Goal: Task Accomplishment & Management: Manage account settings

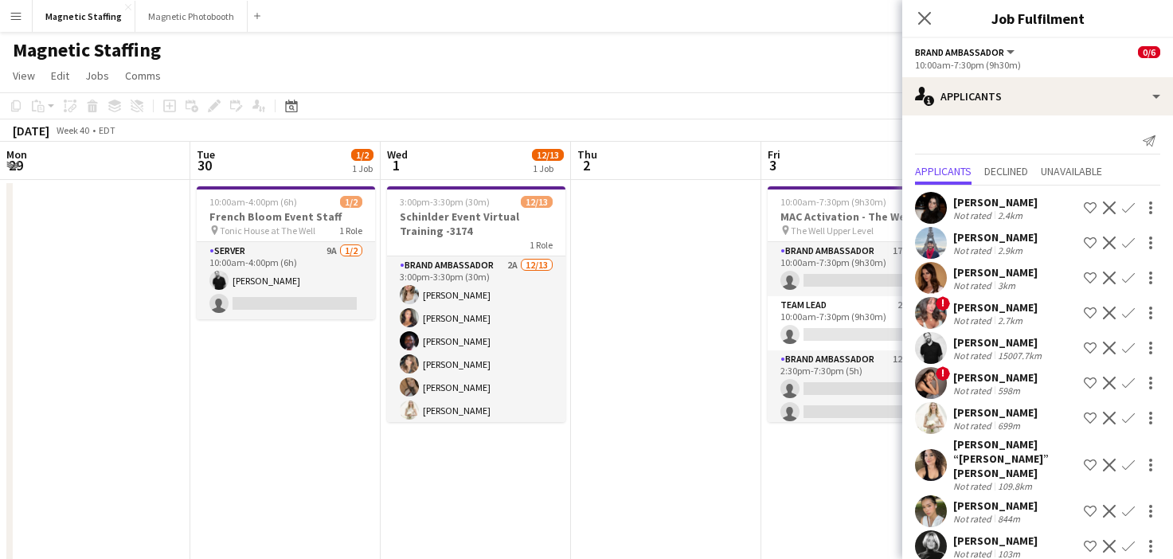
scroll to position [0, 548]
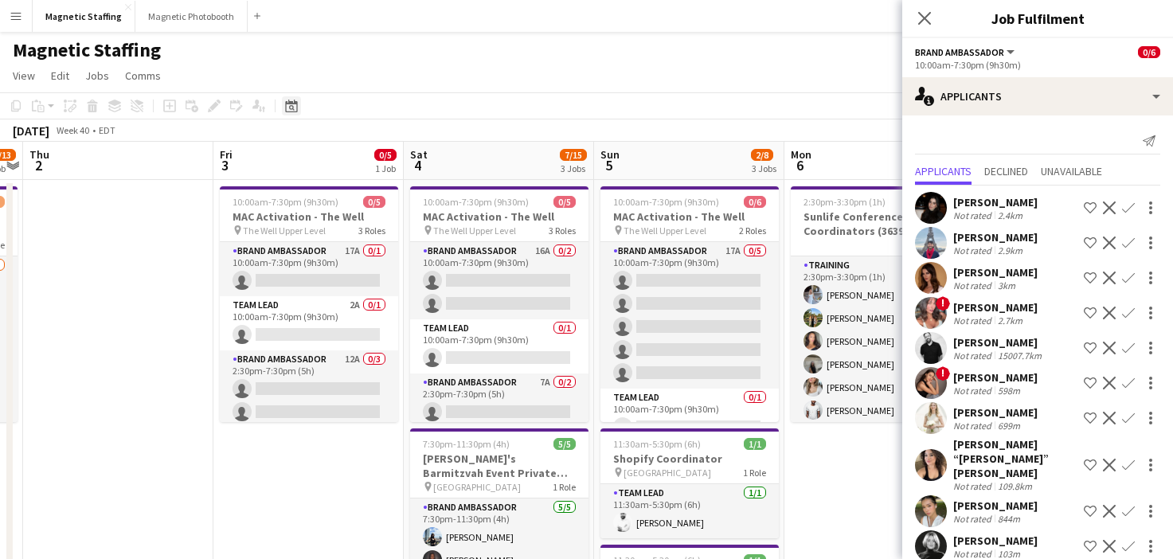
click at [293, 104] on icon at bounding box center [291, 106] width 12 height 13
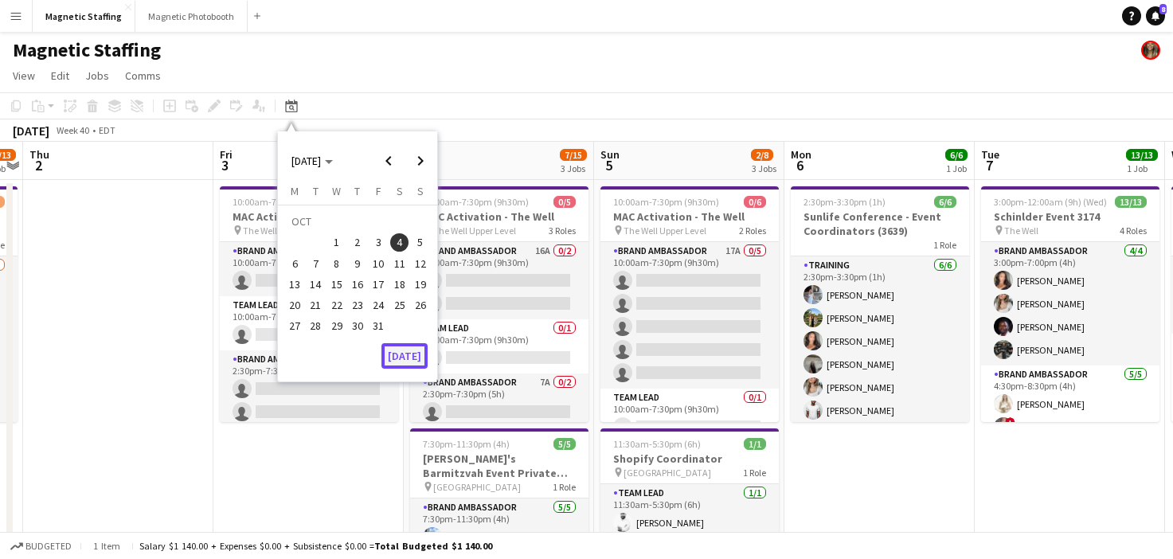
click at [393, 358] on button "[DATE]" at bounding box center [405, 355] width 46 height 25
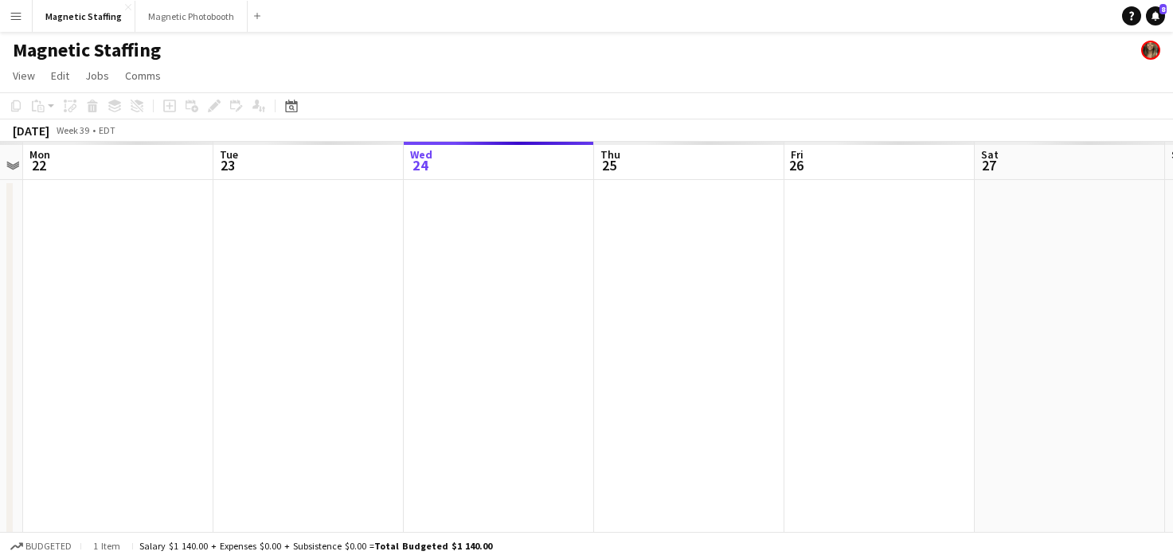
scroll to position [0, 718]
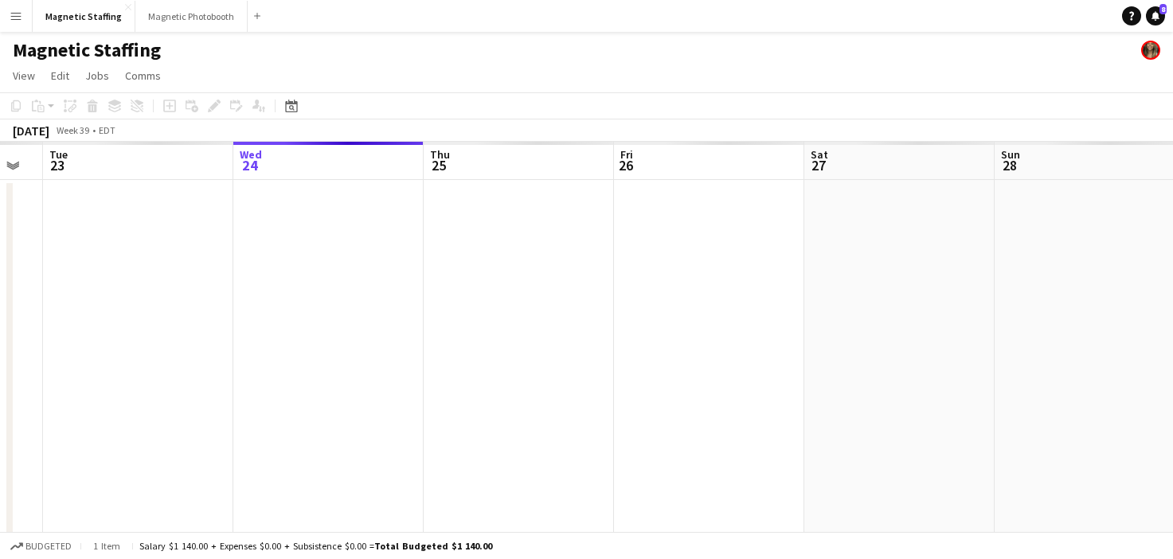
drag, startPoint x: 399, startPoint y: 419, endPoint x: 256, endPoint y: 439, distance: 144.8
click at [261, 439] on app-calendar-viewport "Fri 19 Sat 20 Sun 21 Mon 22 Tue 23 Wed 24 Thu 25 Fri 26 Sat 27 Sun 28 Mon 29 Tu…" at bounding box center [586, 568] width 1173 height 852
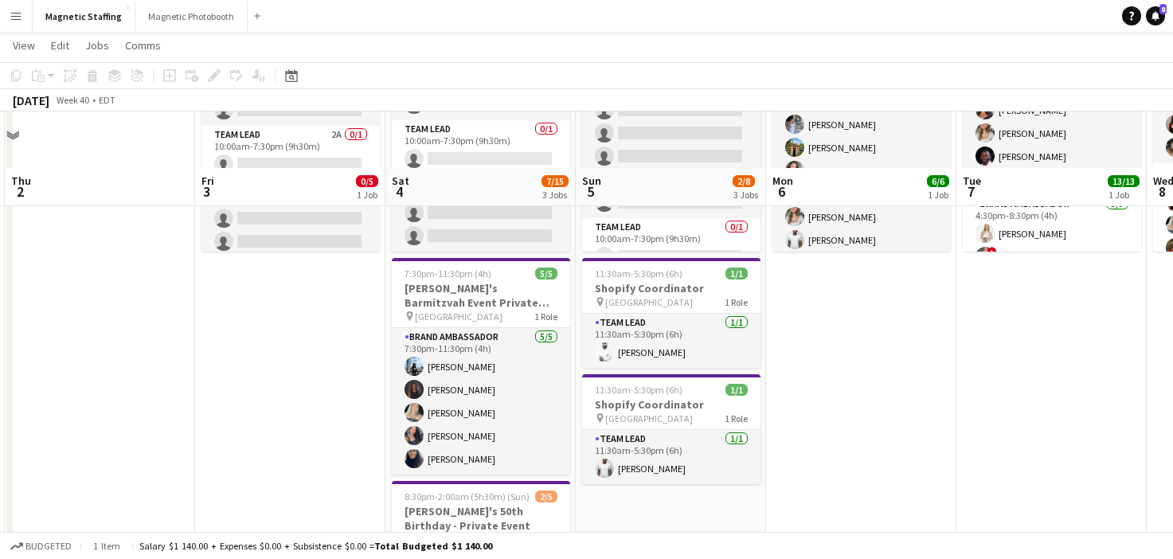
scroll to position [286, 0]
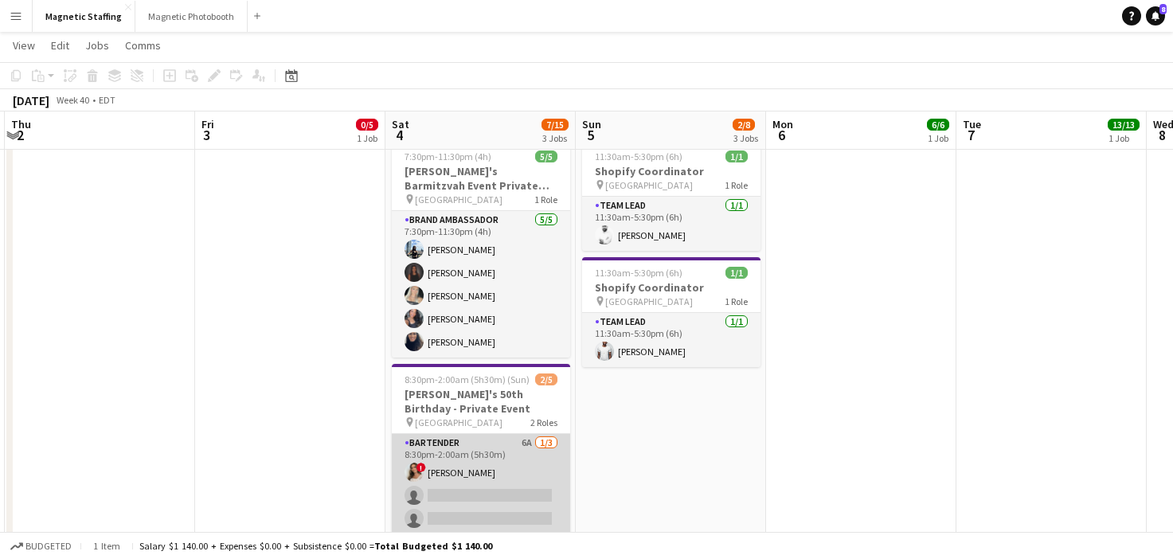
click at [425, 464] on app-card-role "Bartender 6A 1/3 8:30pm-2:00am (5h30m) ! Emily Vandongen single-neutral-actions…" at bounding box center [481, 484] width 178 height 100
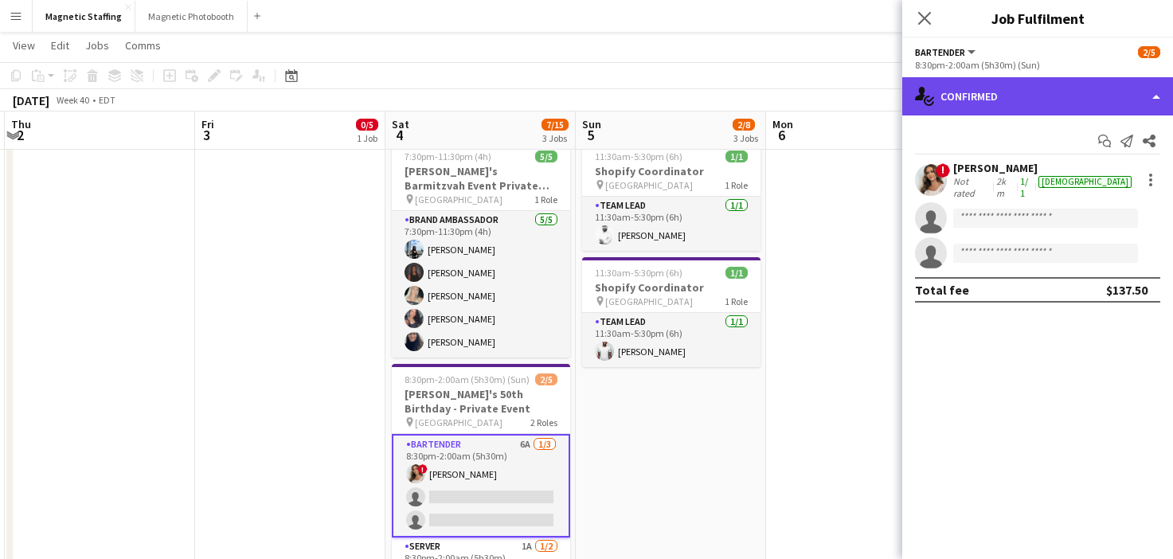
click at [973, 96] on div "single-neutral-actions-check-2 Confirmed" at bounding box center [1037, 96] width 271 height 38
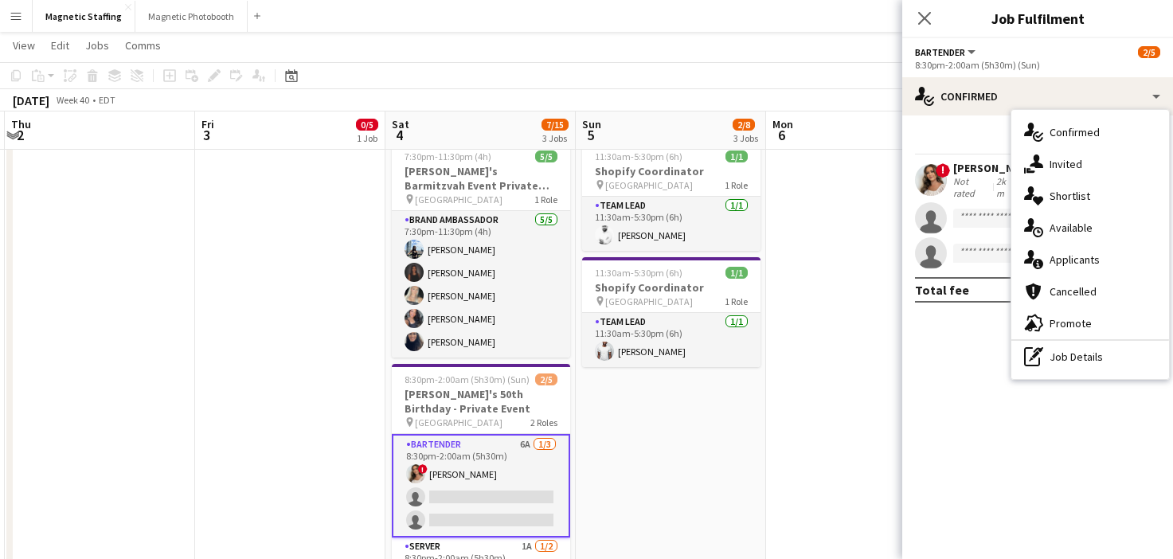
click at [1051, 258] on span "Applicants" at bounding box center [1075, 260] width 50 height 14
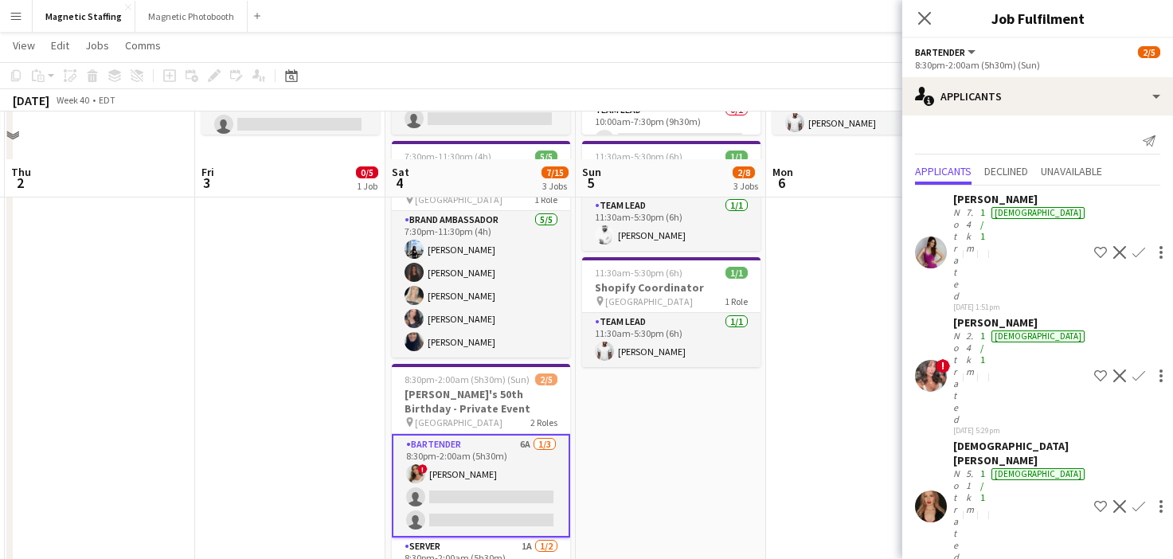
scroll to position [383, 0]
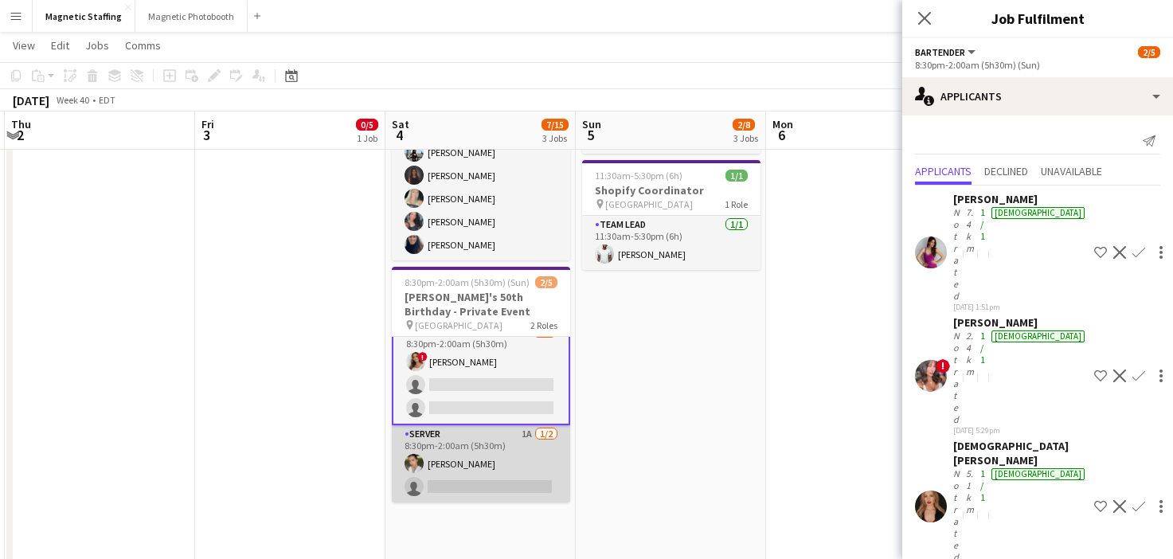
click at [497, 451] on app-card-role "Server 1A [DATE] 8:30pm-2:00am (5h30m) [PERSON_NAME] single-neutral-actions" at bounding box center [481, 463] width 178 height 77
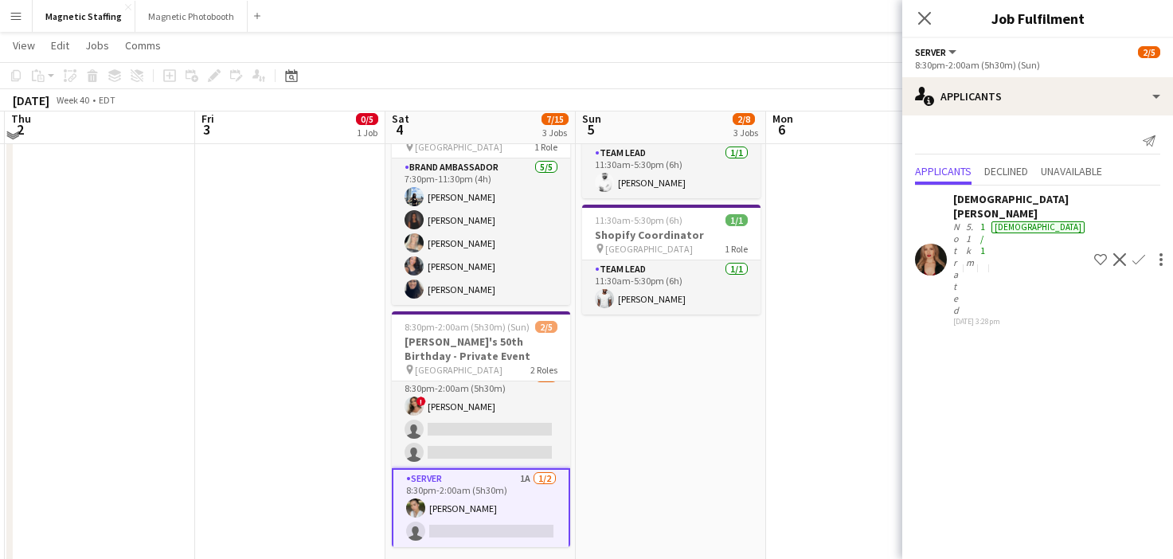
scroll to position [333, 0]
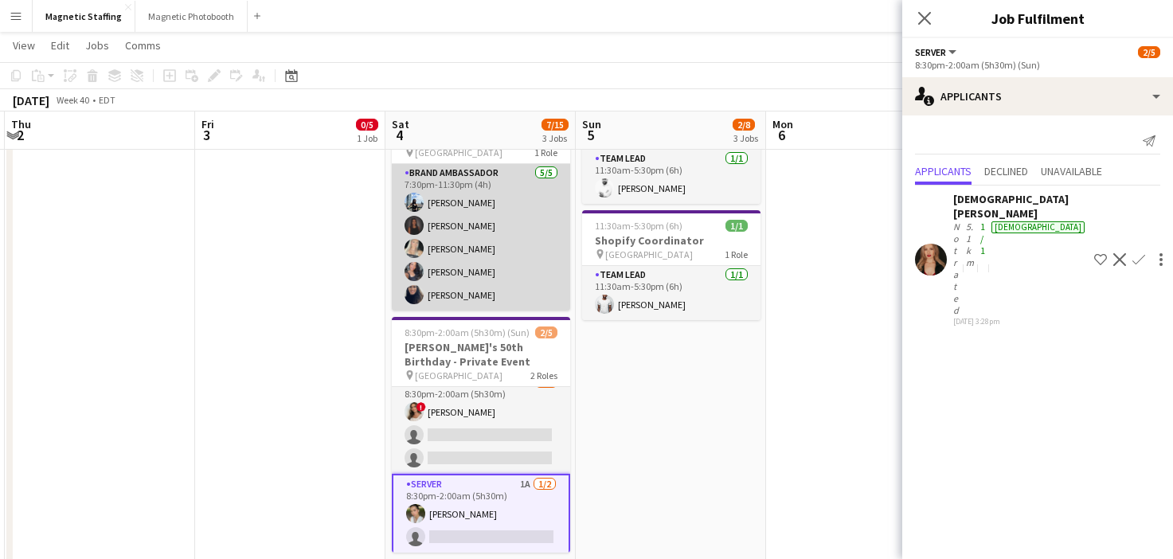
click at [433, 221] on app-card-role "Brand Ambassador 5/5 7:30pm-11:30pm (4h) Lena Vu Malin Keo Maija Dekoker Richel…" at bounding box center [481, 237] width 178 height 147
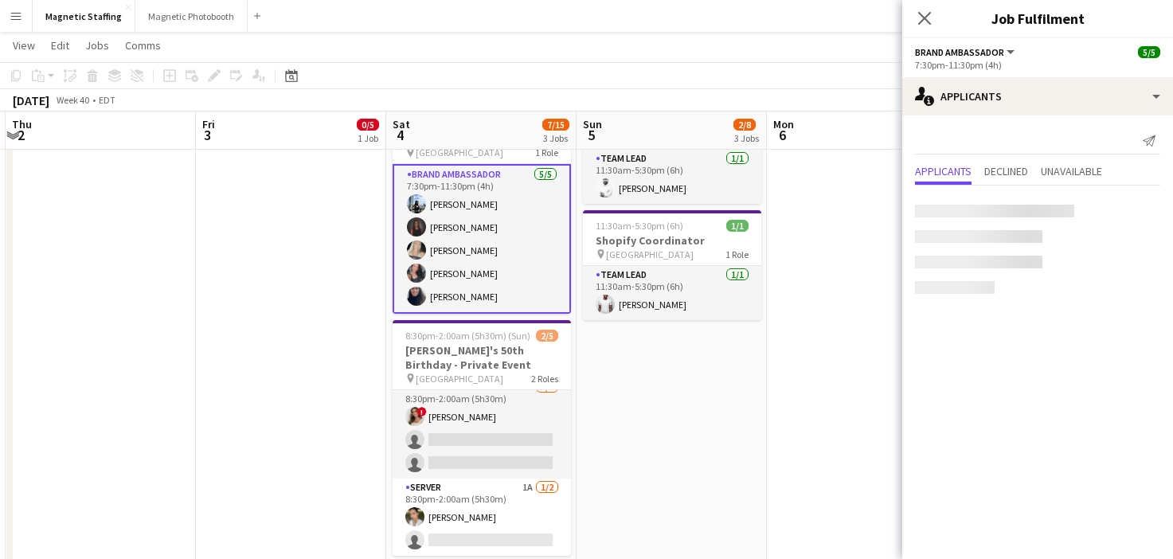
scroll to position [12, 0]
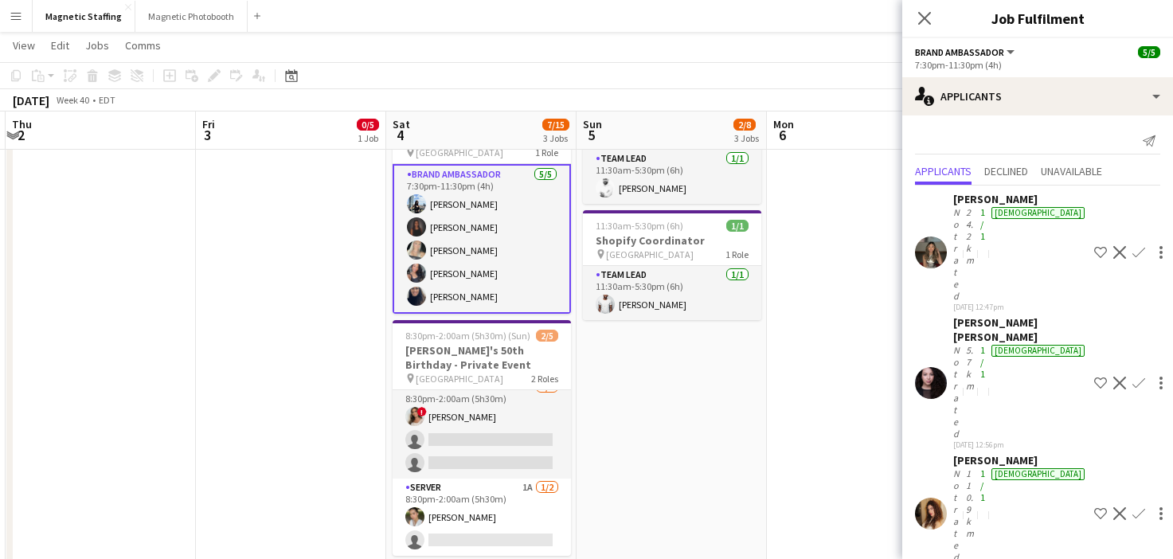
click at [444, 296] on app-card-role "Brand Ambassador 5/5 7:30pm-11:30pm (4h) Lena Vu Malin Keo Maija Dekoker Richel…" at bounding box center [482, 239] width 178 height 150
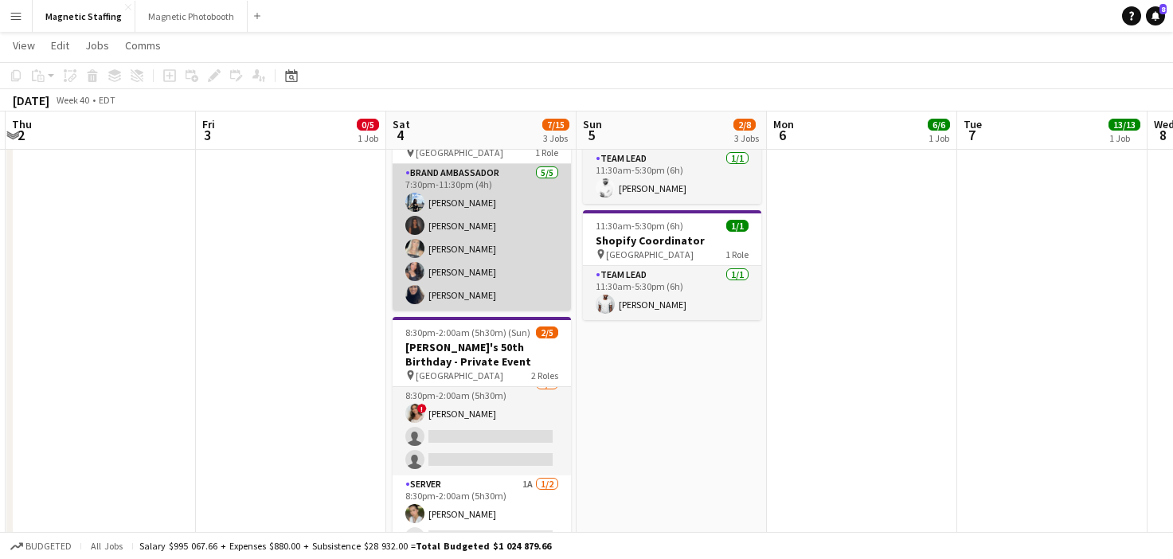
click at [465, 250] on app-card-role "Brand Ambassador 5/5 7:30pm-11:30pm (4h) Lena Vu Malin Keo Maija Dekoker Richel…" at bounding box center [482, 237] width 178 height 147
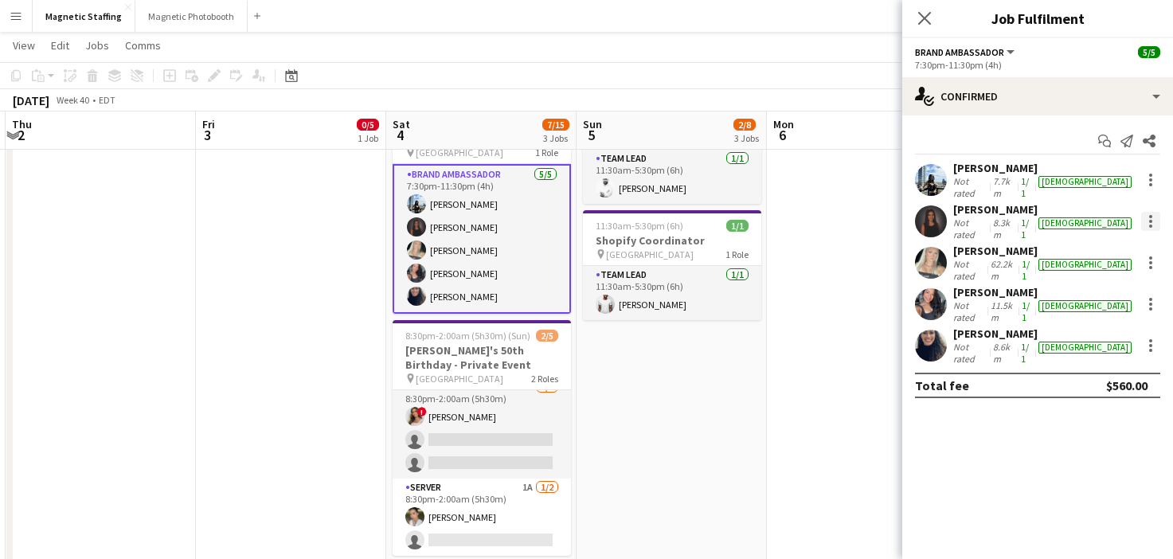
click at [1154, 213] on div at bounding box center [1150, 221] width 19 height 19
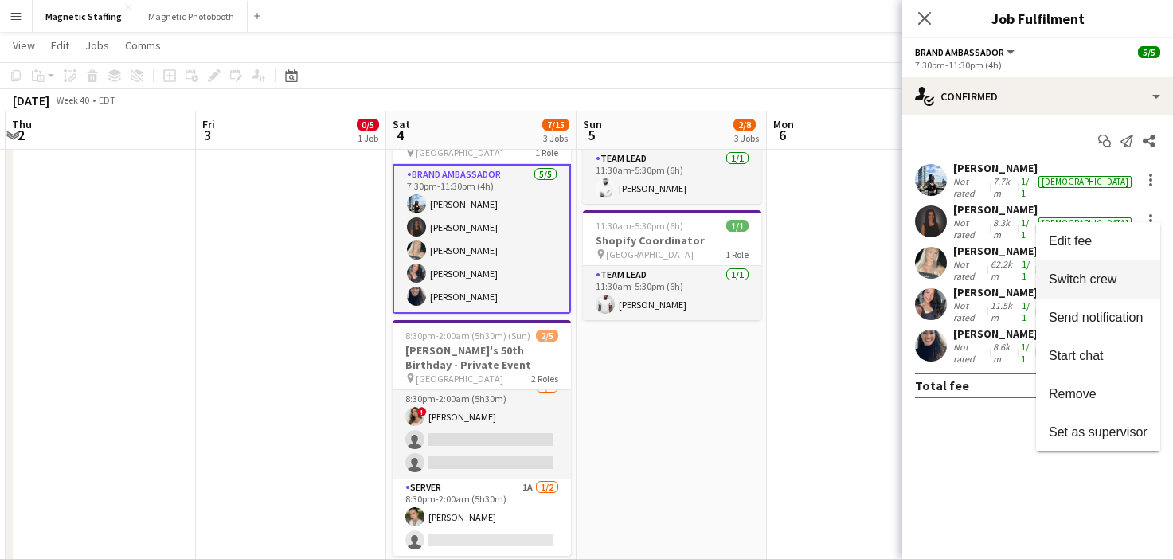
click at [1099, 280] on span "Switch crew" at bounding box center [1083, 279] width 68 height 14
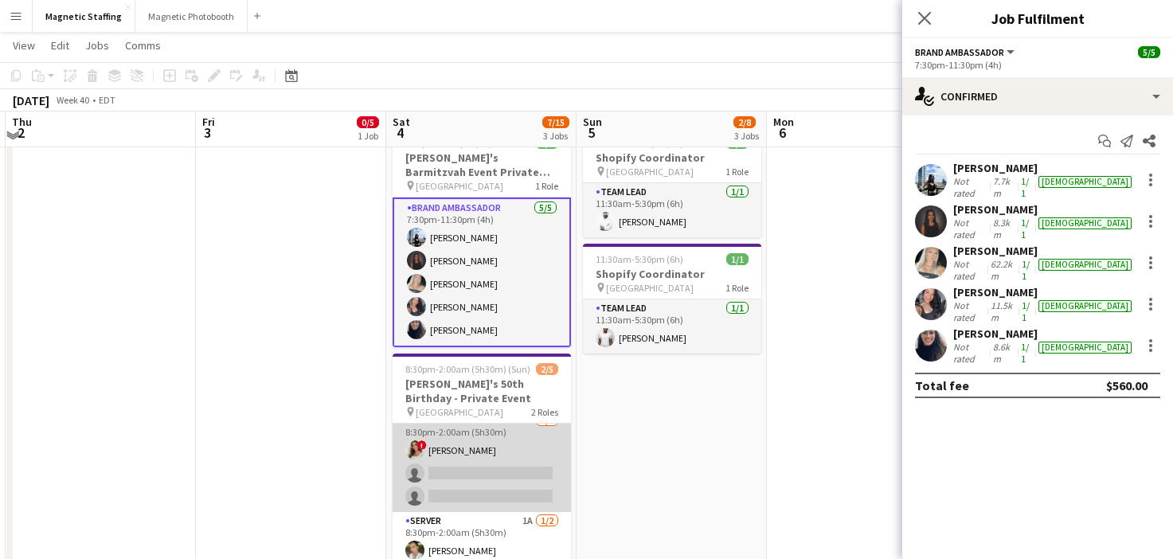
click at [495, 476] on app-card-role "Bartender 6A 1/3 8:30pm-2:00am (5h30m) ! Emily Vandongen single-neutral-actions…" at bounding box center [482, 462] width 178 height 100
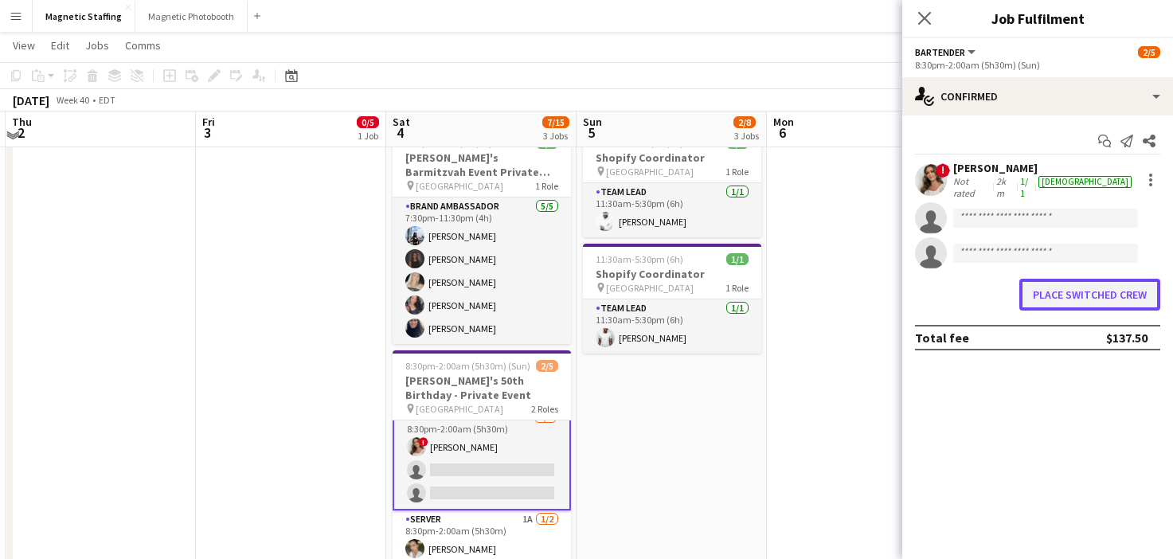
click at [1113, 280] on button "Place switched crew" at bounding box center [1090, 295] width 141 height 32
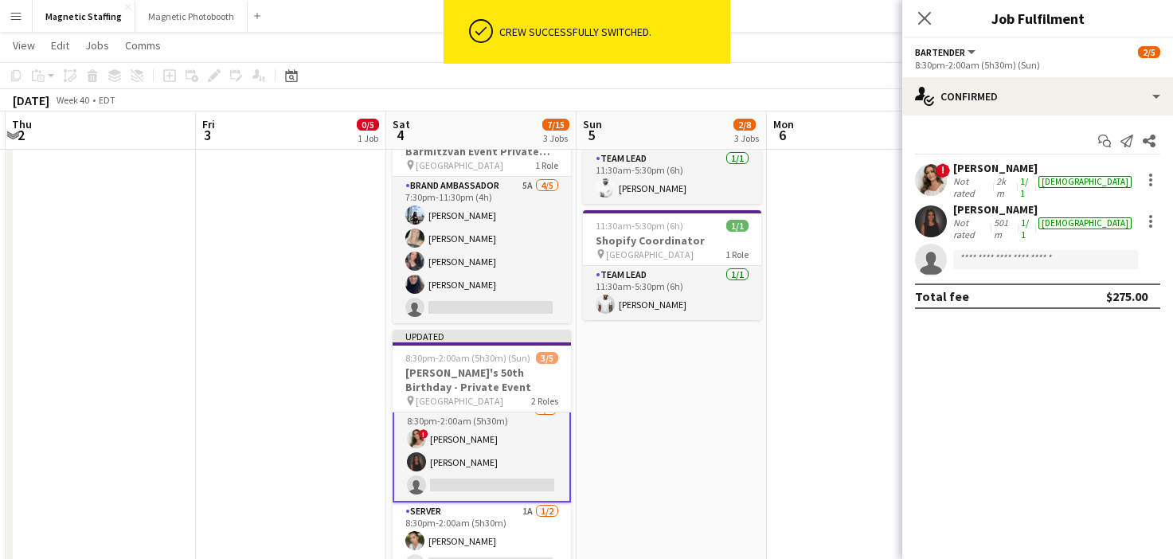
scroll to position [333, 0]
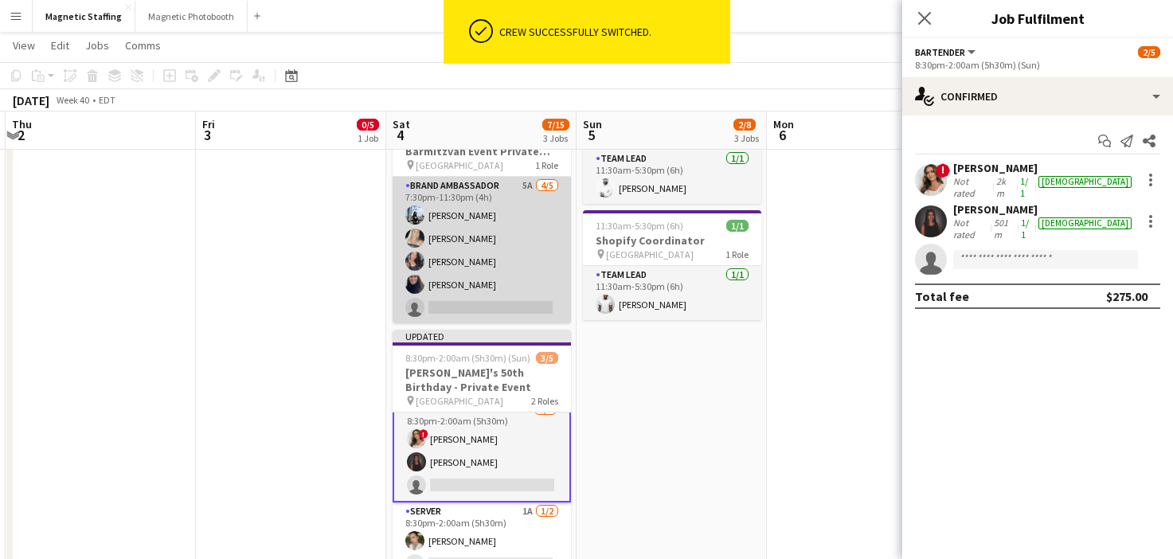
click at [524, 296] on app-card-role "Brand Ambassador 5A 4/5 7:30pm-11:30pm (4h) Lena Vu Maija Dekoker Richelle Acda…" at bounding box center [482, 250] width 178 height 147
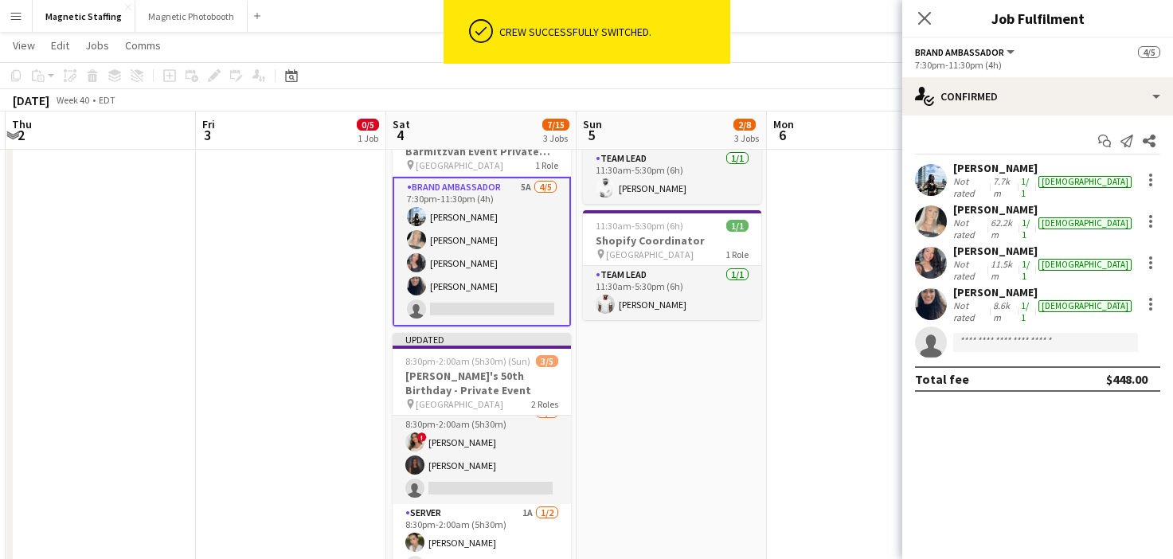
click at [1089, 74] on app-options-switcher "Brand Ambassador All roles Brand Ambassador 4/5 7:30pm-11:30pm (4h)" at bounding box center [1037, 57] width 271 height 39
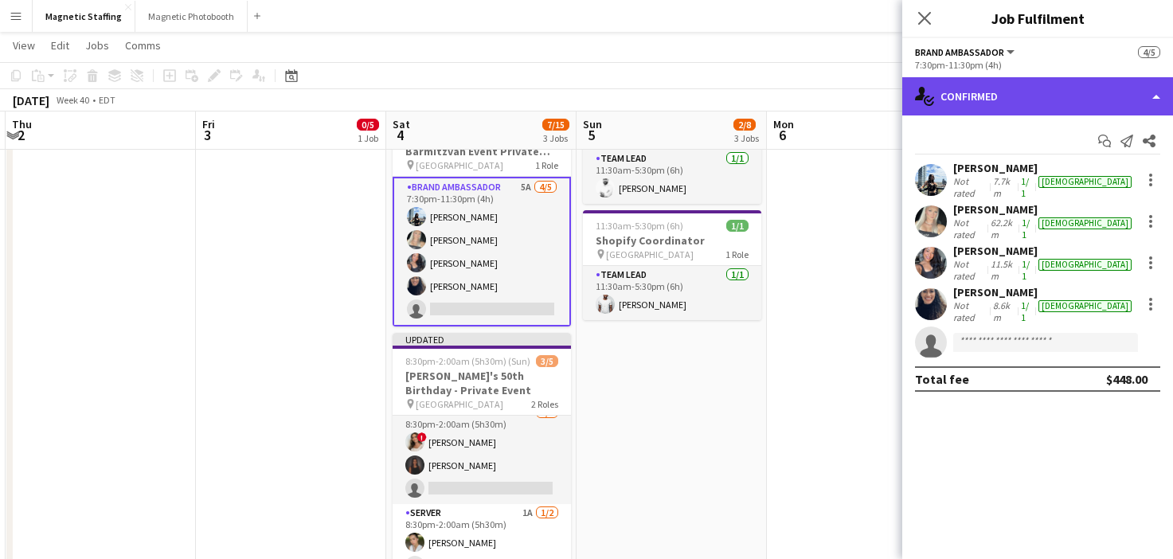
click at [1075, 91] on div "single-neutral-actions-check-2 Confirmed" at bounding box center [1037, 96] width 271 height 38
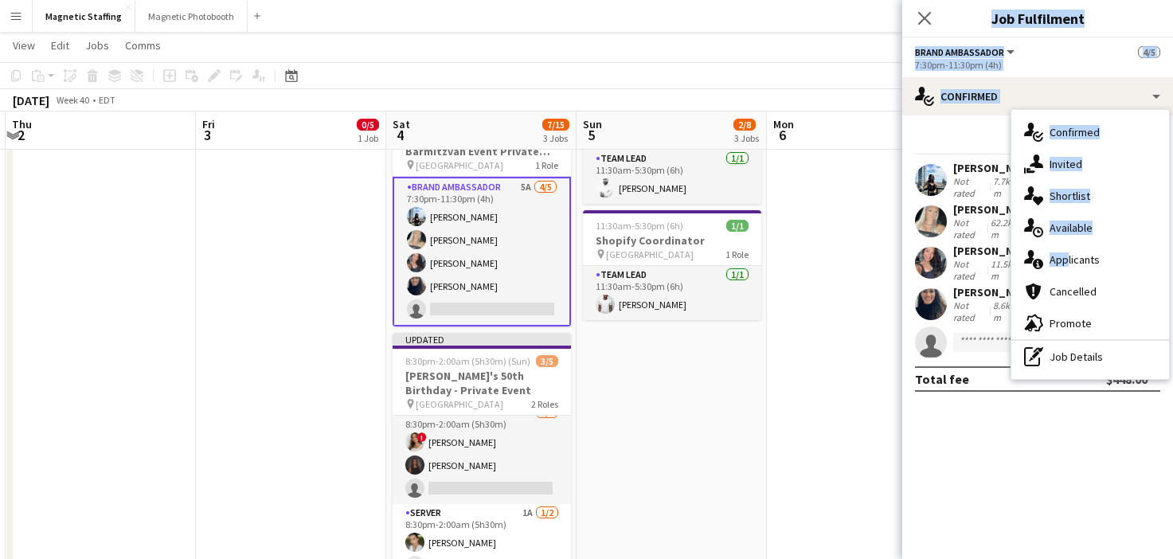
drag, startPoint x: 1060, startPoint y: 255, endPoint x: 861, endPoint y: 403, distance: 248.2
click at [861, 406] on body "Menu Boards Boards Boards All jobs Status Workforce Workforce My Workforce Recr…" at bounding box center [586, 210] width 1173 height 1087
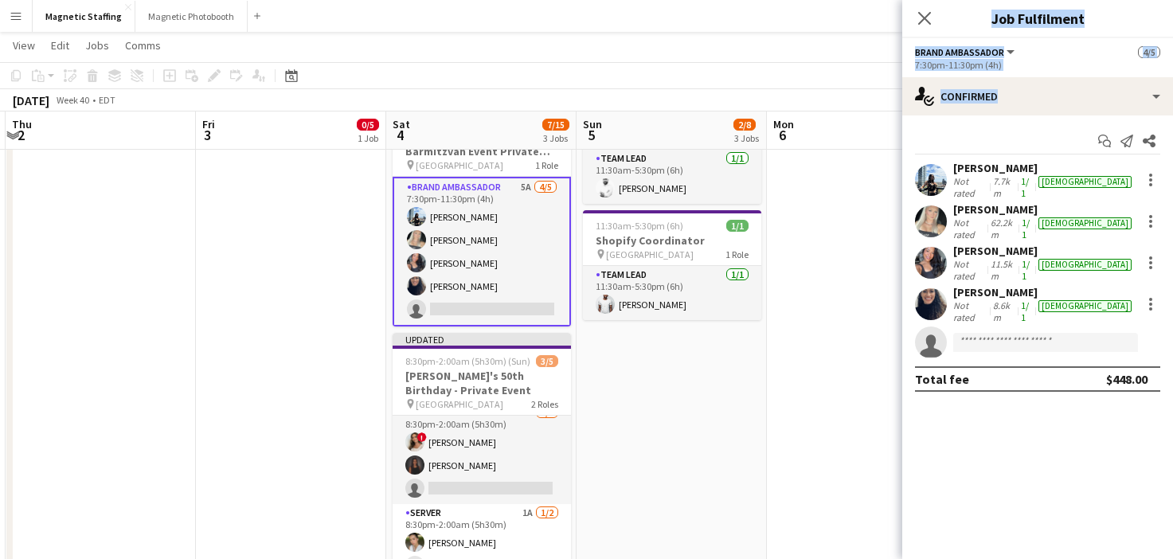
click at [502, 290] on app-card-role "Brand Ambassador 5A 4/5 7:30pm-11:30pm (4h) Lena Vu Maija Dekoker Richelle Acda…" at bounding box center [482, 252] width 178 height 150
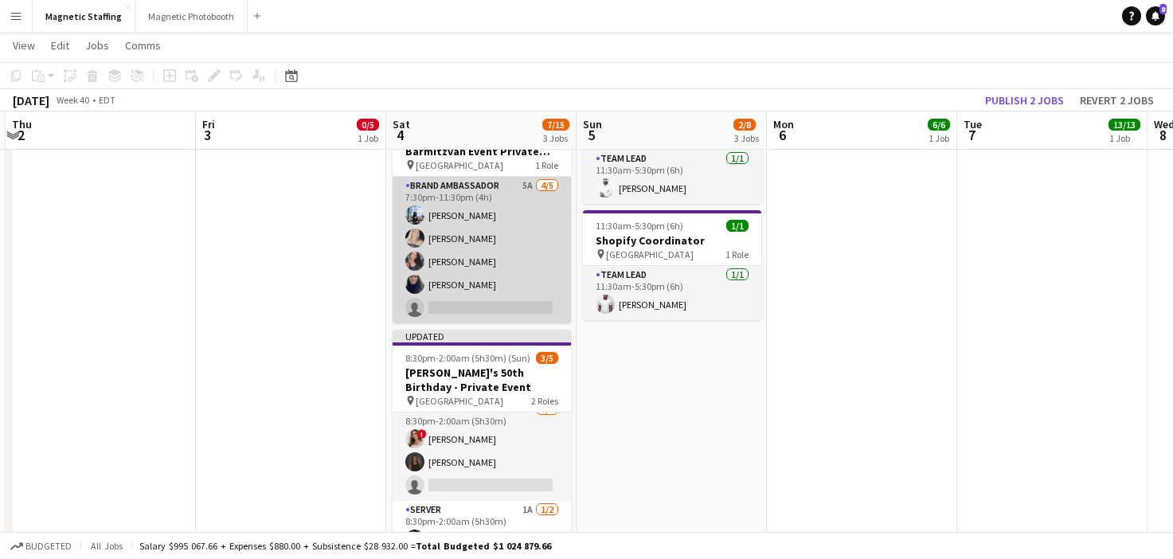
click at [485, 273] on app-card-role "Brand Ambassador 5A 4/5 7:30pm-11:30pm (4h) Lena Vu Maija Dekoker Richelle Acda…" at bounding box center [482, 250] width 178 height 147
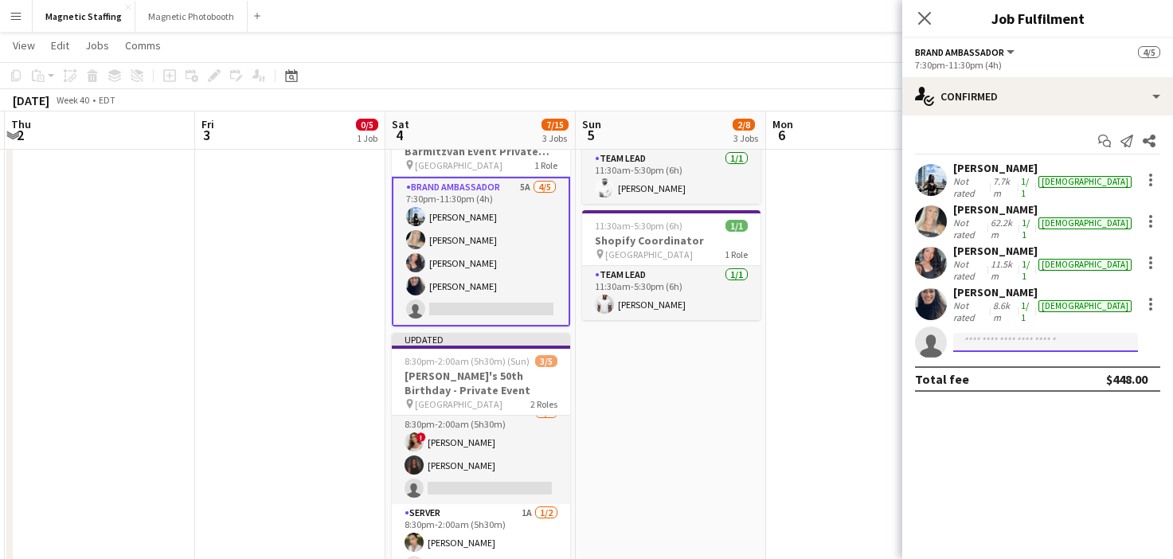
click at [1030, 333] on input at bounding box center [1045, 342] width 185 height 19
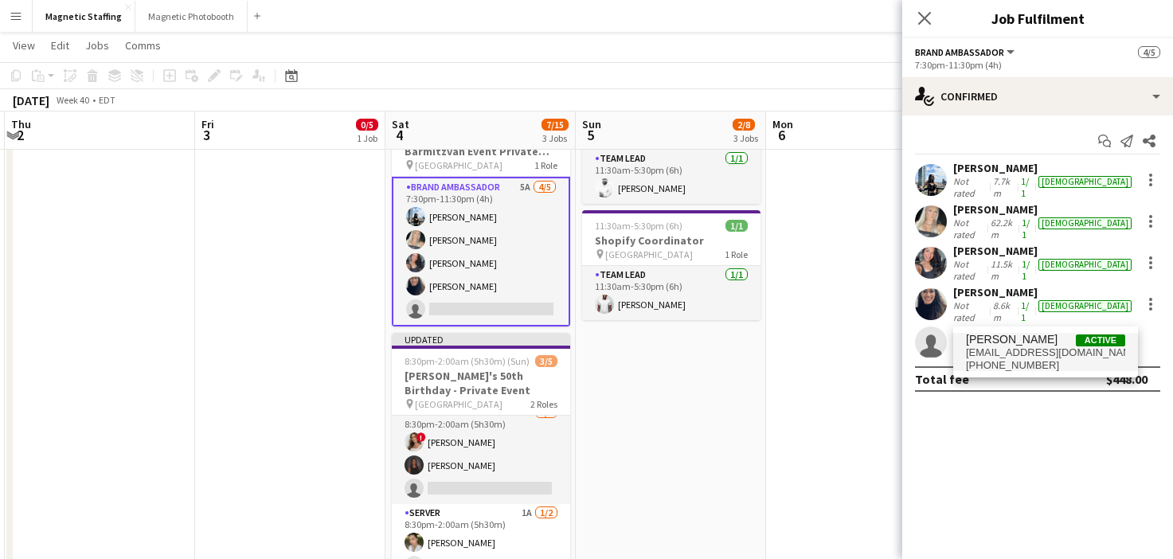
type input "***"
click at [1007, 357] on span "izabellalla@gmail.com" at bounding box center [1045, 352] width 159 height 13
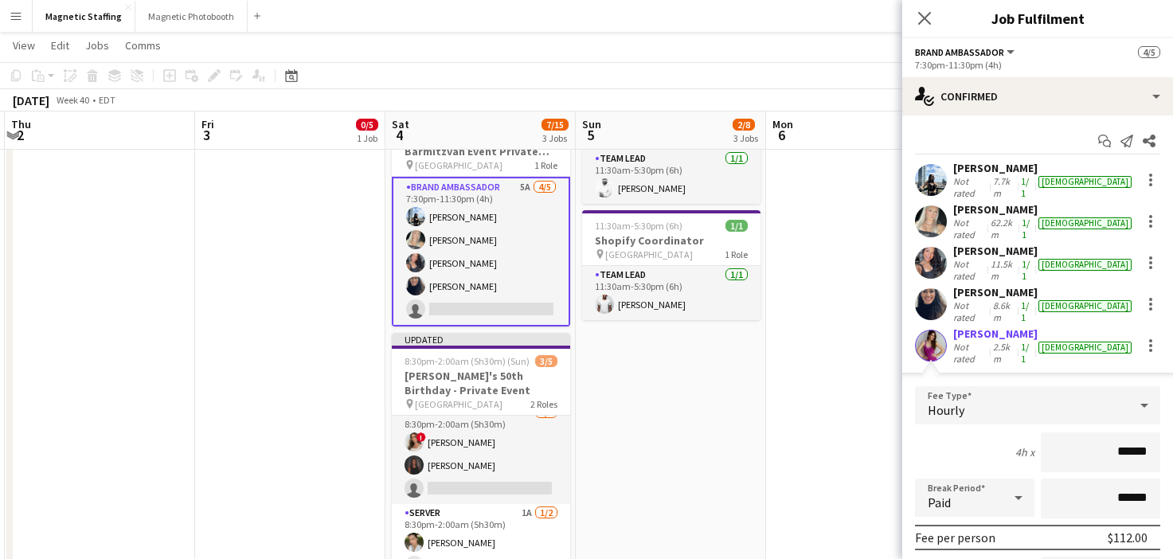
scroll to position [127, 0]
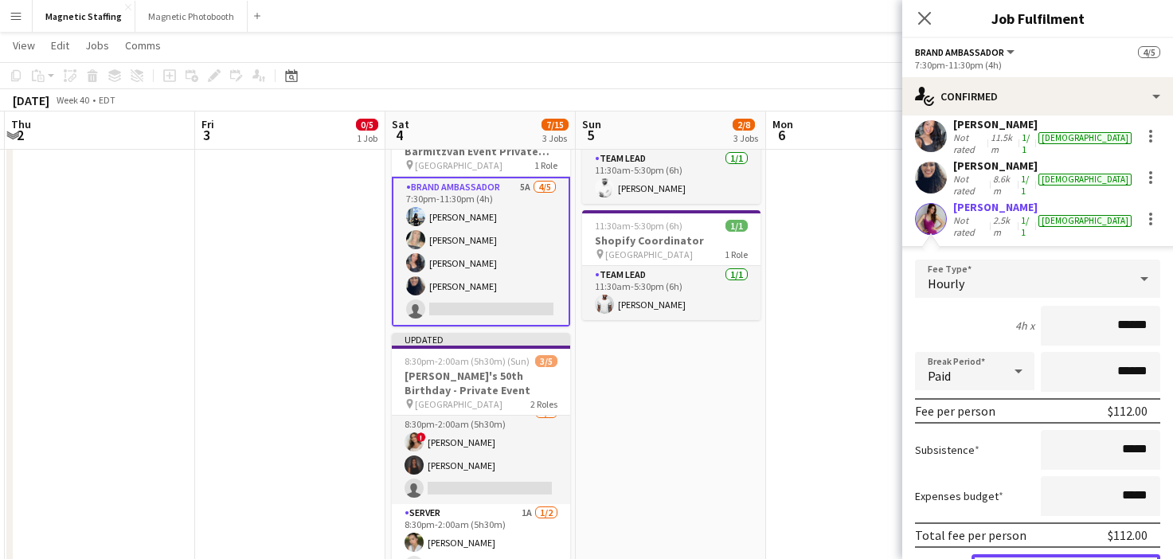
click at [998, 554] on button "Confirm" at bounding box center [1066, 570] width 189 height 32
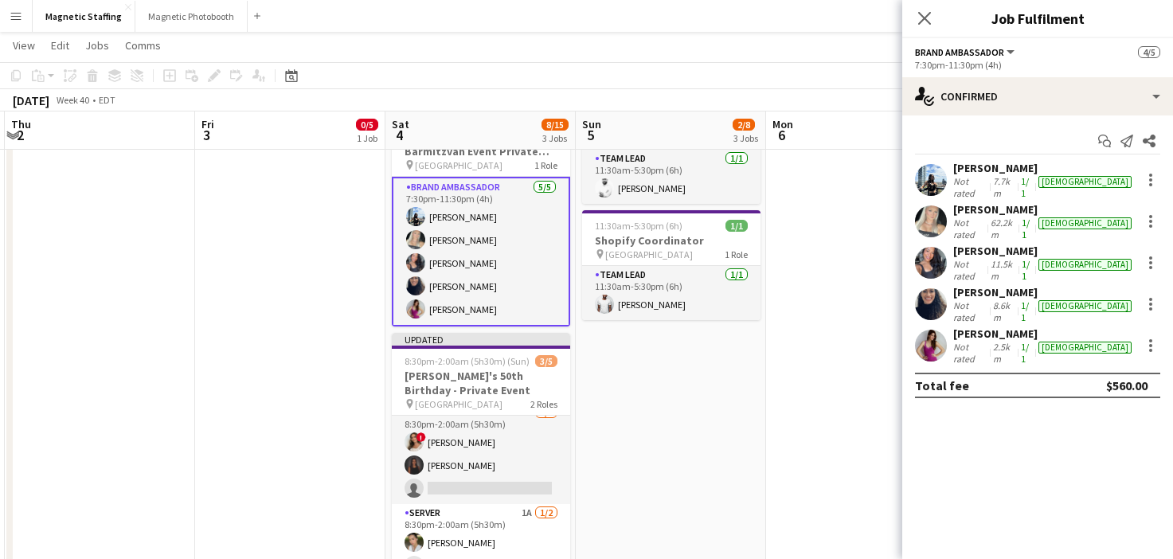
click at [798, 480] on app-date-cell "2:30pm-3:30pm (1h) 6/6 Sunlife Conference - Event Coordinators (3639) 1 Role Tr…" at bounding box center [861, 249] width 190 height 808
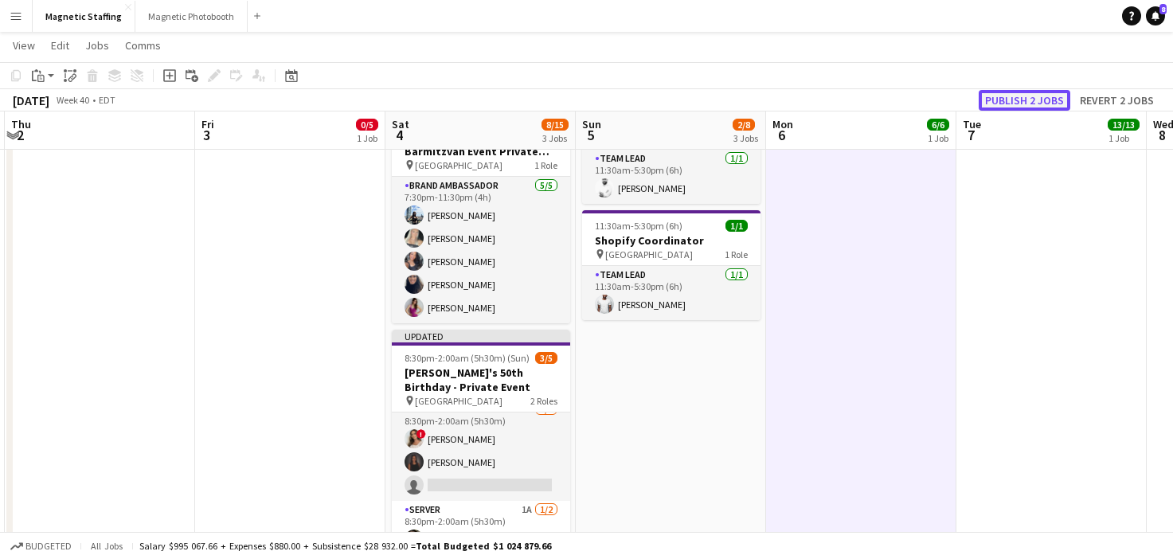
click at [1044, 91] on button "Publish 2 jobs" at bounding box center [1025, 100] width 92 height 21
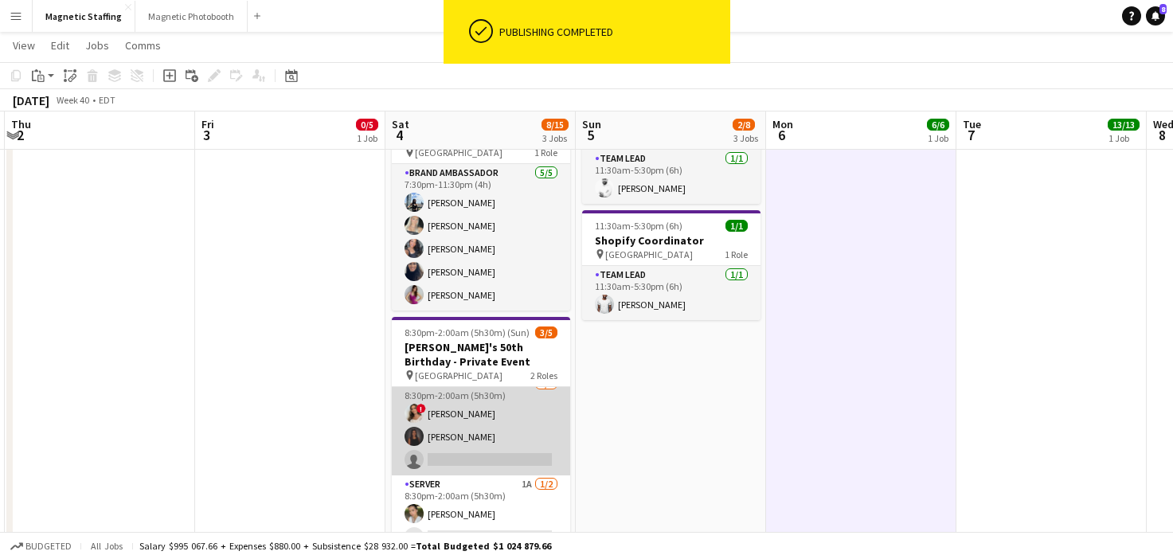
click at [488, 454] on app-card-role "Bartender 6A 2/3 8:30pm-2:00am (5h30m) ! Emily Vandongen Malin Keo single-neutr…" at bounding box center [481, 425] width 178 height 100
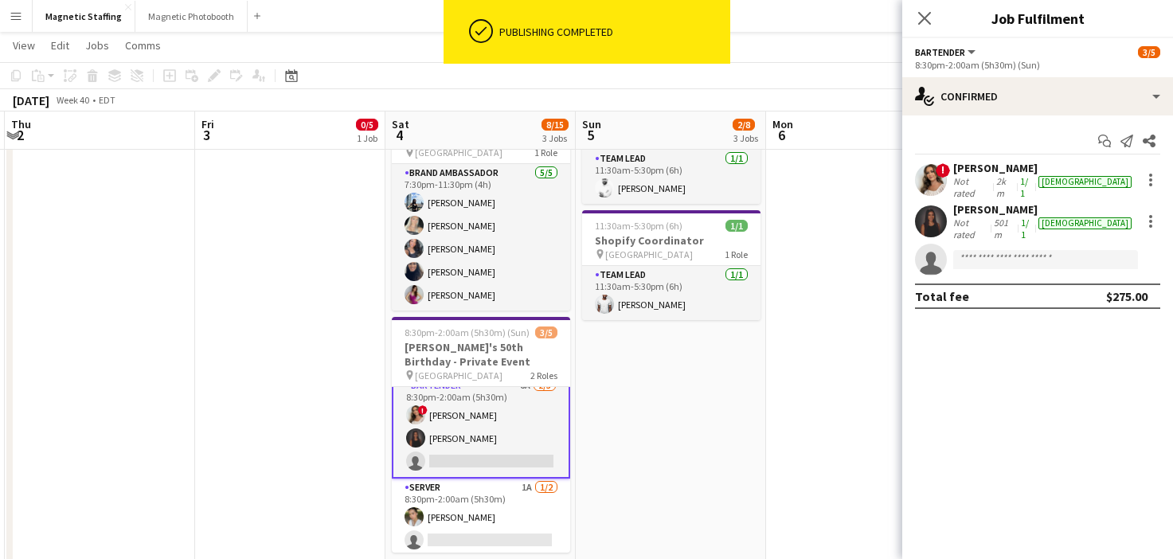
scroll to position [14, 0]
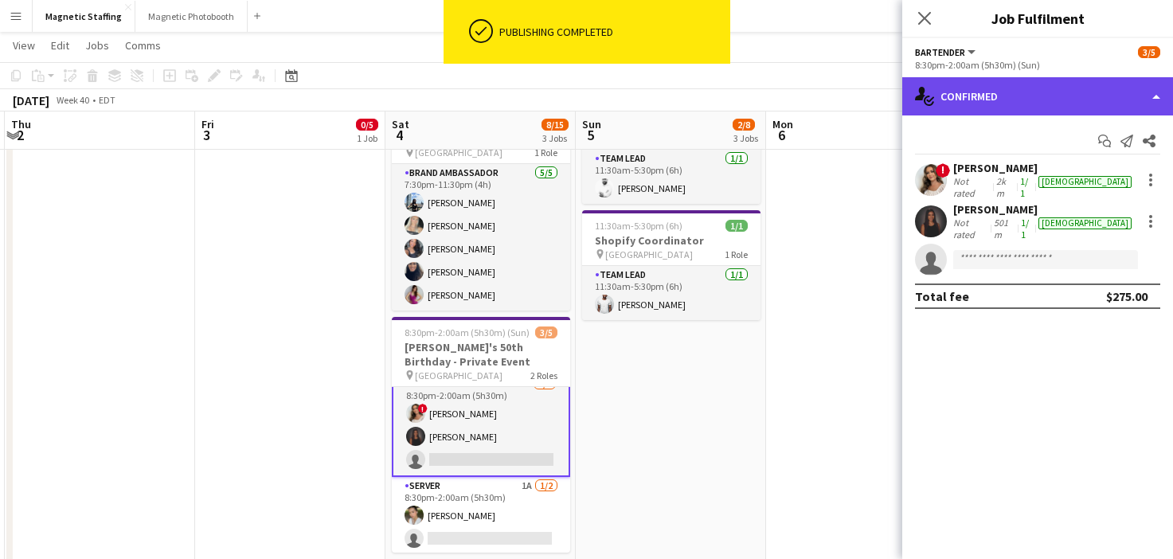
click at [1023, 104] on div "single-neutral-actions-check-2 Confirmed" at bounding box center [1037, 96] width 271 height 38
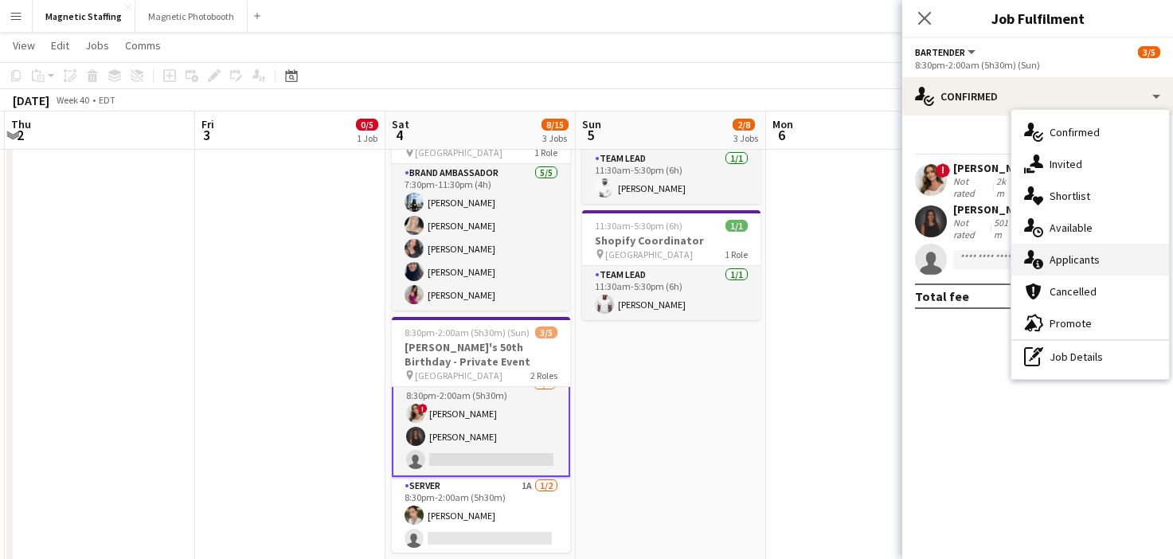
click at [1065, 264] on span "Applicants" at bounding box center [1075, 260] width 50 height 14
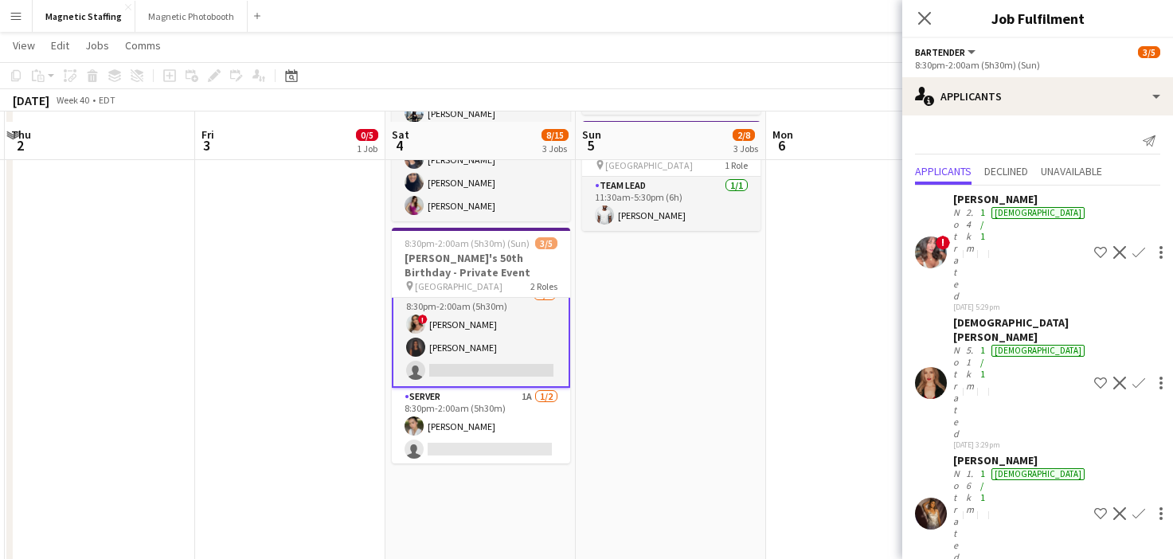
scroll to position [433, 0]
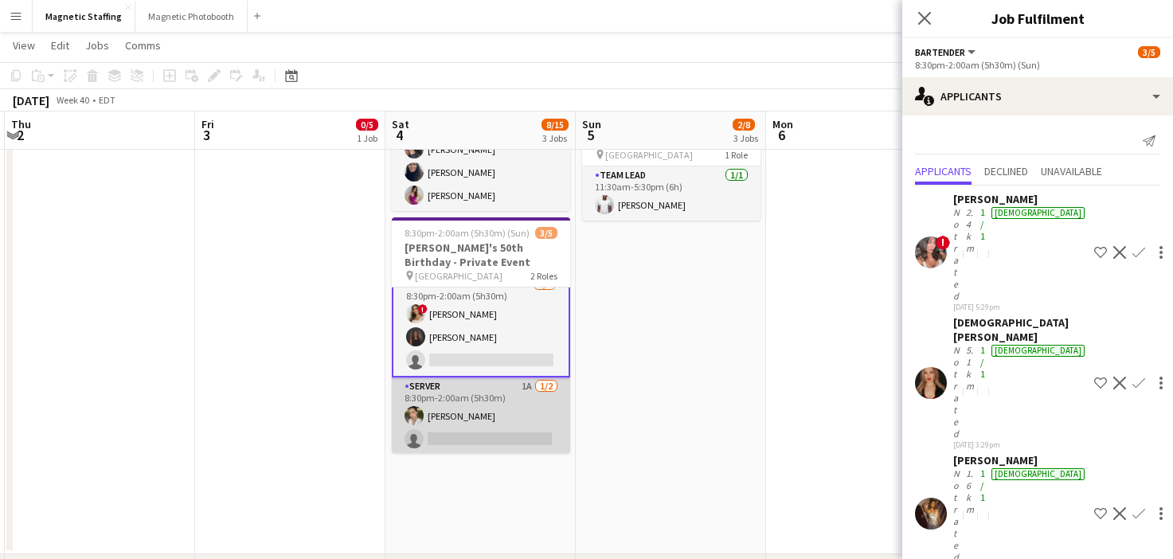
click at [507, 421] on app-card-role "Server 1A [DATE] 8:30pm-2:00am (5h30m) [PERSON_NAME] single-neutral-actions" at bounding box center [481, 416] width 178 height 77
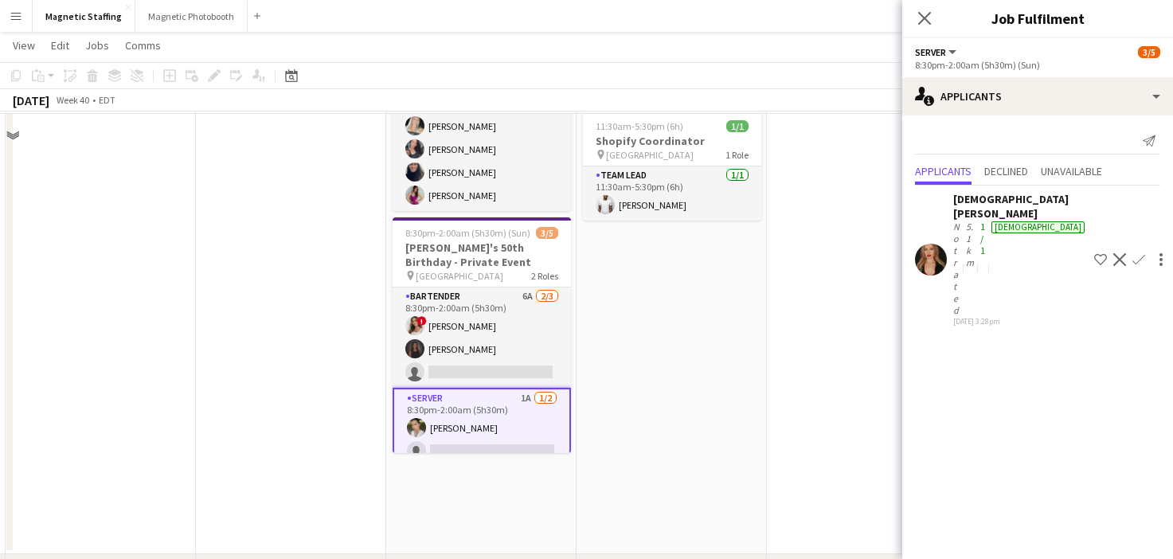
scroll to position [350, 0]
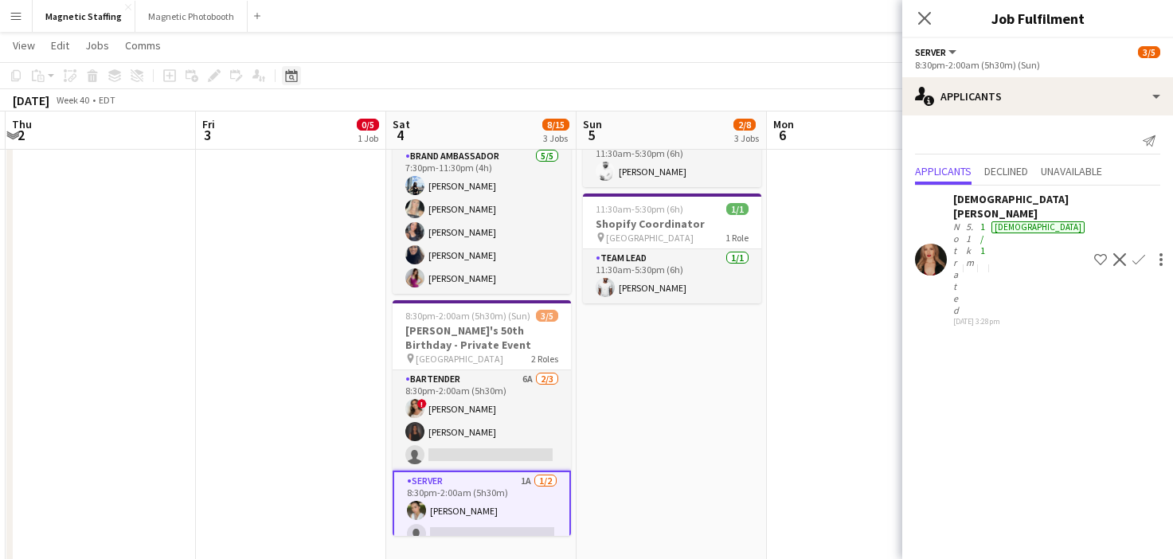
click at [294, 75] on icon "Date picker" at bounding box center [291, 75] width 13 height 13
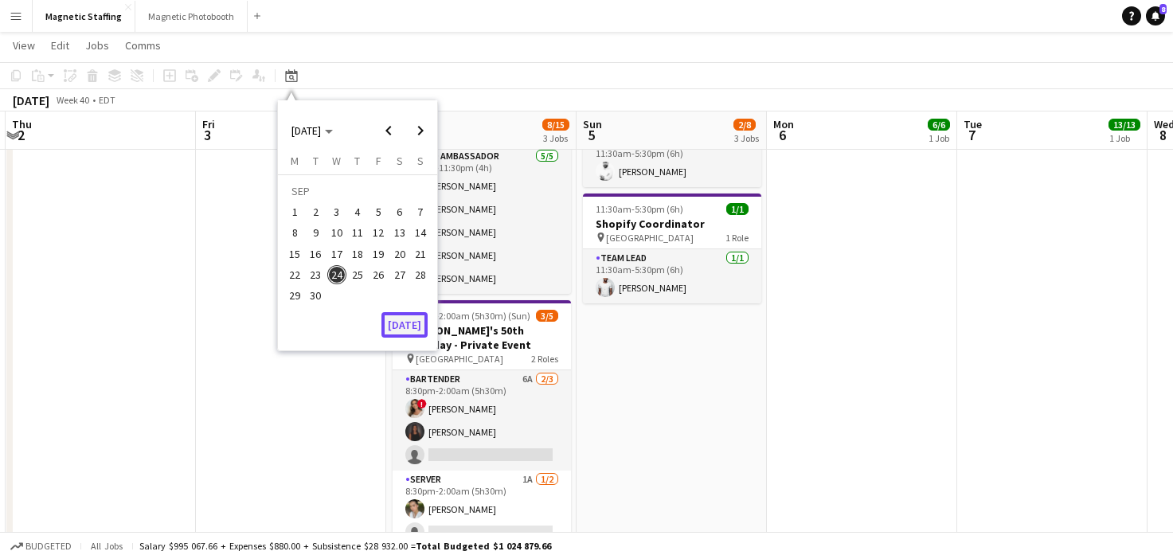
click at [413, 327] on button "[DATE]" at bounding box center [405, 324] width 46 height 25
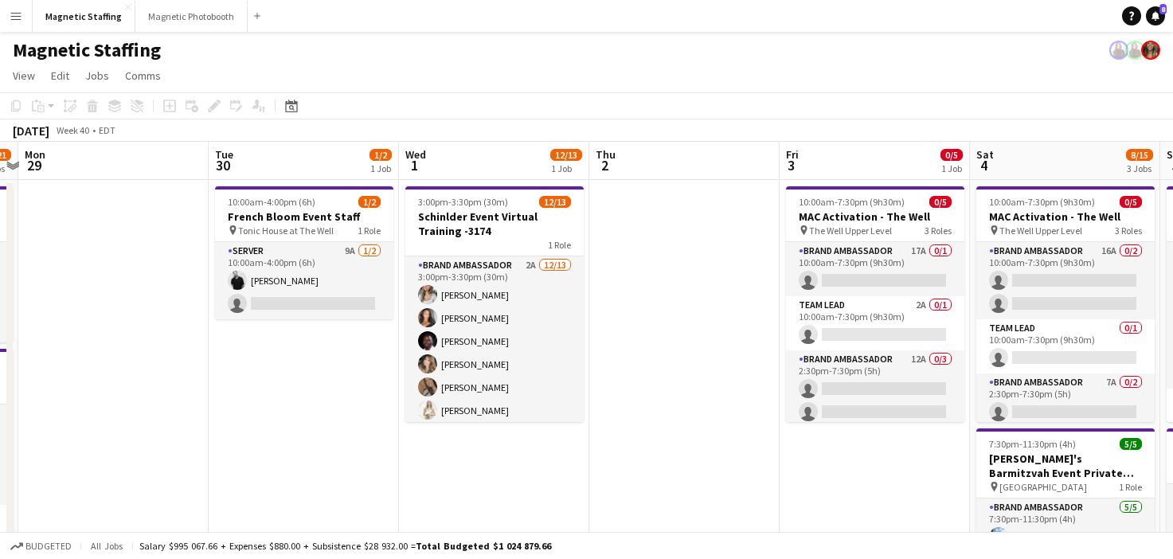
scroll to position [0, 685]
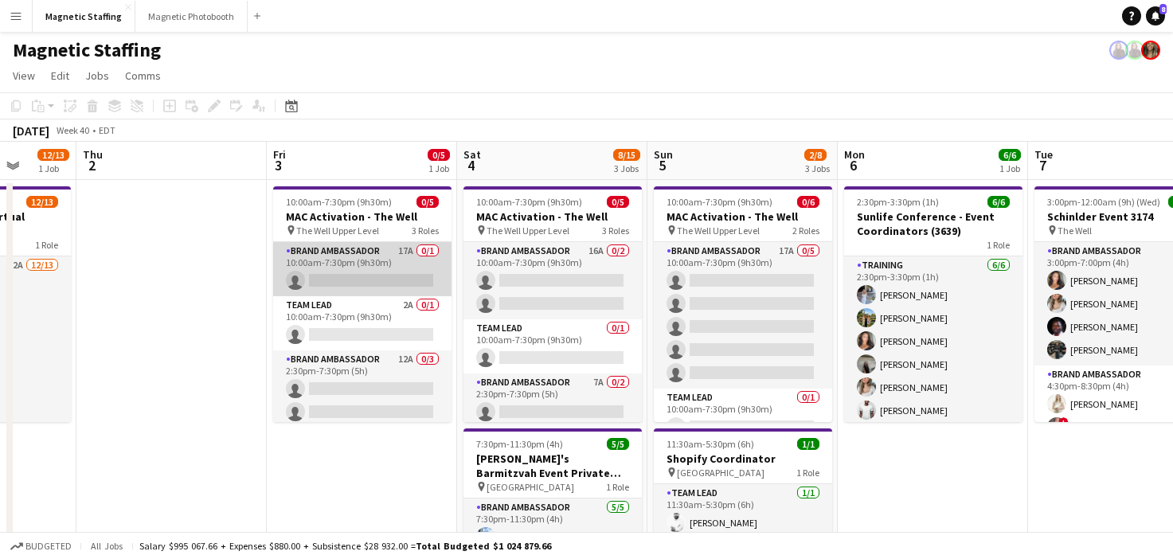
click at [365, 286] on app-card-role "Brand Ambassador 17A 0/1 10:00am-7:30pm (9h30m) single-neutral-actions" at bounding box center [362, 269] width 178 height 54
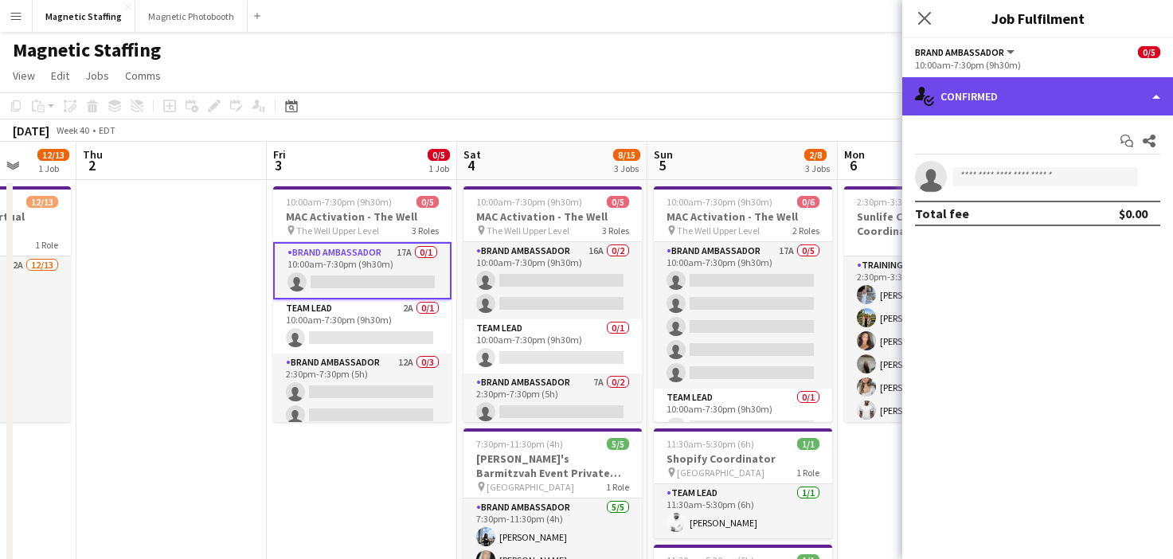
click at [963, 100] on div "single-neutral-actions-check-2 Confirmed" at bounding box center [1037, 96] width 271 height 38
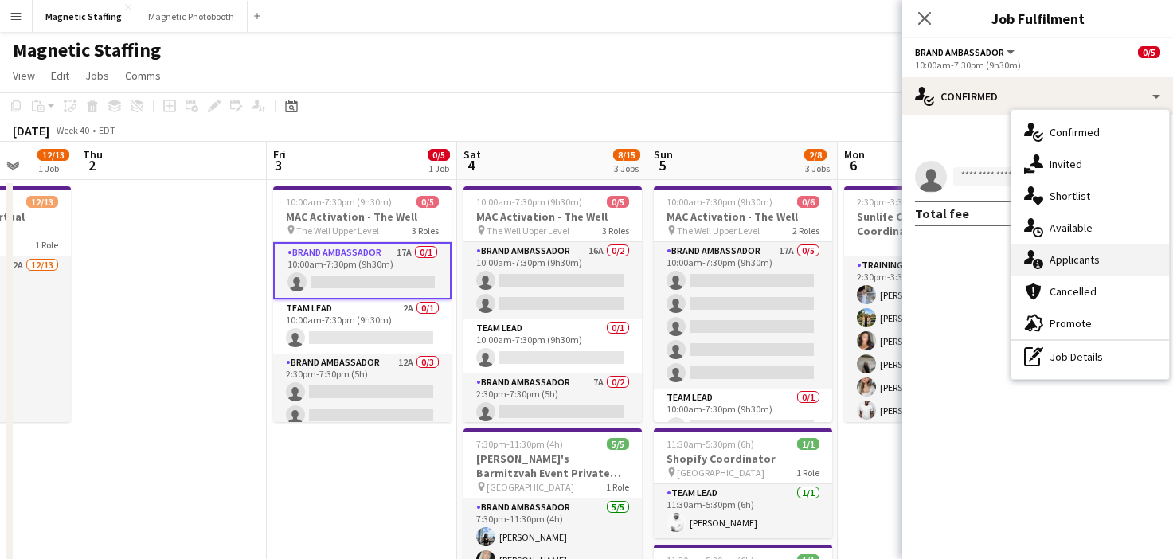
click at [1035, 260] on icon at bounding box center [1038, 264] width 10 height 10
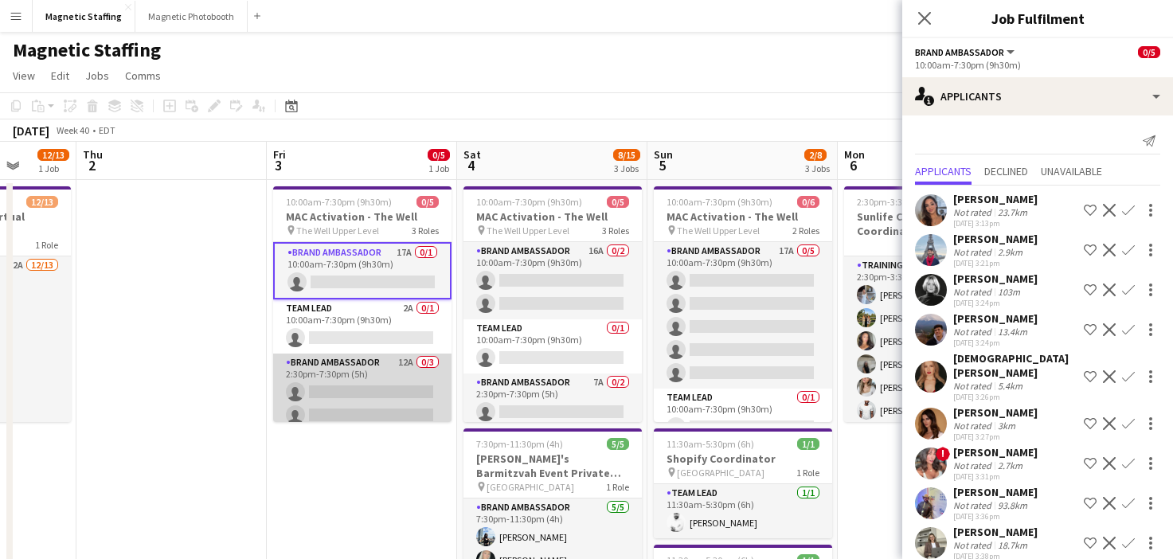
click at [322, 369] on app-card-role "Brand Ambassador 12A 0/3 2:30pm-7:30pm (5h) single-neutral-actions single-neutr…" at bounding box center [362, 404] width 178 height 100
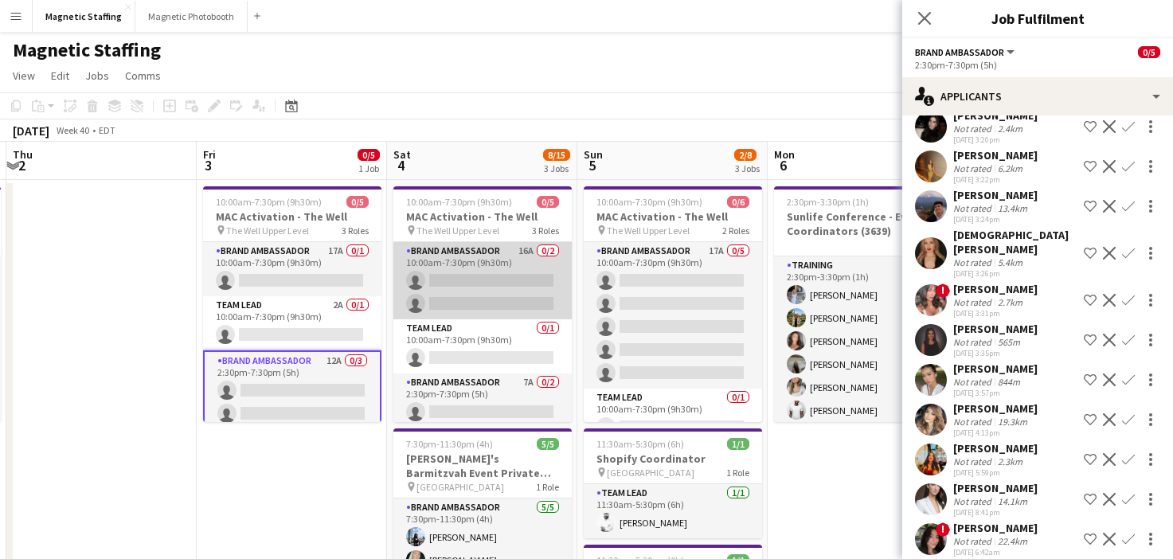
scroll to position [0, 754]
click at [455, 288] on app-card-role "Brand Ambassador 16A 0/2 10:00am-7:30pm (9h30m) single-neutral-actions single-n…" at bounding box center [483, 280] width 178 height 77
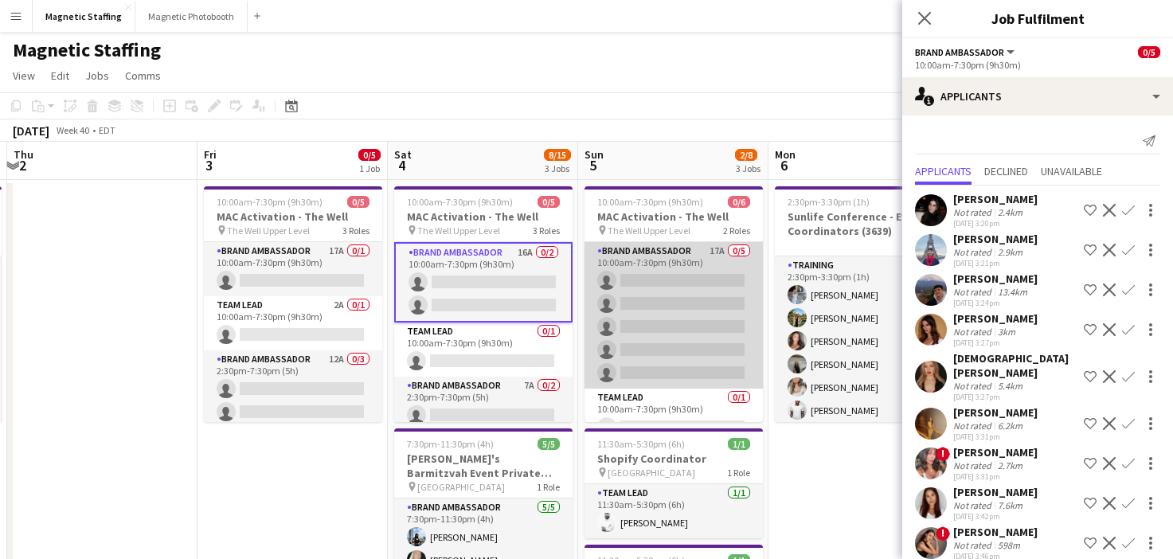
click at [704, 322] on app-card-role "Brand Ambassador 17A 0/5 10:00am-7:30pm (9h30m) single-neutral-actions single-n…" at bounding box center [674, 315] width 178 height 147
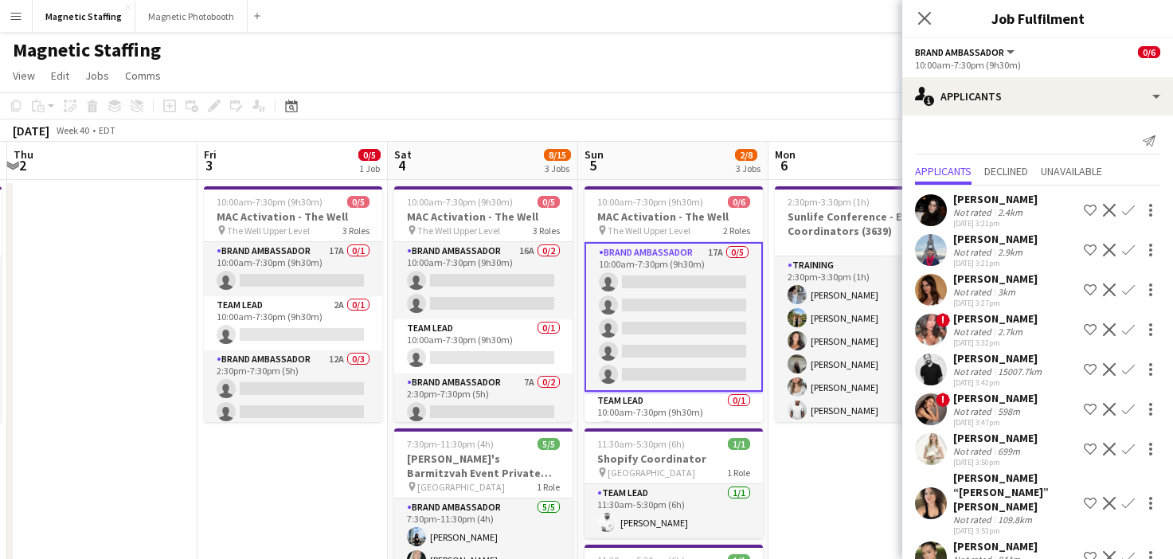
click at [1129, 249] on app-icon "Confirm" at bounding box center [1128, 250] width 13 height 13
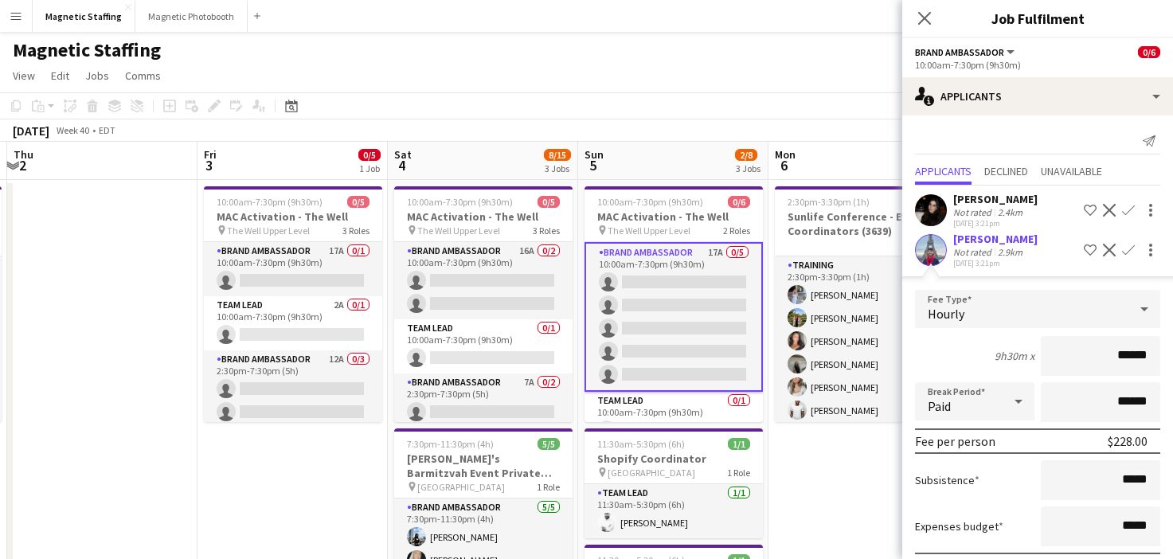
scroll to position [162, 0]
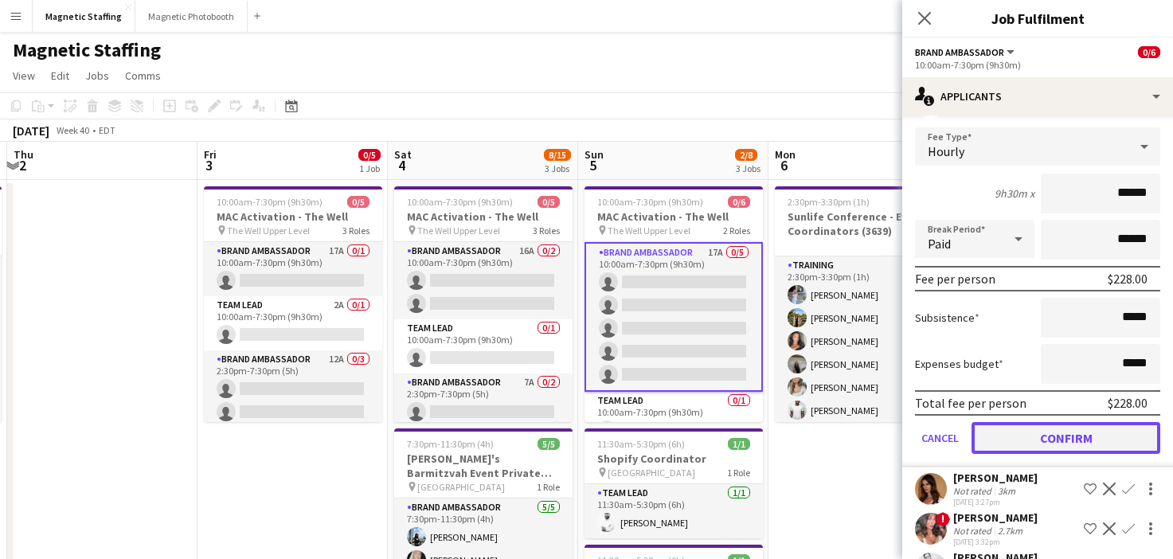
click at [1020, 439] on button "Confirm" at bounding box center [1066, 438] width 189 height 32
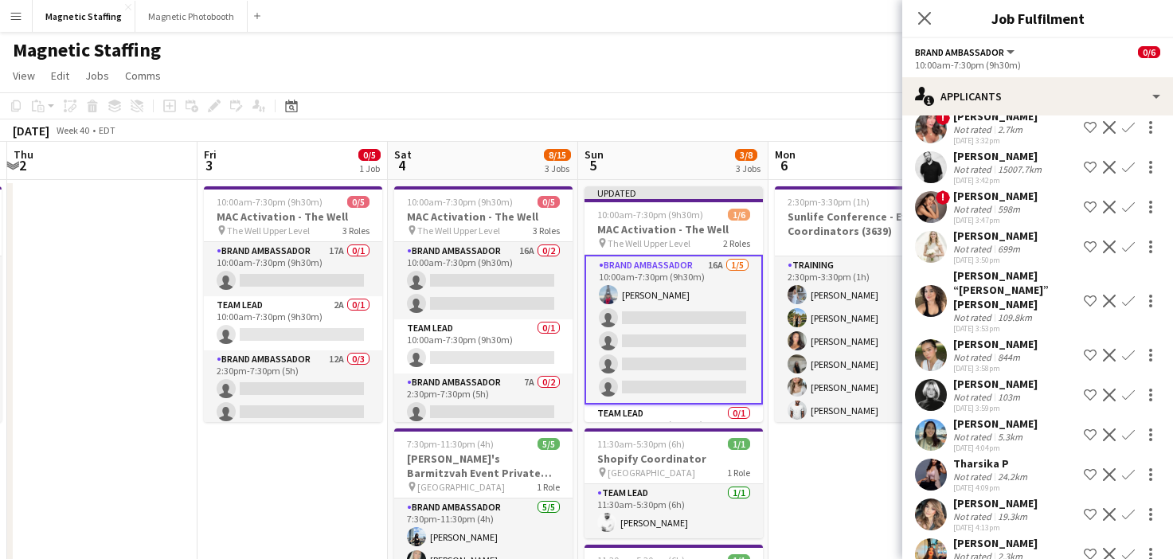
scroll to position [0, 0]
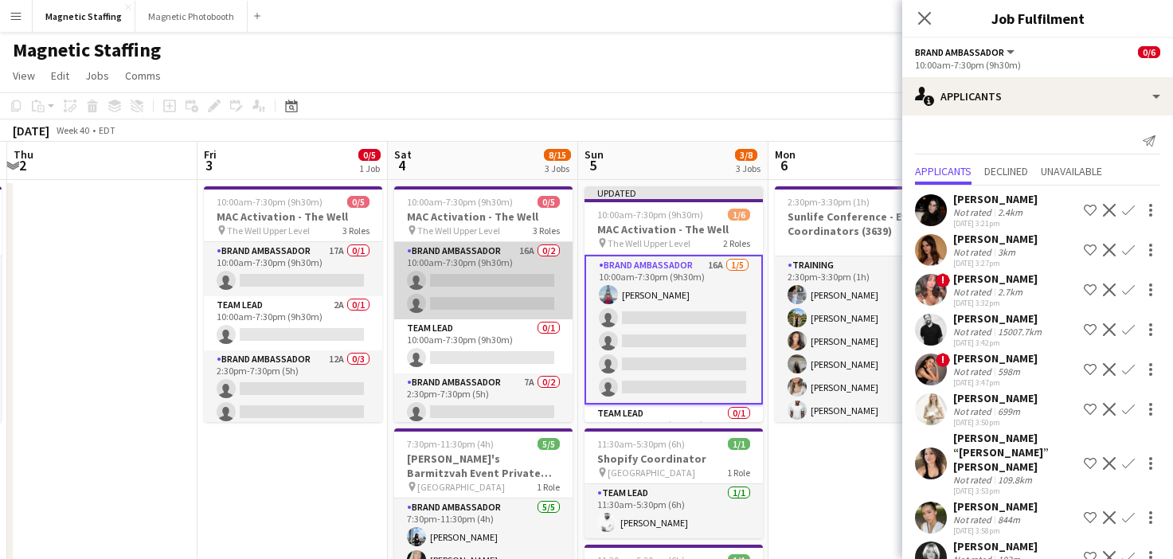
click at [521, 299] on app-card-role "Brand Ambassador 16A 0/2 10:00am-7:30pm (9h30m) single-neutral-actions single-n…" at bounding box center [483, 280] width 178 height 77
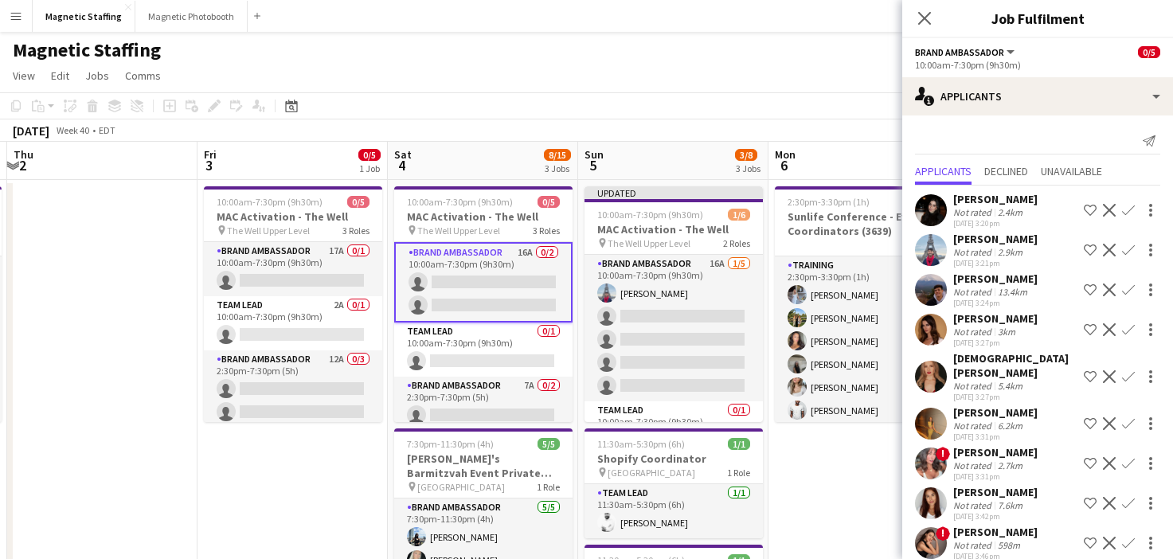
click at [1129, 254] on app-icon "Confirm" at bounding box center [1128, 250] width 13 height 13
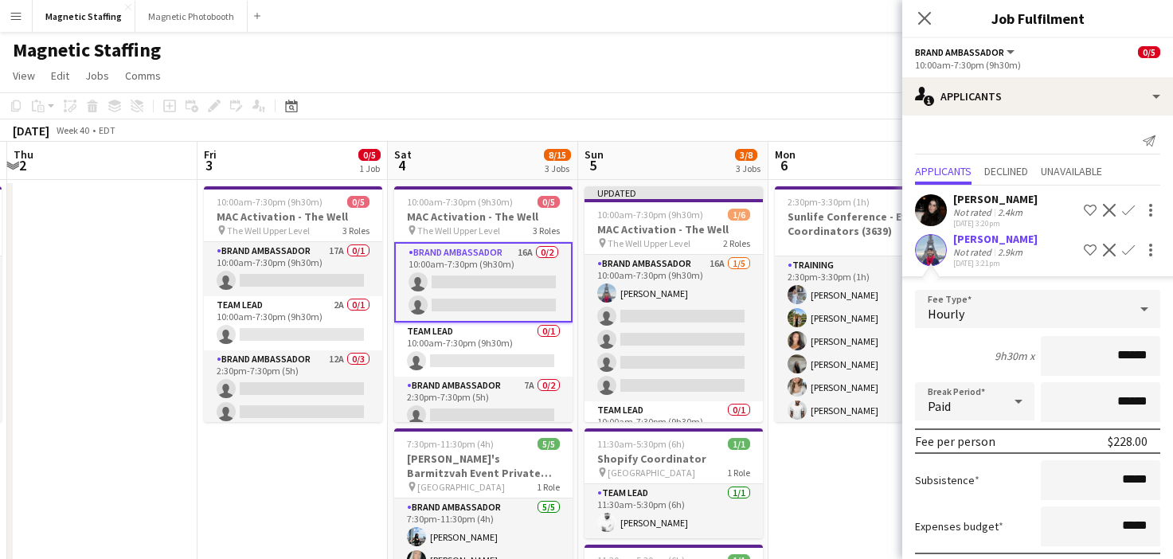
scroll to position [216, 0]
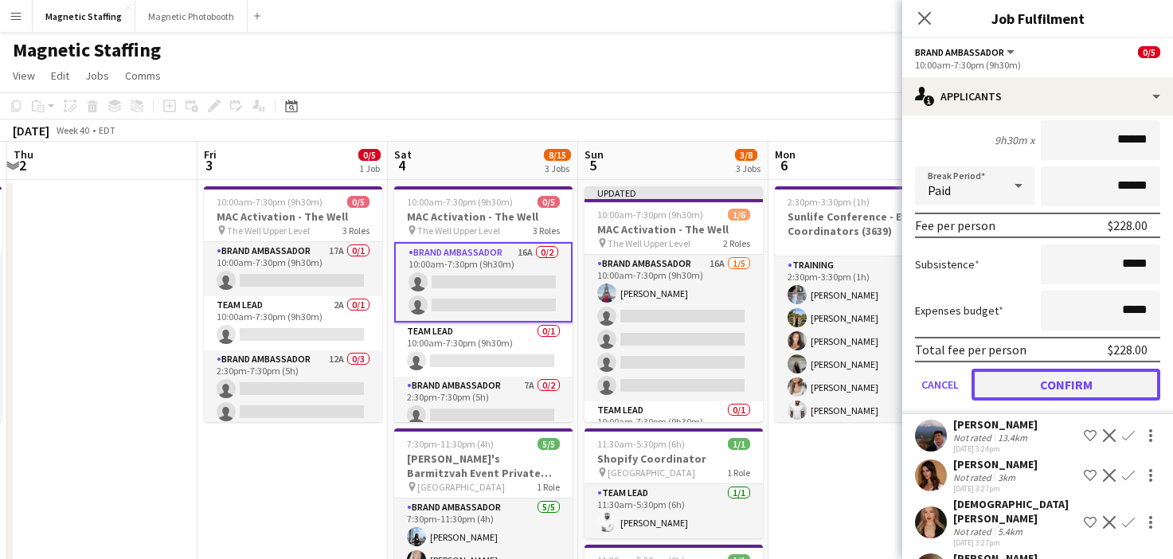
click at [1033, 383] on button "Confirm" at bounding box center [1066, 385] width 189 height 32
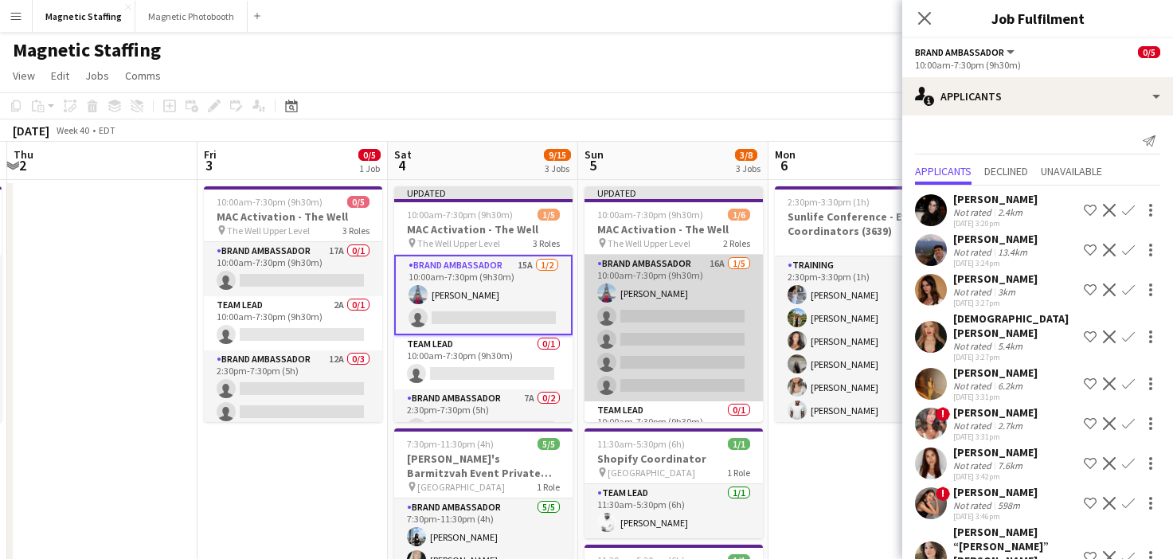
click at [694, 379] on app-card-role "Brand Ambassador 16A 1/5 10:00am-7:30pm (9h30m) Luccas Correia single-neutral-a…" at bounding box center [674, 328] width 178 height 147
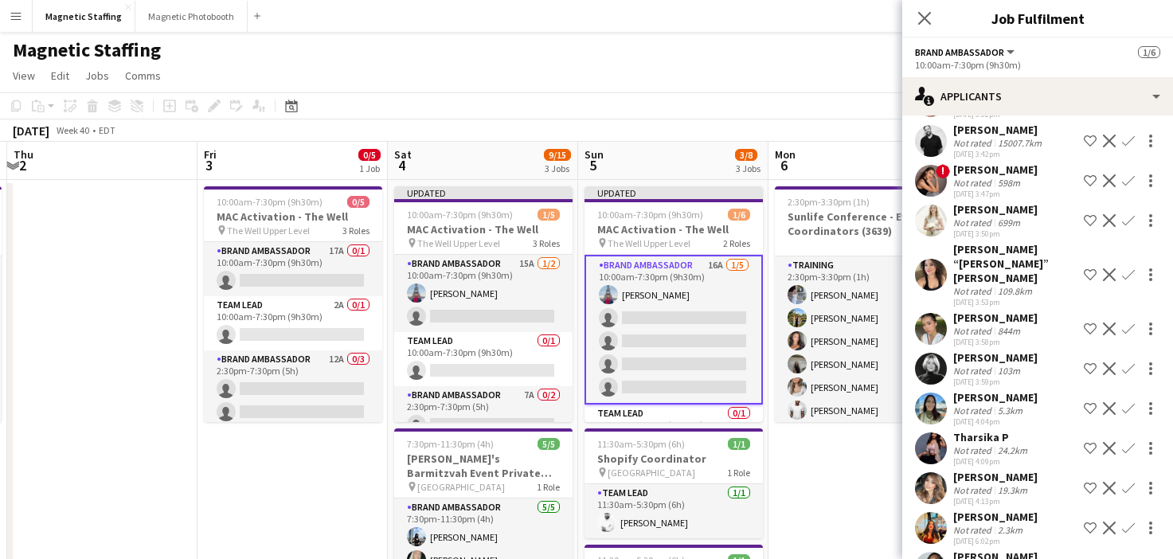
scroll to position [297, 0]
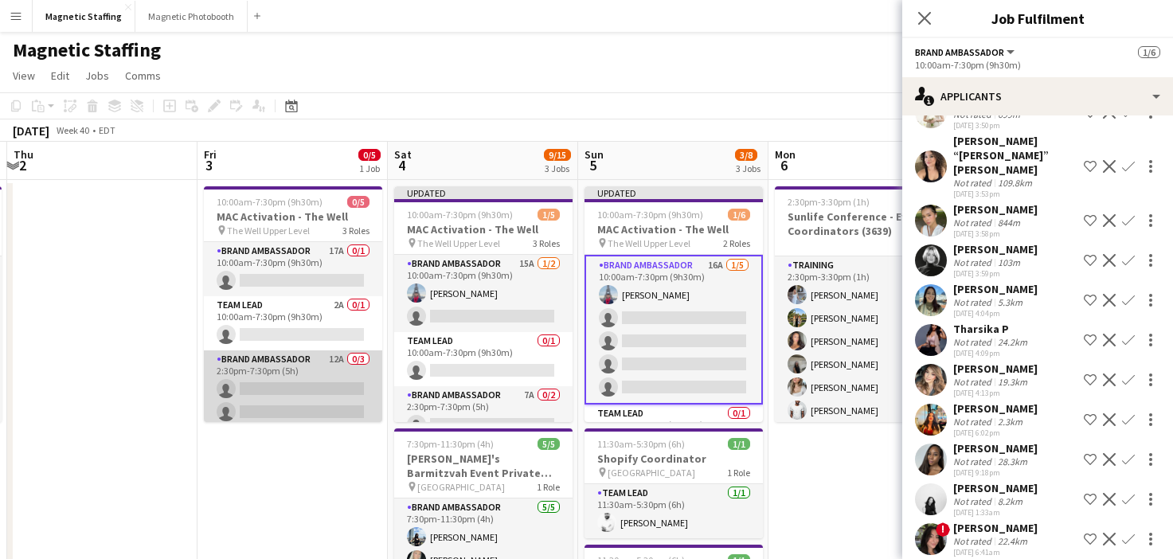
click at [281, 376] on app-card-role "Brand Ambassador 12A 0/3 2:30pm-7:30pm (5h) single-neutral-actions single-neutr…" at bounding box center [293, 400] width 178 height 100
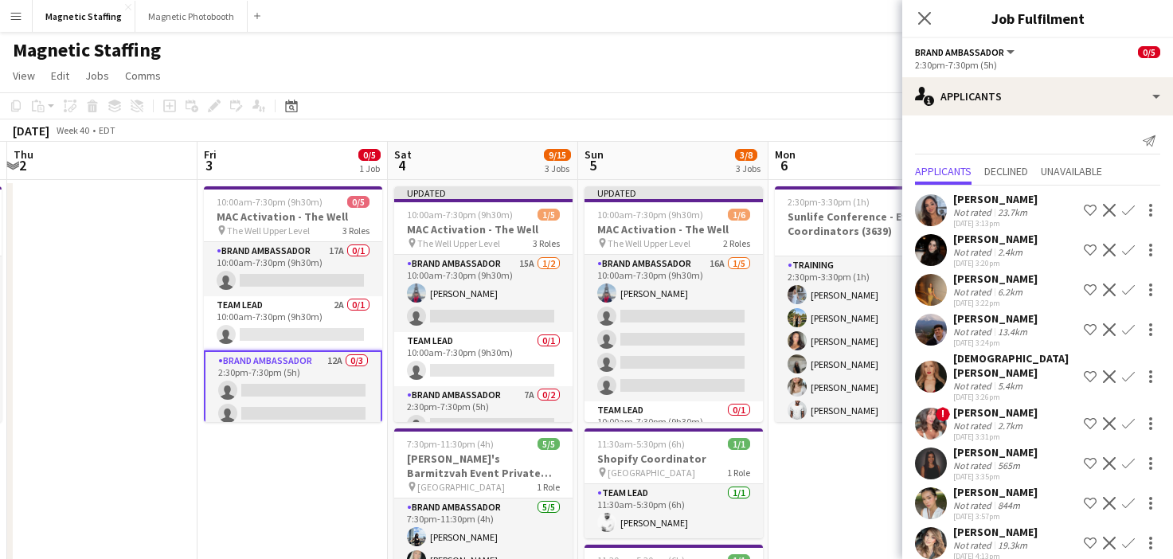
scroll to position [123, 0]
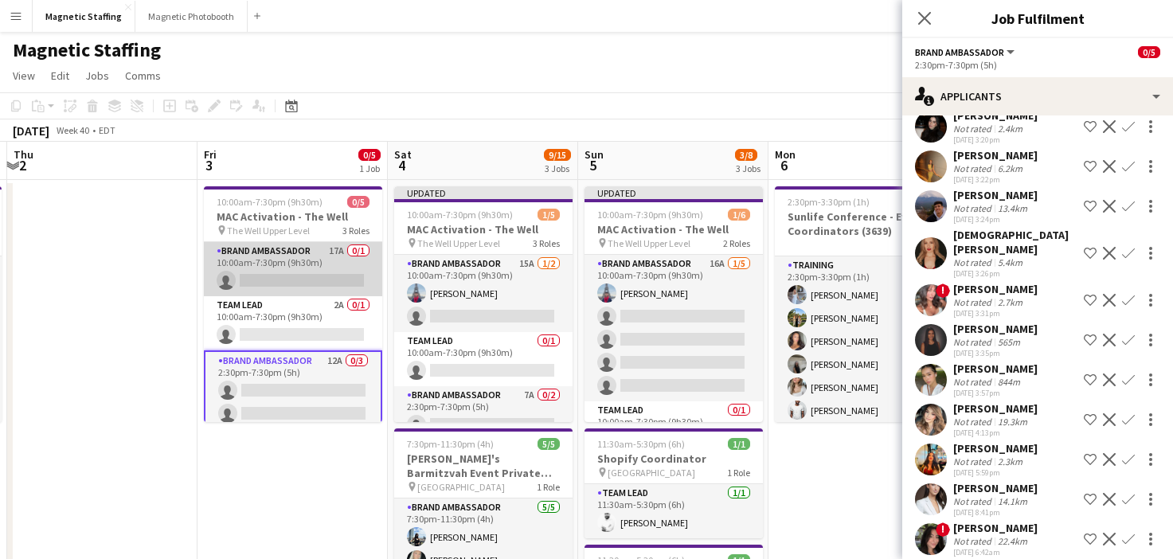
click at [331, 288] on app-card-role "Brand Ambassador 17A 0/1 10:00am-7:30pm (9h30m) single-neutral-actions" at bounding box center [293, 269] width 178 height 54
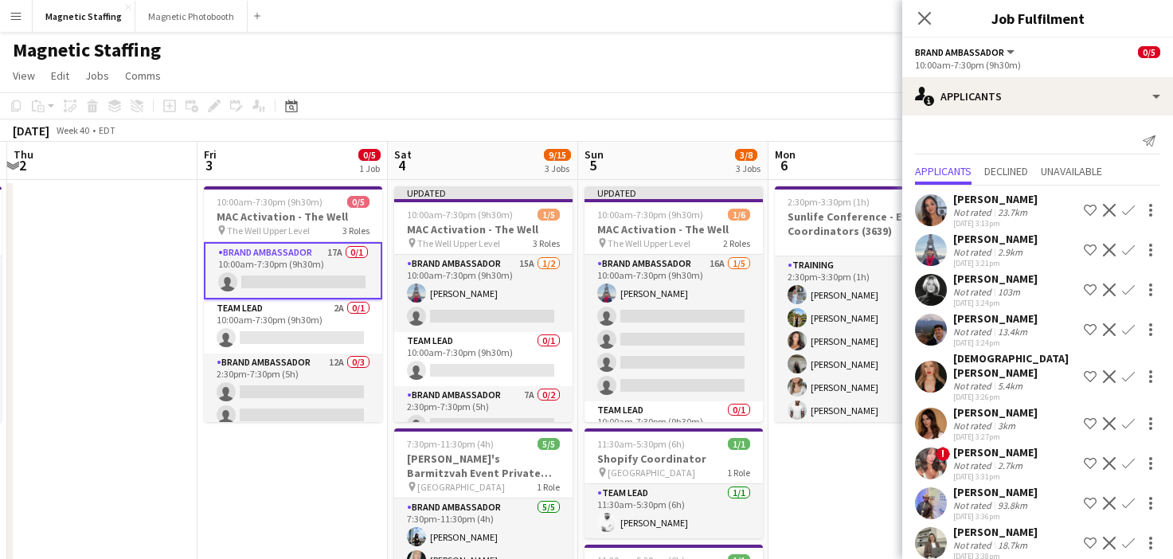
scroll to position [337, 0]
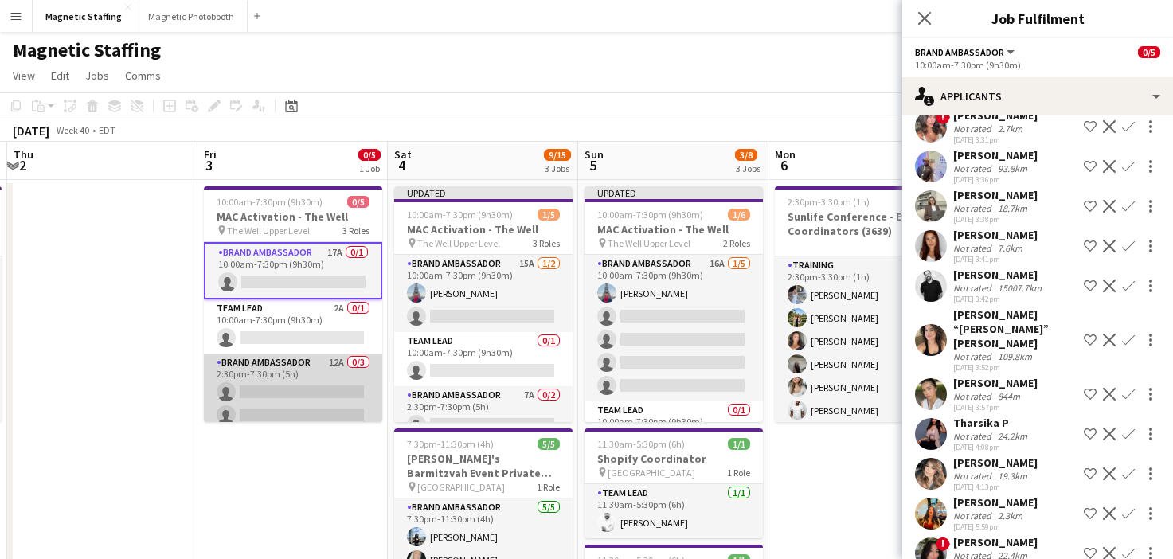
click at [290, 390] on app-card-role "Brand Ambassador 12A 0/3 2:30pm-7:30pm (5h) single-neutral-actions single-neutr…" at bounding box center [293, 404] width 178 height 100
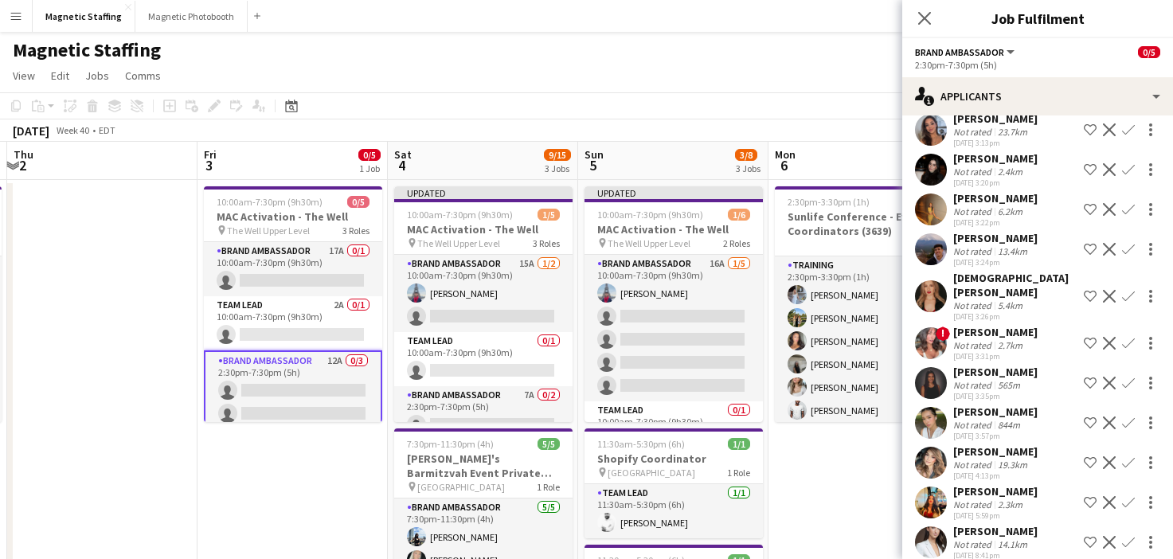
scroll to position [123, 0]
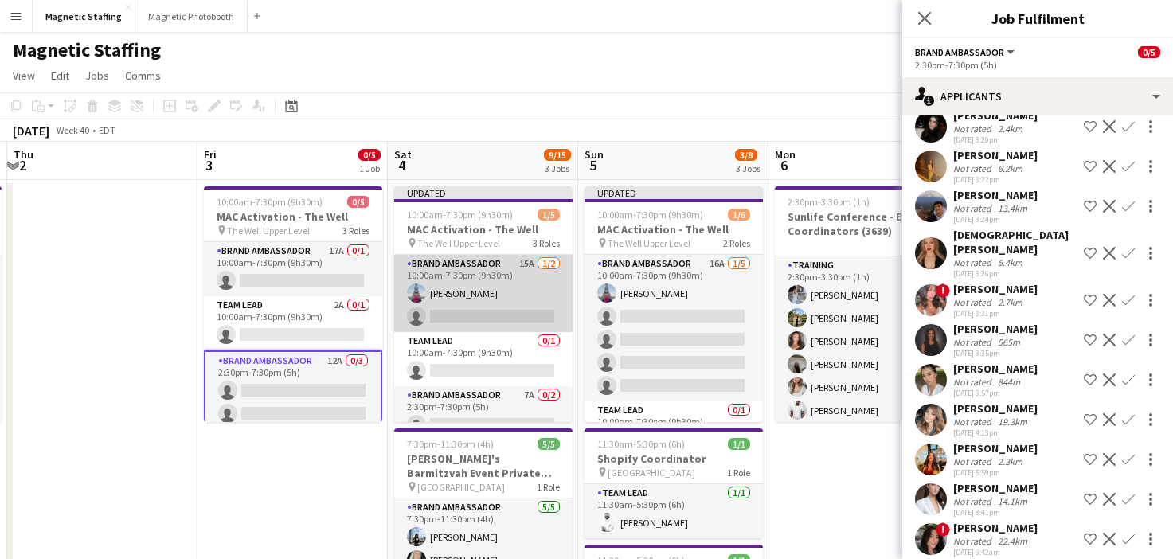
click at [484, 312] on app-card-role "Brand Ambassador 15A 1/2 10:00am-7:30pm (9h30m) Luccas Correia single-neutral-a…" at bounding box center [483, 293] width 178 height 77
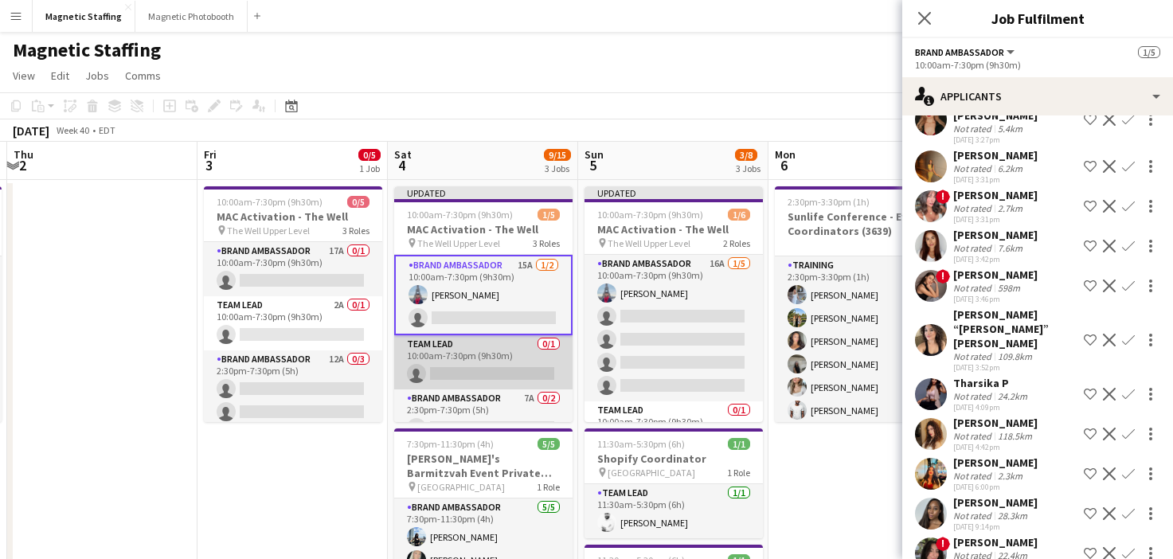
scroll to position [45, 0]
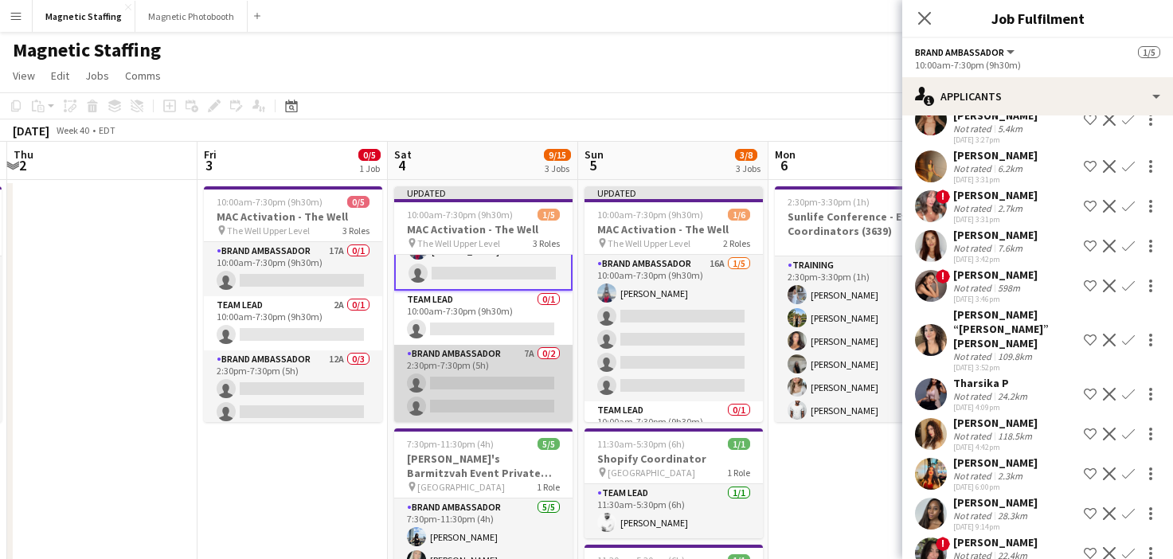
click at [432, 380] on app-card-role "Brand Ambassador 7A 0/2 2:30pm-7:30pm (5h) single-neutral-actions single-neutra…" at bounding box center [483, 383] width 178 height 77
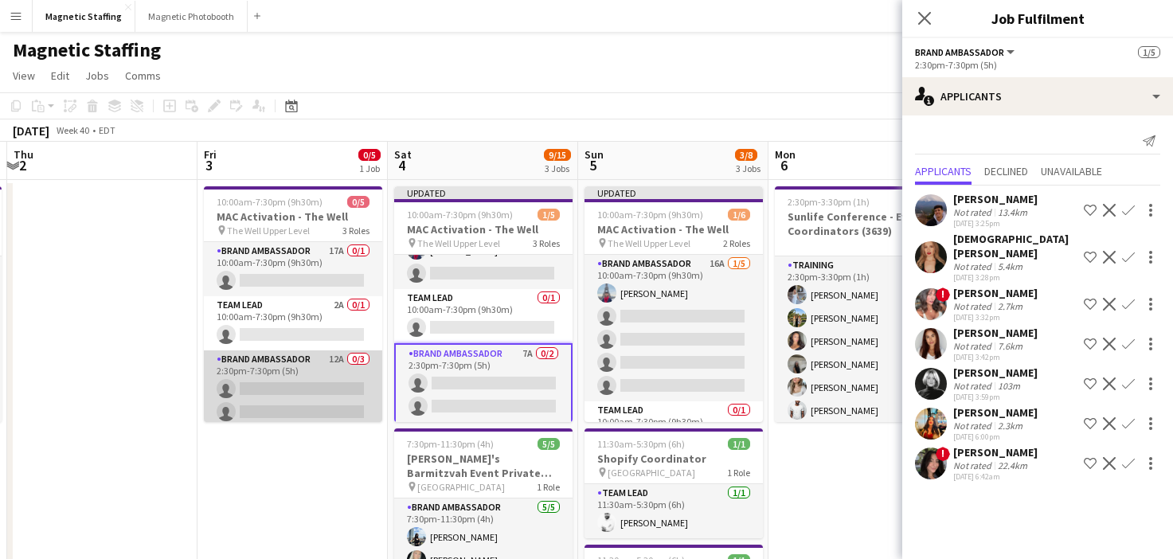
click at [292, 401] on app-card-role "Brand Ambassador 12A 0/3 2:30pm-7:30pm (5h) single-neutral-actions single-neutr…" at bounding box center [293, 400] width 178 height 100
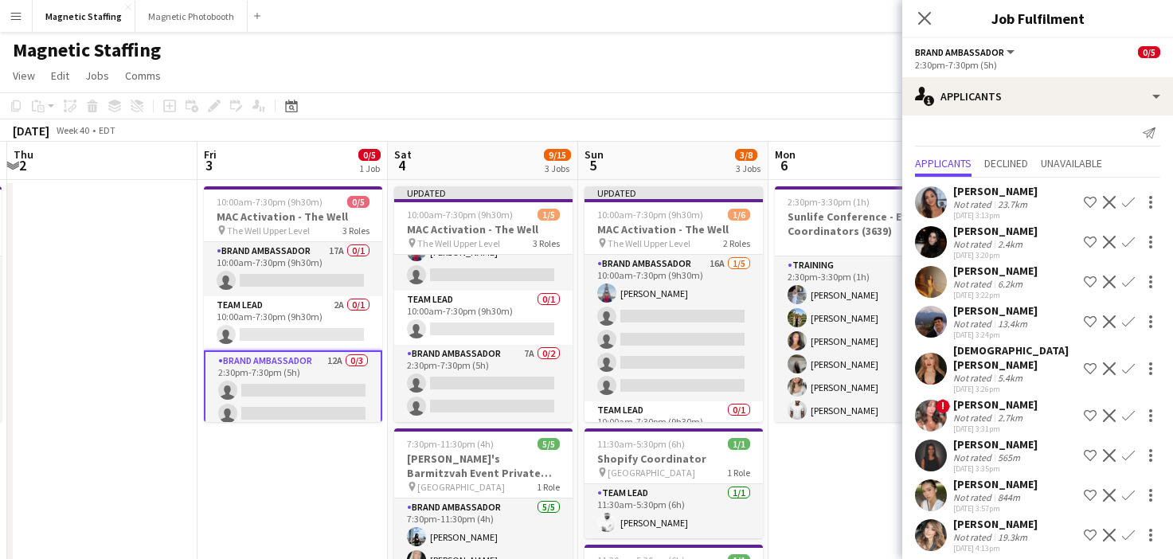
scroll to position [0, 0]
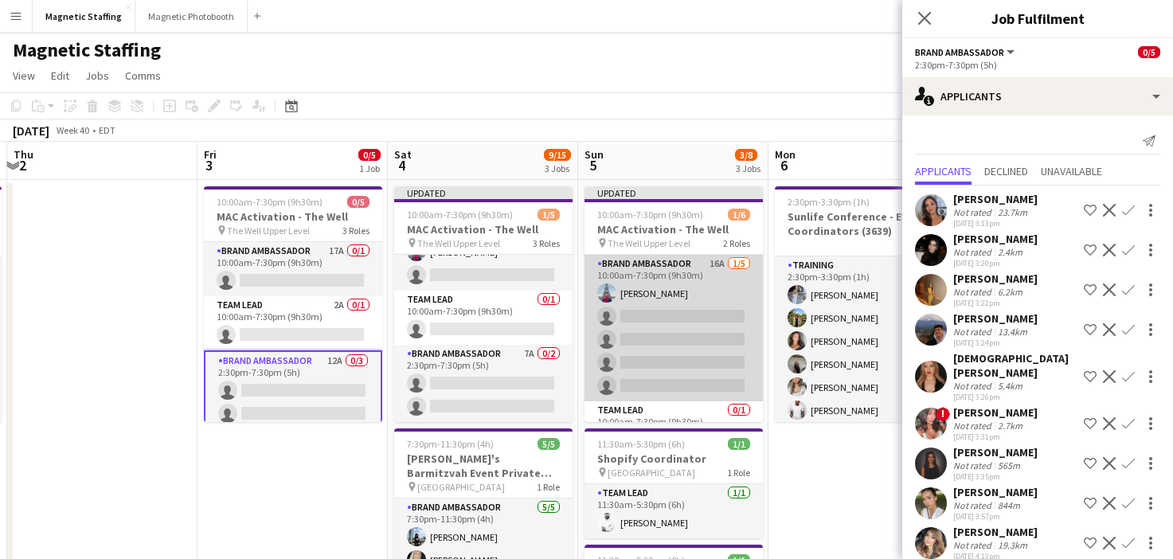
click at [638, 358] on app-card-role "Brand Ambassador 16A 1/5 10:00am-7:30pm (9h30m) Luccas Correia single-neutral-a…" at bounding box center [674, 328] width 178 height 147
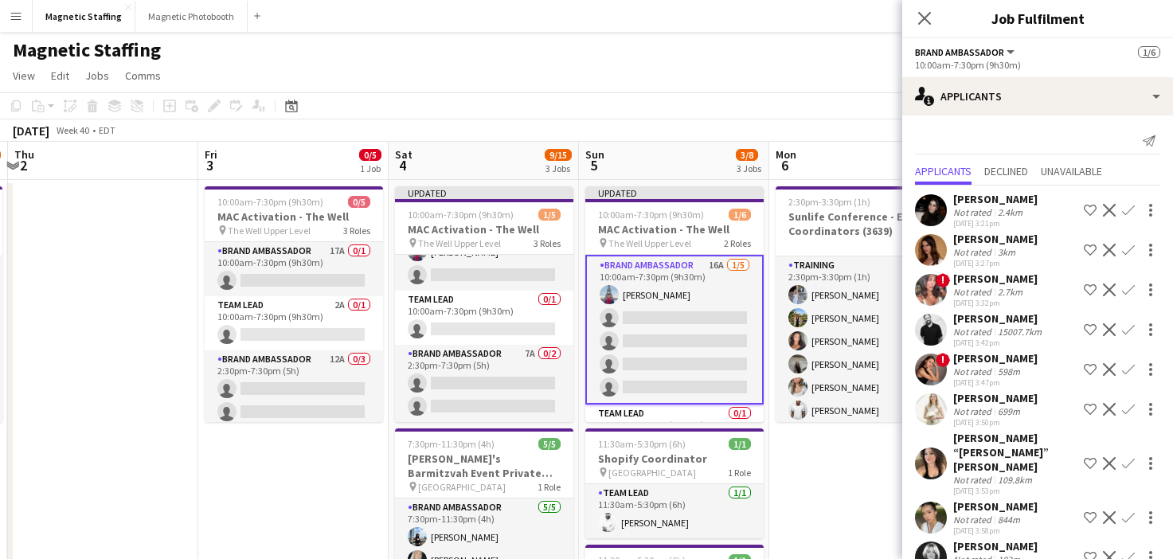
scroll to position [264, 0]
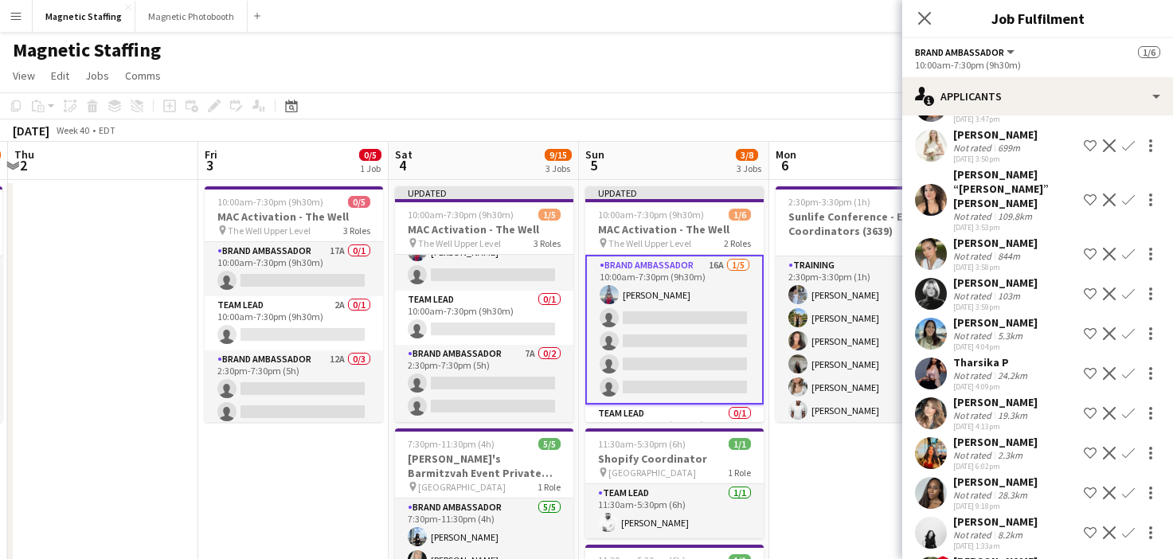
click at [1128, 288] on app-icon "Confirm" at bounding box center [1128, 294] width 13 height 13
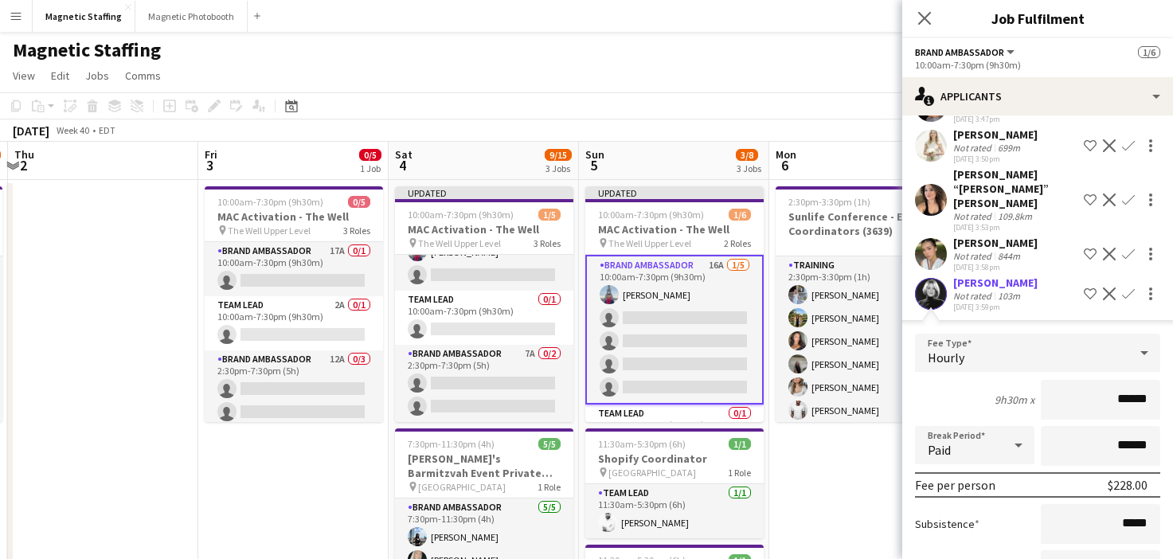
scroll to position [632, 0]
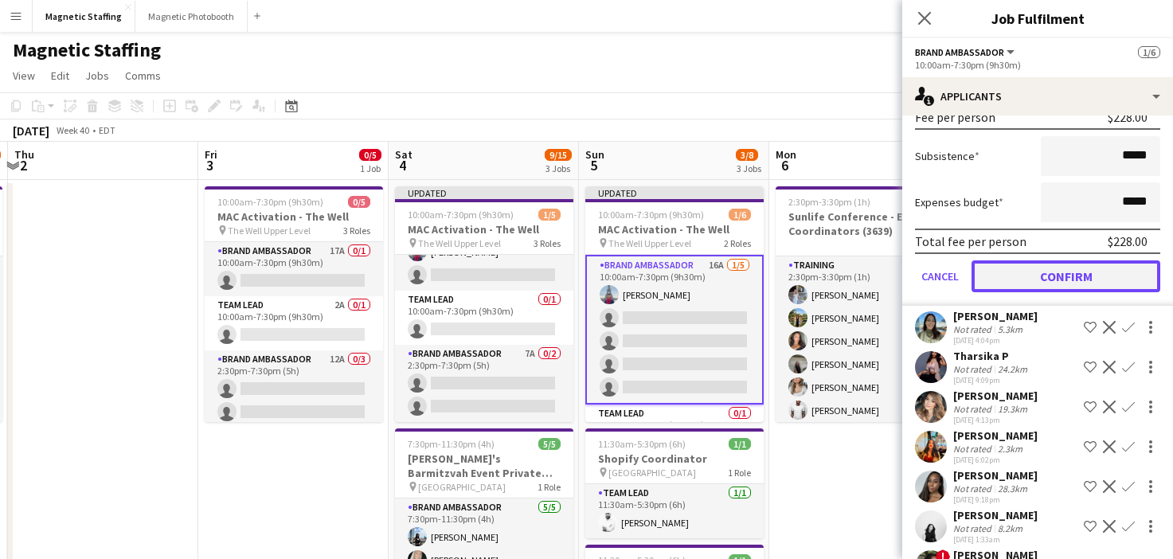
click at [1073, 263] on button "Confirm" at bounding box center [1066, 276] width 189 height 32
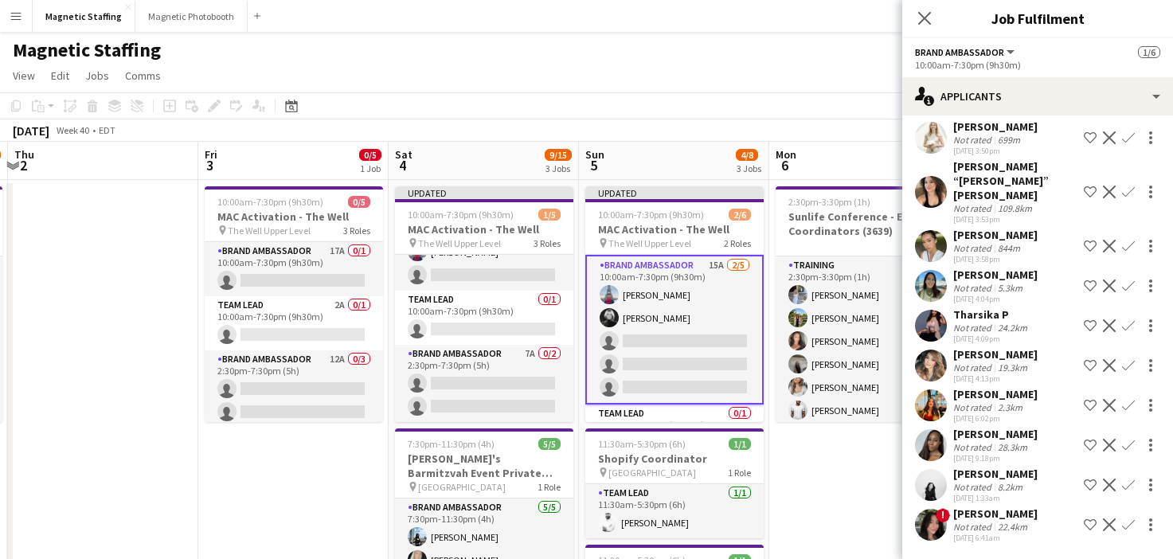
scroll to position [230, 0]
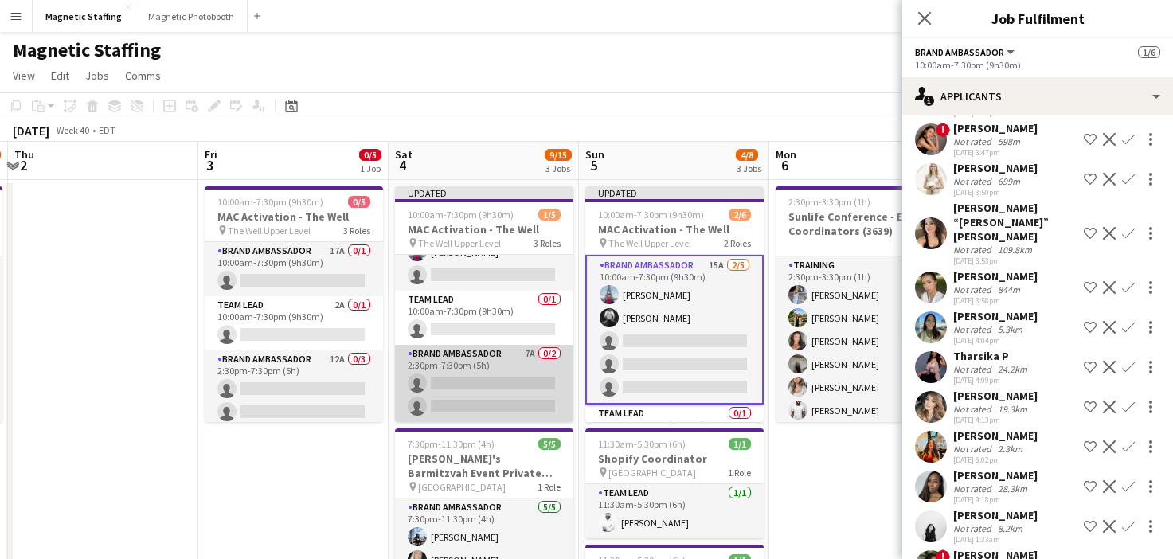
click at [440, 386] on app-card-role "Brand Ambassador 7A 0/2 2:30pm-7:30pm (5h) single-neutral-actions single-neutra…" at bounding box center [484, 383] width 178 height 77
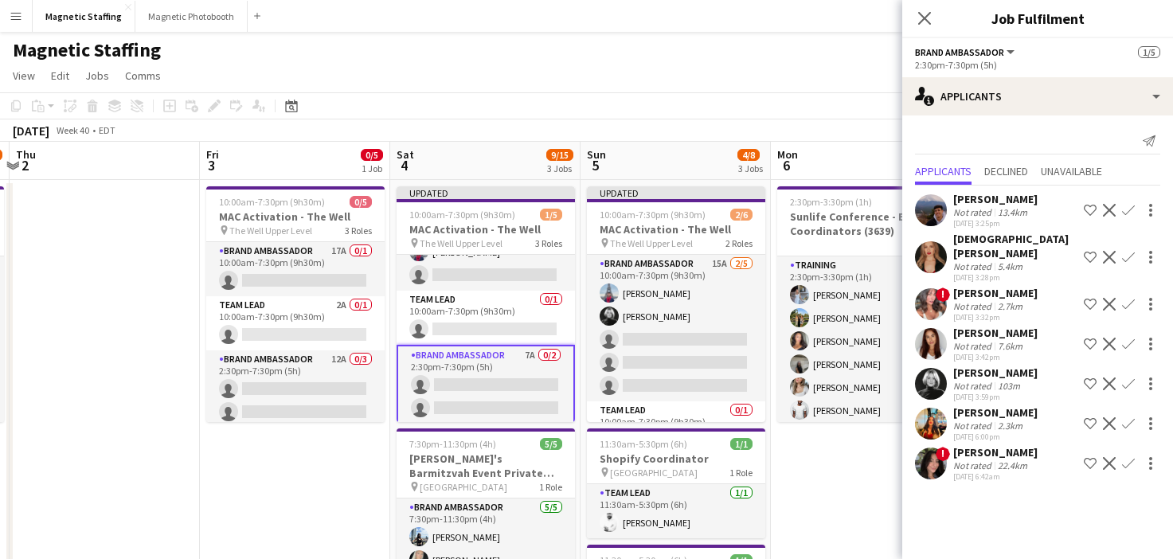
click at [1130, 378] on app-icon "Confirm" at bounding box center [1128, 384] width 13 height 13
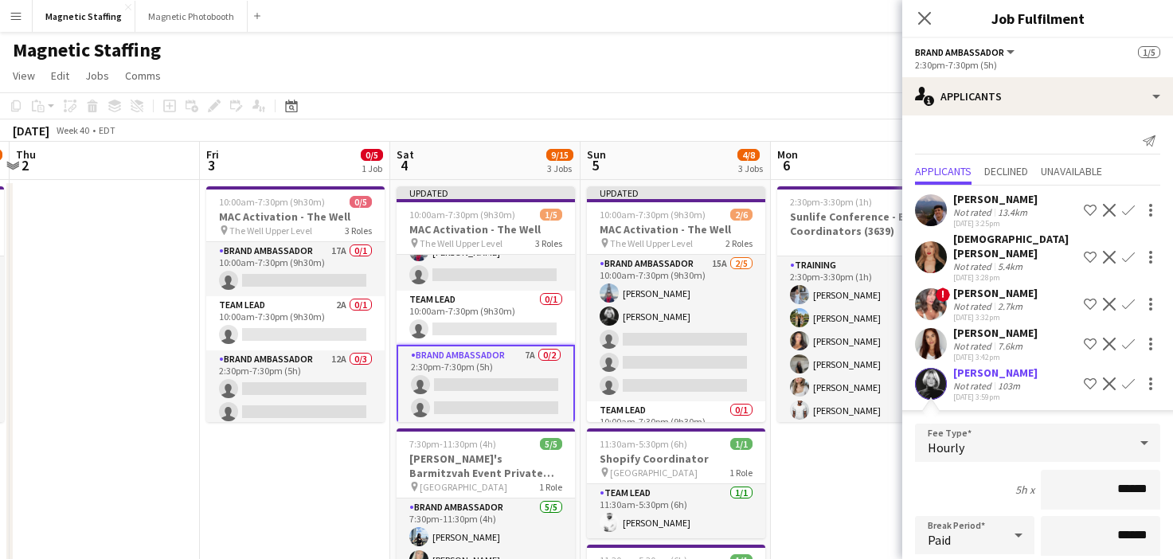
scroll to position [281, 0]
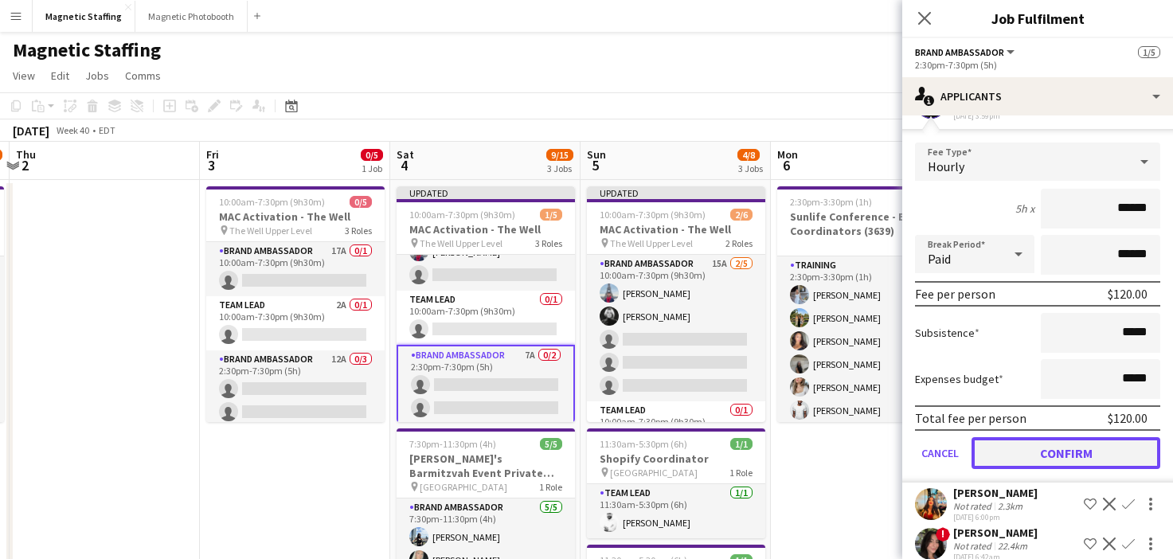
click at [1016, 438] on button "Confirm" at bounding box center [1066, 453] width 189 height 32
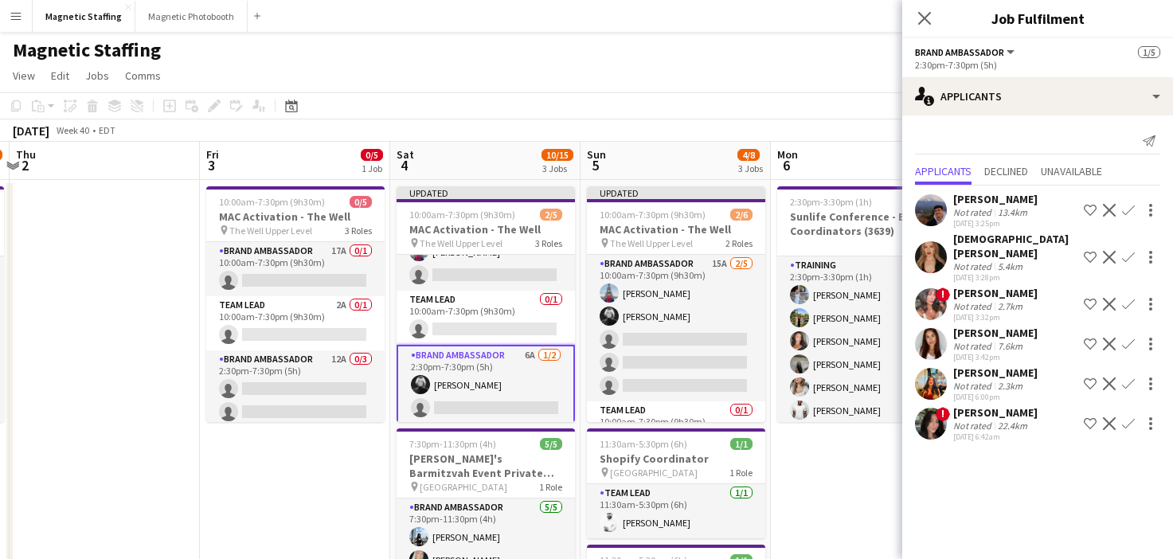
scroll to position [0, 0]
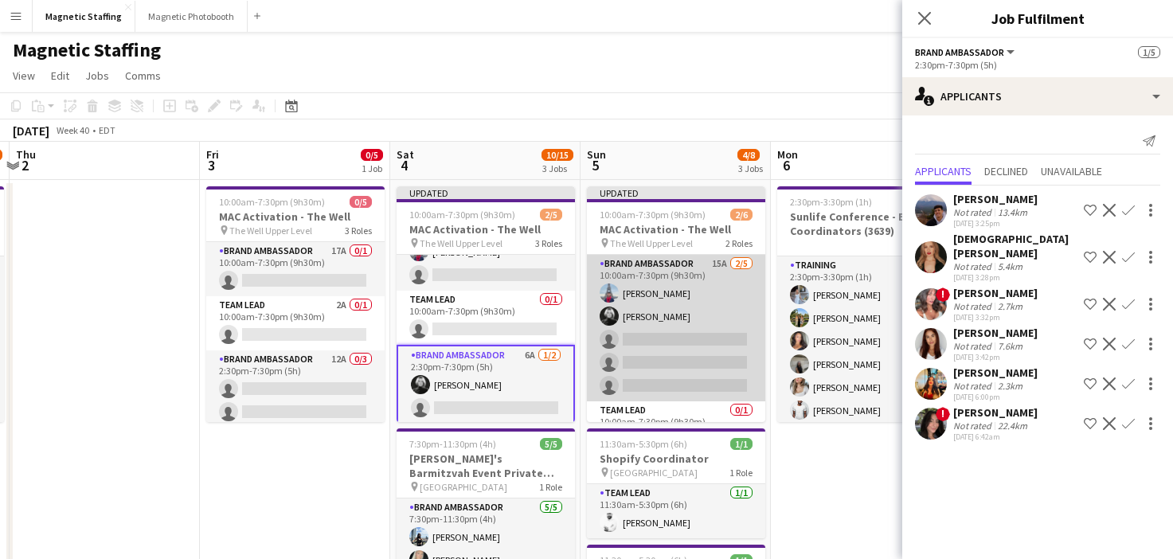
click at [718, 348] on app-card-role "Brand Ambassador 15A 2/5 10:00am-7:30pm (9h30m) Luccas Correia Rachelle Jack si…" at bounding box center [676, 328] width 178 height 147
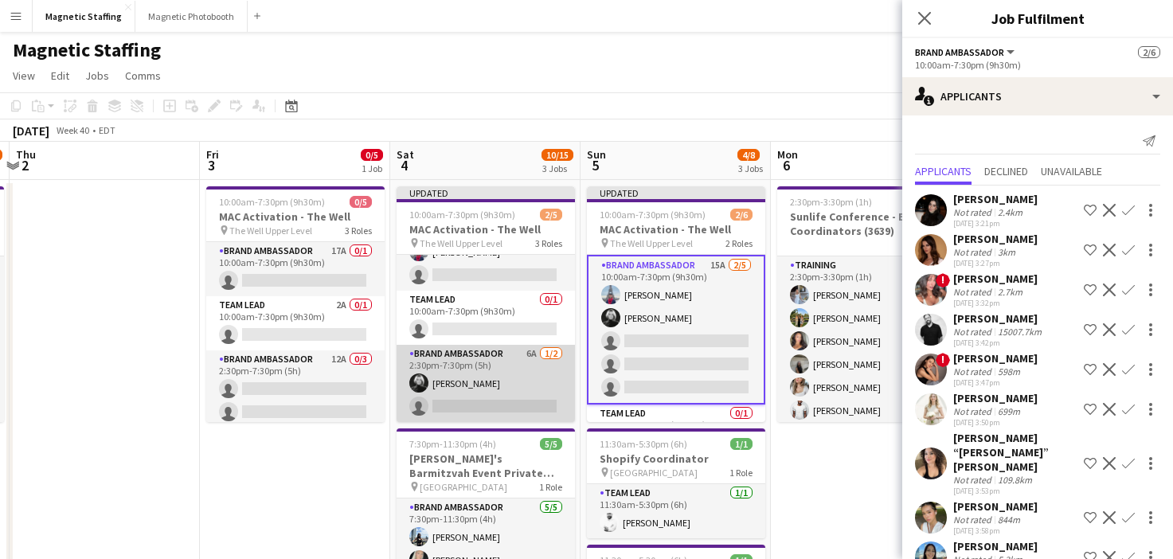
click at [476, 401] on app-card-role "Brand Ambassador 6A [DATE] 2:30pm-7:30pm (5h) [PERSON_NAME] single-neutral-acti…" at bounding box center [486, 383] width 178 height 77
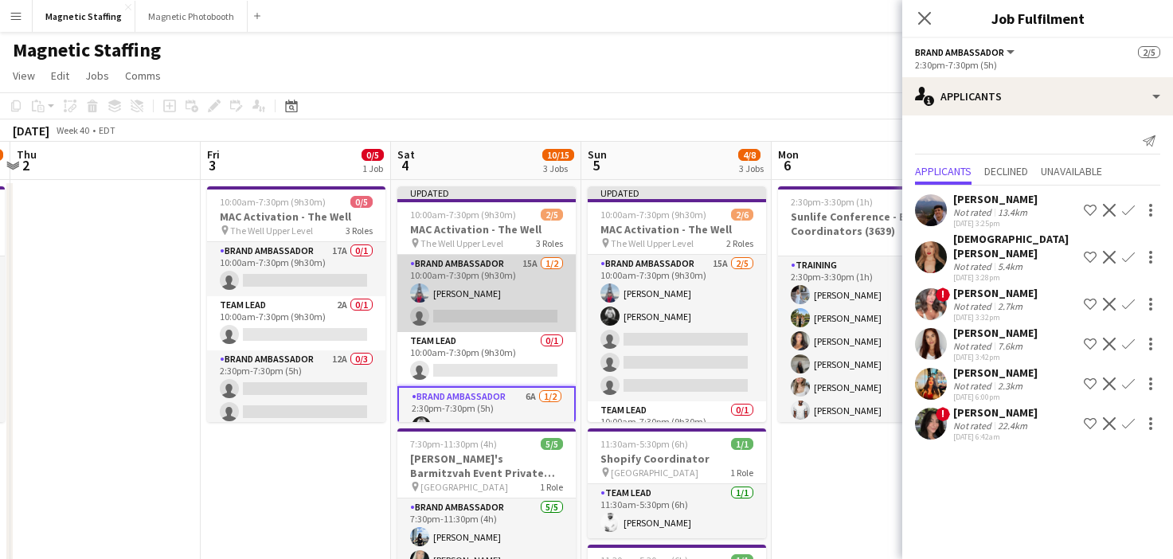
click at [483, 285] on app-card-role "Brand Ambassador 15A 1/2 10:00am-7:30pm (9h30m) Luccas Correia single-neutral-a…" at bounding box center [486, 293] width 178 height 77
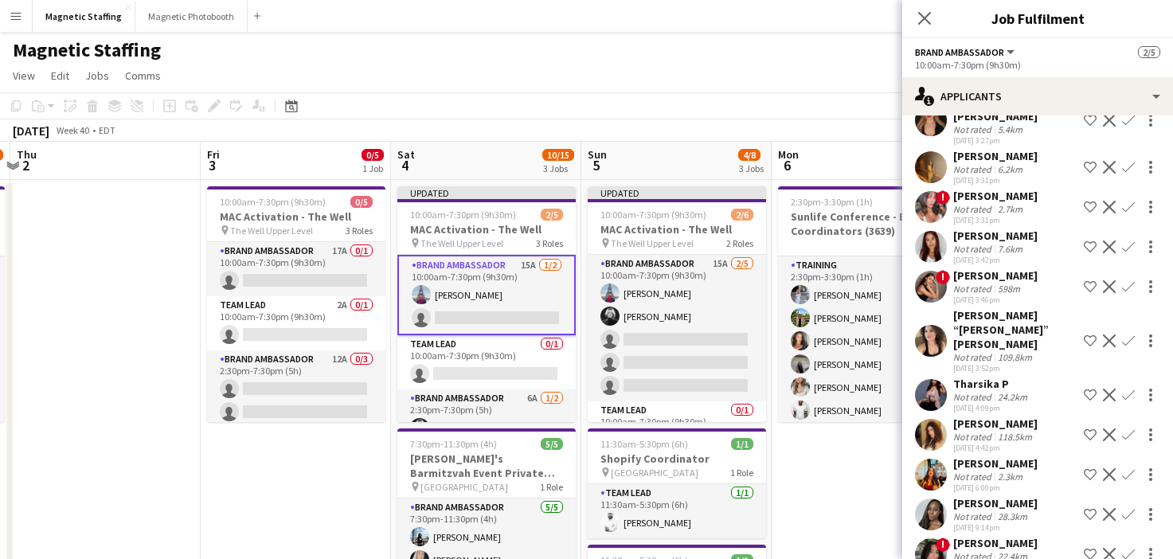
scroll to position [217, 0]
click at [1126, 334] on app-icon "Confirm" at bounding box center [1128, 340] width 13 height 13
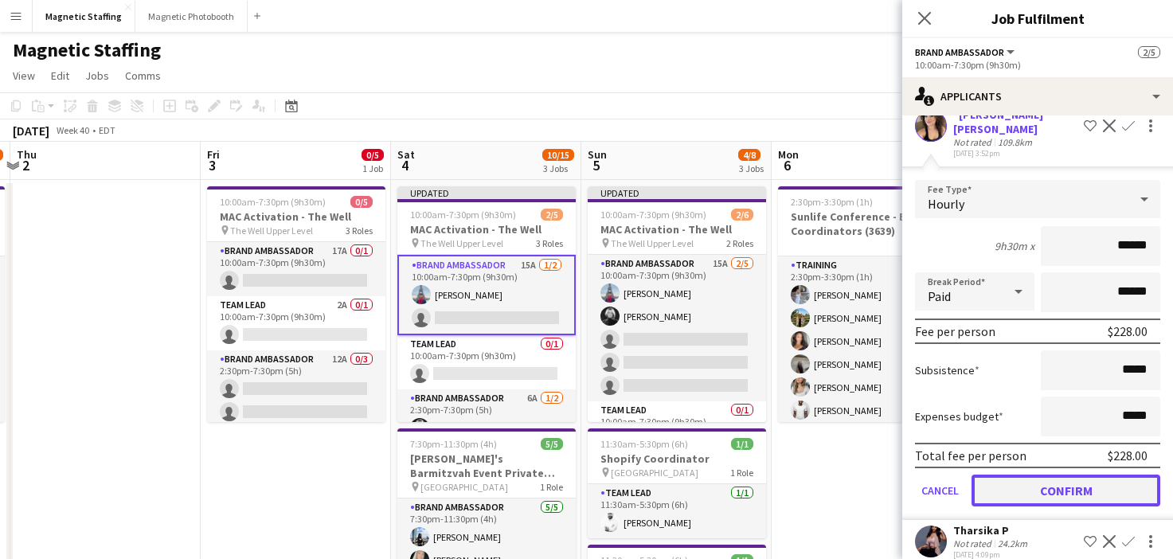
click at [1009, 475] on button "Confirm" at bounding box center [1066, 491] width 189 height 32
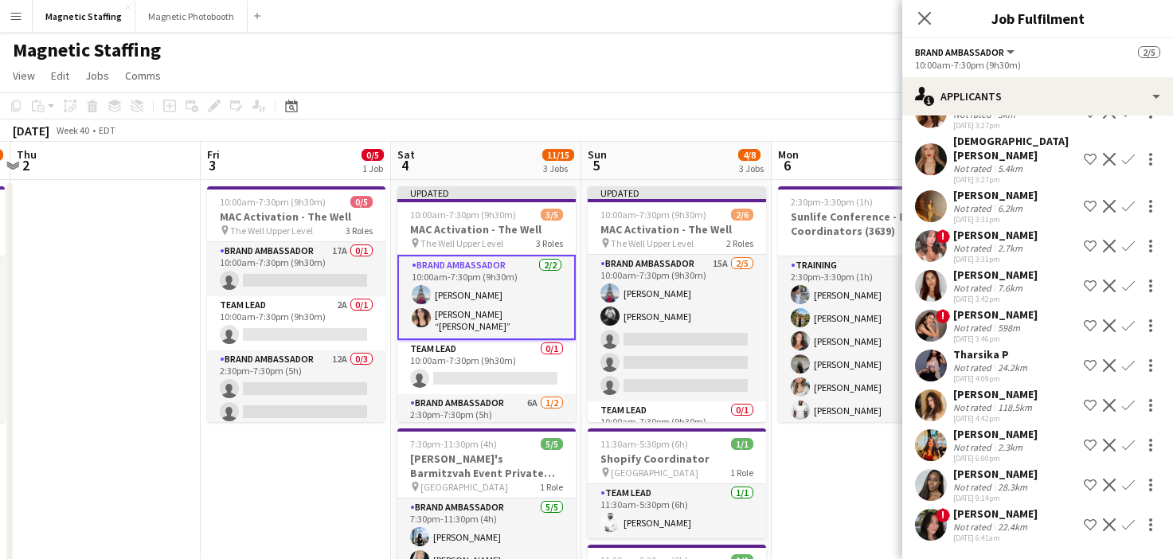
scroll to position [16, 0]
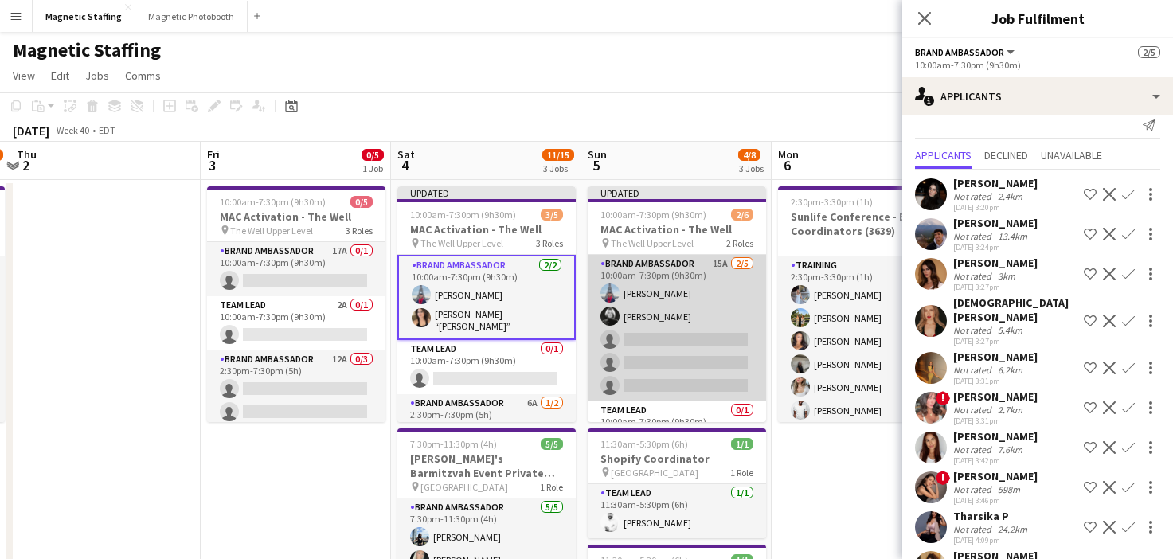
click at [711, 386] on app-card-role "Brand Ambassador 15A 2/5 10:00am-7:30pm (9h30m) Luccas Correia Rachelle Jack si…" at bounding box center [677, 328] width 178 height 147
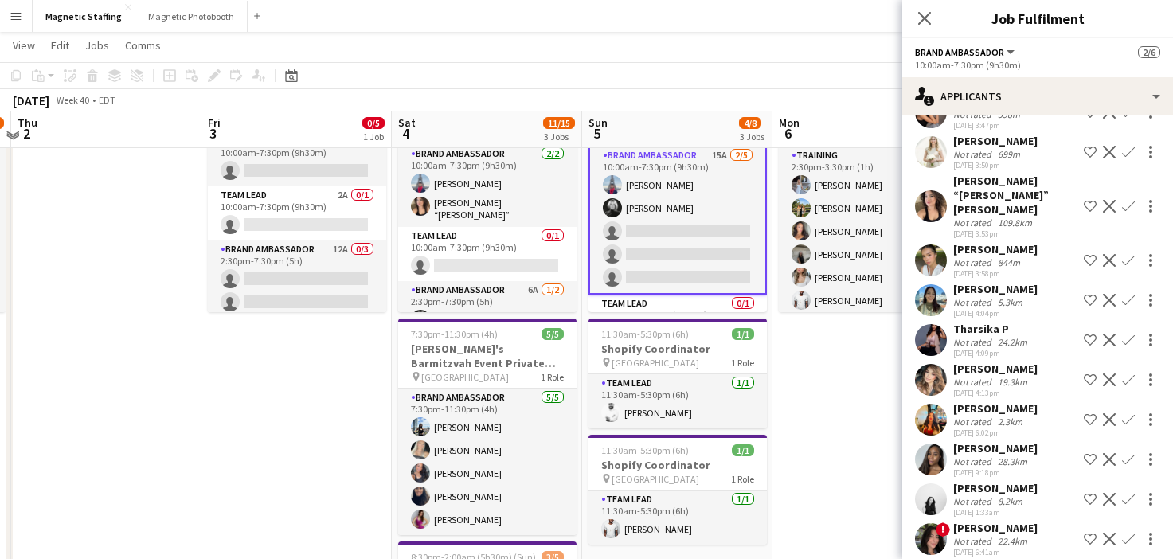
scroll to position [109, 0]
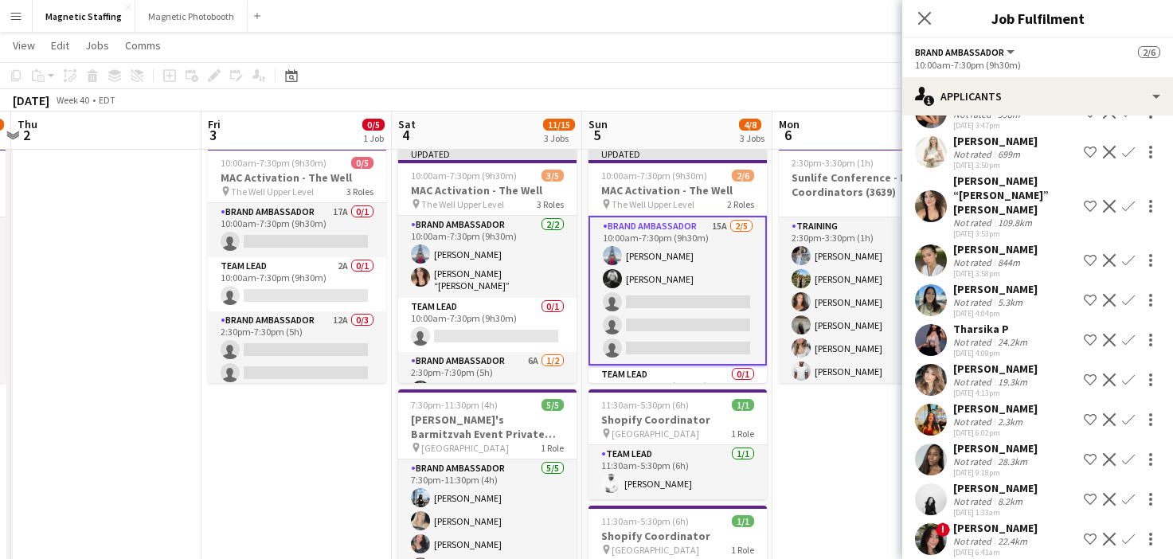
click at [1129, 200] on app-icon "Confirm" at bounding box center [1128, 206] width 13 height 13
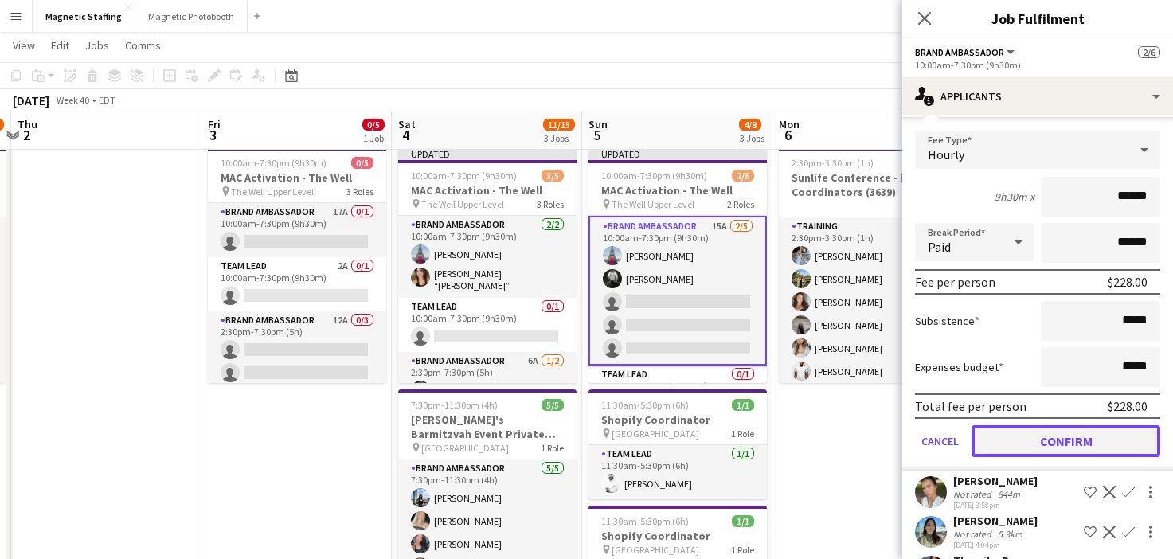
click at [1036, 425] on button "Confirm" at bounding box center [1066, 441] width 189 height 32
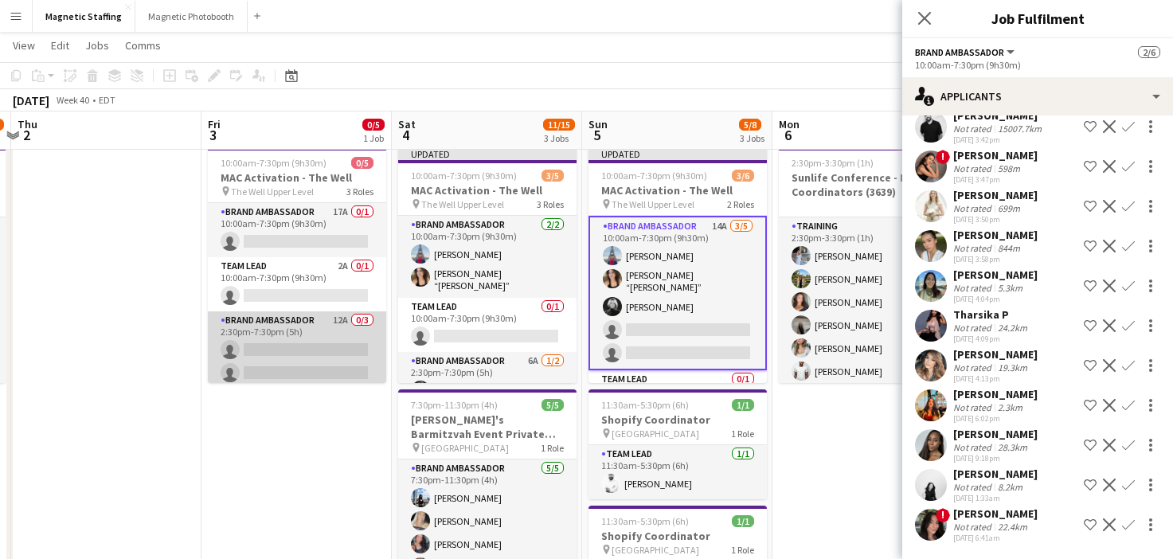
click at [339, 348] on app-card-role "Brand Ambassador 12A 0/3 2:30pm-7:30pm (5h) single-neutral-actions single-neutr…" at bounding box center [297, 361] width 178 height 100
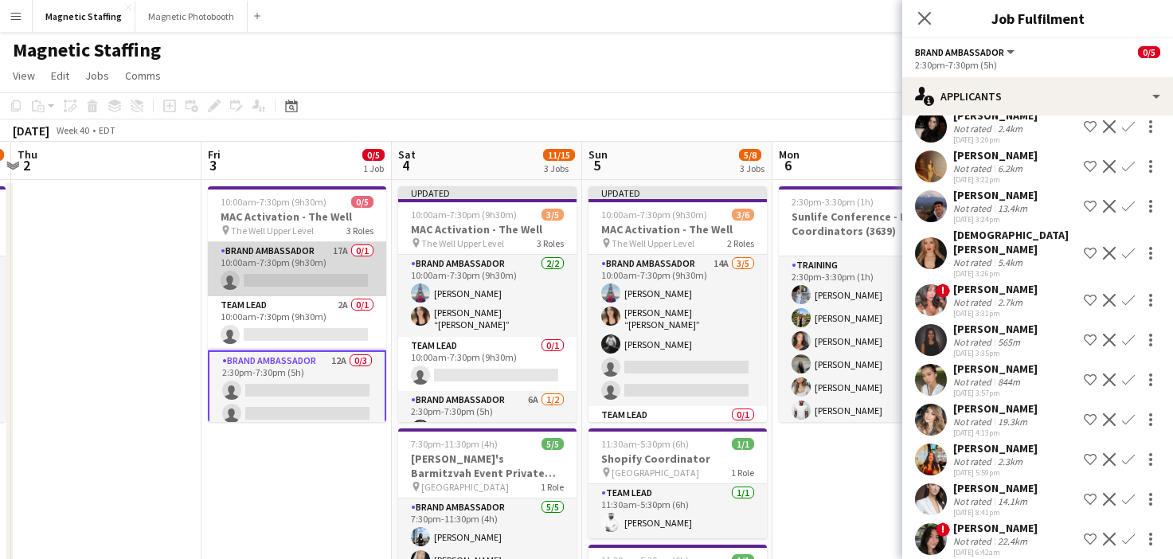
click at [237, 292] on app-card-role "Brand Ambassador 17A 0/1 10:00am-7:30pm (9h30m) single-neutral-actions" at bounding box center [297, 269] width 178 height 54
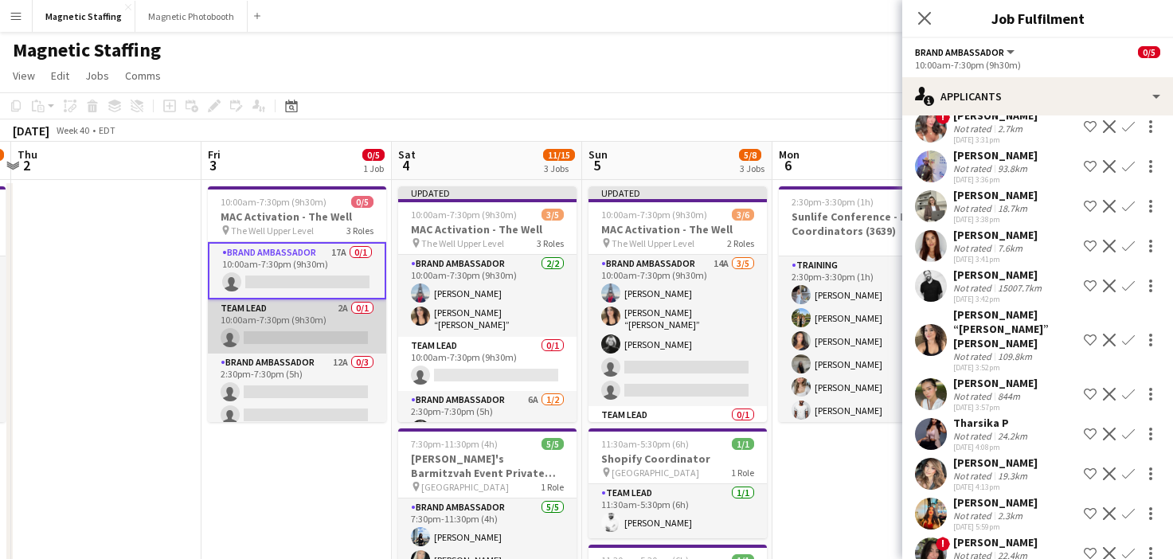
click at [324, 330] on app-card-role "Team Lead 2A 0/1 10:00am-7:30pm (9h30m) single-neutral-actions" at bounding box center [297, 326] width 178 height 54
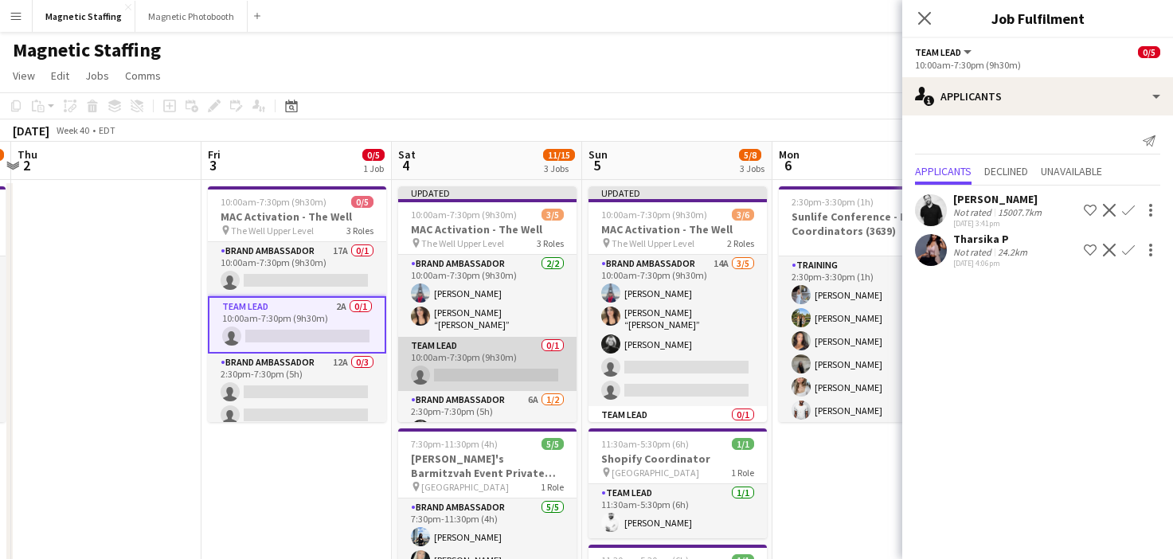
click at [447, 344] on app-card-role "Team Lead 0/1 10:00am-7:30pm (9h30m) single-neutral-actions" at bounding box center [487, 364] width 178 height 54
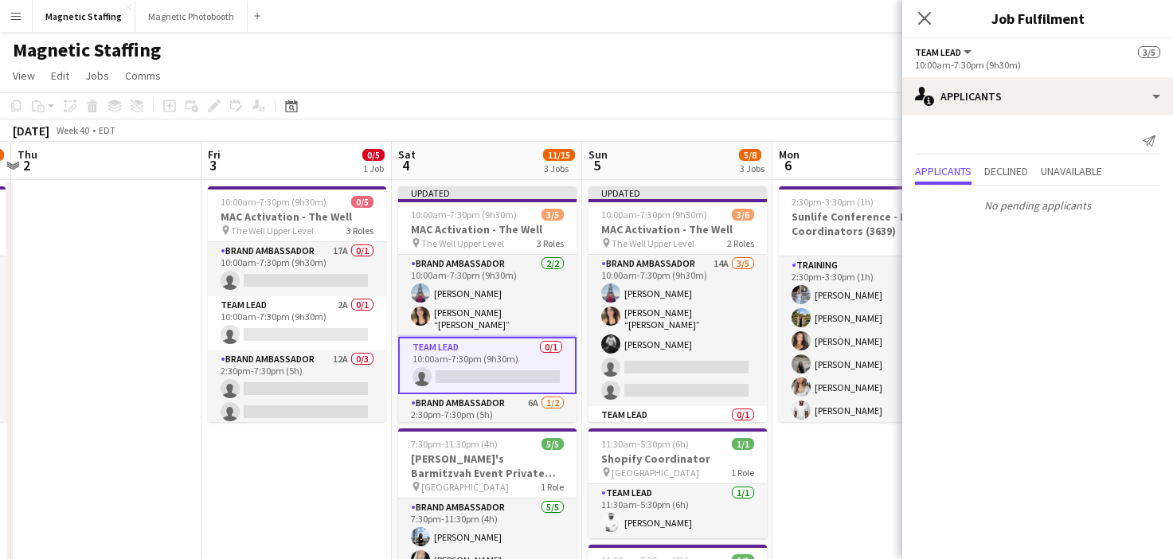
scroll to position [45, 0]
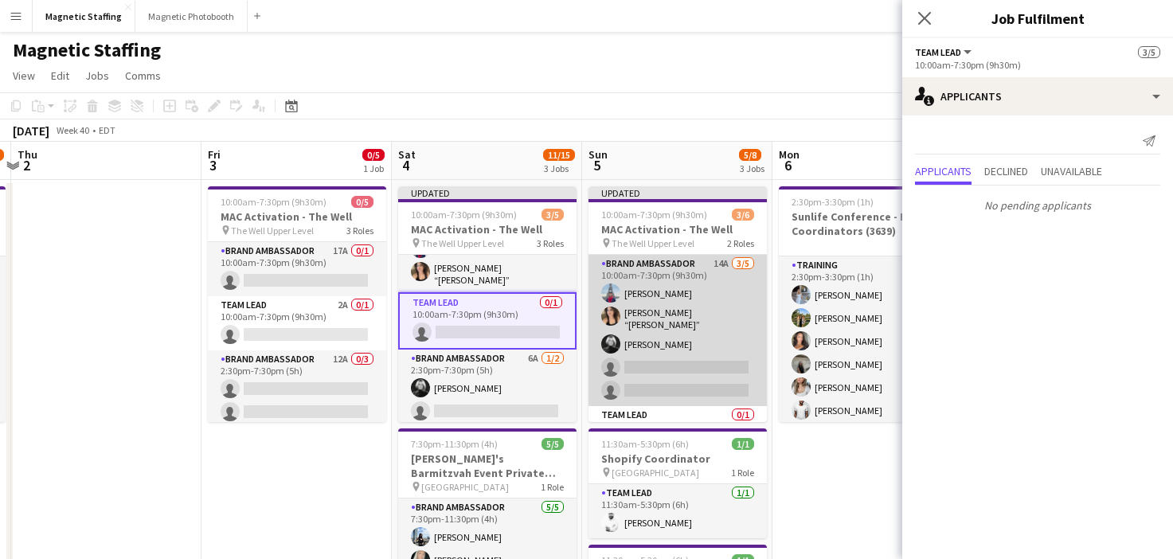
click at [624, 338] on app-card-role "Brand Ambassador 14A 3/5 10:00am-7:30pm (9h30m) Luccas Correia Nicole “NIKKI” S…" at bounding box center [678, 330] width 178 height 151
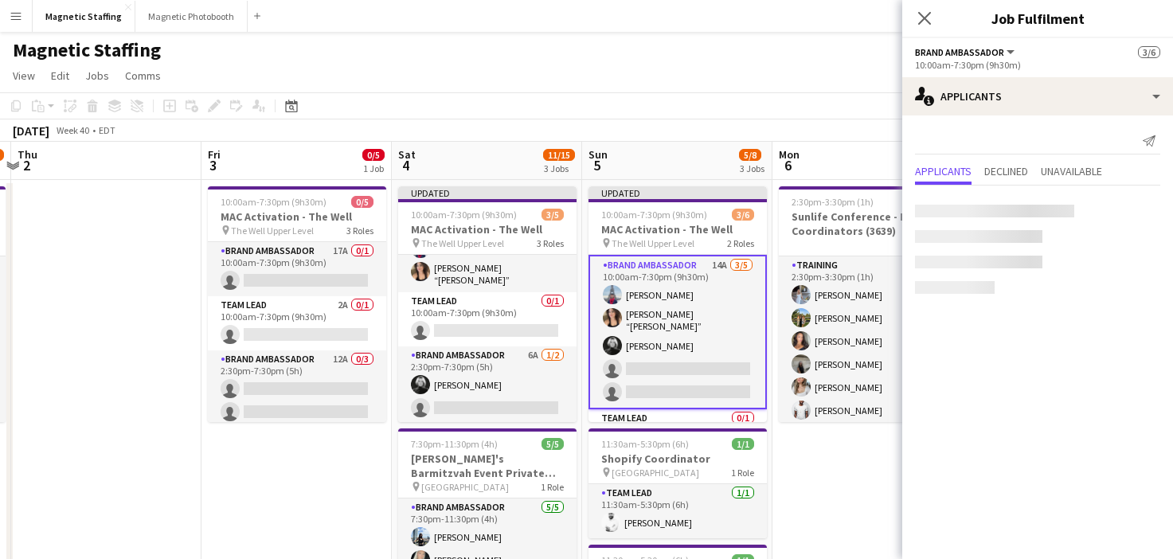
scroll to position [41, 0]
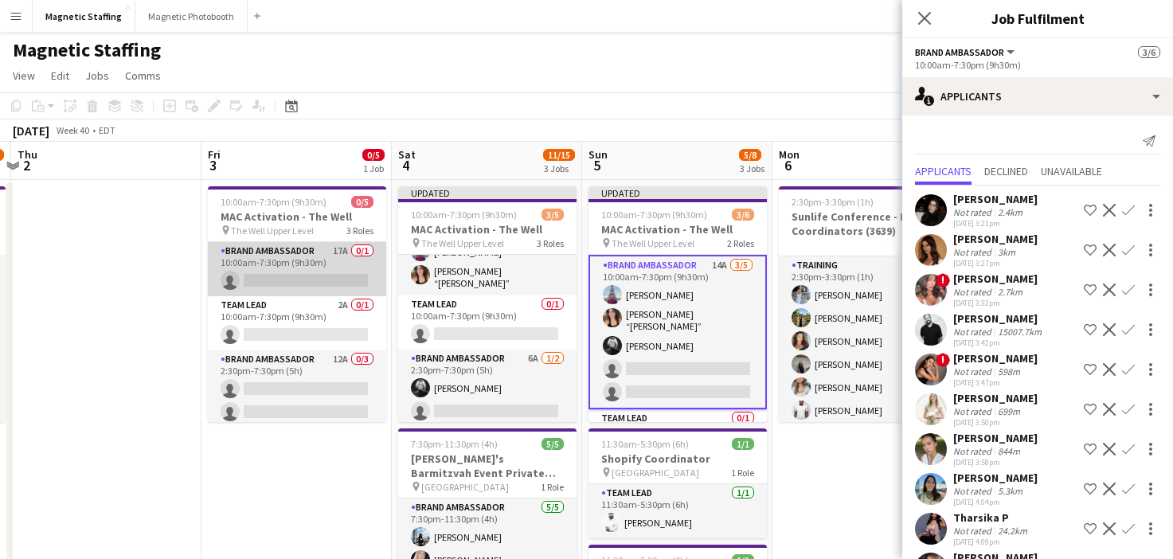
click at [333, 272] on app-card-role "Brand Ambassador 17A 0/1 10:00am-7:30pm (9h30m) single-neutral-actions" at bounding box center [297, 269] width 178 height 54
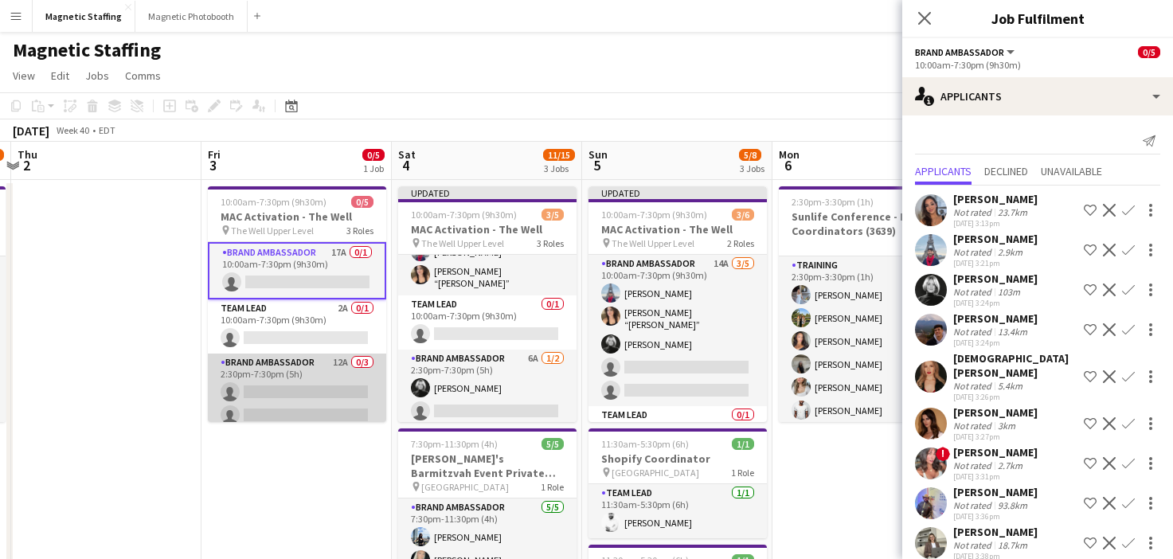
click at [334, 408] on app-card-role "Brand Ambassador 12A 0/3 2:30pm-7:30pm (5h) single-neutral-actions single-neutr…" at bounding box center [297, 404] width 178 height 100
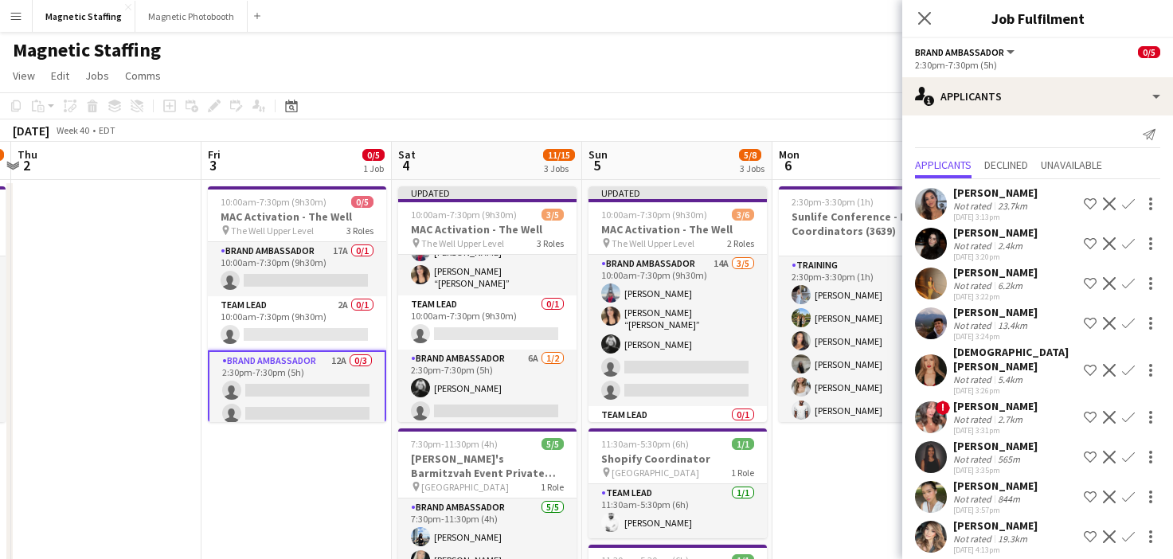
scroll to position [4, 0]
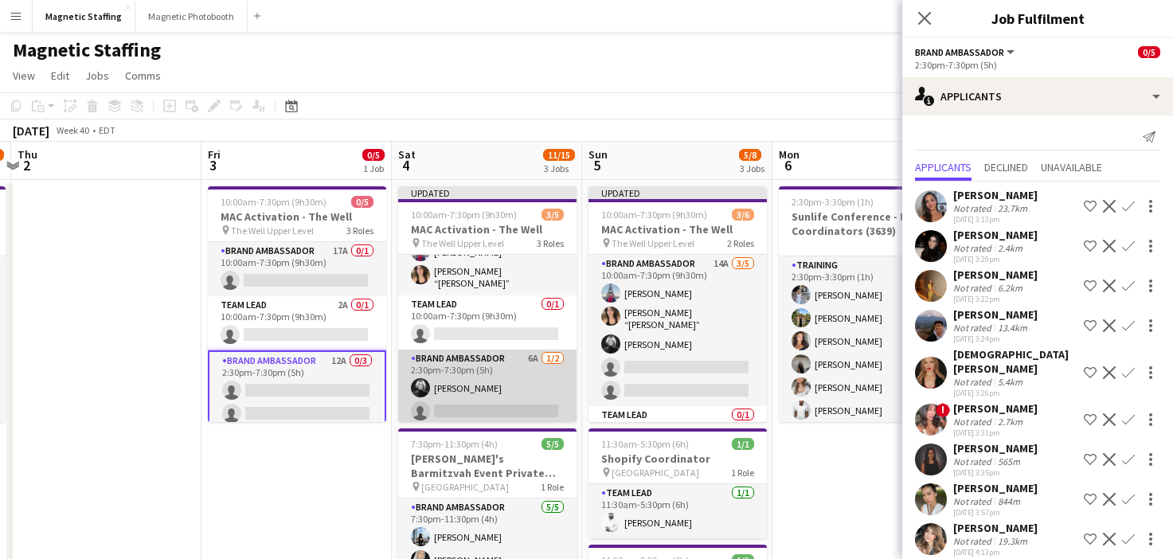
click at [453, 385] on app-card-role "Brand Ambassador 6A [DATE] 2:30pm-7:30pm (5h) [PERSON_NAME] single-neutral-acti…" at bounding box center [487, 388] width 178 height 77
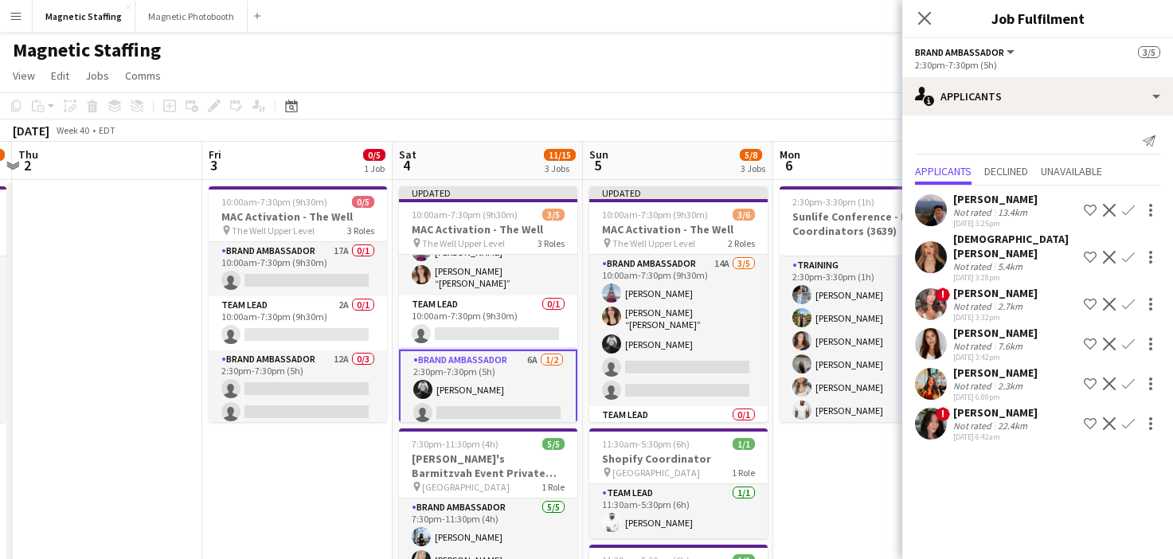
scroll to position [0, 0]
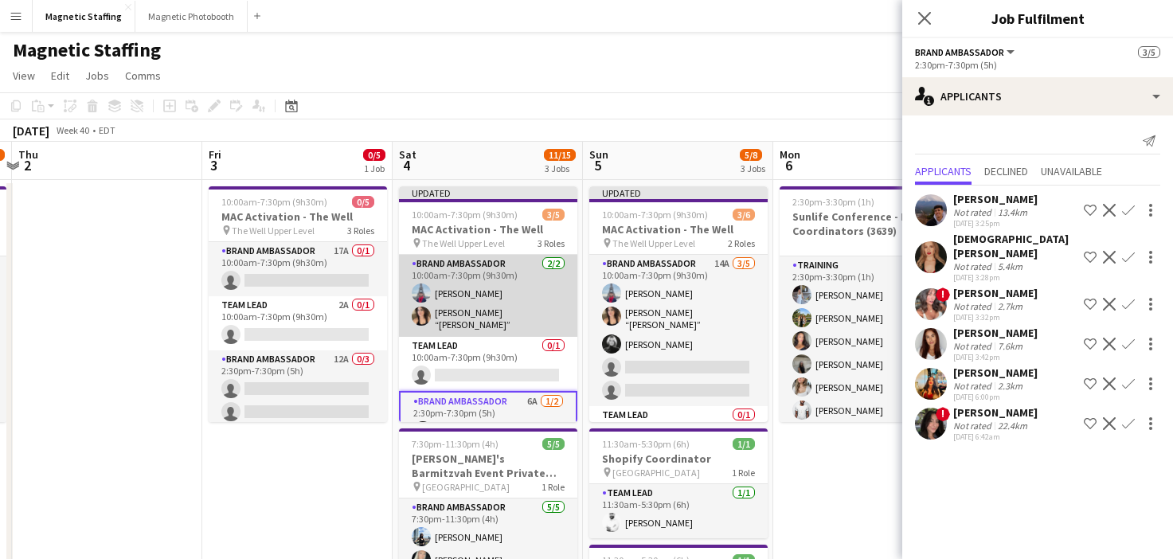
click at [534, 301] on app-card-role "Brand Ambassador 2/2 10:00am-7:30pm (9h30m) Luccas Correia Nicole “NIKKI” Schir…" at bounding box center [488, 296] width 178 height 82
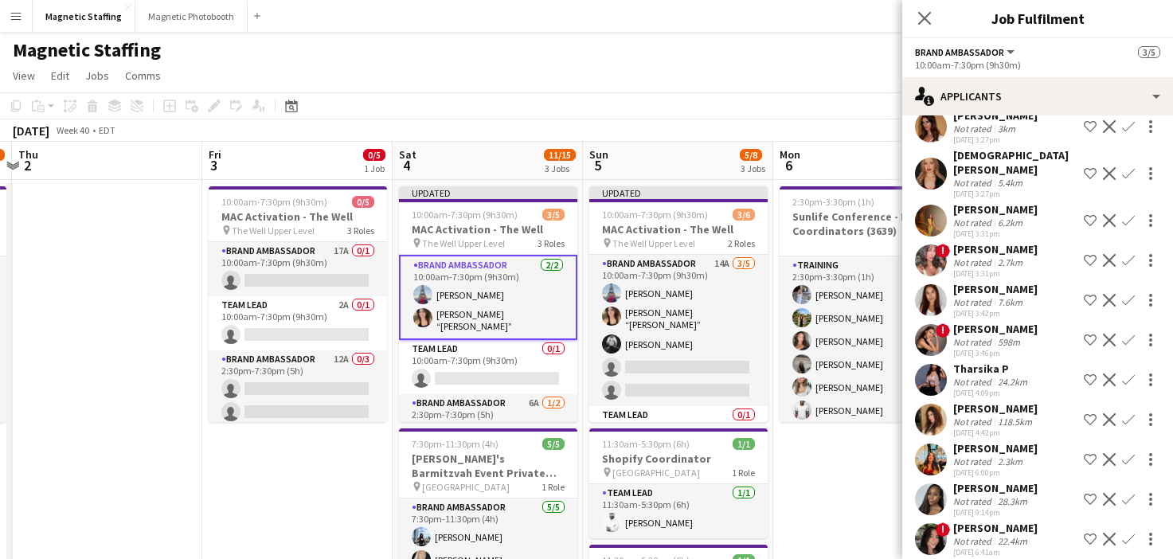
scroll to position [162, 0]
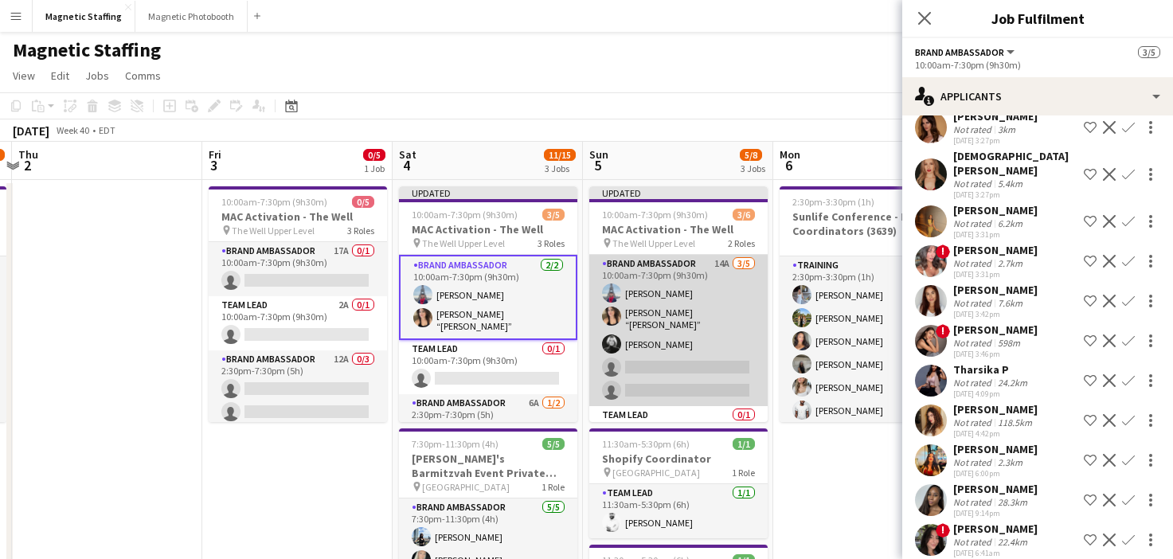
click at [725, 386] on app-card-role "Brand Ambassador 14A 3/5 10:00am-7:30pm (9h30m) Luccas Correia Nicole “NIKKI” S…" at bounding box center [678, 330] width 178 height 151
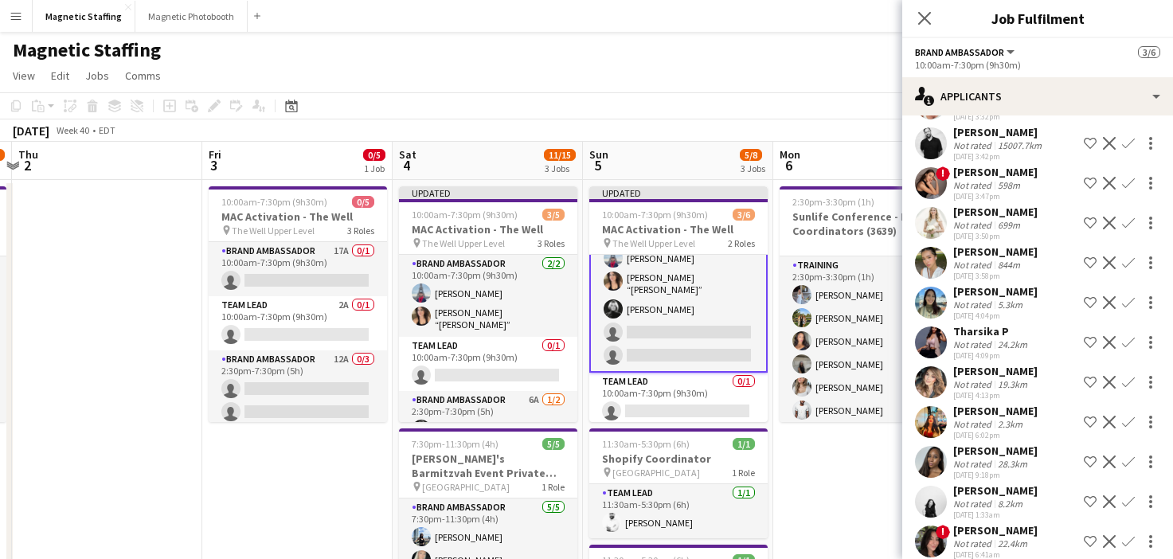
scroll to position [203, 0]
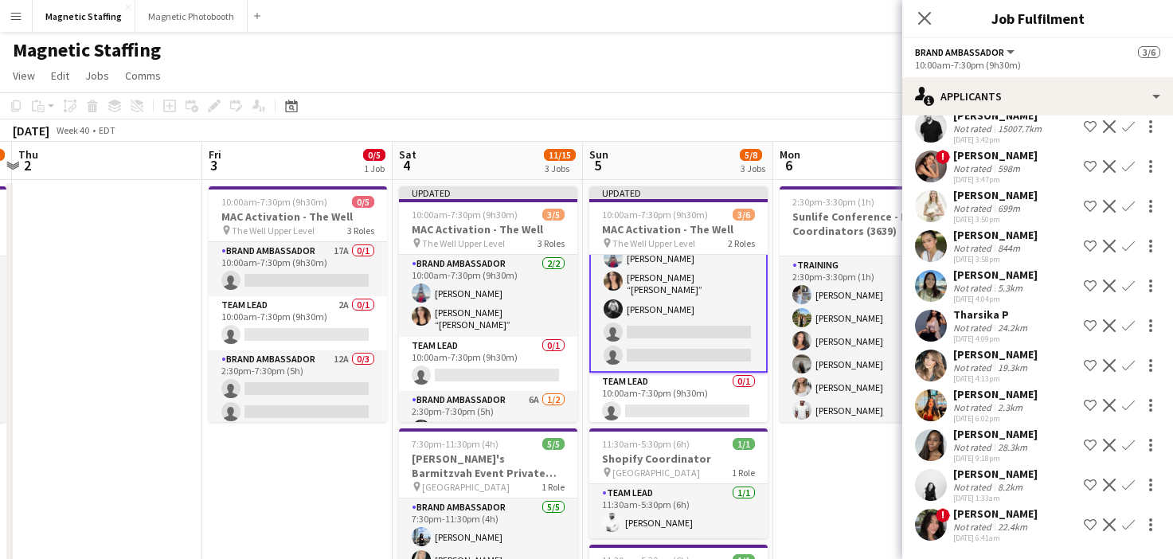
click at [1128, 486] on app-icon "Confirm" at bounding box center [1128, 485] width 13 height 13
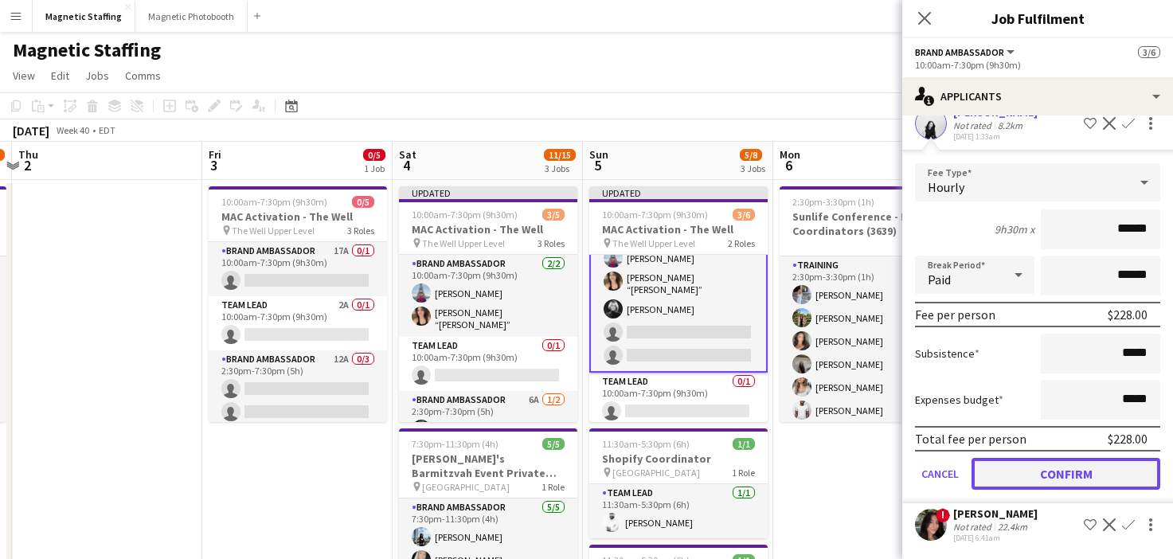
click at [1100, 470] on button "Confirm" at bounding box center [1066, 474] width 189 height 32
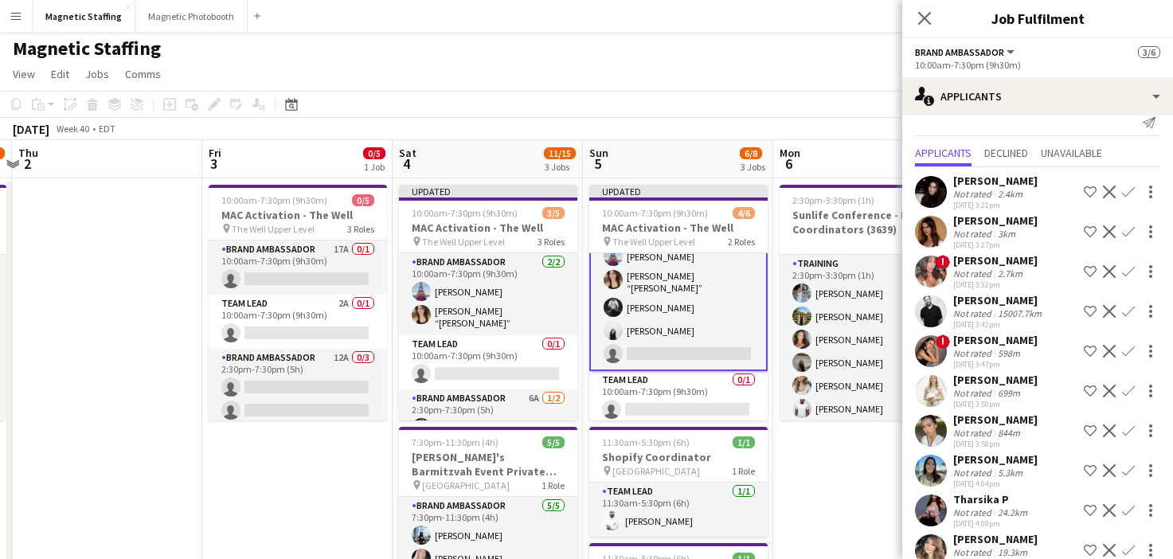
scroll to position [0, 0]
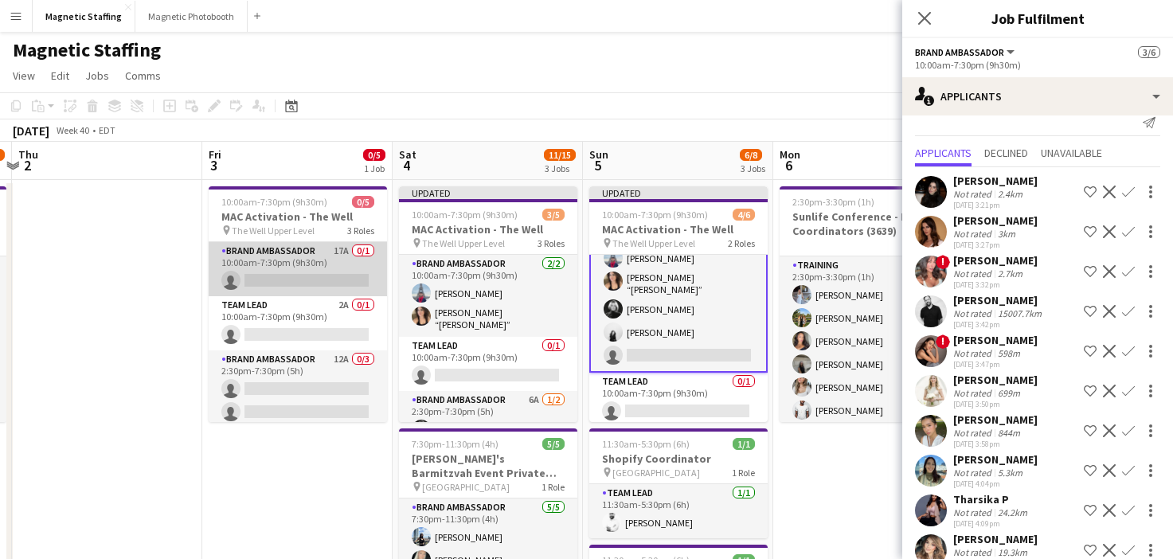
click at [350, 268] on app-card-role "Brand Ambassador 17A 0/1 10:00am-7:30pm (9h30m) single-neutral-actions" at bounding box center [298, 269] width 178 height 54
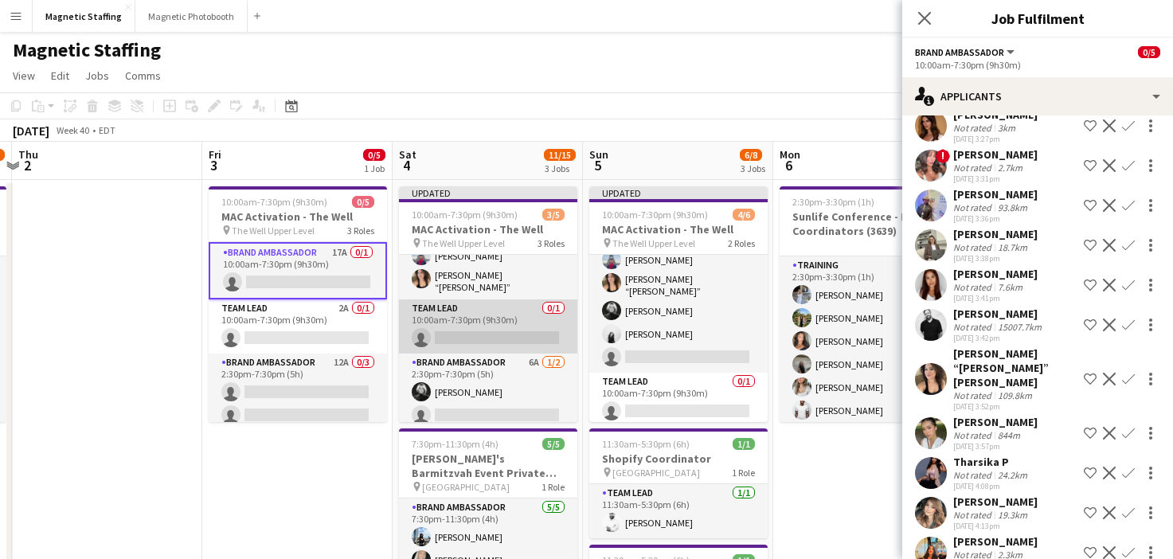
scroll to position [34, 0]
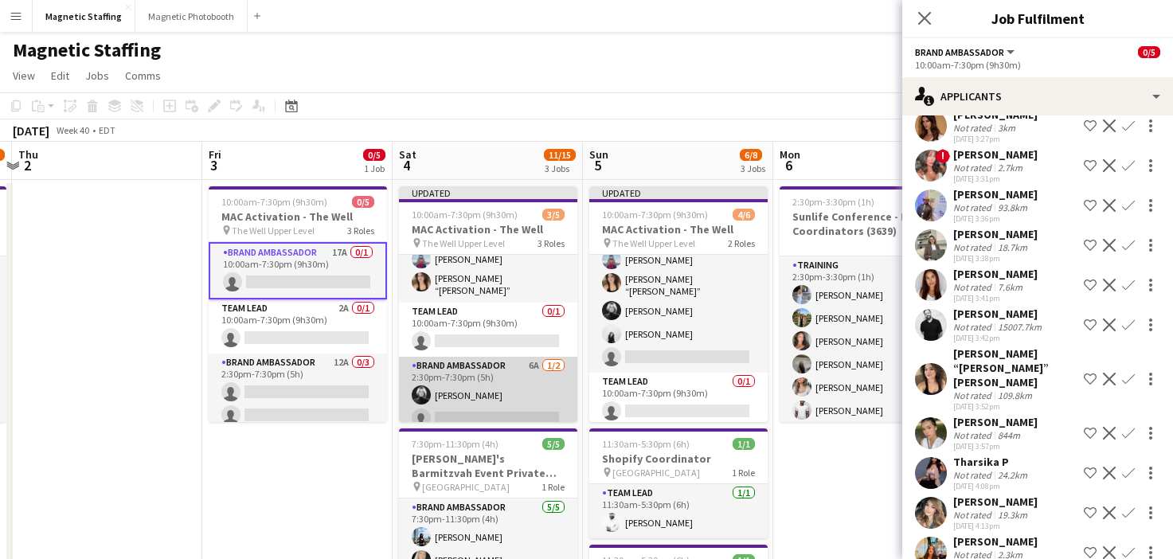
click at [476, 388] on app-card-role "Brand Ambassador 6A [DATE] 2:30pm-7:30pm (5h) [PERSON_NAME] single-neutral-acti…" at bounding box center [488, 395] width 178 height 77
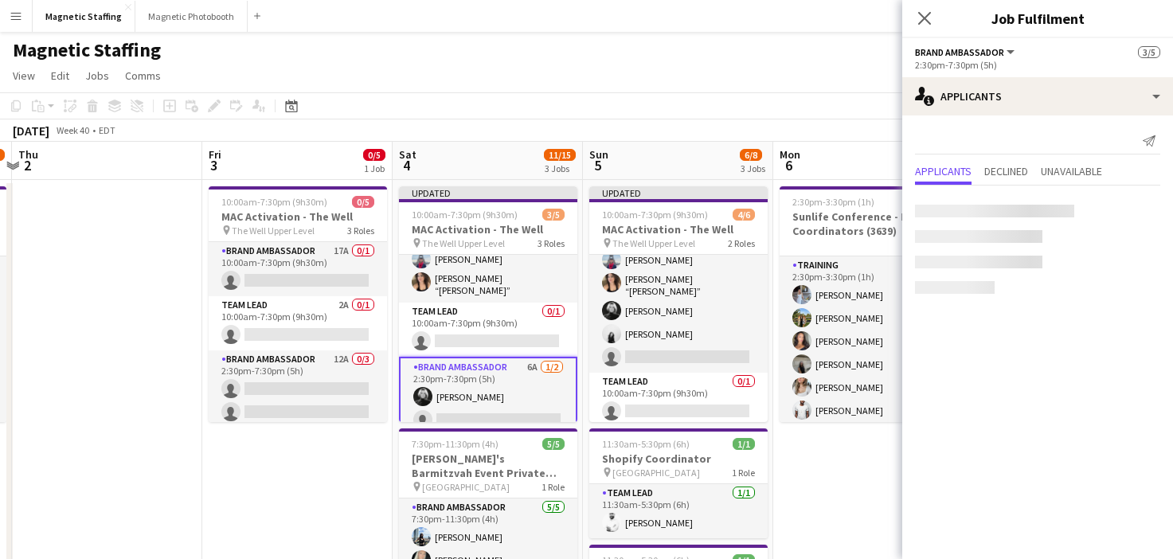
scroll to position [0, 0]
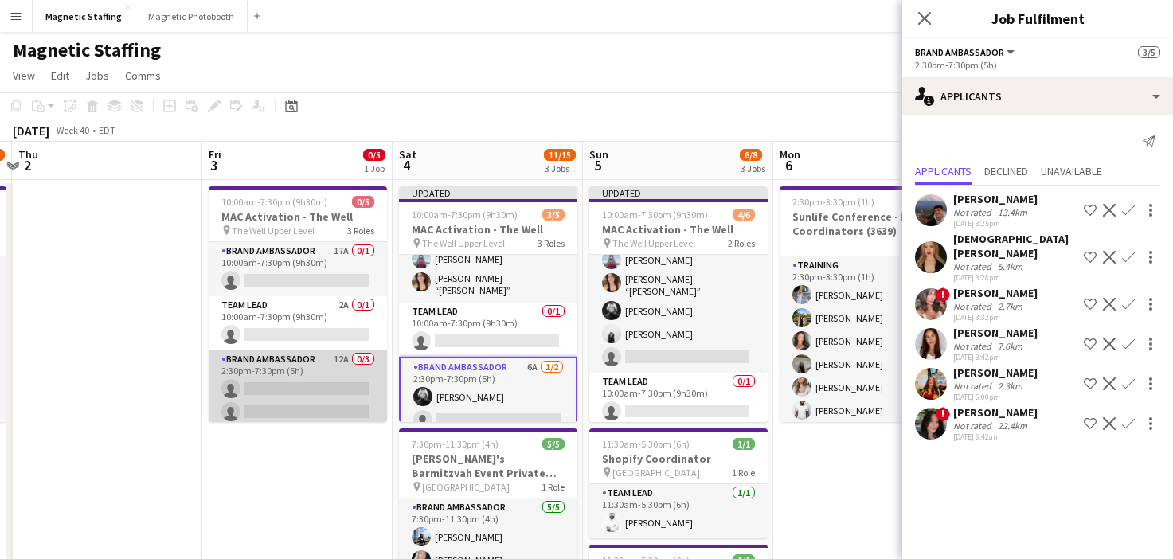
click at [280, 382] on app-card-role "Brand Ambassador 12A 0/3 2:30pm-7:30pm (5h) single-neutral-actions single-neutr…" at bounding box center [298, 400] width 178 height 100
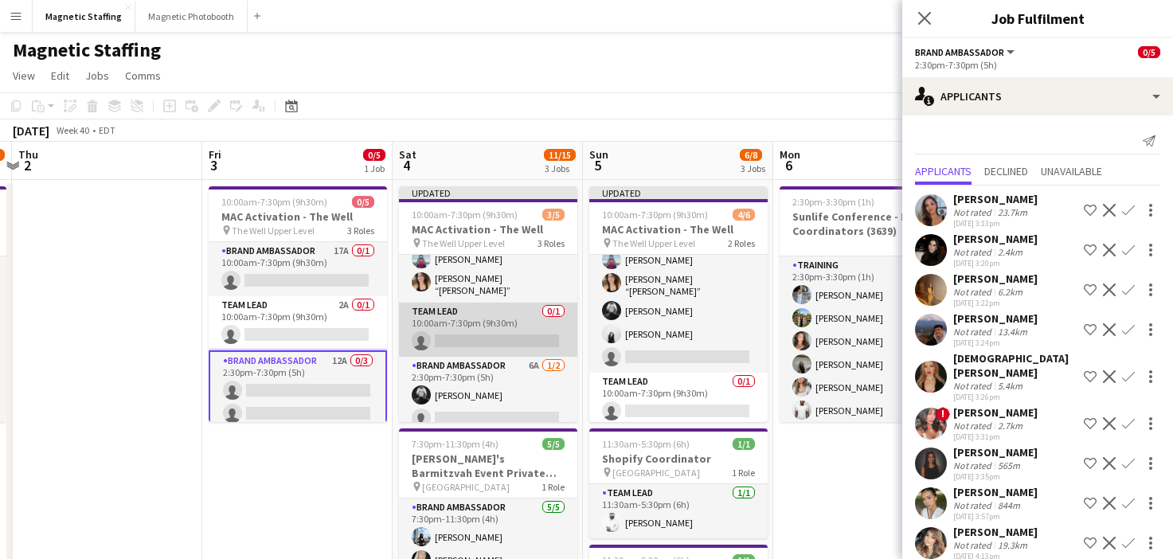
scroll to position [41, 0]
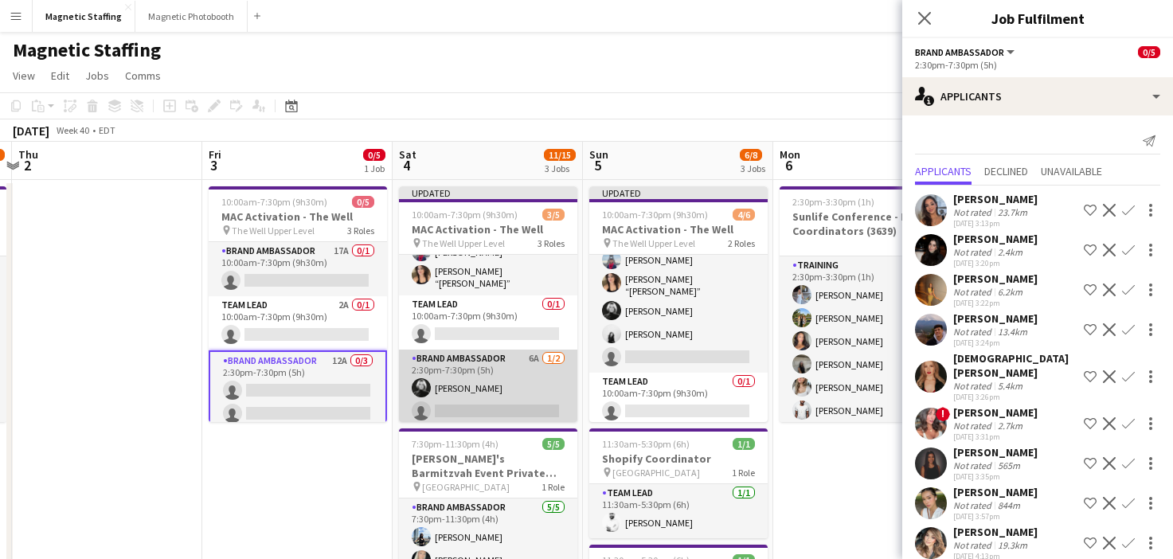
click at [461, 390] on app-card-role "Brand Ambassador 6A [DATE] 2:30pm-7:30pm (5h) [PERSON_NAME] single-neutral-acti…" at bounding box center [488, 388] width 178 height 77
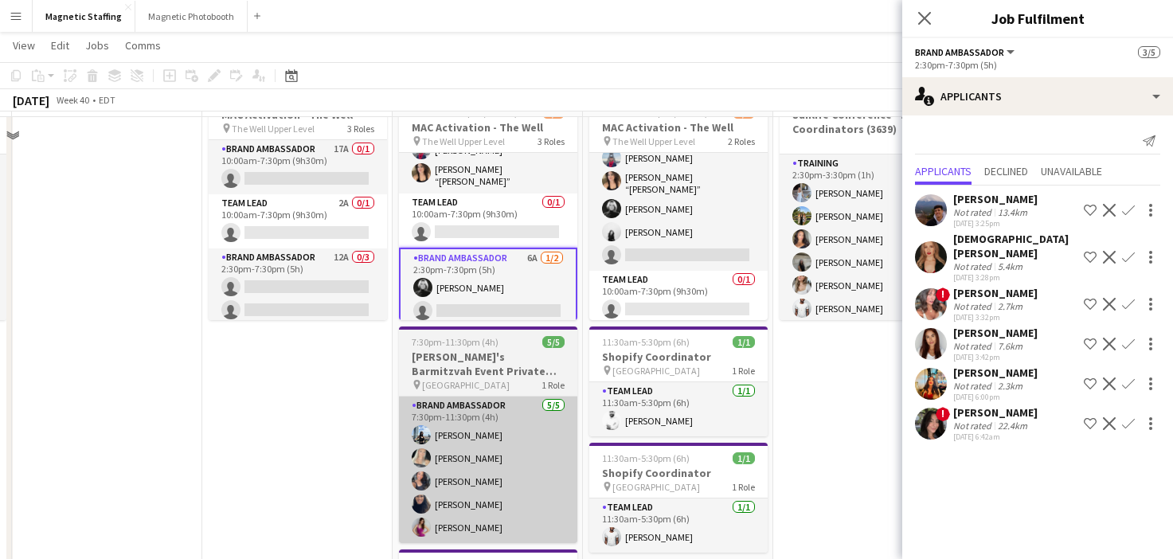
scroll to position [31, 0]
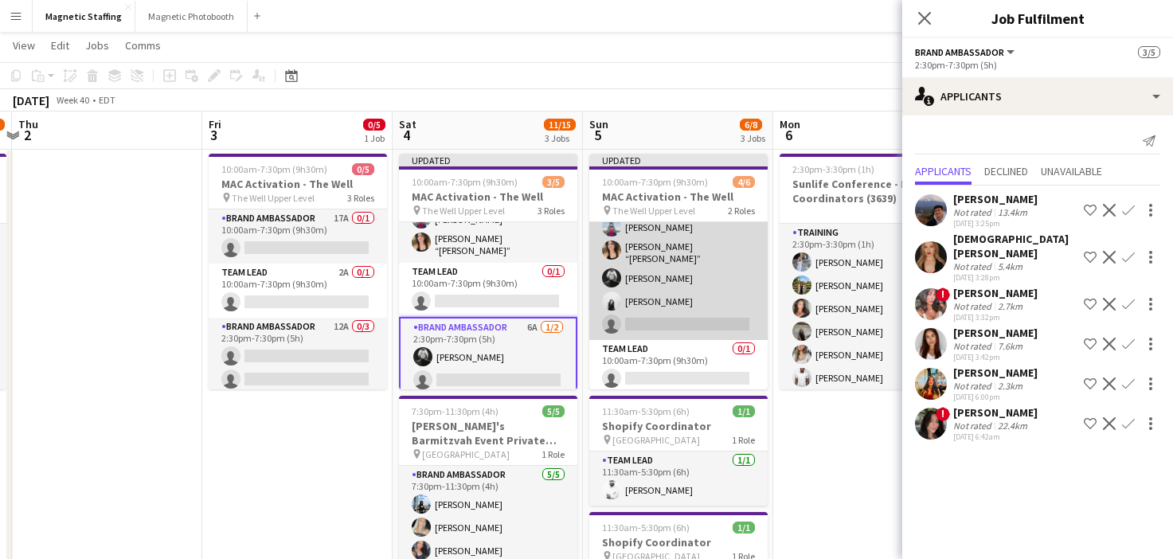
click at [698, 256] on app-card-role "Brand Ambassador 13A 4/5 10:00am-7:30pm (9h30m) Luccas Correia Nicole “NIKKI” S…" at bounding box center [678, 264] width 178 height 151
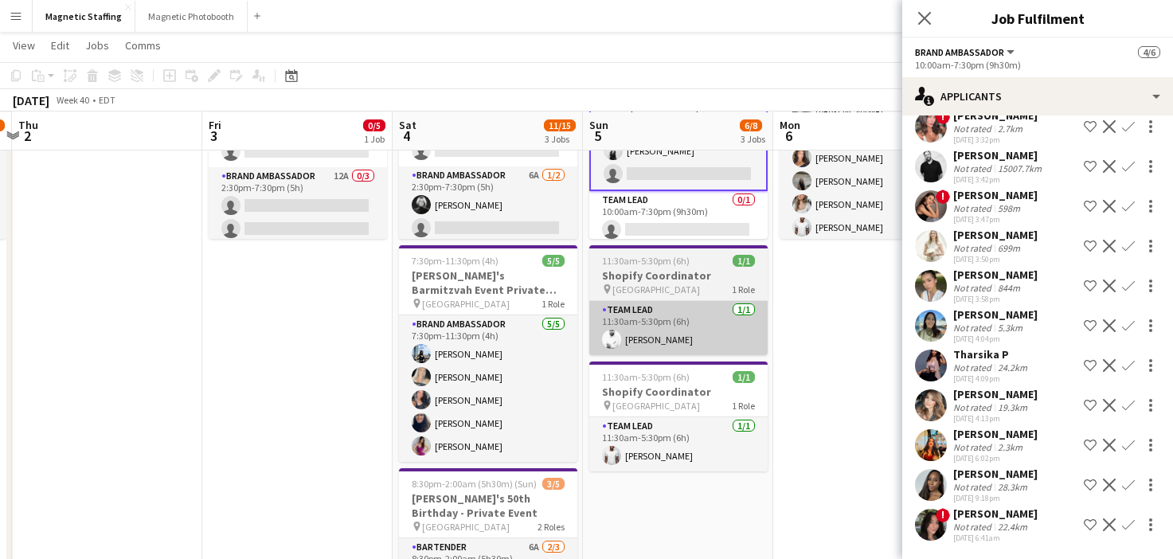
scroll to position [184, 0]
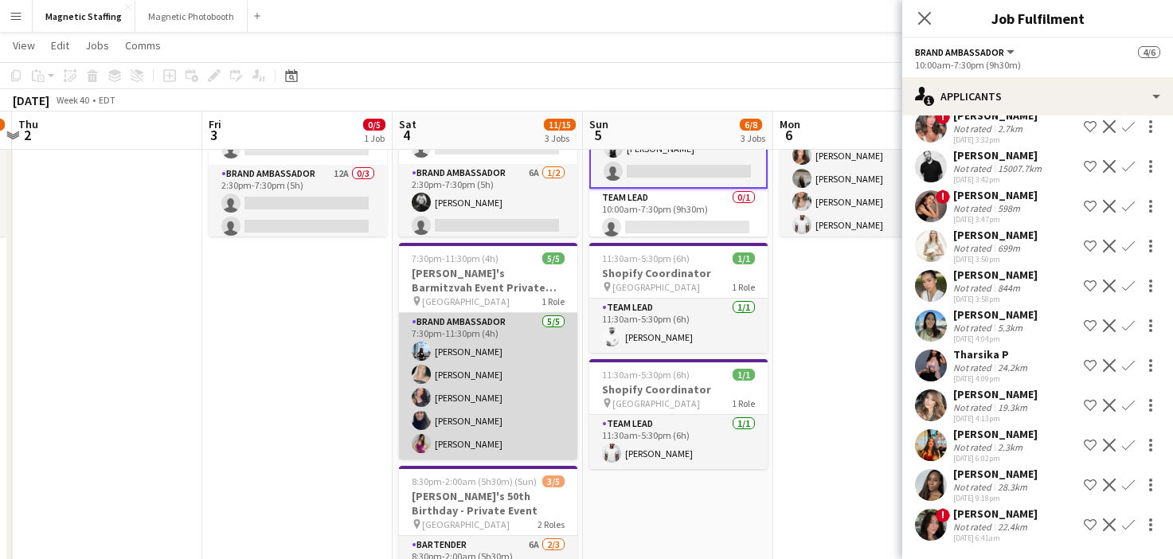
click at [549, 434] on app-card-role "Brand Ambassador 5/5 7:30pm-11:30pm (4h) Lena Vu Maija Dekoker Richelle Acdal M…" at bounding box center [488, 386] width 178 height 147
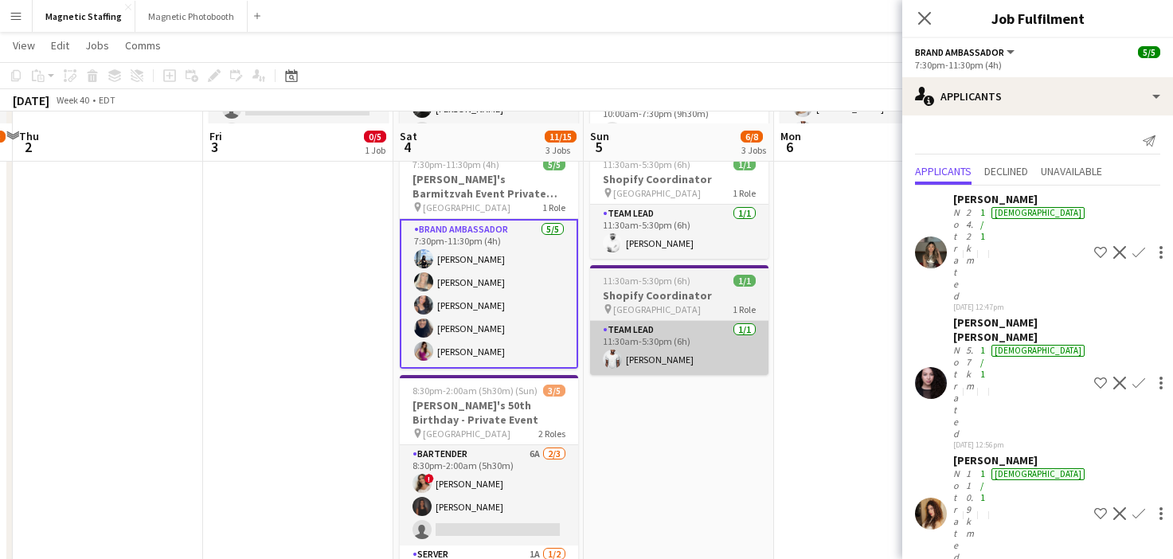
scroll to position [290, 0]
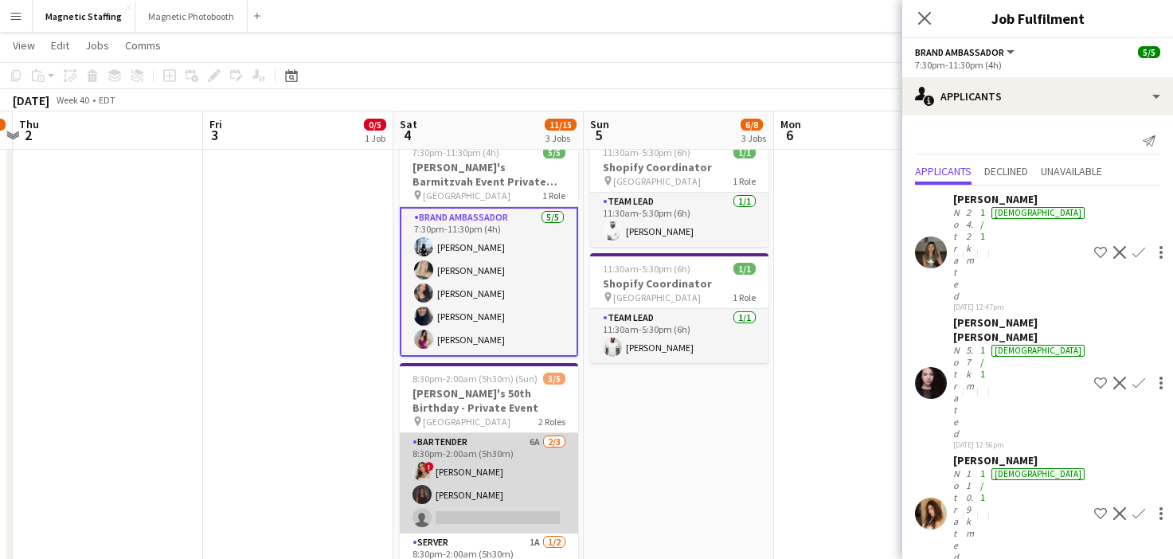
click at [513, 491] on app-card-role "Bartender 6A 2/3 8:30pm-2:00am (5h30m) ! Emily Vandongen Malin Keo single-neutr…" at bounding box center [489, 483] width 178 height 100
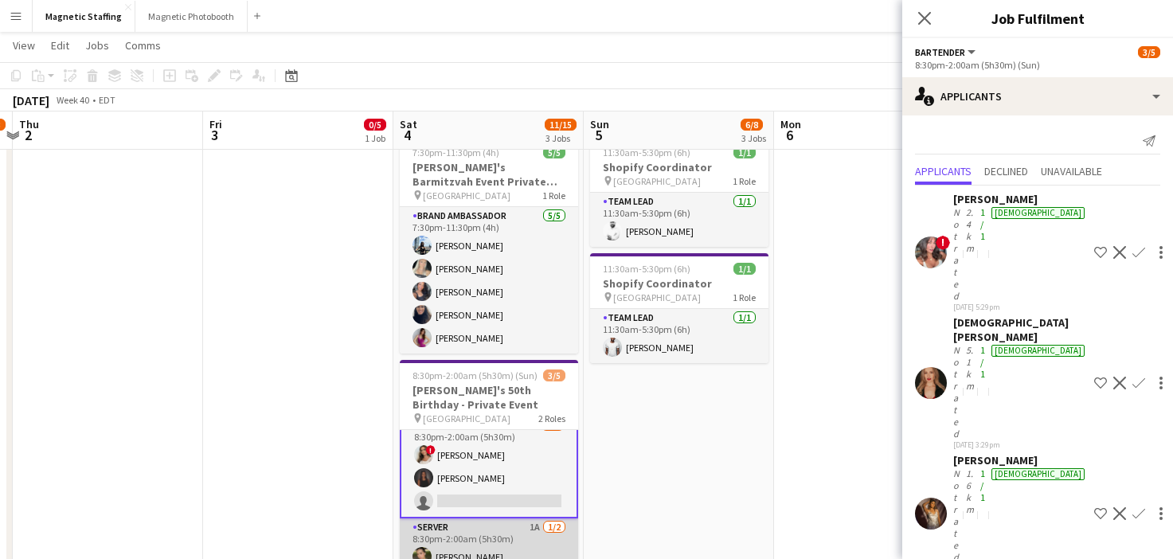
click at [483, 532] on app-card-role "Server 1A [DATE] 8:30pm-2:00am (5h30m) [PERSON_NAME] single-neutral-actions" at bounding box center [489, 557] width 178 height 77
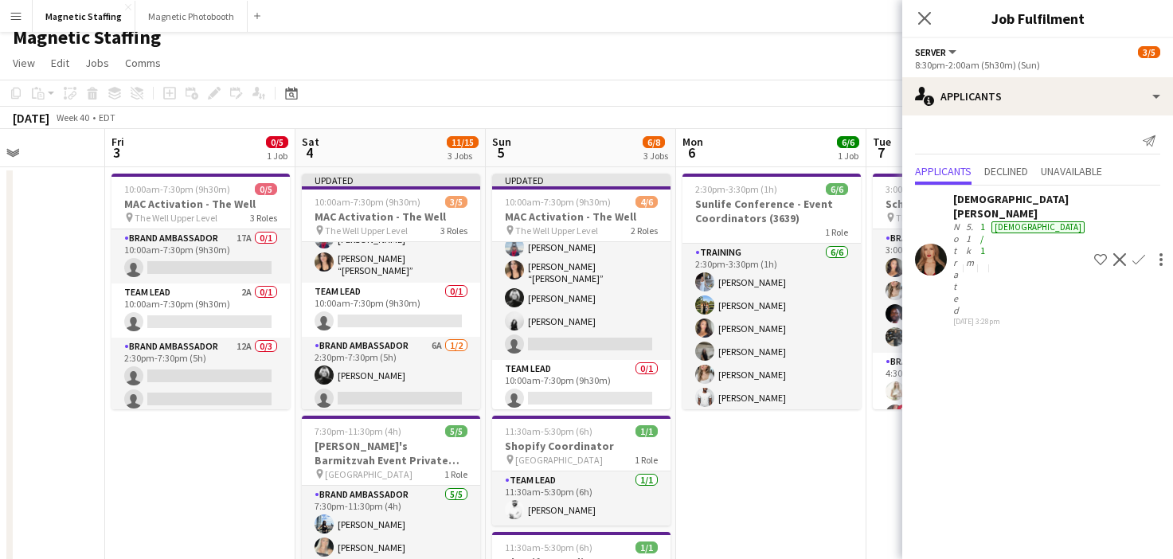
scroll to position [0, 498]
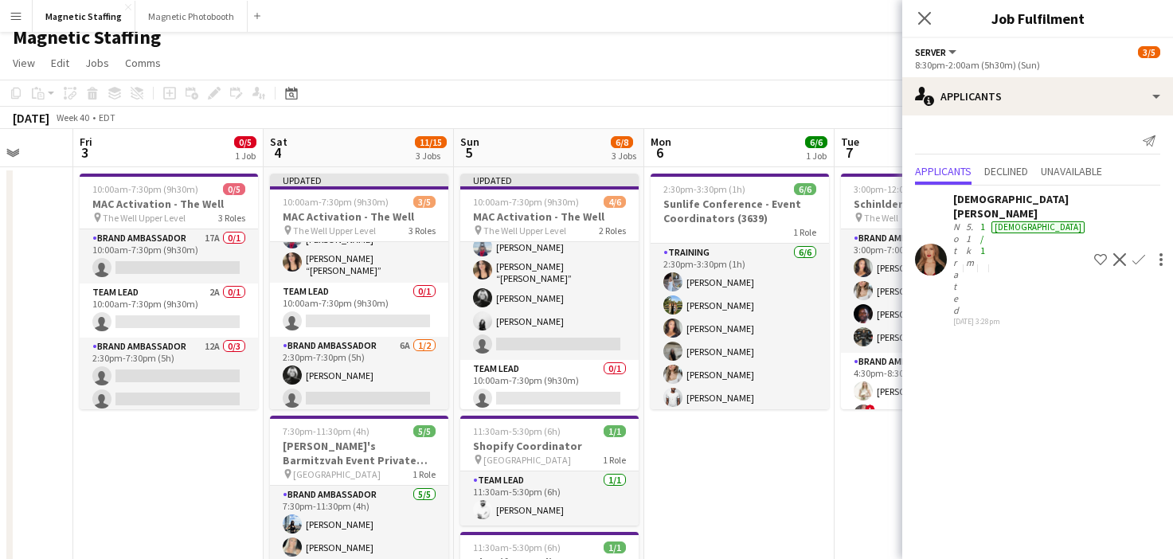
drag, startPoint x: 725, startPoint y: 346, endPoint x: 595, endPoint y: 347, distance: 129.8
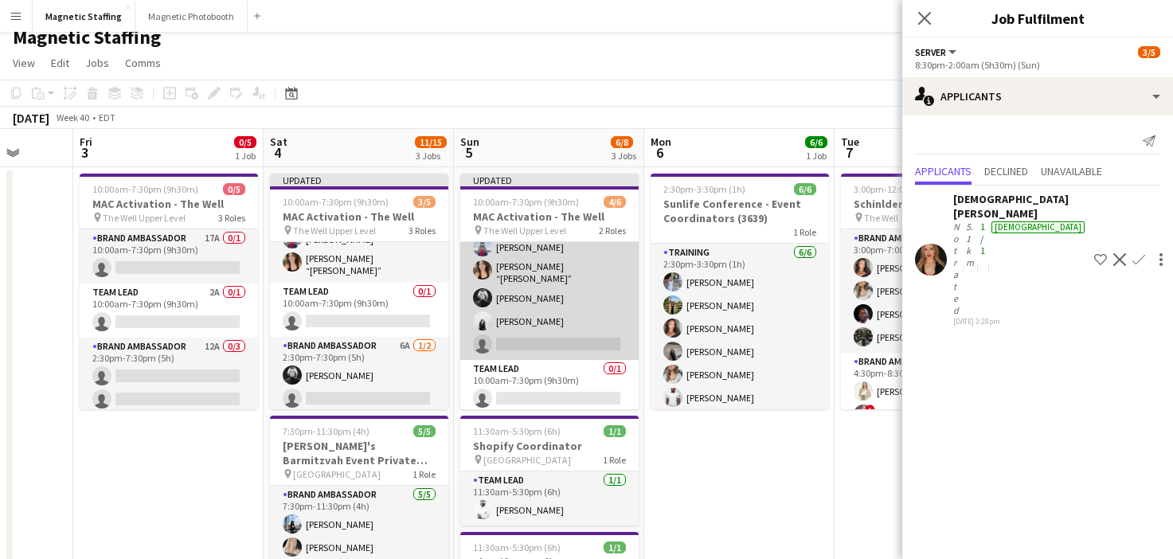
click at [581, 317] on app-card-role "Brand Ambassador 13A 4/5 10:00am-7:30pm (9h30m) Luccas Correia Nicole “NIKKI” S…" at bounding box center [549, 284] width 178 height 151
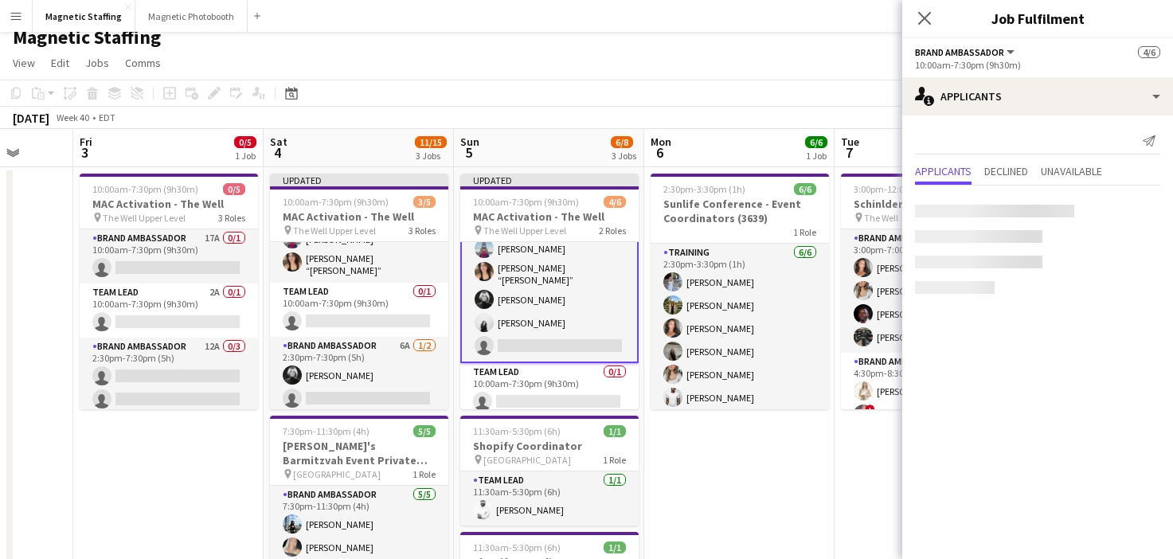
scroll to position [35, 0]
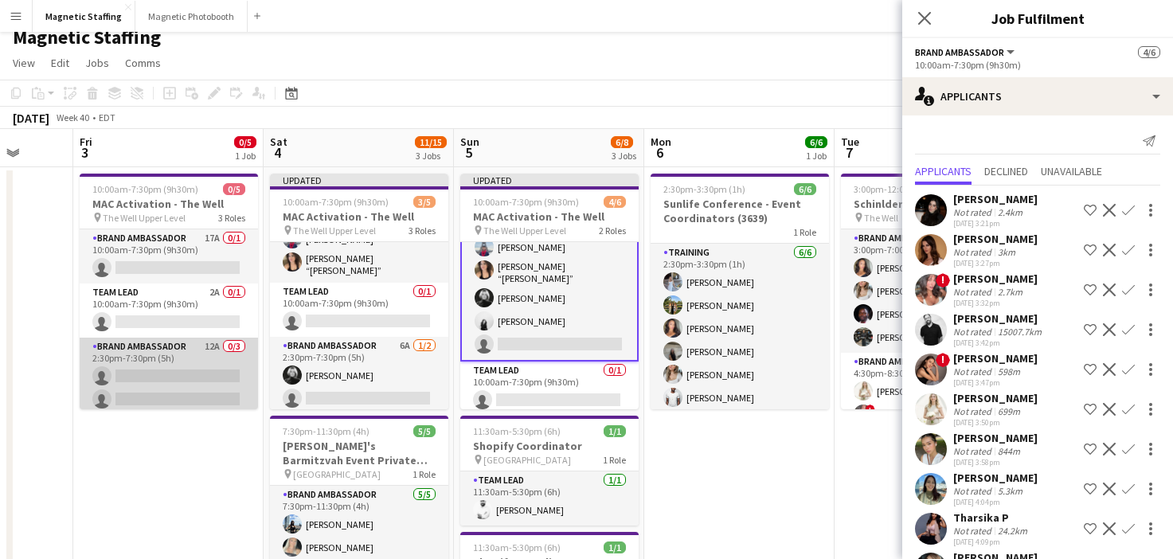
click at [201, 374] on app-card-role "Brand Ambassador 12A 0/3 2:30pm-7:30pm (5h) single-neutral-actions single-neutr…" at bounding box center [169, 388] width 178 height 100
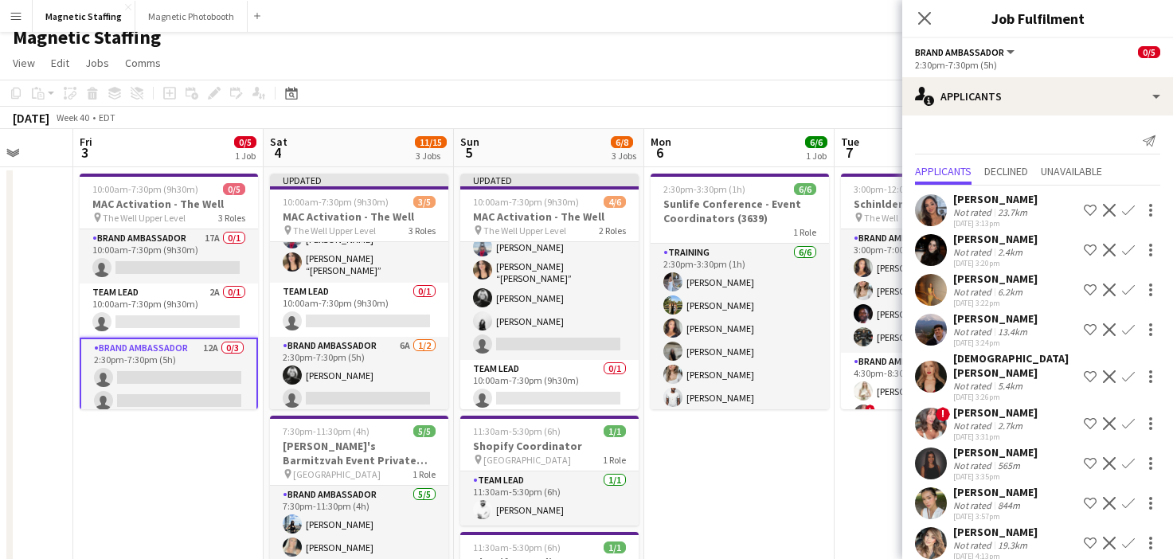
click at [1126, 213] on app-icon "Confirm" at bounding box center [1128, 210] width 13 height 13
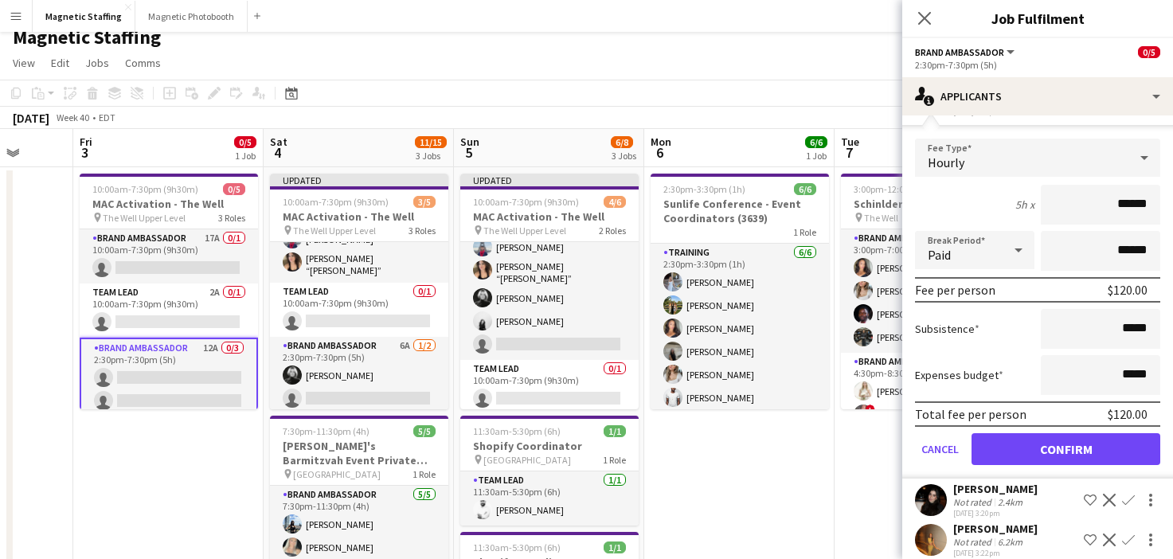
scroll to position [130, 0]
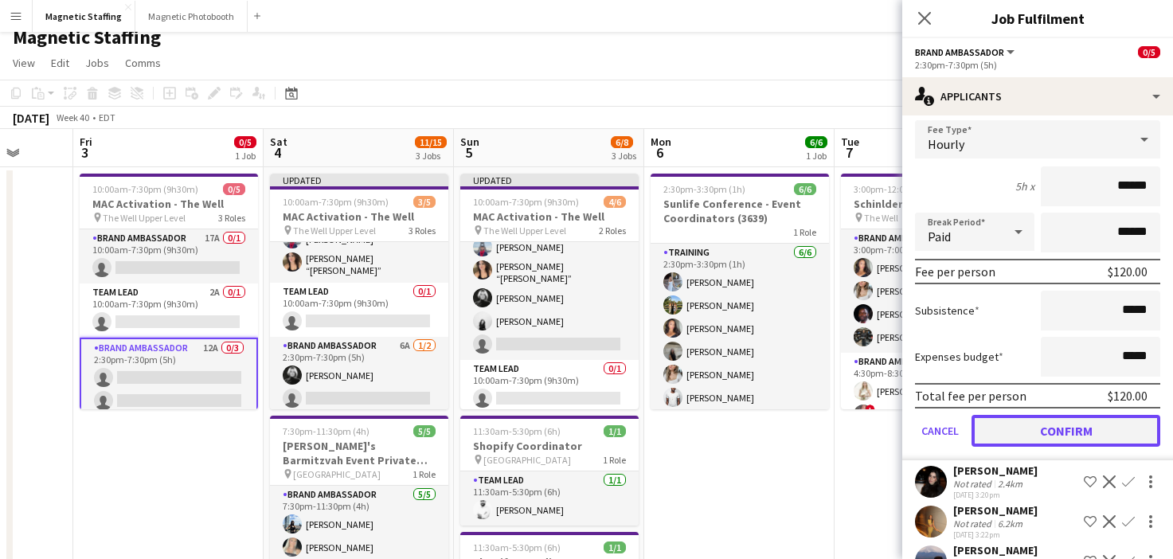
click at [1010, 439] on button "Confirm" at bounding box center [1066, 431] width 189 height 32
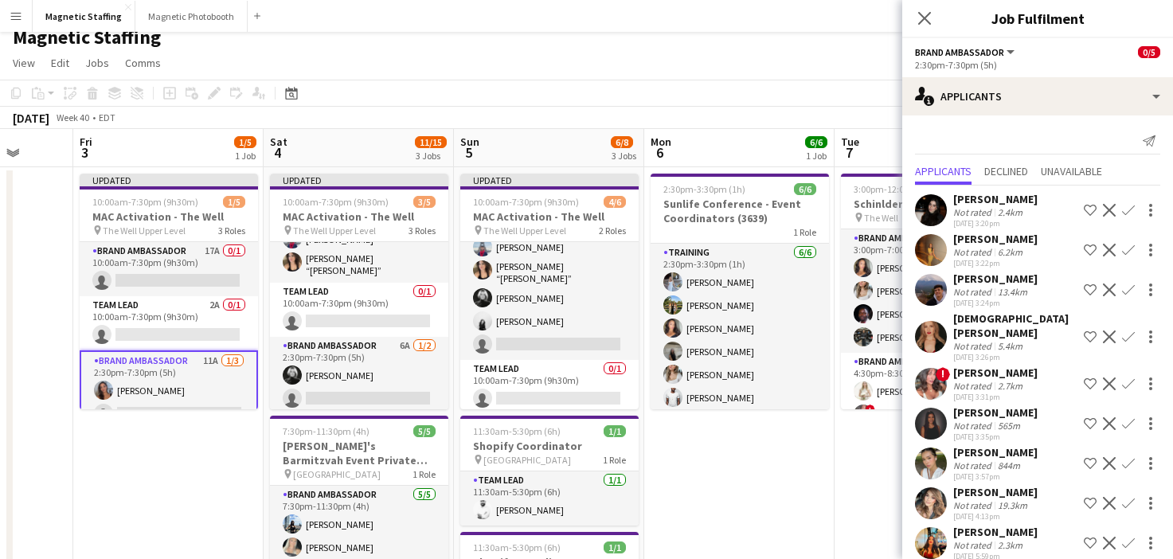
scroll to position [0, 0]
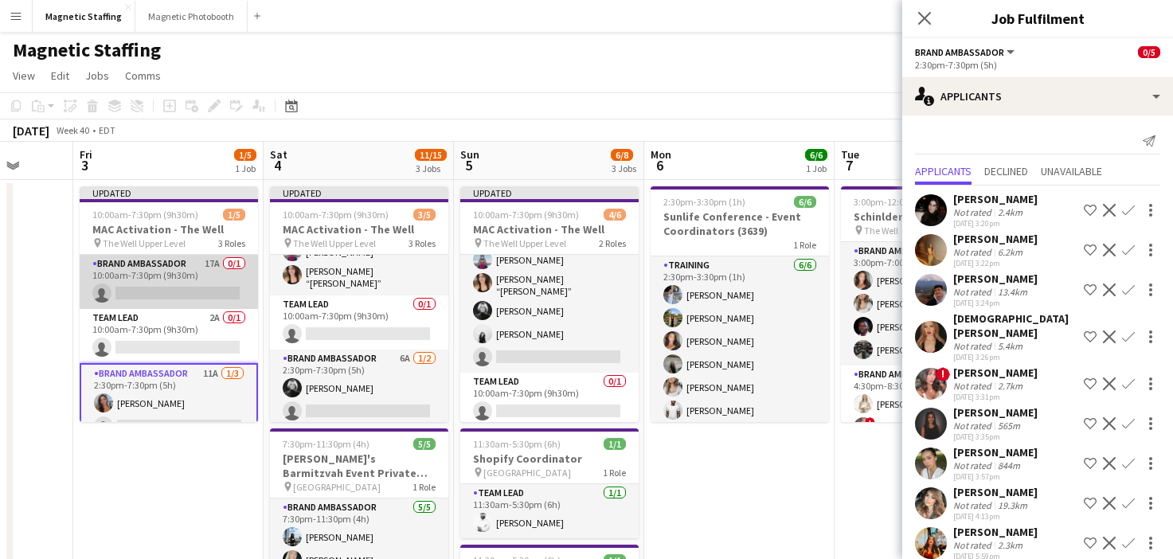
click at [190, 283] on app-card-role "Brand Ambassador 17A 0/1 10:00am-7:30pm (9h30m) single-neutral-actions" at bounding box center [169, 282] width 178 height 54
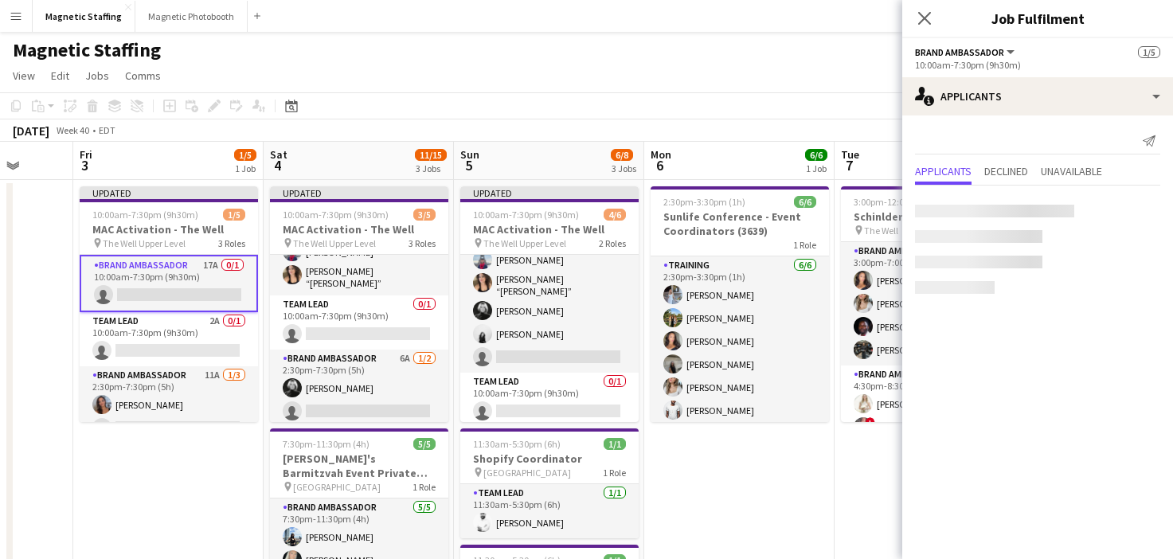
scroll to position [0, 497]
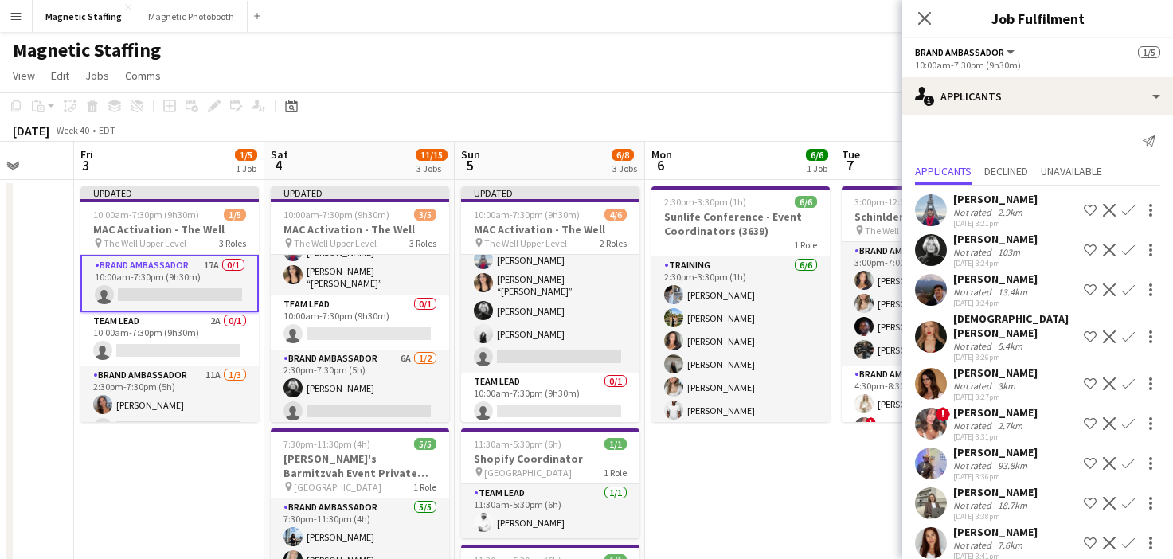
click at [922, 256] on app-user-avatar at bounding box center [931, 250] width 32 height 32
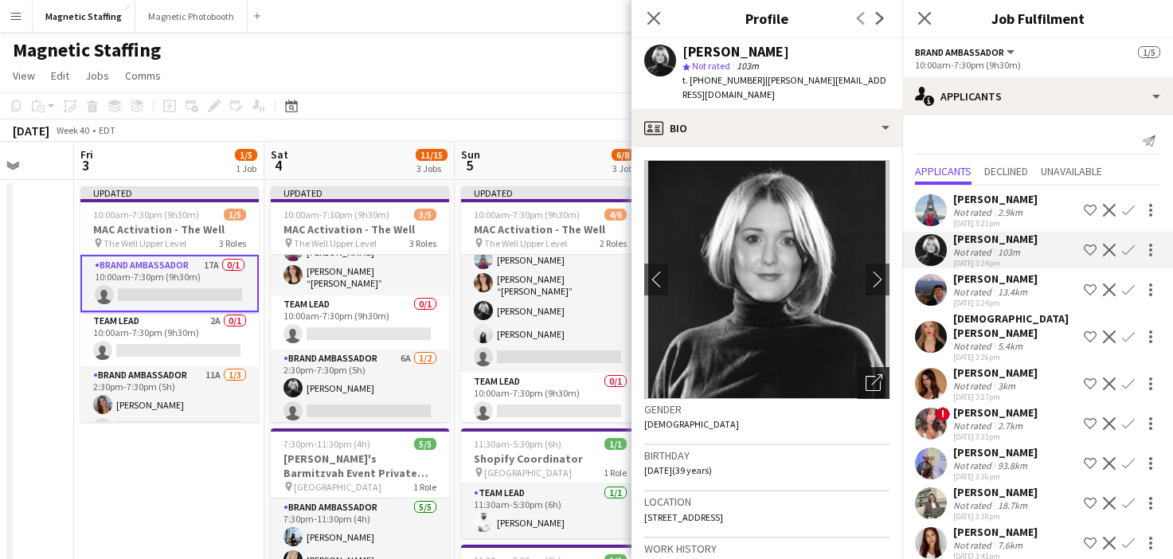
click at [875, 374] on icon "Open photos pop-in" at bounding box center [874, 382] width 17 height 17
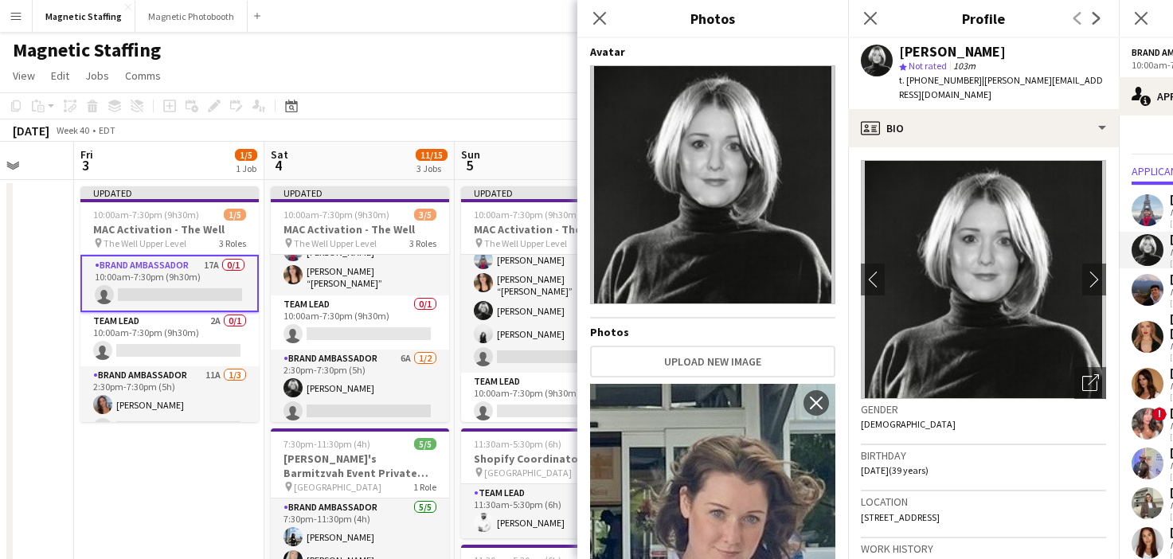
scroll to position [391, 0]
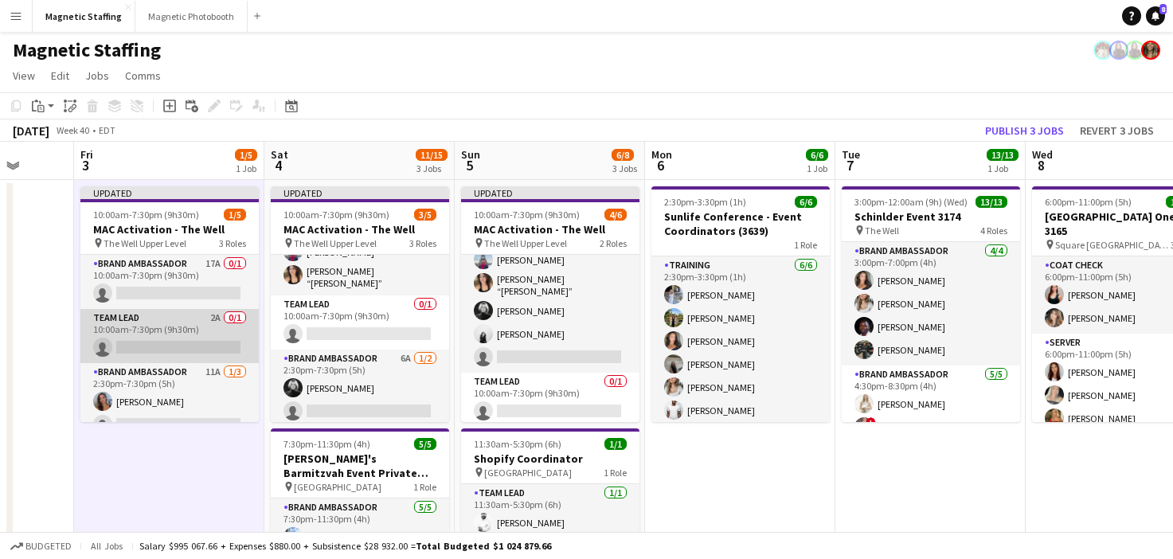
click at [236, 333] on app-card-role "Team Lead 2A 0/1 10:00am-7:30pm (9h30m) single-neutral-actions" at bounding box center [169, 336] width 178 height 54
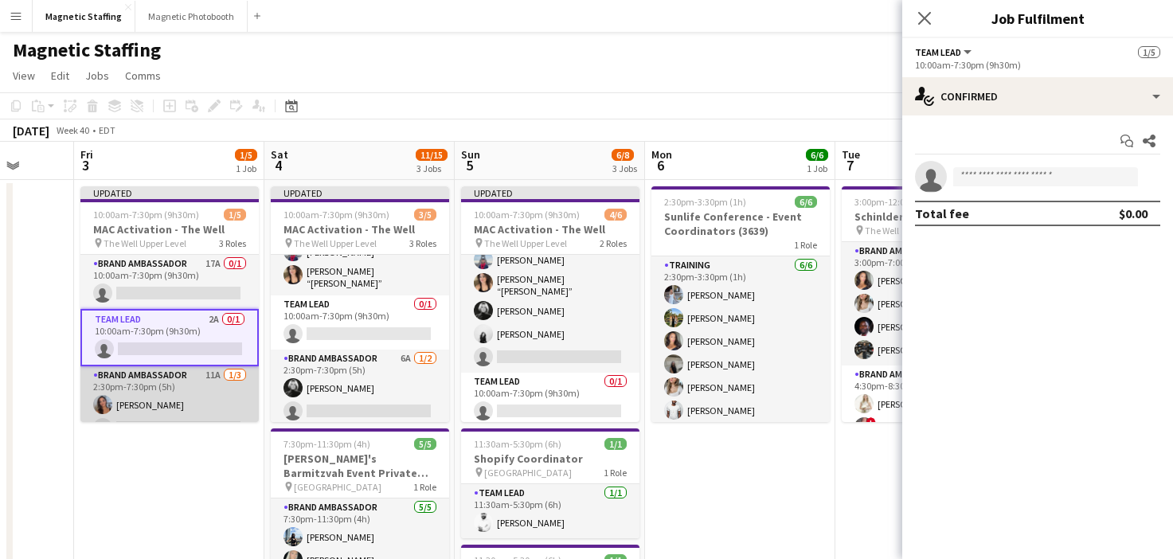
scroll to position [45, 0]
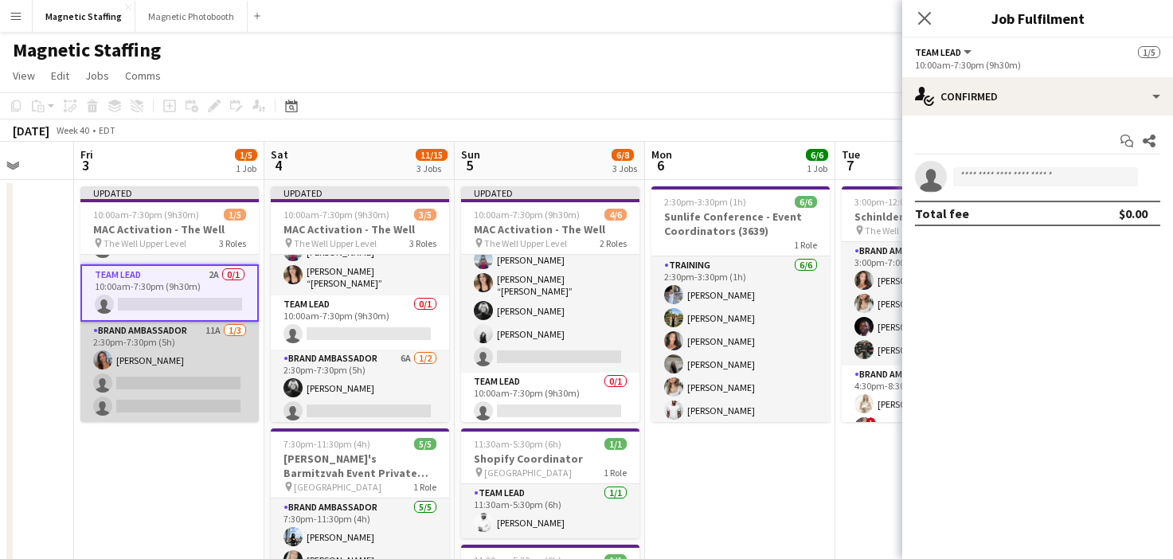
click at [212, 373] on app-card-role "Brand Ambassador 11A 1/3 2:30pm-7:30pm (5h) Diana Michailidis single-neutral-ac…" at bounding box center [169, 372] width 178 height 100
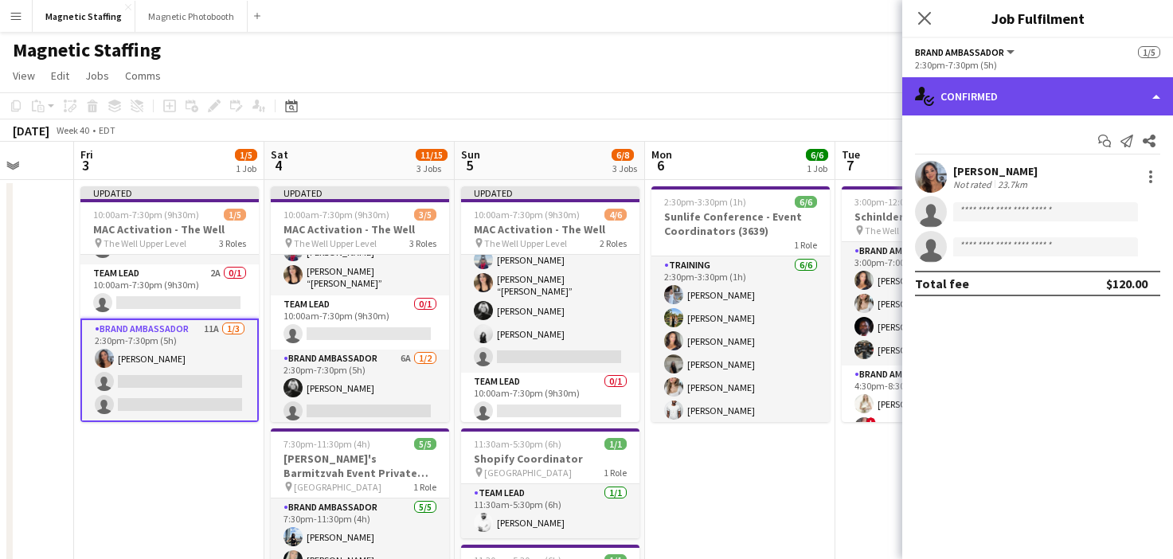
click at [996, 94] on div "single-neutral-actions-check-2 Confirmed" at bounding box center [1037, 96] width 271 height 38
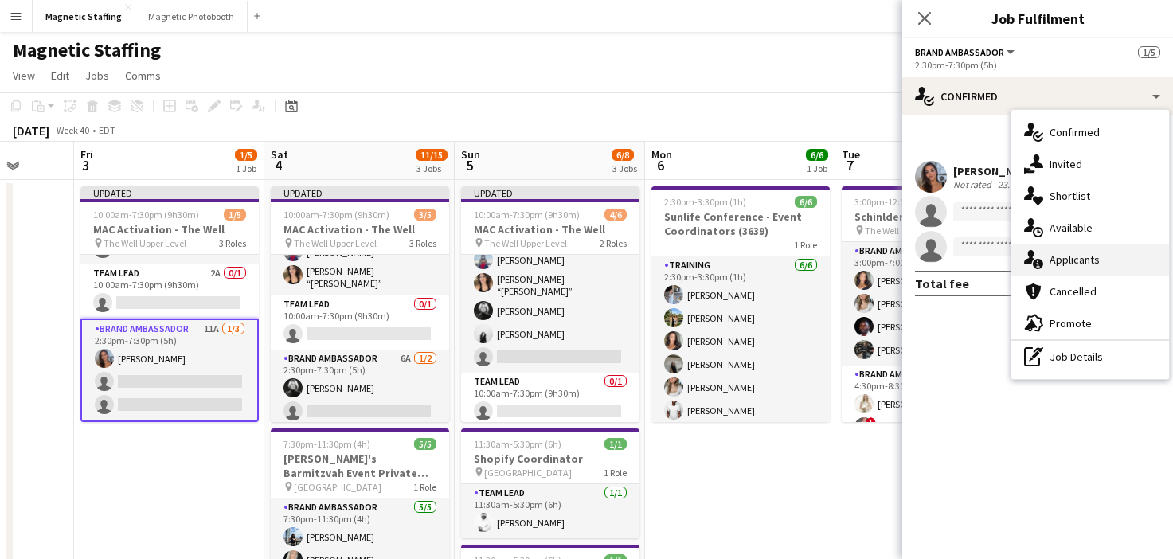
click at [1039, 257] on icon "single-neutral-actions-information" at bounding box center [1033, 259] width 19 height 19
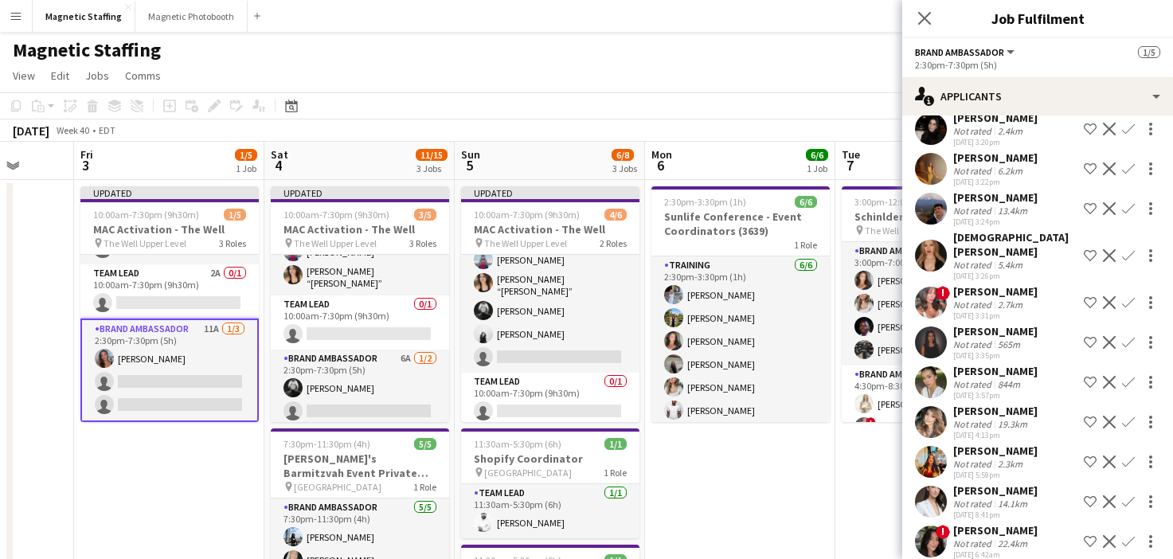
scroll to position [84, 0]
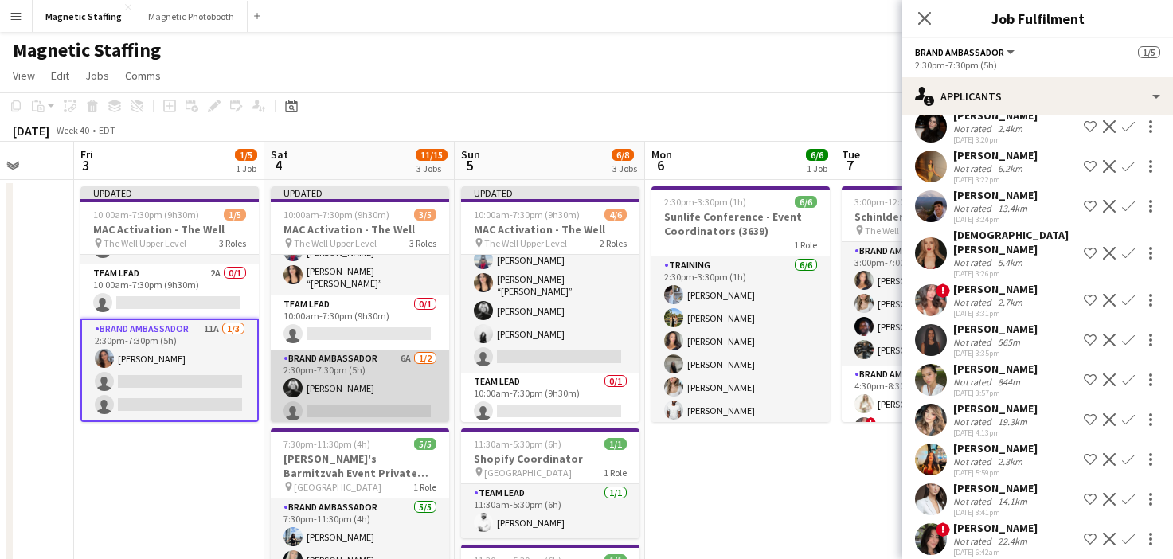
click at [355, 393] on app-card-role "Brand Ambassador 6A [DATE] 2:30pm-7:30pm (5h) [PERSON_NAME] single-neutral-acti…" at bounding box center [360, 388] width 178 height 77
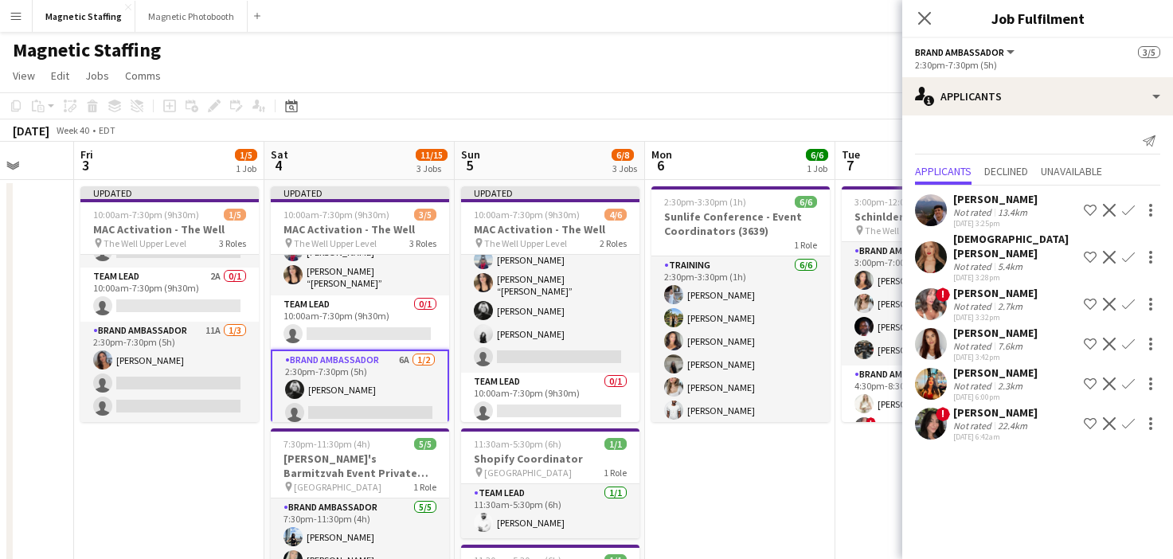
scroll to position [16, 0]
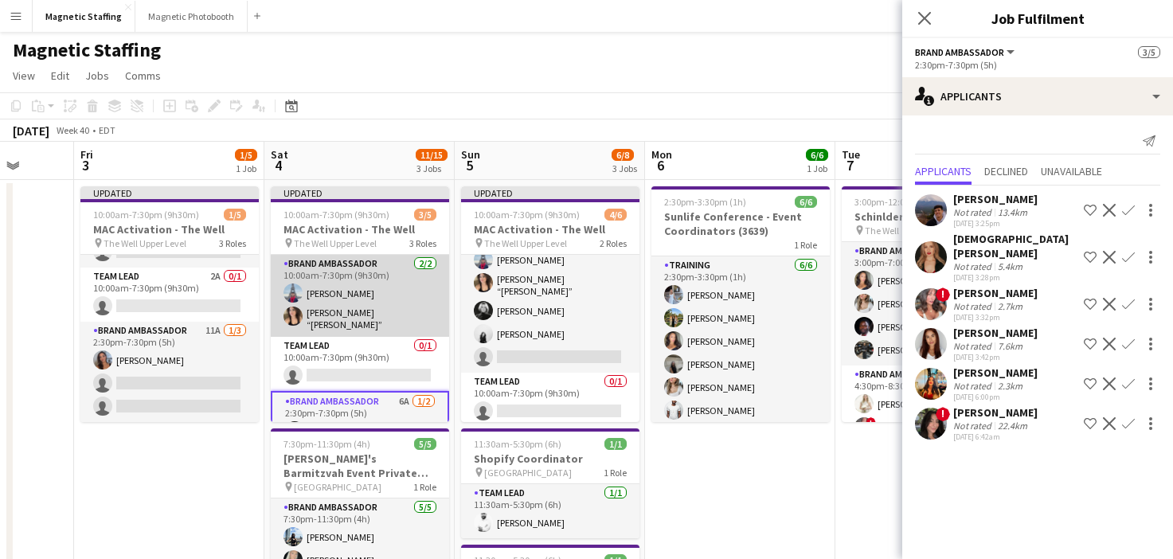
click at [367, 306] on app-card-role "Brand Ambassador 2/2 10:00am-7:30pm (9h30m) Luccas Correia Nicole “NIKKI” Schir…" at bounding box center [360, 296] width 178 height 82
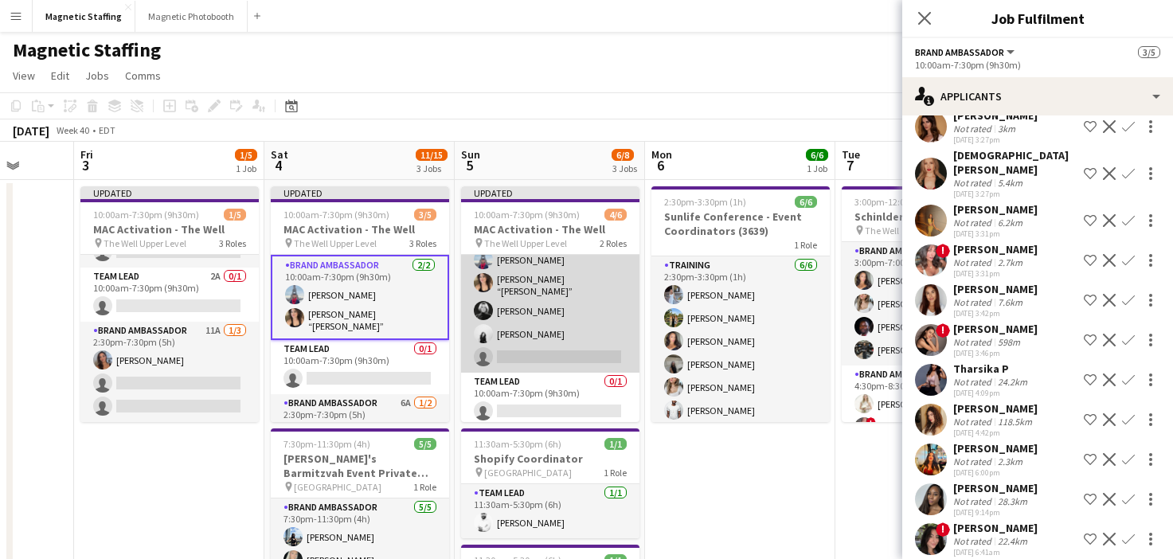
click at [584, 334] on app-card-role "Brand Ambassador 13A 4/5 10:00am-7:30pm (9h30m) Luccas Correia Nicole “NIKKI” S…" at bounding box center [550, 296] width 178 height 151
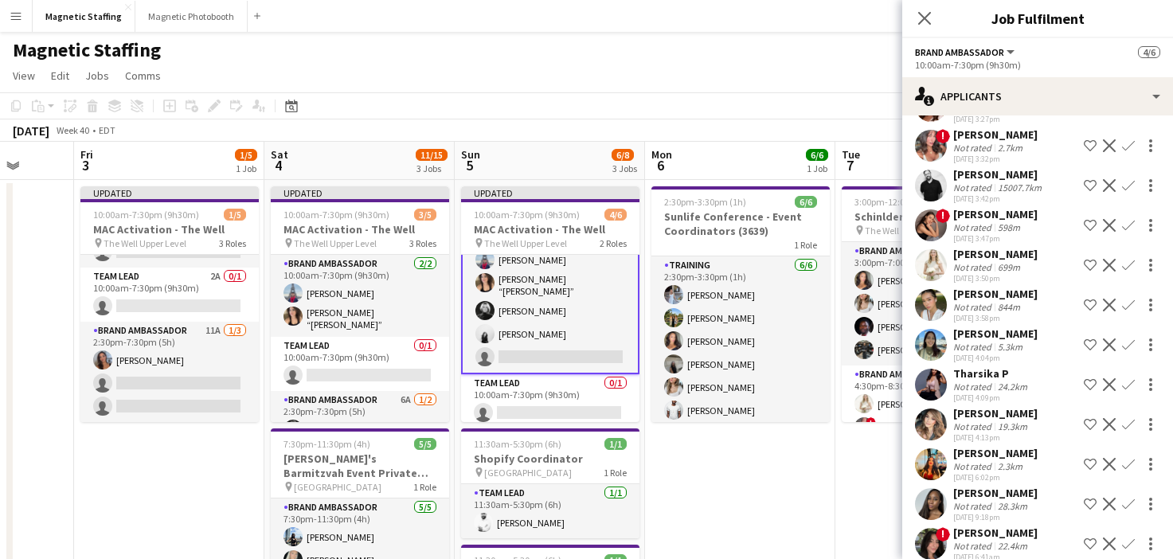
scroll to position [163, 0]
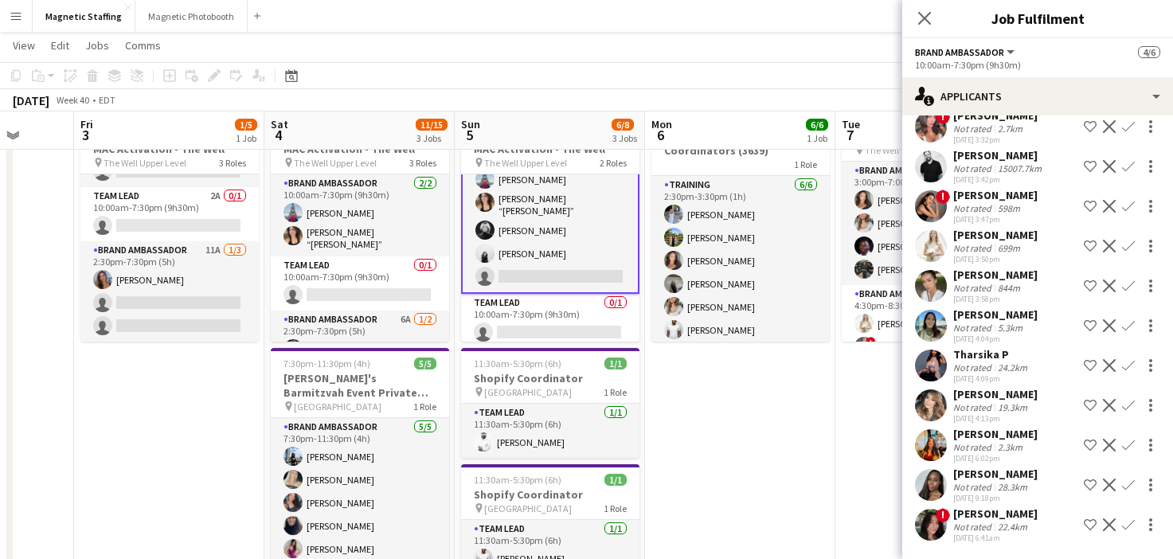
click at [774, 413] on app-date-cell "2:30pm-3:30pm (1h) 6/6 Sunlife Conference - Event Coordinators (3639) 1 Role Tr…" at bounding box center [740, 504] width 190 height 808
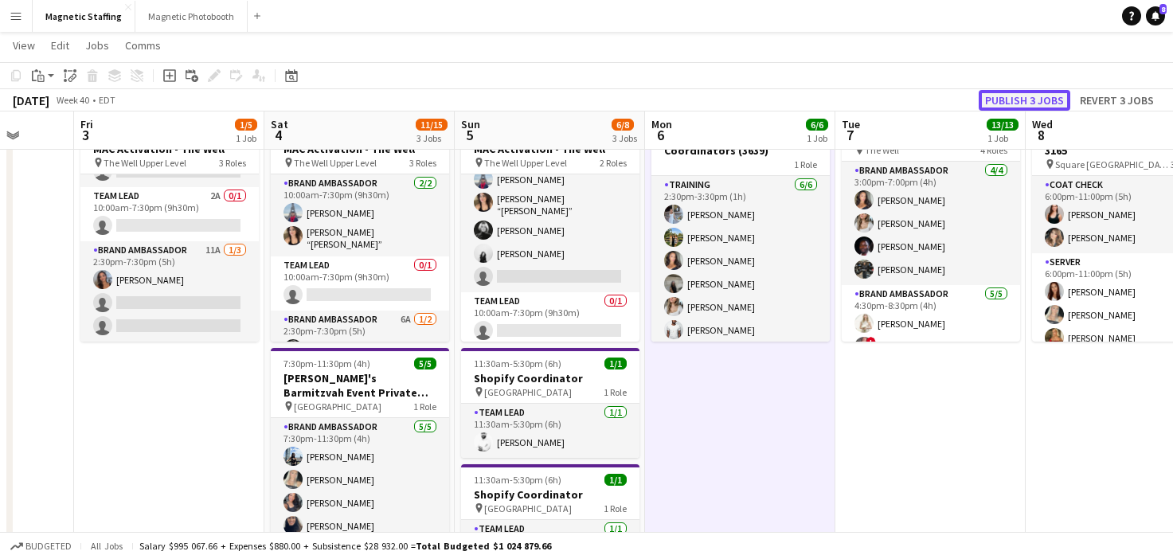
click at [1024, 103] on button "Publish 3 jobs" at bounding box center [1025, 100] width 92 height 21
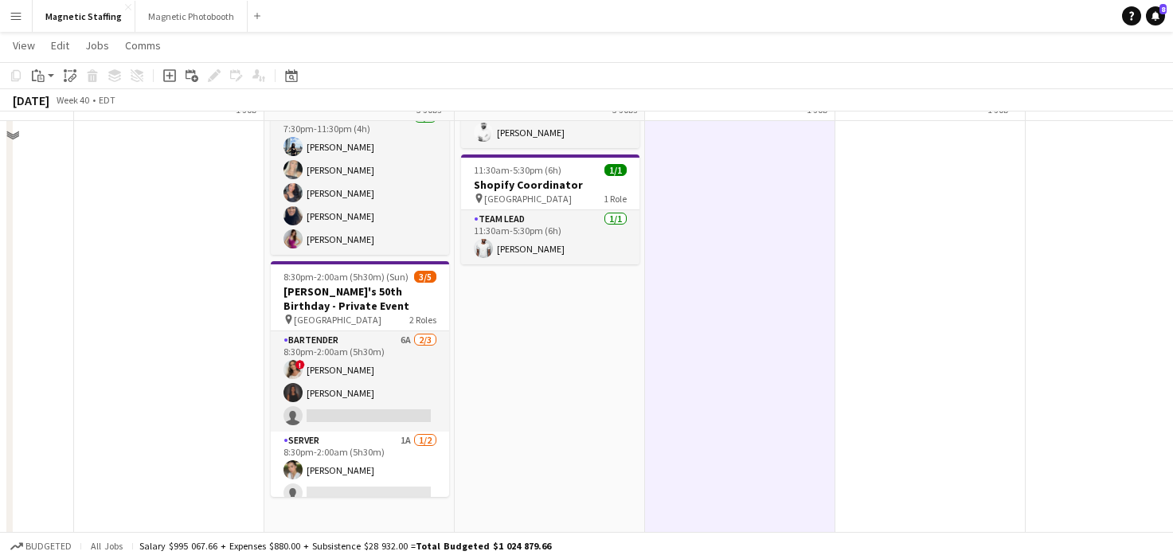
scroll to position [325, 0]
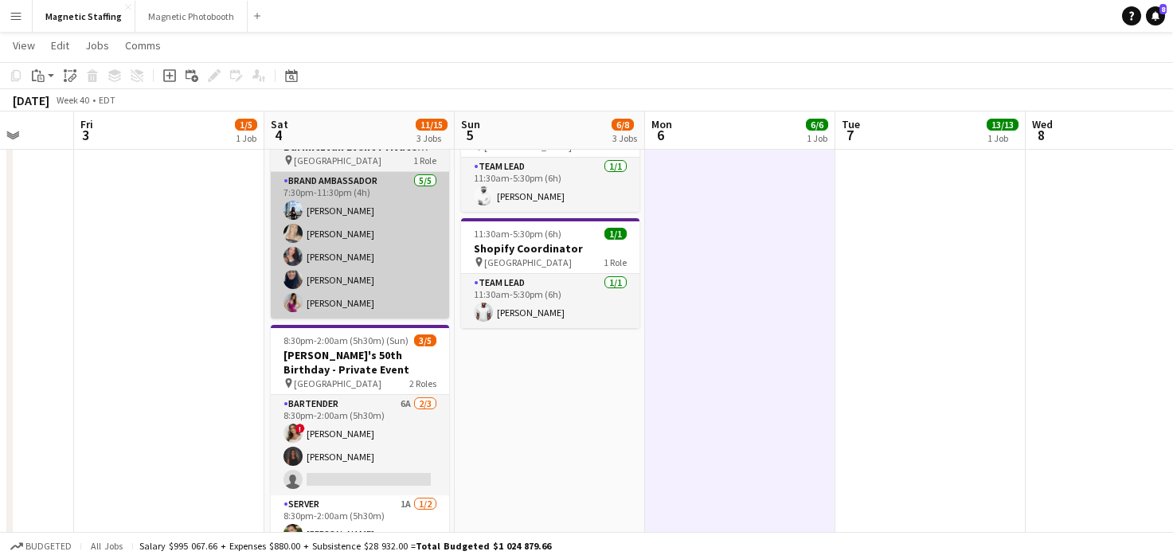
click at [365, 222] on app-card-role "Brand Ambassador 5/5 7:30pm-11:30pm (4h) Lena Vu Maija Dekoker Richelle Acdal M…" at bounding box center [360, 245] width 178 height 147
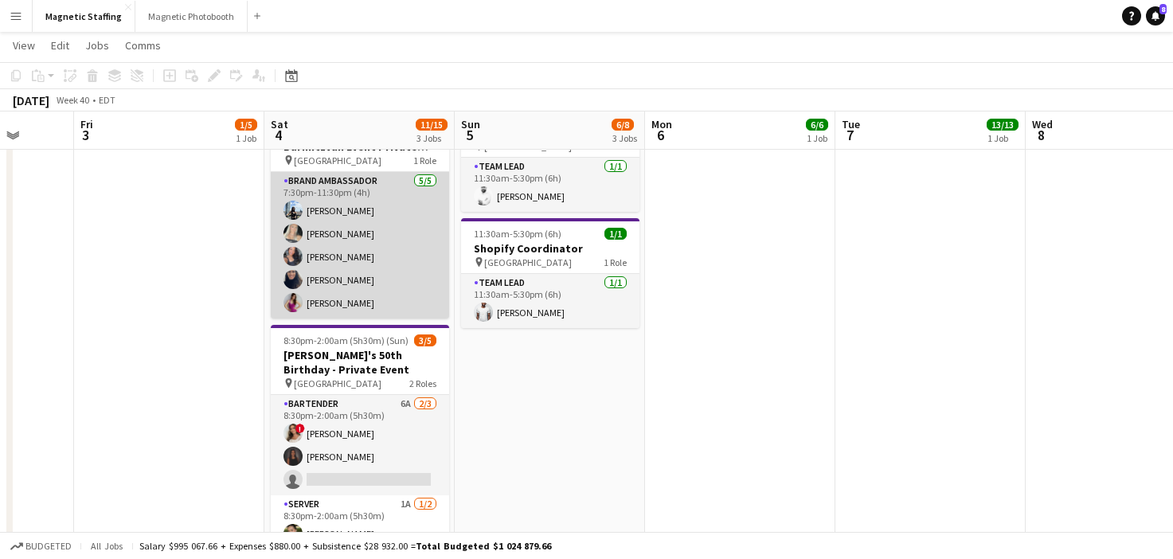
click at [338, 251] on app-card-role "Brand Ambassador 5/5 7:30pm-11:30pm (4h) Lena Vu Maija Dekoker Richelle Acdal M…" at bounding box center [360, 245] width 178 height 147
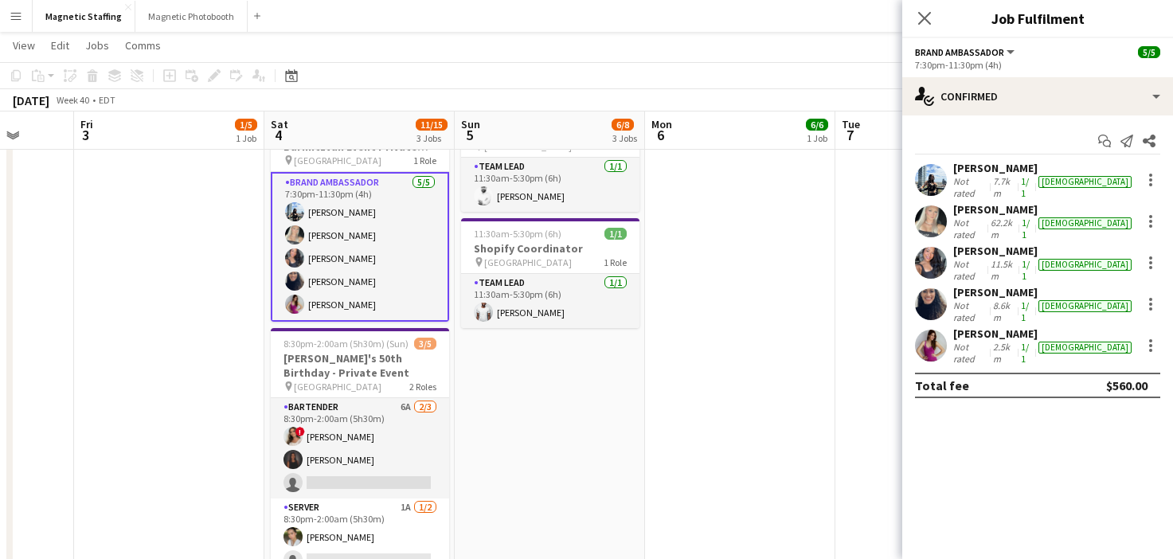
click at [338, 251] on app-card-role "Brand Ambassador 5/5 7:30pm-11:30pm (4h) Lena Vu Maija Dekoker Richelle Acdal M…" at bounding box center [360, 247] width 178 height 150
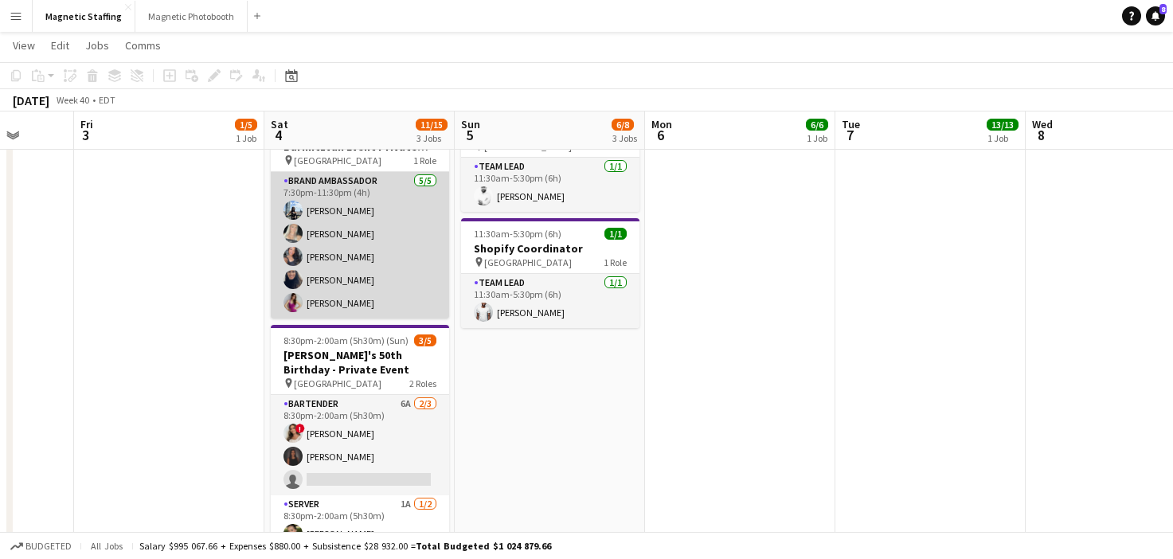
click at [338, 251] on app-card-role "Brand Ambassador 5/5 7:30pm-11:30pm (4h) Lena Vu Maija Dekoker Richelle Acdal M…" at bounding box center [360, 245] width 178 height 147
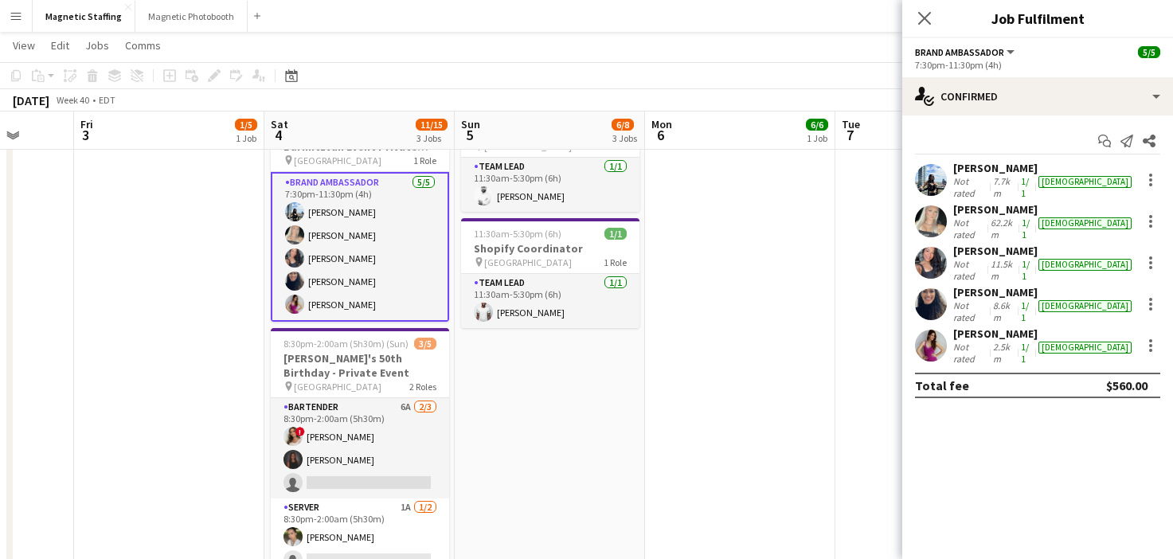
click at [1161, 215] on div "Maija Dekoker Not rated 62.2km 1/1 female" at bounding box center [1037, 221] width 271 height 38
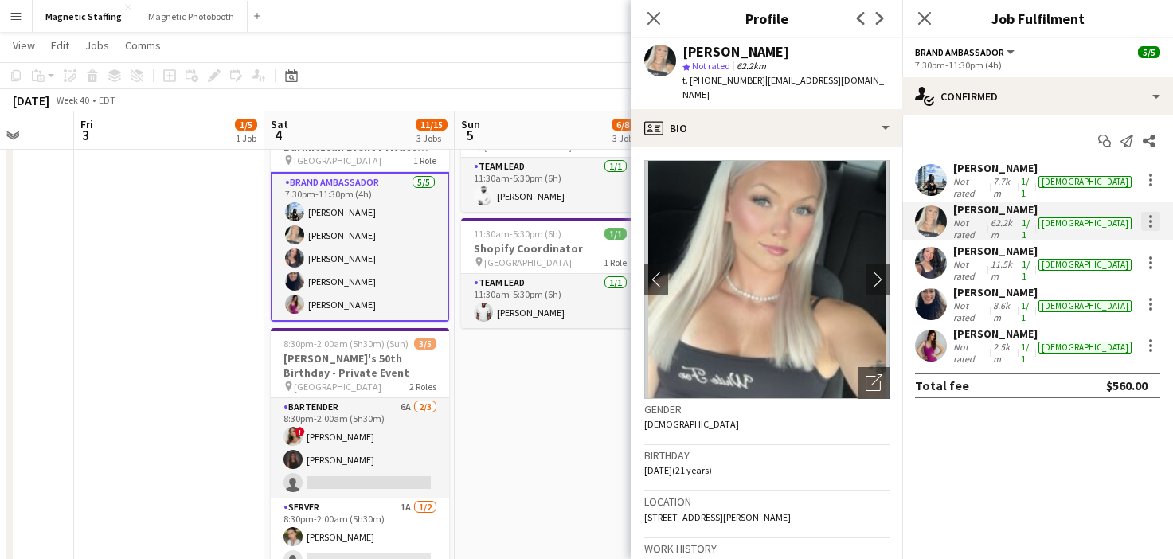
click at [1154, 213] on div at bounding box center [1150, 221] width 19 height 19
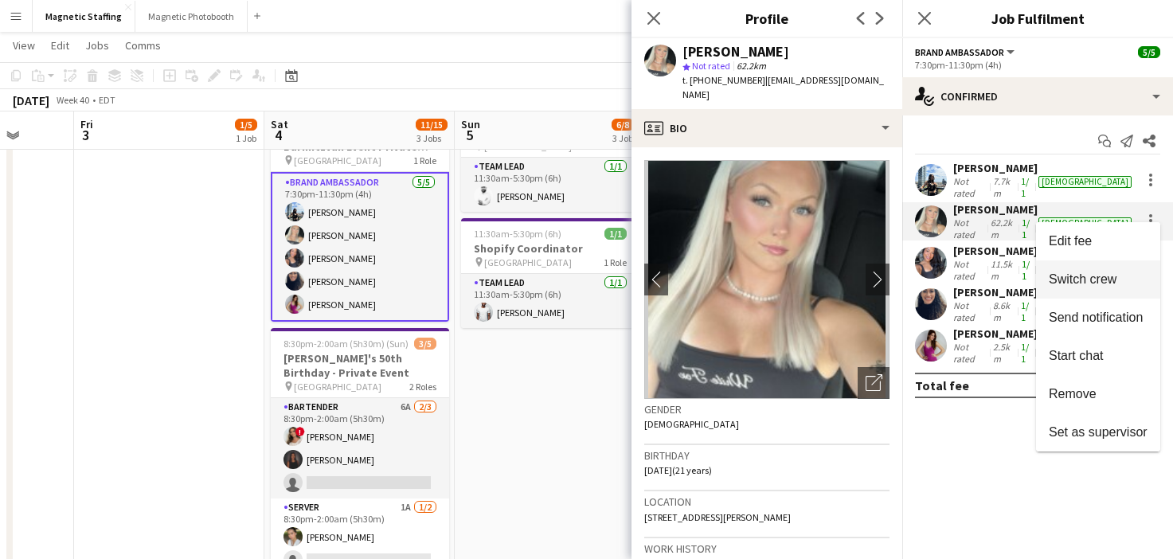
click at [1094, 280] on span "Switch crew" at bounding box center [1083, 279] width 68 height 14
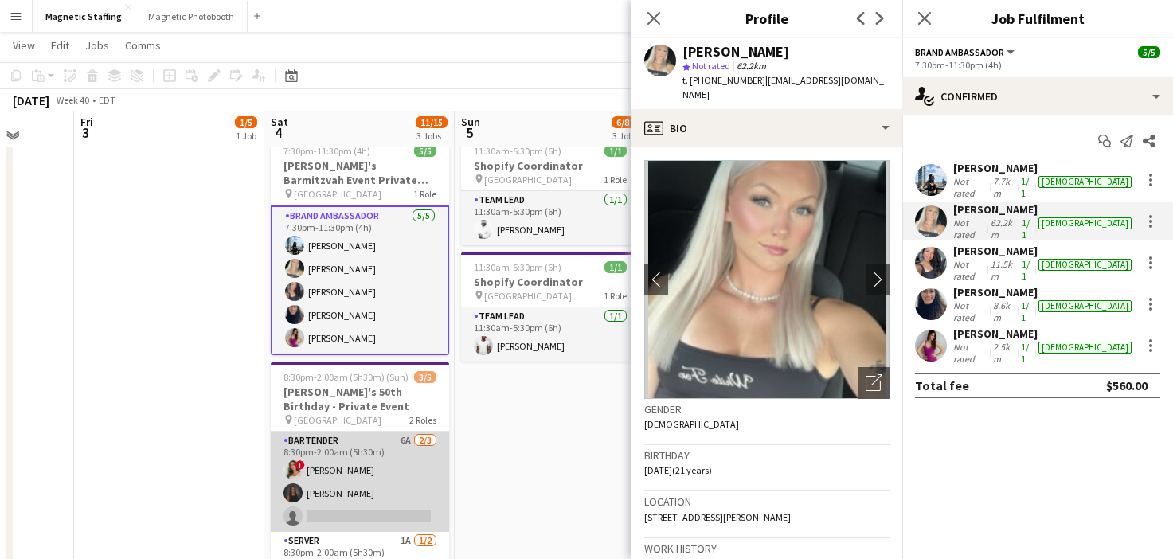
click at [419, 491] on app-card-role "Bartender 6A 2/3 8:30pm-2:00am (5h30m) ! Emily Vandongen Malin Keo single-neutr…" at bounding box center [360, 482] width 178 height 100
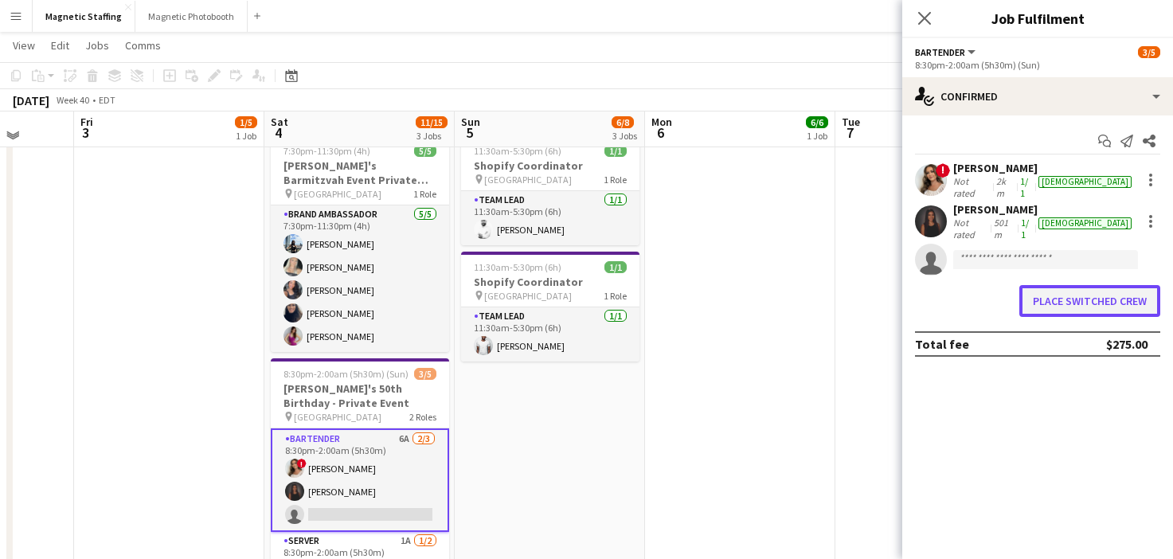
click at [1049, 294] on button "Place switched crew" at bounding box center [1090, 301] width 141 height 32
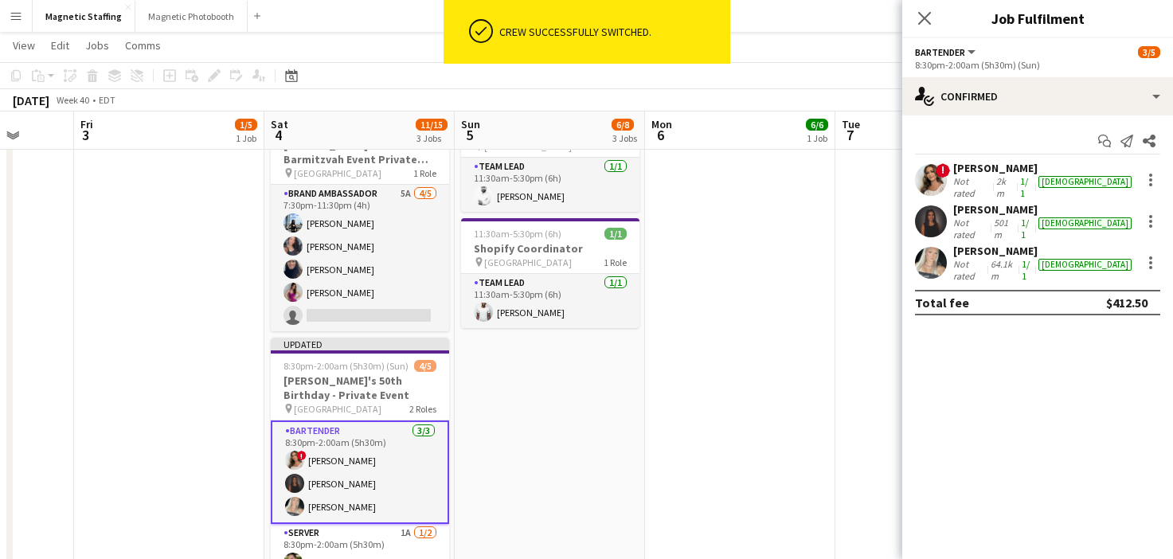
click at [614, 413] on app-date-cell "10:00am-7:30pm (9h30m) 4/6 MAC Activation - The Well pin The Well Upper Level 2…" at bounding box center [550, 257] width 190 height 808
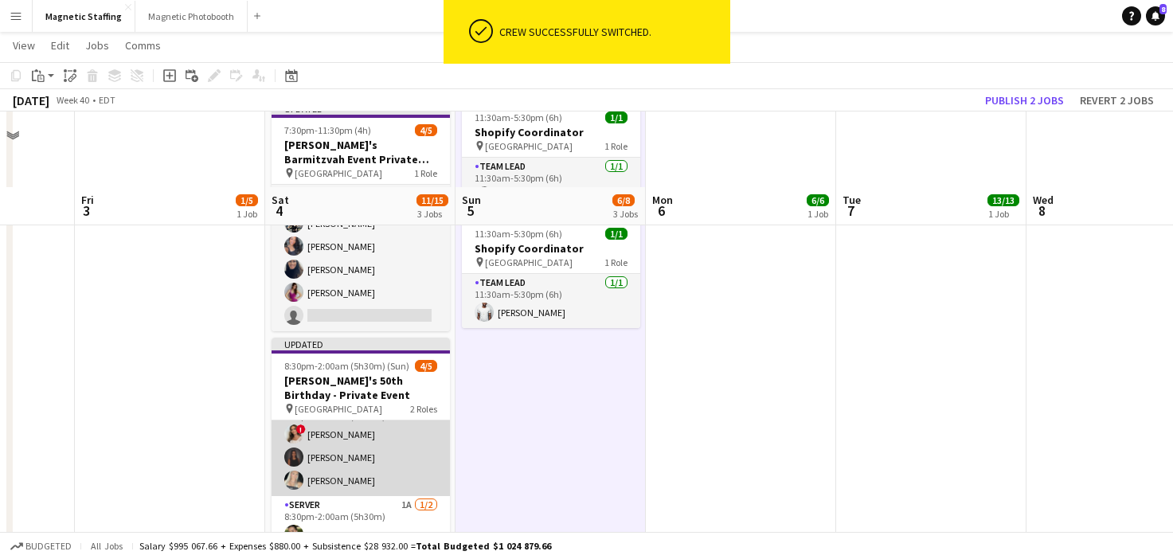
scroll to position [421, 0]
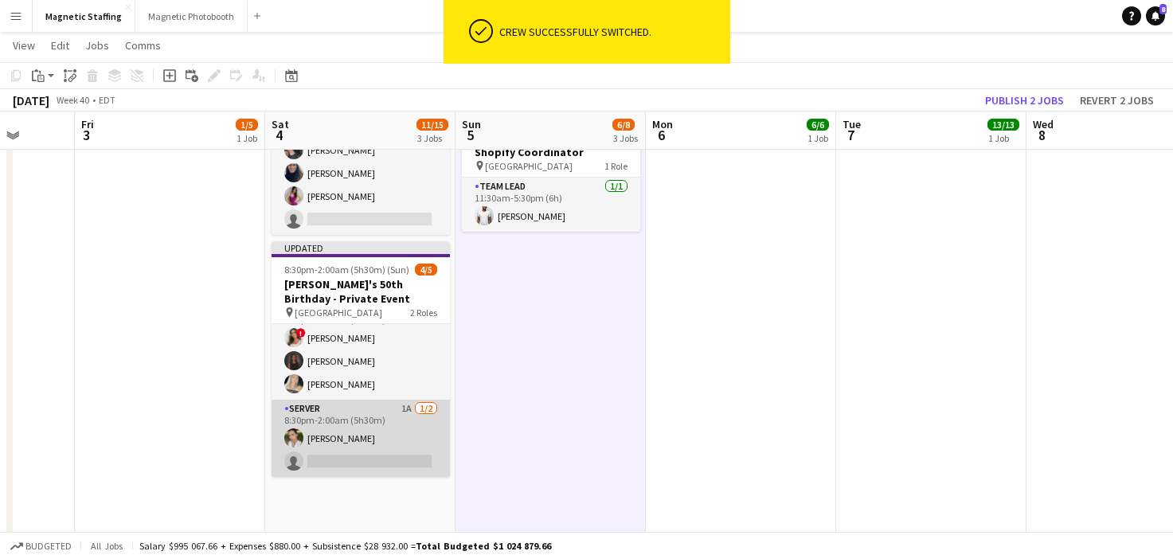
click at [376, 461] on app-card-role "Server 1A [DATE] 8:30pm-2:00am (5h30m) [PERSON_NAME] single-neutral-actions" at bounding box center [361, 438] width 178 height 77
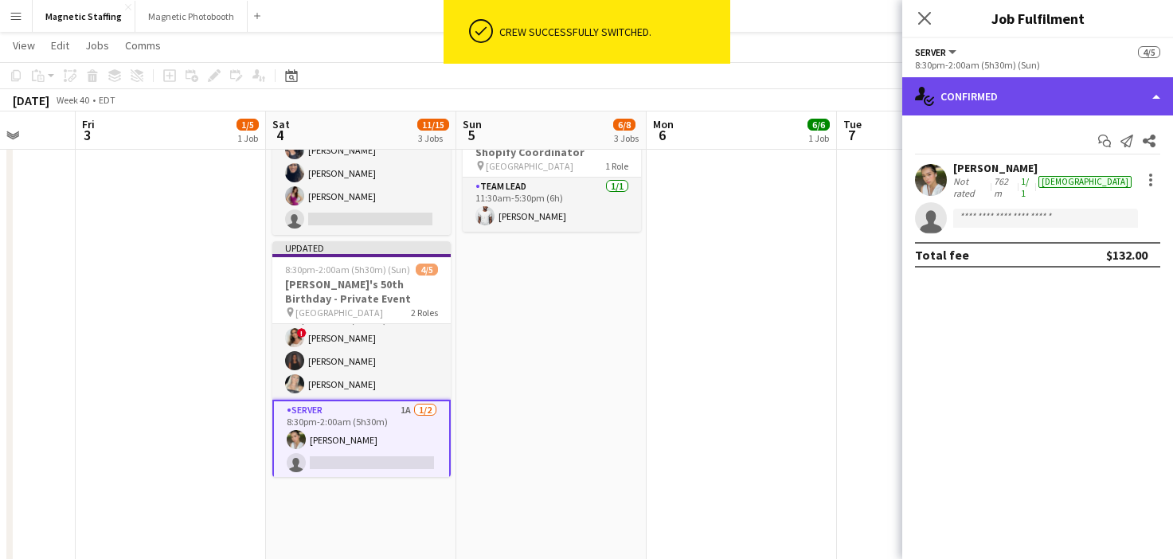
click at [1059, 102] on div "single-neutral-actions-check-2 Confirmed" at bounding box center [1037, 96] width 271 height 38
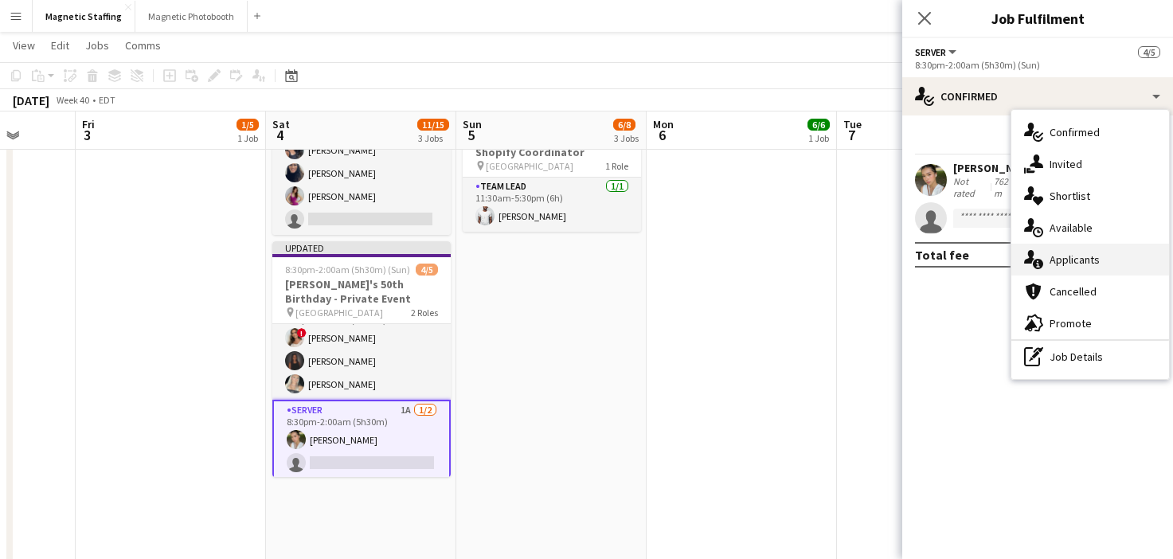
click at [1051, 262] on span "Applicants" at bounding box center [1075, 260] width 50 height 14
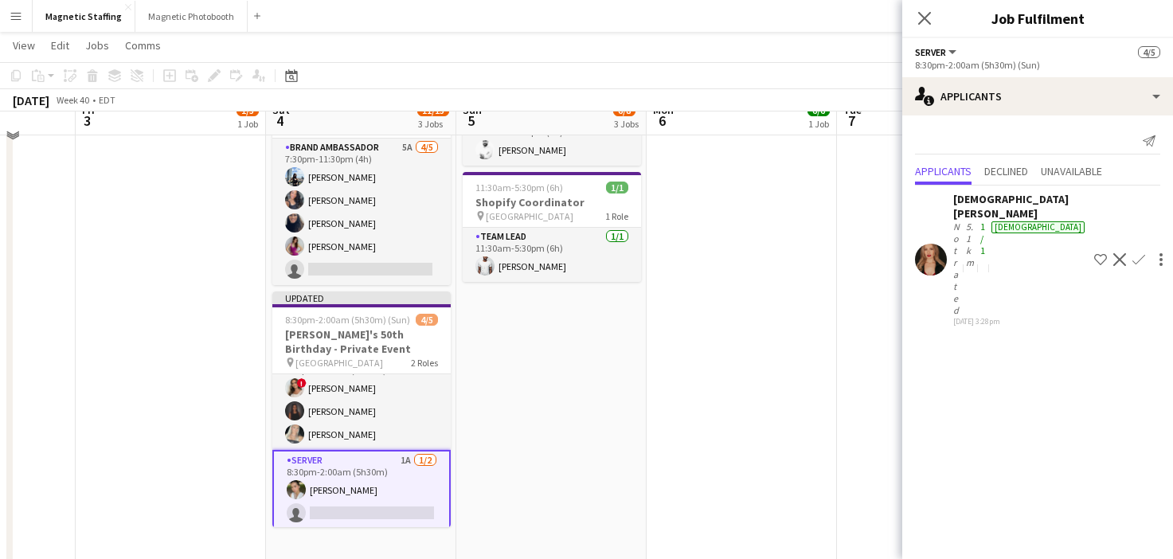
scroll to position [298, 0]
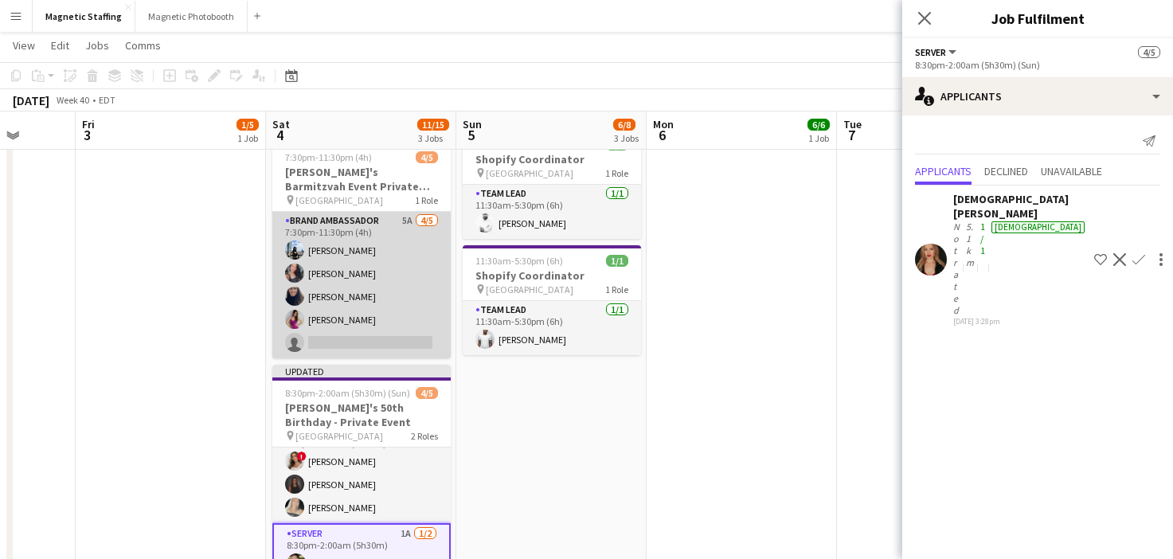
click at [328, 335] on app-card-role "Brand Ambassador 5A 4/5 7:30pm-11:30pm (4h) Lena Vu Richelle Acdal Mônica Olive…" at bounding box center [361, 285] width 178 height 147
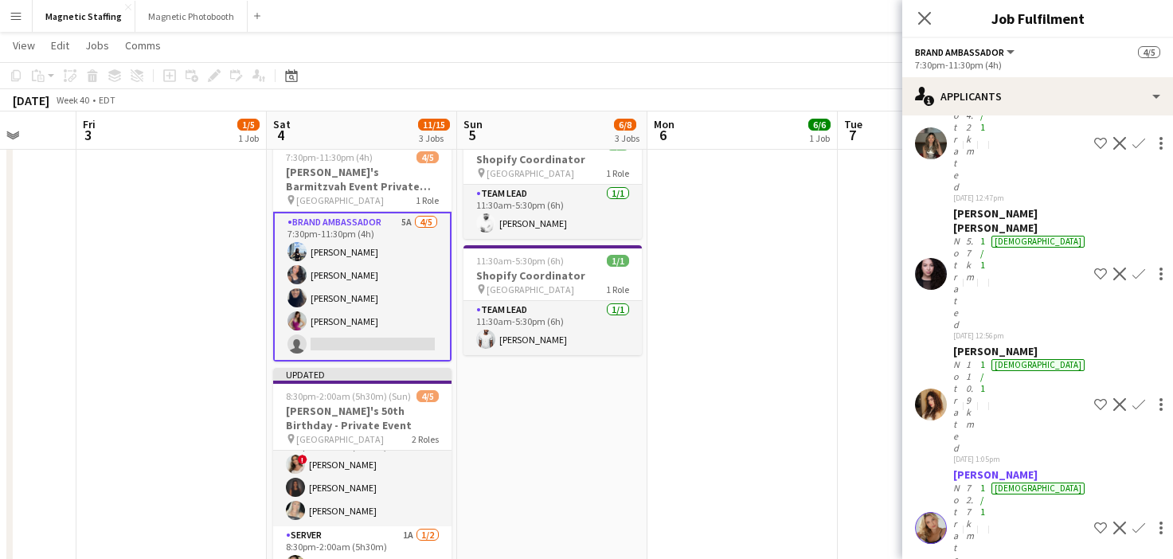
scroll to position [166, 0]
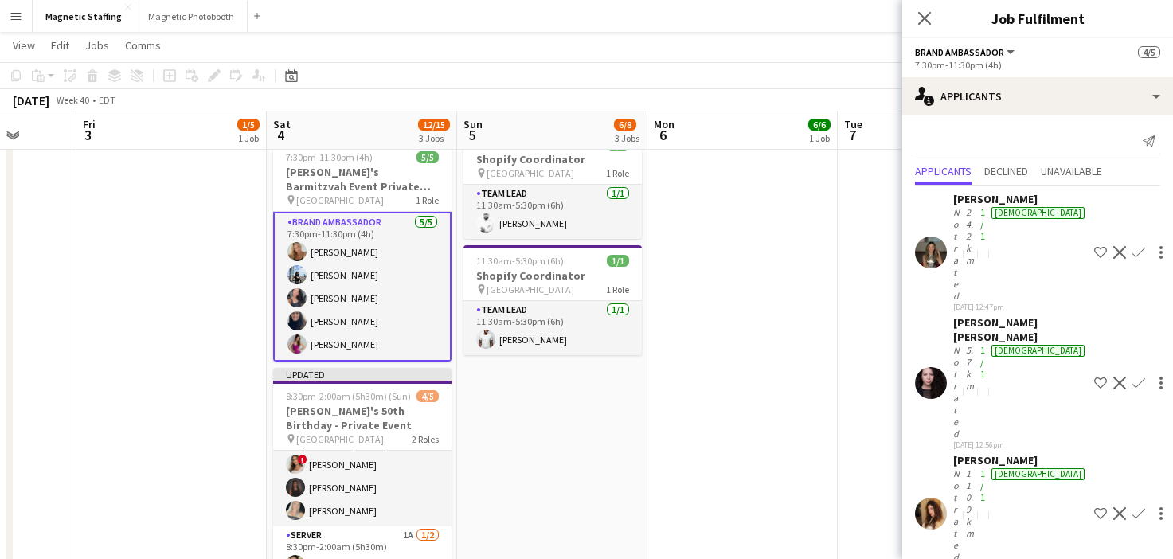
click at [848, 506] on app-date-cell "3:00pm-12:00am (9h) (Wed) 13/13 Schinlder Event 3174 pin The Well 4 Roles Brand…" at bounding box center [933, 285] width 190 height 808
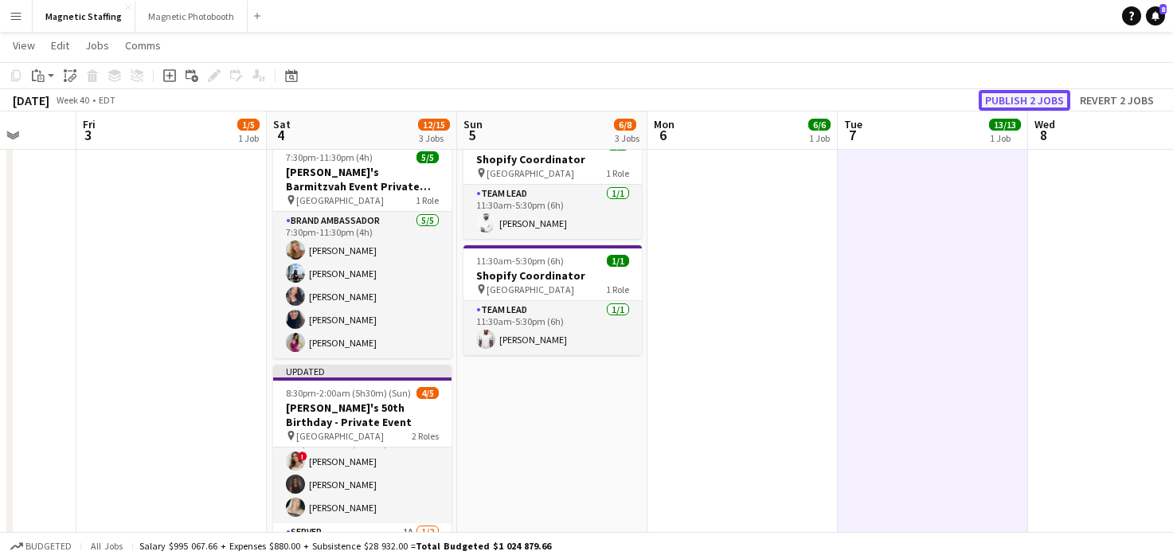
click at [1054, 104] on button "Publish 2 jobs" at bounding box center [1025, 100] width 92 height 21
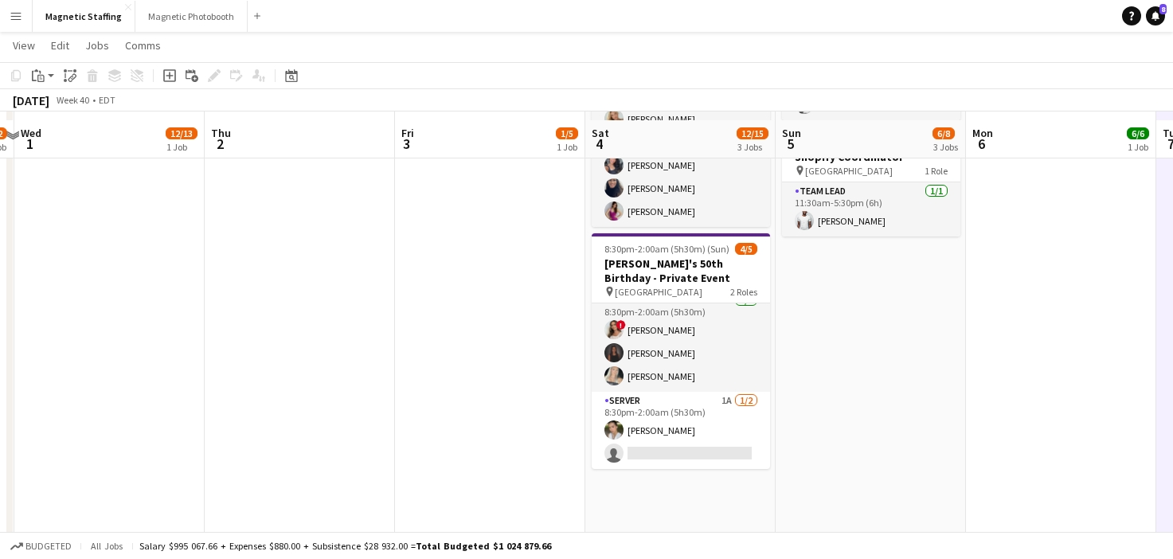
scroll to position [425, 0]
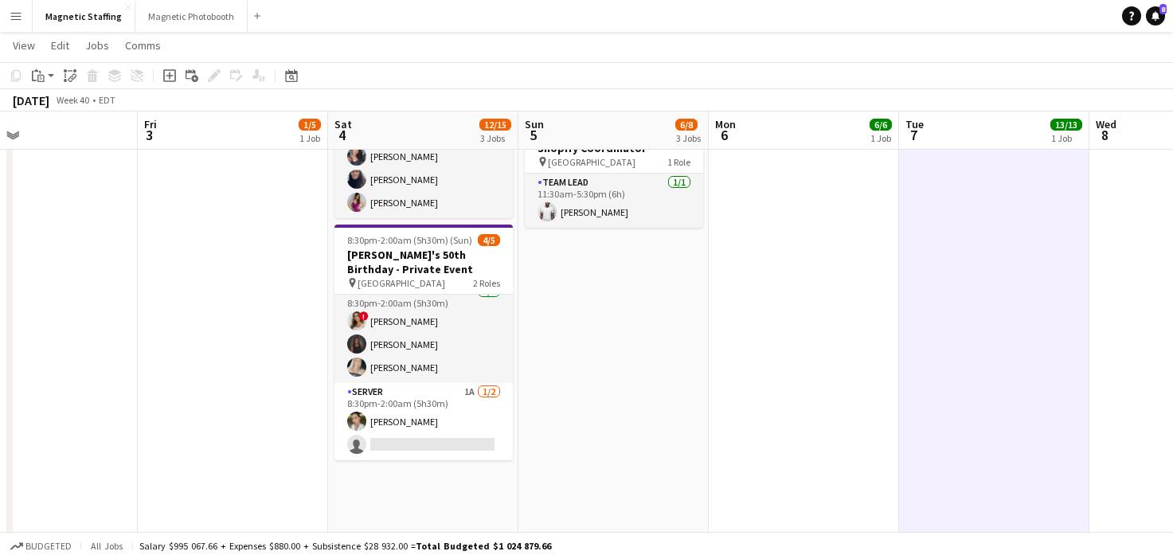
drag, startPoint x: 600, startPoint y: 337, endPoint x: 331, endPoint y: 348, distance: 269.5
click at [331, 348] on app-calendar-viewport "Tue 30 1/2 1 Job Wed 1 12/13 1 Job Thu 2 Fri 3 1/5 1 Job Sat 4 12/15 3 Jobs Sun…" at bounding box center [586, 136] width 1173 height 998
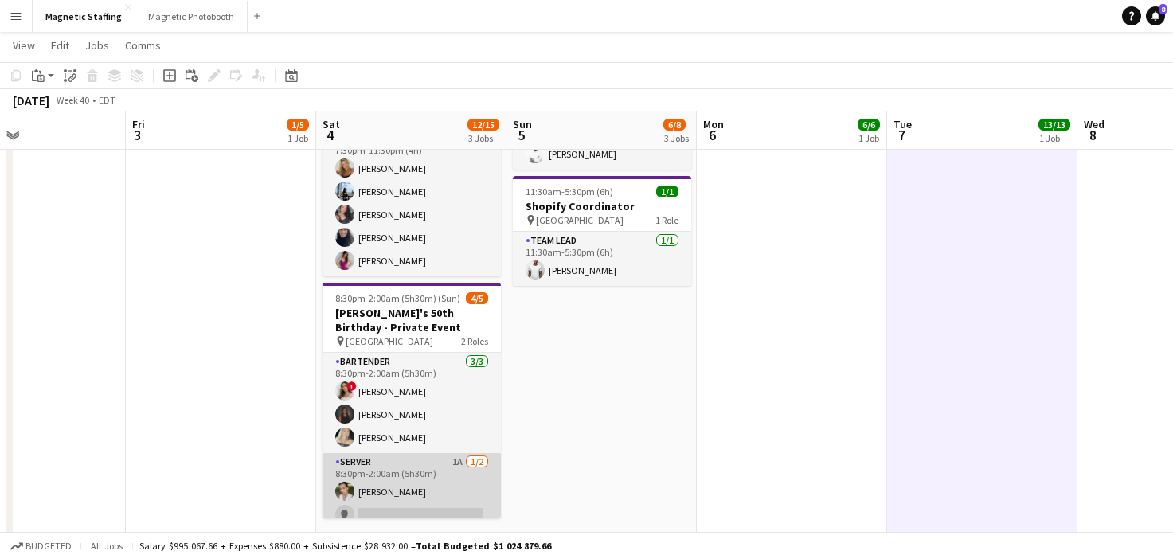
scroll to position [12, 0]
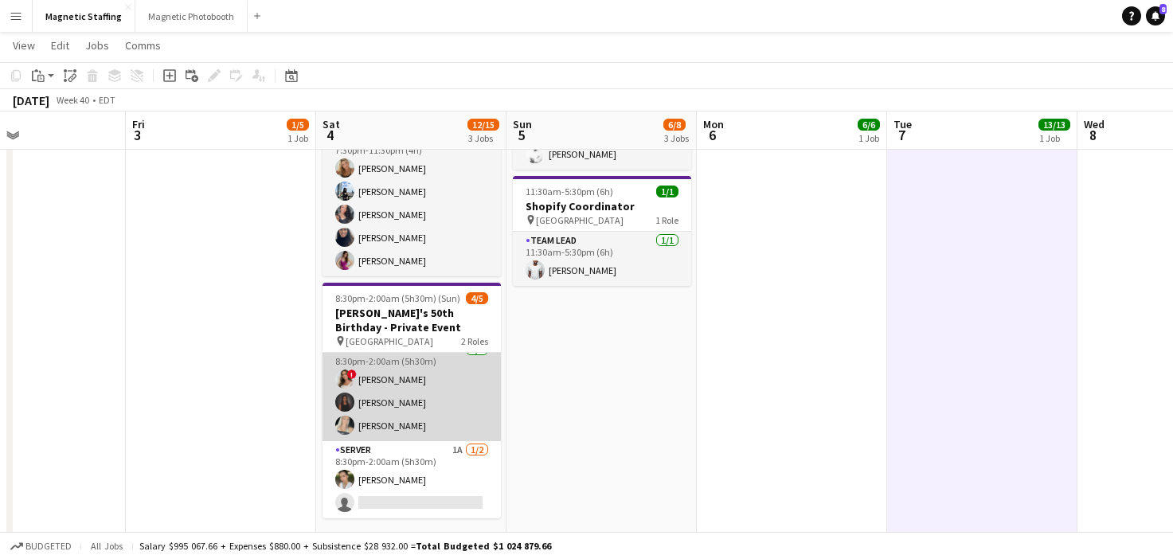
click at [439, 414] on app-card-role "Bartender [DATE] 8:30pm-2:00am (5h30m) ! [PERSON_NAME] [PERSON_NAME] [PERSON_NA…" at bounding box center [412, 391] width 178 height 100
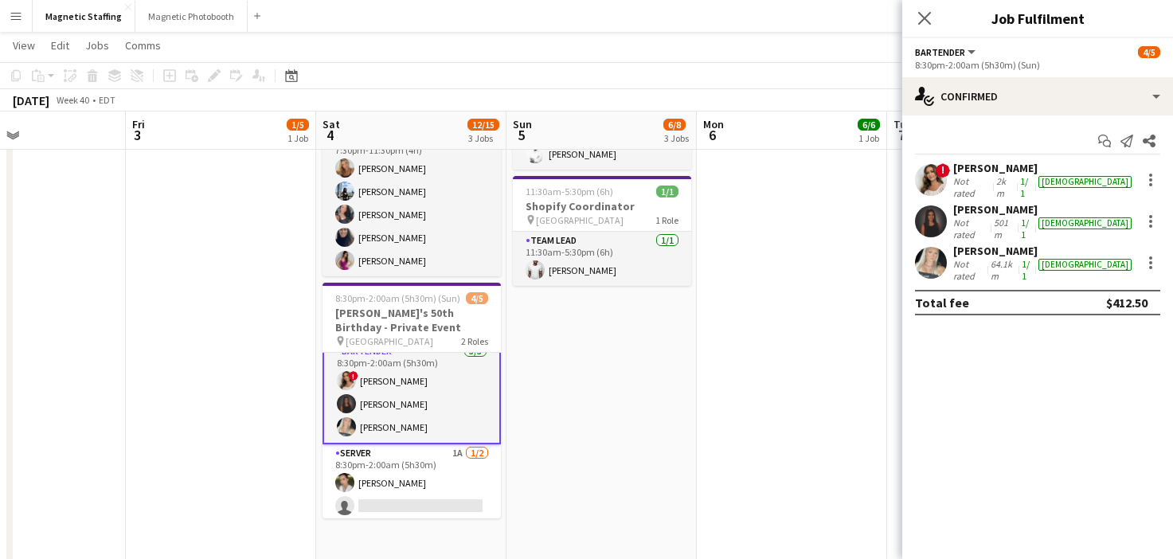
scroll to position [14, 0]
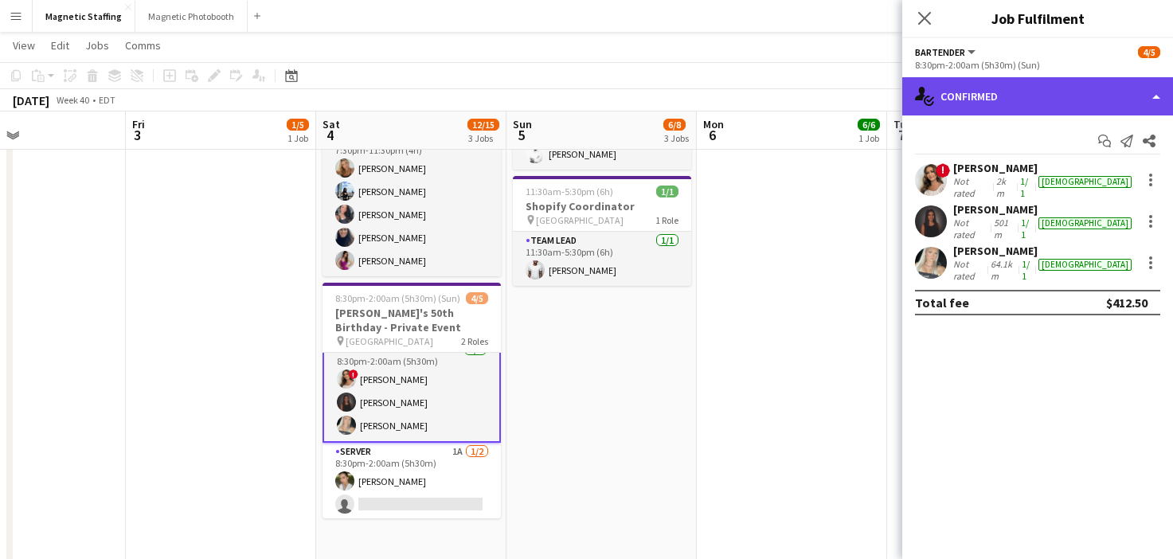
click at [1020, 87] on div "single-neutral-actions-check-2 Confirmed" at bounding box center [1037, 96] width 271 height 38
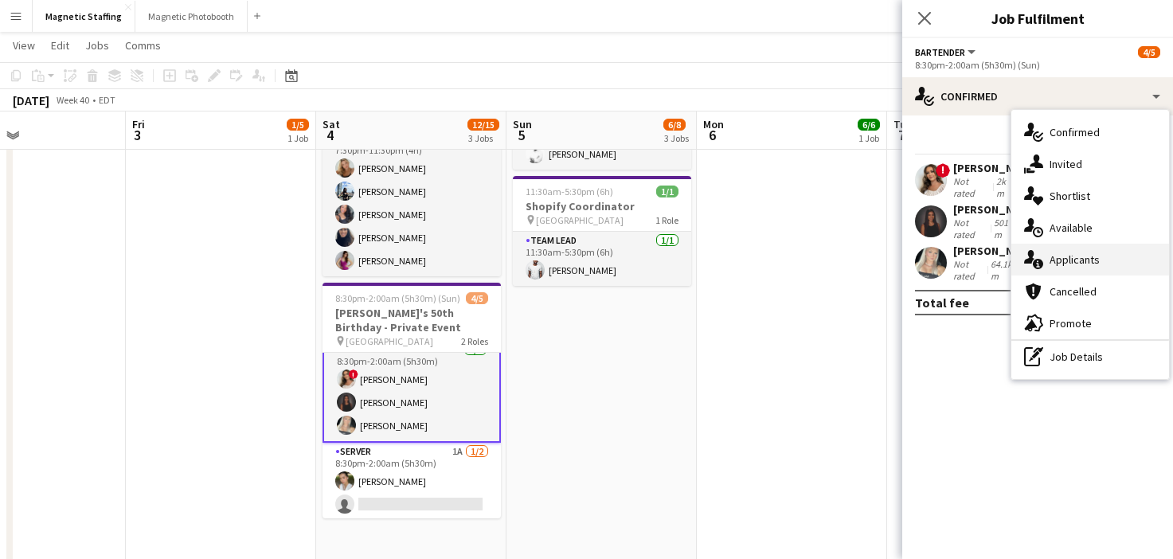
click at [1026, 255] on icon "single-neutral-actions-information" at bounding box center [1033, 259] width 19 height 19
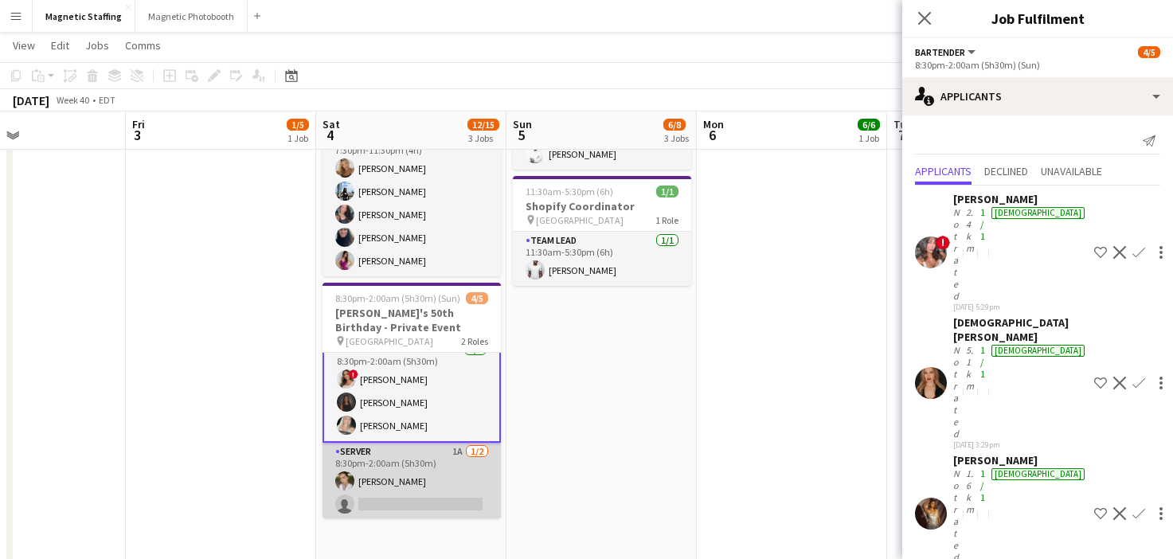
click at [437, 499] on app-card-role "Server 1A [DATE] 8:30pm-2:00am (5h30m) [PERSON_NAME] single-neutral-actions" at bounding box center [412, 481] width 178 height 77
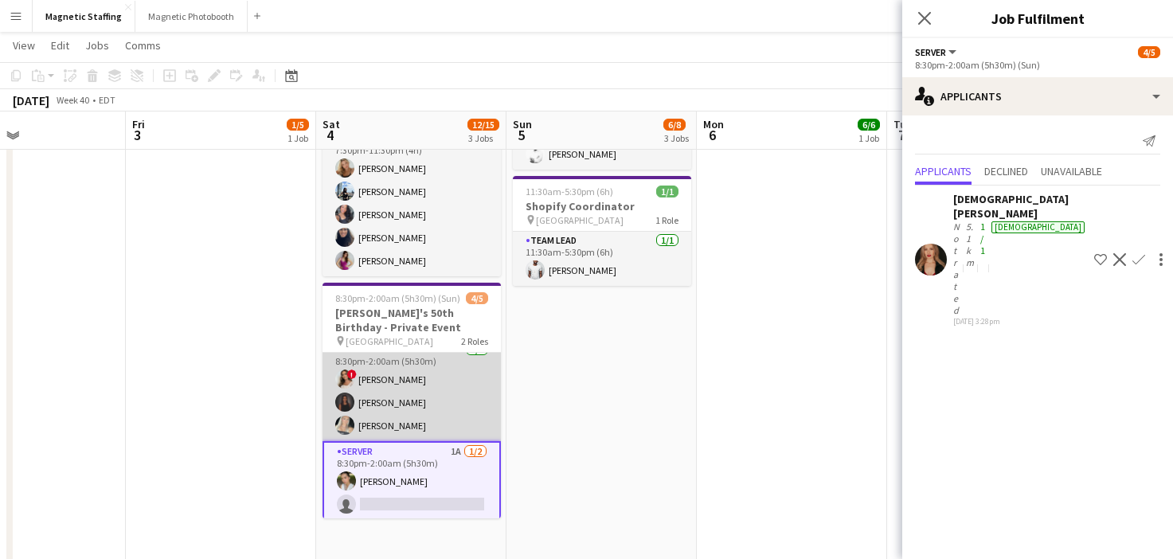
click at [407, 422] on app-card-role "Bartender [DATE] 8:30pm-2:00am (5h30m) ! [PERSON_NAME] [PERSON_NAME] [PERSON_NA…" at bounding box center [412, 391] width 178 height 100
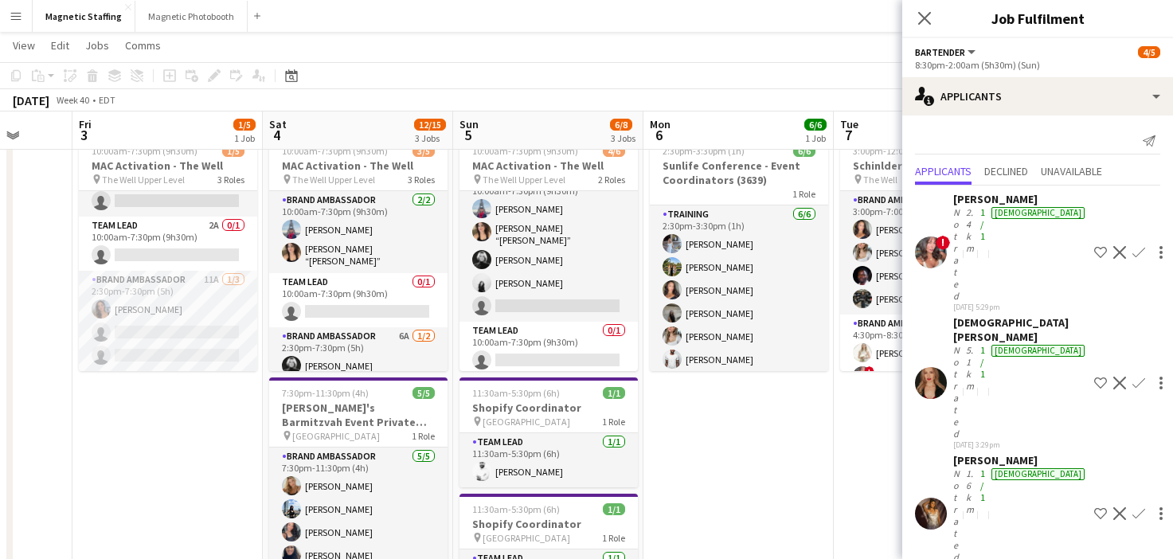
scroll to position [0, 0]
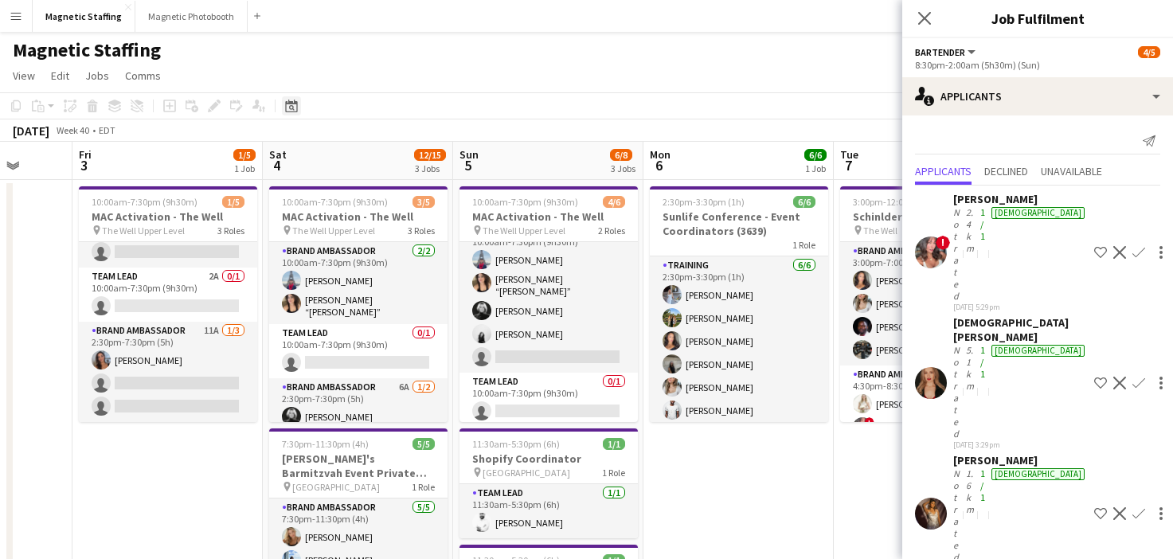
click at [293, 105] on icon "Date picker" at bounding box center [291, 106] width 13 height 13
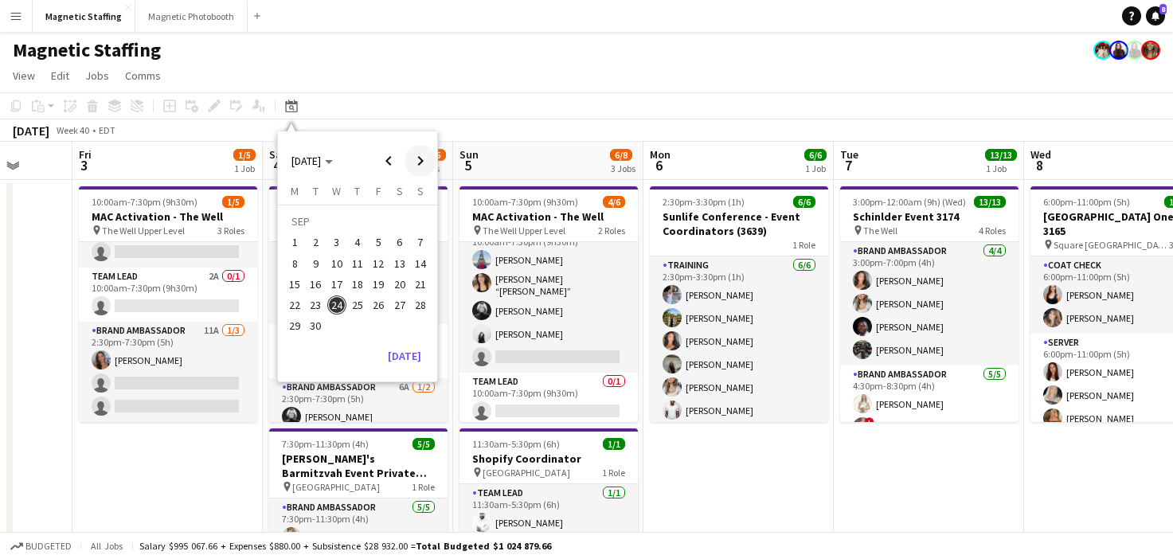
click at [427, 161] on span "Next month" at bounding box center [421, 161] width 32 height 32
click at [350, 249] on span "6" at bounding box center [357, 246] width 19 height 19
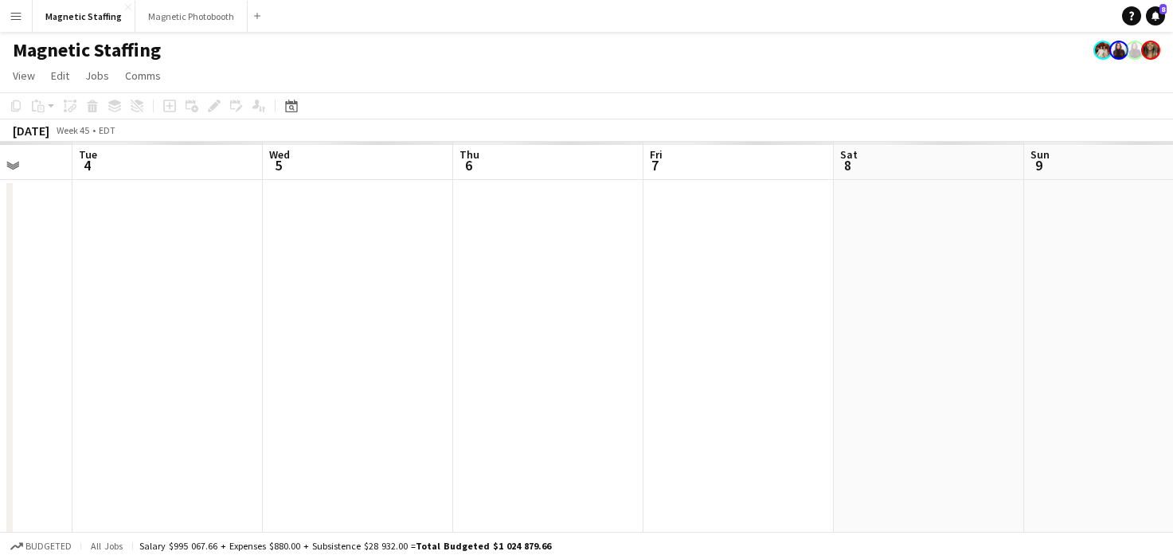
scroll to position [0, 548]
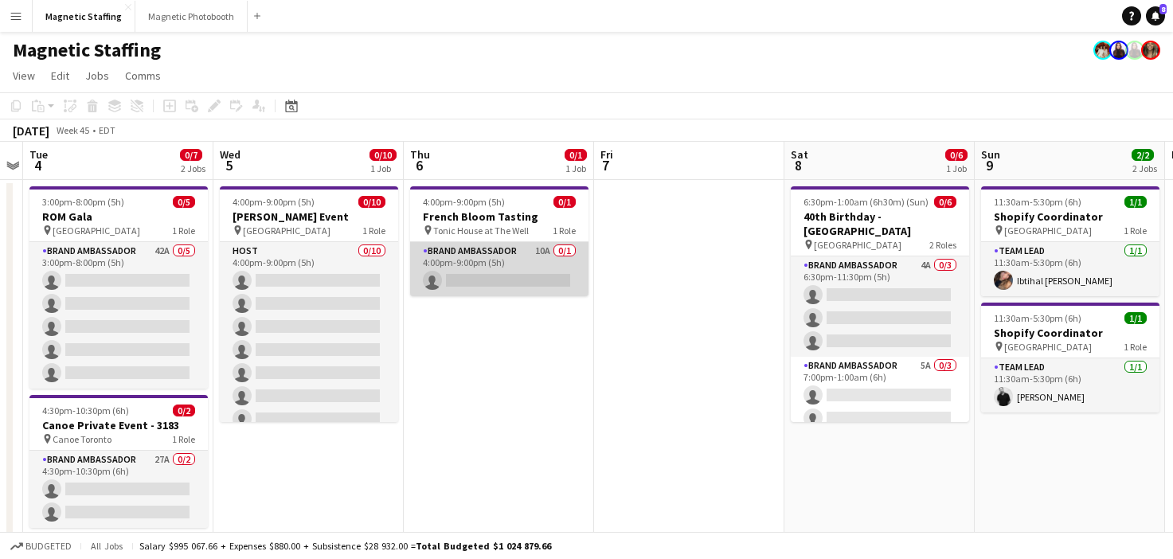
click at [489, 269] on app-card-role "Brand Ambassador 10A 0/1 4:00pm-9:00pm (5h) single-neutral-actions" at bounding box center [499, 269] width 178 height 54
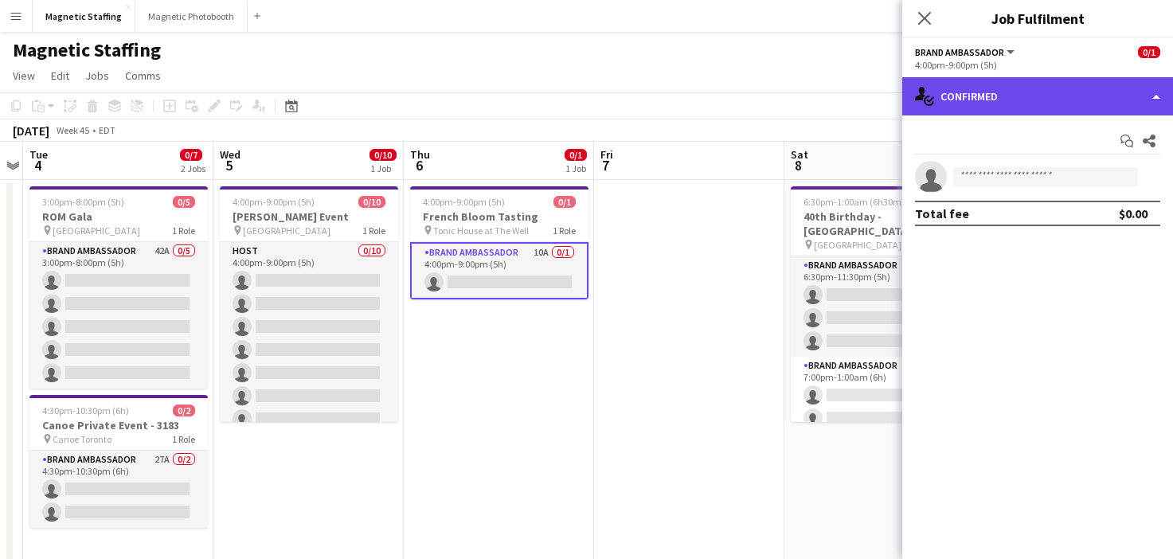
click at [1030, 96] on div "single-neutral-actions-check-2 Confirmed" at bounding box center [1037, 96] width 271 height 38
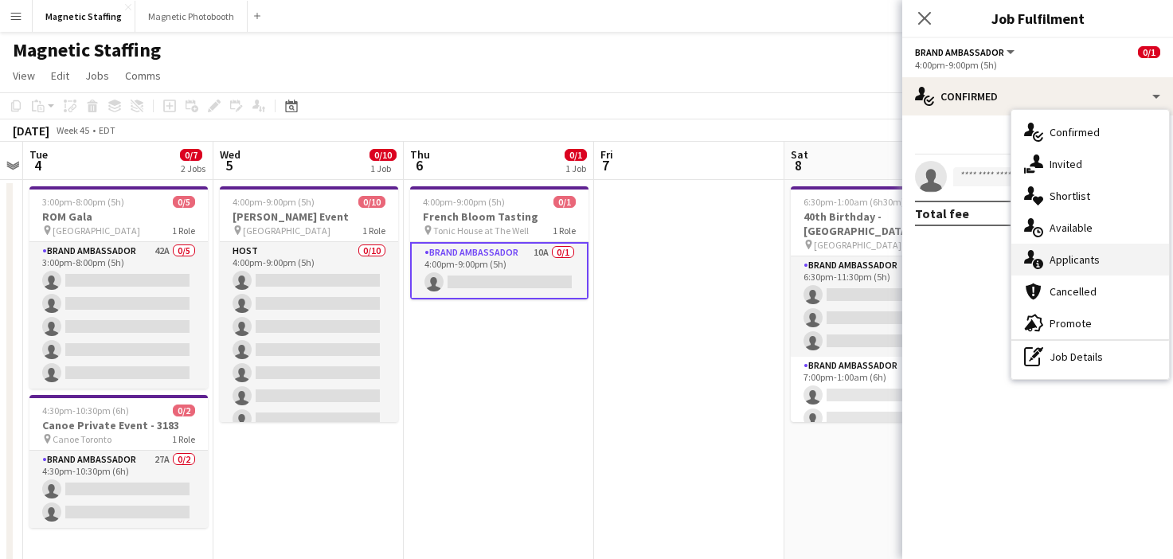
click at [1034, 259] on icon "single-neutral-actions-information" at bounding box center [1033, 259] width 19 height 19
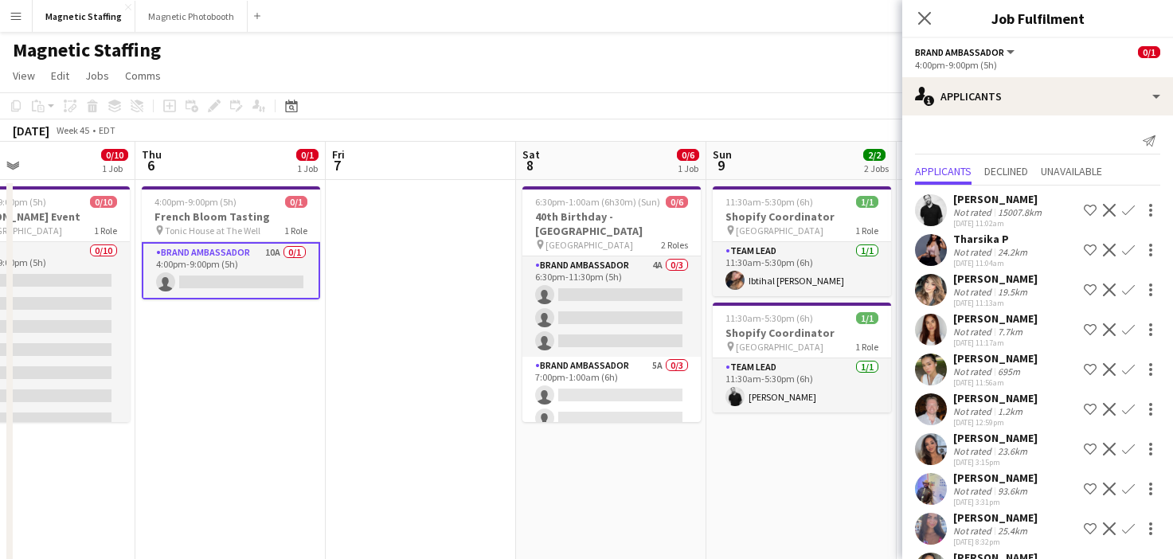
drag, startPoint x: 632, startPoint y: 370, endPoint x: 333, endPoint y: 372, distance: 299.5
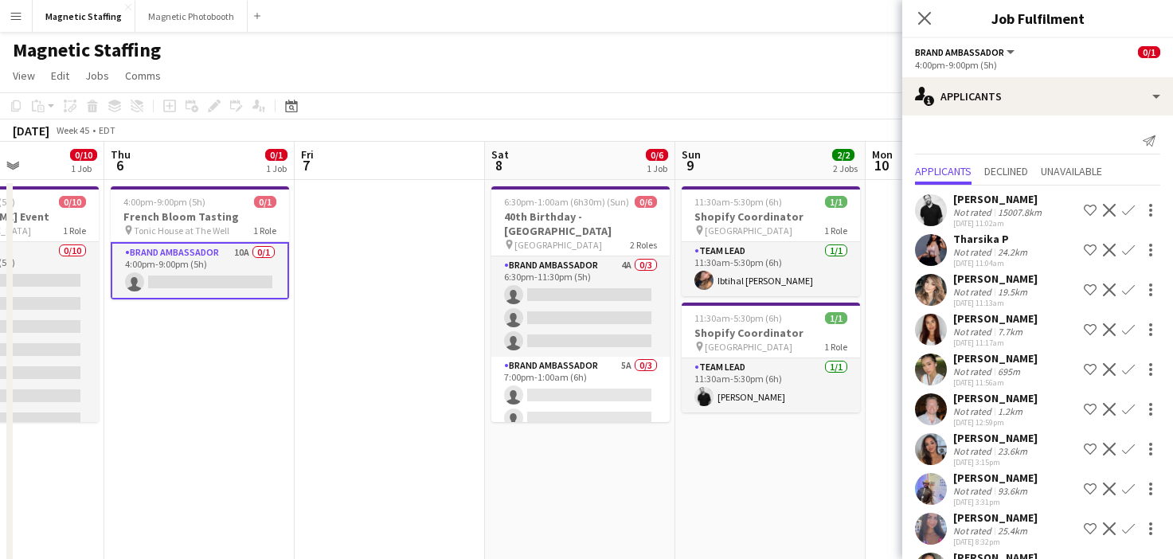
scroll to position [58, 0]
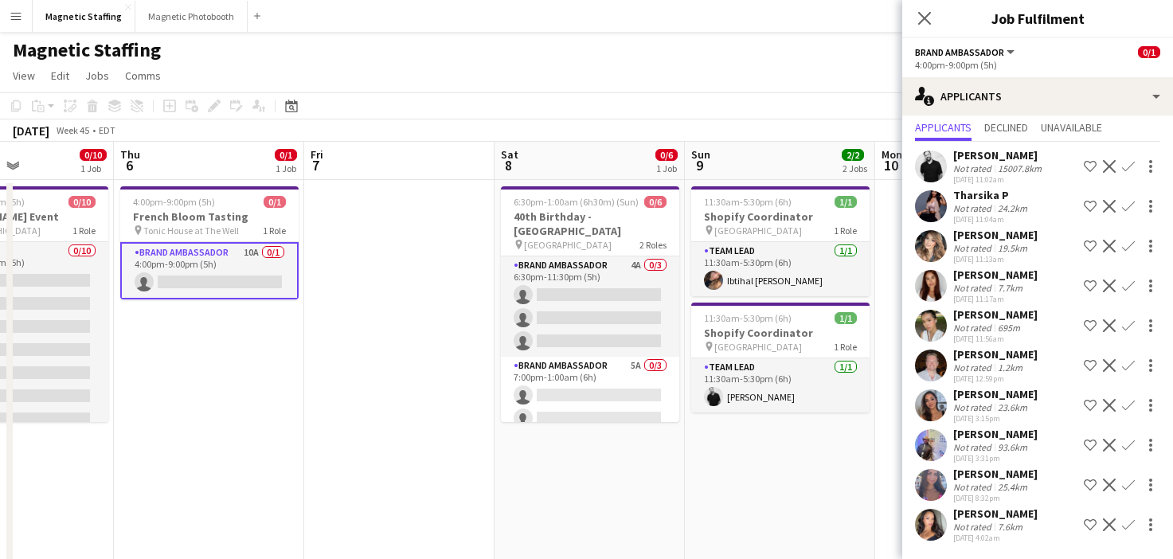
drag, startPoint x: 260, startPoint y: 434, endPoint x: 17, endPoint y: 467, distance: 245.1
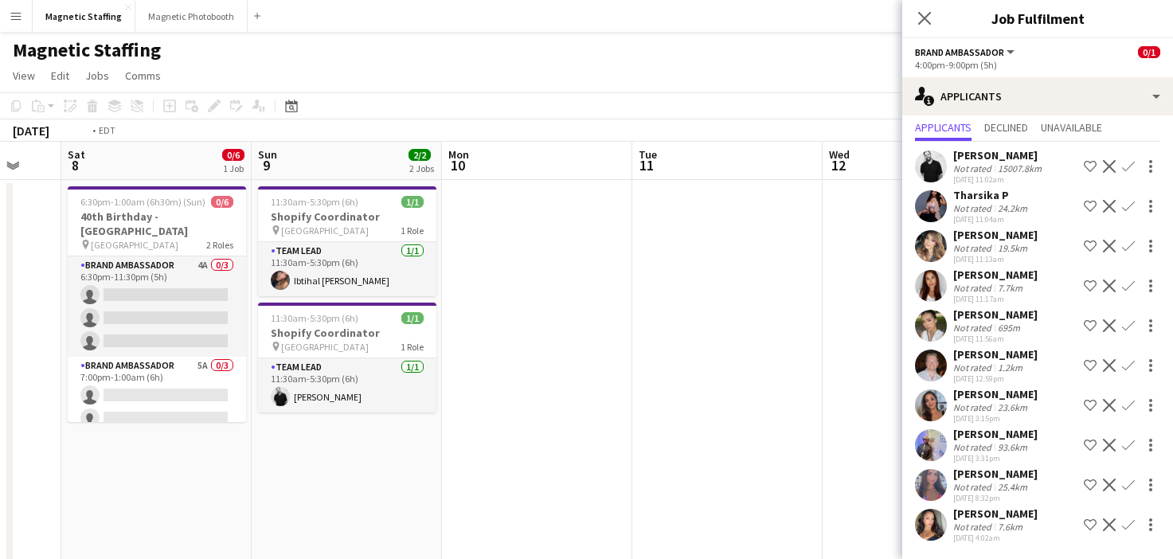
drag, startPoint x: 2, startPoint y: 426, endPoint x: 0, endPoint y: 435, distance: 8.9
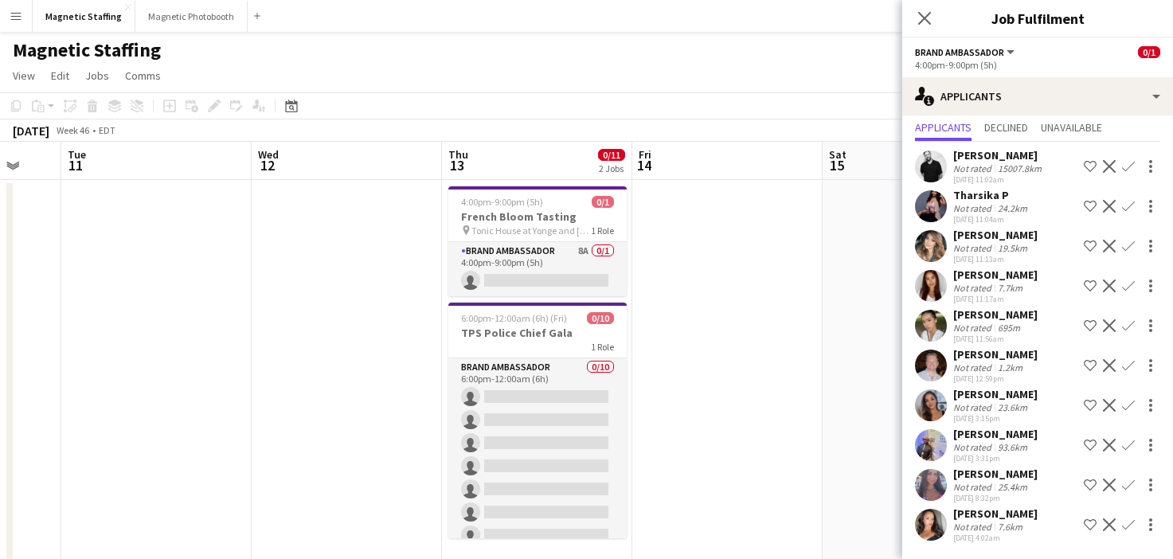
scroll to position [0, 511]
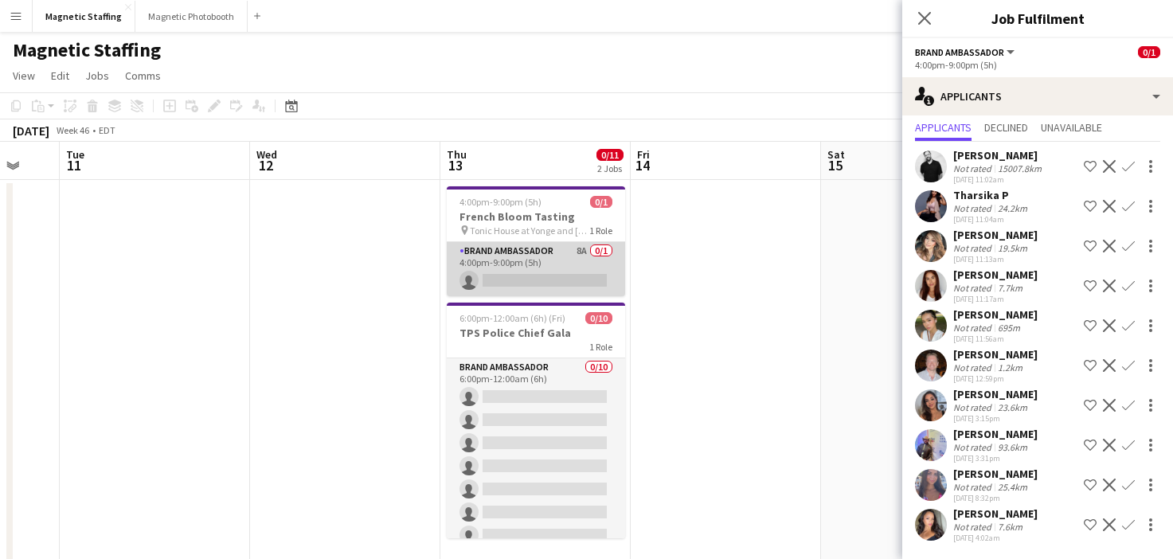
click at [545, 265] on app-card-role "Brand Ambassador 8A 0/1 4:00pm-9:00pm (5h) single-neutral-actions" at bounding box center [536, 269] width 178 height 54
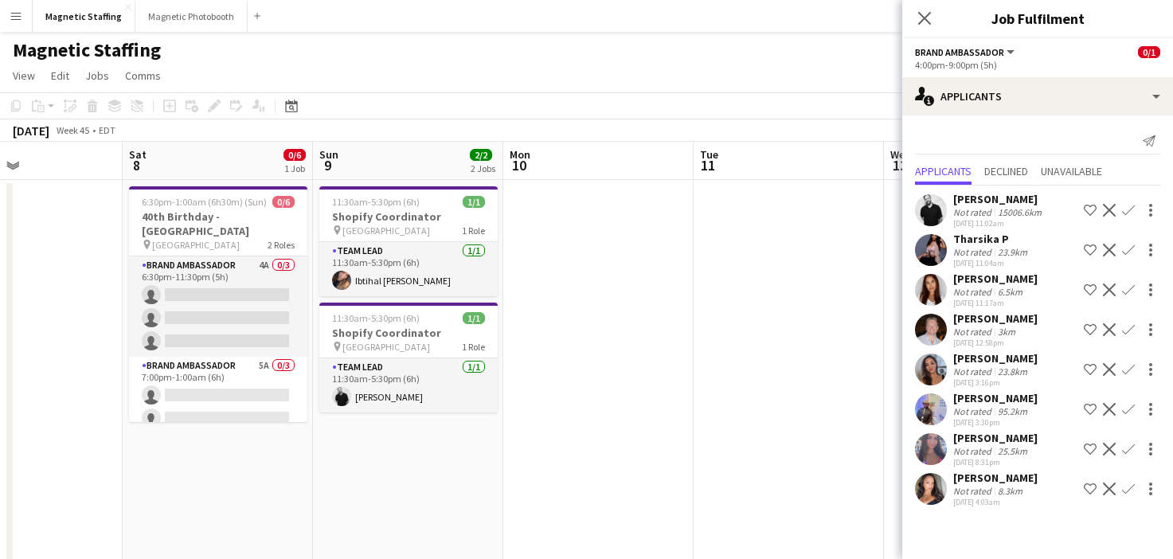
scroll to position [0, 349]
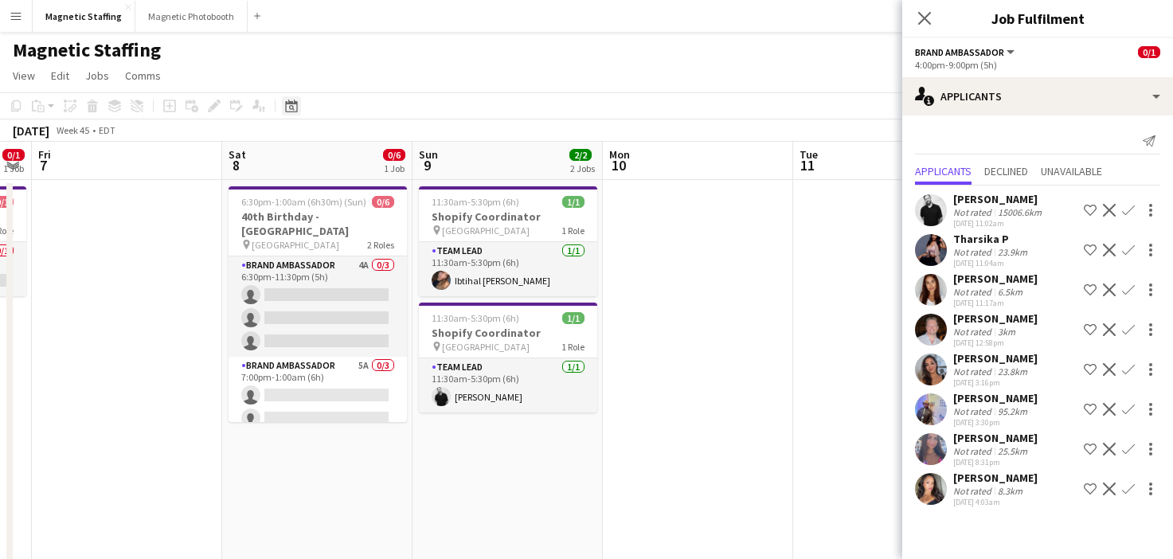
click at [288, 108] on icon "Date picker" at bounding box center [291, 106] width 13 height 13
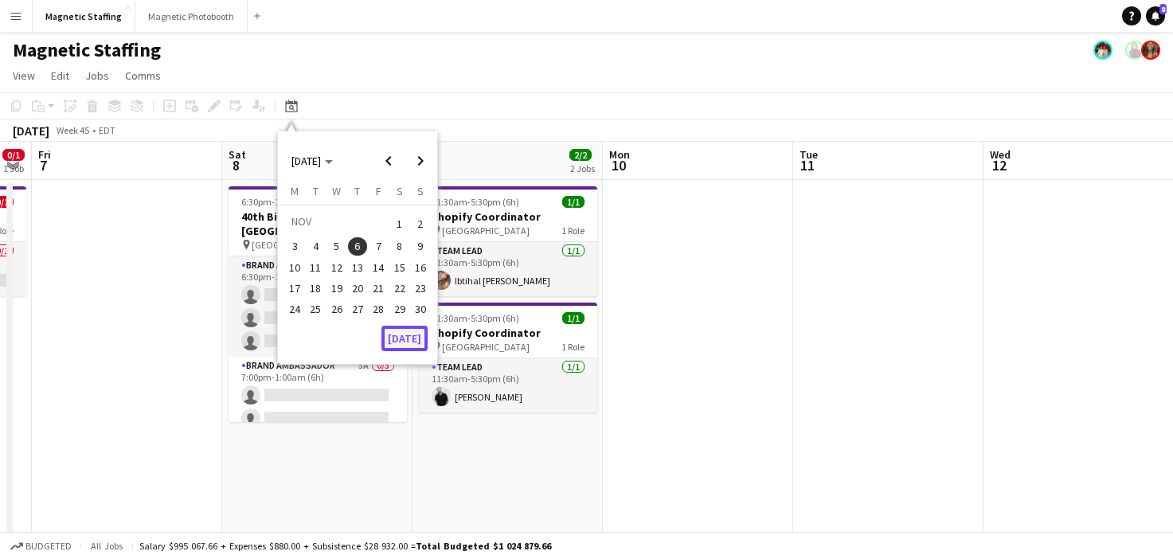
click at [403, 343] on button "[DATE]" at bounding box center [405, 338] width 46 height 25
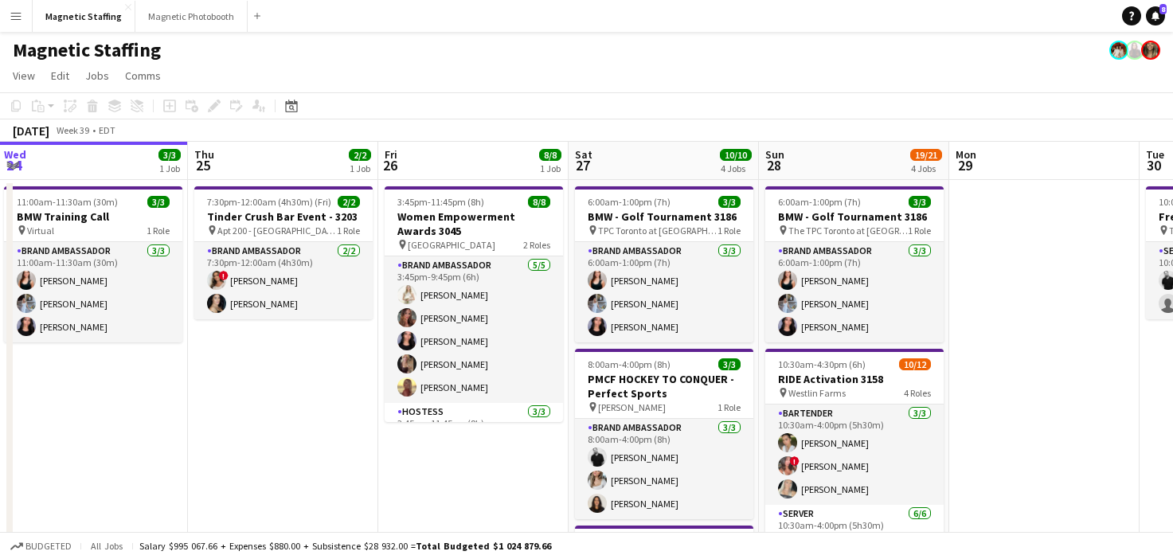
drag, startPoint x: 799, startPoint y: 324, endPoint x: 490, endPoint y: 319, distance: 309.1
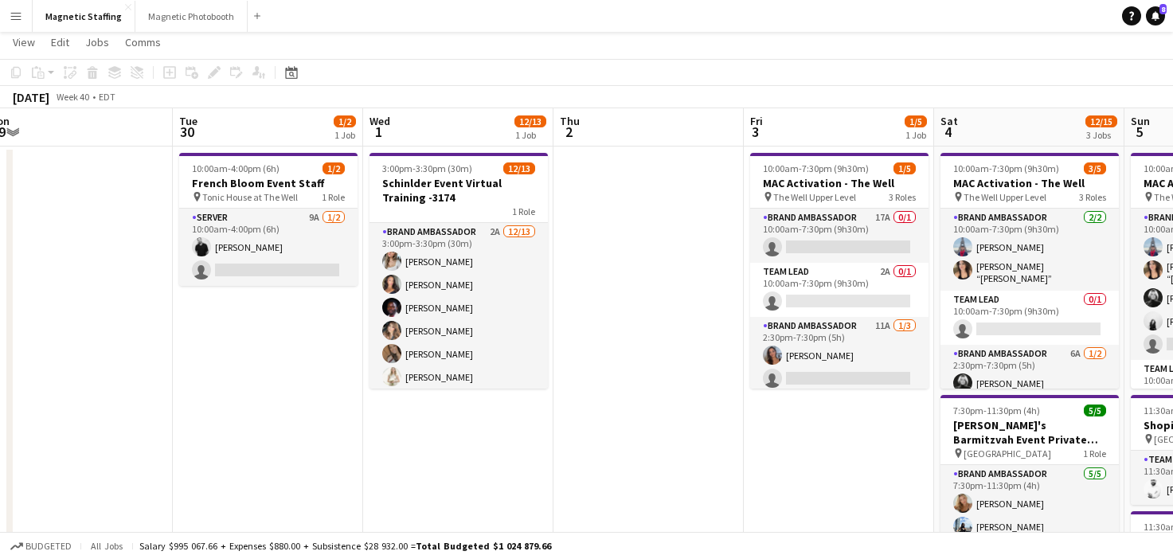
scroll to position [0, 611]
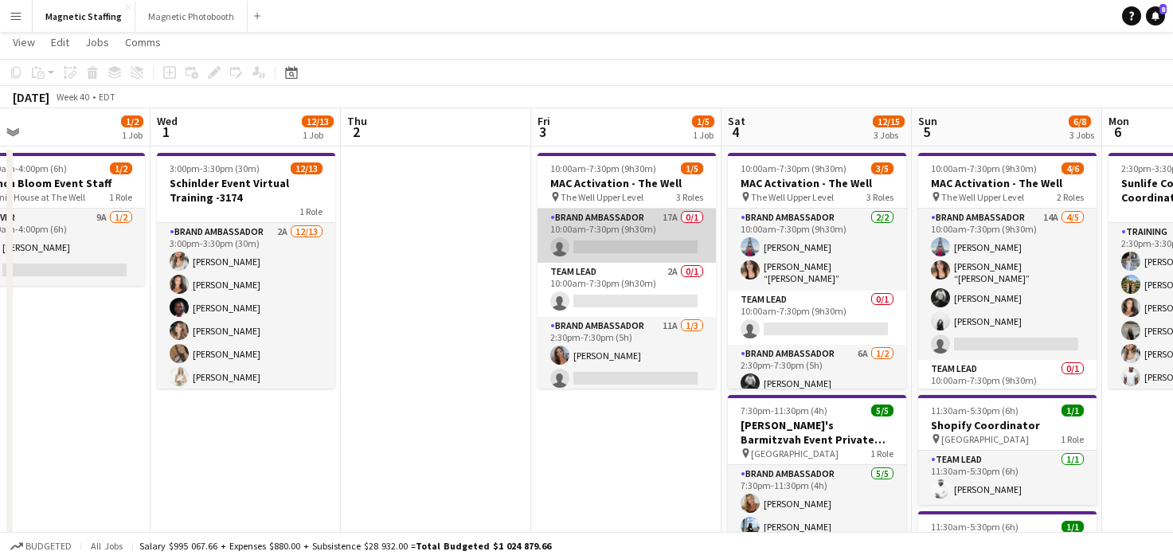
click at [615, 233] on app-card-role "Brand Ambassador 17A 0/1 10:00am-7:30pm (9h30m) single-neutral-actions" at bounding box center [627, 236] width 178 height 54
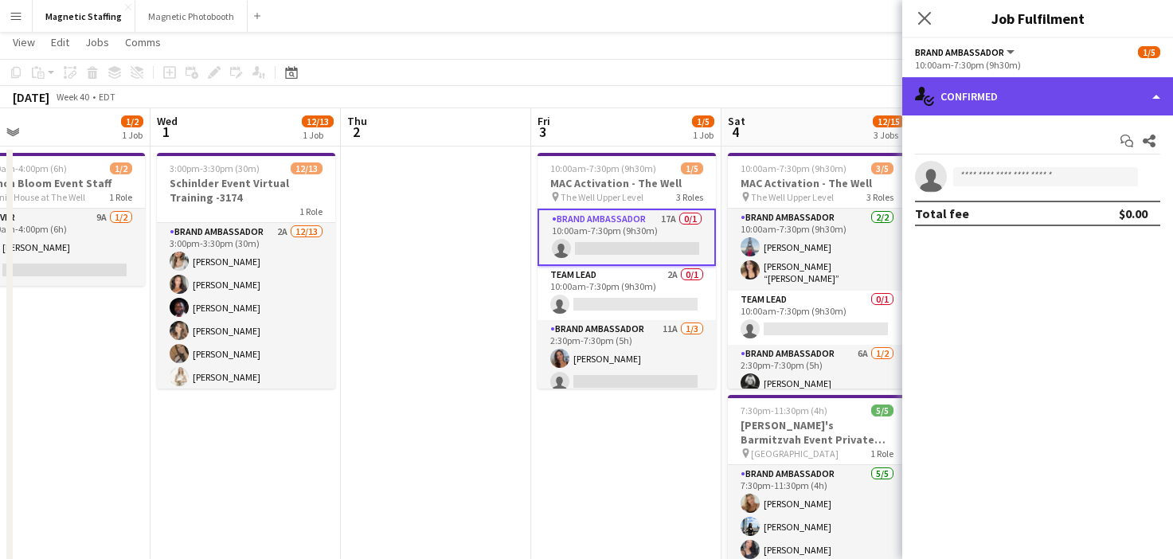
click at [949, 103] on div "single-neutral-actions-check-2 Confirmed" at bounding box center [1037, 96] width 271 height 38
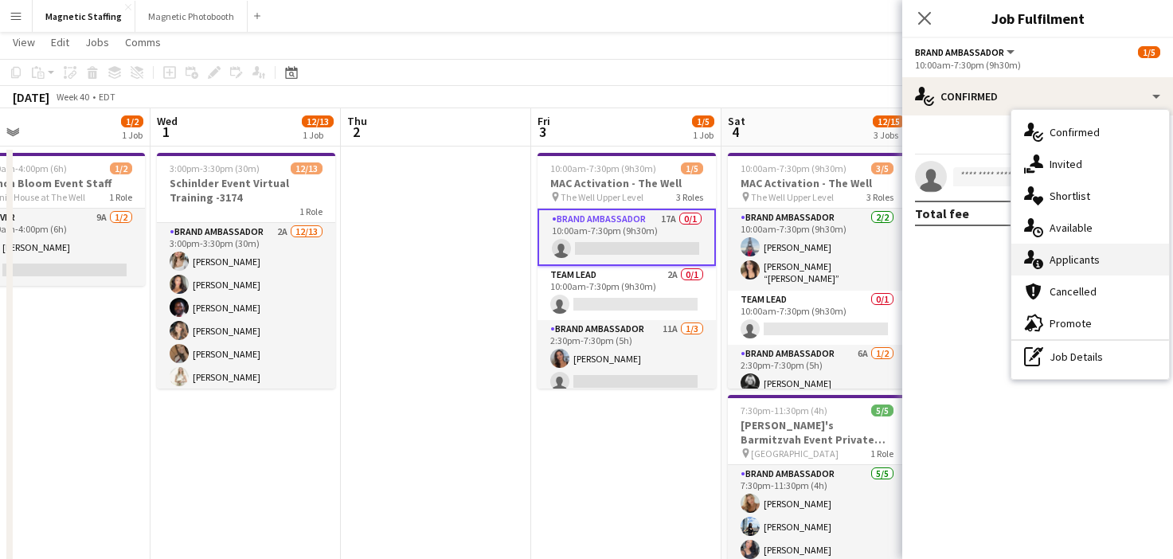
click at [1030, 258] on icon at bounding box center [1029, 257] width 10 height 14
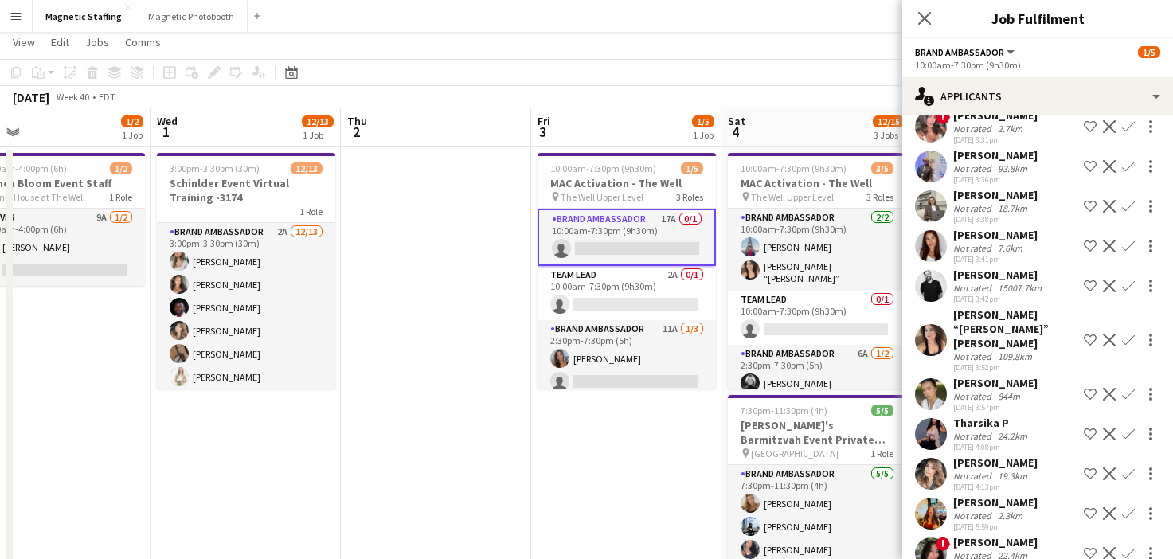
scroll to position [0, 773]
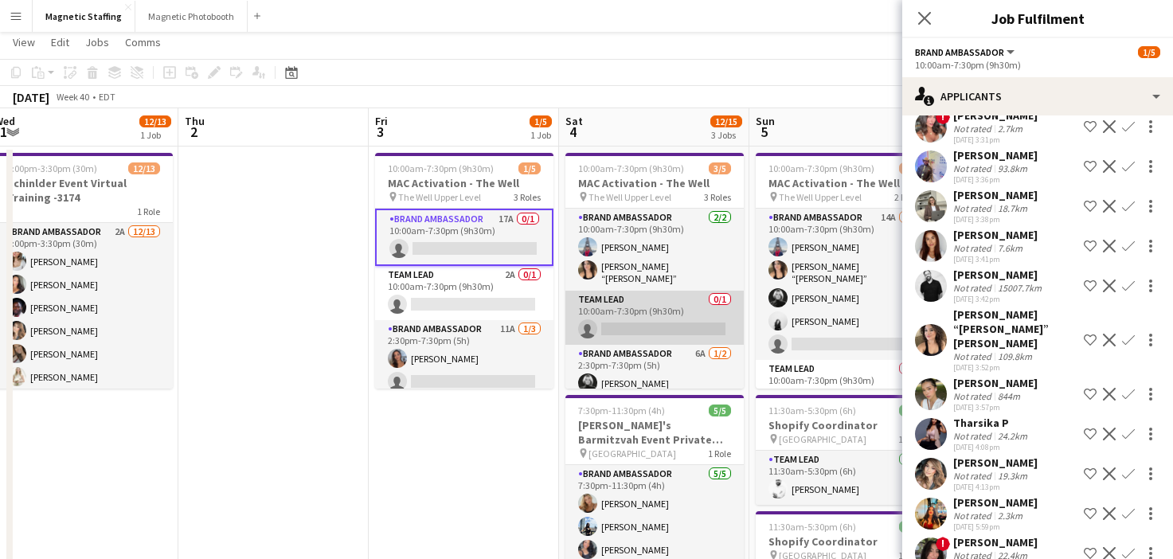
click at [672, 306] on app-card-role "Team Lead 0/1 10:00am-7:30pm (9h30m) single-neutral-actions" at bounding box center [655, 318] width 178 height 54
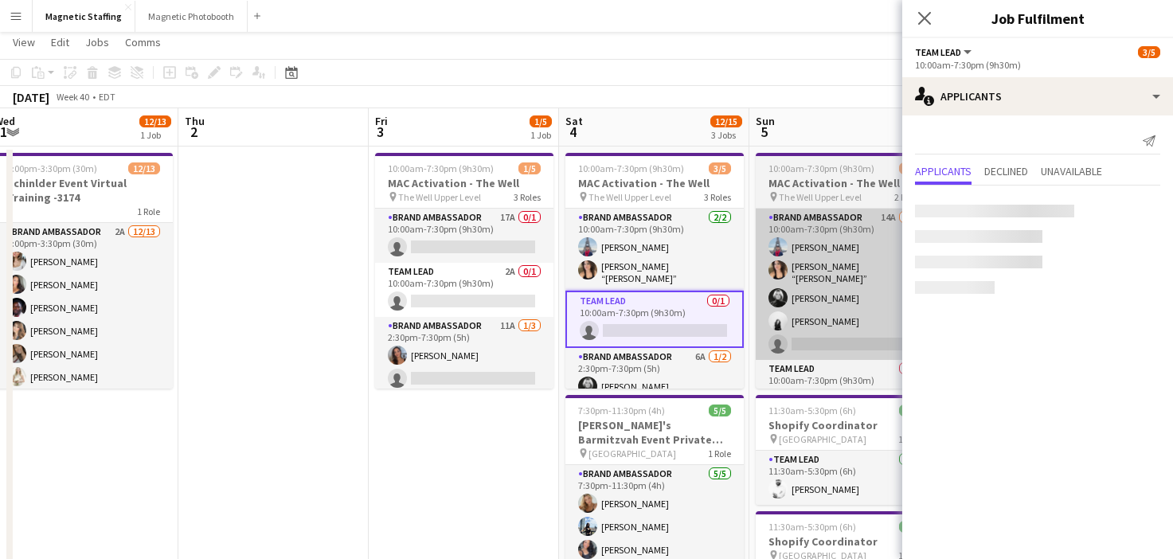
scroll to position [0, 0]
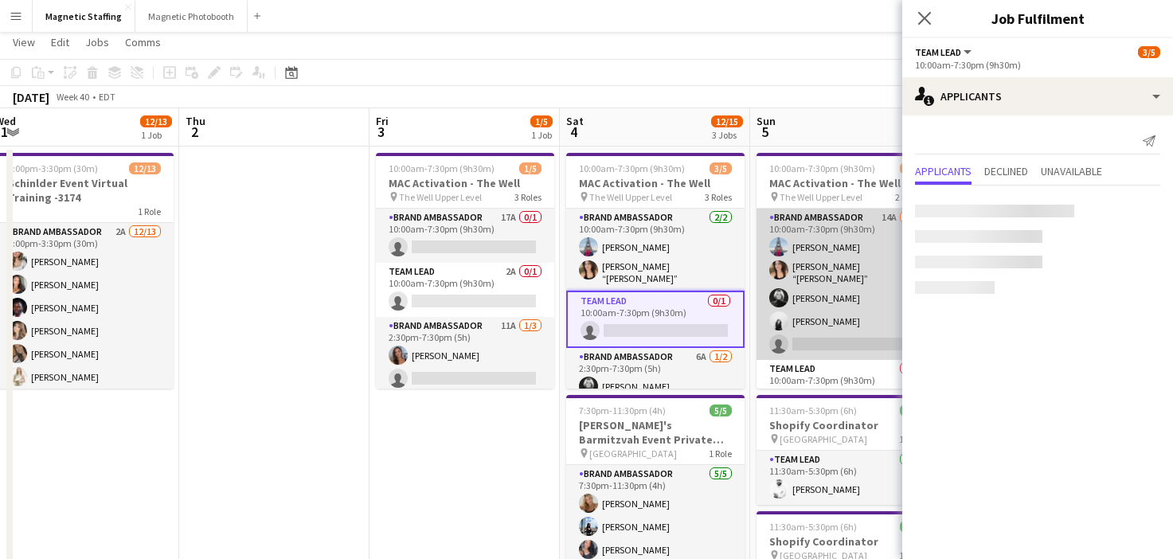
click at [822, 315] on app-card-role "Brand Ambassador 14A 4/5 10:00am-7:30pm (9h30m) Luccas Correia Nicole “NIKKI” S…" at bounding box center [846, 284] width 178 height 151
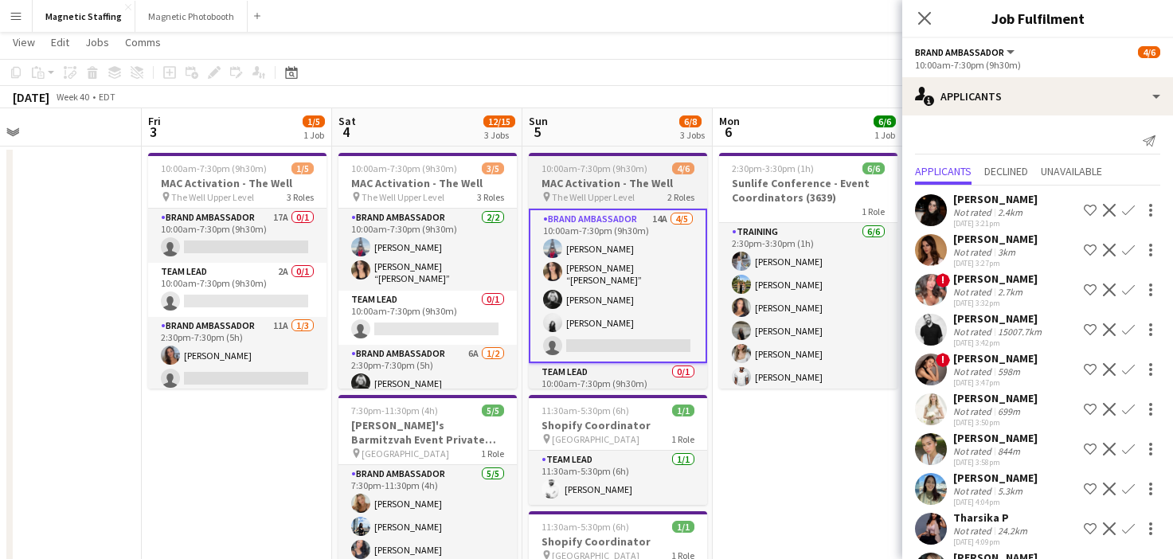
scroll to position [0, 771]
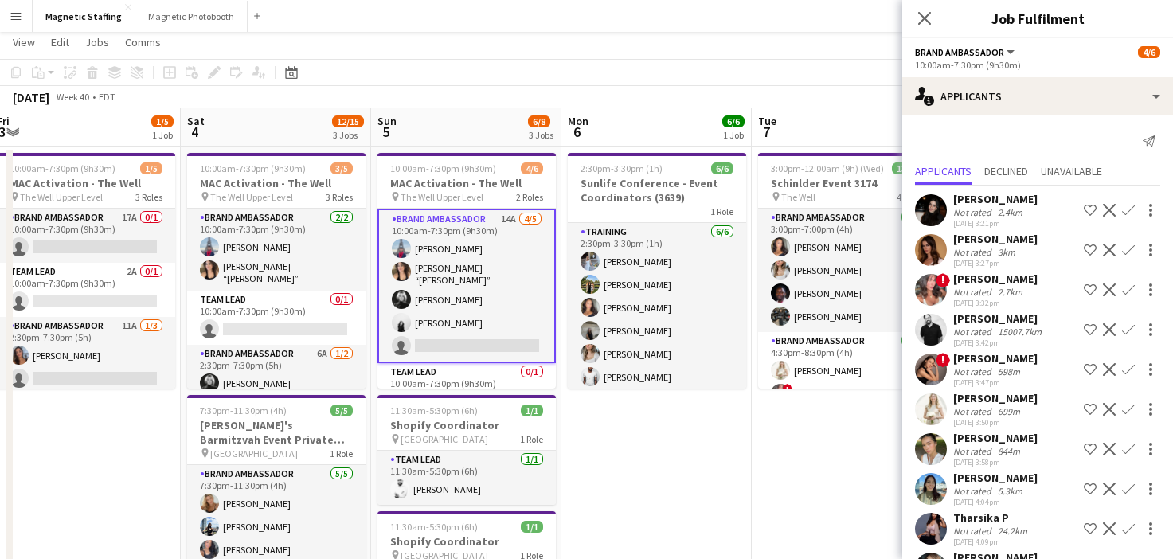
click at [10, 25] on button "Menu" at bounding box center [16, 16] width 32 height 32
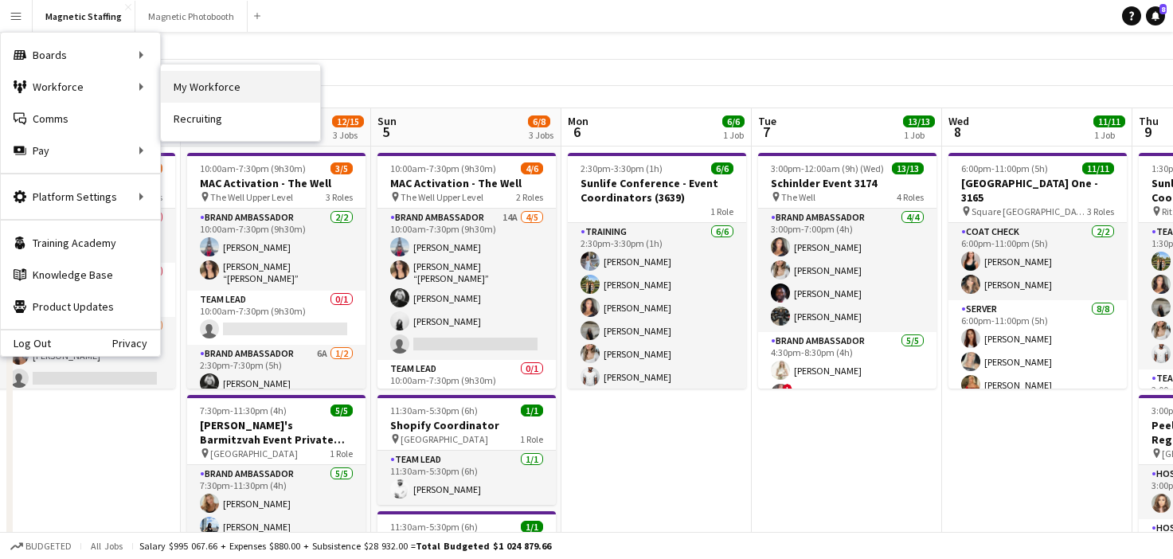
click at [192, 84] on link "My Workforce" at bounding box center [240, 87] width 159 height 32
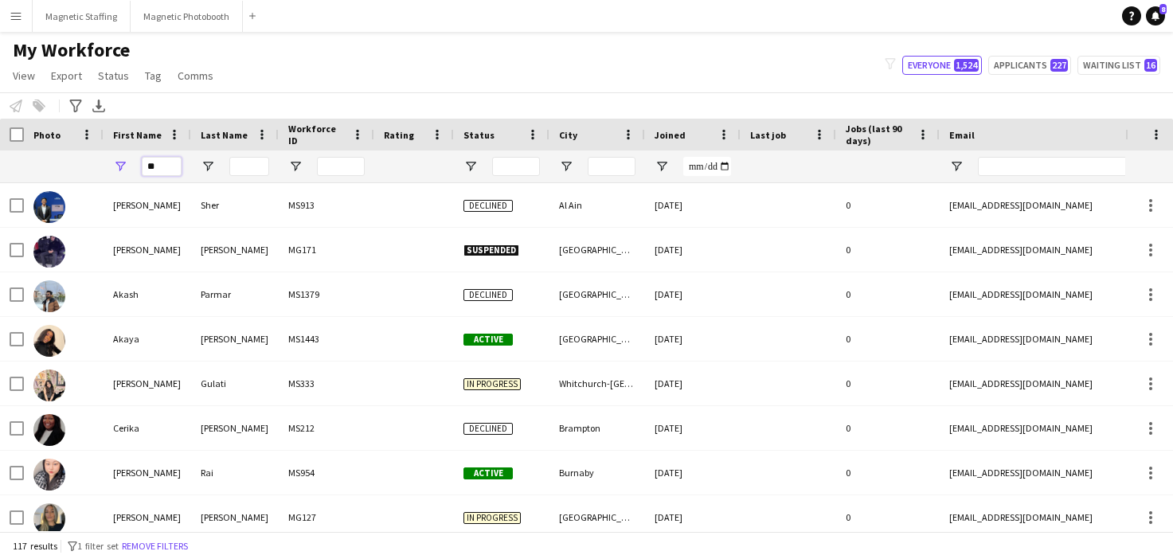
drag, startPoint x: 164, startPoint y: 164, endPoint x: 123, endPoint y: 158, distance: 41.9
click at [126, 162] on div "**" at bounding box center [148, 167] width 88 height 32
type input "*"
type input "******"
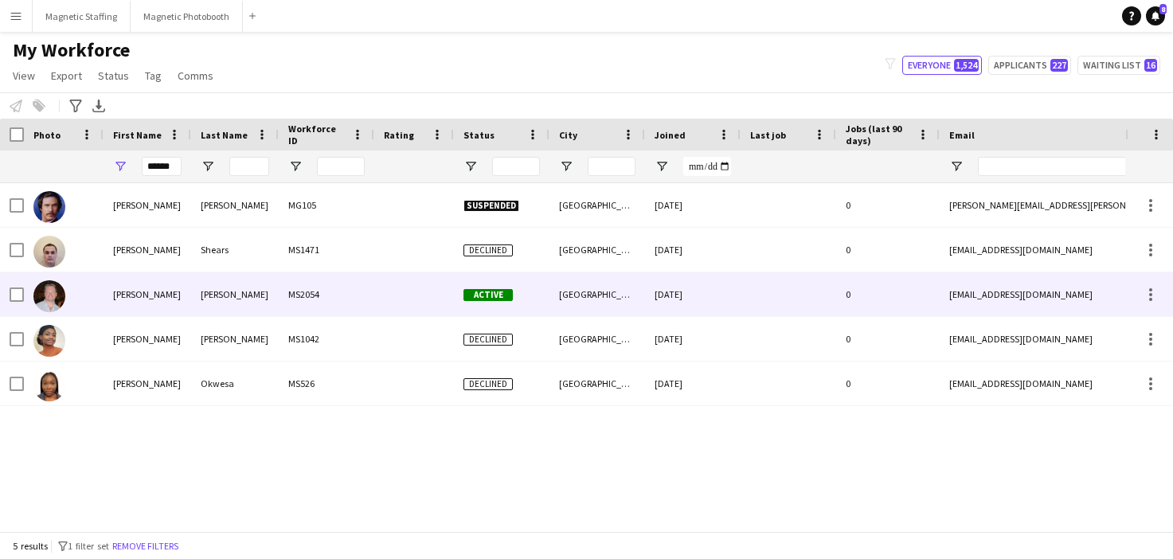
click at [138, 311] on div "[PERSON_NAME]" at bounding box center [148, 294] width 88 height 44
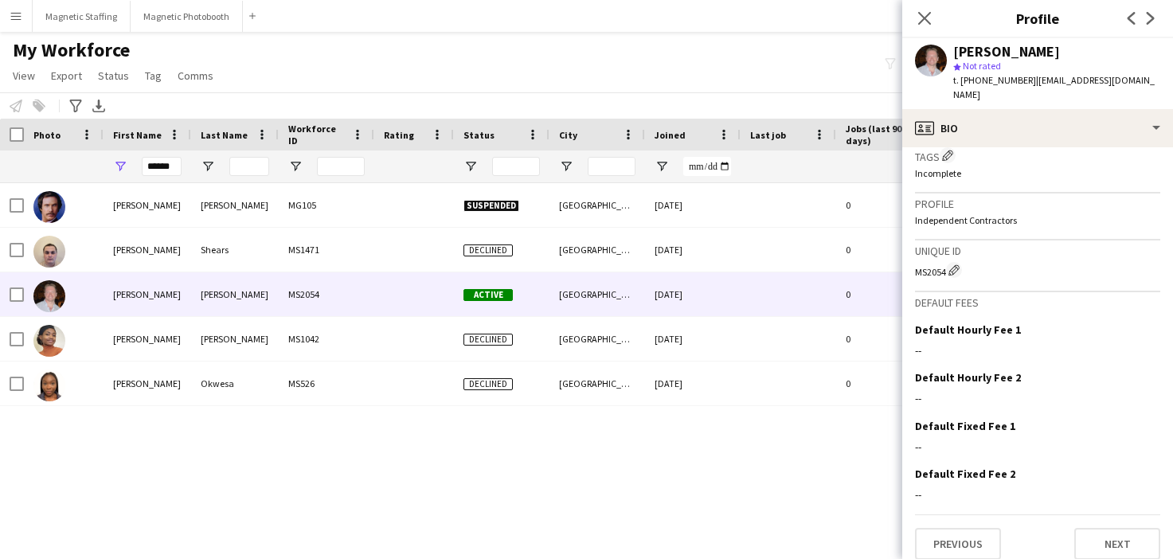
scroll to position [485, 0]
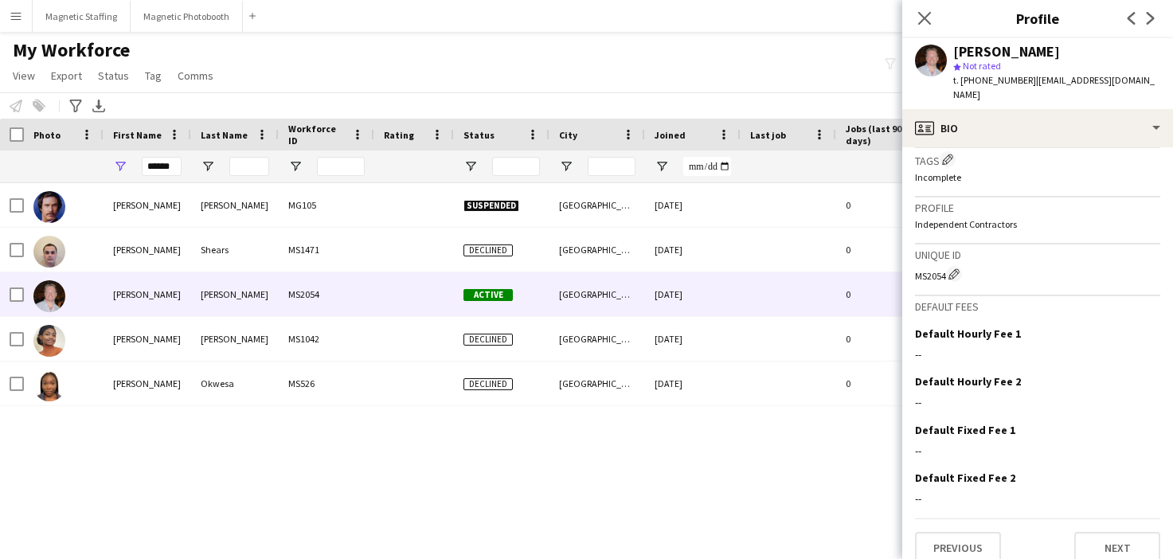
click at [695, 511] on div "Joseph FRASCA MG105 Suspended Toronto 15-07-2020 0 joseph.frasca@live.ca +11647…" at bounding box center [563, 357] width 1126 height 348
click at [1106, 533] on button "Next" at bounding box center [1118, 548] width 86 height 32
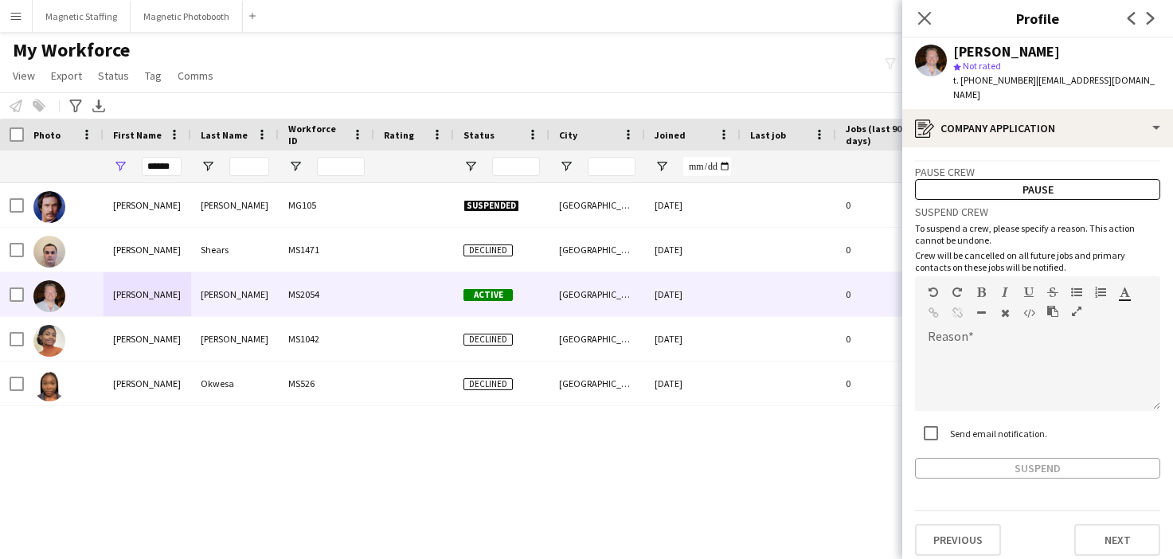
click at [707, 457] on div "Joseph FRASCA MG105 Suspended Toronto 15-07-2020 0 joseph.frasca@live.ca +11647…" at bounding box center [563, 357] width 1126 height 348
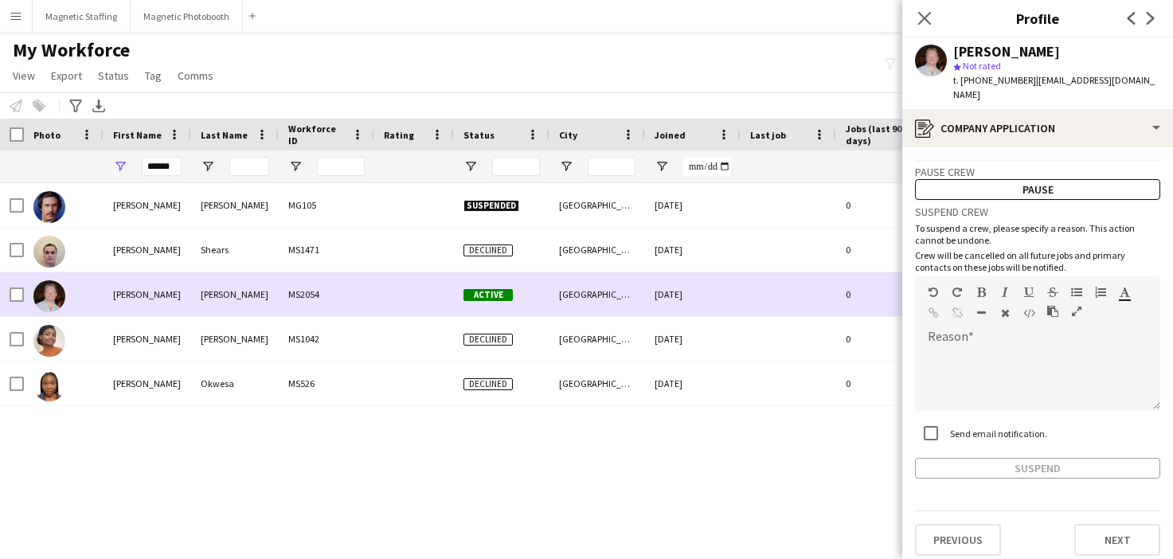
click at [734, 299] on div "[DATE]" at bounding box center [693, 294] width 96 height 44
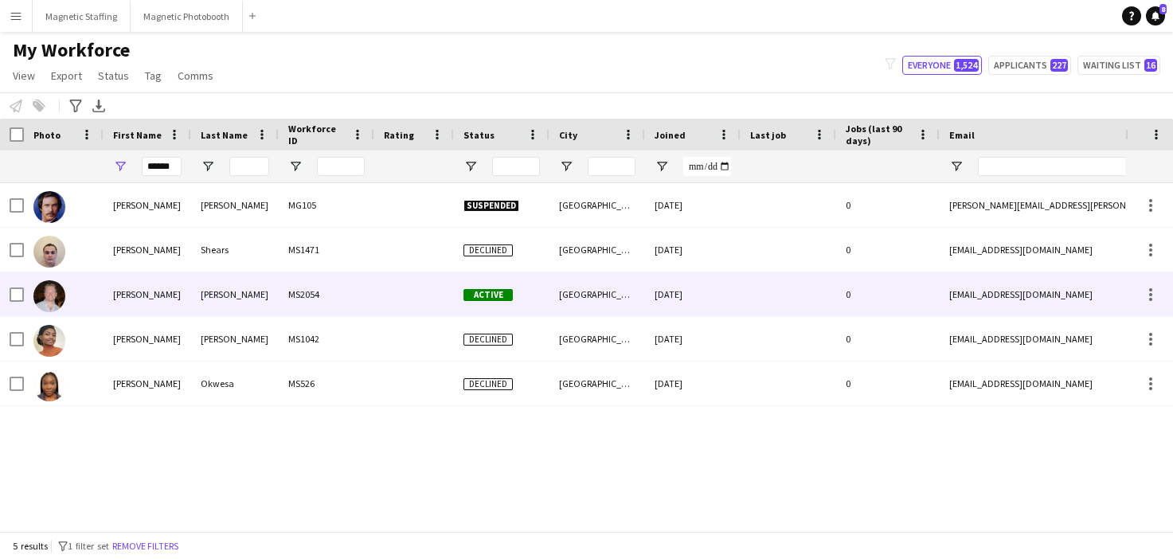
click at [734, 299] on div "[DATE]" at bounding box center [693, 294] width 96 height 44
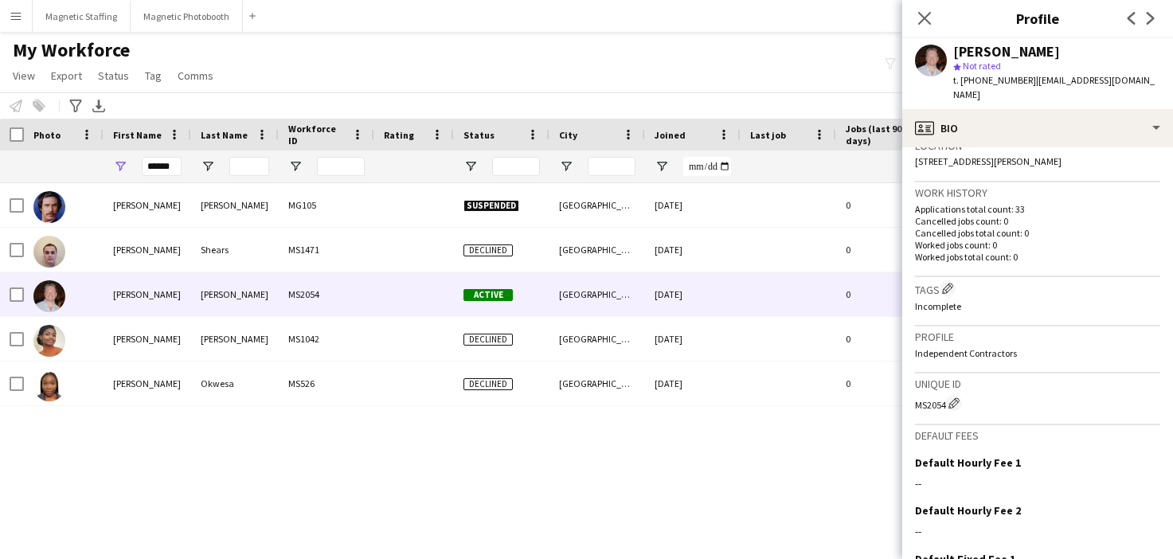
scroll to position [165, 0]
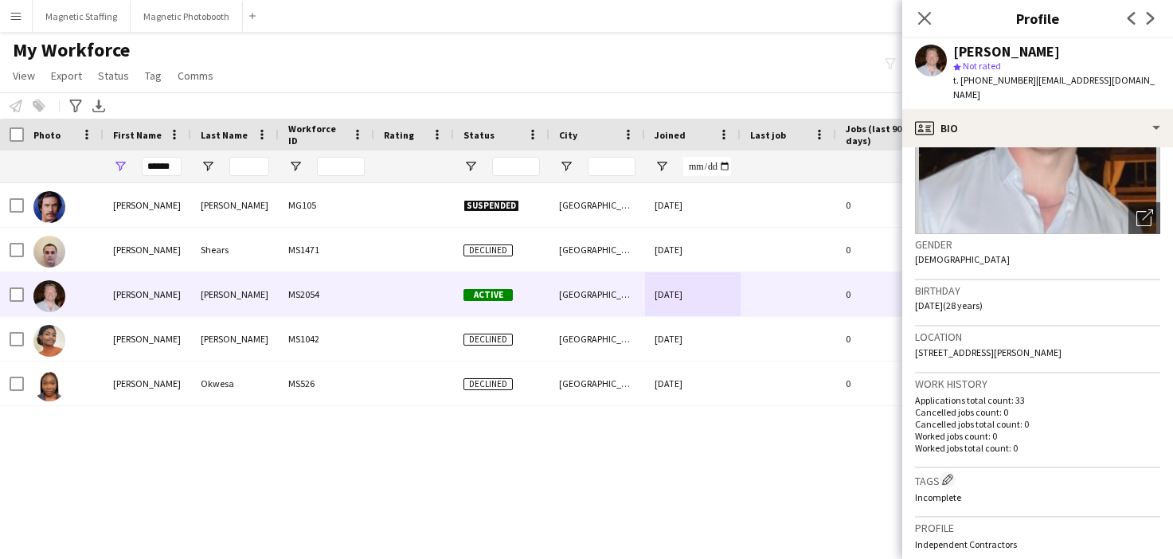
click at [1012, 406] on p "Cancelled jobs count: 0" at bounding box center [1037, 412] width 245 height 12
click at [961, 406] on p "Cancelled jobs count: 0" at bounding box center [1037, 412] width 245 height 12
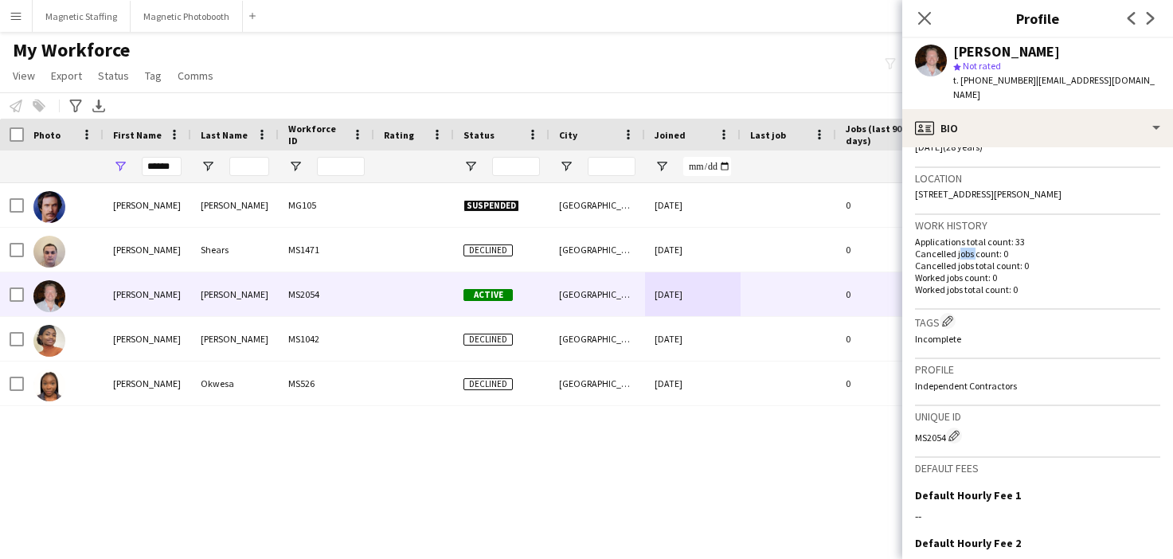
scroll to position [489, 0]
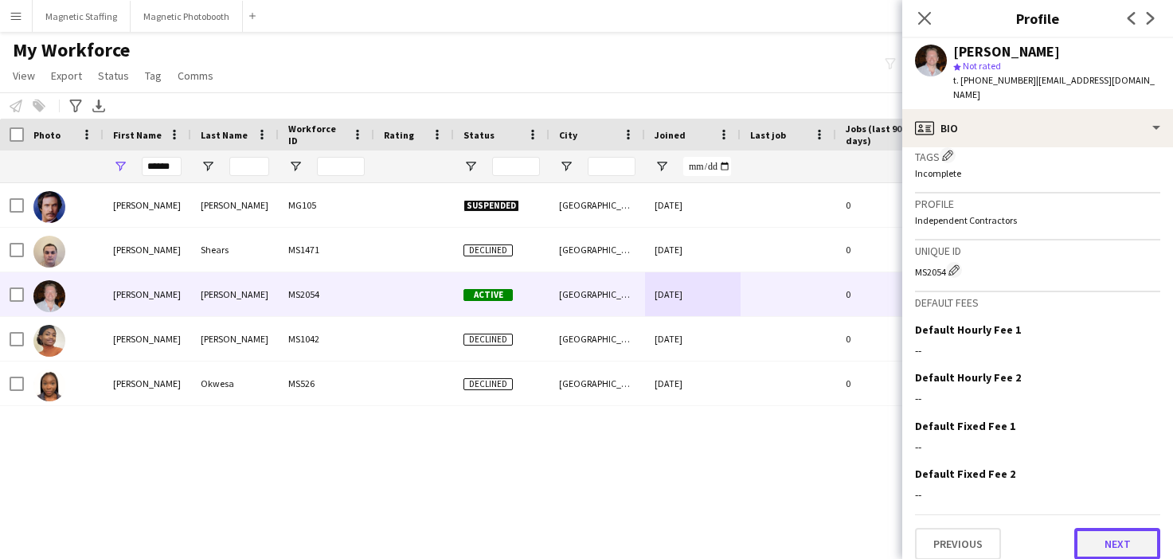
click at [1097, 528] on button "Next" at bounding box center [1118, 544] width 86 height 32
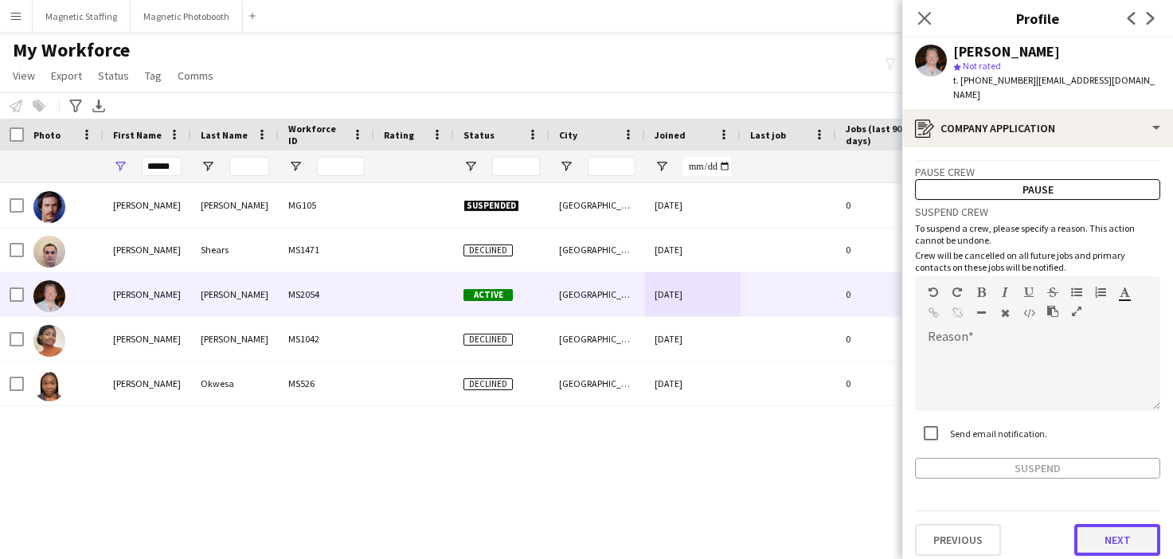
click at [1111, 528] on button "Next" at bounding box center [1118, 540] width 86 height 32
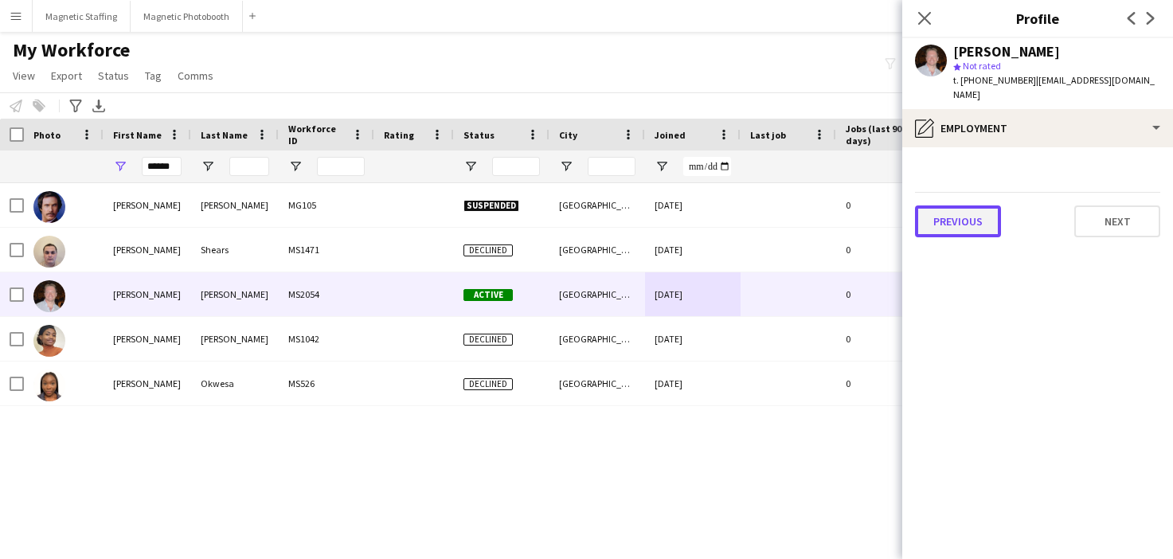
click at [959, 210] on button "Previous" at bounding box center [958, 222] width 86 height 32
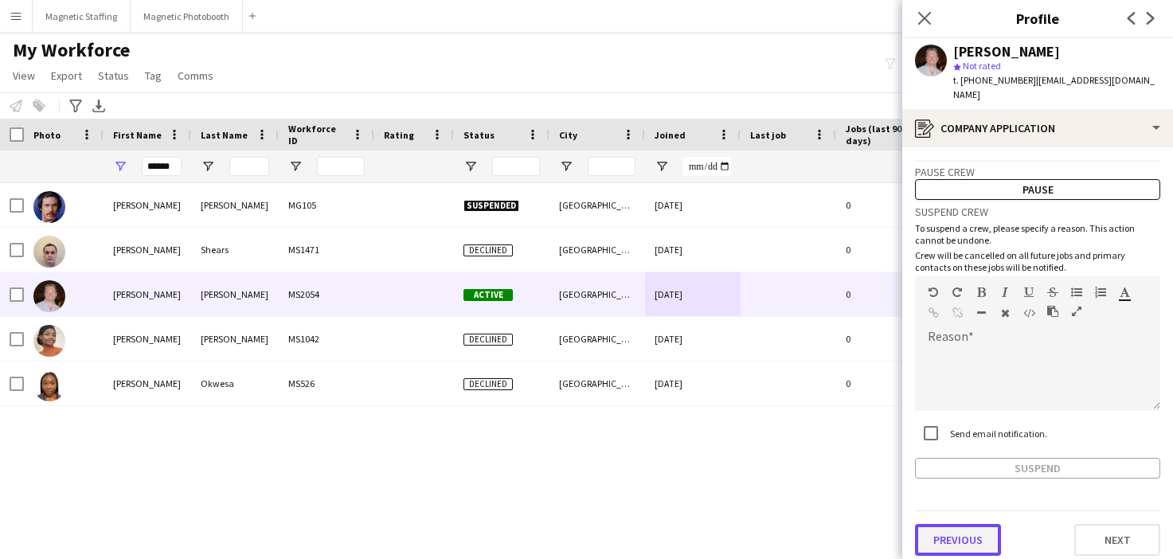
click at [945, 524] on button "Previous" at bounding box center [958, 540] width 86 height 32
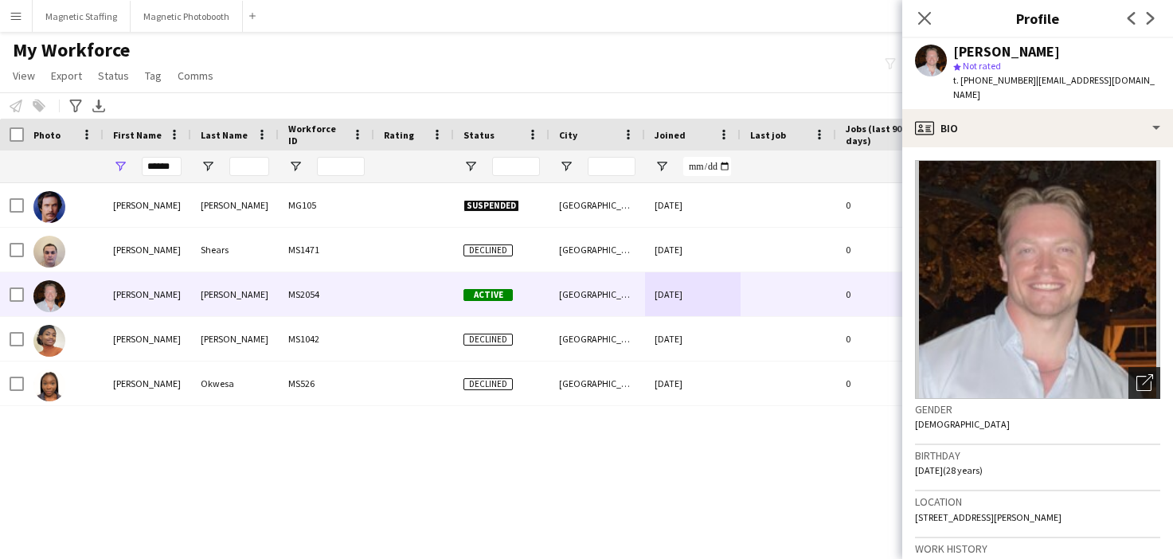
click at [1149, 382] on div "Open photos pop-in" at bounding box center [1145, 383] width 32 height 32
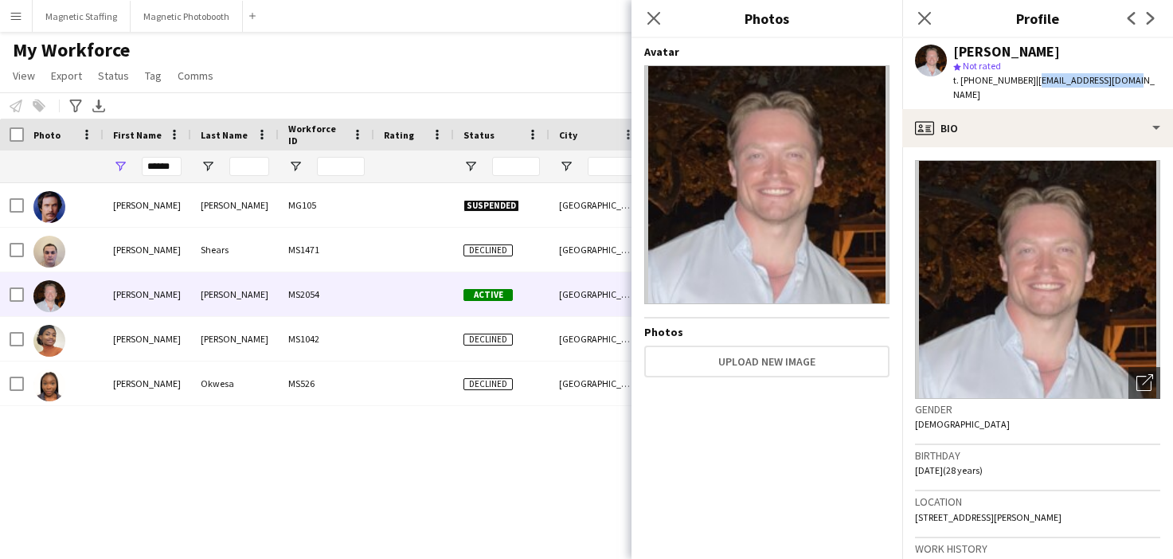
drag, startPoint x: 1024, startPoint y: 81, endPoint x: 1141, endPoint y: 81, distance: 117.1
click at [1141, 81] on app-profile-header "Joseph Willingham-Murphy star Not rated t. +12892308202 | joemur1996@gmail.com" at bounding box center [1037, 73] width 271 height 71
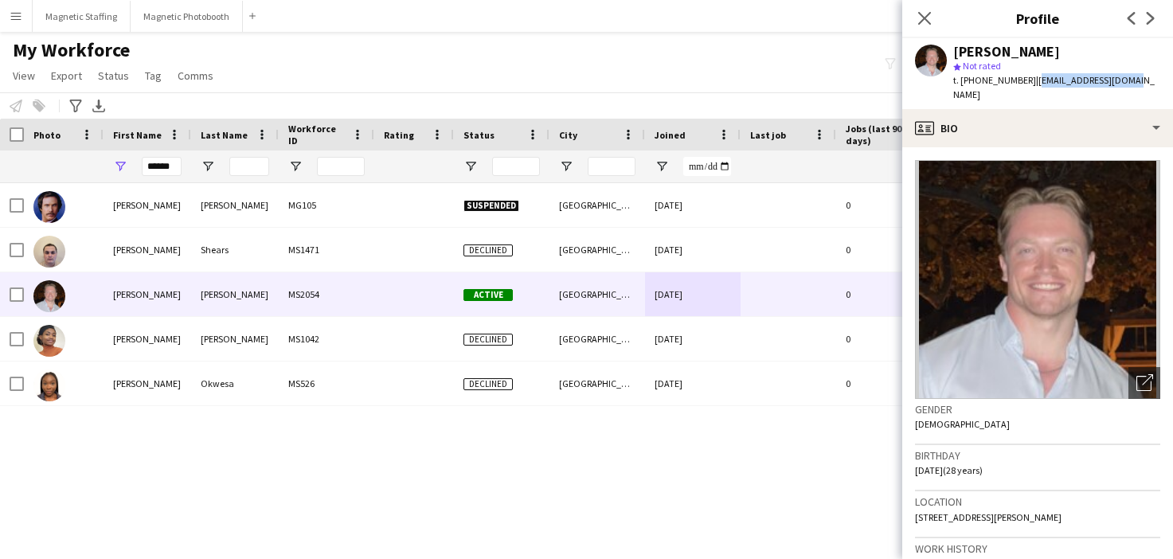
copy span "[EMAIL_ADDRESS][DOMAIN_NAME]"
click at [0, 0] on body "Menu Boards Boards Boards All jobs Status Workforce Workforce My Workforce Recr…" at bounding box center [586, 279] width 1173 height 559
click at [1008, 455] on div "Birthday 25-10-1996 (28 years)" at bounding box center [1037, 468] width 245 height 46
click at [1142, 374] on icon "Open photos pop-in" at bounding box center [1145, 382] width 17 height 17
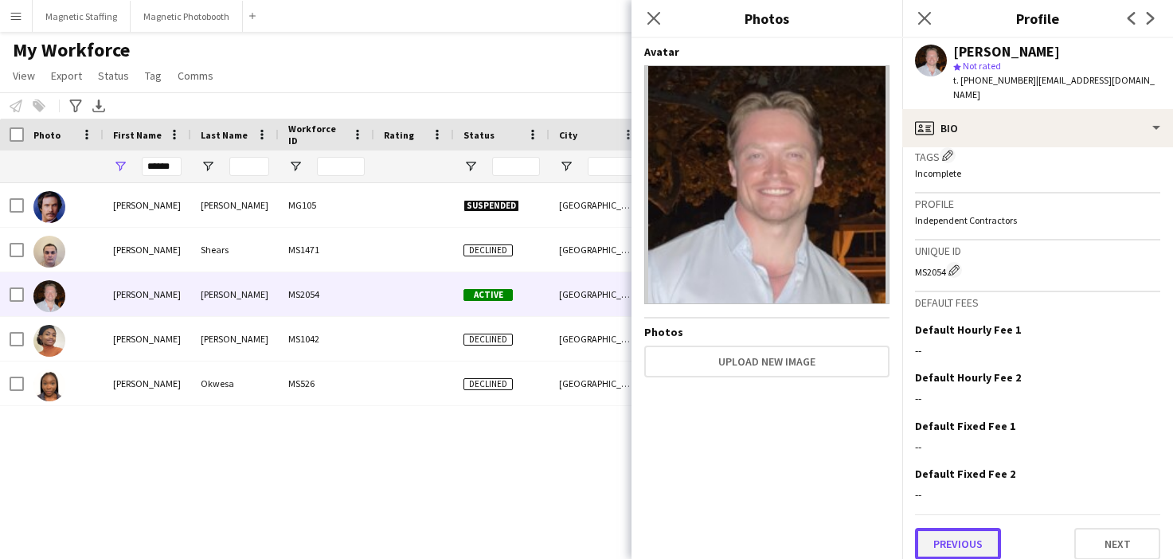
click at [967, 528] on button "Previous" at bounding box center [958, 544] width 86 height 32
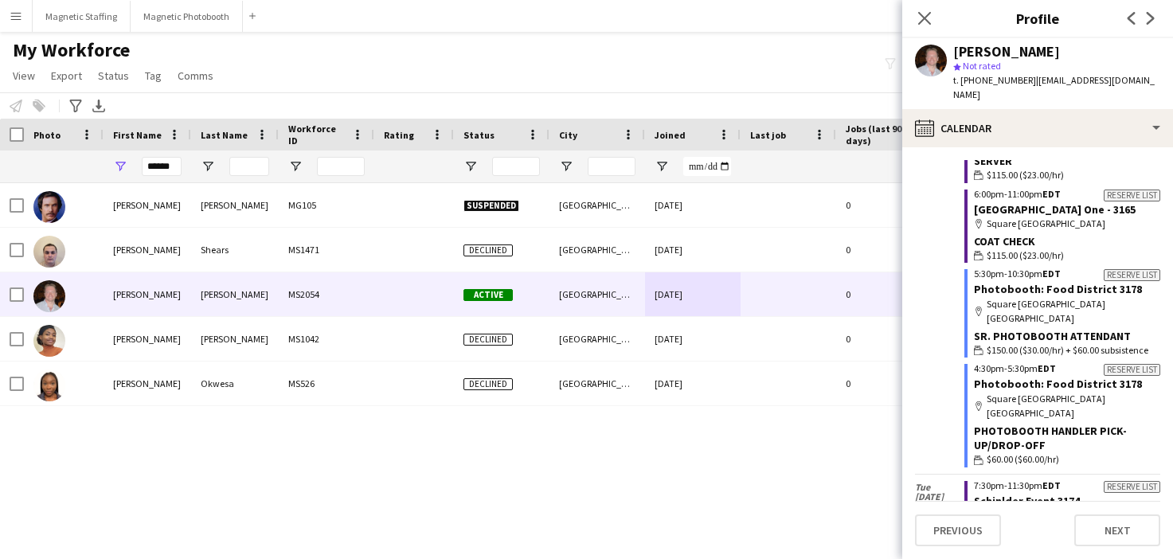
scroll to position [2556, 0]
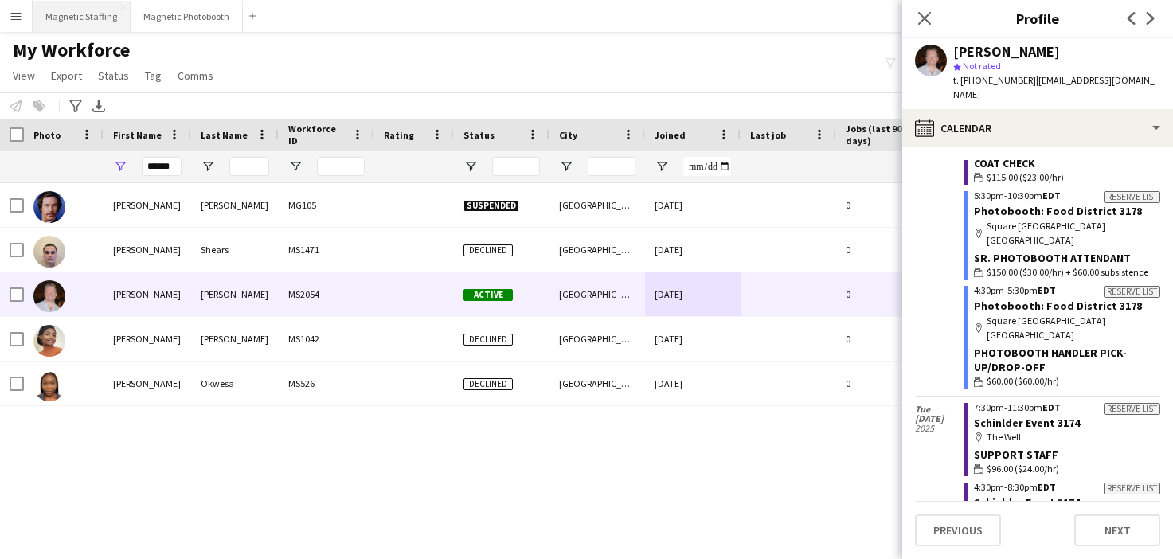
click at [81, 22] on button "Magnetic Staffing Close" at bounding box center [82, 16] width 98 height 31
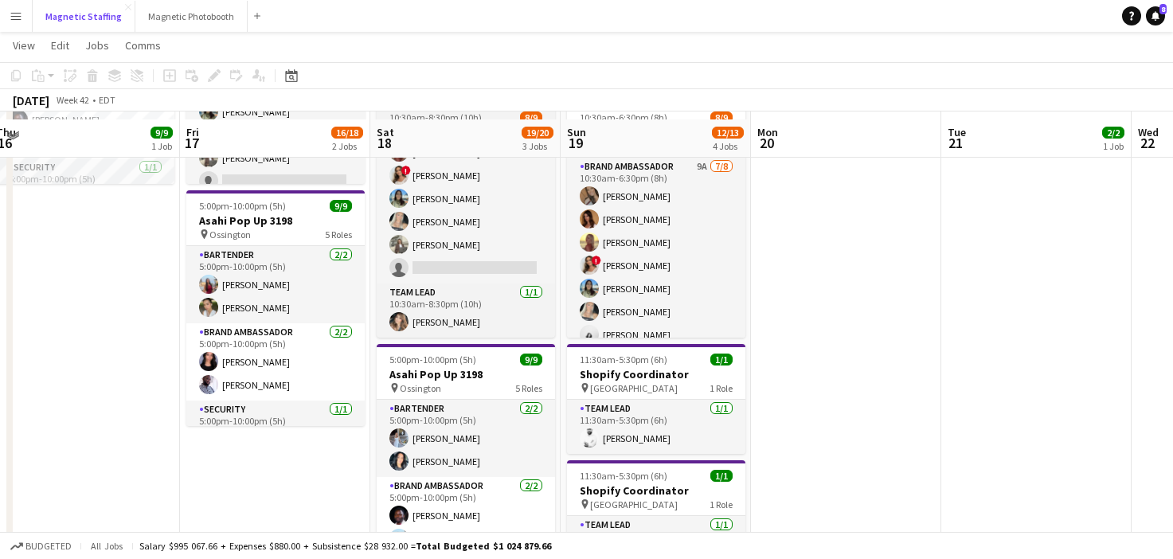
scroll to position [266, 0]
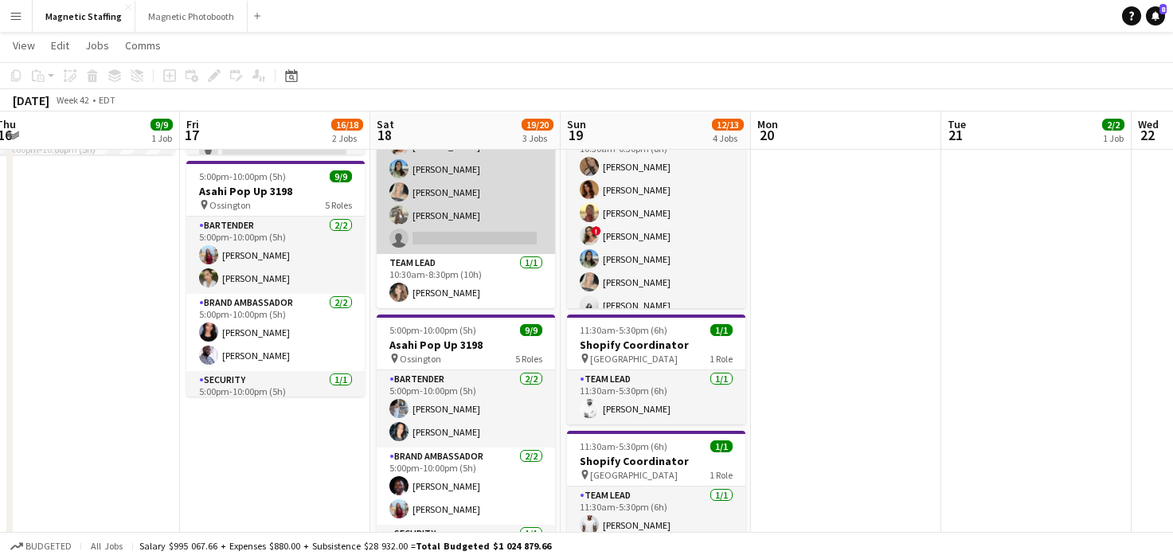
click at [508, 194] on app-card-role "Brand Ambassador 6A [DATE] 10:30am-8:30pm (10h) [PERSON_NAME] [PERSON_NAME] Sol…" at bounding box center [466, 146] width 178 height 216
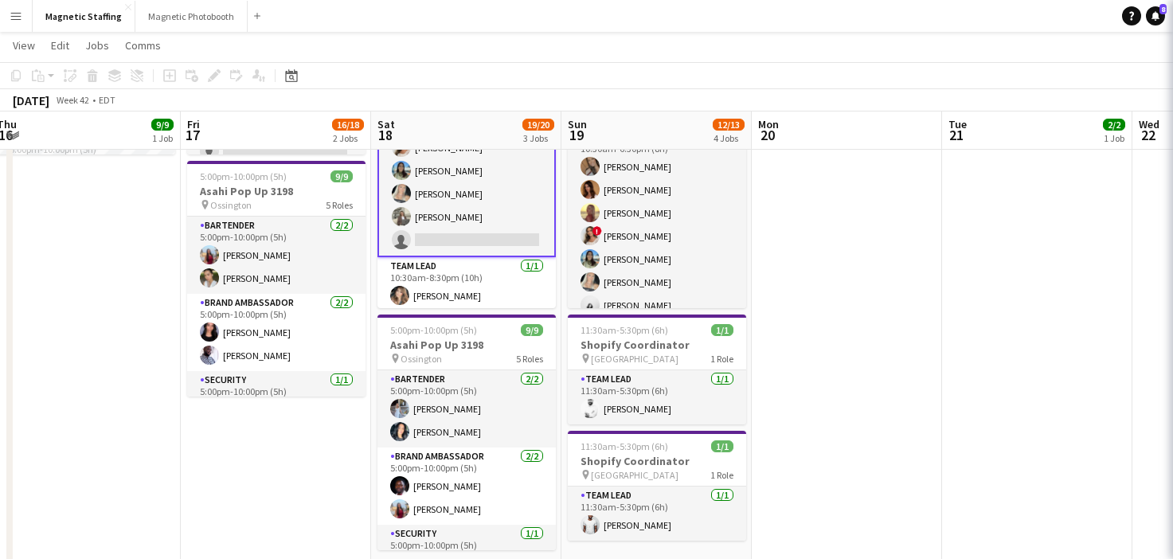
scroll to position [92, 0]
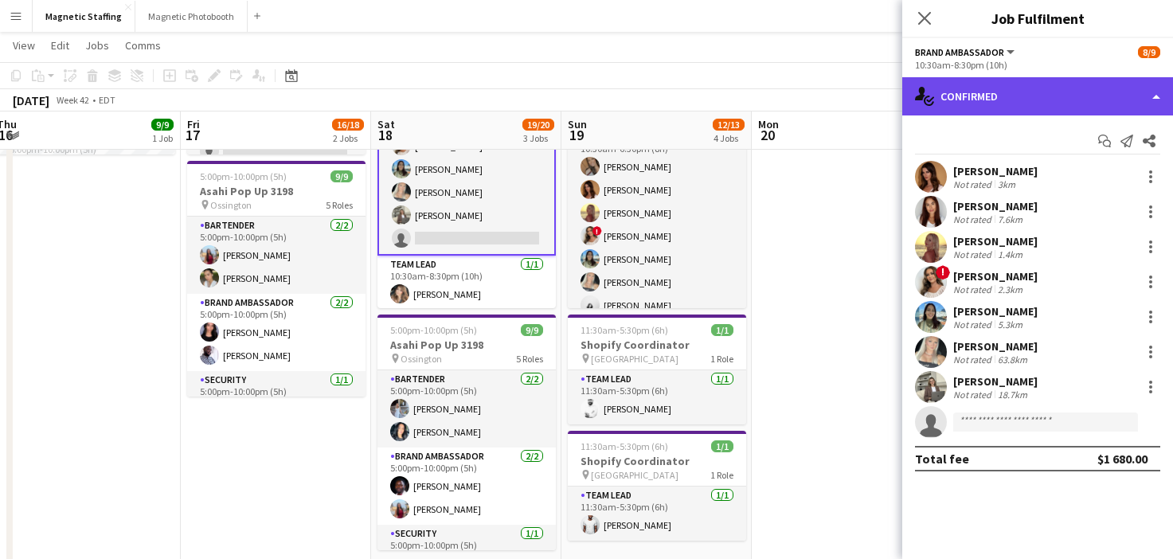
click at [1076, 97] on div "single-neutral-actions-check-2 Confirmed" at bounding box center [1037, 96] width 271 height 38
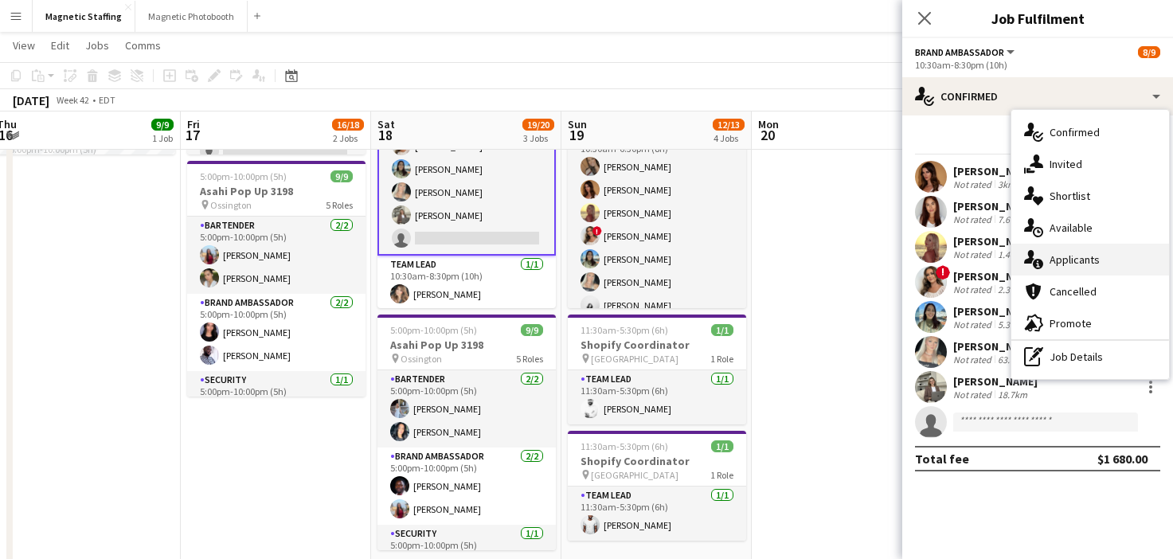
click at [1074, 268] on div "single-neutral-actions-information Applicants" at bounding box center [1091, 260] width 158 height 32
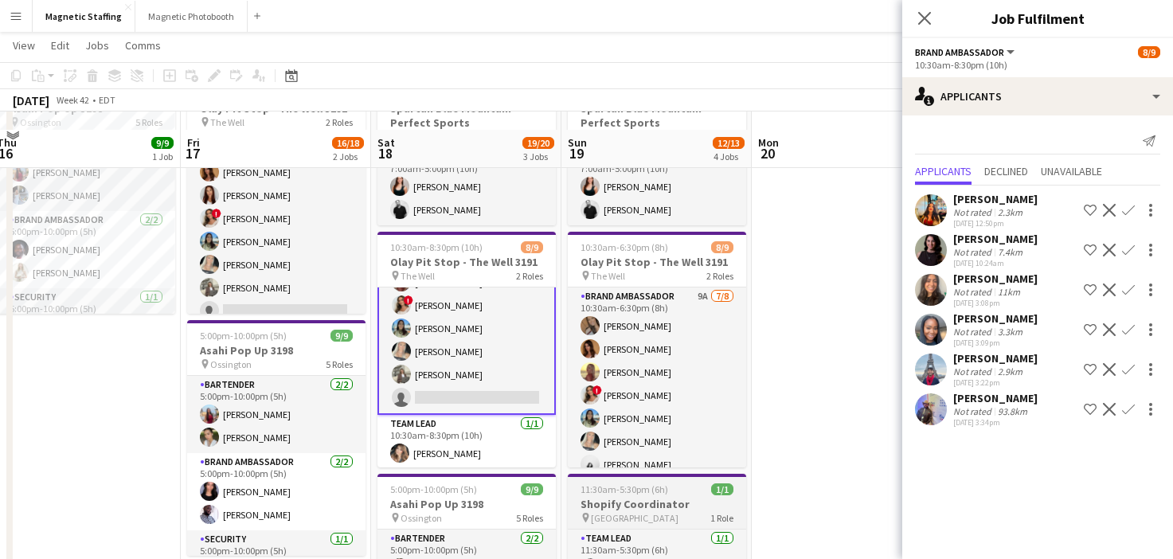
scroll to position [218, 0]
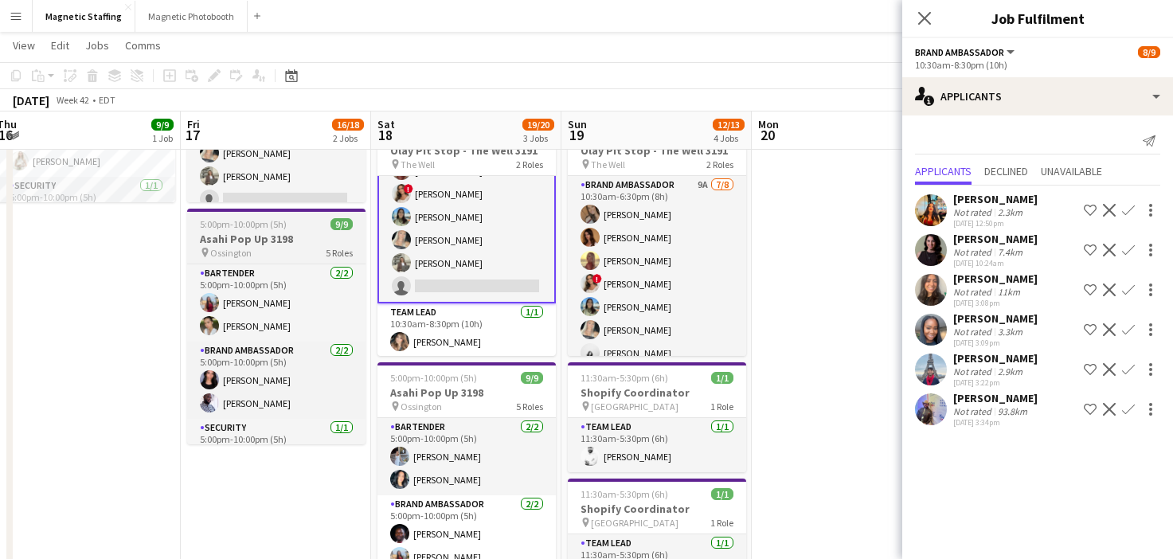
click at [294, 254] on div "pin Ossington 5 Roles" at bounding box center [276, 252] width 178 height 13
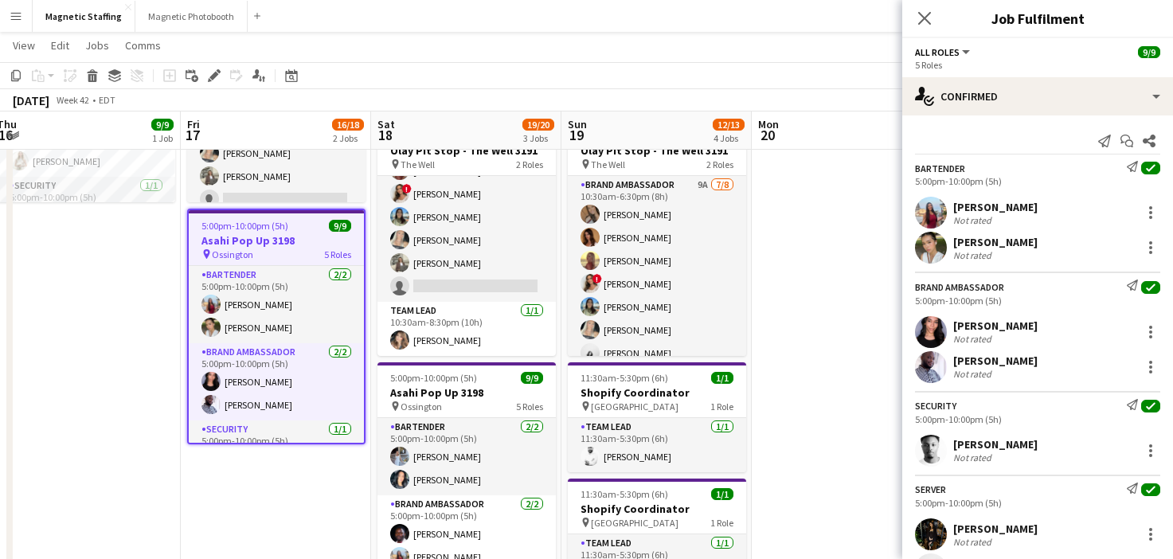
scroll to position [90, 0]
click at [91, 52] on span "Jobs" at bounding box center [97, 45] width 24 height 14
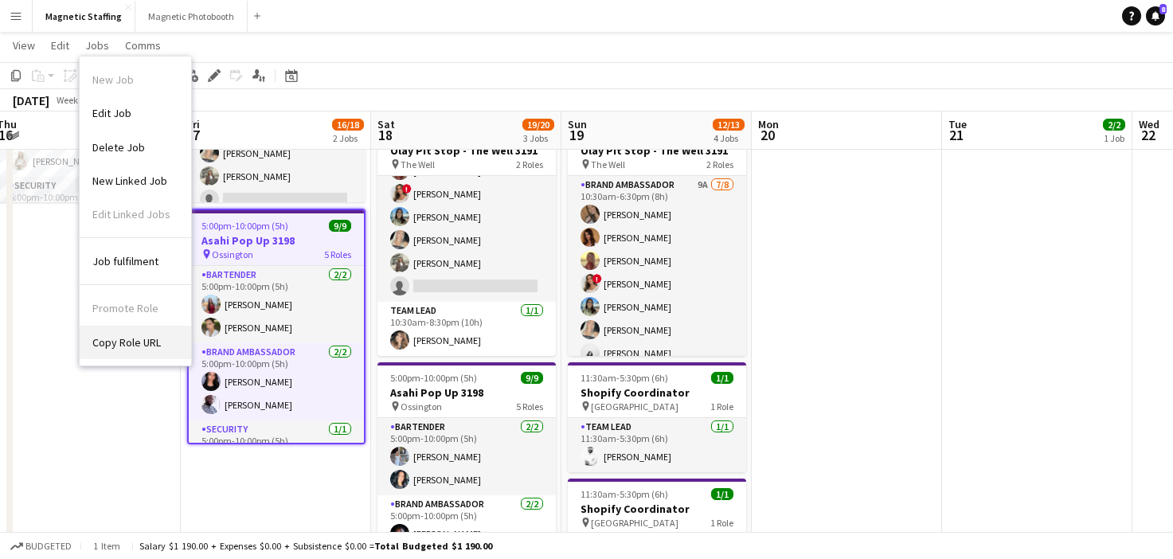
click at [143, 341] on span "Copy Role URL" at bounding box center [126, 342] width 69 height 14
type textarea "**********"
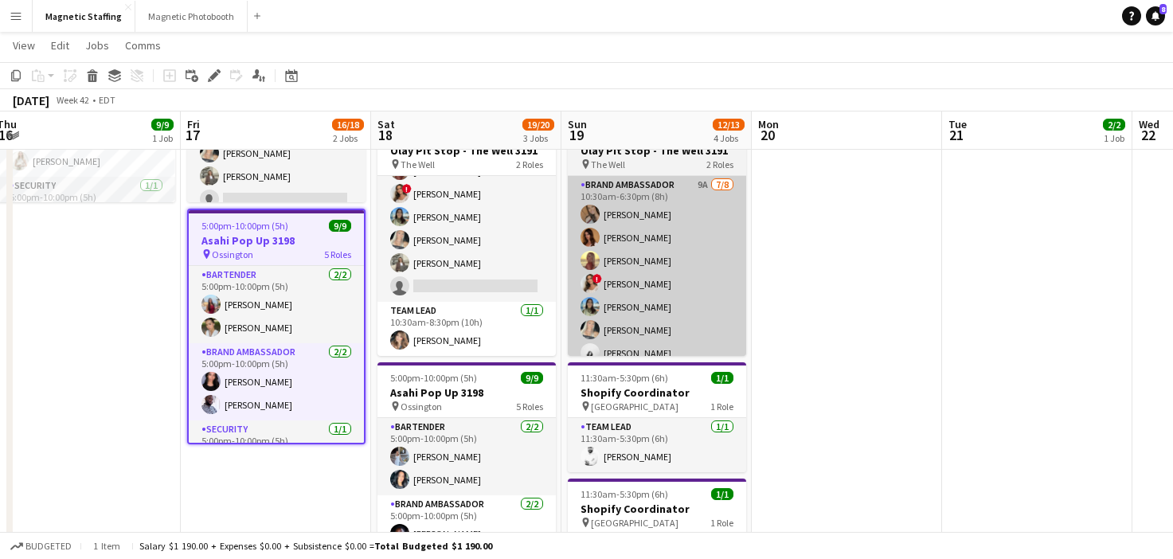
scroll to position [0, 0]
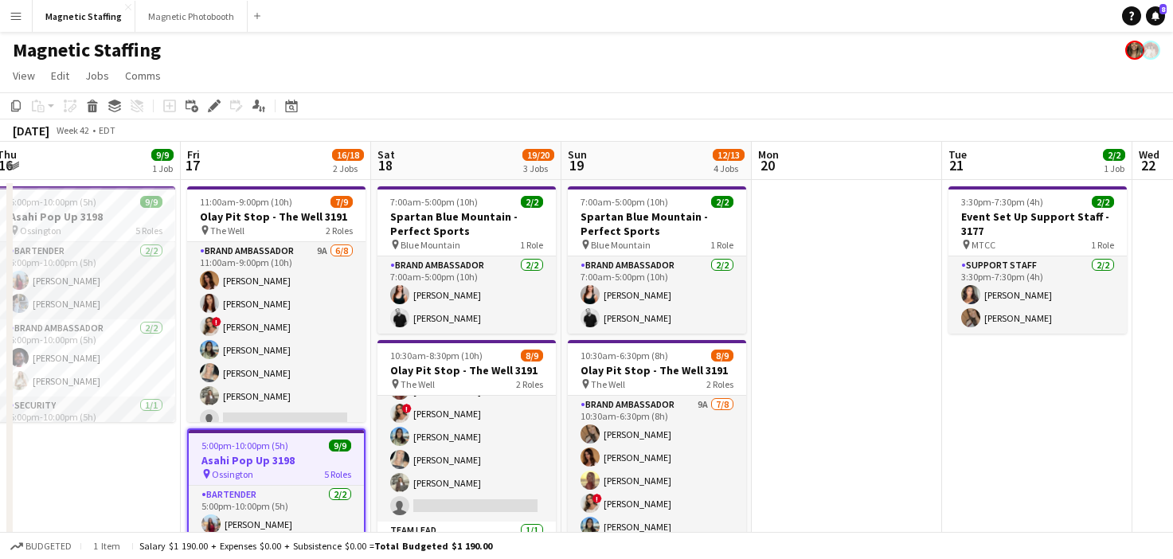
click at [12, 24] on button "Menu" at bounding box center [16, 16] width 32 height 32
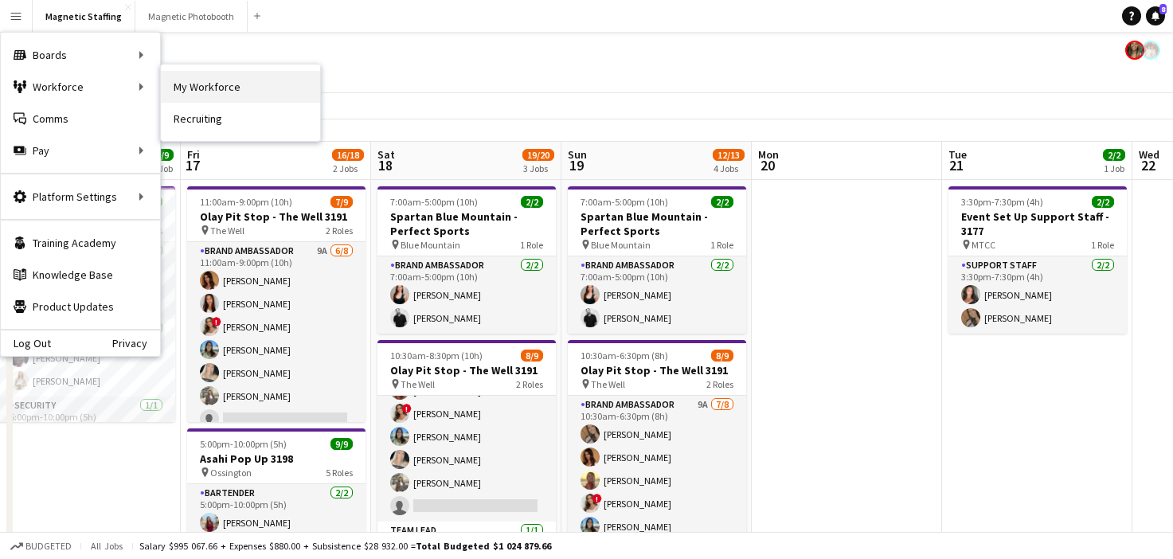
click at [180, 84] on link "My Workforce" at bounding box center [240, 87] width 159 height 32
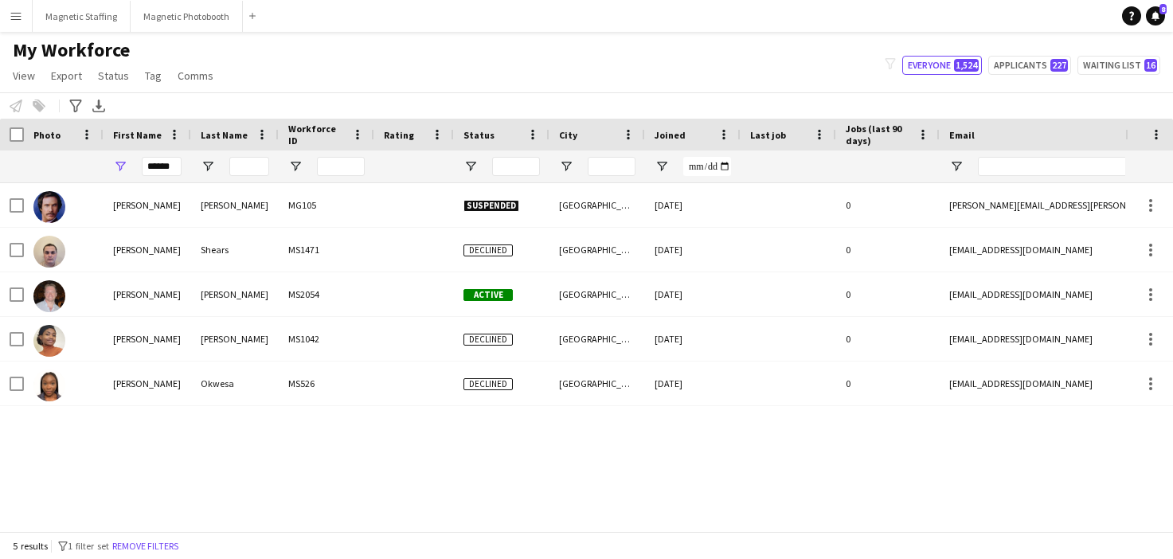
click at [12, 19] on app-icon "Menu" at bounding box center [16, 16] width 13 height 13
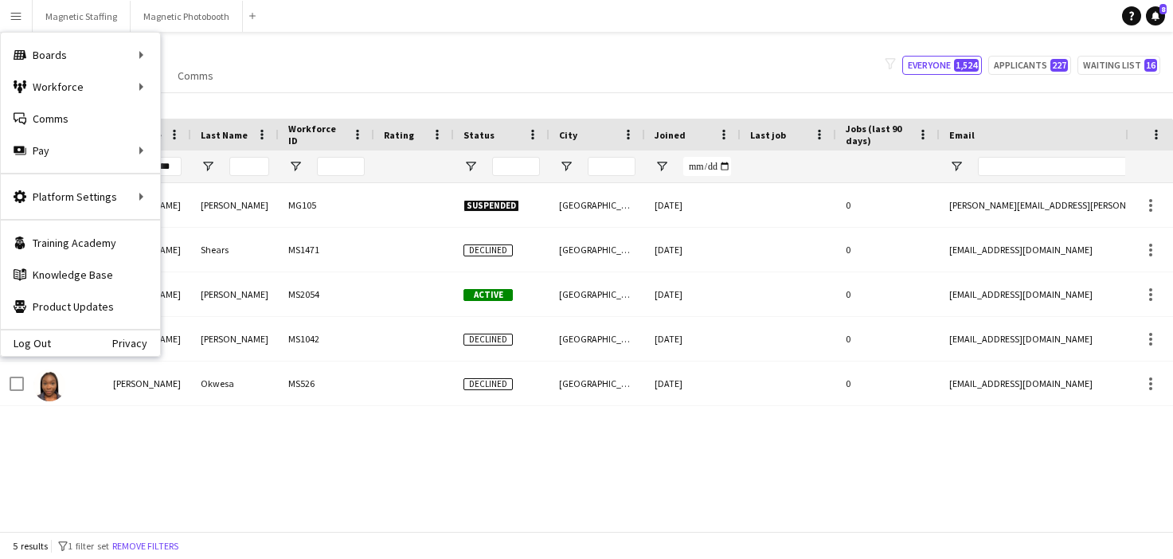
click at [271, 29] on app-navbar "Menu Boards Boards Boards All jobs Status Workforce Workforce My Workforce Recr…" at bounding box center [586, 16] width 1173 height 32
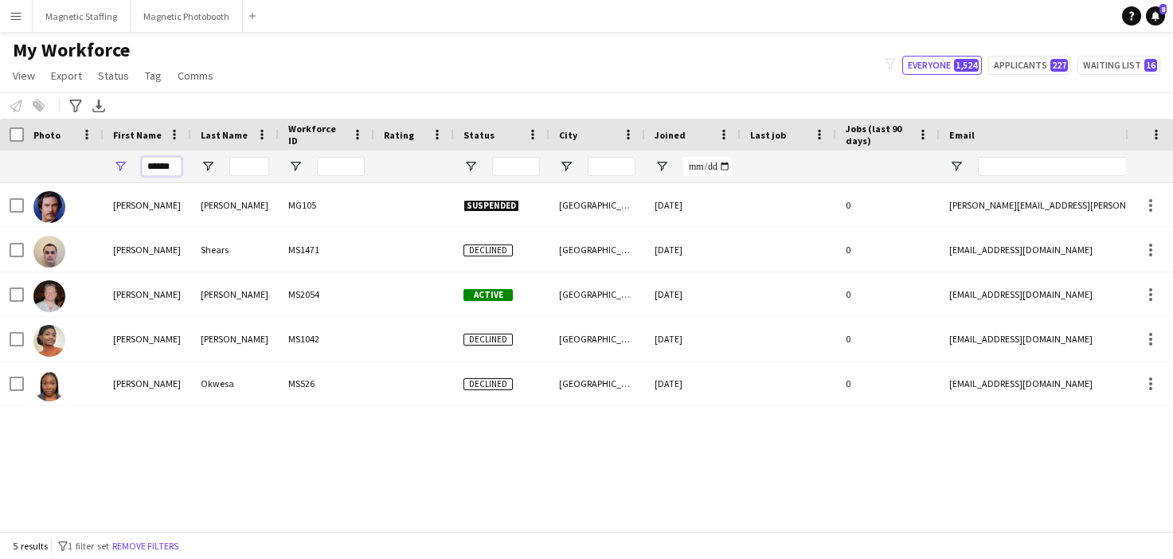
drag, startPoint x: 174, startPoint y: 170, endPoint x: 40, endPoint y: 163, distance: 134.8
click at [44, 170] on div "******" at bounding box center [863, 167] width 1727 height 32
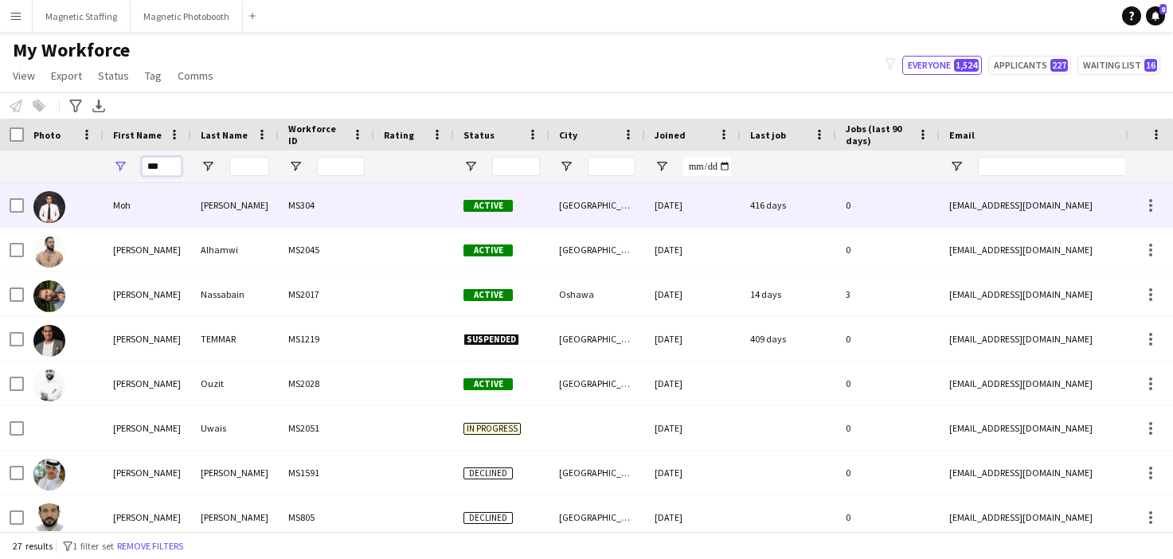
type input "***"
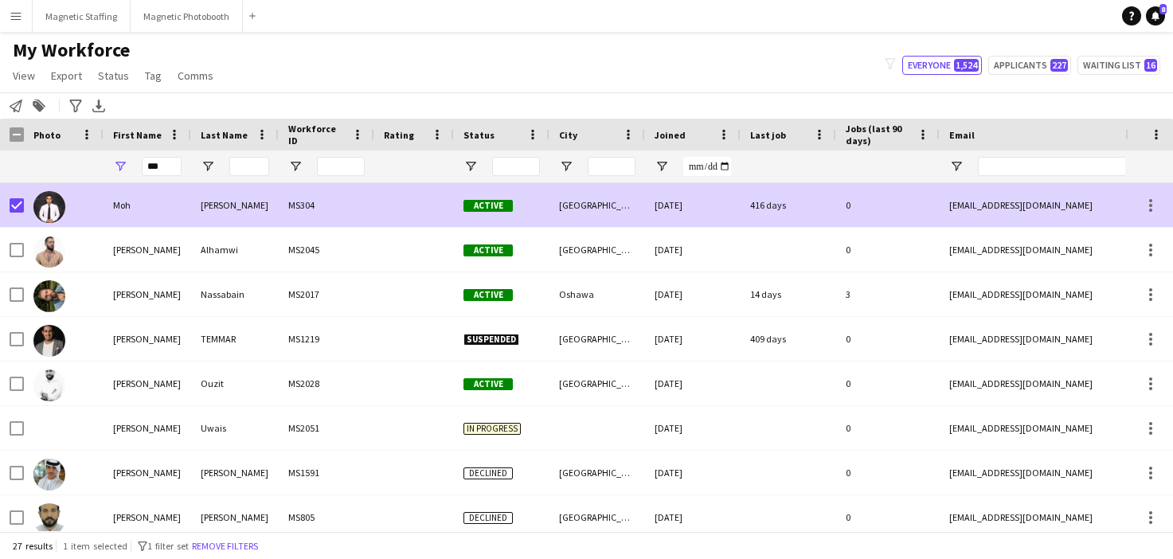
click at [250, 207] on div "[PERSON_NAME]" at bounding box center [235, 205] width 88 height 44
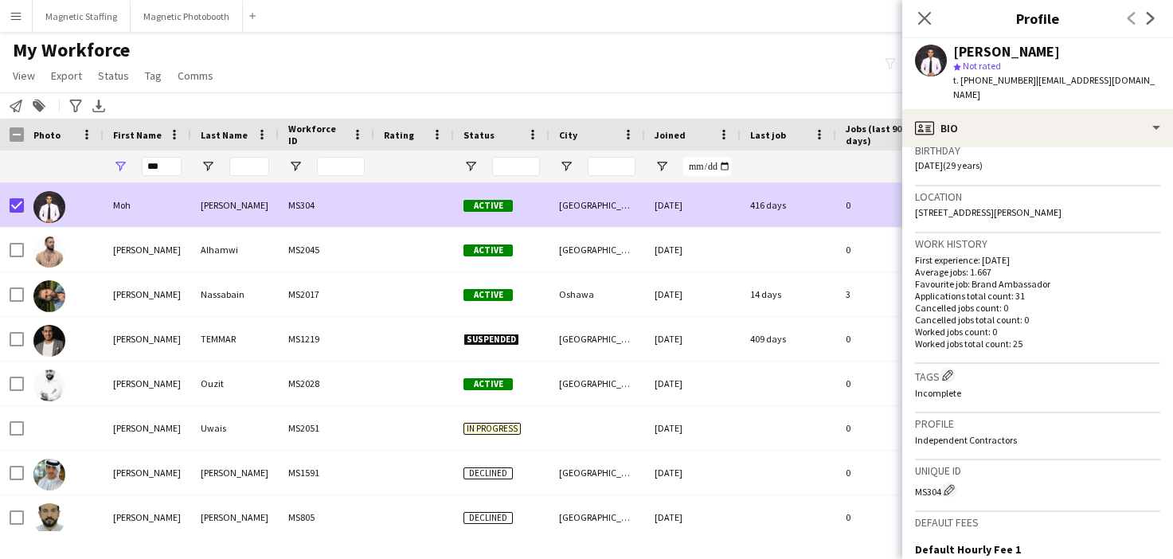
scroll to position [525, 0]
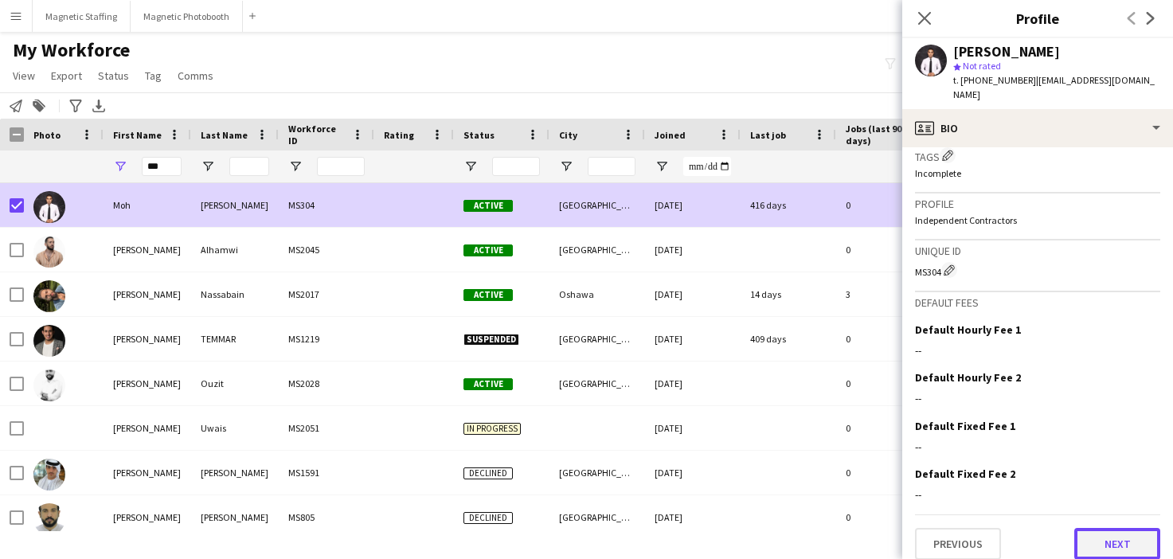
click at [1129, 529] on button "Next" at bounding box center [1118, 544] width 86 height 32
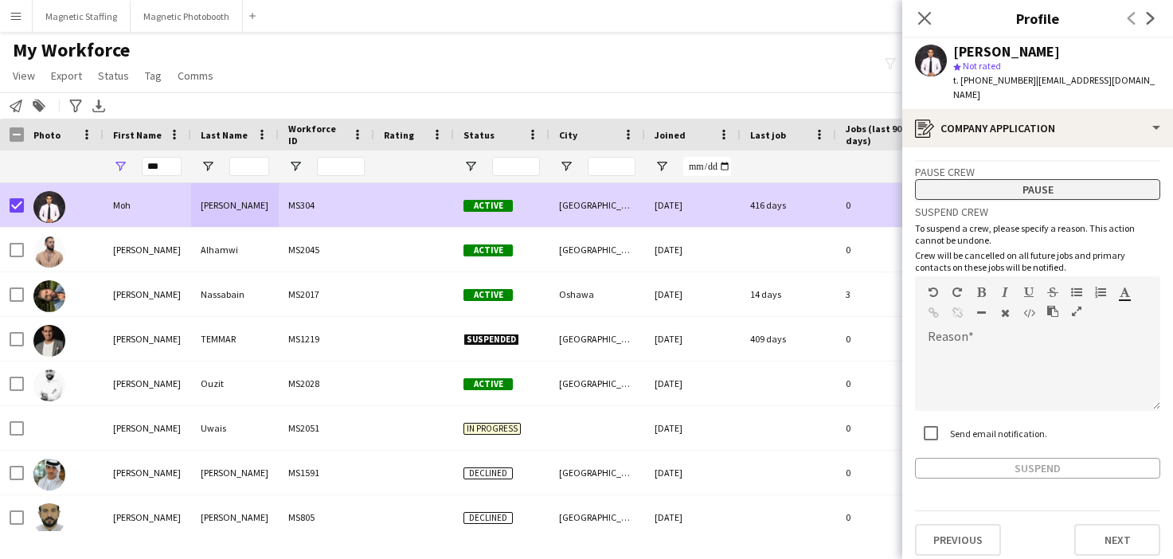
click at [1091, 179] on button "Pause" at bounding box center [1037, 189] width 245 height 21
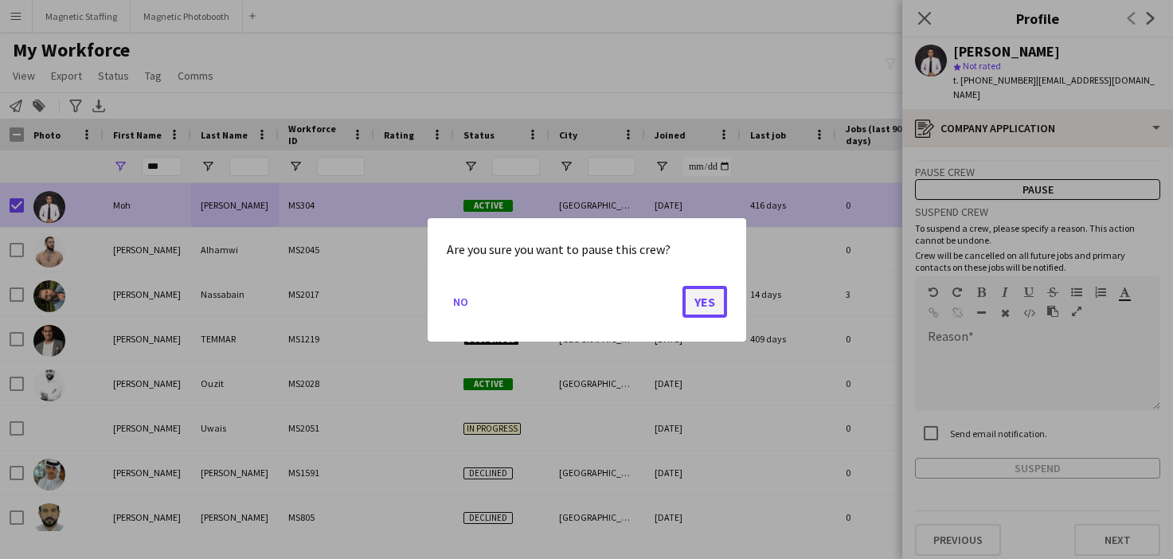
click at [713, 300] on button "Yes" at bounding box center [705, 301] width 45 height 32
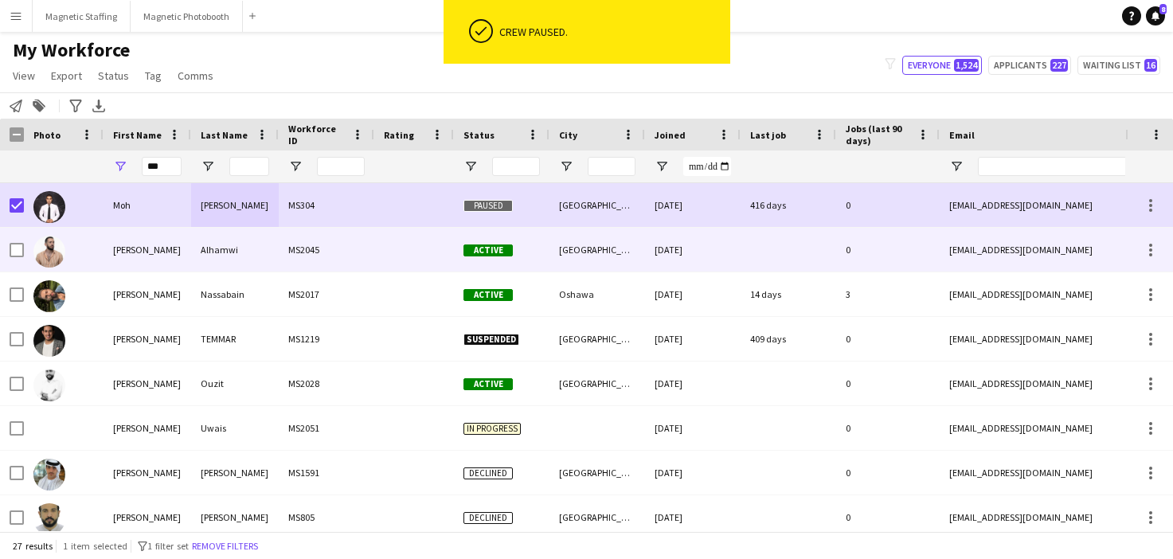
click at [229, 262] on div "Alhamwi" at bounding box center [235, 250] width 88 height 44
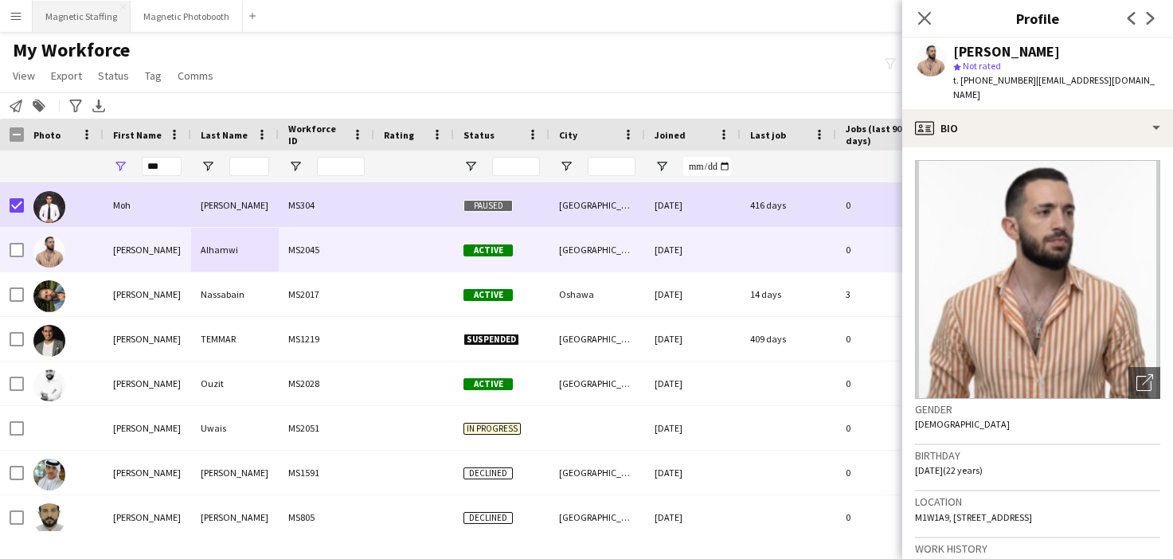
click at [74, 17] on button "Magnetic Staffing Close" at bounding box center [82, 16] width 98 height 31
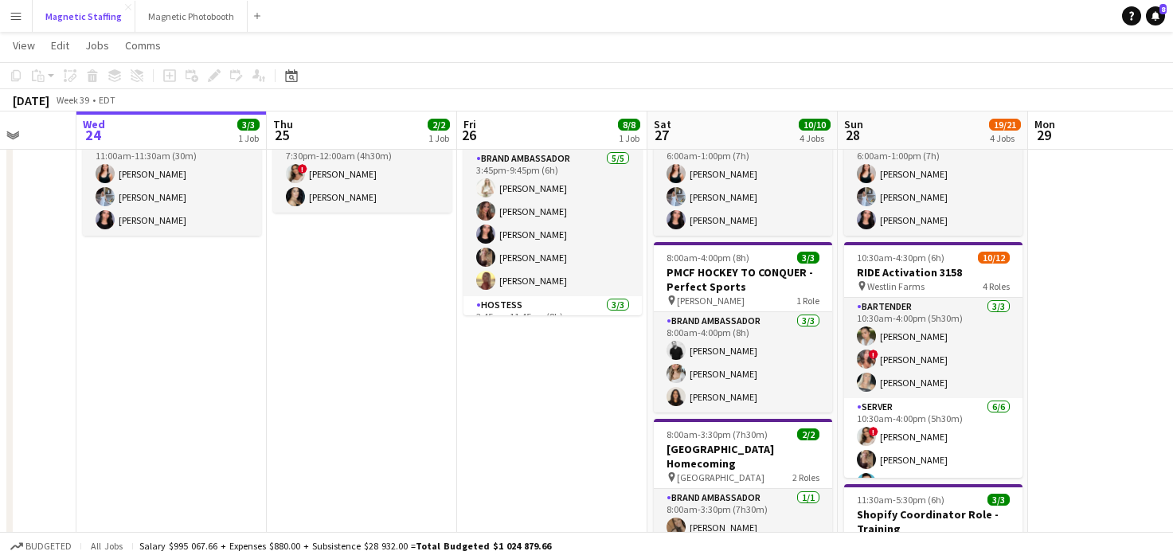
scroll to position [29, 0]
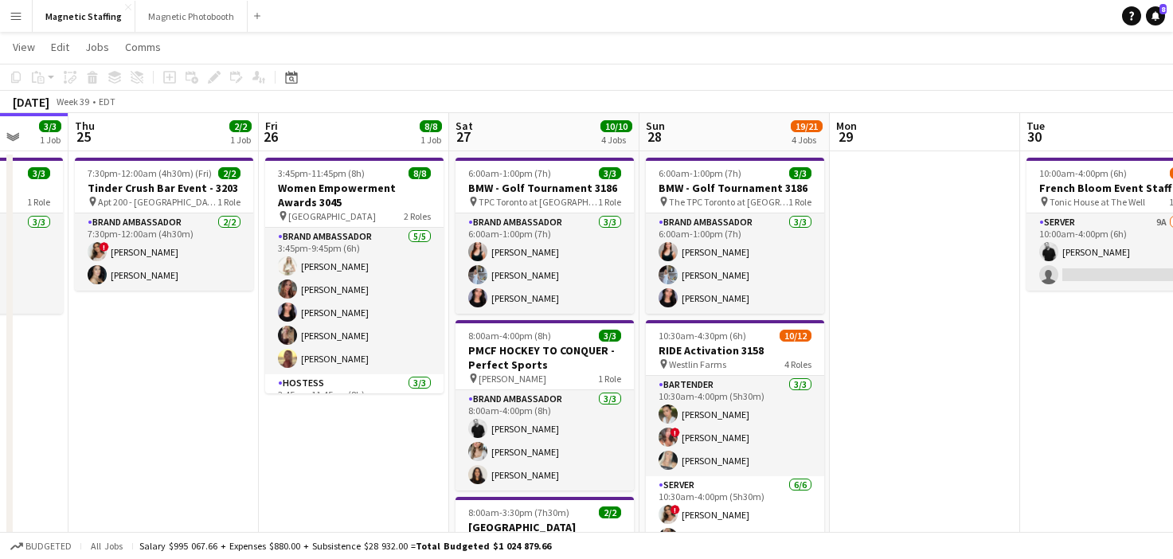
drag, startPoint x: 769, startPoint y: 315, endPoint x: 0, endPoint y: 483, distance: 786.6
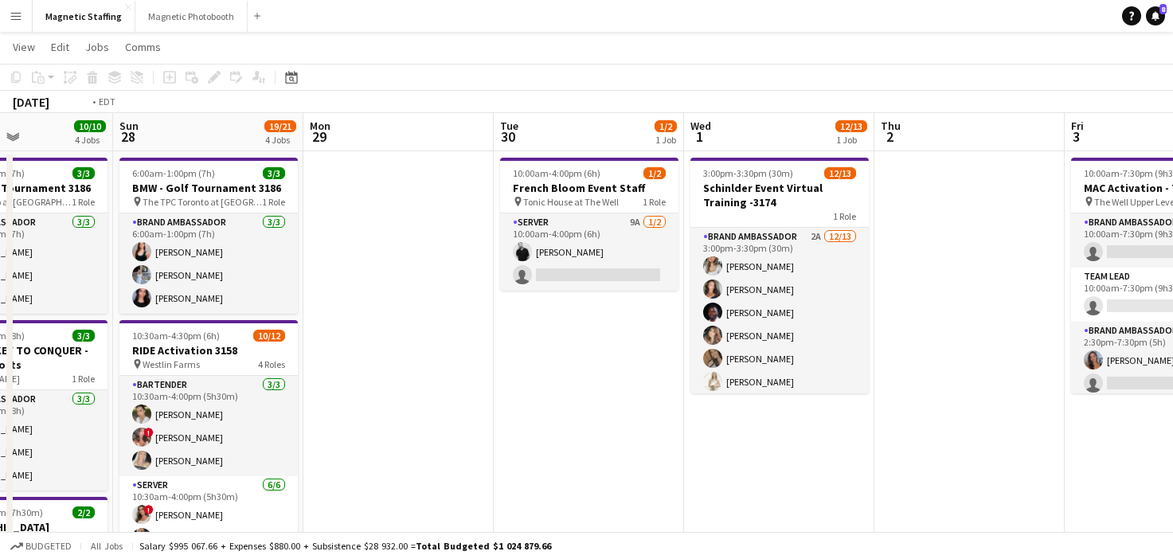
drag, startPoint x: 452, startPoint y: 429, endPoint x: 25, endPoint y: 458, distance: 427.9
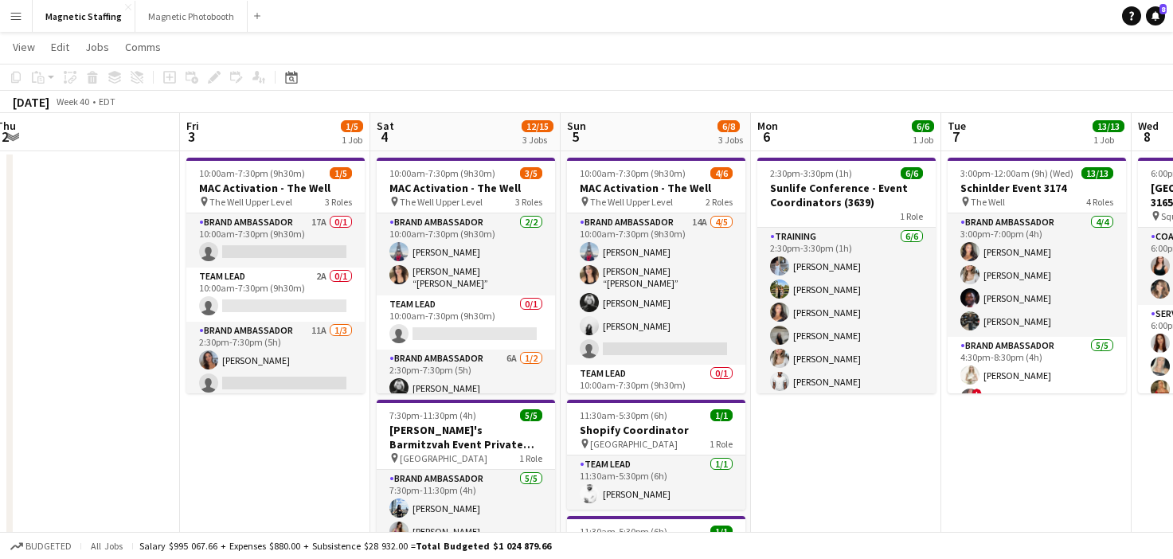
scroll to position [0, 619]
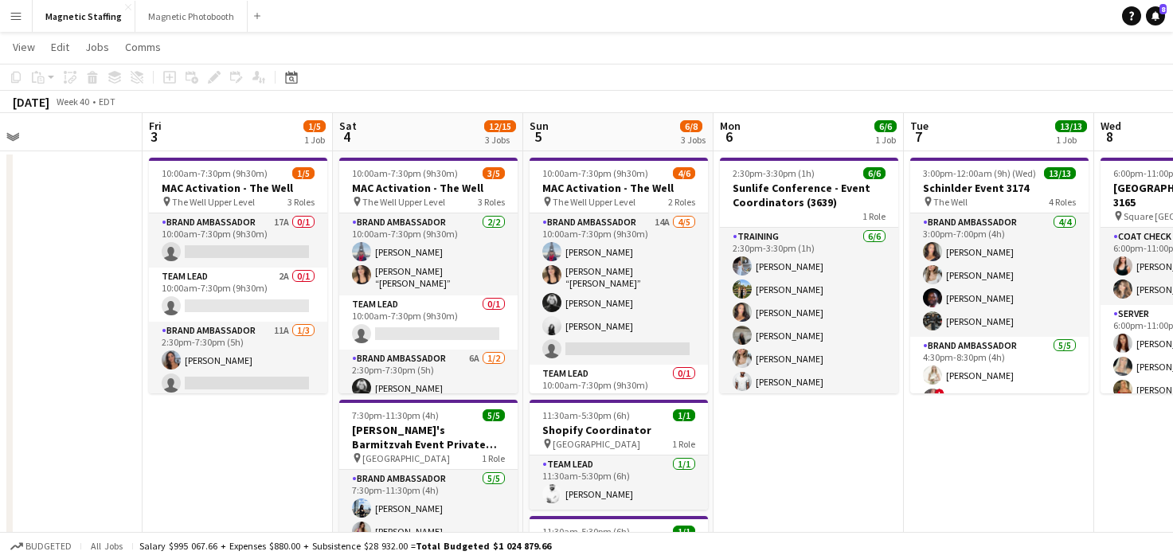
drag, startPoint x: 679, startPoint y: 383, endPoint x: 569, endPoint y: 383, distance: 110.7
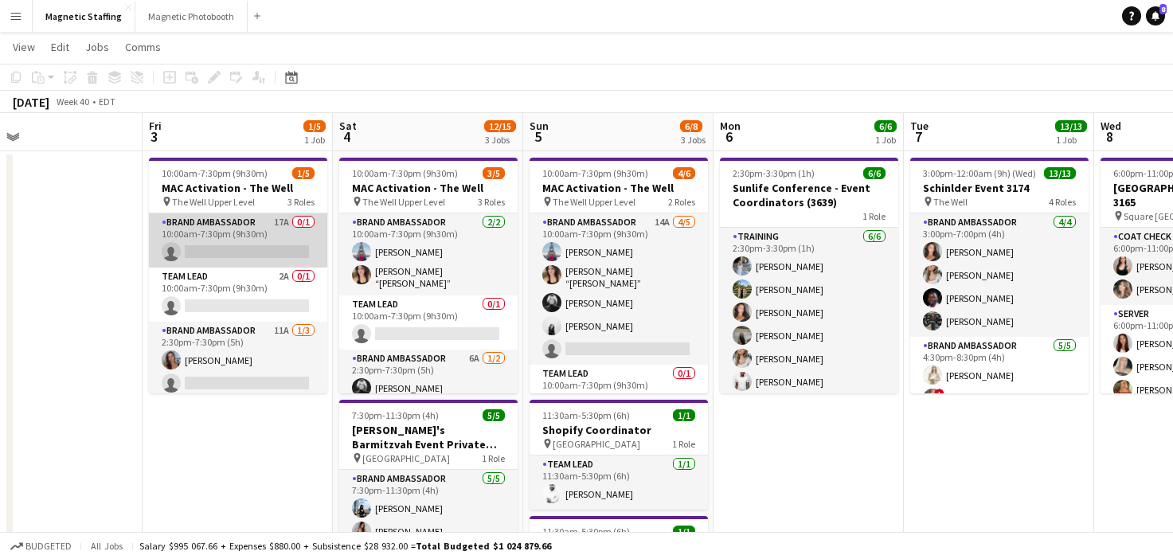
click at [246, 249] on app-card-role "Brand Ambassador 17A 0/1 10:00am-7:30pm (9h30m) single-neutral-actions" at bounding box center [238, 240] width 178 height 54
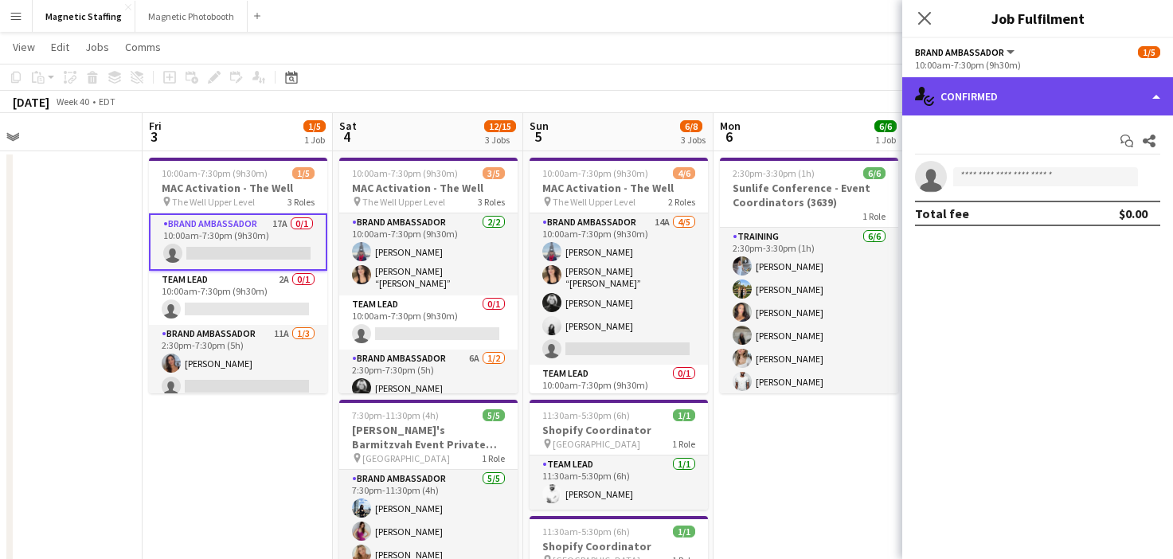
click at [1055, 96] on div "single-neutral-actions-check-2 Confirmed" at bounding box center [1037, 96] width 271 height 38
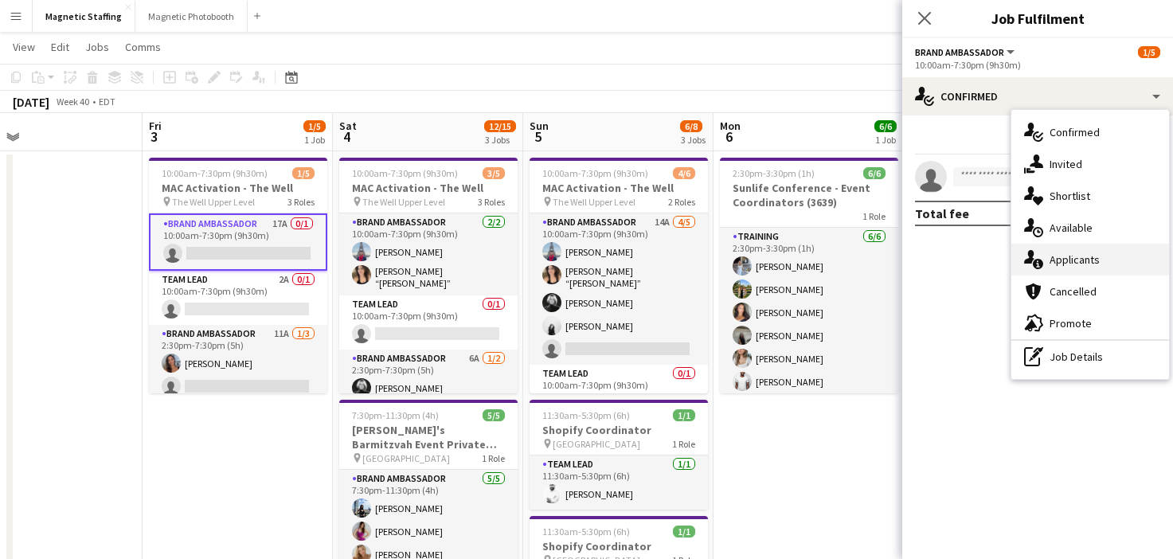
click at [1054, 261] on span "Applicants" at bounding box center [1075, 260] width 50 height 14
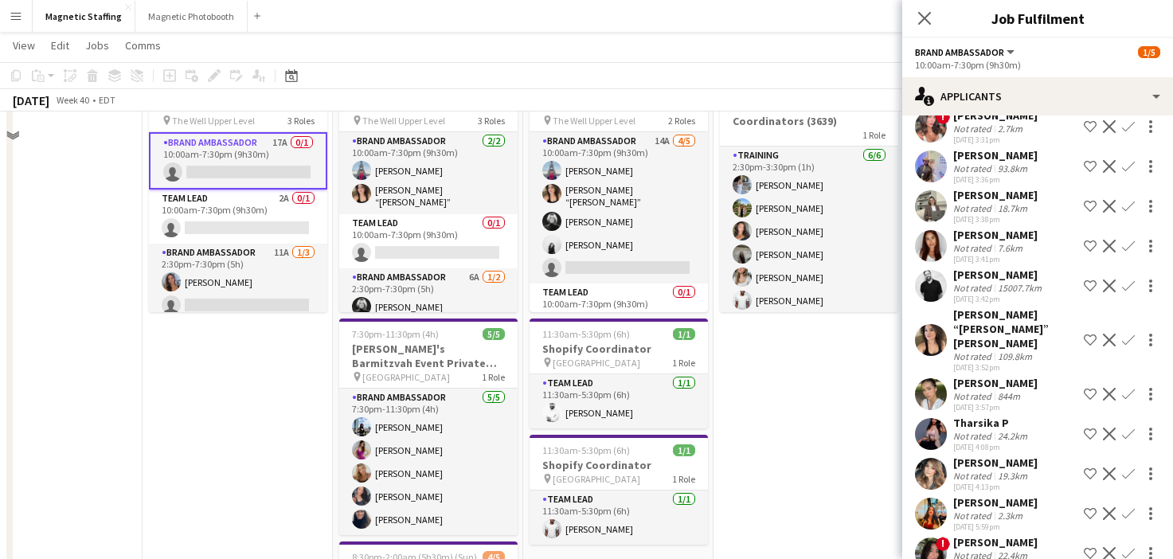
scroll to position [0, 0]
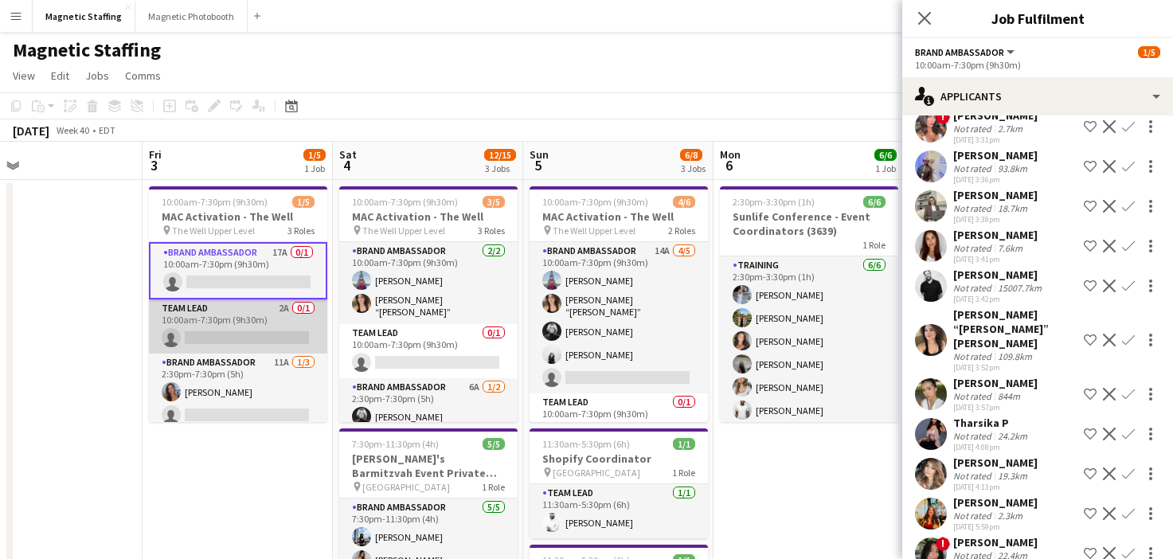
click at [245, 336] on app-card-role "Team Lead 2A 0/1 10:00am-7:30pm (9h30m) single-neutral-actions" at bounding box center [238, 326] width 178 height 54
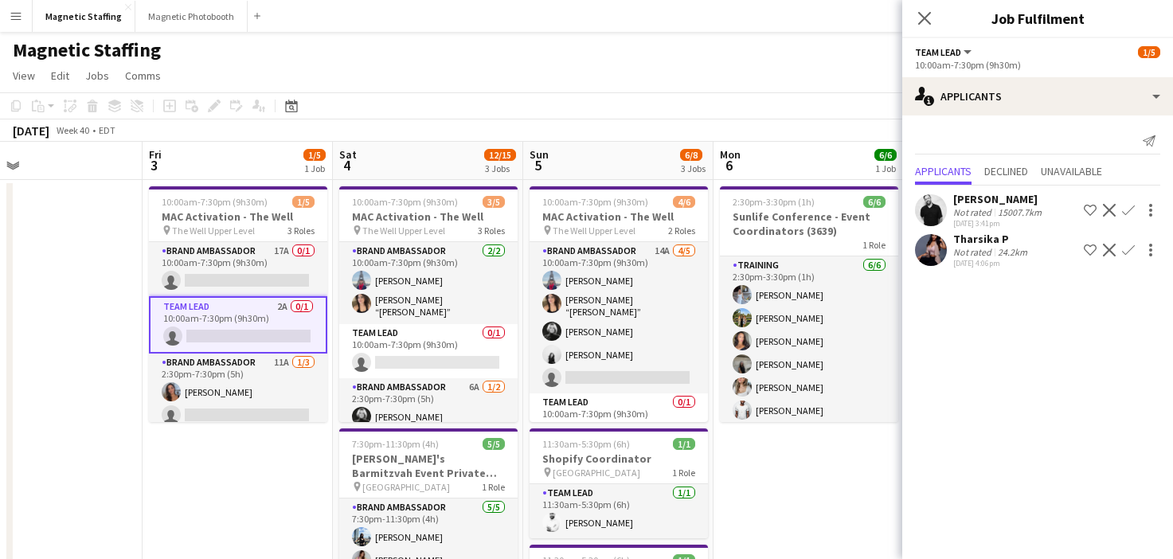
click at [245, 336] on app-card-role "Team Lead 2A 0/1 10:00am-7:30pm (9h30m) single-neutral-actions" at bounding box center [238, 324] width 178 height 57
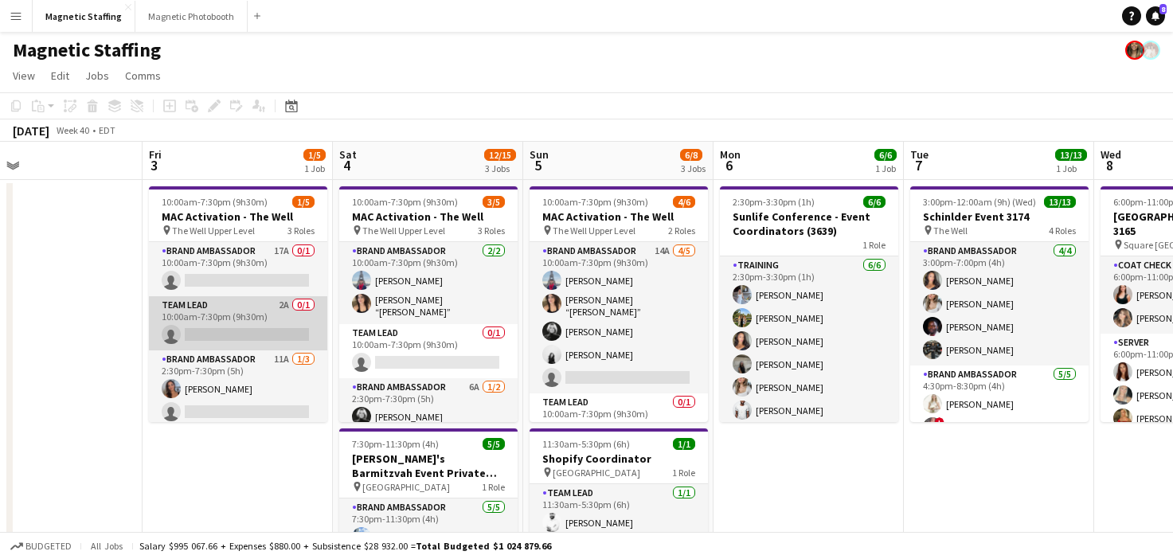
click at [245, 336] on app-card-role "Team Lead 2A 0/1 10:00am-7:30pm (9h30m) single-neutral-actions" at bounding box center [238, 323] width 178 height 54
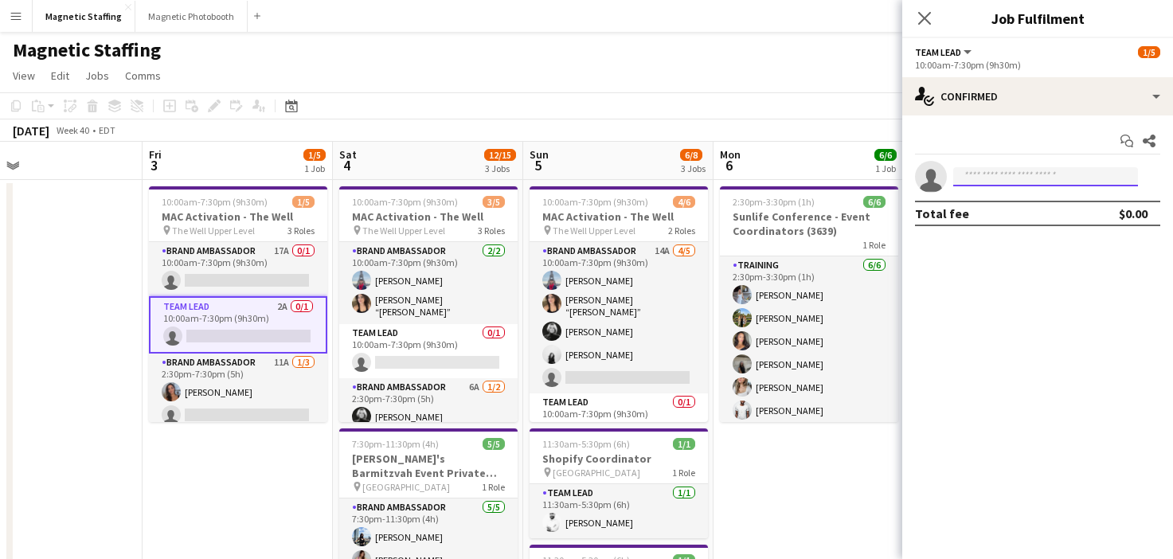
click at [1062, 172] on input at bounding box center [1045, 176] width 185 height 19
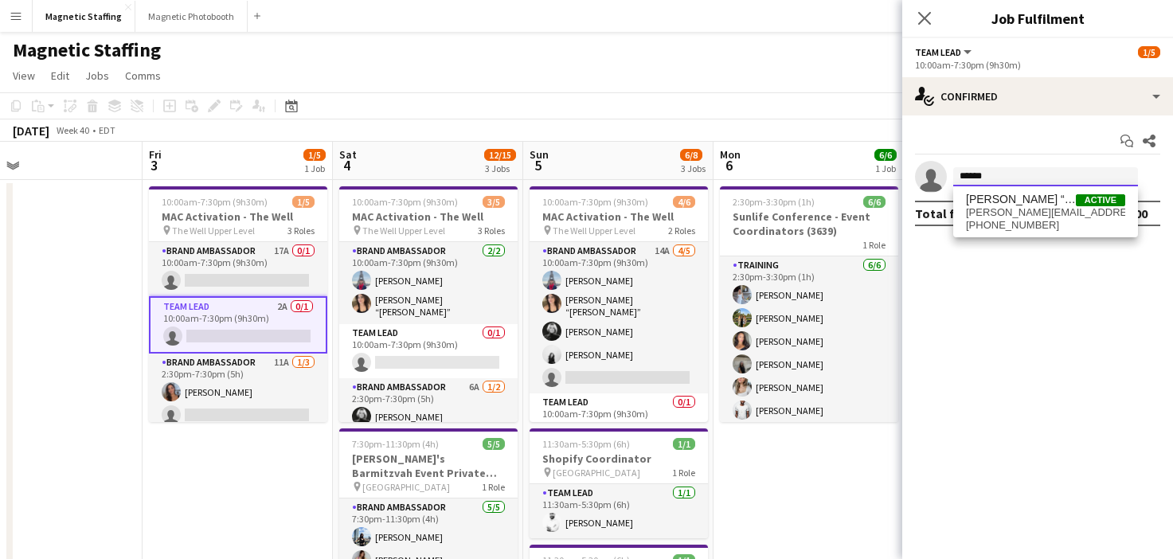
type input "******"
click at [1047, 219] on span "+12267516741" at bounding box center [1045, 225] width 159 height 13
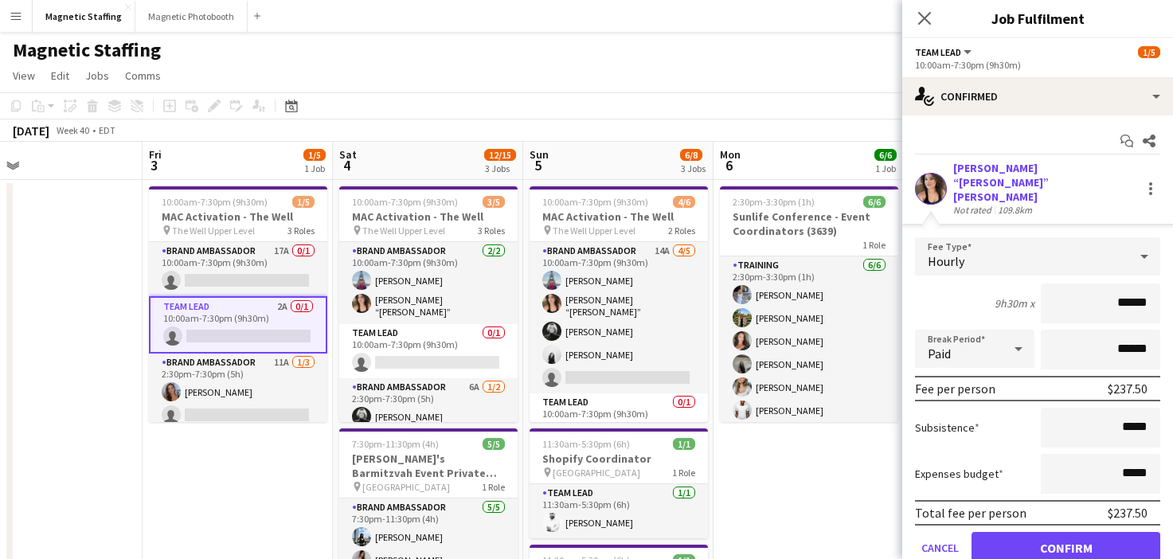
scroll to position [41, 0]
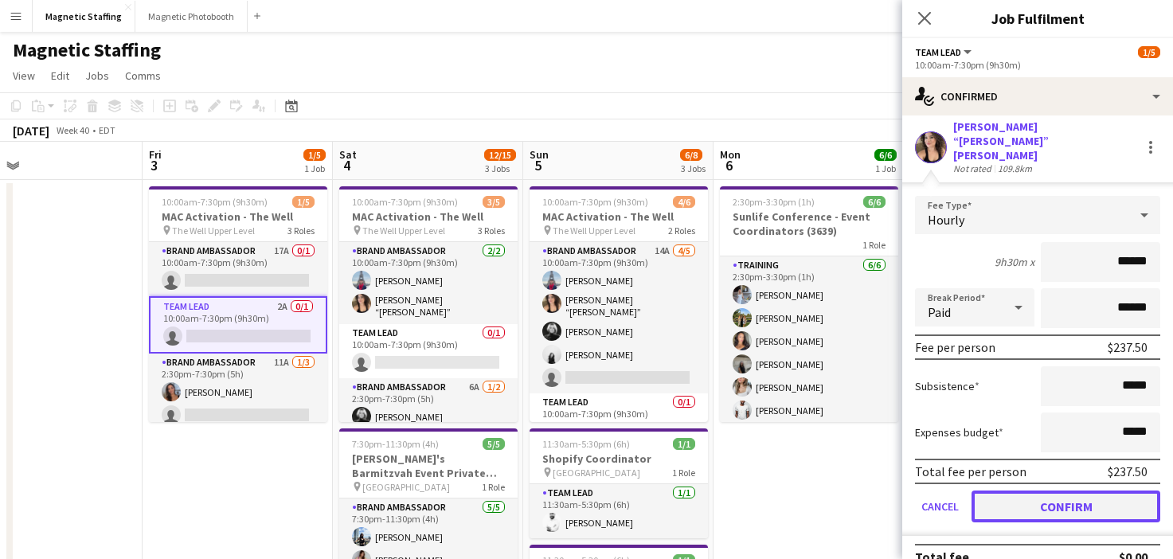
click at [1037, 491] on button "Confirm" at bounding box center [1066, 507] width 189 height 32
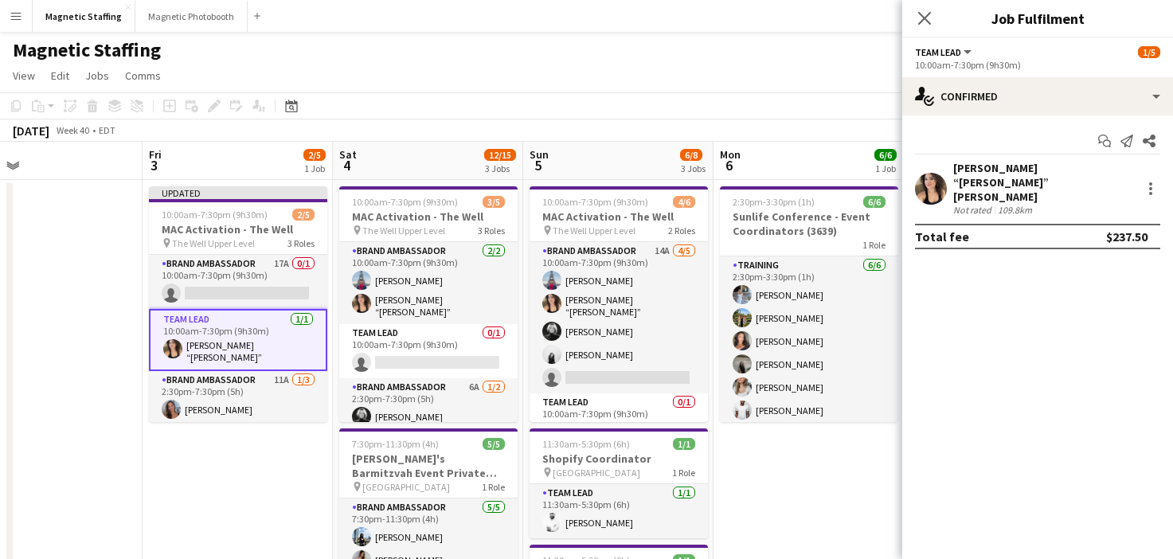
scroll to position [0, 0]
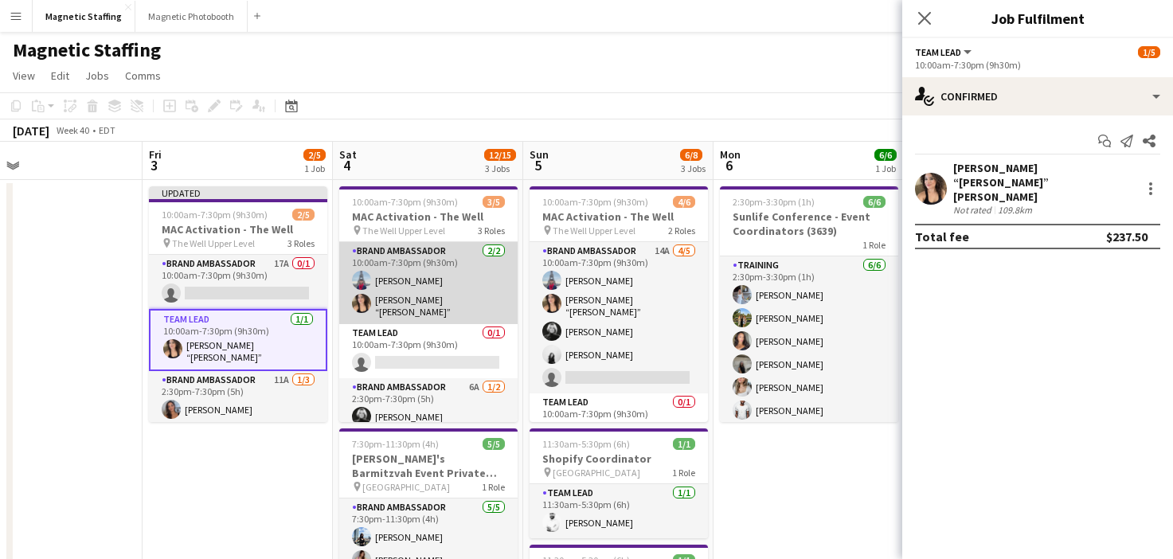
click at [471, 303] on app-card-role "Brand Ambassador 2/2 10:00am-7:30pm (9h30m) Luccas Correia Nicole “NIKKI” Schir…" at bounding box center [428, 283] width 178 height 82
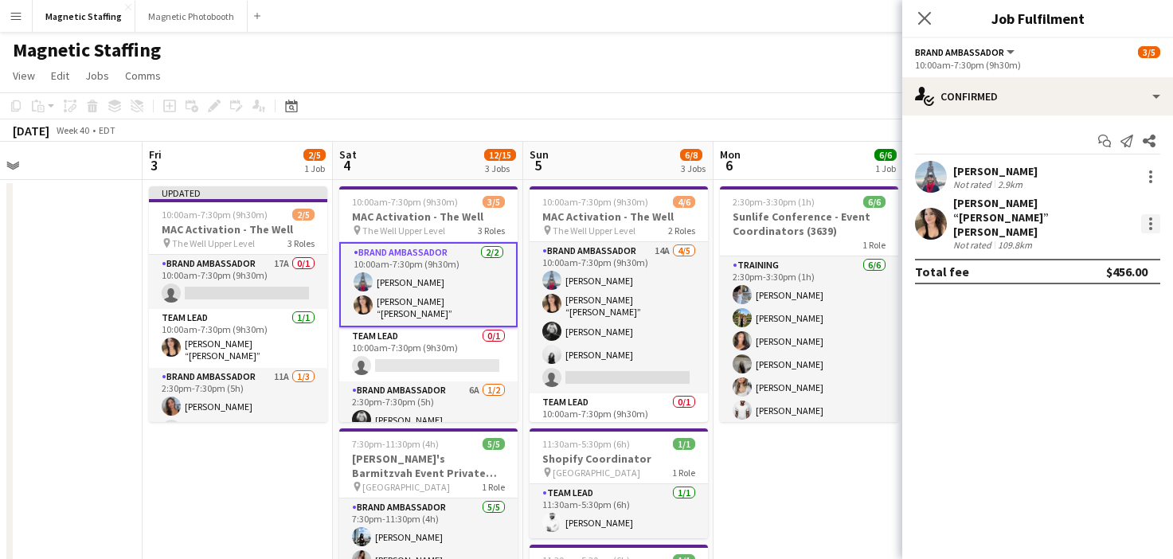
click at [1149, 217] on div at bounding box center [1150, 223] width 19 height 19
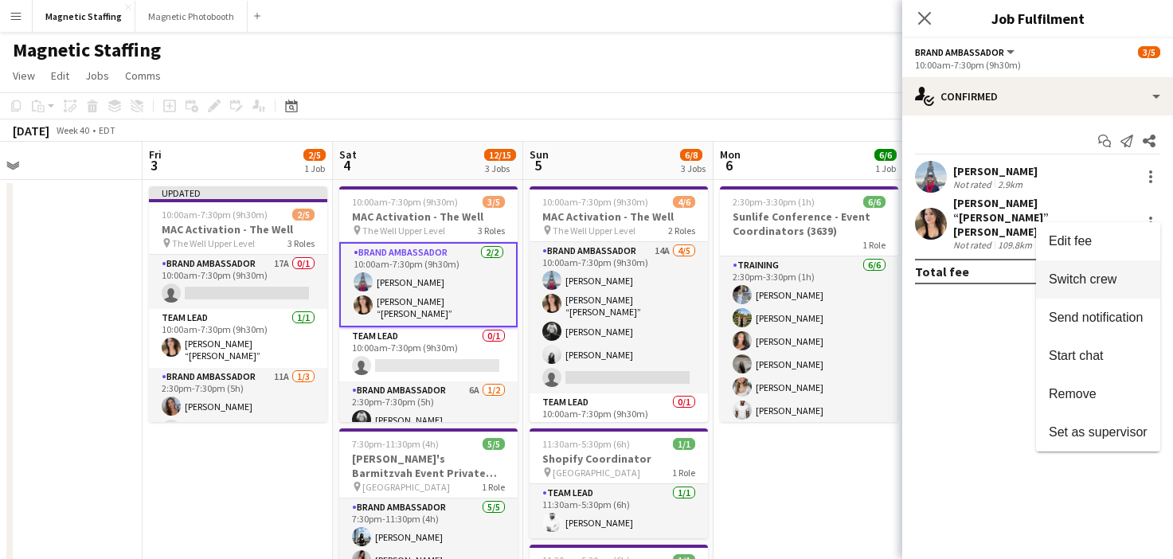
click at [1070, 282] on span "Switch crew" at bounding box center [1083, 279] width 68 height 14
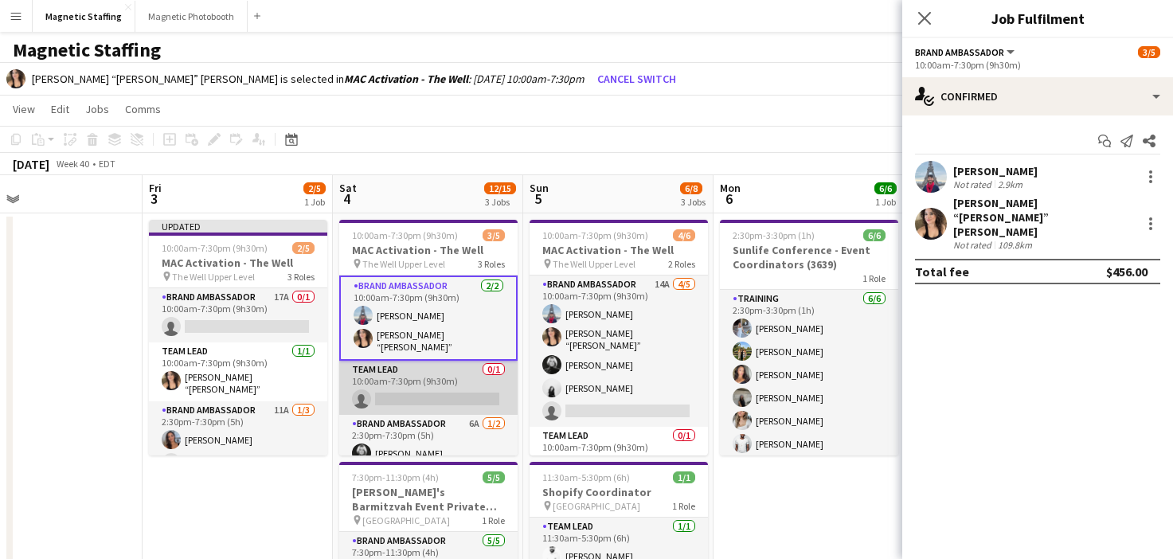
click at [367, 397] on app-card-role "Team Lead 0/1 10:00am-7:30pm (9h30m) single-neutral-actions" at bounding box center [428, 388] width 178 height 54
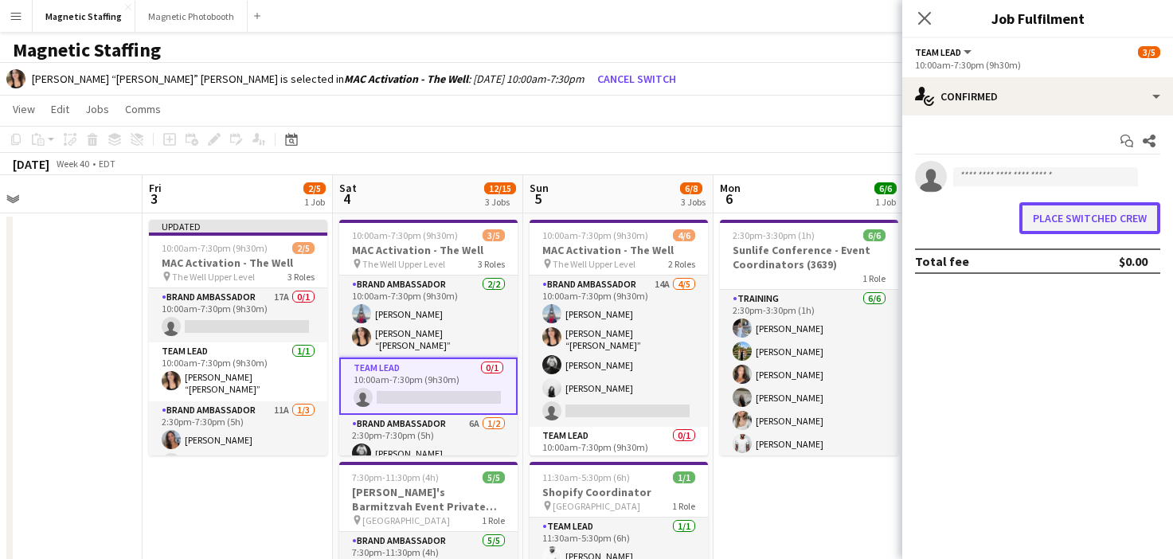
click at [1137, 223] on button "Place switched crew" at bounding box center [1090, 218] width 141 height 32
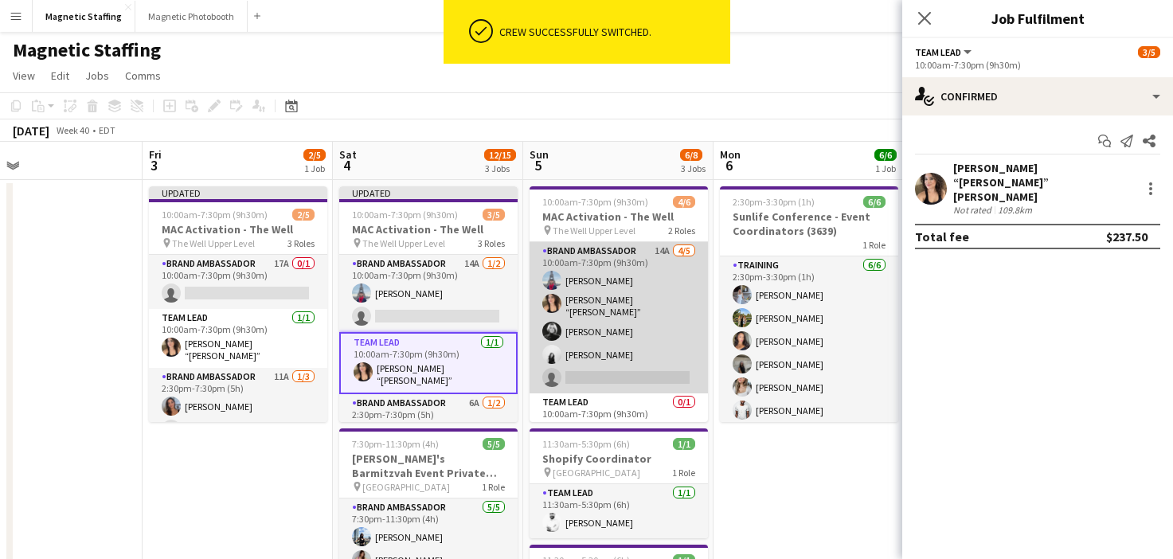
click at [648, 303] on app-card-role "Brand Ambassador 14A 4/5 10:00am-7:30pm (9h30m) Luccas Correia Nicole “NIKKI” S…" at bounding box center [619, 317] width 178 height 151
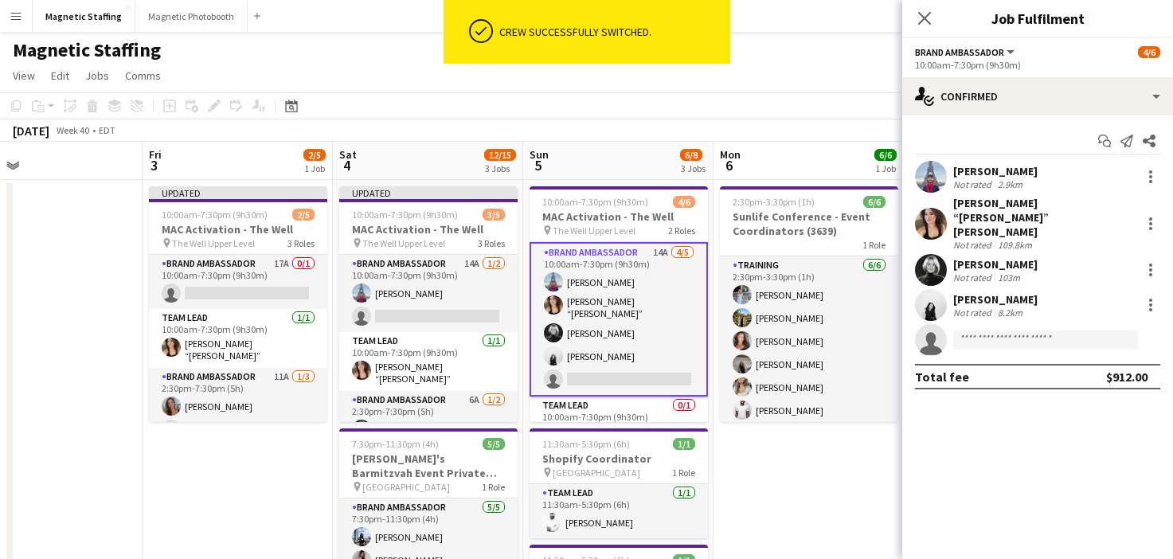
click at [1140, 218] on div at bounding box center [1149, 223] width 22 height 19
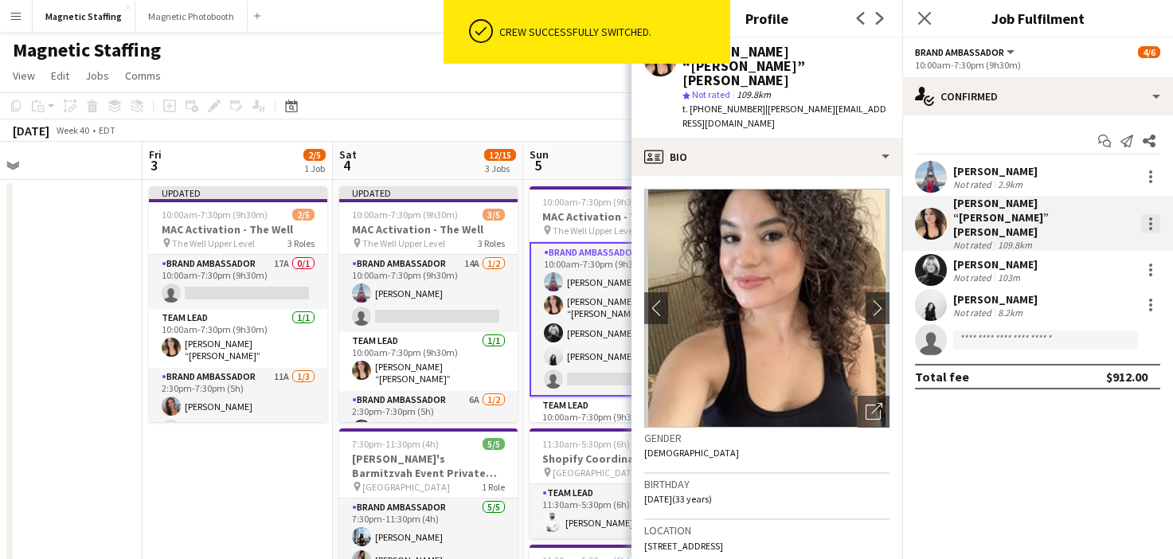
click at [1149, 214] on div at bounding box center [1150, 223] width 19 height 19
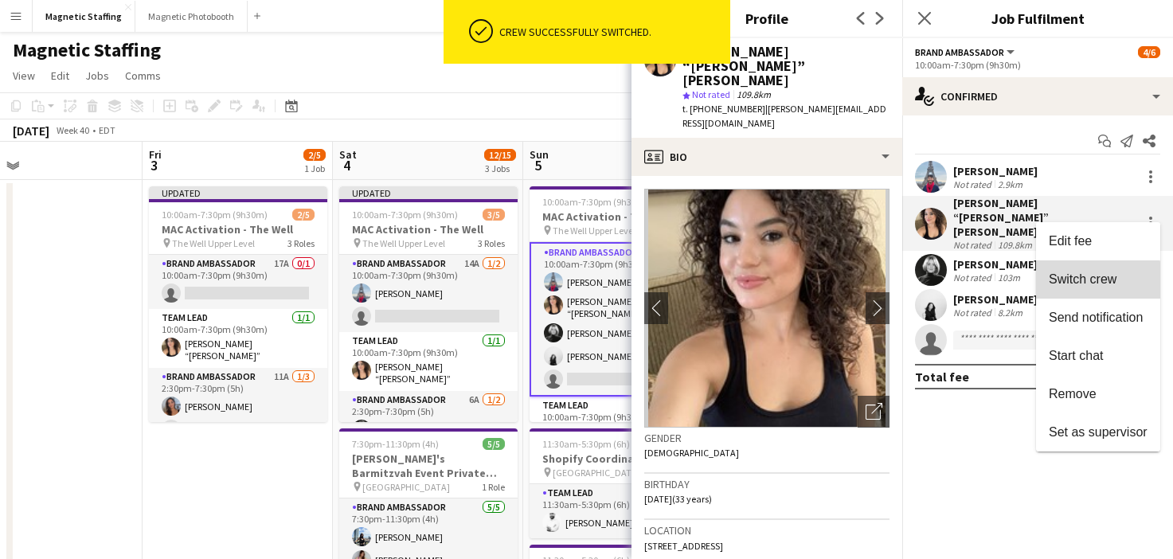
click at [1090, 289] on button "Switch crew" at bounding box center [1098, 279] width 124 height 38
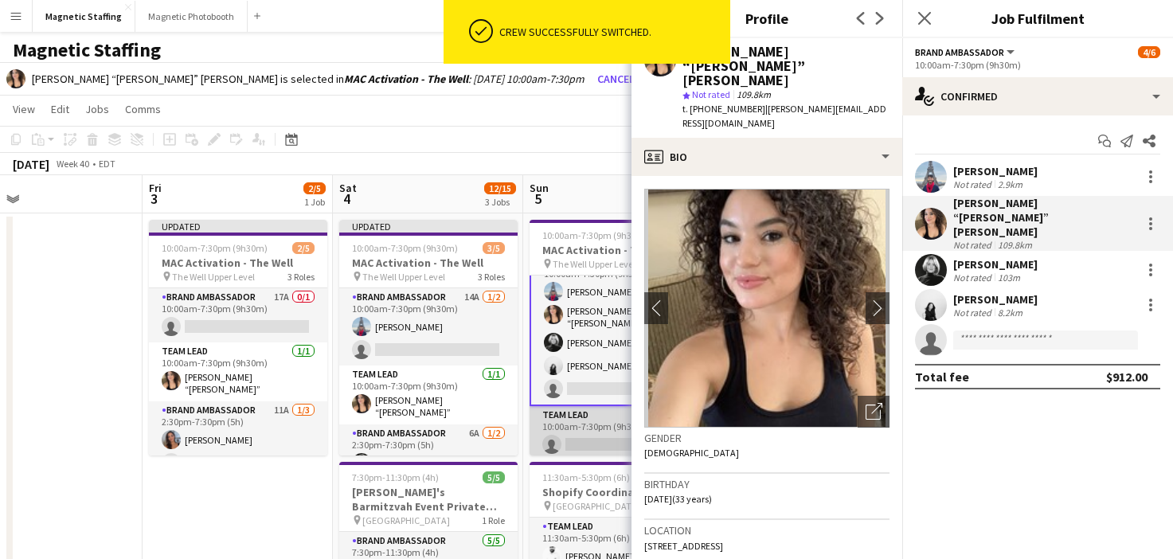
click at [573, 430] on app-card-role "Team Lead 0/1 10:00am-7:30pm (9h30m) single-neutral-actions" at bounding box center [619, 433] width 178 height 54
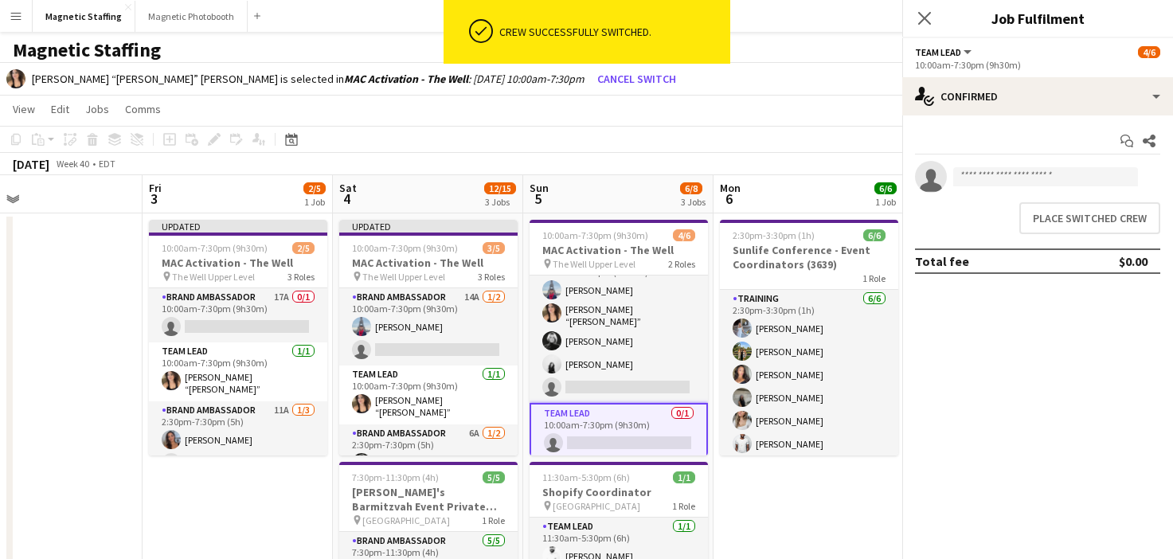
scroll to position [22, 0]
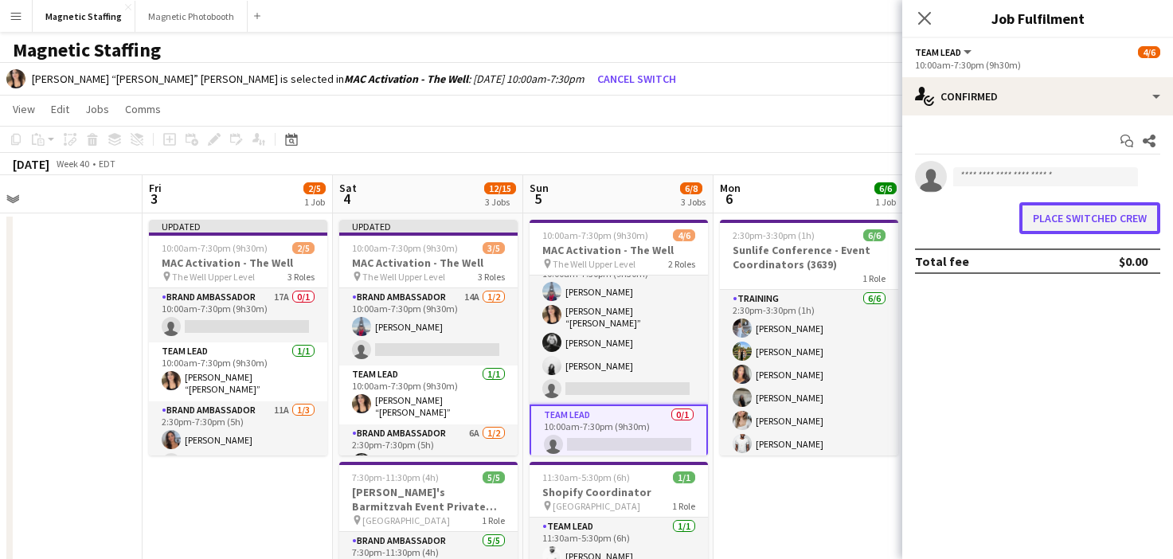
click at [1056, 211] on button "Place switched crew" at bounding box center [1090, 218] width 141 height 32
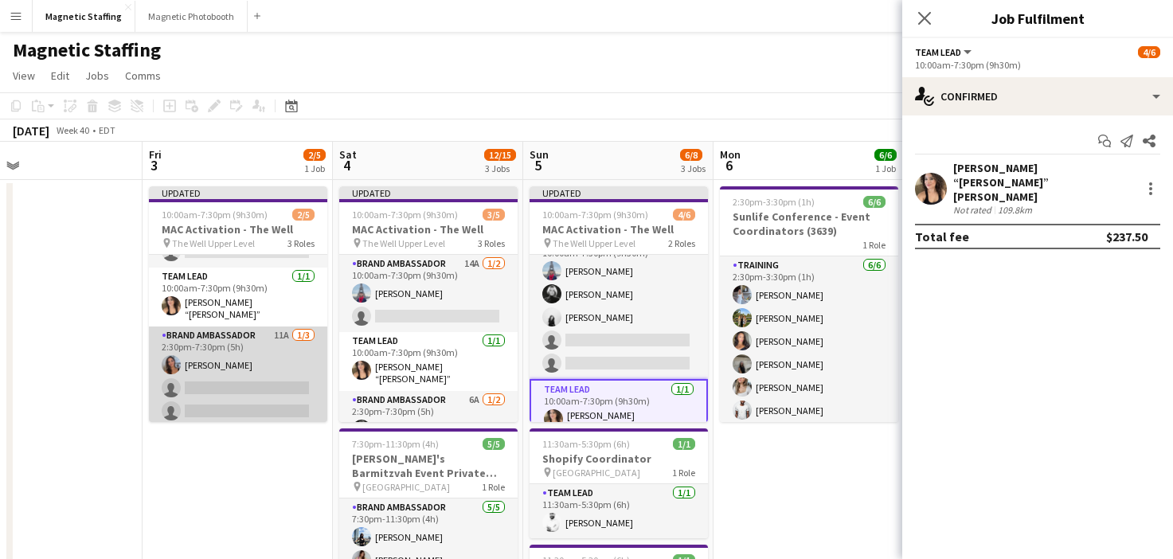
scroll to position [40, 0]
click at [238, 374] on app-card-role "Brand Ambassador 11A 1/3 2:30pm-7:30pm (5h) Diana Michailidis single-neutral-ac…" at bounding box center [238, 378] width 178 height 100
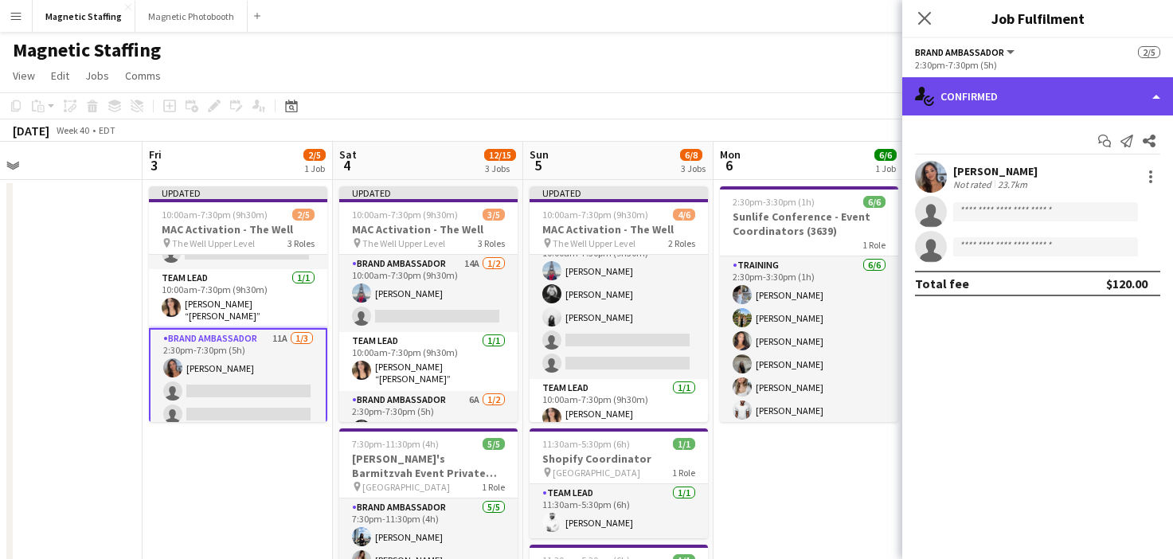
click at [1063, 96] on div "single-neutral-actions-check-2 Confirmed" at bounding box center [1037, 96] width 271 height 38
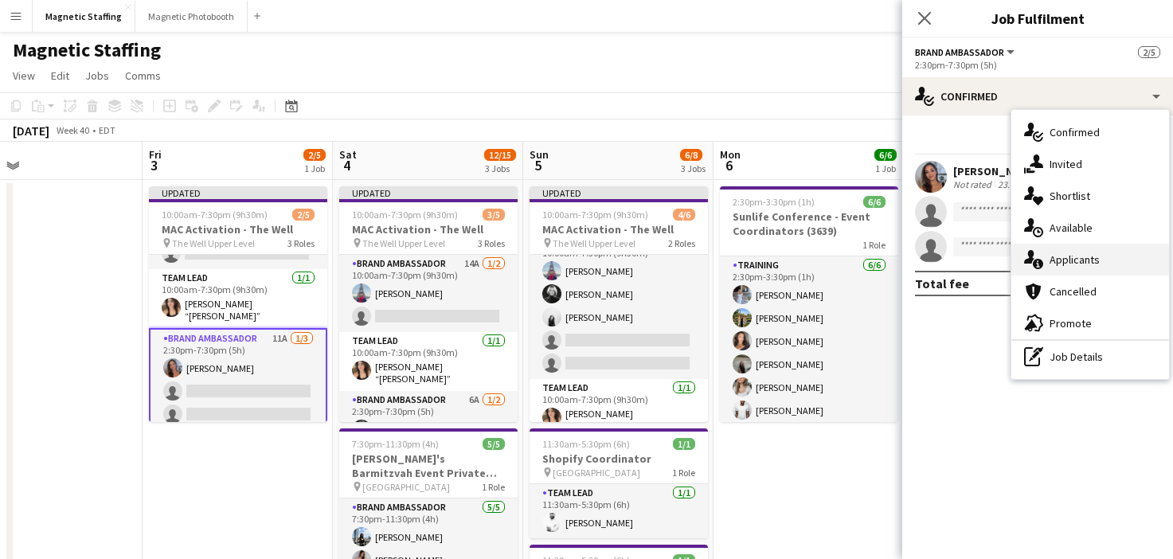
click at [1069, 268] on div "single-neutral-actions-information Applicants" at bounding box center [1091, 260] width 158 height 32
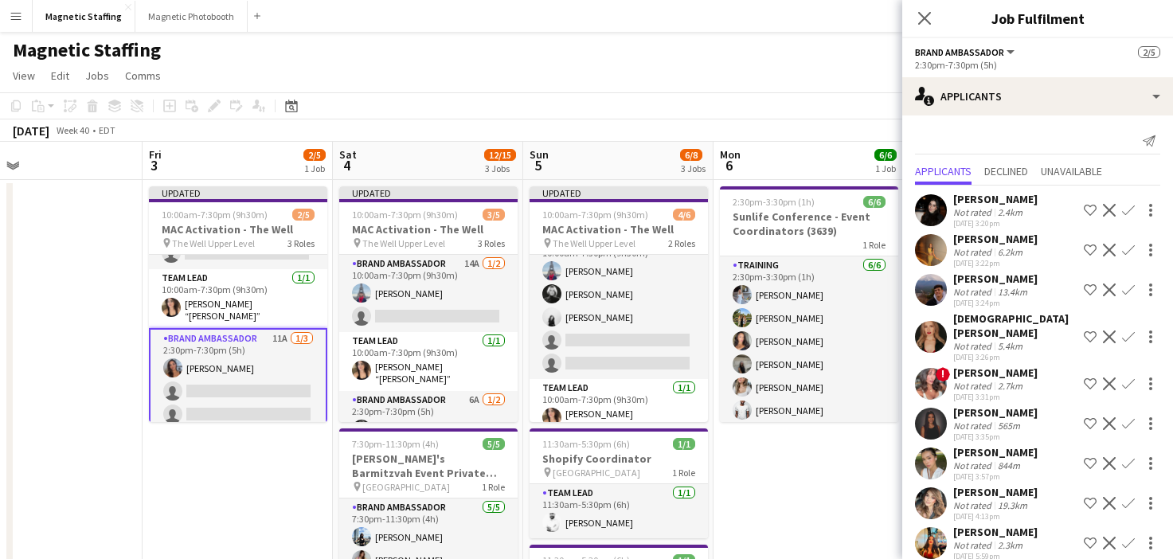
scroll to position [84, 0]
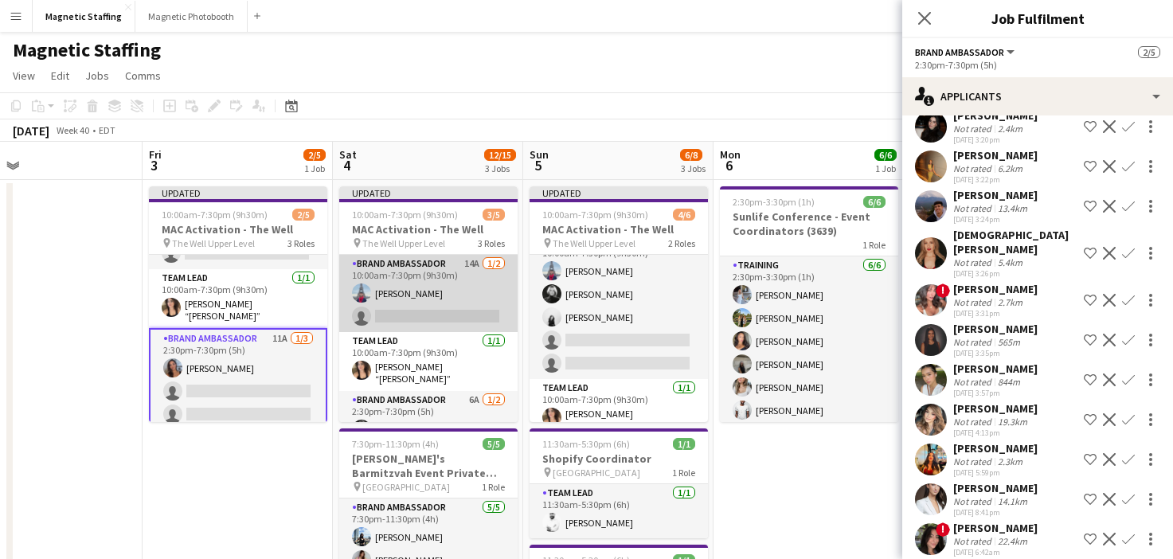
click at [476, 303] on app-card-role "Brand Ambassador 14A 1/2 10:00am-7:30pm (9h30m) Luccas Correia single-neutral-a…" at bounding box center [428, 293] width 178 height 77
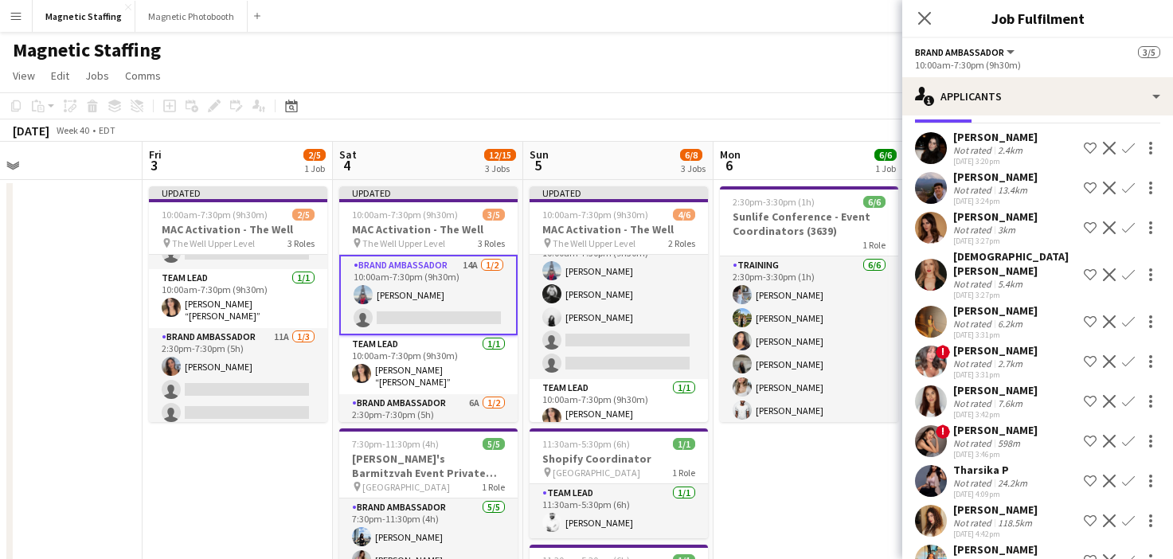
scroll to position [56, 0]
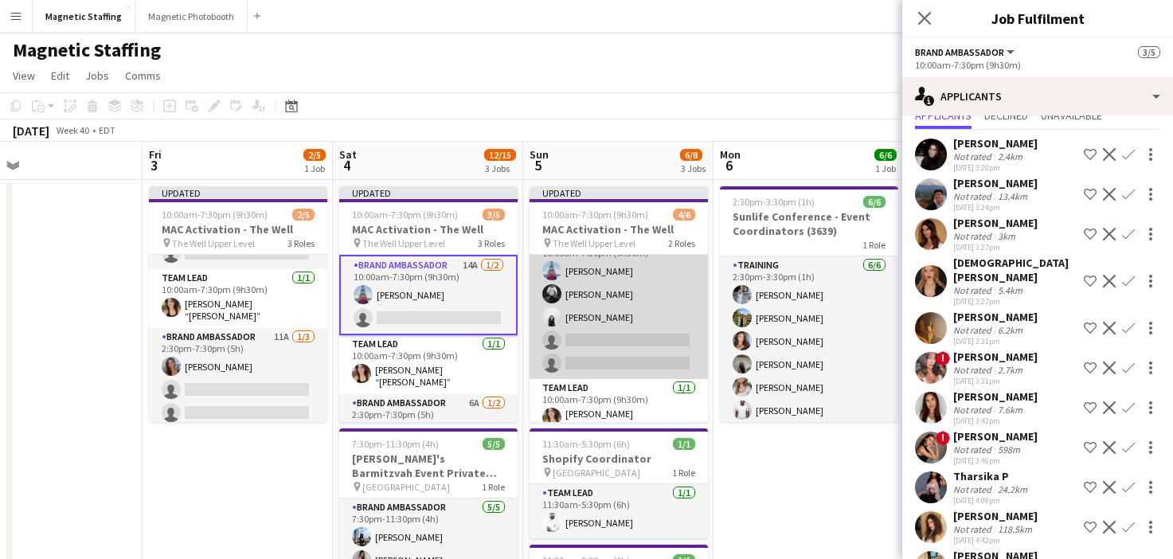
click at [661, 320] on app-card-role "Brand Ambassador 14A 3/5 10:00am-7:30pm (9h30m) Luccas Correia Rachelle Jack an…" at bounding box center [619, 306] width 178 height 147
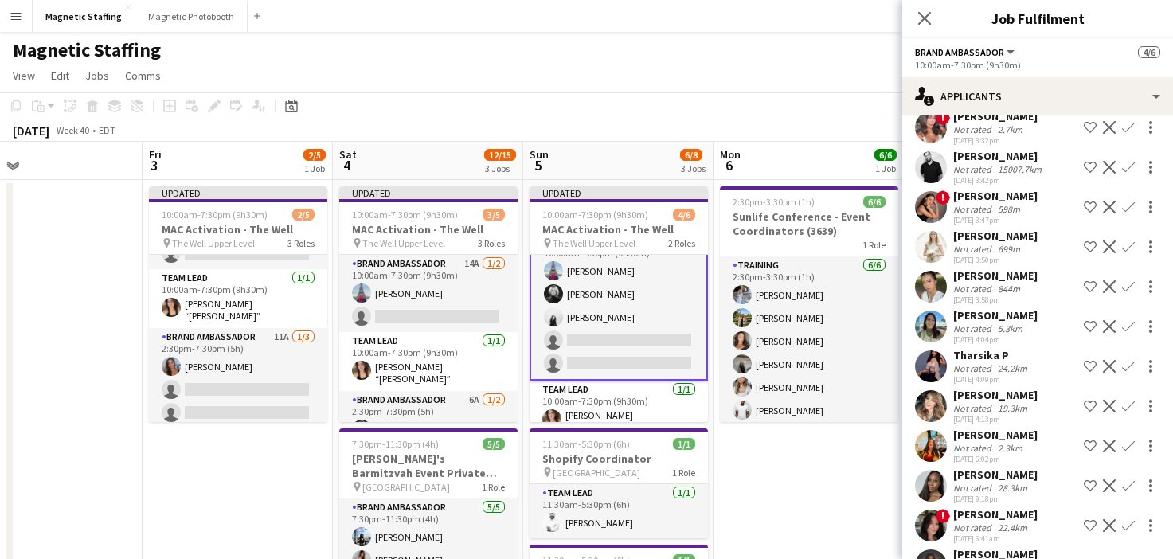
scroll to position [203, 0]
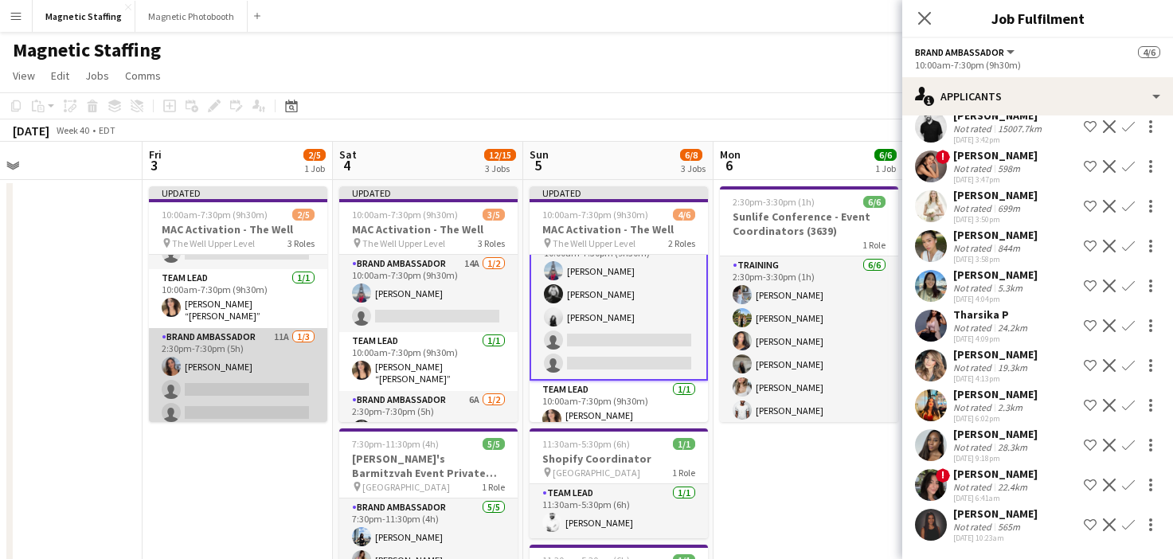
click at [198, 410] on app-card-role "Brand Ambassador 11A 1/3 2:30pm-7:30pm (5h) Diana Michailidis single-neutral-ac…" at bounding box center [238, 378] width 178 height 100
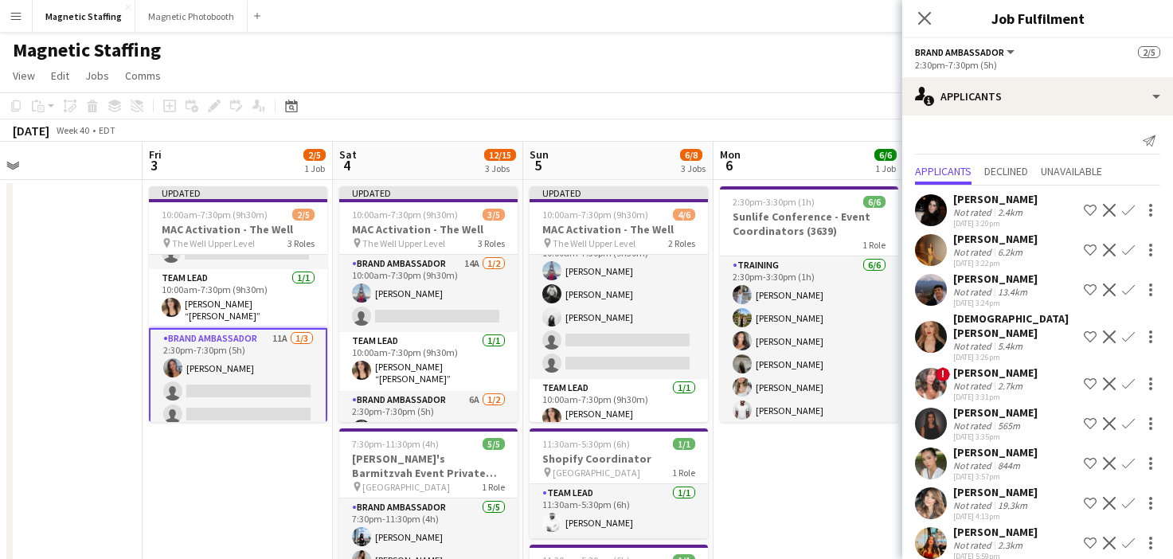
scroll to position [84, 0]
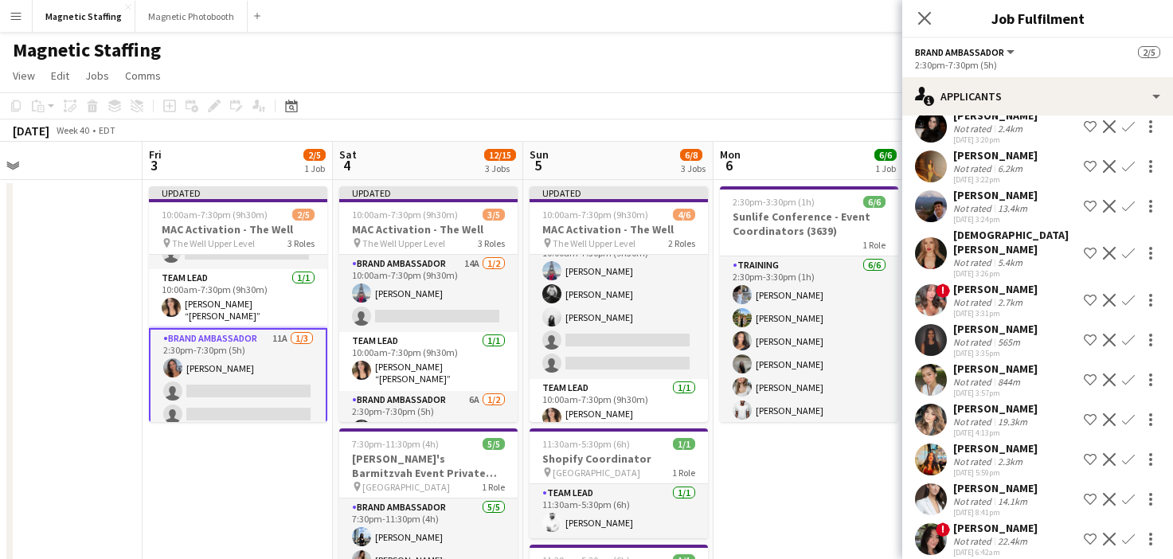
click at [1126, 334] on app-icon "Confirm" at bounding box center [1128, 340] width 13 height 13
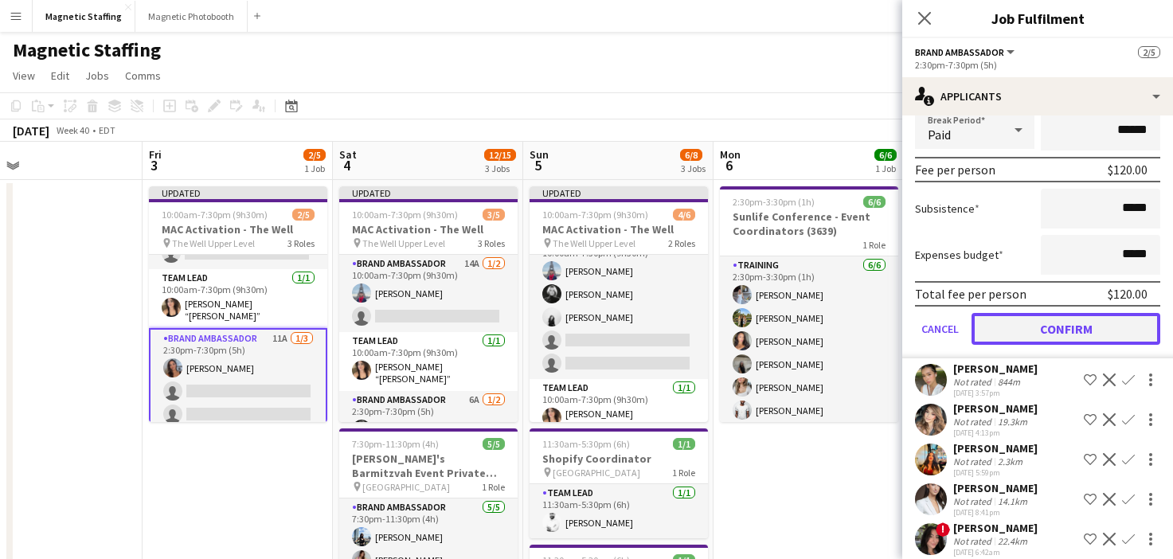
click at [1095, 313] on button "Confirm" at bounding box center [1066, 329] width 189 height 32
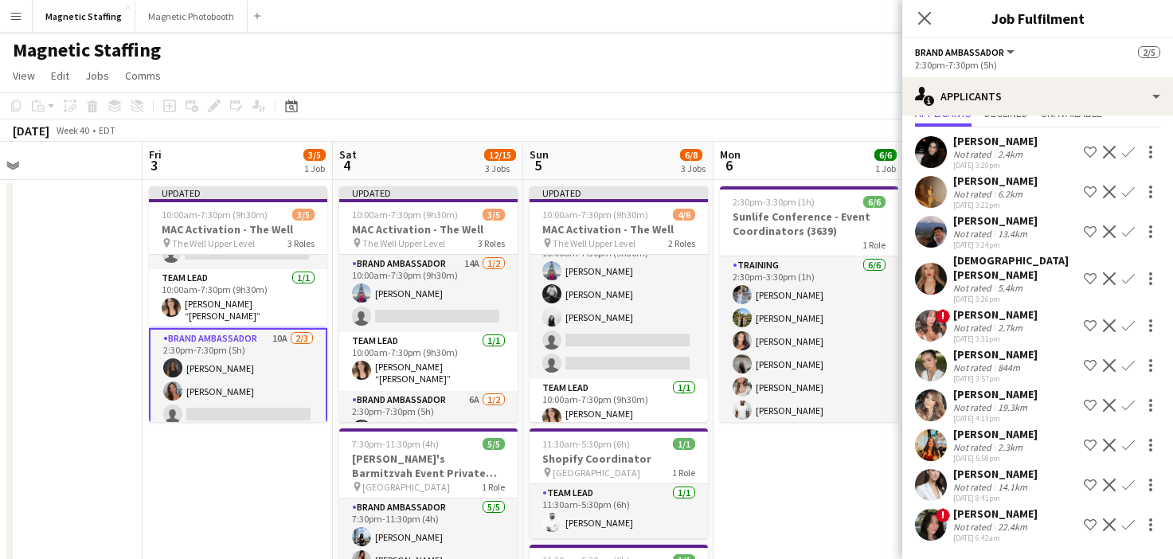
scroll to position [44, 0]
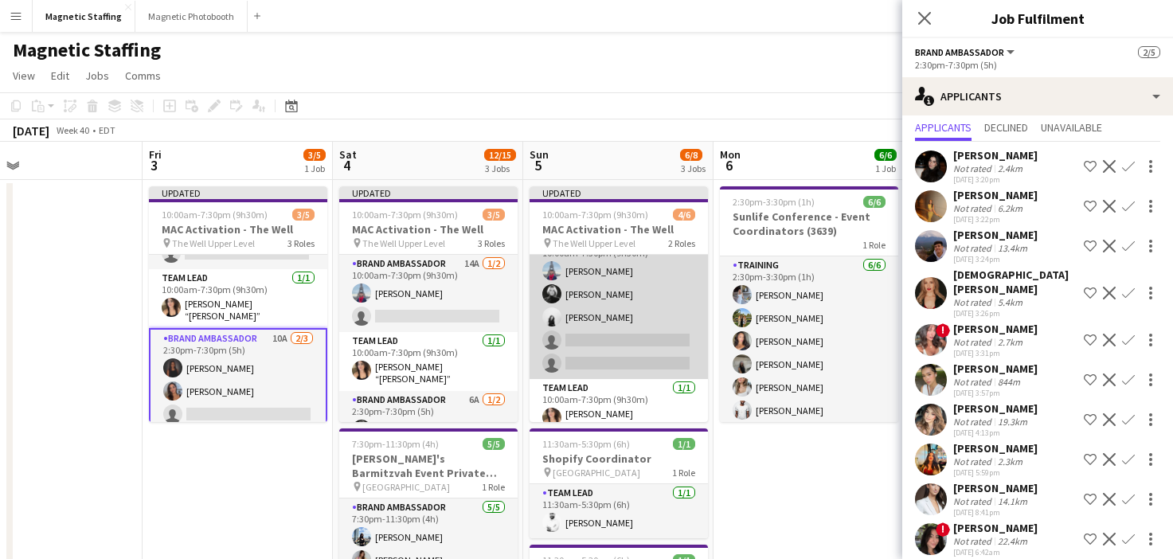
click at [640, 355] on app-card-role "Brand Ambassador 14A 3/5 10:00am-7:30pm (9h30m) Luccas Correia Rachelle Jack an…" at bounding box center [619, 306] width 178 height 147
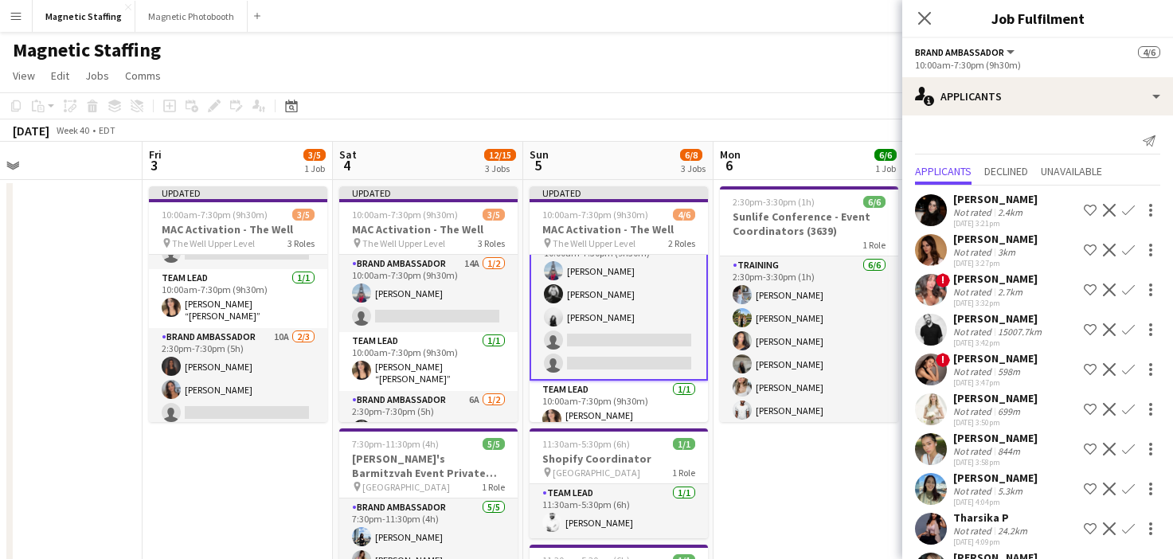
scroll to position [203, 0]
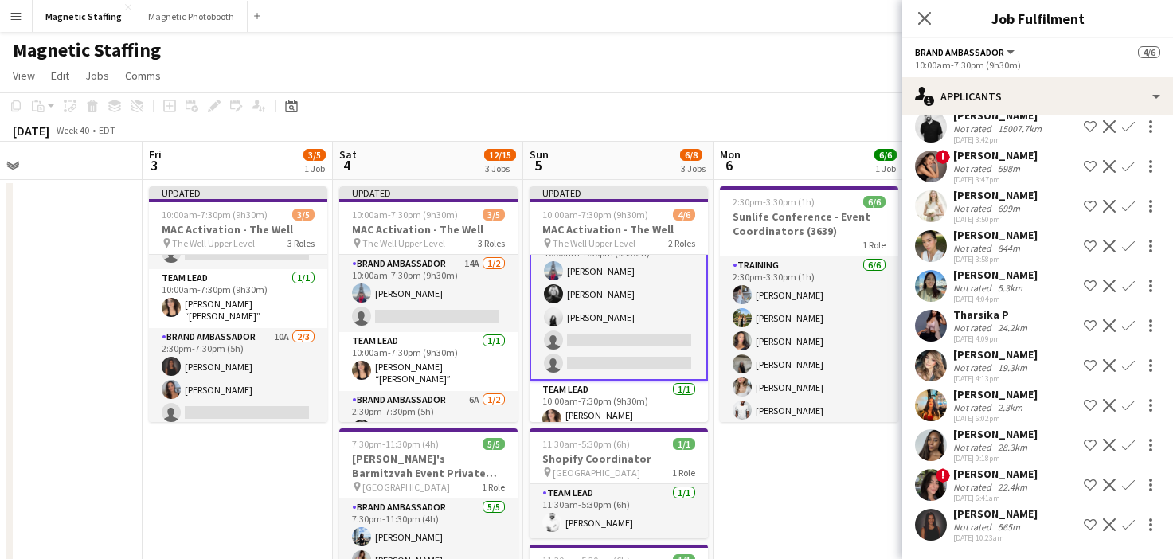
click at [1126, 524] on app-icon "Confirm" at bounding box center [1128, 525] width 13 height 13
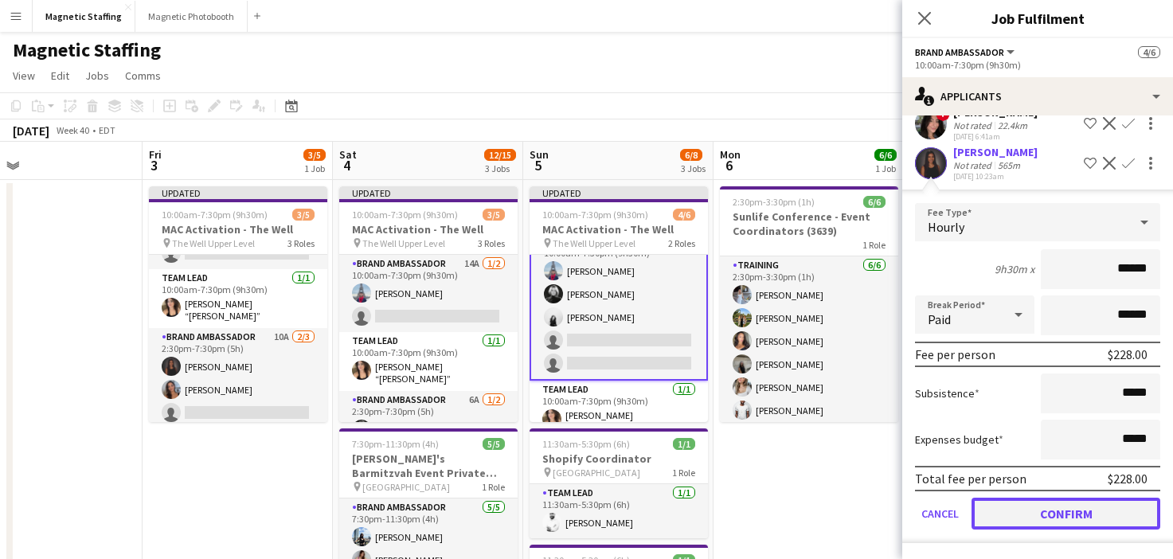
click at [1089, 524] on button "Confirm" at bounding box center [1066, 514] width 189 height 32
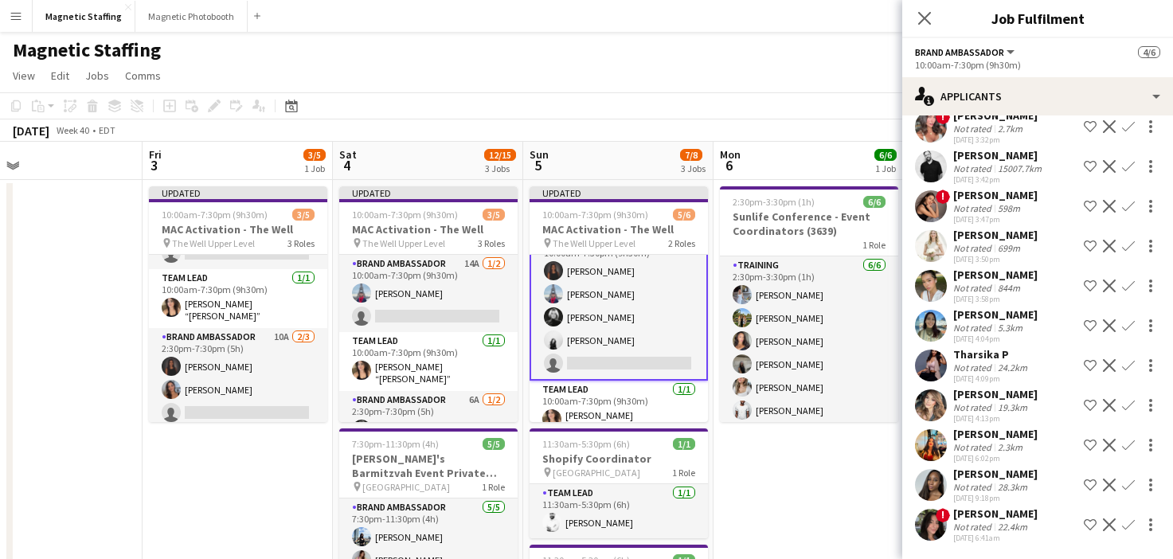
scroll to position [163, 0]
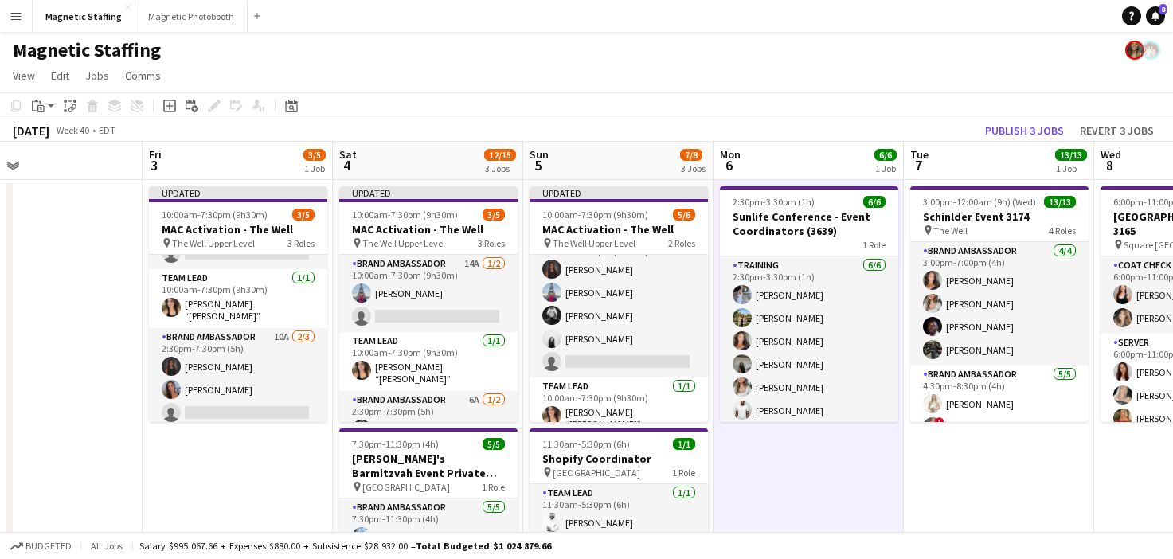
scroll to position [22, 0]
click at [1028, 135] on button "Publish 3 jobs" at bounding box center [1025, 130] width 92 height 21
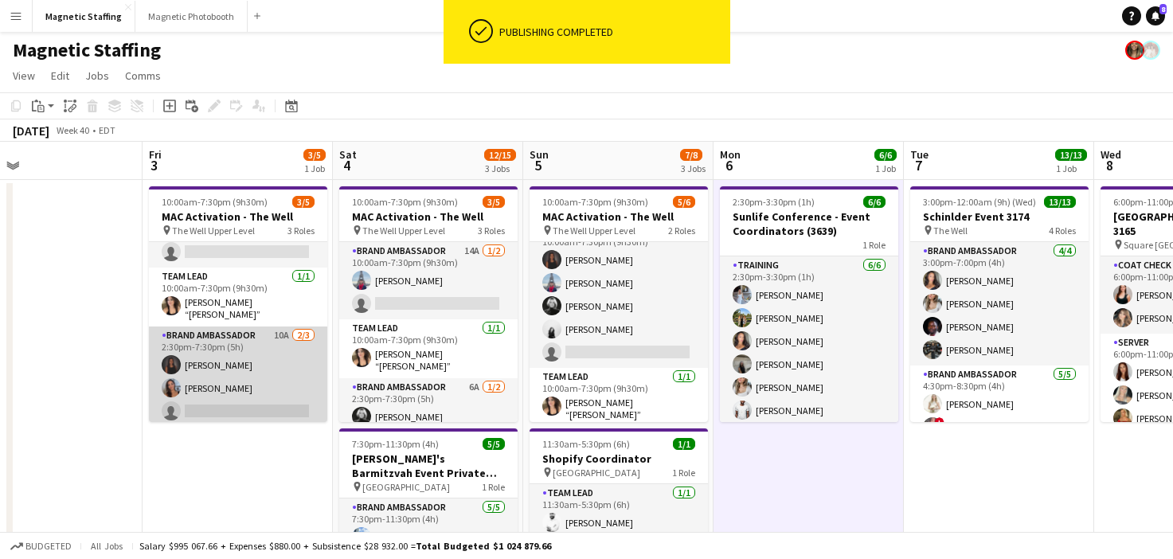
scroll to position [0, 0]
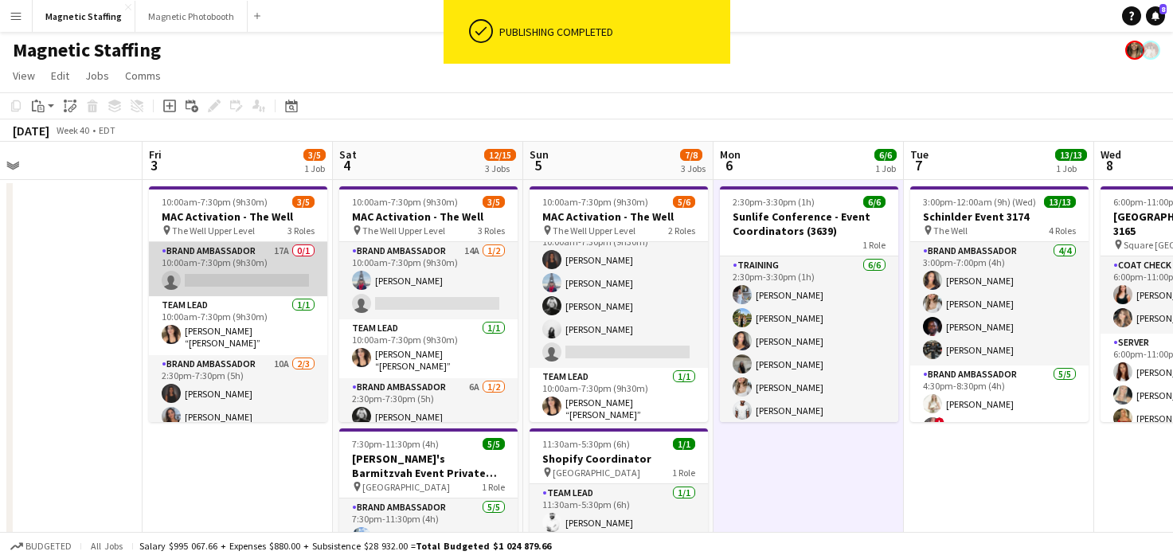
click at [265, 276] on app-card-role "Brand Ambassador 17A 0/1 10:00am-7:30pm (9h30m) single-neutral-actions" at bounding box center [238, 269] width 178 height 54
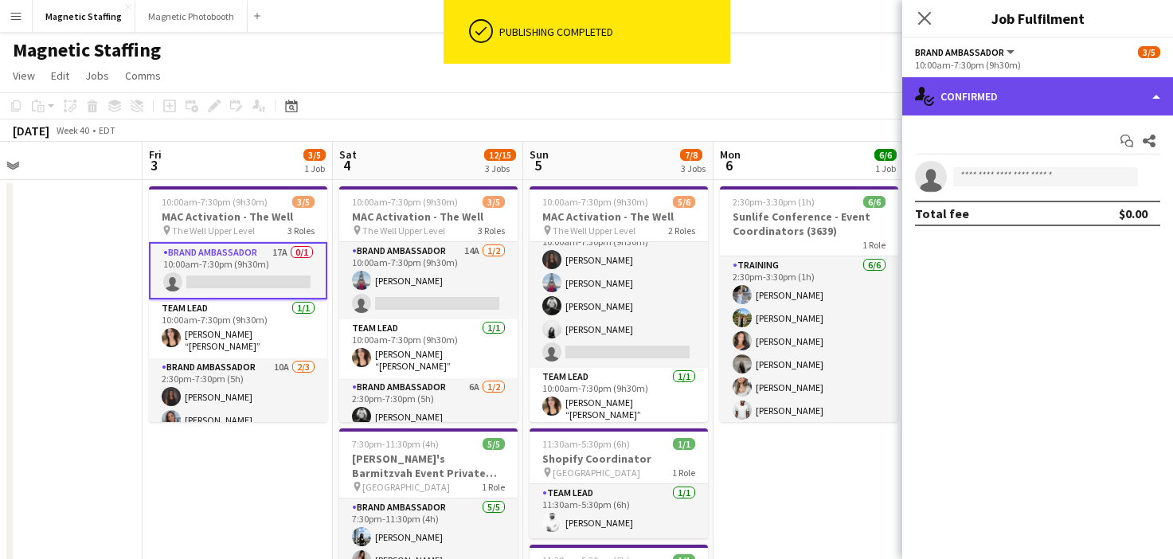
click at [1033, 95] on div "single-neutral-actions-check-2 Confirmed" at bounding box center [1037, 96] width 271 height 38
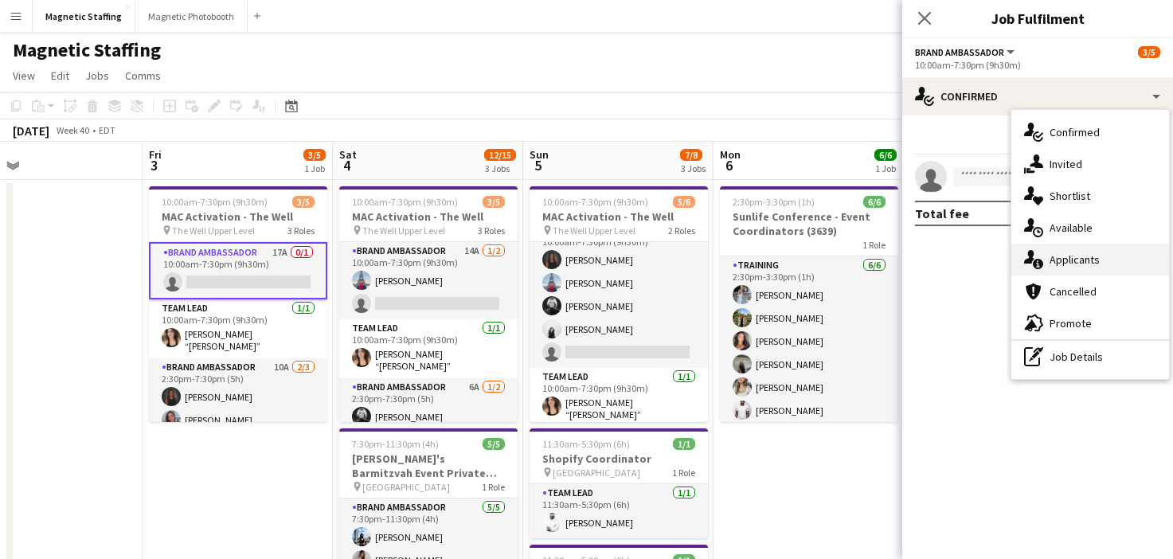
click at [1047, 260] on div "single-neutral-actions-information Applicants" at bounding box center [1091, 260] width 158 height 32
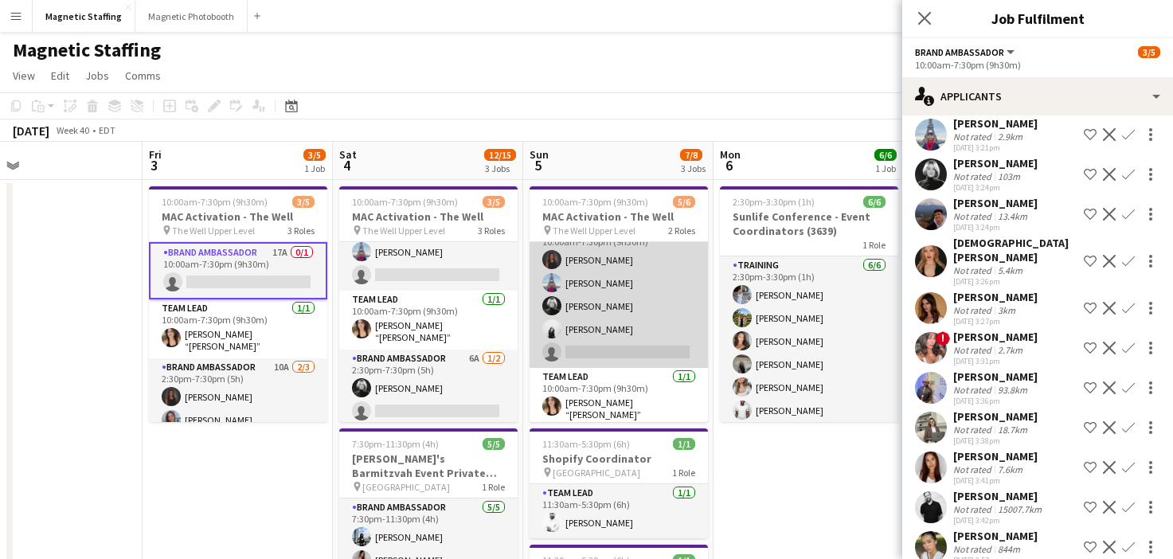
click at [655, 337] on app-card-role "Brand Ambassador 13A 4/5 10:00am-7:30pm (9h30m) Malin Keo Luccas Correia Rachel…" at bounding box center [619, 294] width 178 height 147
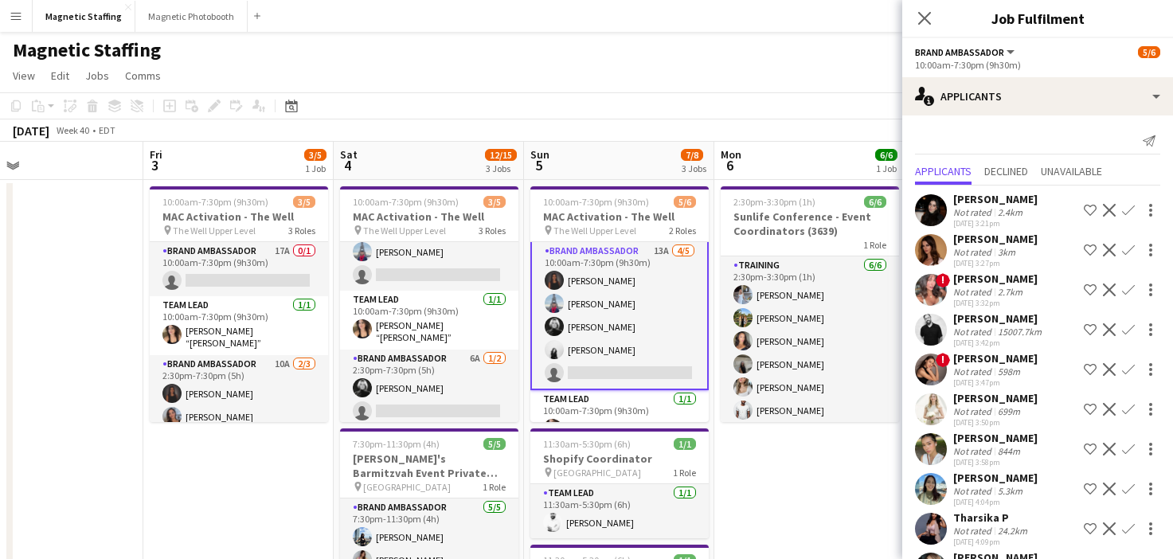
click at [1133, 330] on app-icon "Confirm" at bounding box center [1128, 329] width 13 height 13
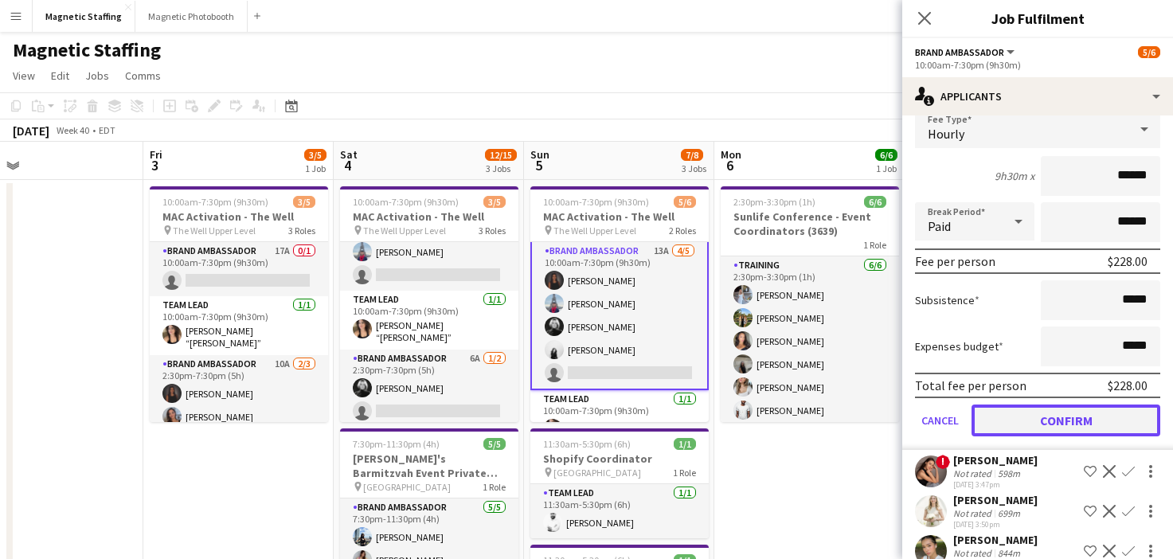
click at [1029, 427] on button "Confirm" at bounding box center [1066, 421] width 189 height 32
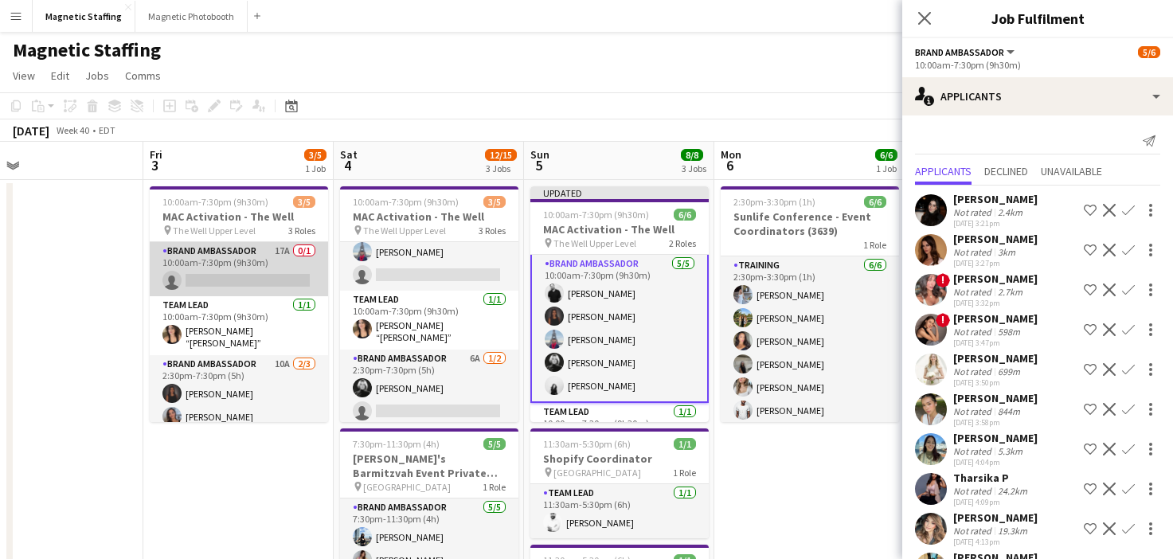
click at [299, 265] on app-card-role "Brand Ambassador 17A 0/1 10:00am-7:30pm (9h30m) single-neutral-actions" at bounding box center [239, 269] width 178 height 54
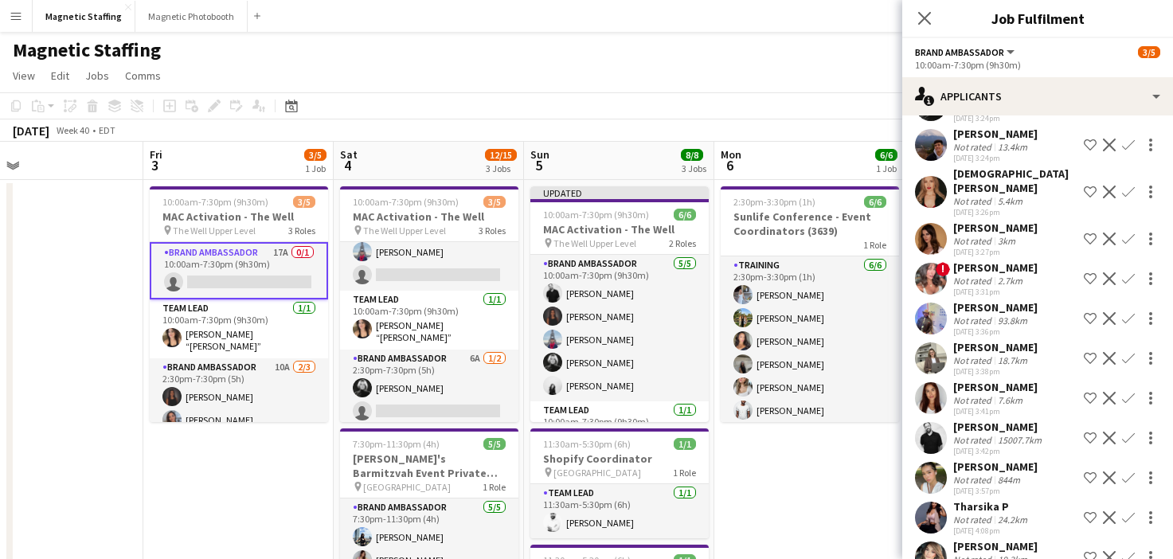
click at [1126, 432] on app-icon "Confirm" at bounding box center [1128, 438] width 13 height 13
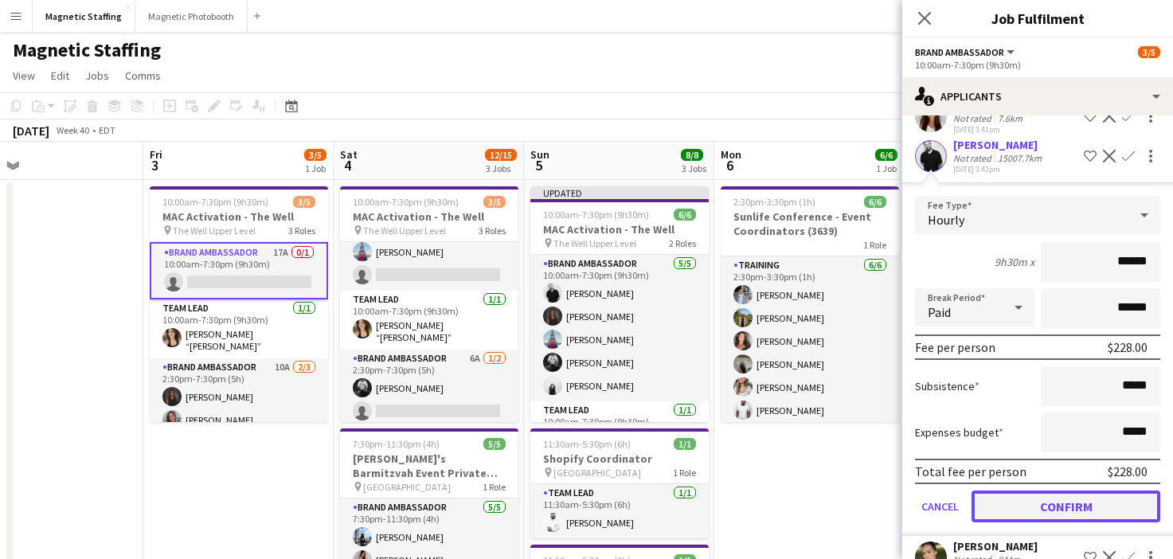
click at [1036, 491] on button "Confirm" at bounding box center [1066, 507] width 189 height 32
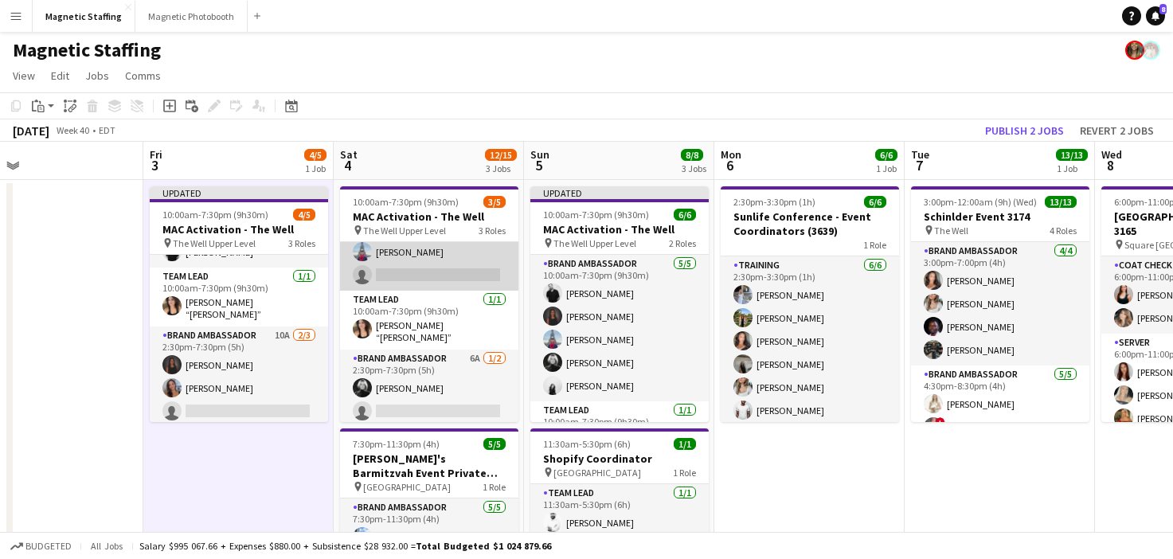
click at [442, 285] on app-card-role "Brand Ambassador 14A 1/2 10:00am-7:30pm (9h30m) Luccas Correia single-neutral-a…" at bounding box center [429, 251] width 178 height 77
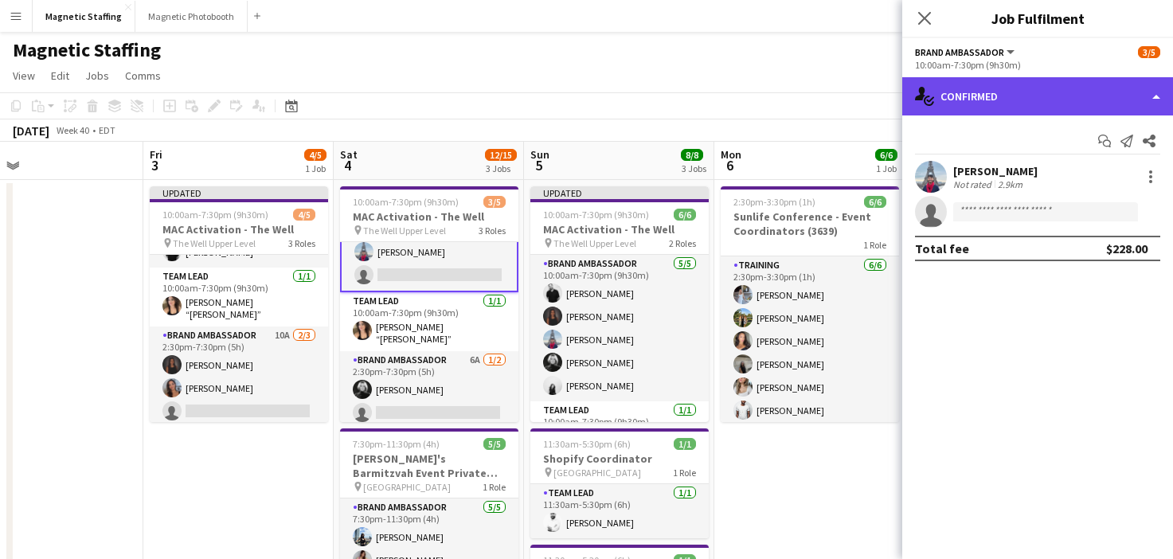
click at [992, 101] on div "single-neutral-actions-check-2 Confirmed" at bounding box center [1037, 96] width 271 height 38
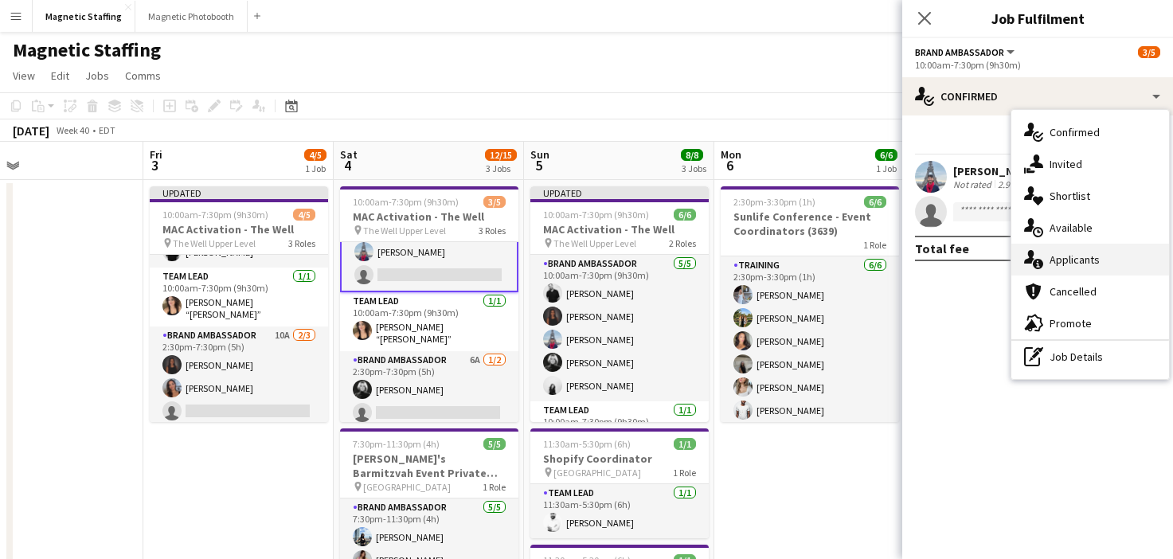
click at [1051, 264] on span "Applicants" at bounding box center [1075, 260] width 50 height 14
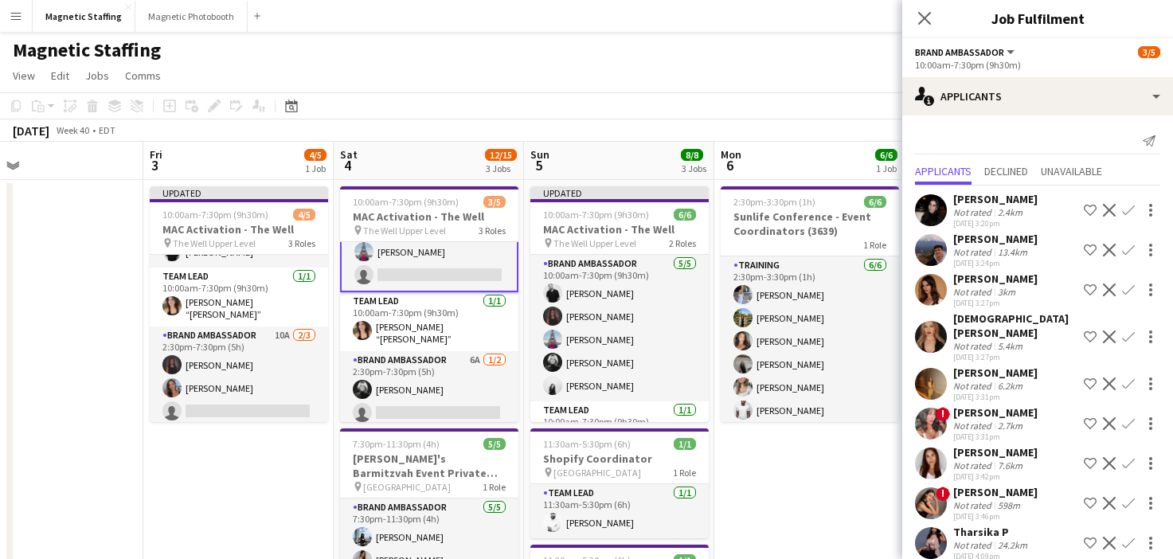
scroll to position [163, 0]
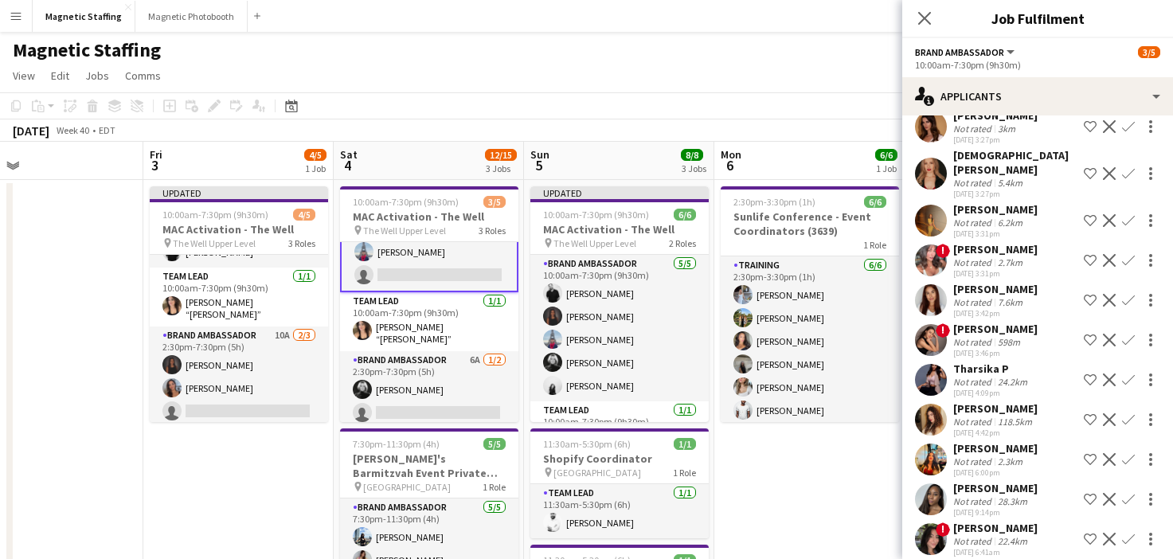
click at [1110, 493] on app-icon "Decline" at bounding box center [1109, 499] width 13 height 13
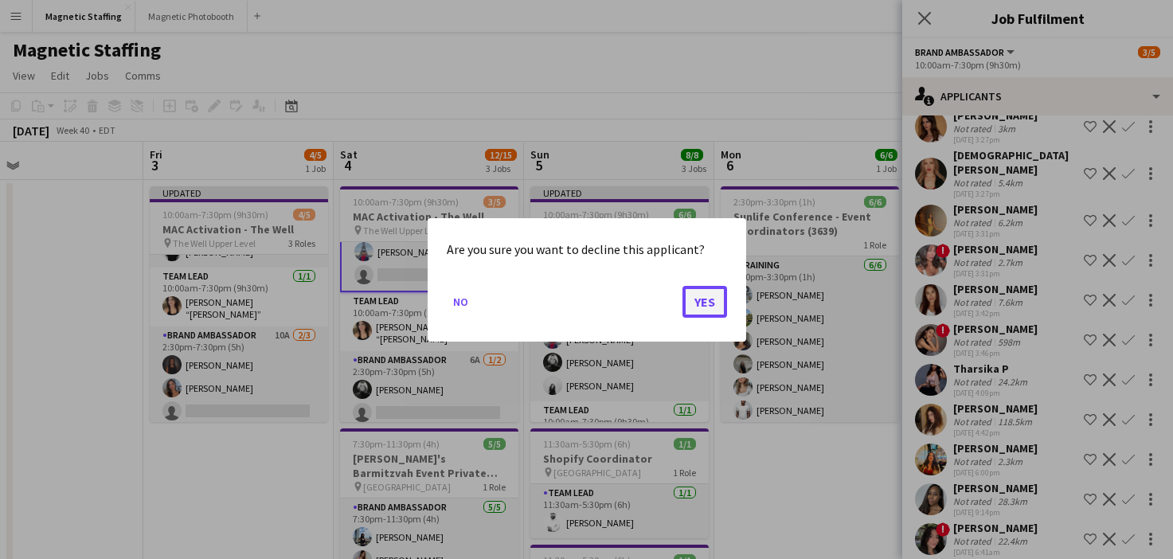
click at [712, 293] on button "Yes" at bounding box center [705, 301] width 45 height 32
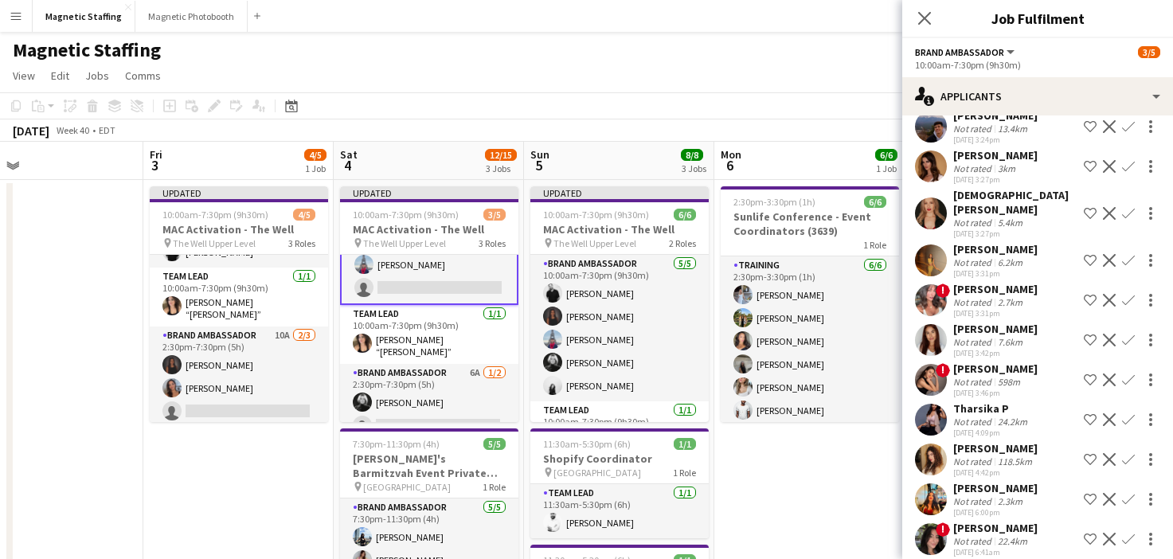
click at [1114, 374] on app-icon "Decline" at bounding box center [1109, 380] width 13 height 13
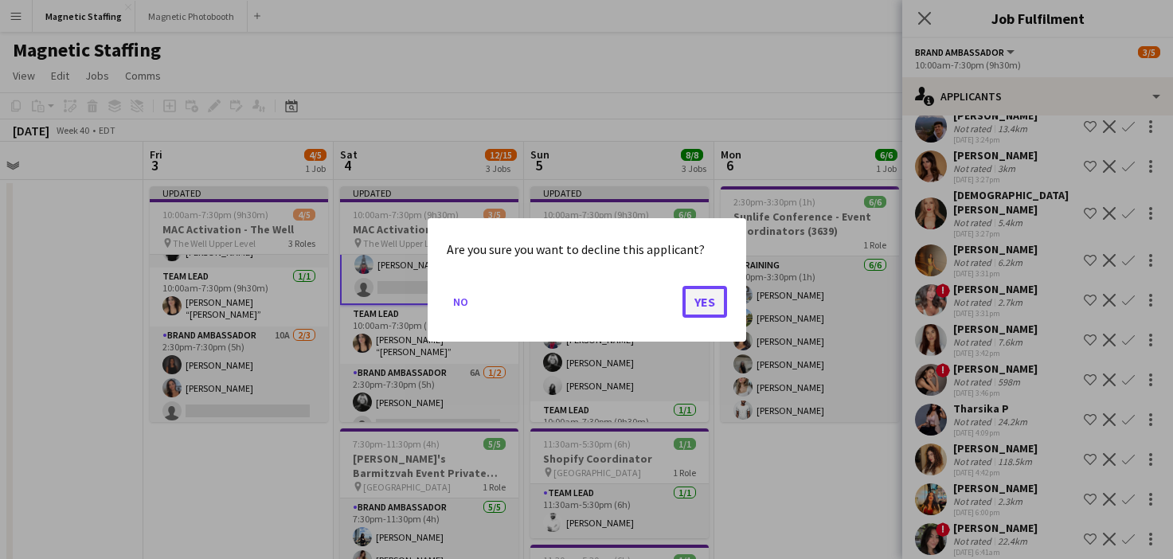
click at [708, 313] on button "Yes" at bounding box center [705, 301] width 45 height 32
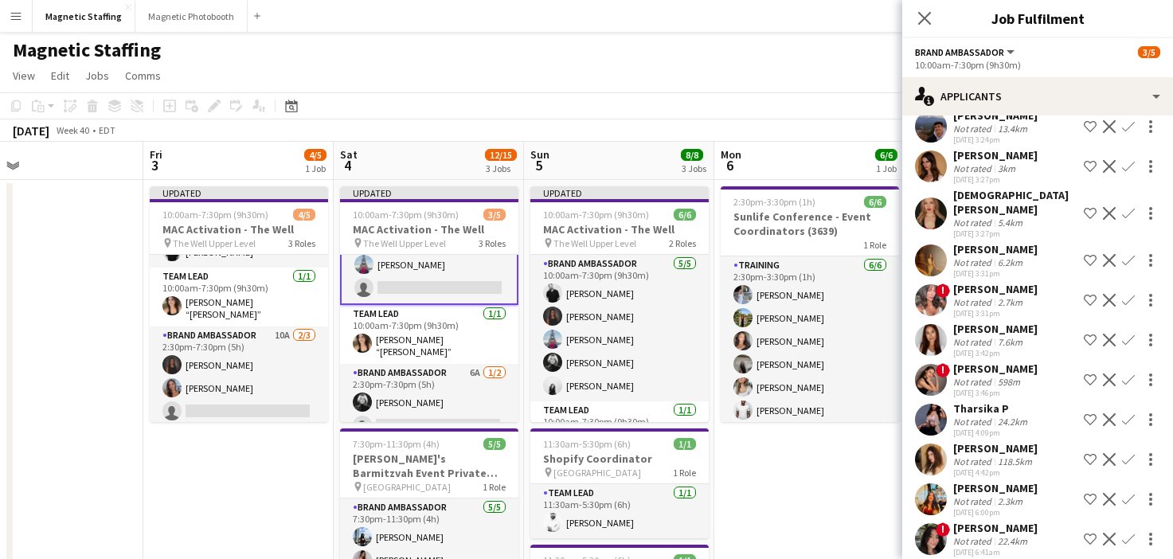
scroll to position [84, 0]
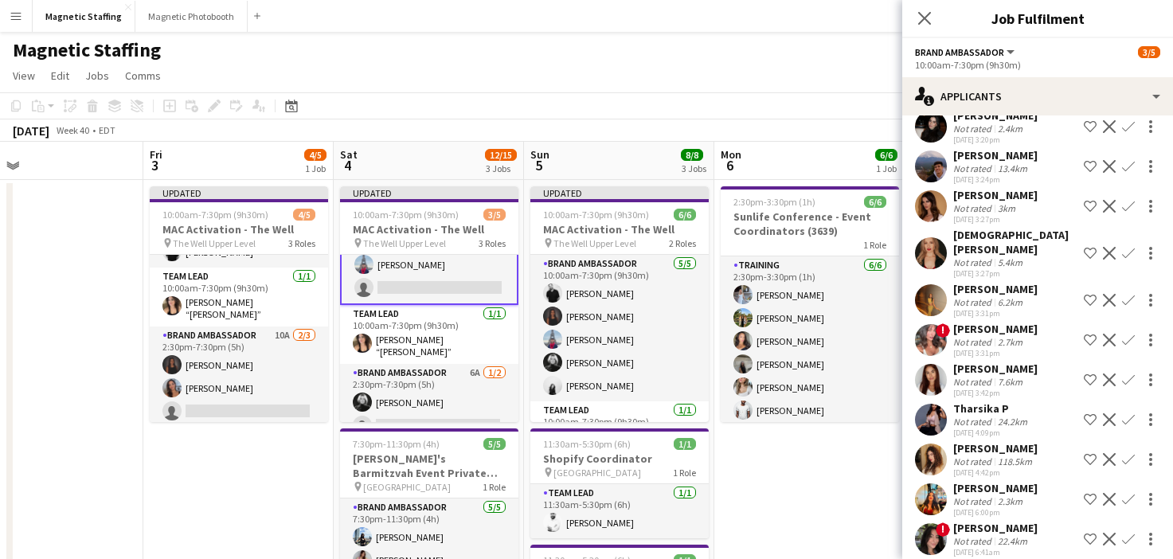
click at [1111, 413] on app-icon "Decline" at bounding box center [1109, 419] width 13 height 13
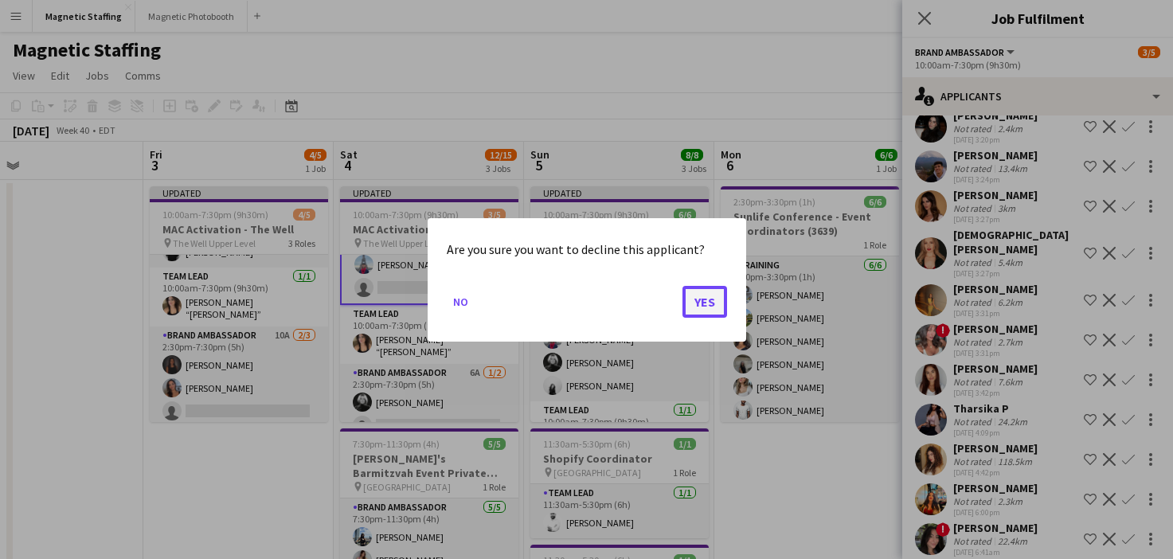
click at [714, 312] on button "Yes" at bounding box center [705, 301] width 45 height 32
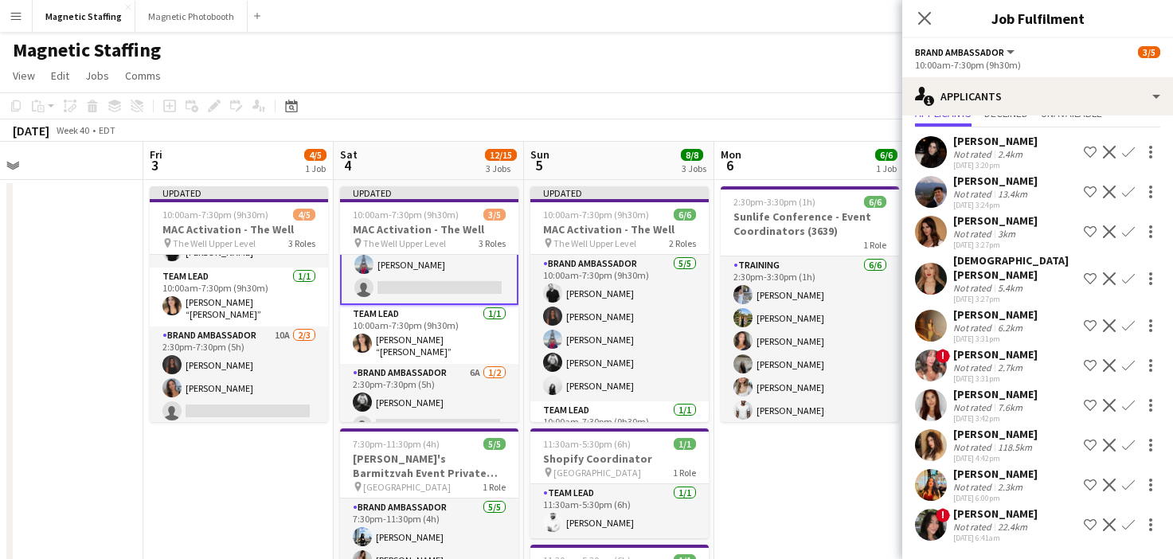
scroll to position [44, 0]
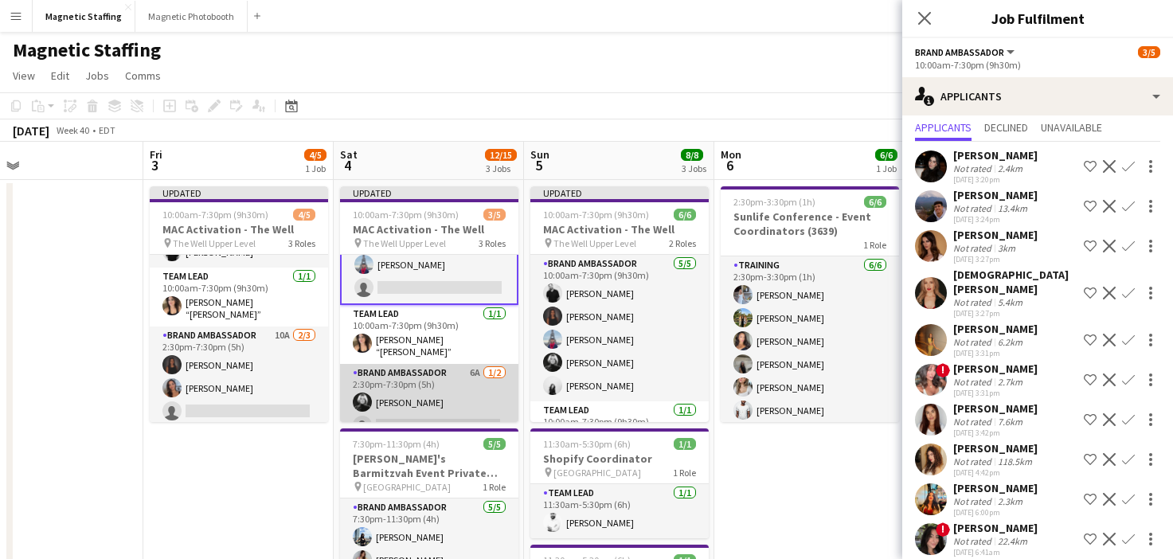
click at [434, 417] on app-card-role "Brand Ambassador 6A [DATE] 2:30pm-7:30pm (5h) [PERSON_NAME] single-neutral-acti…" at bounding box center [429, 402] width 178 height 77
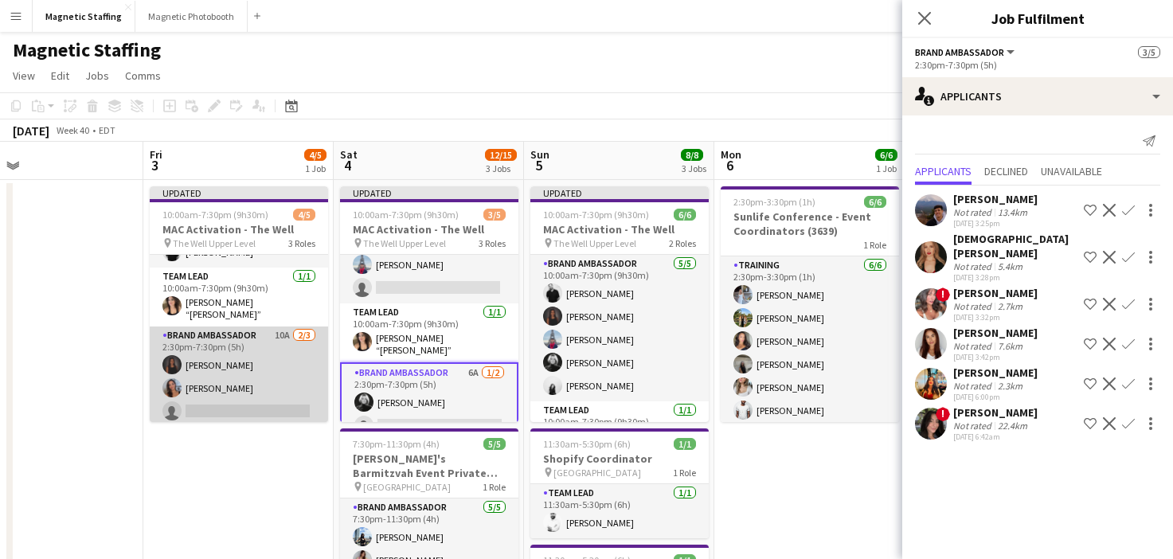
click at [232, 401] on app-card-role "Brand Ambassador 10A [DATE] 2:30pm-7:30pm (5h) [PERSON_NAME] [PERSON_NAME] sing…" at bounding box center [239, 377] width 178 height 100
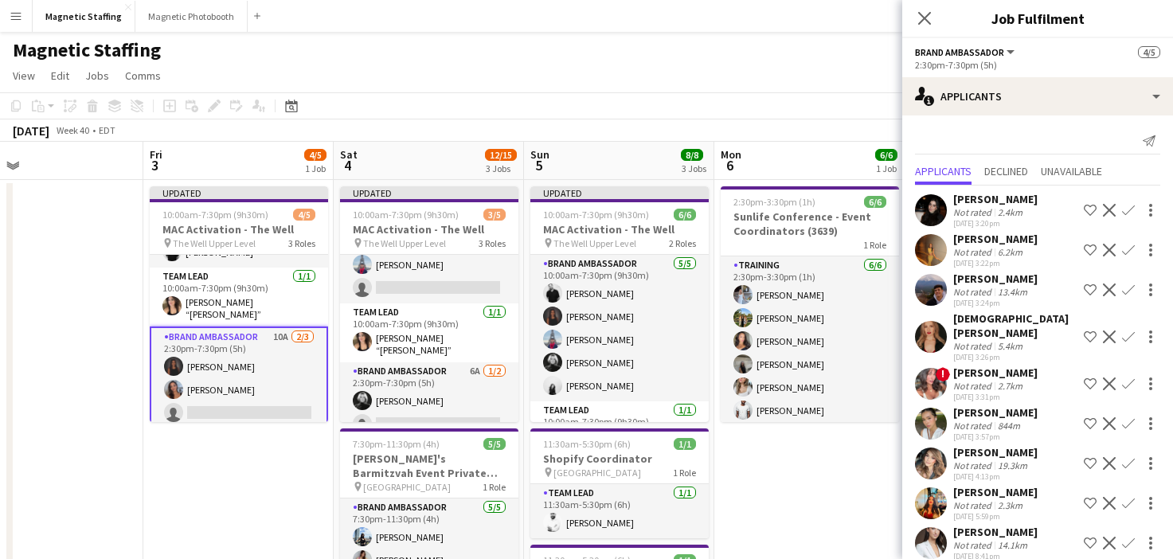
scroll to position [44, 0]
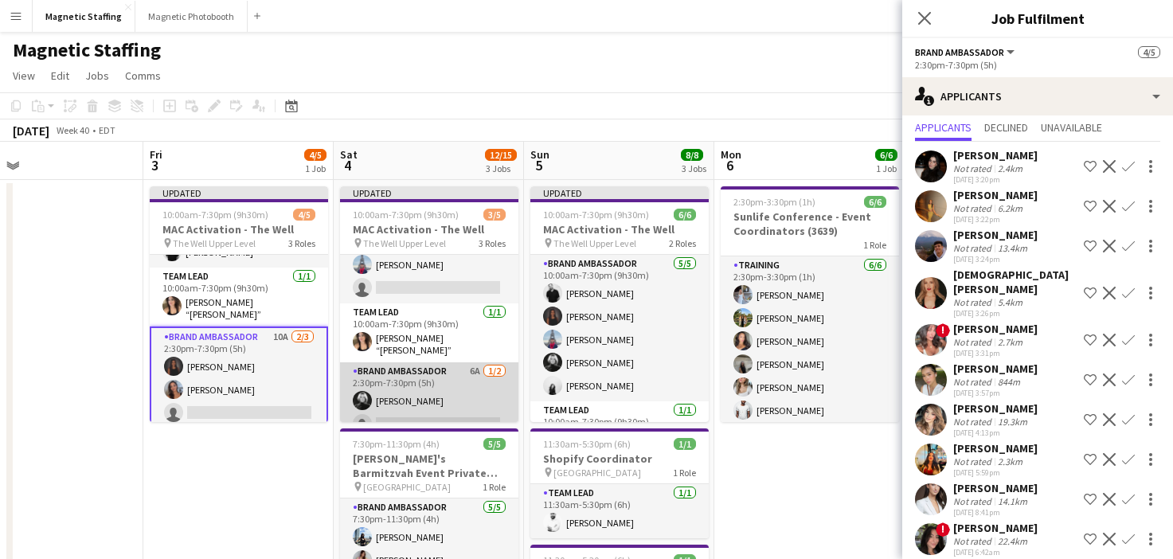
click at [399, 394] on app-card-role "Brand Ambassador 6A [DATE] 2:30pm-7:30pm (5h) [PERSON_NAME] single-neutral-acti…" at bounding box center [429, 400] width 178 height 77
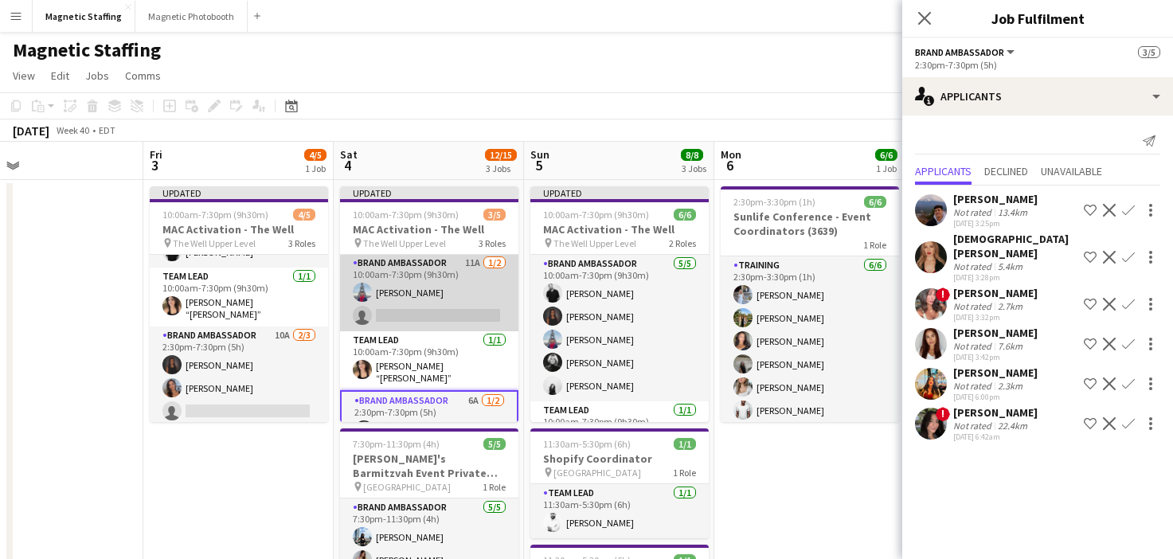
click at [430, 292] on app-card-role "Brand Ambassador 11A [DATE] 10:00am-7:30pm (9h30m) [PERSON_NAME] single-neutral…" at bounding box center [429, 292] width 178 height 77
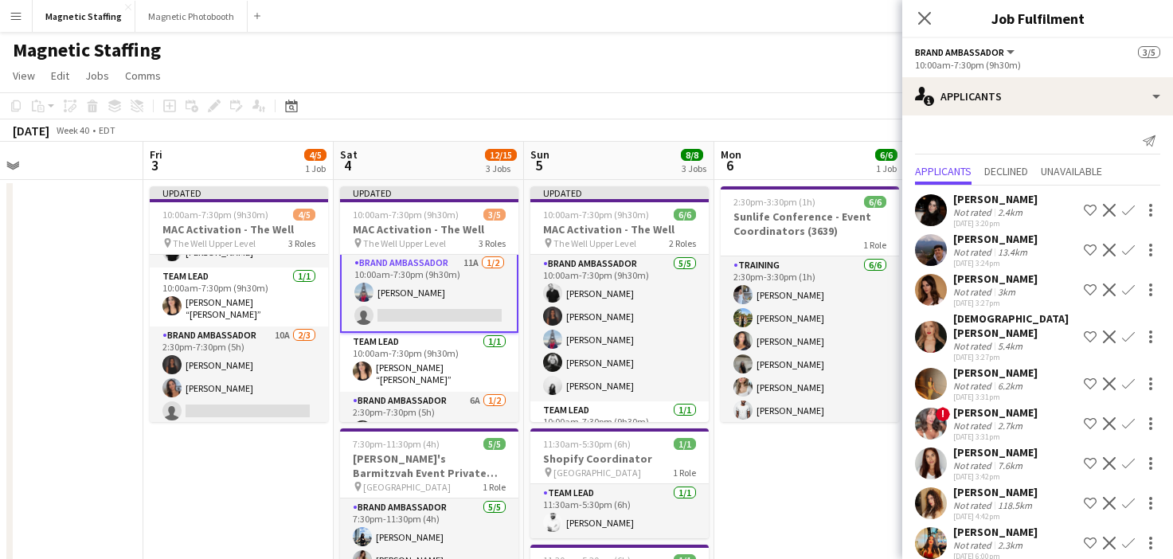
scroll to position [44, 0]
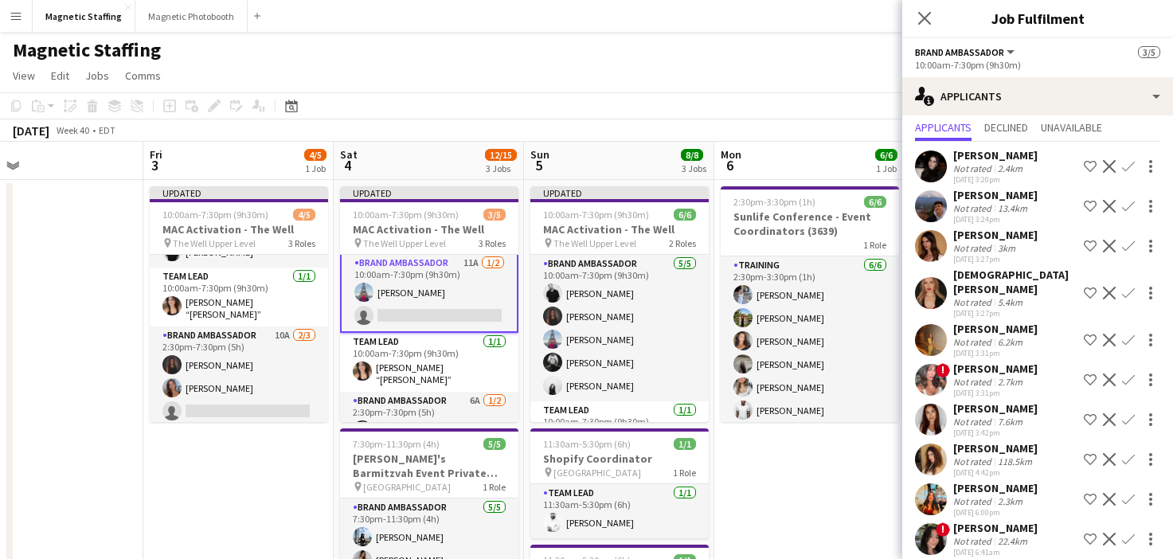
click at [815, 115] on app-toolbar "Copy Paste Paste Command V Paste with crew Command Shift V Paste linked Job Del…" at bounding box center [586, 105] width 1173 height 27
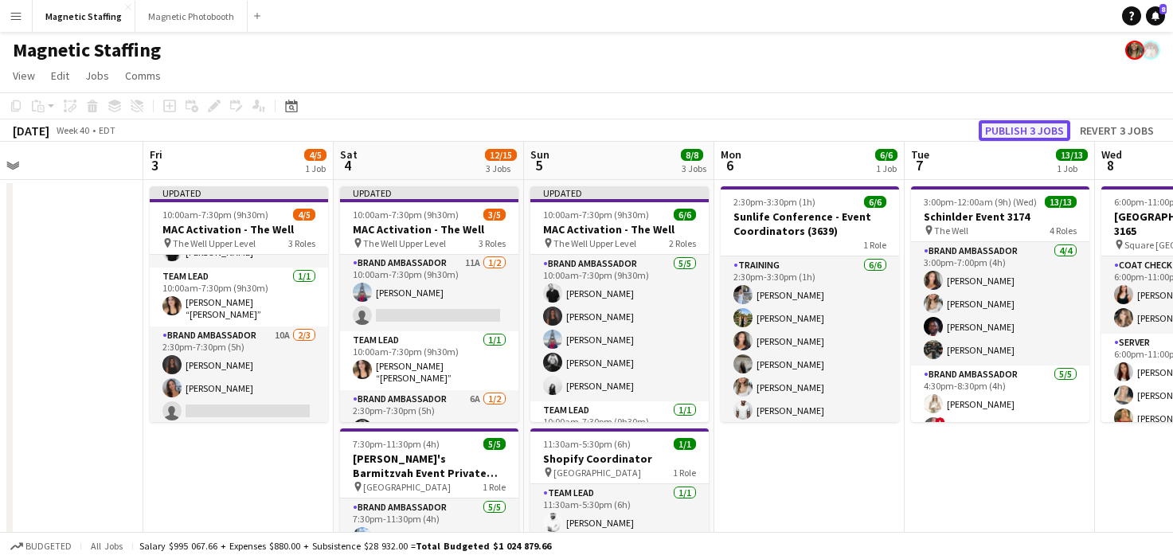
click at [1018, 127] on button "Publish 3 jobs" at bounding box center [1025, 130] width 92 height 21
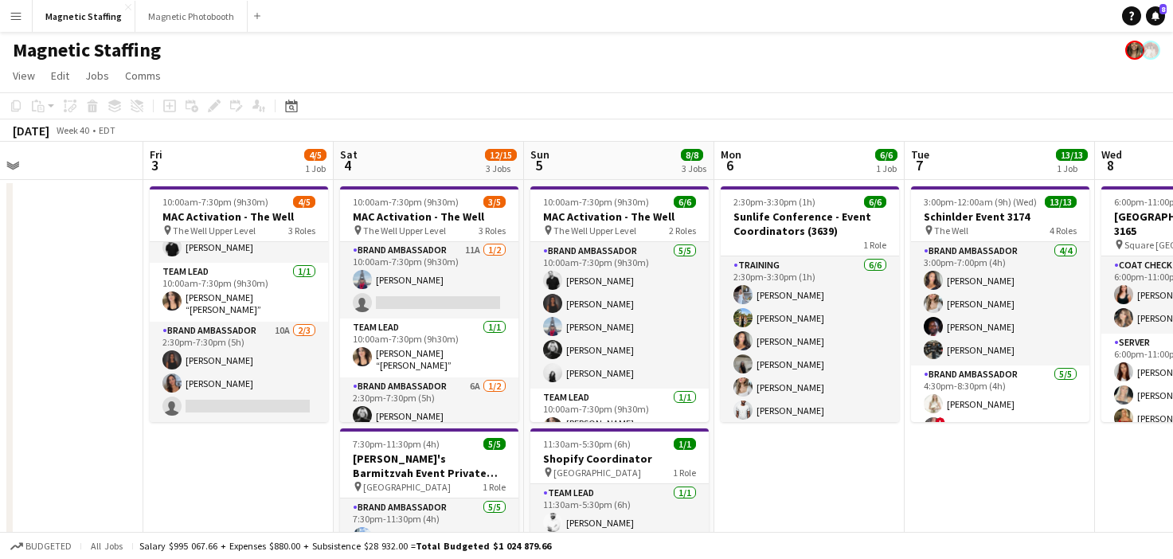
scroll to position [29, 0]
click at [290, 105] on icon "Date picker" at bounding box center [291, 106] width 13 height 13
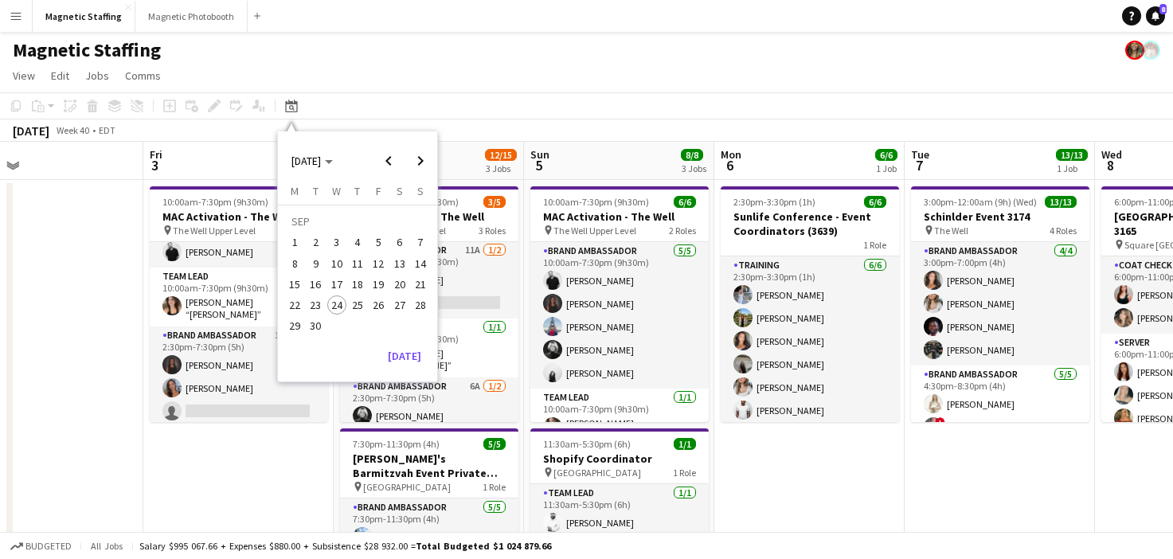
click at [393, 370] on div "SEP 2025 SEP 2025 Monday M Tuesday T Wednesday W Thursday T Friday F Saturday S…" at bounding box center [357, 256] width 159 height 250
click at [397, 365] on button "[DATE]" at bounding box center [405, 355] width 46 height 25
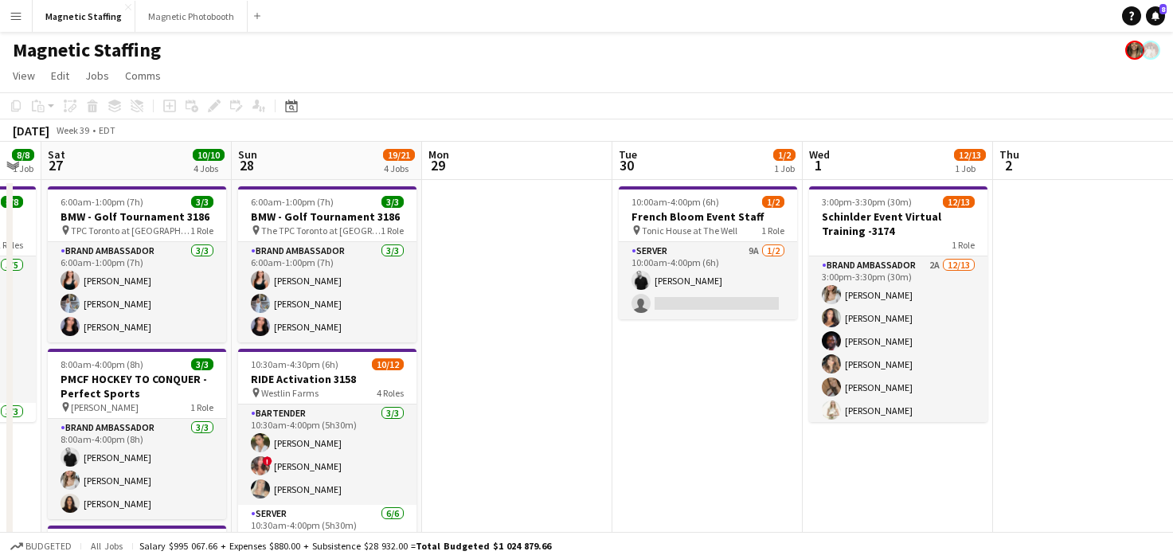
scroll to position [0, 508]
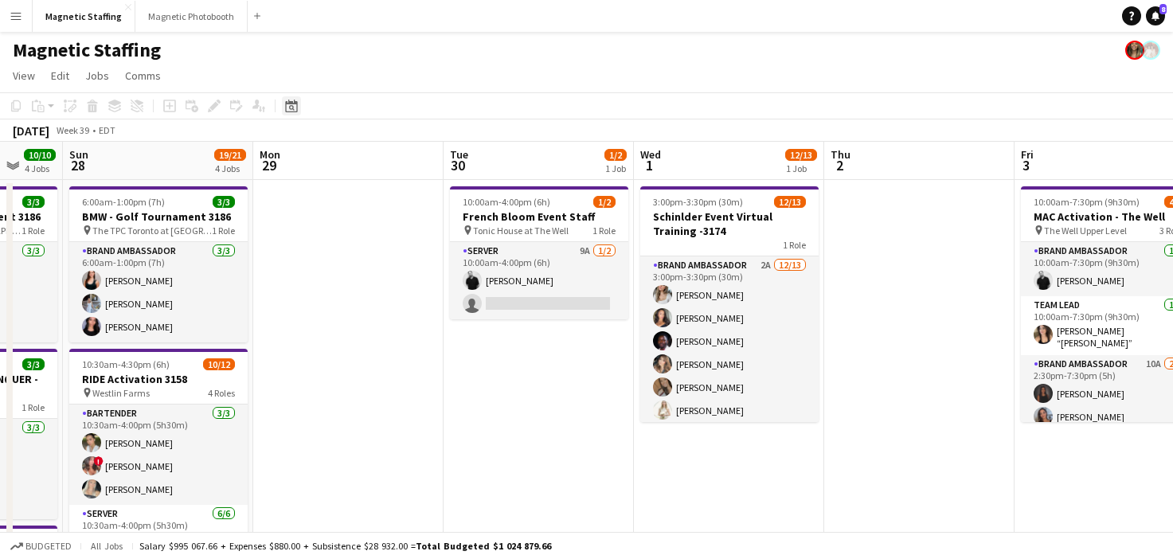
click at [298, 104] on div "Date picker" at bounding box center [291, 105] width 19 height 19
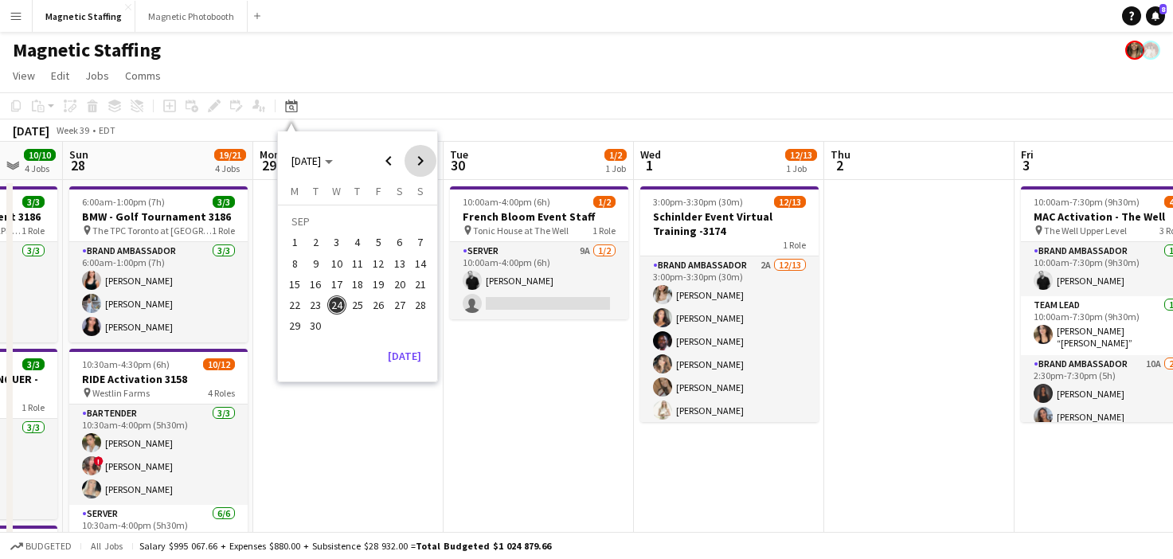
click at [418, 162] on span "Next month" at bounding box center [421, 161] width 32 height 32
click at [374, 289] on span "21" at bounding box center [378, 288] width 19 height 19
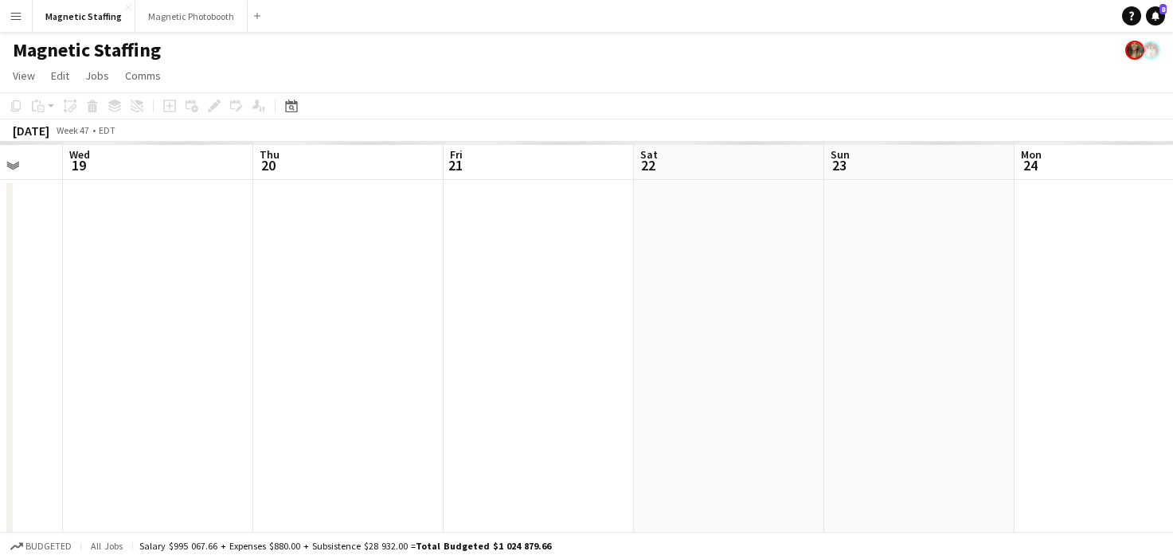
scroll to position [0, 548]
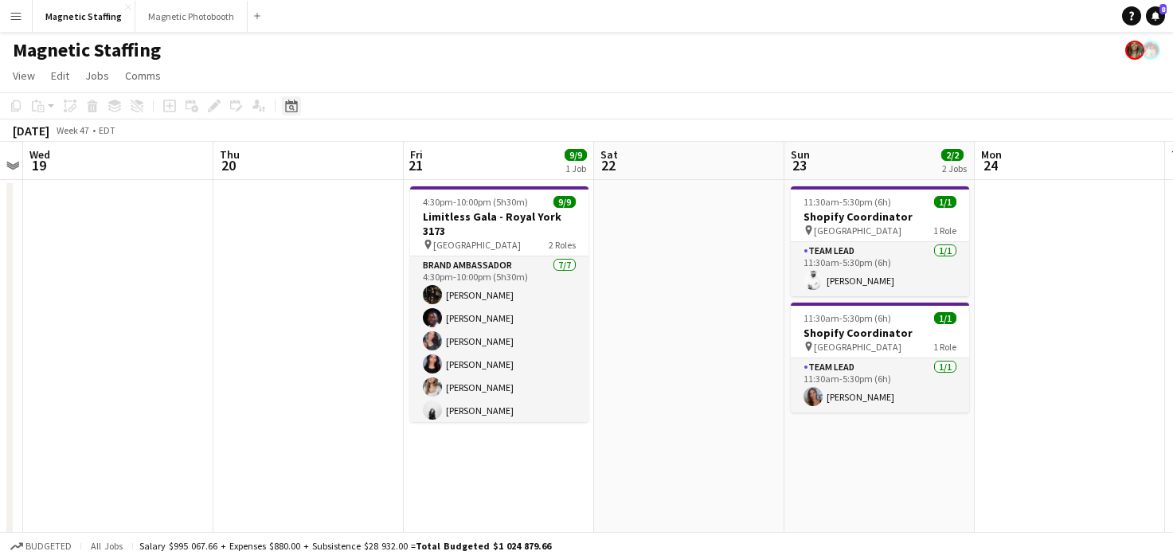
click at [294, 106] on icon "Date picker" at bounding box center [291, 106] width 13 height 13
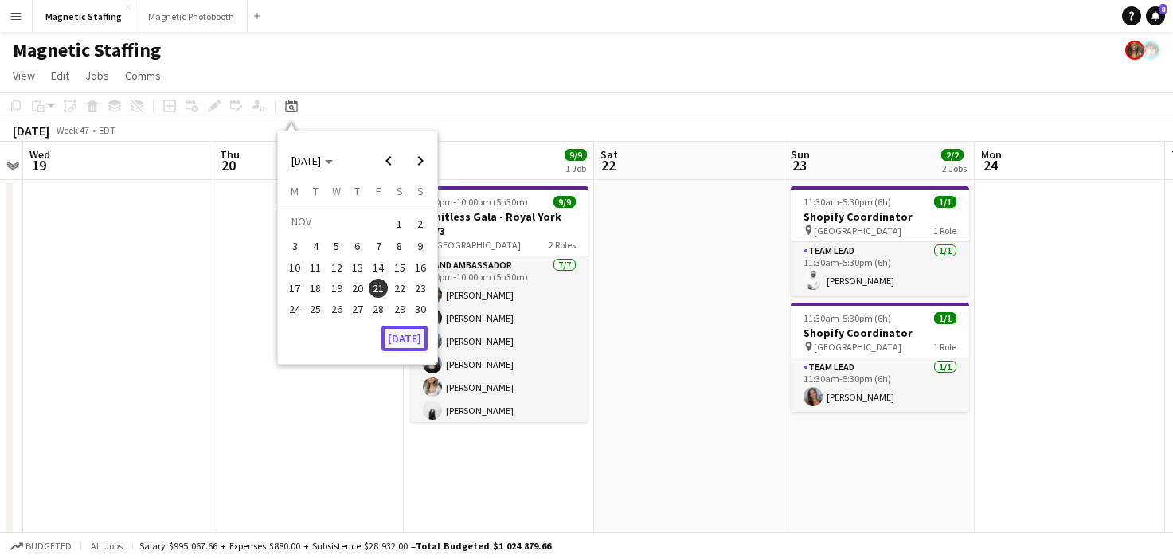
click at [403, 342] on button "[DATE]" at bounding box center [405, 338] width 46 height 25
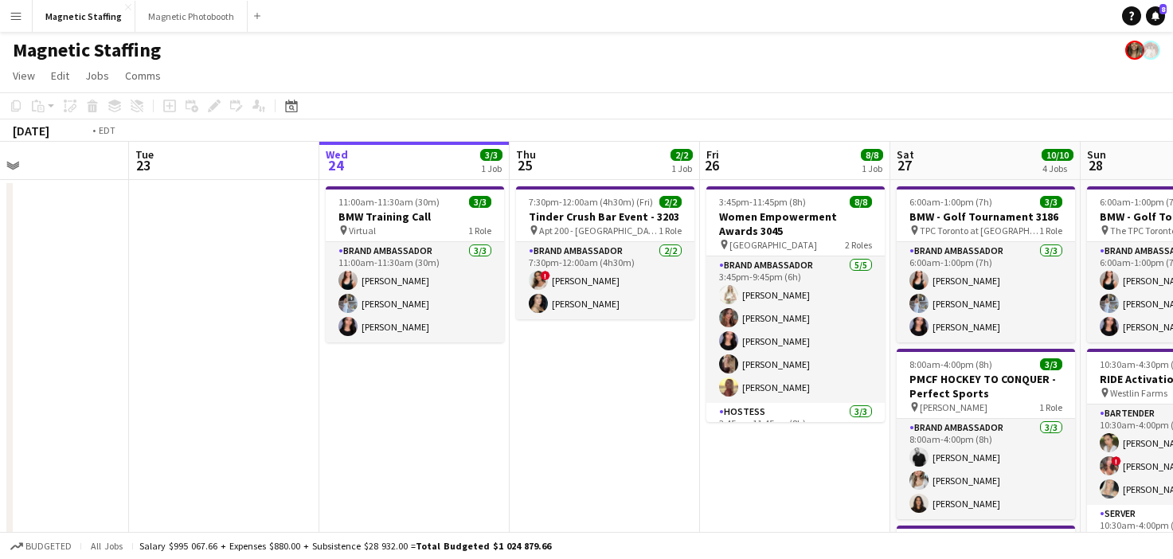
drag, startPoint x: 671, startPoint y: 307, endPoint x: 73, endPoint y: 390, distance: 603.8
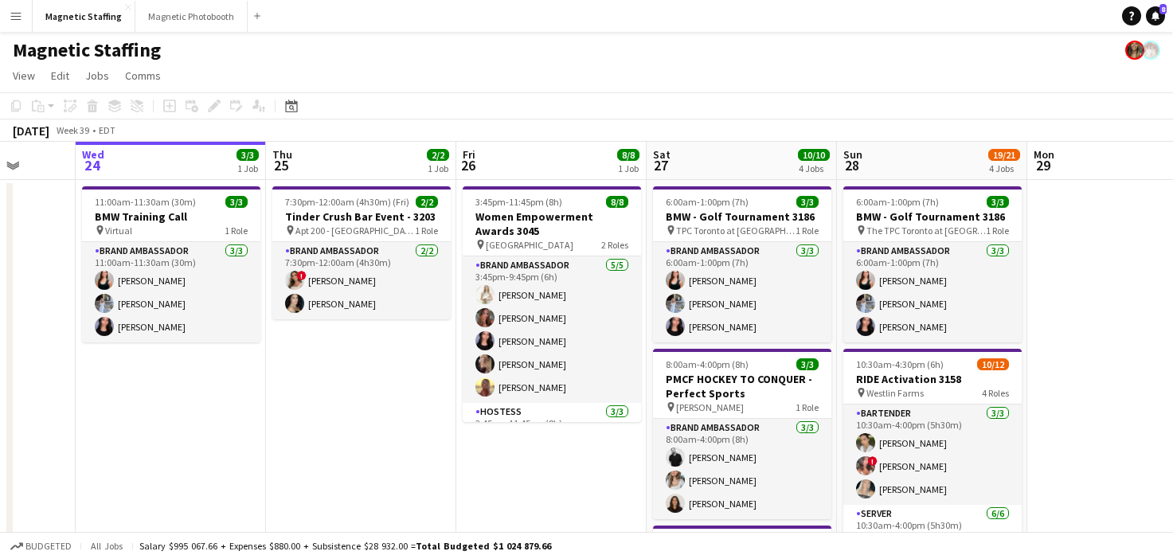
drag, startPoint x: 497, startPoint y: 387, endPoint x: 0, endPoint y: 459, distance: 502.2
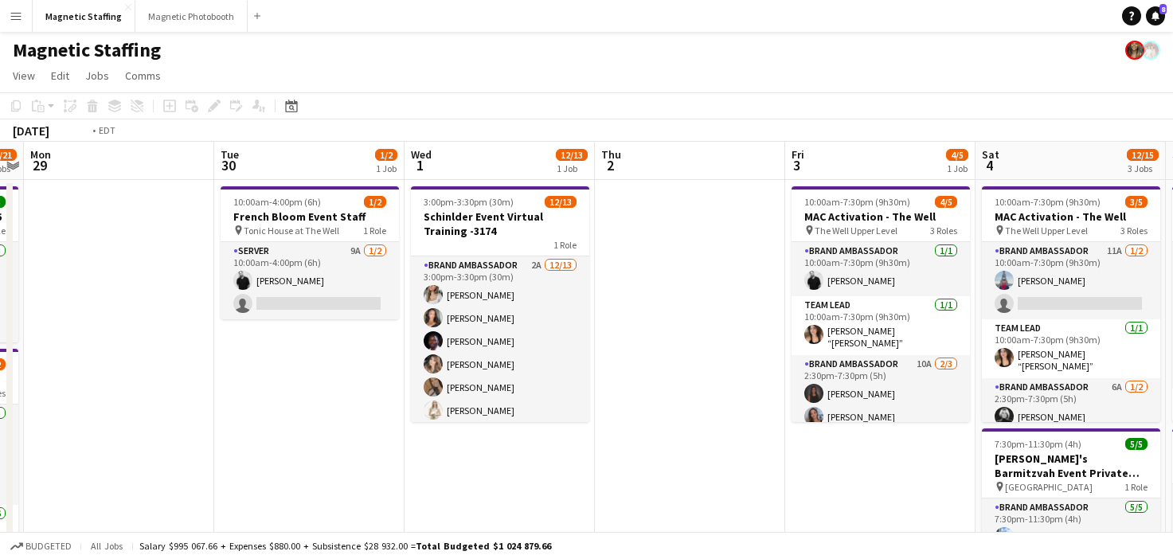
drag, startPoint x: 623, startPoint y: 425, endPoint x: 0, endPoint y: 444, distance: 623.2
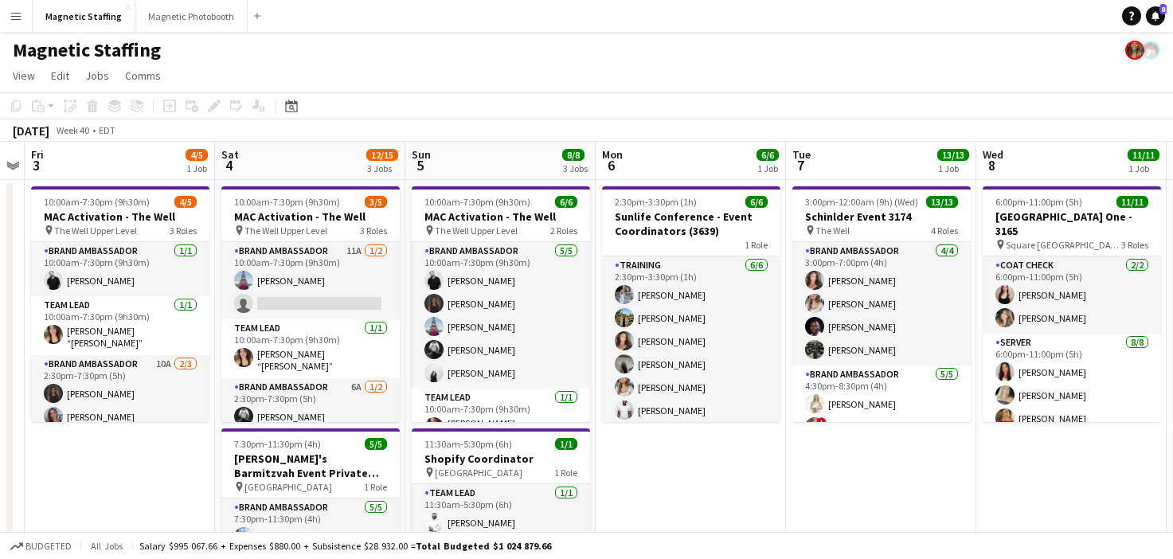
scroll to position [0, 461]
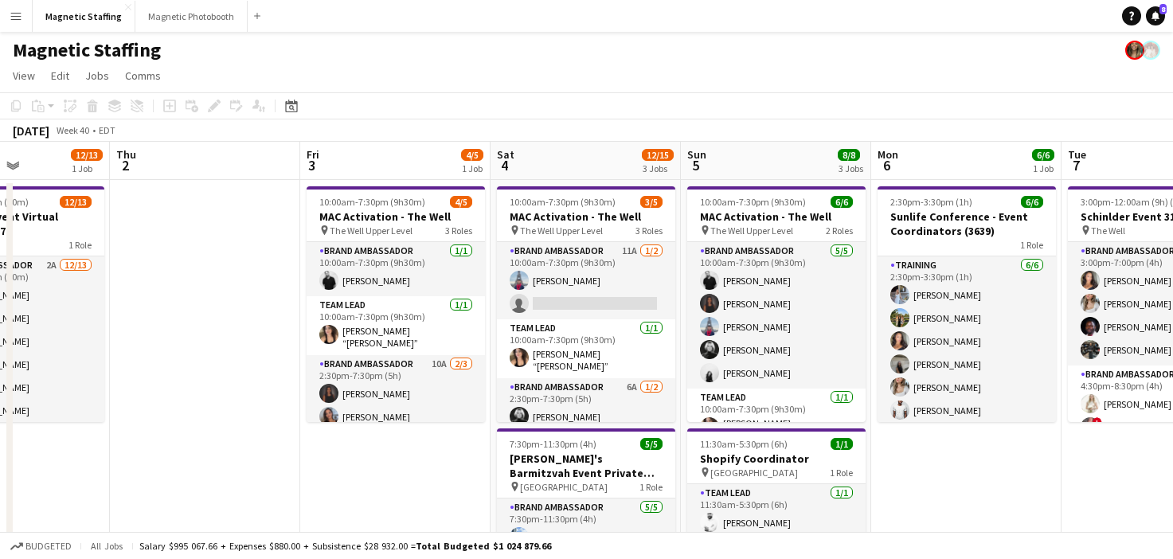
drag, startPoint x: 661, startPoint y: 371, endPoint x: 170, endPoint y: 382, distance: 490.8
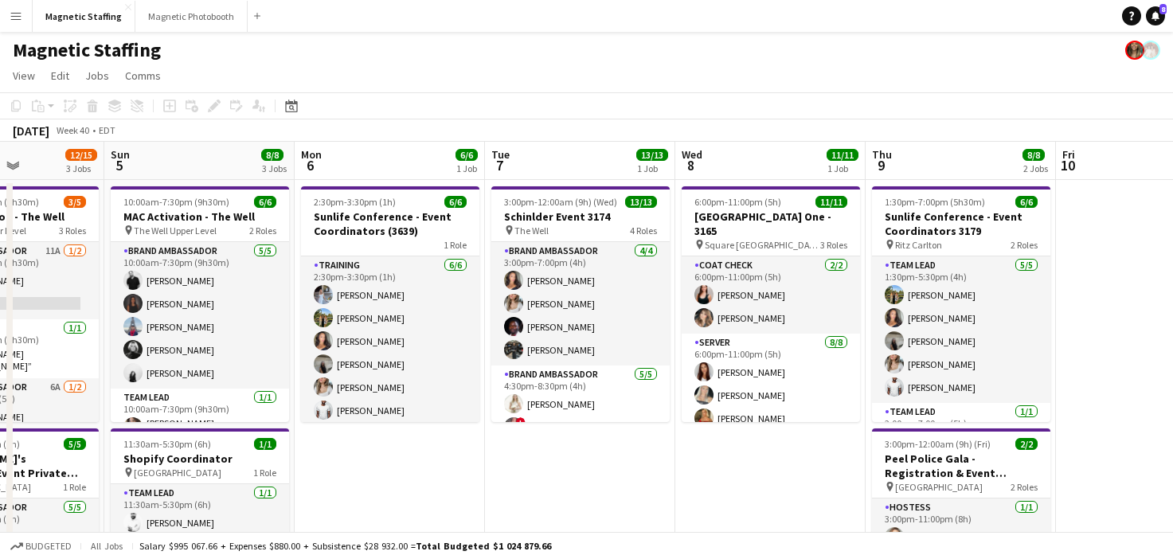
scroll to position [0, 770]
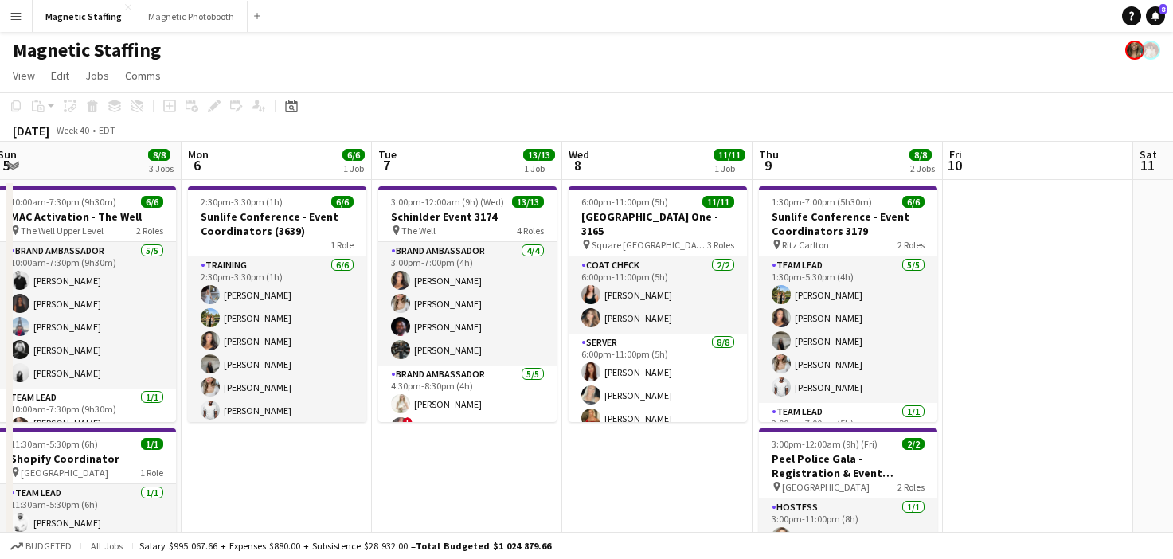
drag, startPoint x: 671, startPoint y: 353, endPoint x: 362, endPoint y: 359, distance: 309.1
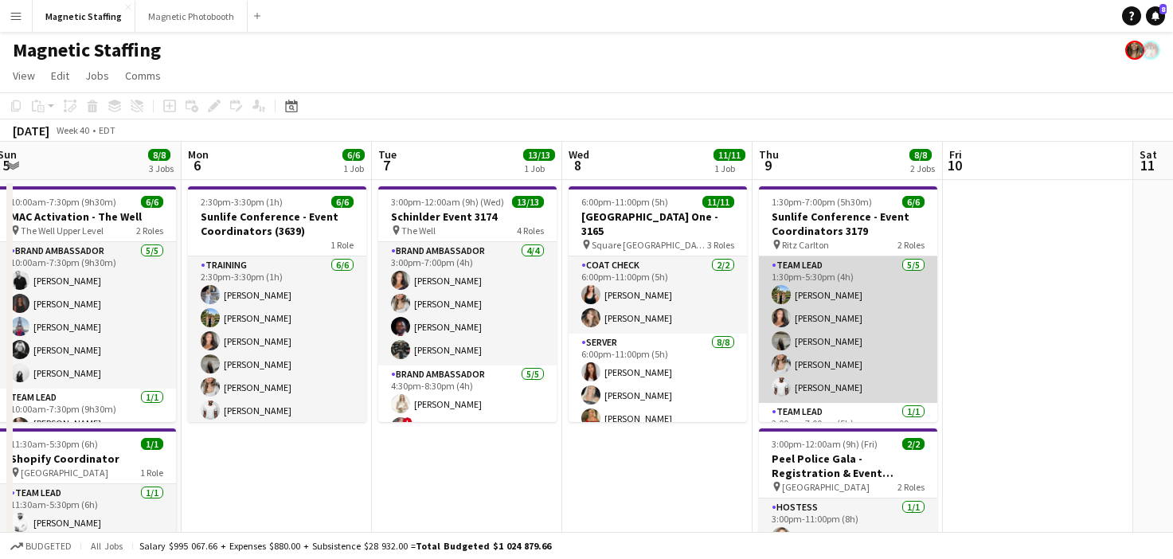
click at [828, 346] on app-card-role "Team Lead 5/5 1:30pm-5:30pm (4h) Tereza Zetko Katelynn Espinosa Caitlin Johnson…" at bounding box center [848, 329] width 178 height 147
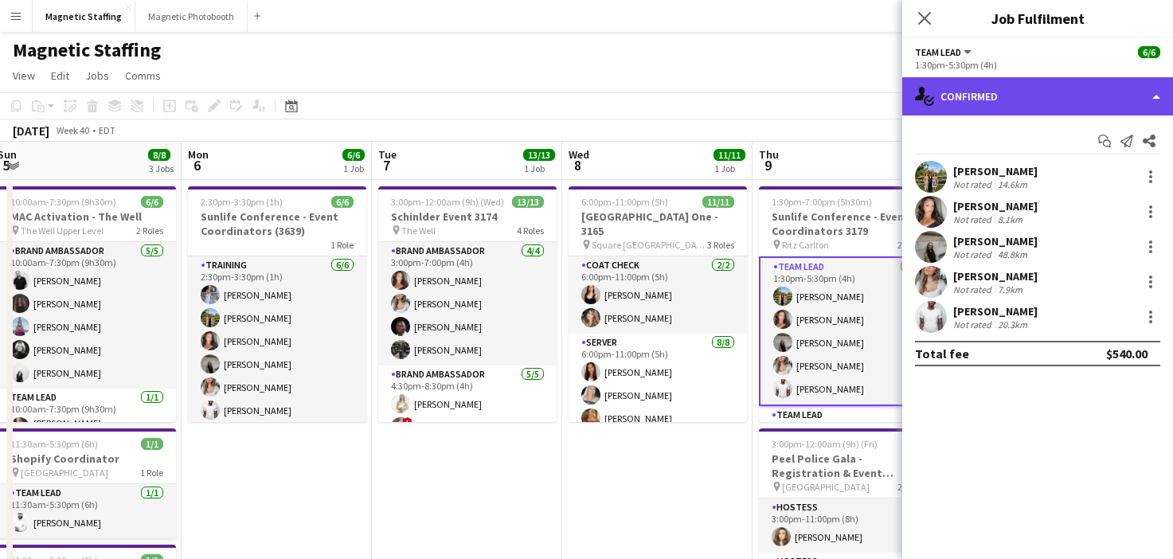
click at [1034, 84] on div "single-neutral-actions-check-2 Confirmed" at bounding box center [1037, 96] width 271 height 38
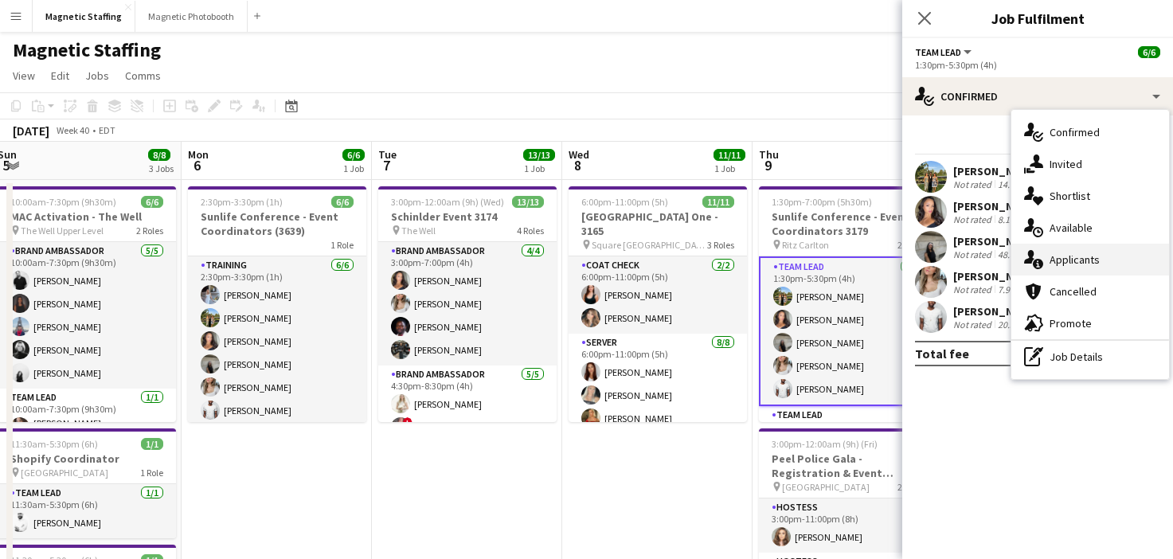
click at [1037, 250] on div "single-neutral-actions-information Applicants" at bounding box center [1091, 260] width 158 height 32
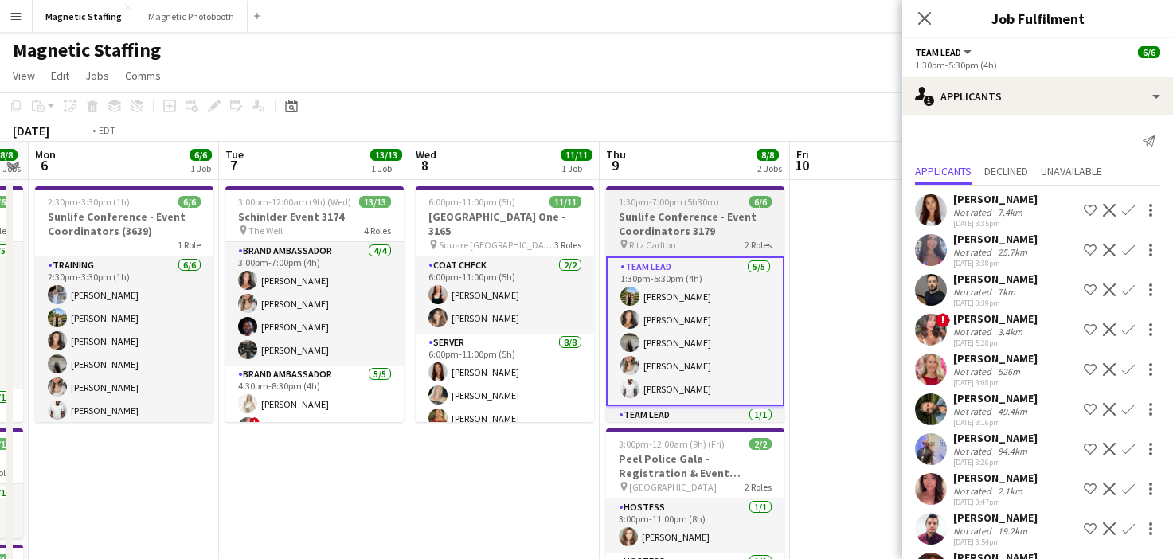
drag, startPoint x: 771, startPoint y: 367, endPoint x: 738, endPoint y: 361, distance: 33.3
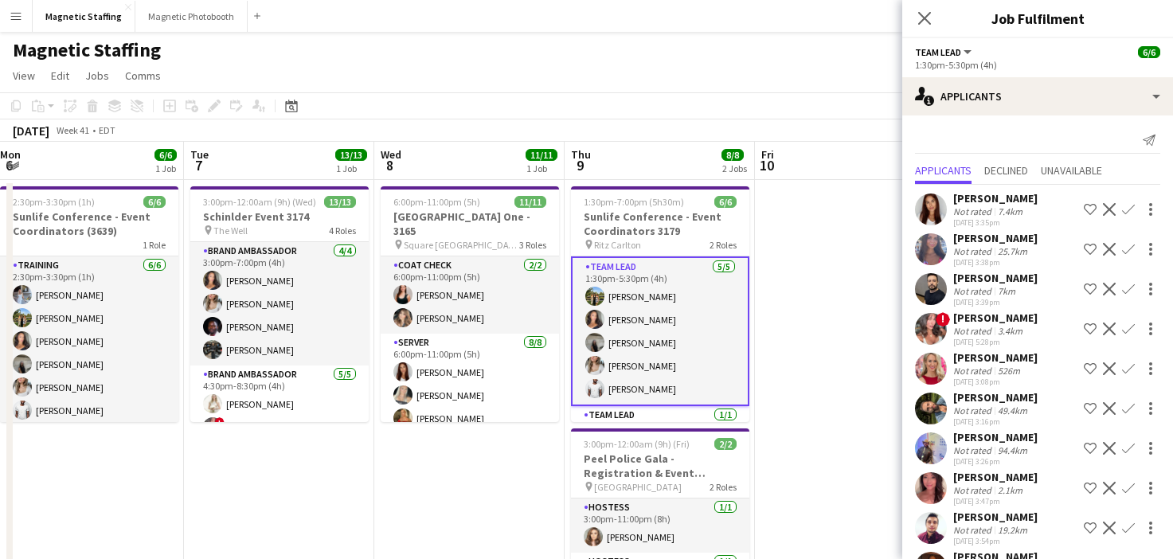
scroll to position [84, 0]
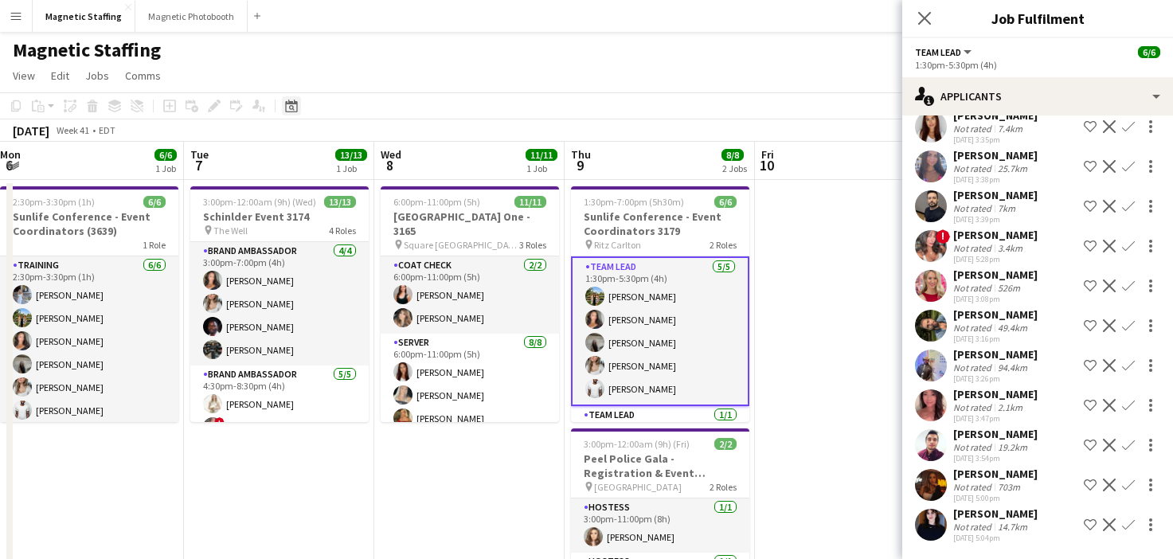
click at [296, 106] on icon "Date picker" at bounding box center [291, 106] width 13 height 13
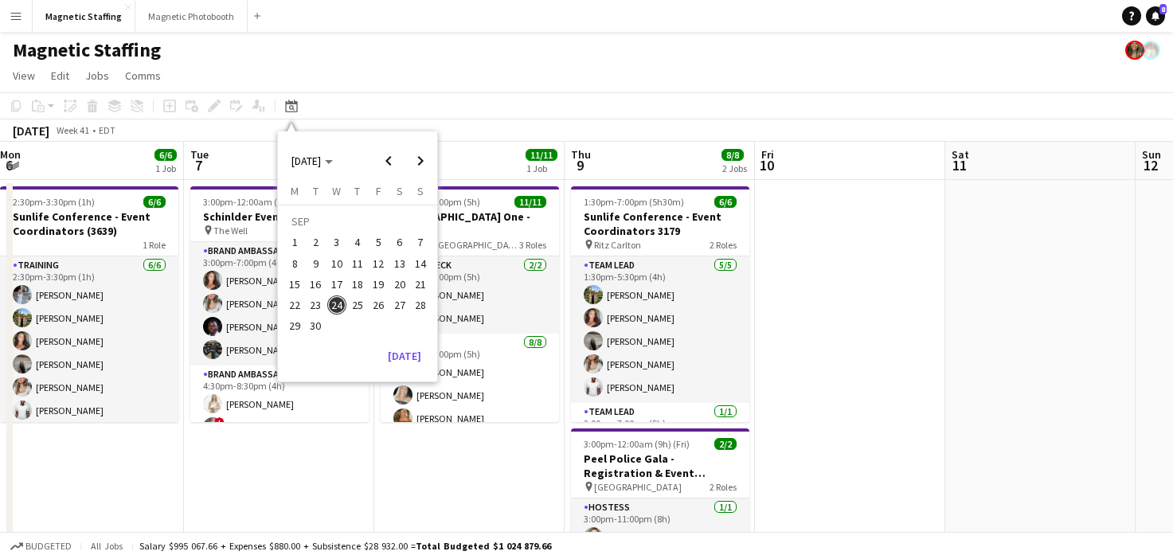
click at [320, 329] on span "30" at bounding box center [316, 326] width 19 height 19
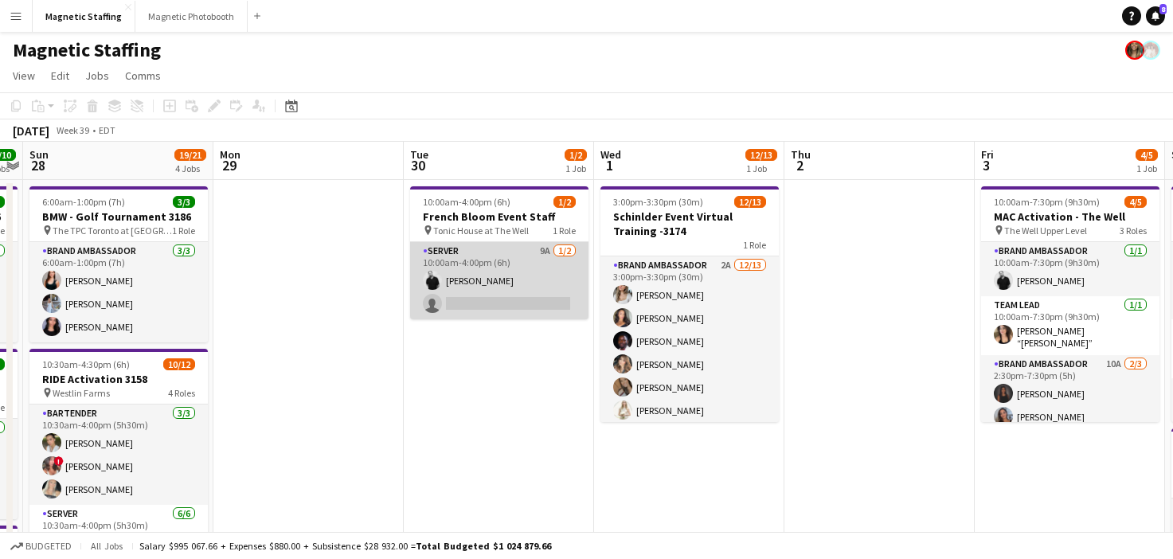
click at [489, 303] on app-card-role "Server 9A 1/2 10:00am-4:00pm (6h) jean-philippe roy single-neutral-actions" at bounding box center [499, 280] width 178 height 77
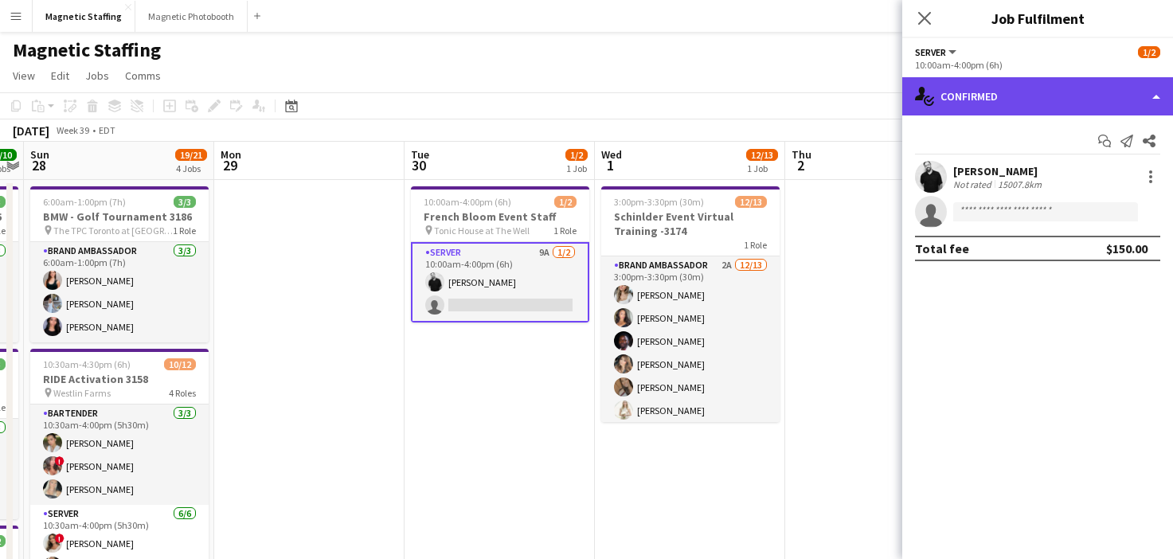
click at [989, 98] on div "single-neutral-actions-check-2 Confirmed" at bounding box center [1037, 96] width 271 height 38
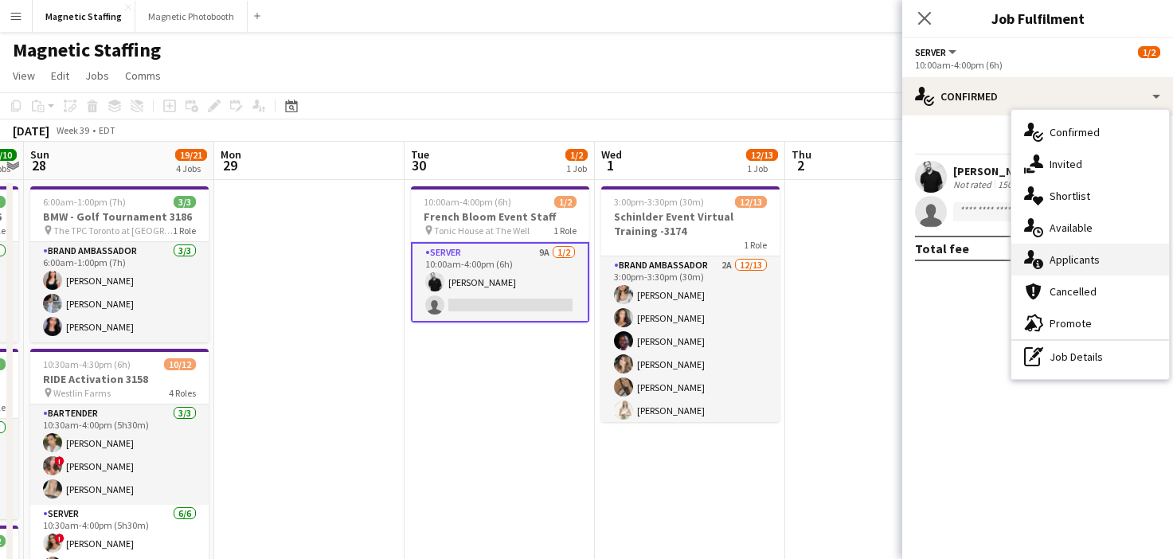
click at [1044, 255] on div "single-neutral-actions-information Applicants" at bounding box center [1091, 260] width 158 height 32
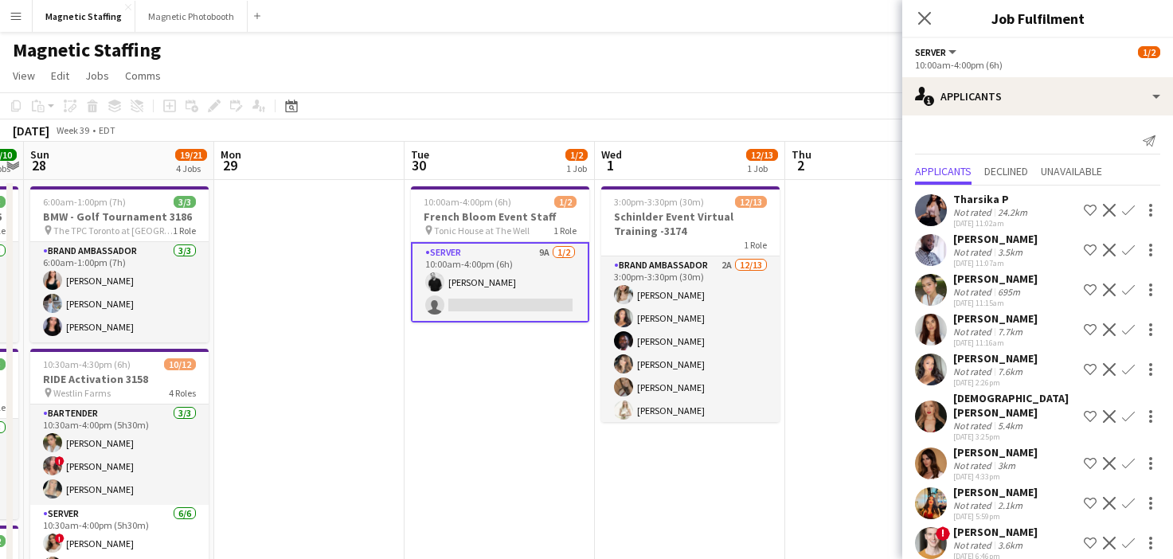
scroll to position [4, 0]
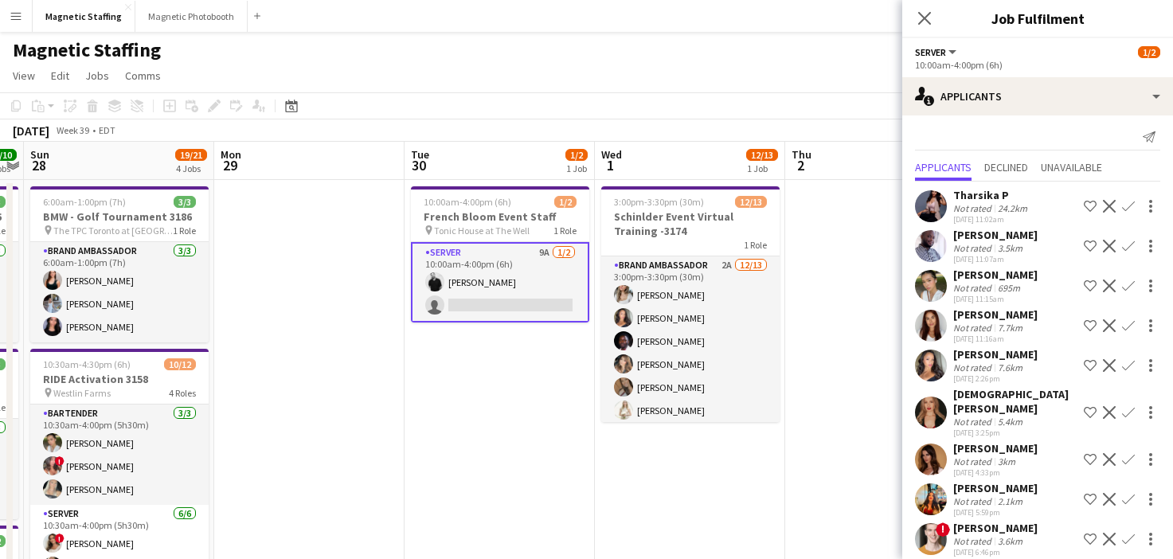
click at [1129, 329] on app-icon "Confirm" at bounding box center [1128, 325] width 13 height 13
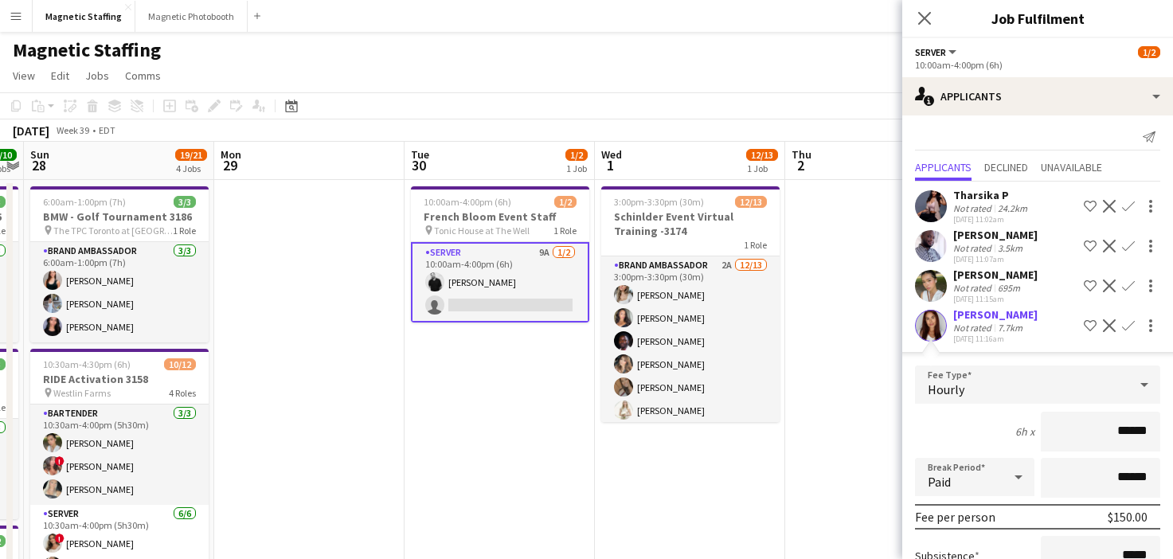
scroll to position [366, 0]
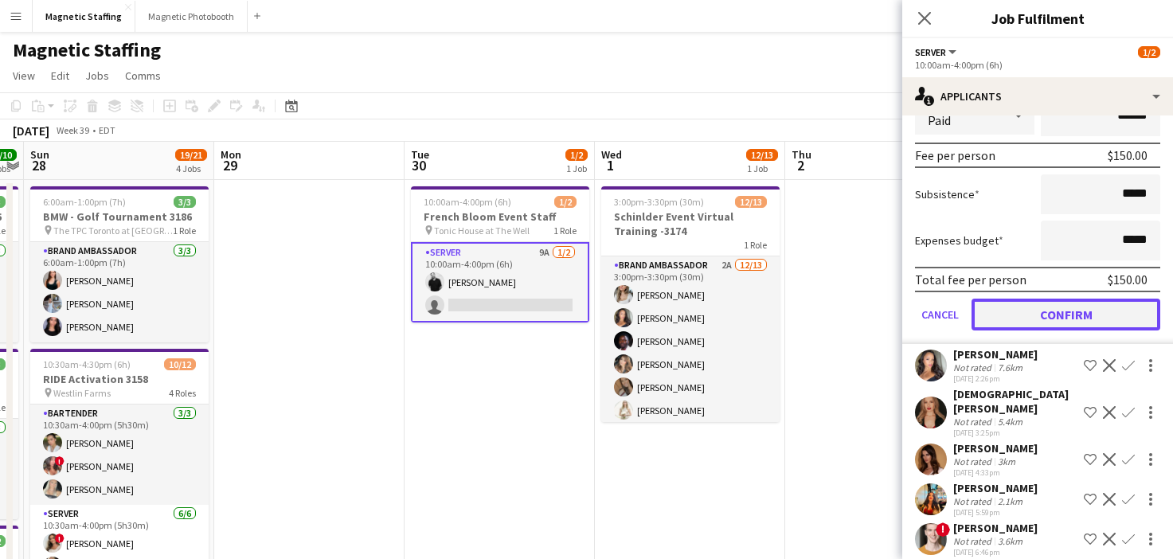
click at [1050, 317] on button "Confirm" at bounding box center [1066, 315] width 189 height 32
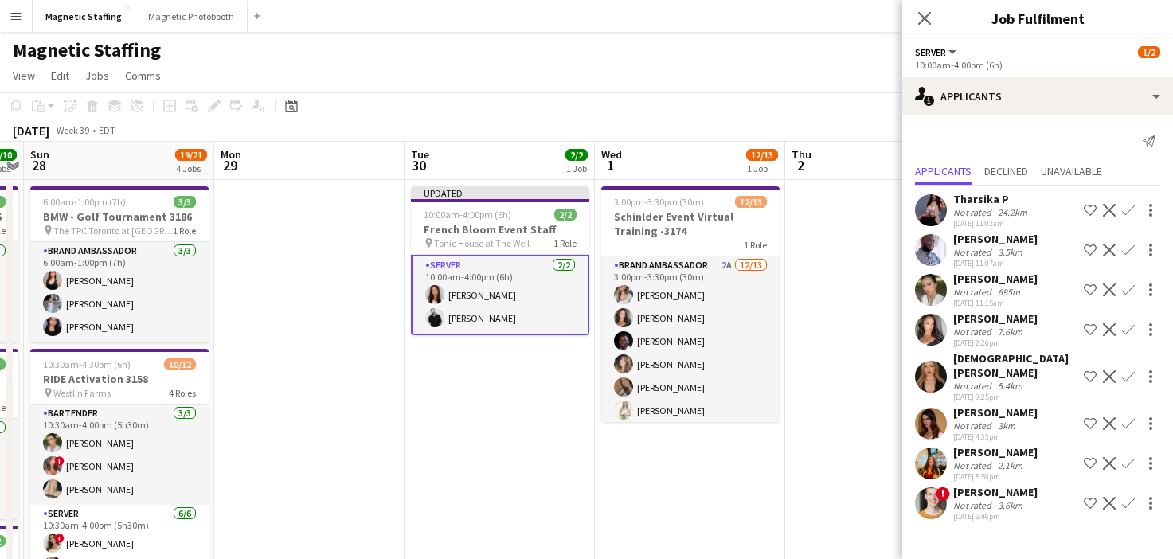
scroll to position [0, 0]
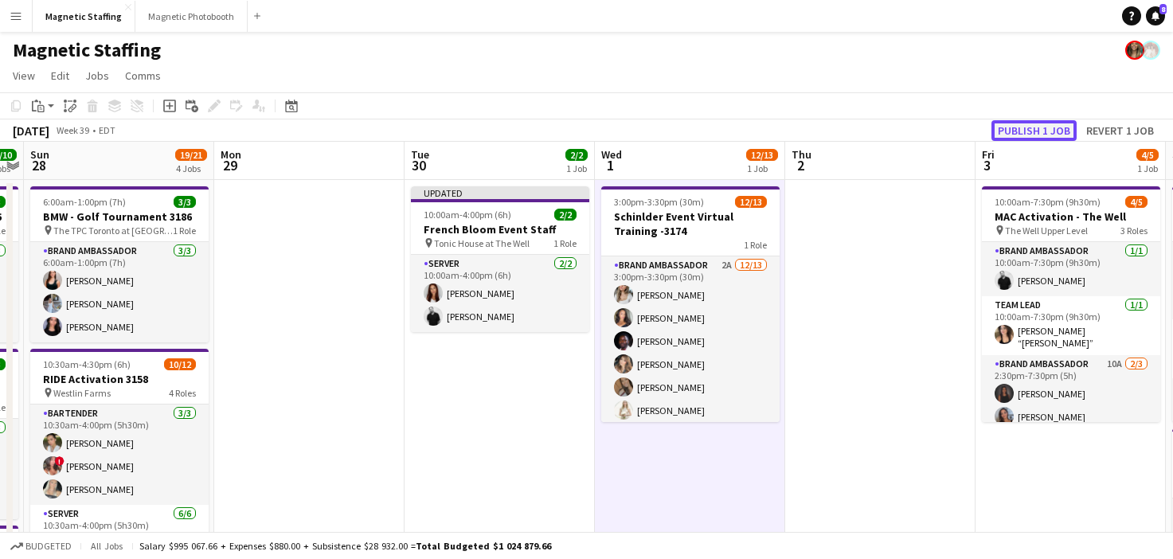
click at [1029, 128] on button "Publish 1 job" at bounding box center [1034, 130] width 85 height 21
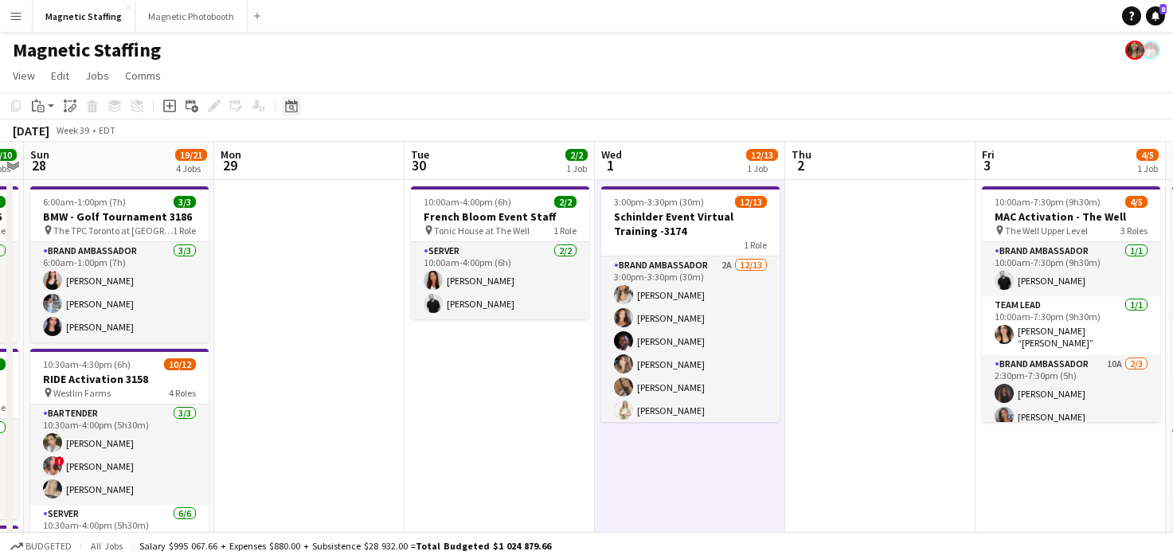
click at [292, 107] on icon "Date picker" at bounding box center [291, 106] width 13 height 13
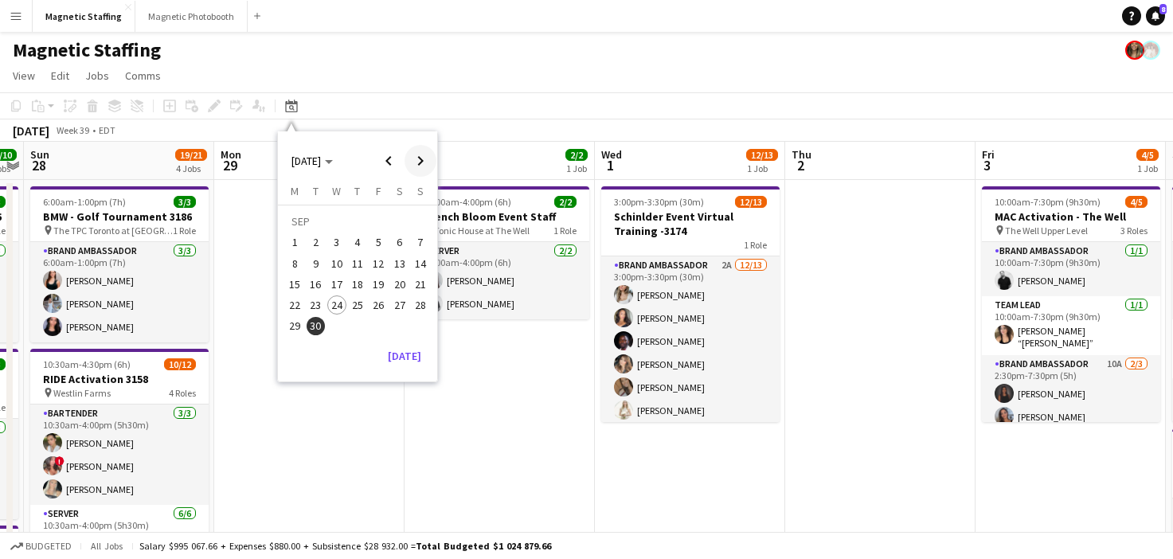
click at [415, 161] on span "Next month" at bounding box center [421, 161] width 32 height 32
click at [357, 262] on span "13" at bounding box center [357, 267] width 19 height 19
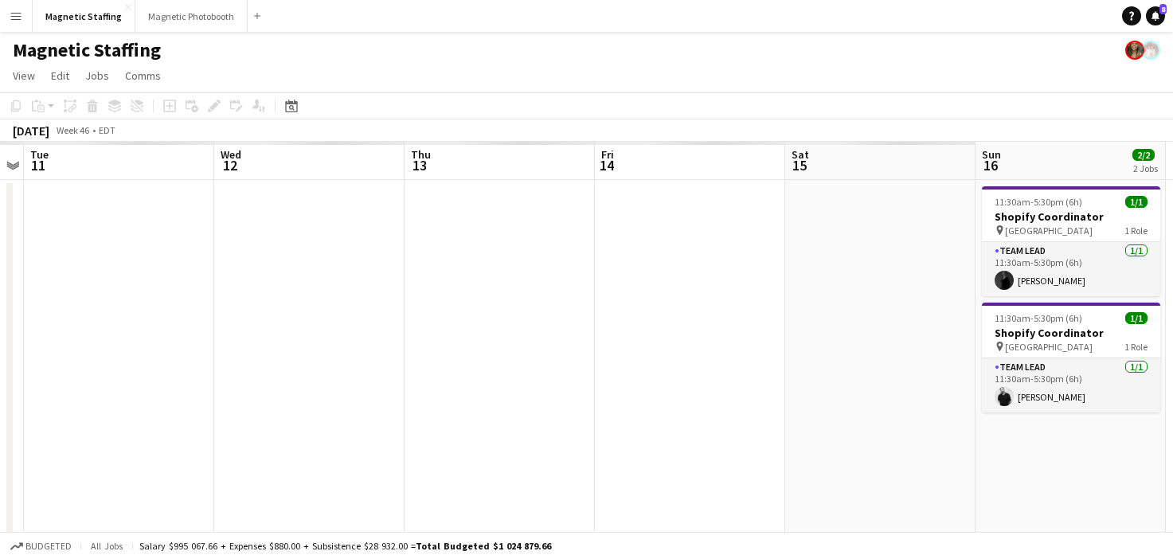
scroll to position [0, 548]
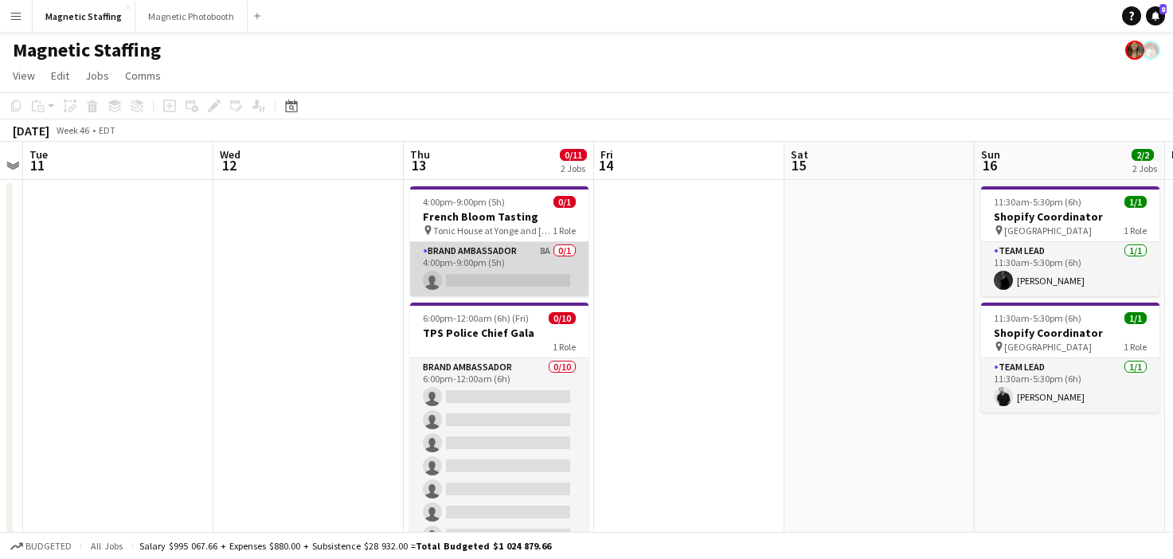
click at [491, 269] on app-card-role "Brand Ambassador 8A 0/1 4:00pm-9:00pm (5h) single-neutral-actions" at bounding box center [499, 269] width 178 height 54
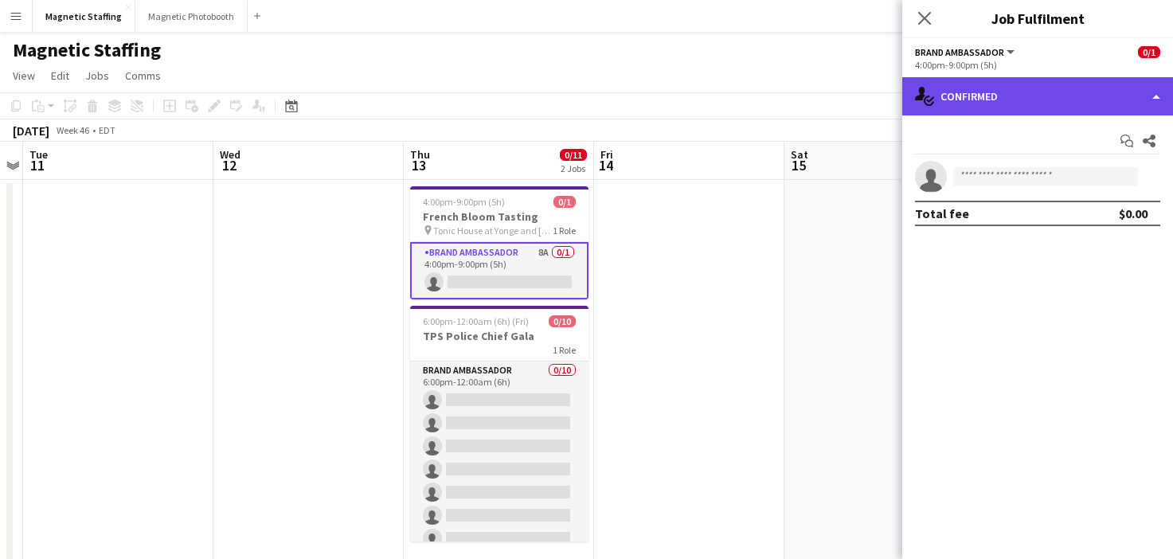
click at [1074, 84] on div "single-neutral-actions-check-2 Confirmed" at bounding box center [1037, 96] width 271 height 38
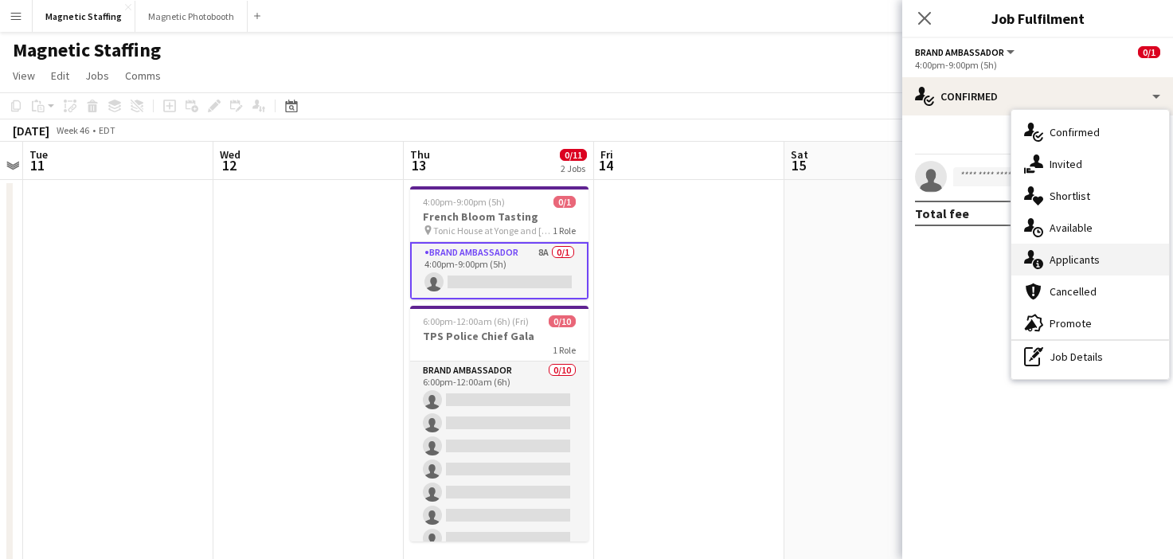
click at [1032, 272] on div "single-neutral-actions-information Applicants" at bounding box center [1091, 260] width 158 height 32
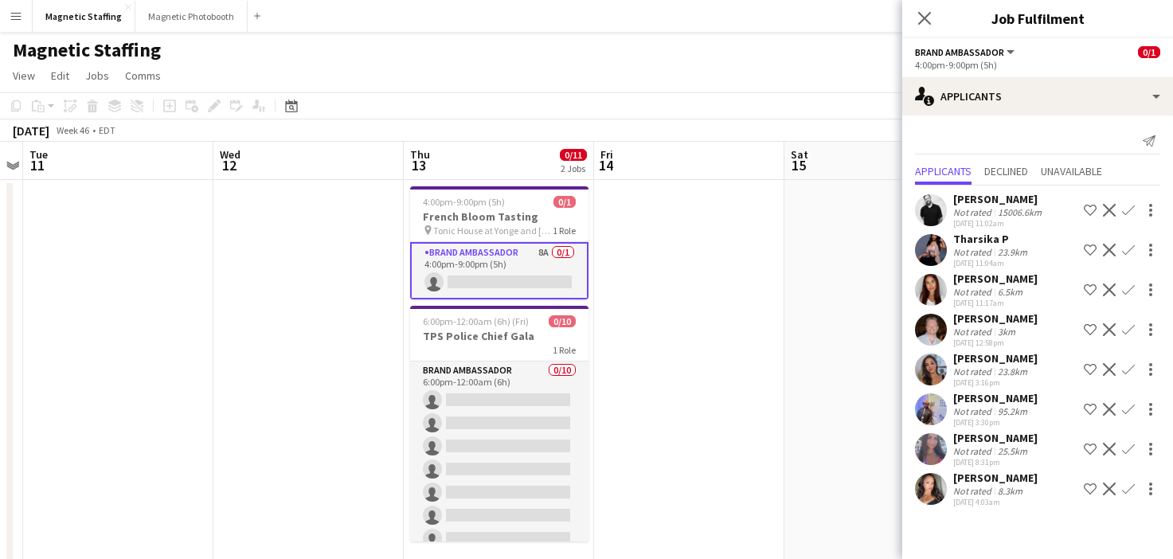
click at [1126, 209] on app-icon "Confirm" at bounding box center [1128, 210] width 13 height 13
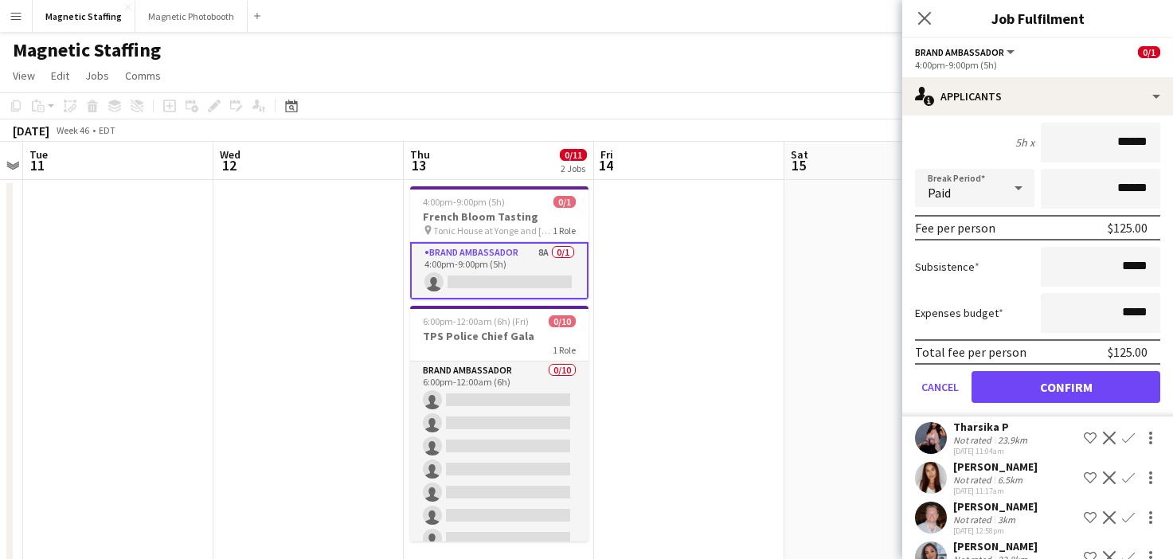
scroll to position [340, 0]
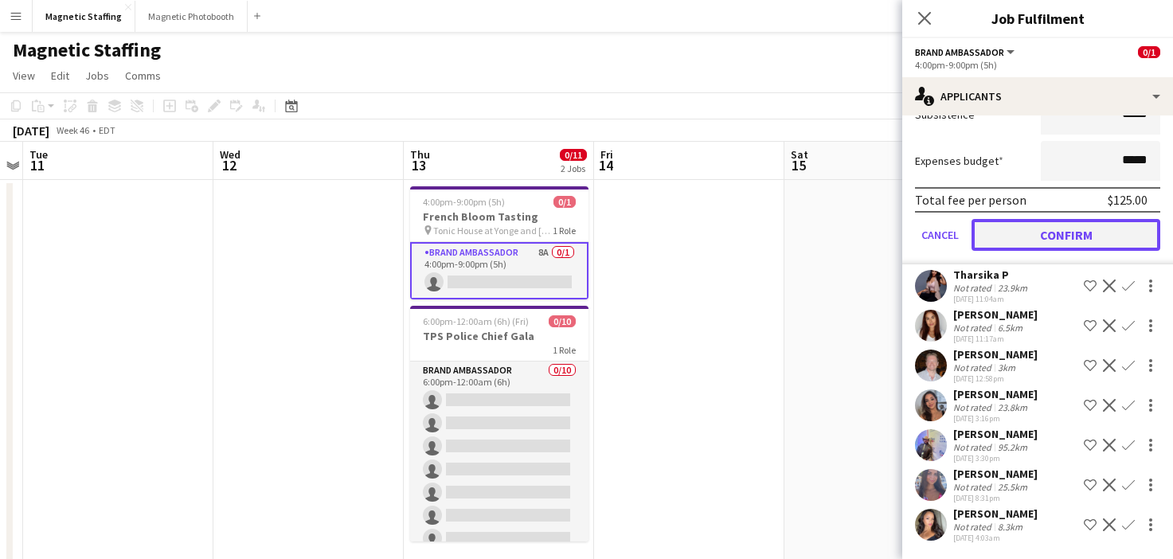
click at [1082, 223] on button "Confirm" at bounding box center [1066, 235] width 189 height 32
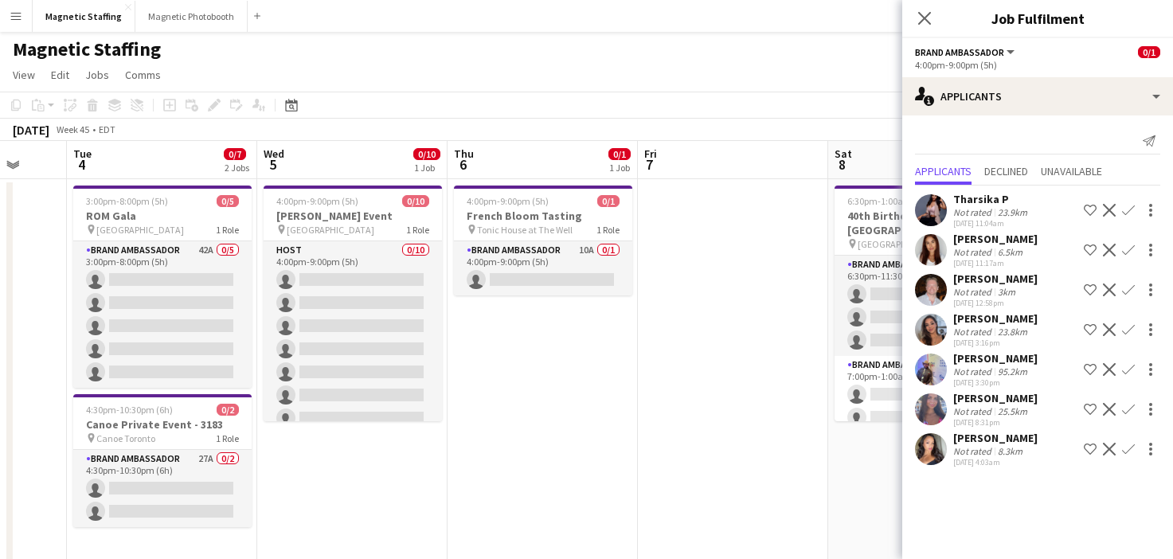
scroll to position [0, 346]
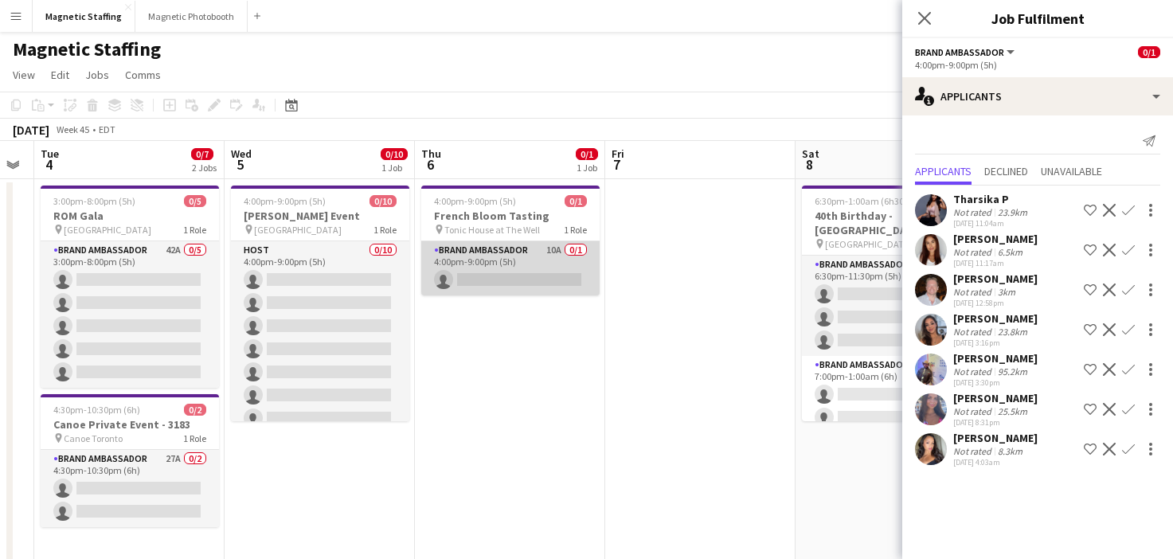
click at [494, 252] on app-card-role "Brand Ambassador 10A 0/1 4:00pm-9:00pm (5h) single-neutral-actions" at bounding box center [510, 268] width 178 height 54
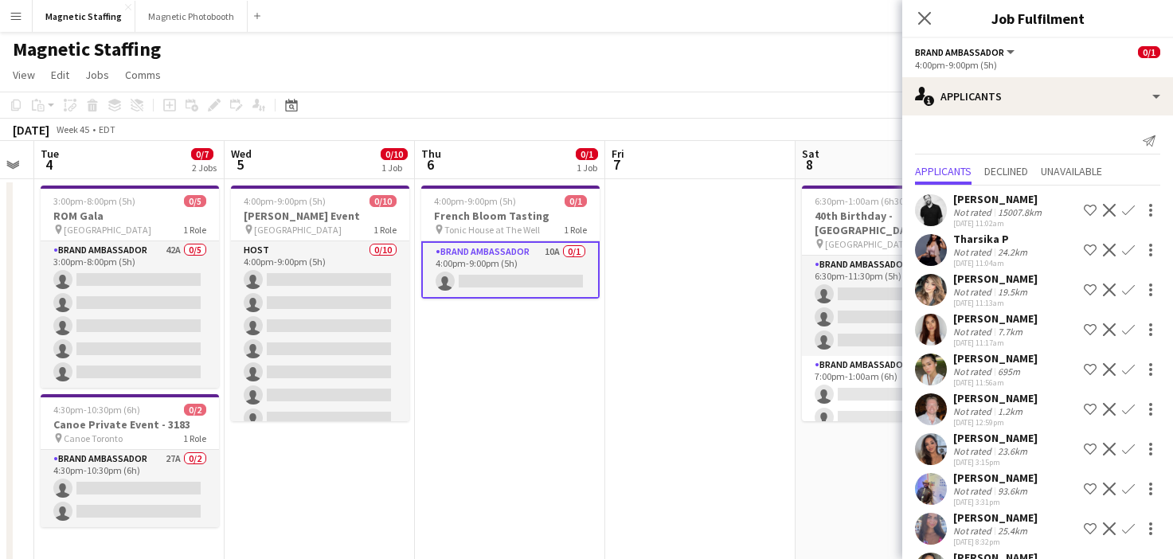
click at [1129, 209] on app-icon "Confirm" at bounding box center [1128, 210] width 13 height 13
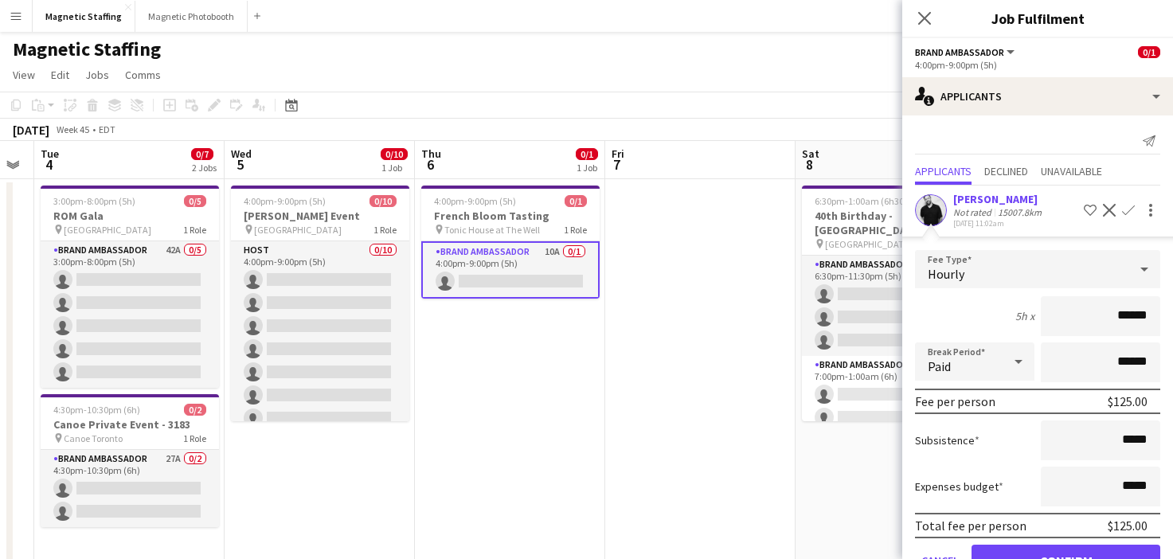
scroll to position [323, 0]
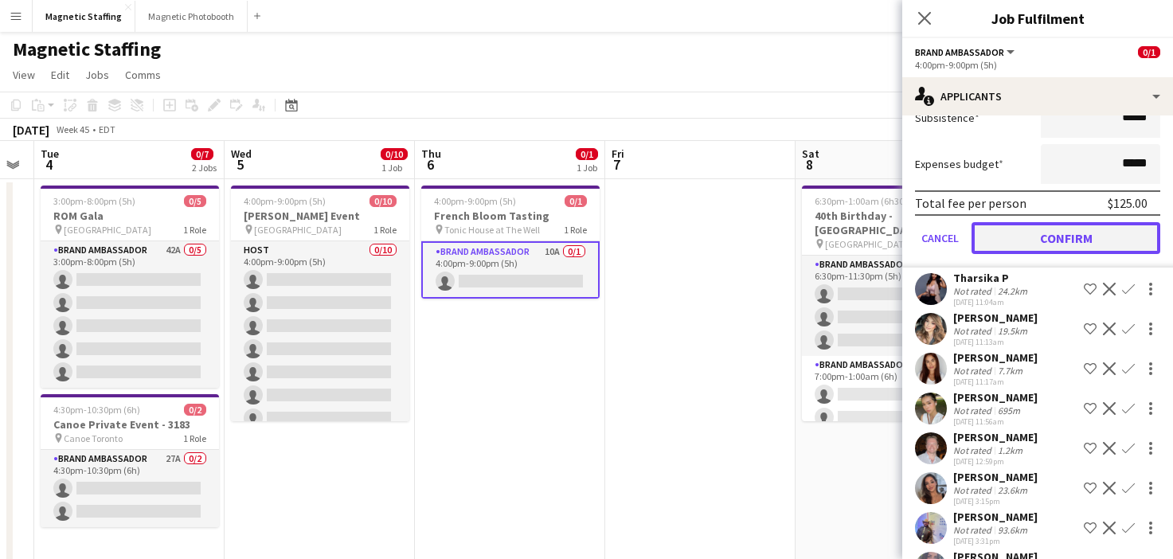
click at [1048, 243] on button "Confirm" at bounding box center [1066, 238] width 189 height 32
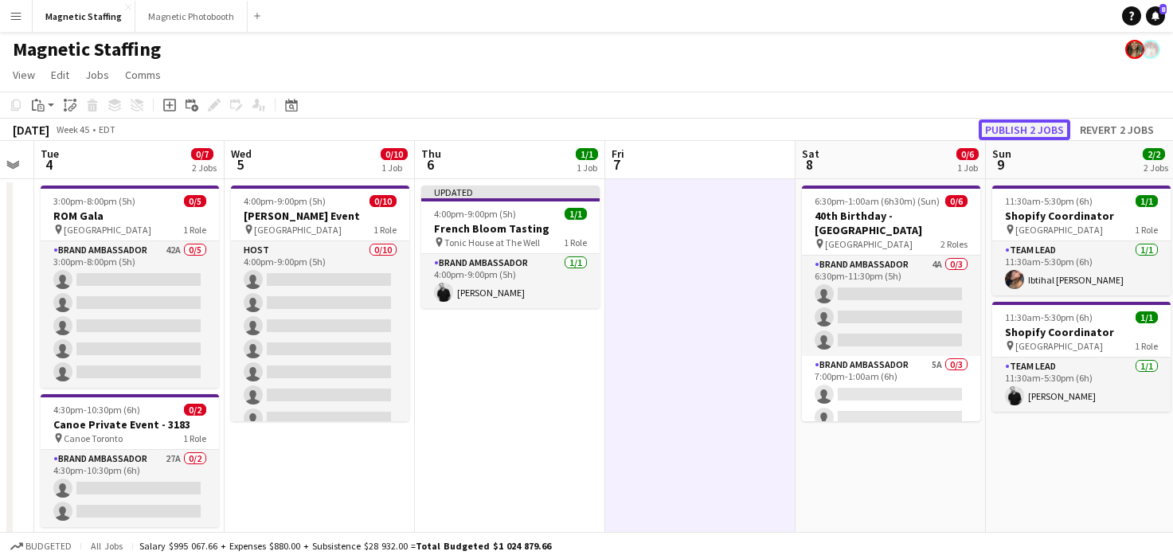
click at [1040, 131] on button "Publish 2 jobs" at bounding box center [1025, 129] width 92 height 21
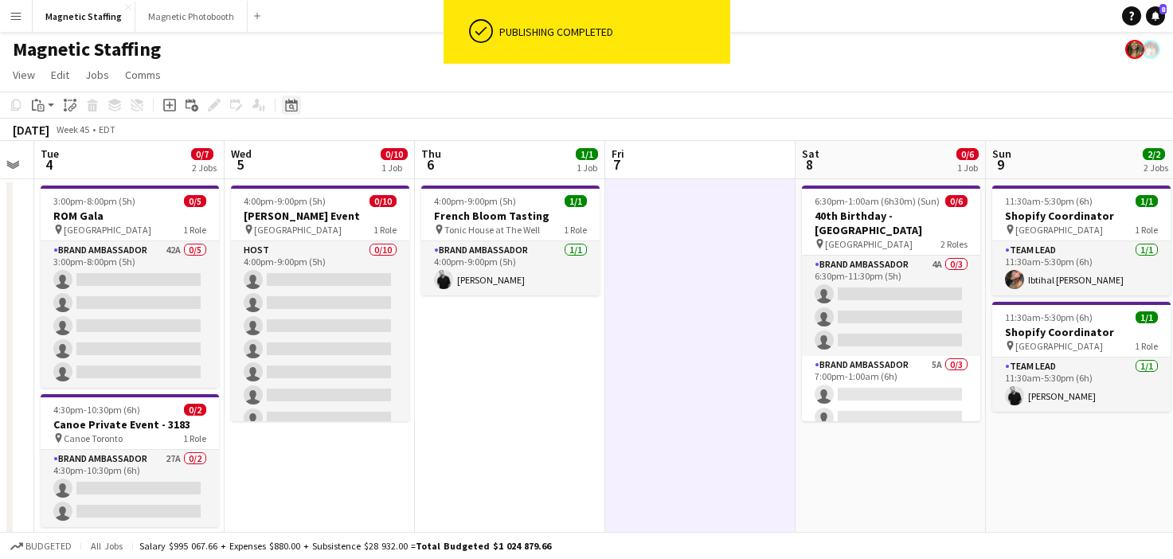
click at [293, 104] on icon "Date picker" at bounding box center [291, 105] width 13 height 13
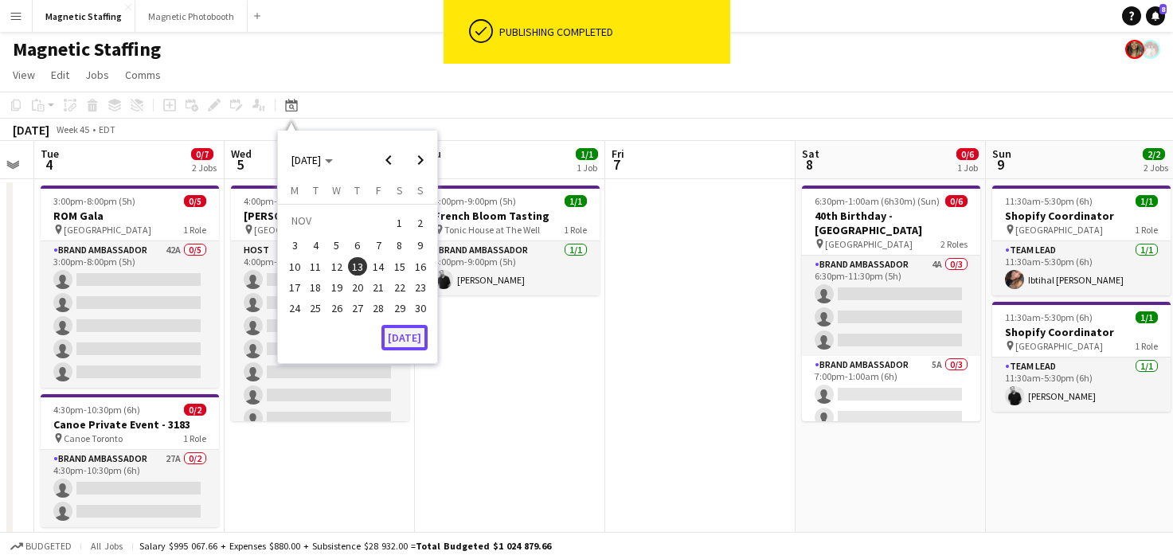
click at [421, 341] on button "[DATE]" at bounding box center [405, 337] width 46 height 25
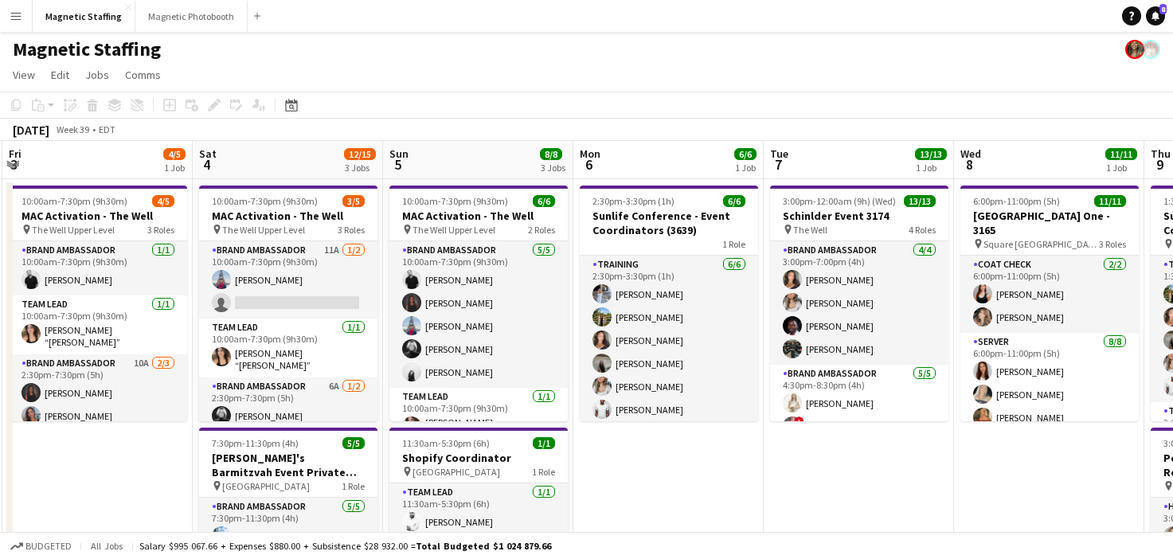
scroll to position [0, 426]
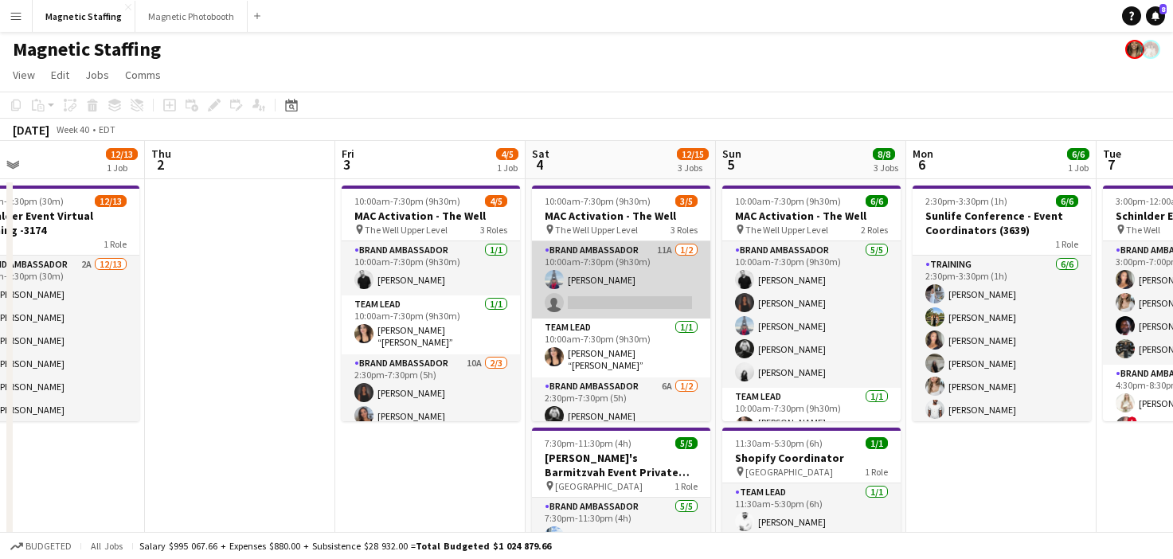
click at [599, 262] on app-card-role "Brand Ambassador 11A [DATE] 10:00am-7:30pm (9h30m) [PERSON_NAME] single-neutral…" at bounding box center [621, 279] width 178 height 77
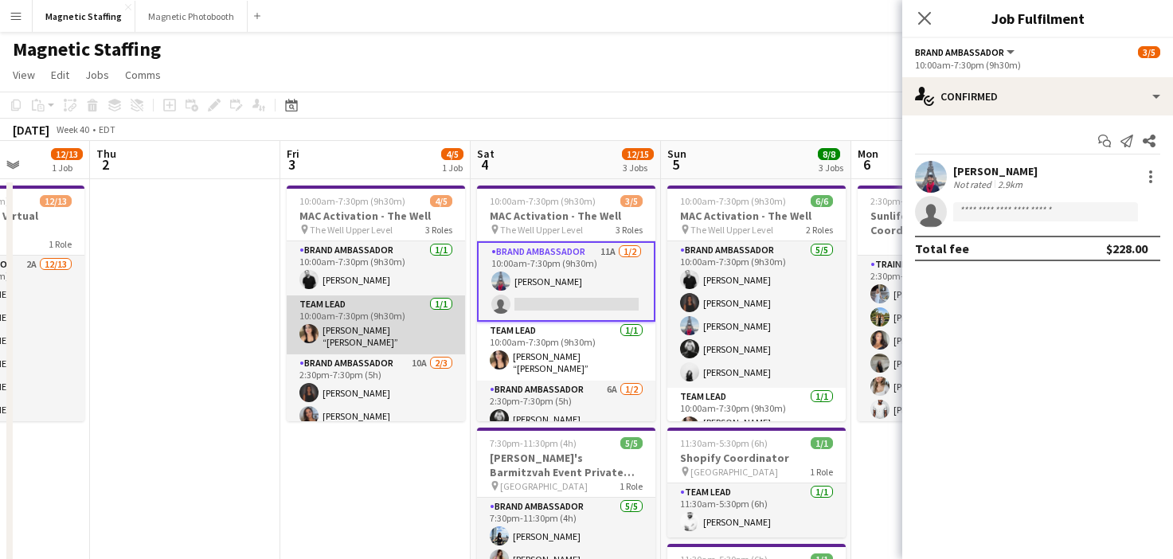
scroll to position [0, 564]
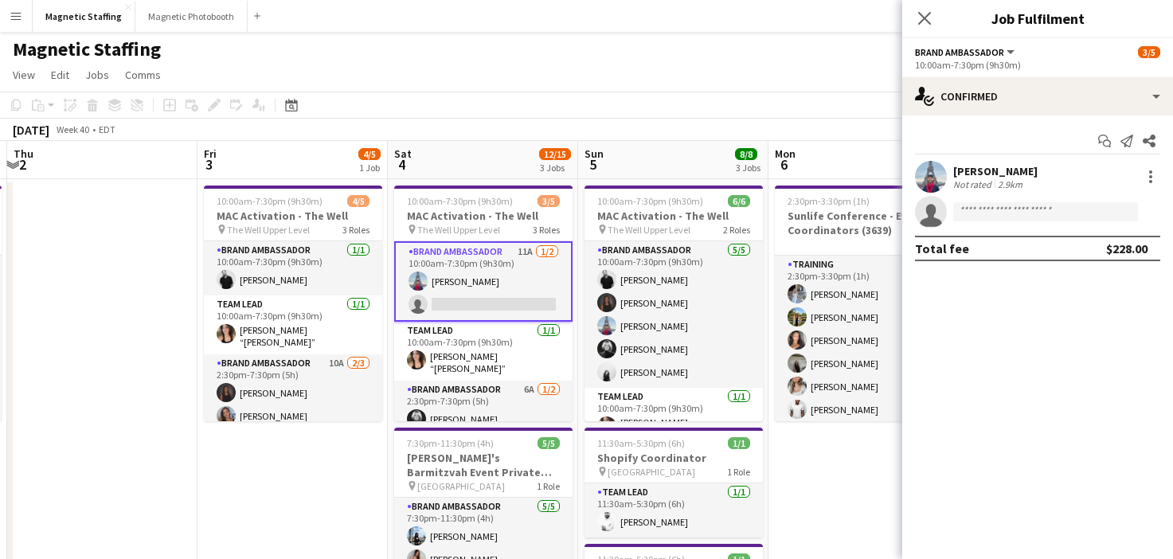
click at [1023, 123] on div "Start chat Send notification Share Luccas Correia Not rated 2.9km single-neutra…" at bounding box center [1037, 194] width 271 height 159
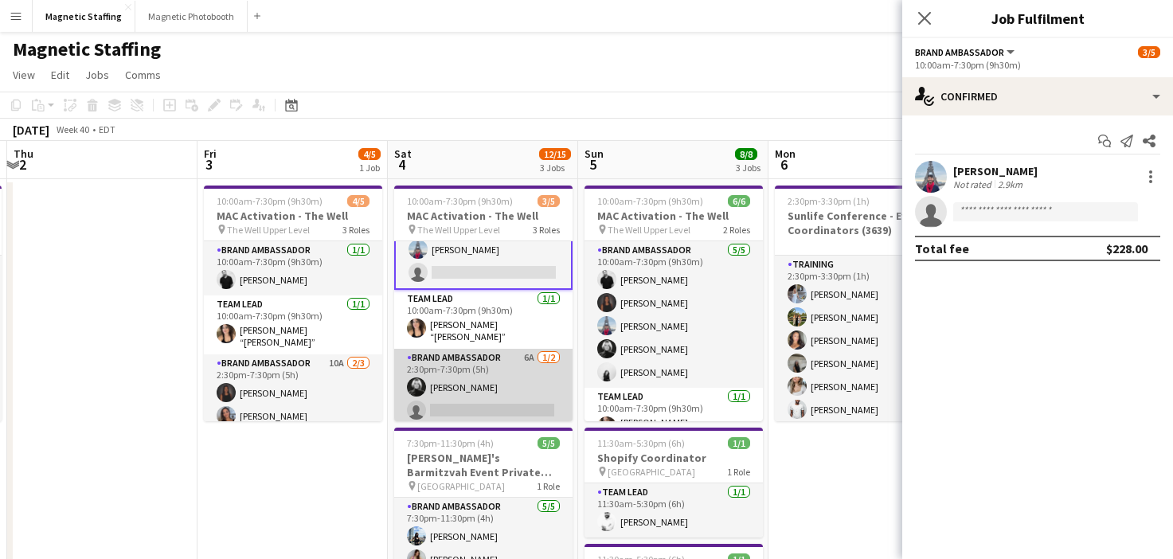
scroll to position [0, 563]
click at [448, 392] on app-card-role "Brand Ambassador 6A [DATE] 2:30pm-7:30pm (5h) [PERSON_NAME] single-neutral-acti…" at bounding box center [484, 387] width 178 height 77
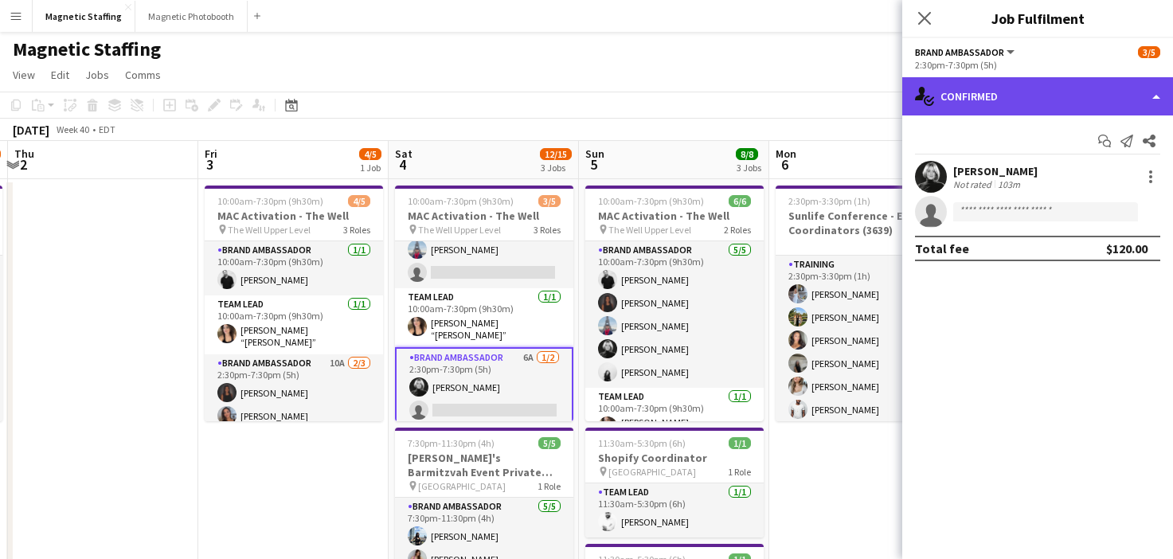
click at [1020, 85] on div "single-neutral-actions-check-2 Confirmed" at bounding box center [1037, 96] width 271 height 38
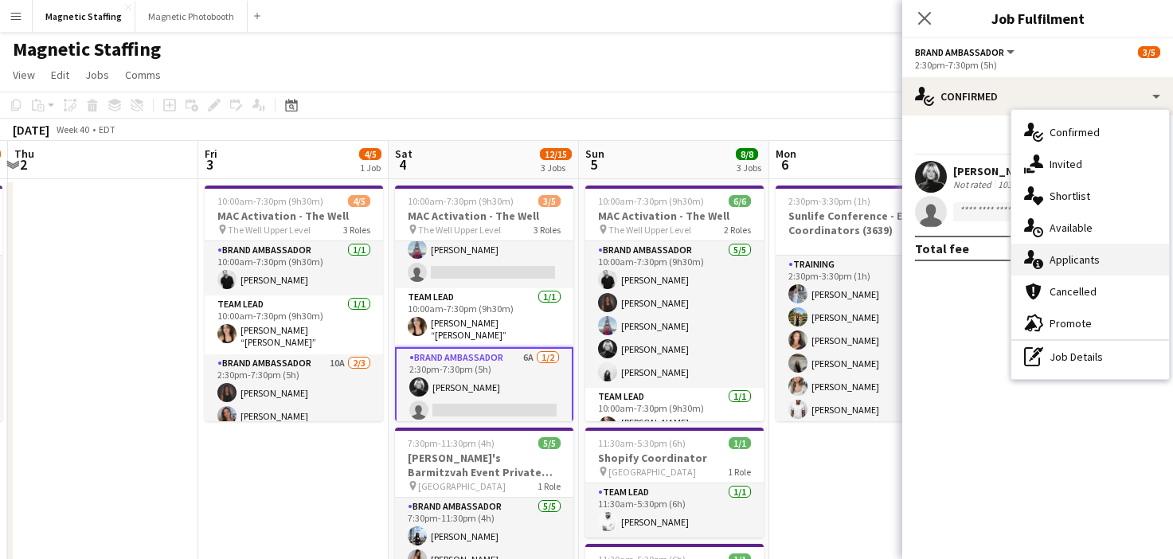
click at [1049, 252] on div "single-neutral-actions-information Applicants" at bounding box center [1091, 260] width 158 height 32
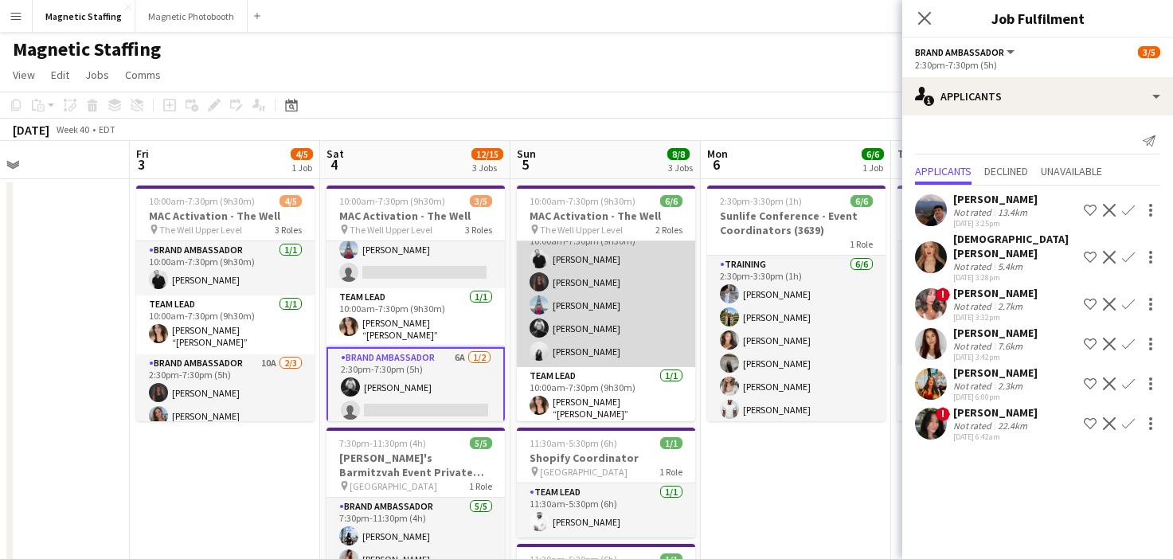
scroll to position [0, 672]
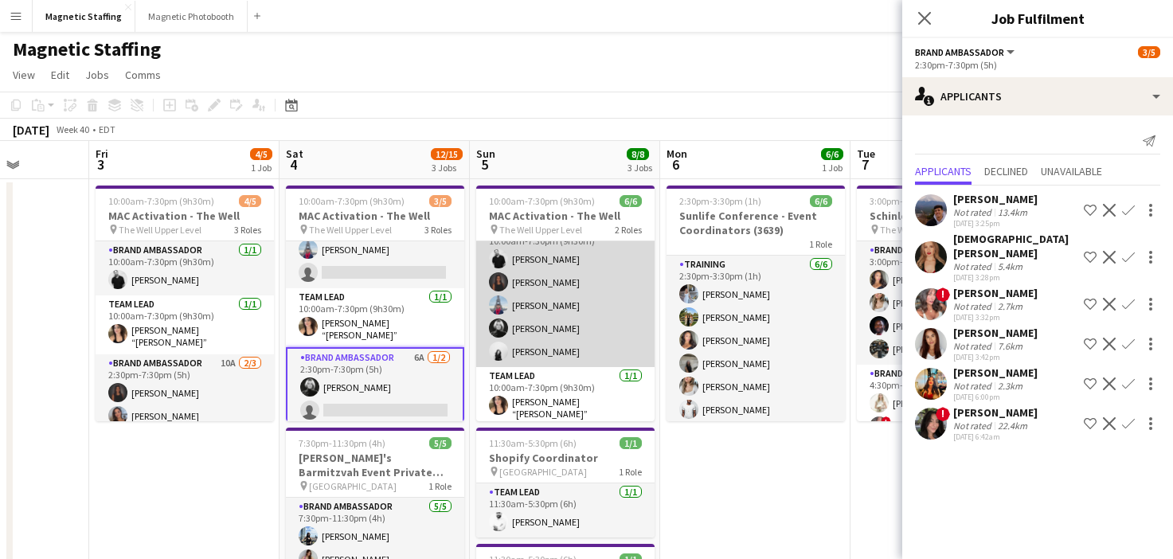
click at [608, 348] on app-card-role "Brand Ambassador [DATE] 10:00am-7:30pm (9h30m) [PERSON_NAME] [PERSON_NAME] [PER…" at bounding box center [565, 294] width 178 height 147
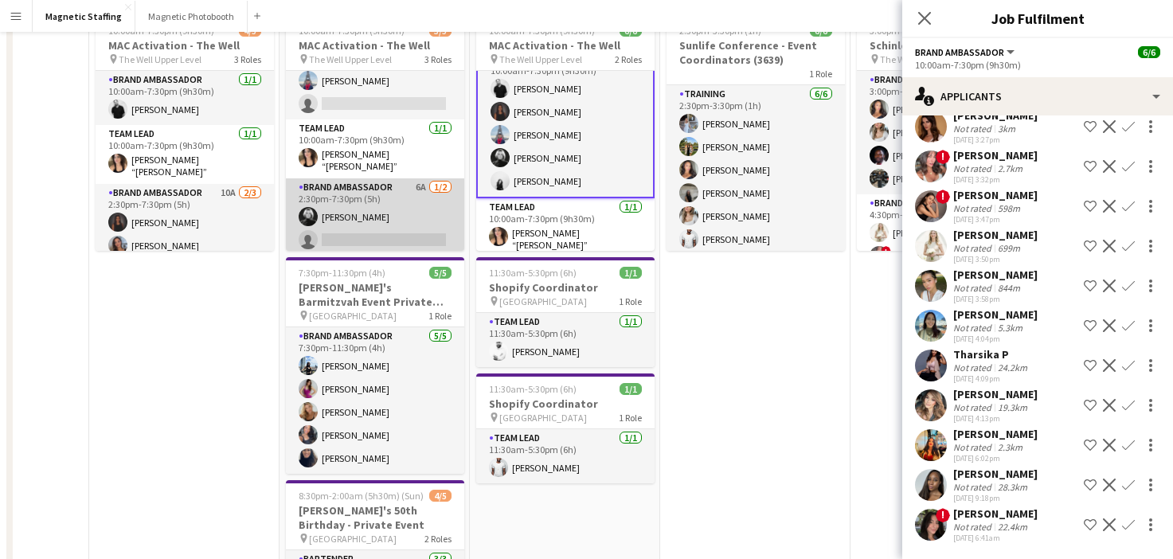
scroll to position [0, 0]
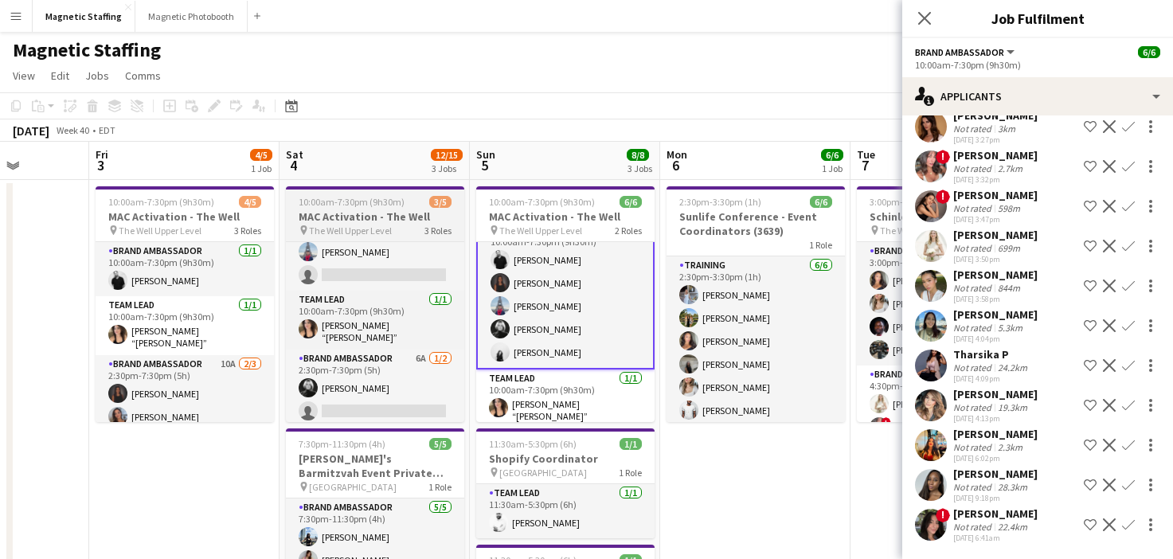
click at [354, 216] on h3 "MAC Activation - The Well" at bounding box center [375, 216] width 178 height 14
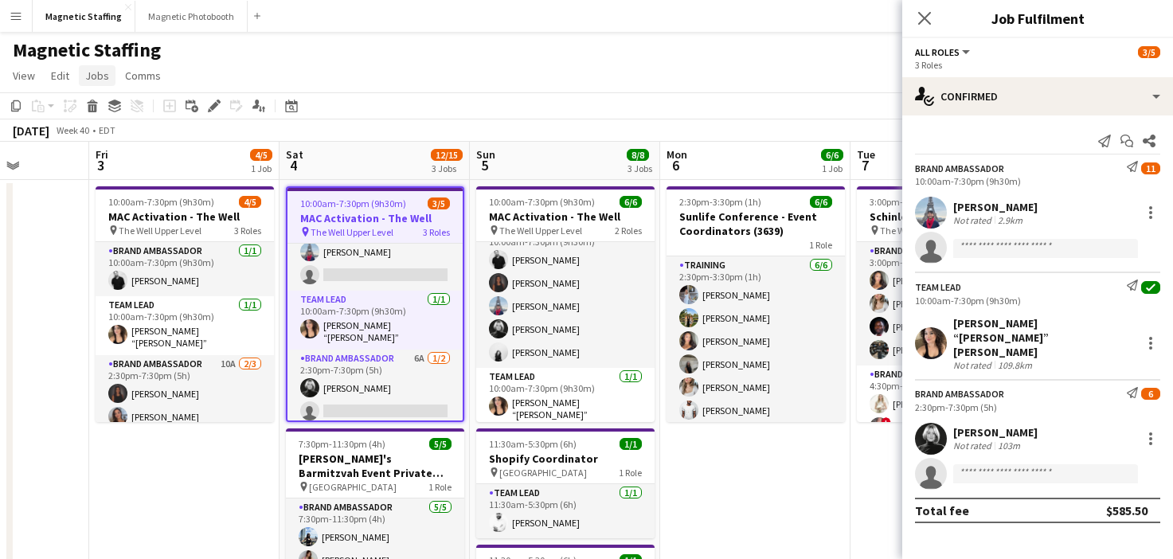
click at [86, 84] on link "Jobs" at bounding box center [97, 75] width 37 height 21
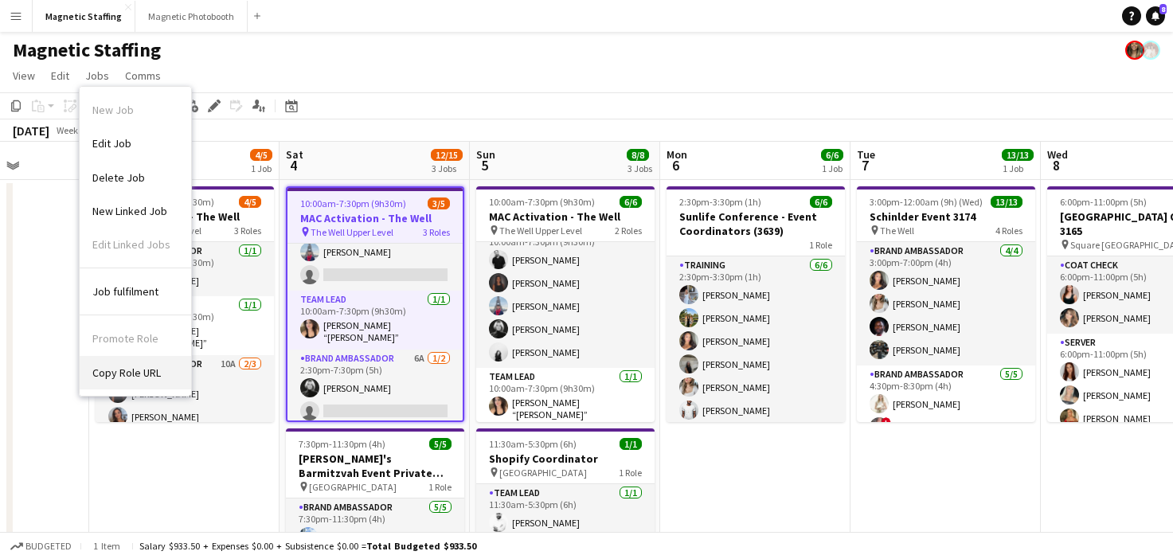
click at [123, 366] on span "Copy Role URL" at bounding box center [126, 373] width 69 height 14
type textarea "**********"
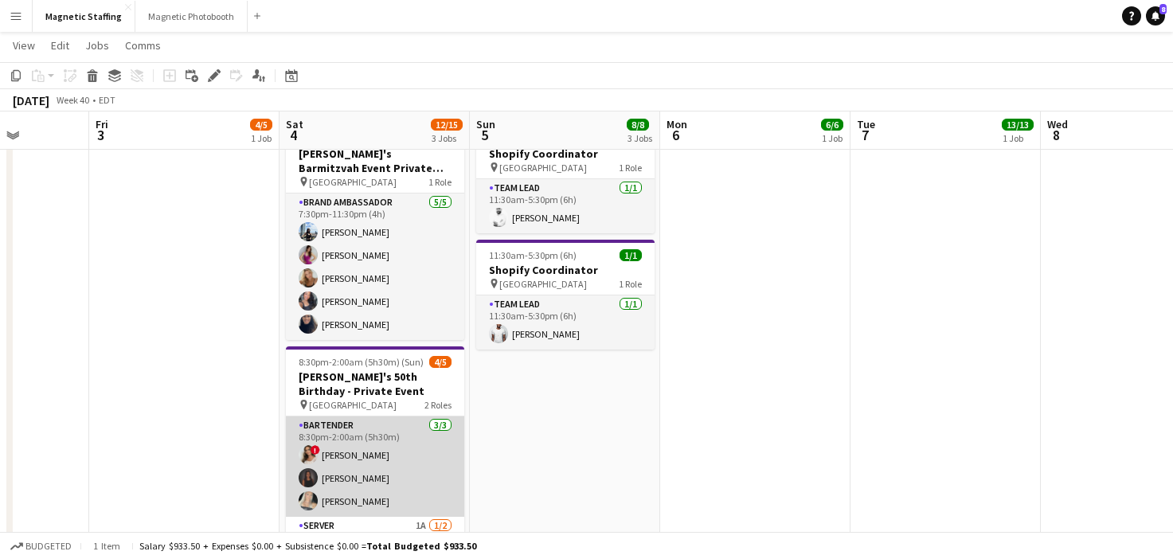
scroll to position [12, 0]
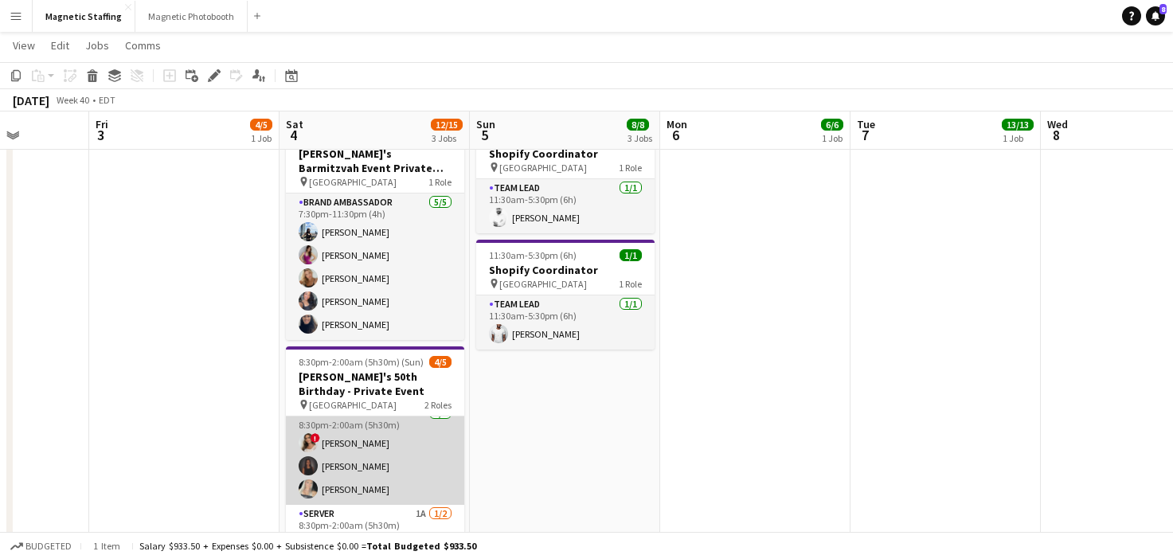
click at [354, 470] on app-card-role "Bartender [DATE] 8:30pm-2:00am (5h30m) ! [PERSON_NAME] [PERSON_NAME] [PERSON_NA…" at bounding box center [375, 455] width 178 height 100
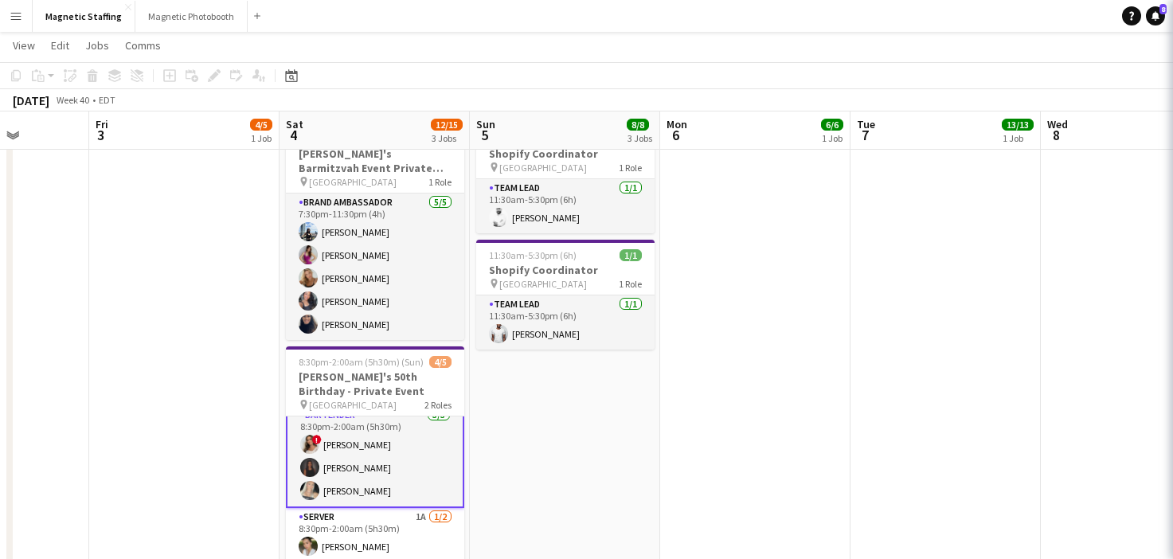
scroll to position [14, 0]
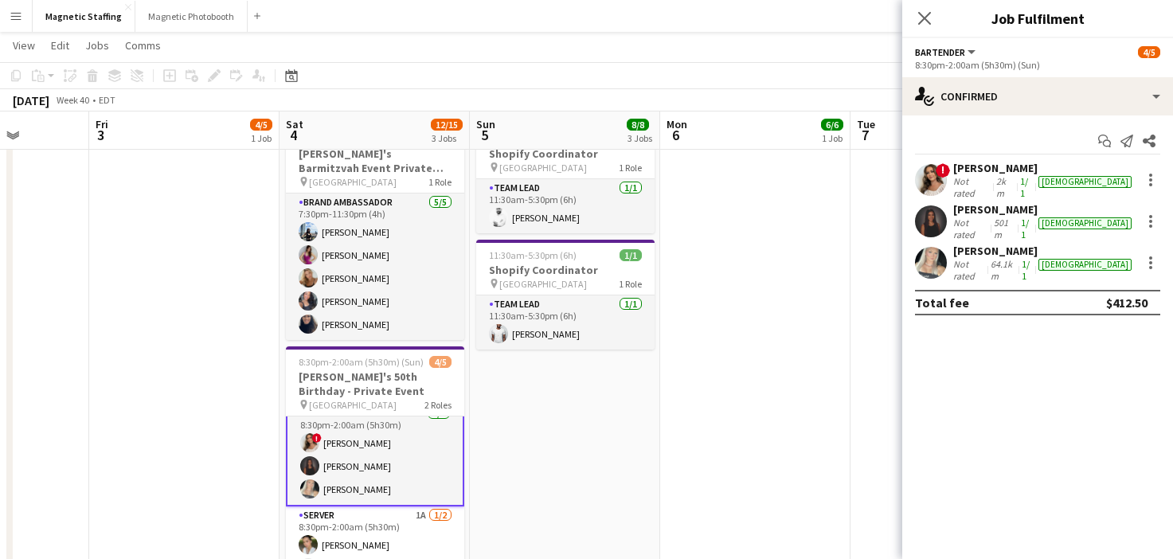
click at [936, 186] on app-user-avatar at bounding box center [931, 180] width 32 height 32
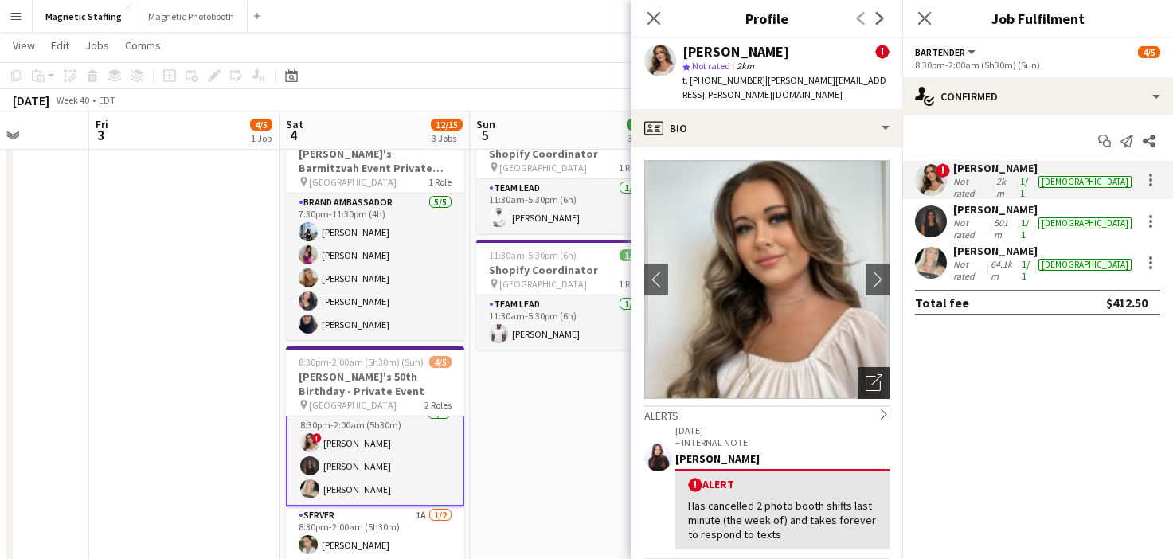
click at [876, 374] on icon "Open photos pop-in" at bounding box center [874, 382] width 17 height 17
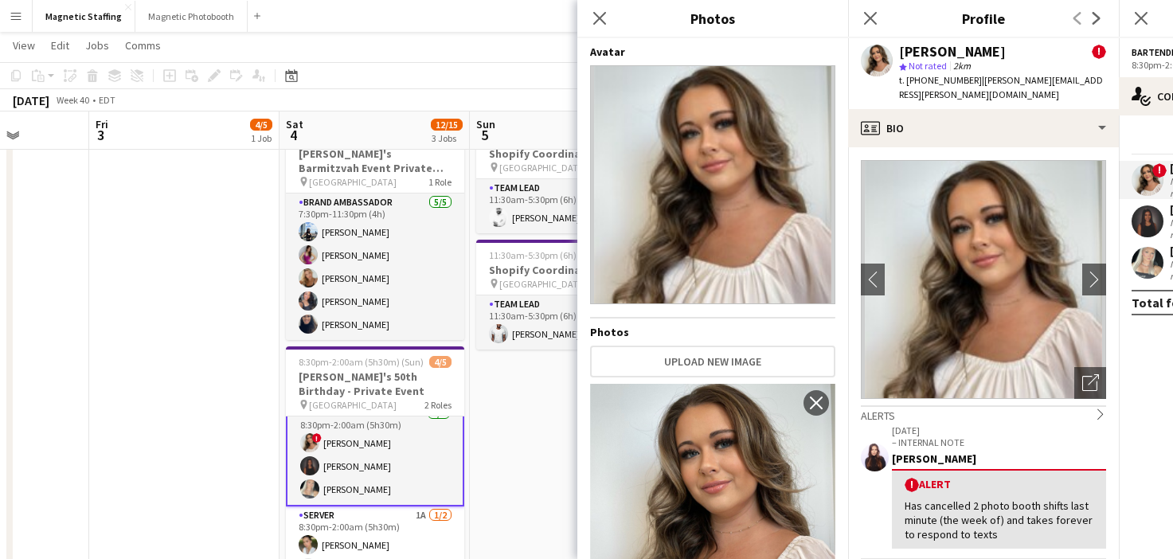
scroll to position [105, 0]
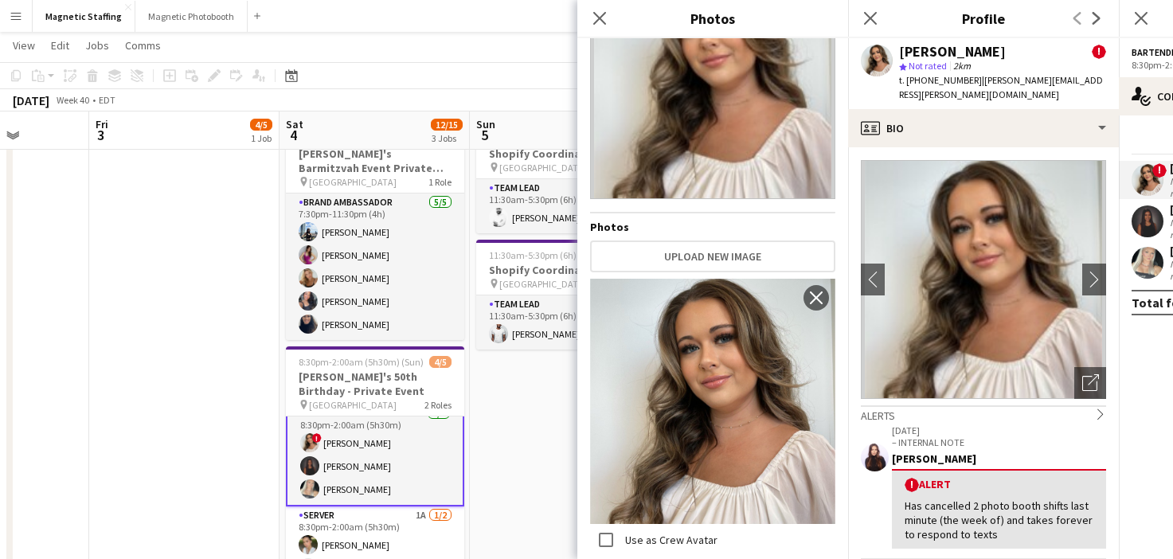
click at [0, 0] on body "Menu Boards Boards Boards All jobs Status Workforce Workforce My Workforce Recr…" at bounding box center [586, 240] width 1173 height 1087
click at [1134, 221] on app-user-avatar at bounding box center [1148, 222] width 32 height 32
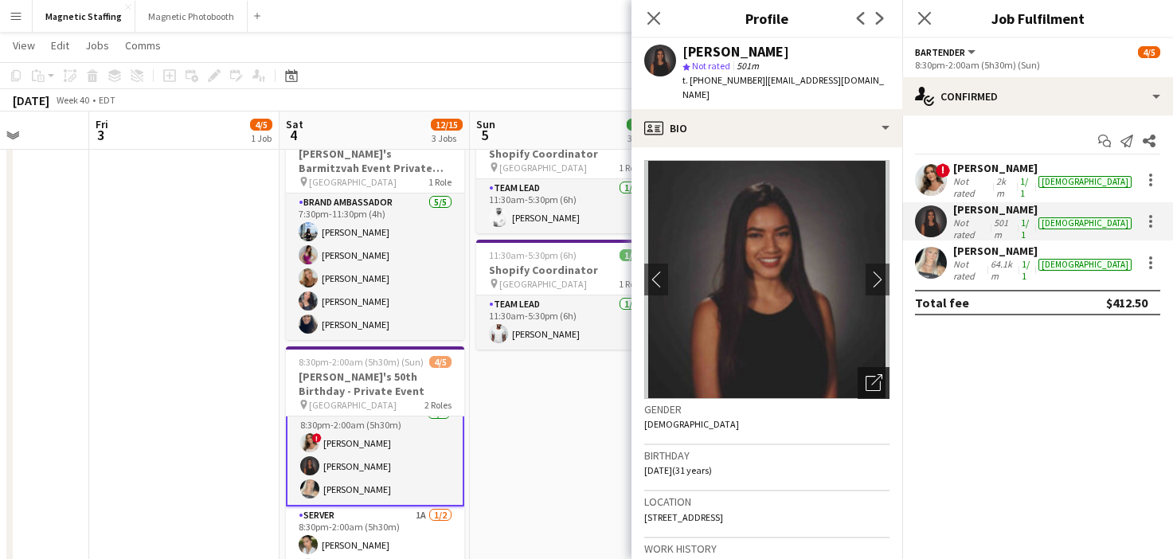
click at [876, 374] on icon "Open photos pop-in" at bounding box center [874, 382] width 17 height 17
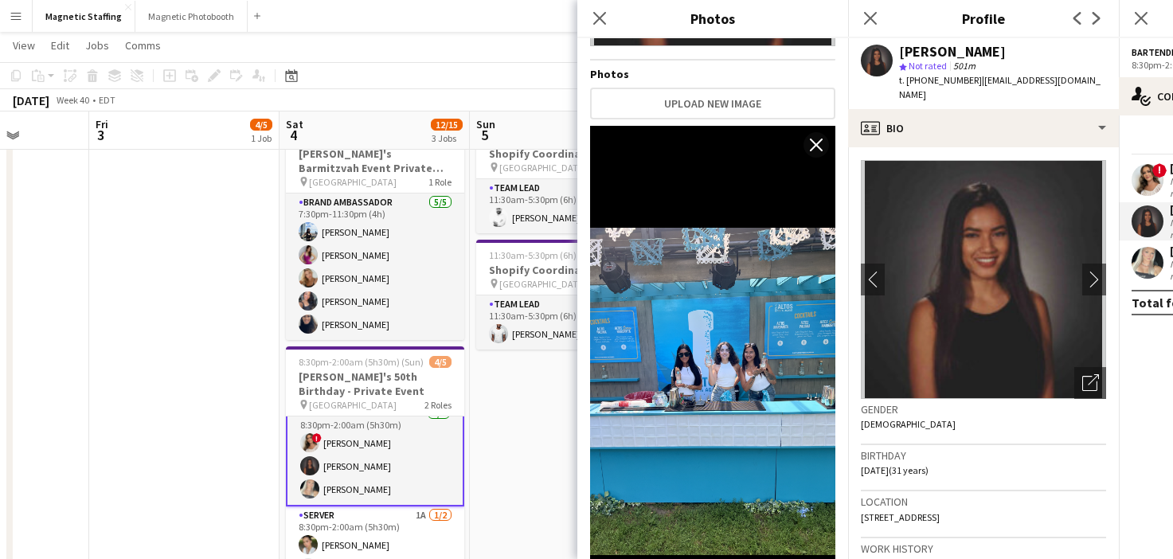
scroll to position [261, 0]
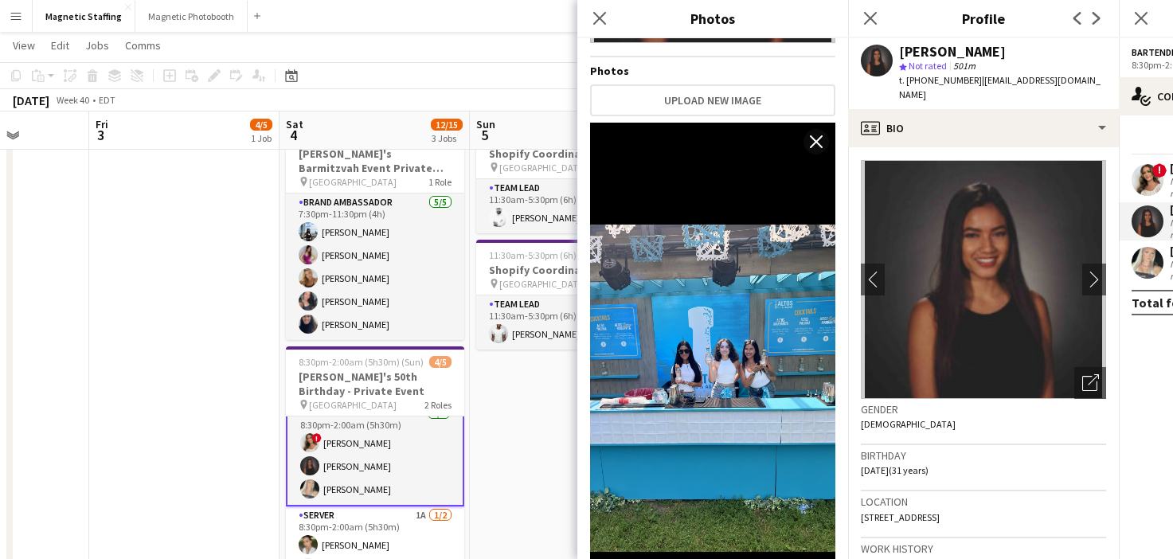
click at [1143, 248] on app-user-avatar at bounding box center [1148, 263] width 32 height 32
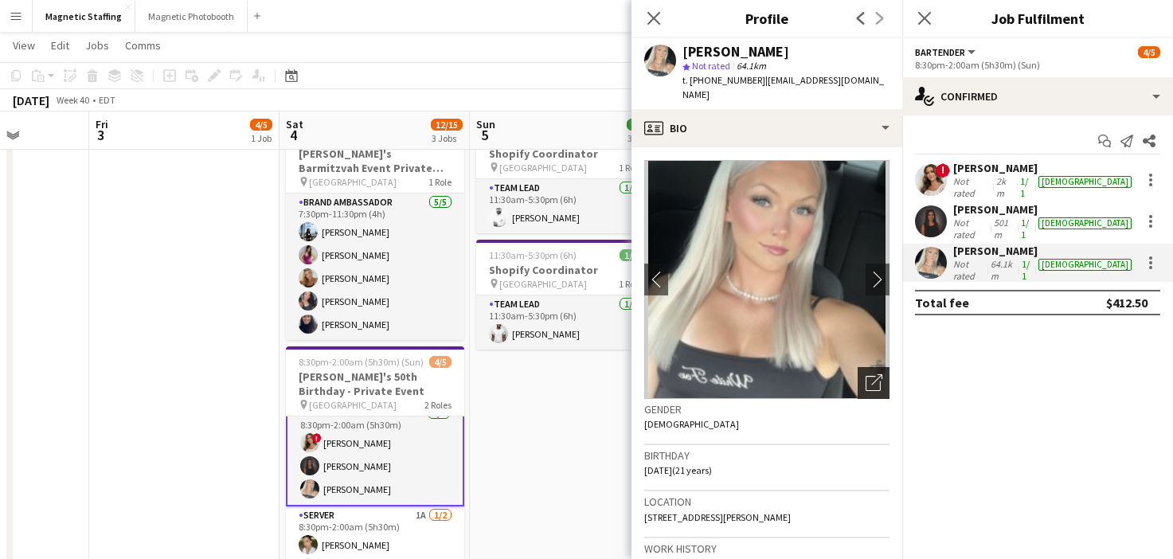
click at [870, 374] on icon "Open photos pop-in" at bounding box center [874, 382] width 17 height 17
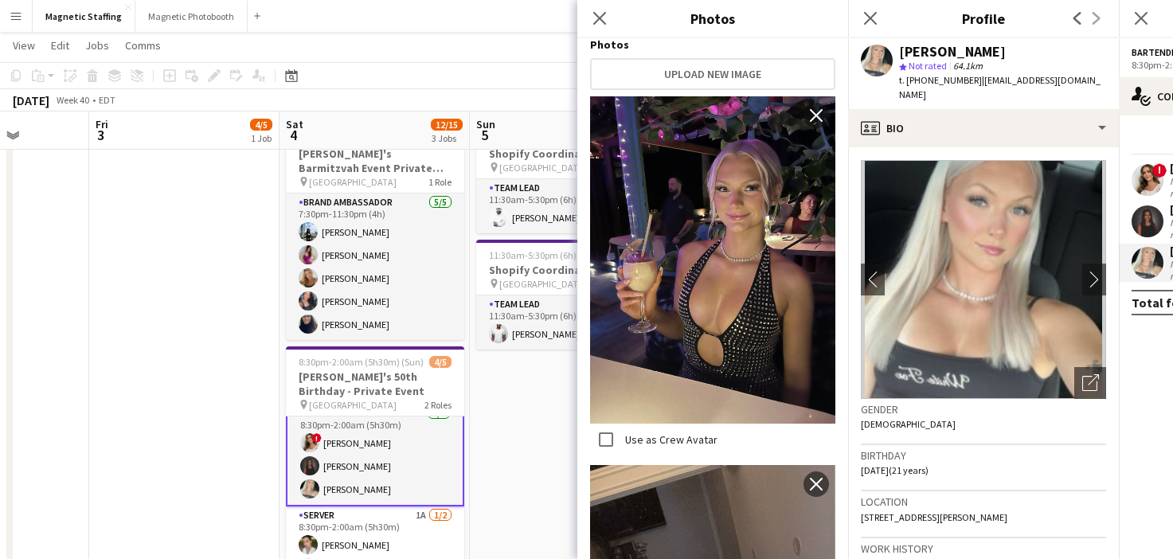
scroll to position [213, 0]
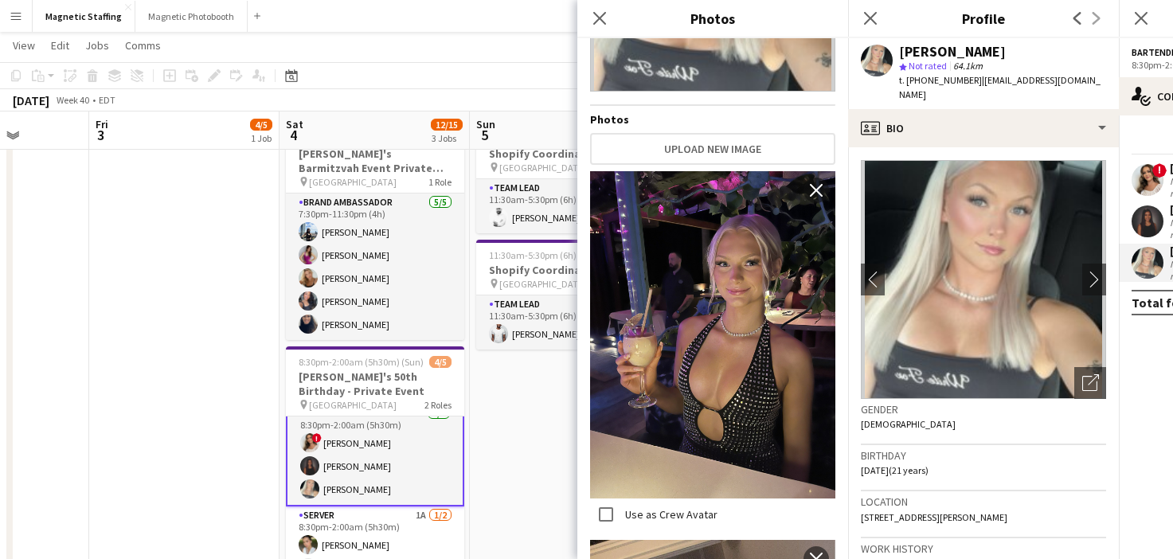
click at [0, 0] on body "Menu Boards Boards Boards All jobs Status Workforce Workforce My Workforce Recr…" at bounding box center [586, 240] width 1173 height 1087
click at [359, 432] on app-card-role "Bartender [DATE] 8:30pm-2:00am (5h30m) ! [PERSON_NAME] [PERSON_NAME] [PERSON_NA…" at bounding box center [375, 455] width 178 height 104
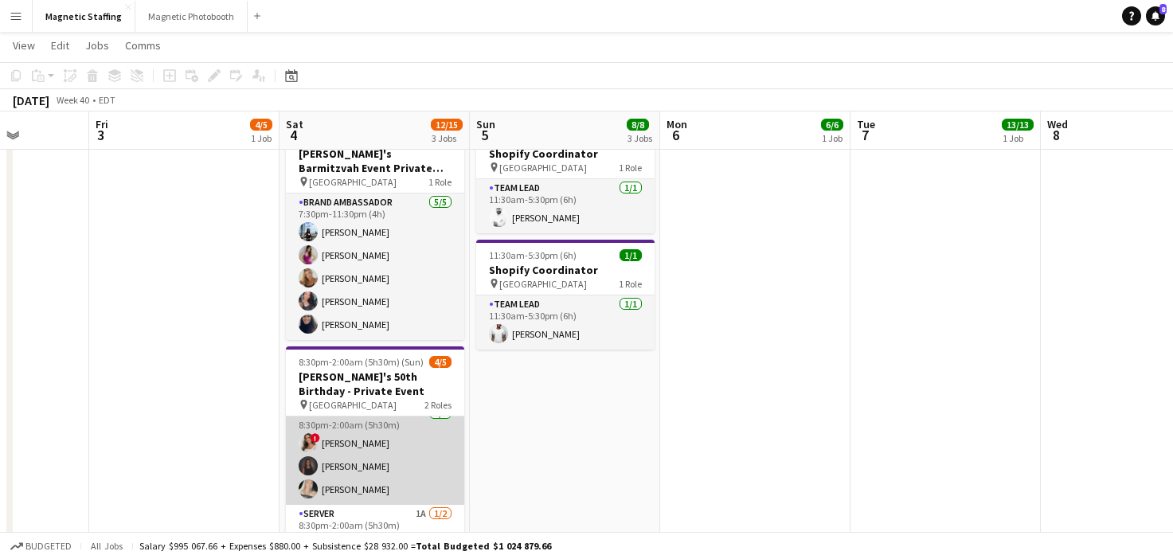
click at [354, 454] on app-card-role "Bartender [DATE] 8:30pm-2:00am (5h30m) ! [PERSON_NAME] [PERSON_NAME] [PERSON_NA…" at bounding box center [375, 455] width 178 height 100
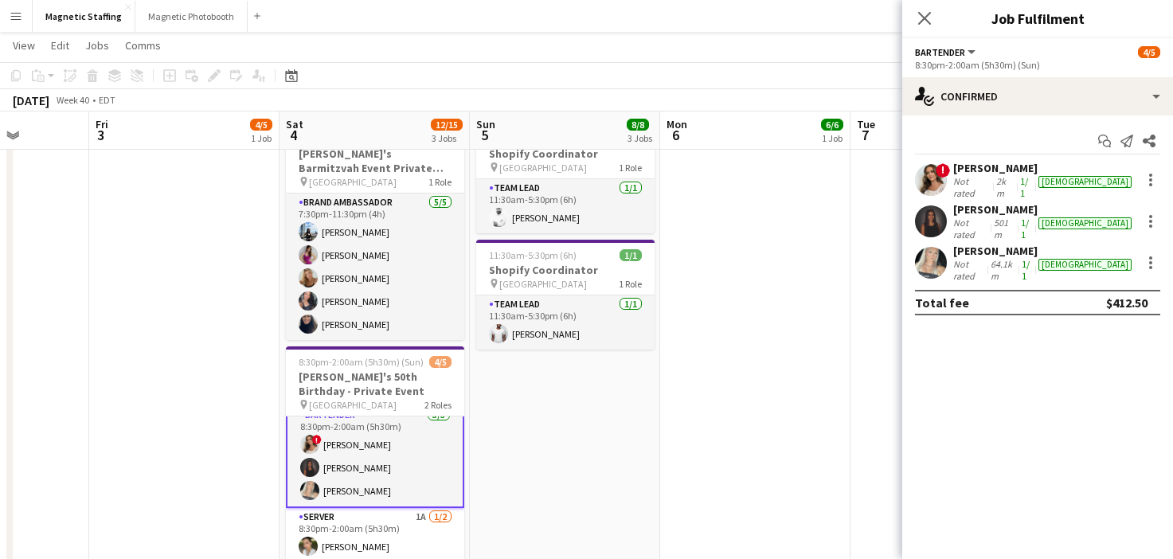
scroll to position [14, 0]
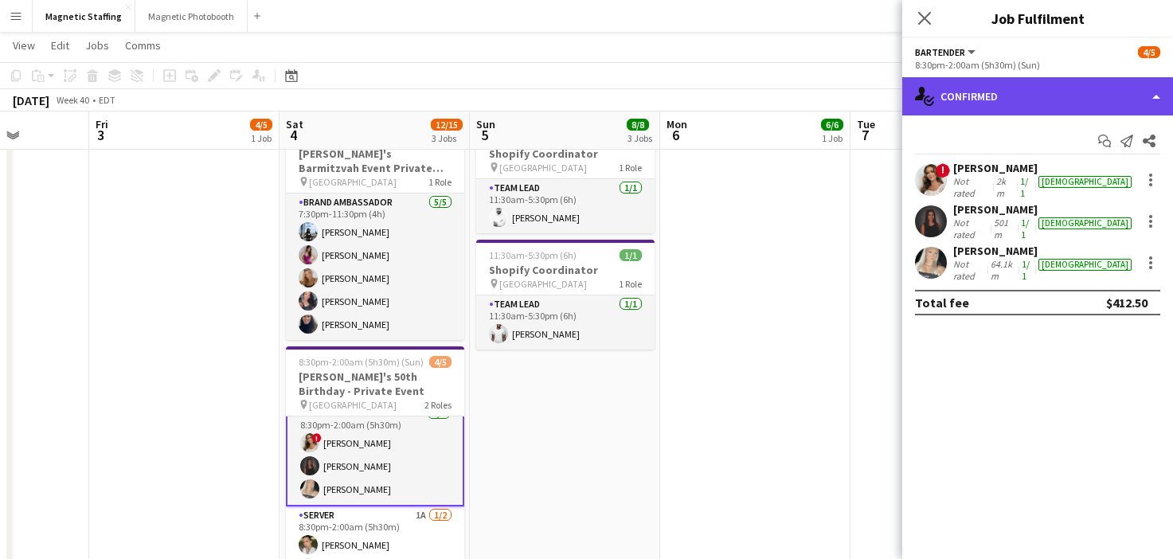
click at [992, 107] on div "single-neutral-actions-check-2 Confirmed" at bounding box center [1037, 96] width 271 height 38
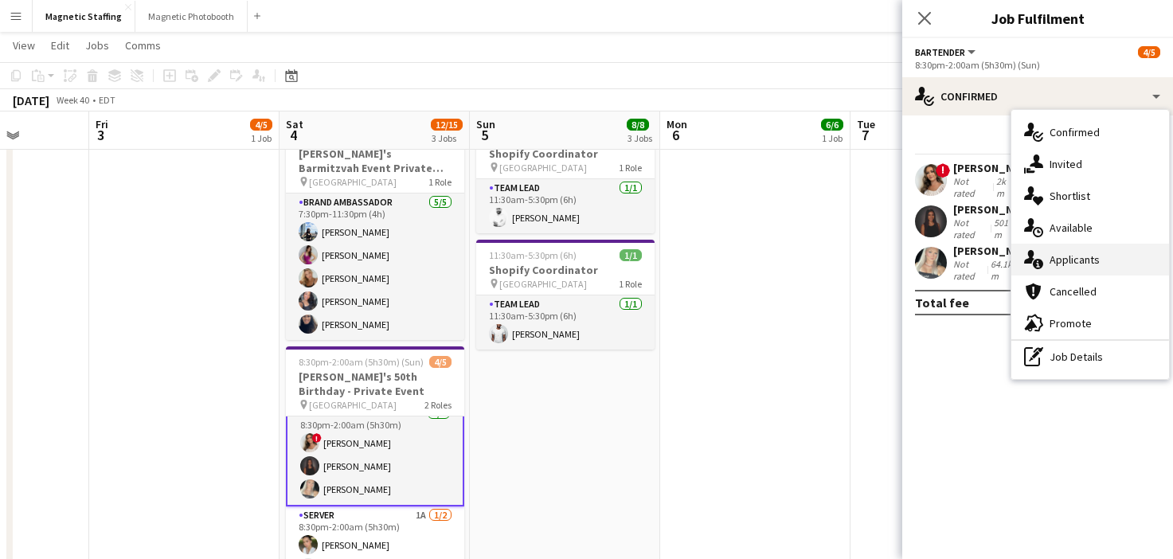
click at [1041, 265] on icon at bounding box center [1038, 264] width 10 height 10
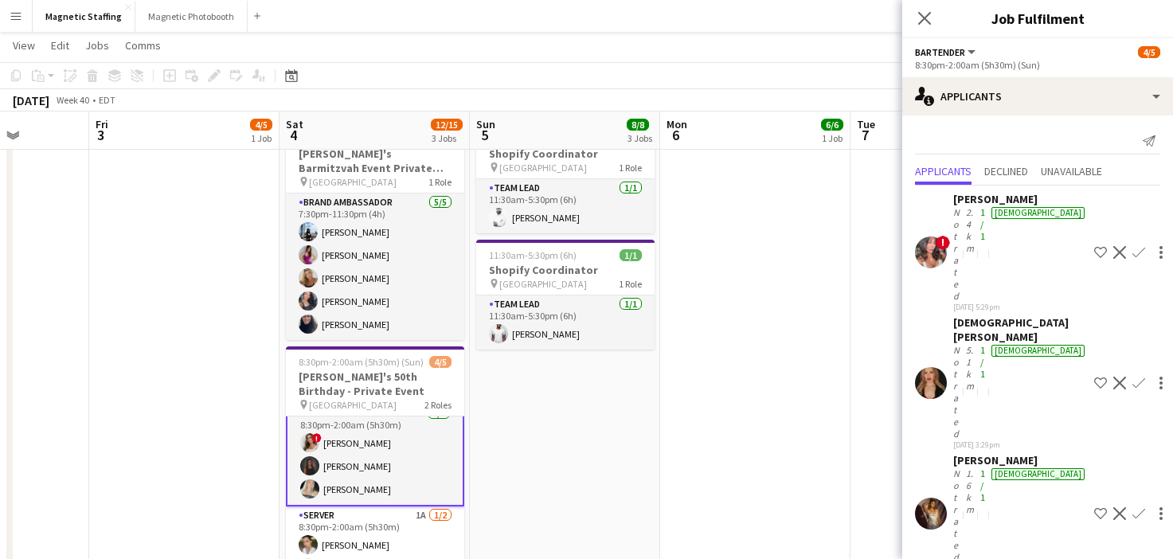
click at [934, 237] on app-user-avatar at bounding box center [931, 253] width 32 height 32
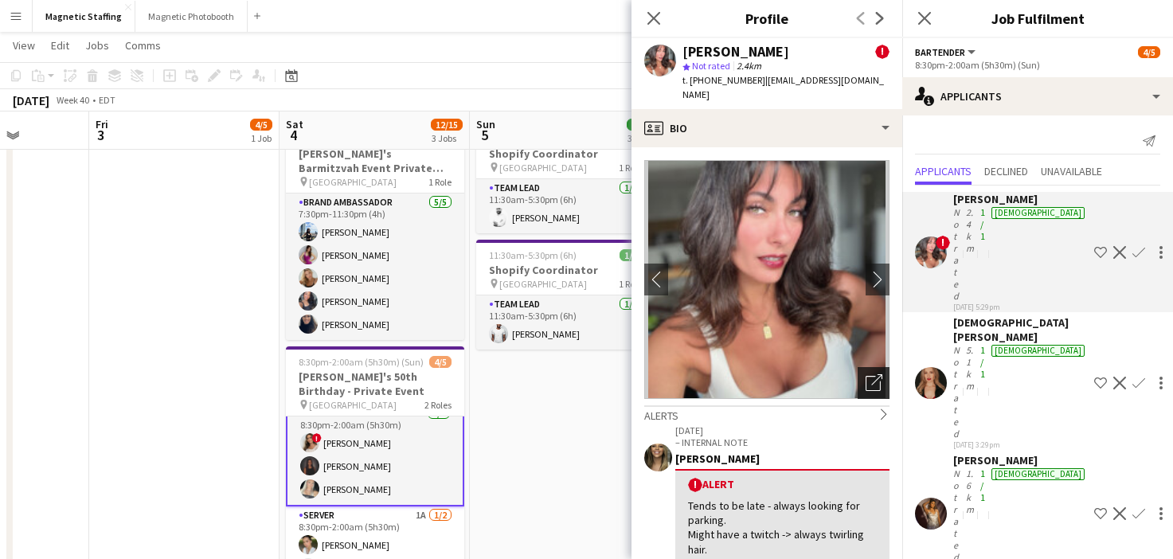
click at [886, 370] on div "Open photos pop-in" at bounding box center [874, 383] width 32 height 32
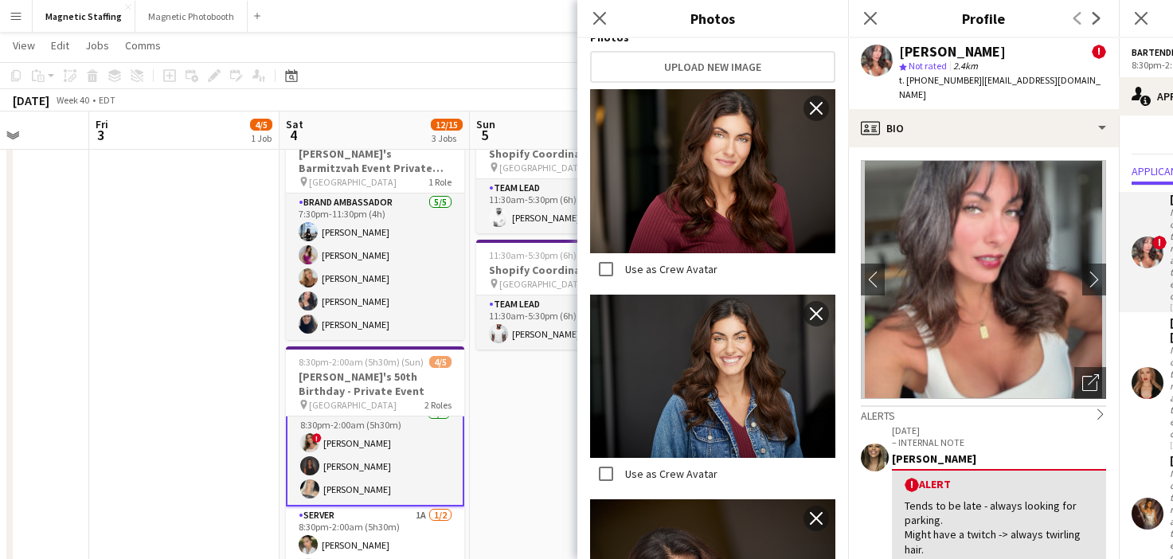
scroll to position [535, 0]
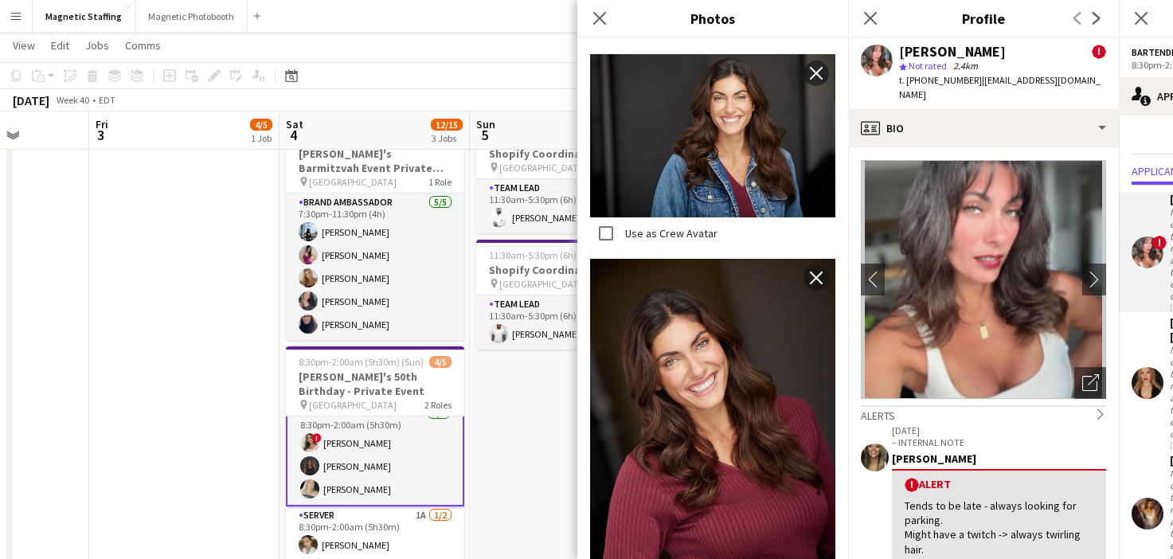
click at [0, 0] on body "Menu Boards Boards Boards All jobs Status Workforce Workforce My Workforce Recr…" at bounding box center [586, 240] width 1173 height 1087
click at [380, 456] on app-card-role "Bartender [DATE] 8:30pm-2:00am (5h30m) ! [PERSON_NAME] [PERSON_NAME] [PERSON_NA…" at bounding box center [374, 455] width 178 height 104
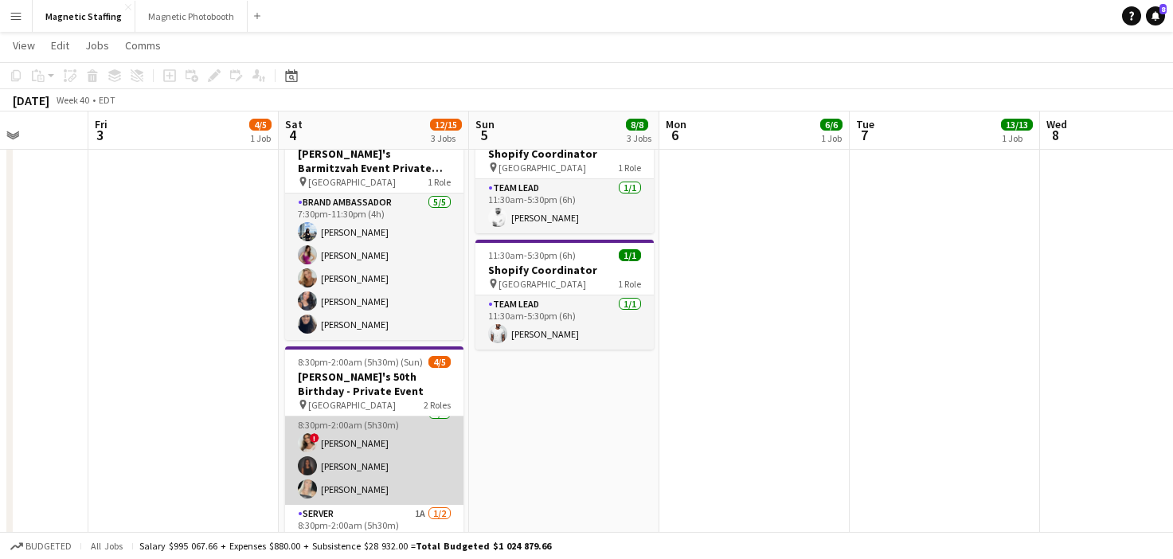
click at [380, 456] on app-card-role "Bartender [DATE] 8:30pm-2:00am (5h30m) ! [PERSON_NAME] [PERSON_NAME] [PERSON_NA…" at bounding box center [374, 455] width 178 height 100
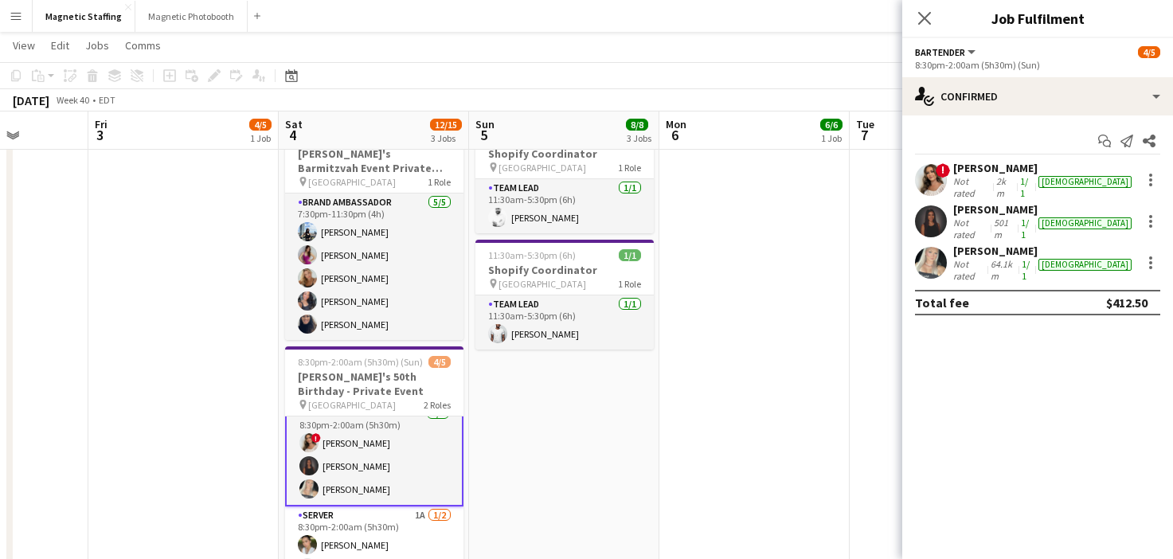
click at [920, 207] on app-user-avatar at bounding box center [931, 222] width 32 height 32
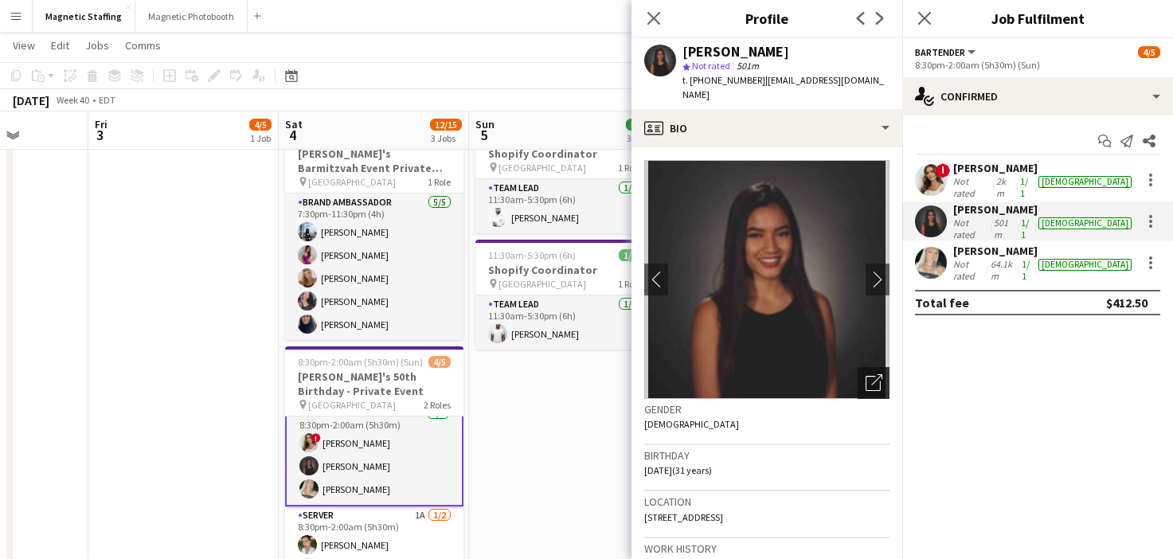
click at [876, 374] on icon "Open photos pop-in" at bounding box center [874, 382] width 17 height 17
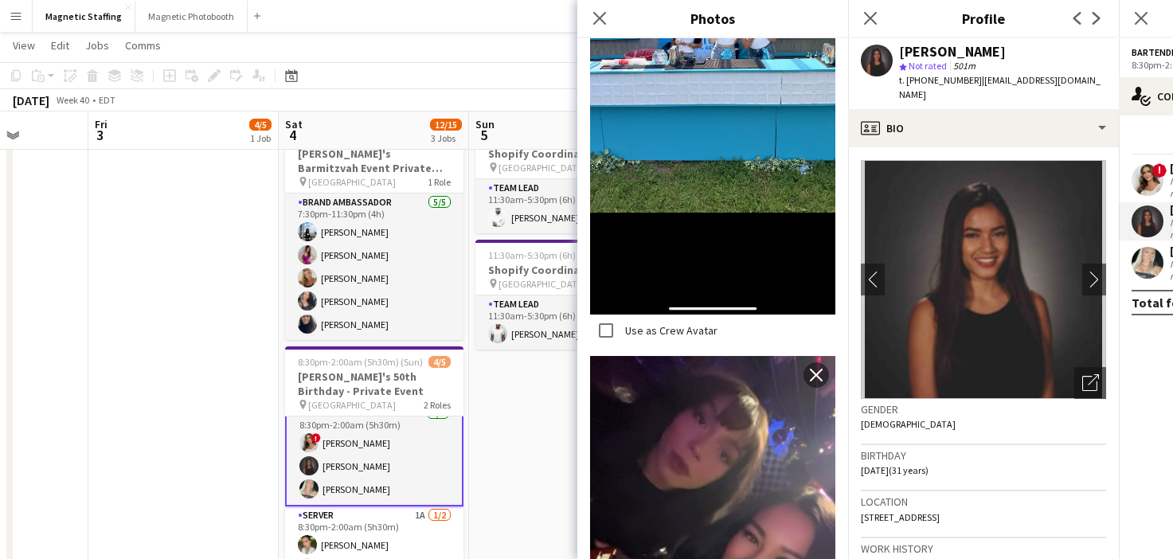
scroll to position [904, 0]
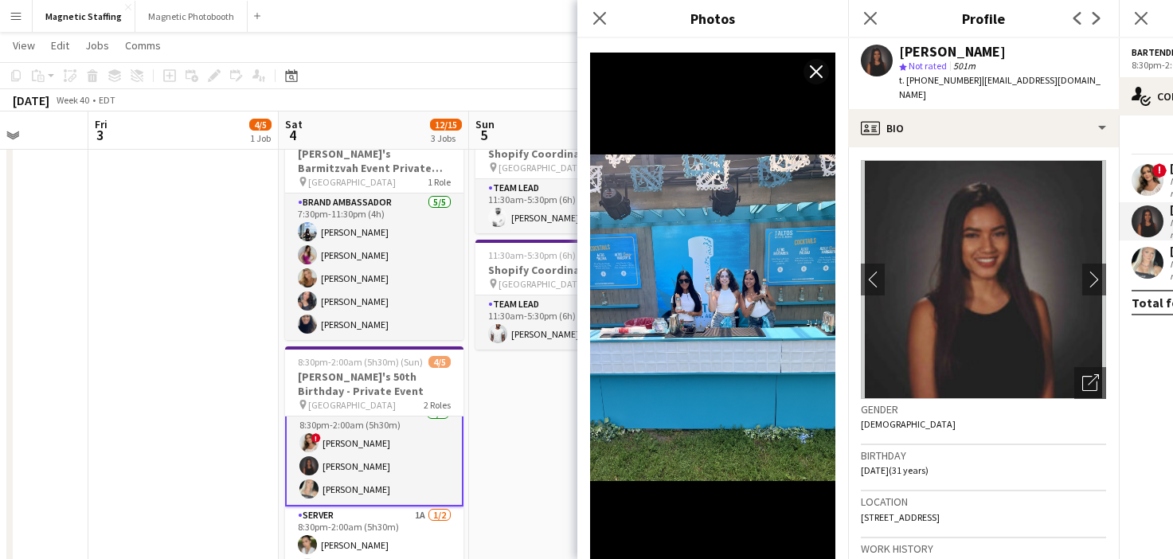
drag, startPoint x: 753, startPoint y: 443, endPoint x: 555, endPoint y: 45, distance: 444.6
click at [0, 0] on body "Menu Boards Boards Boards All jobs Status Workforce Workforce My Workforce Recr…" at bounding box center [586, 240] width 1173 height 1087
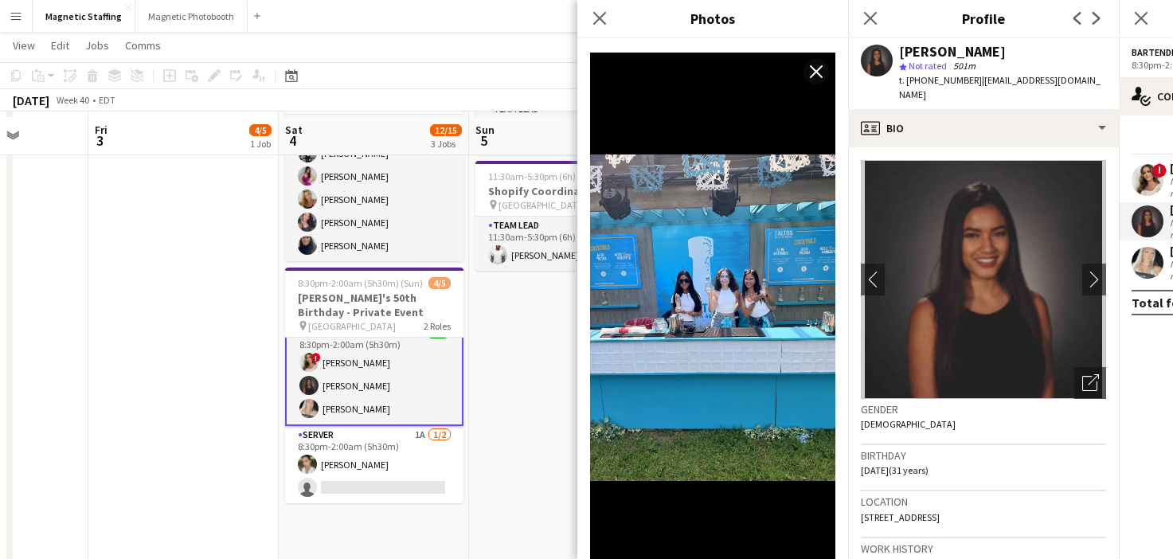
scroll to position [388, 0]
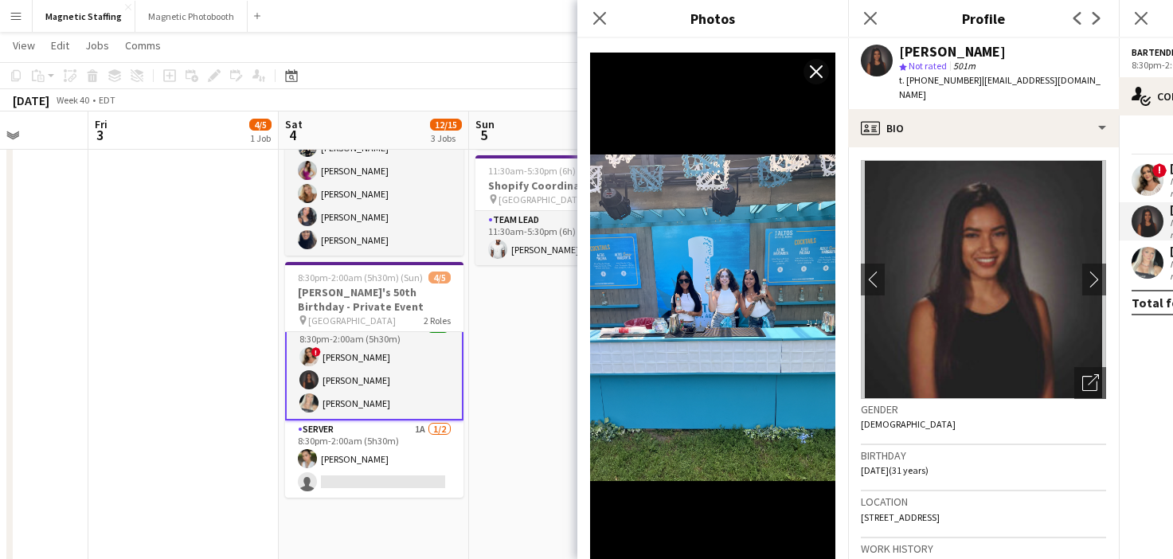
click at [346, 454] on app-card-role "Server 1A [DATE] 8:30pm-2:00am (5h30m) [PERSON_NAME] single-neutral-actions" at bounding box center [374, 459] width 178 height 77
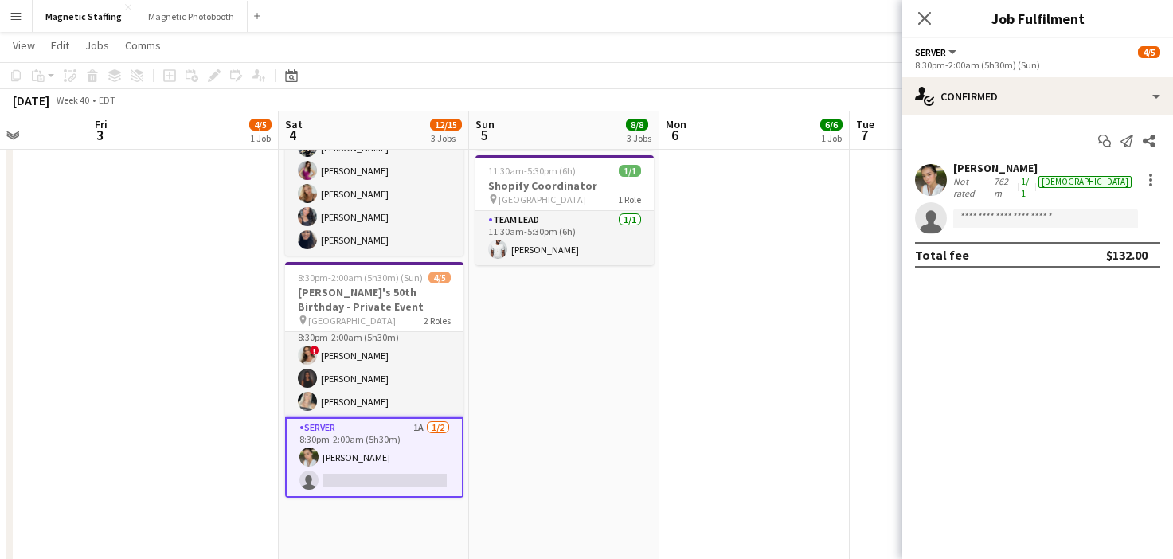
scroll to position [14, 0]
click at [938, 191] on div at bounding box center [931, 180] width 32 height 32
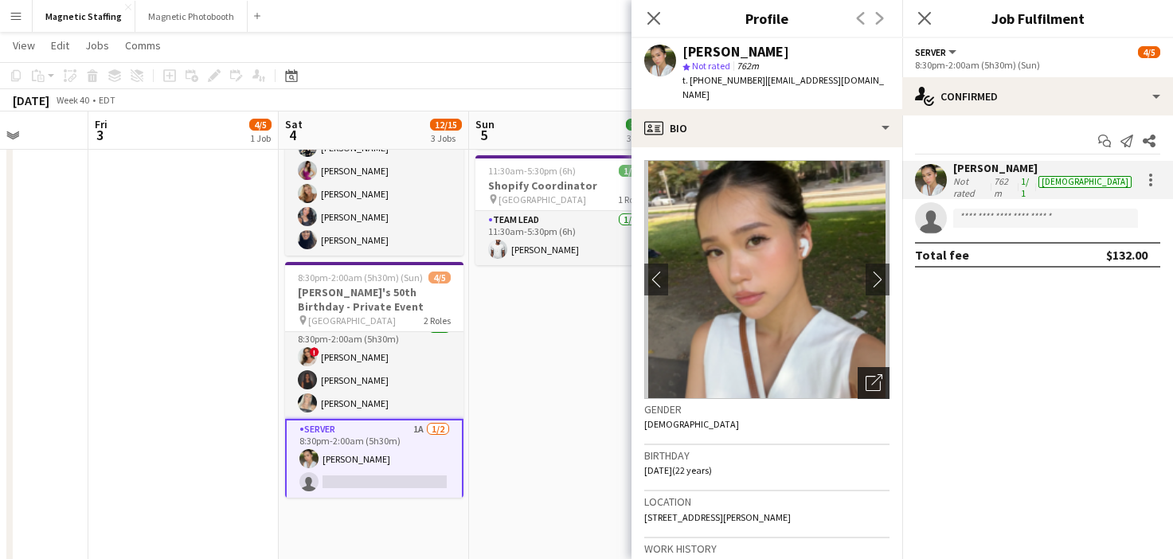
click at [872, 374] on icon "Open photos pop-in" at bounding box center [874, 382] width 17 height 17
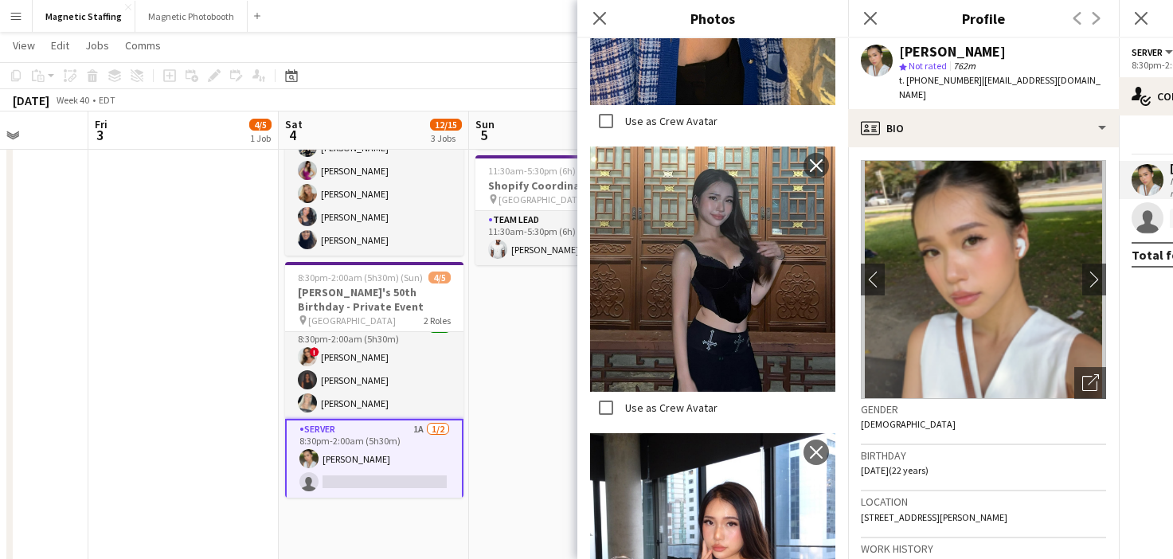
scroll to position [926, 0]
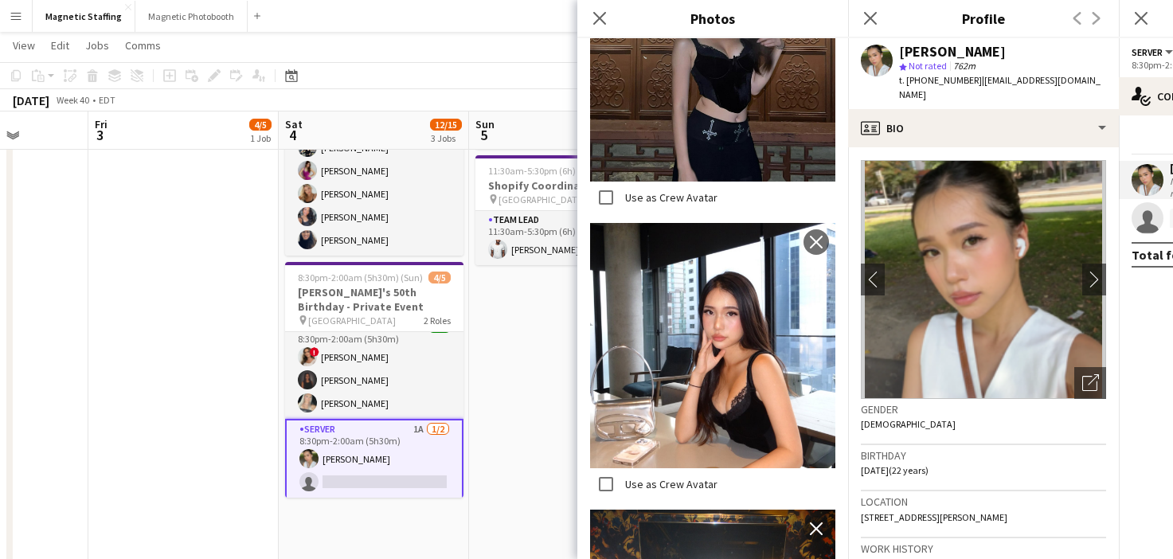
click at [0, 0] on body "Menu Boards Boards Boards All jobs Status Workforce Workforce My Workforce Recr…" at bounding box center [586, 155] width 1173 height 1087
click at [388, 468] on app-card-role "Server 1A [DATE] 8:30pm-2:00am (5h30m) [PERSON_NAME] single-neutral-actions" at bounding box center [374, 459] width 178 height 80
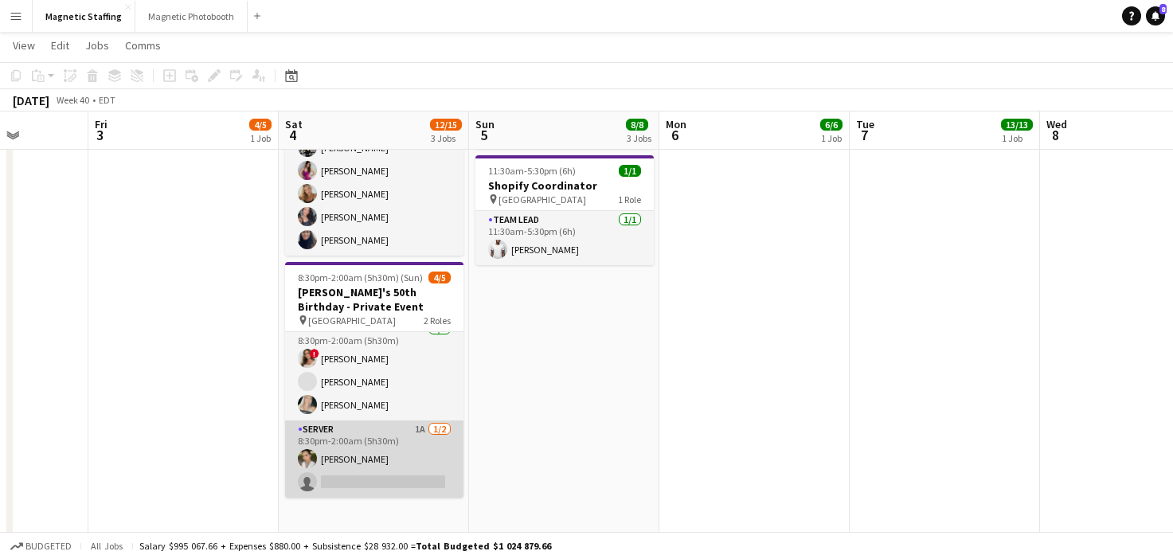
click at [388, 468] on app-card-role "Server 1A [DATE] 8:30pm-2:00am (5h30m) [PERSON_NAME] single-neutral-actions" at bounding box center [374, 459] width 178 height 77
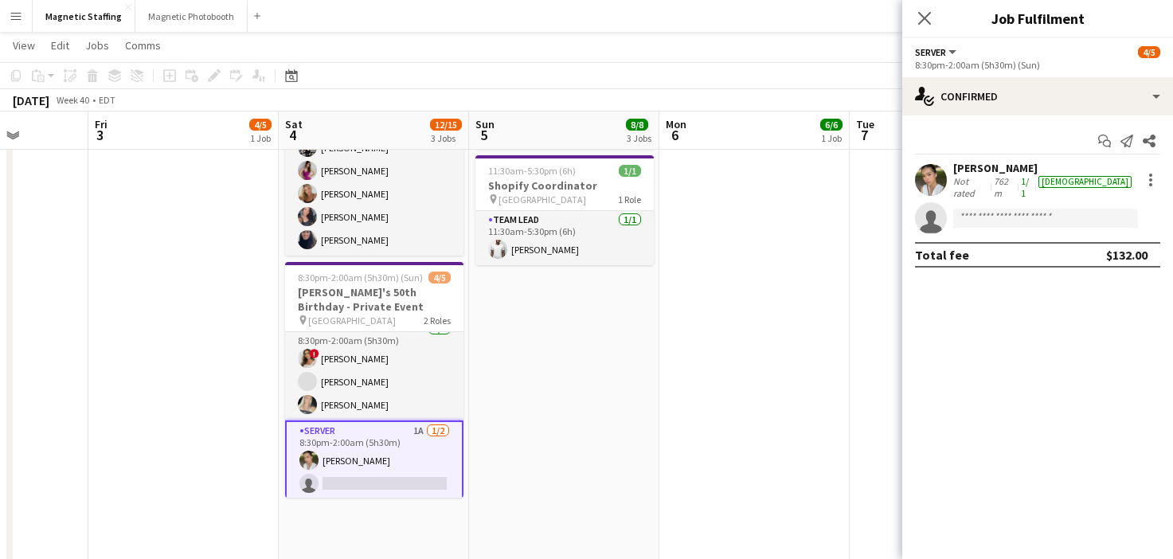
scroll to position [14, 0]
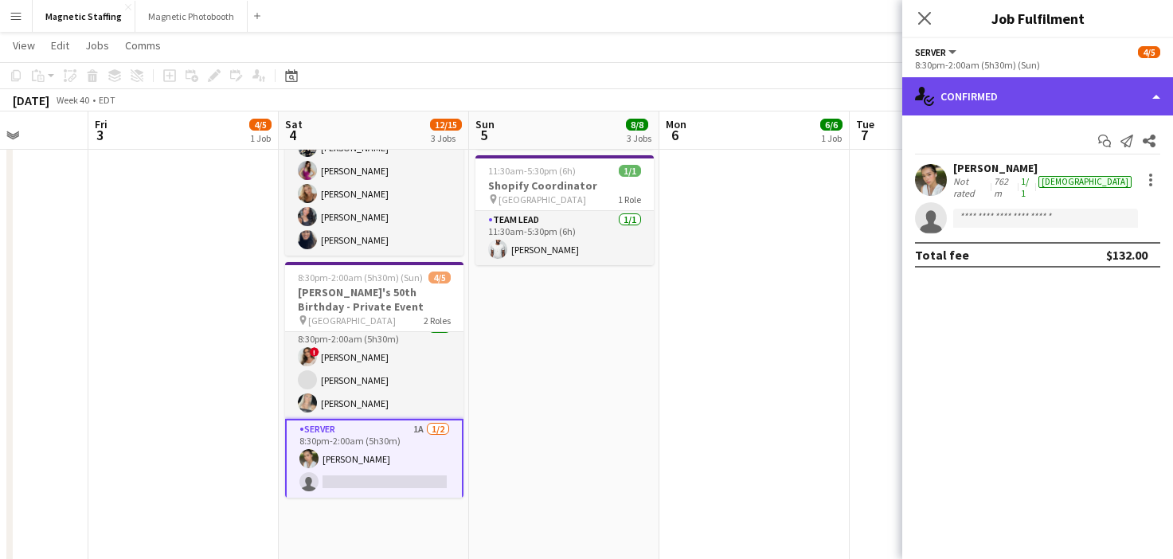
click at [1043, 92] on div "single-neutral-actions-check-2 Confirmed" at bounding box center [1037, 96] width 271 height 38
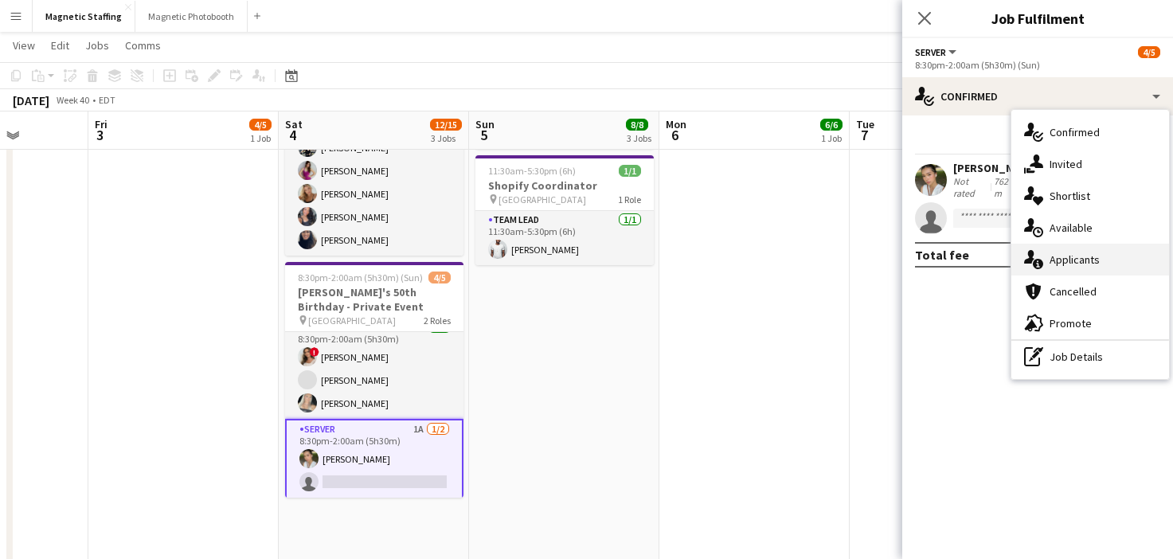
click at [1035, 270] on div "single-neutral-actions-information Applicants" at bounding box center [1091, 260] width 158 height 32
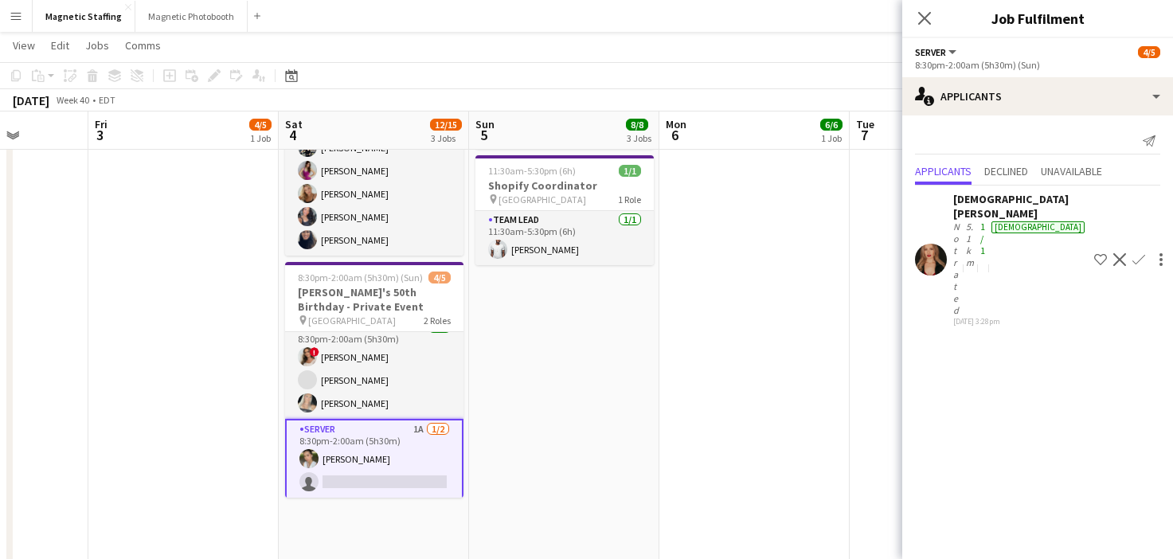
click at [934, 244] on app-user-avatar at bounding box center [931, 260] width 32 height 32
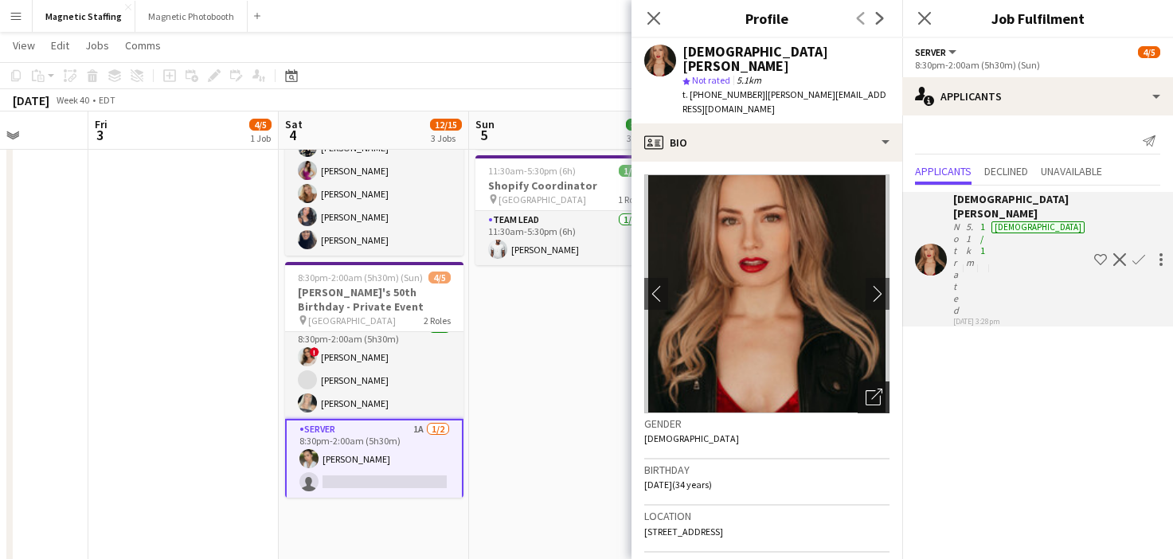
click at [876, 389] on icon "Open photos pop-in" at bounding box center [874, 397] width 17 height 17
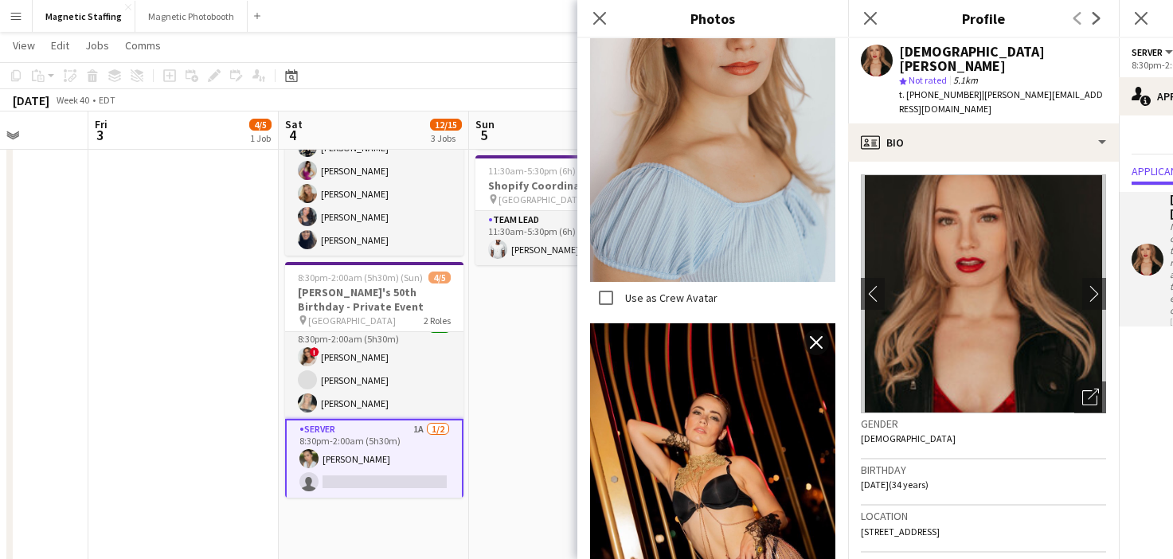
scroll to position [653, 0]
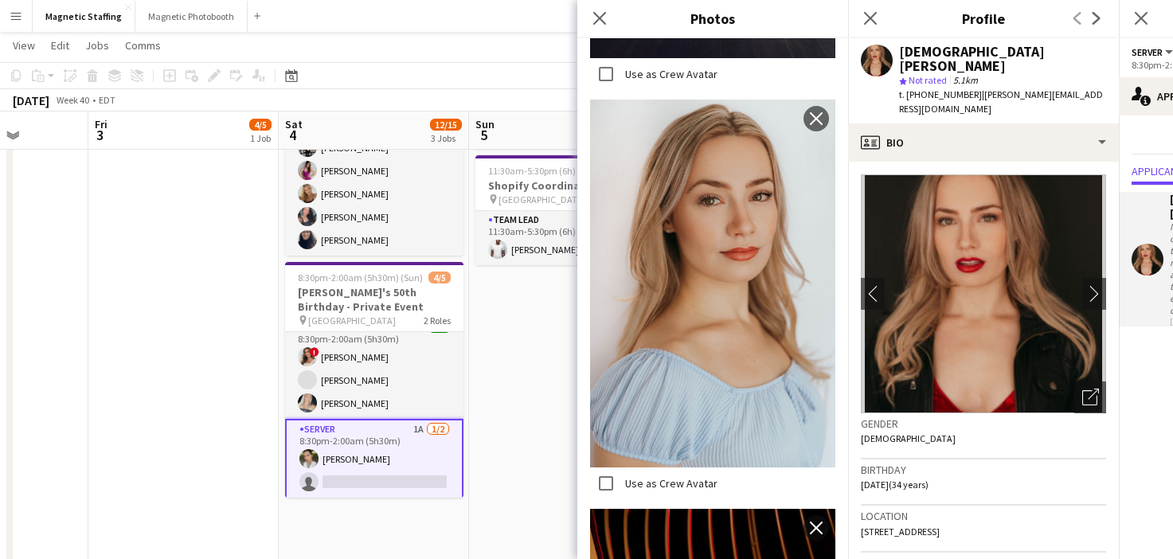
click at [0, 0] on body "Menu Boards Boards Boards All jobs Status Workforce Workforce My Workforce Recr…" at bounding box center [586, 155] width 1173 height 1087
click at [295, 71] on icon at bounding box center [291, 75] width 12 height 13
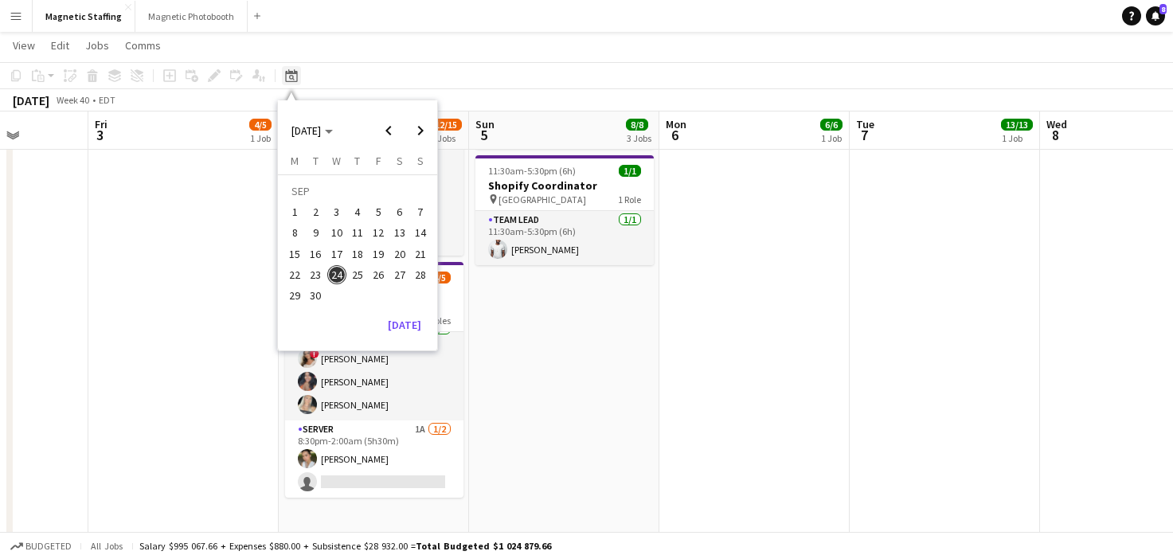
scroll to position [12, 0]
click at [414, 127] on span "Next month" at bounding box center [421, 131] width 32 height 32
click at [423, 122] on span "Next month" at bounding box center [421, 131] width 32 height 32
click at [386, 220] on span "7" at bounding box center [378, 215] width 19 height 19
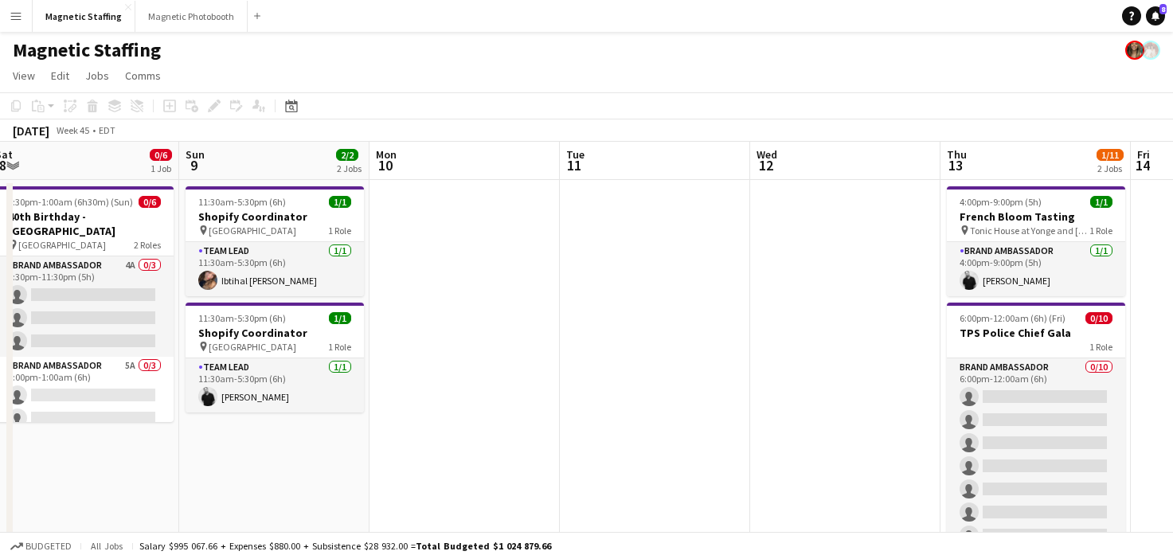
scroll to position [0, 459]
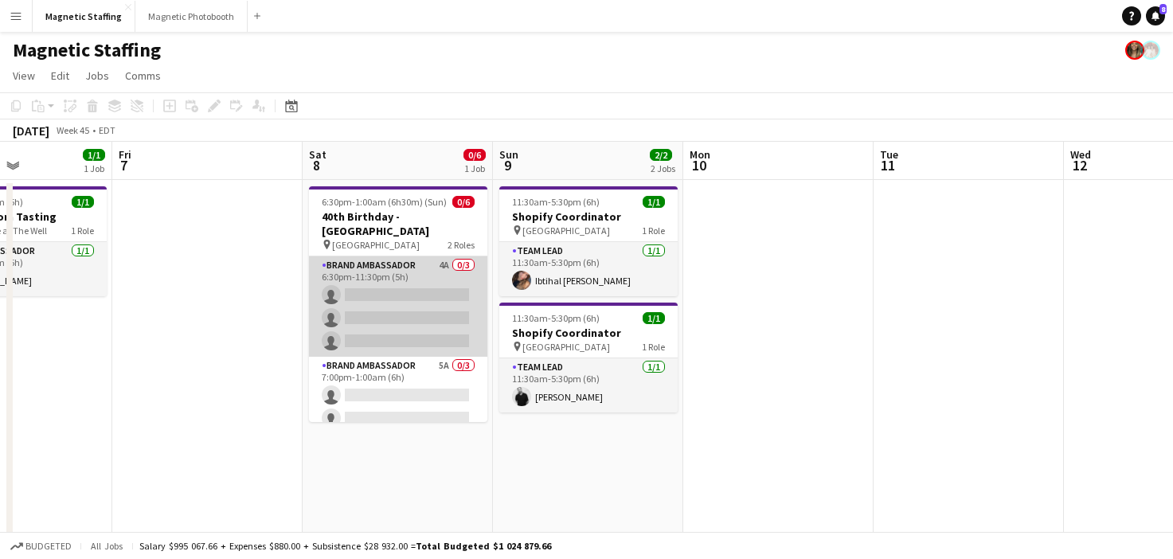
click at [401, 313] on app-card-role "Brand Ambassador 4A 0/3 6:30pm-11:30pm (5h) single-neutral-actions single-neutr…" at bounding box center [398, 306] width 178 height 100
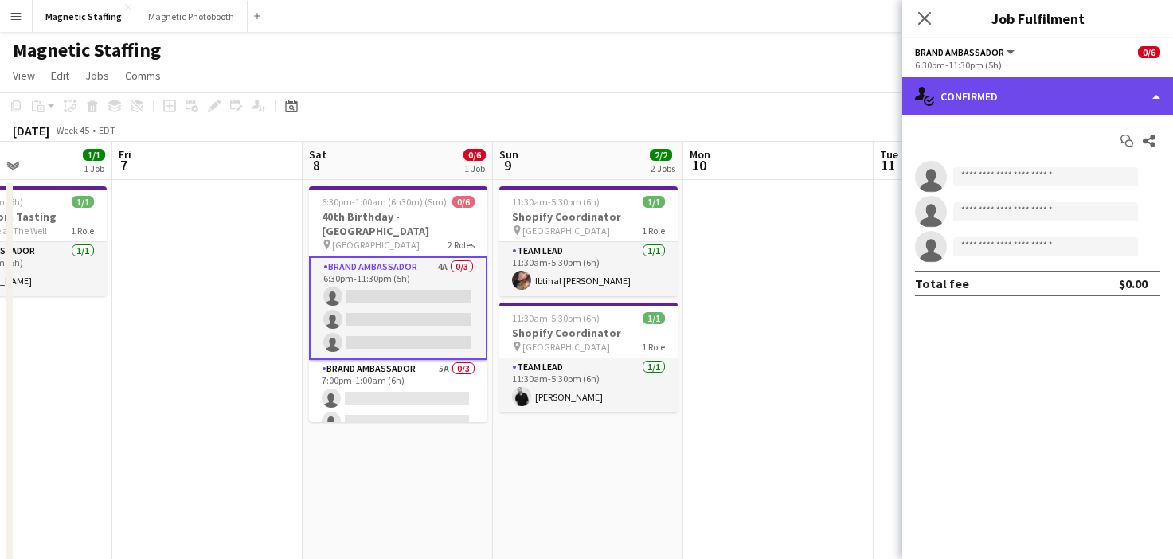
click at [1016, 99] on div "single-neutral-actions-check-2 Confirmed" at bounding box center [1037, 96] width 271 height 38
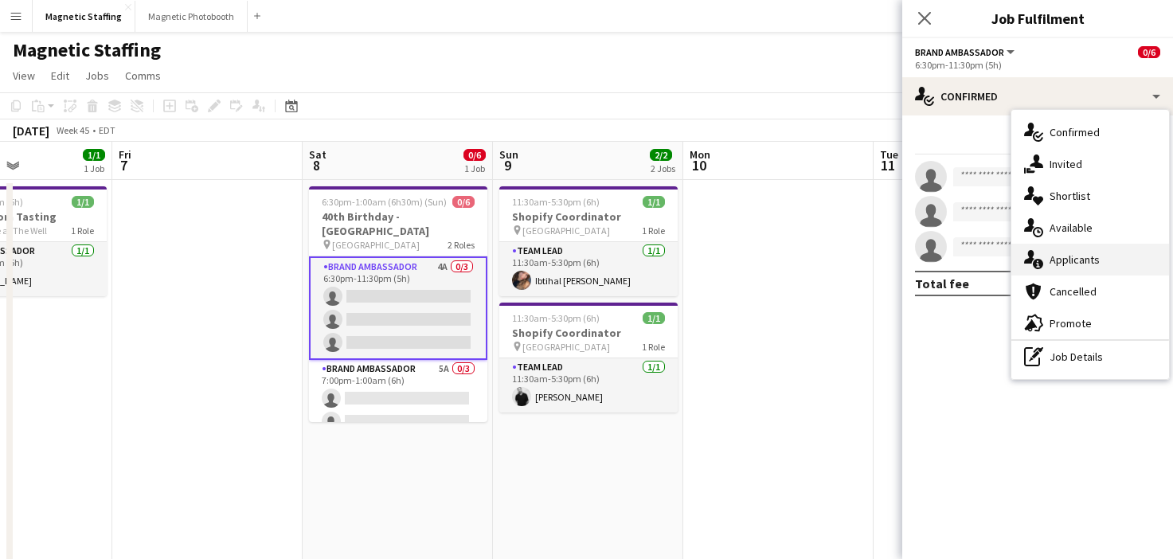
click at [1055, 259] on span "Applicants" at bounding box center [1075, 260] width 50 height 14
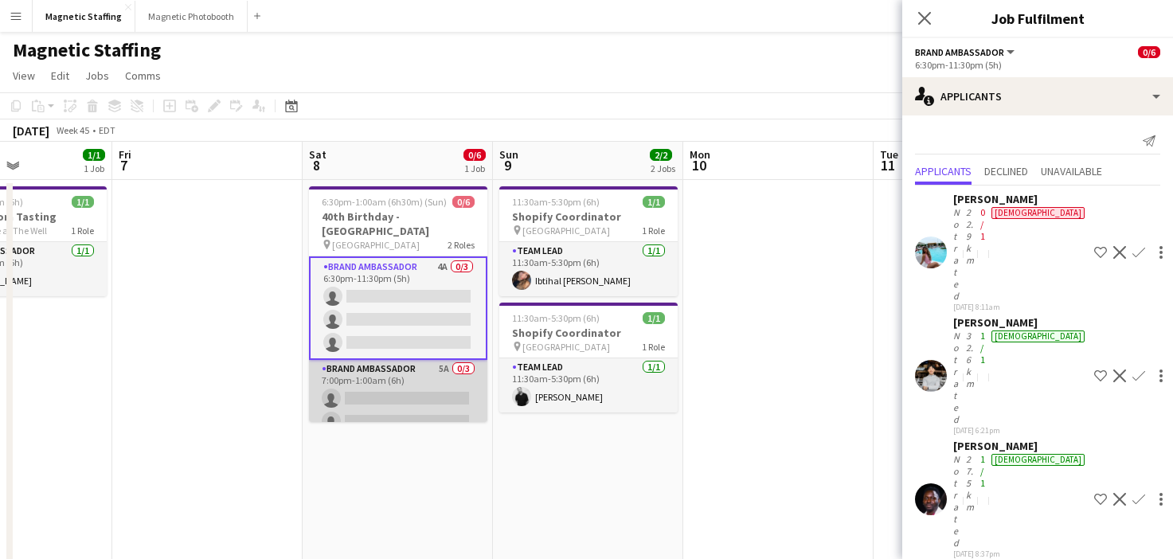
click at [419, 388] on app-card-role "Brand Ambassador 5A 0/3 7:00pm-1:00am (6h) single-neutral-actions single-neutra…" at bounding box center [398, 410] width 178 height 100
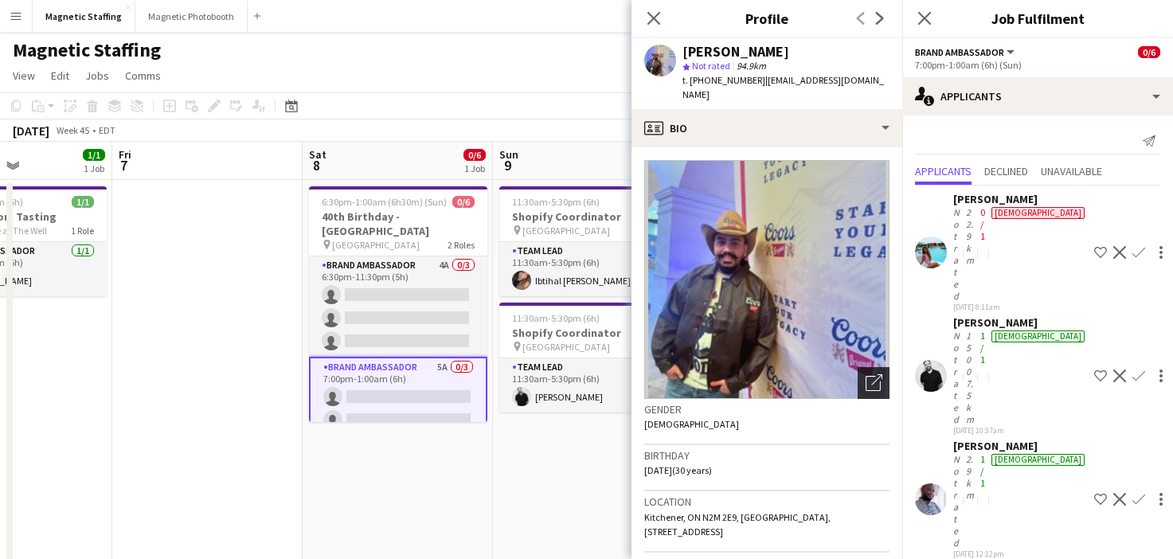
click at [867, 377] on div "Open photos pop-in" at bounding box center [874, 383] width 32 height 32
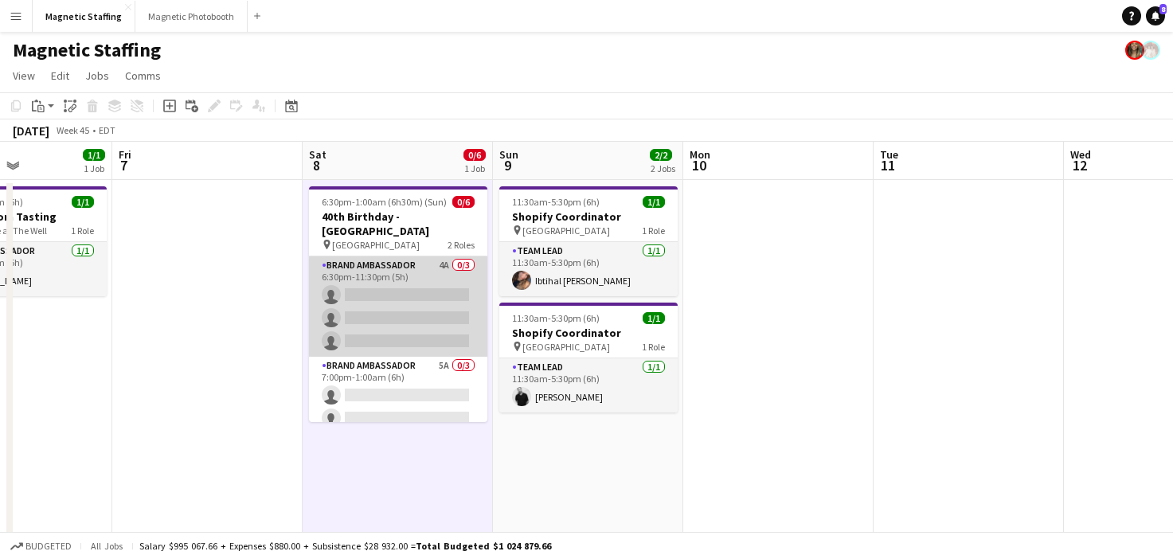
click at [426, 279] on app-card-role "Brand Ambassador 4A 0/3 6:30pm-11:30pm (5h) single-neutral-actions single-neutr…" at bounding box center [398, 306] width 178 height 100
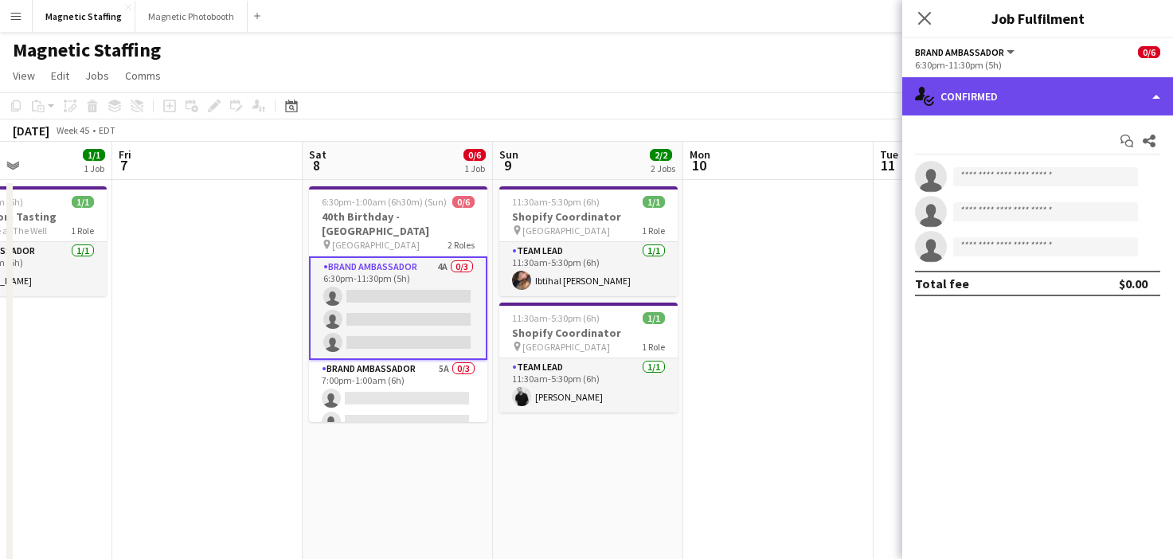
click at [995, 97] on div "single-neutral-actions-check-2 Confirmed" at bounding box center [1037, 96] width 271 height 38
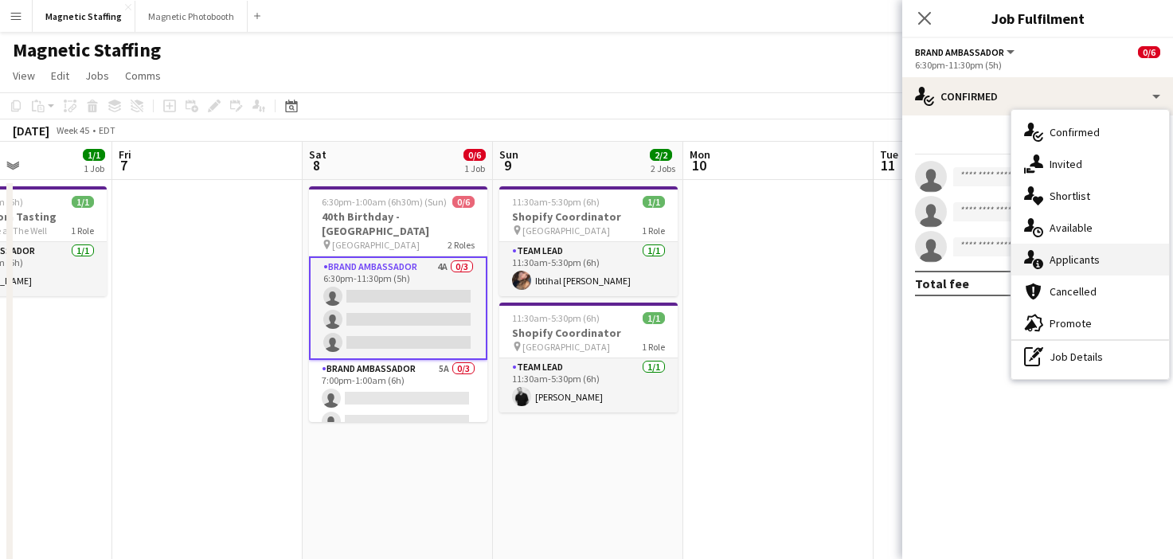
click at [1030, 264] on icon "single-neutral-actions-information" at bounding box center [1033, 259] width 19 height 19
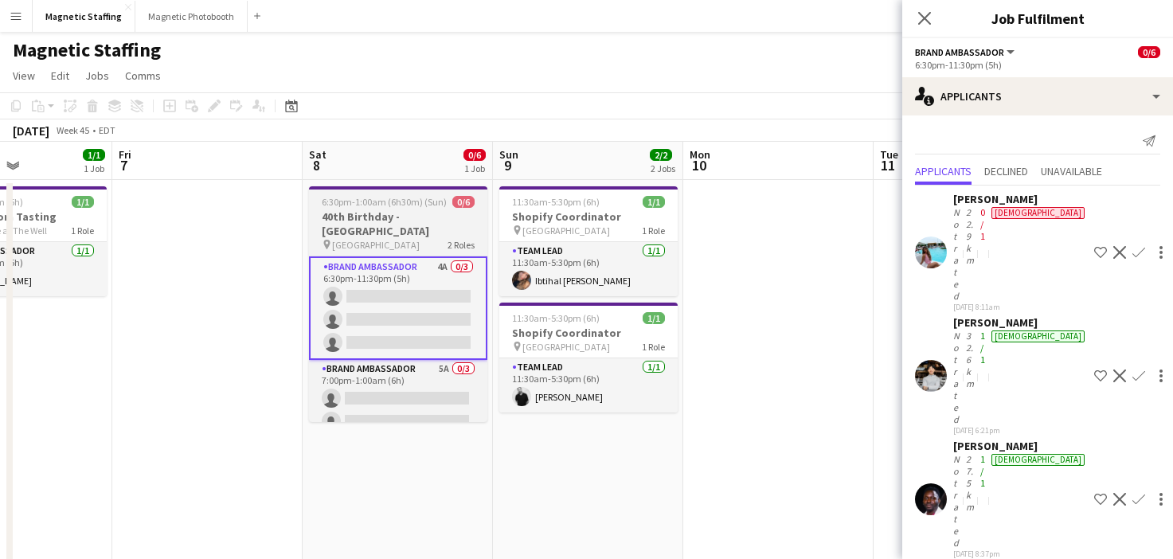
click at [334, 232] on h3 "40th Birthday - Royal York Hotel" at bounding box center [398, 223] width 178 height 29
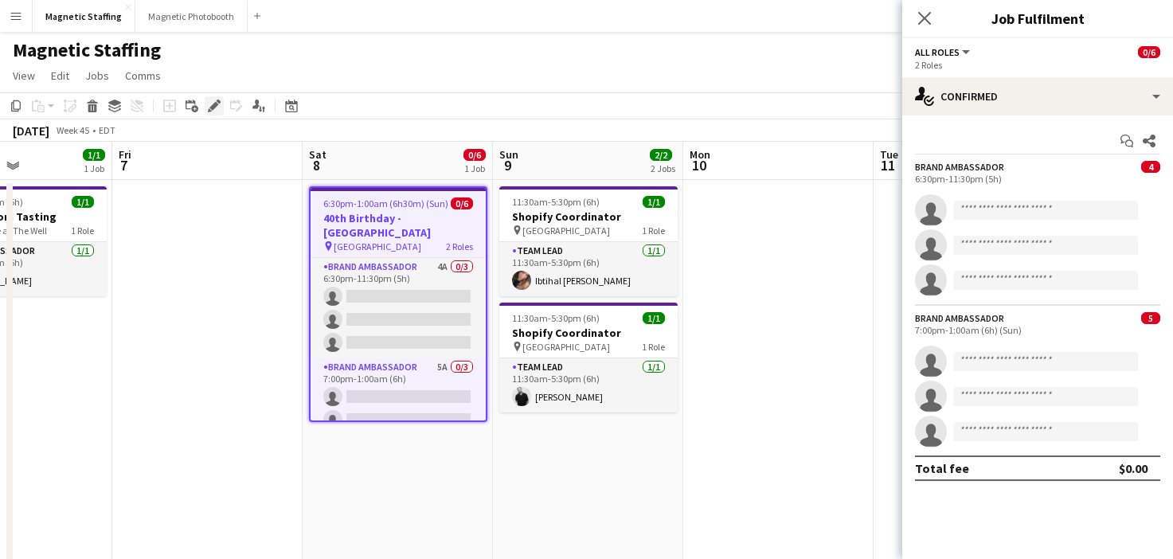
click at [210, 112] on div "Edit" at bounding box center [214, 105] width 19 height 19
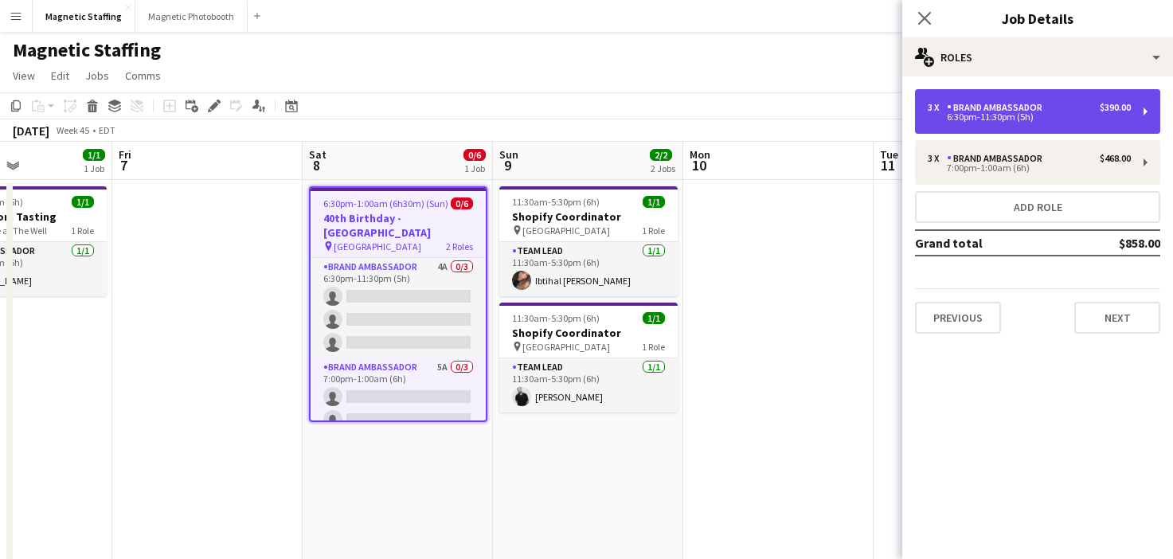
click at [1000, 125] on div "3 x Brand Ambassador $390.00 6:30pm-11:30pm (5h)" at bounding box center [1037, 111] width 245 height 45
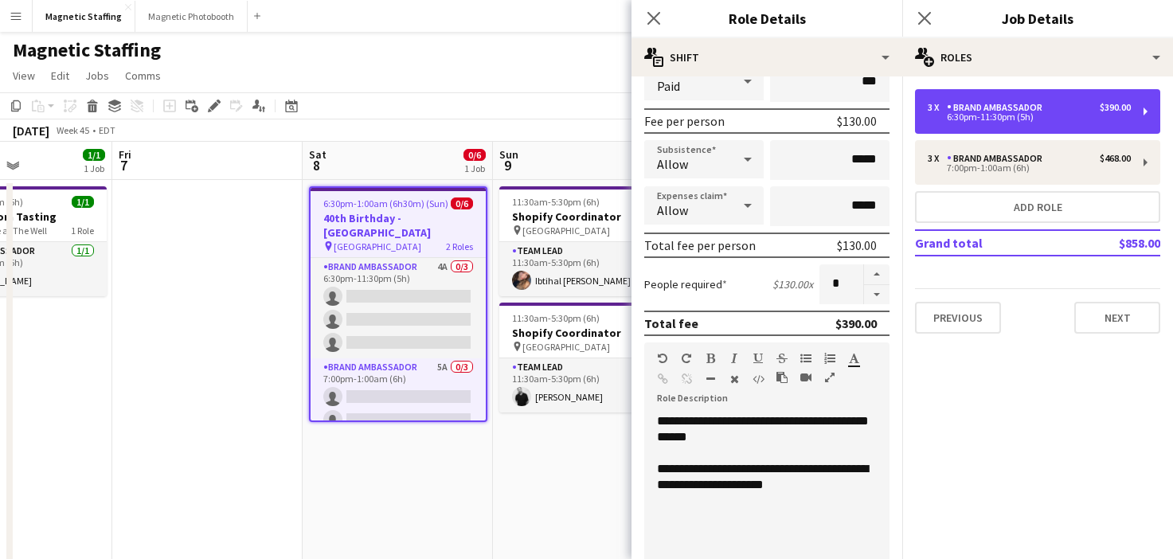
scroll to position [315, 0]
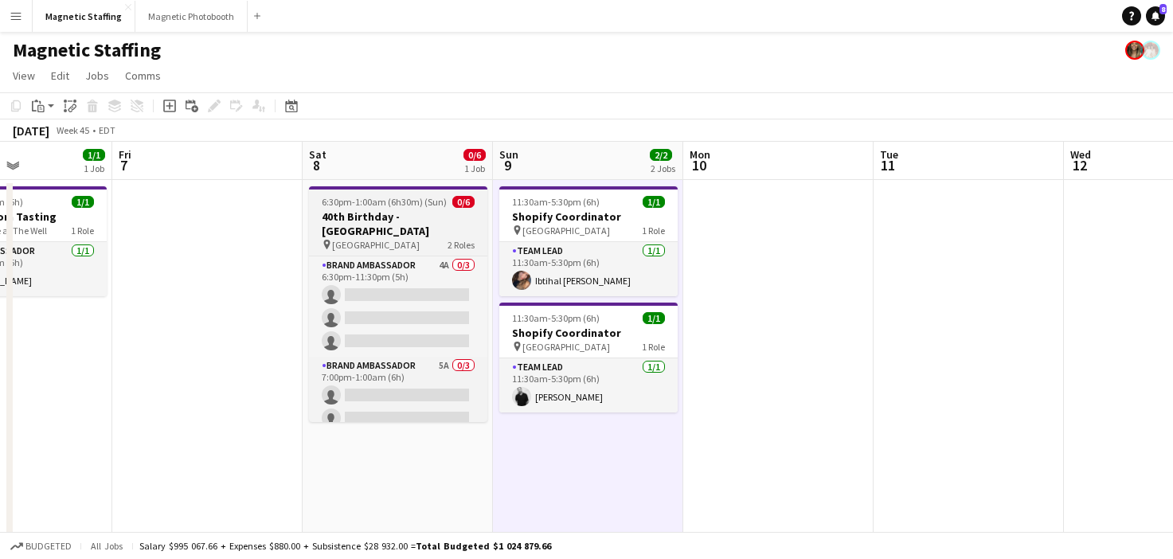
click at [322, 225] on h3 "40th Birthday - Royal York Hotel" at bounding box center [398, 223] width 178 height 29
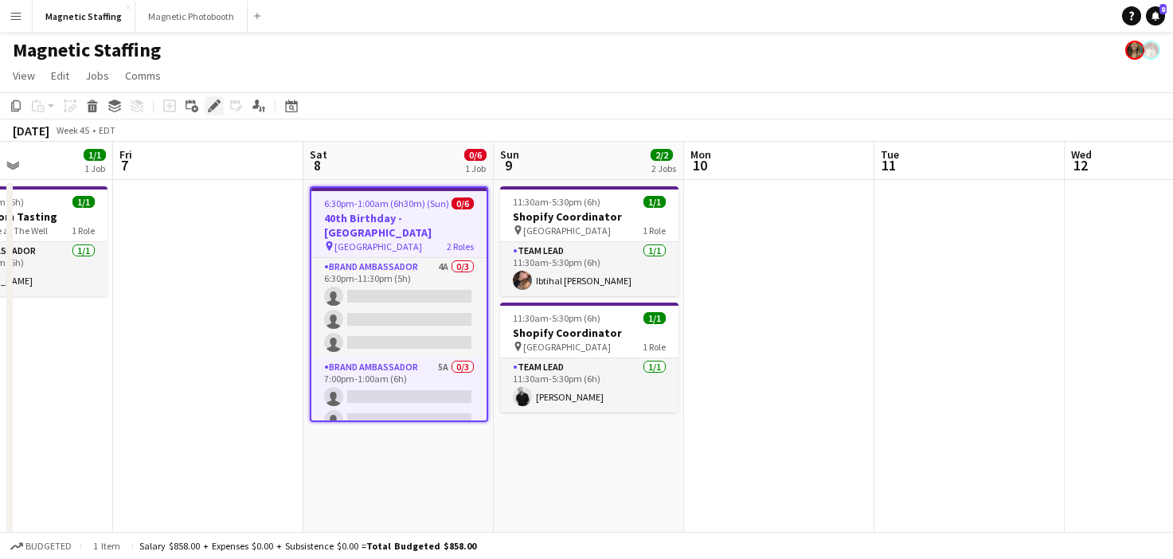
click at [213, 105] on icon at bounding box center [213, 106] width 9 height 9
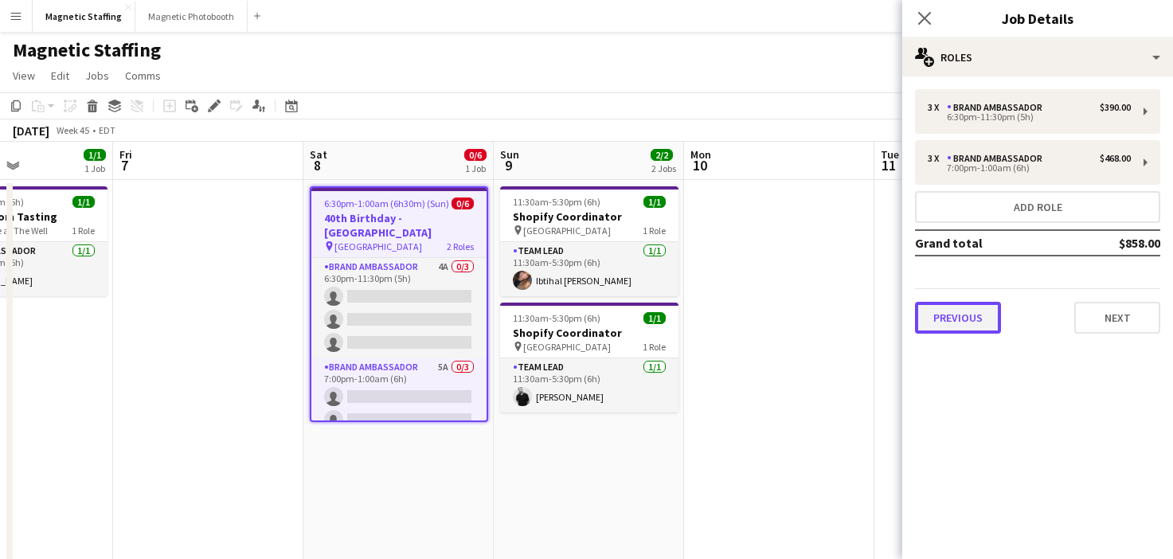
click at [980, 316] on button "Previous" at bounding box center [958, 318] width 86 height 32
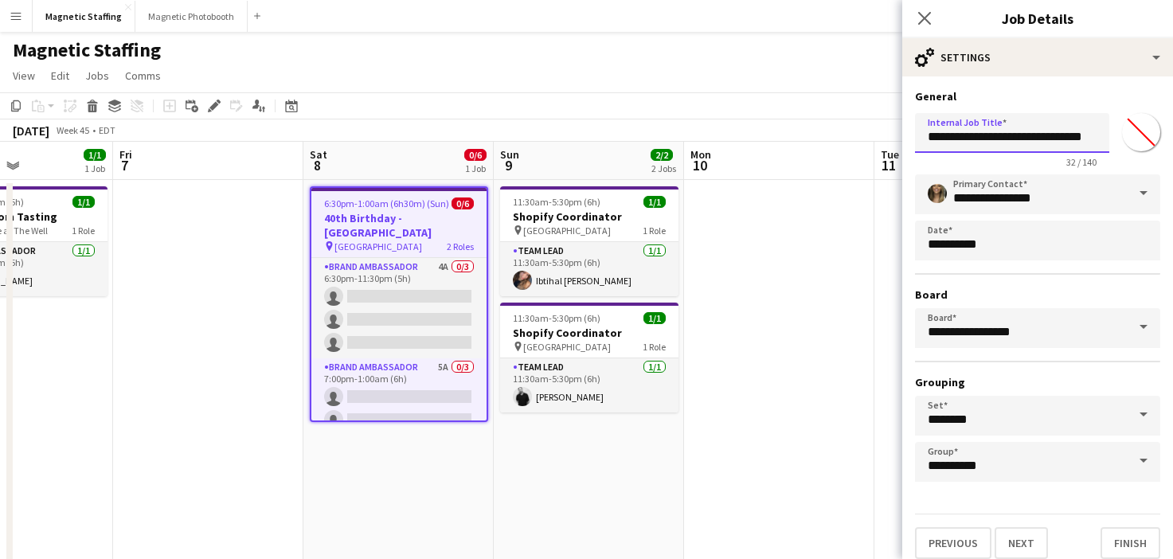
click at [1059, 137] on input "**********" at bounding box center [1012, 133] width 194 height 40
type input "**********"
click at [1141, 530] on button "Finish" at bounding box center [1131, 543] width 60 height 32
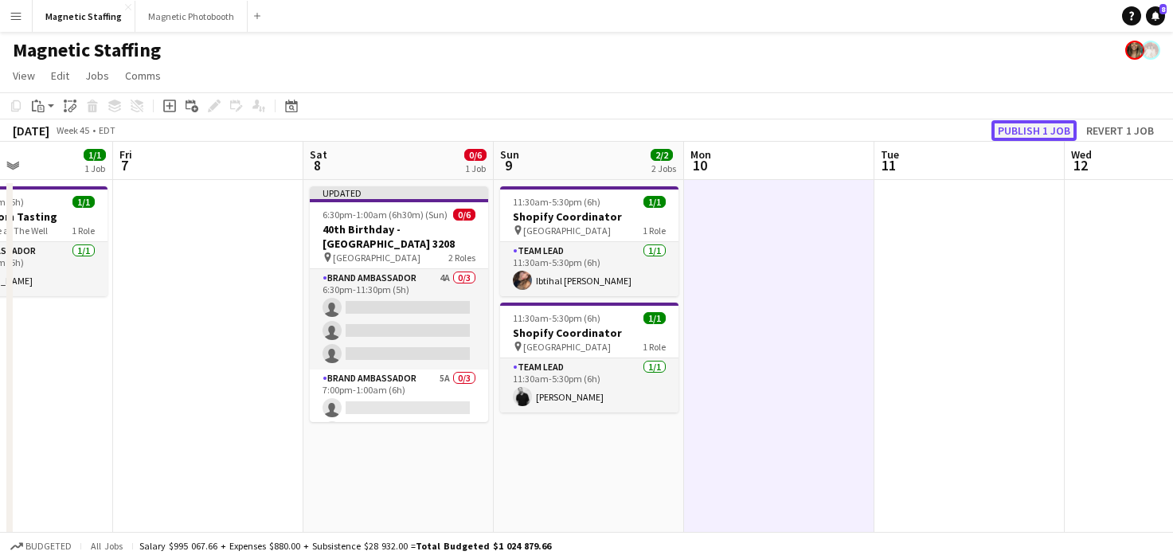
click at [1028, 134] on button "Publish 1 job" at bounding box center [1034, 130] width 85 height 21
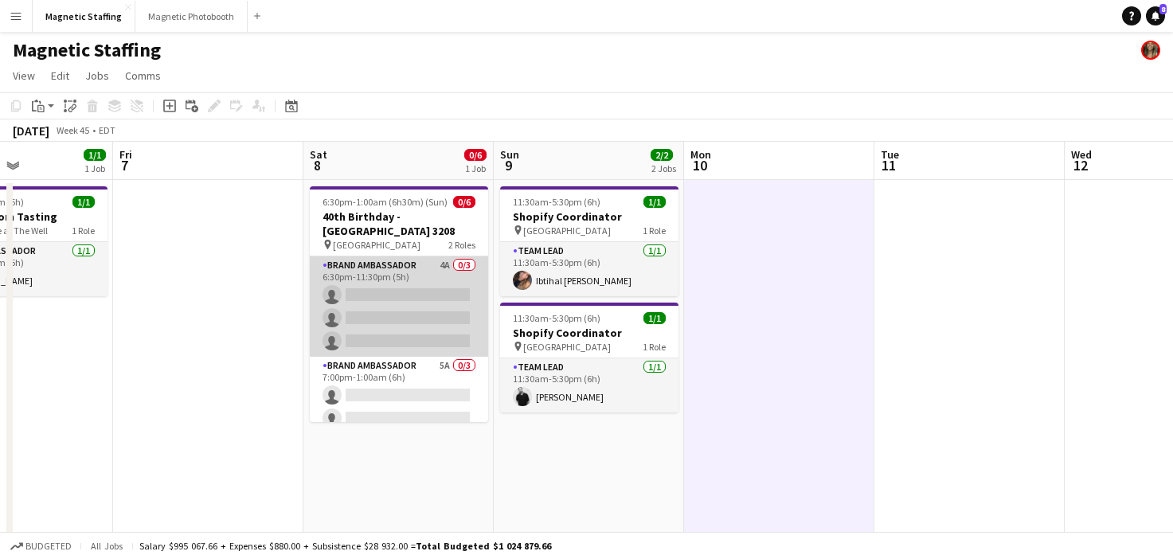
click at [378, 318] on app-card-role "Brand Ambassador 4A 0/3 6:30pm-11:30pm (5h) single-neutral-actions single-neutr…" at bounding box center [399, 306] width 178 height 100
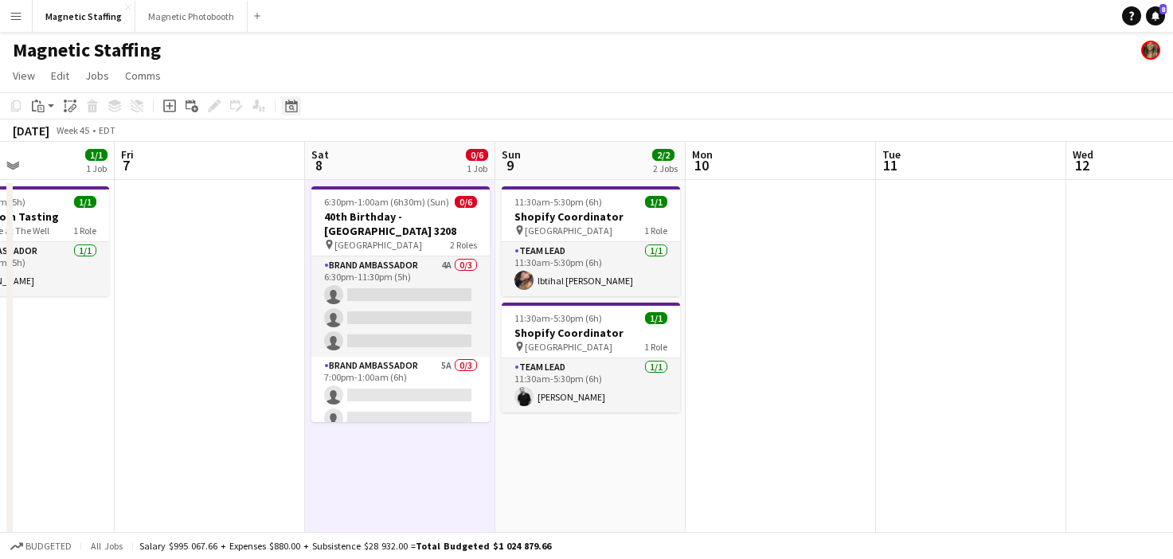
click at [288, 105] on icon "Date picker" at bounding box center [291, 106] width 13 height 13
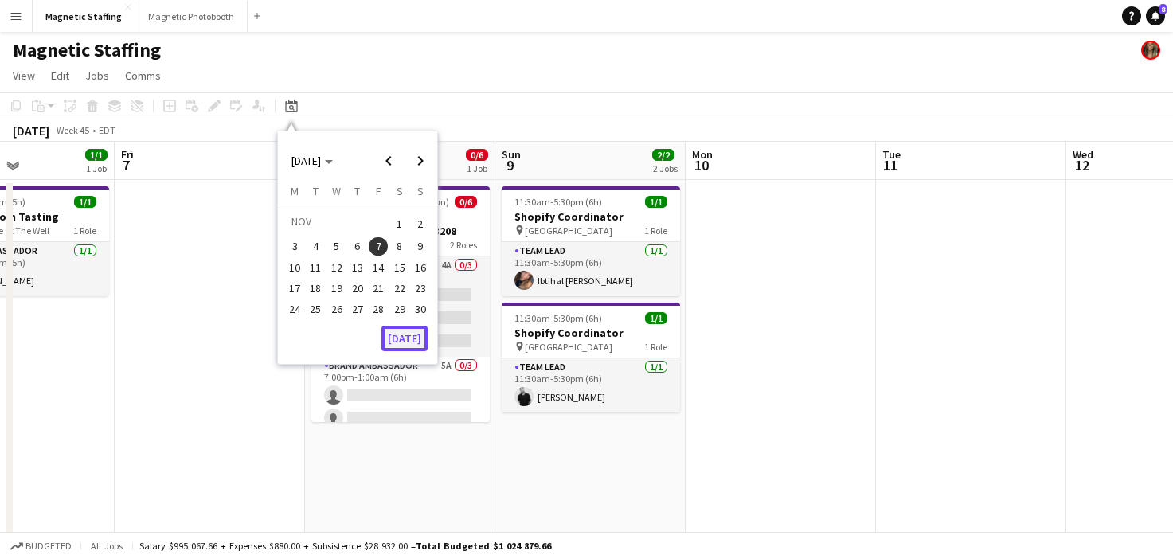
click at [401, 346] on button "[DATE]" at bounding box center [405, 338] width 46 height 25
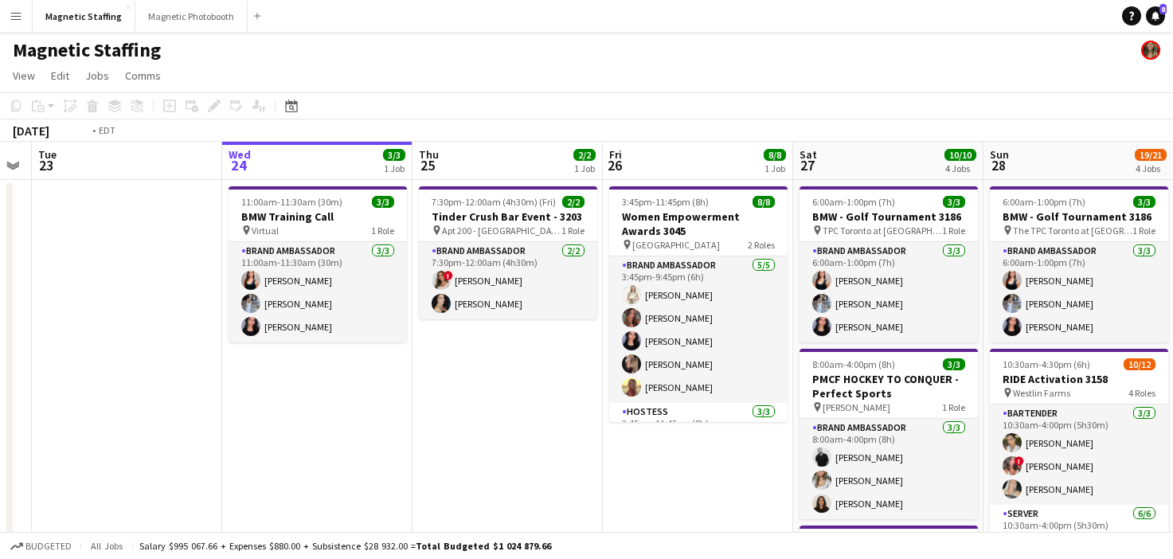
drag, startPoint x: 664, startPoint y: 419, endPoint x: 64, endPoint y: 444, distance: 601.1
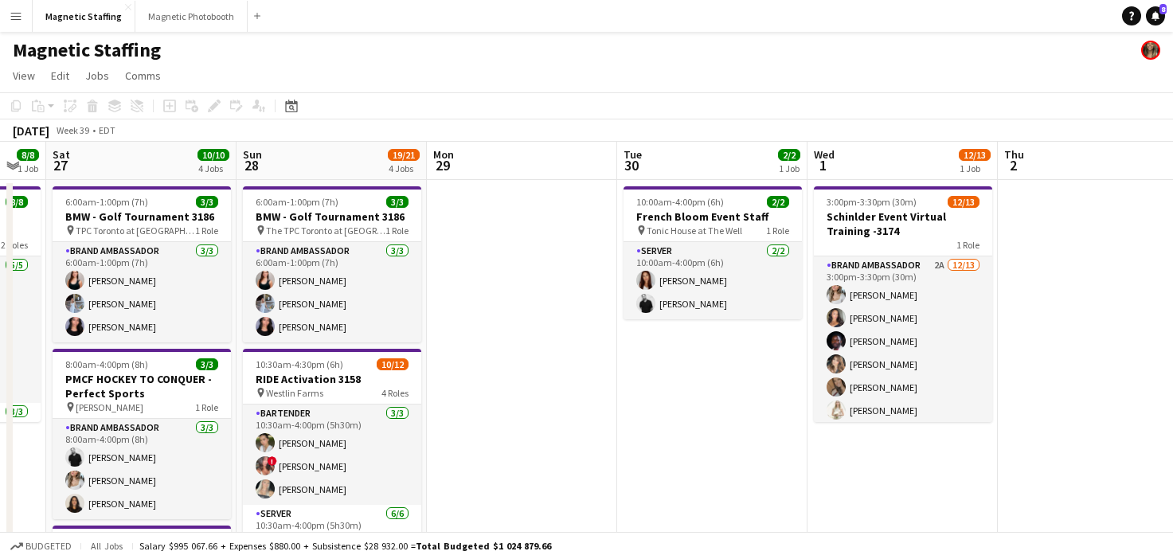
drag, startPoint x: 678, startPoint y: 417, endPoint x: 131, endPoint y: 424, distance: 546.5
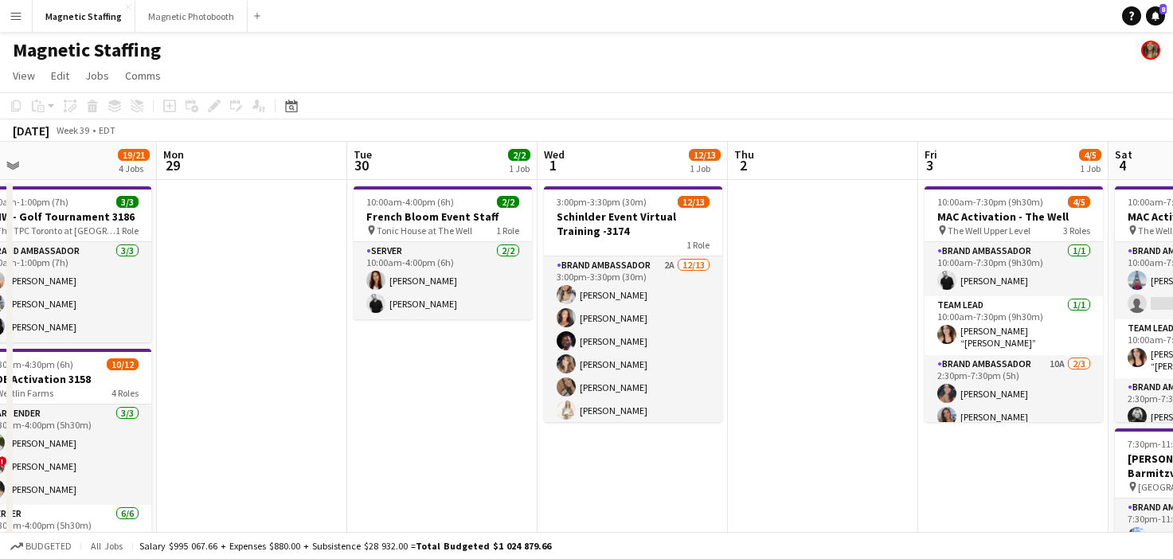
scroll to position [0, 392]
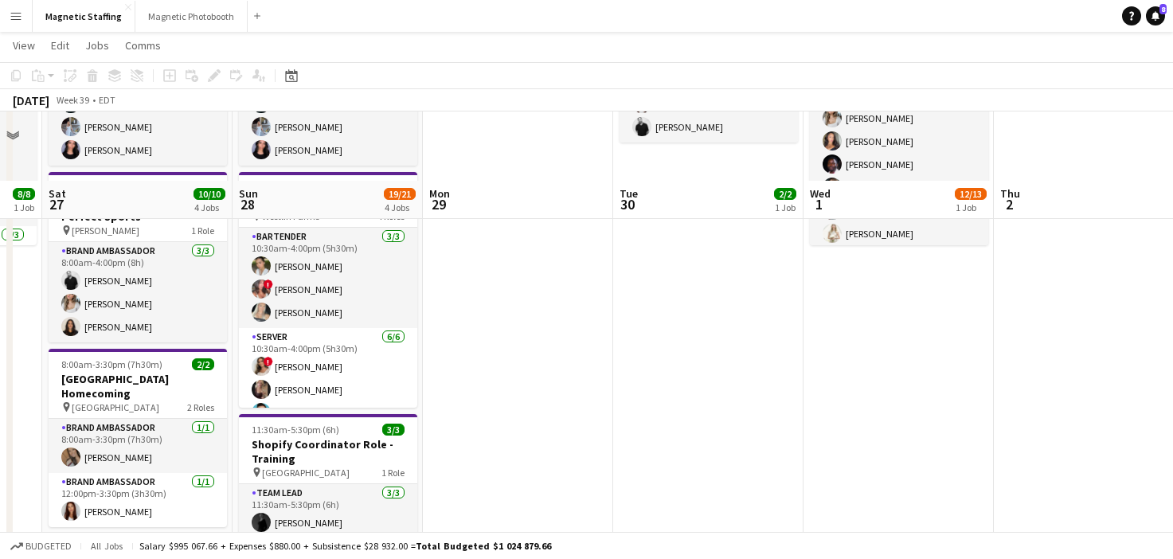
scroll to position [274, 0]
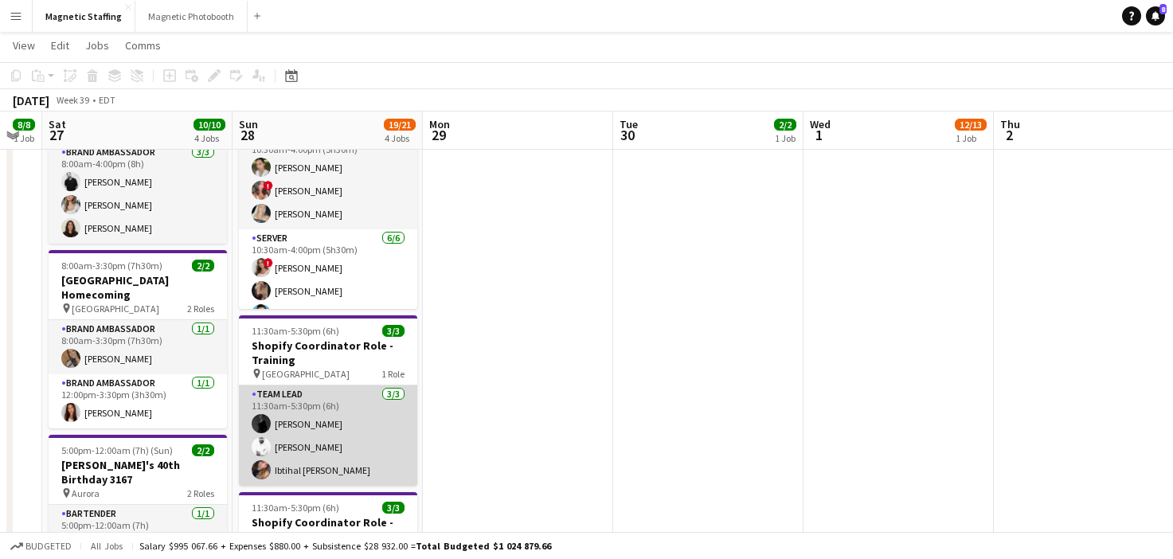
click at [354, 448] on app-card-role "Team Lead [DATE] 11:30am-5:30pm (6h) [PERSON_NAME] Zerhboub [PERSON_NAME] Ouzit…" at bounding box center [328, 436] width 178 height 100
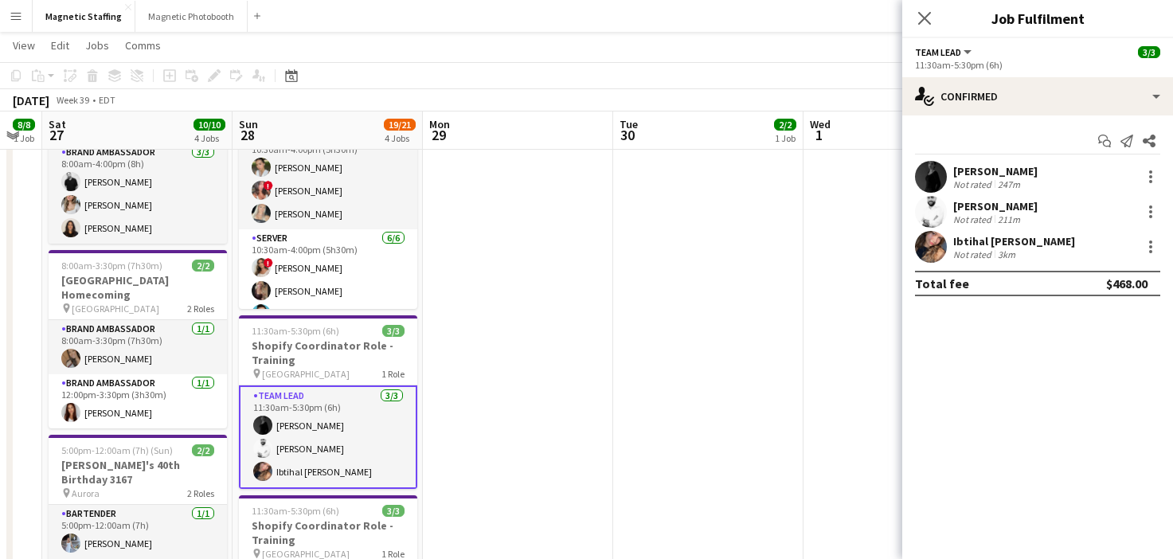
click at [933, 168] on app-user-avatar at bounding box center [931, 177] width 32 height 32
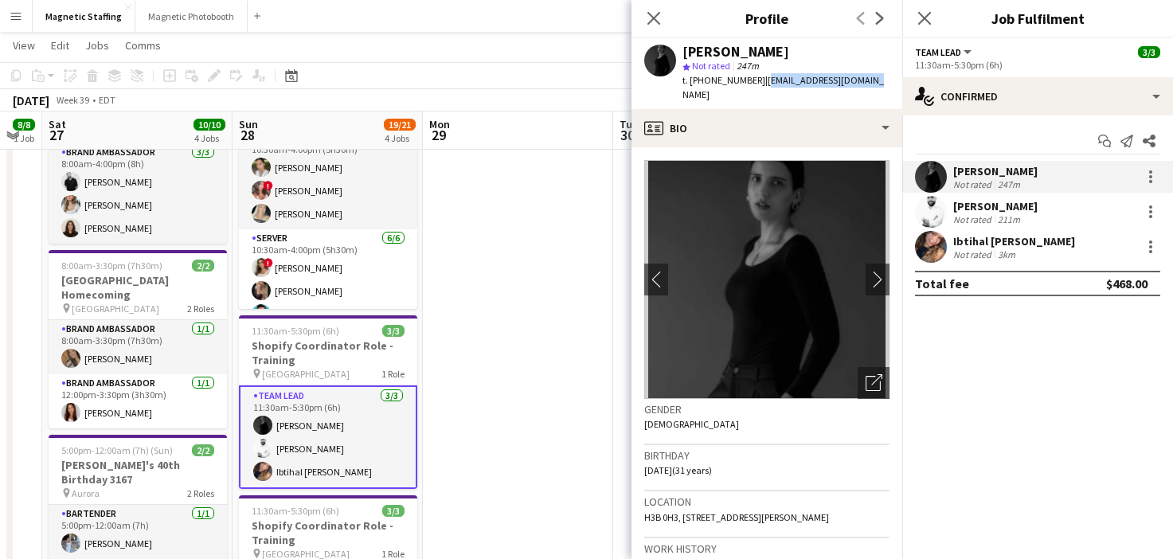
drag, startPoint x: 754, startPoint y: 78, endPoint x: 858, endPoint y: 79, distance: 103.6
click at [858, 80] on div "[PERSON_NAME] star Not rated 247m t. [PHONE_NUMBER] | [EMAIL_ADDRESS][DOMAIN_NA…" at bounding box center [767, 73] width 271 height 71
copy span "[EMAIL_ADDRESS][DOMAIN_NAME]"
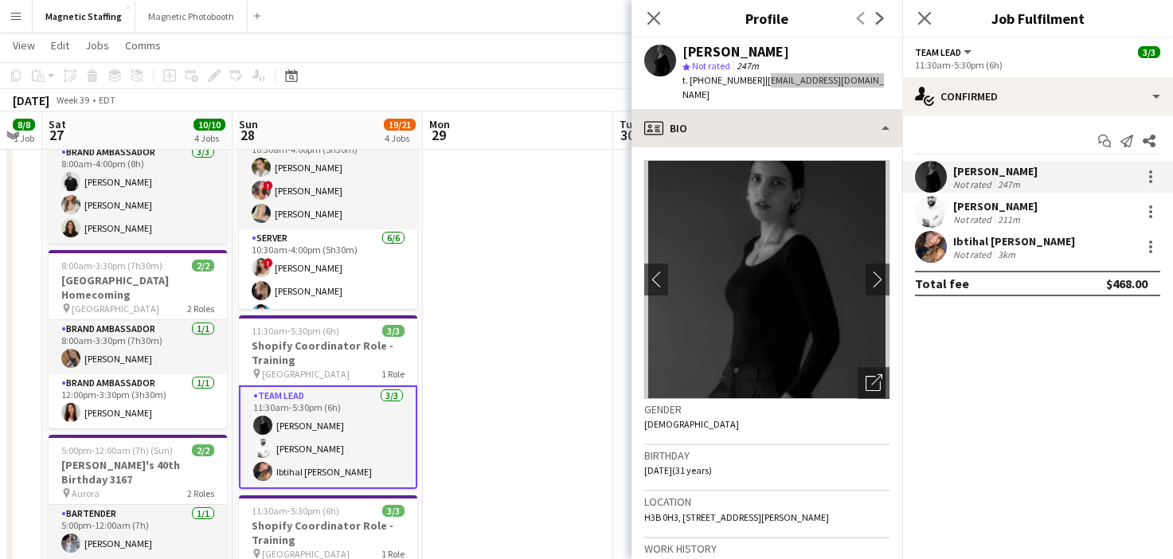
drag, startPoint x: 839, startPoint y: 80, endPoint x: 844, endPoint y: 113, distance: 33.8
click at [0, 0] on body "Menu Boards Boards Boards All jobs Status Workforce Workforce My Workforce Recr…" at bounding box center [586, 269] width 1173 height 1087
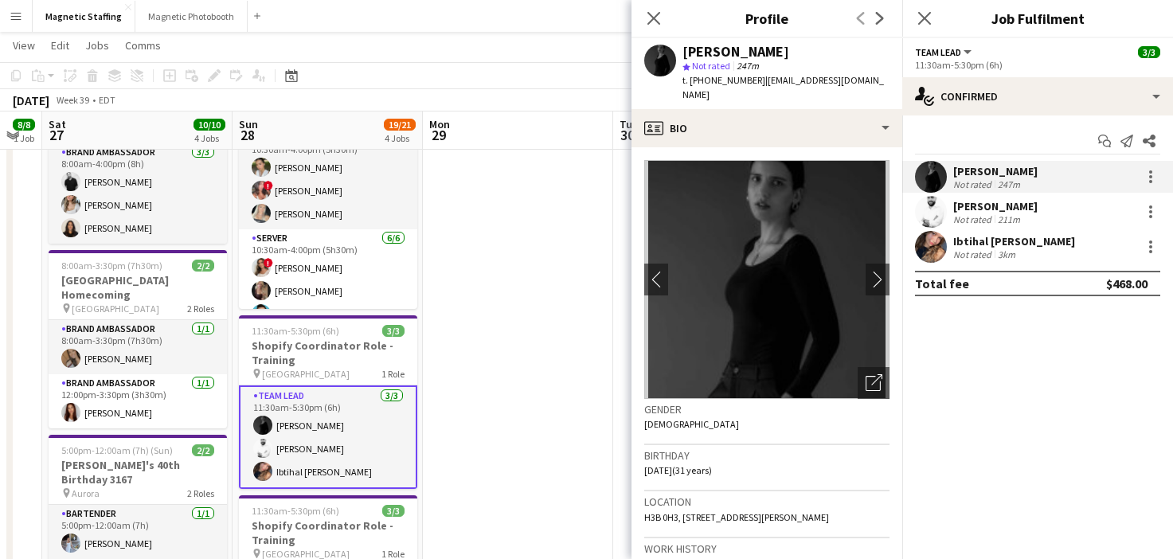
click at [939, 213] on app-user-avatar at bounding box center [931, 212] width 32 height 32
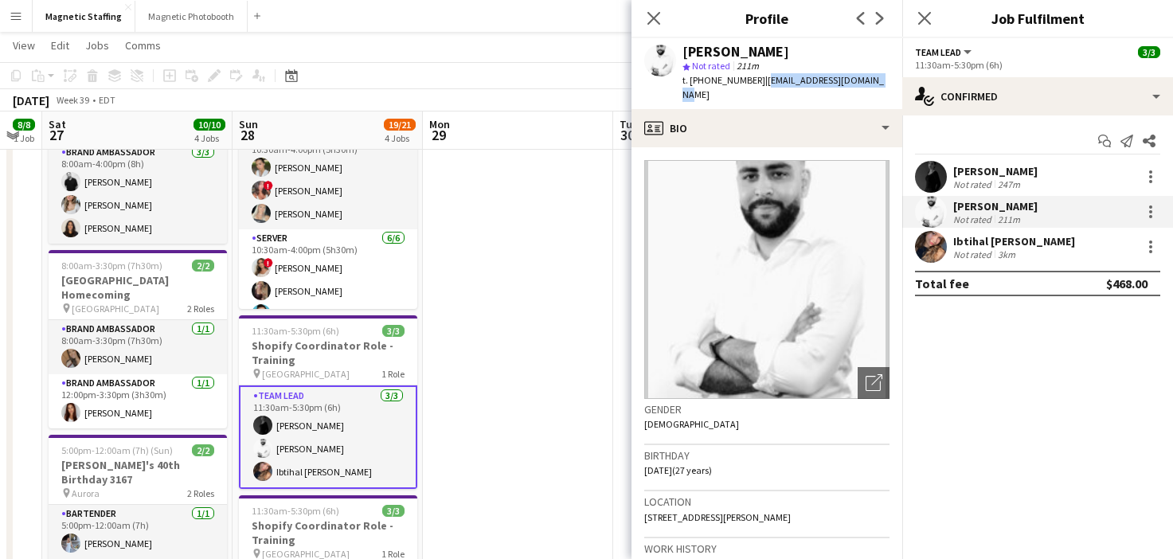
drag, startPoint x: 753, startPoint y: 82, endPoint x: 872, endPoint y: 81, distance: 119.5
click at [872, 81] on div "[PERSON_NAME] star Not rated 211m t. [PHONE_NUMBER] | [EMAIL_ADDRESS][DOMAIN_NA…" at bounding box center [767, 73] width 271 height 71
copy span "[EMAIL_ADDRESS][DOMAIN_NAME]"
click at [0, 0] on body "Menu Boards Boards Boards All jobs Status Workforce Workforce My Workforce Recr…" at bounding box center [586, 269] width 1173 height 1087
click at [925, 246] on app-user-avatar at bounding box center [931, 247] width 32 height 32
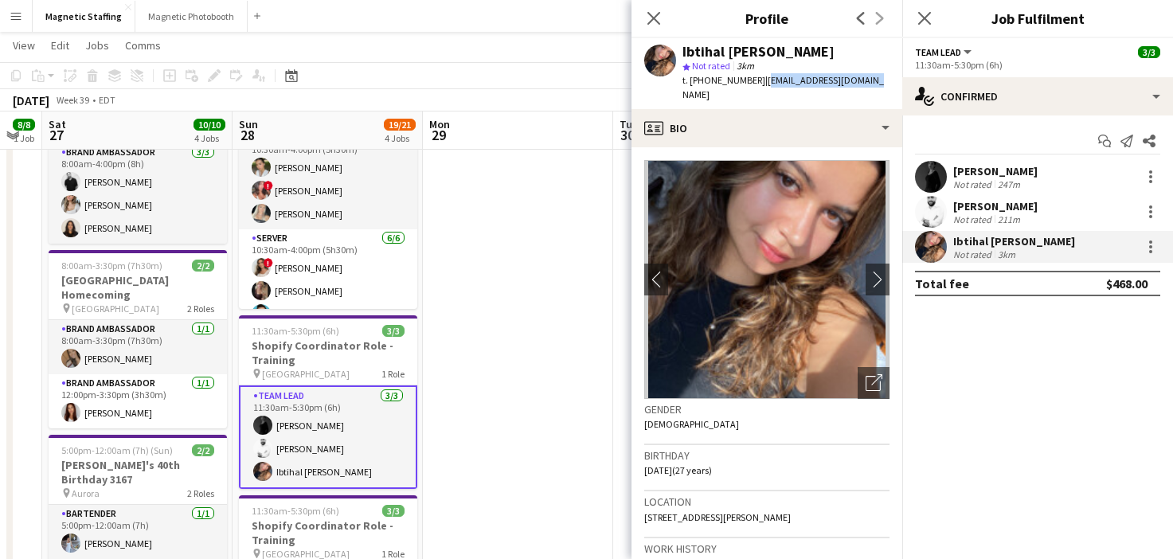
drag, startPoint x: 754, startPoint y: 83, endPoint x: 879, endPoint y: 84, distance: 125.1
click at [879, 84] on app-profile-header "Ibtihal [PERSON_NAME] star Not rated 3km t. [PHONE_NUMBER] | [EMAIL_ADDRESS][DO…" at bounding box center [767, 73] width 271 height 71
copy span "[EMAIL_ADDRESS][DOMAIN_NAME]"
click at [0, 0] on body "Menu Boards Boards Boards All jobs Status Workforce Workforce My Workforce Recr…" at bounding box center [586, 269] width 1173 height 1087
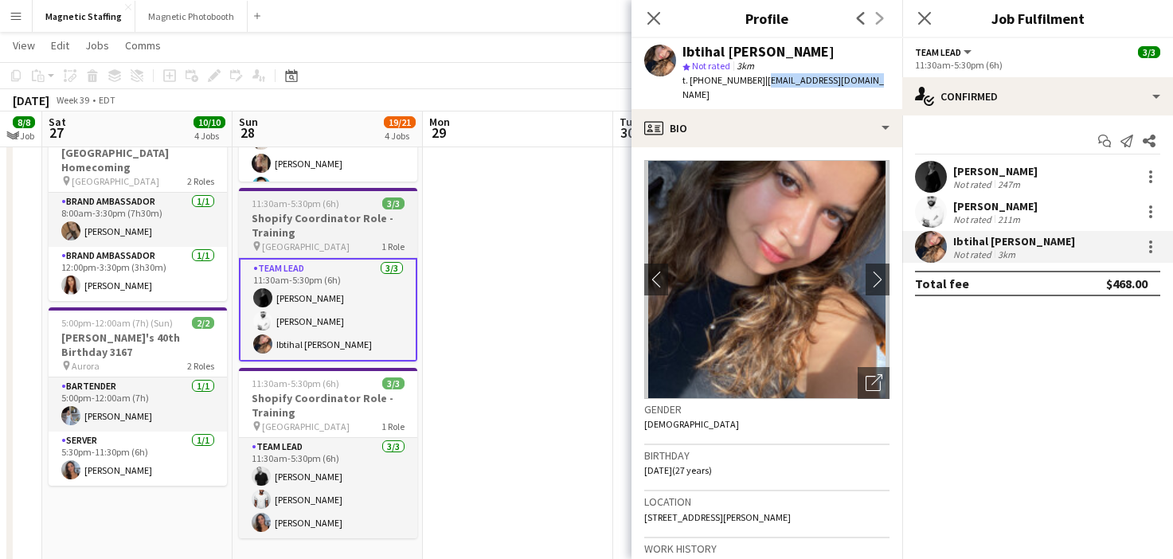
scroll to position [404, 0]
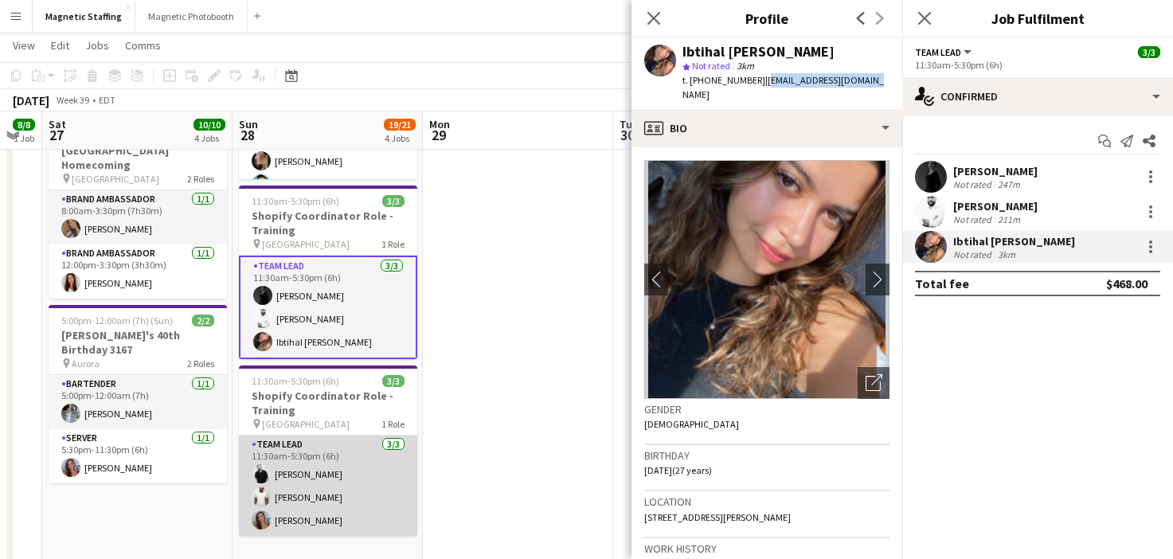
click at [267, 497] on app-user-avatar at bounding box center [261, 496] width 19 height 19
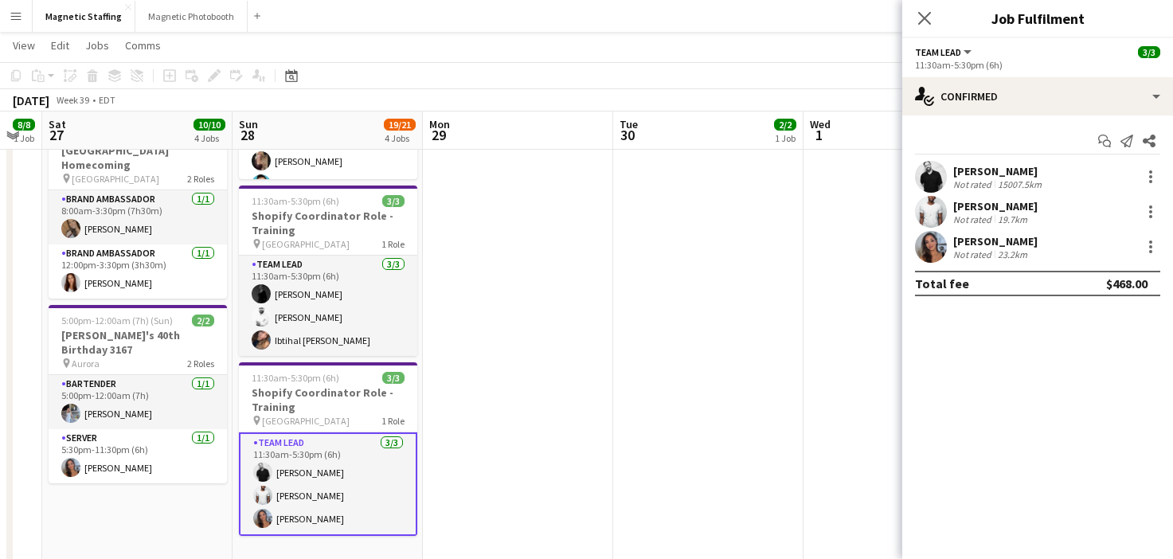
click at [897, 187] on app-date-cell "3:00pm-3:30pm (30m) 12/13 Schinlder Event Virtual Training -3174 1 Role Brand A…" at bounding box center [899, 179] width 190 height 808
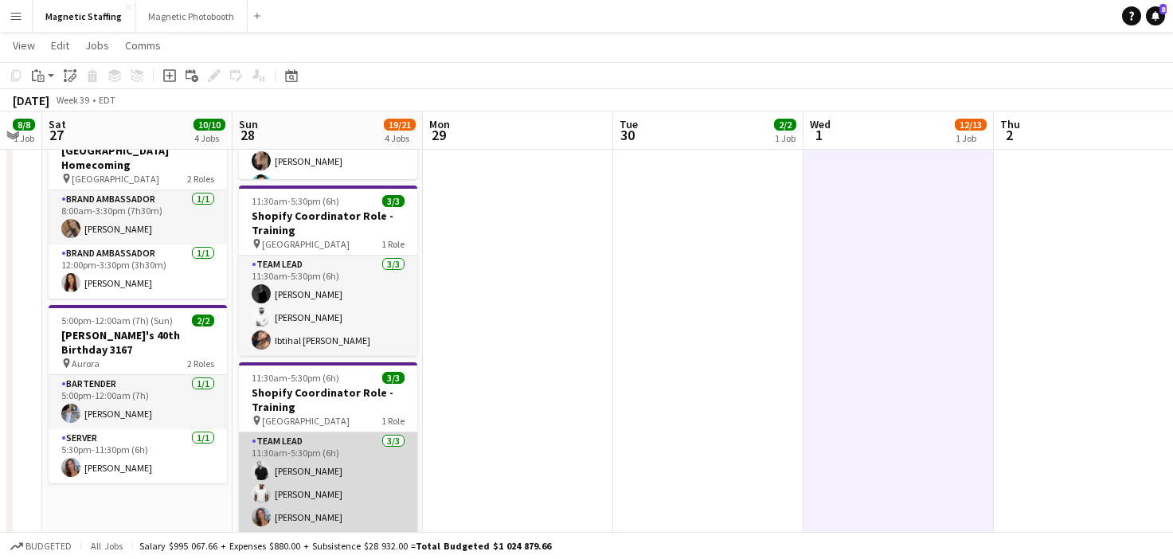
click at [386, 473] on app-card-role "Team Lead [DATE] 11:30am-5:30pm (6h) [PERSON_NAME] [PERSON_NAME] [PERSON_NAME]" at bounding box center [328, 483] width 178 height 100
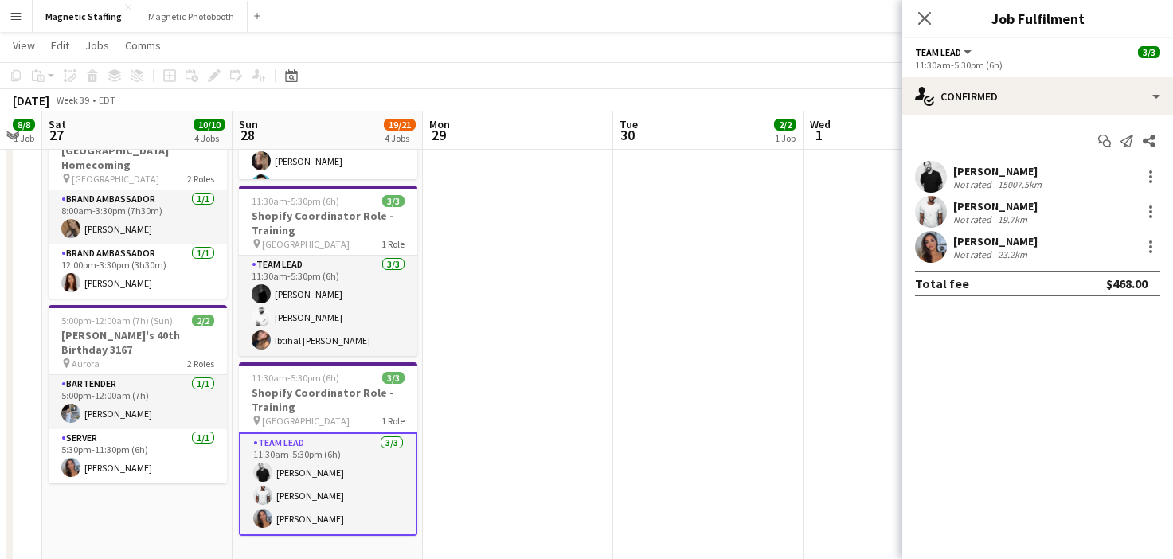
click at [922, 185] on app-user-avatar at bounding box center [931, 177] width 32 height 32
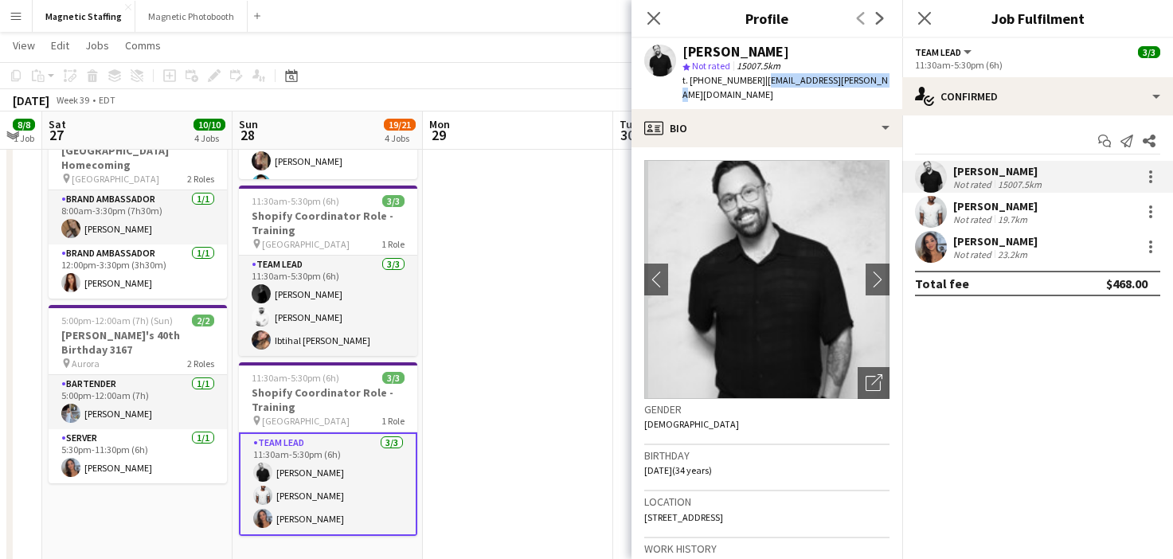
drag, startPoint x: 753, startPoint y: 82, endPoint x: 854, endPoint y: 81, distance: 101.2
click at [855, 82] on div "[PERSON_NAME] Not rated 15007.5km t. [PHONE_NUMBER] | [EMAIL_ADDRESS][PERSON_NA…" at bounding box center [767, 73] width 271 height 71
copy span "[EMAIL_ADDRESS][PERSON_NAME][DOMAIN_NAME]"
click at [0, 0] on body "Menu Boards Boards Boards All jobs Status Workforce Workforce My Workforce Recr…" at bounding box center [586, 139] width 1173 height 1087
click at [944, 212] on app-user-avatar at bounding box center [931, 212] width 32 height 32
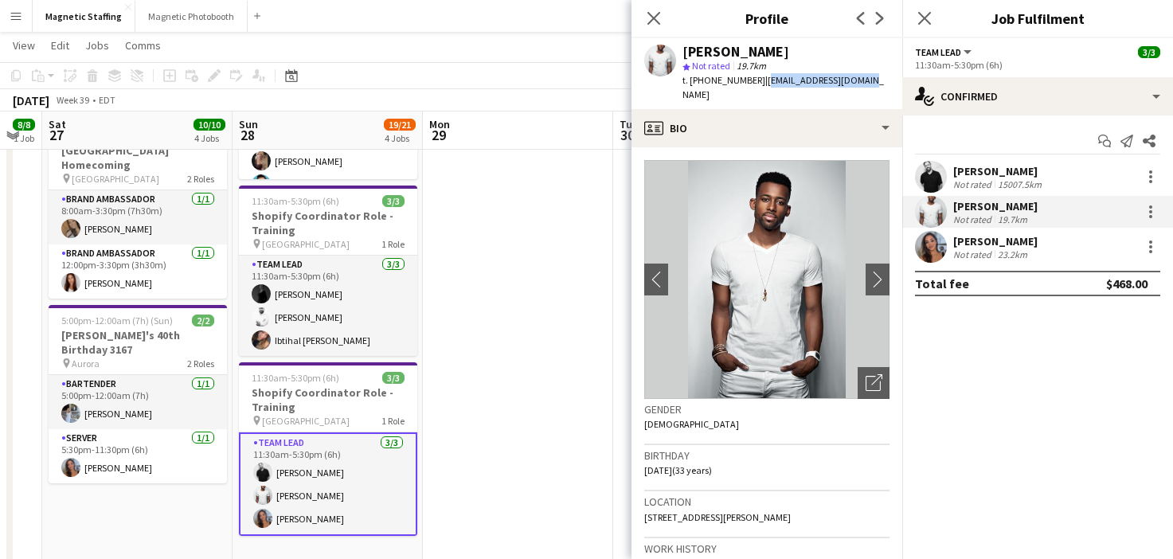
drag, startPoint x: 748, startPoint y: 82, endPoint x: 867, endPoint y: 82, distance: 119.5
click at [867, 82] on app-profile-header "[PERSON_NAME] star Not rated 19.7km t. [PHONE_NUMBER] | [EMAIL_ADDRESS][DOMAIN_…" at bounding box center [767, 73] width 271 height 71
copy span "[EMAIL_ADDRESS][DOMAIN_NAME]"
click at [0, 0] on body "Menu Boards Boards Boards All jobs Status Workforce Workforce My Workforce Recr…" at bounding box center [586, 139] width 1173 height 1087
click at [944, 244] on app-user-avatar at bounding box center [931, 247] width 32 height 32
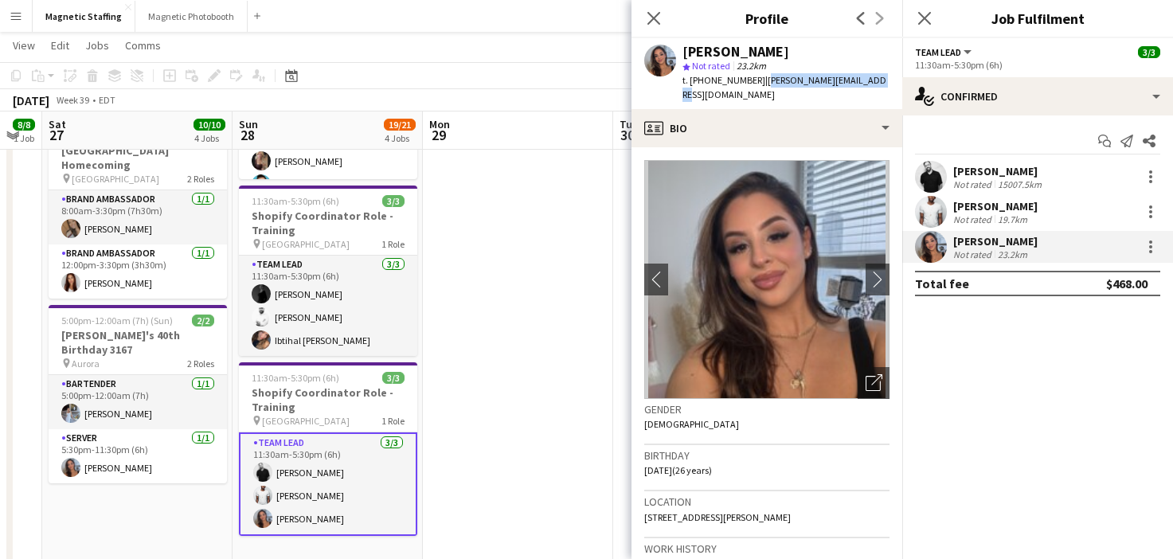
drag, startPoint x: 754, startPoint y: 83, endPoint x: 883, endPoint y: 84, distance: 129.0
click at [883, 83] on app-profile-header "[PERSON_NAME] star Not rated 23.2km t. [PHONE_NUMBER] | [PERSON_NAME][EMAIL_ADD…" at bounding box center [767, 73] width 271 height 71
copy span "[PERSON_NAME][EMAIL_ADDRESS][DOMAIN_NAME]"
drag, startPoint x: 848, startPoint y: 82, endPoint x: 385, endPoint y: 12, distance: 468.1
click at [0, 0] on body "Menu Boards Boards Boards All jobs Status Workforce Workforce My Workforce Recr…" at bounding box center [586, 139] width 1173 height 1087
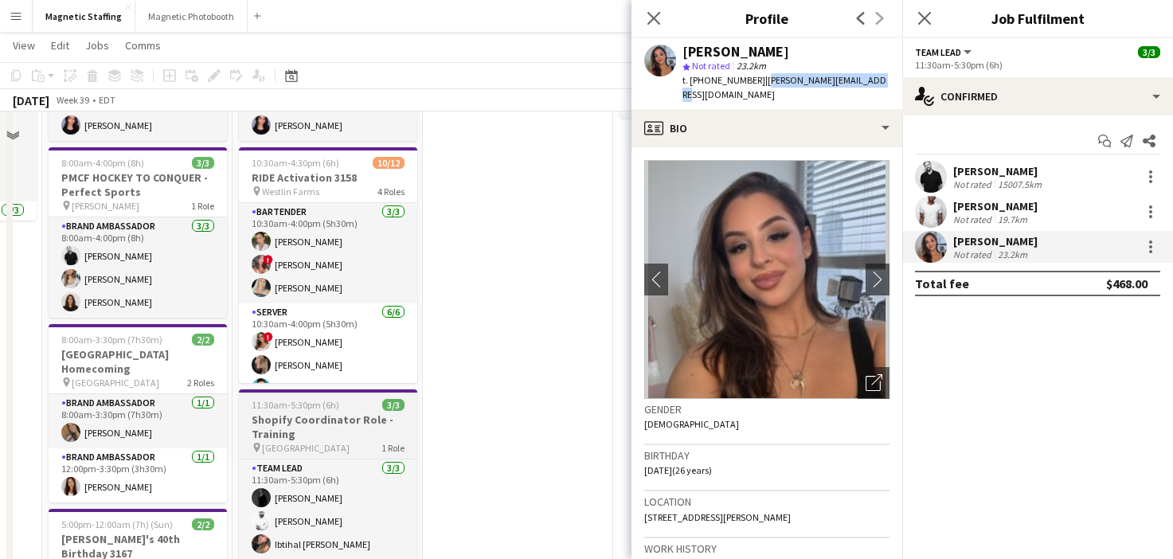
scroll to position [36, 0]
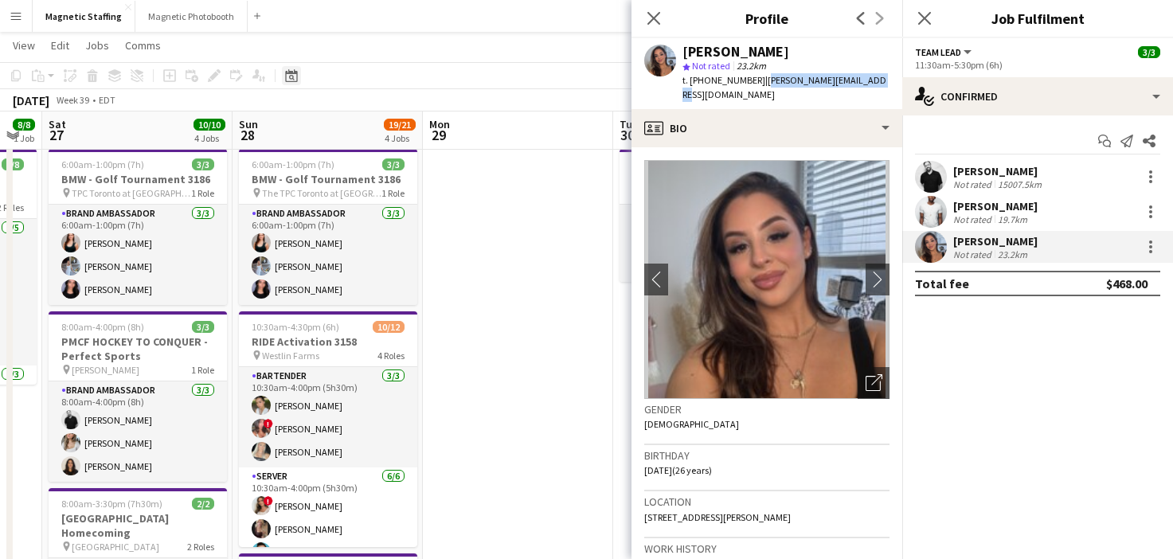
click at [297, 80] on div "Date picker" at bounding box center [291, 75] width 19 height 19
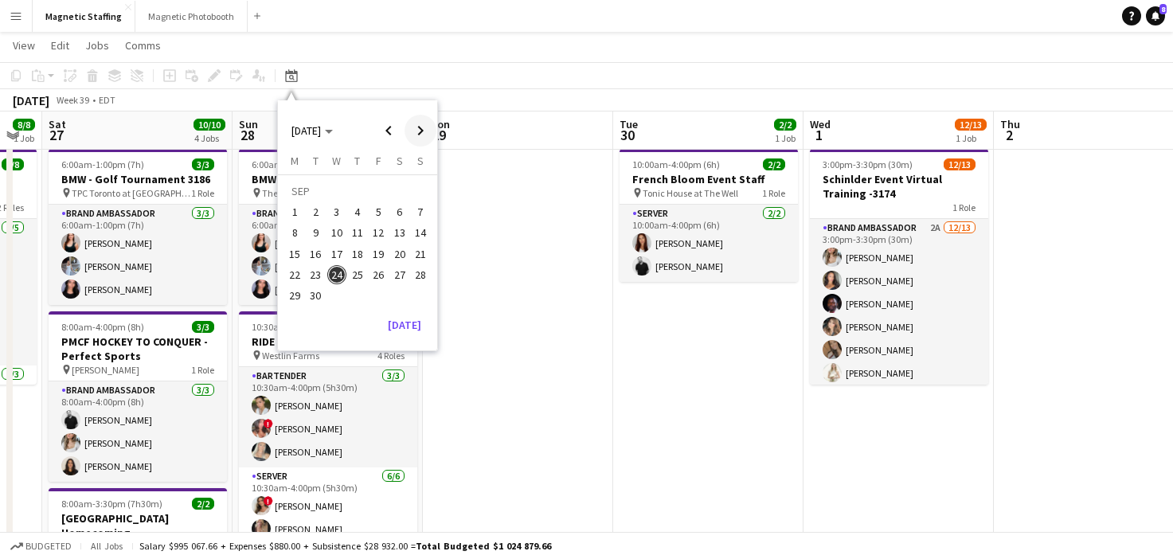
click at [425, 136] on span "Next month" at bounding box center [421, 131] width 32 height 32
click at [342, 231] on span "8" at bounding box center [336, 233] width 19 height 19
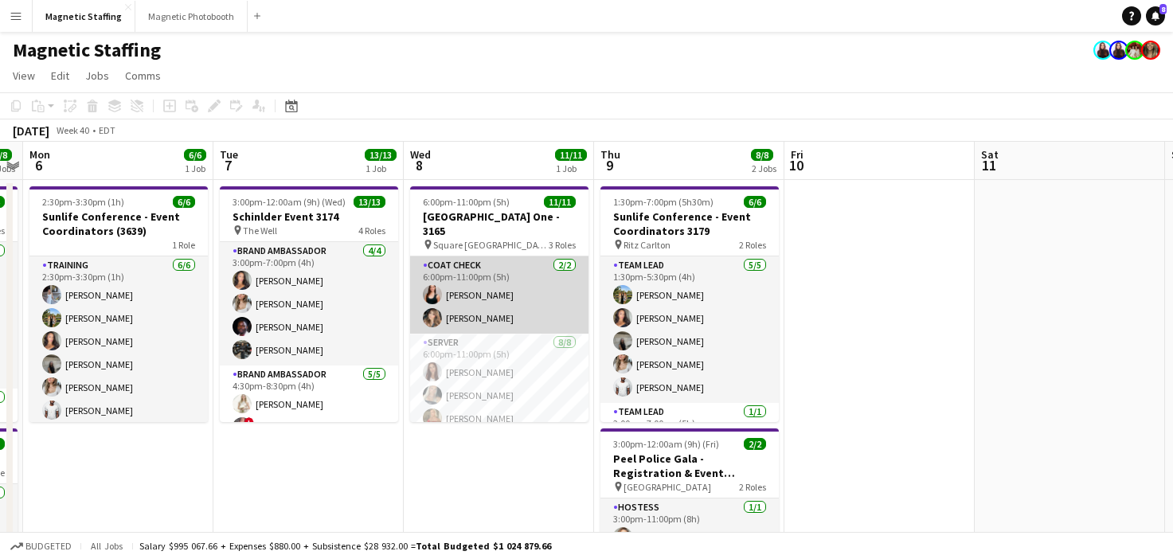
scroll to position [182, 0]
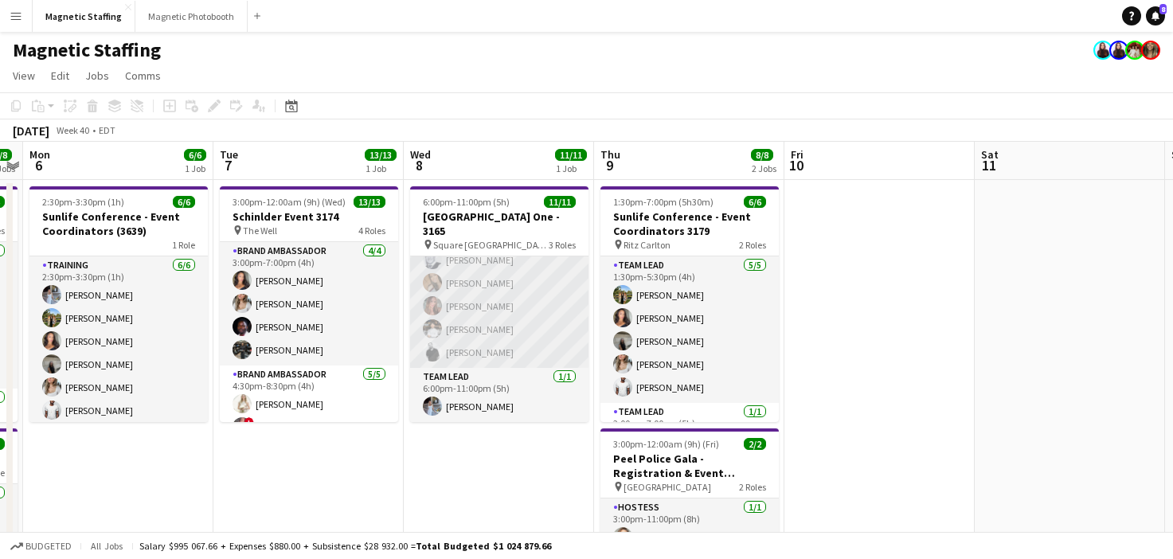
click at [469, 321] on app-card-role "Server [DATE] 6:00pm-11:00pm (5h) [PERSON_NAME] [PERSON_NAME] [PERSON_NAME] [PE…" at bounding box center [499, 260] width 178 height 216
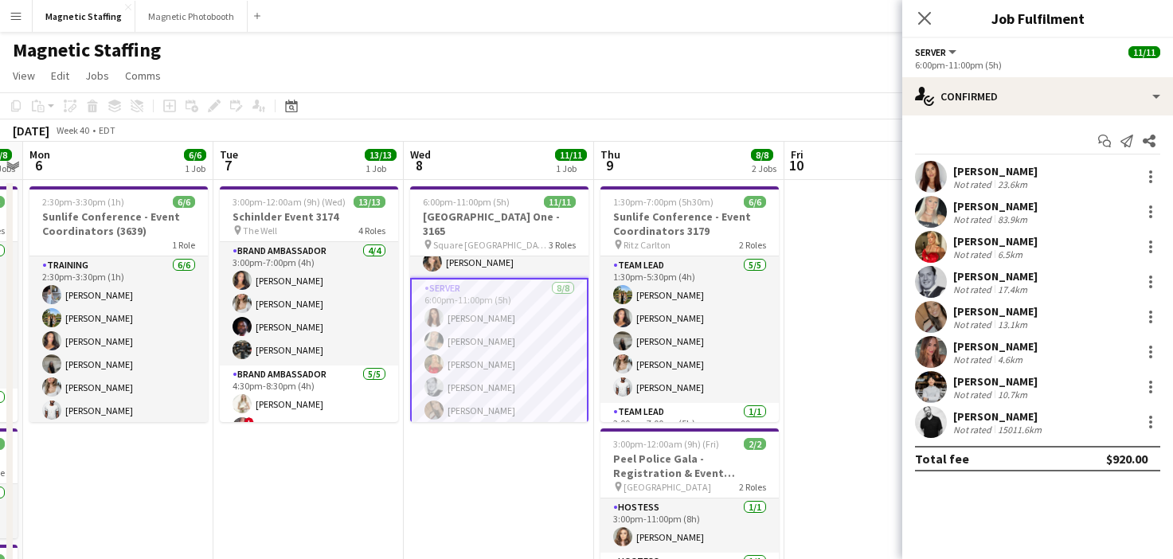
scroll to position [50, 0]
click at [476, 350] on app-card-role "Server [DATE] 6:00pm-11:00pm (5h) [PERSON_NAME] [PERSON_NAME] [PERSON_NAME] [PE…" at bounding box center [499, 393] width 178 height 219
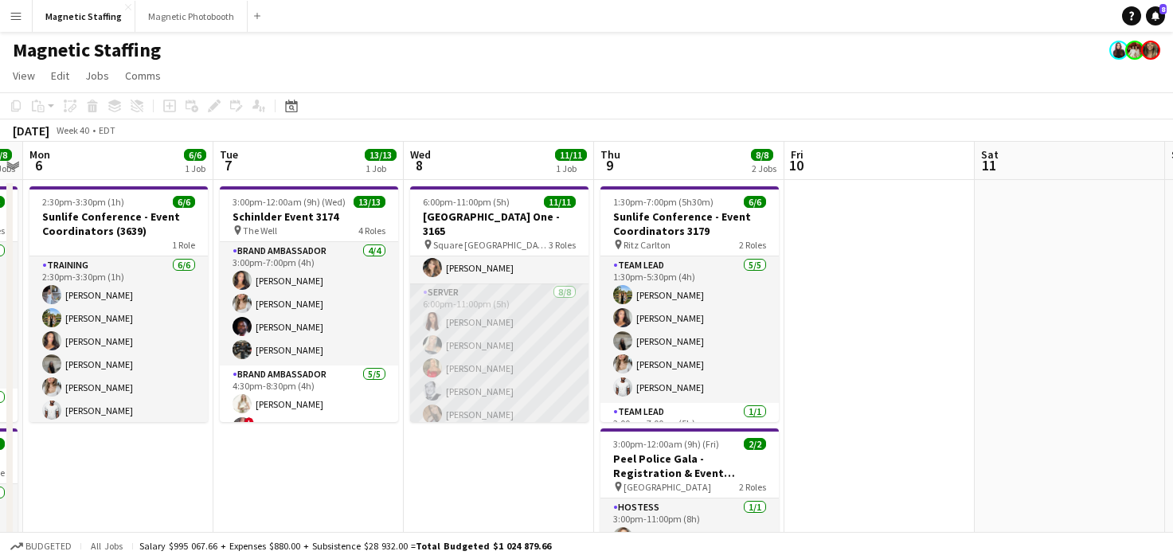
click at [476, 350] on app-card-role "Server [DATE] 6:00pm-11:00pm (5h) [PERSON_NAME] [PERSON_NAME] [PERSON_NAME] [PE…" at bounding box center [499, 392] width 178 height 216
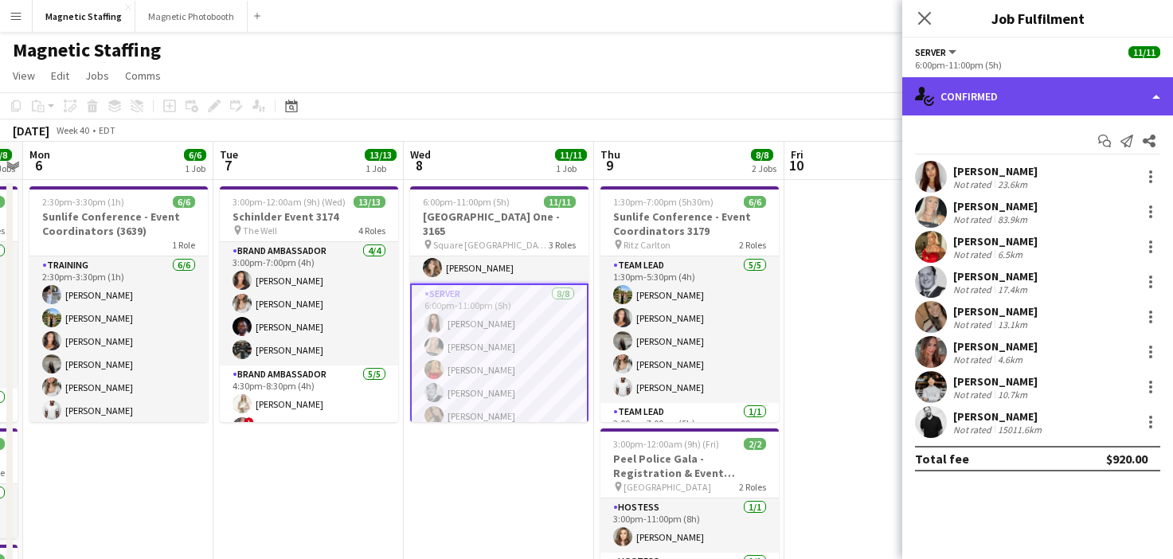
click at [973, 93] on div "single-neutral-actions-check-2 Confirmed" at bounding box center [1037, 96] width 271 height 38
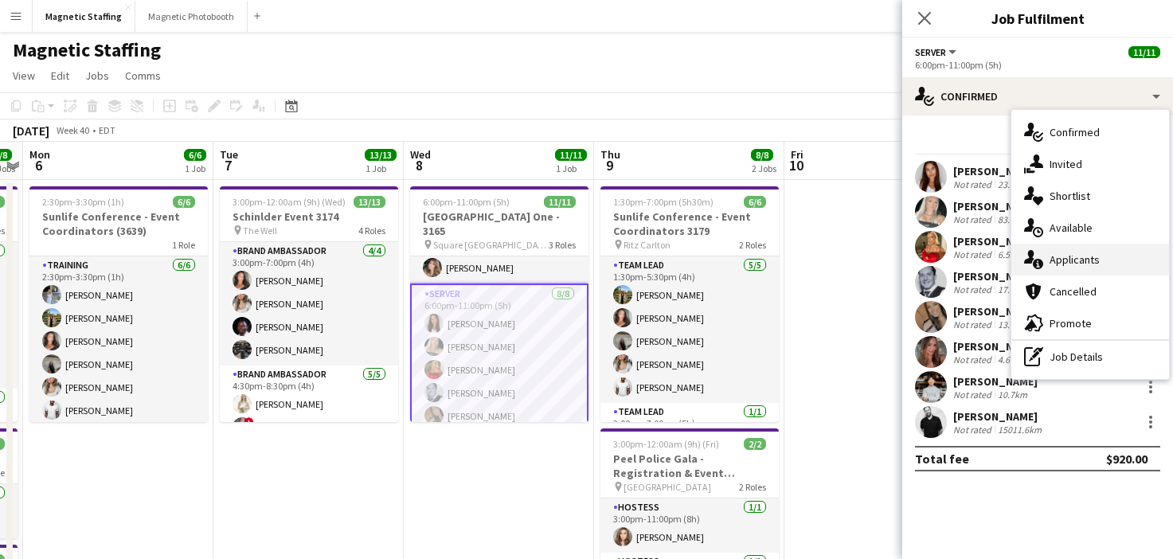
click at [1043, 268] on div "single-neutral-actions-information Applicants" at bounding box center [1091, 260] width 158 height 32
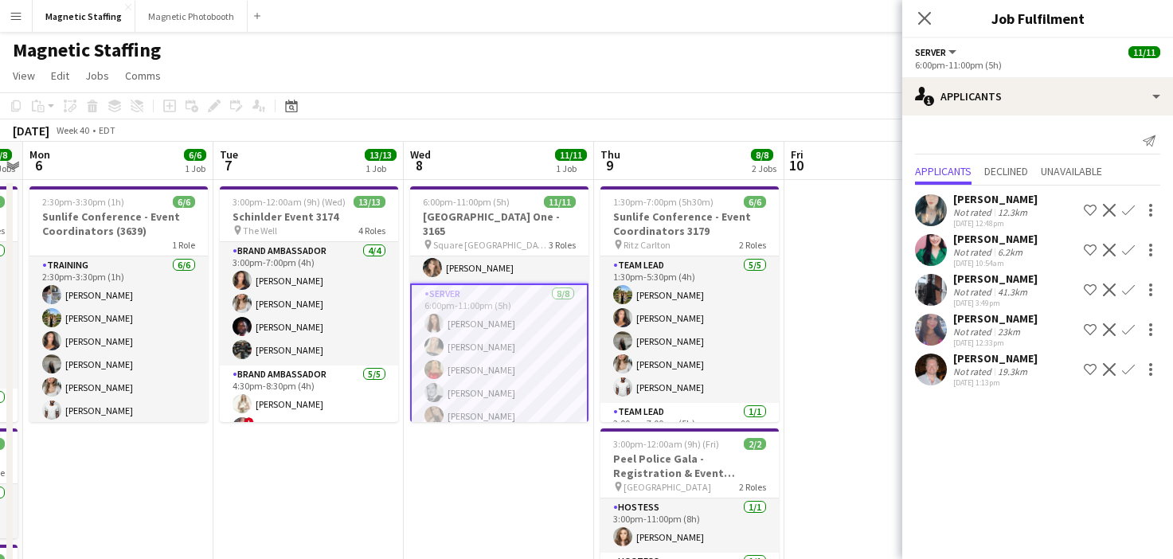
click at [462, 355] on app-card-role "Server [DATE] 6:00pm-11:00pm (5h) [PERSON_NAME] [PERSON_NAME] [PERSON_NAME] [PE…" at bounding box center [499, 393] width 178 height 219
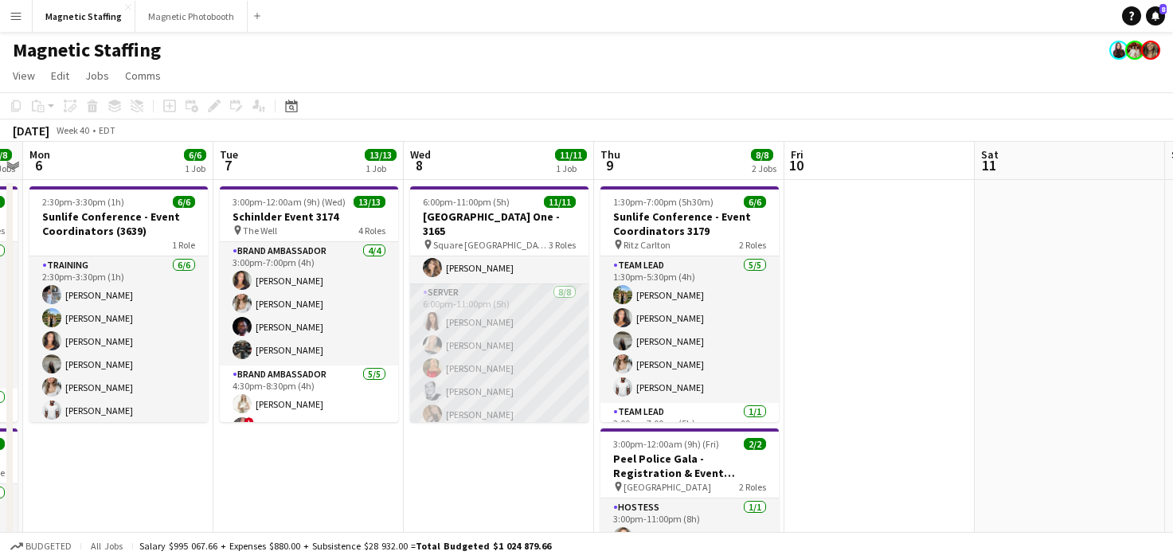
click at [496, 321] on app-card-role "Server [DATE] 6:00pm-11:00pm (5h) [PERSON_NAME] [PERSON_NAME] [PERSON_NAME] [PE…" at bounding box center [499, 392] width 178 height 216
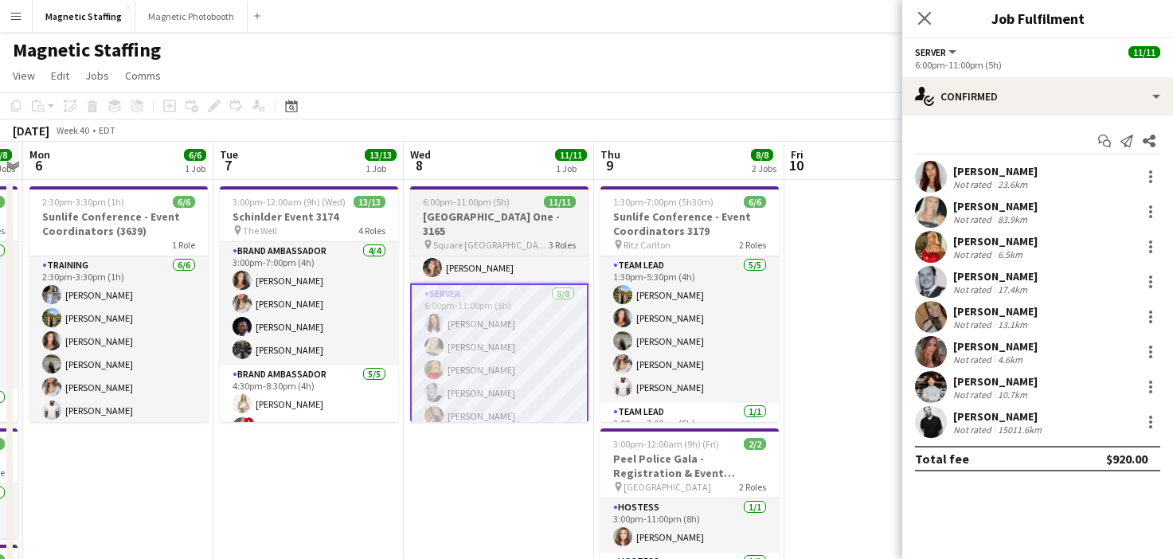
click at [438, 221] on h3 "[GEOGRAPHIC_DATA] One - 3165" at bounding box center [499, 223] width 178 height 29
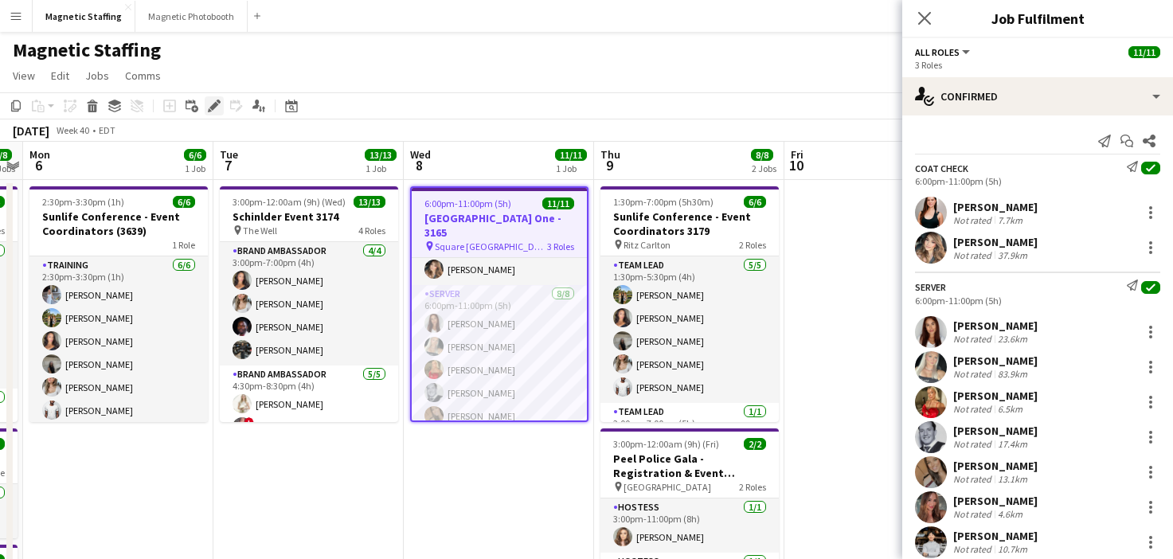
click at [216, 112] on div "Edit" at bounding box center [214, 105] width 19 height 19
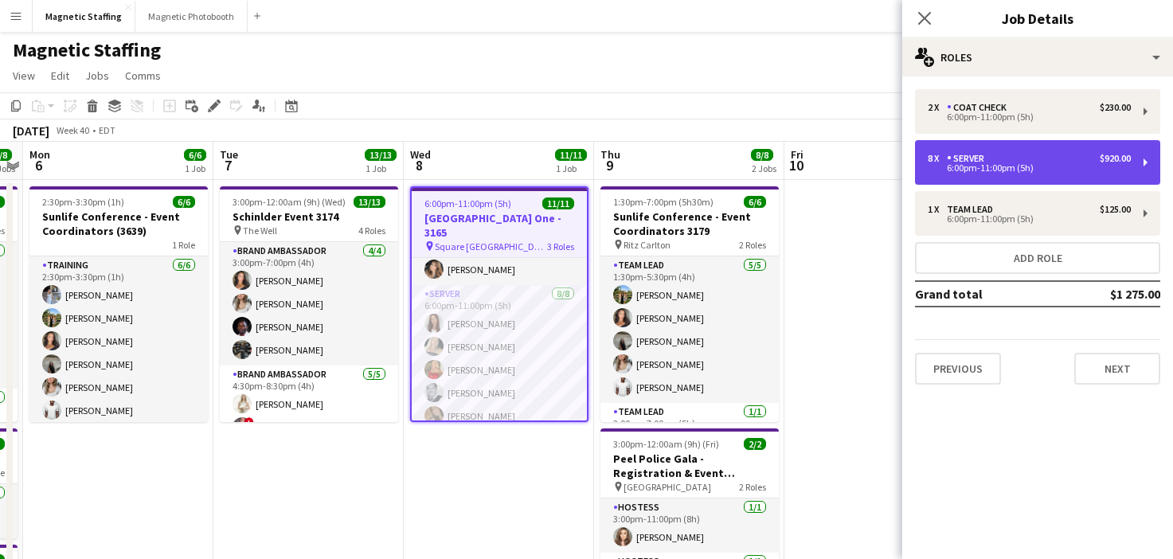
click at [997, 182] on div "8 x Server $920.00 6:00pm-11:00pm (5h)" at bounding box center [1037, 162] width 245 height 45
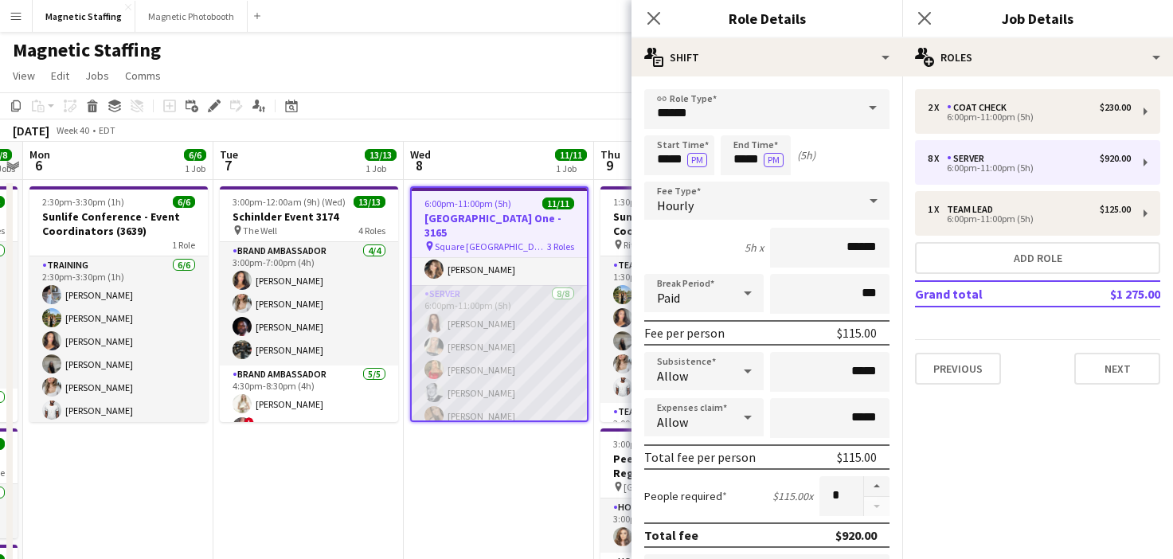
click at [479, 409] on app-card-role "Server [DATE] 6:00pm-11:00pm (5h) [PERSON_NAME] [PERSON_NAME] [PERSON_NAME] [PE…" at bounding box center [499, 393] width 175 height 216
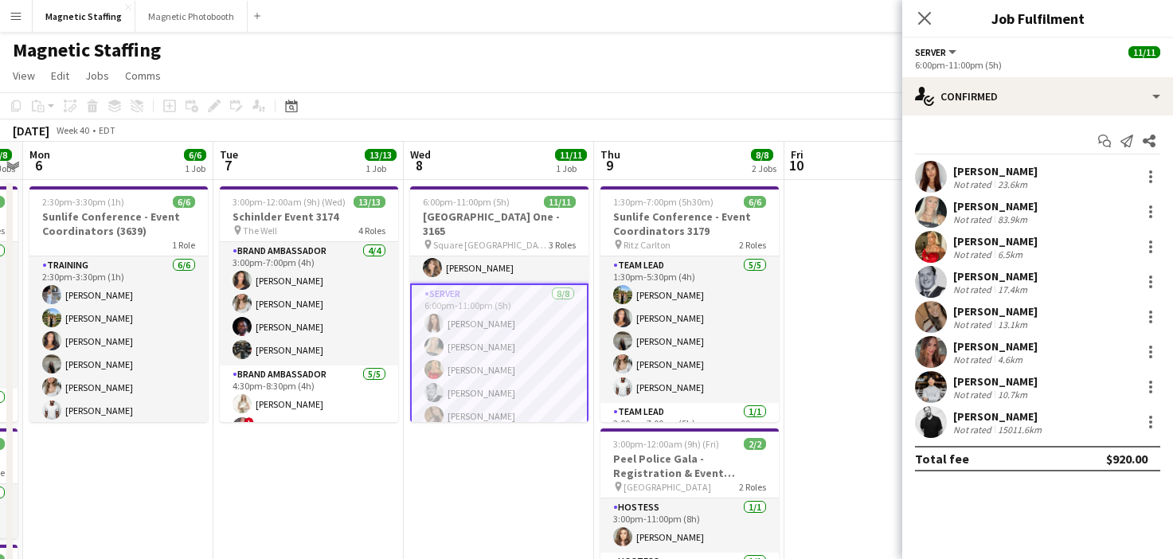
scroll to position [185, 0]
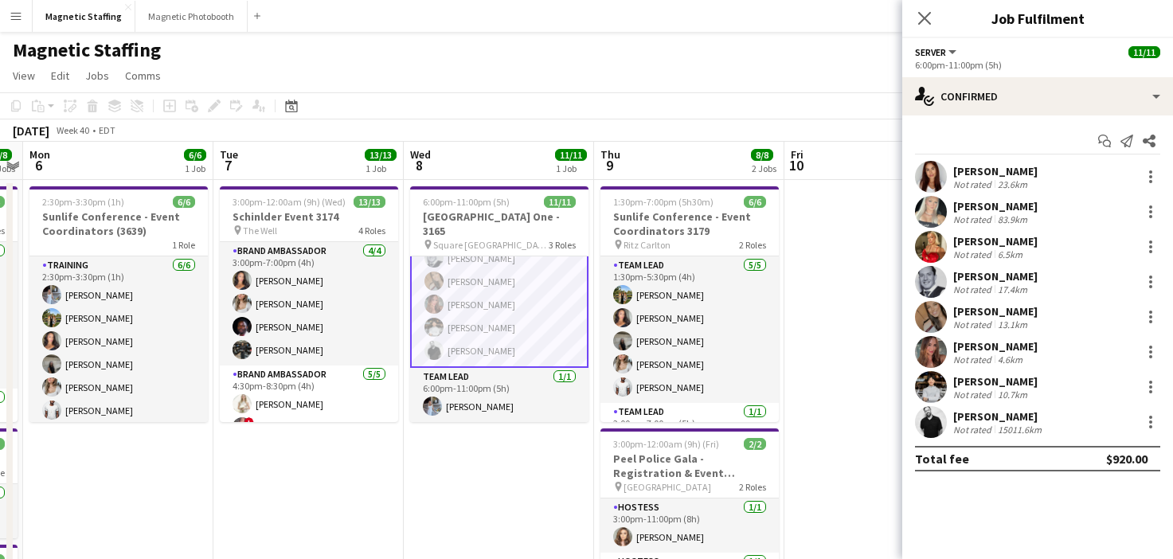
click at [502, 343] on app-card-role "Server [DATE] 6:00pm-11:00pm (5h) [PERSON_NAME] [PERSON_NAME] [PERSON_NAME] [PE…" at bounding box center [499, 258] width 178 height 219
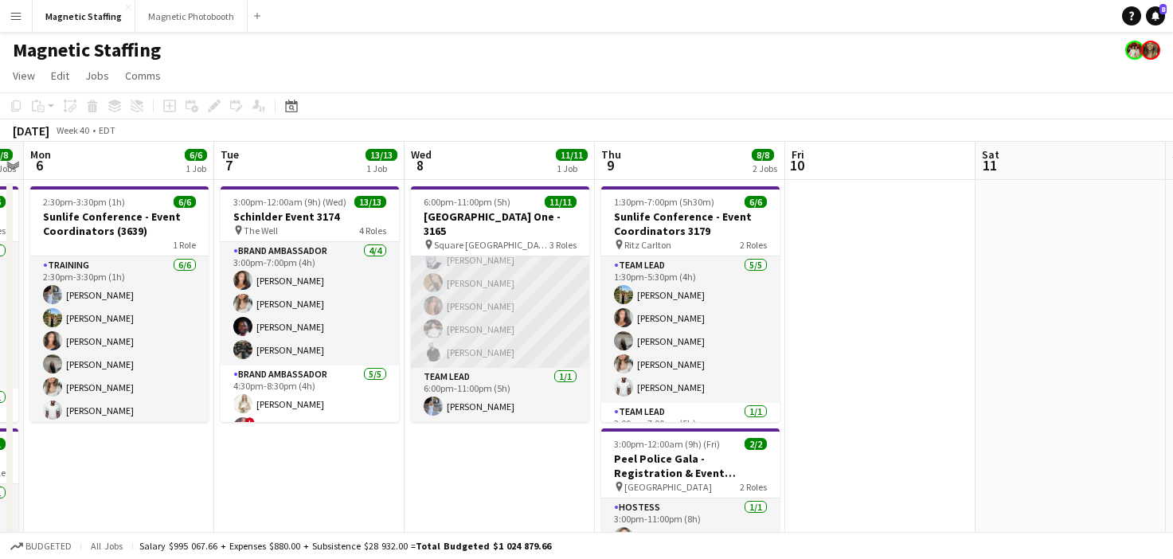
click at [502, 343] on app-card-role "Server [DATE] 6:00pm-11:00pm (5h) [PERSON_NAME] [PERSON_NAME] [PERSON_NAME] [PE…" at bounding box center [500, 260] width 178 height 216
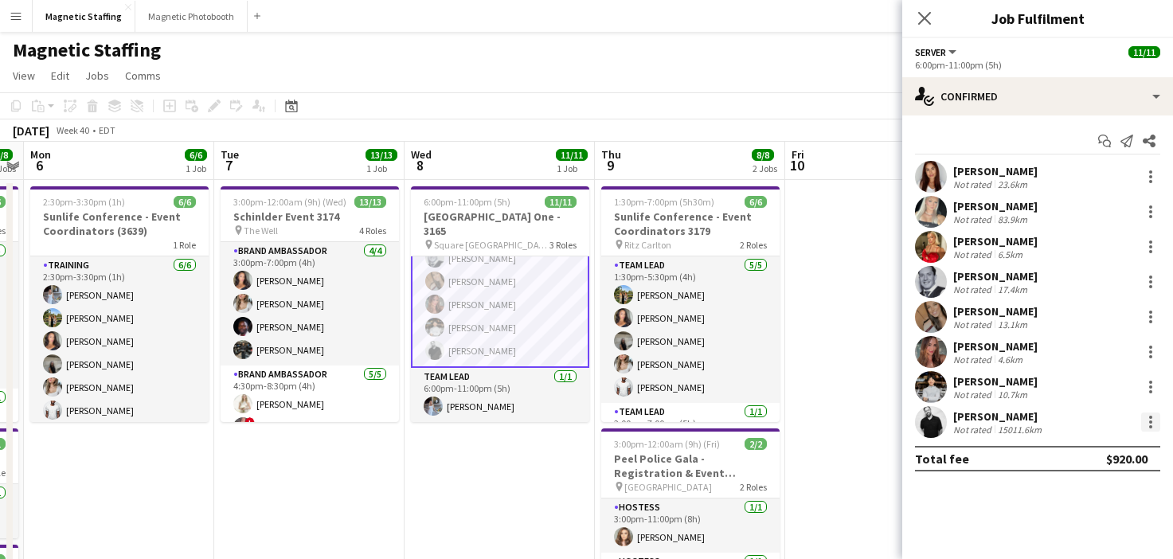
click at [1145, 427] on div at bounding box center [1150, 422] width 19 height 19
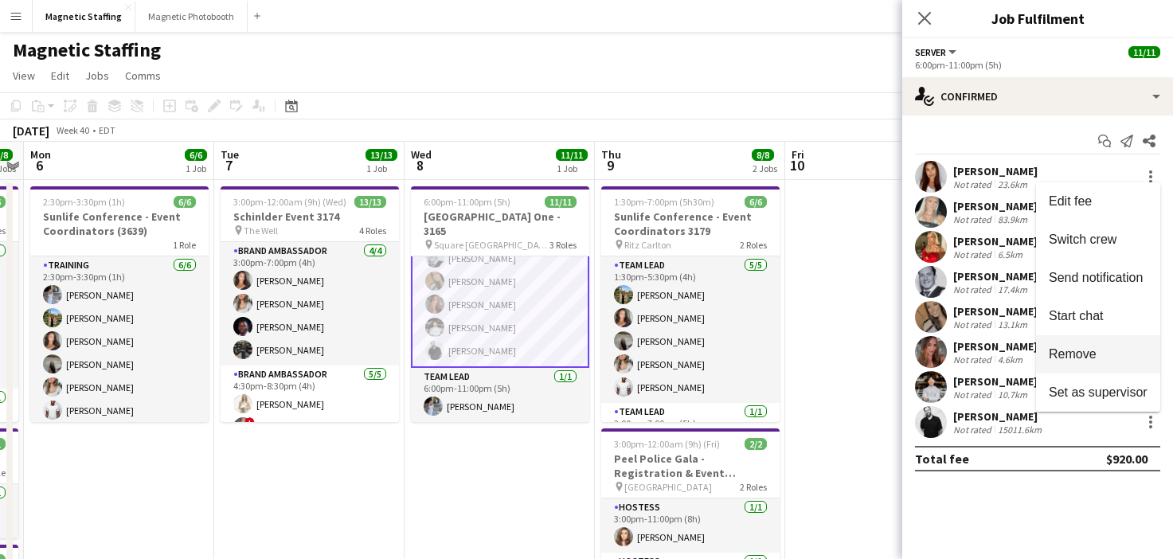
click at [1076, 362] on button "Remove" at bounding box center [1098, 354] width 124 height 38
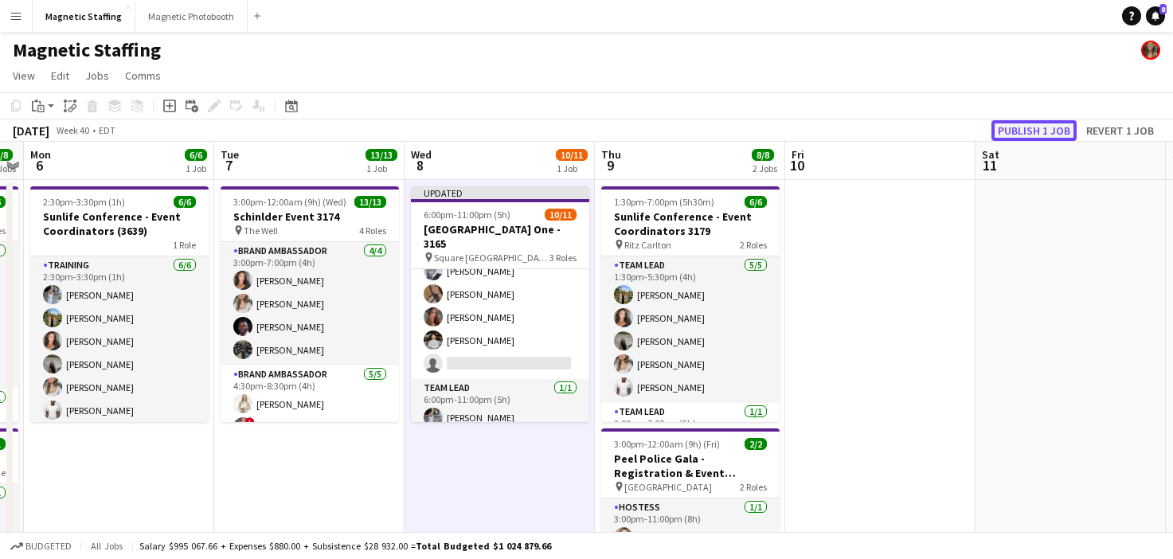
click at [1022, 123] on button "Publish 1 job" at bounding box center [1034, 130] width 85 height 21
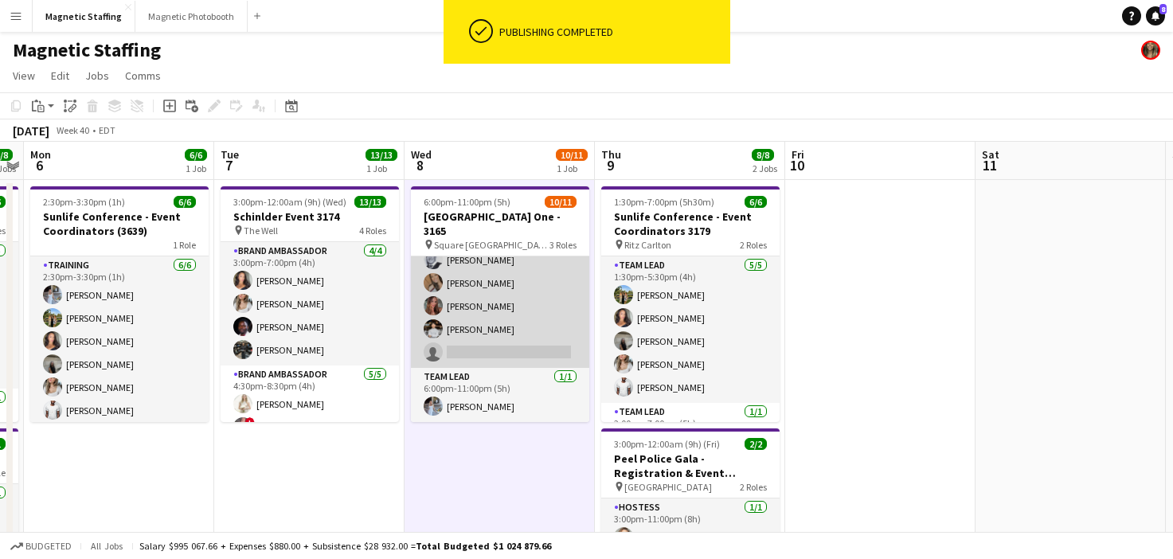
click at [519, 310] on app-card-role "Server 5A [DATE] 6:00pm-11:00pm (5h) [PERSON_NAME] [PERSON_NAME] [PERSON_NAME] …" at bounding box center [500, 260] width 178 height 216
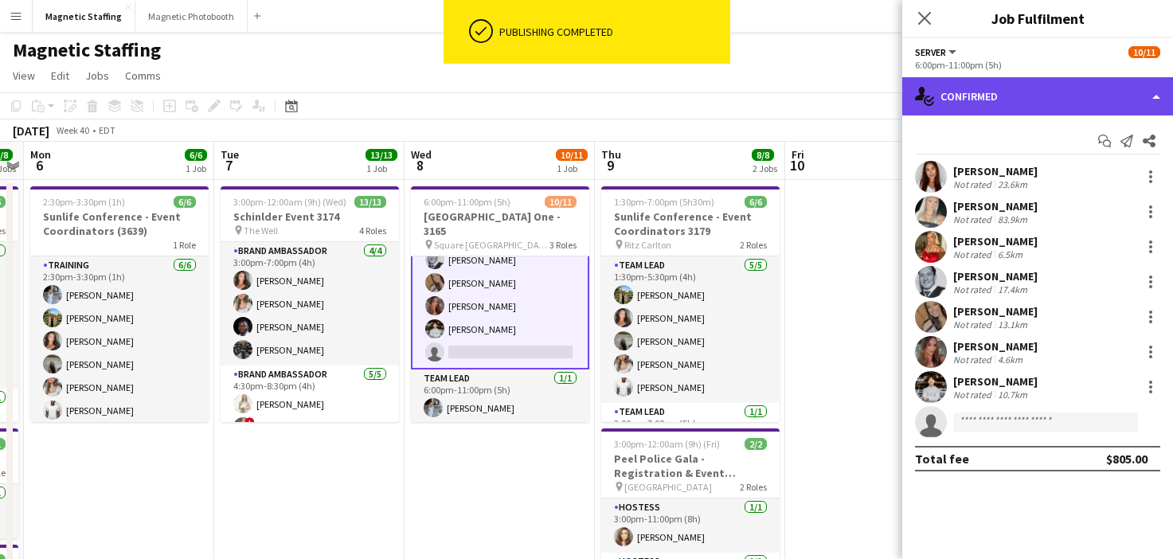
click at [1043, 97] on div "single-neutral-actions-check-2 Confirmed" at bounding box center [1037, 96] width 271 height 38
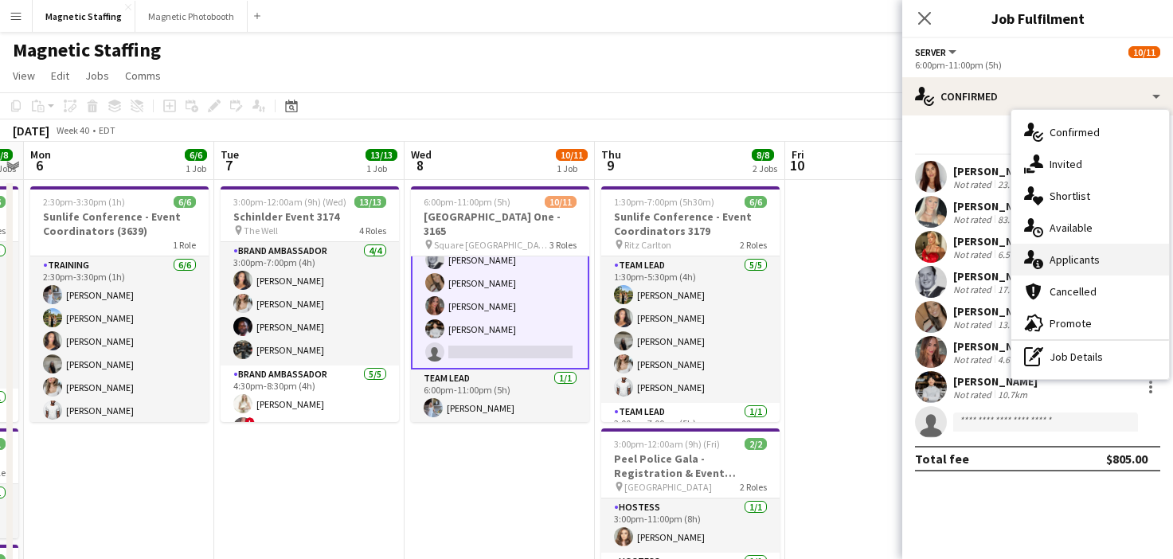
click at [1062, 251] on div "single-neutral-actions-information Applicants" at bounding box center [1091, 260] width 158 height 32
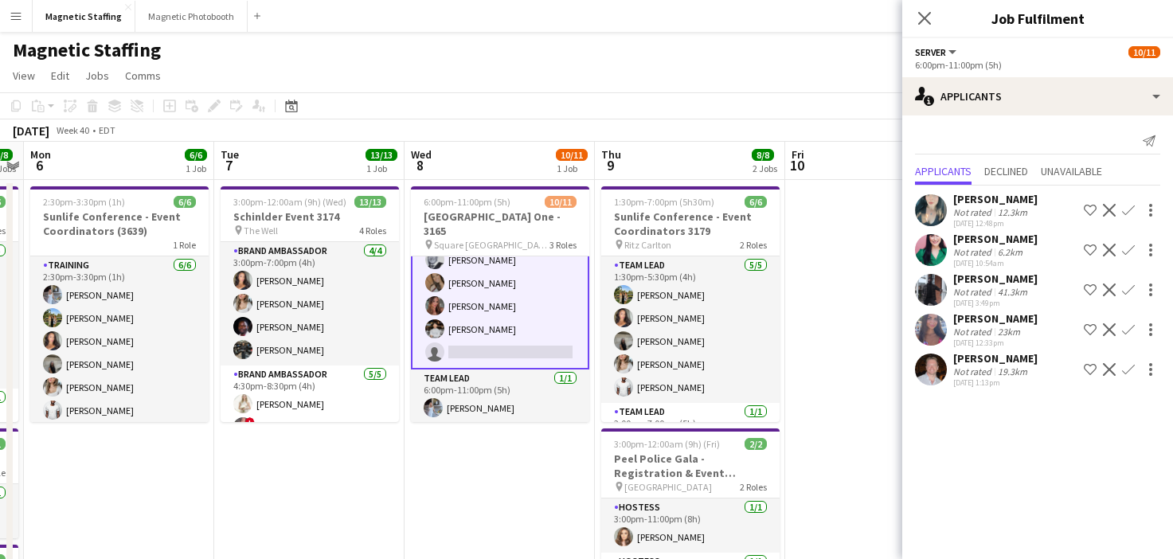
click at [1124, 332] on app-icon "Confirm" at bounding box center [1128, 329] width 13 height 13
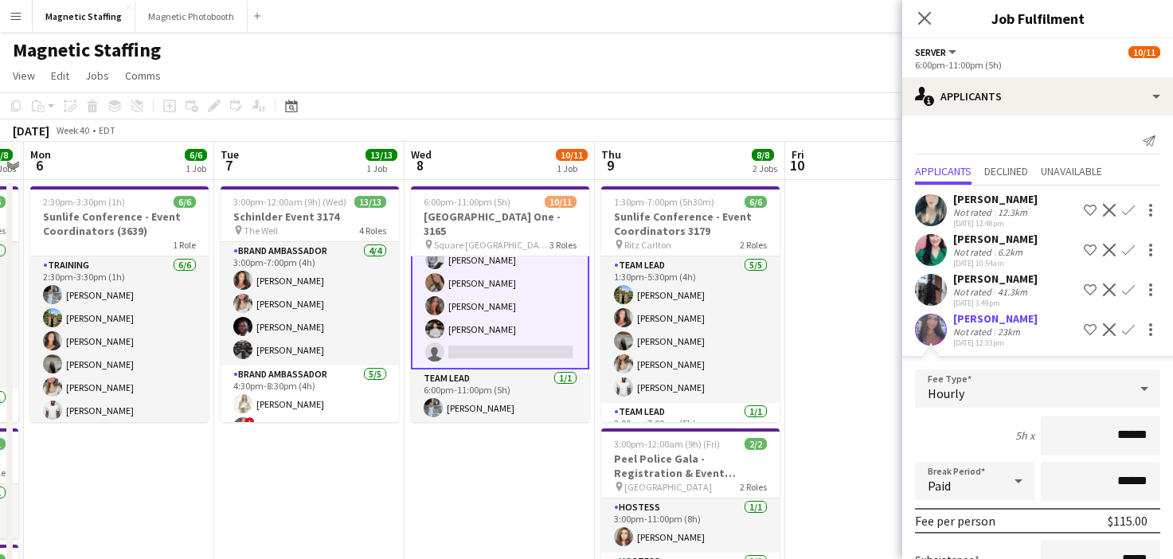
scroll to position [221, 0]
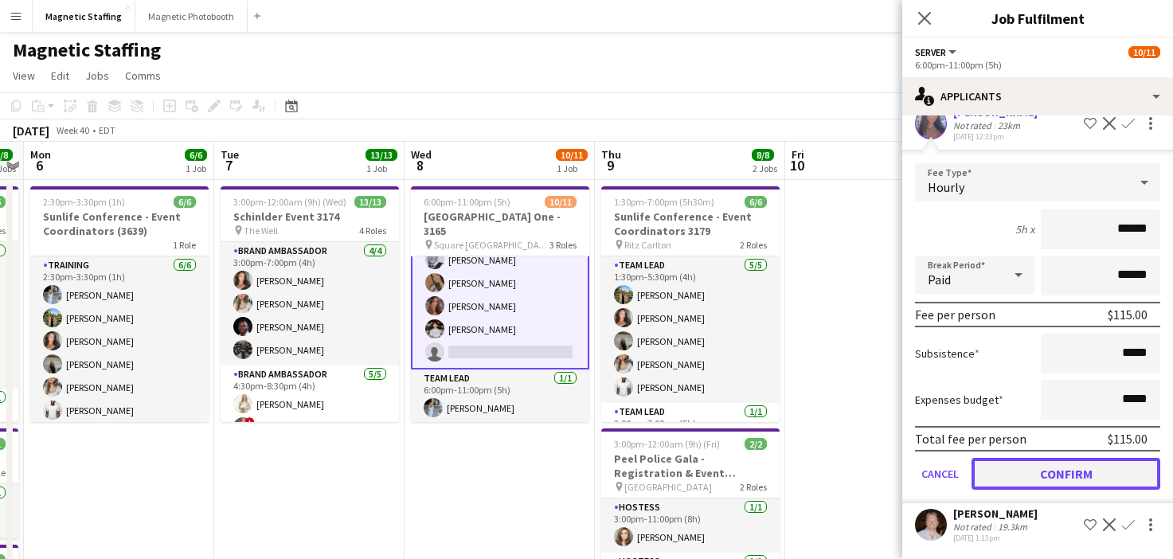
click at [1028, 462] on button "Confirm" at bounding box center [1066, 474] width 189 height 32
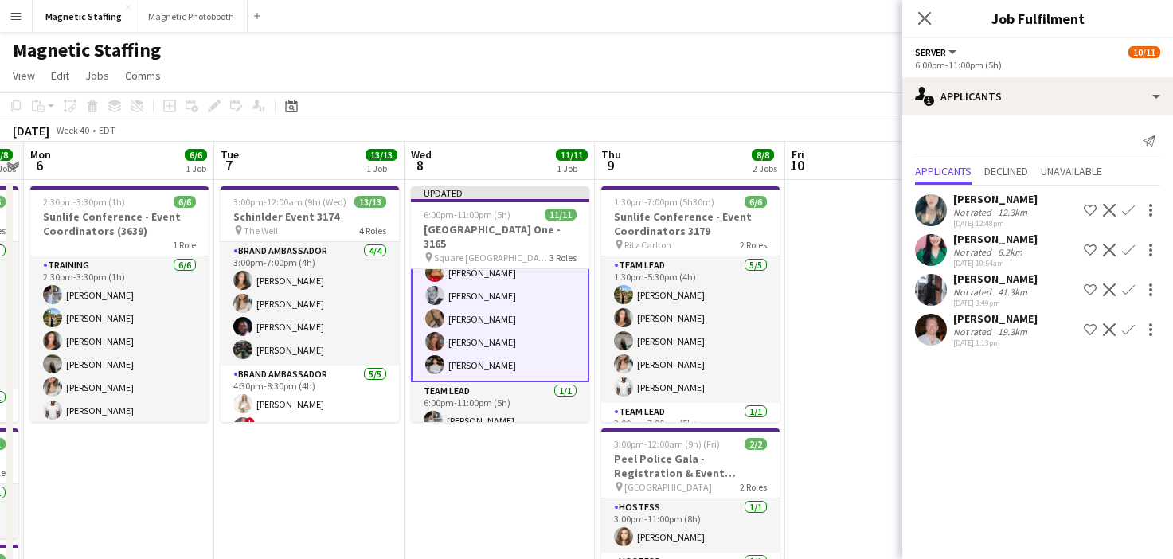
scroll to position [0, 0]
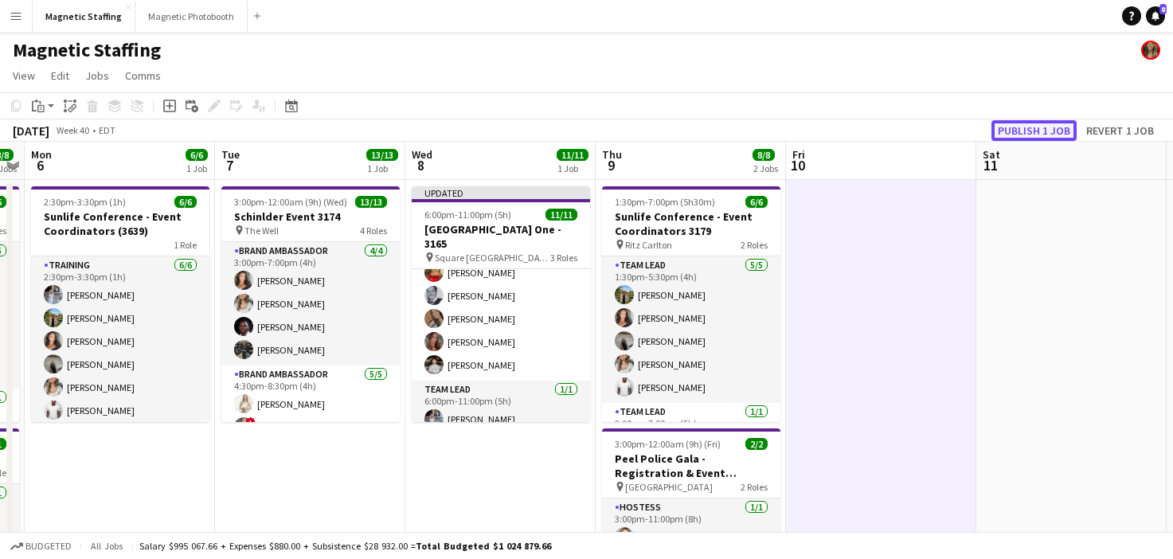
click at [1039, 131] on button "Publish 1 job" at bounding box center [1034, 130] width 85 height 21
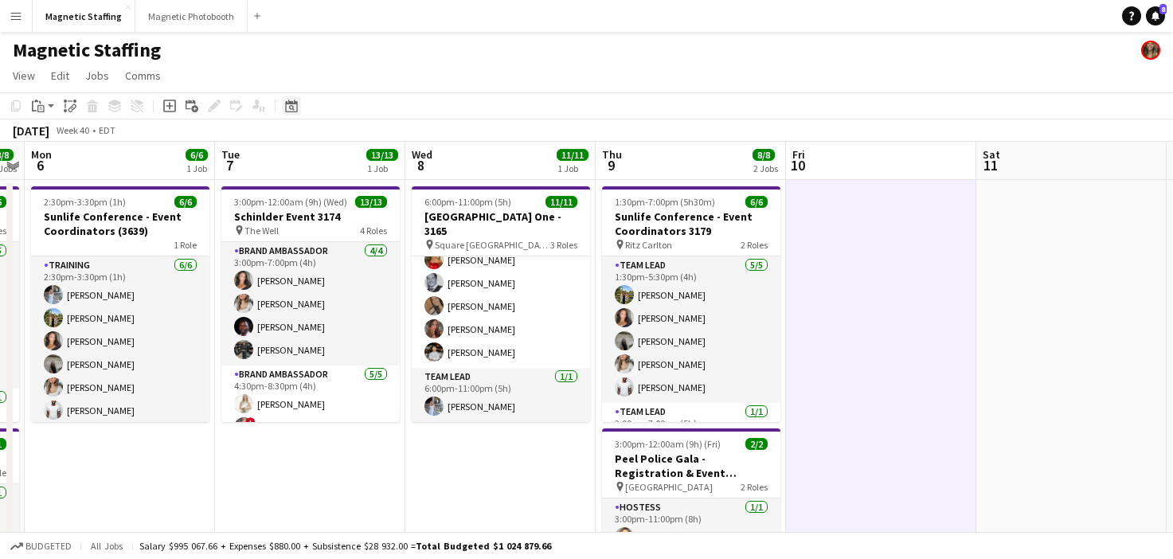
click at [293, 106] on icon "Date picker" at bounding box center [291, 106] width 13 height 13
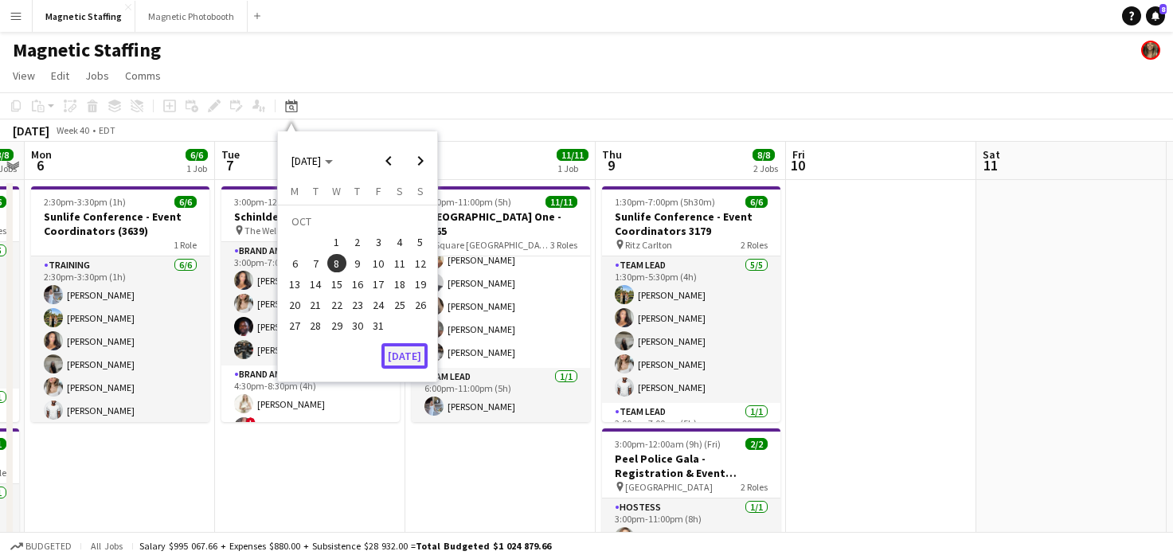
click at [400, 353] on button "[DATE]" at bounding box center [405, 355] width 46 height 25
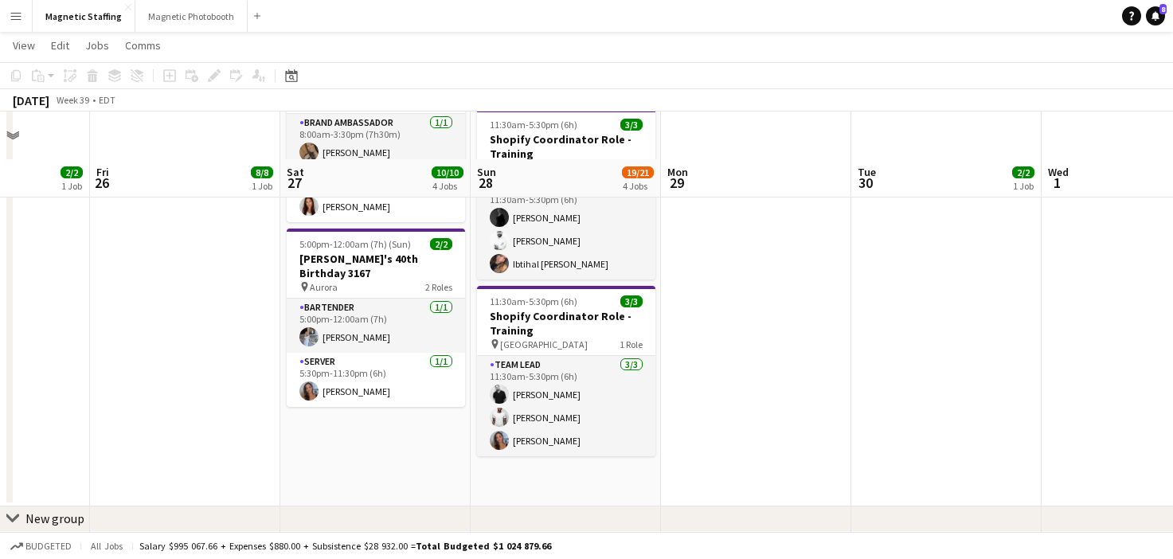
scroll to position [527, 0]
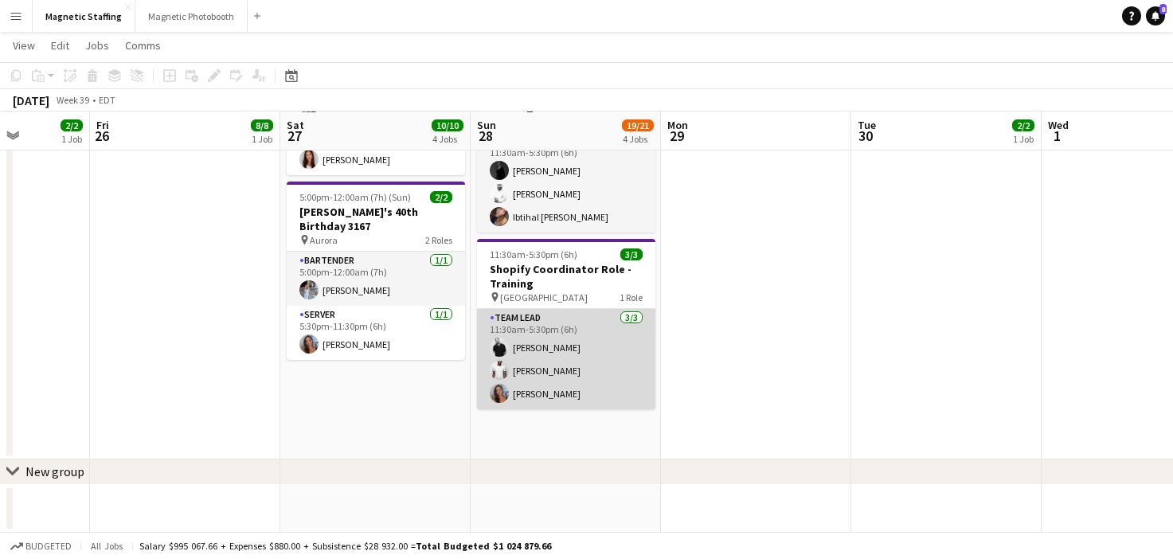
click at [550, 346] on app-card-role "Team Lead [DATE] 11:30am-5:30pm (6h) [PERSON_NAME] [PERSON_NAME] [PERSON_NAME]" at bounding box center [566, 359] width 178 height 100
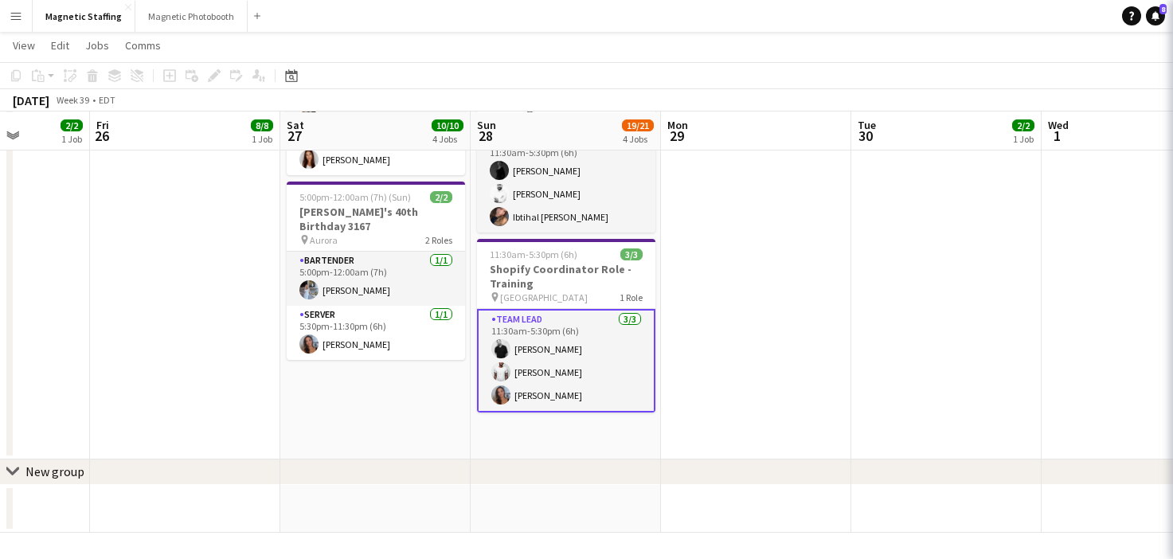
scroll to position [0, 480]
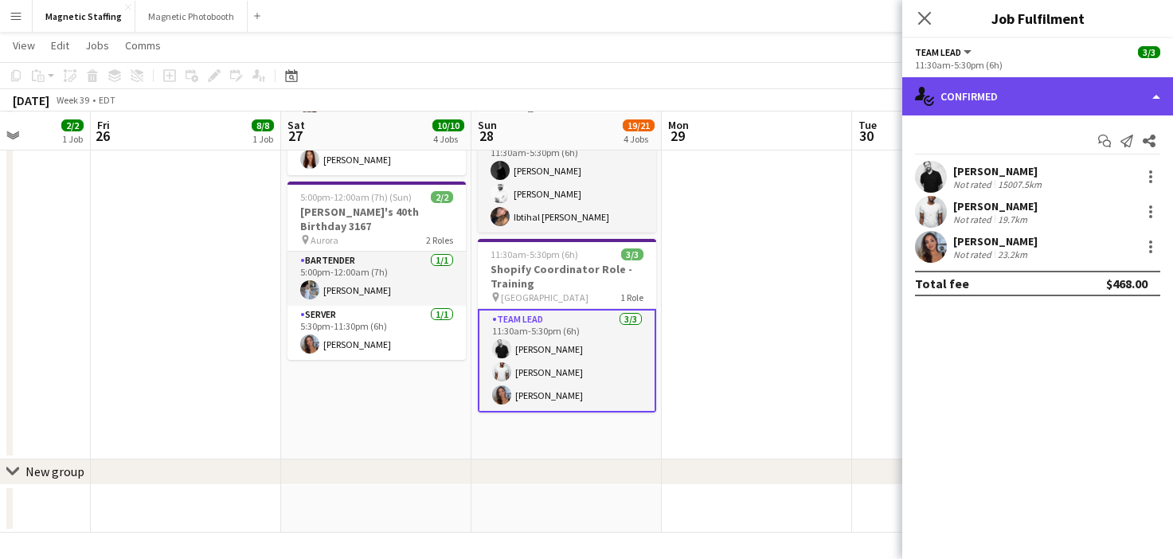
click at [1004, 104] on div "single-neutral-actions-check-2 Confirmed" at bounding box center [1037, 96] width 271 height 38
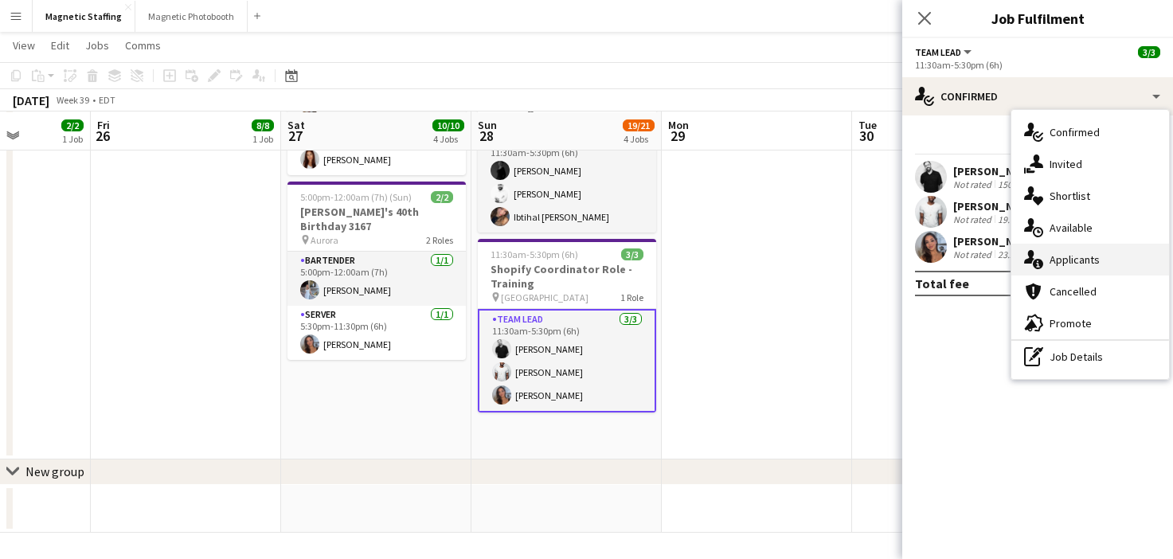
click at [1080, 256] on span "Applicants" at bounding box center [1075, 260] width 50 height 14
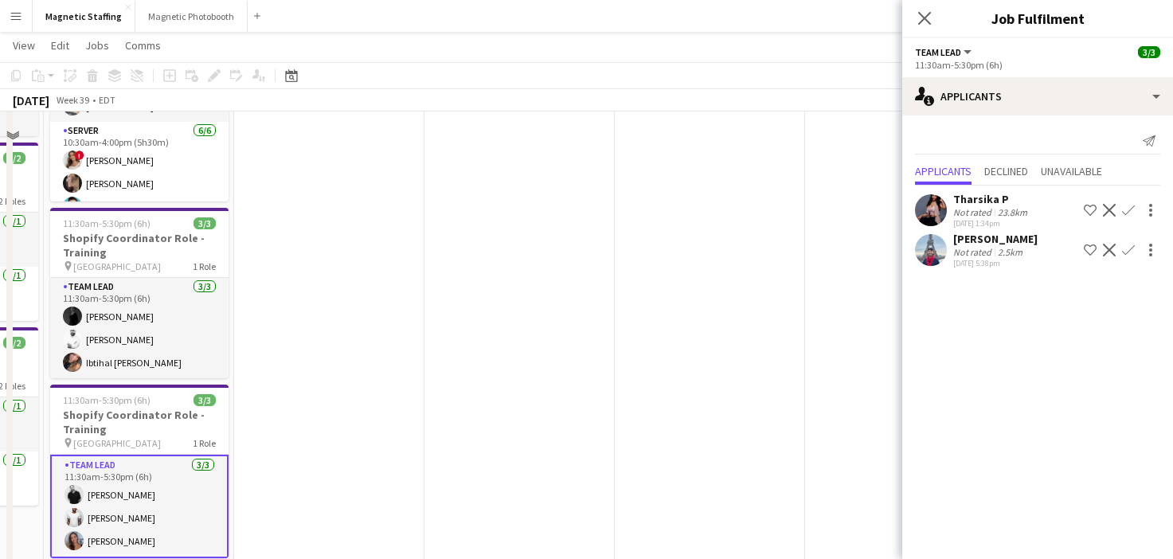
scroll to position [255, 0]
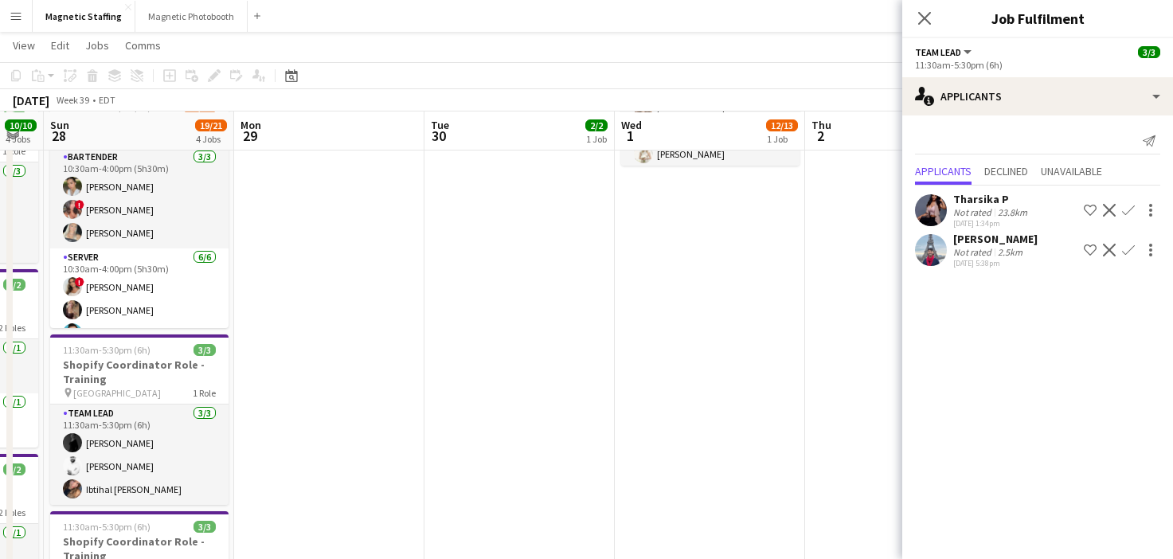
click at [1106, 202] on button "Decline" at bounding box center [1109, 210] width 19 height 19
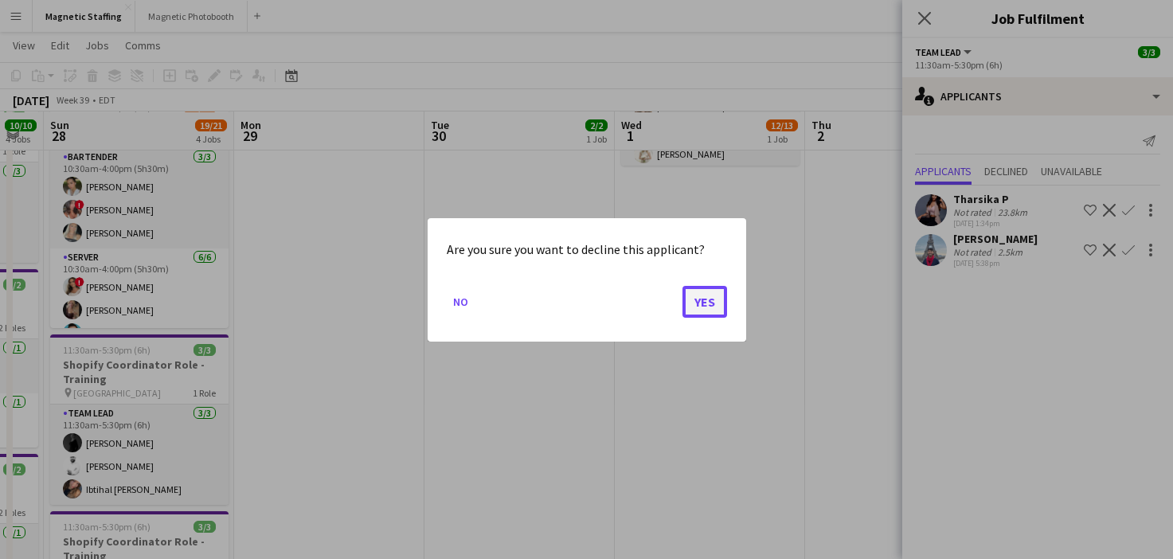
click at [710, 303] on button "Yes" at bounding box center [705, 301] width 45 height 32
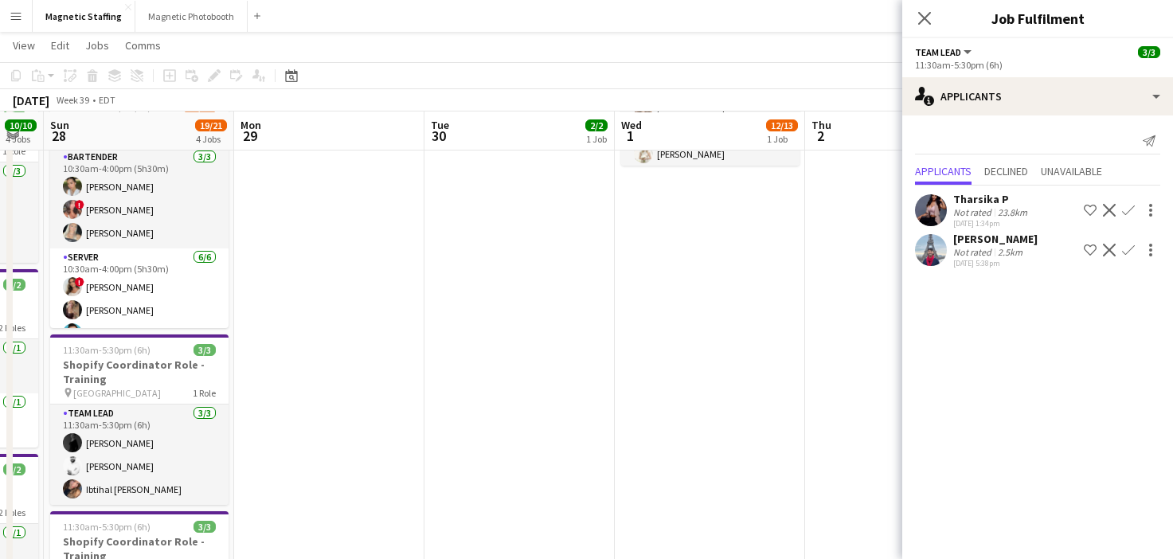
scroll to position [255, 0]
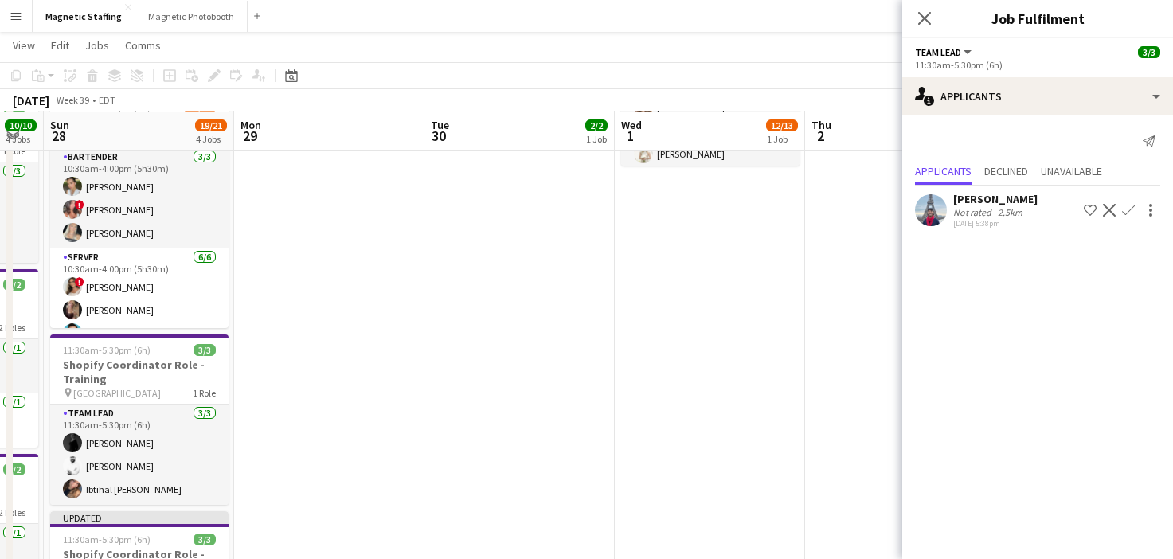
click at [1112, 208] on app-icon "Decline" at bounding box center [1109, 210] width 13 height 13
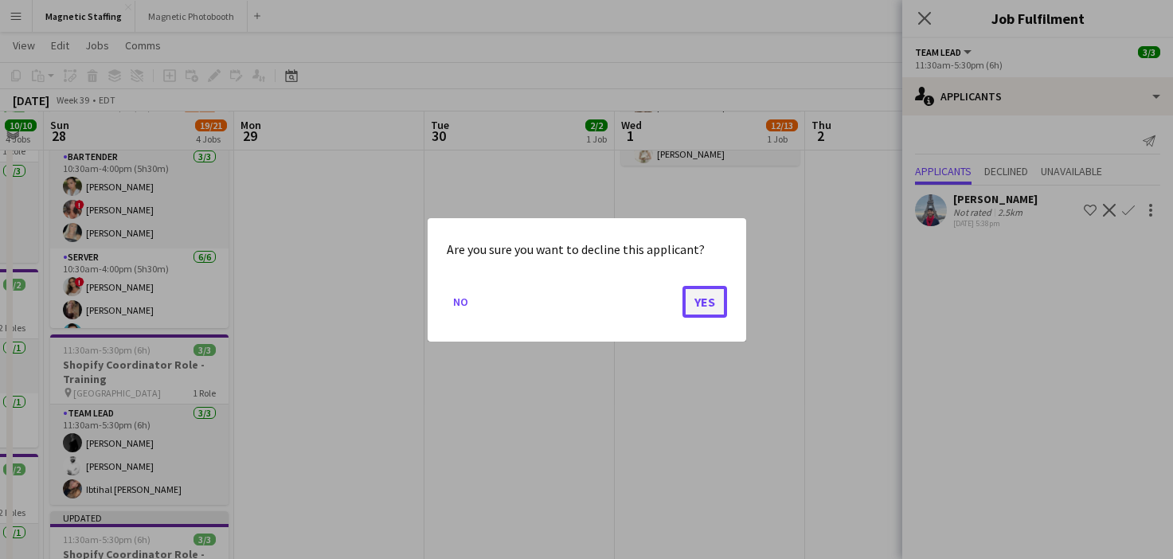
click at [711, 298] on button "Yes" at bounding box center [705, 301] width 45 height 32
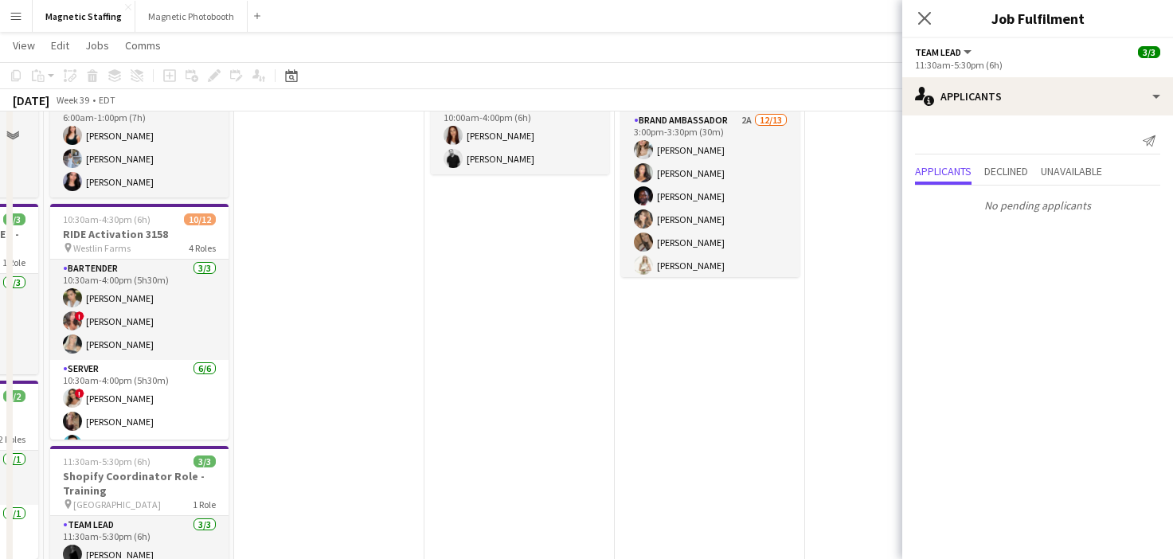
scroll to position [56, 0]
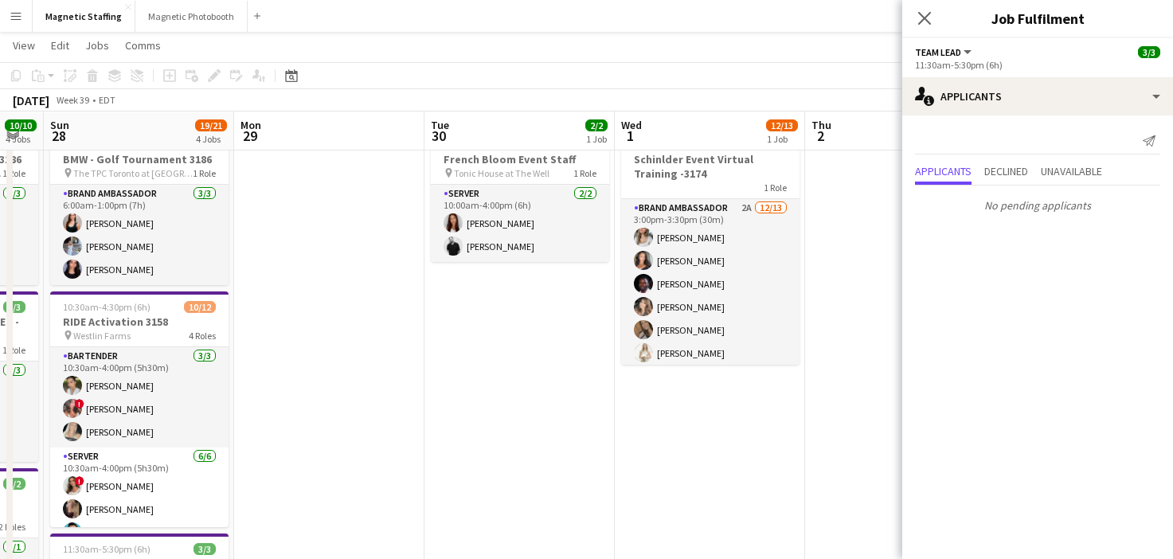
click at [524, 425] on app-date-cell "10:00am-4:00pm (6h) 2/2 French Bloom Event Staff pin Tonic House at The Well 1 …" at bounding box center [520, 527] width 190 height 808
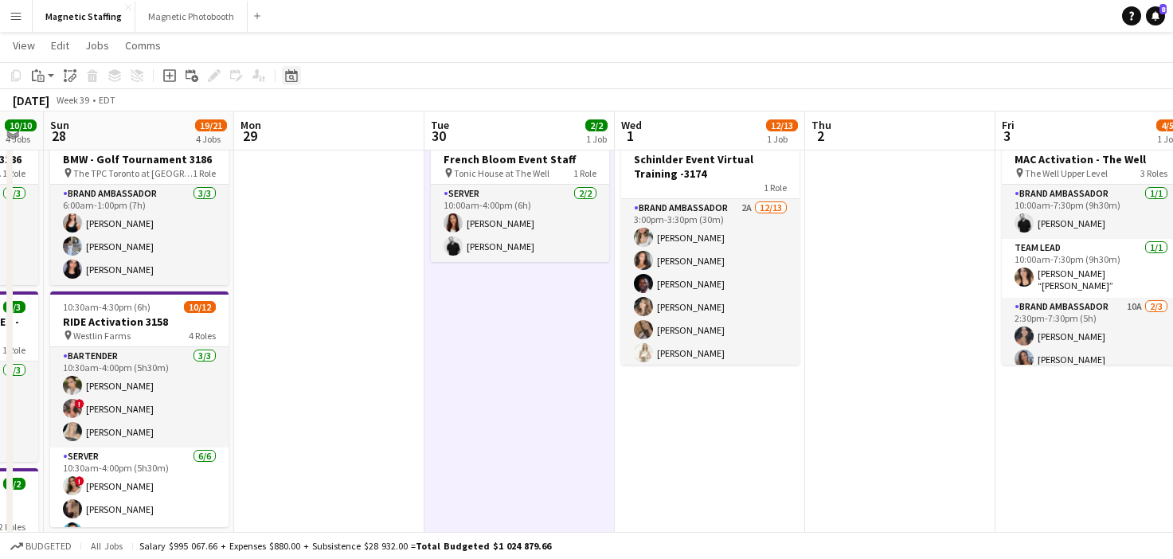
click at [291, 77] on icon "Date picker" at bounding box center [291, 75] width 13 height 13
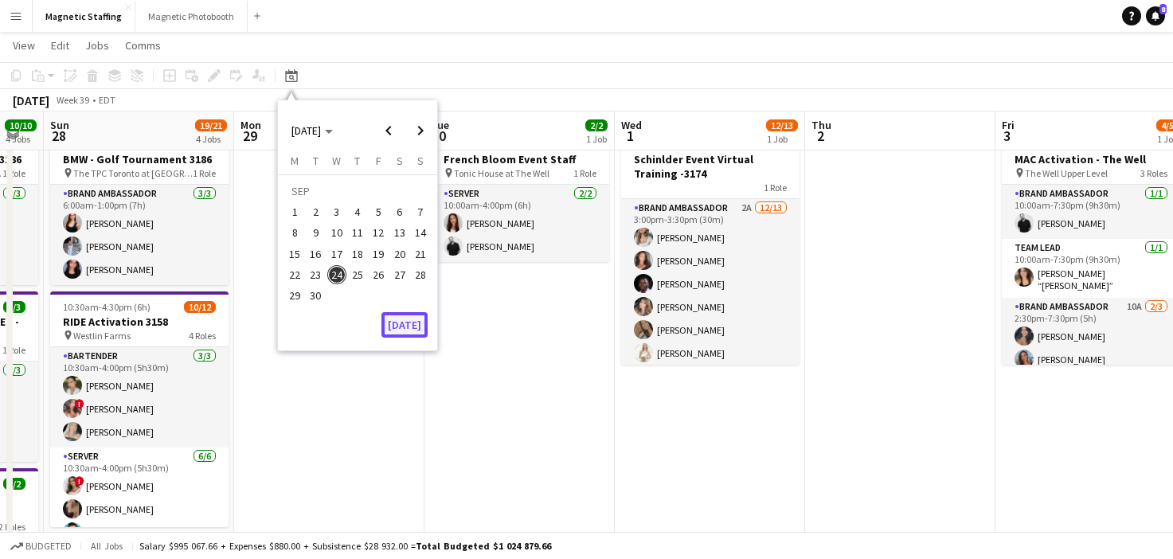
click at [404, 321] on button "[DATE]" at bounding box center [405, 324] width 46 height 25
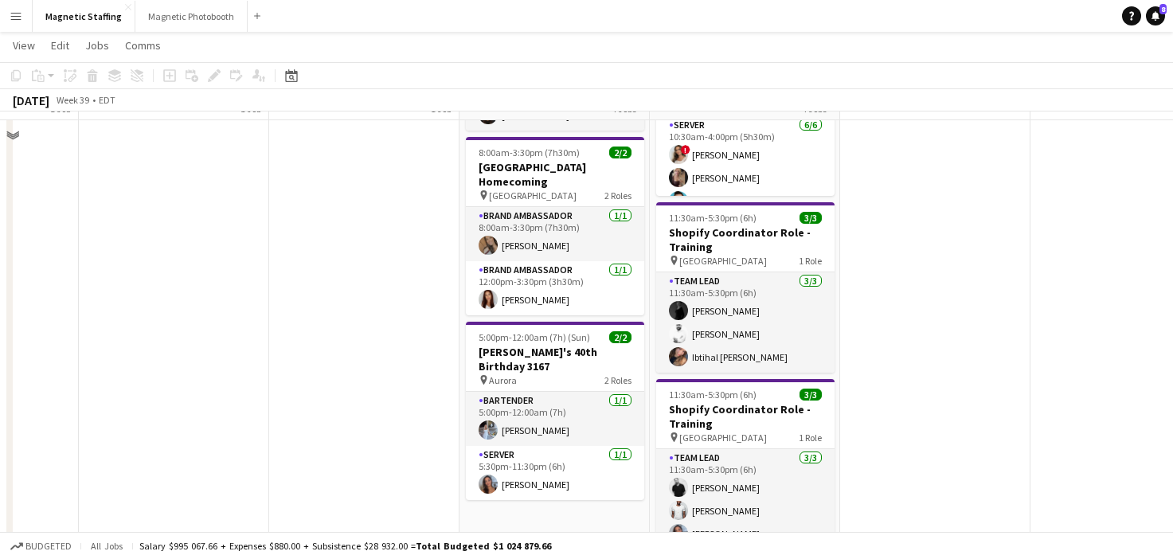
scroll to position [211, 0]
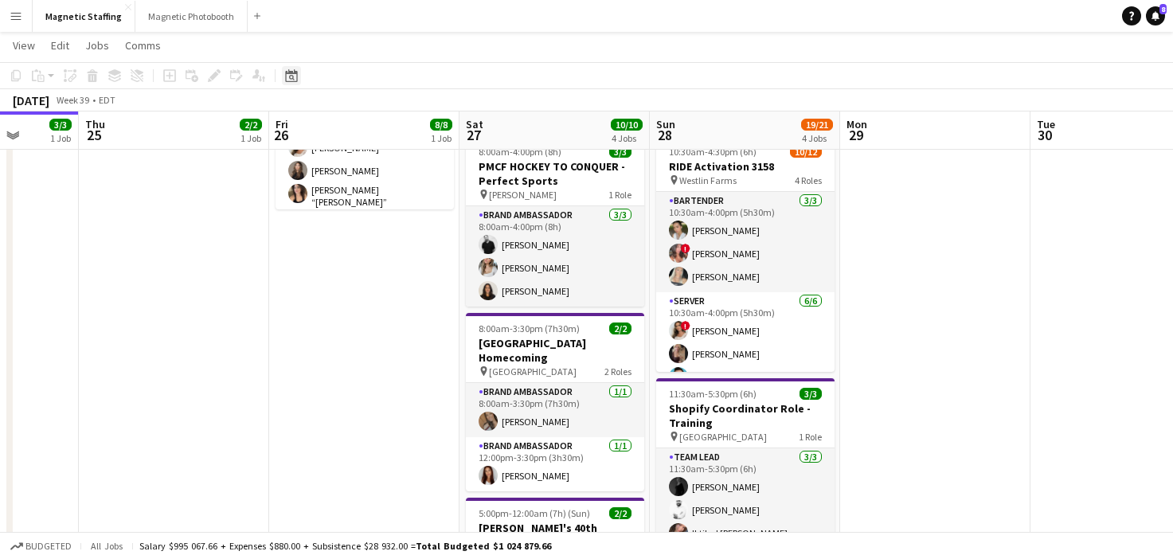
click at [296, 73] on icon at bounding box center [291, 75] width 12 height 13
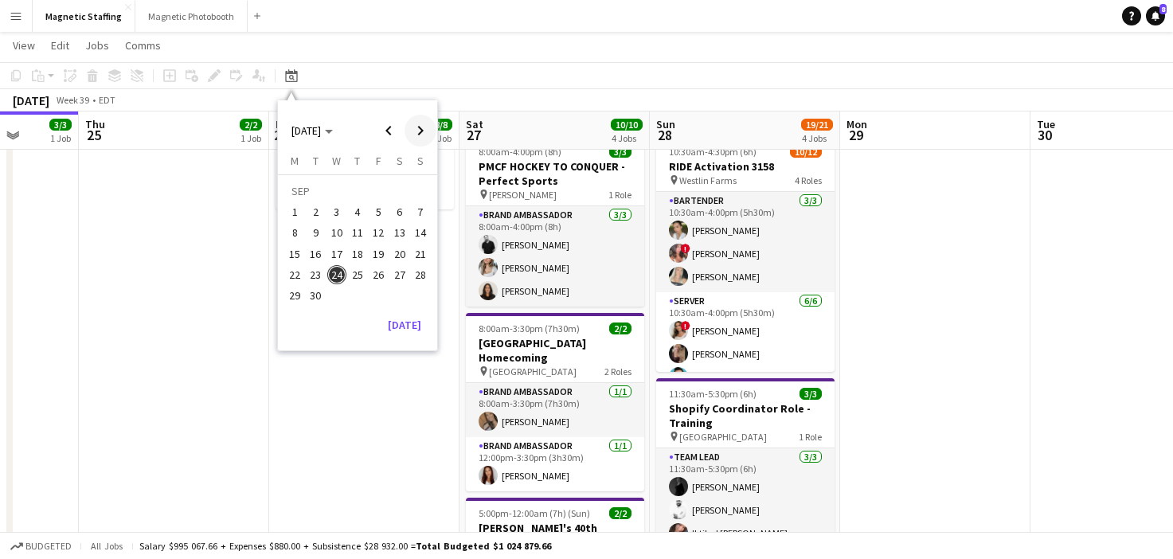
click at [425, 138] on span "Next month" at bounding box center [421, 131] width 32 height 32
click at [378, 263] on span "21" at bounding box center [378, 258] width 19 height 19
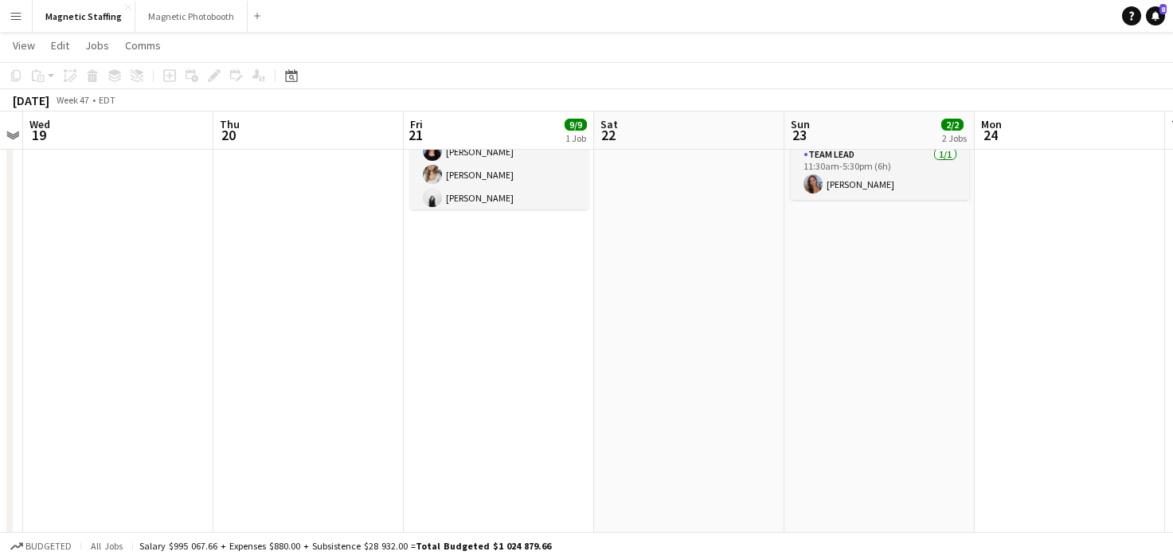
scroll to position [0, 0]
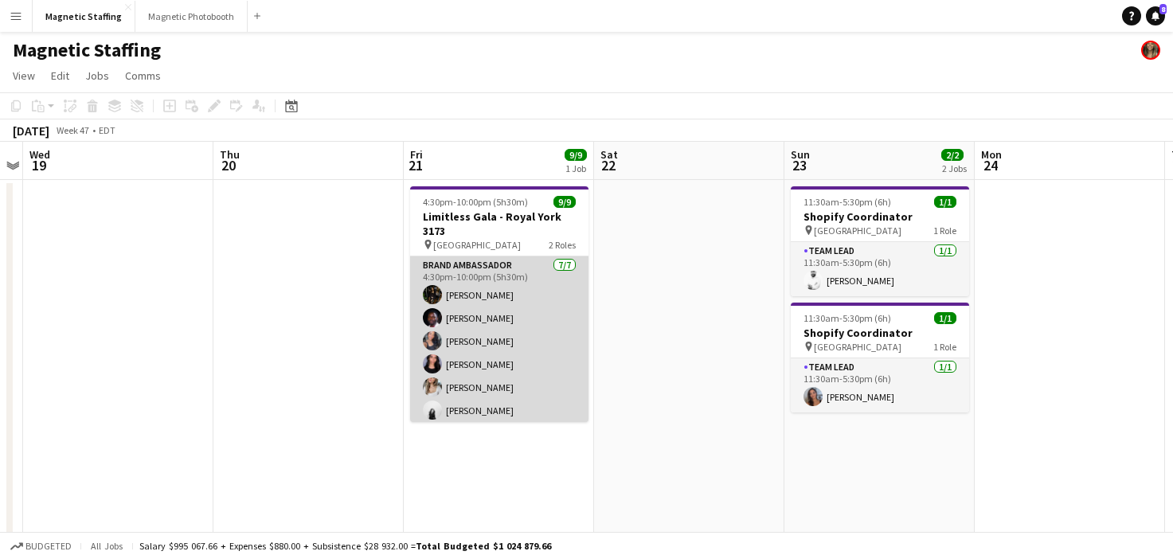
click at [466, 348] on app-card-role "Brand Ambassador [DATE] 4:30pm-10:00pm (5h30m) [PERSON_NAME] [PERSON_NAME] [PER…" at bounding box center [499, 352] width 178 height 193
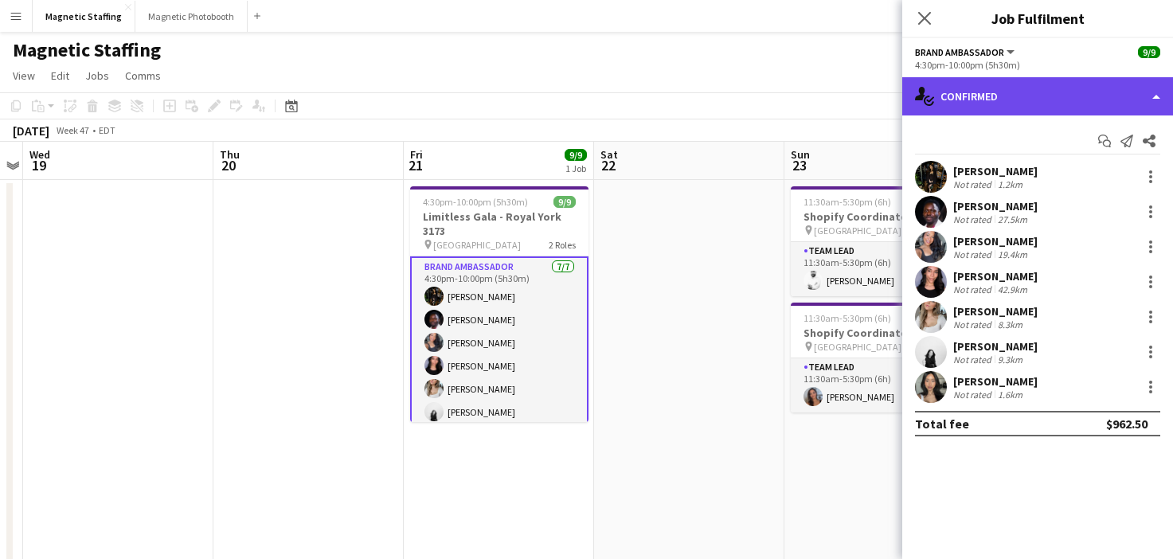
click at [1018, 94] on div "single-neutral-actions-check-2 Confirmed" at bounding box center [1037, 96] width 271 height 38
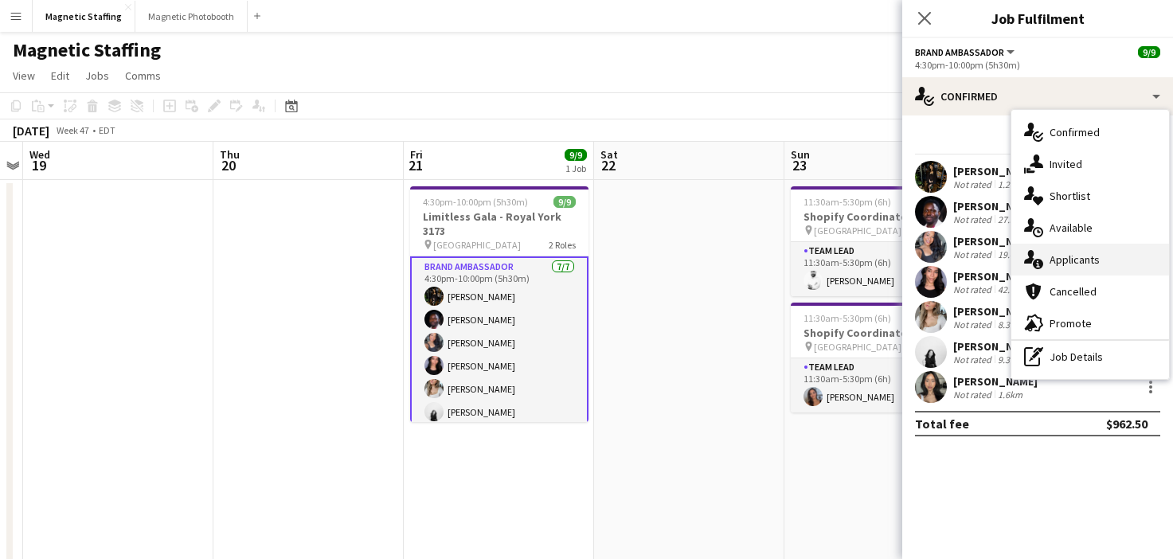
click at [1079, 272] on div "single-neutral-actions-information Applicants" at bounding box center [1091, 260] width 158 height 32
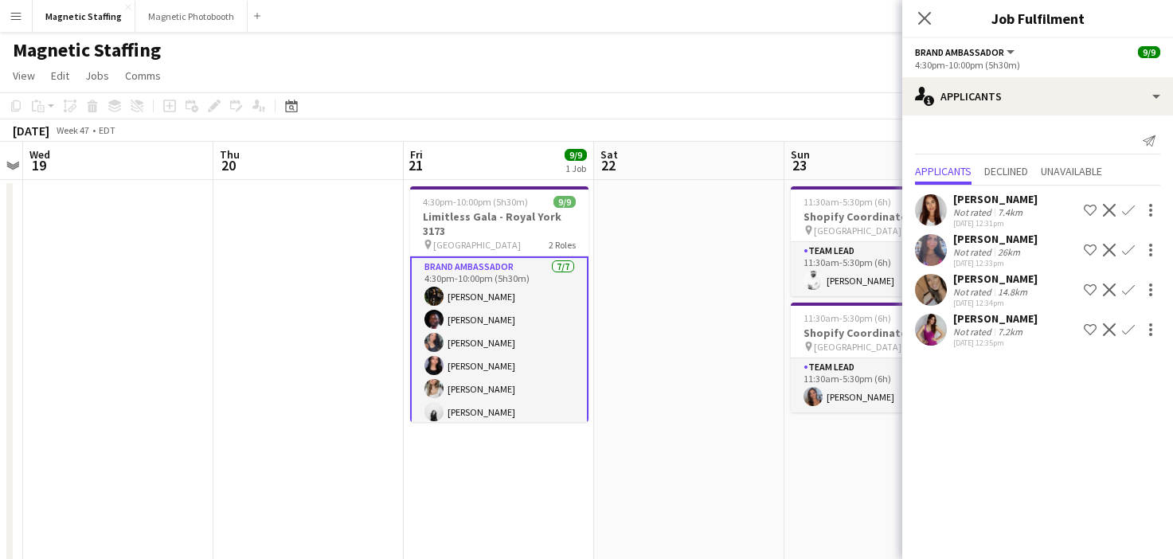
scroll to position [108, 0]
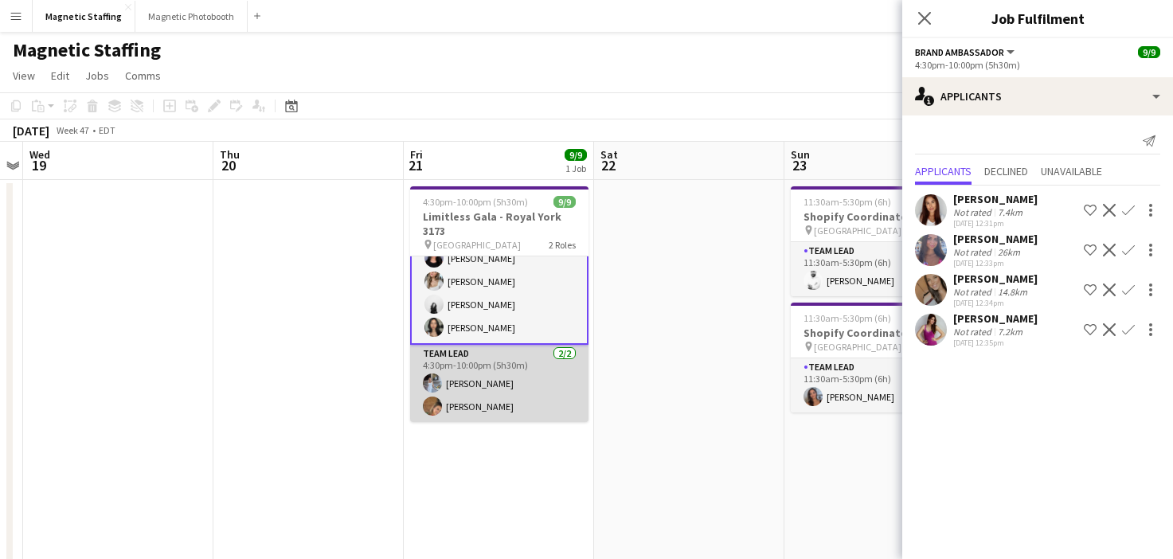
click at [499, 406] on app-card-role "Team Lead [DATE] 4:30pm-10:00pm (5h30m) [PERSON_NAME] [PERSON_NAME]" at bounding box center [499, 383] width 178 height 77
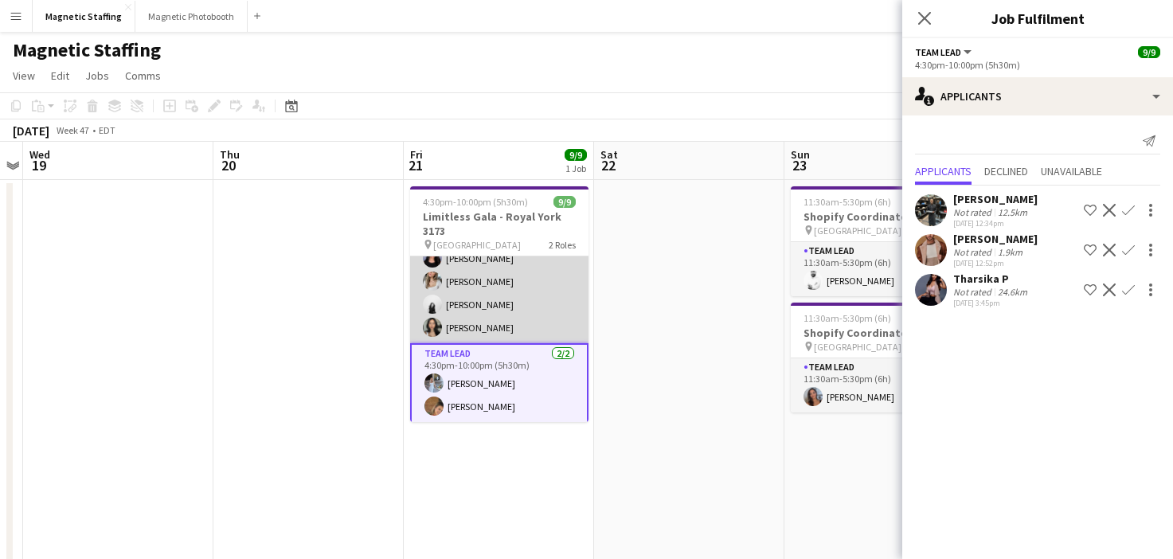
click at [502, 296] on app-card-role "Brand Ambassador [DATE] 4:30pm-10:00pm (5h30m) [PERSON_NAME] [PERSON_NAME] [PER…" at bounding box center [499, 247] width 178 height 193
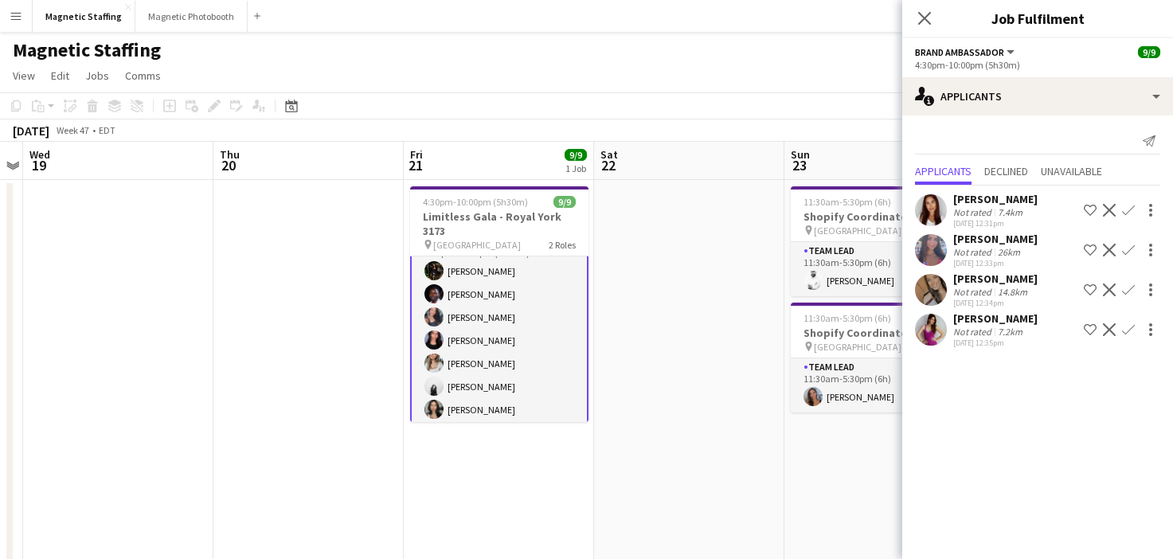
scroll to position [0, 0]
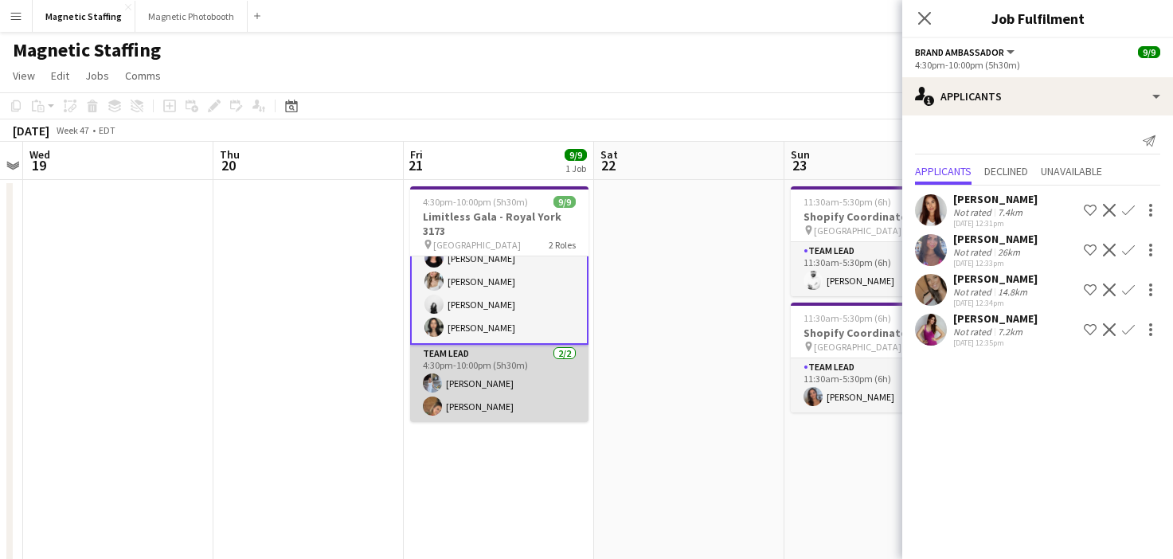
click at [454, 400] on app-card-role "Team Lead [DATE] 4:30pm-10:00pm (5h30m) [PERSON_NAME] [PERSON_NAME]" at bounding box center [499, 383] width 178 height 77
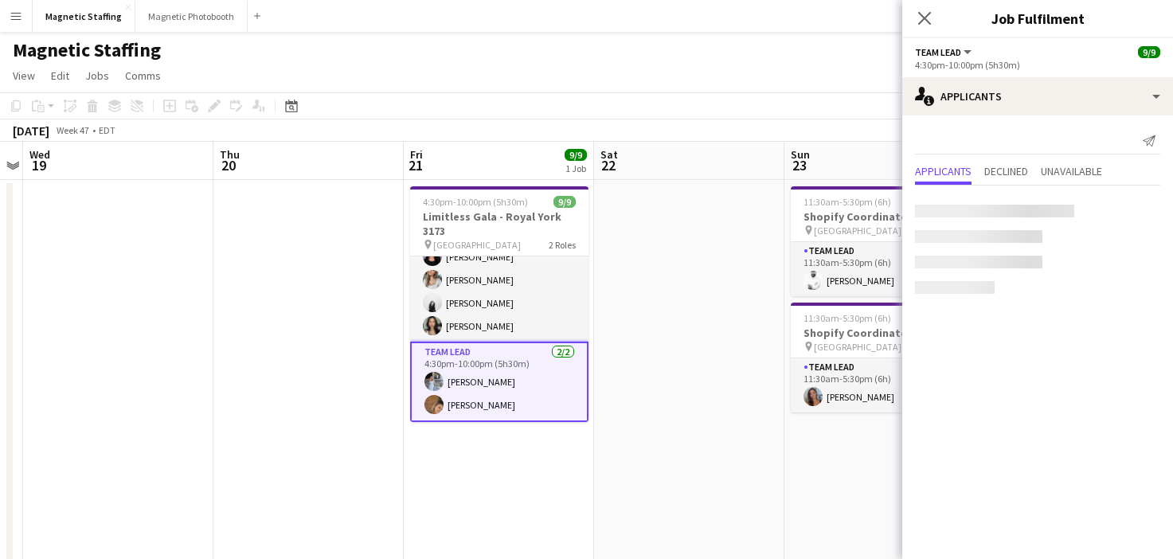
scroll to position [106, 0]
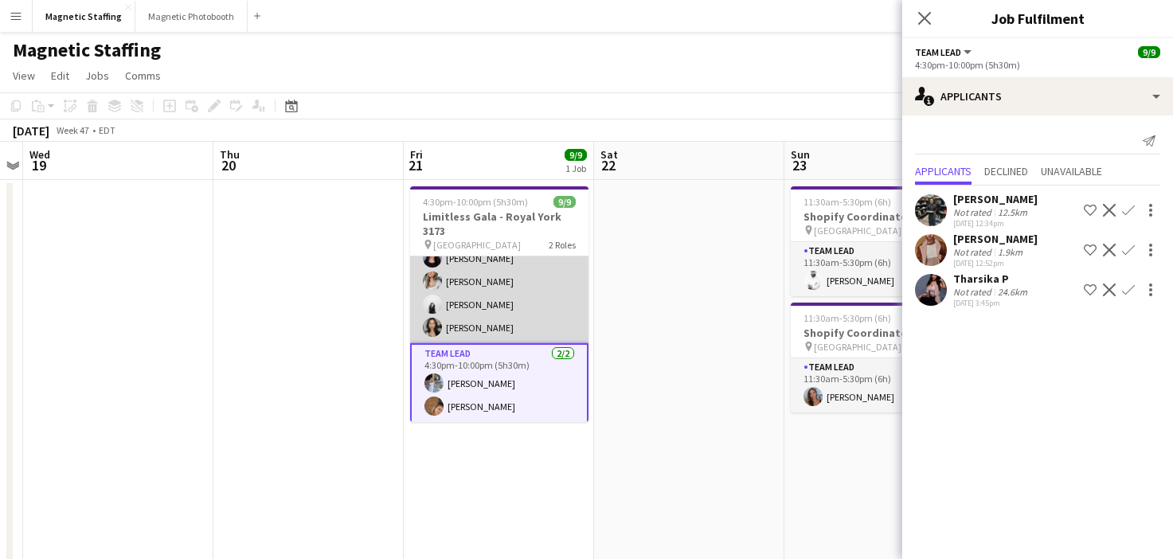
click at [507, 302] on app-card-role "Brand Ambassador [DATE] 4:30pm-10:00pm (5h30m) [PERSON_NAME] [PERSON_NAME] [PER…" at bounding box center [499, 247] width 178 height 193
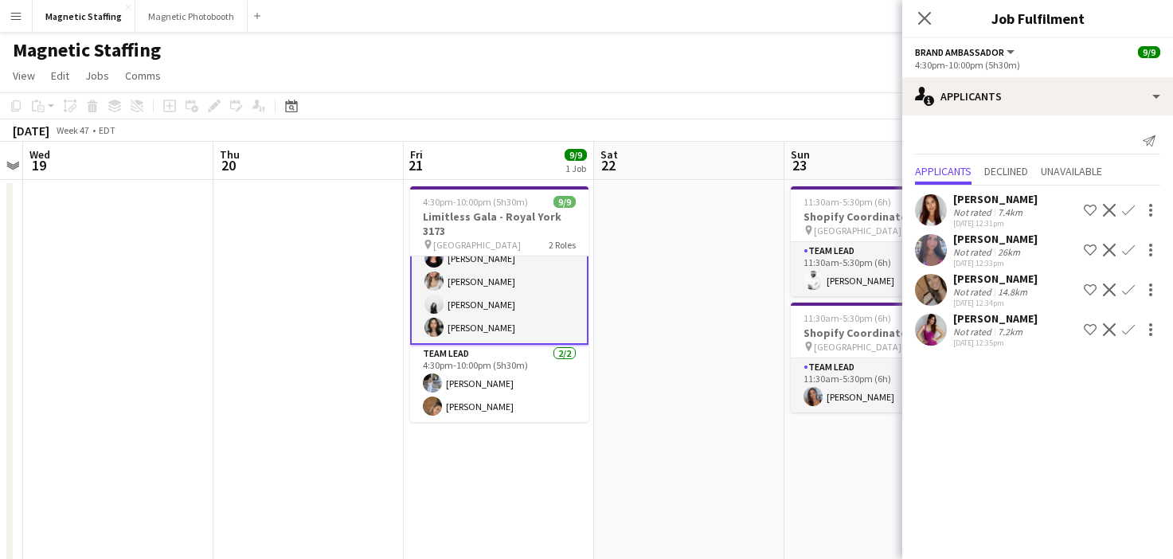
scroll to position [0, 0]
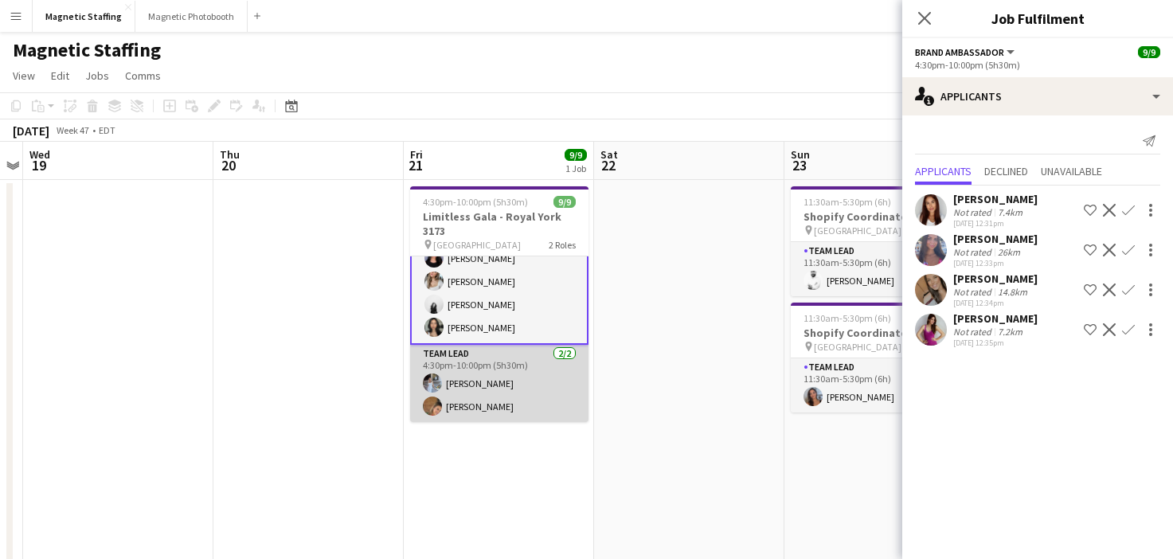
click at [487, 365] on app-card-role "Team Lead [DATE] 4:30pm-10:00pm (5h30m) [PERSON_NAME] [PERSON_NAME]" at bounding box center [499, 383] width 178 height 77
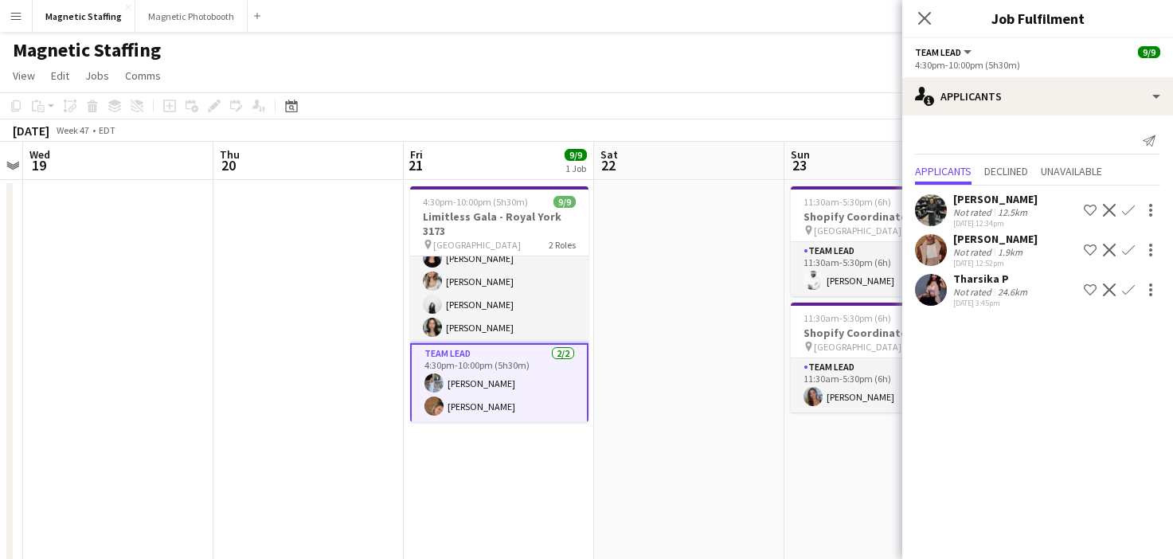
click at [1108, 252] on app-icon "Decline" at bounding box center [1109, 250] width 13 height 13
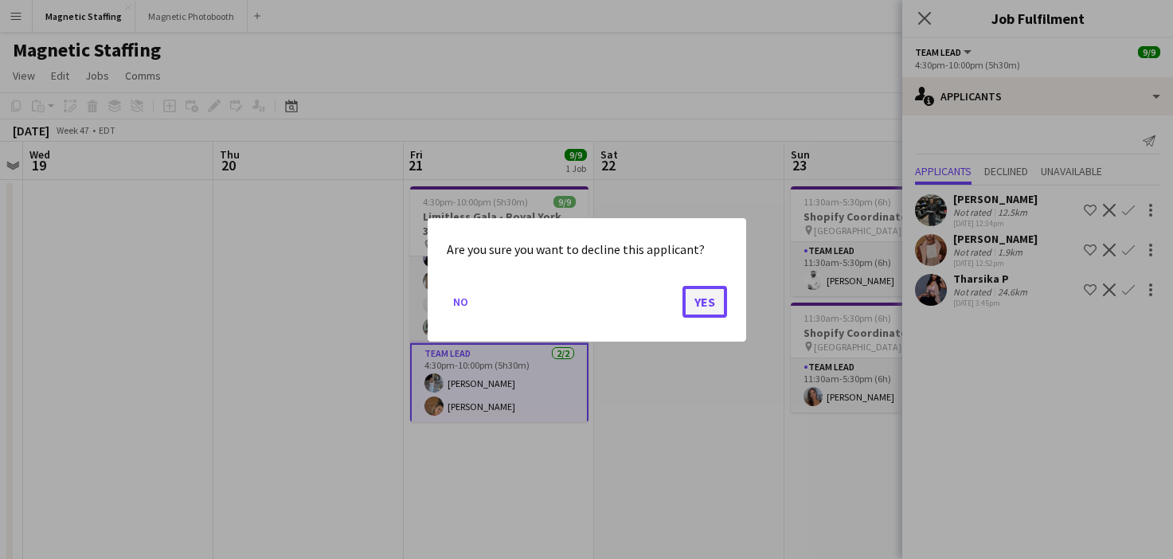
click at [721, 307] on button "Yes" at bounding box center [705, 301] width 45 height 32
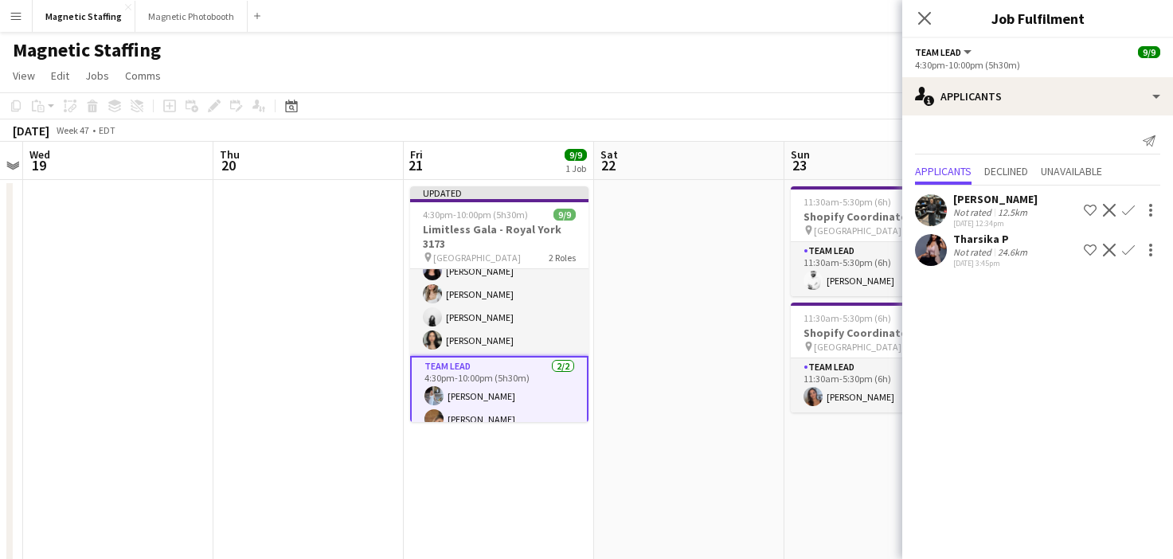
click at [1109, 254] on app-icon "Decline" at bounding box center [1109, 250] width 13 height 13
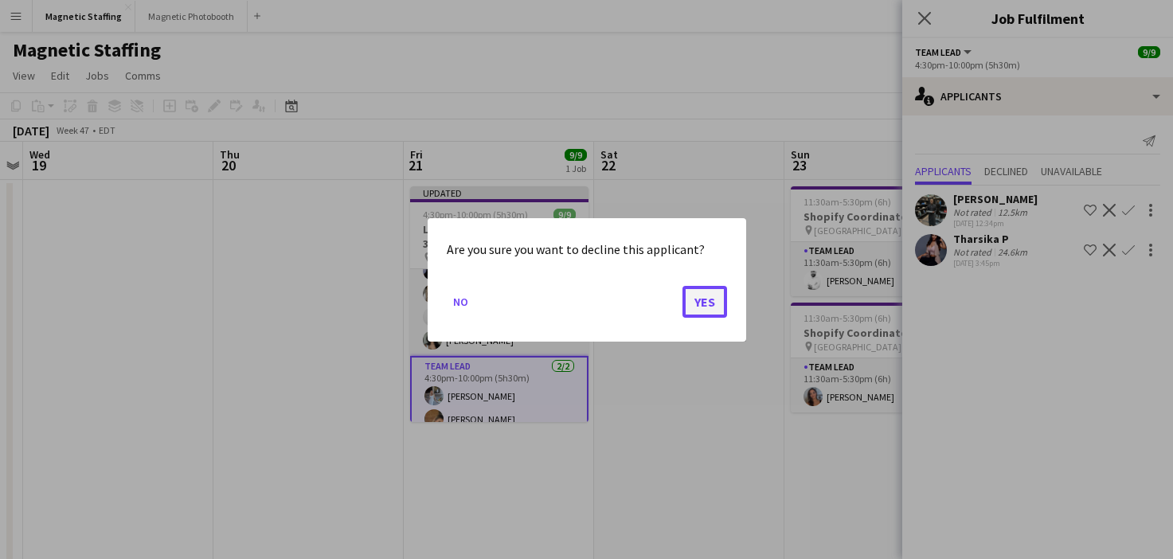
click at [709, 293] on button "Yes" at bounding box center [705, 301] width 45 height 32
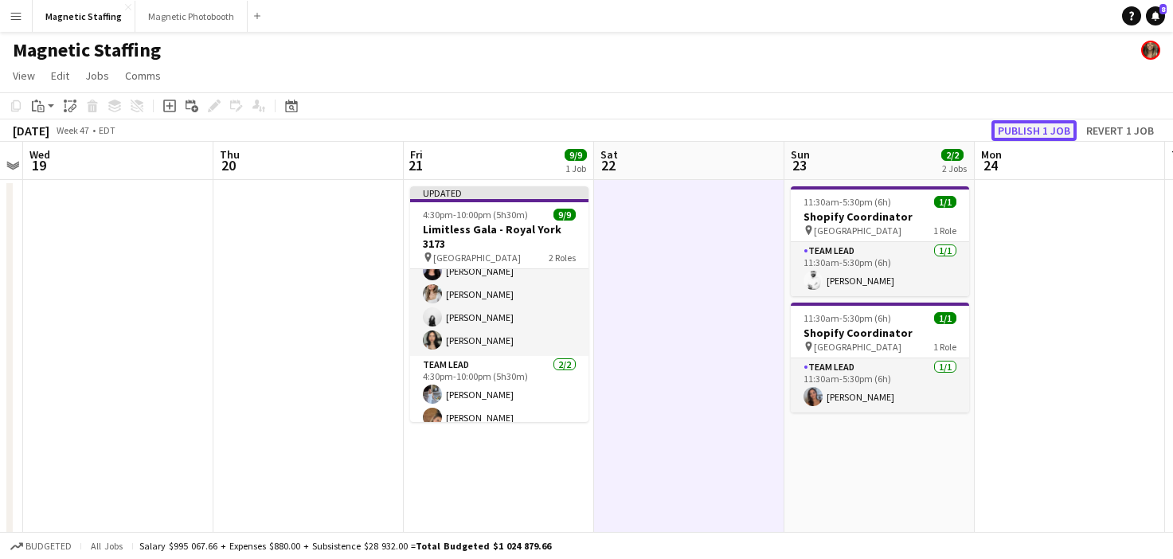
click at [1043, 133] on button "Publish 1 job" at bounding box center [1034, 130] width 85 height 21
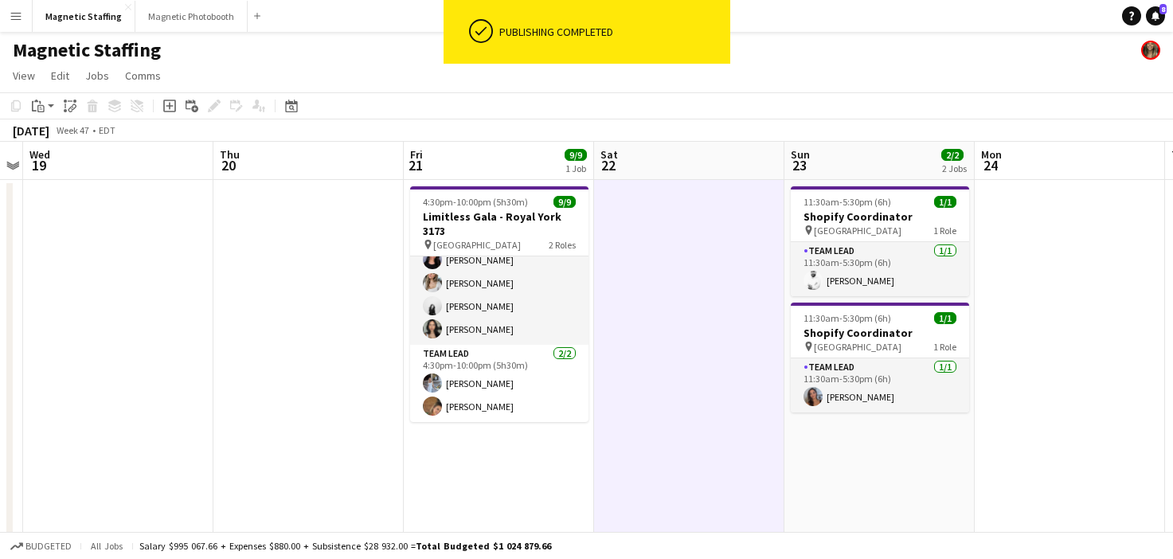
scroll to position [104, 0]
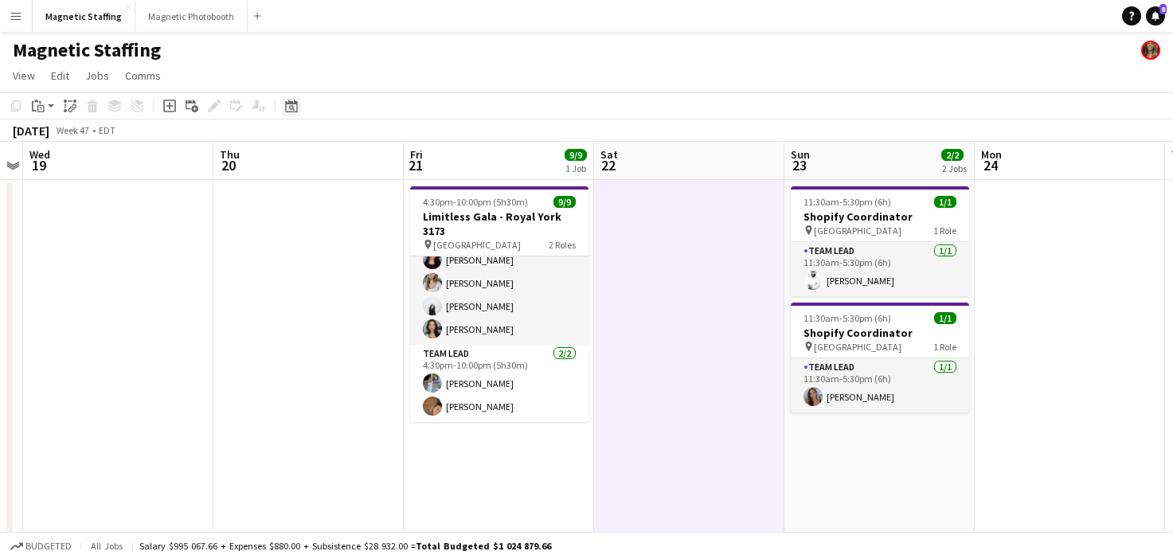
click at [284, 103] on div "Date picker" at bounding box center [291, 105] width 19 height 19
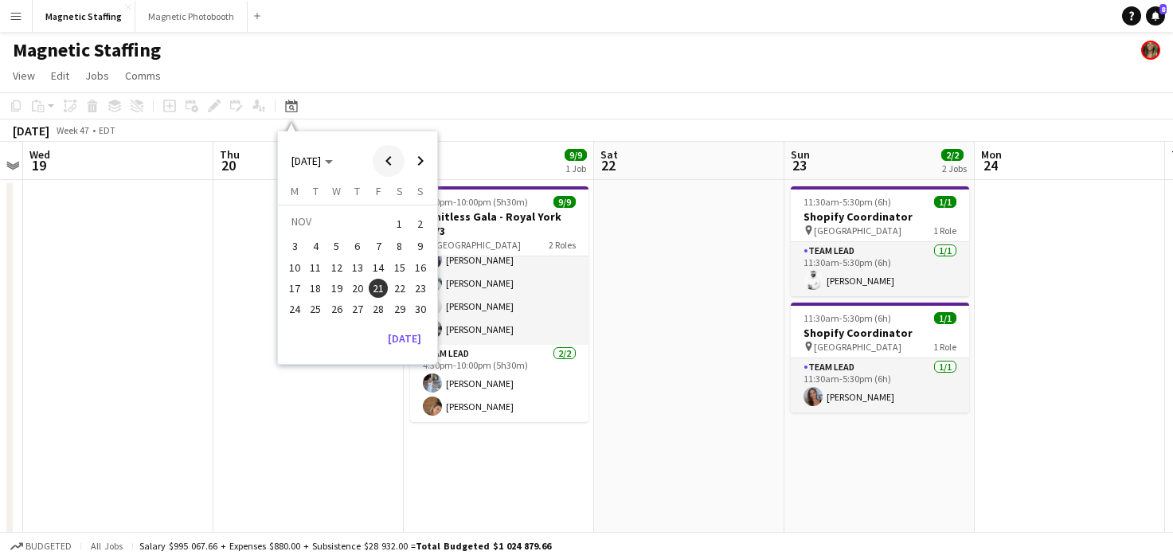
click at [393, 165] on span "Previous month" at bounding box center [389, 161] width 32 height 32
click at [339, 249] on span "1" at bounding box center [336, 242] width 19 height 19
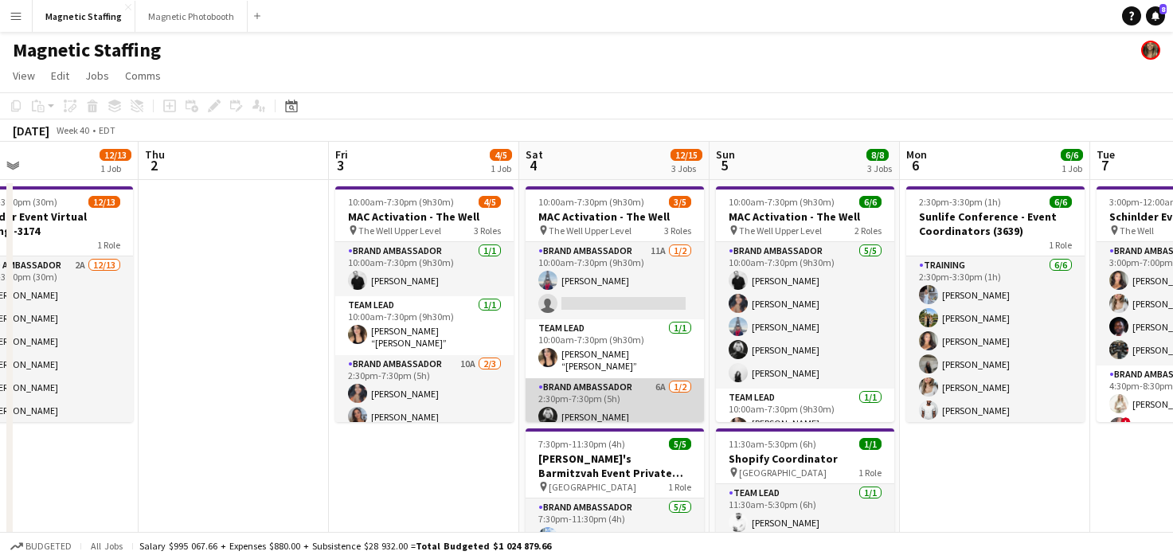
scroll to position [29, 0]
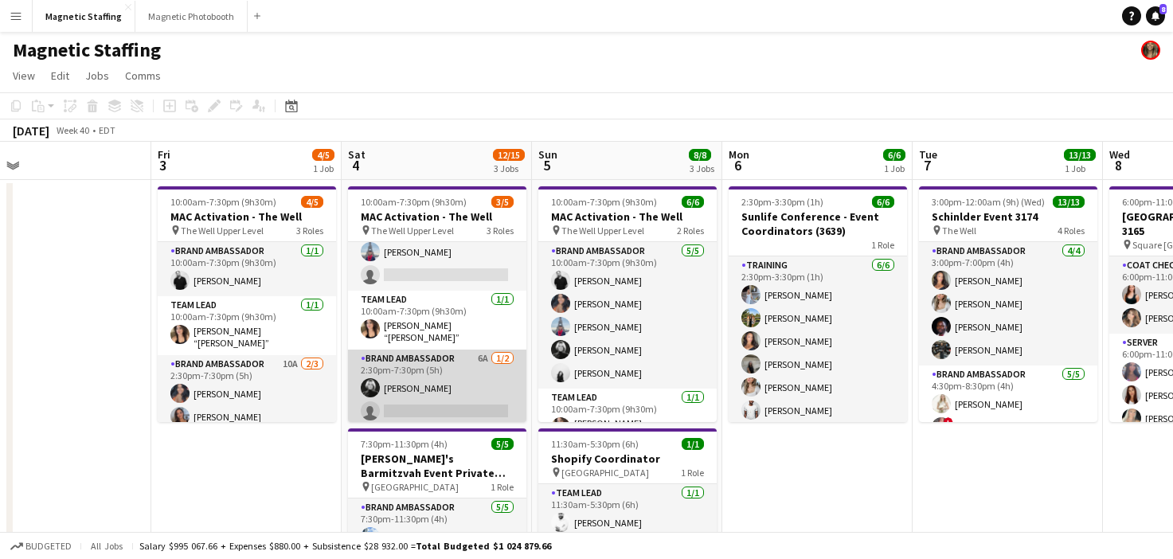
click at [490, 394] on app-card-role "Brand Ambassador 6A [DATE] 2:30pm-7:30pm (5h) [PERSON_NAME] single-neutral-acti…" at bounding box center [437, 388] width 178 height 77
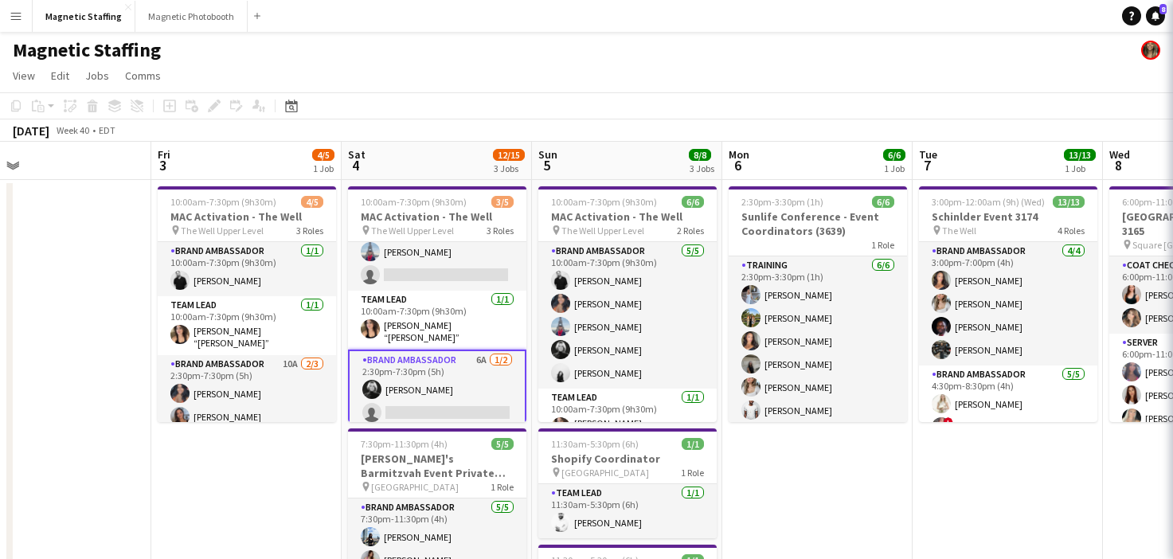
scroll to position [0, 421]
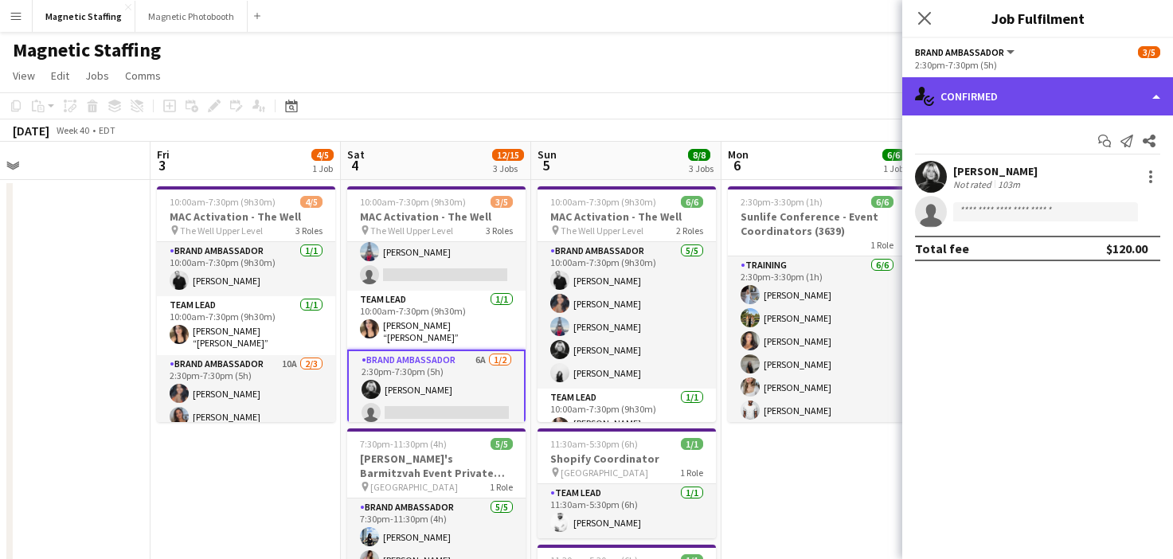
click at [1053, 112] on div "single-neutral-actions-check-2 Confirmed" at bounding box center [1037, 96] width 271 height 38
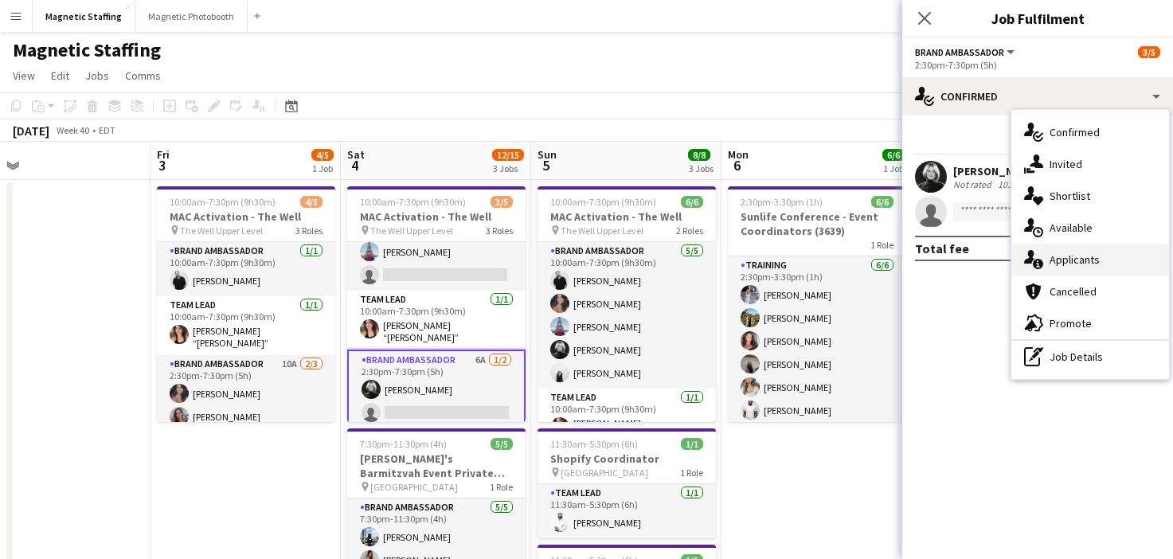
click at [1055, 261] on span "Applicants" at bounding box center [1075, 260] width 50 height 14
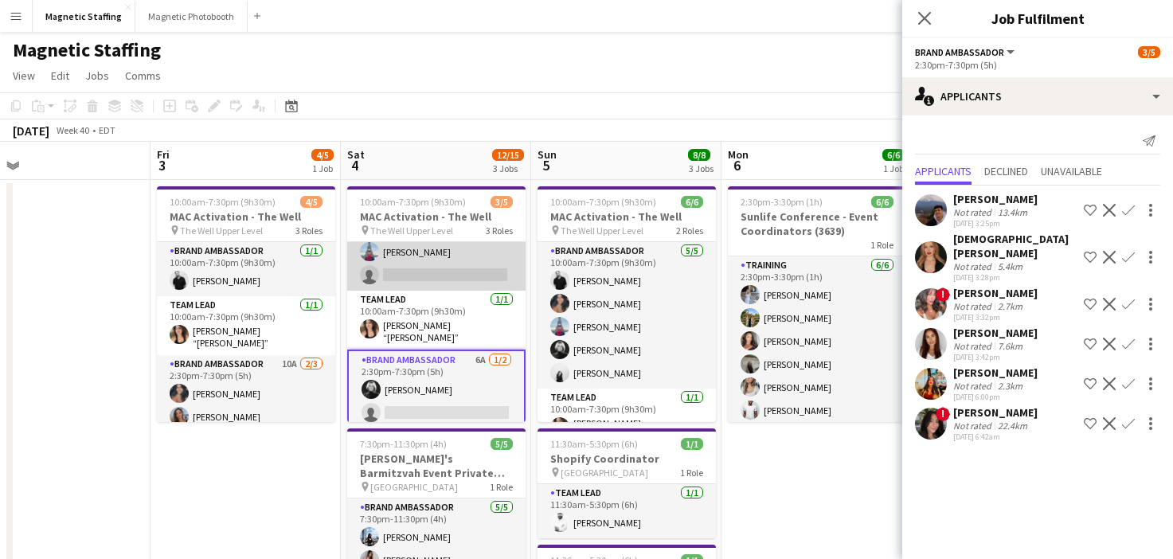
scroll to position [0, 420]
click at [378, 286] on app-card-role "Brand Ambassador 11A [DATE] 10:00am-7:30pm (9h30m) [PERSON_NAME] single-neutral…" at bounding box center [437, 251] width 178 height 77
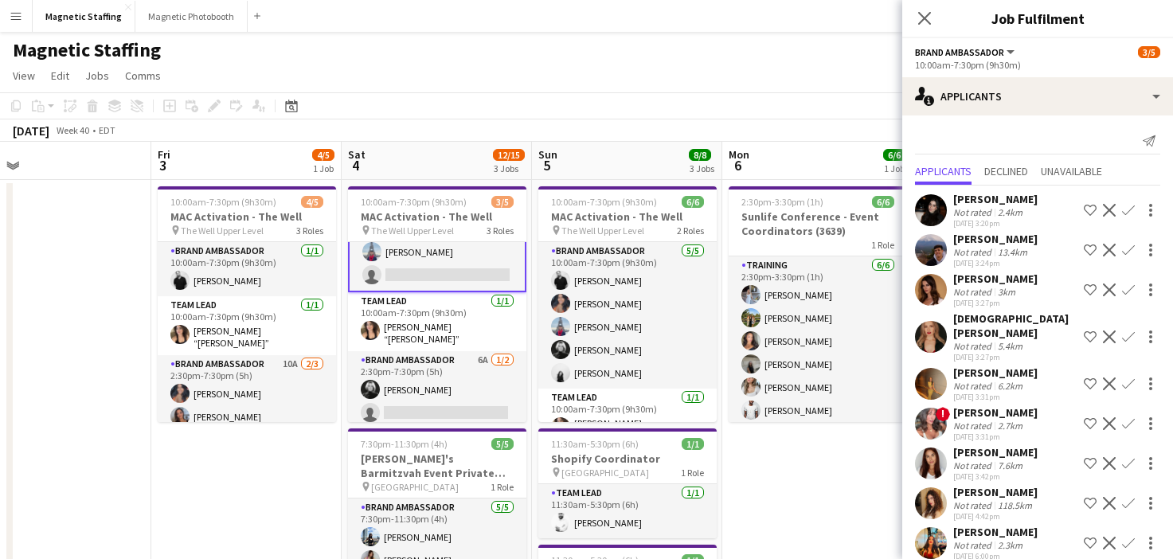
scroll to position [44, 0]
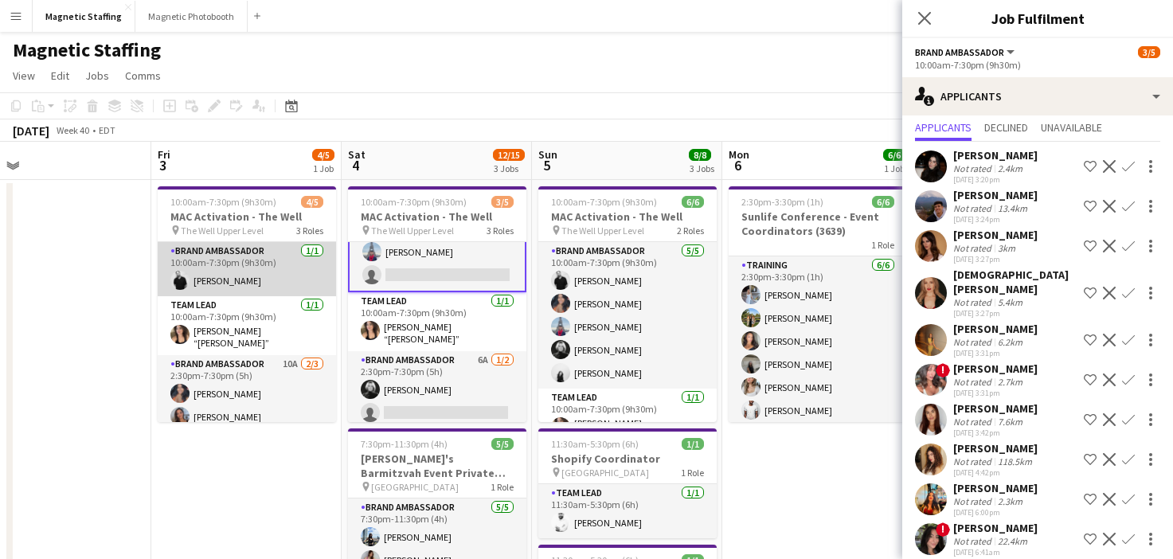
click at [269, 275] on app-card-role "Brand Ambassador [DATE] 10:00am-7:30pm (9h30m) [PERSON_NAME]" at bounding box center [247, 269] width 178 height 54
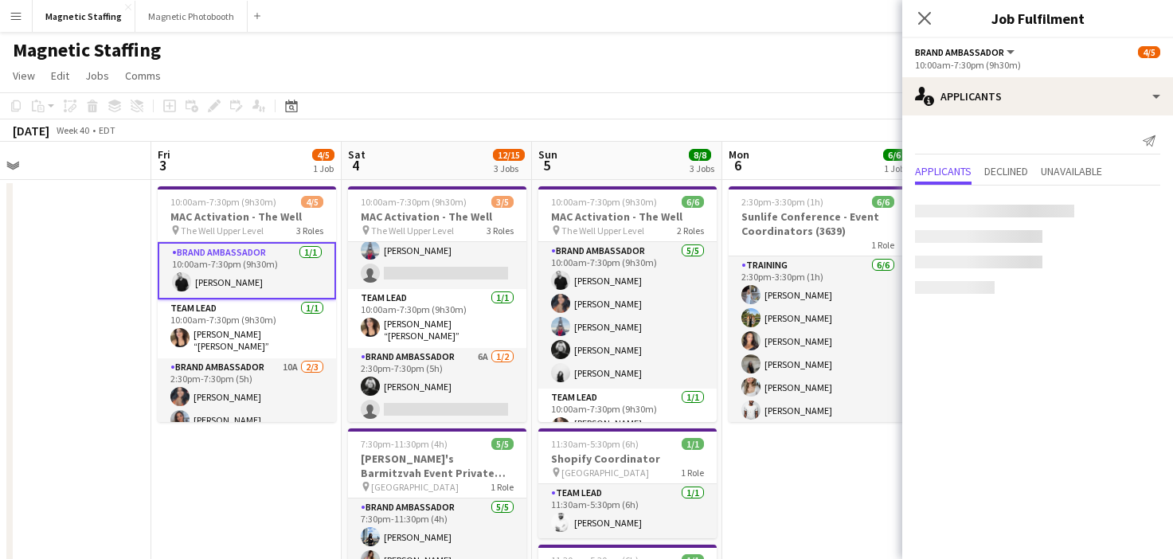
scroll to position [0, 0]
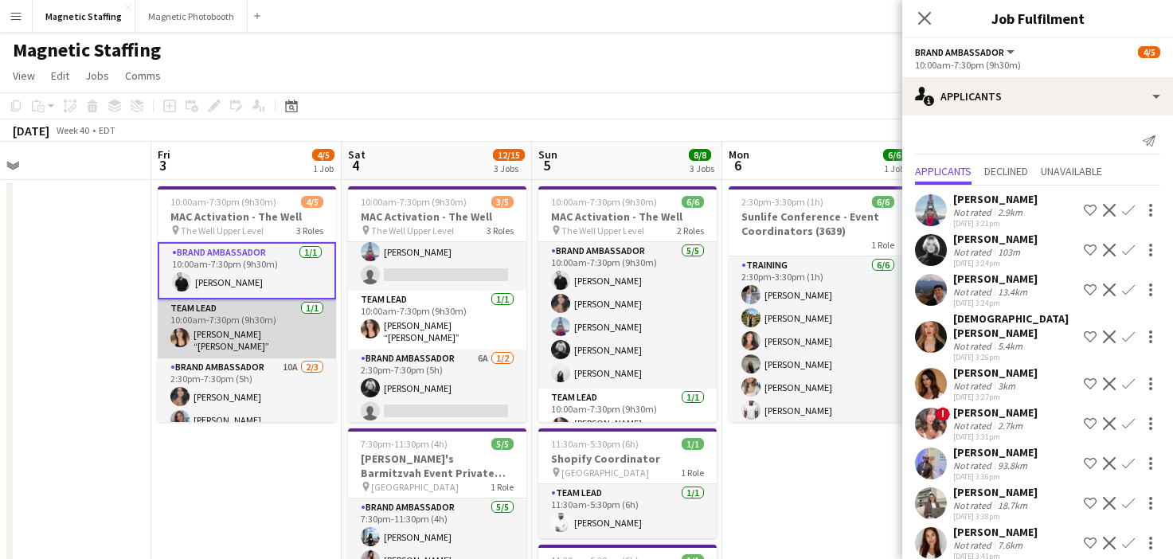
click at [249, 327] on app-card-role "Team Lead [DATE] 10:00am-7:30pm (9h30m) [PERSON_NAME] “[PERSON_NAME]” [PERSON_N…" at bounding box center [247, 328] width 178 height 59
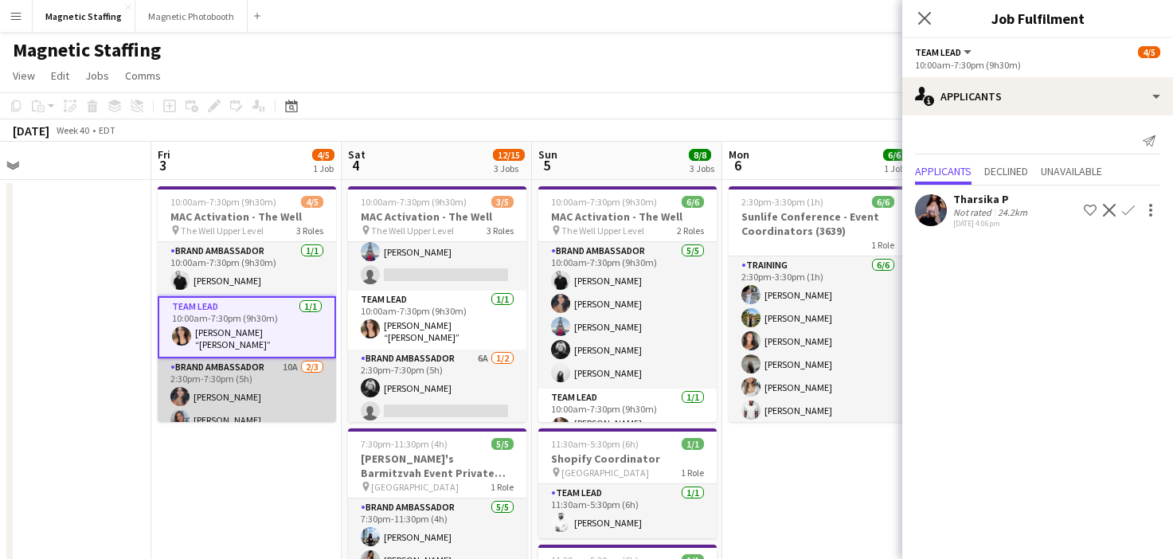
click at [225, 393] on app-card-role "Brand Ambassador 10A [DATE] 2:30pm-7:30pm (5h) [PERSON_NAME] [PERSON_NAME] sing…" at bounding box center [247, 408] width 178 height 100
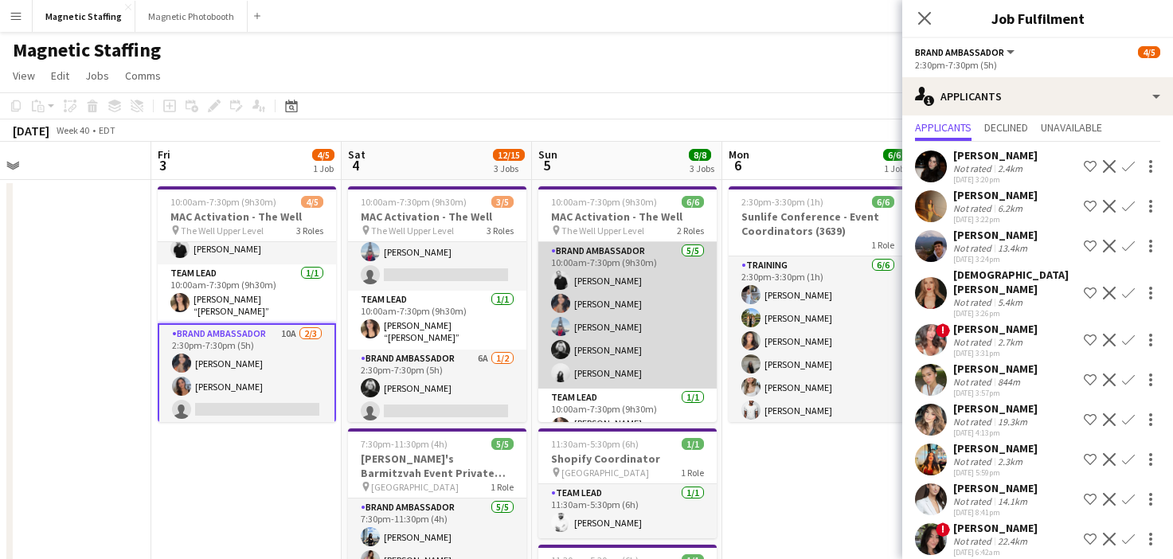
scroll to position [21, 0]
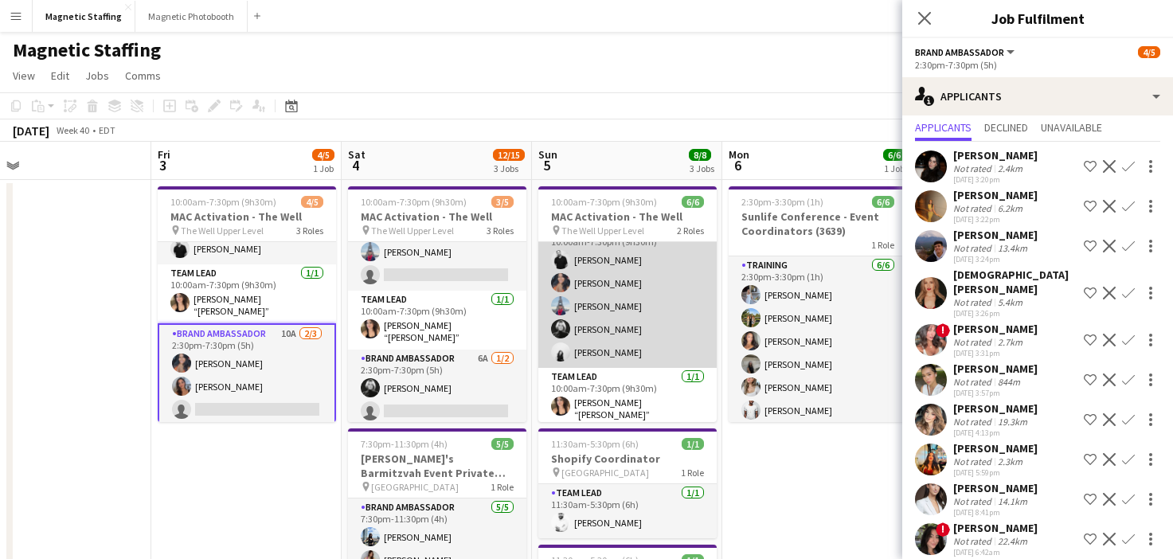
click at [640, 343] on app-card-role "Brand Ambassador [DATE] 10:00am-7:30pm (9h30m) [PERSON_NAME] [PERSON_NAME] [PER…" at bounding box center [627, 294] width 178 height 147
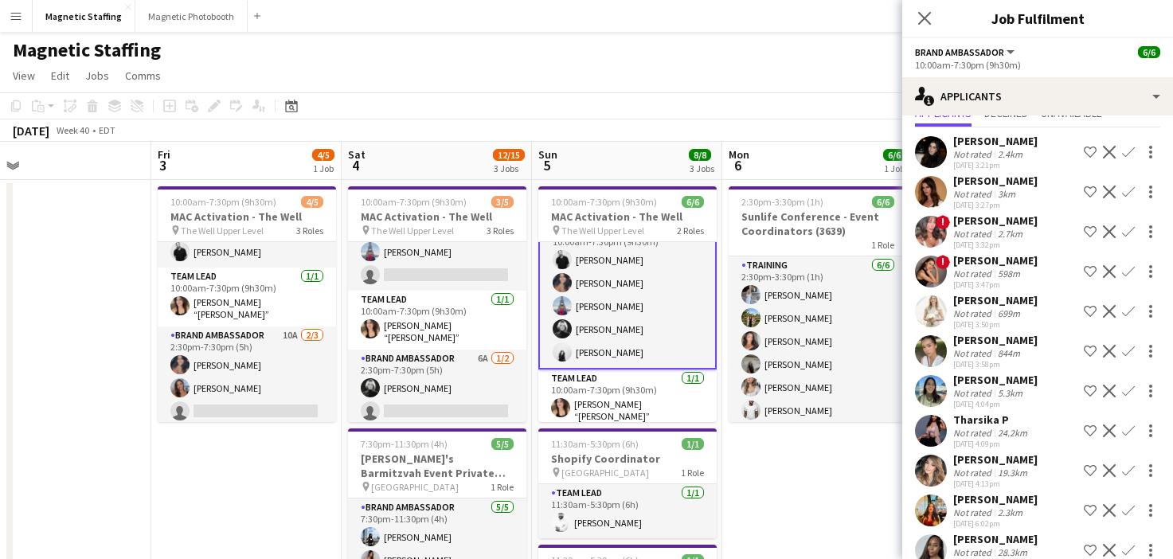
scroll to position [61, 0]
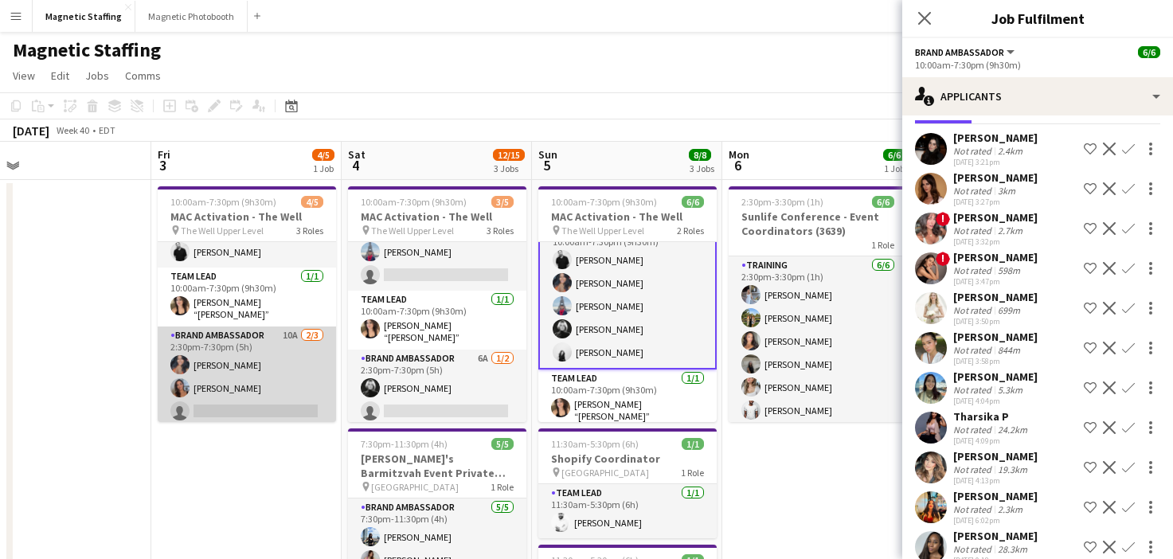
click at [249, 405] on app-card-role "Brand Ambassador 10A [DATE] 2:30pm-7:30pm (5h) [PERSON_NAME] [PERSON_NAME] sing…" at bounding box center [247, 377] width 178 height 100
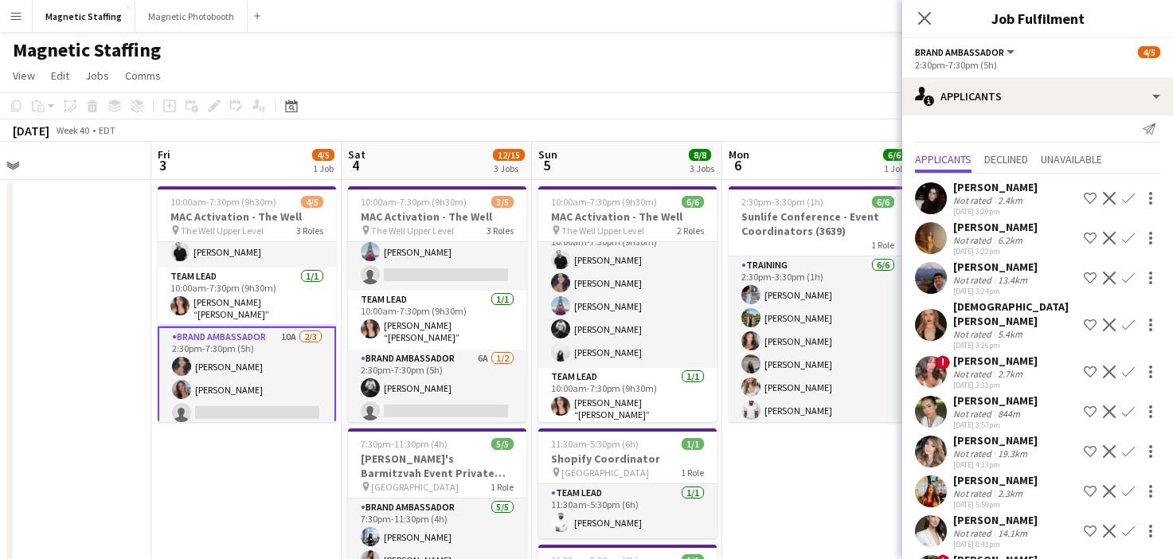
click at [1125, 445] on app-icon "Confirm" at bounding box center [1128, 451] width 13 height 13
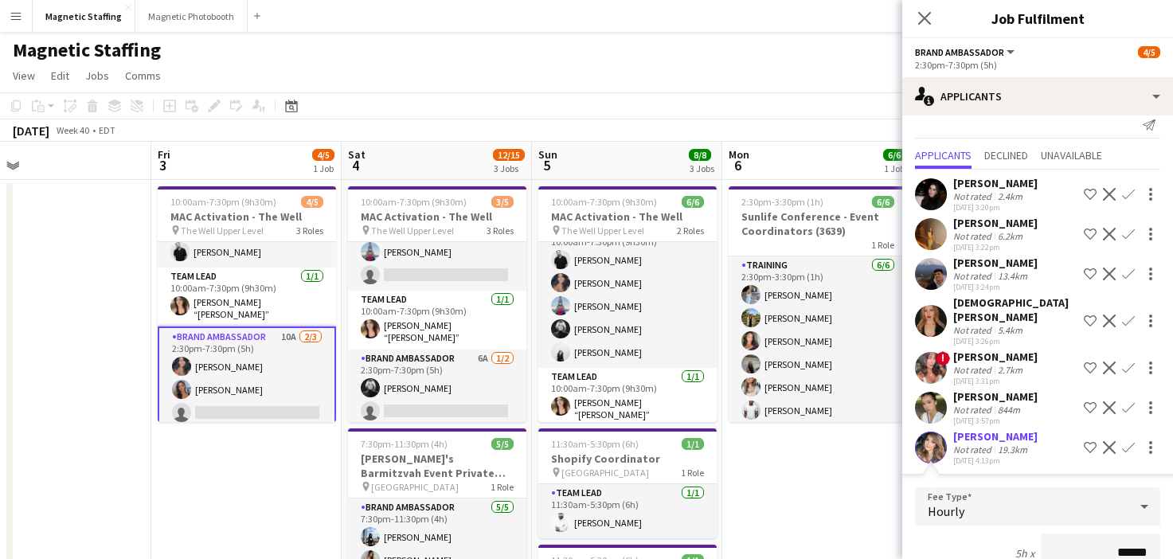
scroll to position [354, 0]
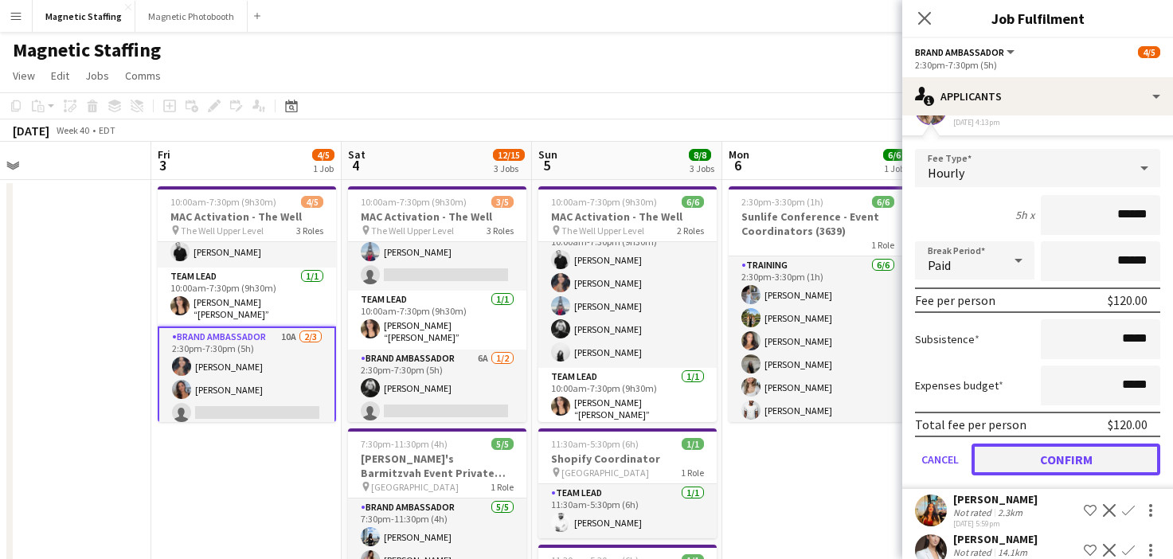
click at [1078, 446] on button "Confirm" at bounding box center [1066, 460] width 189 height 32
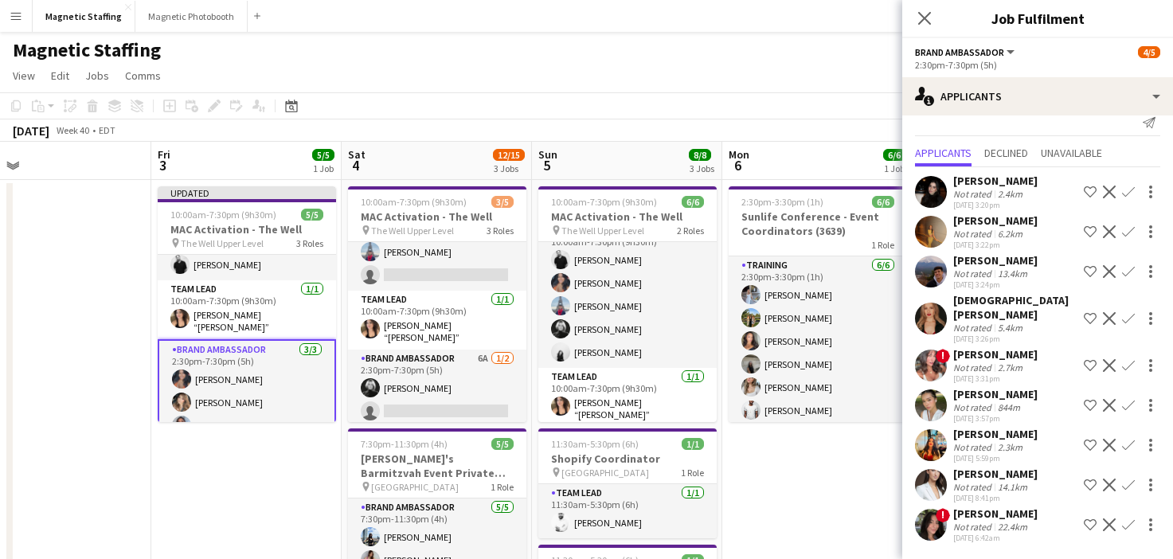
scroll to position [0, 0]
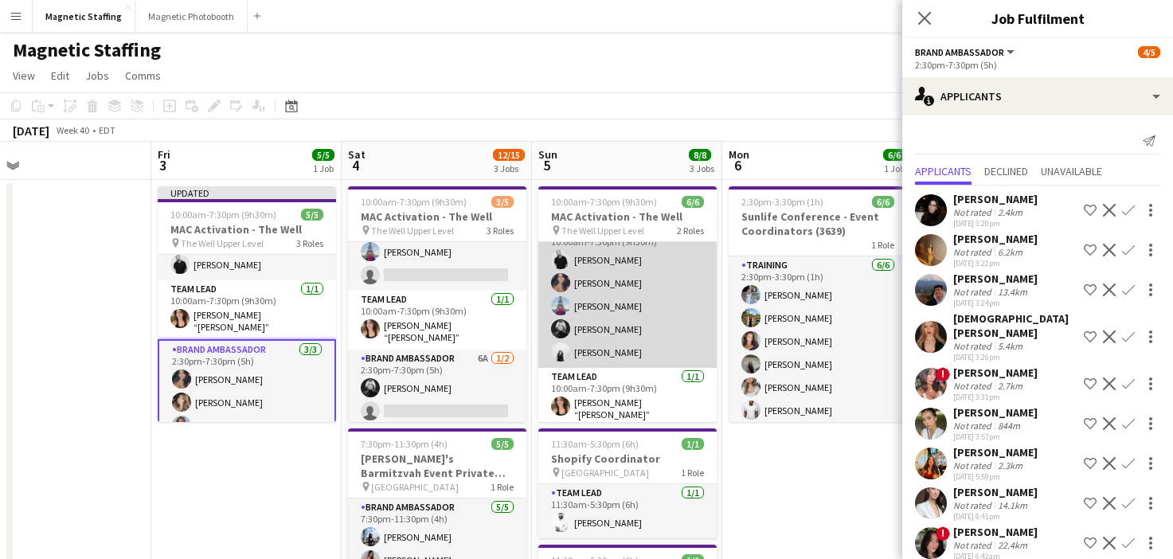
click at [621, 352] on app-card-role "Brand Ambassador [DATE] 10:00am-7:30pm (9h30m) [PERSON_NAME] [PERSON_NAME] [PER…" at bounding box center [627, 294] width 178 height 147
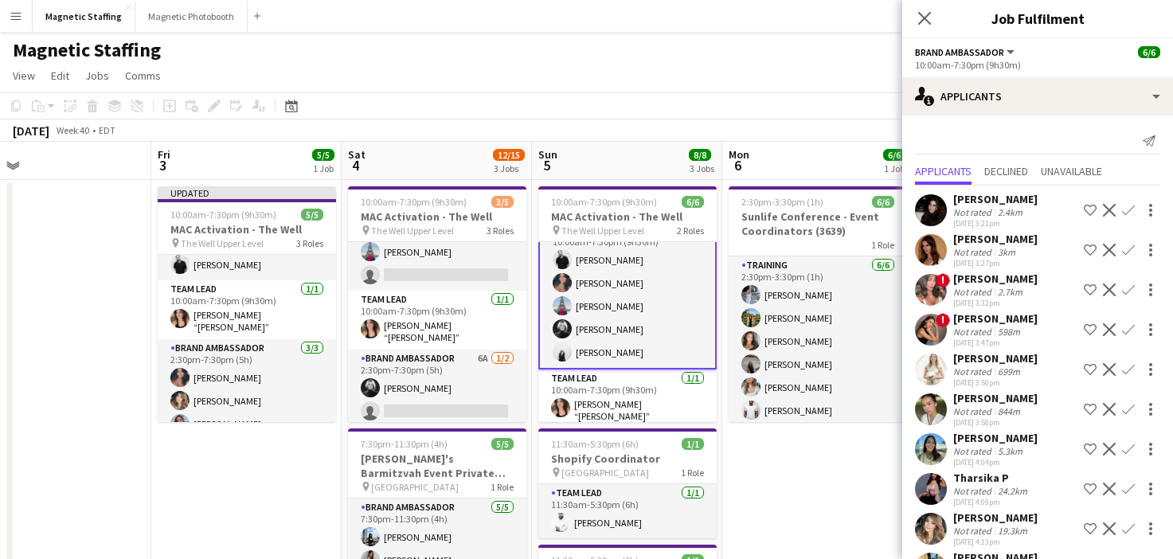
click at [644, 330] on app-card-role "Brand Ambassador [DATE] 10:00am-7:30pm (9h30m) [PERSON_NAME] [PERSON_NAME] [PER…" at bounding box center [627, 295] width 178 height 150
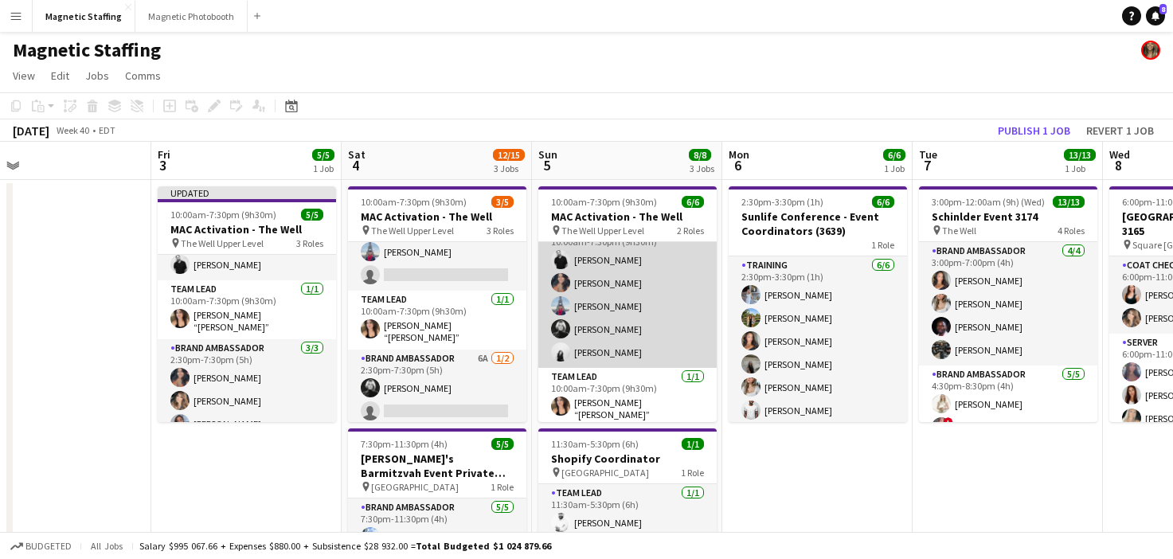
click at [644, 330] on app-card-role "Brand Ambassador [DATE] 10:00am-7:30pm (9h30m) [PERSON_NAME] [PERSON_NAME] [PER…" at bounding box center [627, 294] width 178 height 147
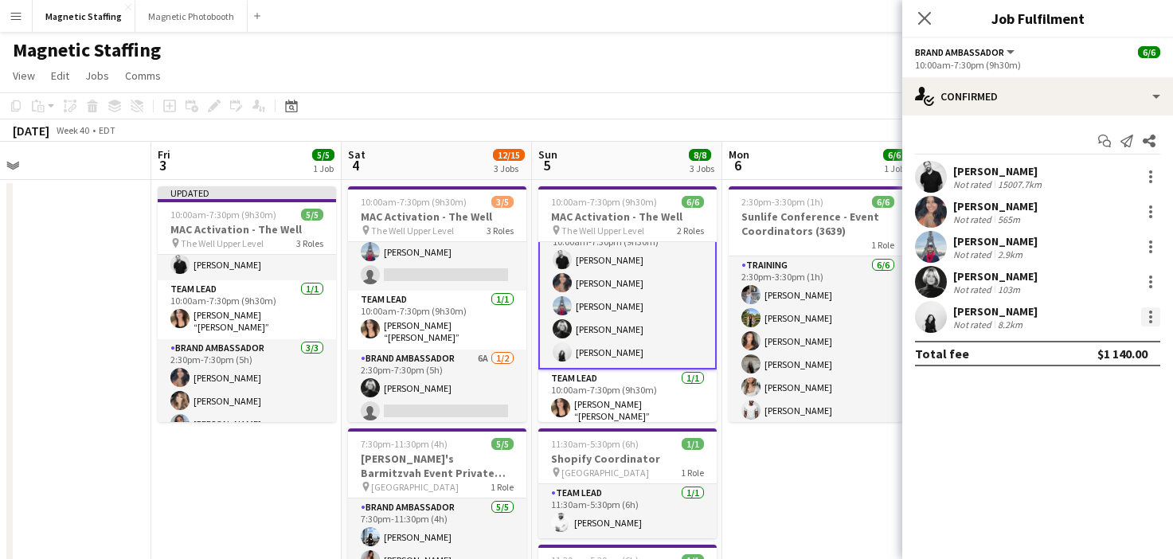
click at [1153, 319] on div at bounding box center [1150, 316] width 19 height 19
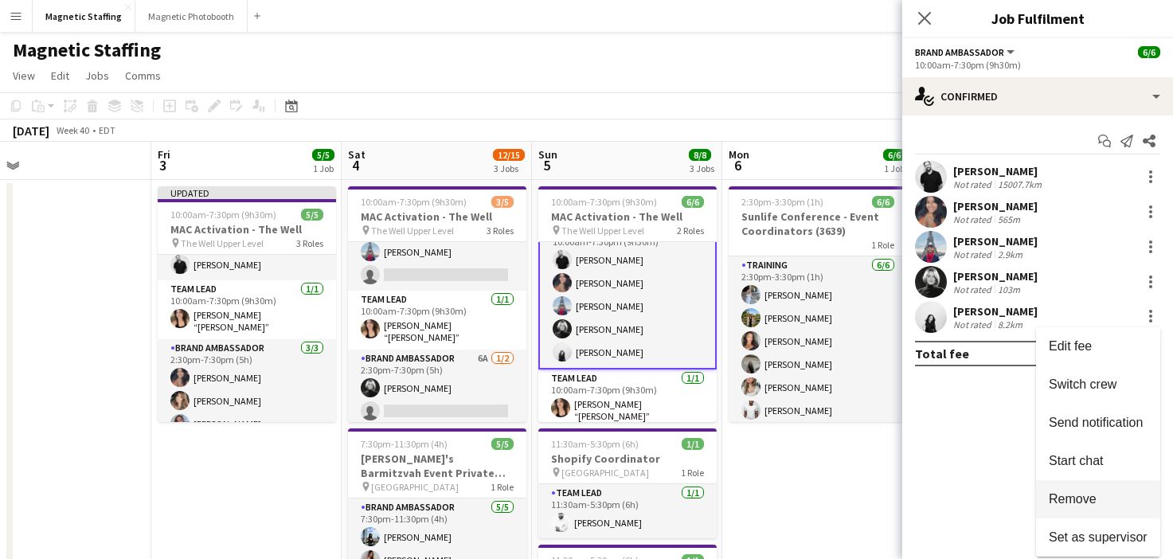
click at [1059, 503] on span "Remove" at bounding box center [1073, 499] width 48 height 14
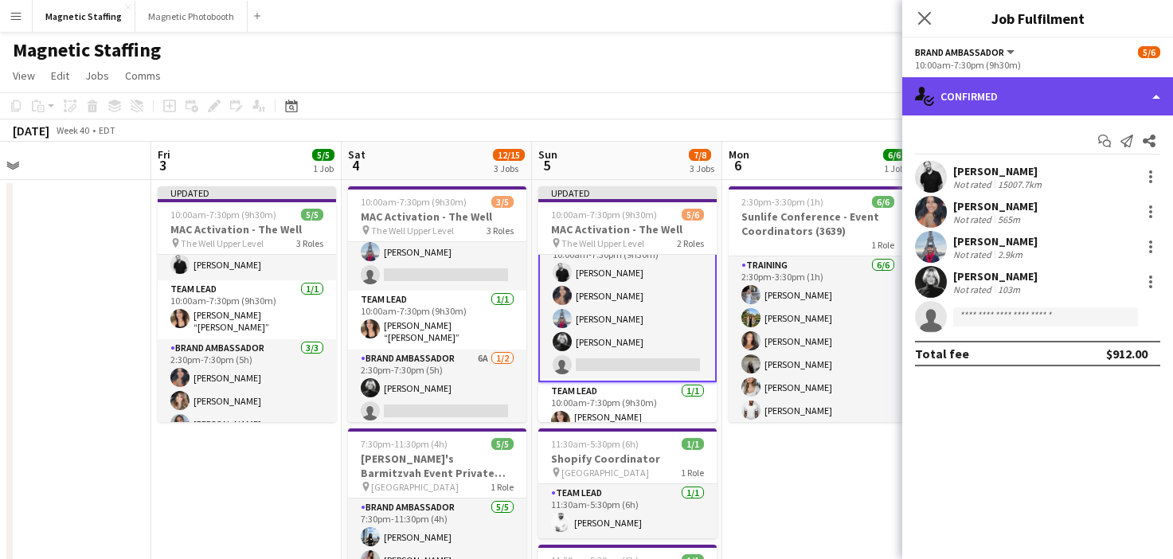
click at [1053, 104] on div "single-neutral-actions-check-2 Confirmed" at bounding box center [1037, 96] width 271 height 38
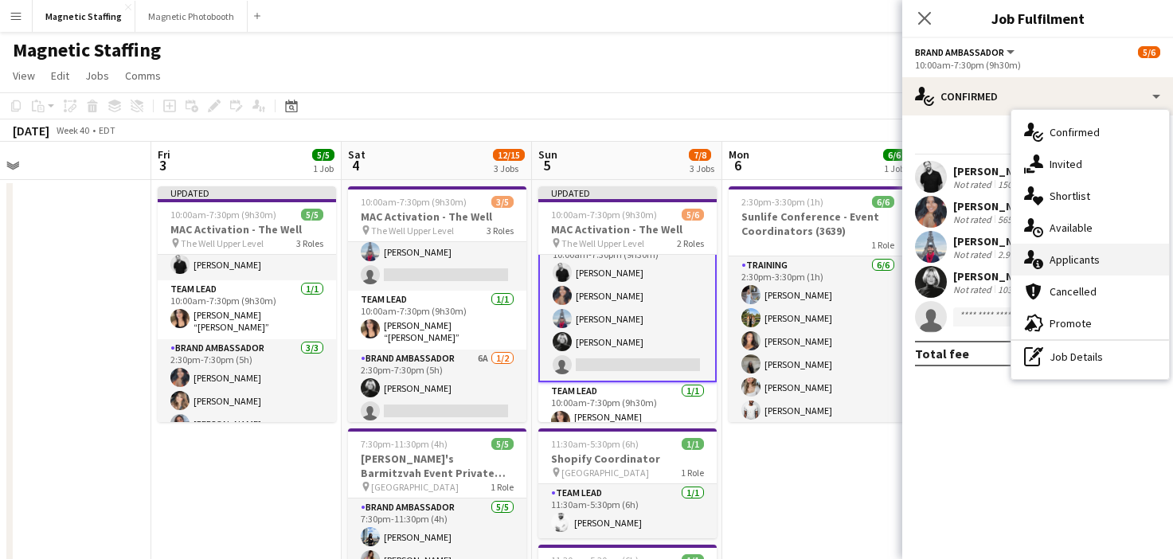
click at [1059, 258] on span "Applicants" at bounding box center [1075, 260] width 50 height 14
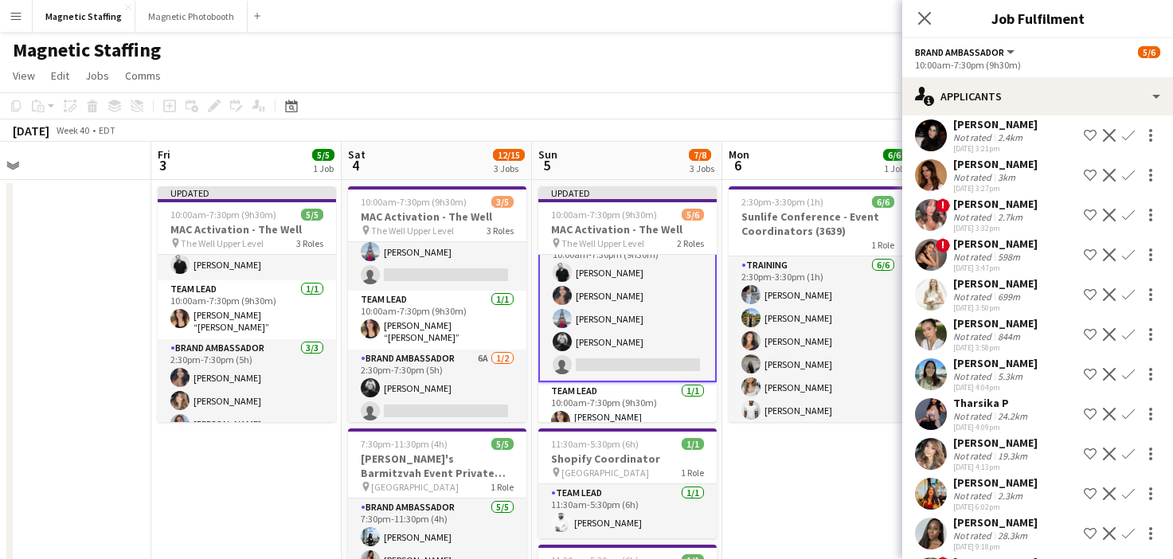
scroll to position [60, 0]
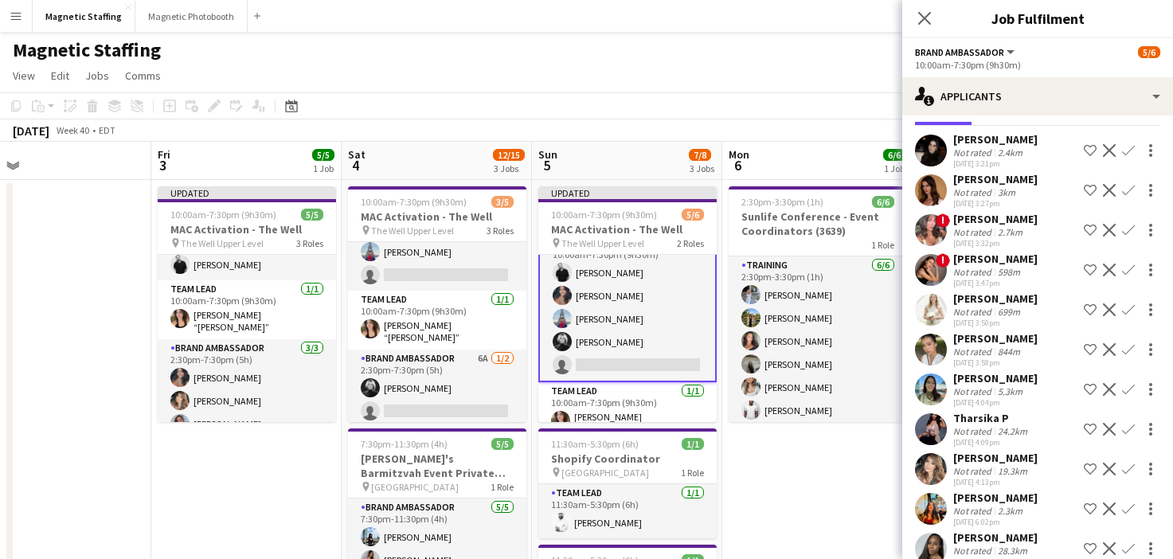
click at [1129, 473] on app-icon "Confirm" at bounding box center [1128, 469] width 13 height 13
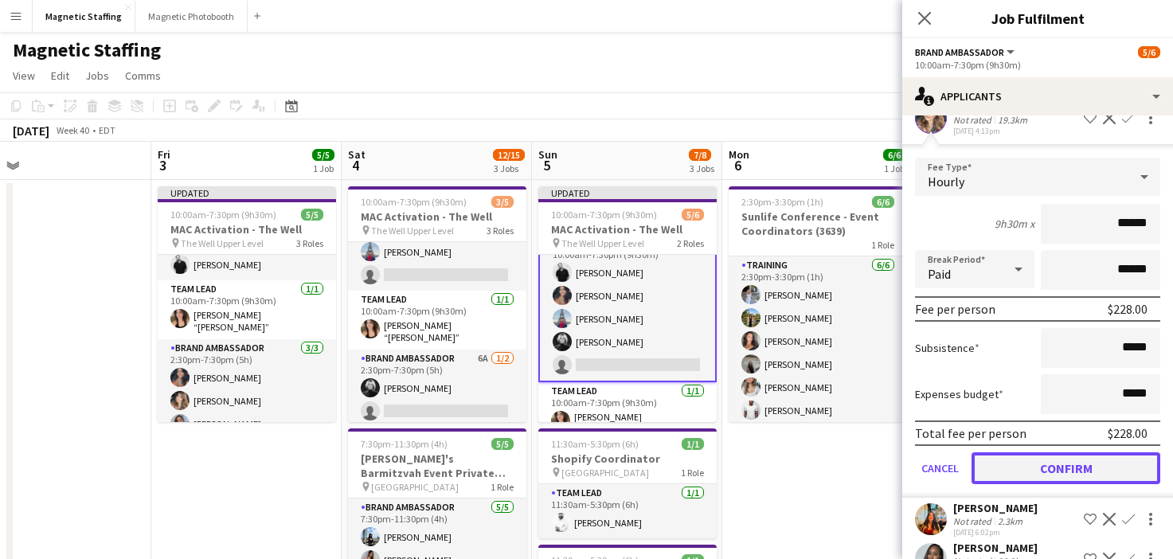
click at [1056, 468] on button "Confirm" at bounding box center [1066, 468] width 189 height 32
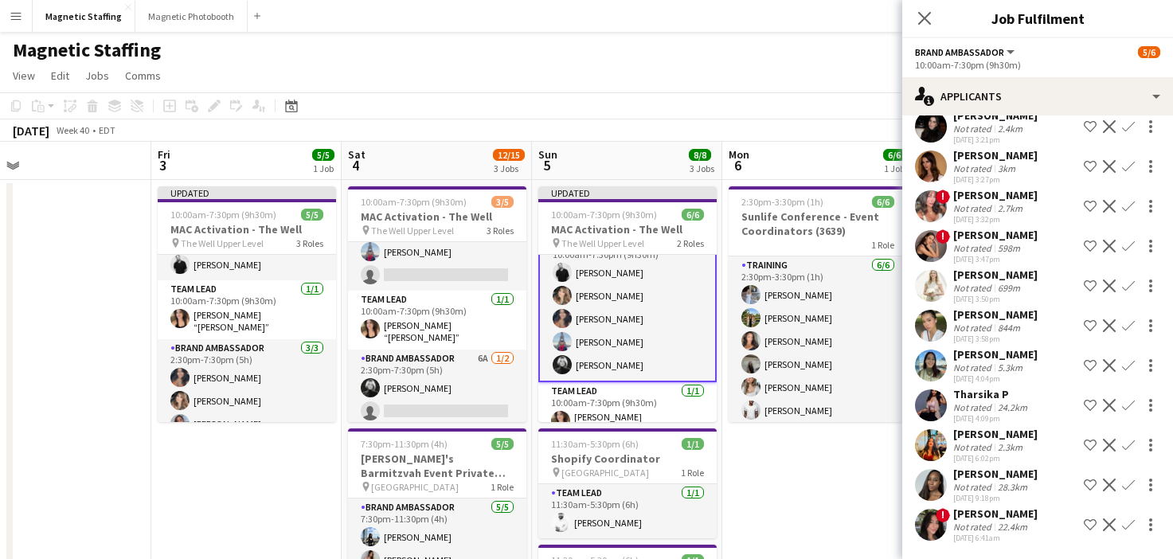
scroll to position [10, 0]
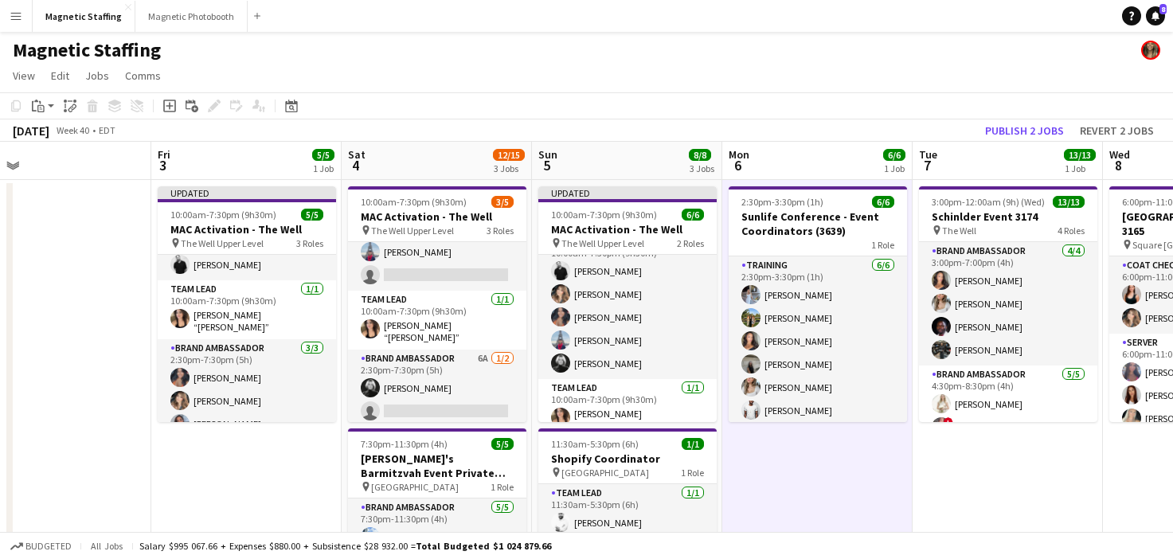
scroll to position [21, 0]
click at [1020, 132] on button "Publish 2 jobs" at bounding box center [1025, 130] width 92 height 21
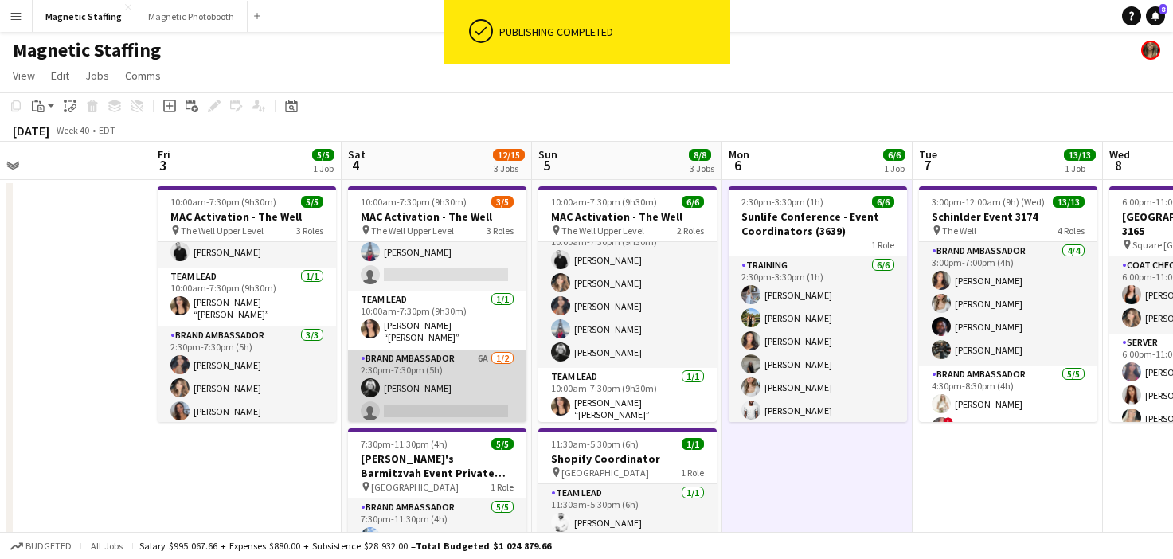
scroll to position [0, 0]
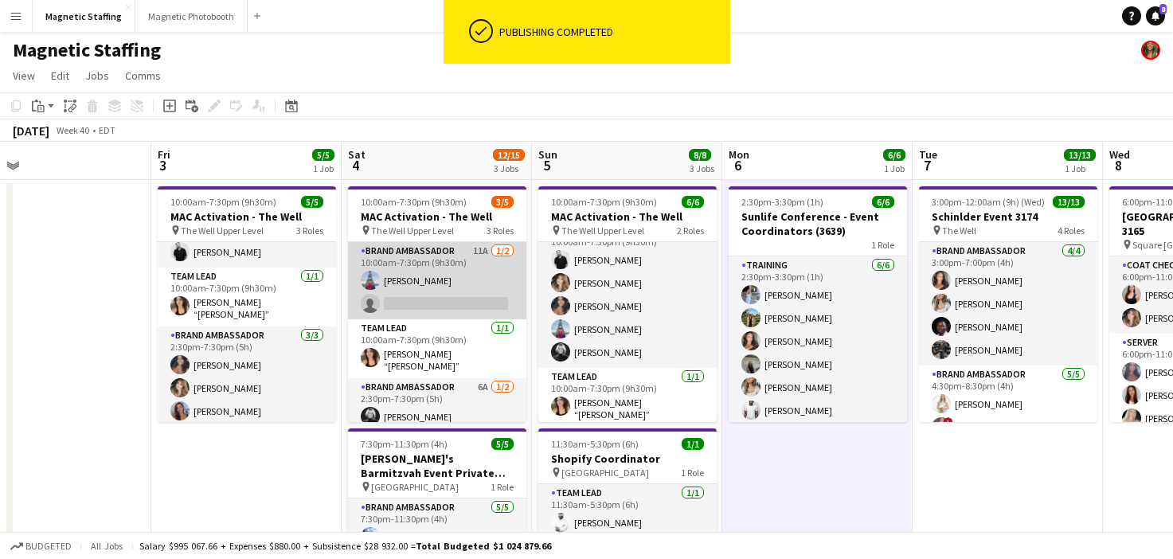
click at [440, 299] on app-card-role "Brand Ambassador 11A [DATE] 10:00am-7:30pm (9h30m) [PERSON_NAME] single-neutral…" at bounding box center [437, 280] width 178 height 77
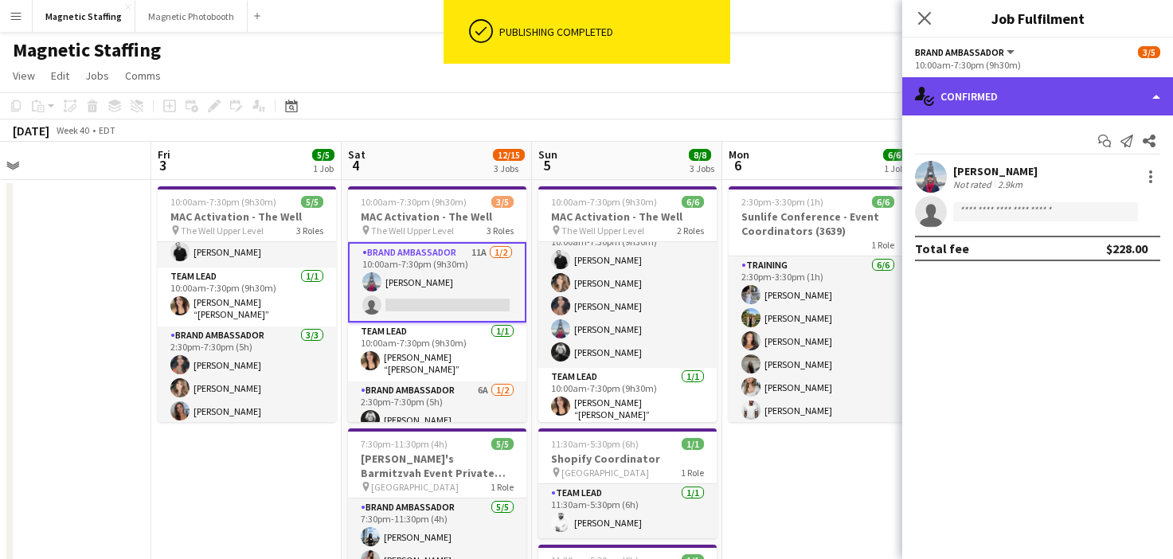
click at [972, 86] on div "single-neutral-actions-check-2 Confirmed" at bounding box center [1037, 96] width 271 height 38
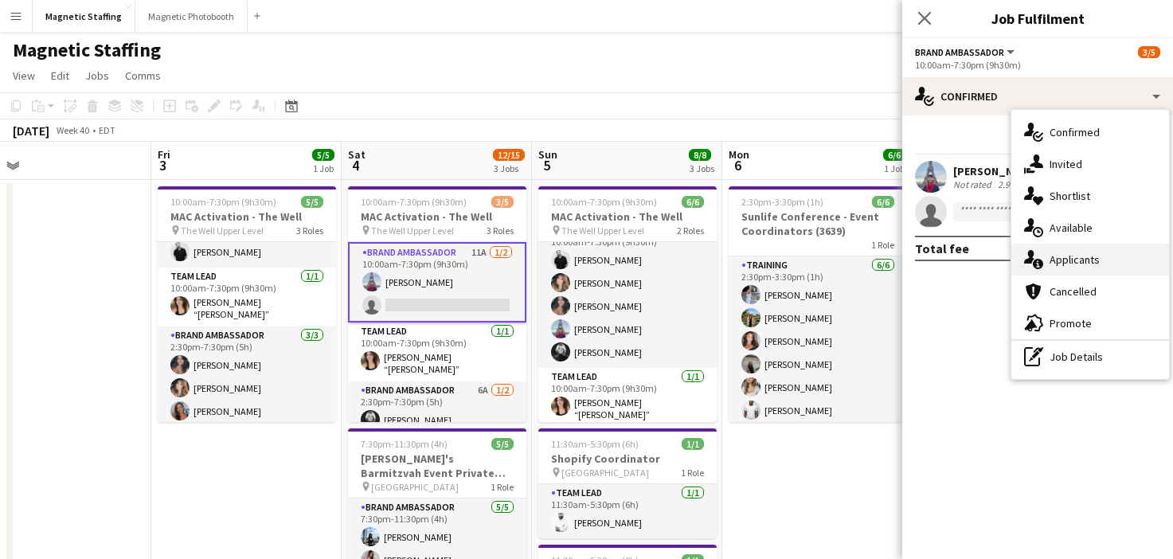
click at [1024, 253] on div "single-neutral-actions-information Applicants" at bounding box center [1091, 260] width 158 height 32
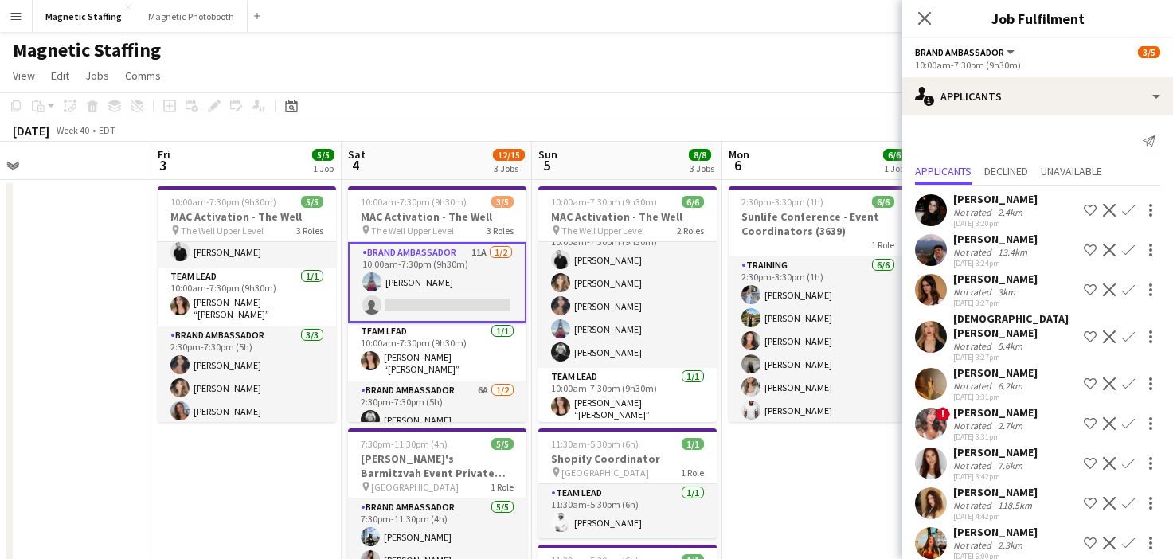
scroll to position [44, 0]
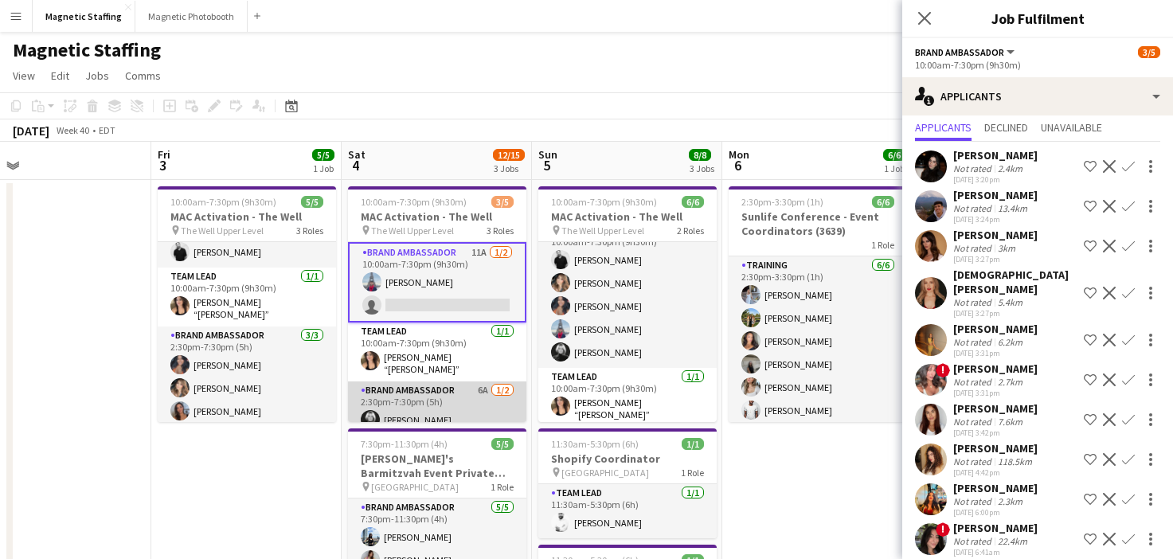
click at [413, 408] on app-card-role "Brand Ambassador 6A [DATE] 2:30pm-7:30pm (5h) [PERSON_NAME] single-neutral-acti…" at bounding box center [437, 420] width 178 height 77
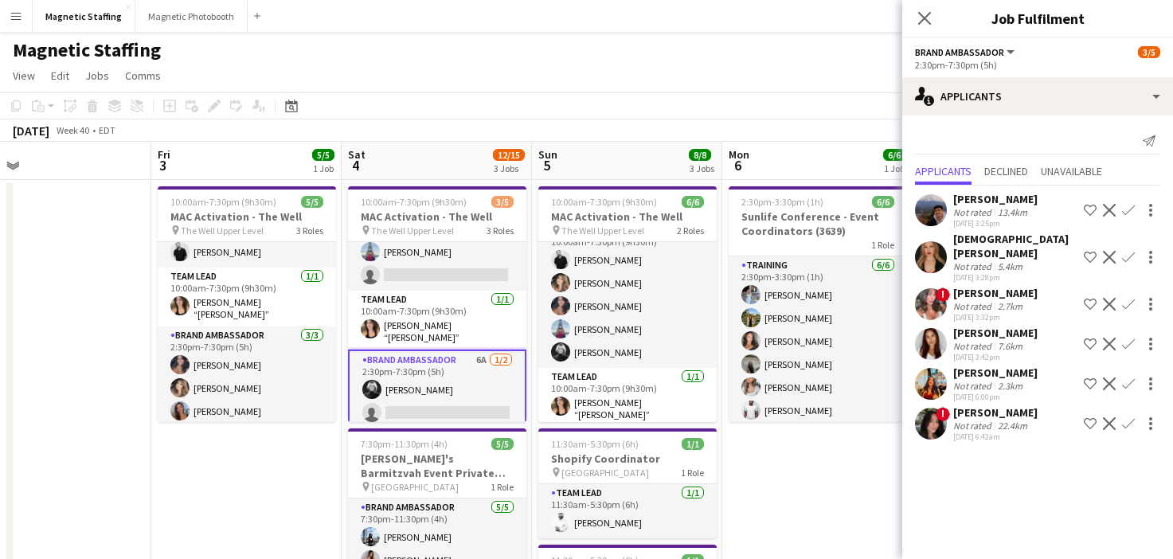
scroll to position [32, 0]
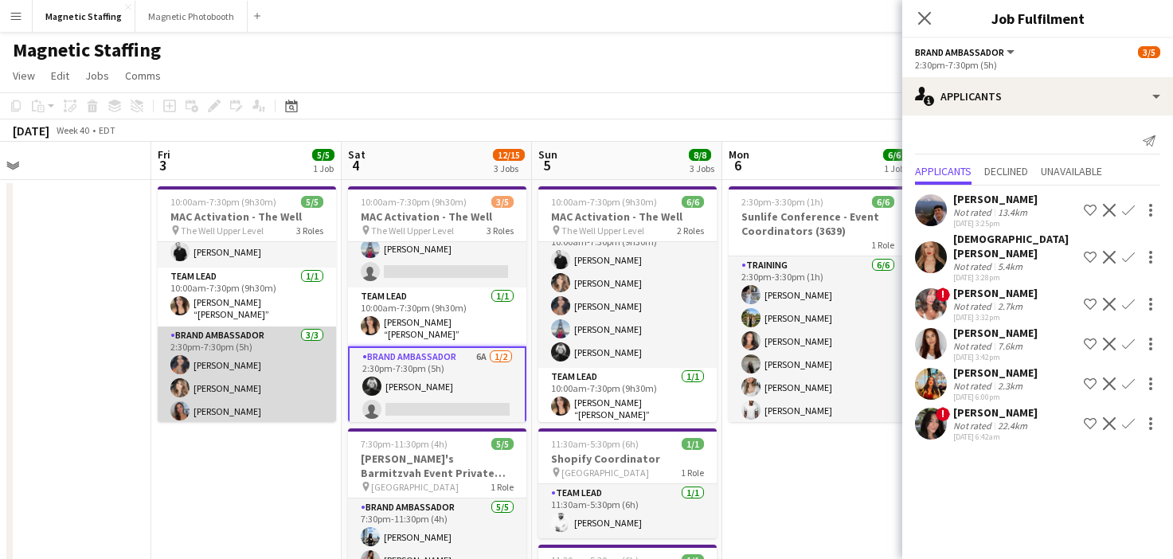
click at [292, 379] on app-card-role "Brand Ambassador [DATE] 2:30pm-7:30pm (5h) [PERSON_NAME] [PERSON_NAME] [PERSON_…" at bounding box center [247, 377] width 178 height 100
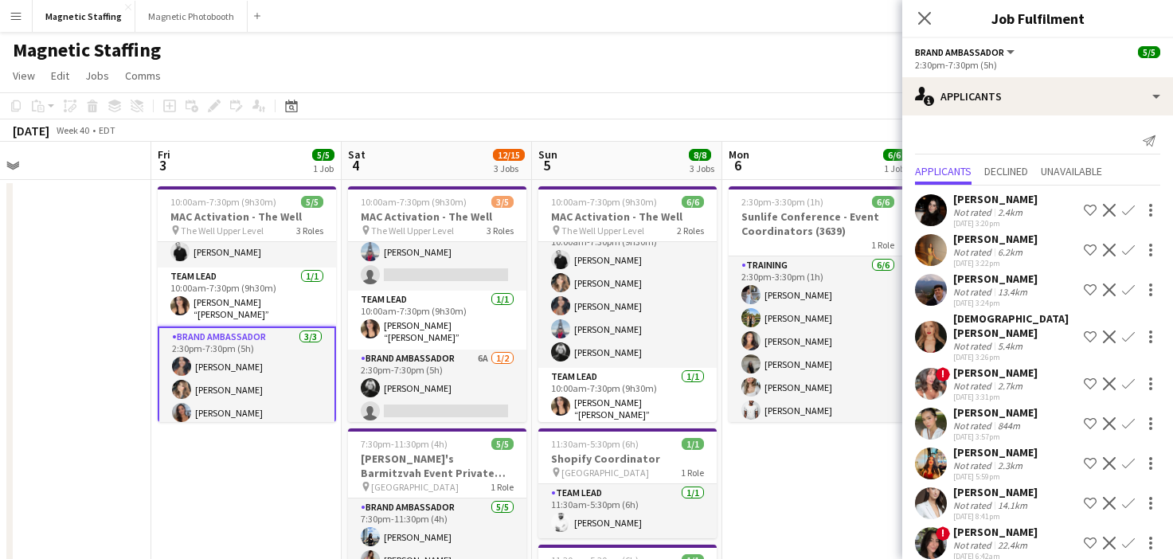
scroll to position [4, 0]
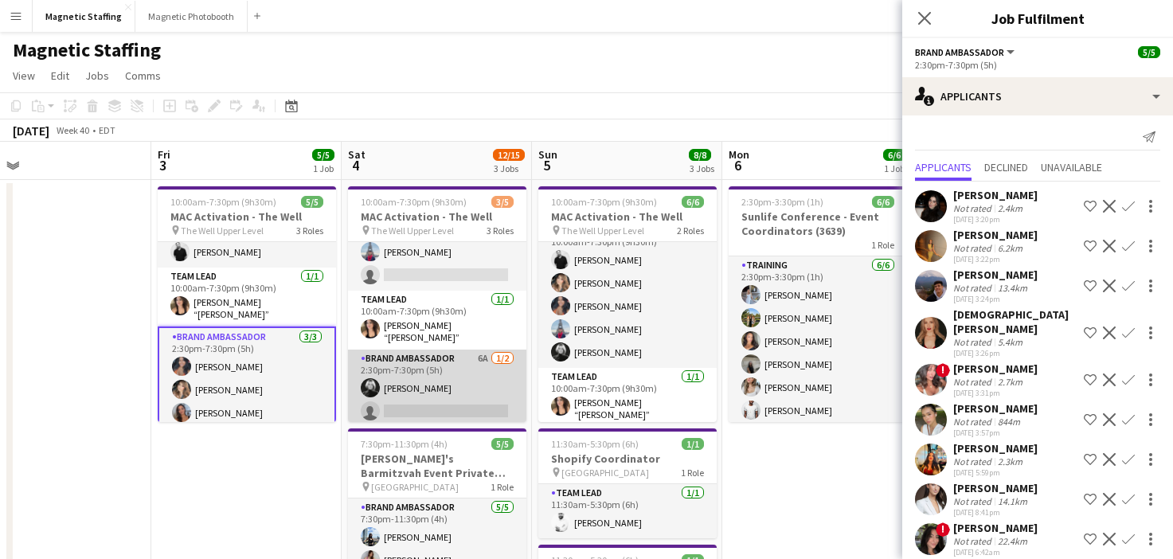
click at [433, 413] on app-card-role "Brand Ambassador 6A [DATE] 2:30pm-7:30pm (5h) [PERSON_NAME] single-neutral-acti…" at bounding box center [437, 388] width 178 height 77
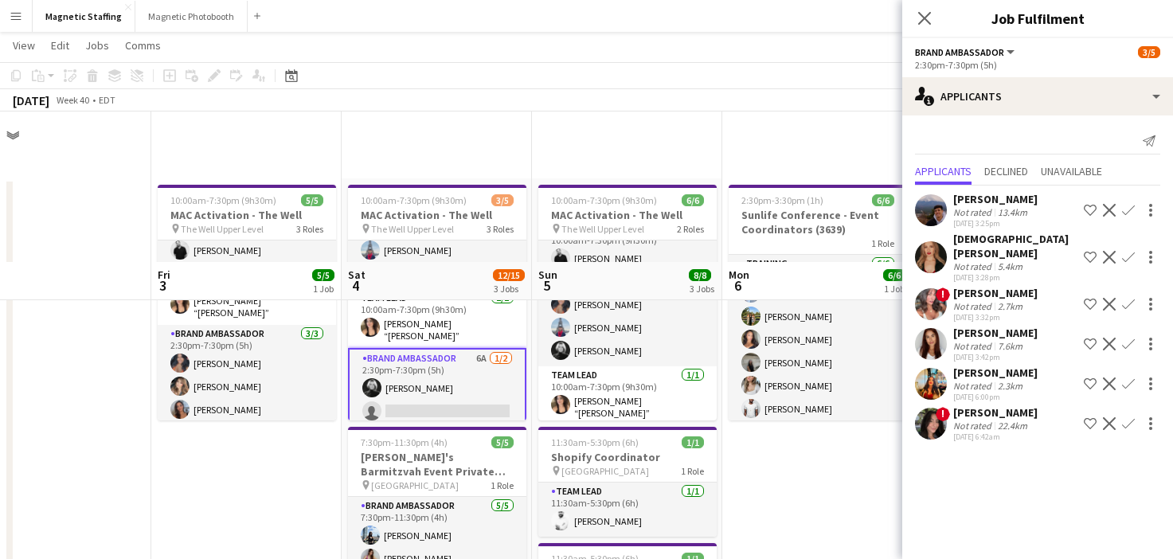
scroll to position [398, 0]
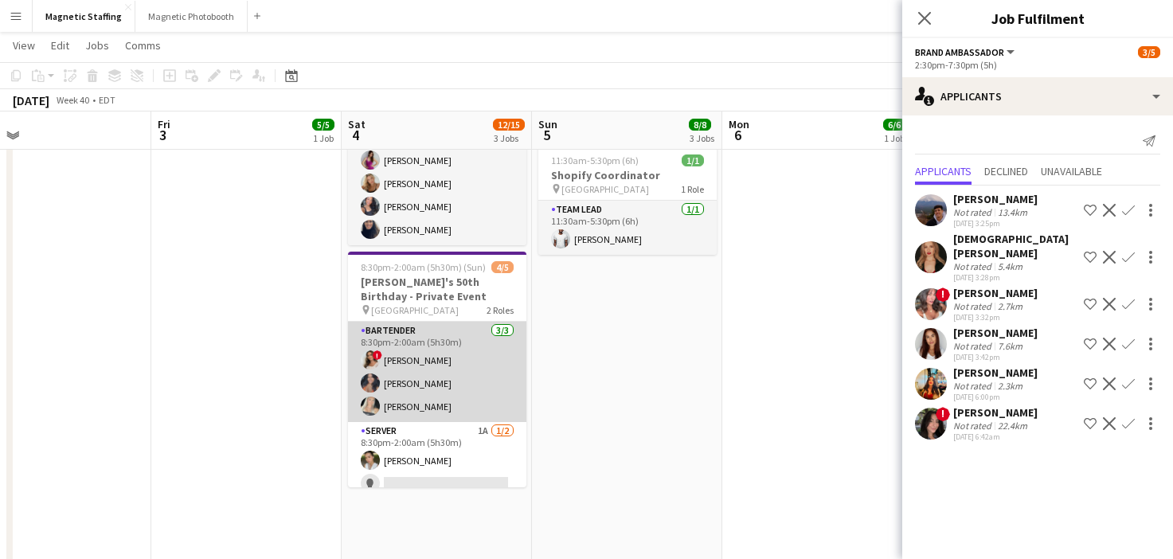
click at [451, 368] on app-card-role "Bartender [DATE] 8:30pm-2:00am (5h30m) ! [PERSON_NAME] [PERSON_NAME] [PERSON_NA…" at bounding box center [437, 372] width 178 height 100
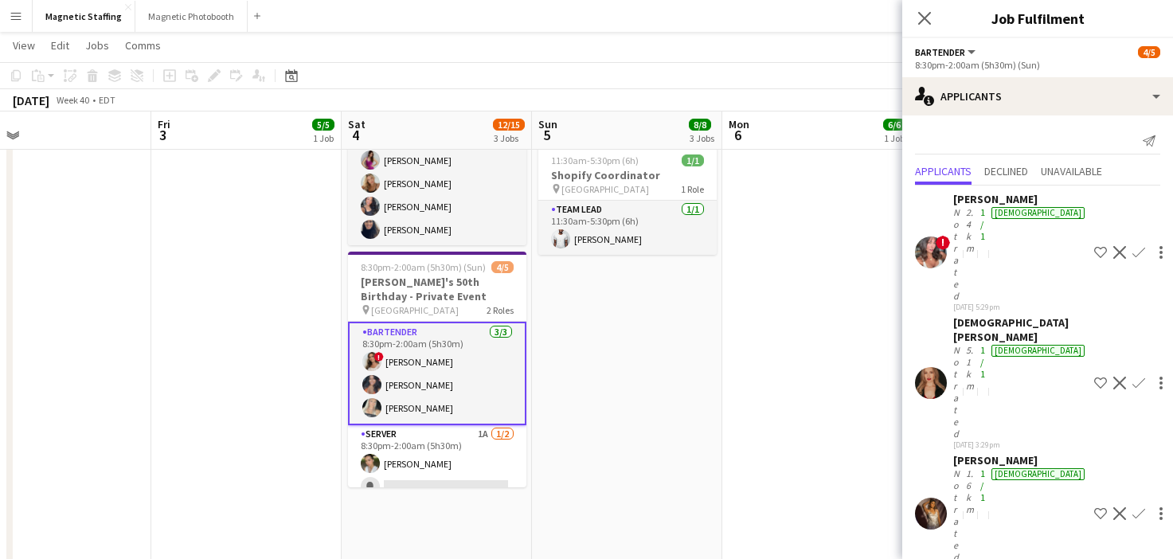
click at [933, 498] on app-user-avatar at bounding box center [931, 514] width 32 height 32
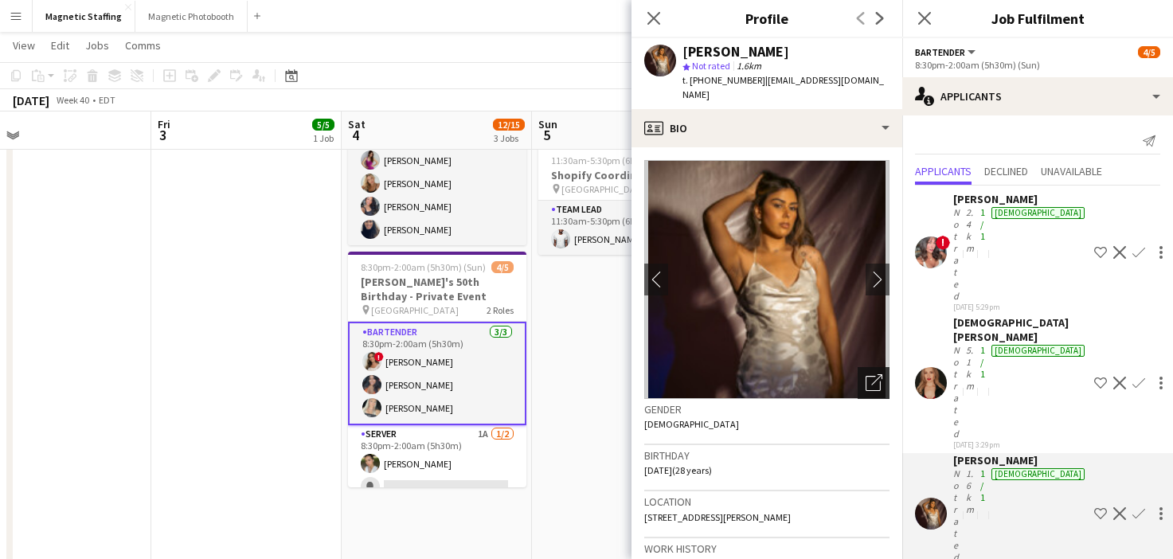
click at [867, 374] on icon "Open photos pop-in" at bounding box center [874, 382] width 17 height 17
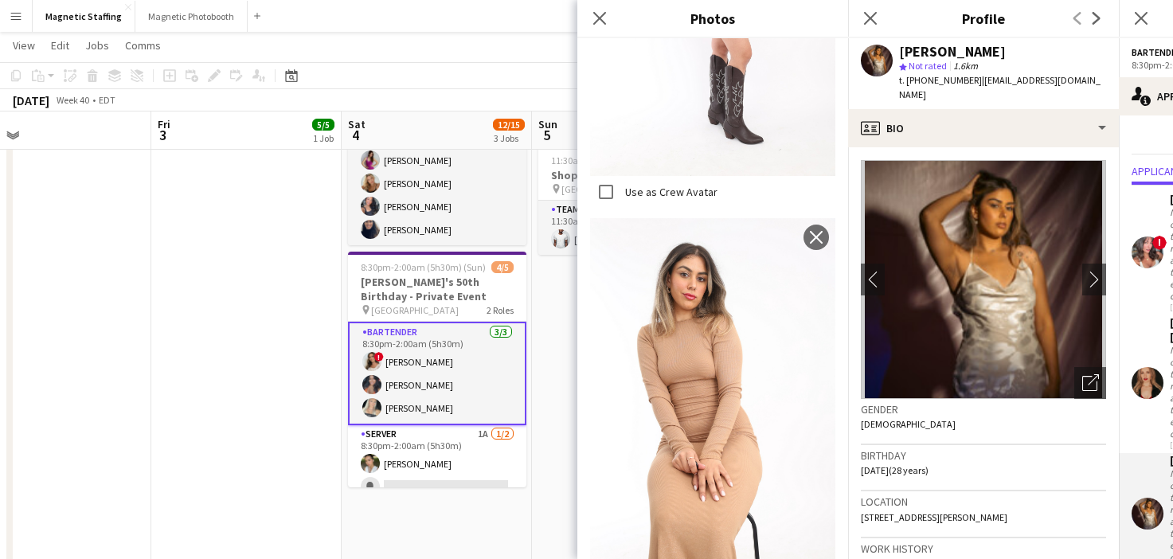
scroll to position [921, 0]
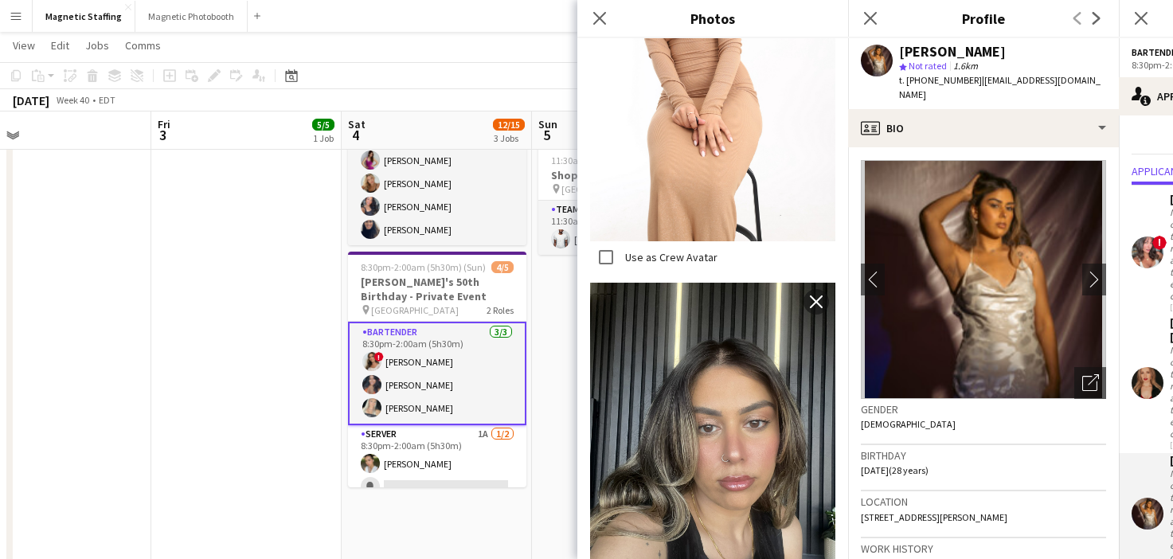
drag, startPoint x: 735, startPoint y: 399, endPoint x: 671, endPoint y: 0, distance: 404.1
click at [0, 0] on body "Menu Boards Boards Boards All jobs Status Workforce Workforce My Workforce Recr…" at bounding box center [586, 145] width 1173 height 1087
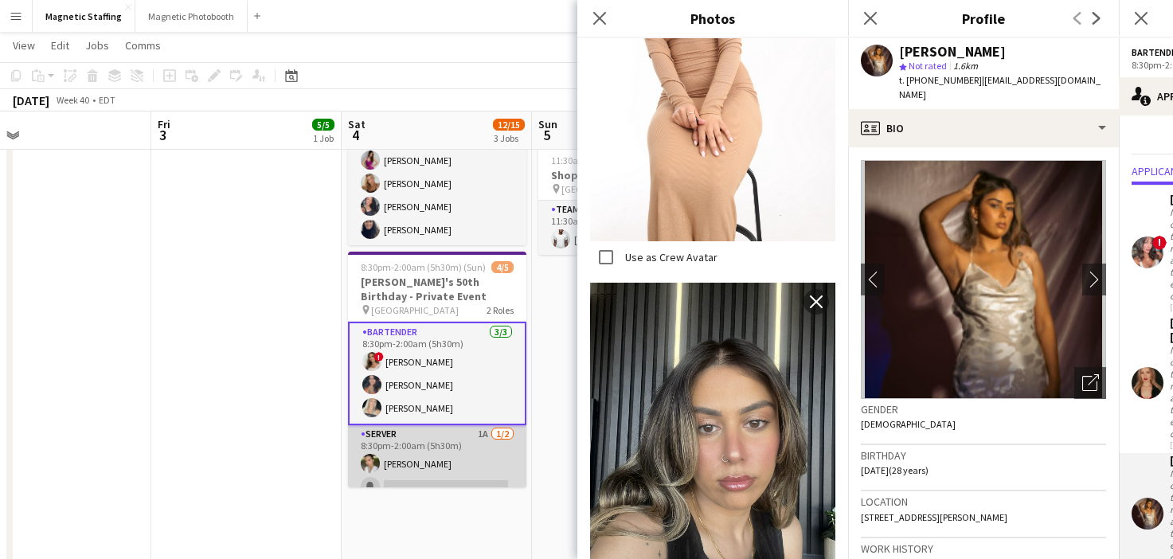
click at [408, 452] on app-card-role "Server 1A [DATE] 8:30pm-2:00am (5h30m) [PERSON_NAME] single-neutral-actions" at bounding box center [437, 463] width 178 height 77
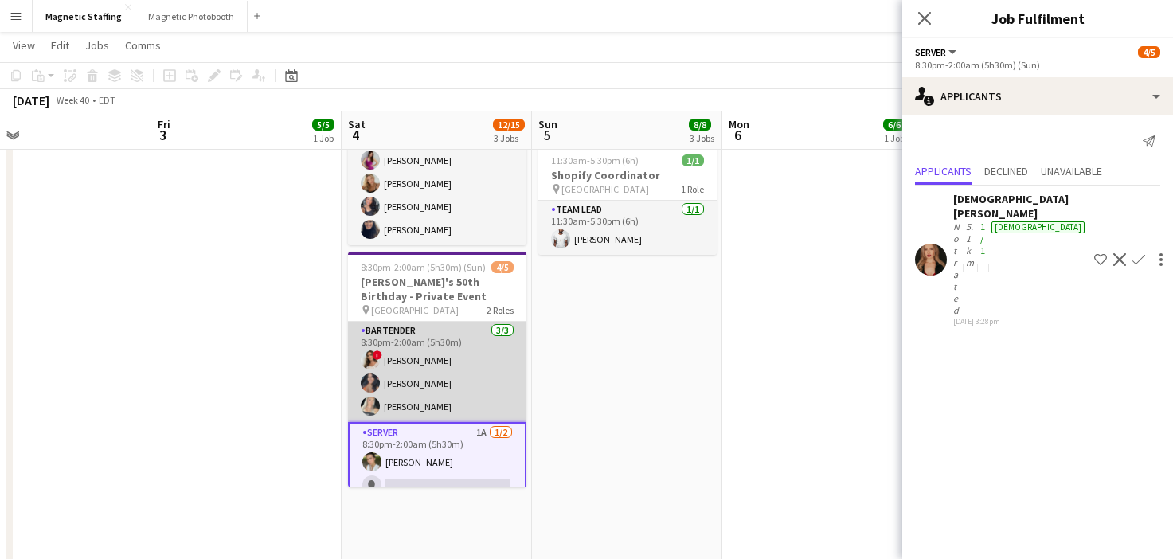
click at [452, 375] on app-card-role "Bartender [DATE] 8:30pm-2:00am (5h30m) ! [PERSON_NAME] [PERSON_NAME] [PERSON_NA…" at bounding box center [437, 372] width 178 height 100
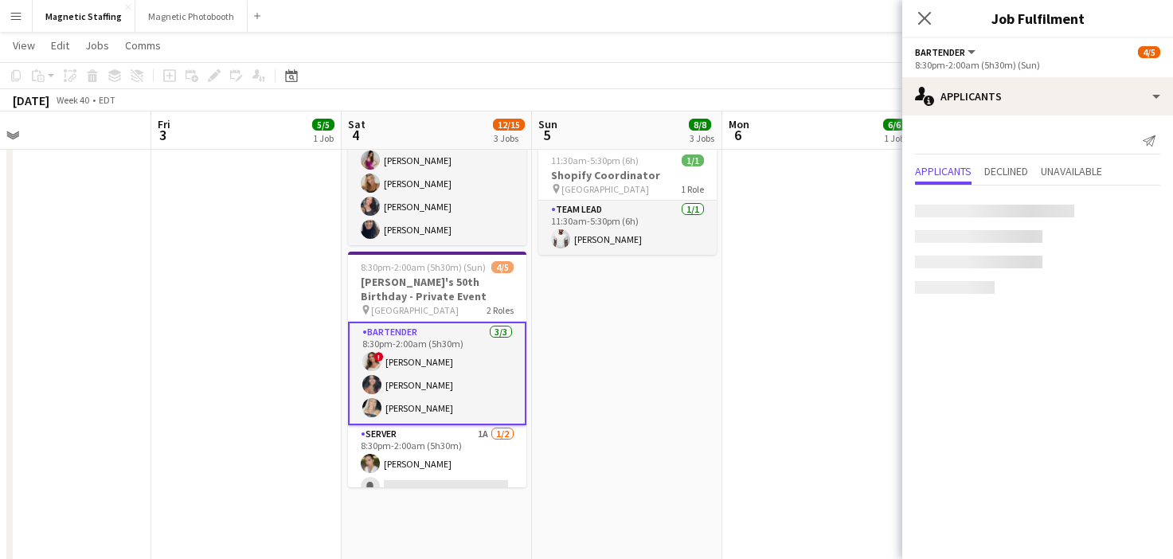
scroll to position [0, 419]
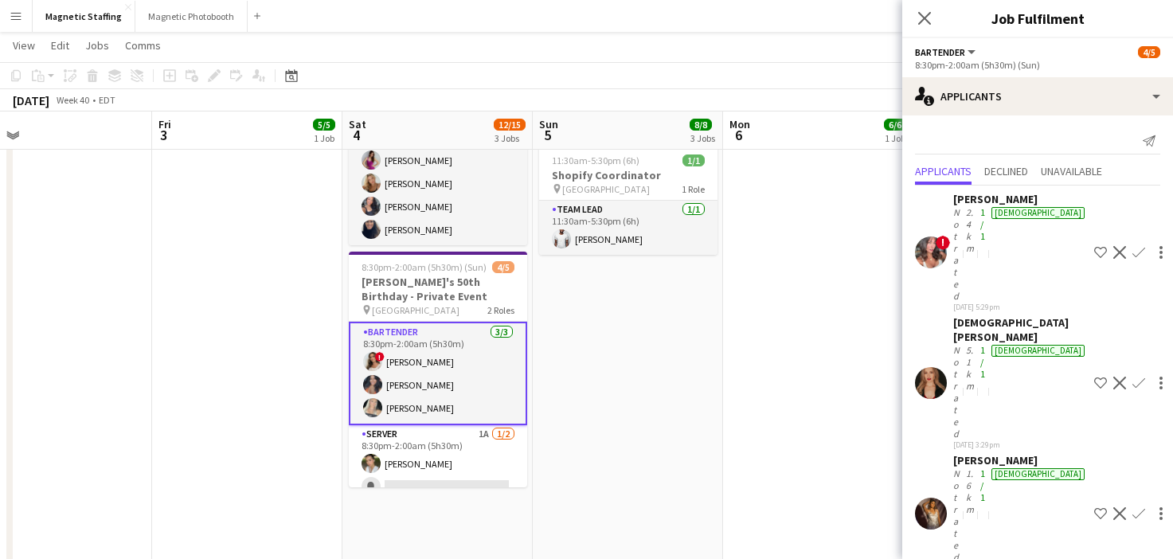
click at [474, 377] on app-card-role "Bartender [DATE] 8:30pm-2:00am (5h30m) ! [PERSON_NAME] [PERSON_NAME] [PERSON_NA…" at bounding box center [438, 374] width 178 height 104
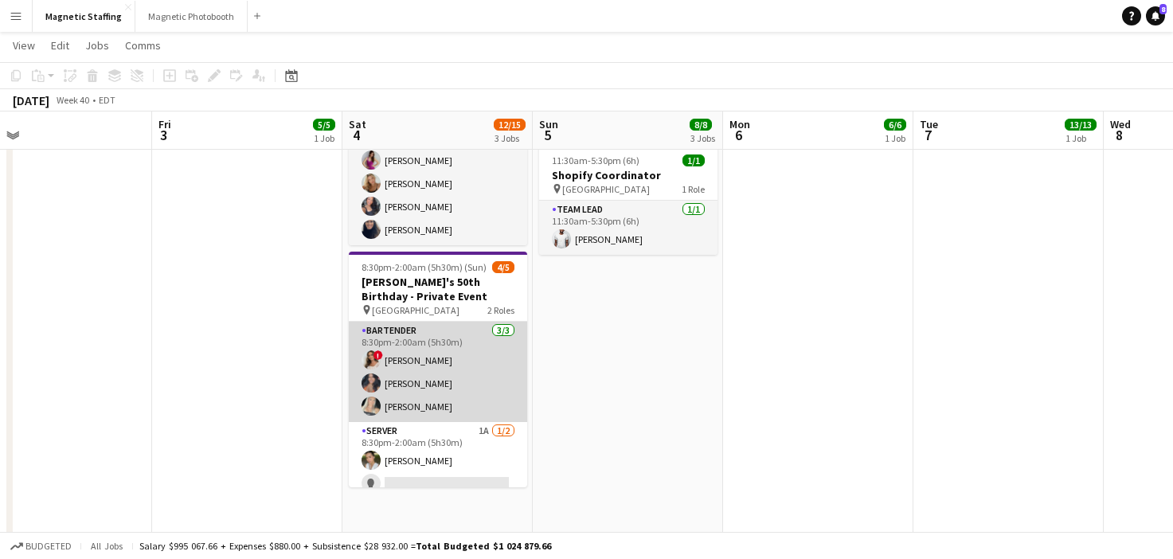
click at [474, 377] on app-card-role "Bartender [DATE] 8:30pm-2:00am (5h30m) ! [PERSON_NAME] [PERSON_NAME] [PERSON_NA…" at bounding box center [438, 372] width 178 height 100
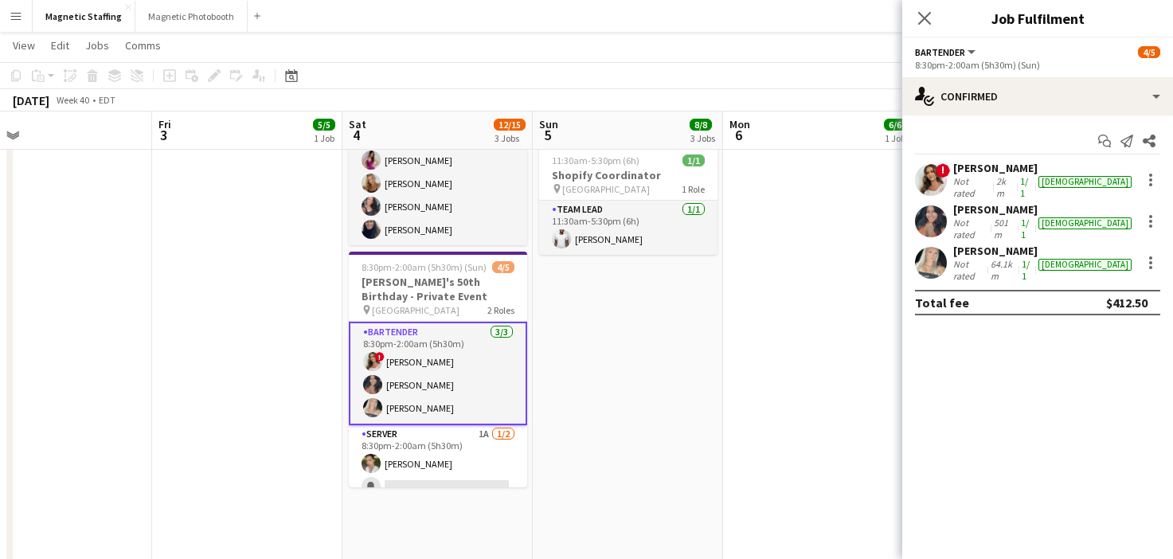
click at [928, 217] on app-user-avatar at bounding box center [931, 222] width 32 height 32
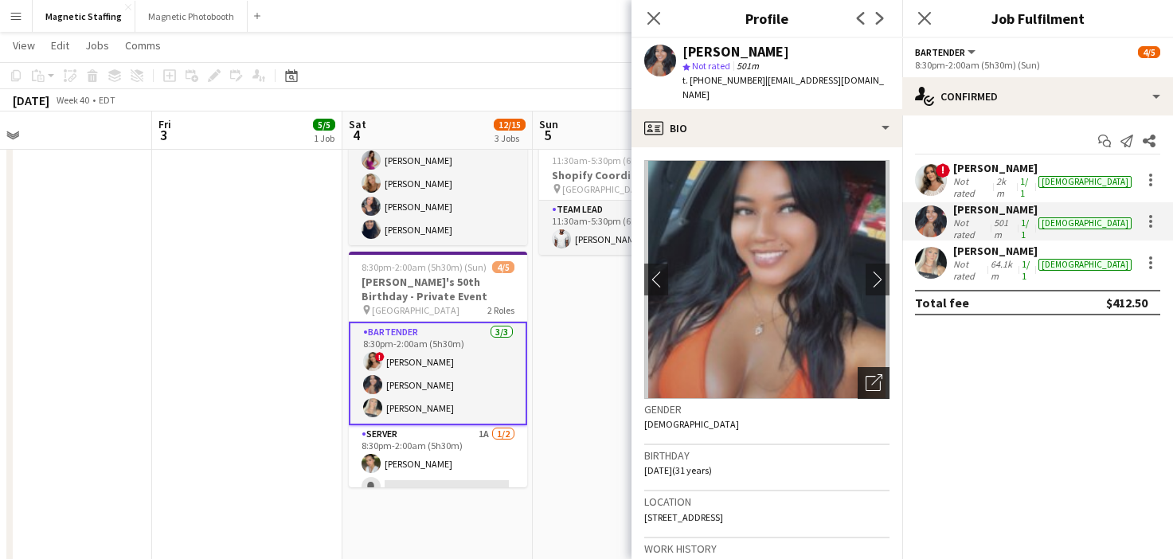
click at [861, 367] on div "Open photos pop-in" at bounding box center [874, 383] width 32 height 32
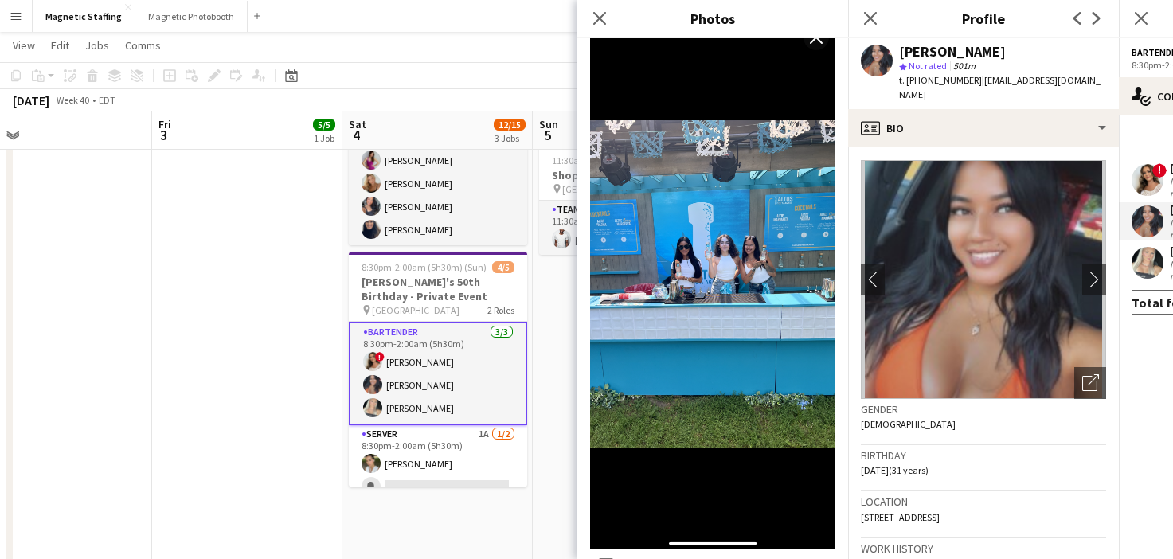
scroll to position [0, 0]
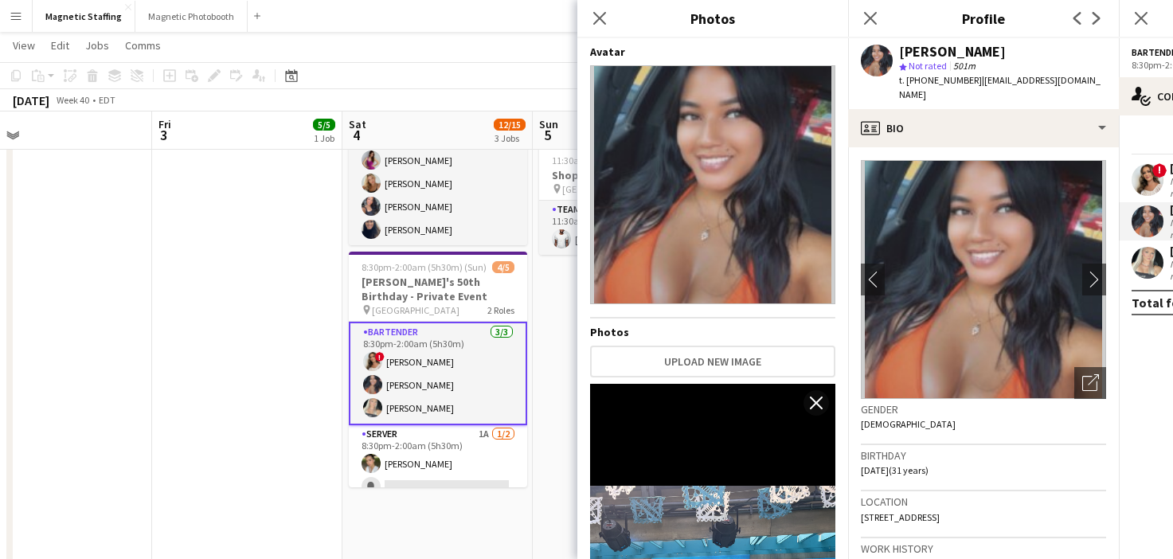
click at [0, 0] on body "Menu Boards Boards Boards All jobs Status Workforce Workforce My Workforce Recr…" at bounding box center [586, 145] width 1173 height 1087
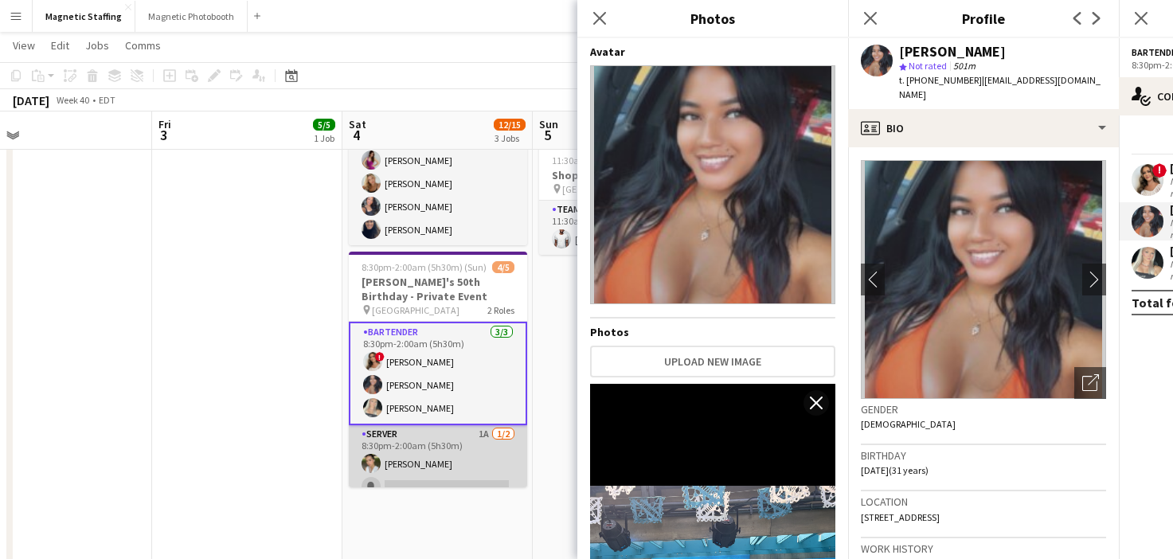
click at [440, 442] on app-card-role "Server 1A [DATE] 8:30pm-2:00am (5h30m) [PERSON_NAME] single-neutral-actions" at bounding box center [438, 463] width 178 height 77
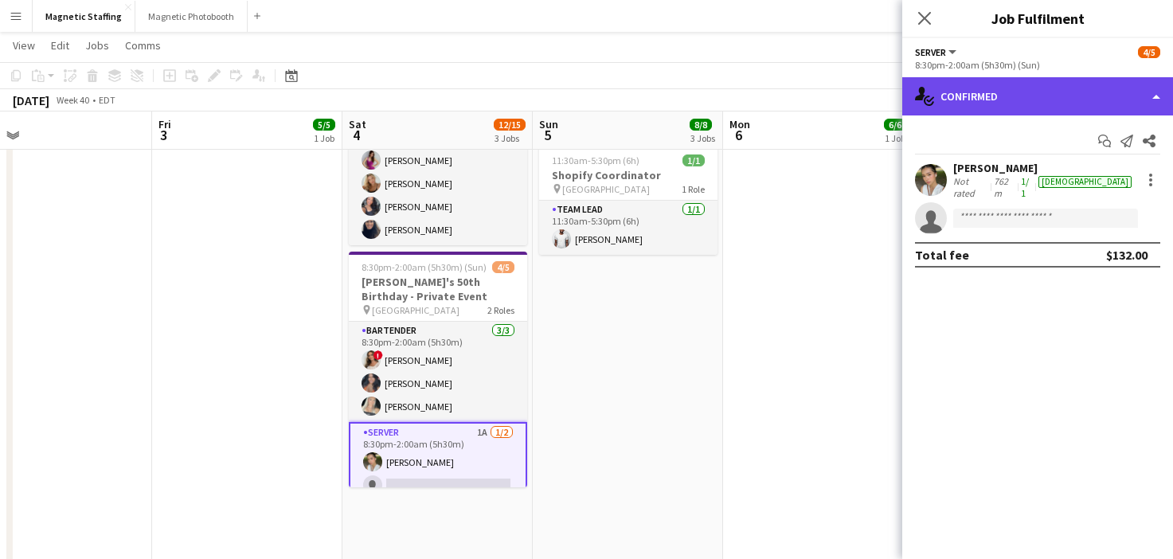
click at [1020, 79] on div "single-neutral-actions-check-2 Confirmed" at bounding box center [1037, 96] width 271 height 38
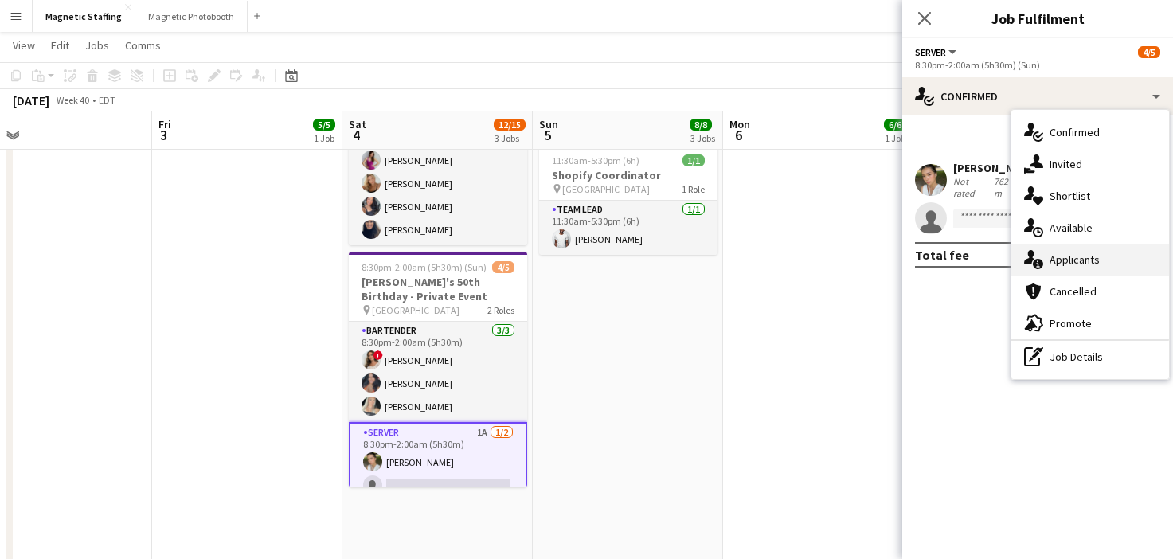
click at [1028, 265] on icon "single-neutral-actions-information" at bounding box center [1033, 259] width 19 height 19
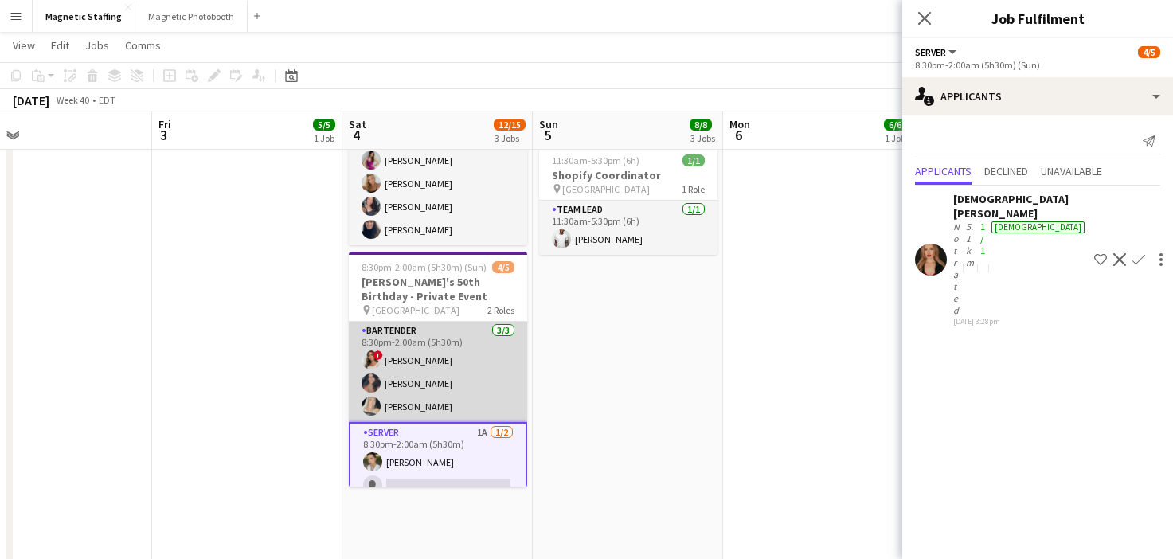
click at [441, 372] on app-card-role "Bartender [DATE] 8:30pm-2:00am (5h30m) ! [PERSON_NAME] [PERSON_NAME] [PERSON_NA…" at bounding box center [438, 372] width 178 height 100
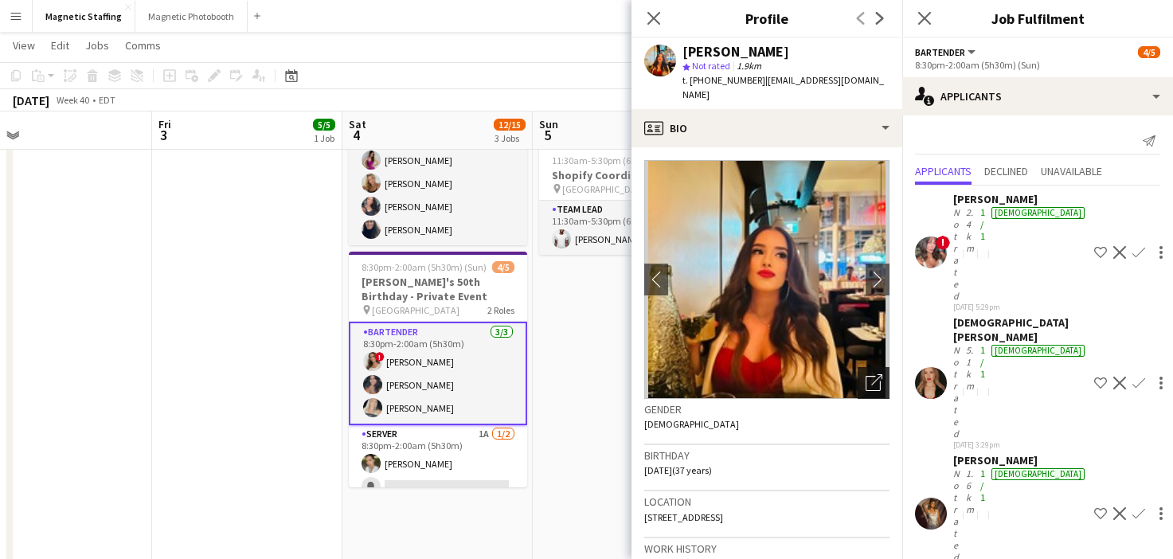
click at [878, 374] on icon "Open photos pop-in" at bounding box center [874, 382] width 17 height 17
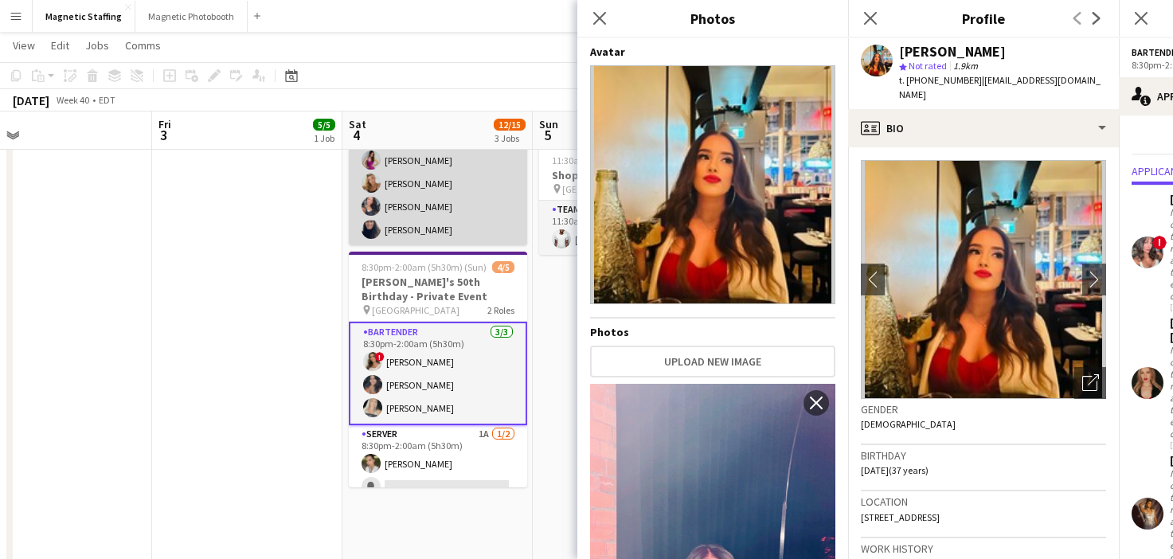
click at [436, 214] on app-card-role "Brand Ambassador [DATE] 7:30pm-11:30pm (4h) [PERSON_NAME] [PERSON_NAME] [PERSON…" at bounding box center [438, 172] width 178 height 147
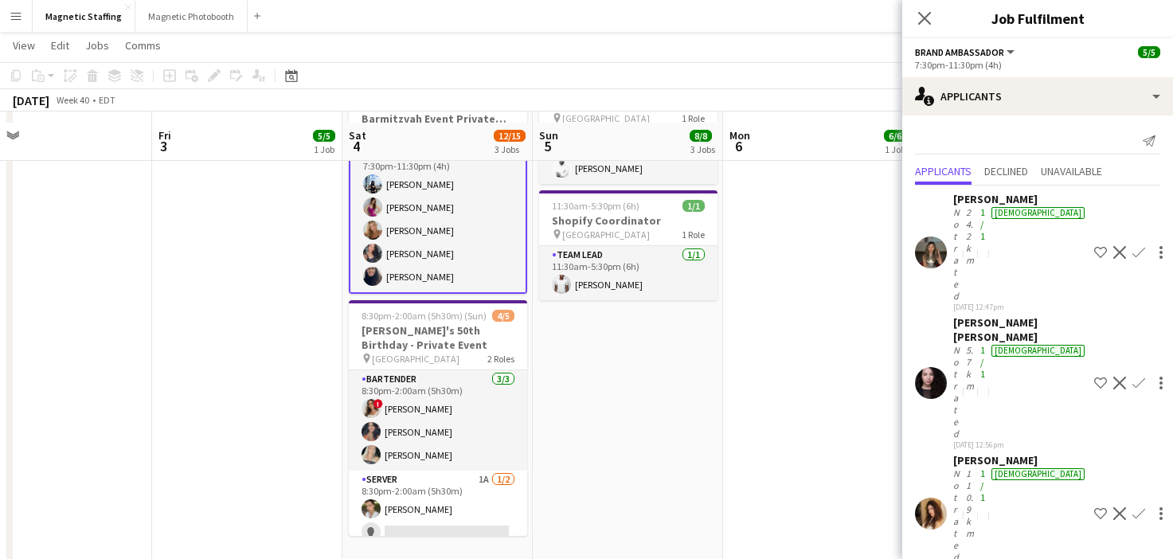
scroll to position [350, 0]
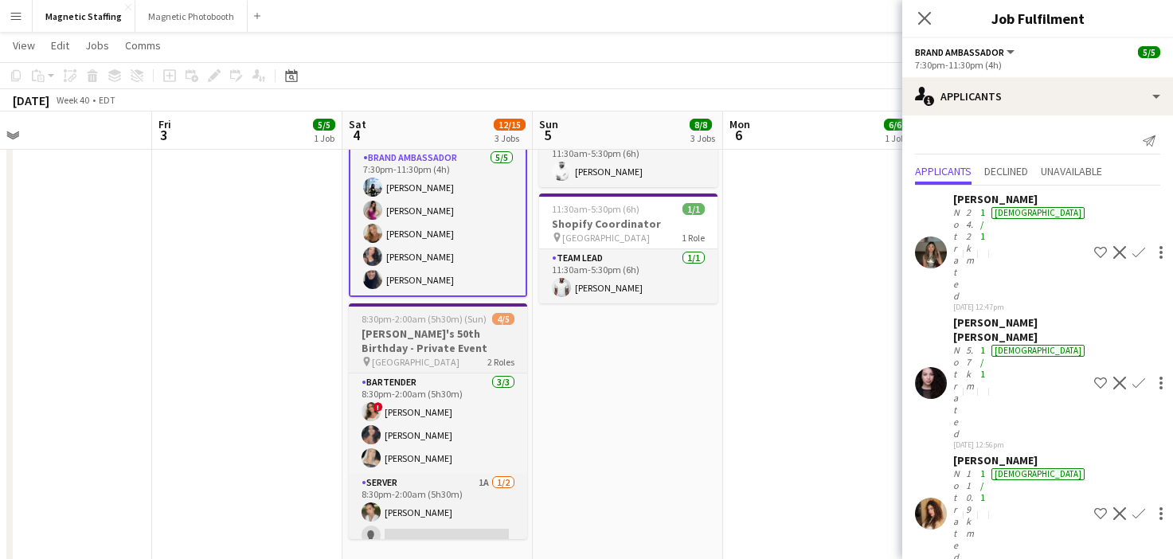
click at [374, 346] on h3 "[PERSON_NAME]'s 50th Birthday - Private Event" at bounding box center [438, 341] width 178 height 29
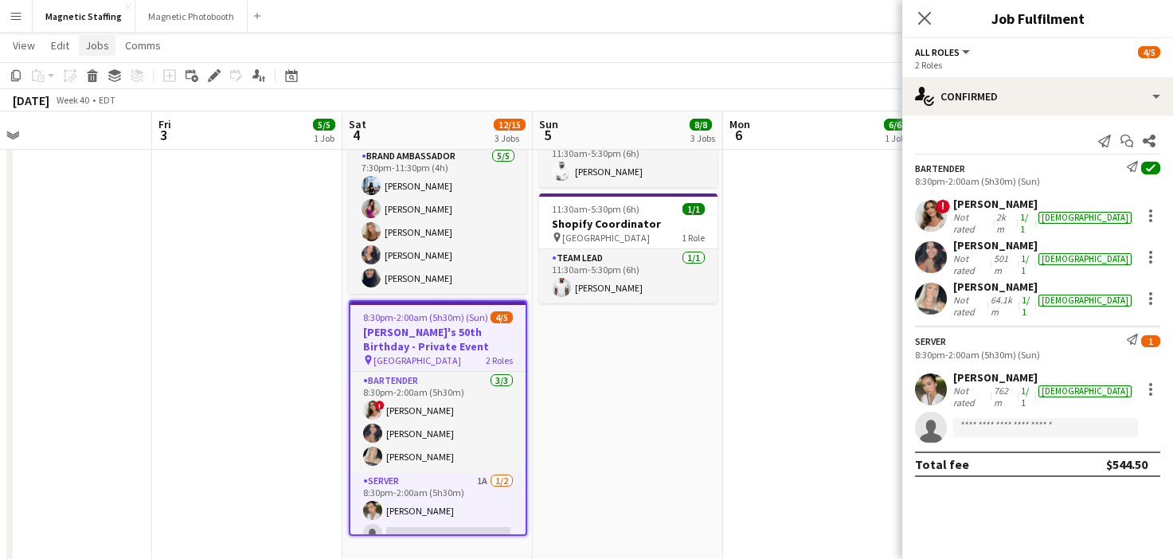
click at [103, 49] on span "Jobs" at bounding box center [97, 45] width 24 height 14
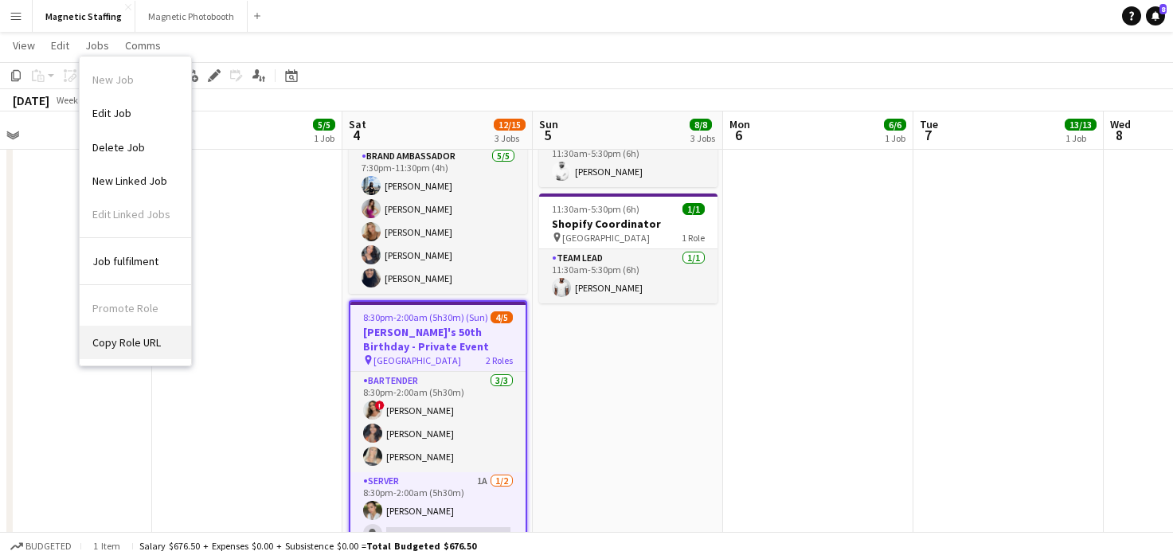
click at [112, 343] on span "Copy Role URL" at bounding box center [126, 342] width 69 height 14
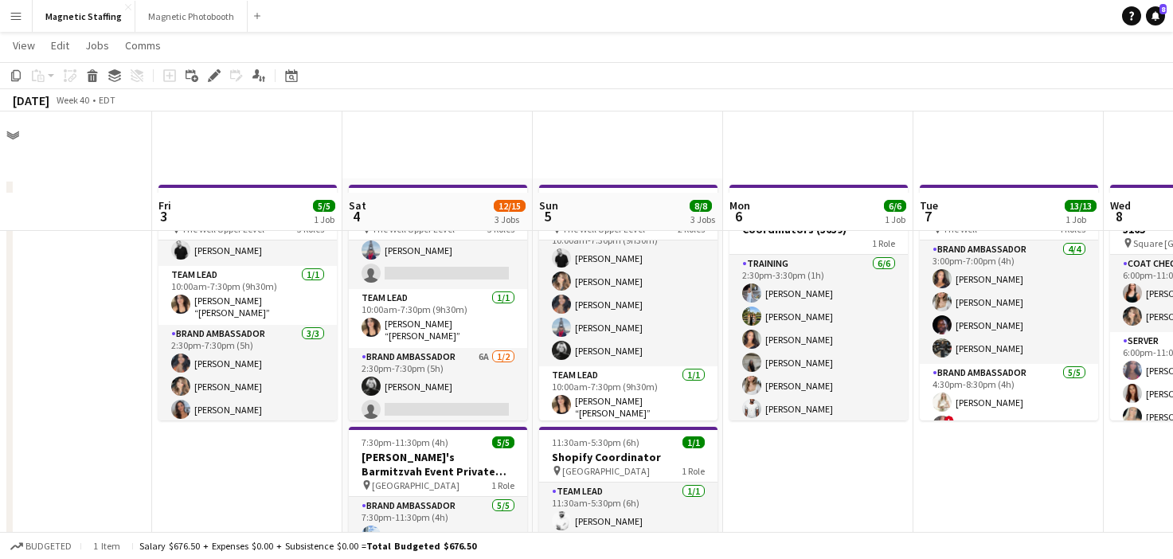
scroll to position [194, 0]
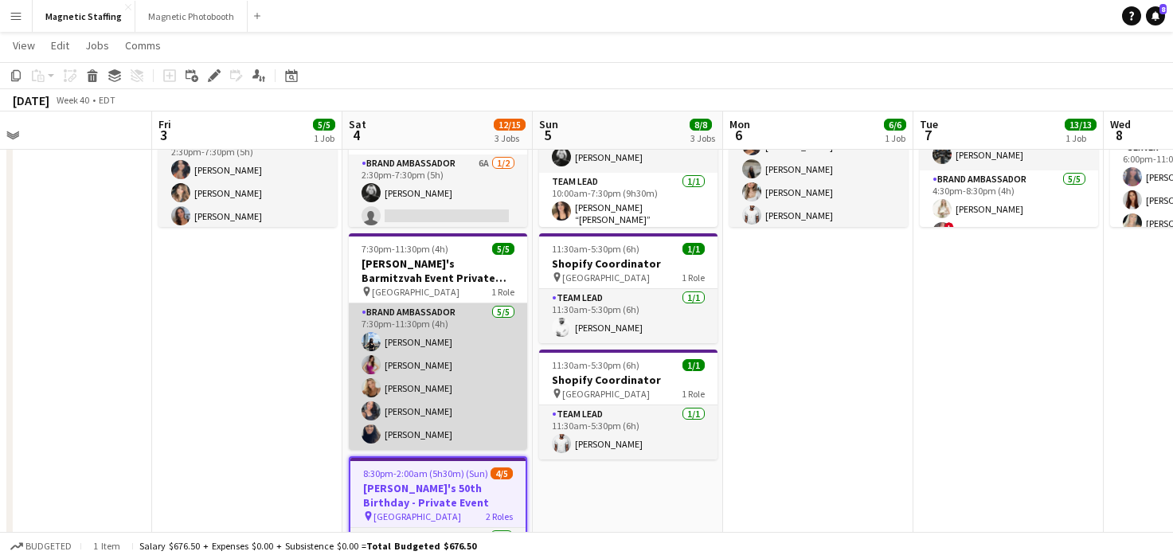
click at [457, 385] on app-card-role "Brand Ambassador [DATE] 7:30pm-11:30pm (4h) [PERSON_NAME] [PERSON_NAME] [PERSON…" at bounding box center [438, 376] width 178 height 147
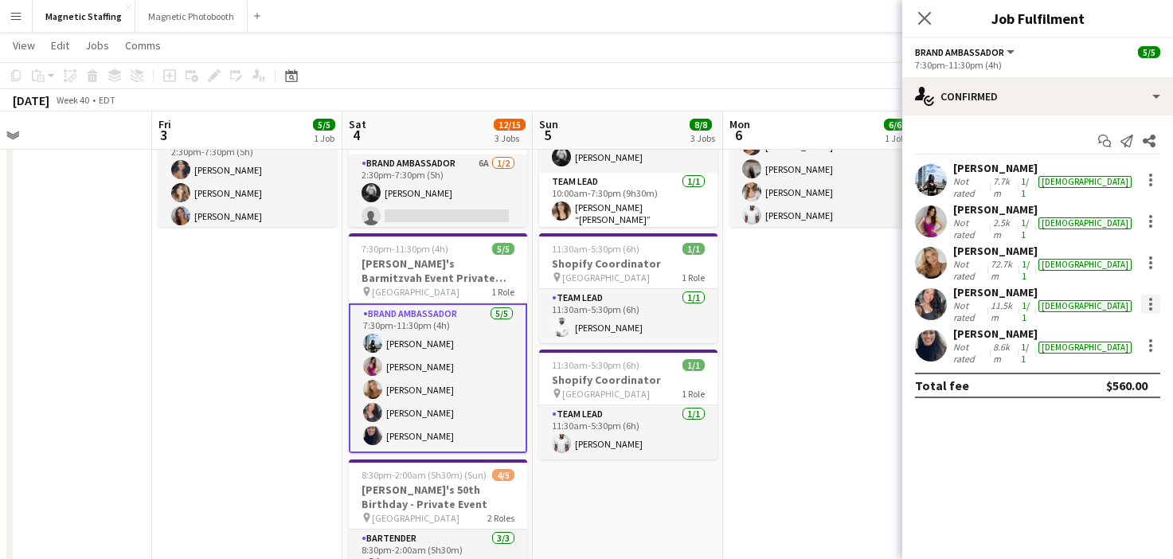
click at [1157, 295] on div at bounding box center [1150, 304] width 19 height 19
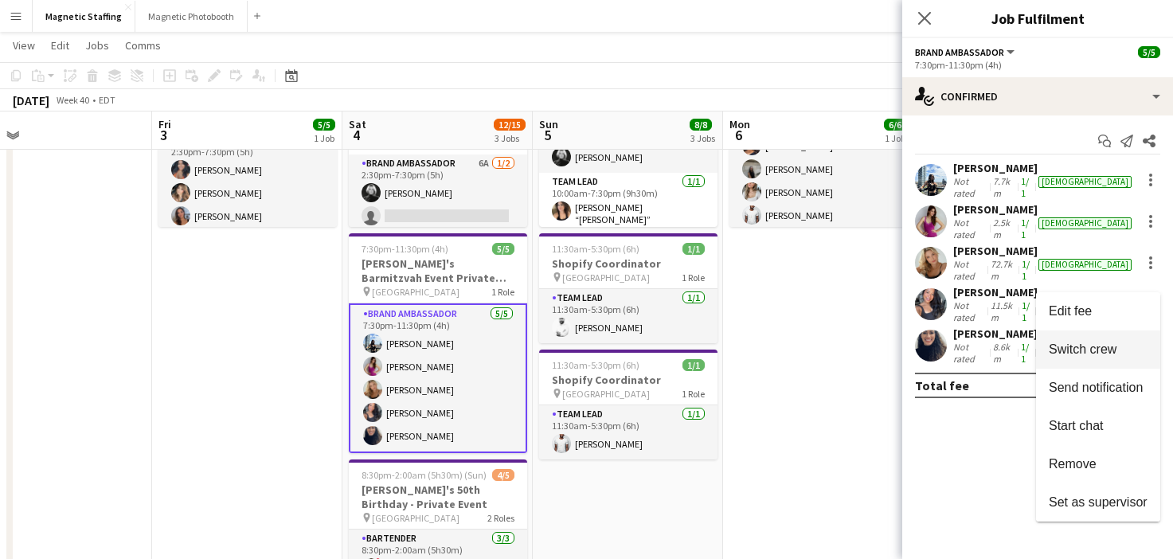
click at [1095, 344] on span "Switch crew" at bounding box center [1083, 350] width 68 height 14
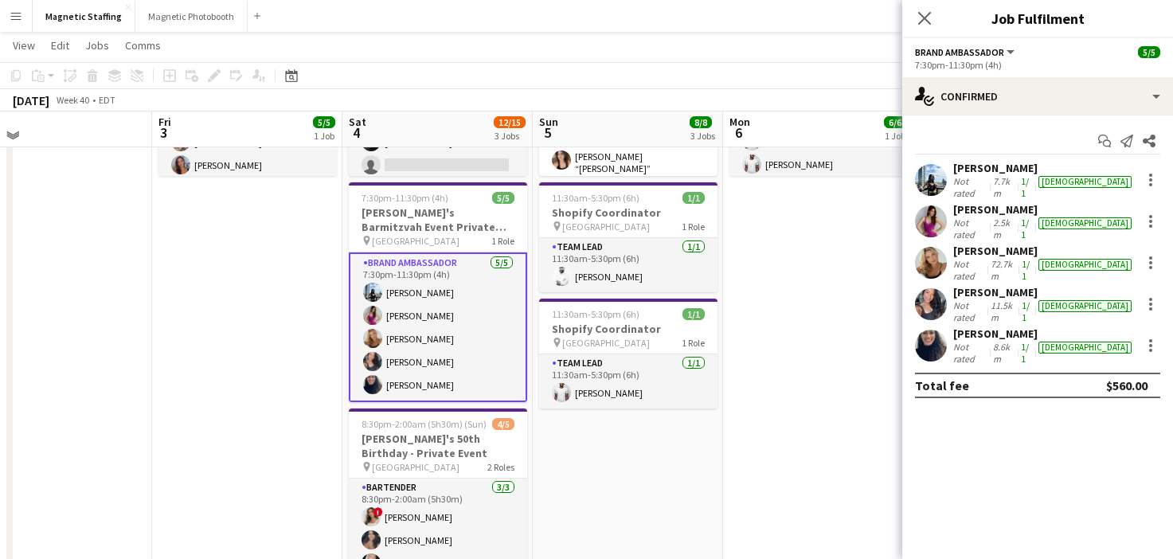
scroll to position [440, 0]
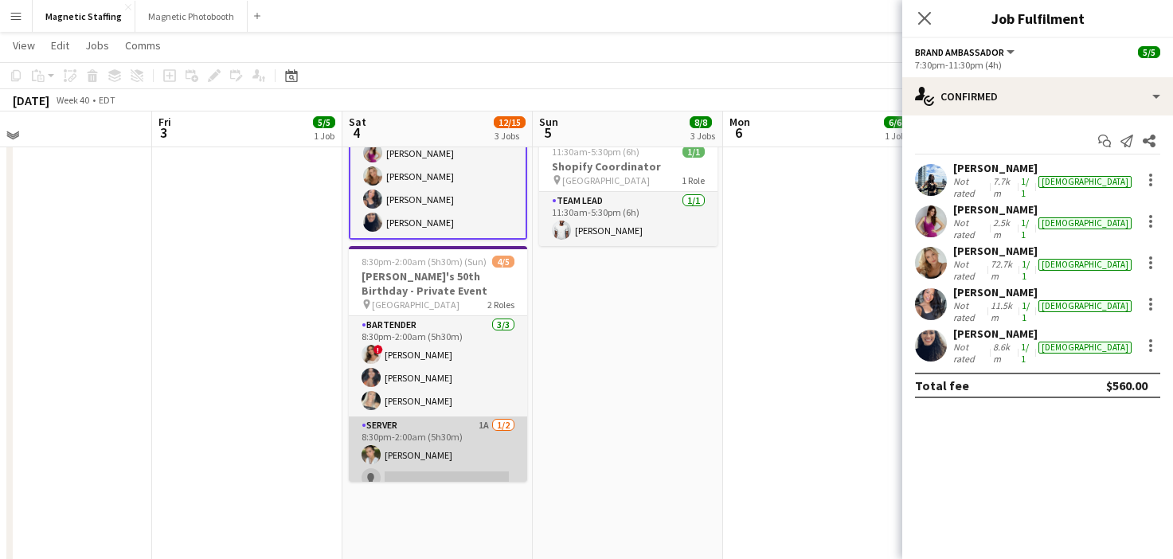
click at [436, 461] on app-card-role "Server 1A [DATE] 8:30pm-2:00am (5h30m) [PERSON_NAME] single-neutral-actions" at bounding box center [438, 455] width 178 height 77
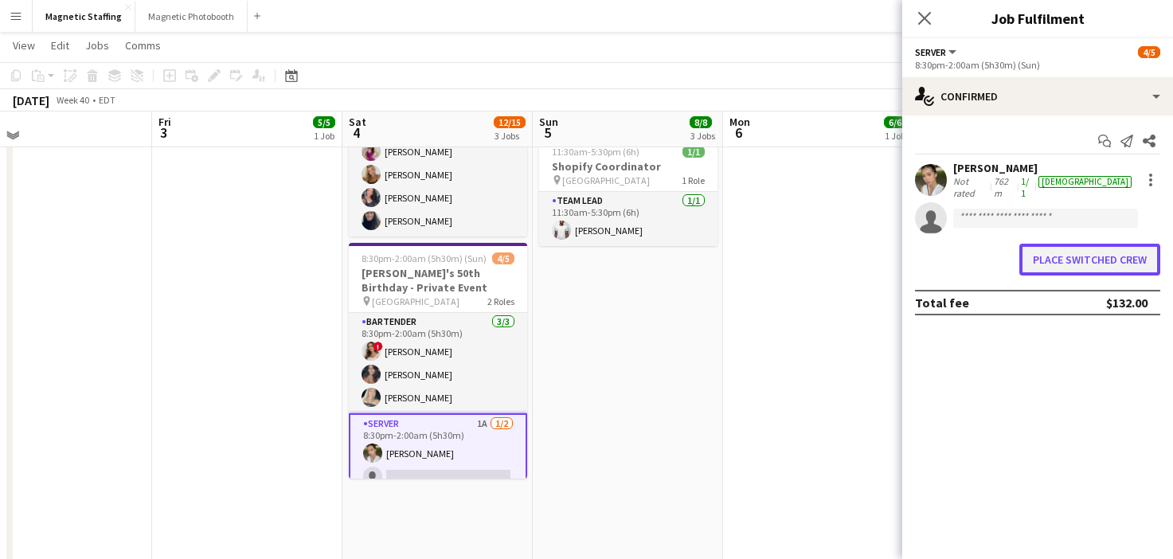
click at [1115, 261] on button "Place switched crew" at bounding box center [1090, 260] width 141 height 32
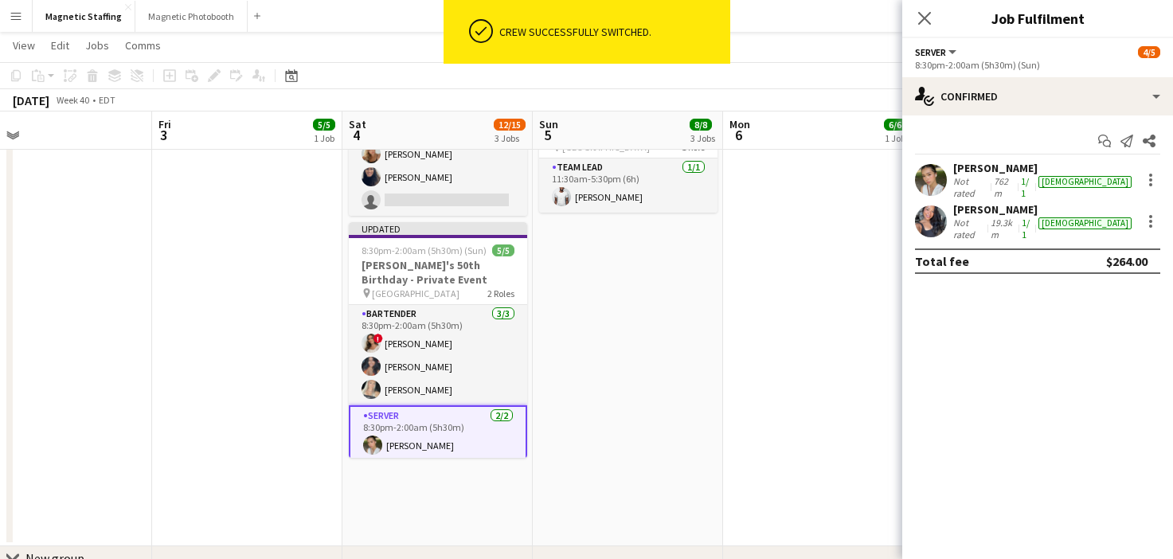
click at [910, 220] on div "[PERSON_NAME] Not rated 19.3km 1/1 [DEMOGRAPHIC_DATA]" at bounding box center [1037, 221] width 271 height 38
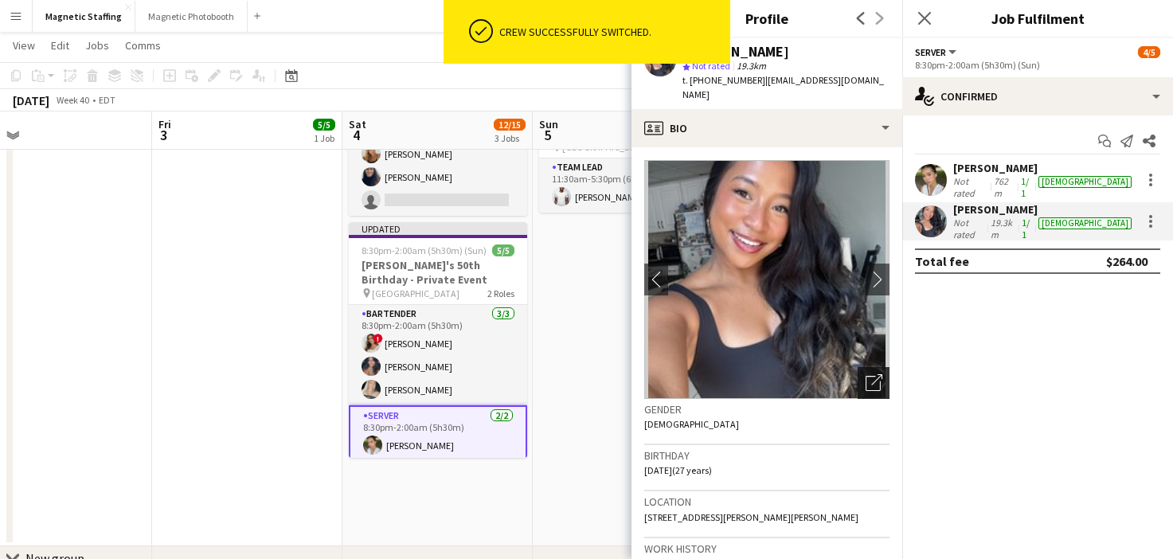
click at [875, 374] on icon "Open photos pop-in" at bounding box center [874, 382] width 17 height 17
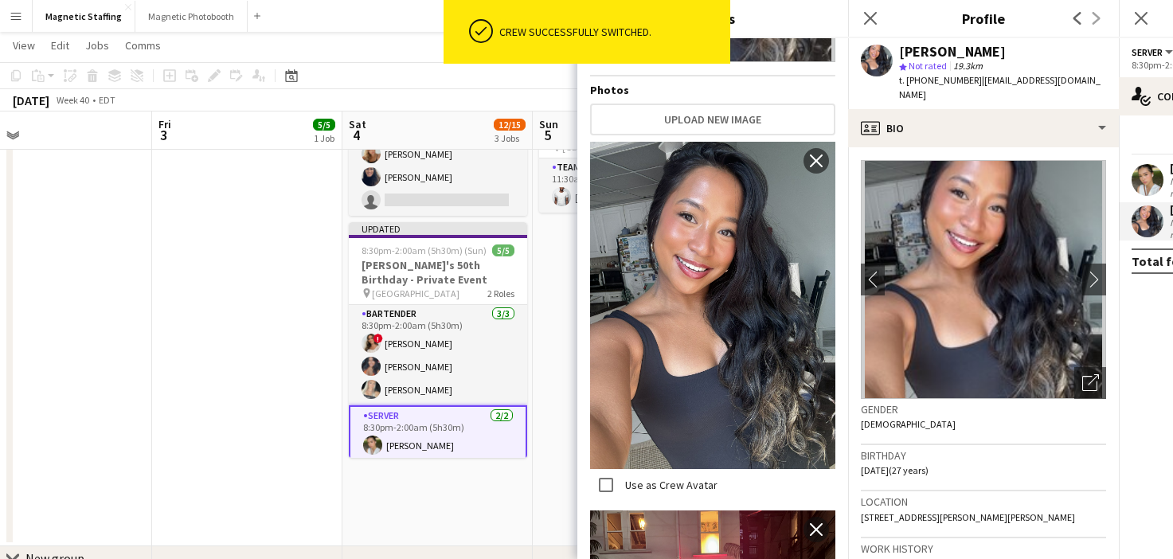
scroll to position [447, 0]
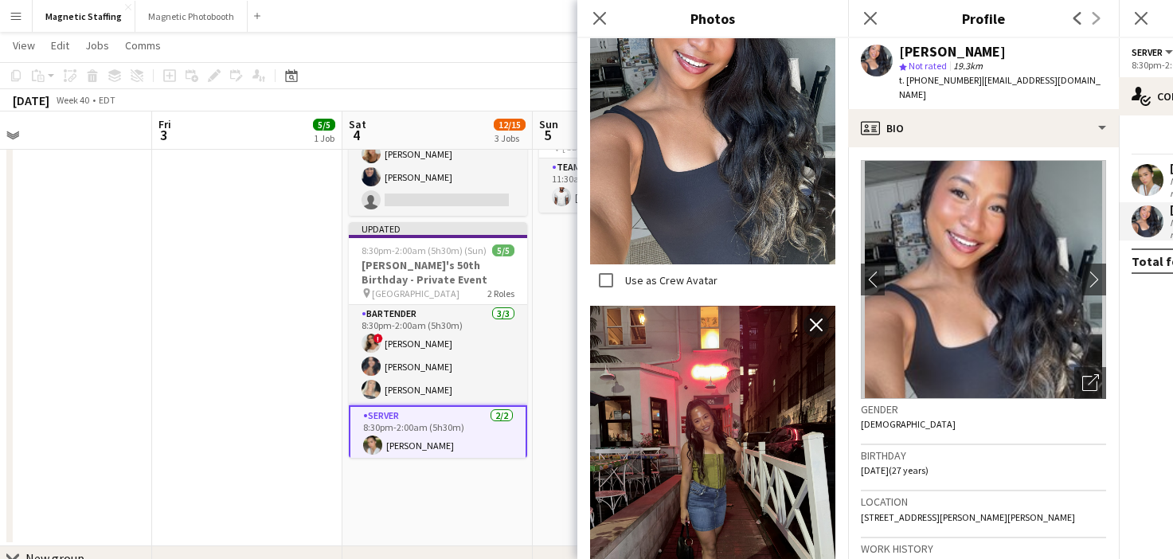
click at [0, 0] on body "Menu Boards Boards Boards All jobs Status Workforce Workforce My Workforce Recr…" at bounding box center [586, 103] width 1173 height 1087
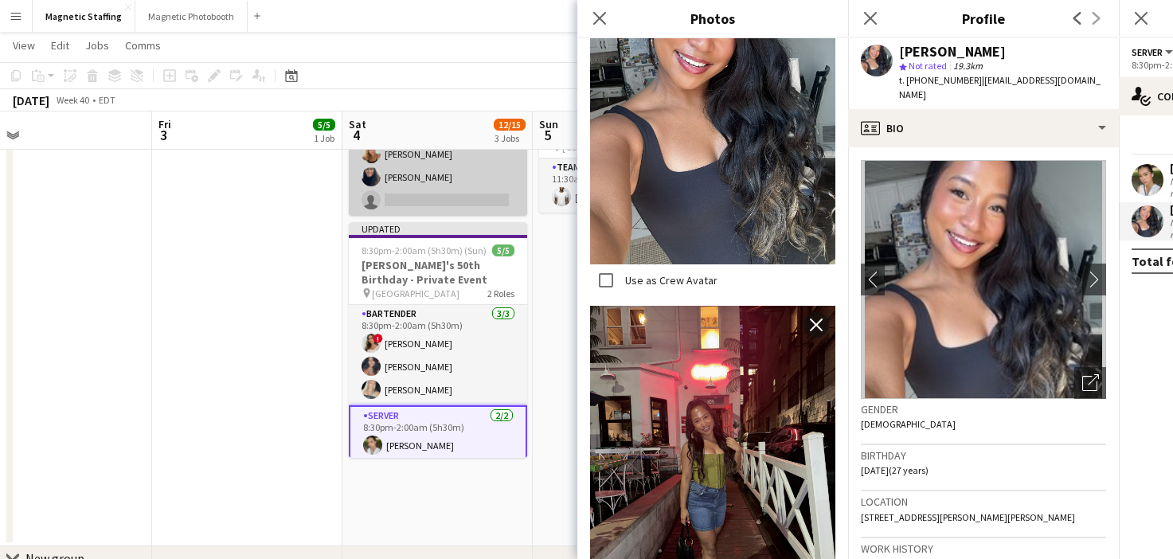
click at [428, 187] on app-card-role "Brand Ambassador 4A [DATE] 7:30pm-11:30pm (4h) [PERSON_NAME] [PERSON_NAME] [PER…" at bounding box center [438, 142] width 178 height 147
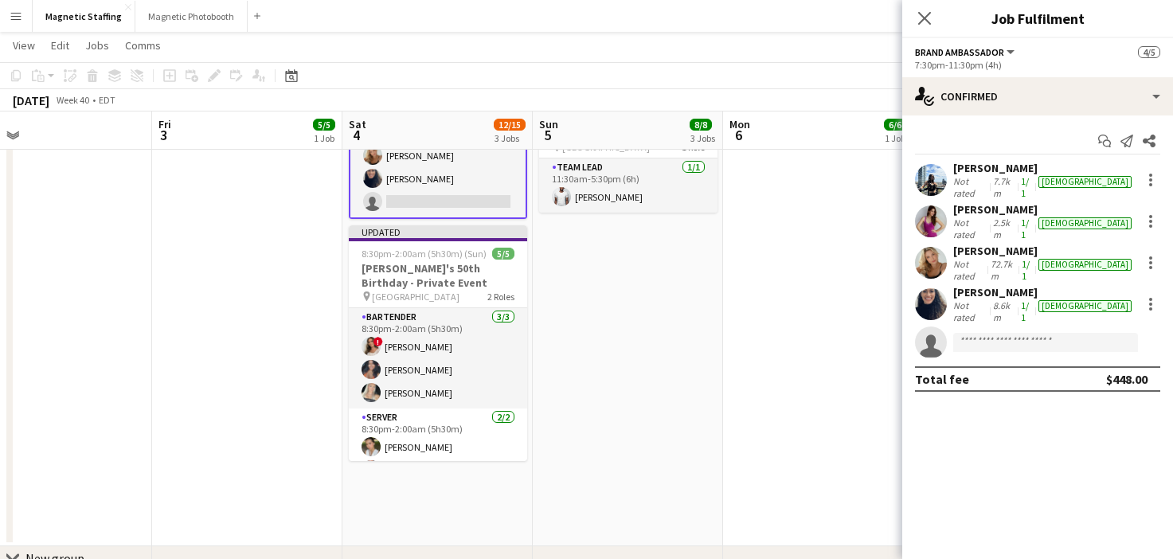
scroll to position [0, 418]
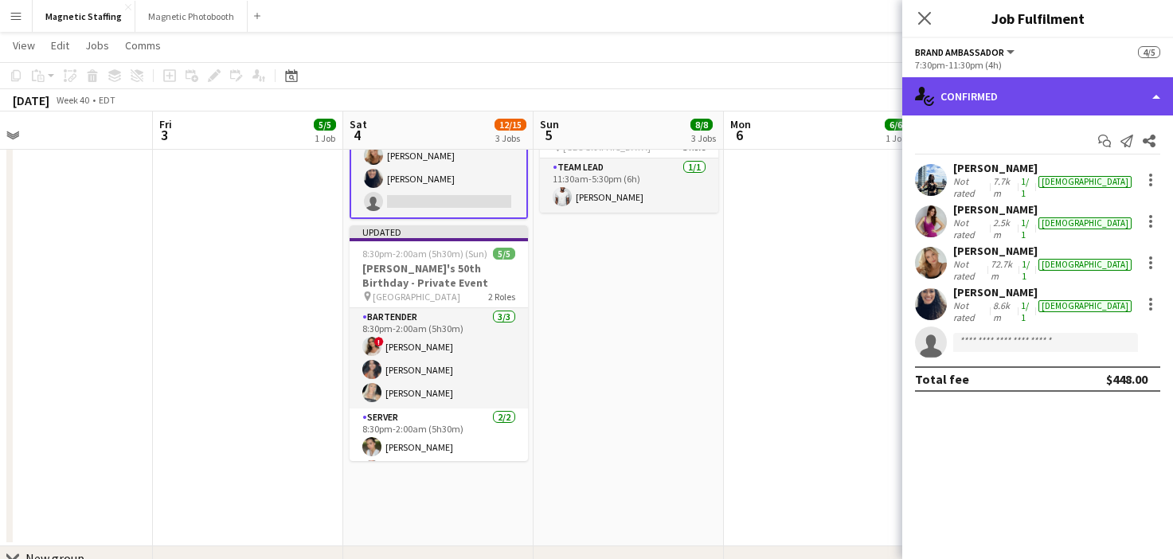
click at [1034, 101] on div "single-neutral-actions-check-2 Confirmed" at bounding box center [1037, 96] width 271 height 38
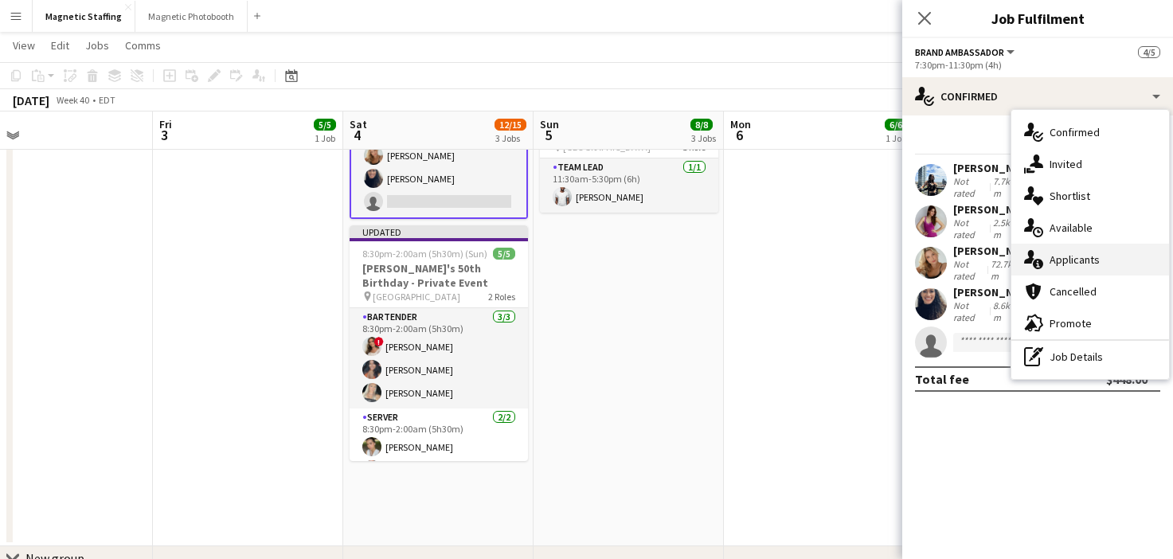
click at [1052, 261] on span "Applicants" at bounding box center [1075, 260] width 50 height 14
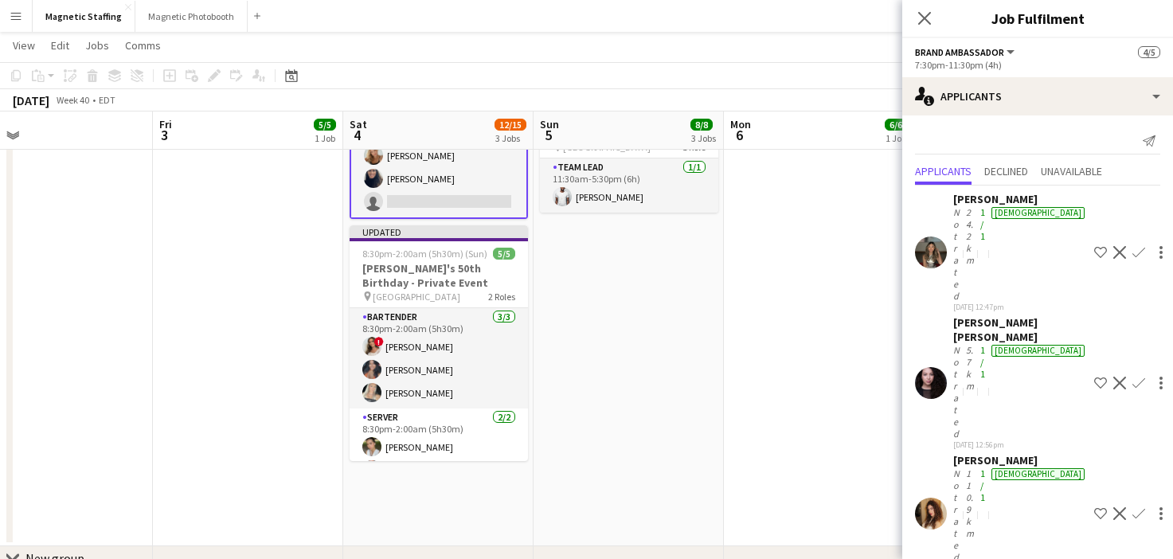
click at [447, 183] on app-card-role "Brand Ambassador 4A [DATE] 7:30pm-11:30pm (4h) [PERSON_NAME] [PERSON_NAME] [PER…" at bounding box center [439, 144] width 178 height 150
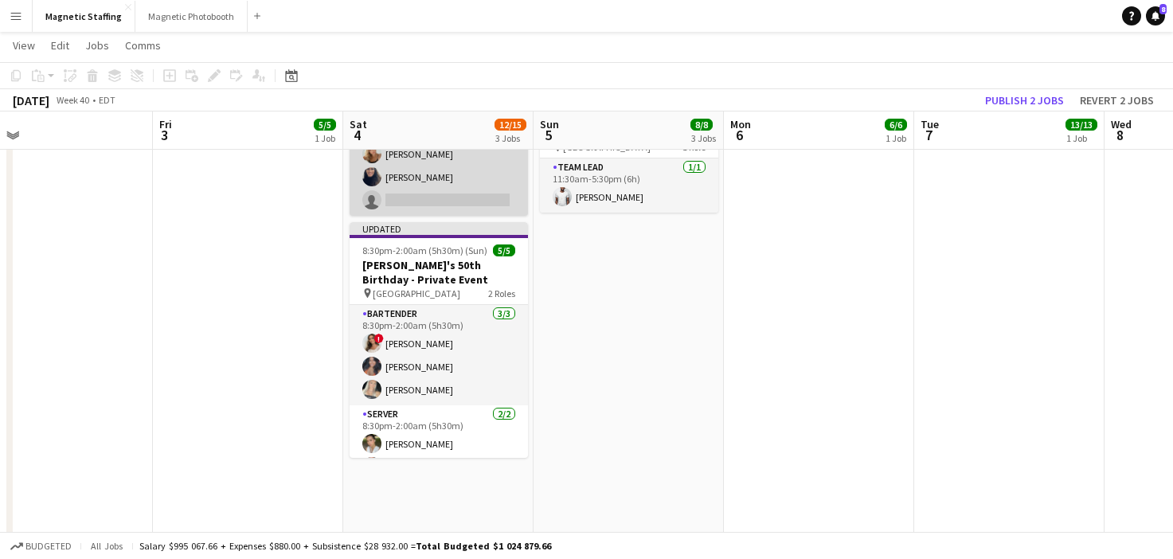
click at [447, 183] on app-card-role "Brand Ambassador 4A [DATE] 7:30pm-11:30pm (4h) [PERSON_NAME] [PERSON_NAME] [PER…" at bounding box center [439, 142] width 178 height 147
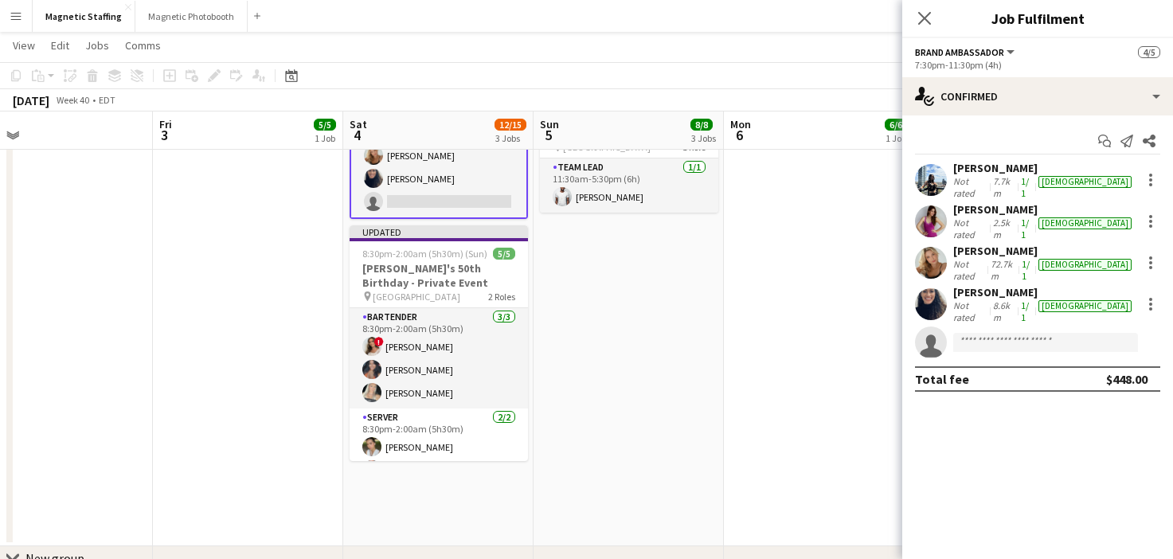
click at [968, 116] on div "Start chat Send notification Share [PERSON_NAME] Not rated 7.7km 1/1 [DEMOGRAPH…" at bounding box center [1037, 259] width 271 height 289
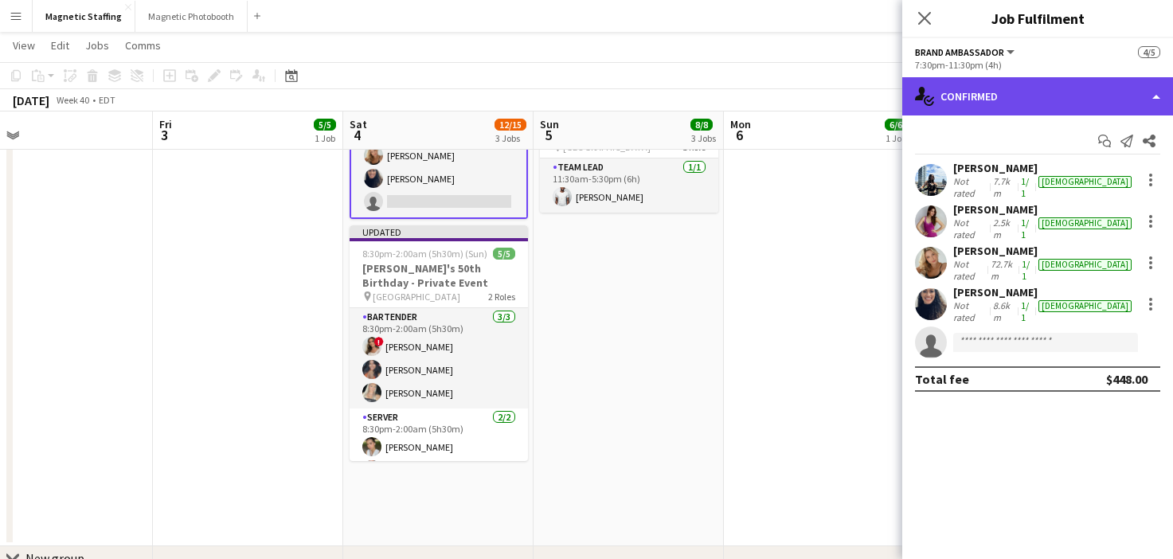
click at [996, 98] on div "single-neutral-actions-check-2 Confirmed" at bounding box center [1037, 96] width 271 height 38
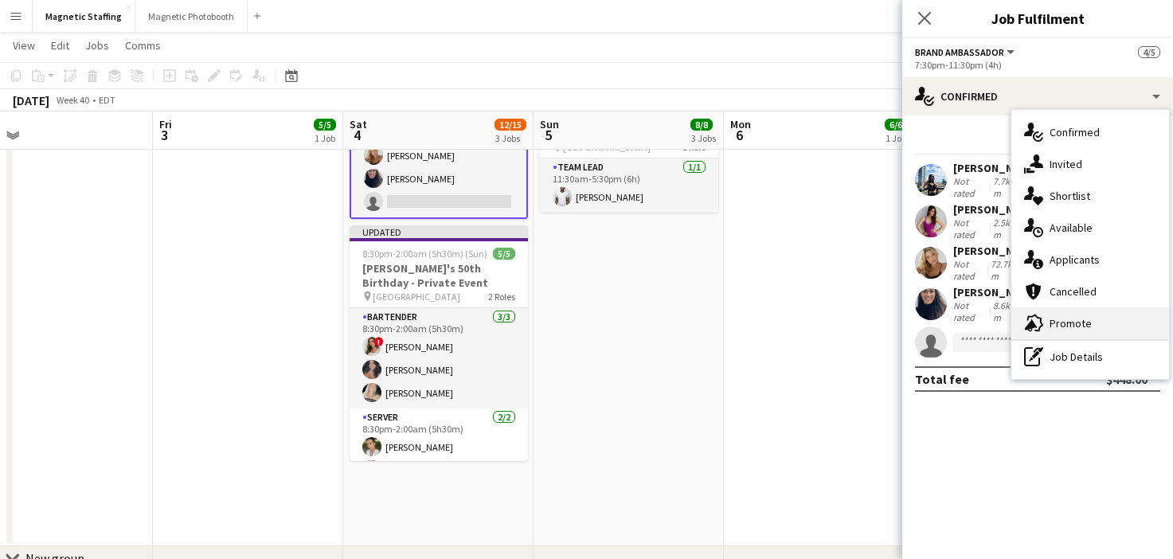
click at [1057, 327] on span "Promote" at bounding box center [1071, 323] width 42 height 14
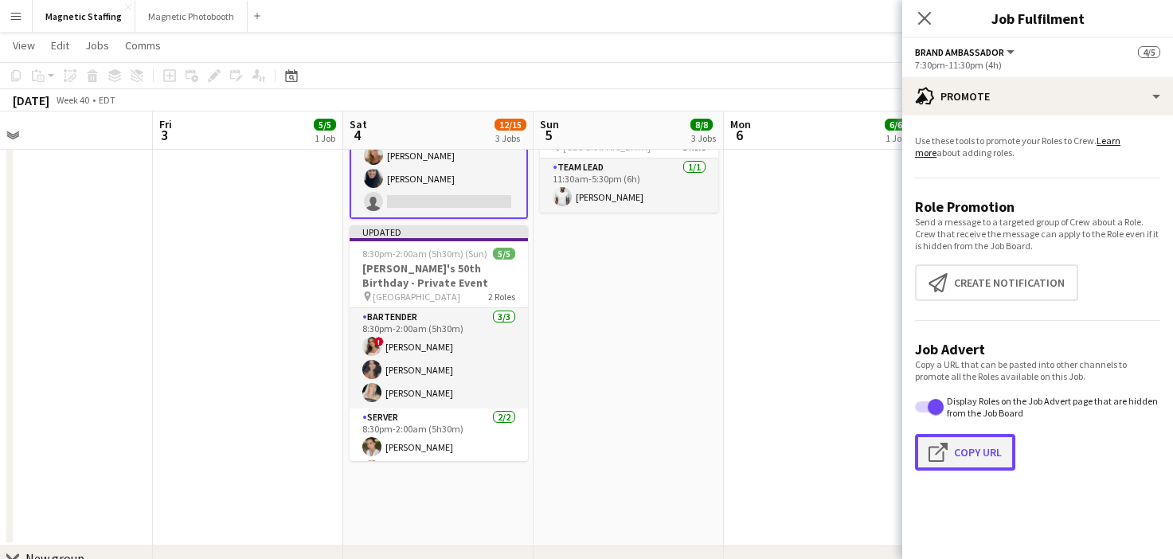
click at [982, 461] on button "Click to copy URL Copy Url" at bounding box center [965, 452] width 100 height 37
type textarea "**********"
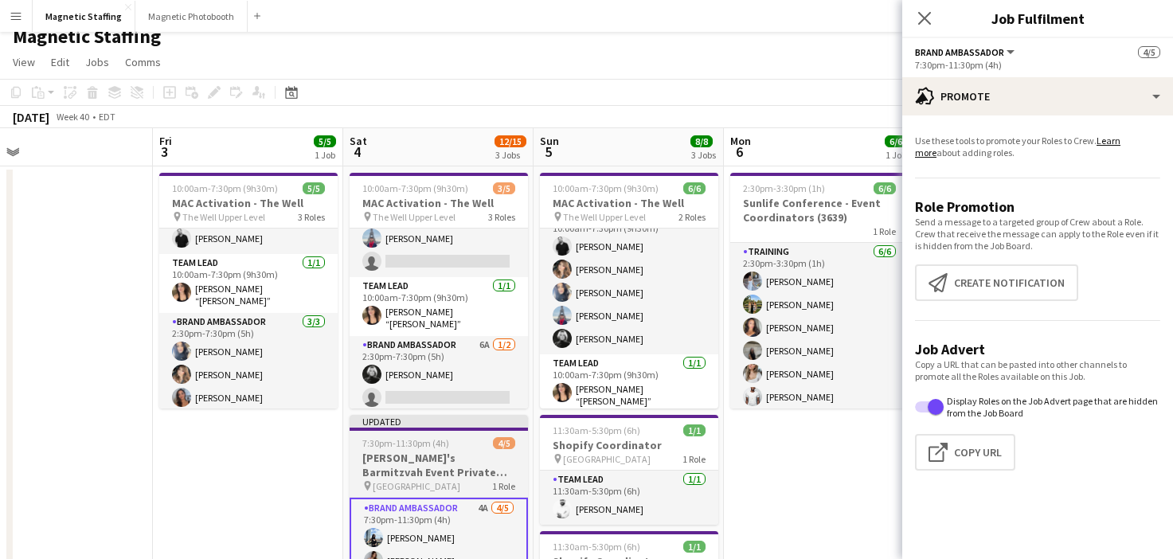
scroll to position [18, 0]
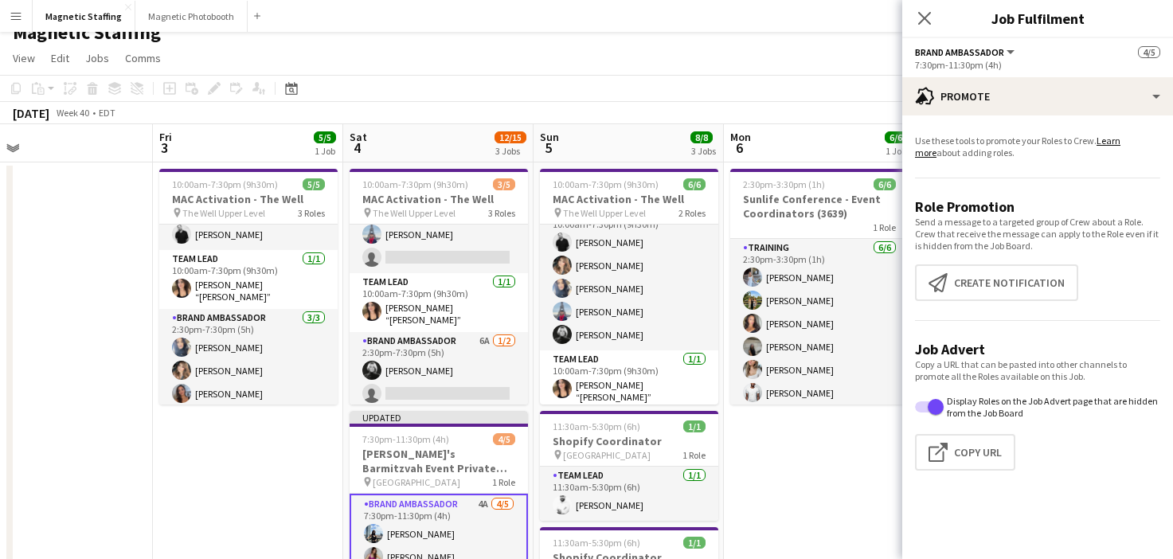
click at [15, 19] on app-icon "Menu" at bounding box center [16, 16] width 13 height 13
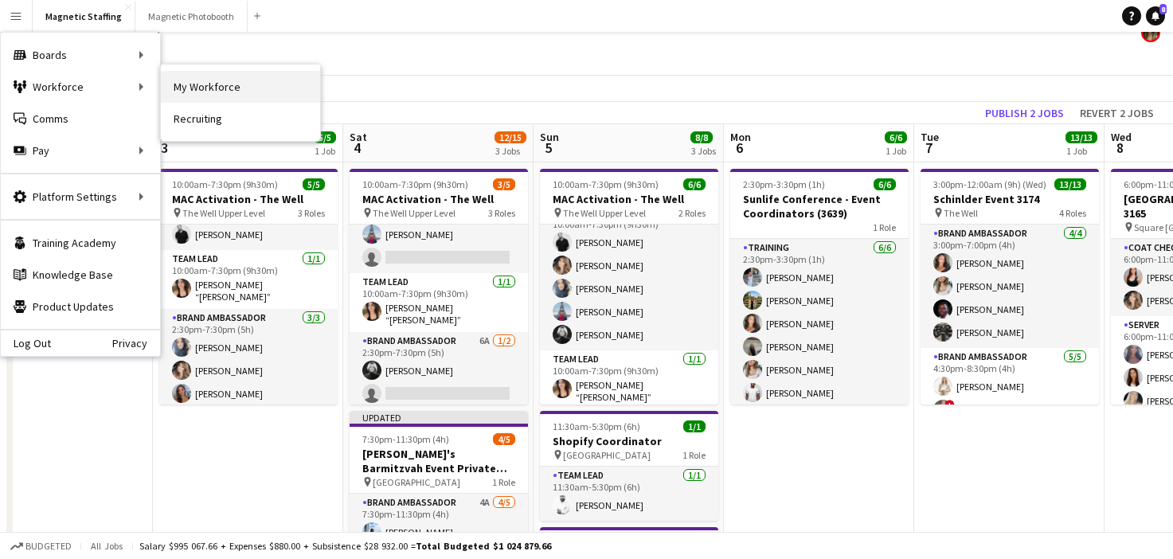
click at [203, 95] on link "My Workforce" at bounding box center [240, 87] width 159 height 32
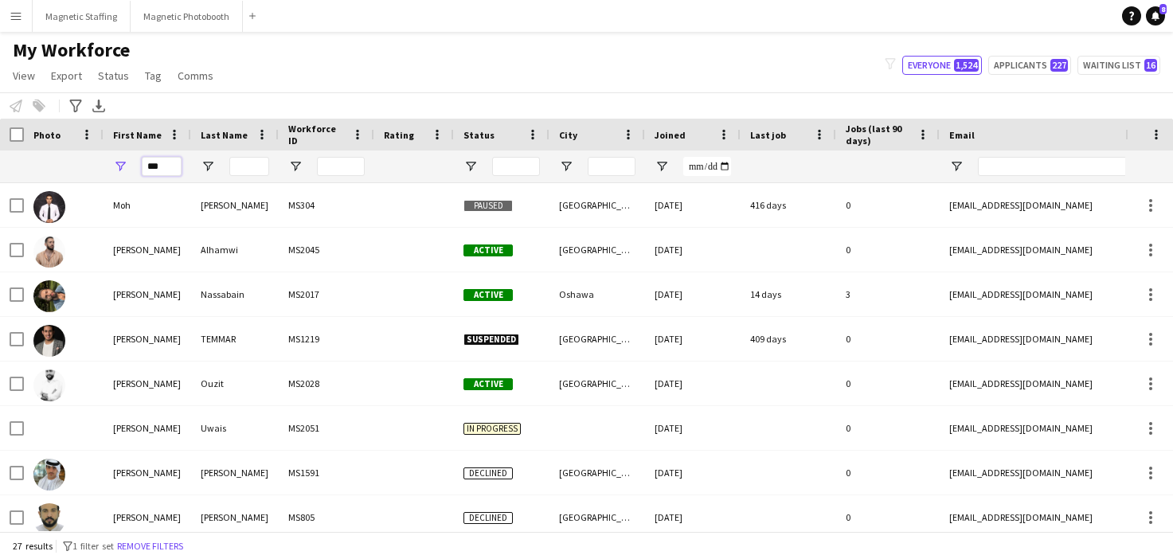
drag, startPoint x: 171, startPoint y: 169, endPoint x: 84, endPoint y: 166, distance: 86.9
click at [85, 169] on div "***" at bounding box center [863, 167] width 1727 height 32
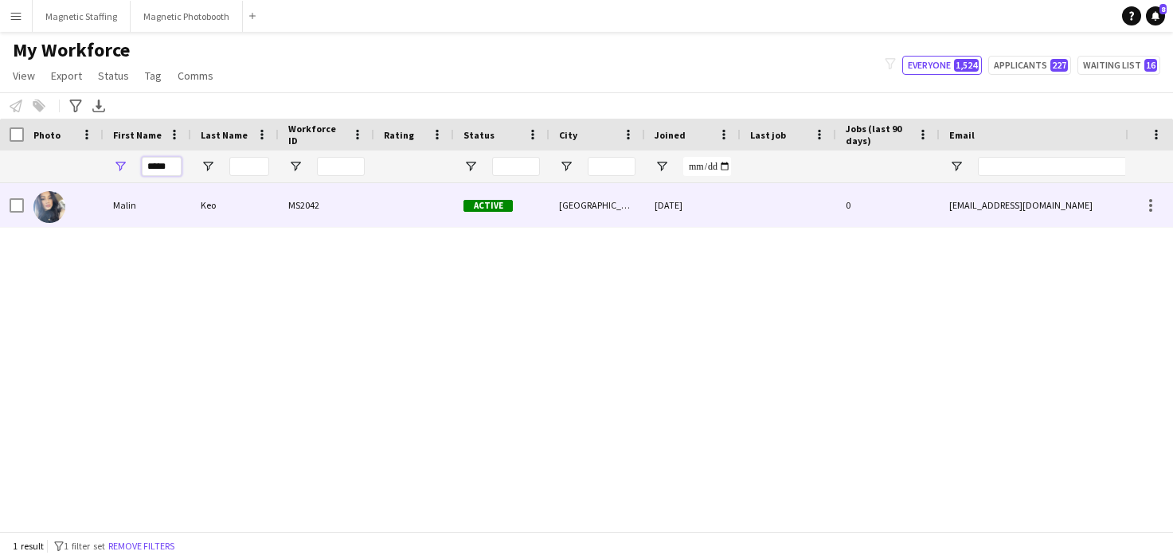
type input "*****"
click at [163, 213] on div "Malin" at bounding box center [148, 205] width 88 height 44
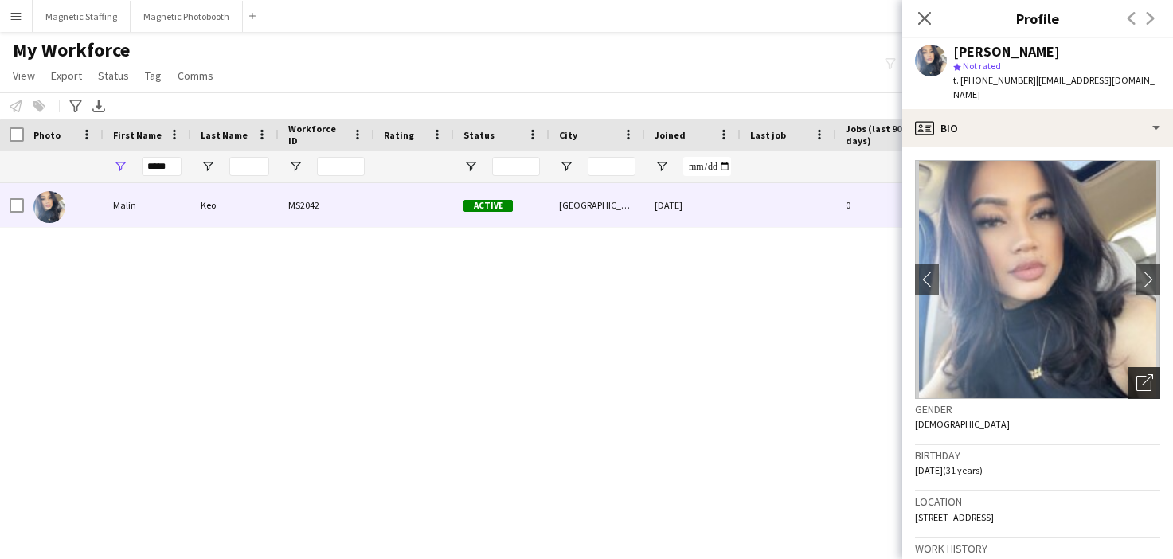
click at [1137, 376] on icon at bounding box center [1144, 383] width 15 height 15
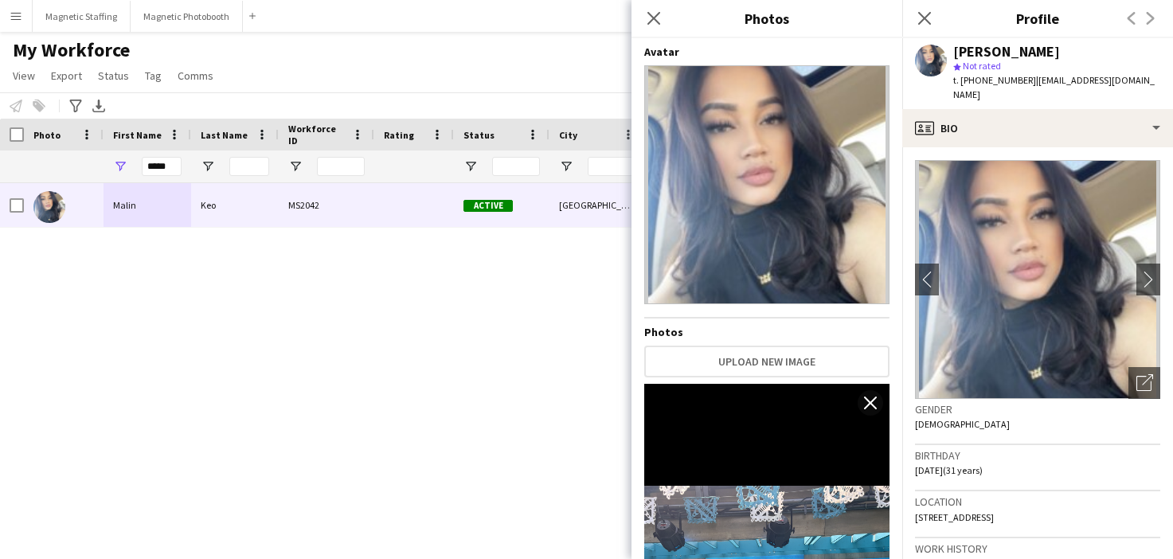
click at [0, 0] on body "Menu Boards Boards Boards All jobs Status Workforce Workforce My Workforce Recr…" at bounding box center [586, 279] width 1173 height 559
click at [91, 19] on button "Magnetic Staffing Close" at bounding box center [82, 16] width 98 height 31
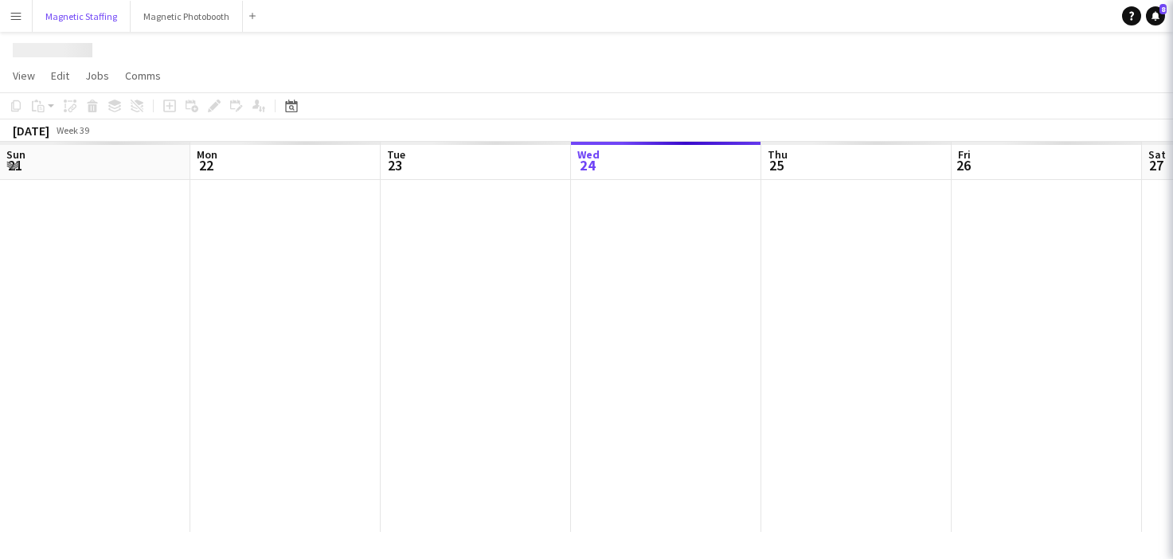
scroll to position [0, 381]
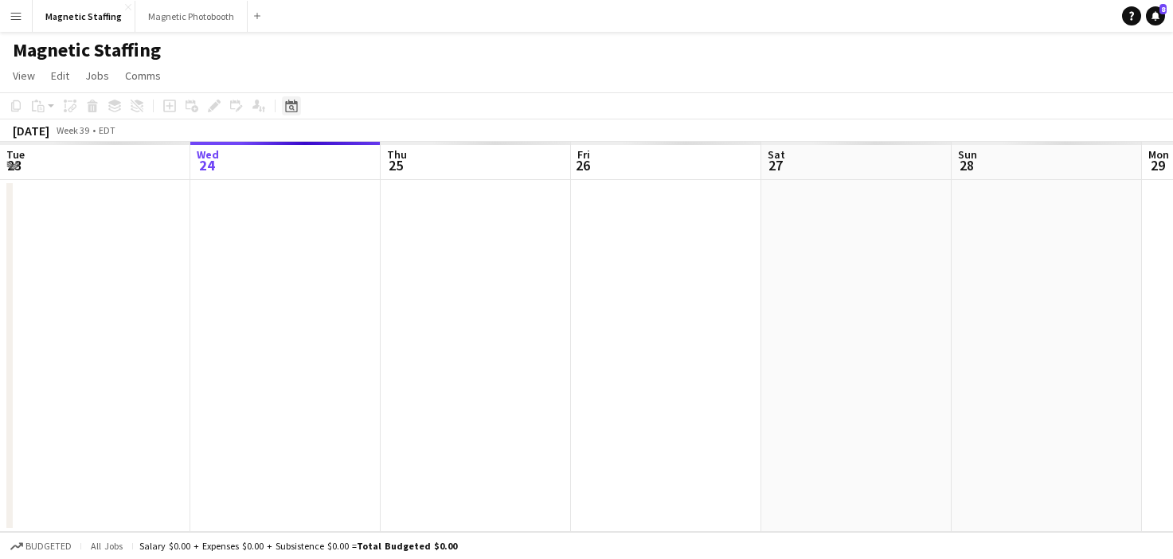
click at [289, 111] on icon "Date picker" at bounding box center [291, 106] width 13 height 13
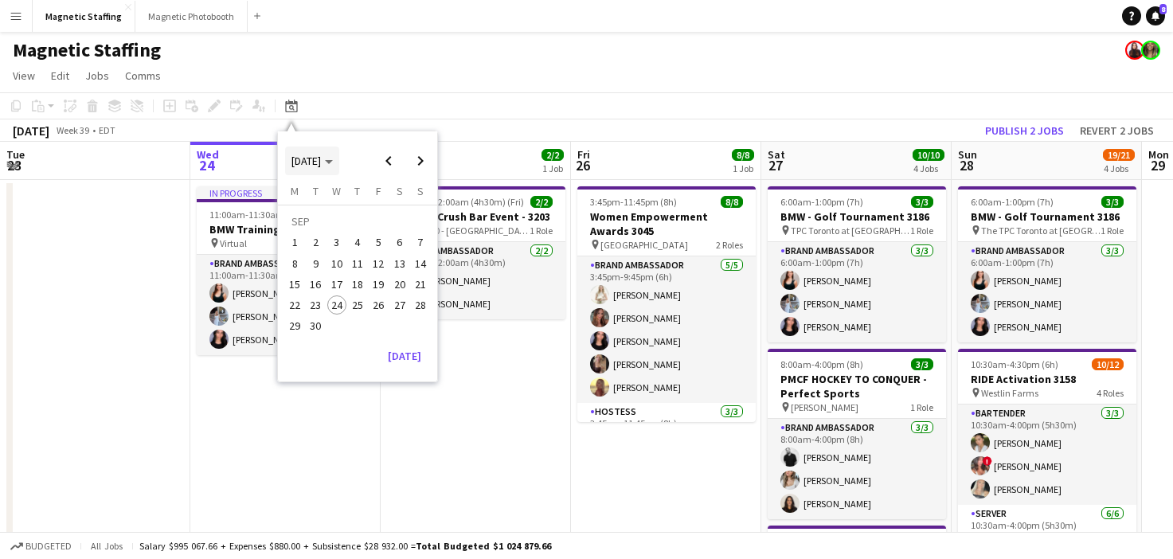
click at [321, 161] on span "[DATE]" at bounding box center [306, 161] width 29 height 14
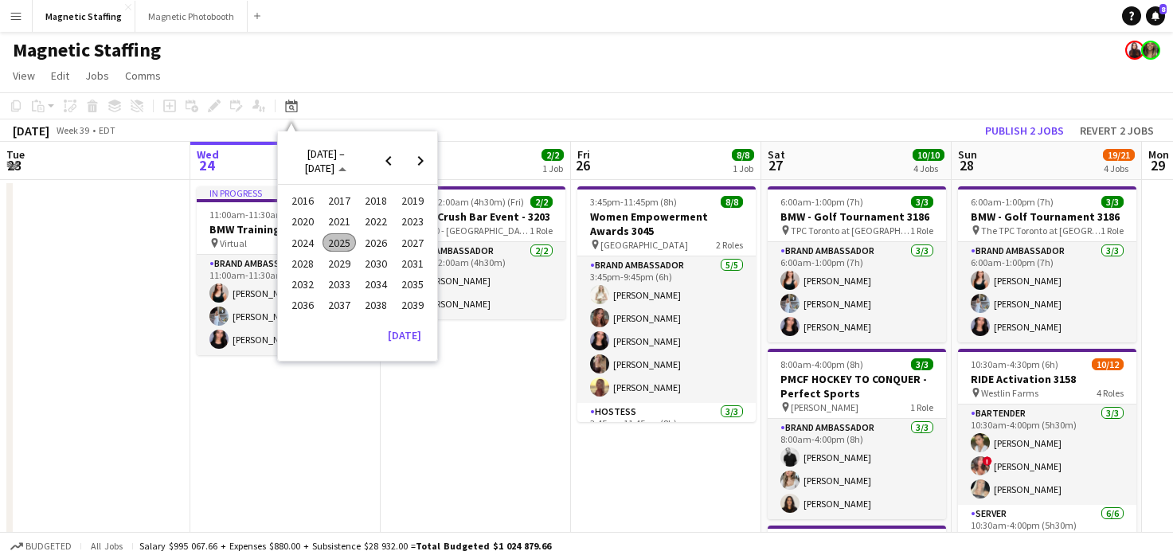
click at [303, 243] on span "2024" at bounding box center [302, 242] width 33 height 19
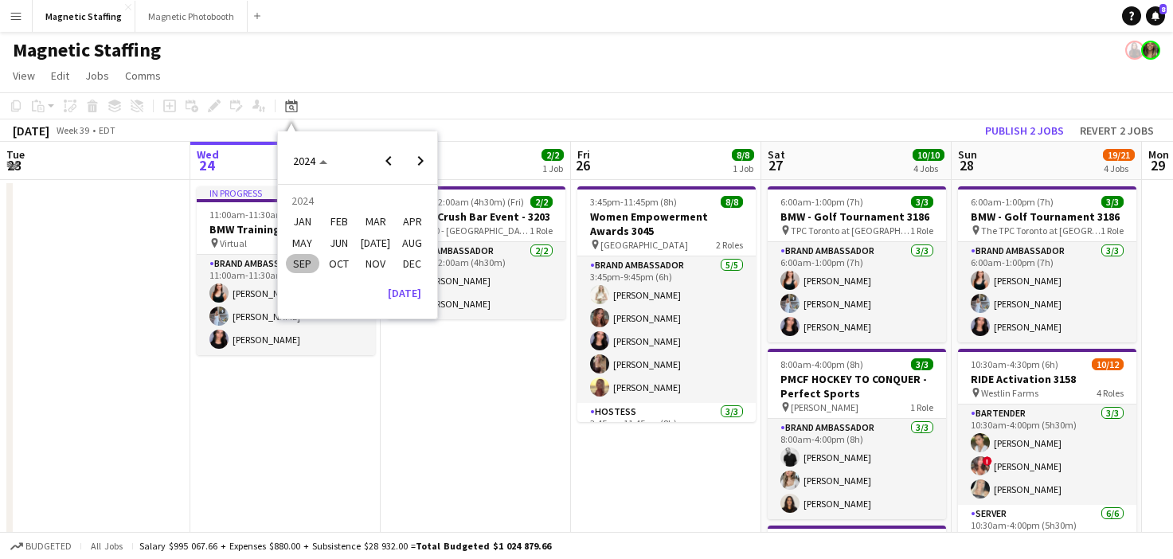
click at [376, 267] on span "NOV" at bounding box center [375, 263] width 33 height 19
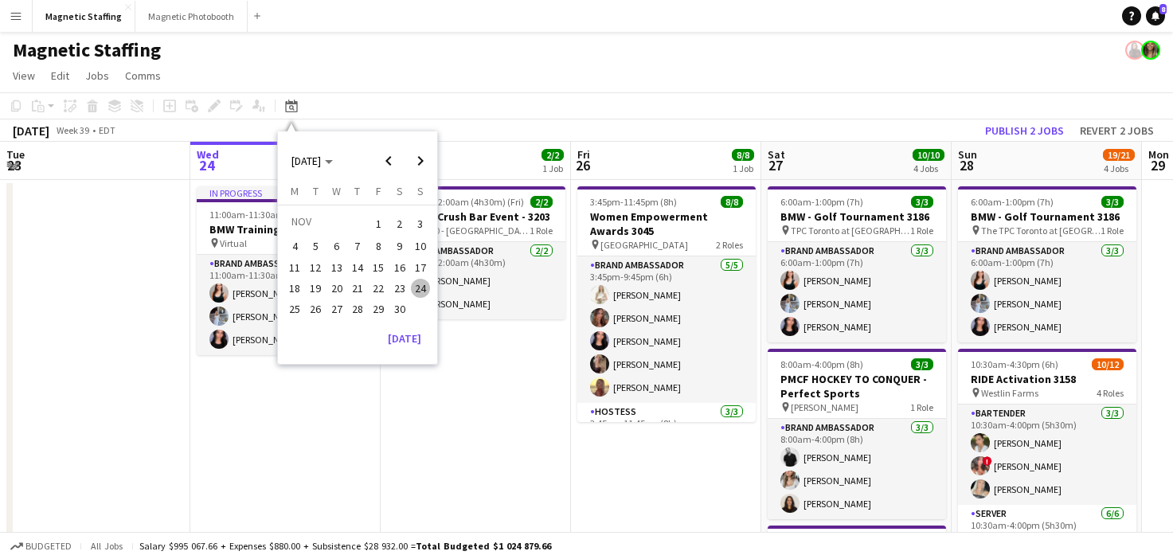
click at [378, 290] on span "22" at bounding box center [378, 288] width 19 height 19
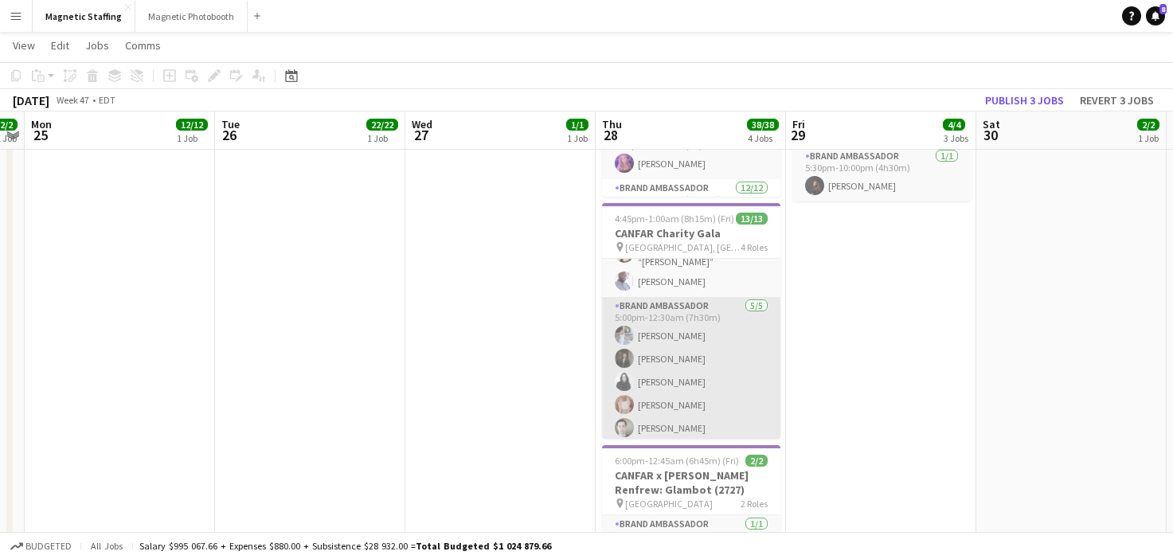
scroll to position [0, 736]
click at [620, 386] on app-card-role "Brand Ambassador [DATE] 5:00pm-12:30am (7h30m) [PERSON_NAME] [PERSON_NAME] [PER…" at bounding box center [692, 370] width 178 height 147
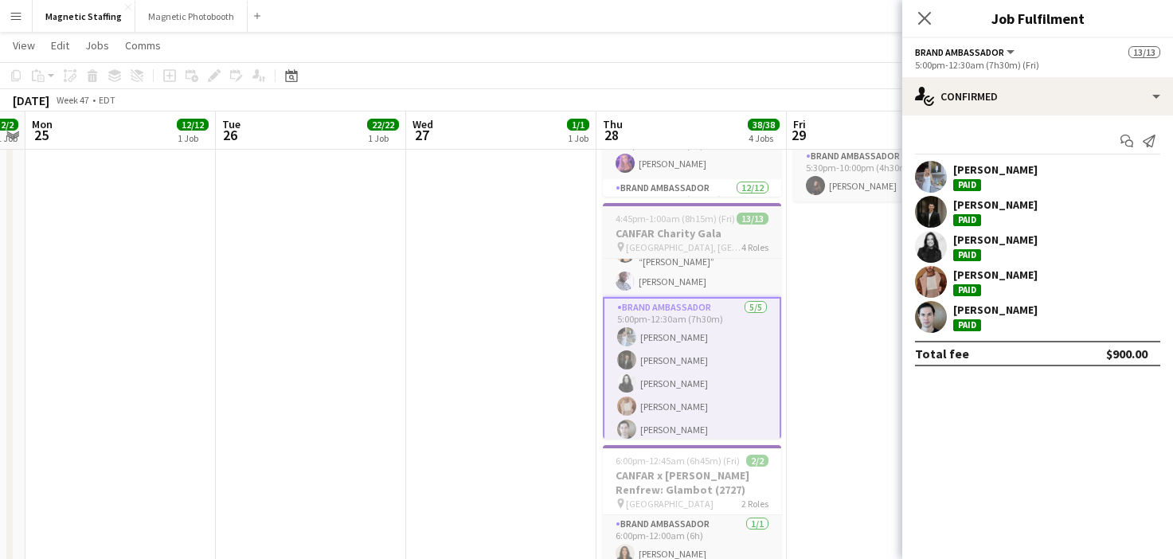
click at [710, 220] on span "4:45pm-1:00am (8h15m) (Fri)" at bounding box center [675, 219] width 119 height 12
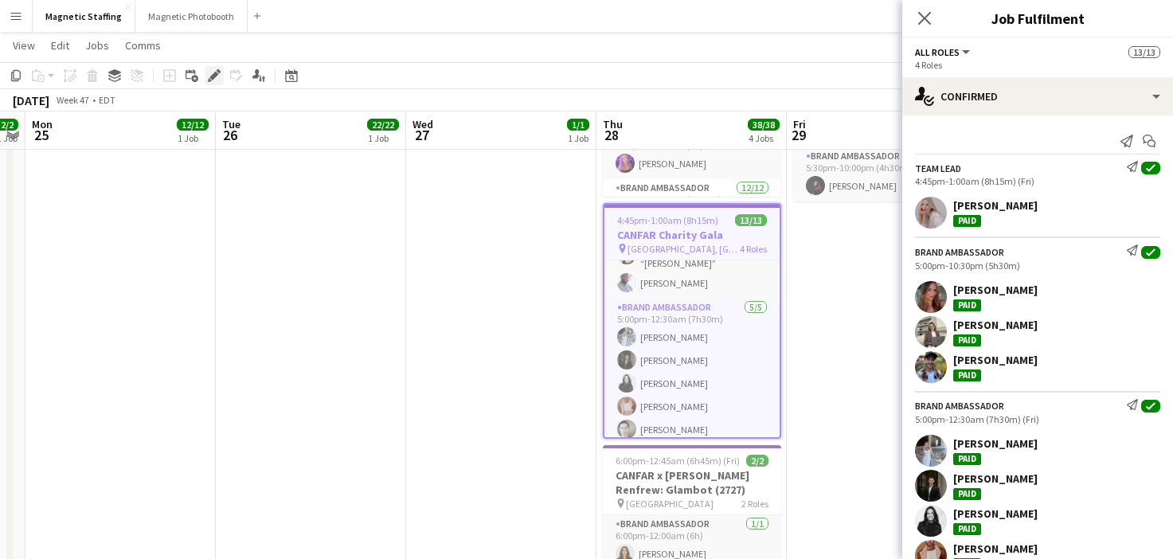
click at [213, 77] on icon at bounding box center [213, 76] width 9 height 9
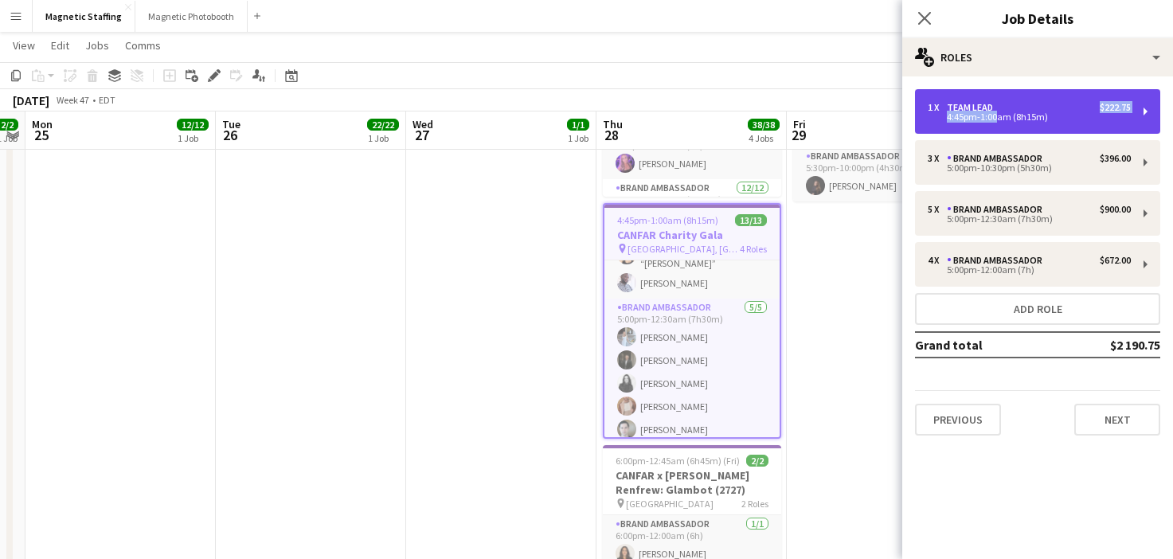
click at [989, 111] on div "1 x Team Lead $222.75 4:45pm-1:00am (8h15m)" at bounding box center [1029, 111] width 203 height 19
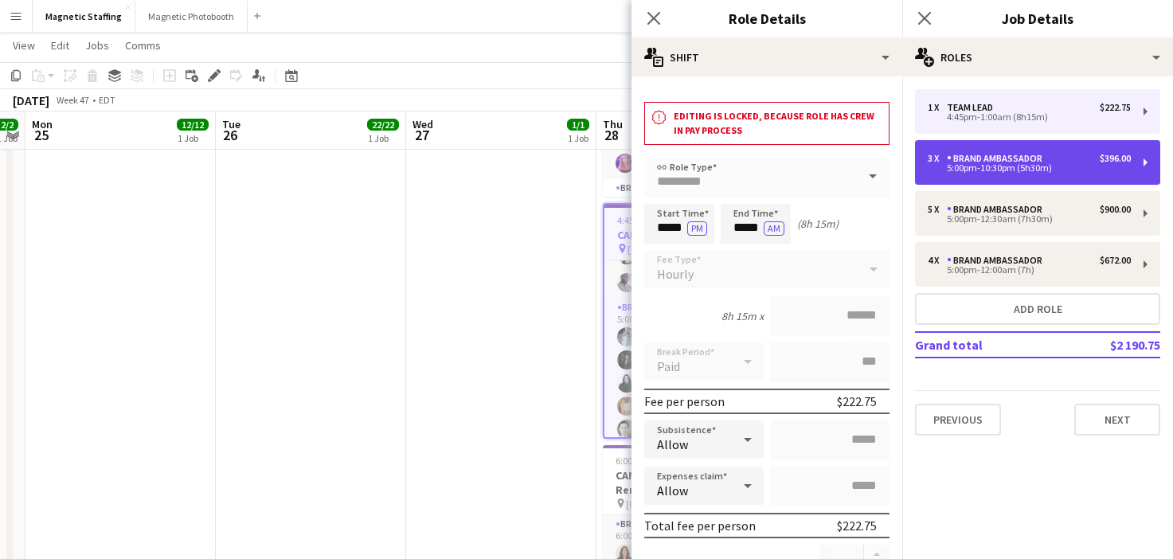
click at [992, 170] on div "5:00pm-10:30pm (5h30m)" at bounding box center [1029, 168] width 203 height 8
type input "**********"
type input "*****"
type input "******"
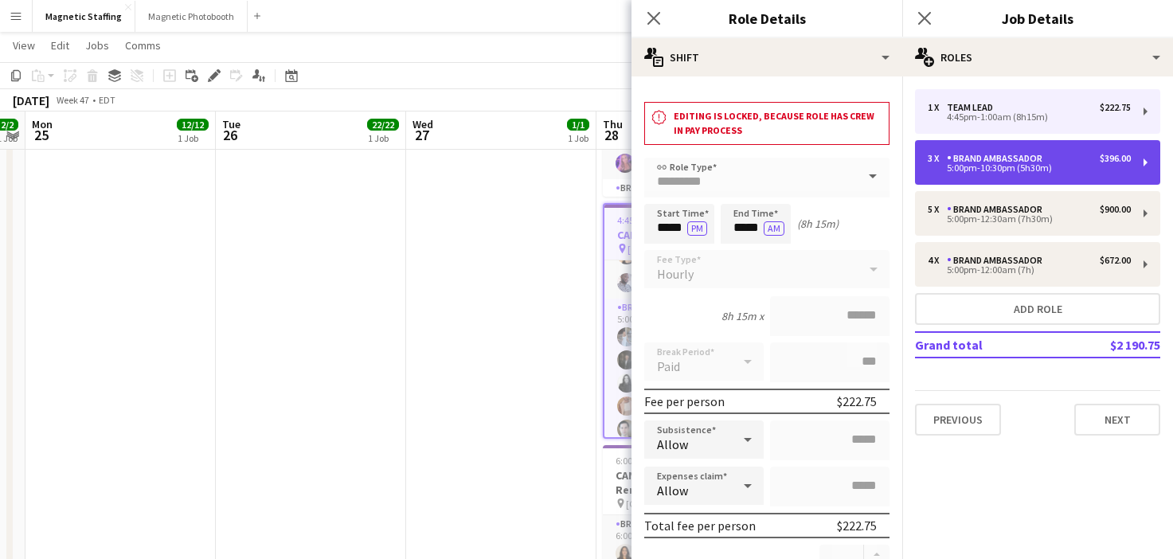
type input "*"
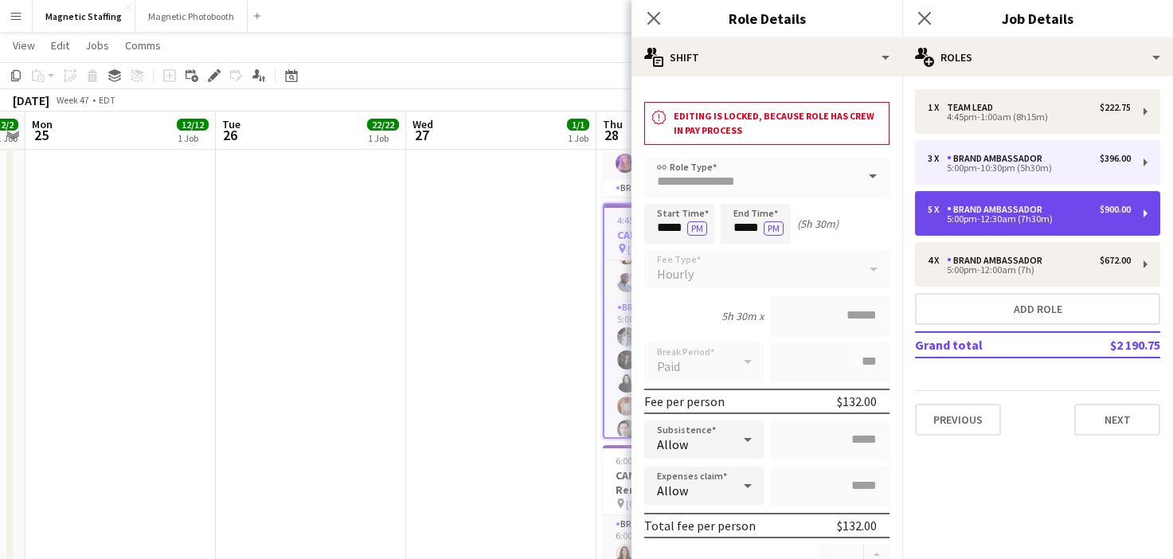
click at [985, 212] on div "Brand Ambassador" at bounding box center [998, 209] width 102 height 11
type input "*****"
type input "*"
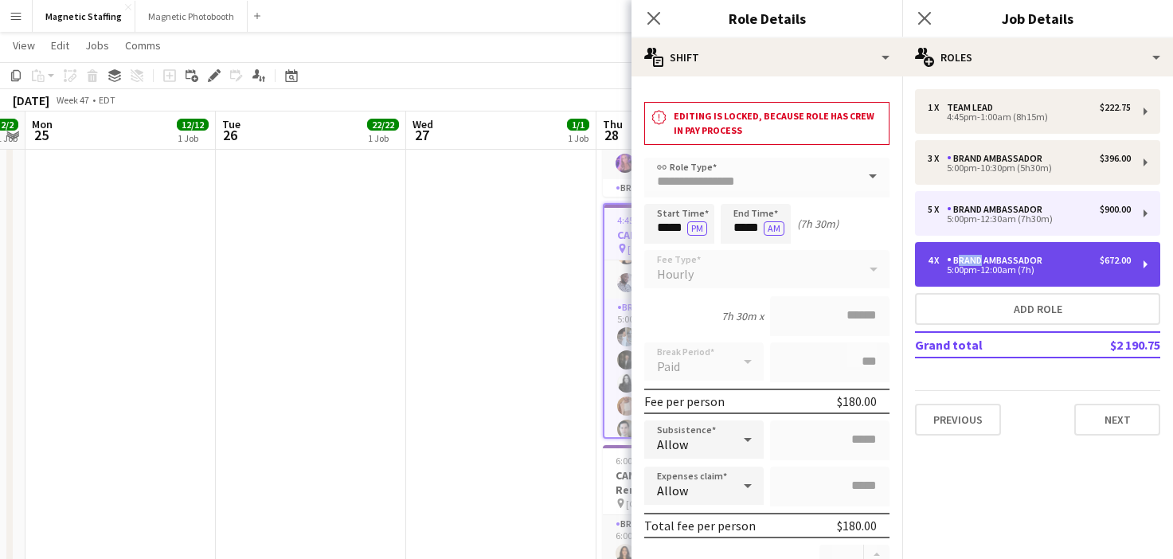
click at [975, 255] on div "4 x Brand Ambassador $672.00 5:00pm-12:00am (7h)" at bounding box center [1037, 264] width 245 height 45
type input "*****"
type input "*"
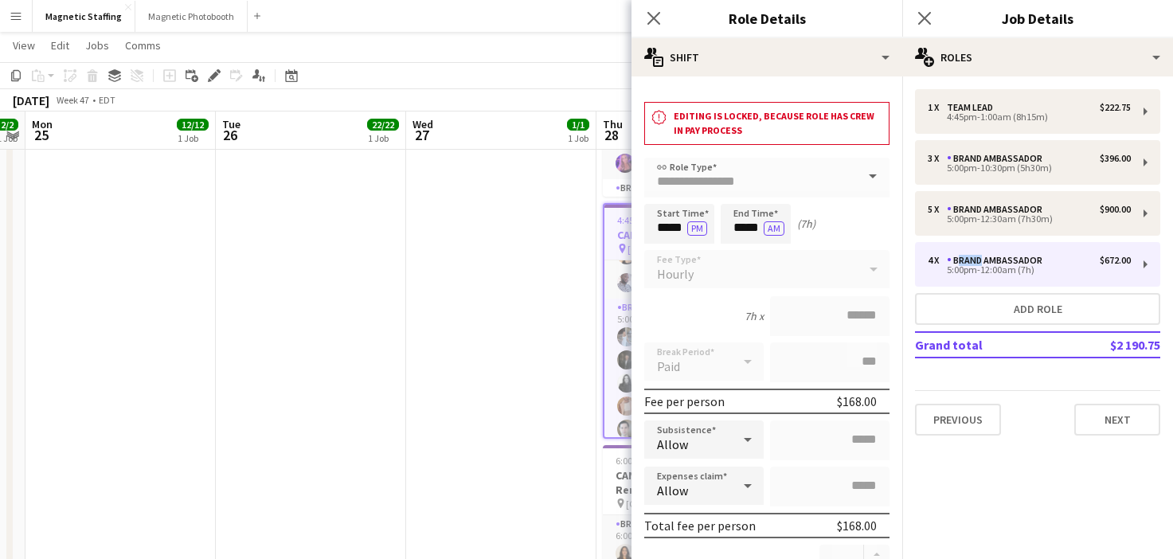
click at [336, 280] on app-date-cell "3:00pm-4:00pm (1h) 22/22 TPS: Gala Training Call pin Virtual Call 1 Role Traini…" at bounding box center [311, 560] width 190 height 1581
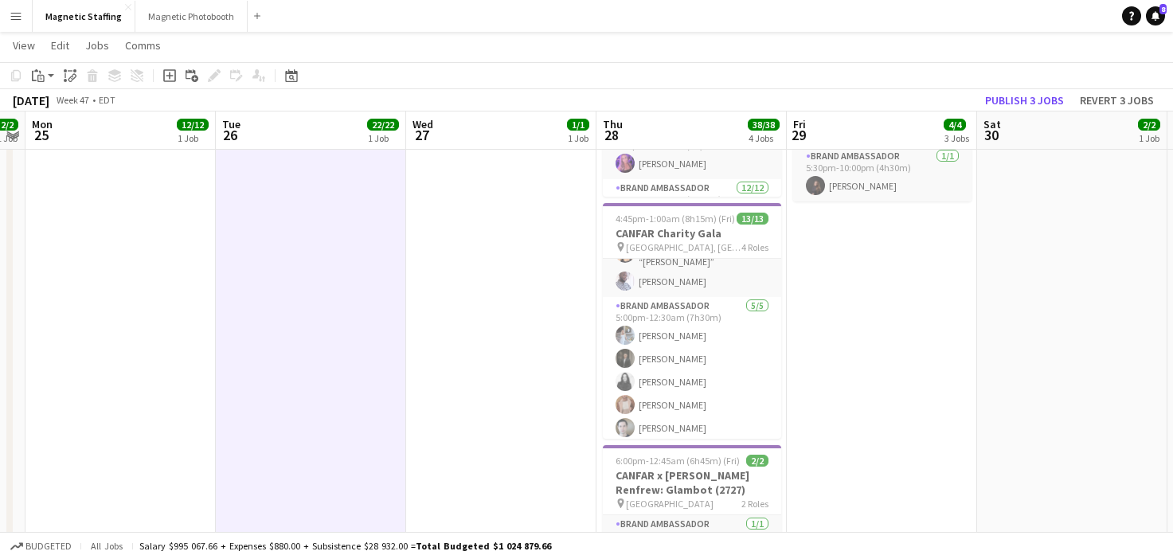
click at [599, 233] on app-date-cell "9:30am-9:30pm (12h) 2/2 Sentaler Sherway Pop Up (2737) pin Sentaler Sherway Pop…" at bounding box center [692, 560] width 190 height 1581
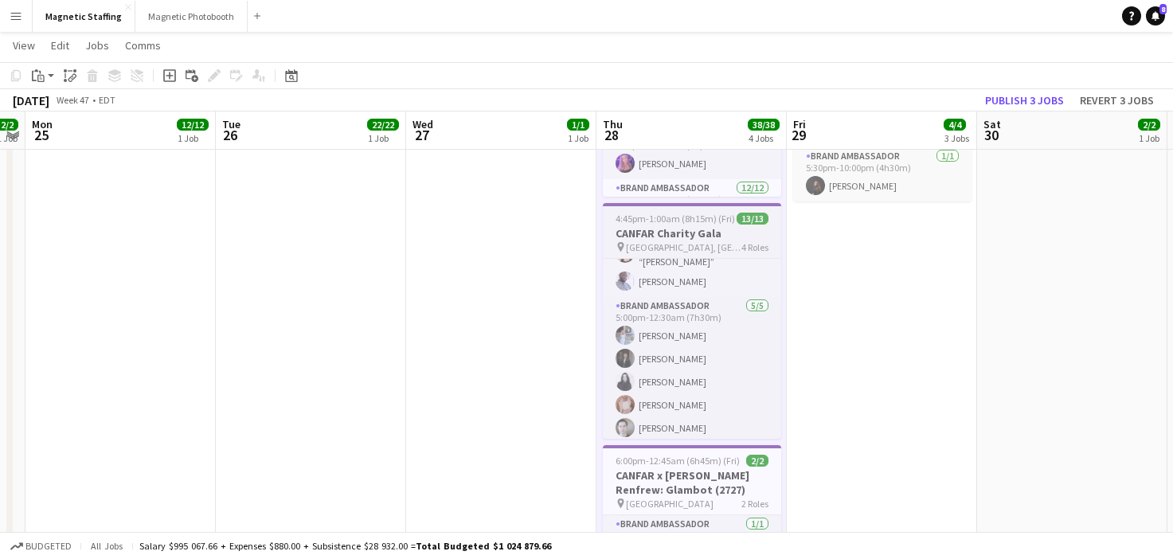
click at [646, 236] on h3 "CANFAR Charity Gala" at bounding box center [692, 233] width 178 height 14
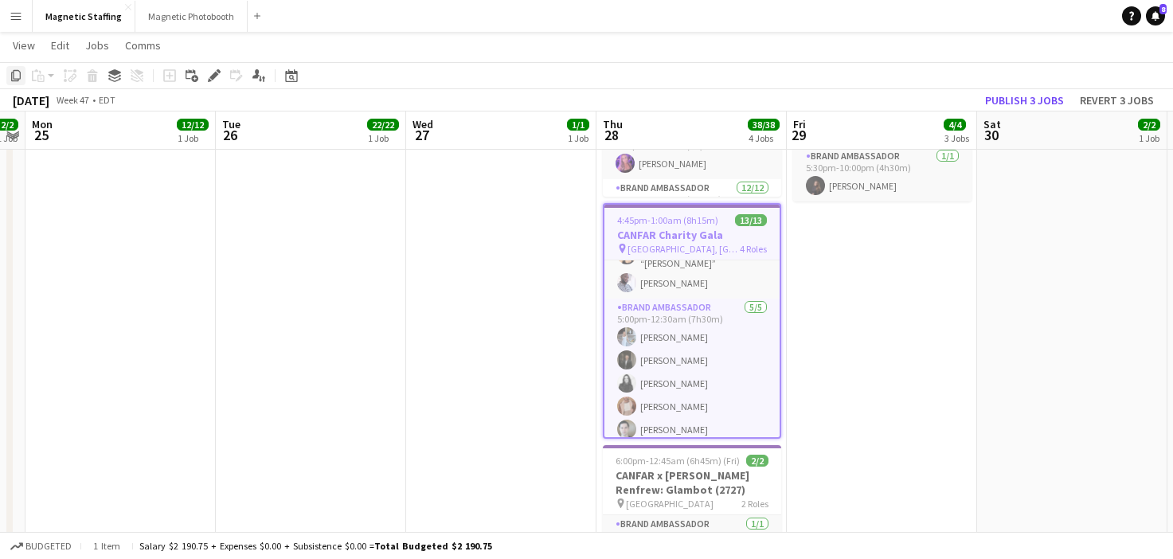
click at [15, 73] on icon "Copy" at bounding box center [16, 75] width 13 height 13
click at [286, 76] on icon at bounding box center [291, 75] width 12 height 13
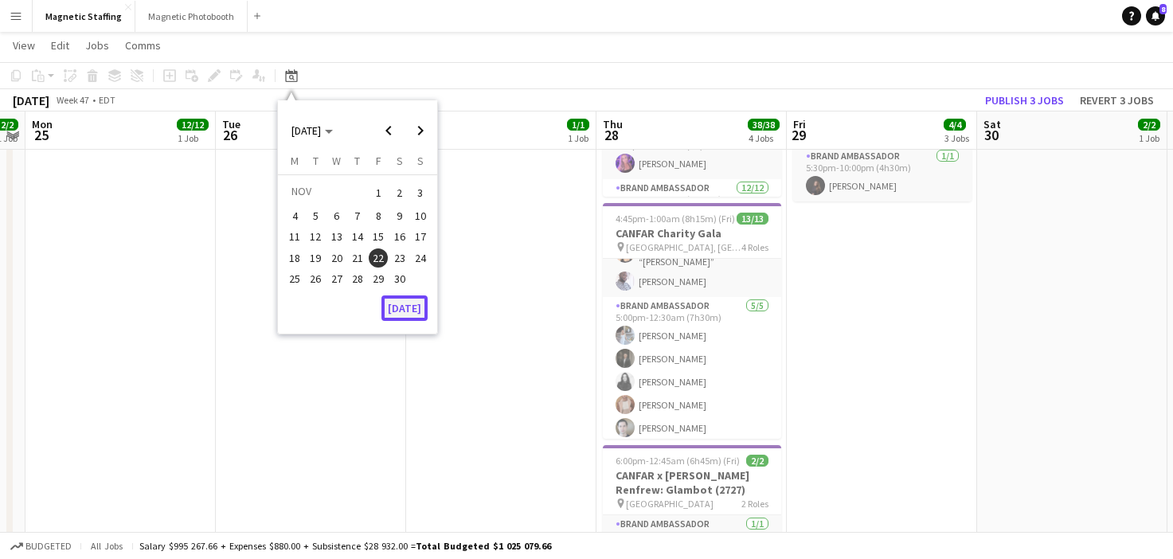
click at [409, 311] on button "[DATE]" at bounding box center [405, 308] width 46 height 25
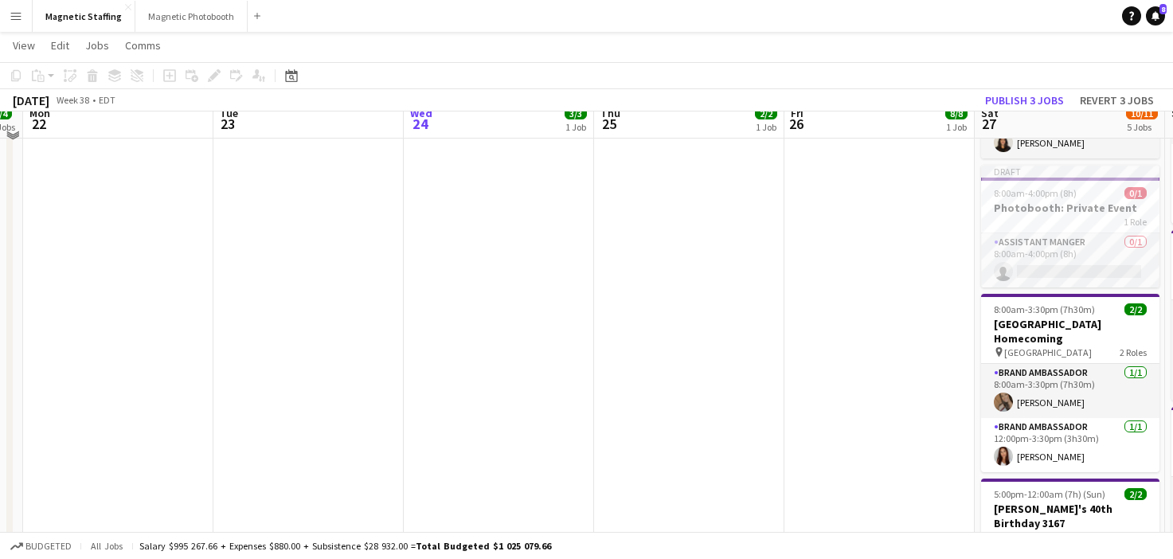
scroll to position [276, 0]
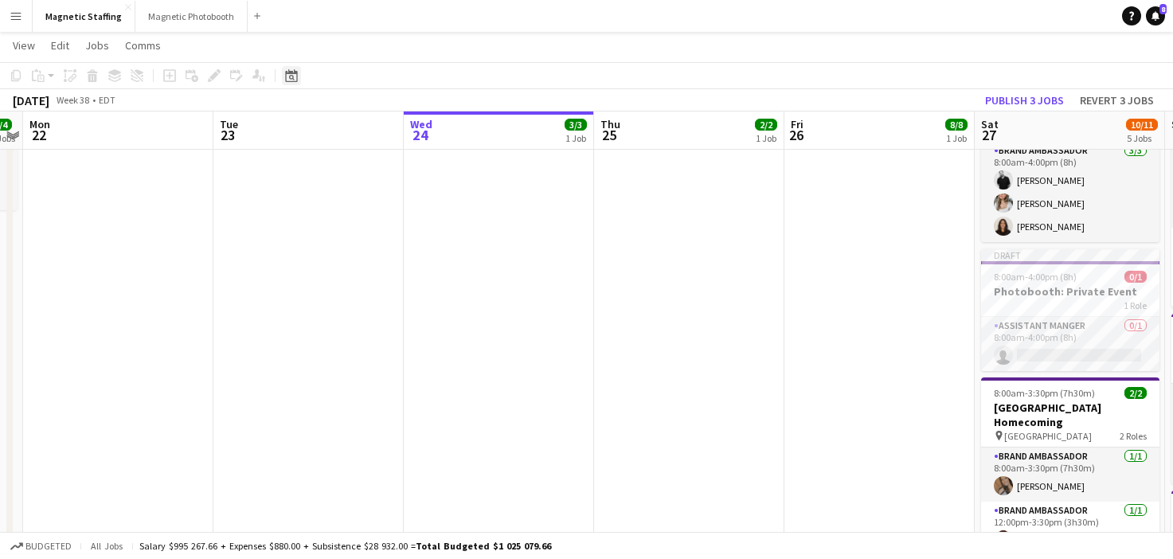
click at [294, 71] on icon at bounding box center [291, 75] width 12 height 13
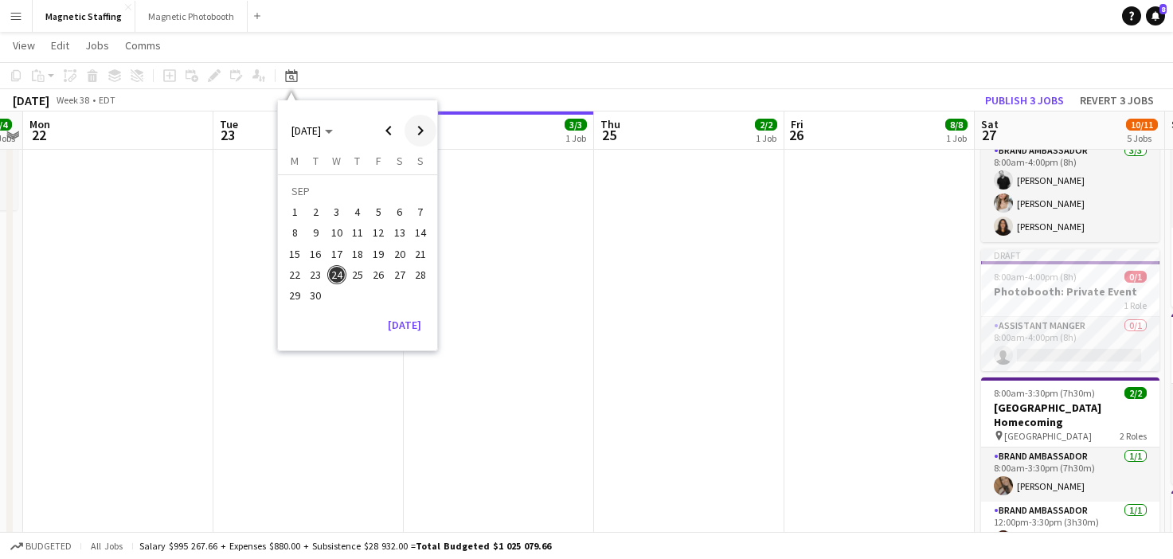
click at [415, 131] on span "Next month" at bounding box center [421, 131] width 32 height 32
click at [421, 136] on span "Next month" at bounding box center [421, 131] width 32 height 32
drag, startPoint x: 330, startPoint y: 237, endPoint x: 371, endPoint y: 261, distance: 48.2
click at [371, 262] on tbody "[DATE] 2 3 4 5 6 7 8 9 10 11 12 13 14 15 16 17 18 19 20 21 22 23 24 25 26 27 28…" at bounding box center [357, 235] width 147 height 108
click at [371, 261] on span "21" at bounding box center [378, 258] width 19 height 19
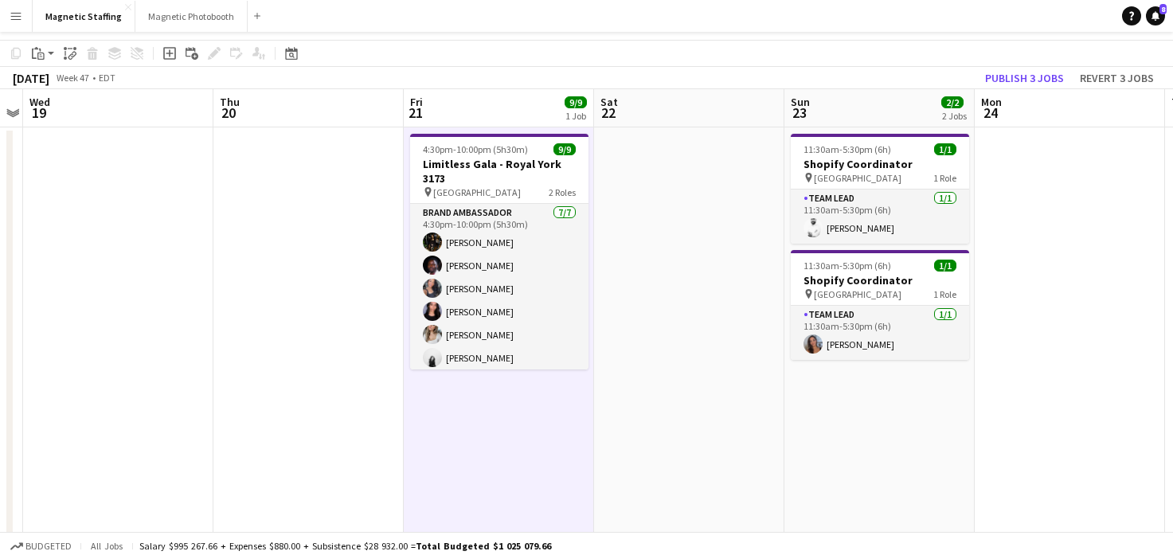
scroll to position [0, 0]
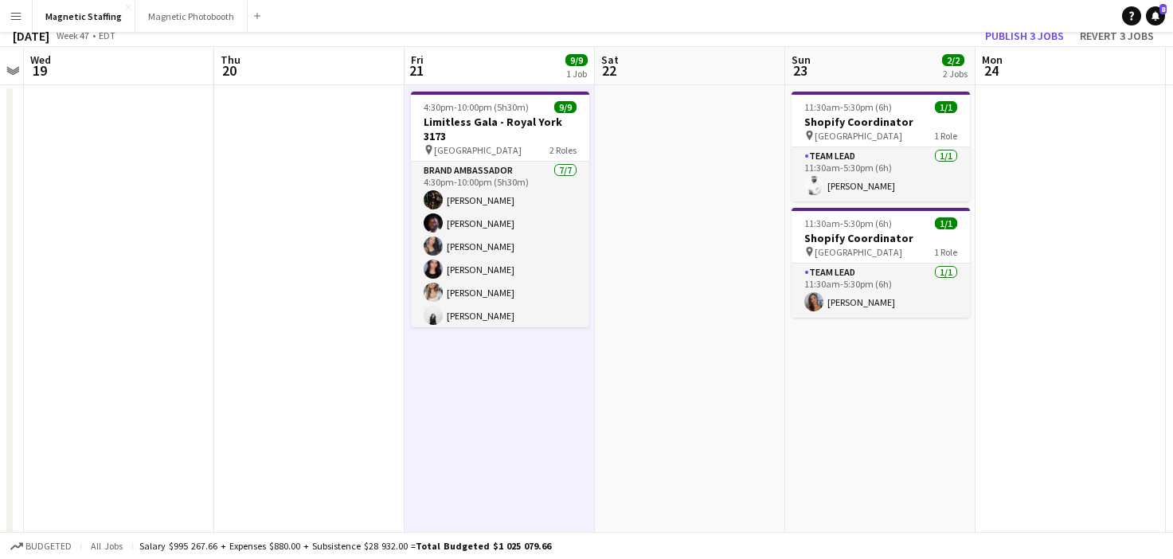
scroll to position [102, 0]
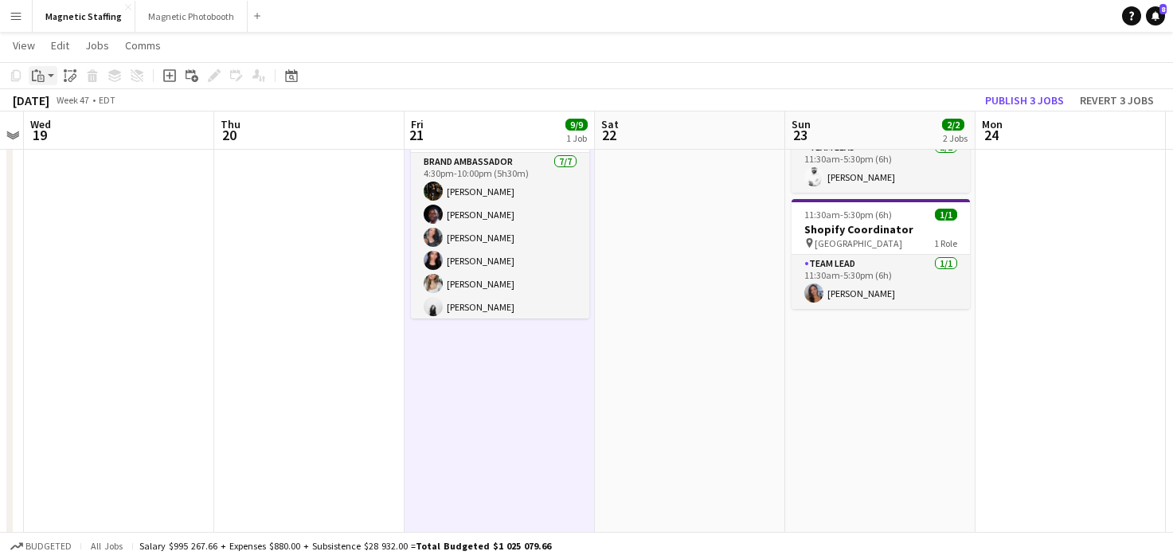
click at [42, 77] on icon "Paste" at bounding box center [38, 75] width 13 height 13
click at [45, 104] on link "Paste Command V" at bounding box center [105, 106] width 126 height 14
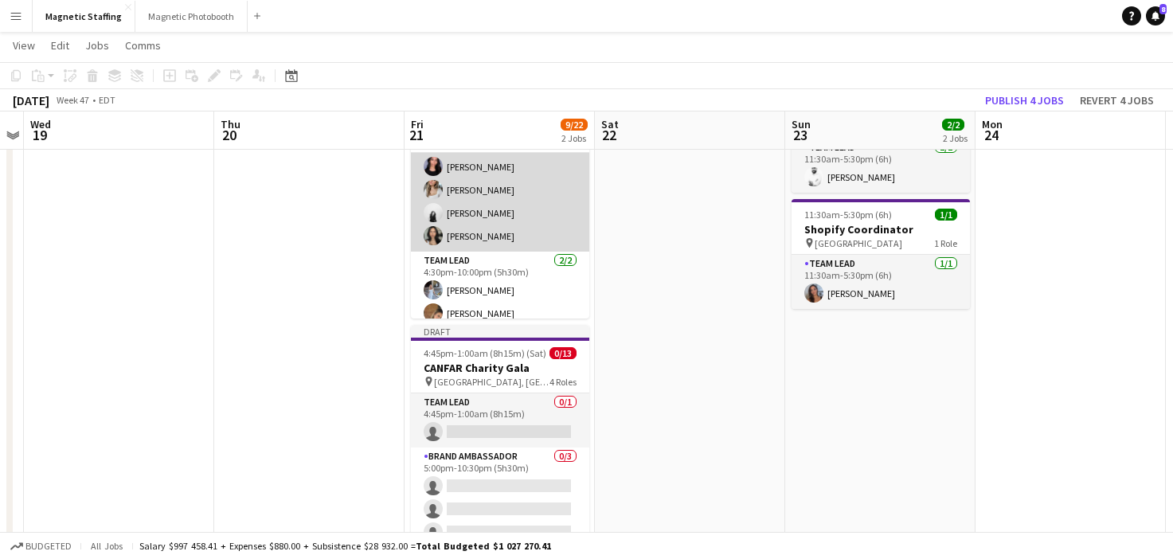
scroll to position [104, 0]
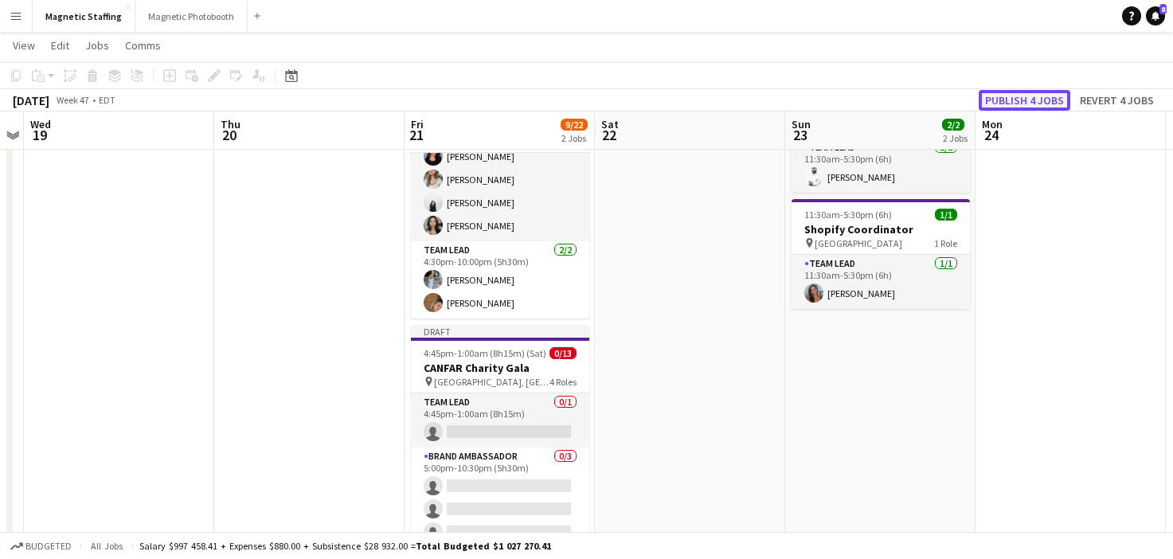
click at [1013, 100] on button "Publish 4 jobs" at bounding box center [1025, 100] width 92 height 21
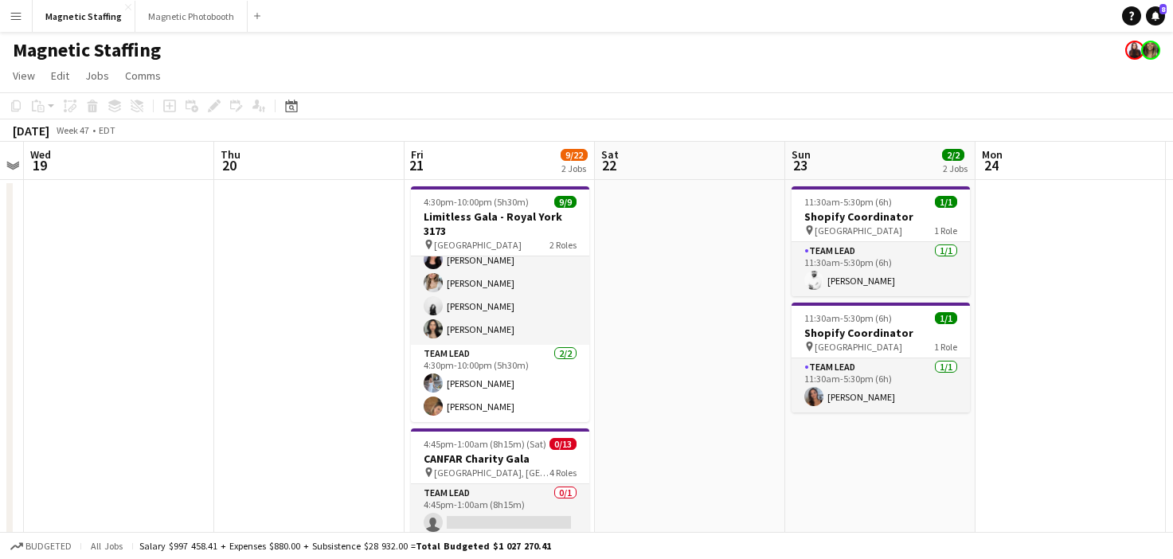
scroll to position [0, 706]
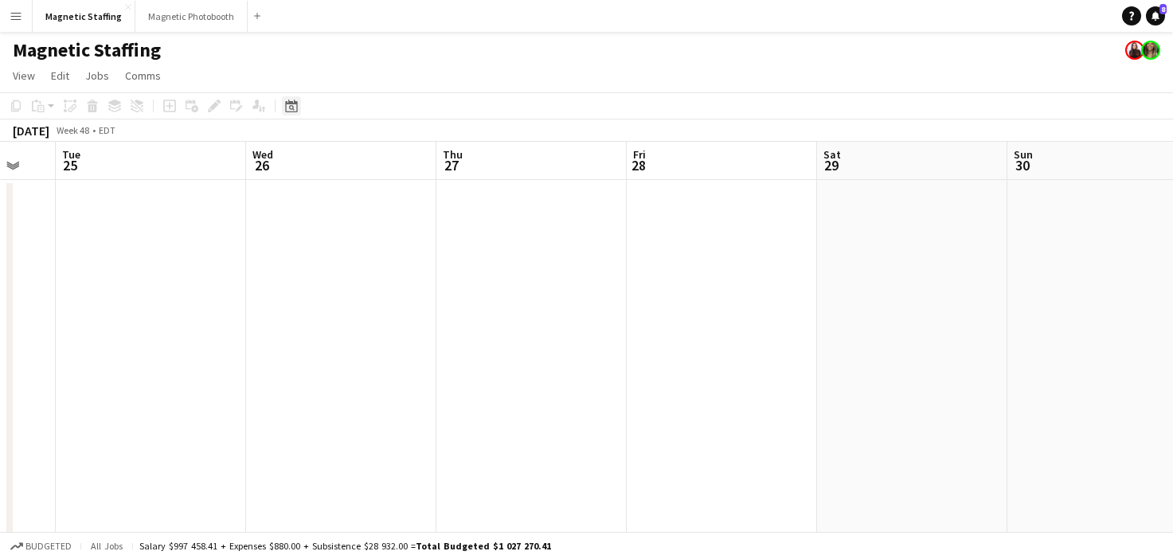
click at [290, 111] on icon "Date picker" at bounding box center [291, 106] width 13 height 13
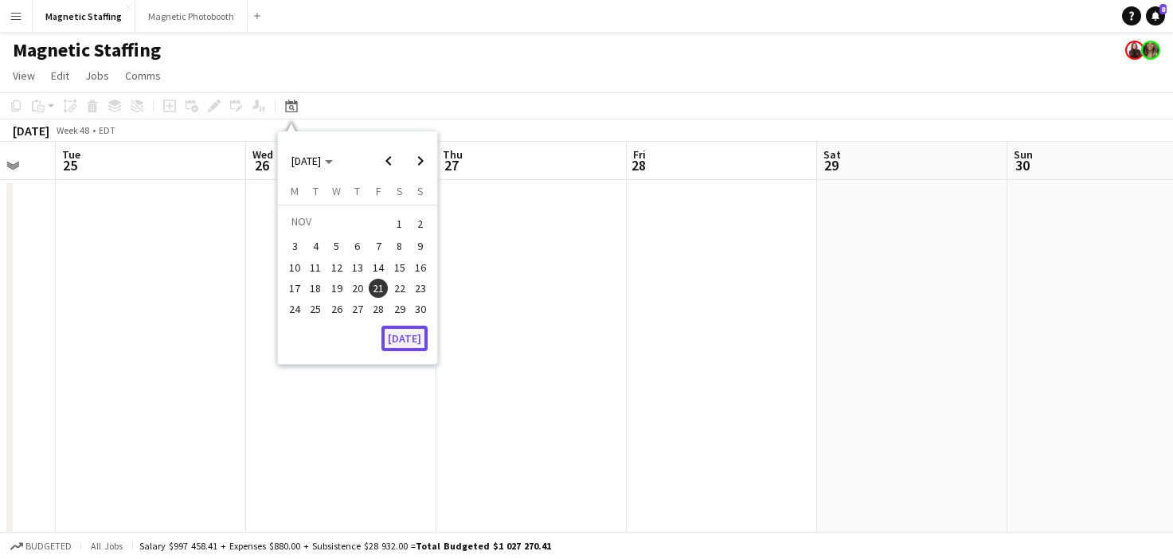
click at [418, 348] on button "[DATE]" at bounding box center [405, 338] width 46 height 25
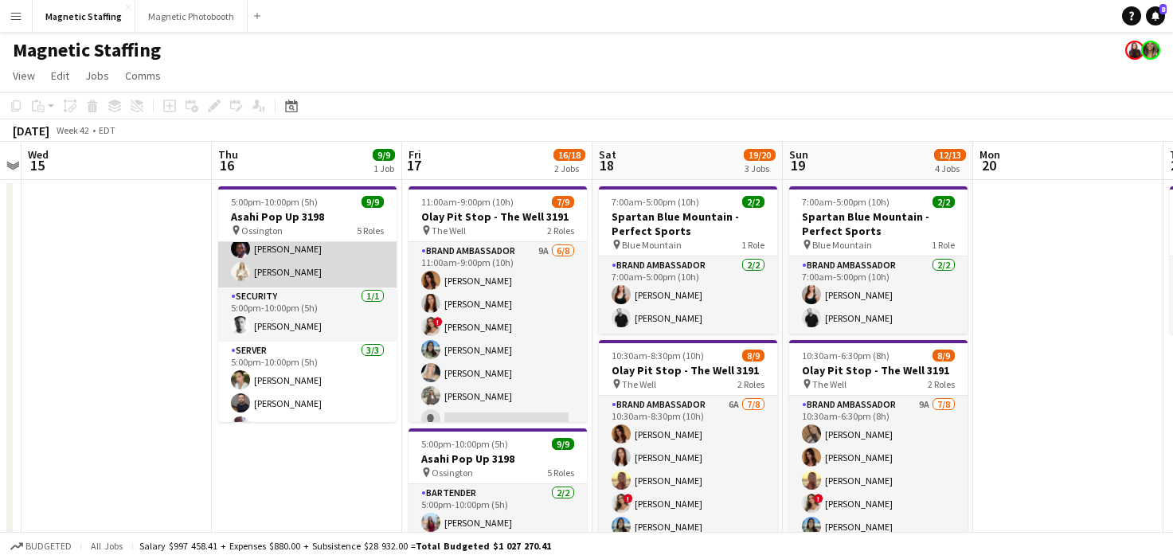
scroll to position [183, 0]
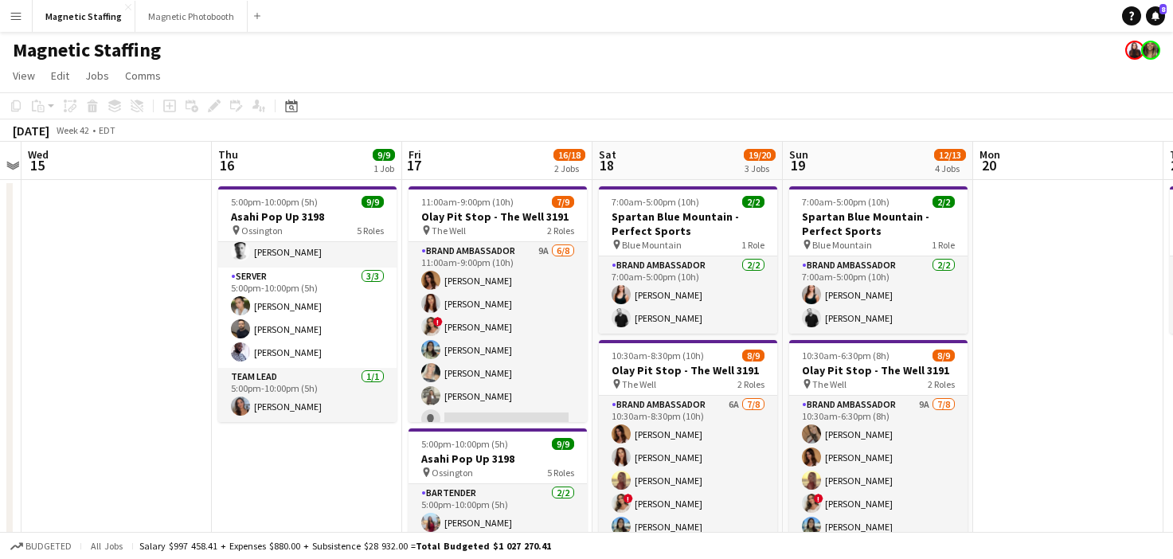
click at [342, 325] on app-card-role "Server [DATE] 5:00pm-10:00pm (5h) [PERSON_NAME] [PERSON_NAME] [PERSON_NAME]" at bounding box center [307, 318] width 178 height 100
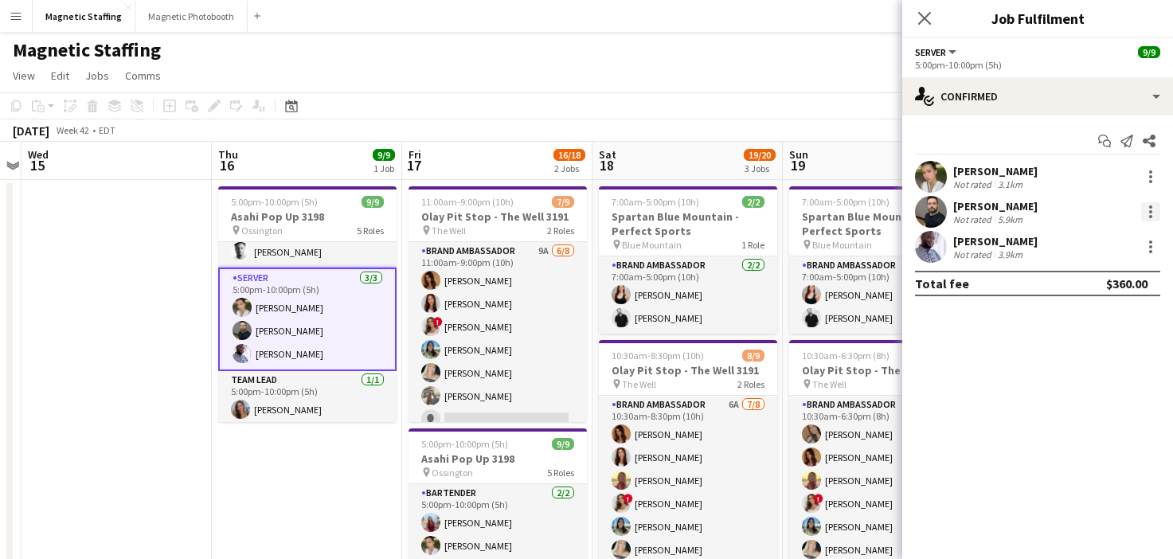
click at [1153, 211] on div at bounding box center [1150, 211] width 19 height 19
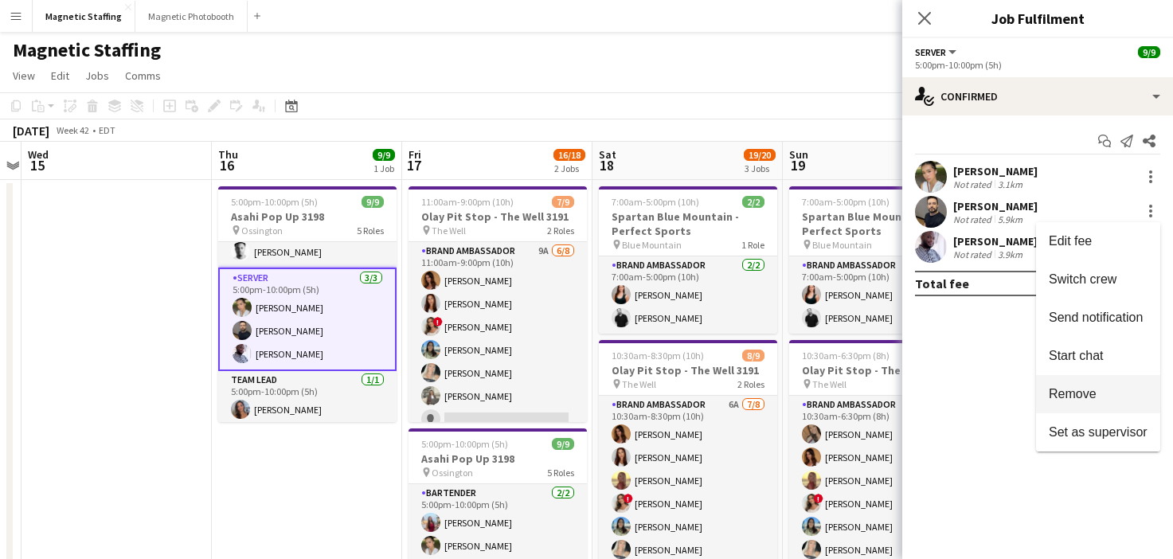
click at [1094, 394] on span "Remove" at bounding box center [1073, 394] width 48 height 14
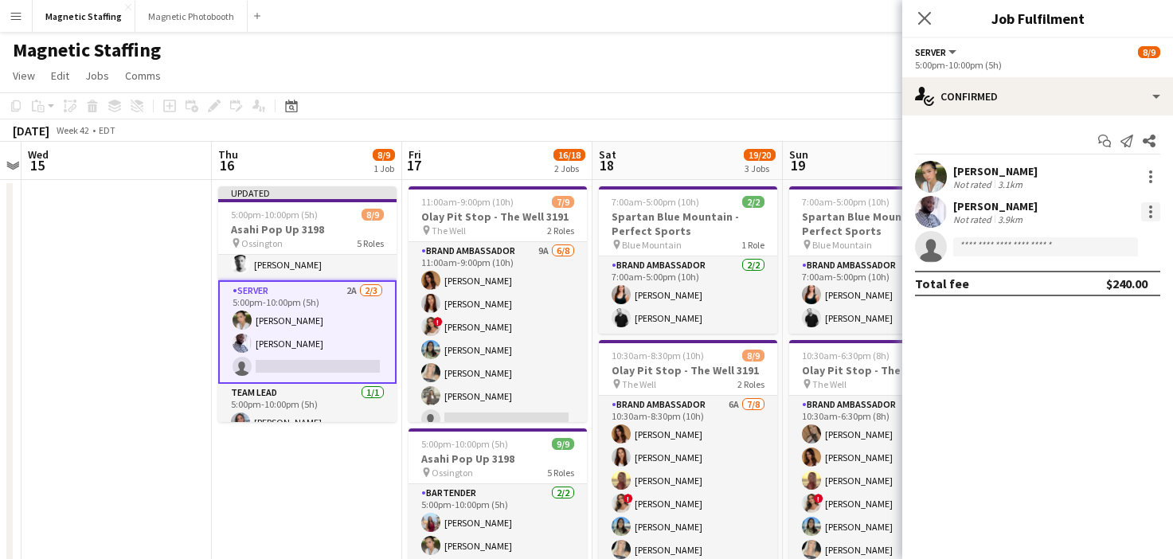
click at [1150, 212] on div at bounding box center [1150, 211] width 3 height 3
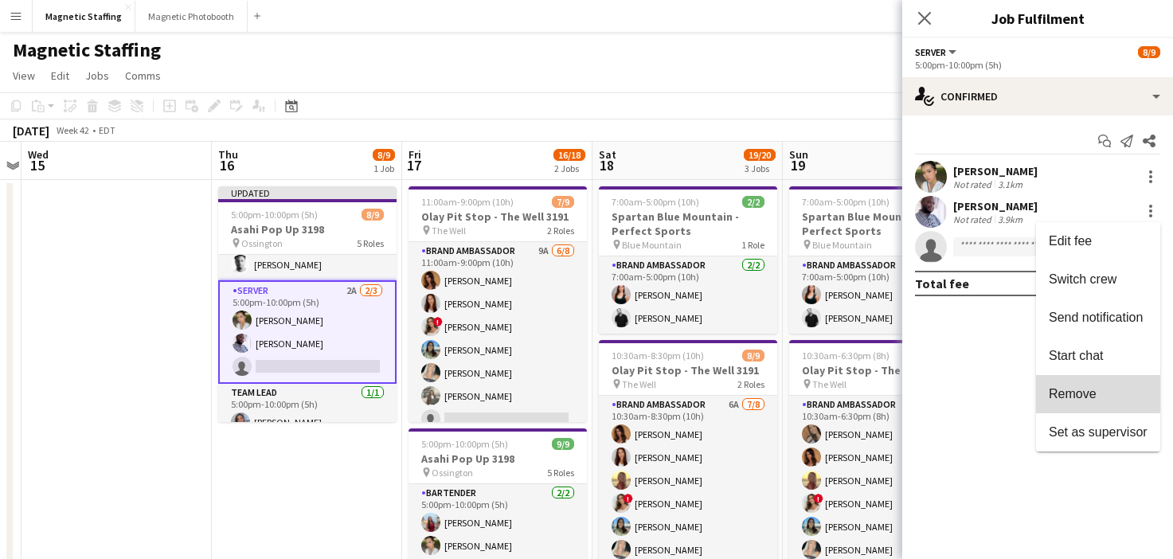
click at [1074, 390] on span "Remove" at bounding box center [1073, 394] width 48 height 14
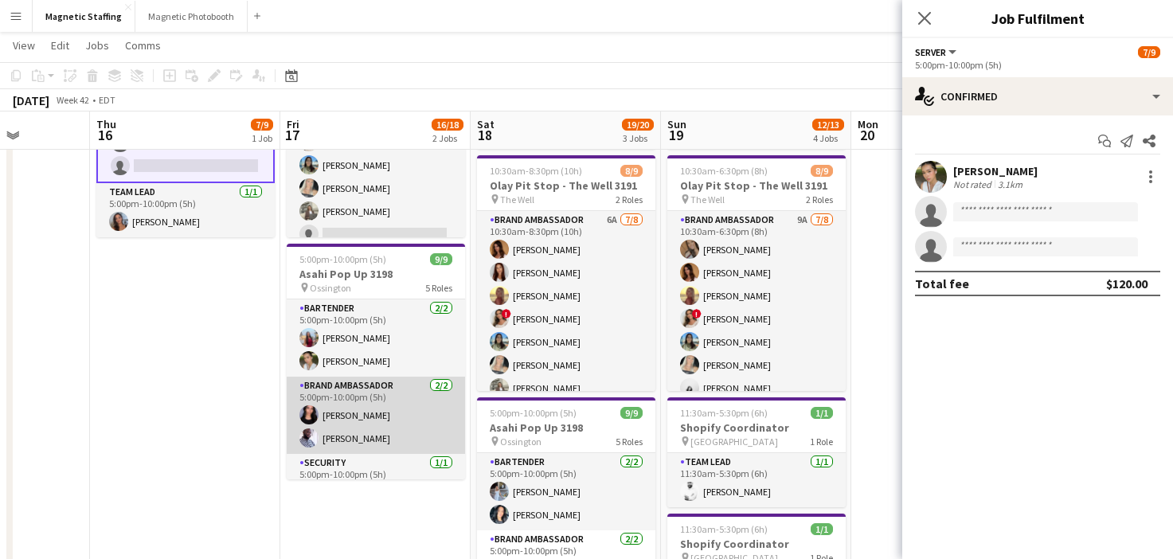
click at [371, 425] on app-card-role "Brand Ambassador [DATE] 5:00pm-10:00pm (5h) [PERSON_NAME] [PERSON_NAME]" at bounding box center [376, 415] width 178 height 77
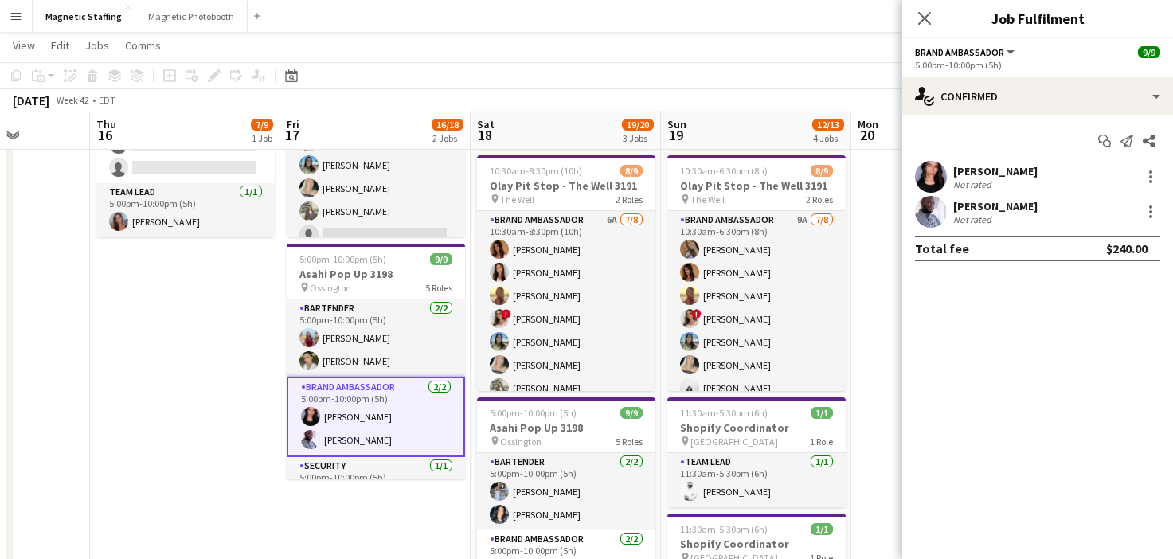
scroll to position [196, 0]
click at [1153, 216] on div at bounding box center [1150, 211] width 19 height 19
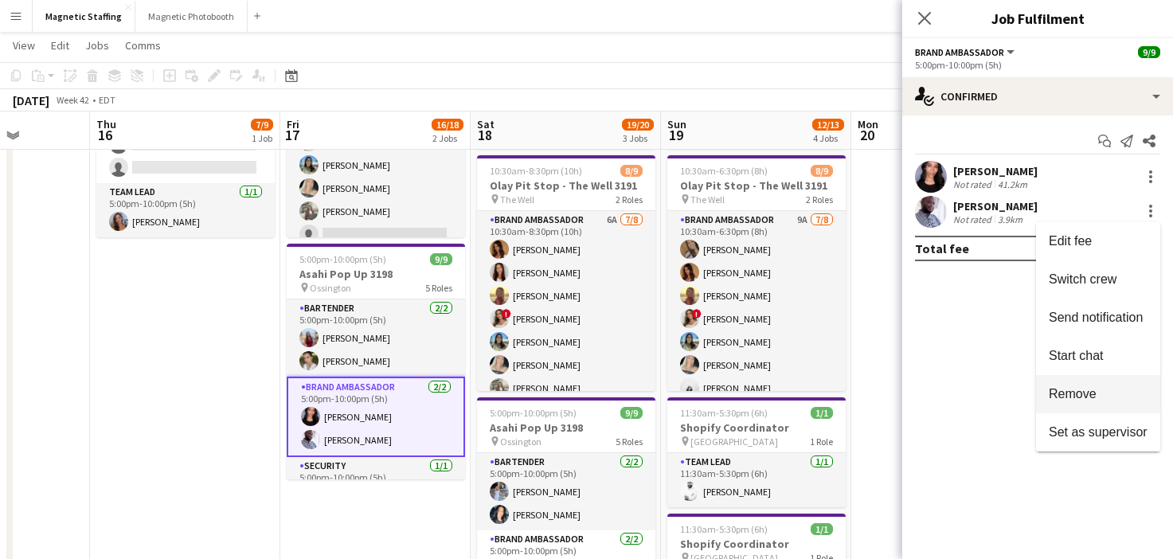
click at [1102, 384] on button "Remove" at bounding box center [1098, 394] width 124 height 38
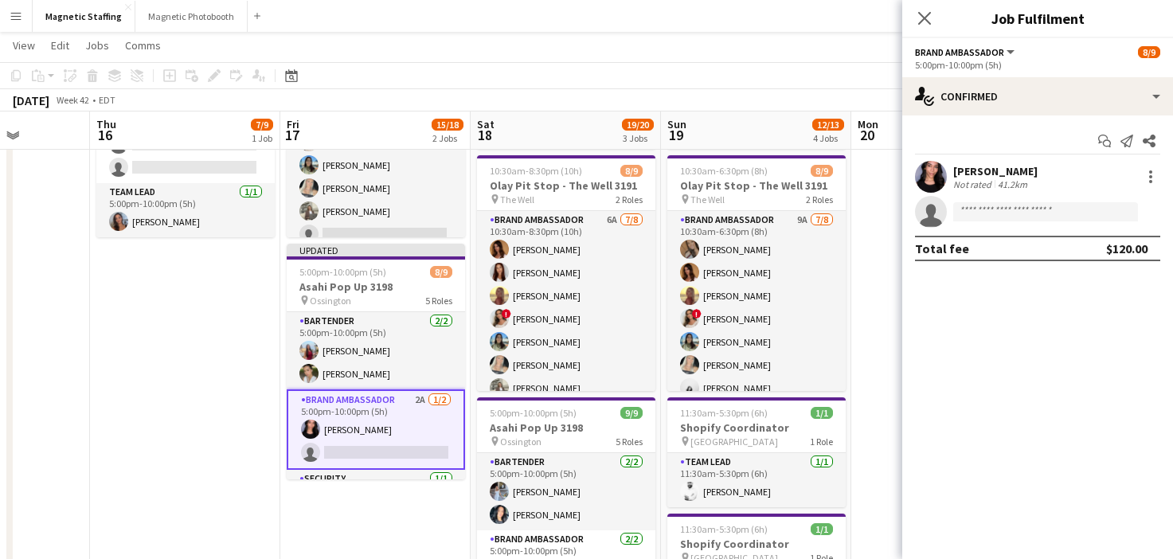
scroll to position [199, 0]
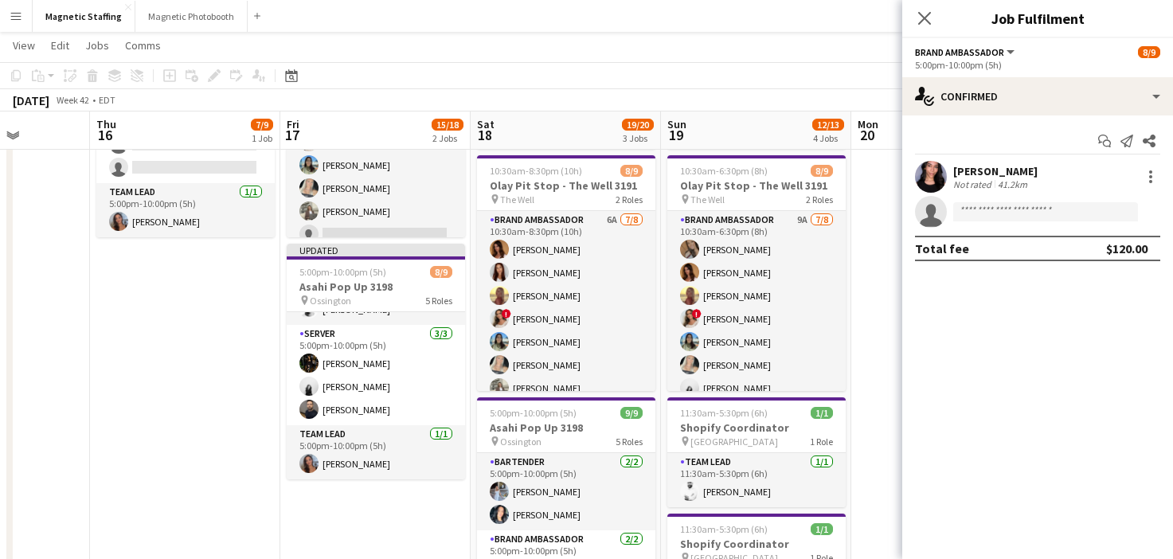
click at [396, 421] on app-card-role "Server [DATE] 5:00pm-10:00pm (5h) [PERSON_NAME] [PERSON_NAME] [PERSON_NAME]" at bounding box center [376, 375] width 178 height 100
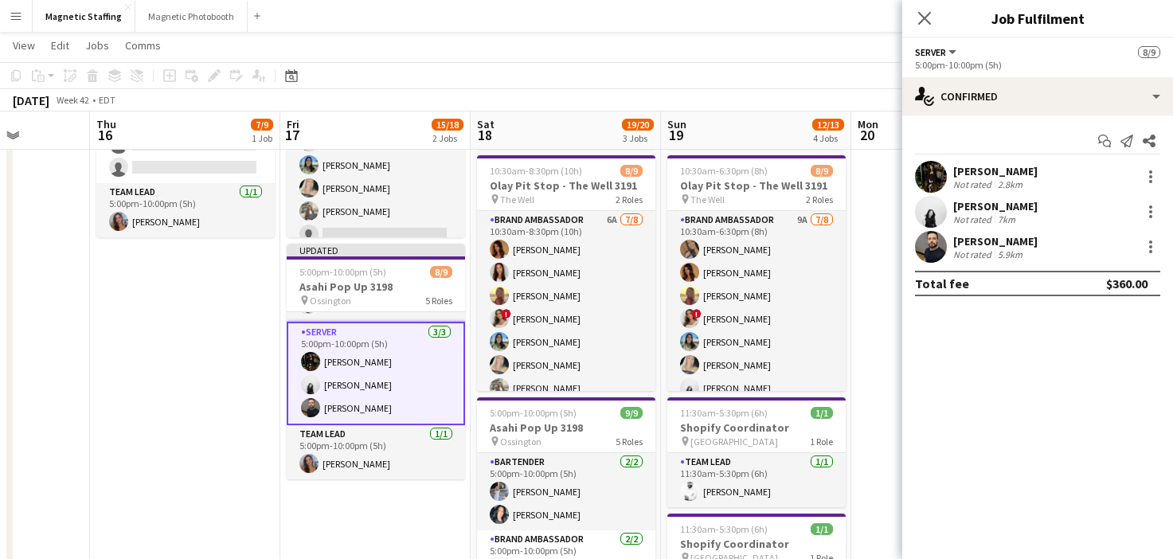
scroll to position [196, 0]
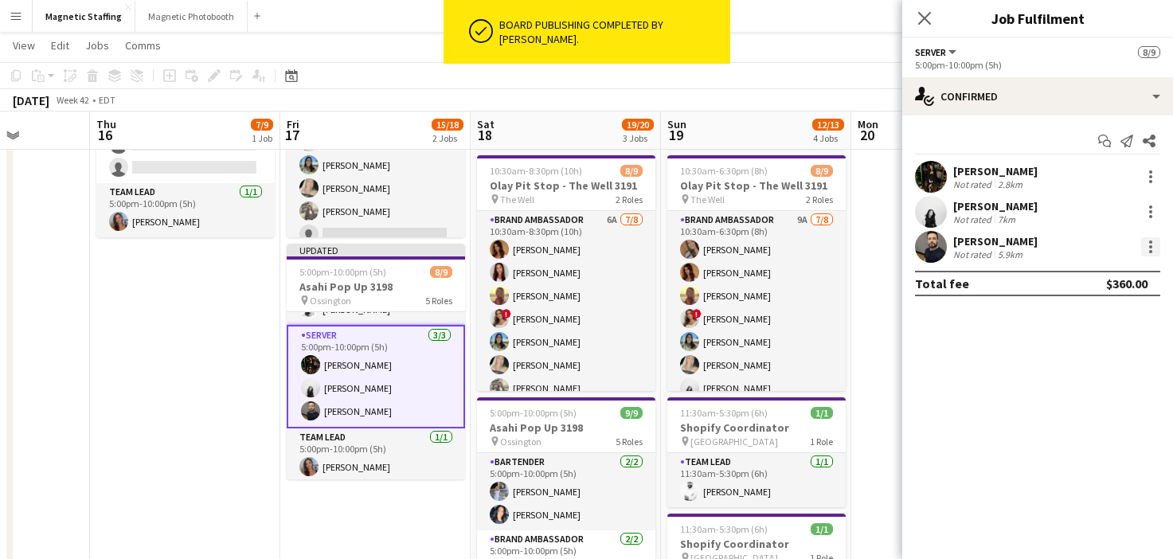
click at [1157, 250] on div at bounding box center [1150, 246] width 19 height 19
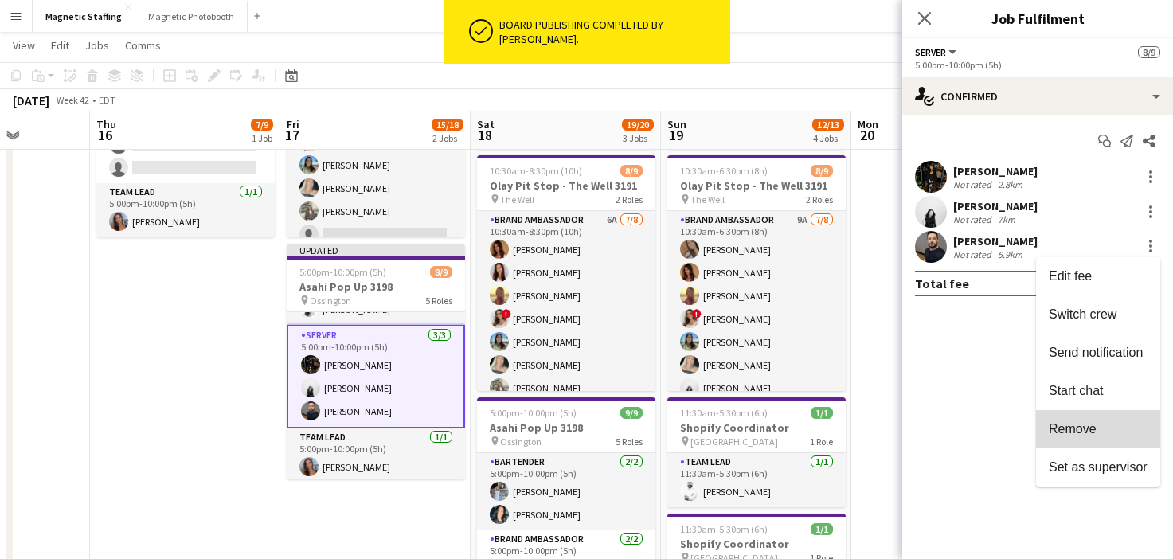
click at [1083, 433] on span "Remove" at bounding box center [1073, 429] width 48 height 14
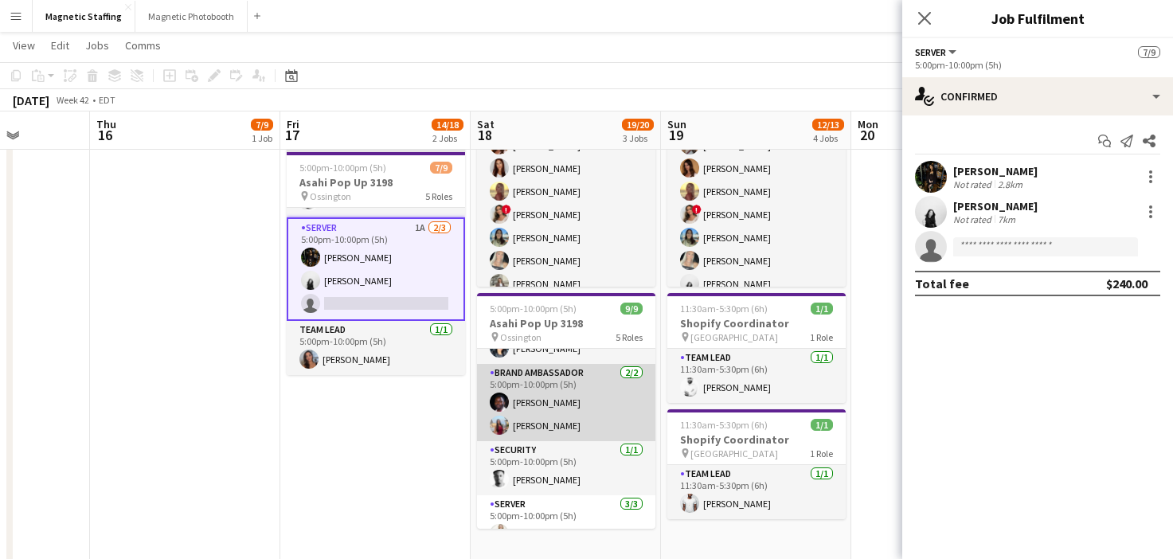
scroll to position [183, 0]
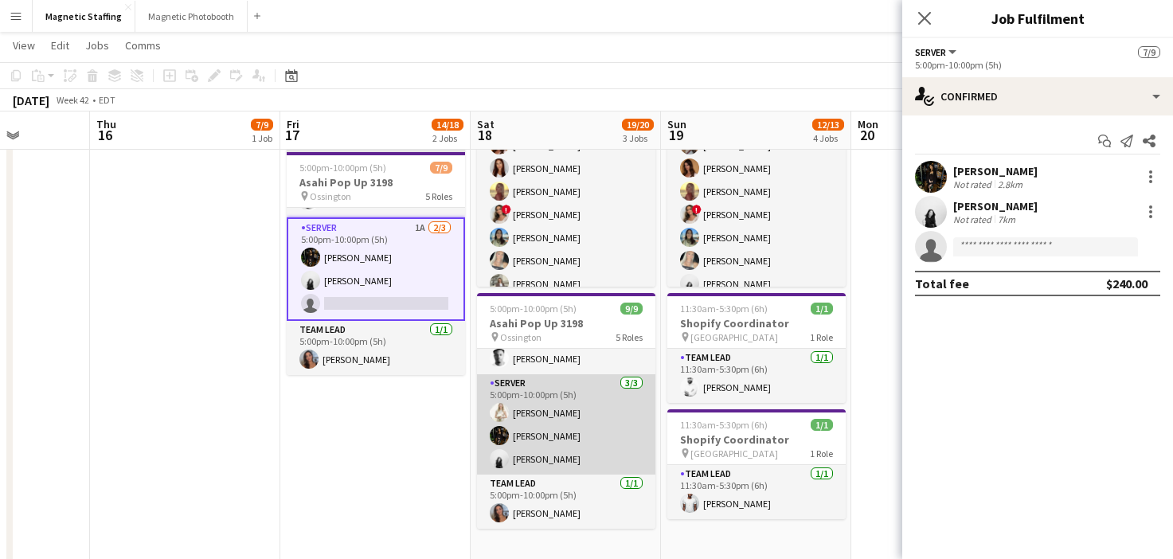
click at [565, 427] on app-card-role "Server [DATE] 5:00pm-10:00pm (5h) [PERSON_NAME] [PERSON_NAME] [PERSON_NAME]" at bounding box center [566, 424] width 178 height 100
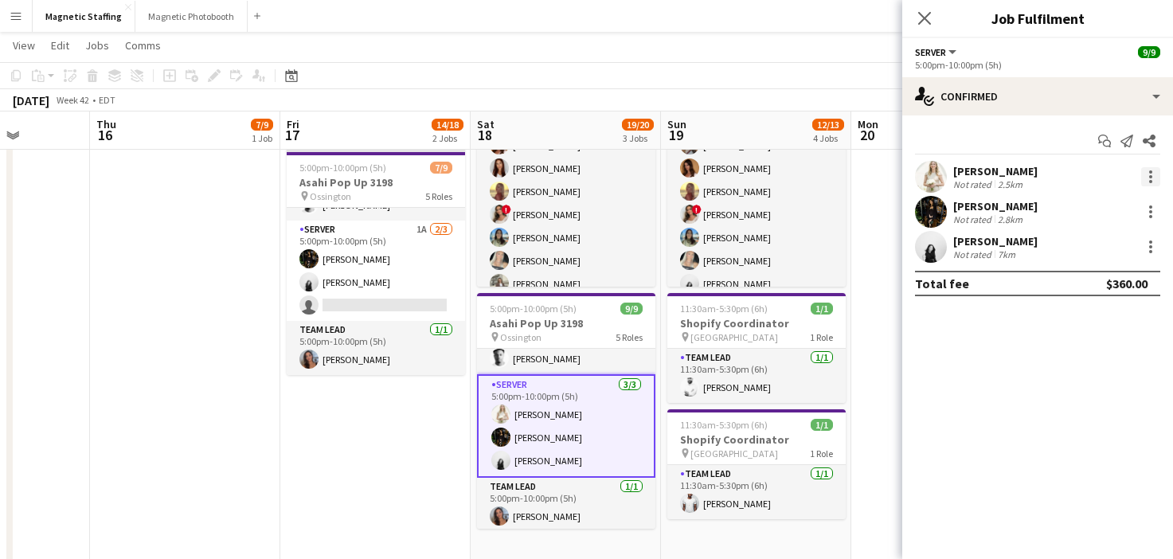
click at [1153, 175] on div at bounding box center [1150, 176] width 19 height 19
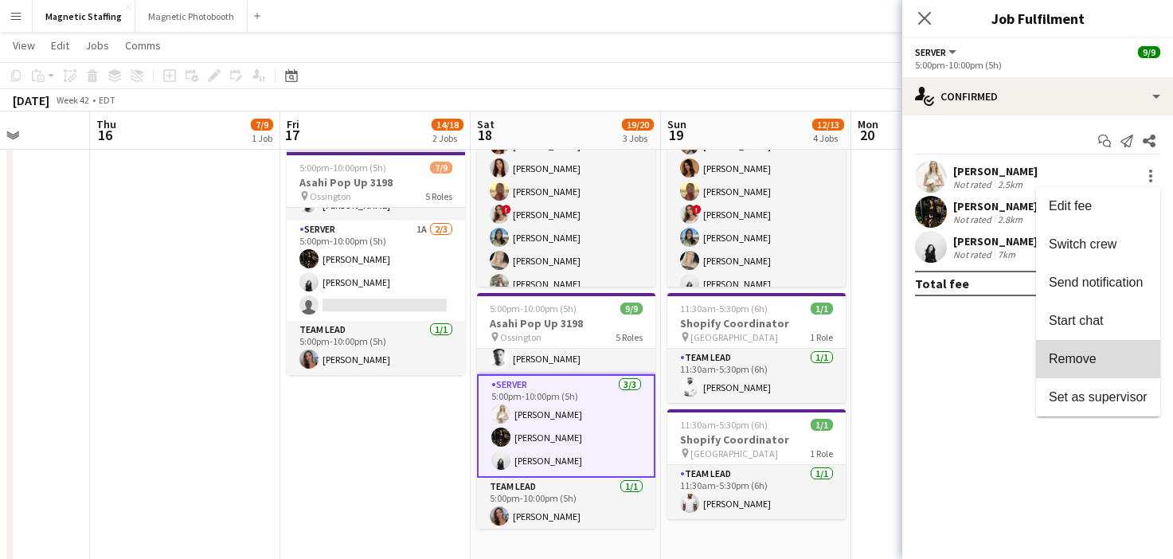
click at [1082, 354] on span "Remove" at bounding box center [1073, 359] width 48 height 14
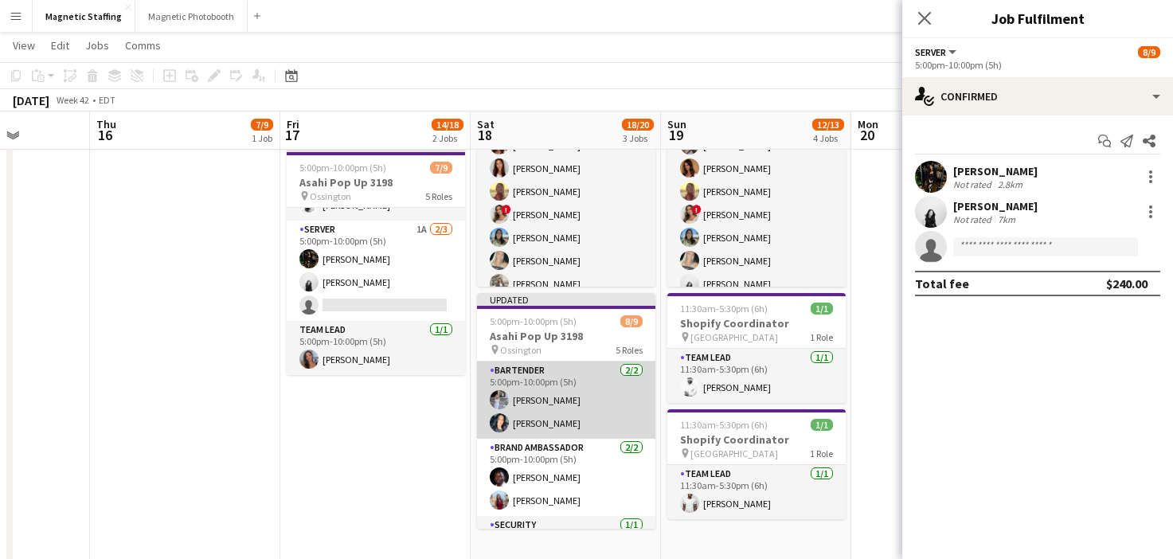
scroll to position [0, 671]
click at [577, 417] on app-card-role "Bartender [DATE] 5:00pm-10:00pm (5h) [PERSON_NAME] [PERSON_NAME]" at bounding box center [567, 400] width 178 height 77
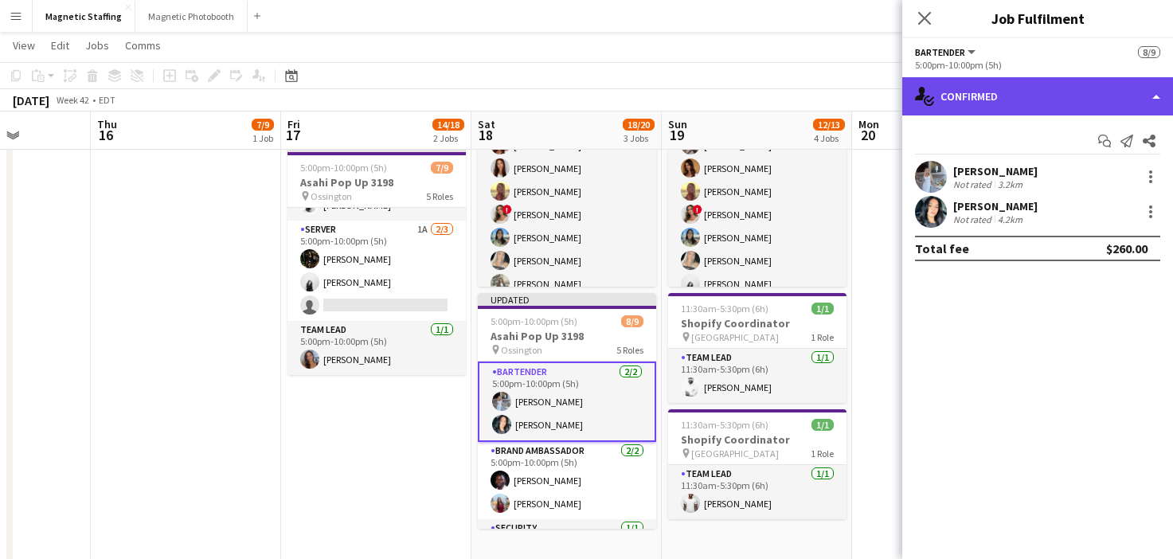
click at [986, 106] on div "single-neutral-actions-check-2 Confirmed" at bounding box center [1037, 96] width 271 height 38
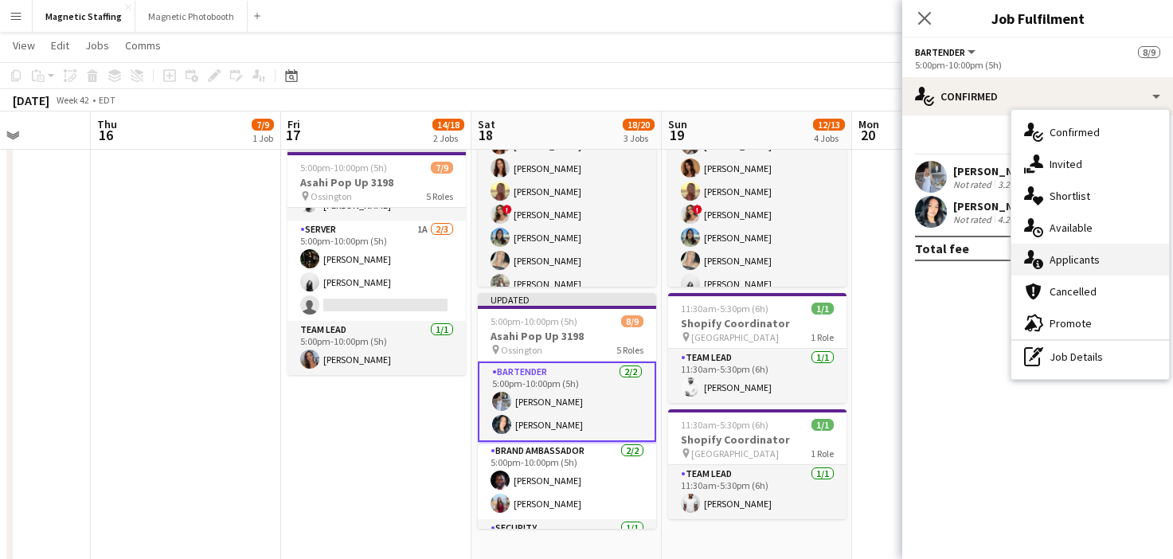
click at [1032, 259] on icon at bounding box center [1029, 257] width 10 height 14
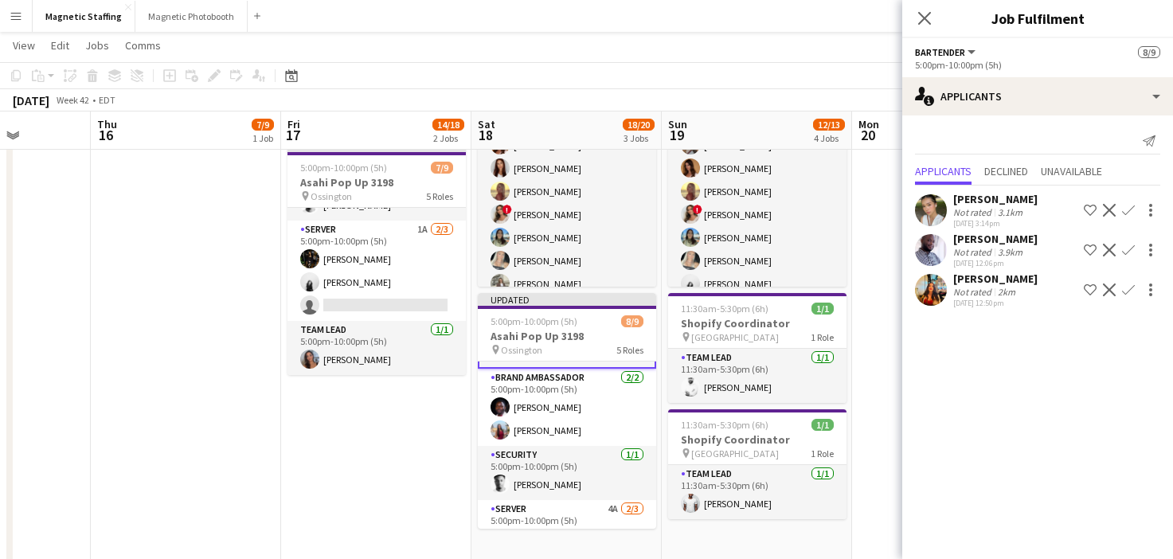
scroll to position [0, 0]
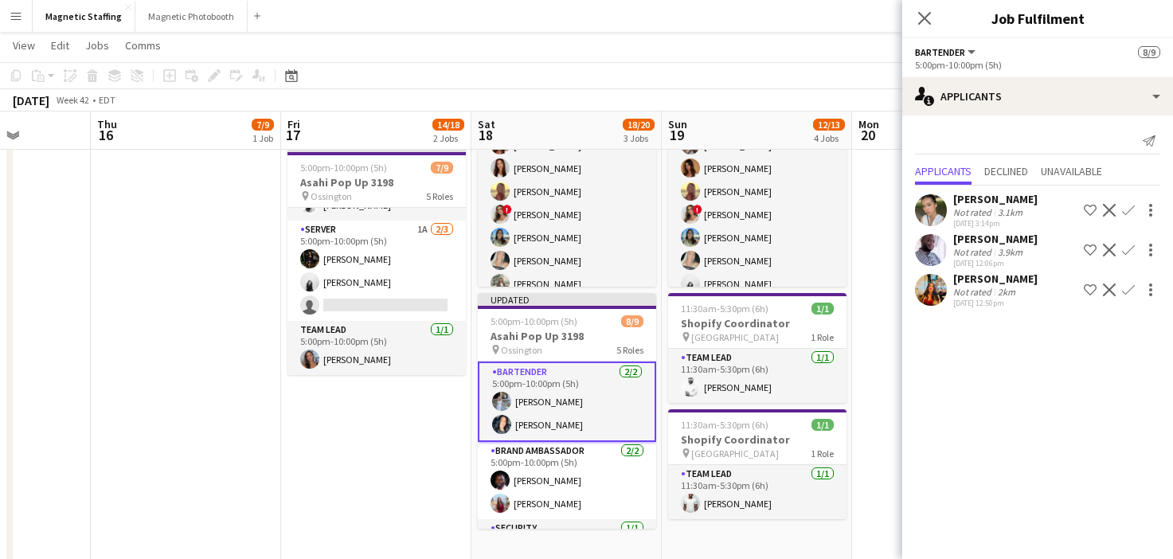
click at [1109, 248] on app-icon "Decline" at bounding box center [1109, 250] width 13 height 13
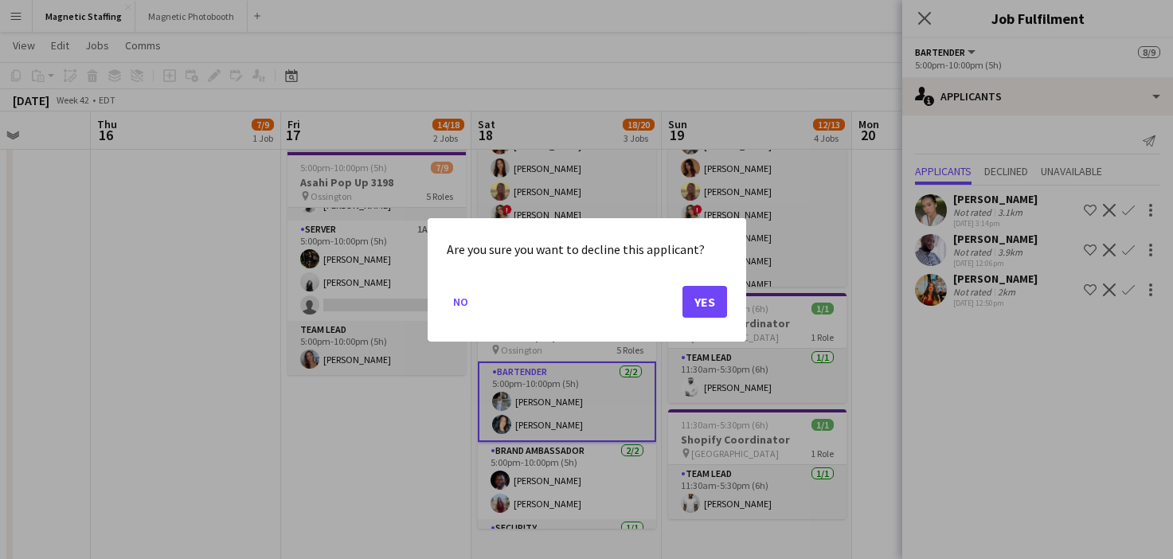
click at [691, 320] on mat-dialog-actions "No Yes" at bounding box center [587, 307] width 280 height 68
click at [693, 308] on button "Yes" at bounding box center [705, 301] width 45 height 32
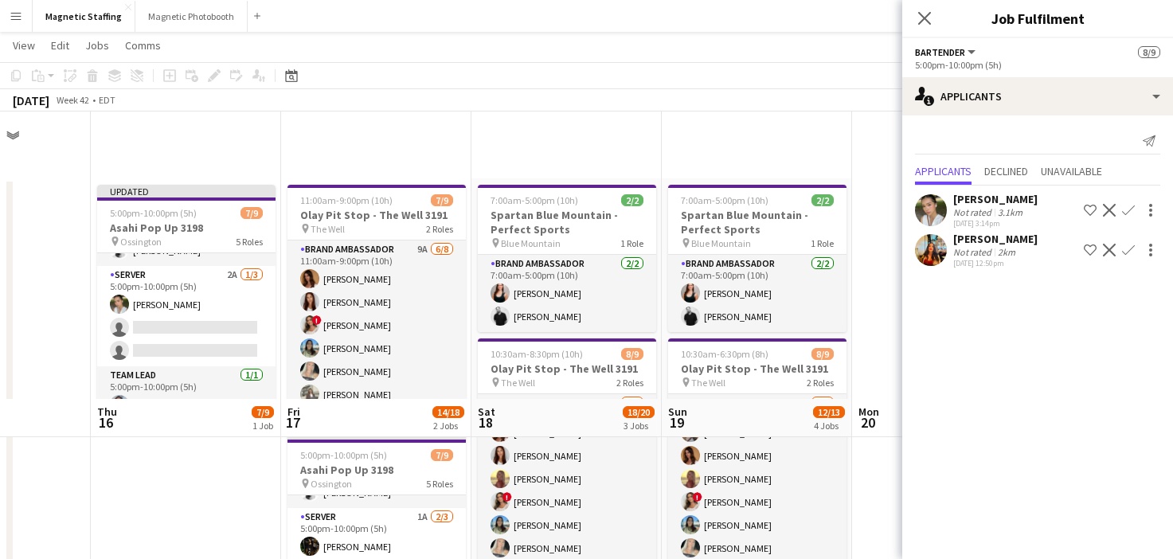
scroll to position [288, 0]
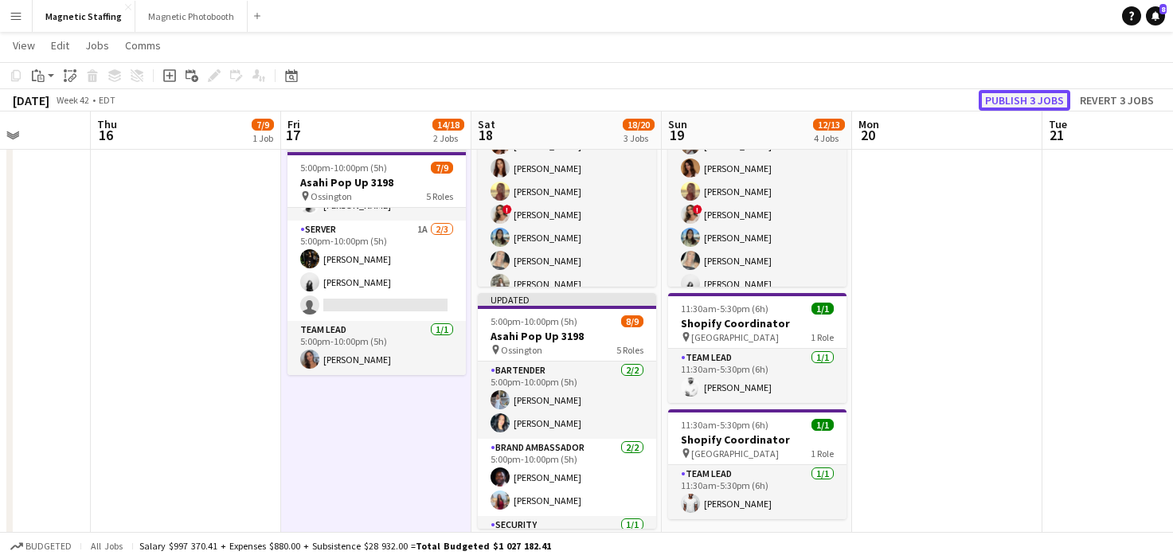
click at [1039, 102] on button "Publish 3 jobs" at bounding box center [1025, 100] width 92 height 21
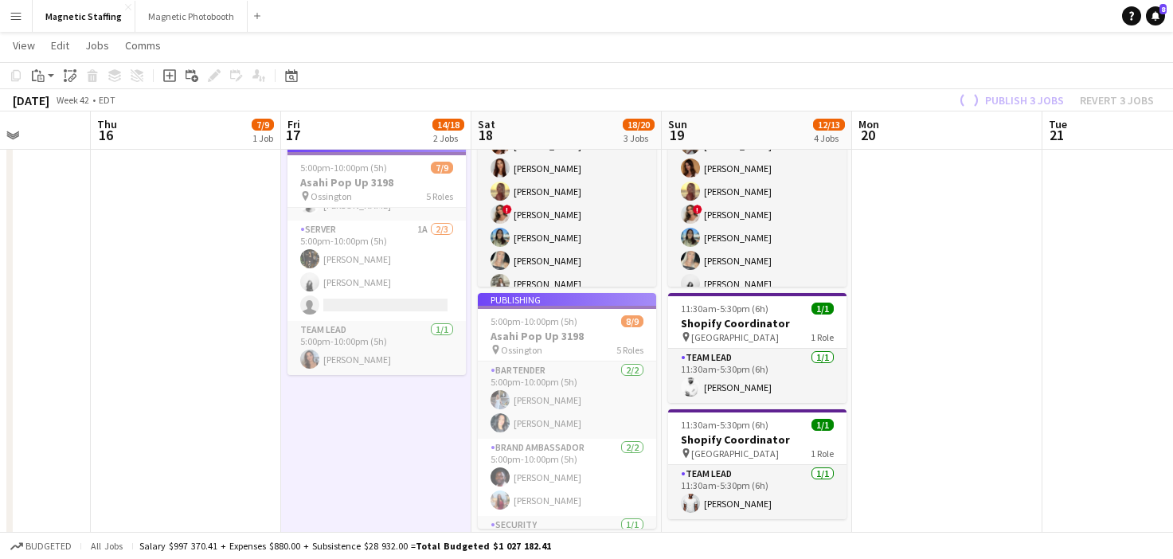
click at [543, 409] on app-job-card "Publishing 5:00pm-10:00pm (5h) 8/9 Asahi Pop Up 3198 pin Ossington 5 Roles Bart…" at bounding box center [567, 411] width 178 height 236
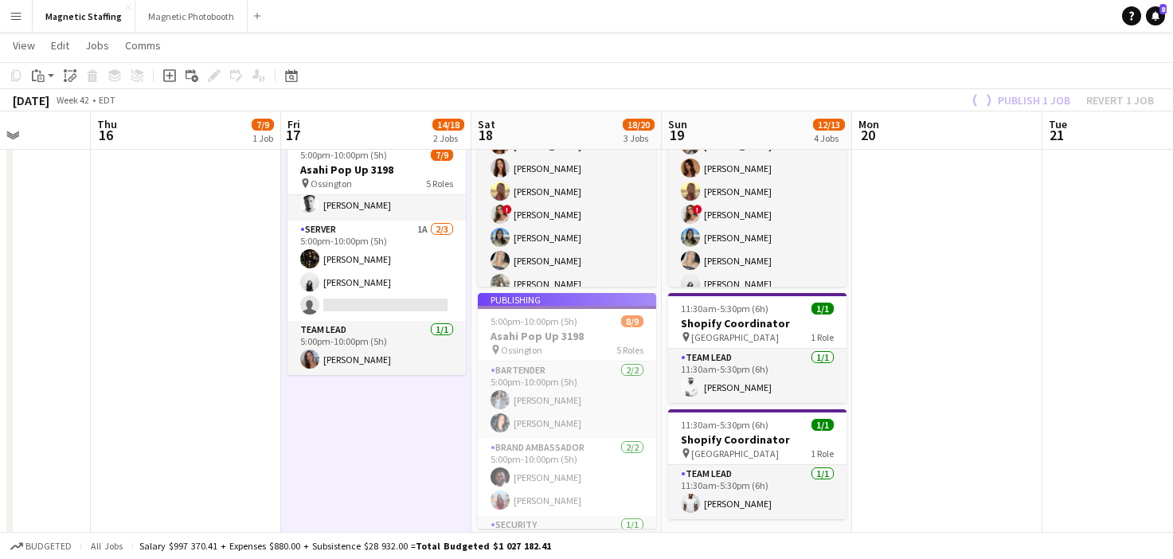
scroll to position [183, 0]
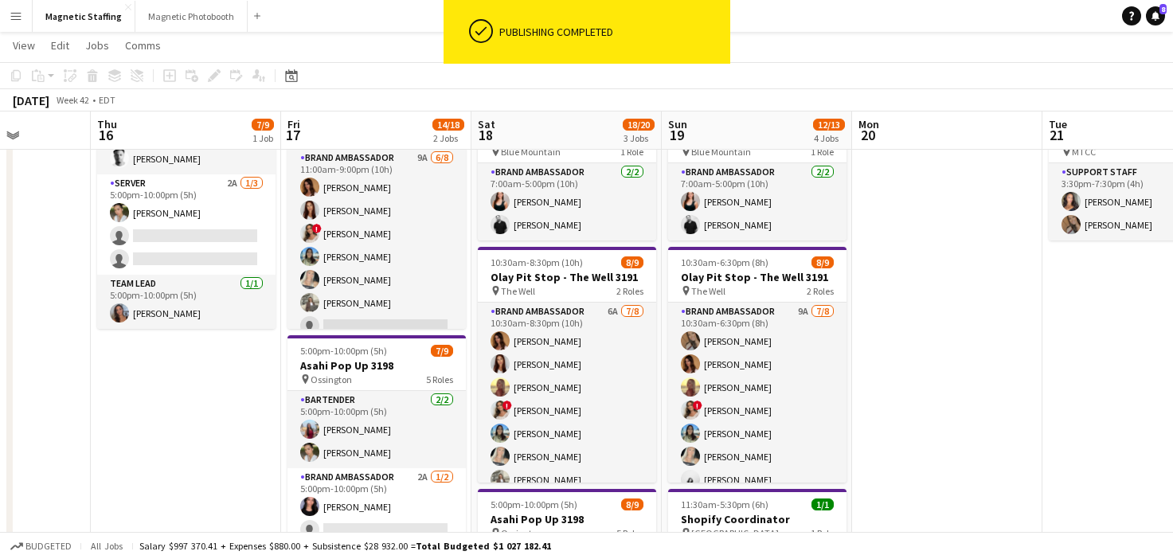
scroll to position [0, 0]
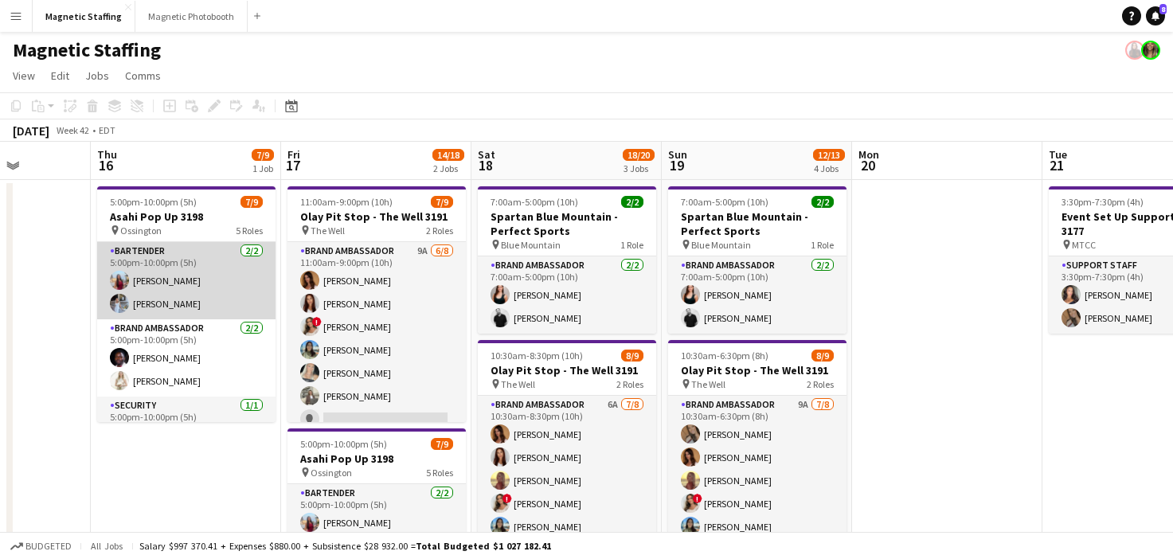
click at [209, 309] on app-card-role "Bartender [DATE] 5:00pm-10:00pm (5h) [PERSON_NAME] [PERSON_NAME]" at bounding box center [186, 280] width 178 height 77
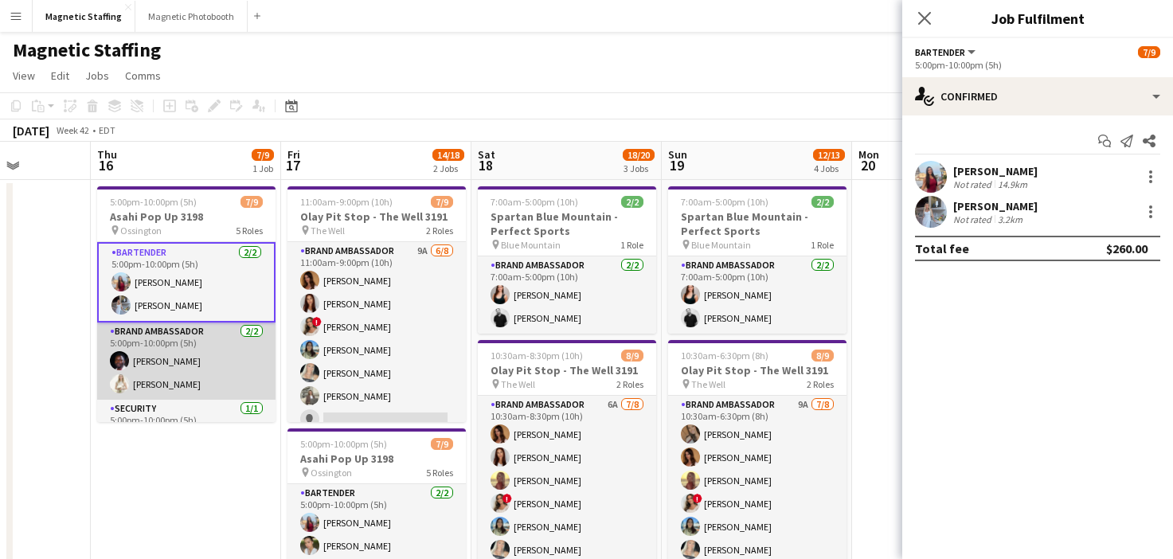
click at [204, 374] on app-card-role "Brand Ambassador [DATE] 5:00pm-10:00pm (5h) [PERSON_NAME] [PERSON_NAME]" at bounding box center [186, 361] width 178 height 77
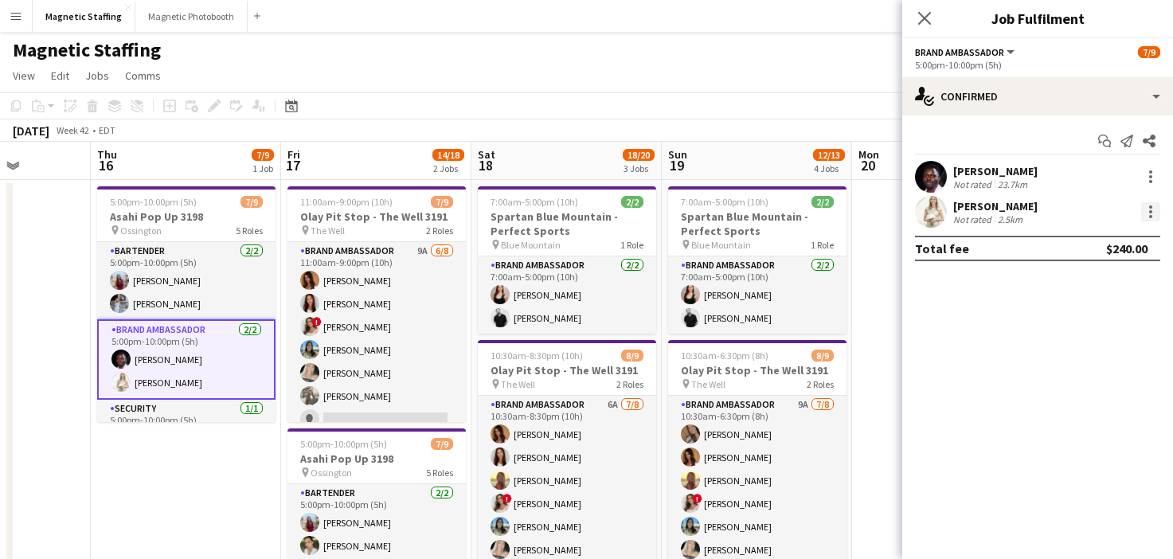
click at [1150, 221] on div at bounding box center [1150, 211] width 19 height 19
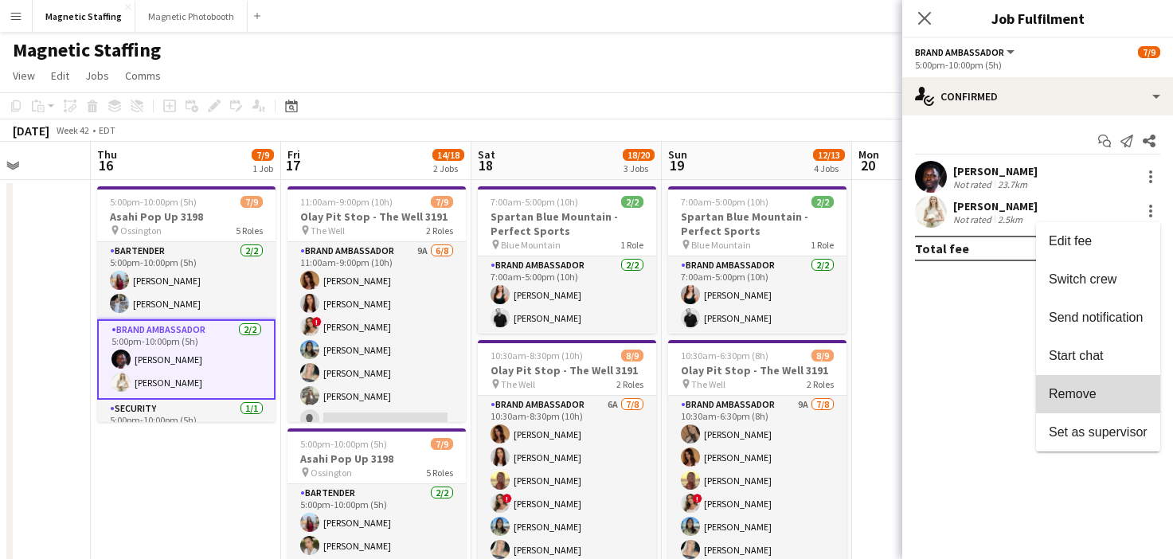
click at [1089, 387] on span "Remove" at bounding box center [1073, 394] width 48 height 14
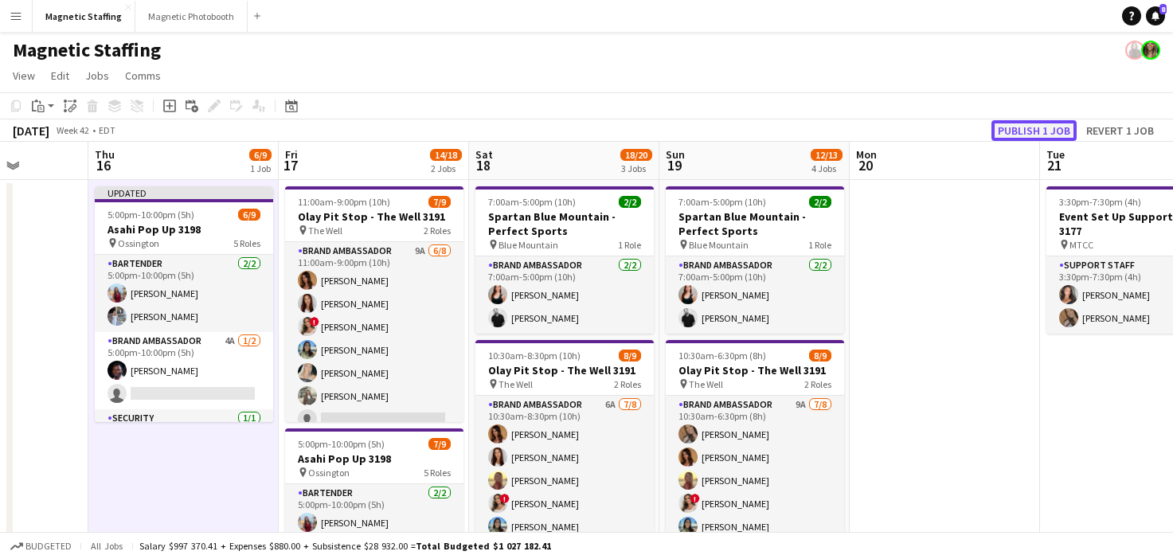
click at [1028, 131] on button "Publish 1 job" at bounding box center [1034, 130] width 85 height 21
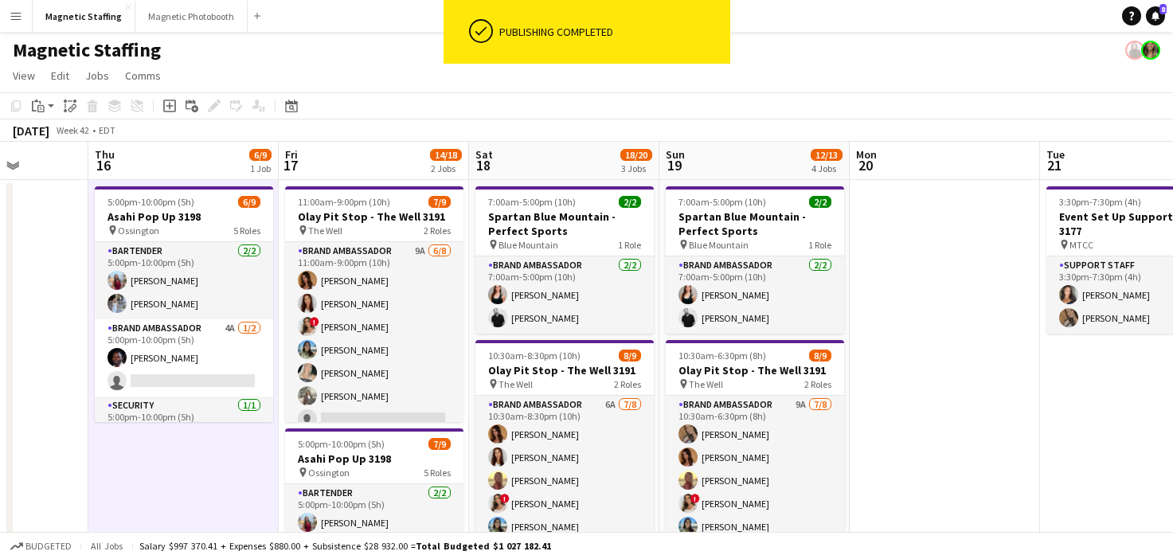
click at [225, 355] on app-card-role "Brand Ambassador 4A [DATE] 5:00pm-10:00pm (5h) [PERSON_NAME] single-neutral-act…" at bounding box center [184, 357] width 178 height 77
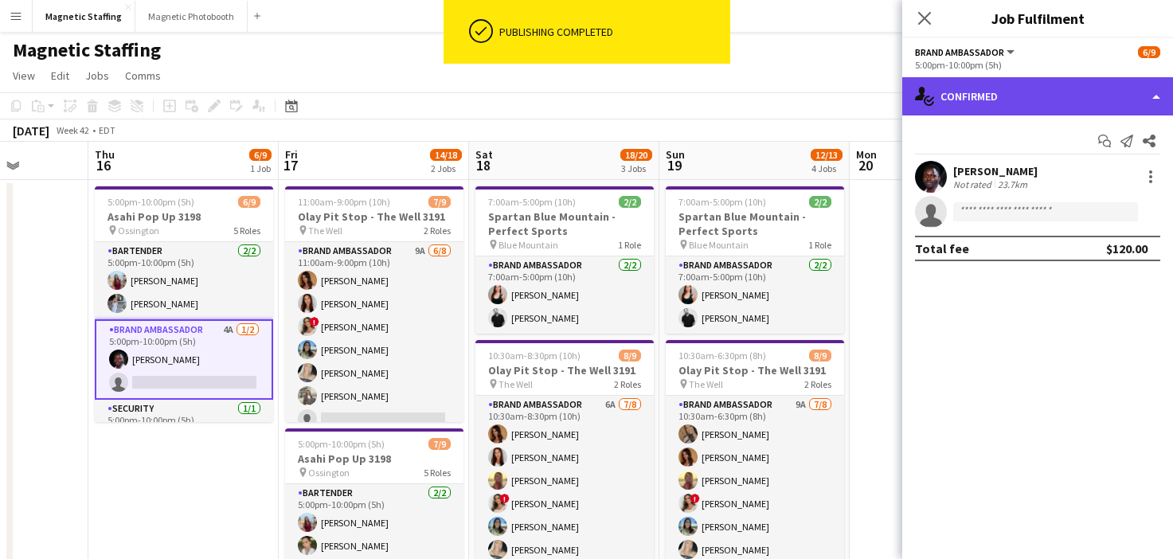
click at [1055, 105] on div "single-neutral-actions-check-2 Confirmed" at bounding box center [1037, 96] width 271 height 38
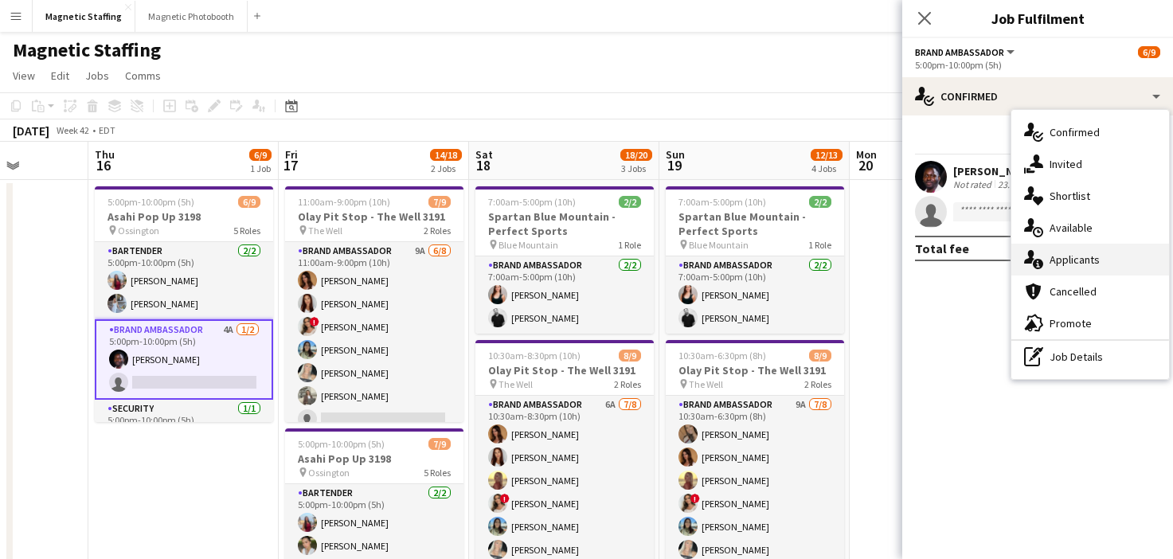
click at [1072, 260] on span "Applicants" at bounding box center [1075, 260] width 50 height 14
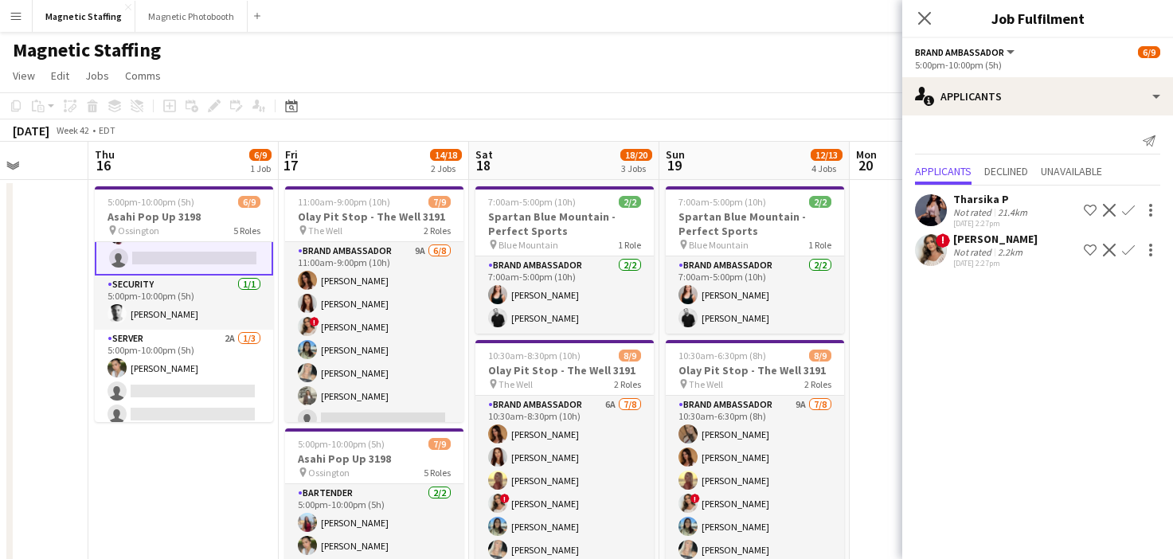
click at [217, 371] on app-card-role "Server 2A [DATE] 5:00pm-10:00pm (5h) [PERSON_NAME] single-neutral-actions singl…" at bounding box center [184, 380] width 178 height 100
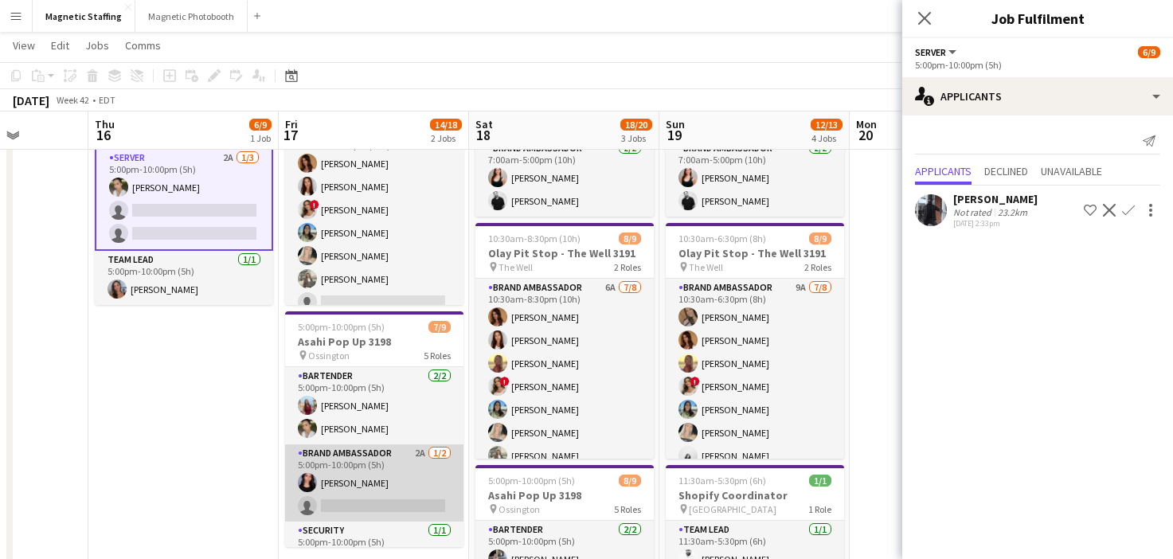
click at [329, 484] on app-card-role "Brand Ambassador 2A [DATE] 5:00pm-10:00pm (5h) [PERSON_NAME] single-neutral-act…" at bounding box center [374, 482] width 178 height 77
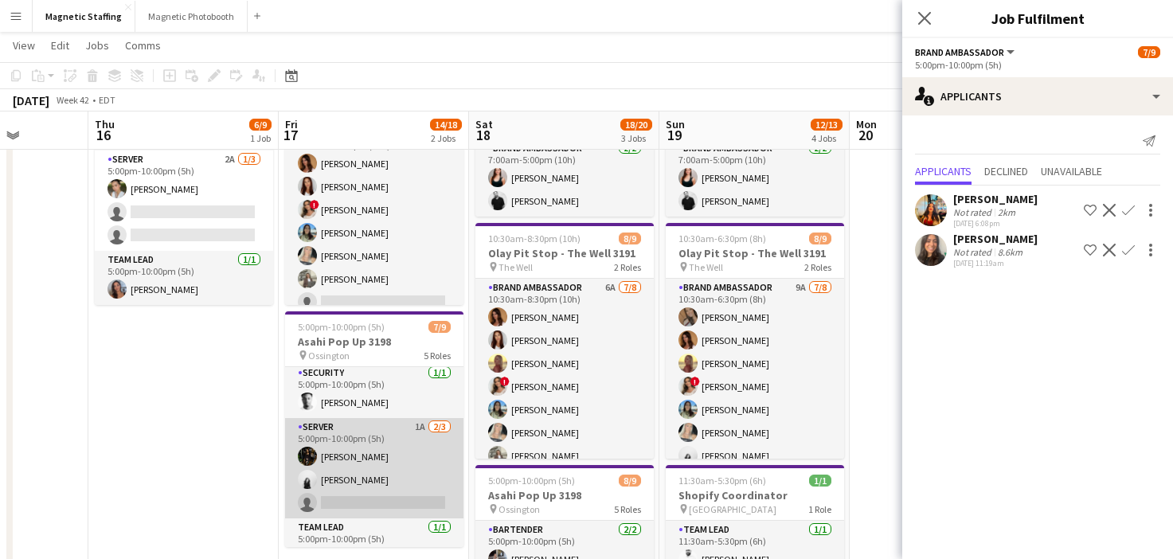
click at [366, 466] on app-card-role "Server 1A [DATE] 5:00pm-10:00pm (5h) [PERSON_NAME] [PERSON_NAME] single-neutral…" at bounding box center [374, 468] width 178 height 100
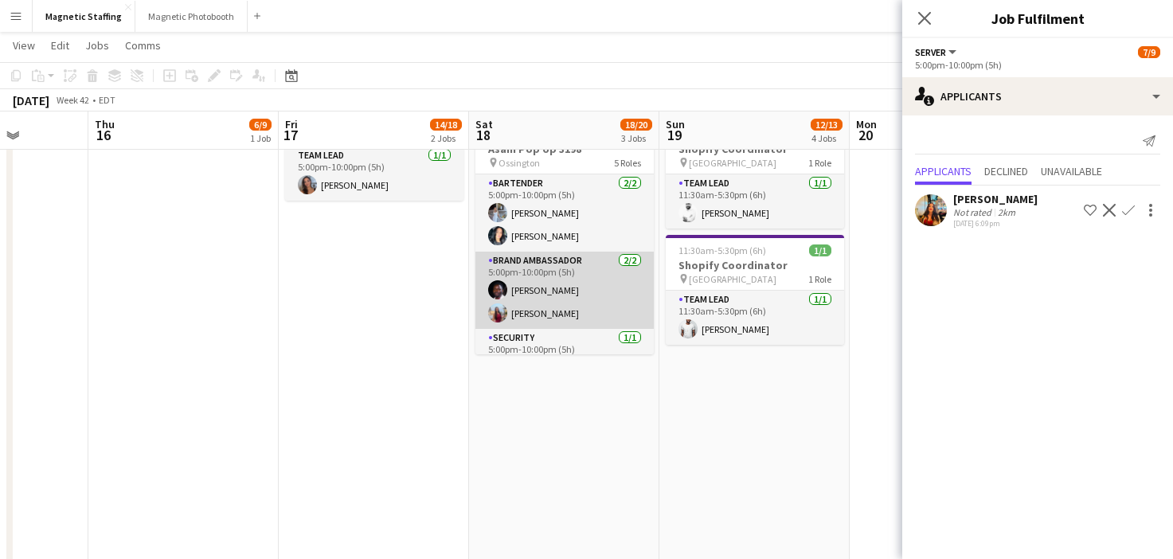
click at [551, 269] on app-card-role "Brand Ambassador [DATE] 5:00pm-10:00pm (5h) [PERSON_NAME] [PERSON_NAME]" at bounding box center [565, 290] width 178 height 77
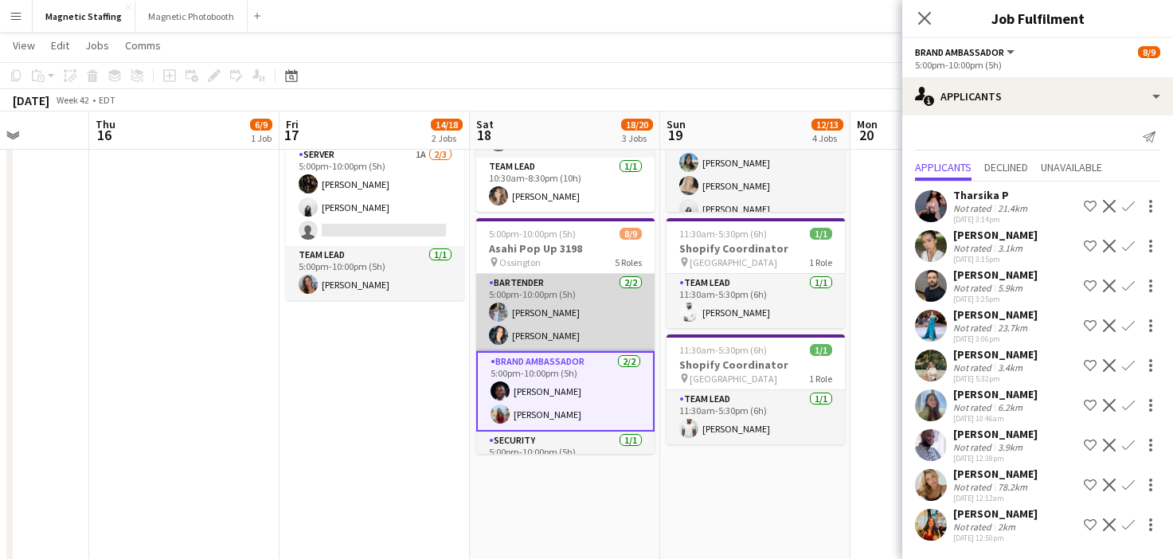
click at [555, 305] on app-card-role "Bartender [DATE] 5:00pm-10:00pm (5h) [PERSON_NAME] [PERSON_NAME]" at bounding box center [565, 312] width 178 height 77
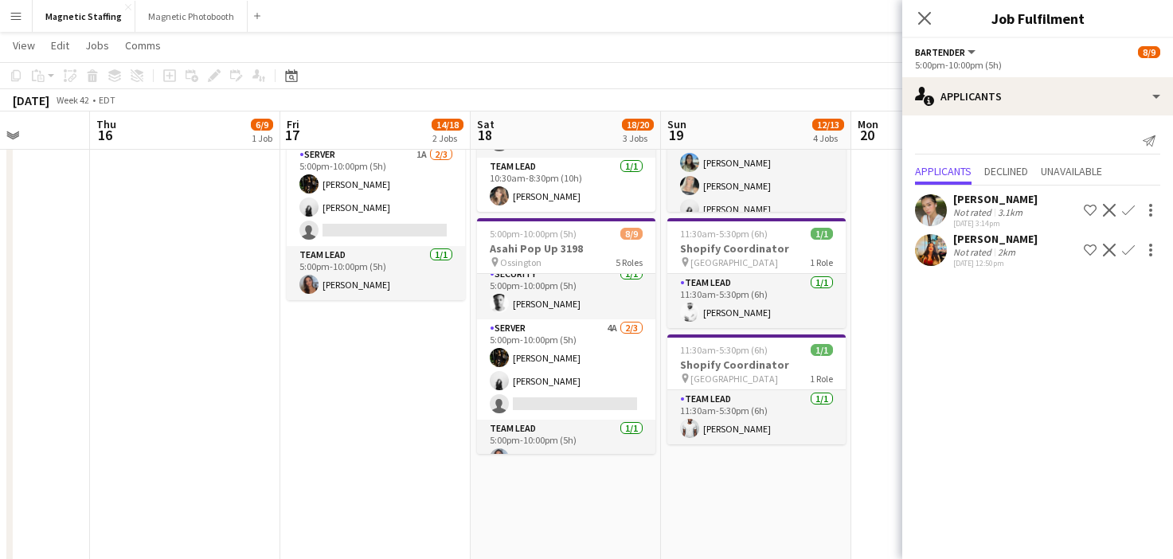
click at [562, 365] on app-card-role "Server 4A [DATE] 5:00pm-10:00pm (5h) [PERSON_NAME] [PERSON_NAME] single-neutral…" at bounding box center [566, 369] width 178 height 100
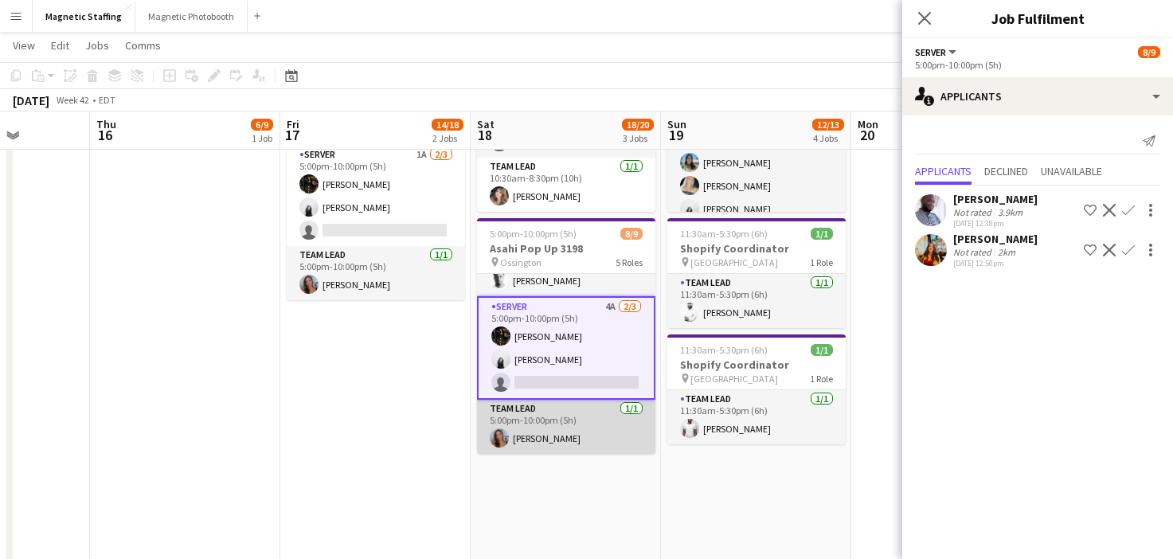
click at [527, 421] on app-card-role "Team Lead [DATE] 5:00pm-10:00pm (5h) [PERSON_NAME]" at bounding box center [566, 427] width 178 height 54
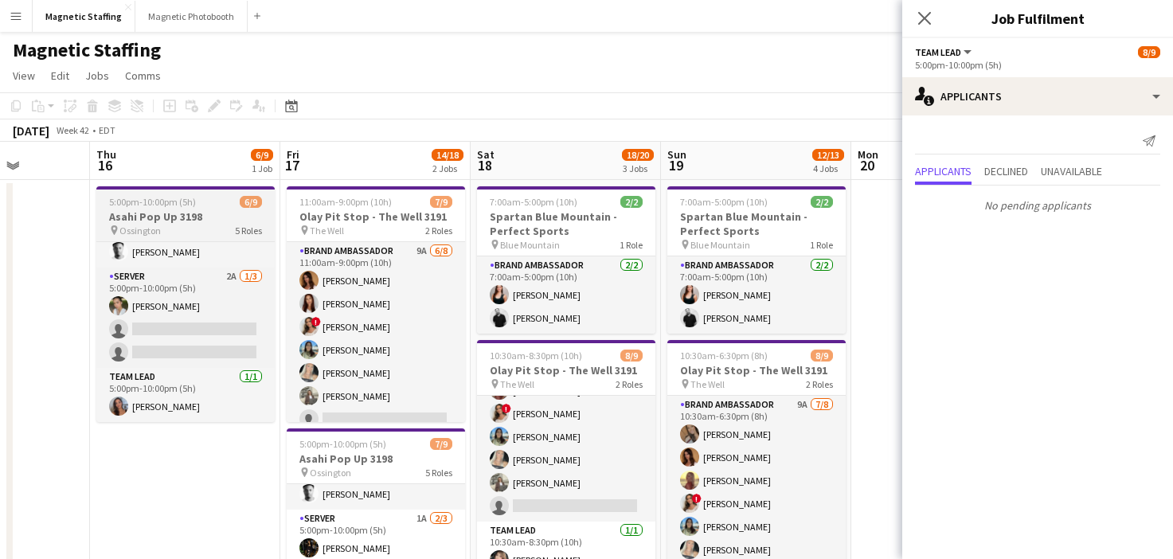
click at [158, 212] on h3 "Asahi Pop Up 3198" at bounding box center [185, 216] width 178 height 14
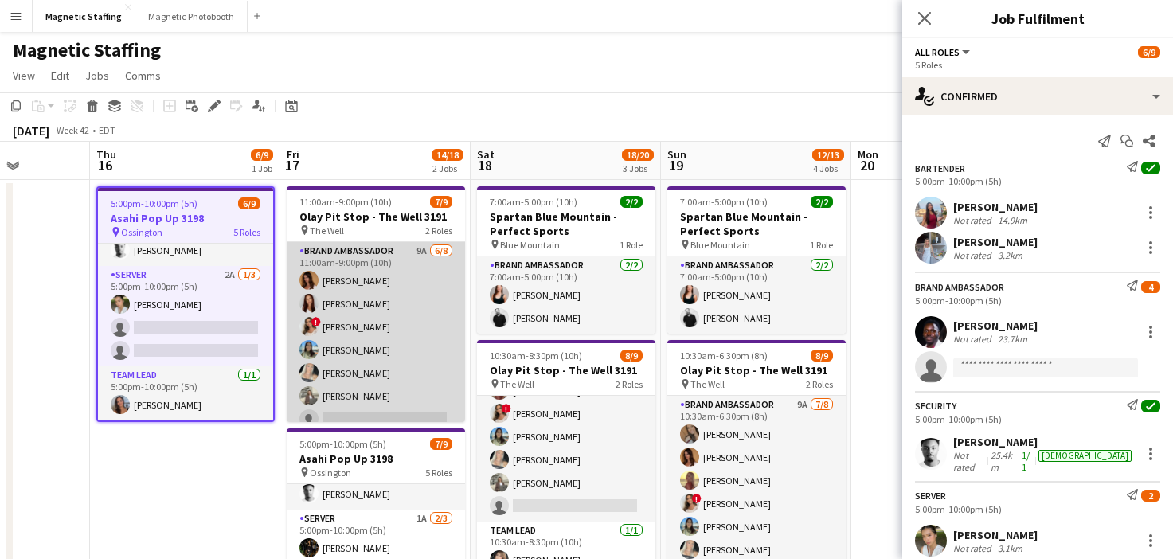
click at [381, 328] on app-card-role "Brand Ambassador 9A [DATE] 11:00am-9:00pm (10h) [PERSON_NAME] [PERSON_NAME] ! […" at bounding box center [376, 350] width 178 height 216
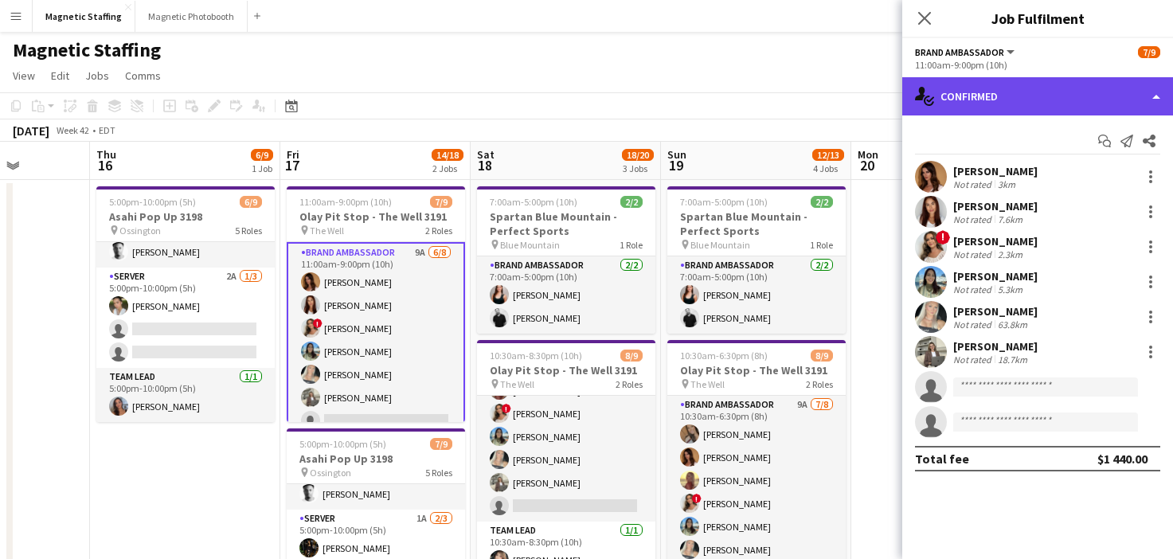
click at [1024, 112] on div "single-neutral-actions-check-2 Confirmed" at bounding box center [1037, 96] width 271 height 38
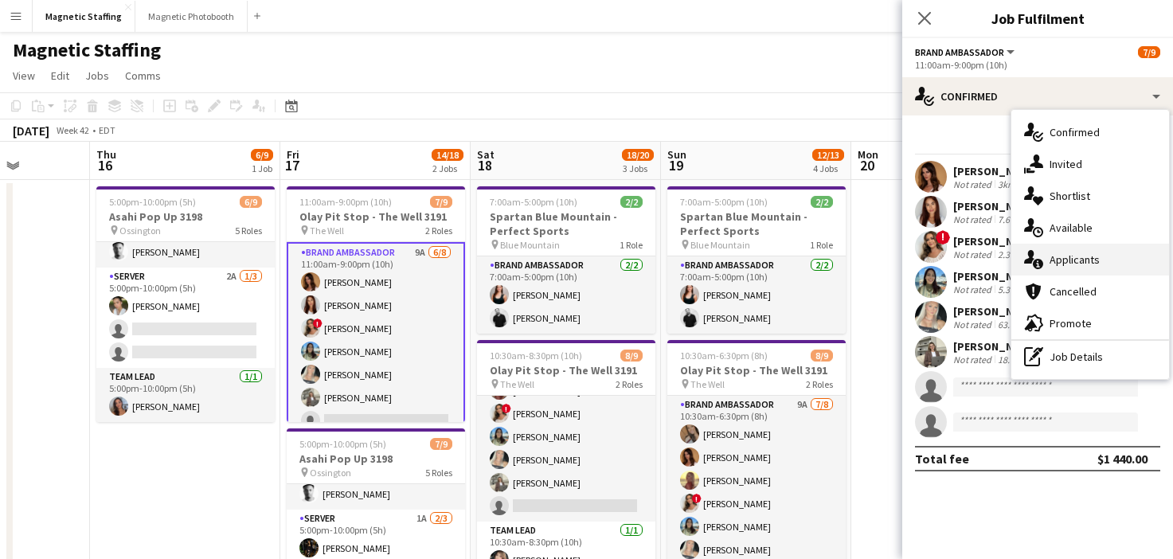
click at [1060, 256] on span "Applicants" at bounding box center [1075, 260] width 50 height 14
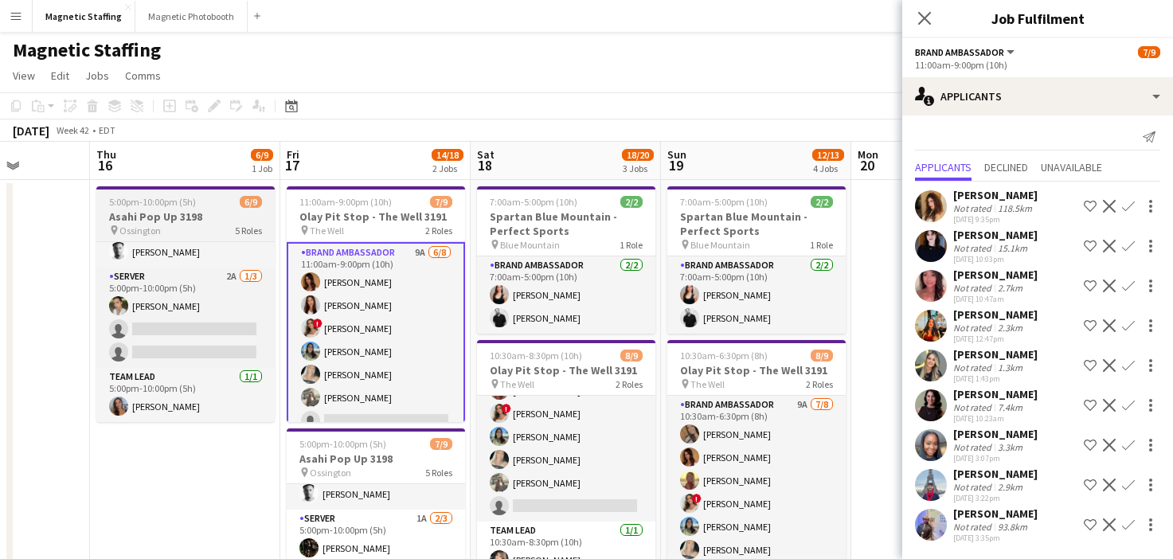
click at [208, 235] on div "pin Ossington 5 Roles" at bounding box center [185, 230] width 178 height 13
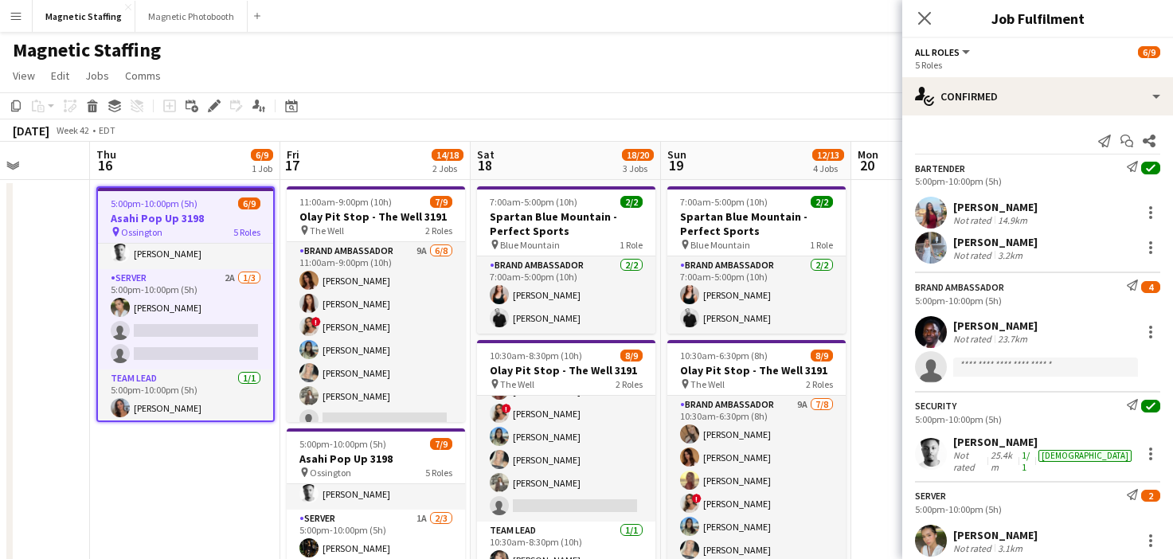
scroll to position [186, 0]
click at [92, 82] on span "Jobs" at bounding box center [97, 76] width 24 height 14
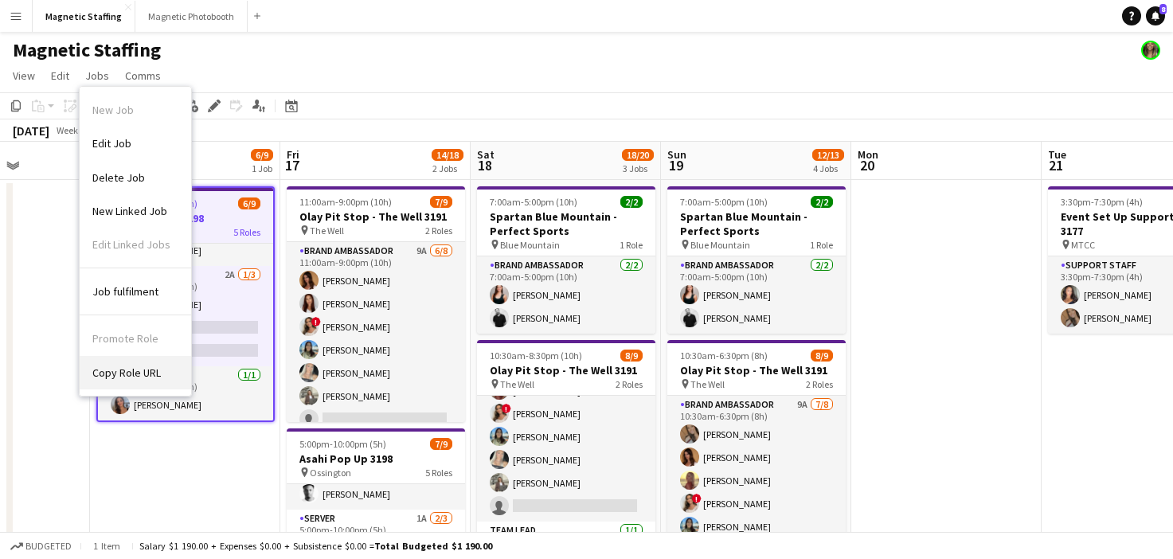
click at [131, 368] on span "Copy Role URL" at bounding box center [126, 373] width 69 height 14
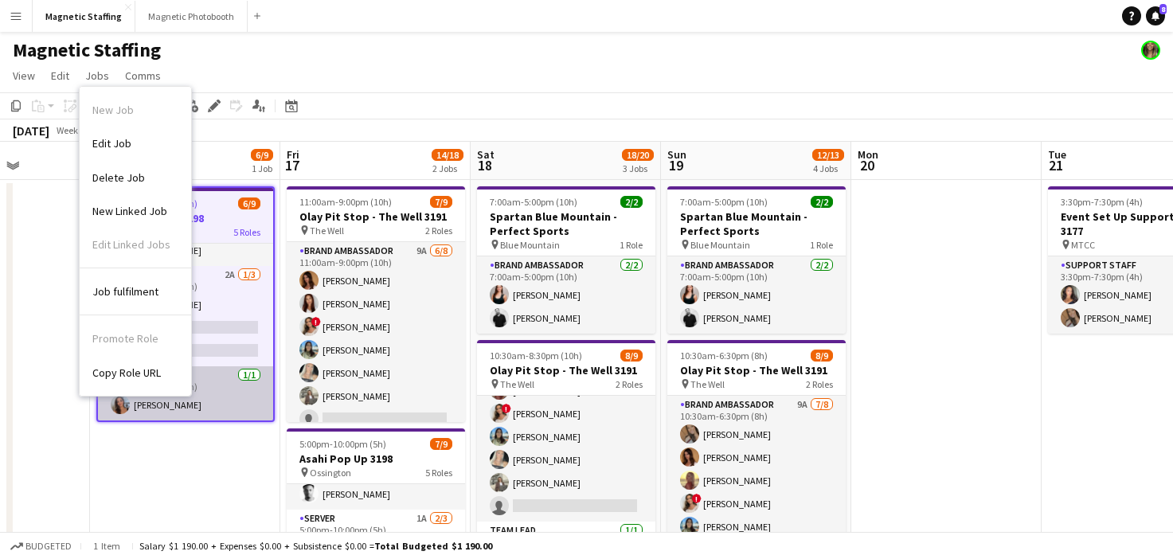
type textarea "**********"
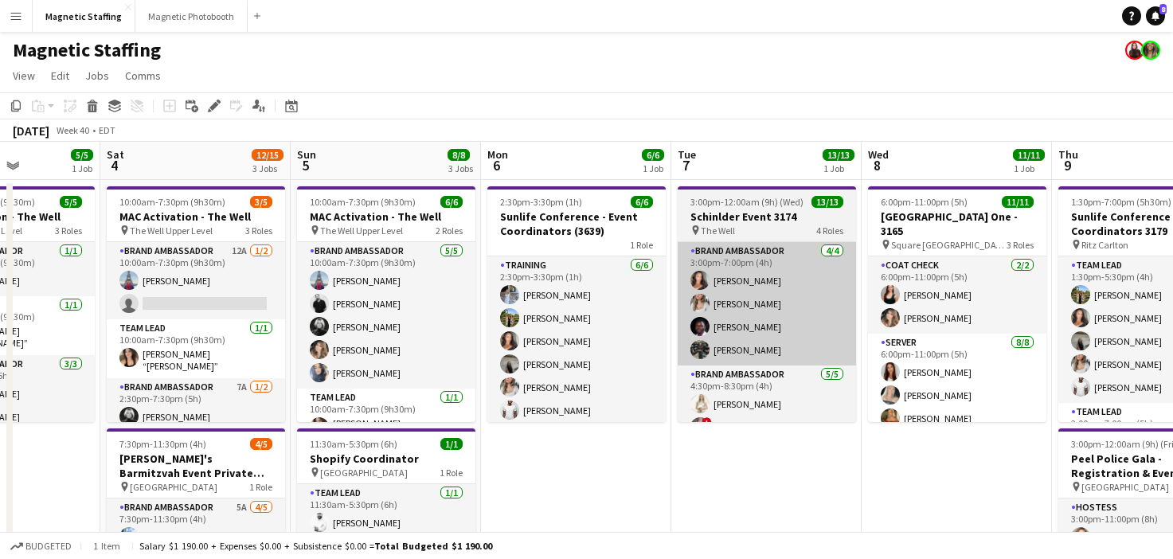
scroll to position [0, 440]
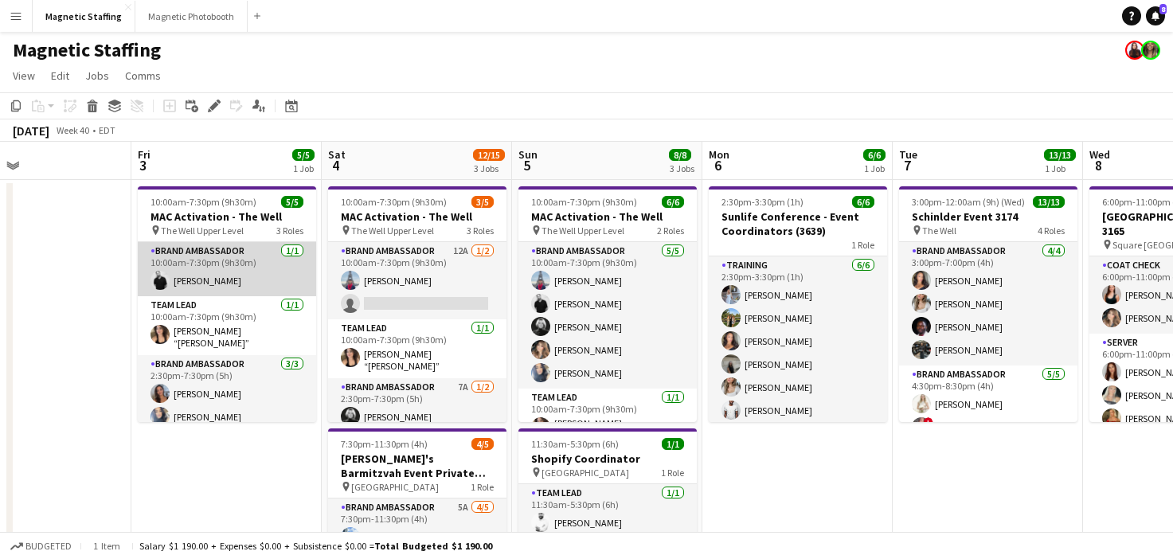
click at [244, 283] on app-card-role "Brand Ambassador [DATE] 10:00am-7:30pm (9h30m) [PERSON_NAME]" at bounding box center [227, 269] width 178 height 54
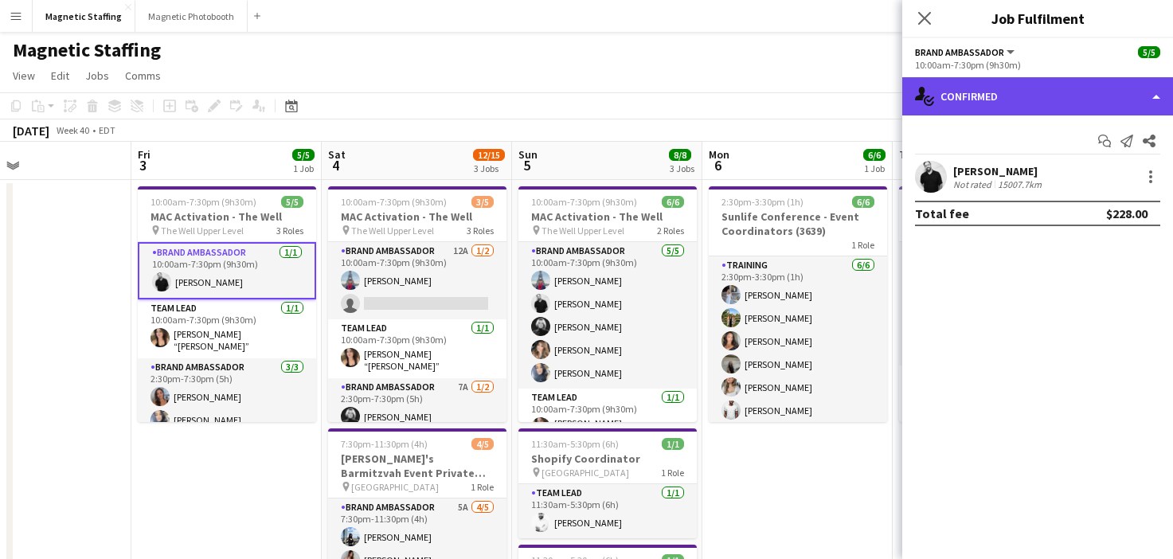
click at [1032, 98] on div "single-neutral-actions-check-2 Confirmed" at bounding box center [1037, 96] width 271 height 38
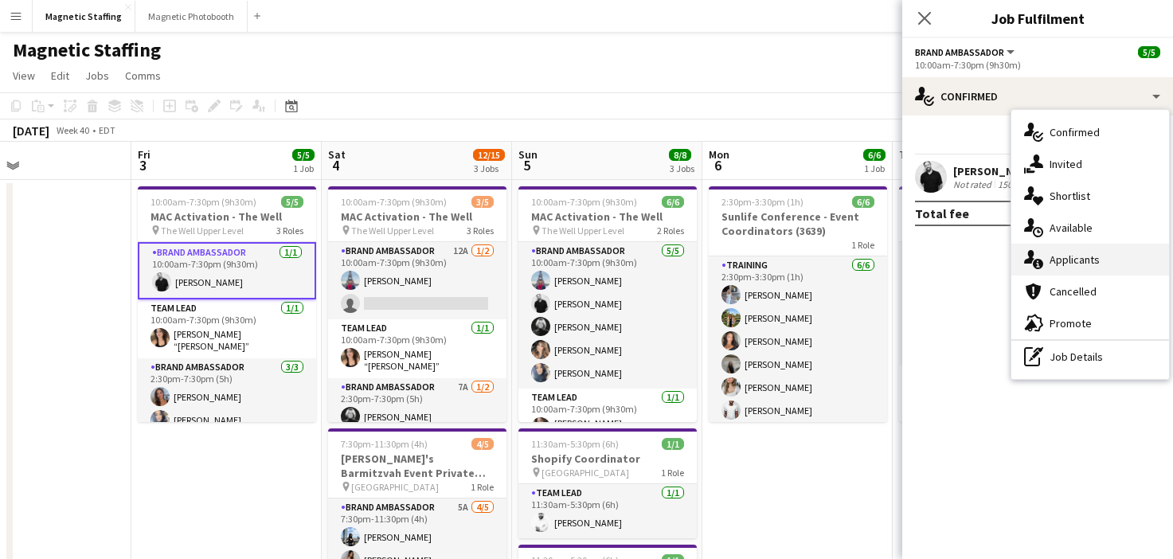
click at [1033, 256] on icon "single-neutral-actions-information" at bounding box center [1033, 259] width 19 height 19
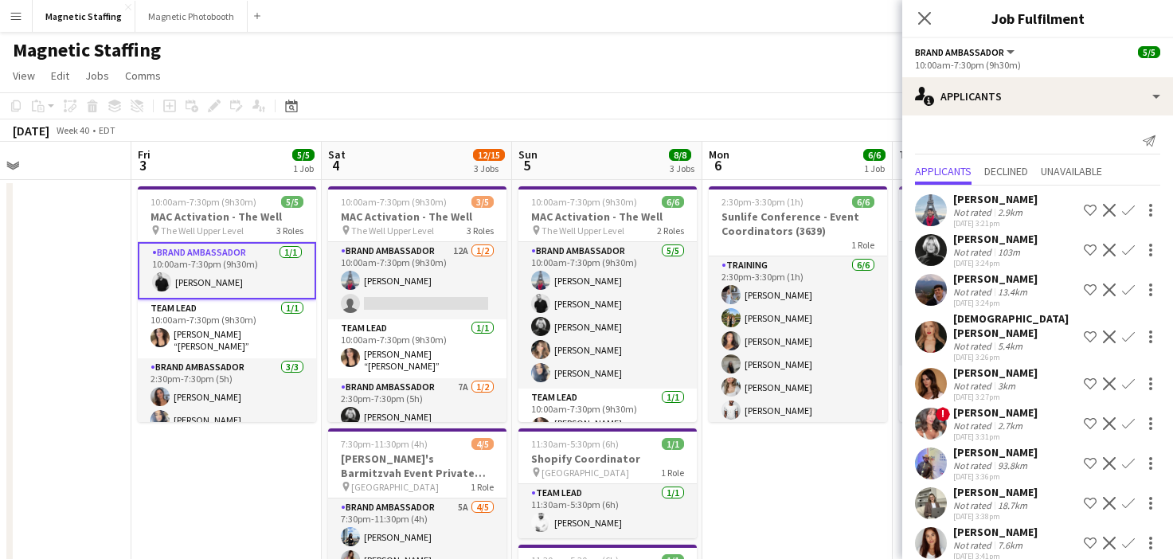
scroll to position [163, 0]
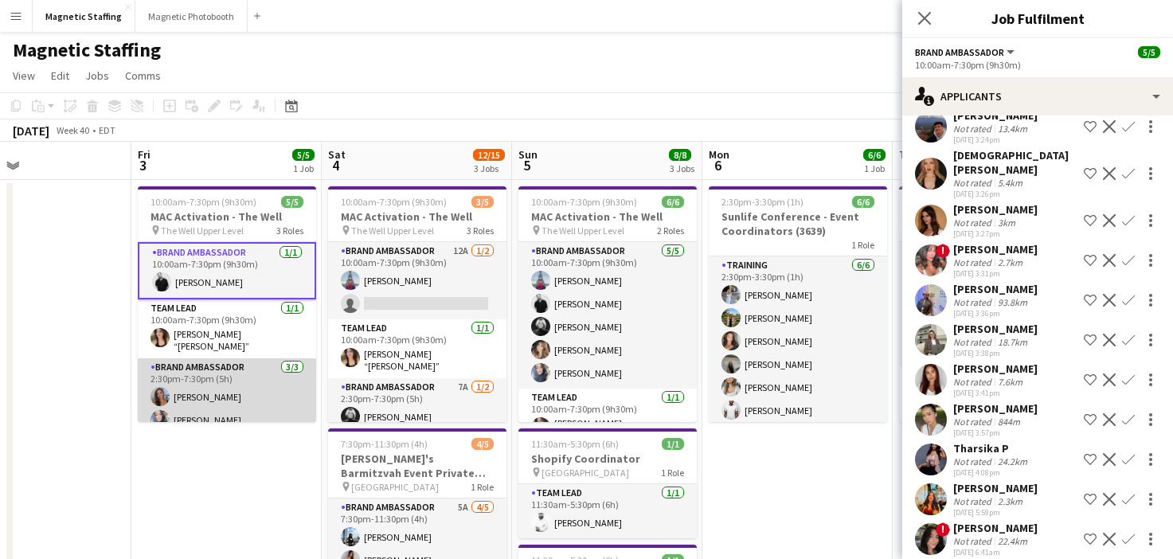
click at [221, 381] on app-card-role "Brand Ambassador [DATE] 2:30pm-7:30pm (5h) [PERSON_NAME] [PERSON_NAME] [PERSON_…" at bounding box center [227, 408] width 178 height 100
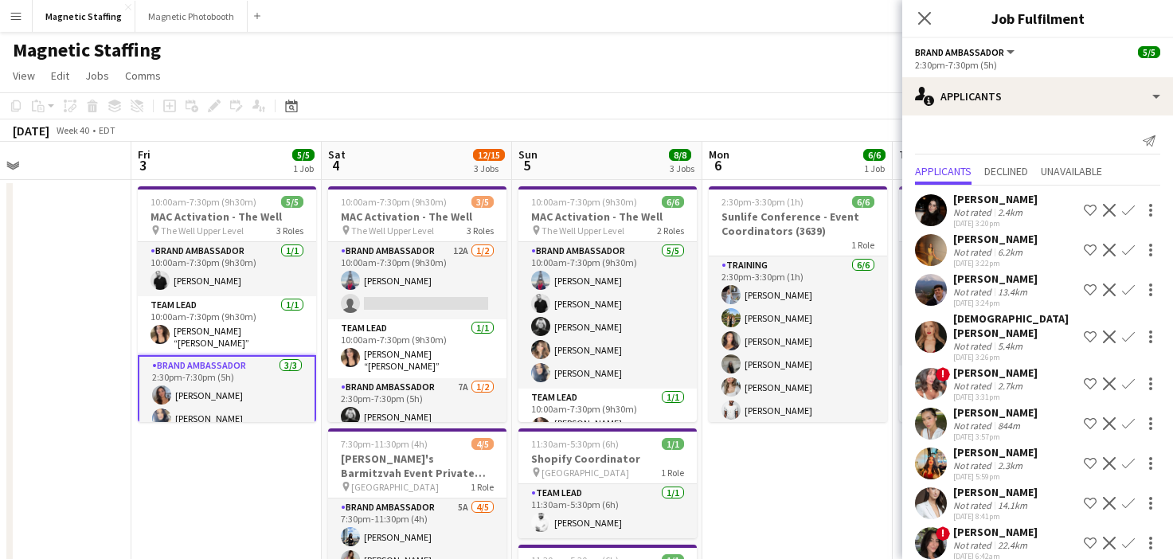
scroll to position [4, 0]
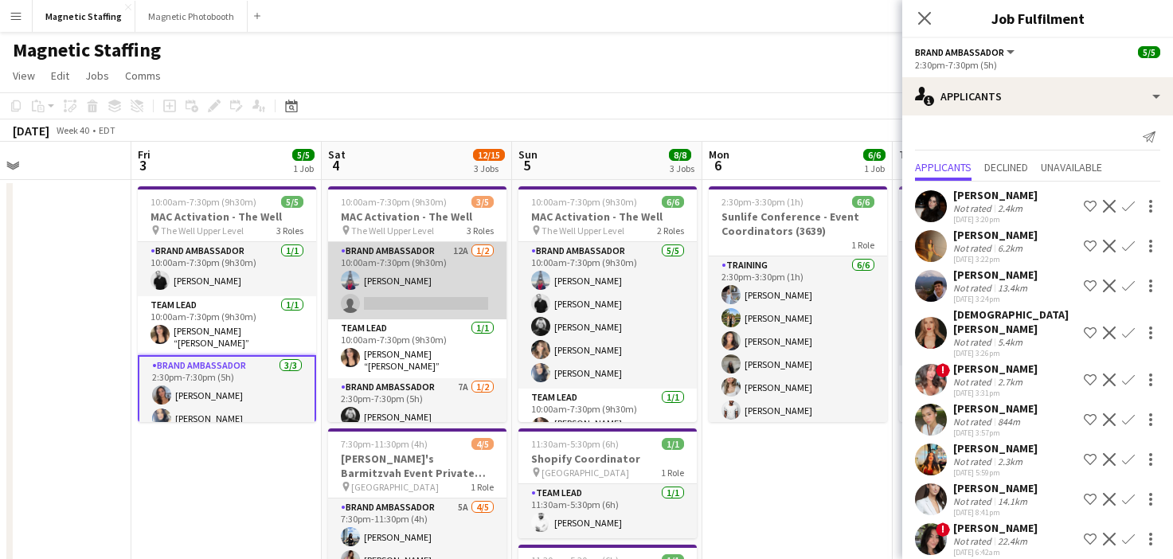
click at [418, 277] on app-card-role "Brand Ambassador 12A [DATE] 10:00am-7:30pm (9h30m) [PERSON_NAME] single-neutral…" at bounding box center [417, 280] width 178 height 77
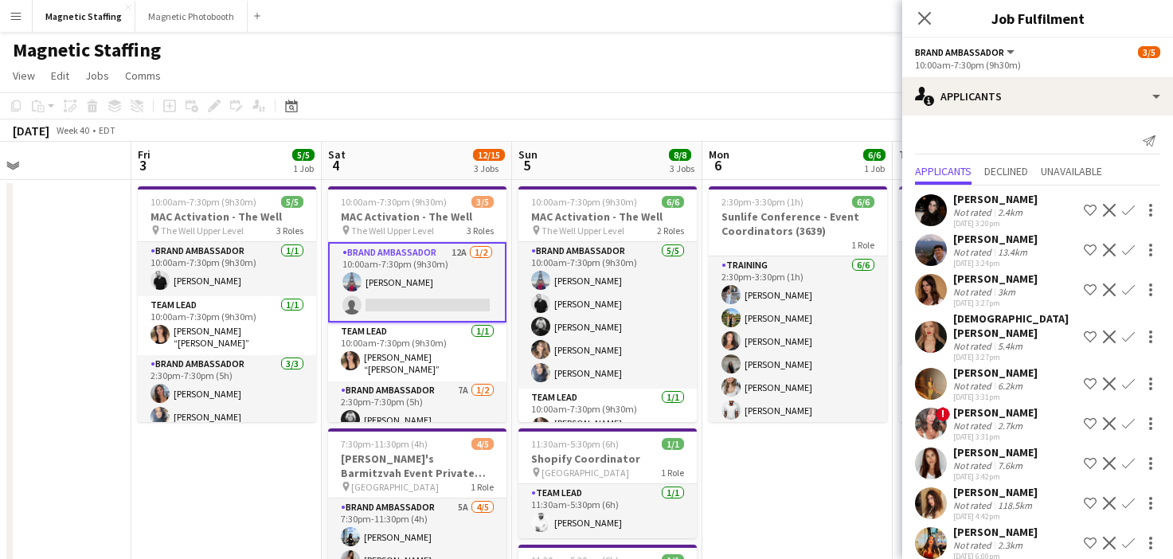
scroll to position [84, 0]
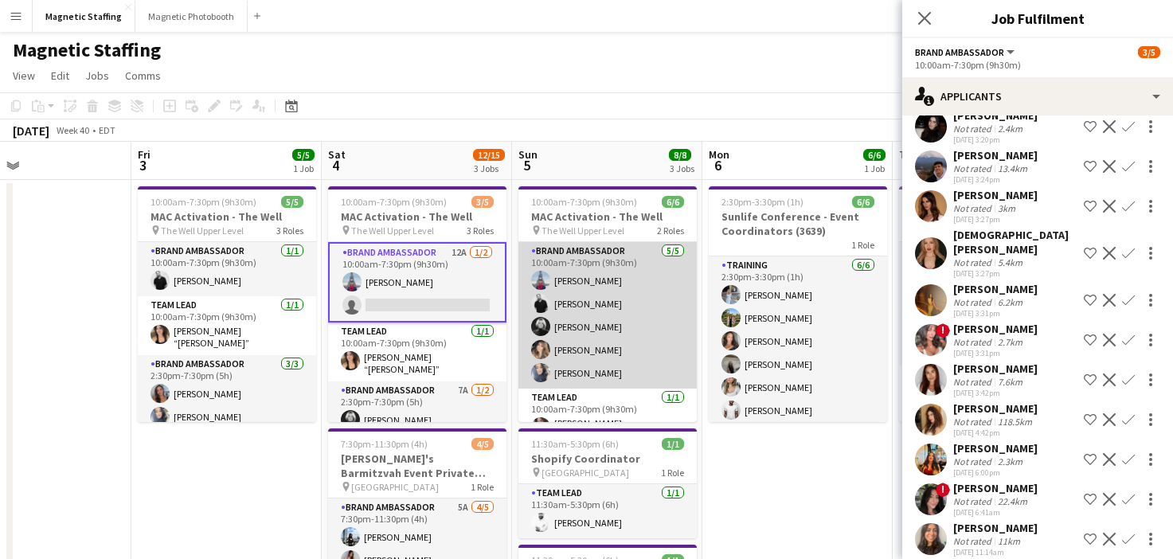
click at [648, 289] on app-card-role "Brand Ambassador [DATE] 10:00am-7:30pm (9h30m) [PERSON_NAME] [PERSON_NAME] [PER…" at bounding box center [608, 315] width 178 height 147
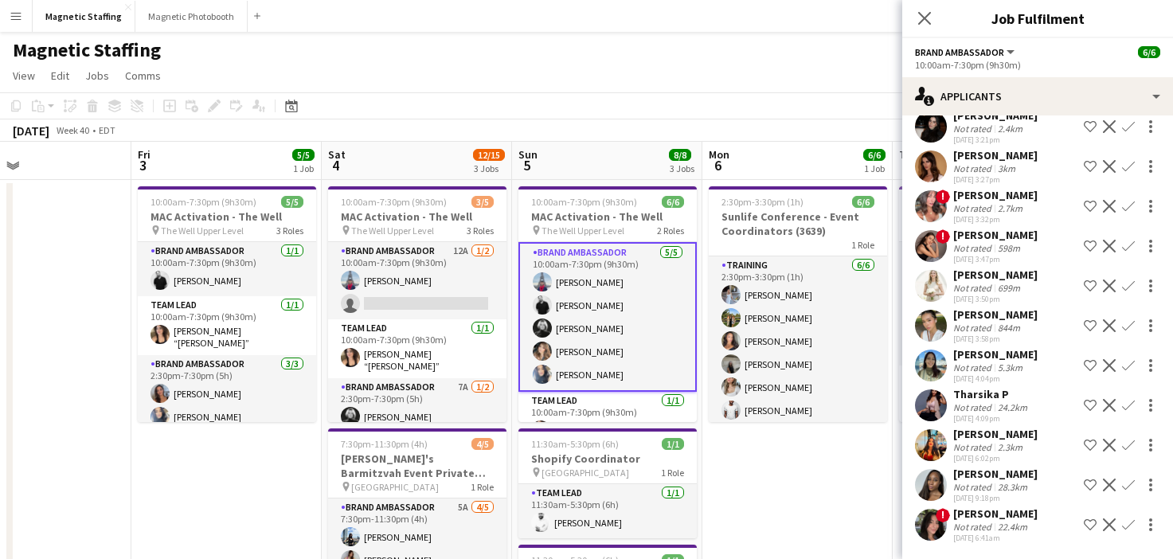
scroll to position [24, 0]
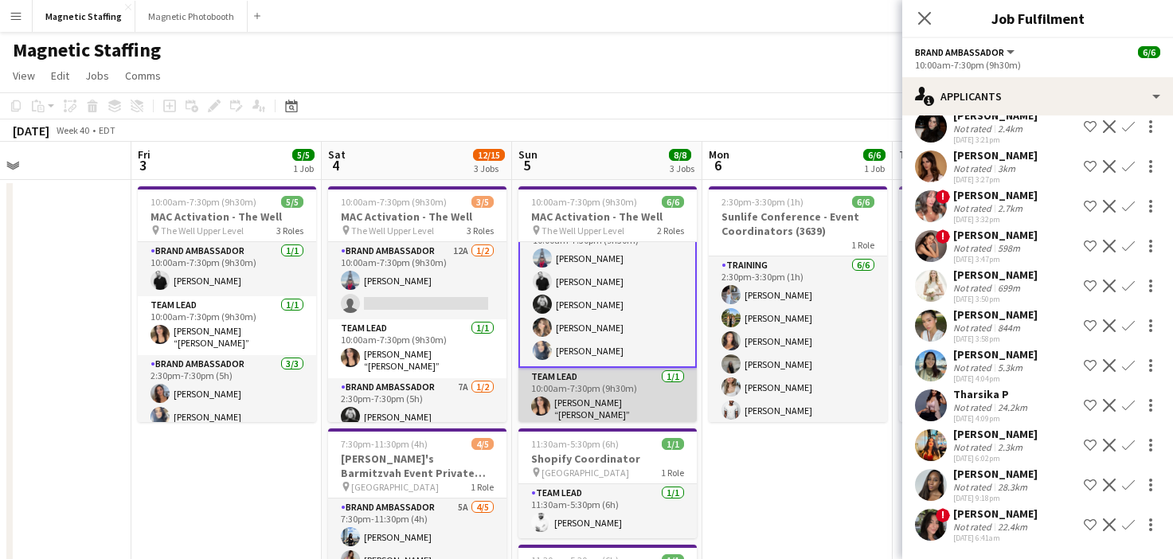
click at [546, 400] on app-user-avatar at bounding box center [540, 406] width 19 height 19
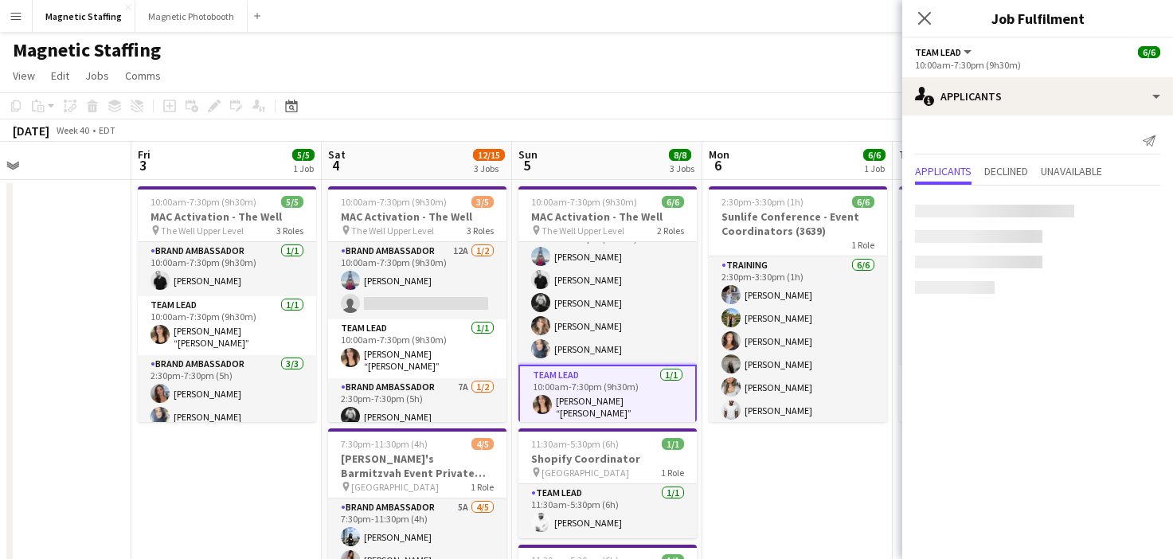
scroll to position [0, 0]
click at [429, 397] on app-card-role "Brand Ambassador 7A [DATE] 2:30pm-7:30pm (5h) [PERSON_NAME] single-neutral-acti…" at bounding box center [417, 416] width 178 height 77
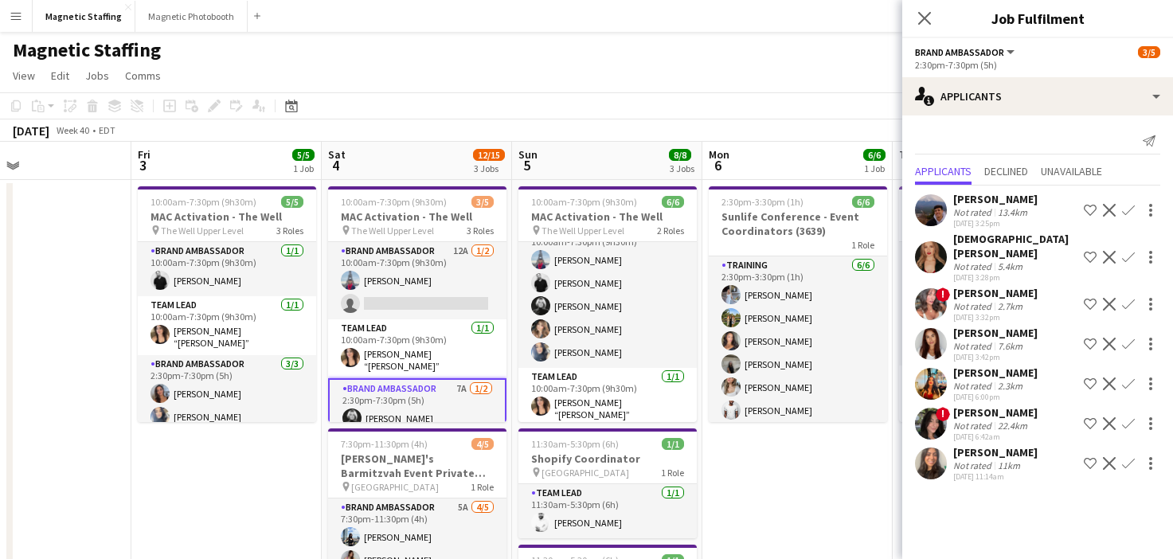
scroll to position [32, 0]
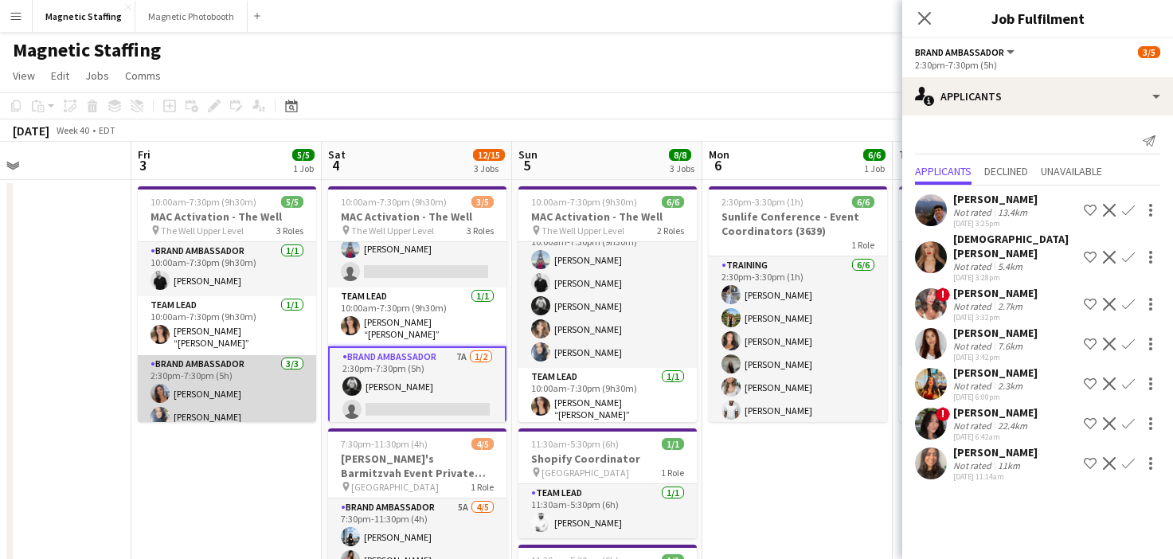
click at [228, 392] on app-card-role "Brand Ambassador [DATE] 2:30pm-7:30pm (5h) [PERSON_NAME] [PERSON_NAME] [PERSON_…" at bounding box center [227, 405] width 178 height 100
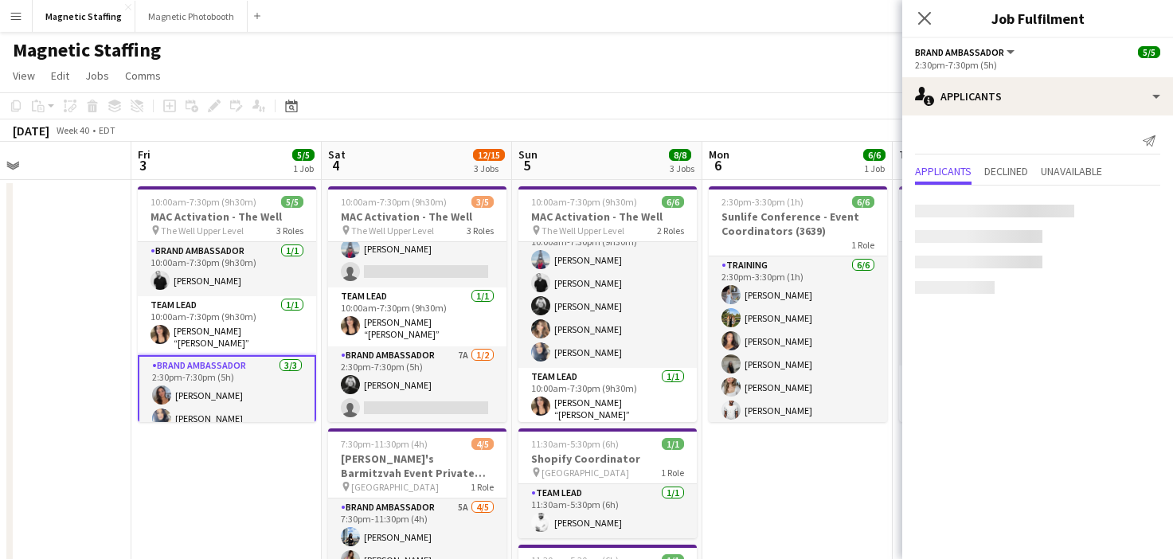
scroll to position [29, 0]
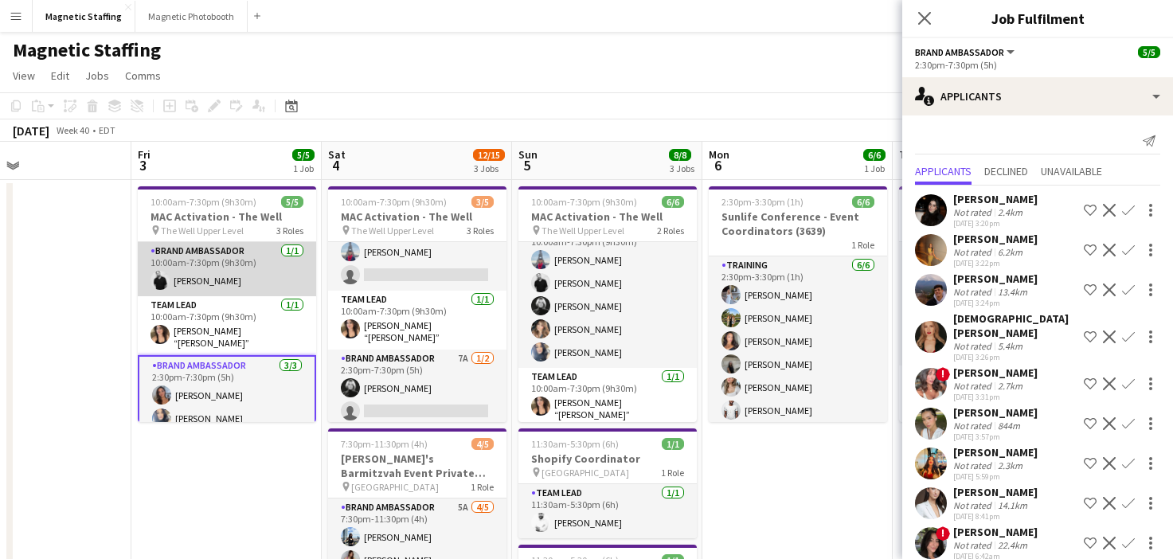
click at [249, 290] on app-card-role "Brand Ambassador [DATE] 10:00am-7:30pm (9h30m) [PERSON_NAME]" at bounding box center [227, 269] width 178 height 54
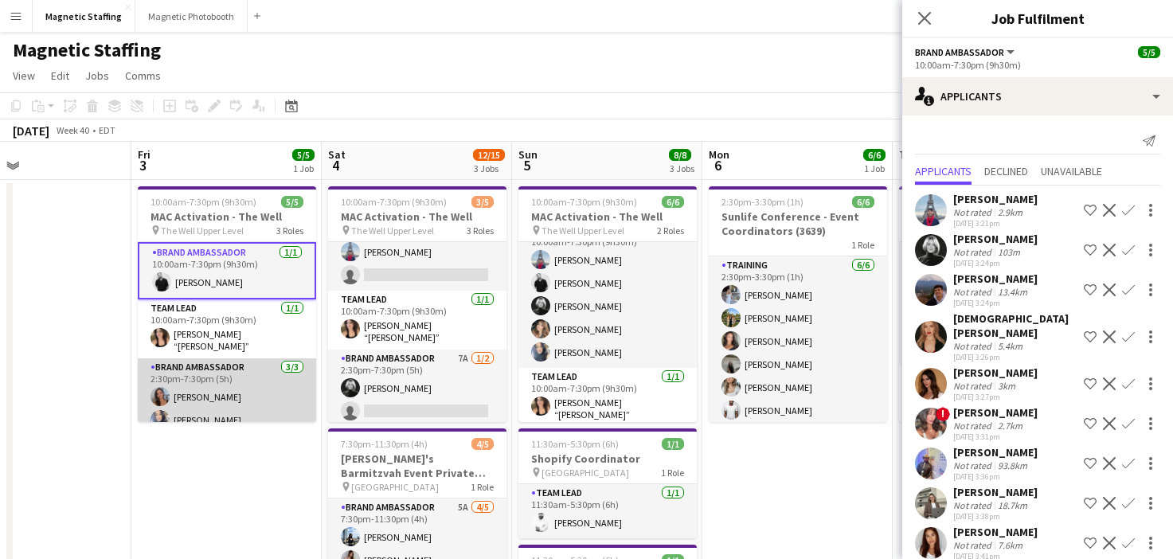
scroll to position [32, 0]
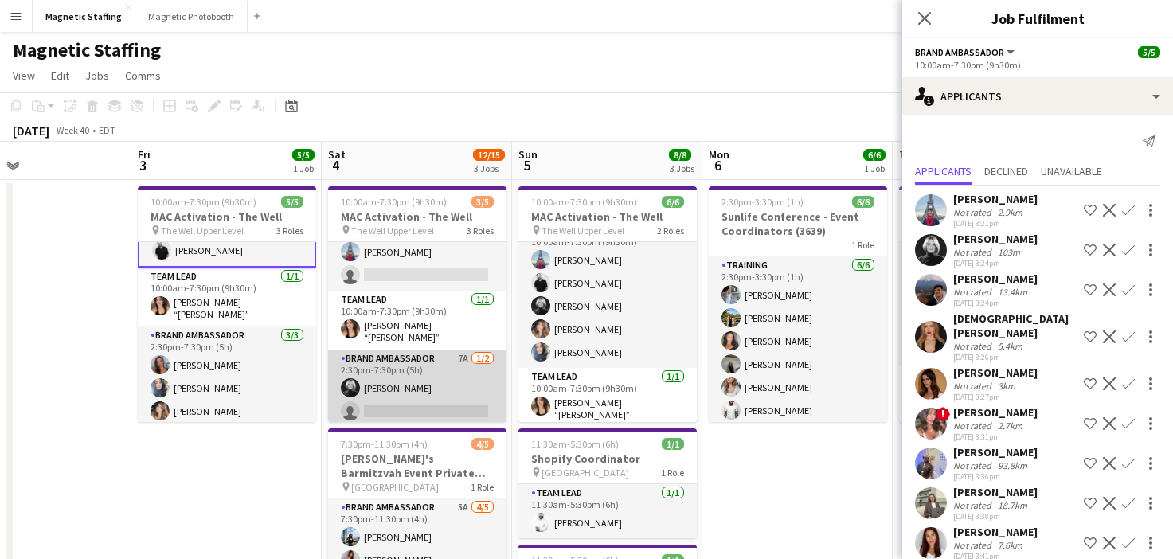
click at [430, 390] on app-card-role "Brand Ambassador 7A [DATE] 2:30pm-7:30pm (5h) [PERSON_NAME] single-neutral-acti…" at bounding box center [417, 388] width 178 height 77
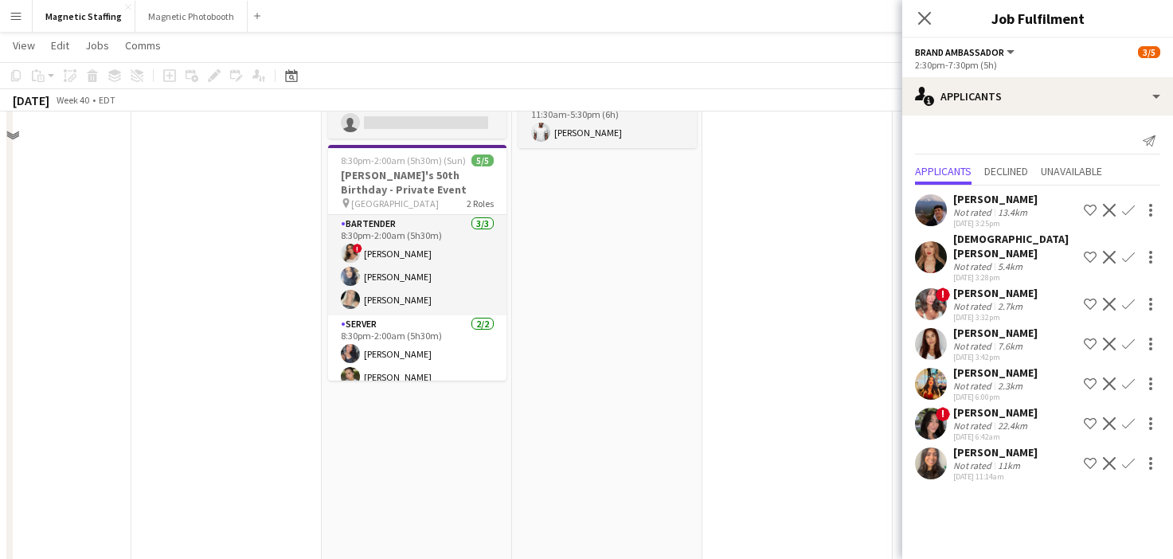
scroll to position [0, 0]
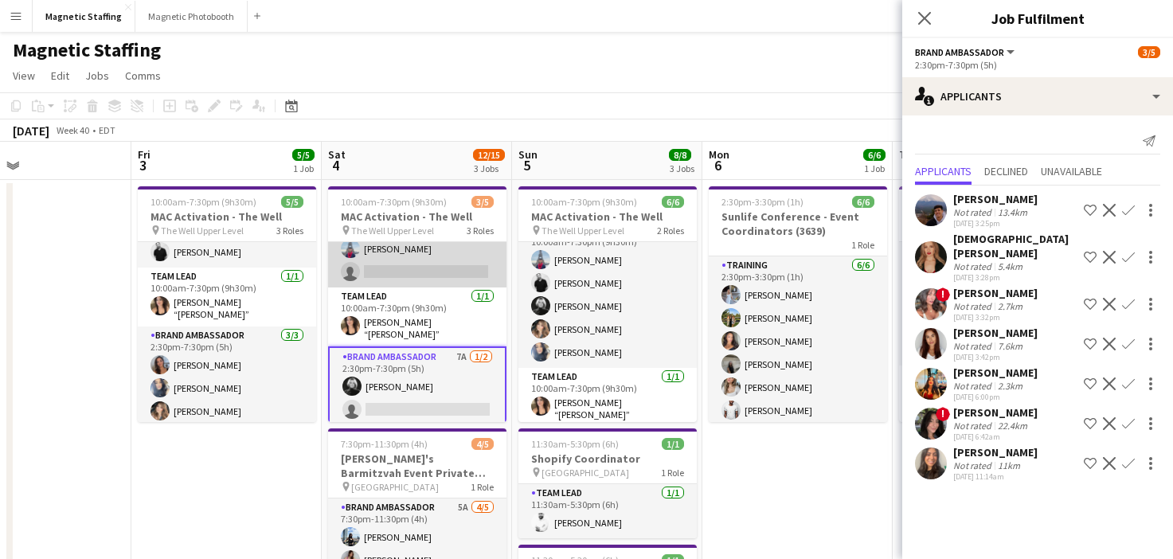
click at [437, 264] on app-card-role "Brand Ambassador 12A [DATE] 10:00am-7:30pm (9h30m) [PERSON_NAME] single-neutral…" at bounding box center [417, 248] width 178 height 77
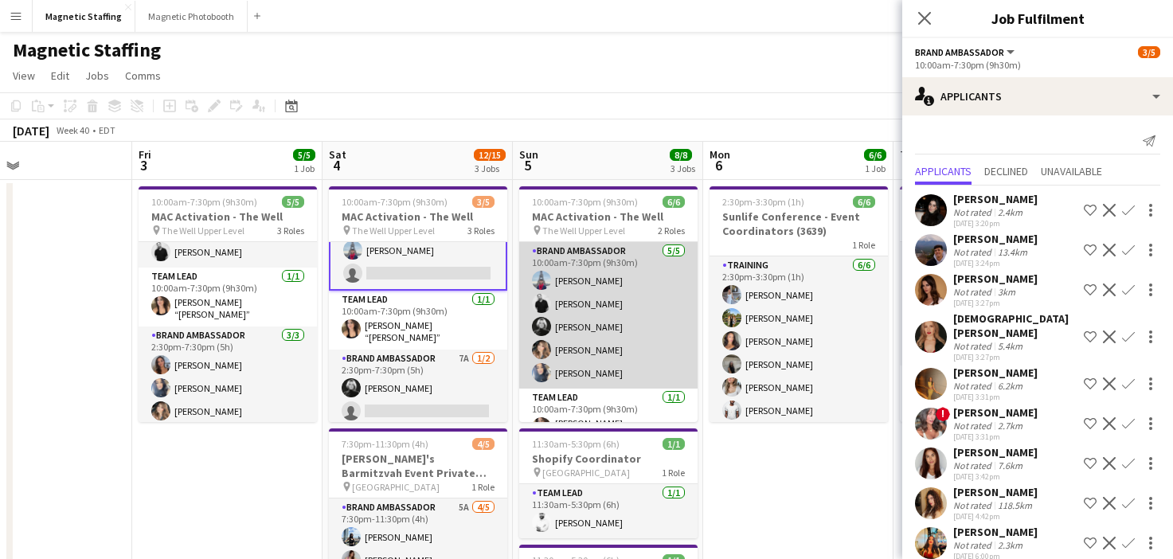
click at [609, 313] on app-card-role "Brand Ambassador [DATE] 10:00am-7:30pm (9h30m) [PERSON_NAME] [PERSON_NAME] [PER…" at bounding box center [608, 315] width 178 height 147
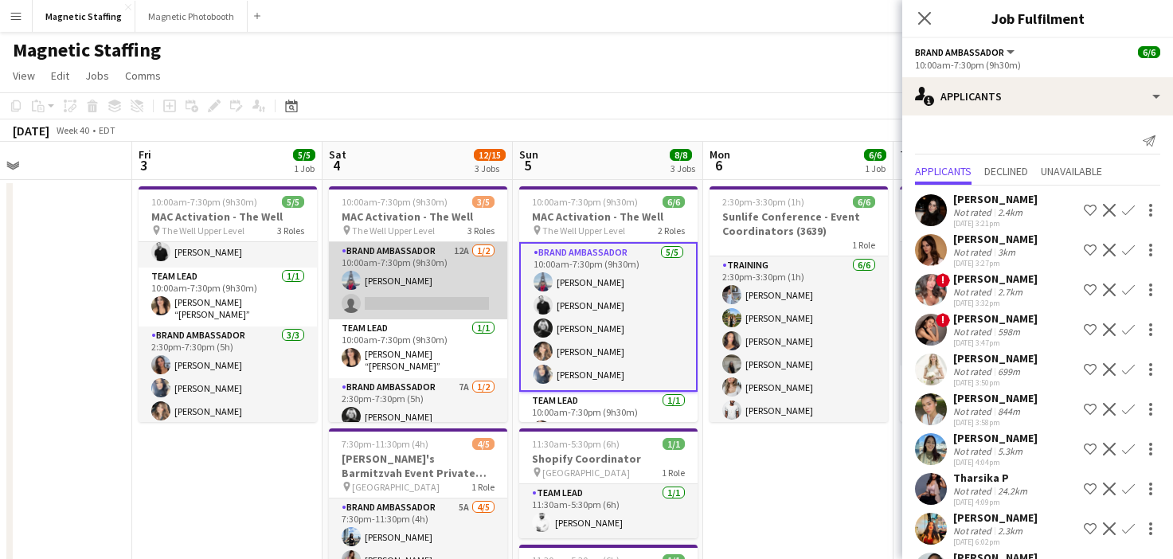
click at [386, 308] on app-card-role "Brand Ambassador 12A [DATE] 10:00am-7:30pm (9h30m) [PERSON_NAME] single-neutral…" at bounding box center [418, 280] width 178 height 77
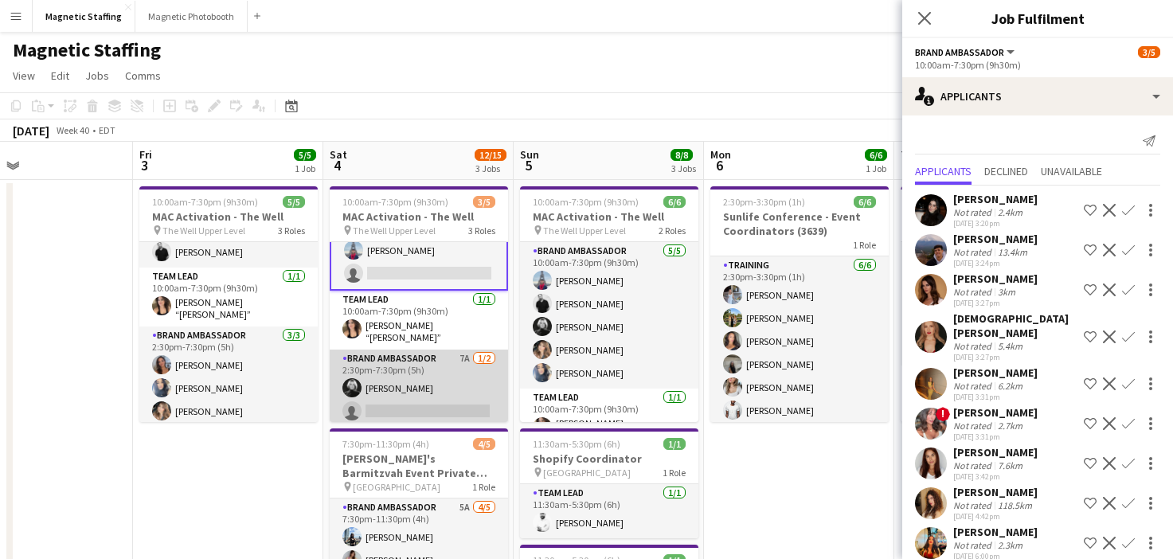
click at [377, 378] on app-card-role "Brand Ambassador 7A [DATE] 2:30pm-7:30pm (5h) [PERSON_NAME] single-neutral-acti…" at bounding box center [419, 388] width 178 height 77
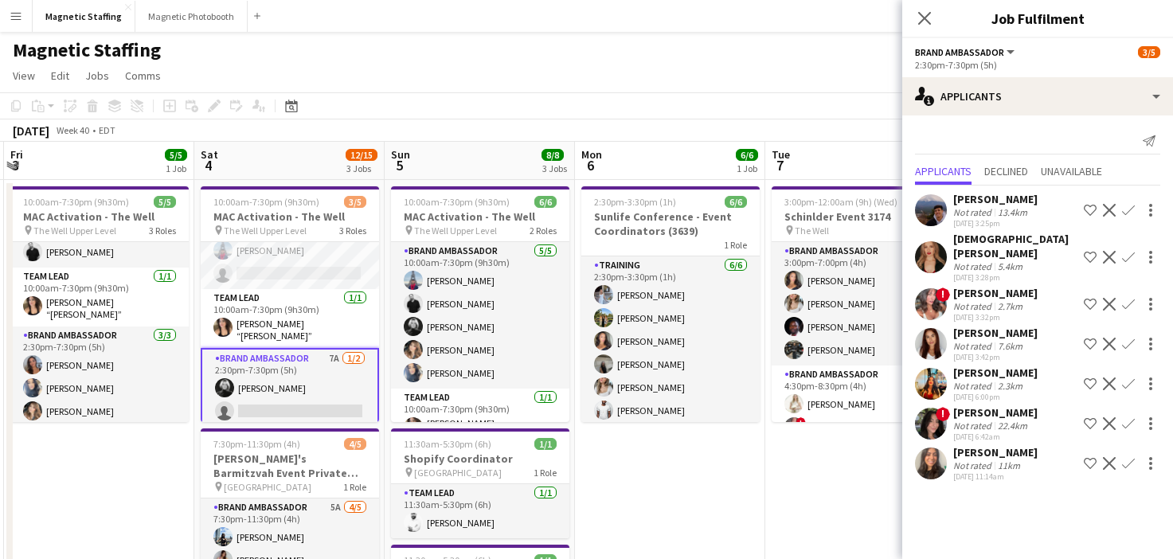
drag, startPoint x: 734, startPoint y: 302, endPoint x: 195, endPoint y: 329, distance: 539.1
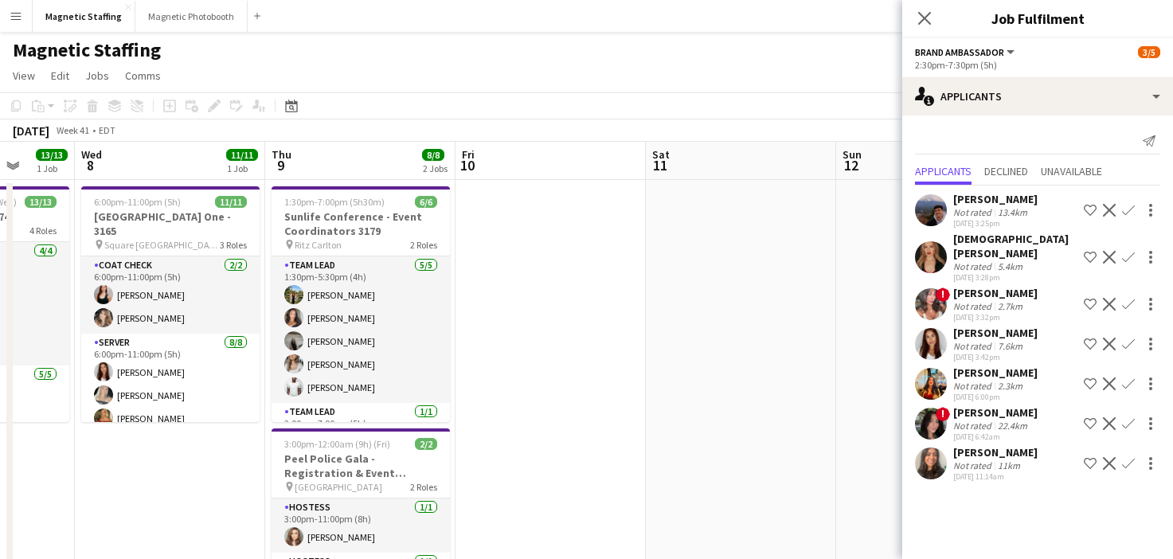
drag, startPoint x: 472, startPoint y: 335, endPoint x: 212, endPoint y: 306, distance: 261.3
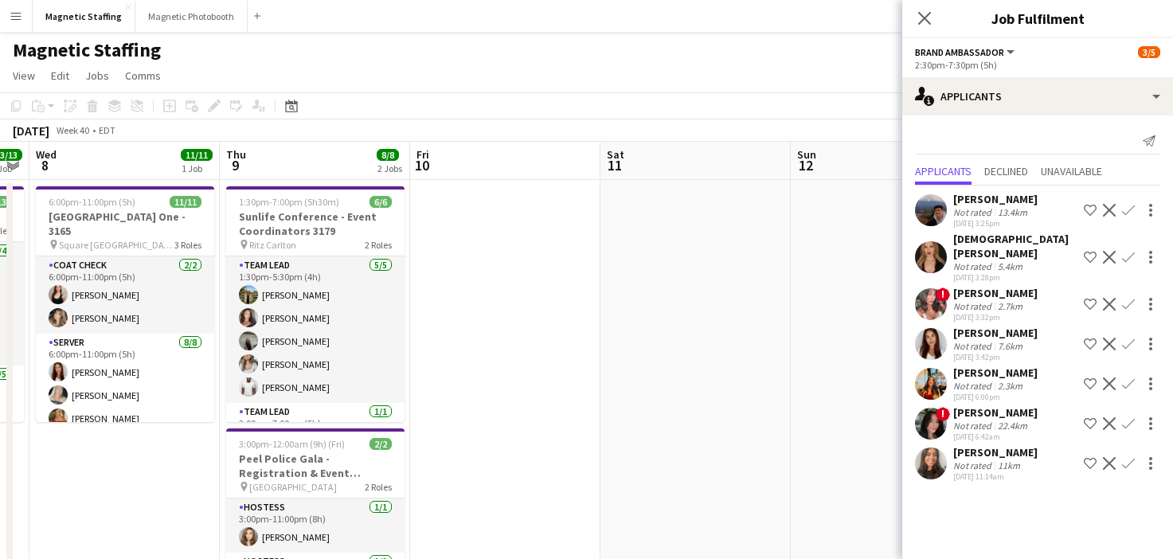
drag, startPoint x: 620, startPoint y: 344, endPoint x: 0, endPoint y: 369, distance: 620.2
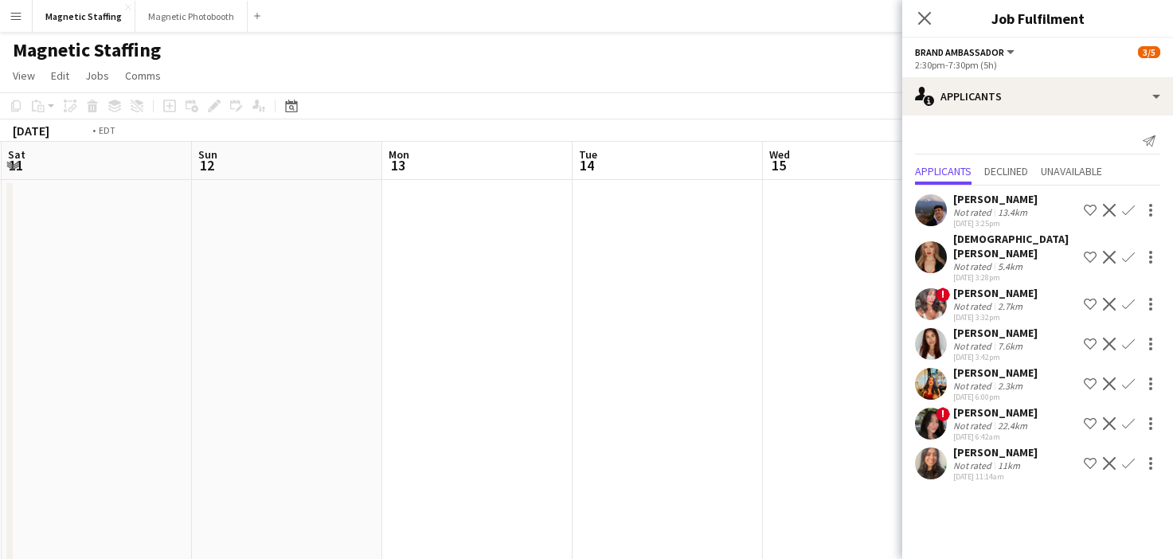
drag, startPoint x: 774, startPoint y: 346, endPoint x: 0, endPoint y: 363, distance: 774.4
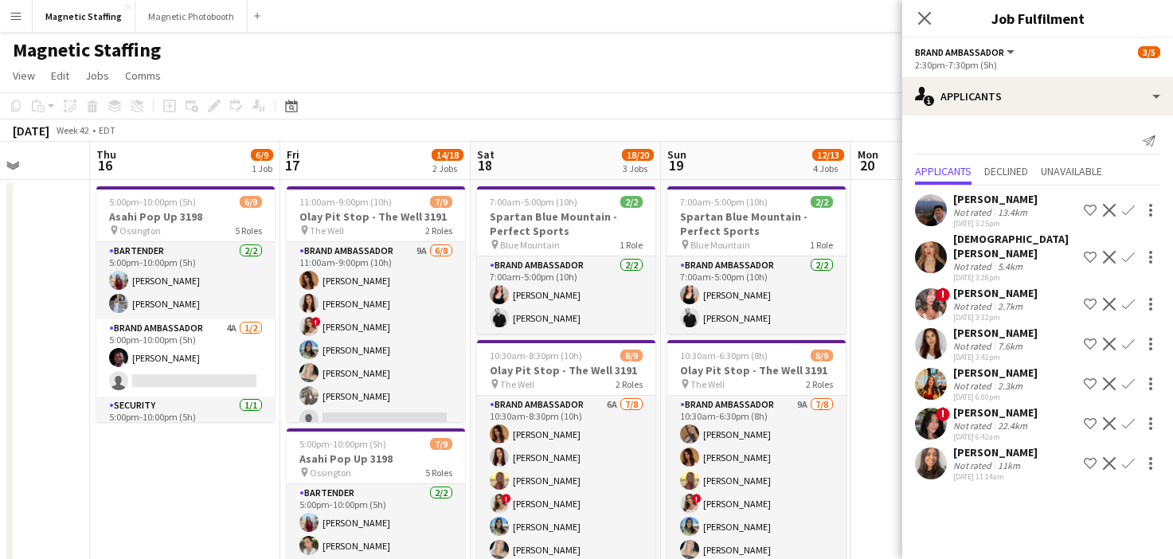
drag, startPoint x: 495, startPoint y: 340, endPoint x: 0, endPoint y: 456, distance: 508.0
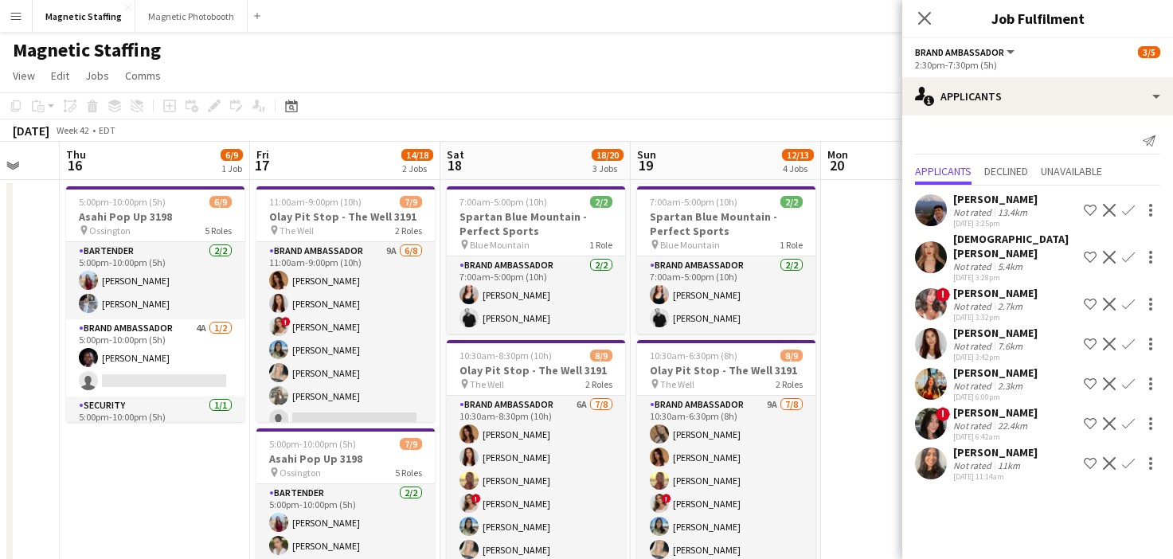
drag, startPoint x: 108, startPoint y: 417, endPoint x: 446, endPoint y: 417, distance: 337.7
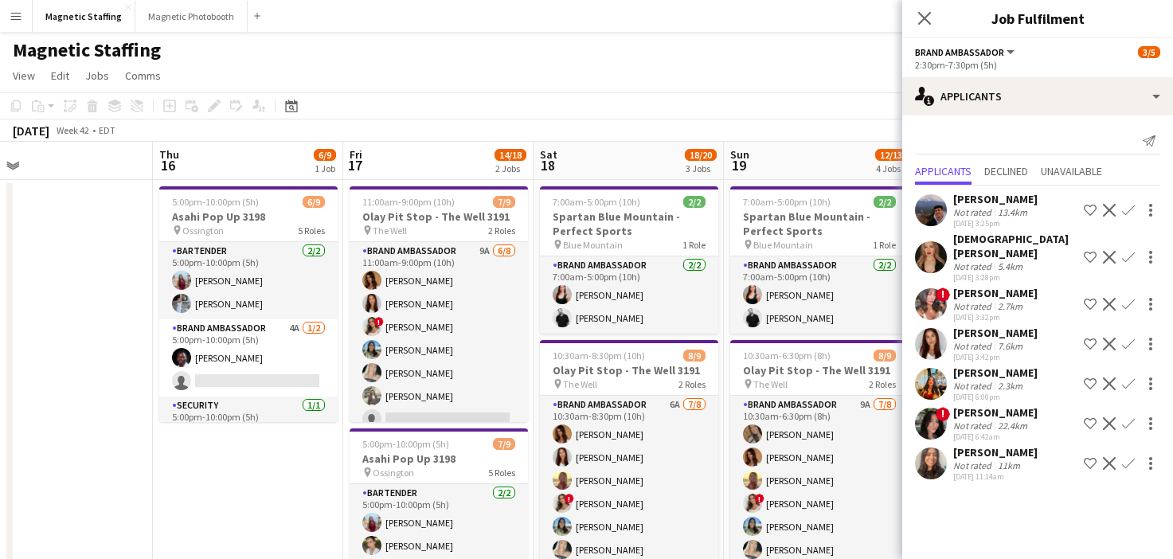
drag, startPoint x: 212, startPoint y: 438, endPoint x: 306, endPoint y: 438, distance: 94.0
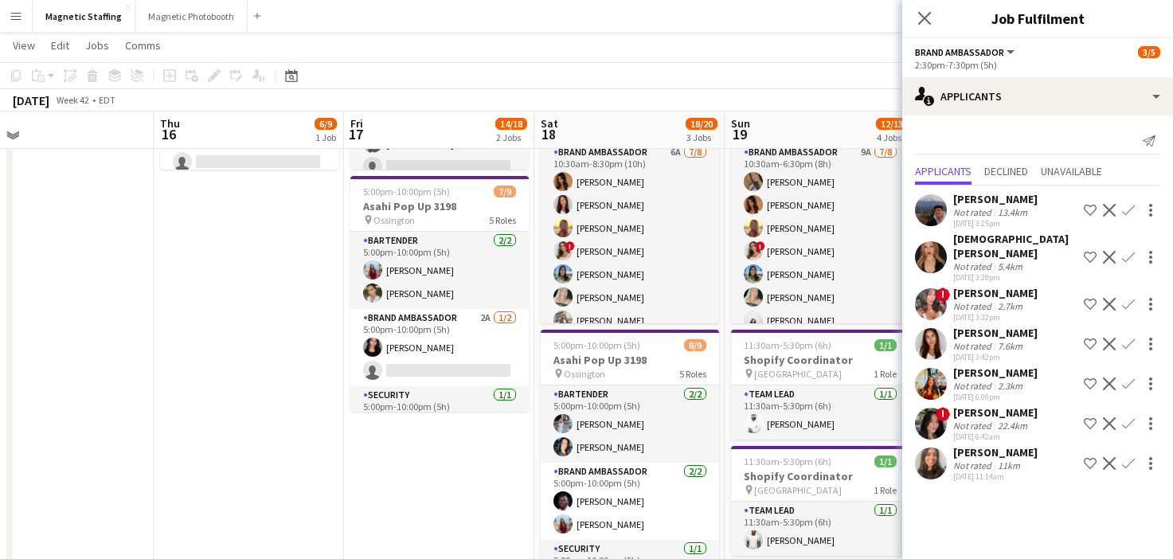
scroll to position [253, 0]
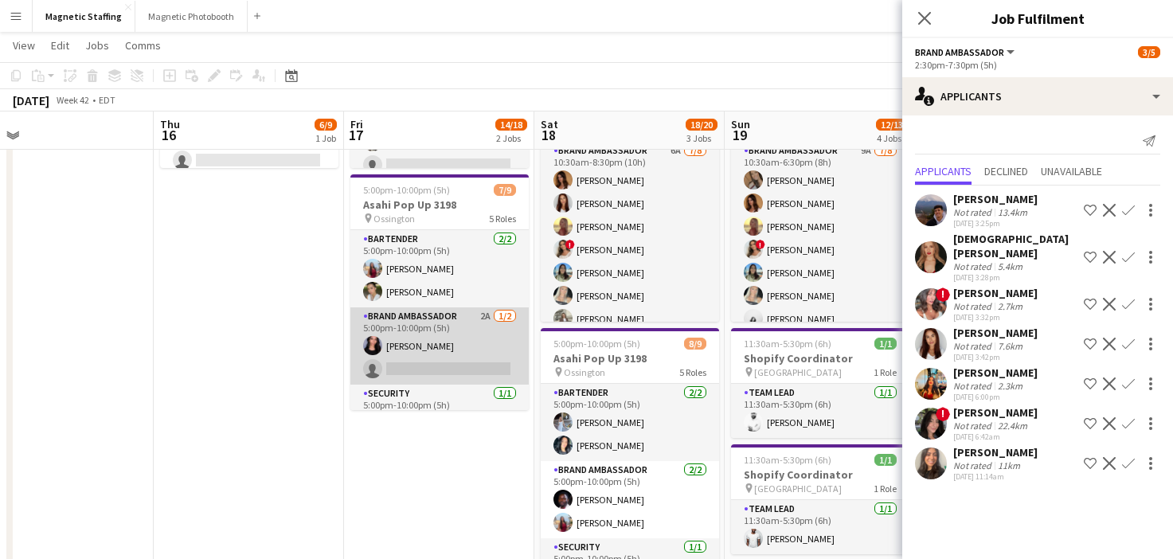
click at [404, 335] on app-card-role "Brand Ambassador 2A [DATE] 5:00pm-10:00pm (5h) [PERSON_NAME] single-neutral-act…" at bounding box center [439, 345] width 178 height 77
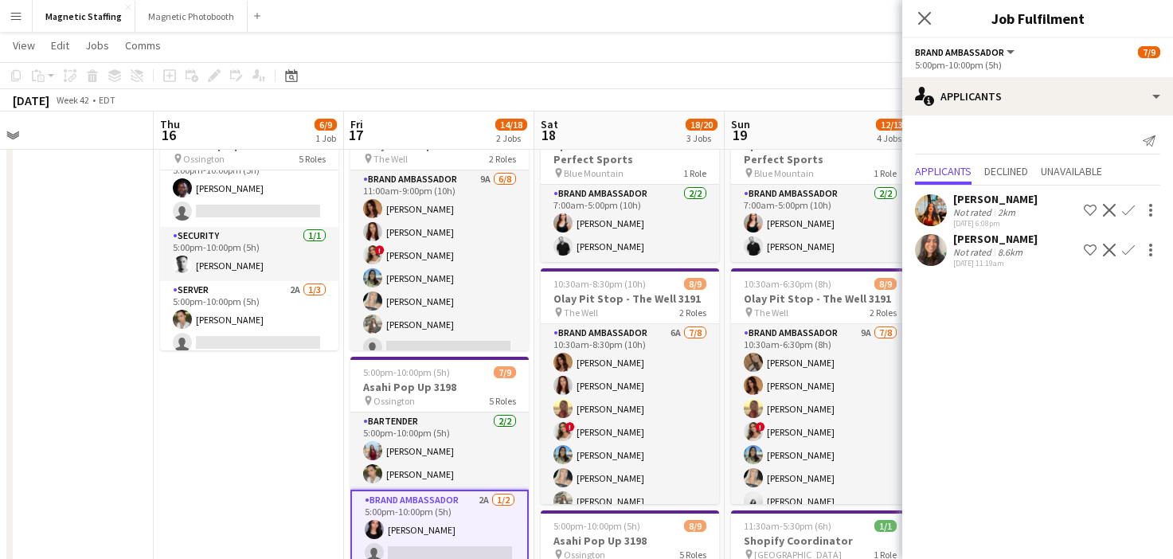
scroll to position [0, 0]
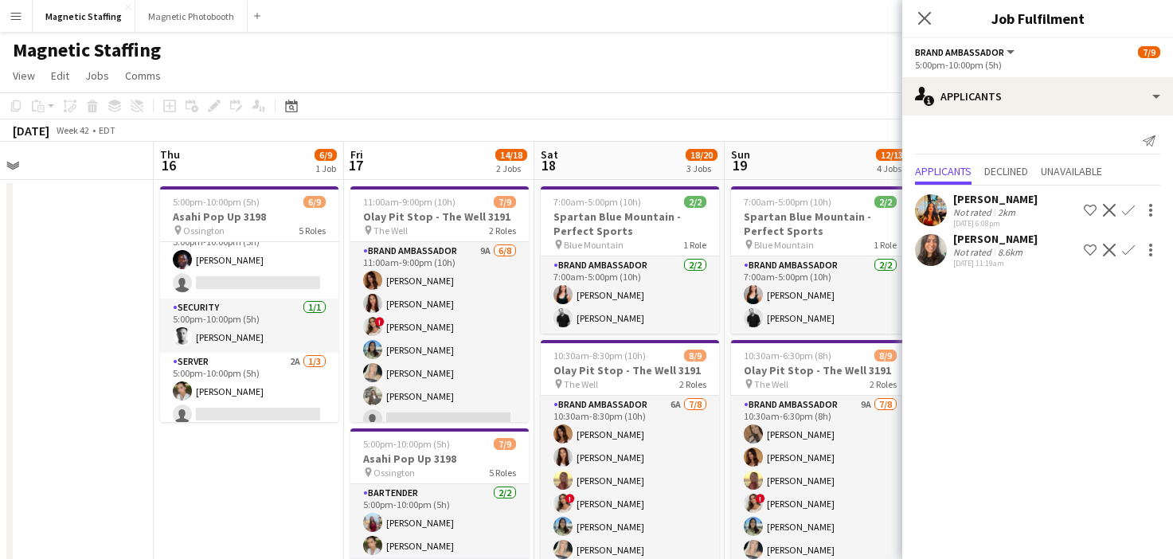
click at [314, 392] on app-card-role "Server 2A [DATE] 5:00pm-10:00pm (5h) [PERSON_NAME] single-neutral-actions singl…" at bounding box center [249, 403] width 178 height 100
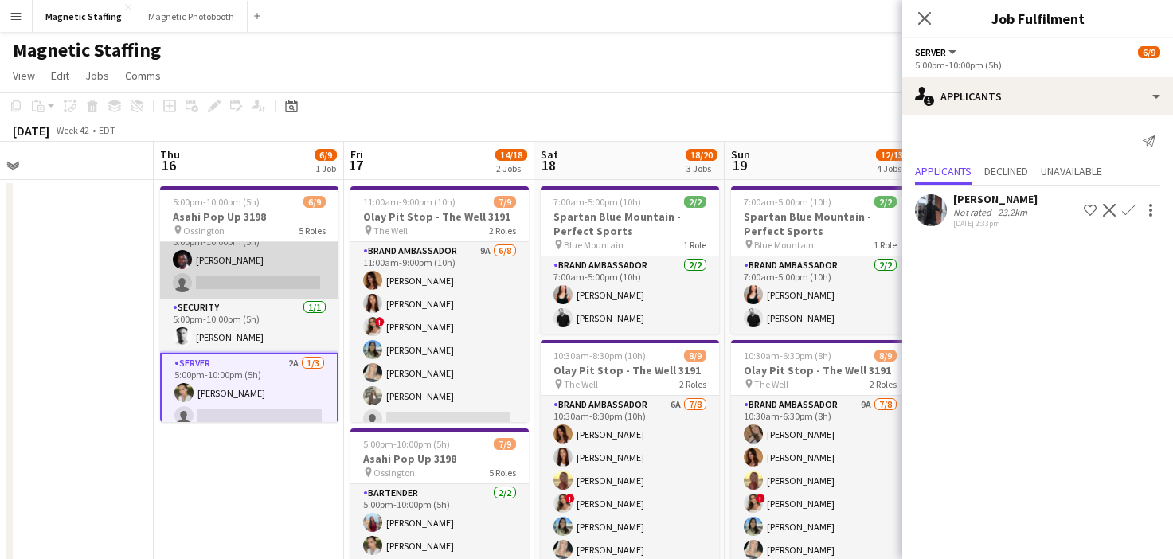
click at [312, 270] on app-card-role "Brand Ambassador 4A [DATE] 5:00pm-10:00pm (5h) [PERSON_NAME] single-neutral-act…" at bounding box center [249, 259] width 178 height 77
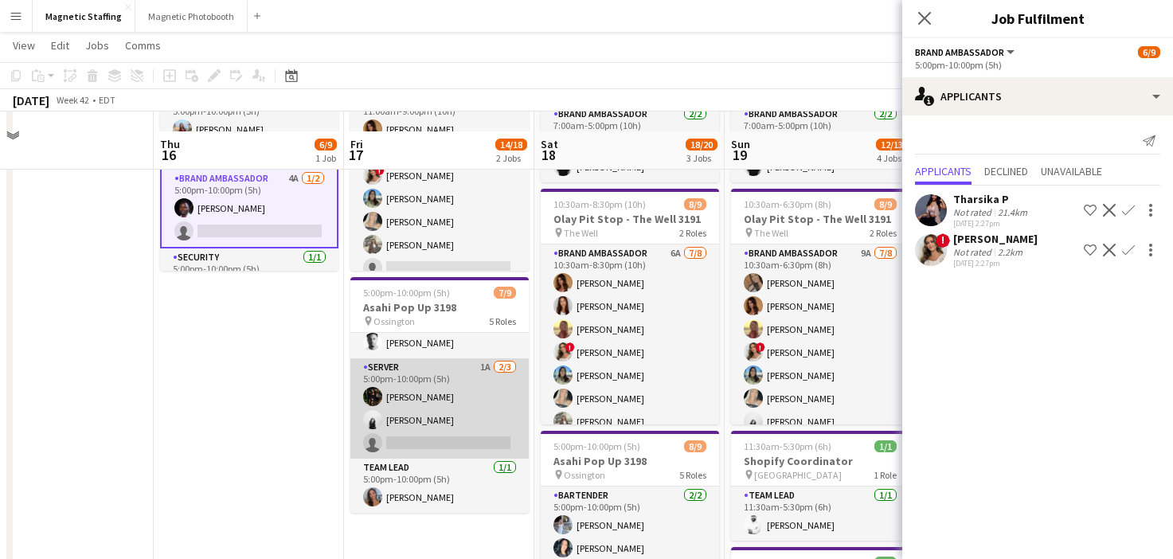
scroll to position [323, 0]
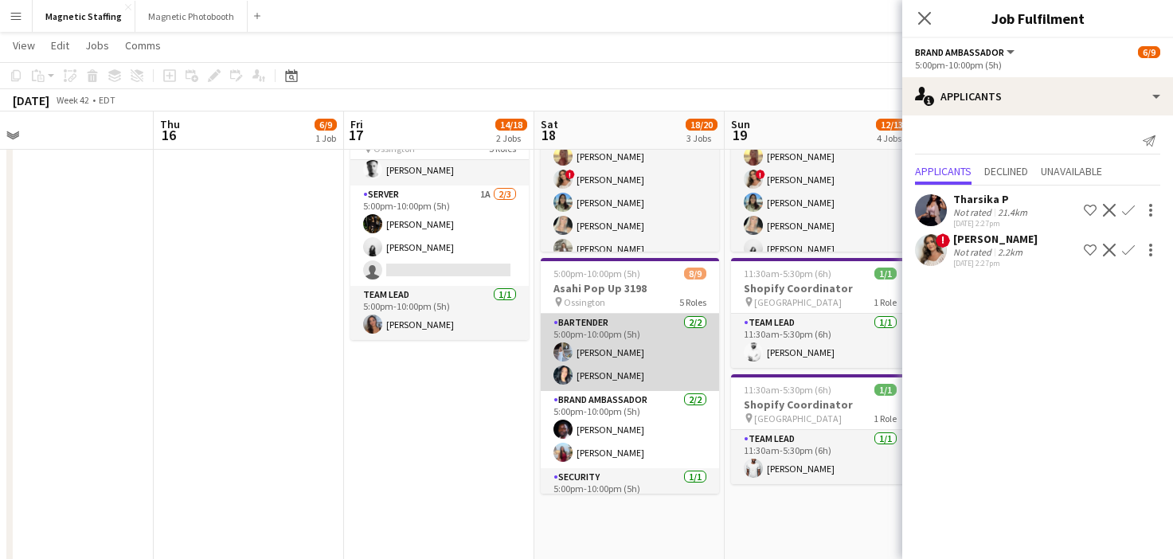
click at [669, 374] on app-card-role "Bartender [DATE] 5:00pm-10:00pm (5h) [PERSON_NAME] [PERSON_NAME]" at bounding box center [630, 352] width 178 height 77
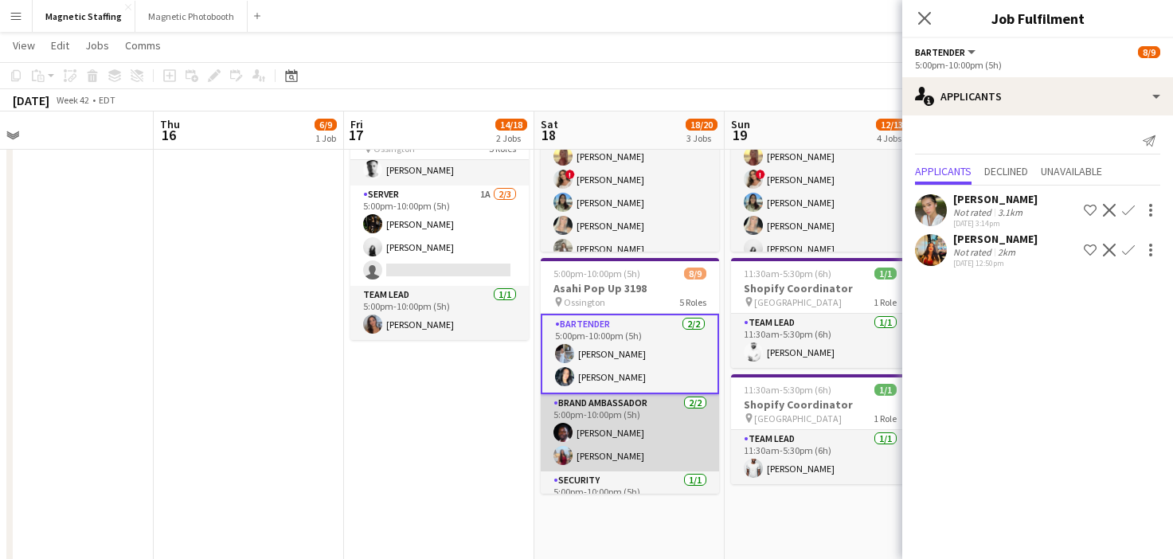
click at [628, 429] on app-card-role "Brand Ambassador [DATE] 5:00pm-10:00pm (5h) [PERSON_NAME] [PERSON_NAME]" at bounding box center [630, 432] width 178 height 77
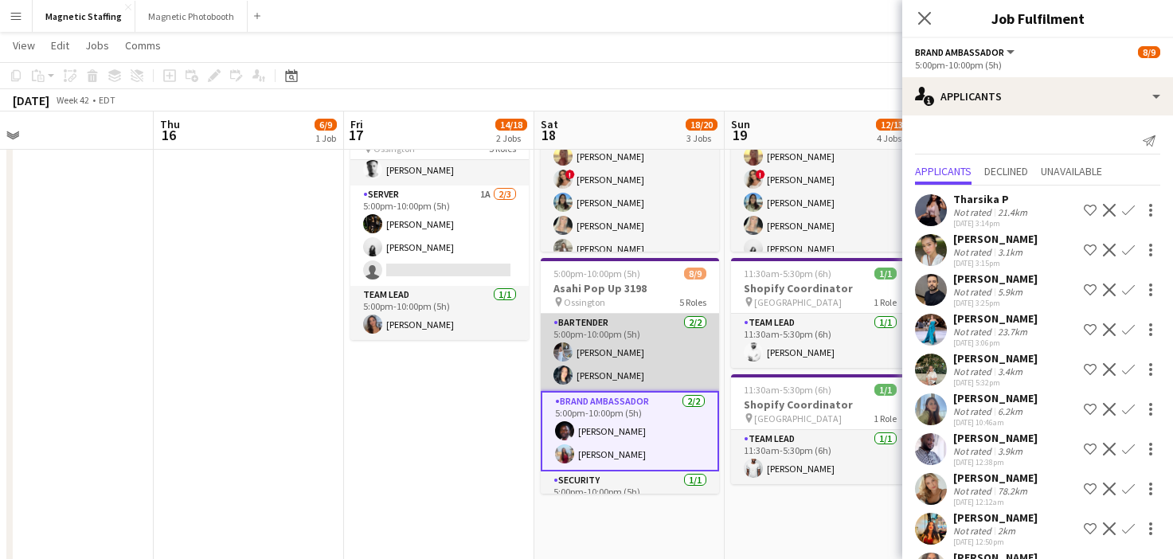
click at [640, 351] on app-card-role "Bartender [DATE] 5:00pm-10:00pm (5h) [PERSON_NAME] [PERSON_NAME]" at bounding box center [630, 352] width 178 height 77
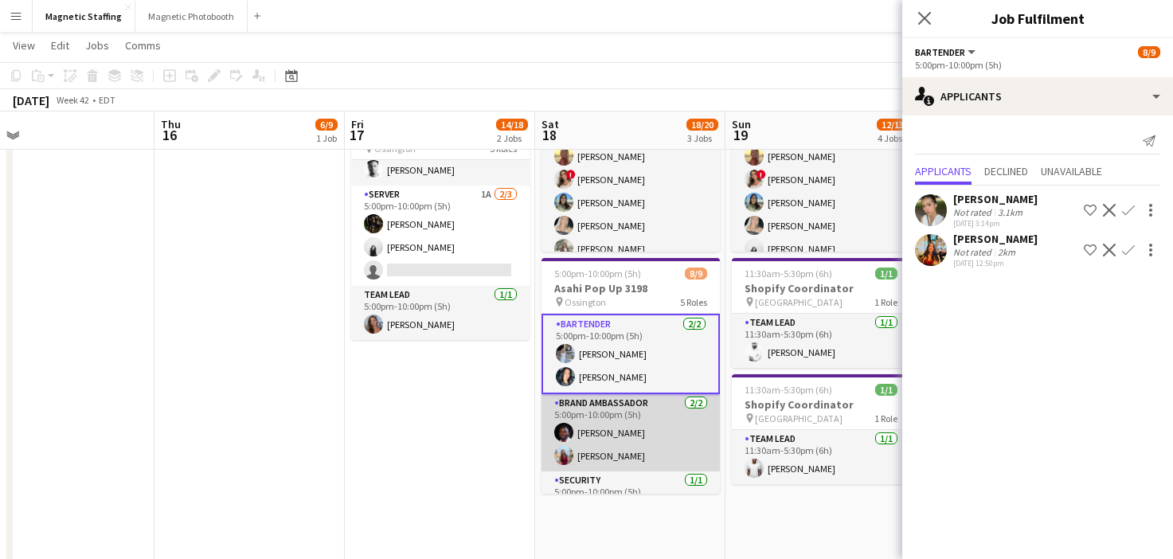
click at [613, 425] on app-card-role "Brand Ambassador [DATE] 5:00pm-10:00pm (5h) [PERSON_NAME] [PERSON_NAME]" at bounding box center [631, 432] width 178 height 77
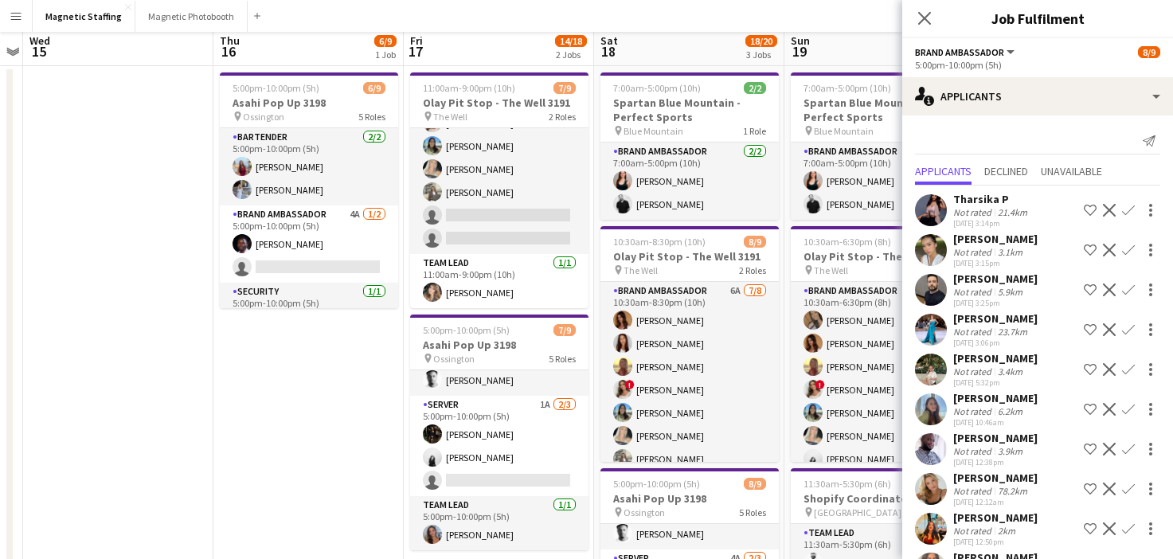
scroll to position [0, 0]
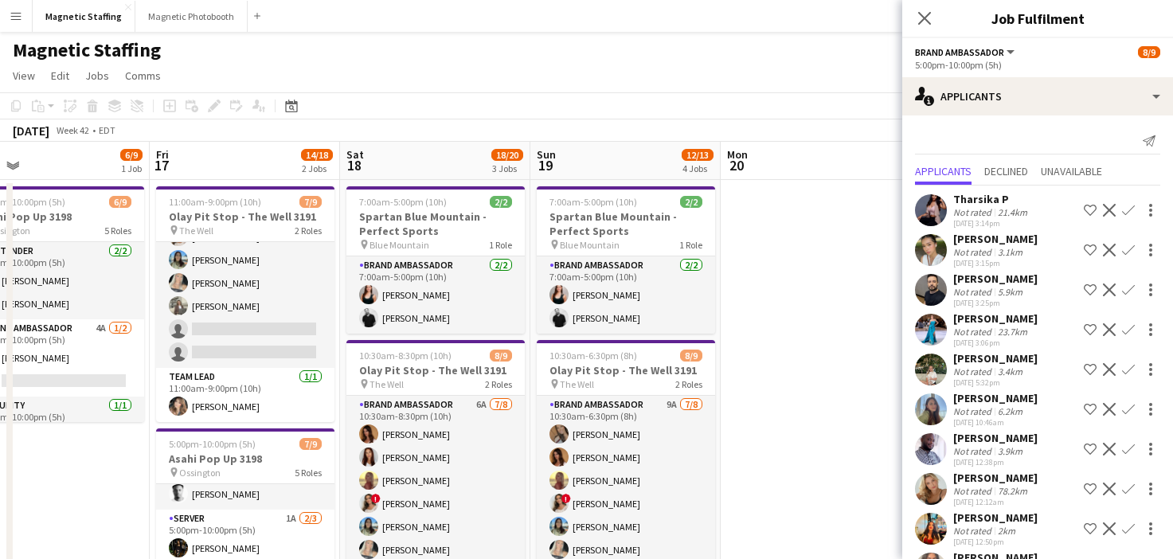
drag, startPoint x: 646, startPoint y: 321, endPoint x: 377, endPoint y: 321, distance: 269.2
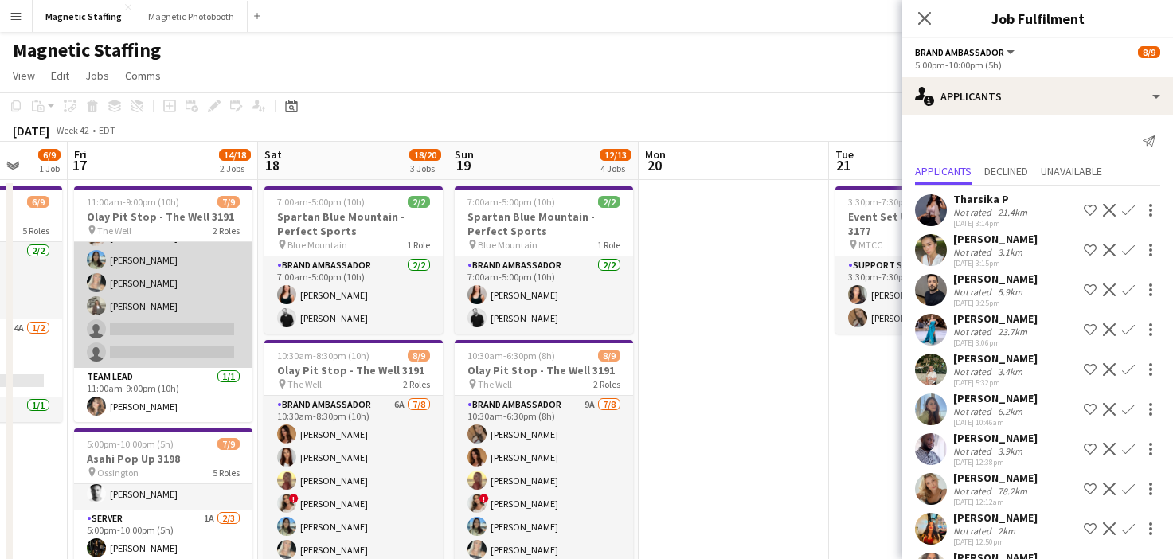
click at [193, 348] on app-card-role "Brand Ambassador 9A [DATE] 11:00am-9:00pm (10h) [PERSON_NAME] [PERSON_NAME] ! […" at bounding box center [163, 260] width 178 height 216
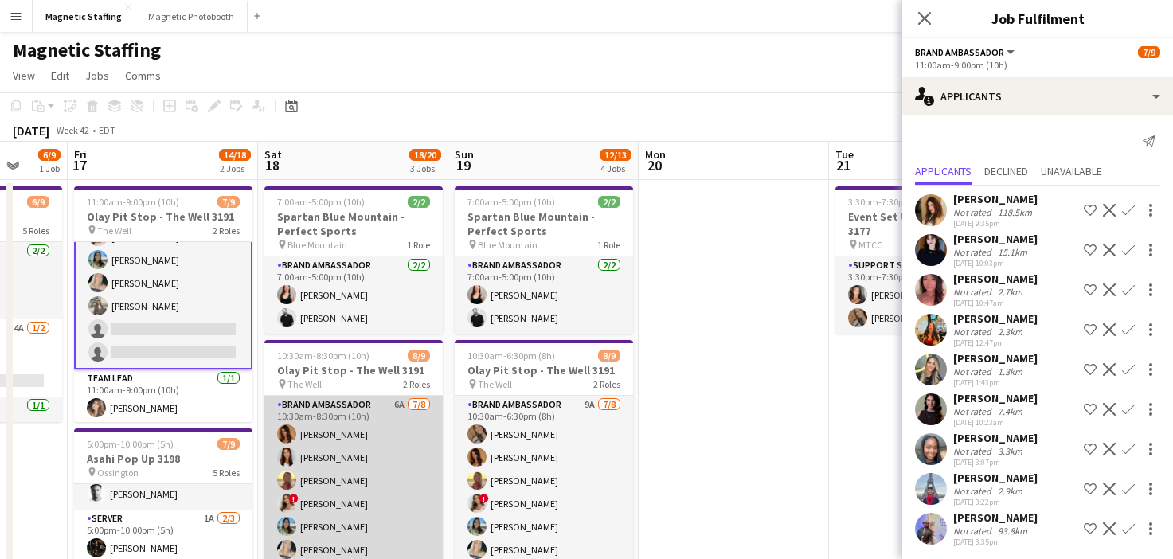
scroll to position [90, 0]
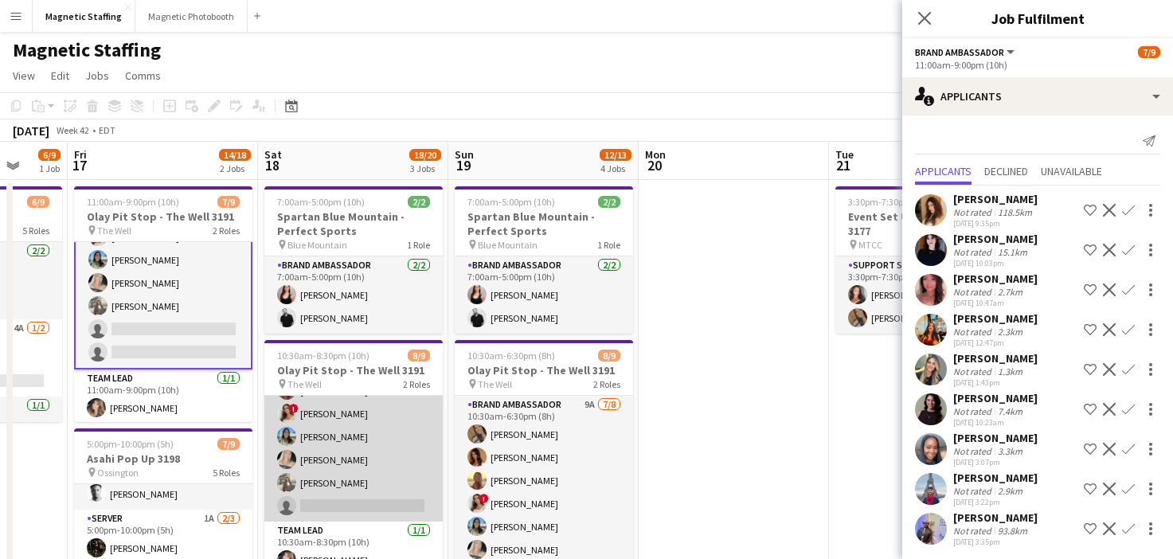
click at [383, 468] on app-card-role "Brand Ambassador 6A [DATE] 10:30am-8:30pm (10h) [PERSON_NAME] [PERSON_NAME] Sol…" at bounding box center [353, 414] width 178 height 216
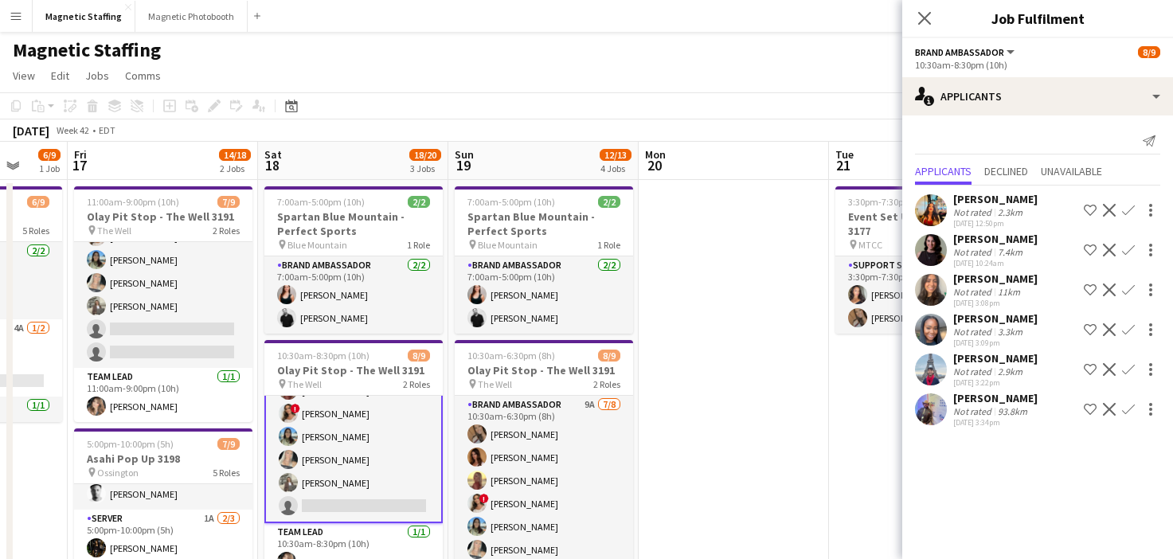
scroll to position [93, 0]
click at [290, 115] on div "Date picker" at bounding box center [291, 105] width 19 height 19
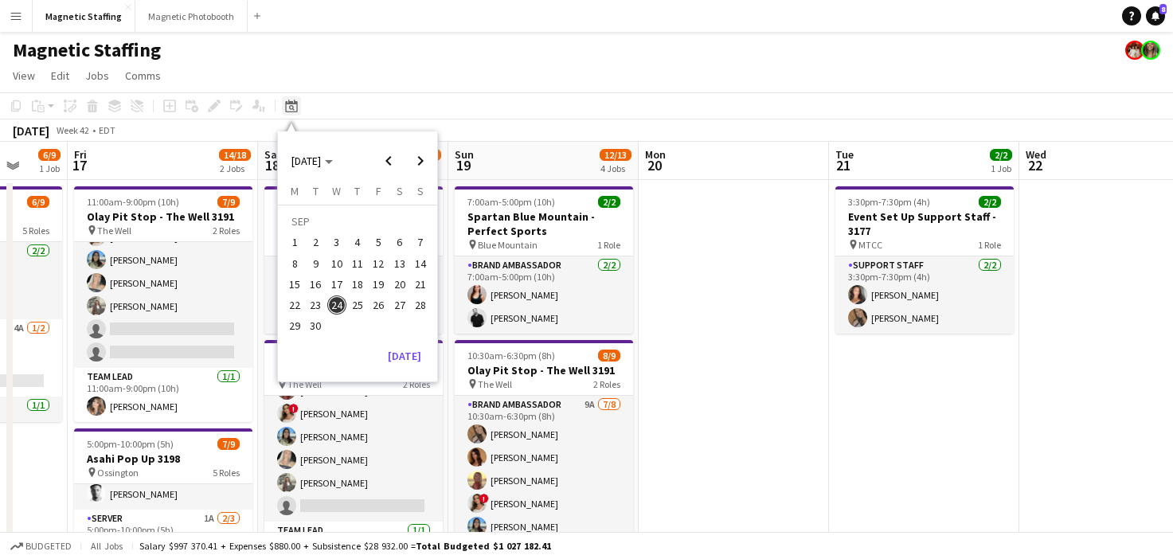
scroll to position [90, 0]
click at [415, 353] on button "[DATE]" at bounding box center [405, 355] width 46 height 25
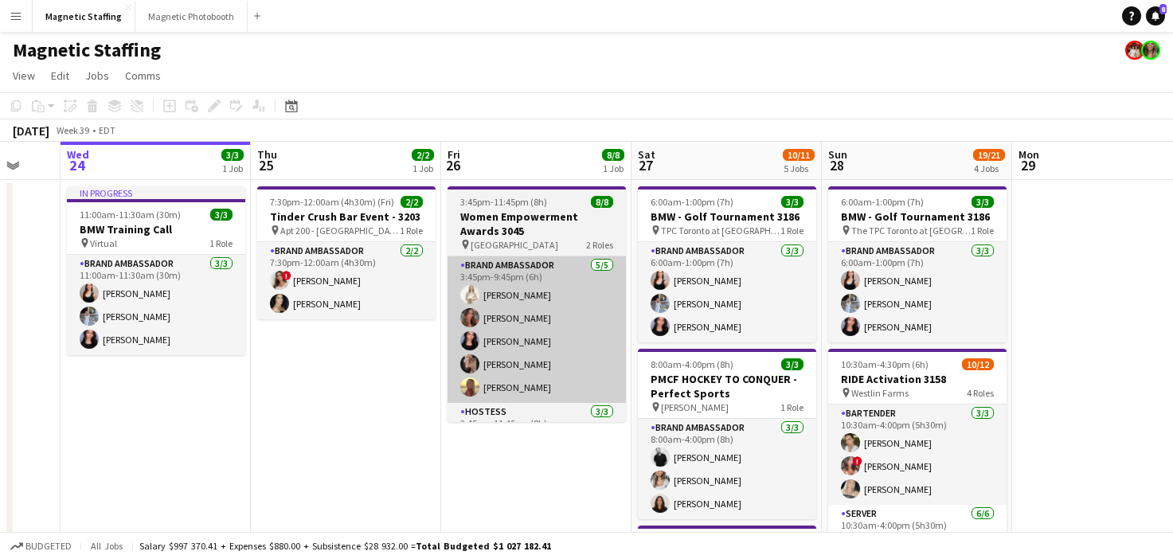
drag, startPoint x: 760, startPoint y: 401, endPoint x: 310, endPoint y: 382, distance: 450.4
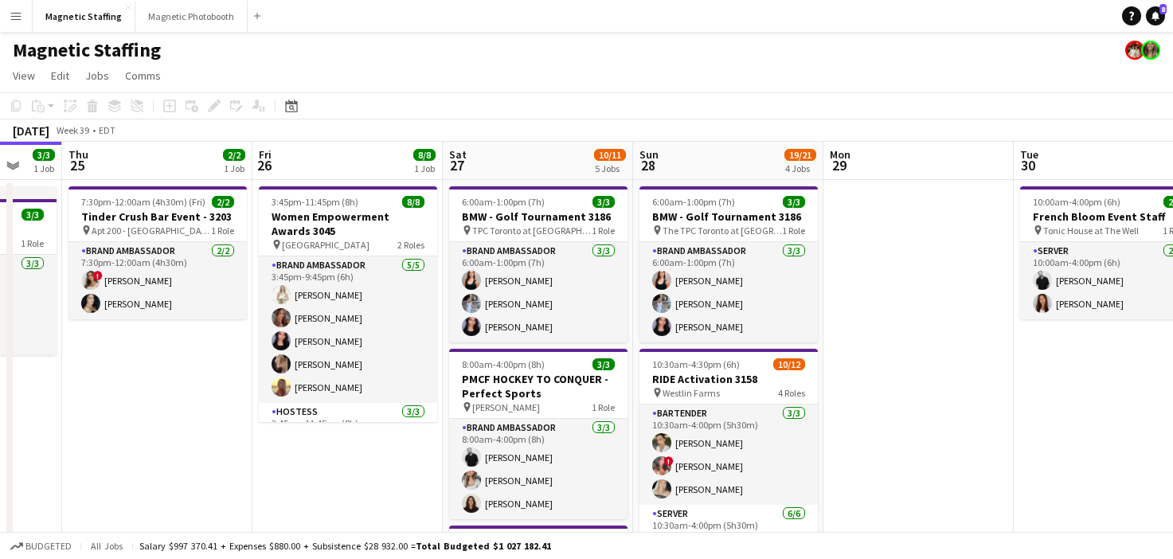
drag, startPoint x: 611, startPoint y: 395, endPoint x: 127, endPoint y: 411, distance: 483.8
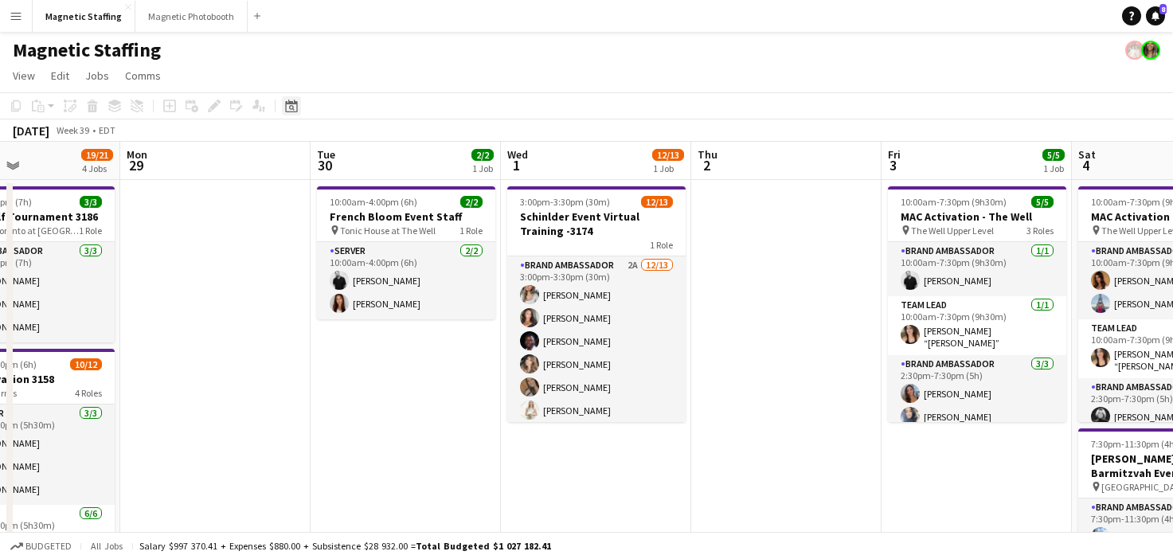
click at [288, 108] on icon "Date picker" at bounding box center [291, 106] width 13 height 13
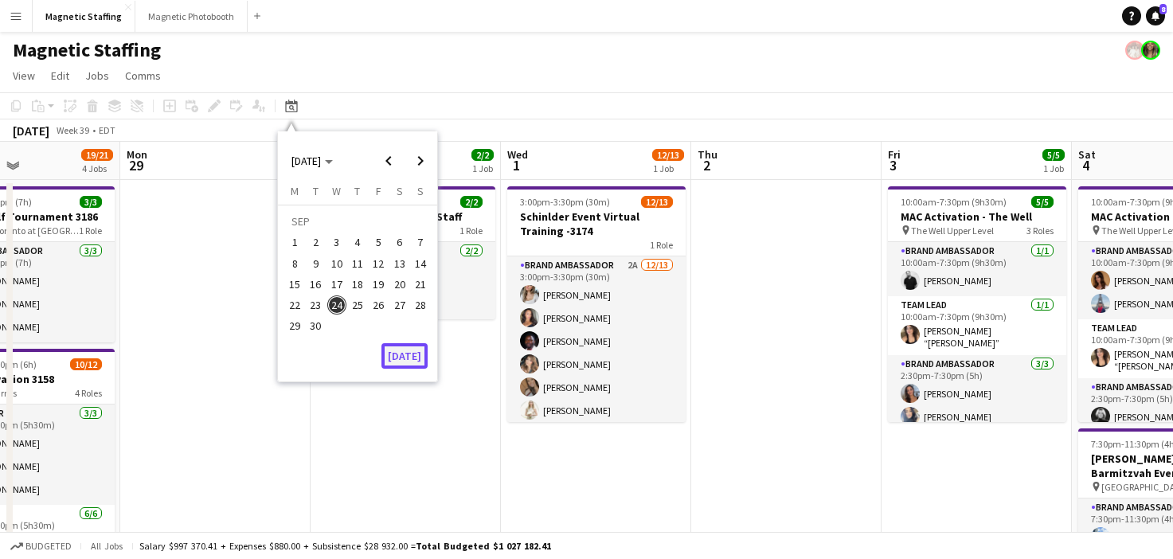
click at [397, 360] on button "[DATE]" at bounding box center [405, 355] width 46 height 25
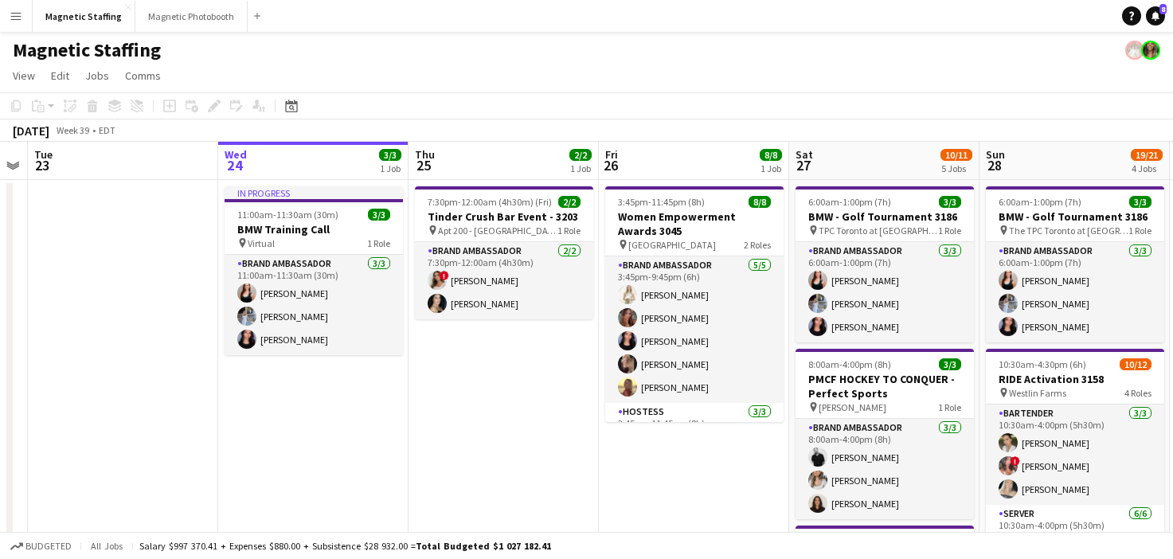
drag, startPoint x: 495, startPoint y: 361, endPoint x: 368, endPoint y: 349, distance: 128.0
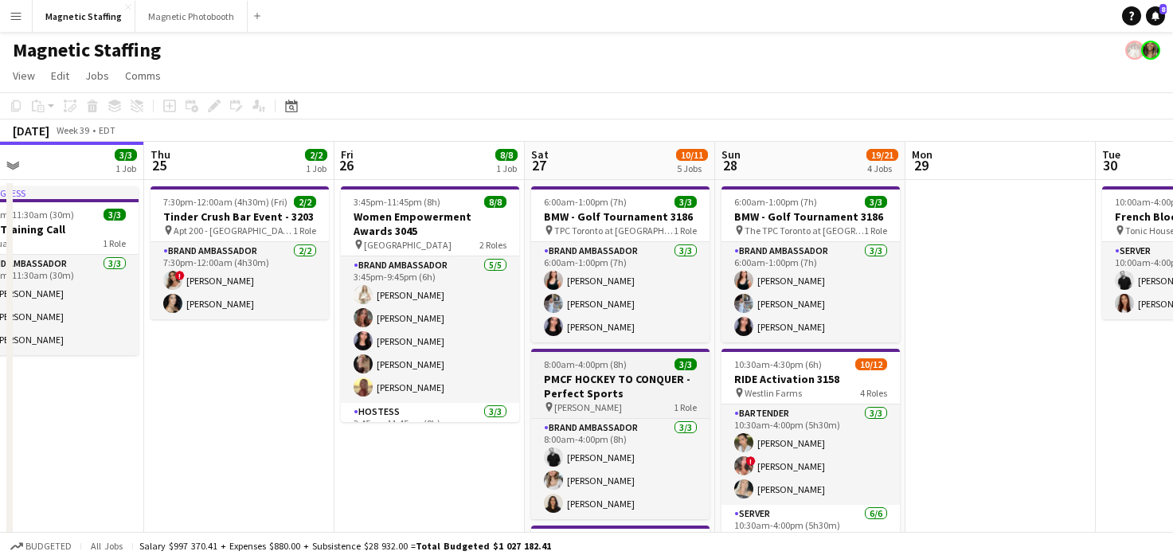
drag, startPoint x: 682, startPoint y: 370, endPoint x: 135, endPoint y: 401, distance: 548.1
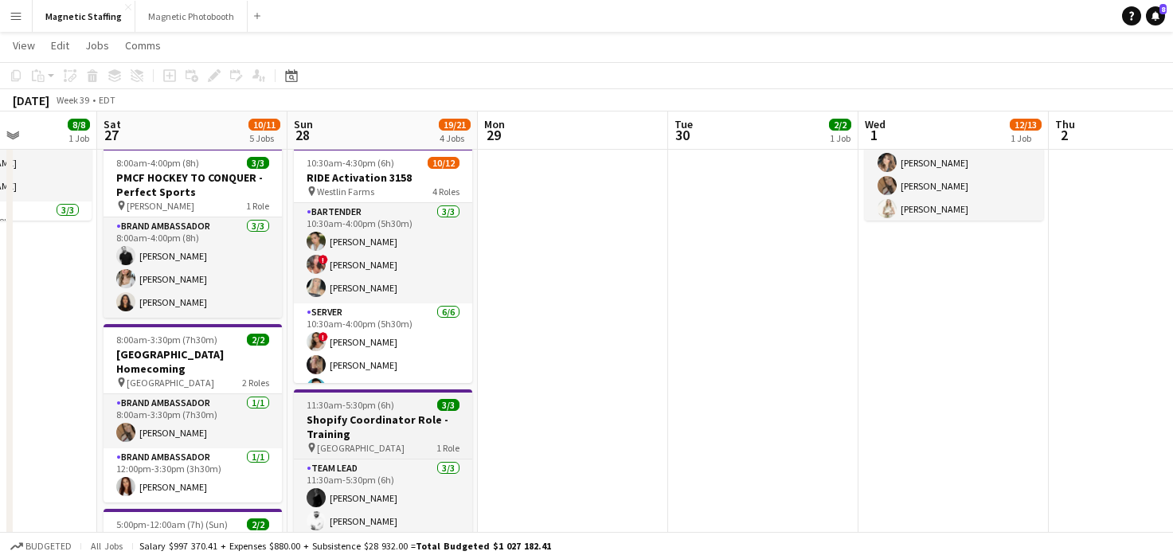
scroll to position [178, 0]
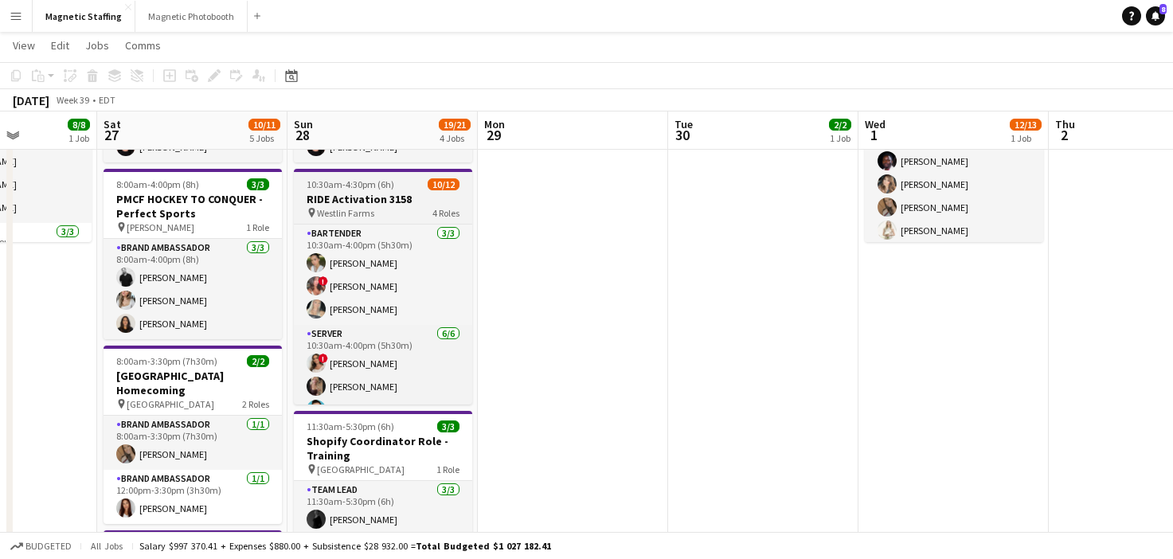
click at [347, 197] on h3 "RIDE Activation 3158" at bounding box center [383, 199] width 178 height 14
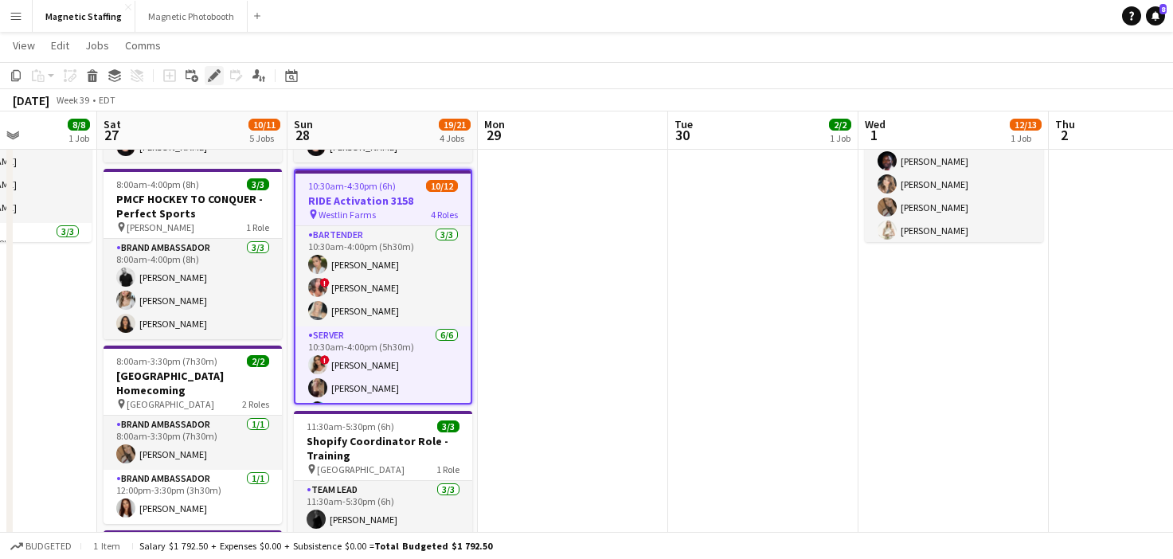
click at [209, 77] on icon "Edit" at bounding box center [214, 75] width 13 height 13
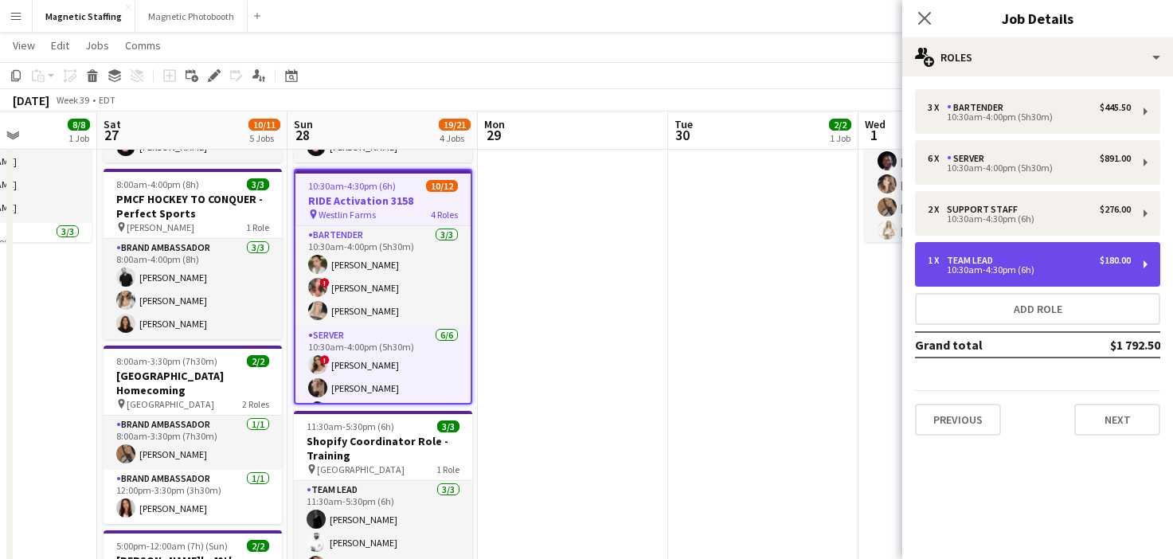
click at [1038, 272] on div "10:30am-4:30pm (6h)" at bounding box center [1029, 270] width 203 height 8
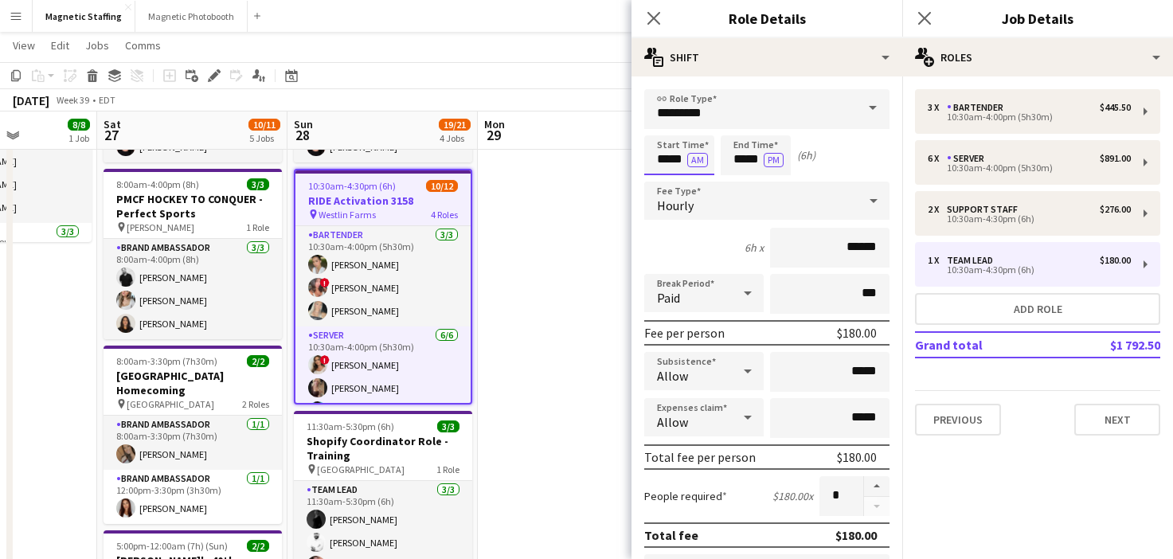
click at [686, 162] on input "*****" at bounding box center [679, 155] width 70 height 40
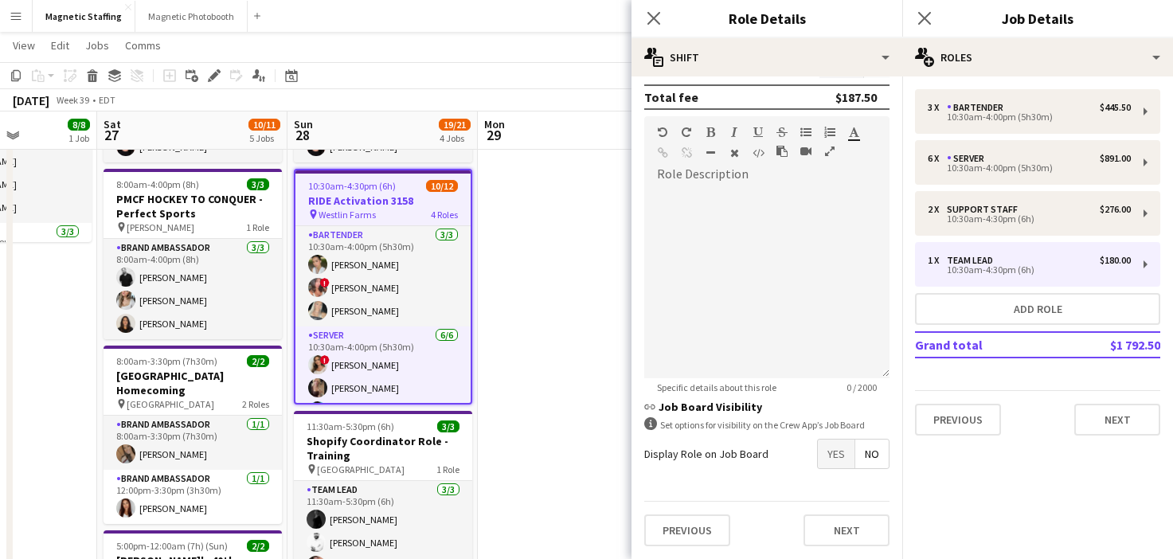
type input "*****"
click at [866, 535] on button "Next" at bounding box center [847, 531] width 86 height 32
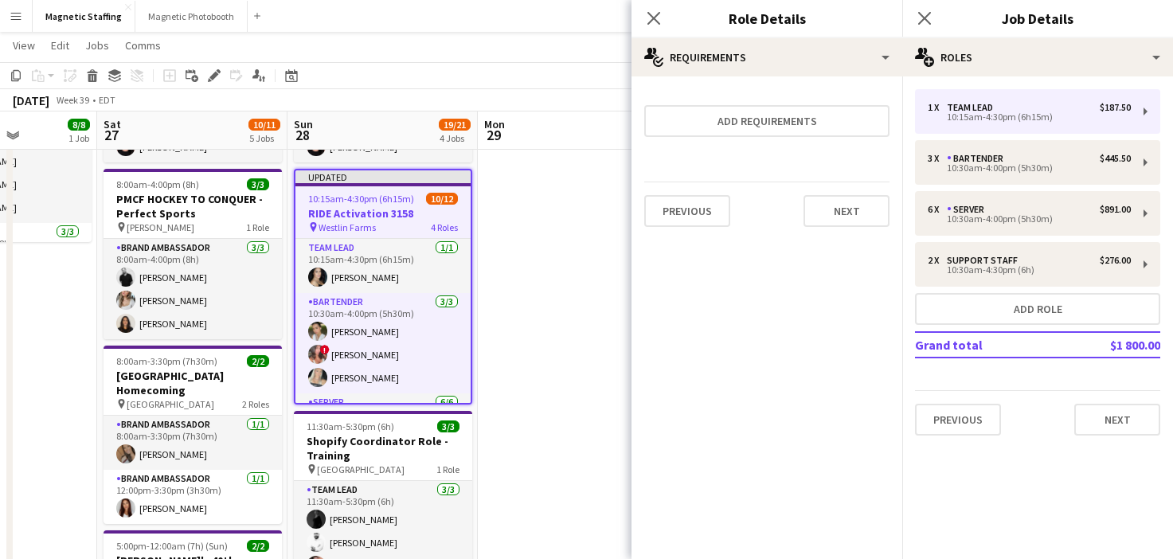
scroll to position [0, 0]
click at [843, 220] on button "Next" at bounding box center [847, 211] width 86 height 32
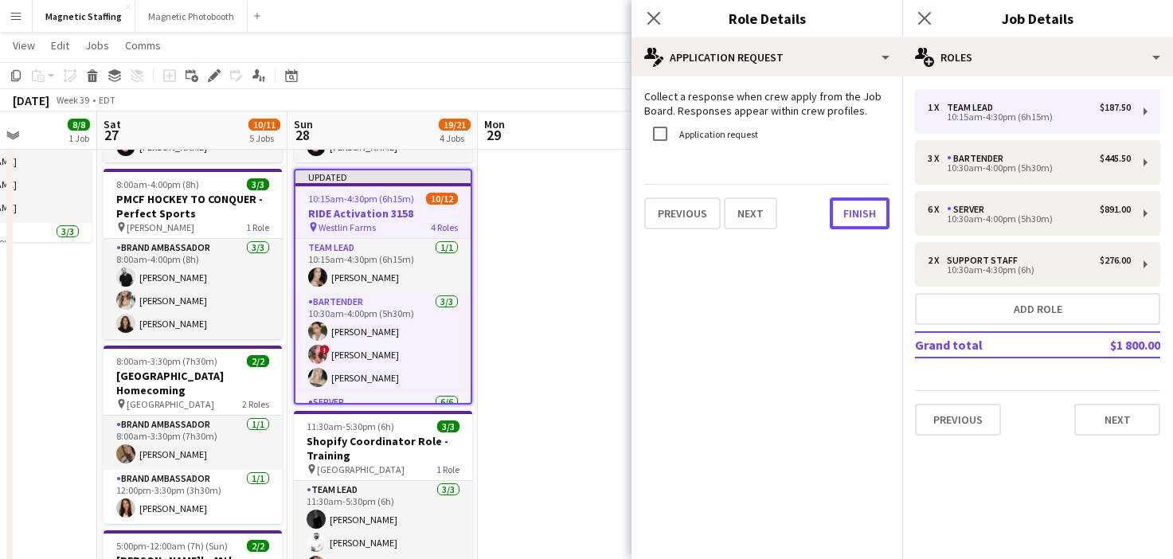
click at [843, 220] on button "Finish" at bounding box center [860, 214] width 60 height 32
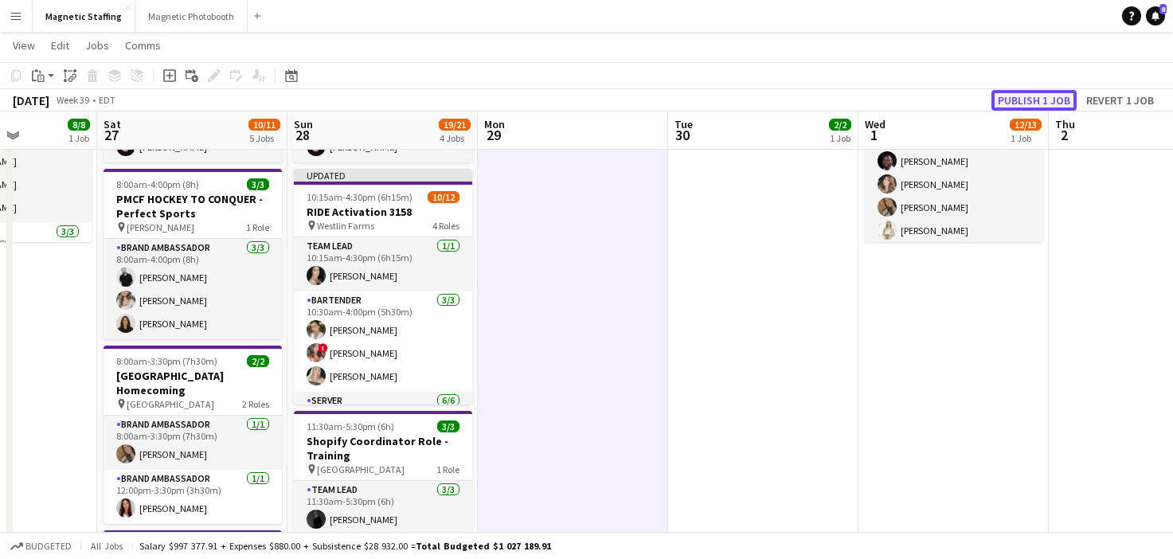
click at [1055, 100] on button "Publish 1 job" at bounding box center [1034, 100] width 85 height 21
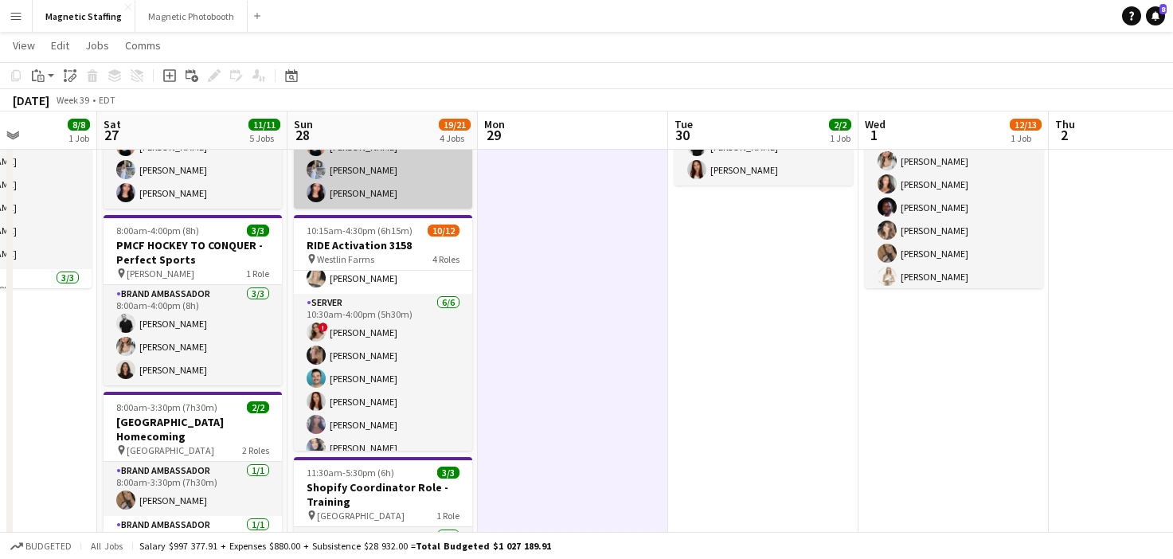
scroll to position [176, 0]
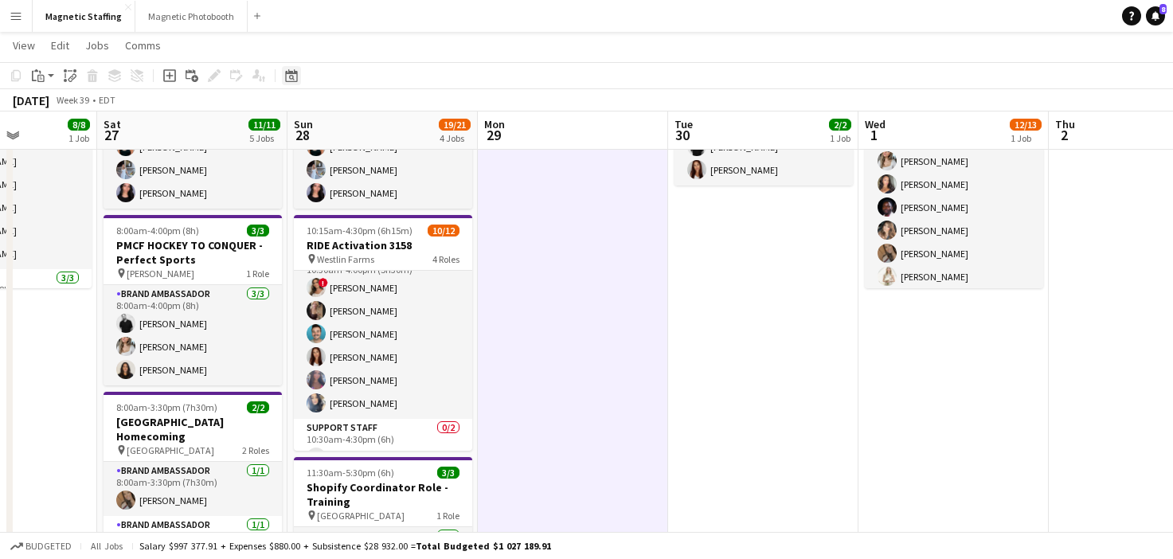
click at [291, 71] on icon at bounding box center [291, 75] width 12 height 13
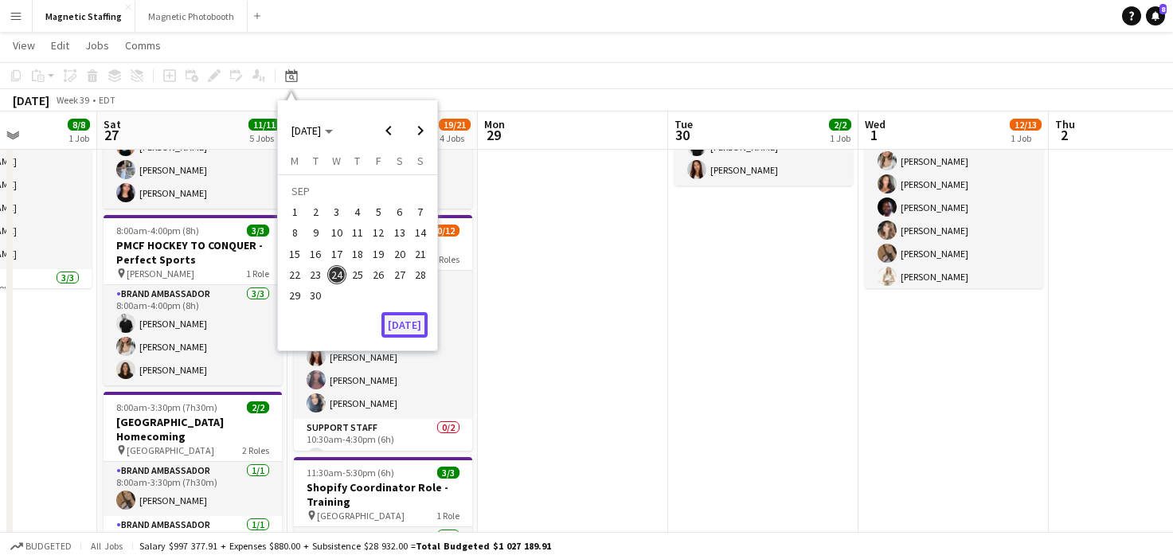
click at [389, 326] on button "[DATE]" at bounding box center [405, 324] width 46 height 25
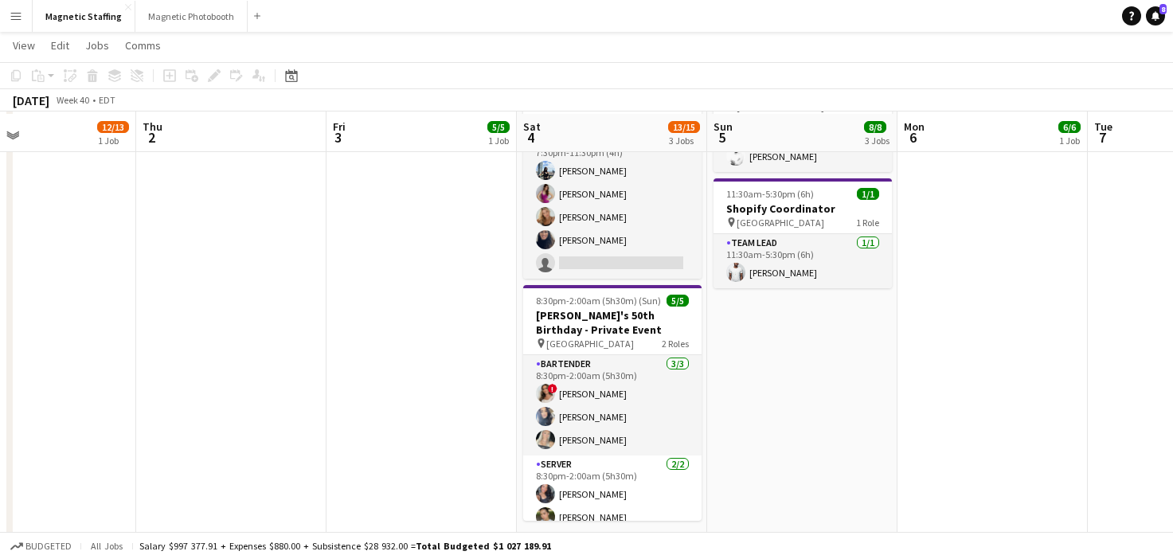
scroll to position [367, 0]
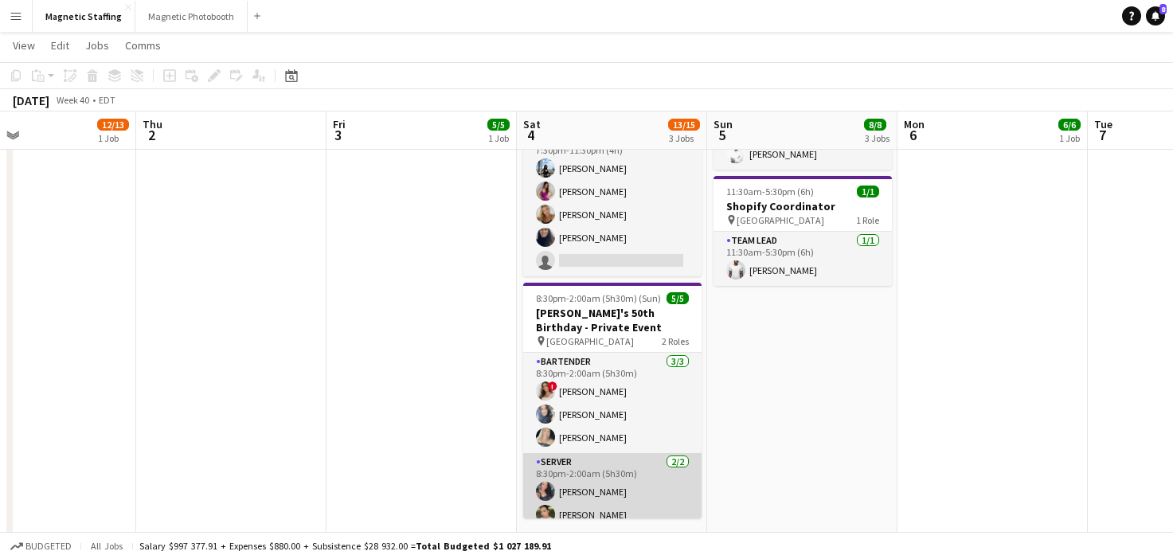
click at [593, 477] on app-card-role "Server [DATE] 8:30pm-2:00am (5h30m) [PERSON_NAME] [PERSON_NAME]" at bounding box center [612, 491] width 178 height 77
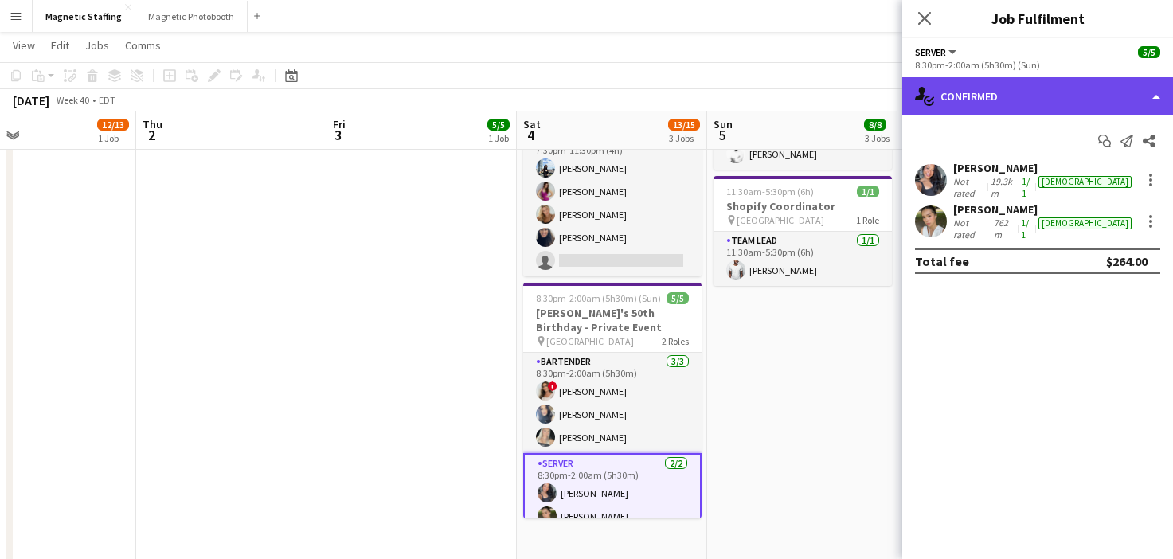
click at [1012, 99] on div "single-neutral-actions-check-2 Confirmed" at bounding box center [1037, 96] width 271 height 38
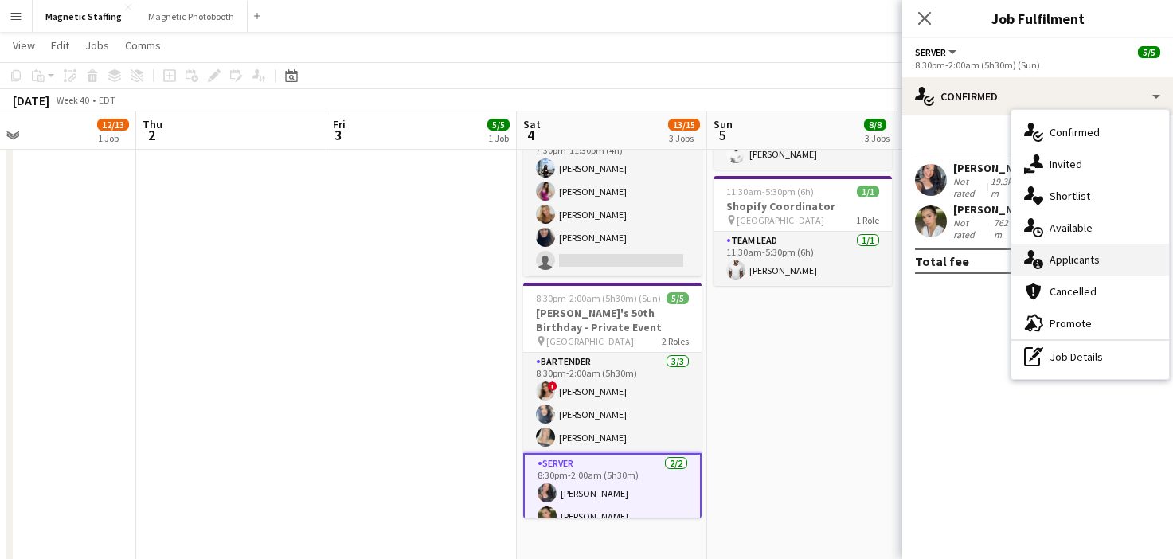
click at [1069, 270] on div "single-neutral-actions-information Applicants" at bounding box center [1091, 260] width 158 height 32
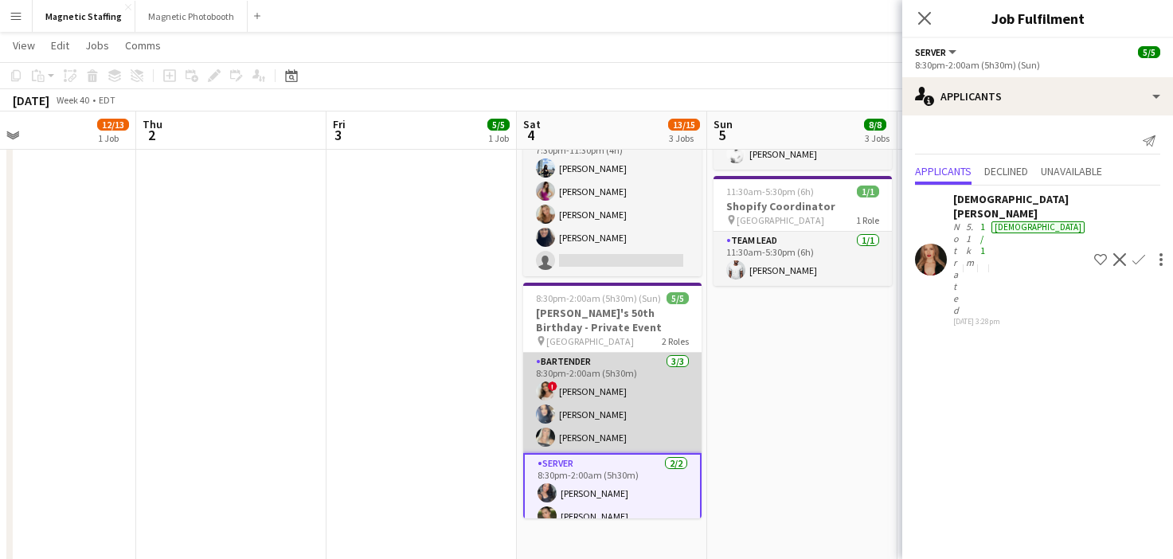
click at [632, 435] on app-card-role "Bartender [DATE] 8:30pm-2:00am (5h30m) ! [PERSON_NAME] [PERSON_NAME] [PERSON_NA…" at bounding box center [612, 403] width 178 height 100
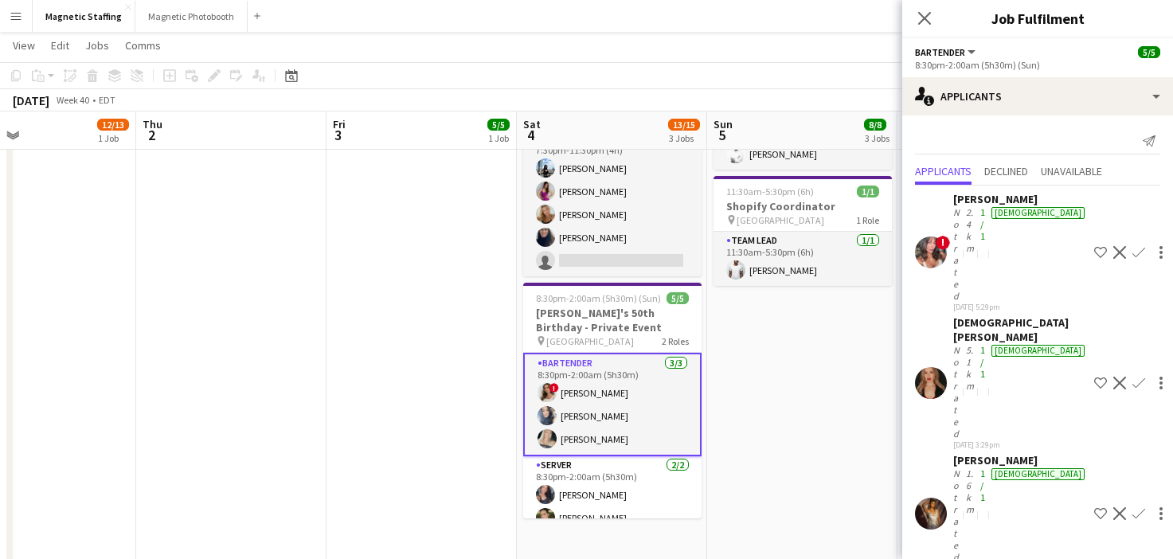
click at [929, 498] on app-user-avatar at bounding box center [931, 514] width 32 height 32
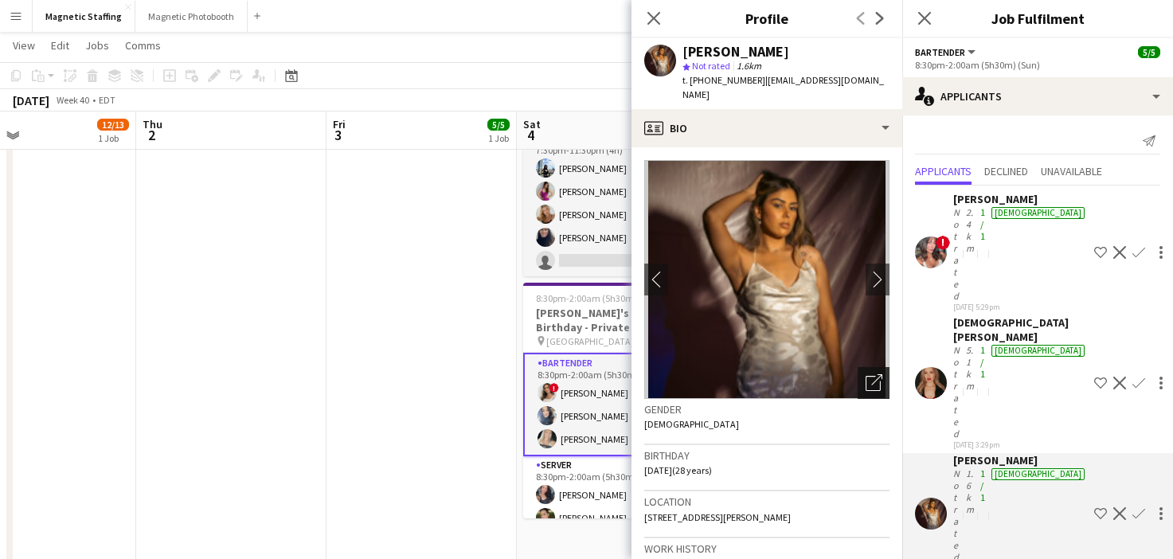
click at [869, 374] on icon "Open photos pop-in" at bounding box center [874, 382] width 17 height 17
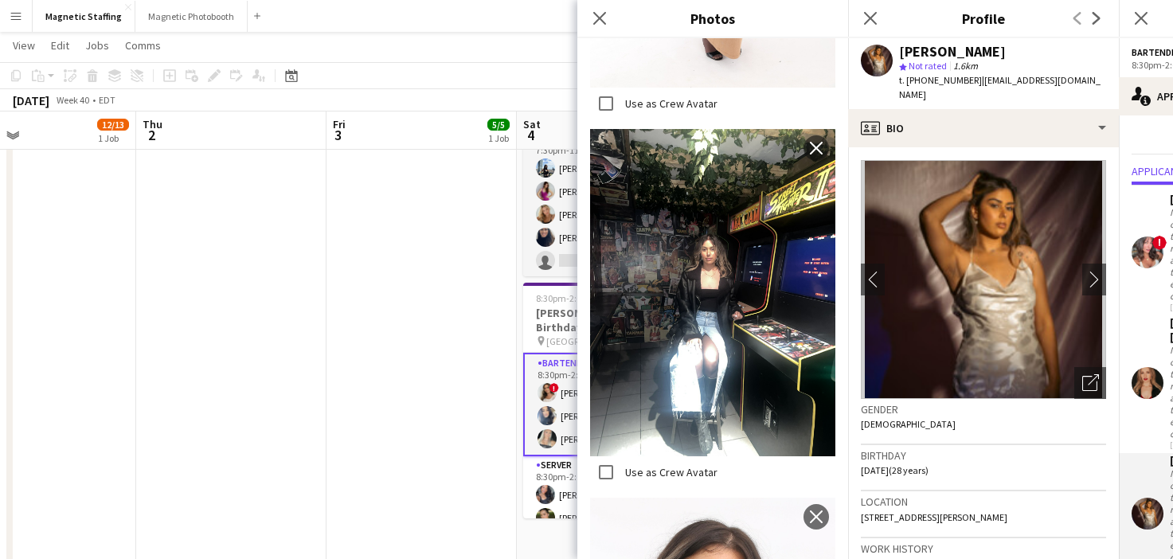
scroll to position [2194, 0]
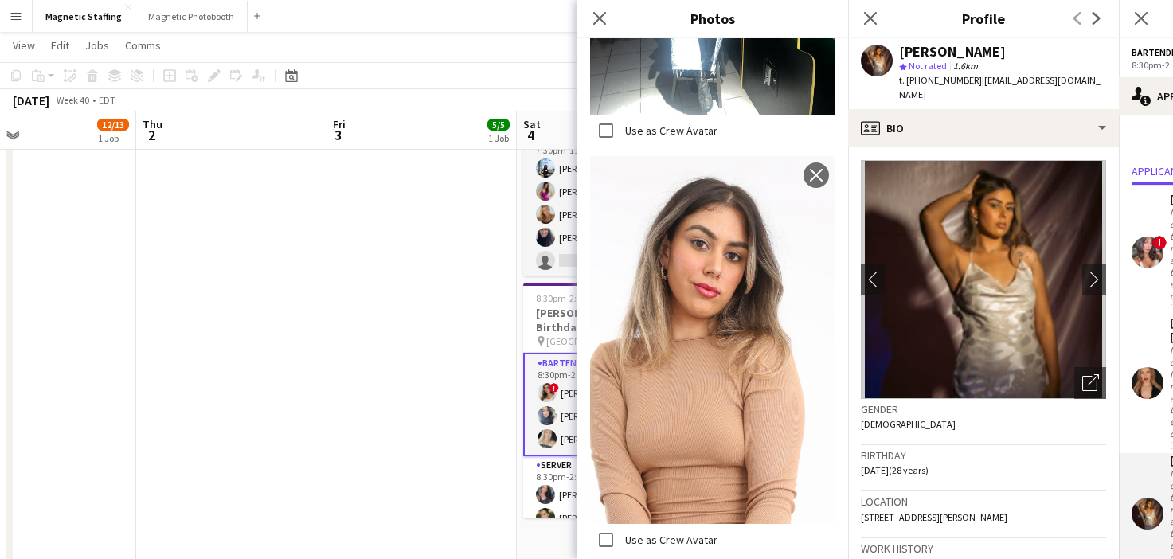
click at [0, 0] on body "Menu Boards Boards Boards All jobs Status Workforce Workforce My Workforce Recr…" at bounding box center [586, 563] width 1173 height 1860
click at [18, 14] on app-icon "Menu" at bounding box center [16, 16] width 13 height 13
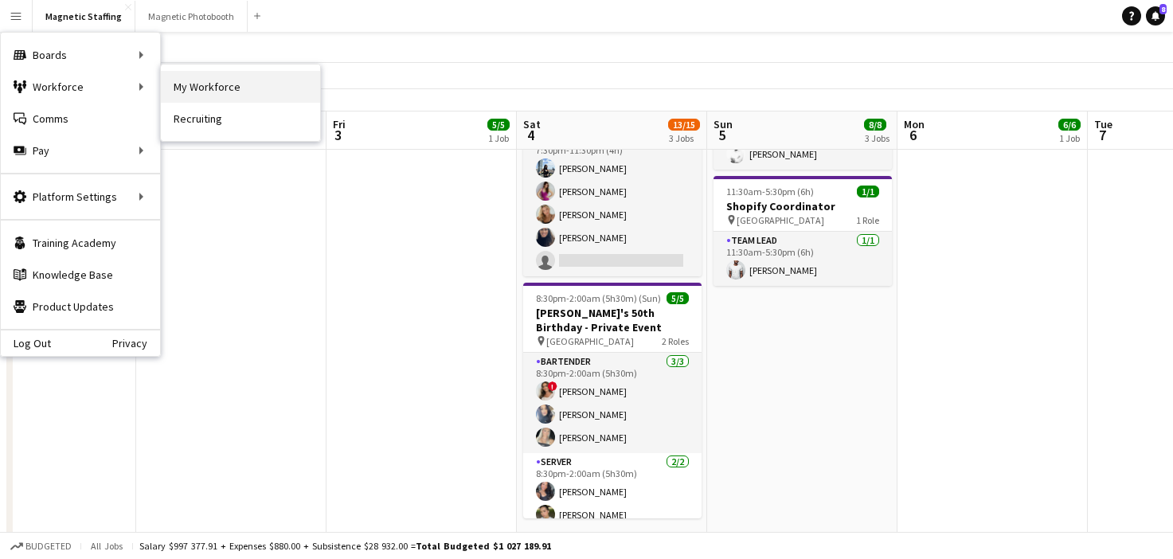
click at [176, 83] on link "My Workforce" at bounding box center [240, 87] width 159 height 32
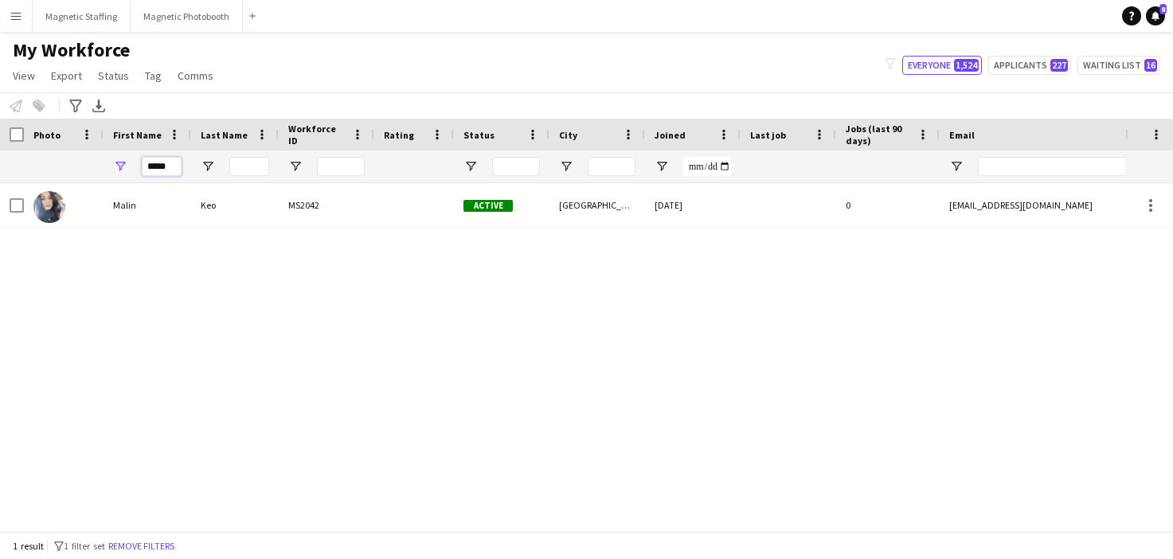
drag, startPoint x: 174, startPoint y: 167, endPoint x: 110, endPoint y: 166, distance: 63.7
click at [110, 166] on div "*****" at bounding box center [148, 167] width 88 height 32
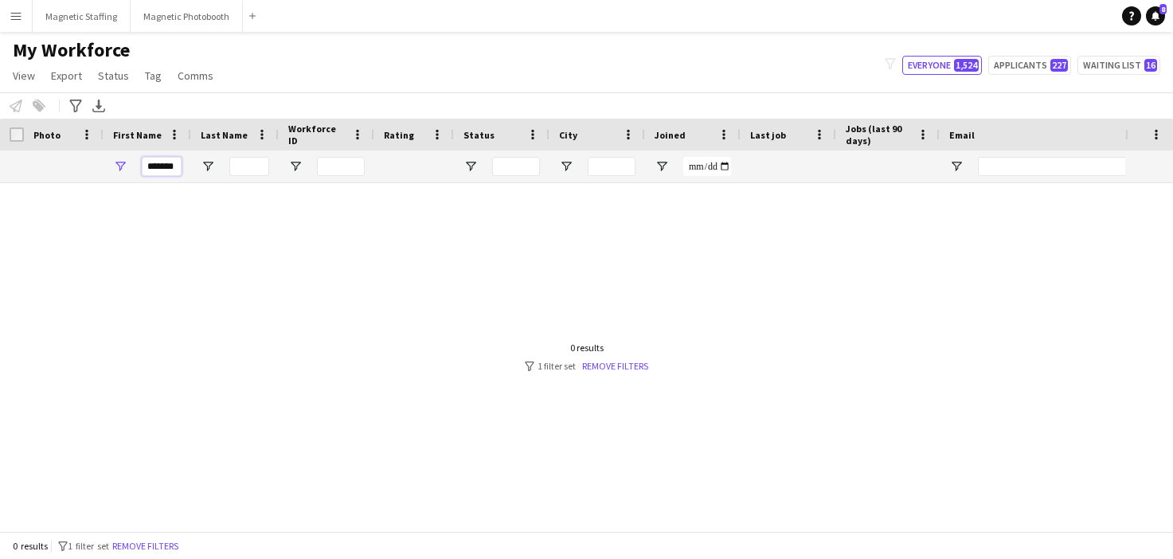
type input "******"
click at [621, 367] on link "Remove filters" at bounding box center [615, 366] width 66 height 12
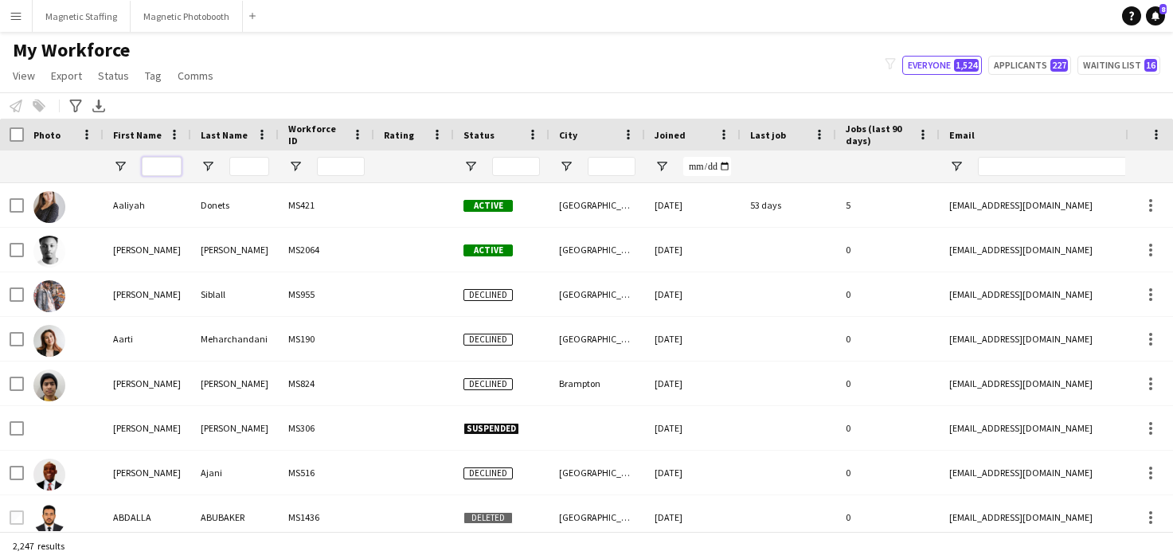
click at [169, 167] on input "First Name Filter Input" at bounding box center [162, 166] width 40 height 19
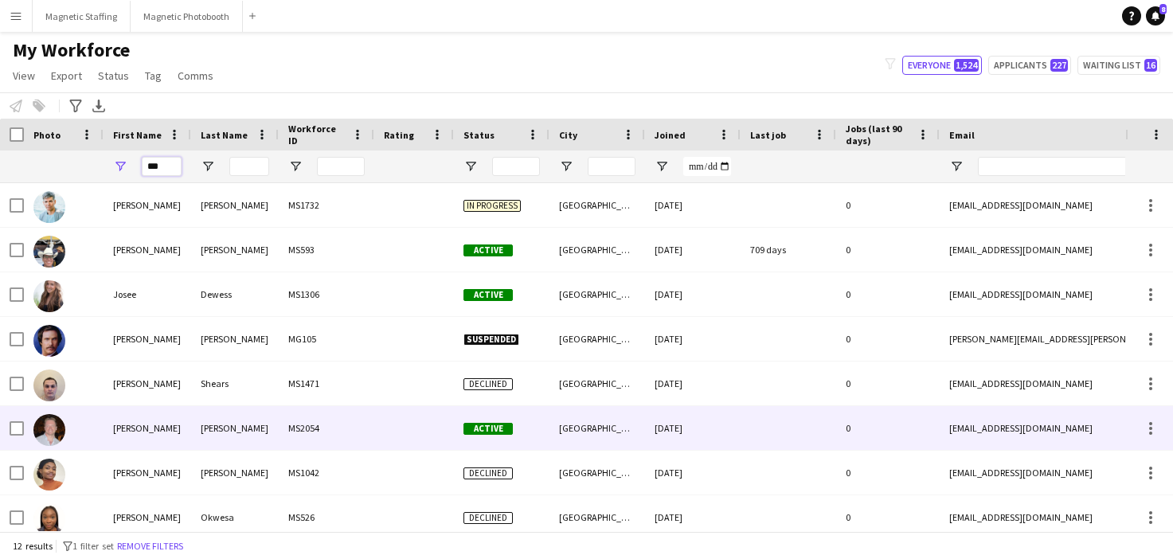
type input "***"
click at [157, 429] on div "[PERSON_NAME]" at bounding box center [148, 428] width 88 height 44
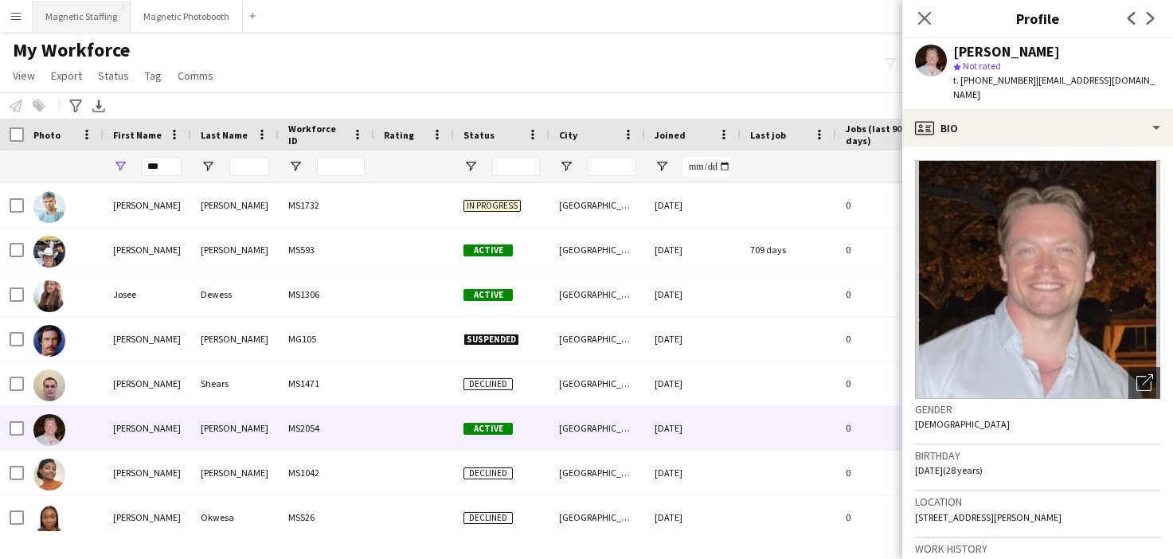
click at [85, 21] on button "Magnetic Staffing Close" at bounding box center [82, 16] width 98 height 31
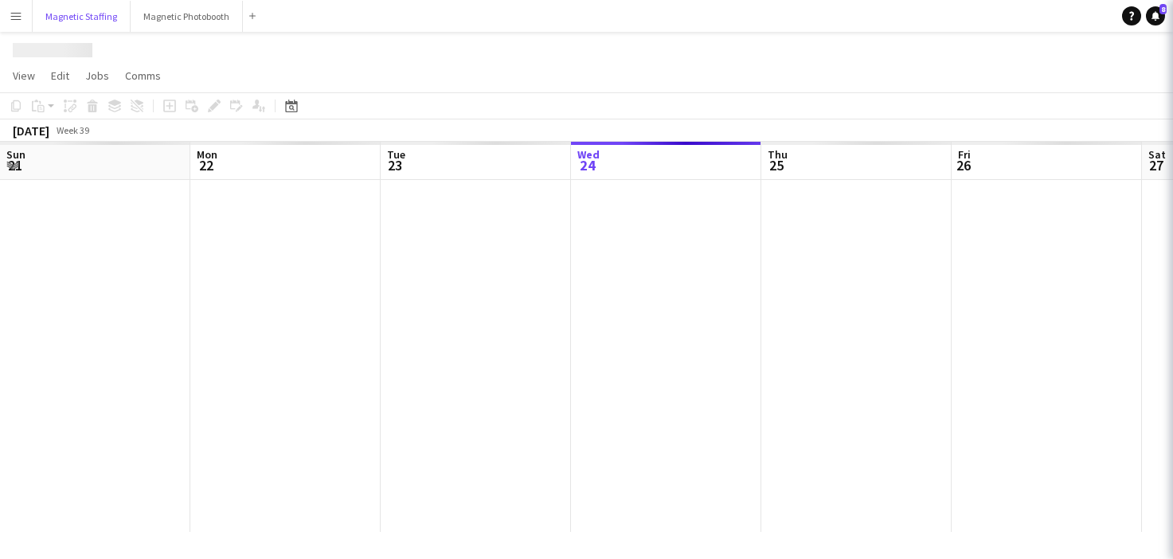
scroll to position [0, 381]
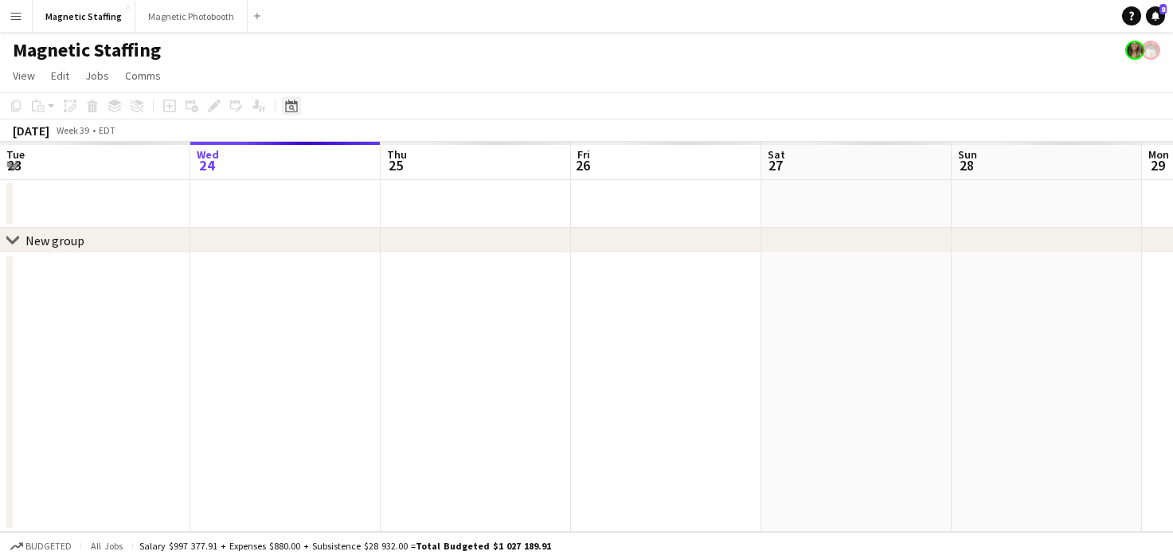
click at [286, 108] on icon "Date picker" at bounding box center [291, 106] width 13 height 13
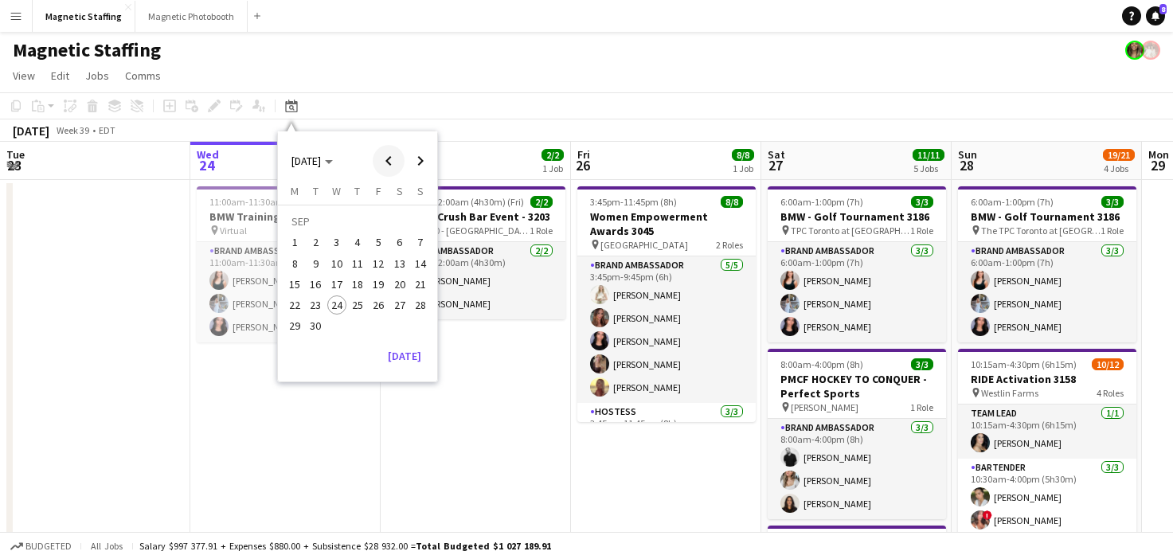
click at [391, 156] on span "Previous month" at bounding box center [389, 161] width 32 height 32
click at [425, 247] on span "10" at bounding box center [420, 246] width 19 height 19
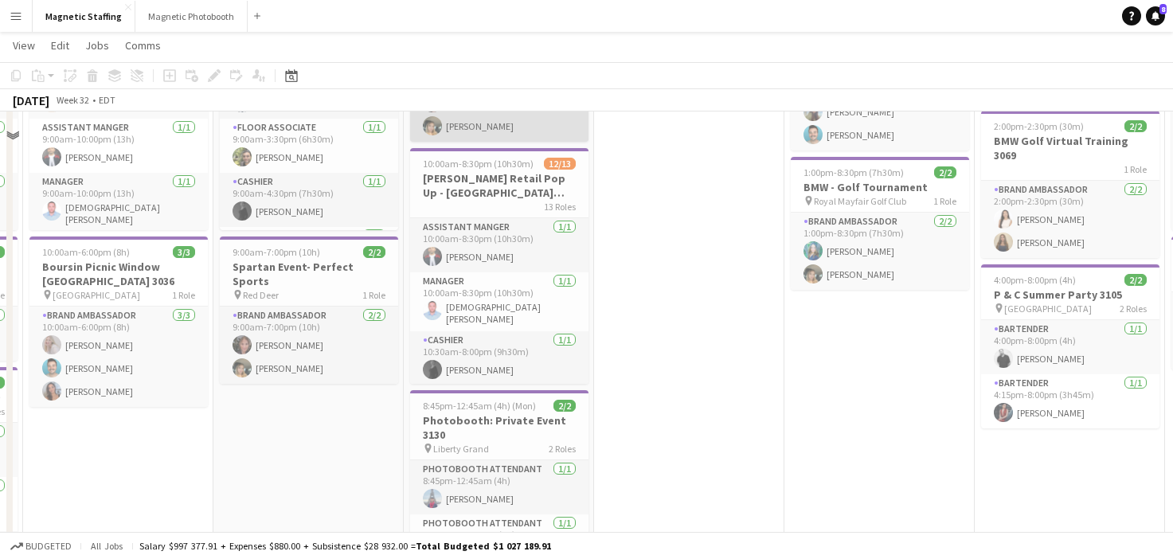
scroll to position [14, 0]
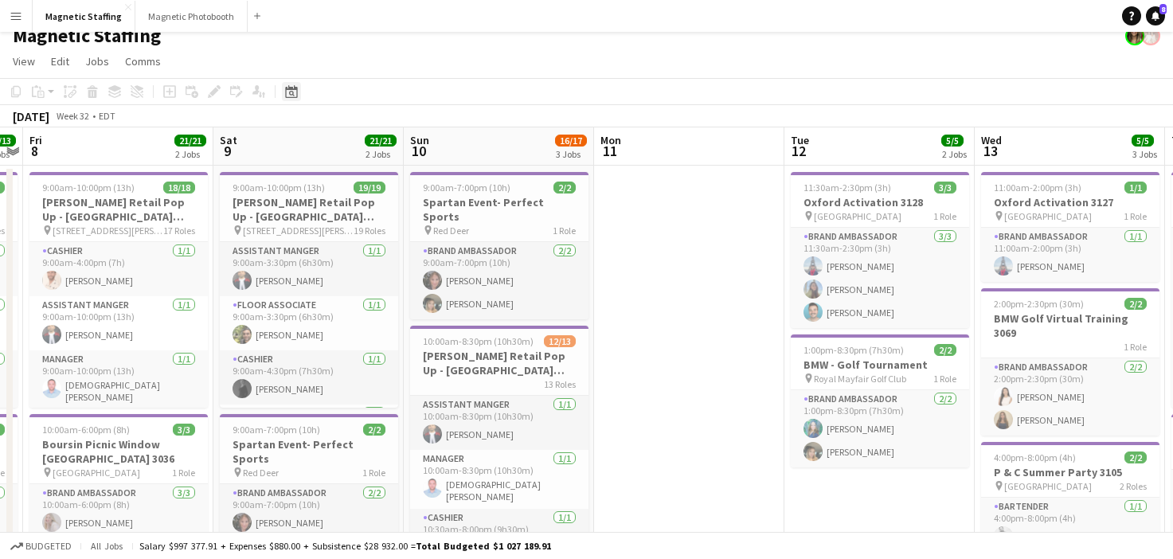
click at [291, 90] on icon "Date picker" at bounding box center [291, 91] width 13 height 13
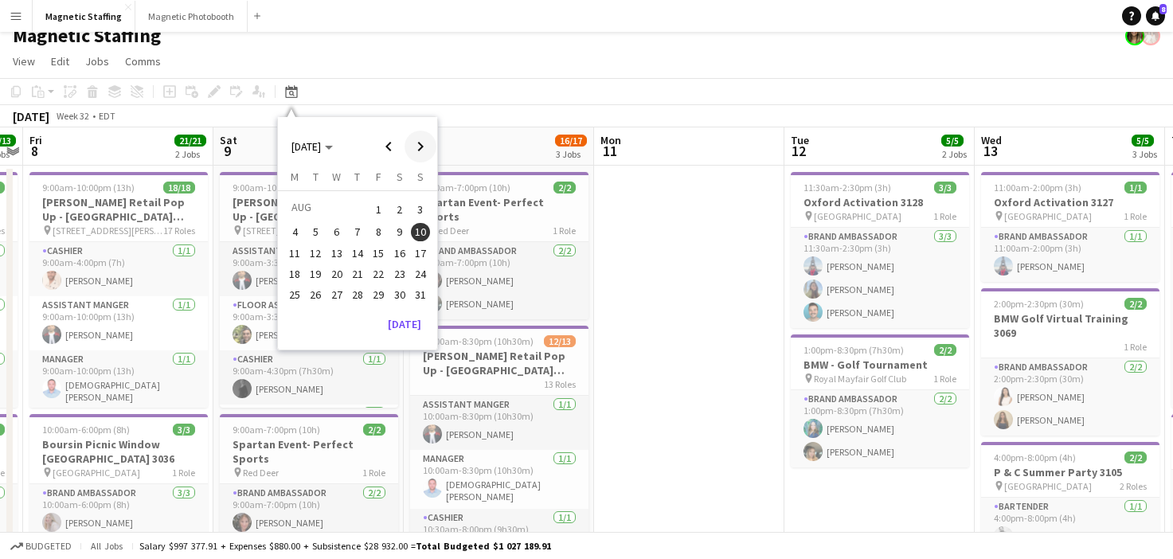
click at [415, 149] on span "Next month" at bounding box center [421, 147] width 32 height 32
click at [333, 254] on span "10" at bounding box center [336, 249] width 19 height 19
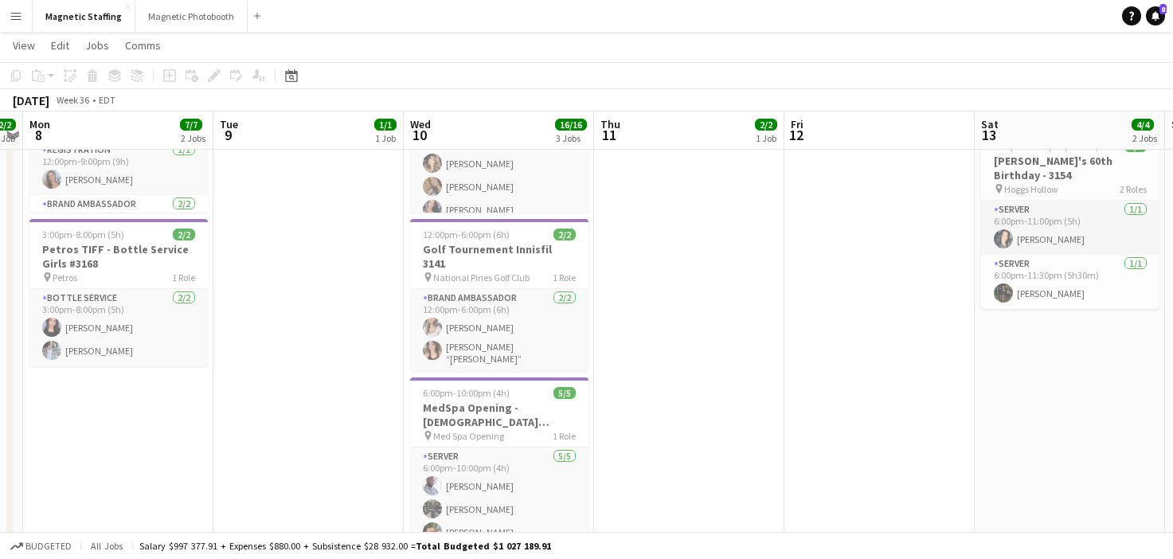
scroll to position [204, 0]
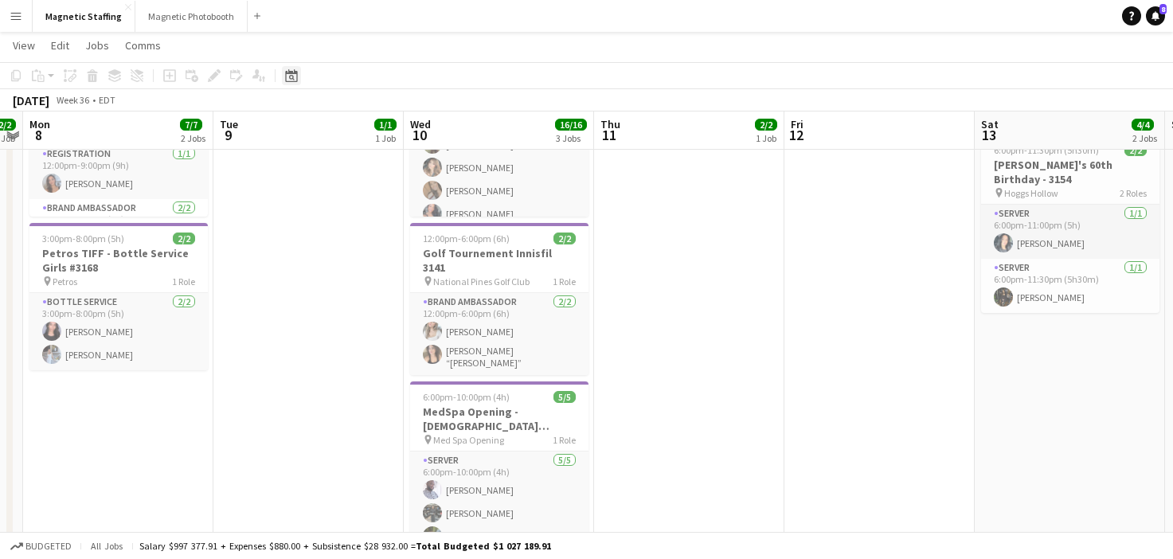
click at [290, 74] on icon "Date picker" at bounding box center [291, 75] width 13 height 13
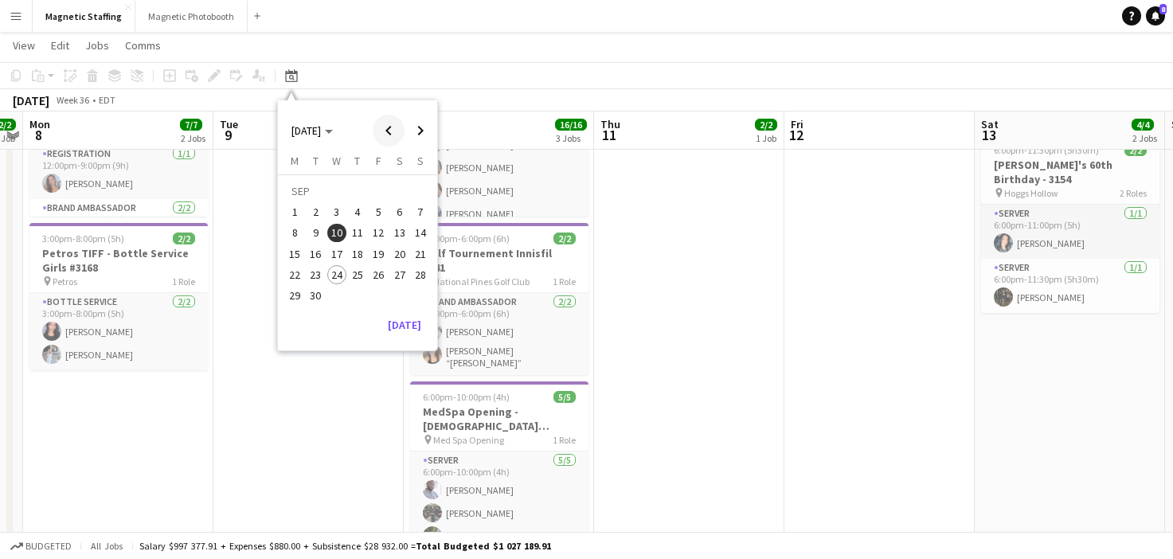
click at [386, 131] on span "Previous month" at bounding box center [389, 131] width 32 height 32
click at [374, 231] on span "15" at bounding box center [378, 237] width 19 height 19
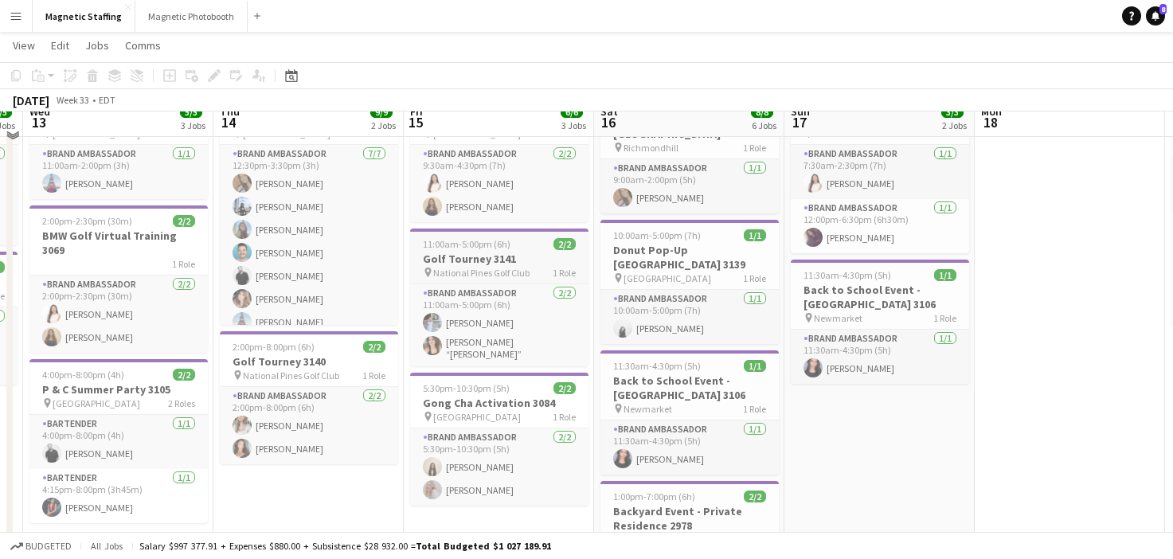
scroll to position [57, 0]
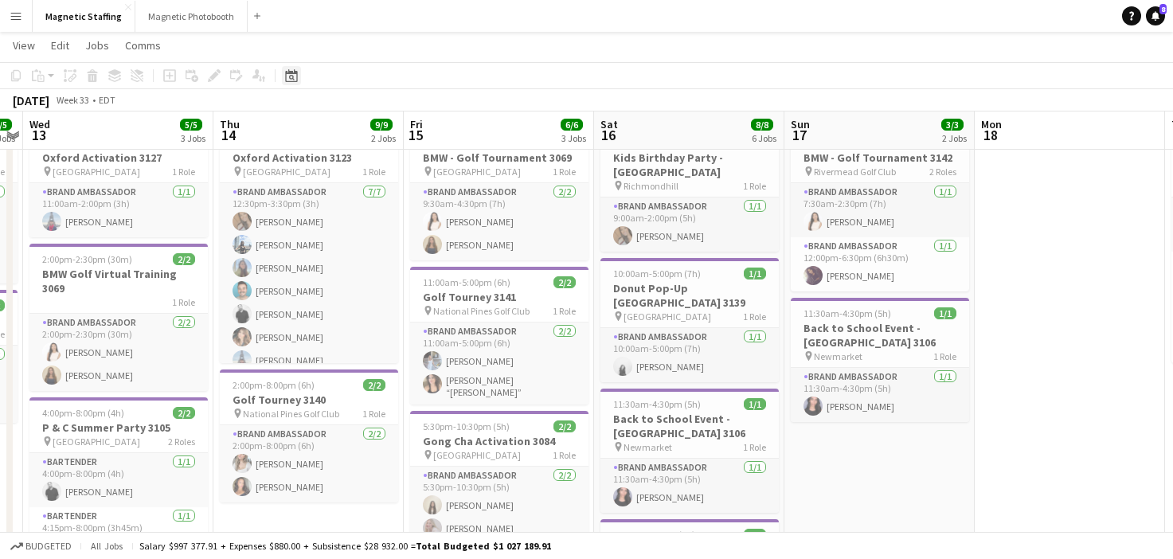
click at [288, 79] on icon "Date picker" at bounding box center [291, 75] width 13 height 13
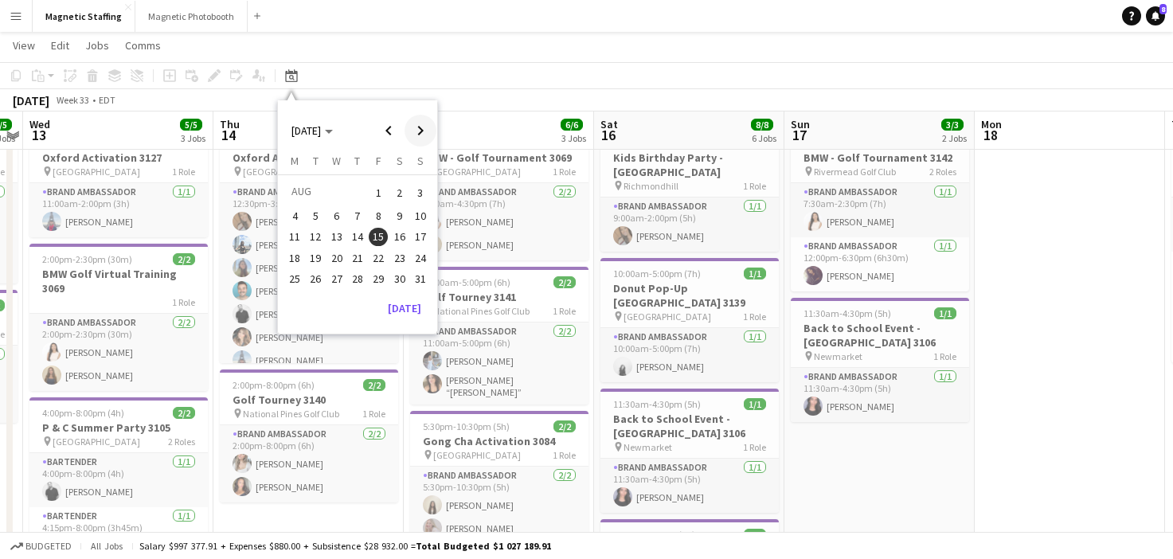
click at [420, 131] on span "Next month" at bounding box center [421, 131] width 32 height 32
click at [334, 234] on span "10" at bounding box center [336, 233] width 19 height 19
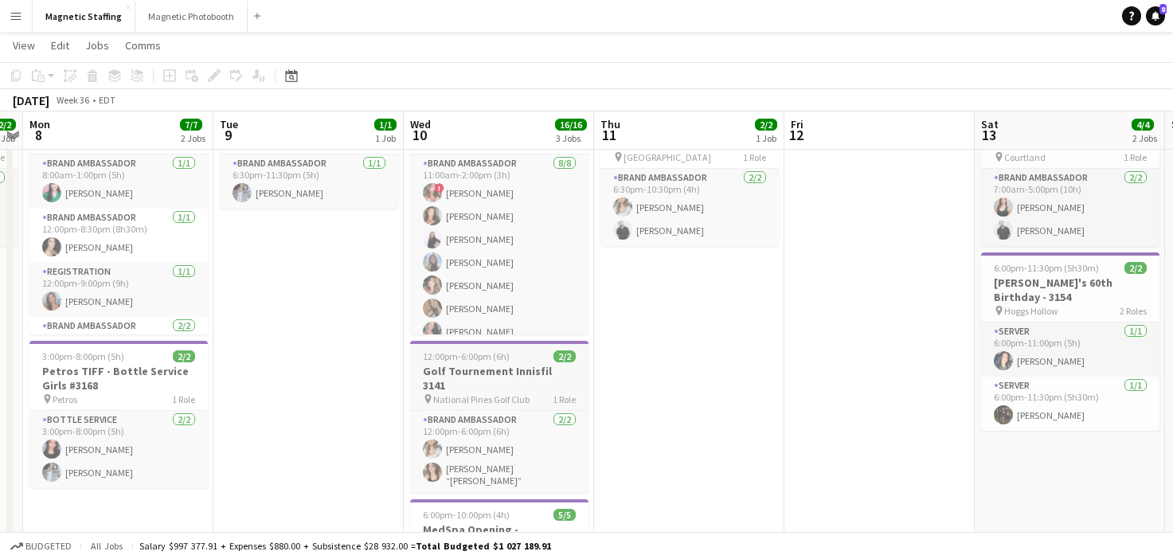
scroll to position [88, 0]
click at [440, 376] on h3 "Golf Tournement Innisfil 3141" at bounding box center [499, 376] width 178 height 29
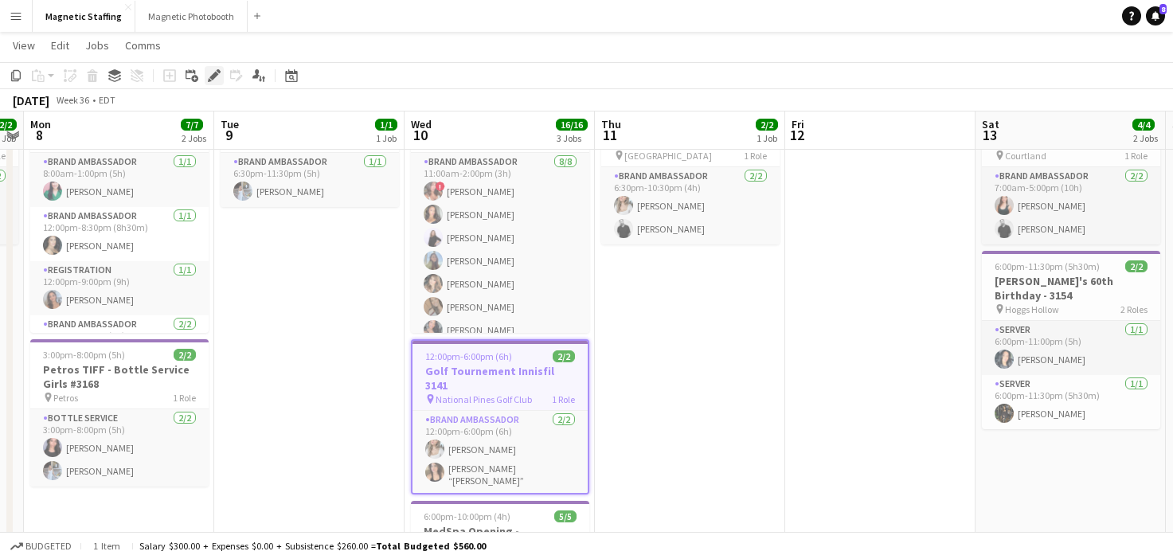
click at [209, 73] on icon "Edit" at bounding box center [214, 75] width 13 height 13
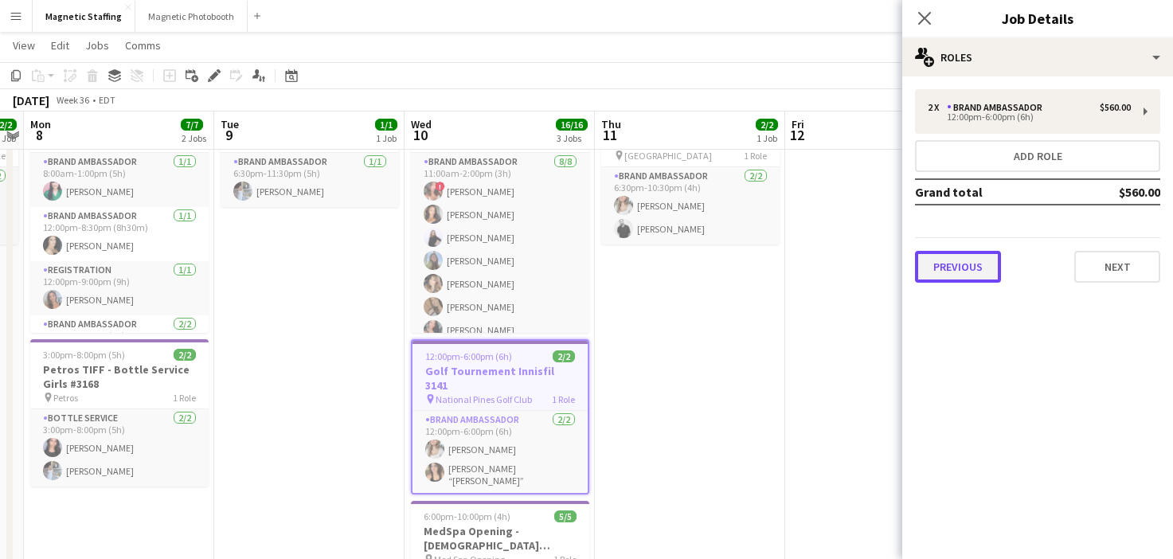
click at [989, 268] on button "Previous" at bounding box center [958, 267] width 86 height 32
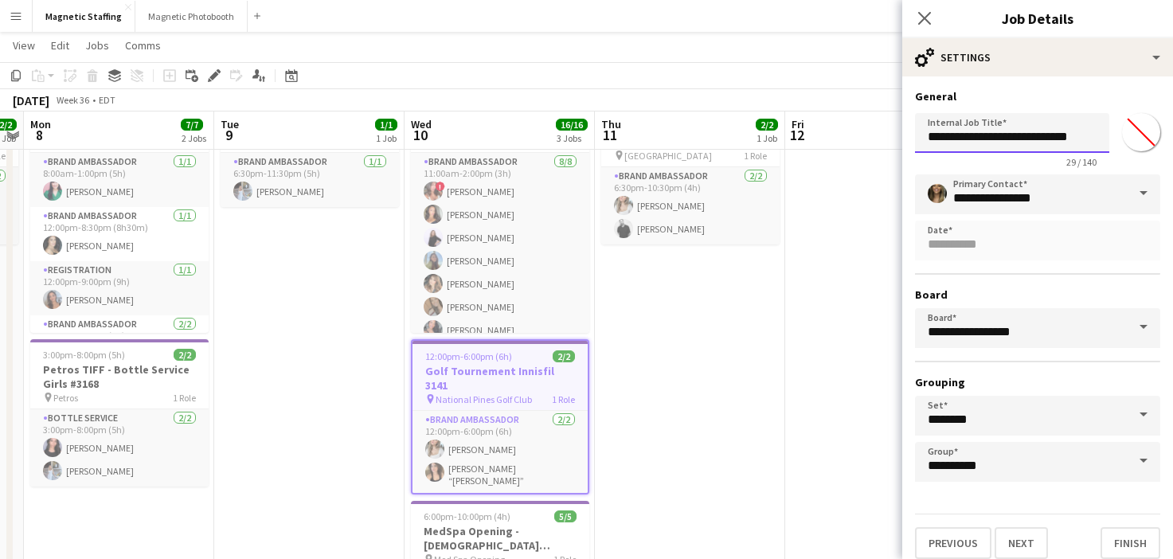
click at [1082, 140] on input "**********" at bounding box center [1012, 133] width 194 height 40
type input "**********"
click at [1126, 543] on button "Finish" at bounding box center [1131, 543] width 60 height 32
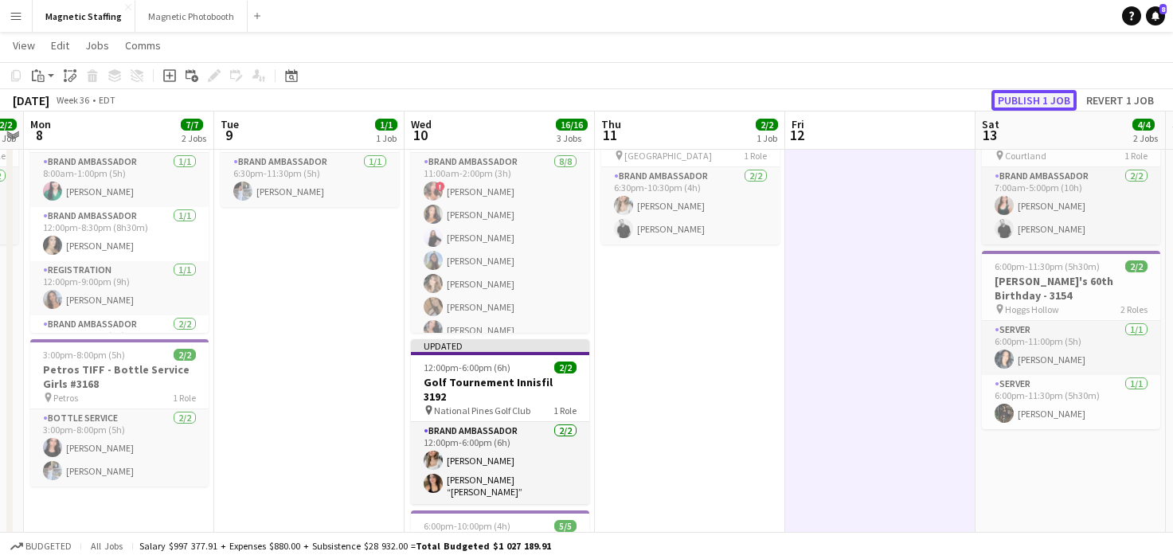
click at [1031, 103] on button "Publish 1 job" at bounding box center [1034, 100] width 85 height 21
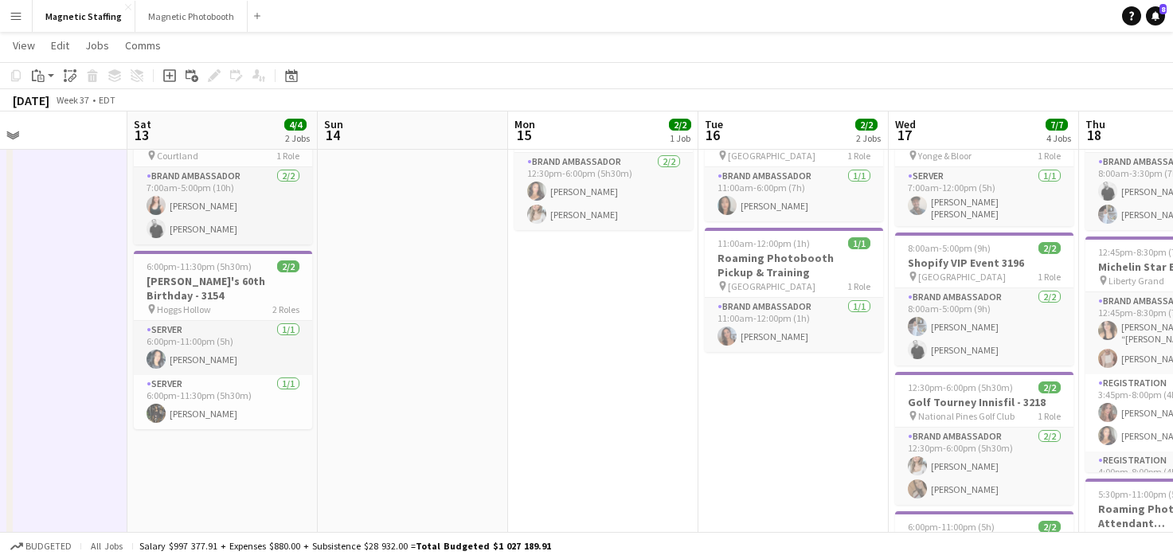
scroll to position [0, 0]
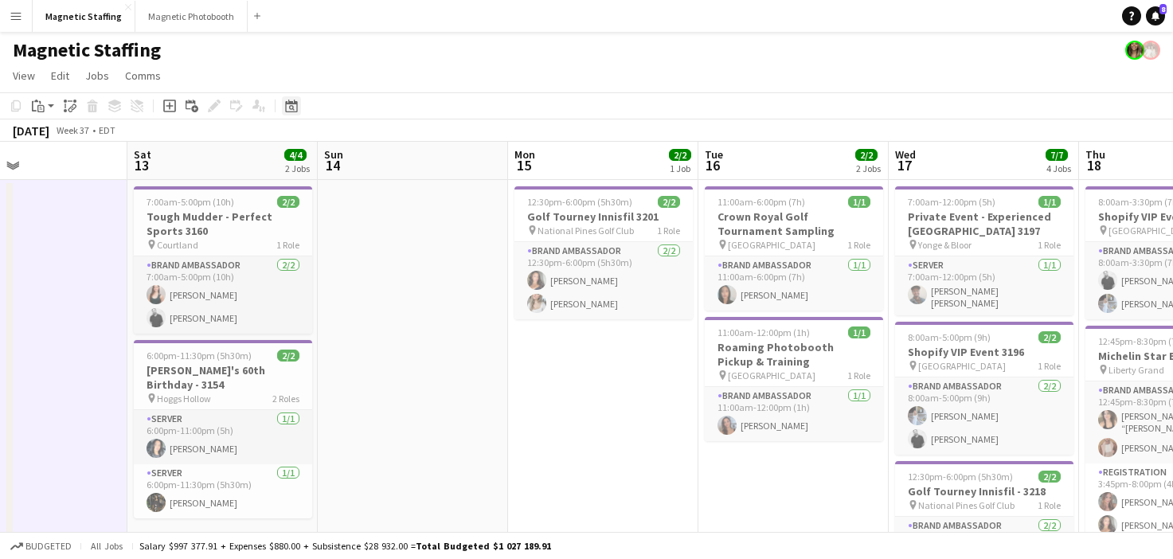
click at [290, 106] on icon "Date picker" at bounding box center [291, 106] width 13 height 13
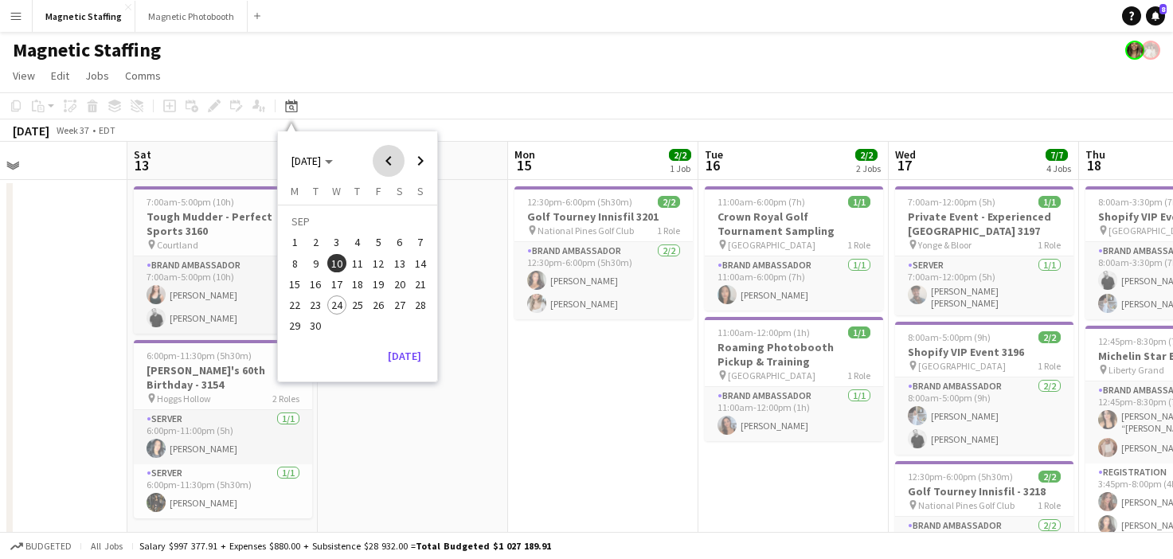
click at [378, 151] on span "Previous month" at bounding box center [389, 161] width 32 height 32
click at [373, 272] on span "15" at bounding box center [378, 267] width 19 height 19
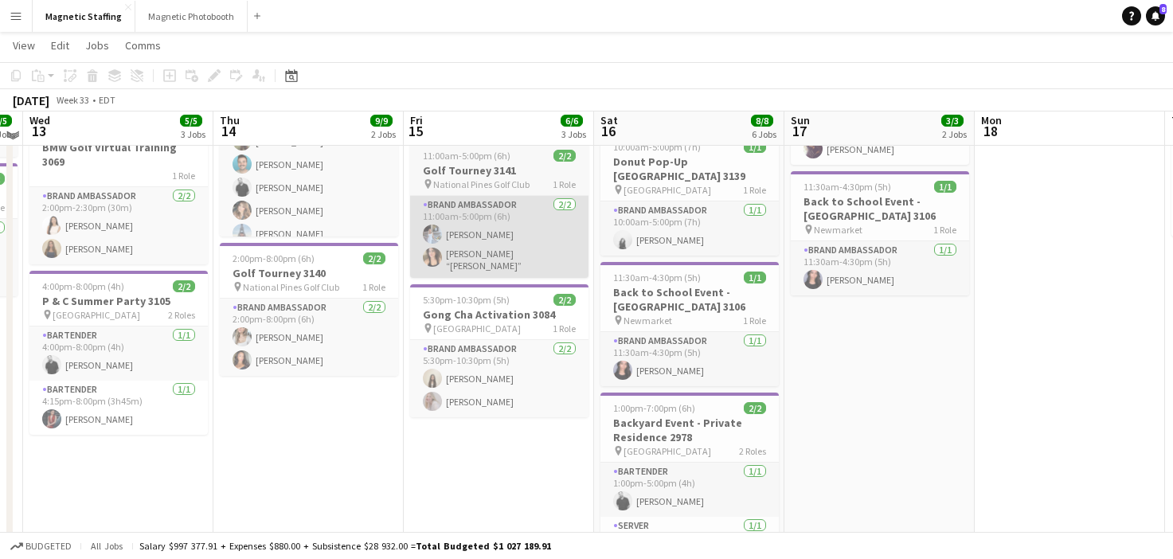
scroll to position [175, 0]
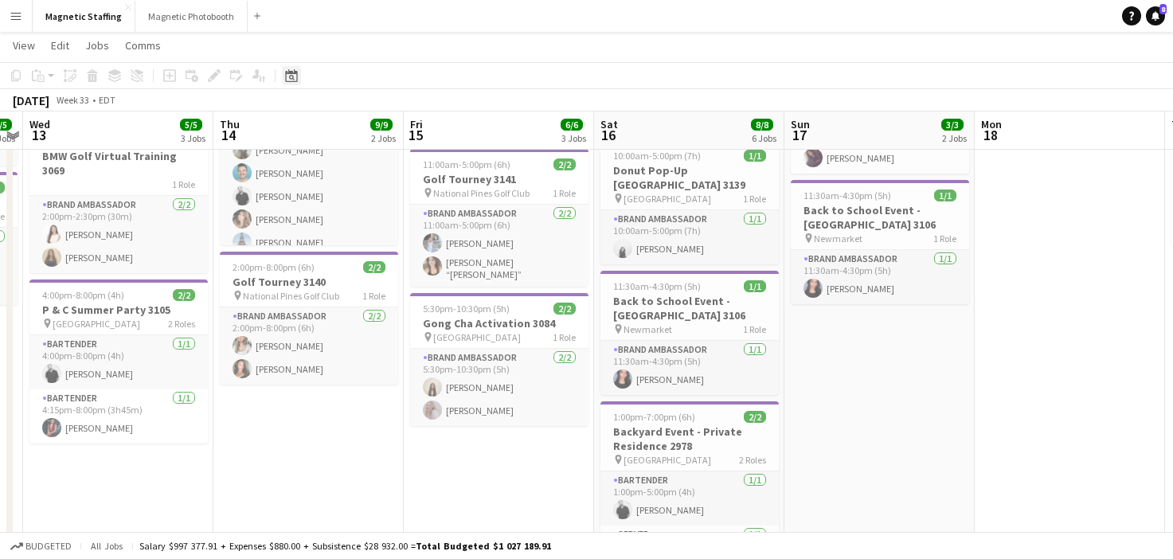
click at [284, 76] on div "Date picker" at bounding box center [291, 75] width 19 height 19
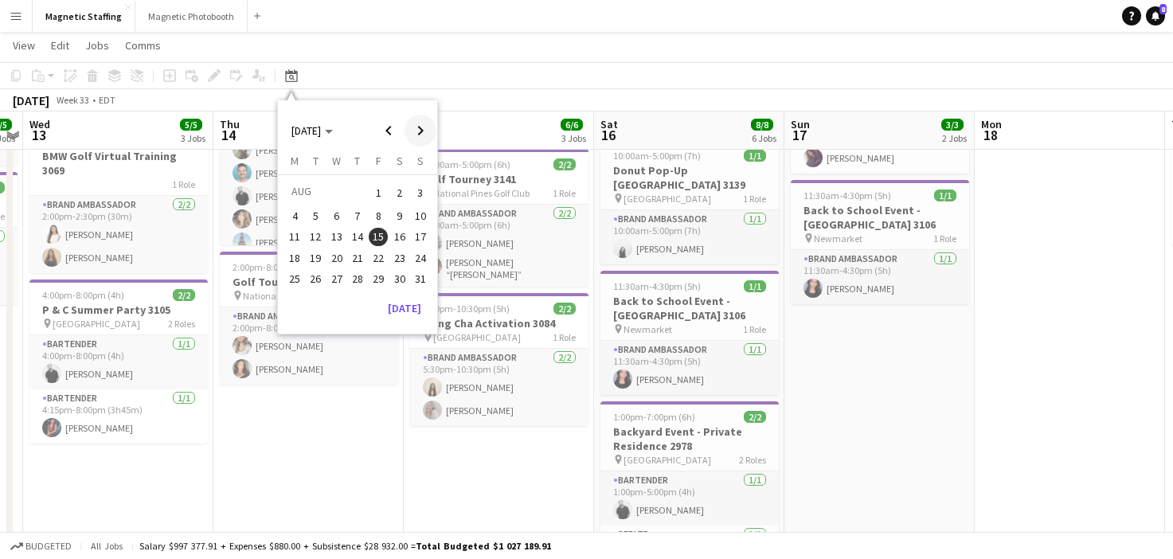
click at [409, 133] on span "Next month" at bounding box center [421, 131] width 32 height 32
click at [298, 253] on span "15" at bounding box center [294, 254] width 19 height 19
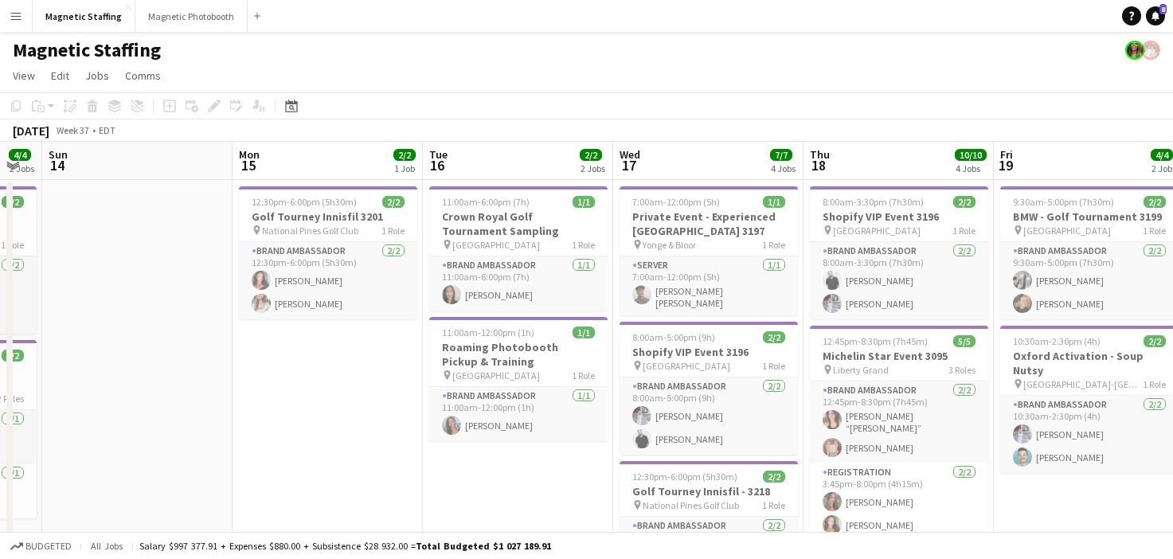
scroll to position [0, 718]
drag, startPoint x: 394, startPoint y: 411, endPoint x: 154, endPoint y: 449, distance: 243.6
click at [154, 449] on app-calendar-viewport "Wed 10 16/16 3 Jobs Thu 11 2/2 1 Job Fri 12 Sat 13 4/4 2 Jobs Sun 14 Mon 15 2/2…" at bounding box center [586, 556] width 1173 height 828
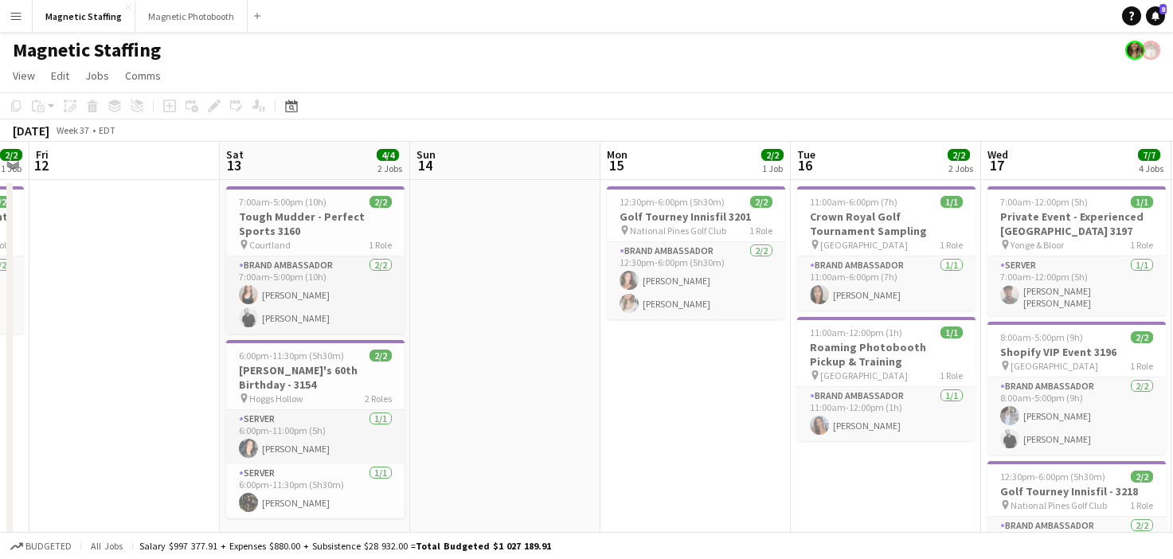
scroll to position [0, 347]
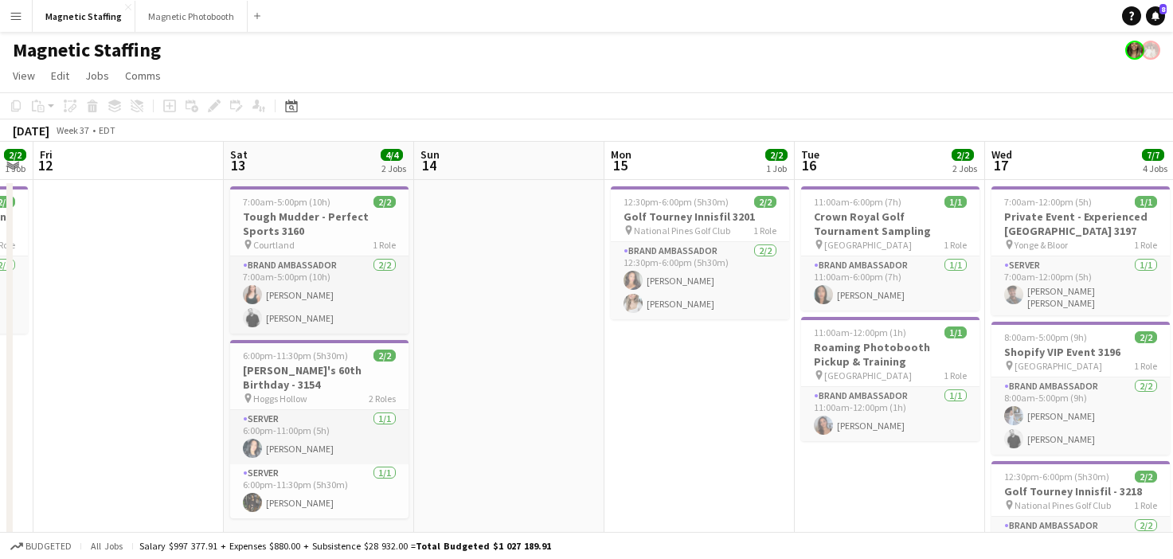
drag, startPoint x: 415, startPoint y: 433, endPoint x: 525, endPoint y: 434, distance: 109.9
click at [525, 434] on app-calendar-viewport "Wed 10 16/16 3 Jobs Thu 11 2/2 1 Job Fri 12 Sat 13 4/4 2 Jobs Sun 14 Mon 15 2/2…" at bounding box center [586, 556] width 1173 height 828
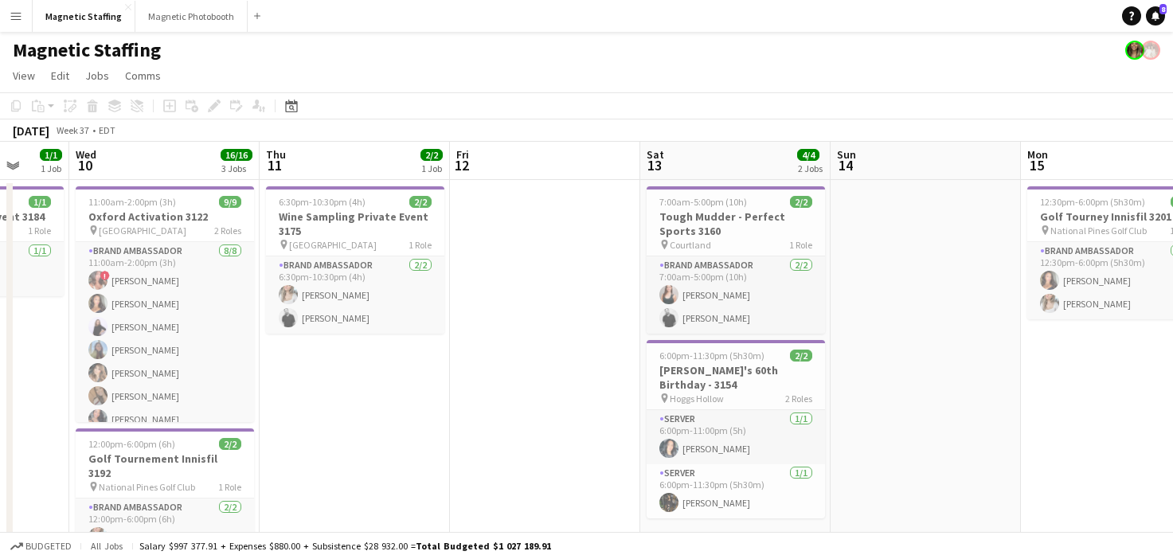
scroll to position [0, 501]
drag, startPoint x: 524, startPoint y: 434, endPoint x: 942, endPoint y: 413, distance: 417.9
click at [942, 414] on app-calendar-viewport "Sun 7 2/2 1 Job Mon 8 7/7 2 Jobs Tue 9 1/1 1 Job Wed 10 16/16 3 Jobs Thu 11 2/2…" at bounding box center [586, 556] width 1173 height 828
click at [334, 500] on app-date-cell "6:30pm-10:30pm (4h) 2/2 Wine Sampling Private Event 3175 pin Burlington 1 Role …" at bounding box center [353, 538] width 190 height 716
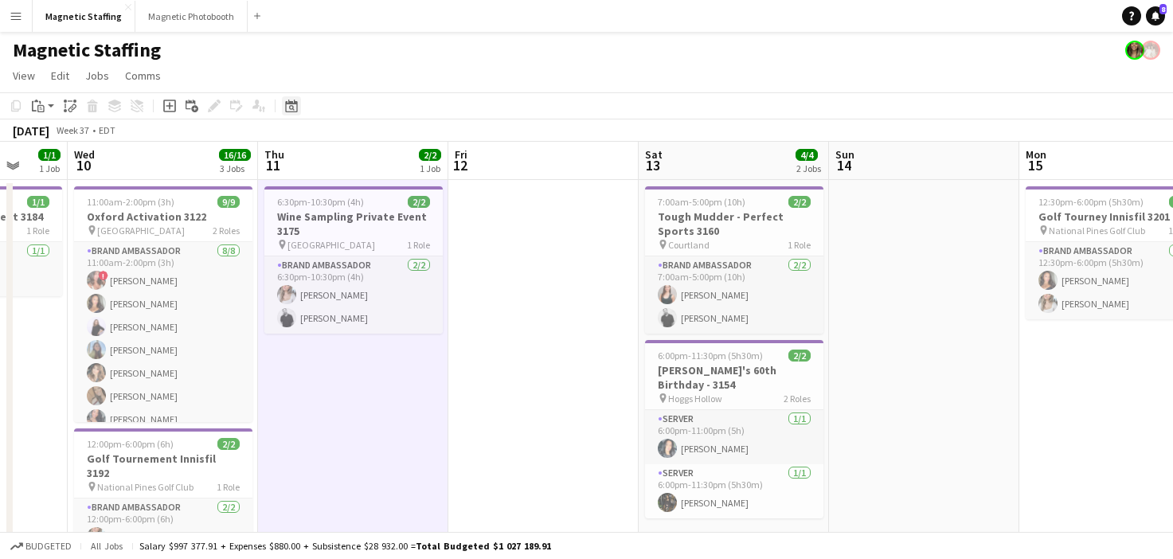
click at [284, 104] on div "Date picker" at bounding box center [291, 105] width 19 height 19
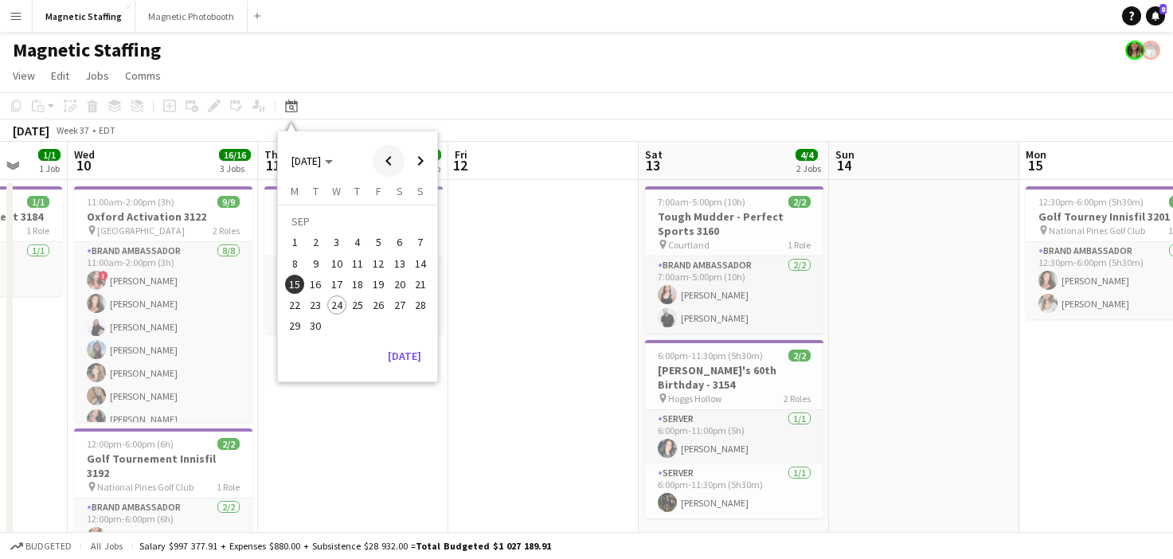
click at [394, 170] on span "Previous month" at bounding box center [389, 161] width 32 height 32
click at [422, 248] on span "10" at bounding box center [420, 246] width 19 height 19
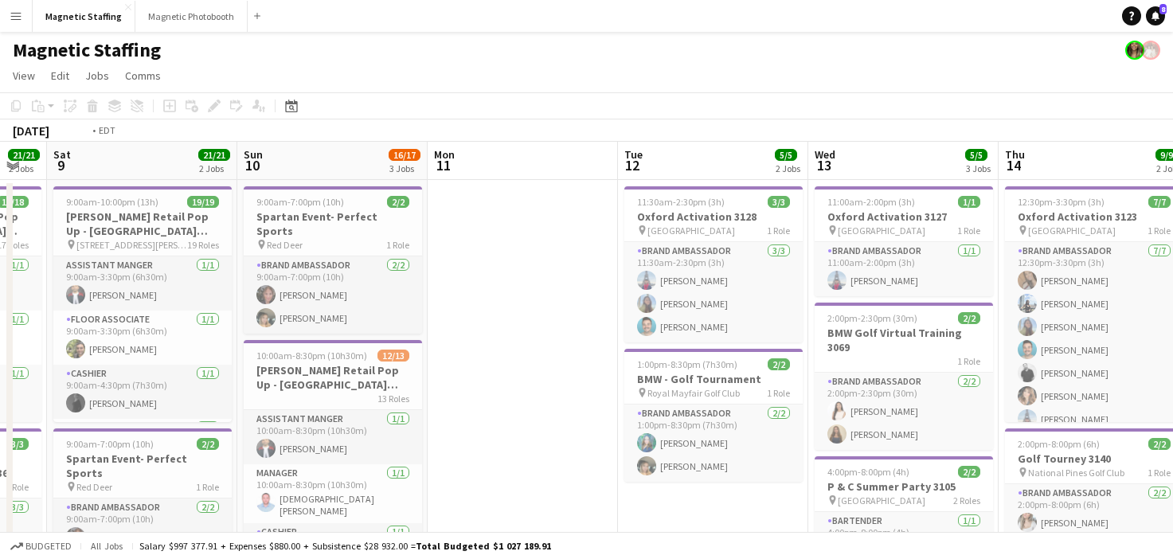
scroll to position [0, 519]
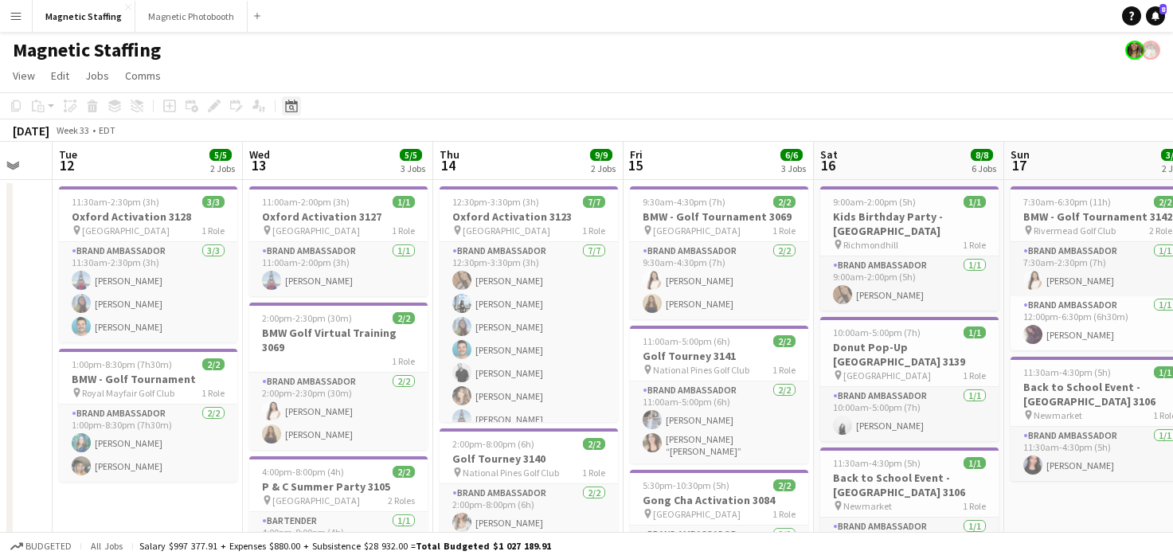
click at [292, 108] on icon at bounding box center [292, 108] width 6 height 6
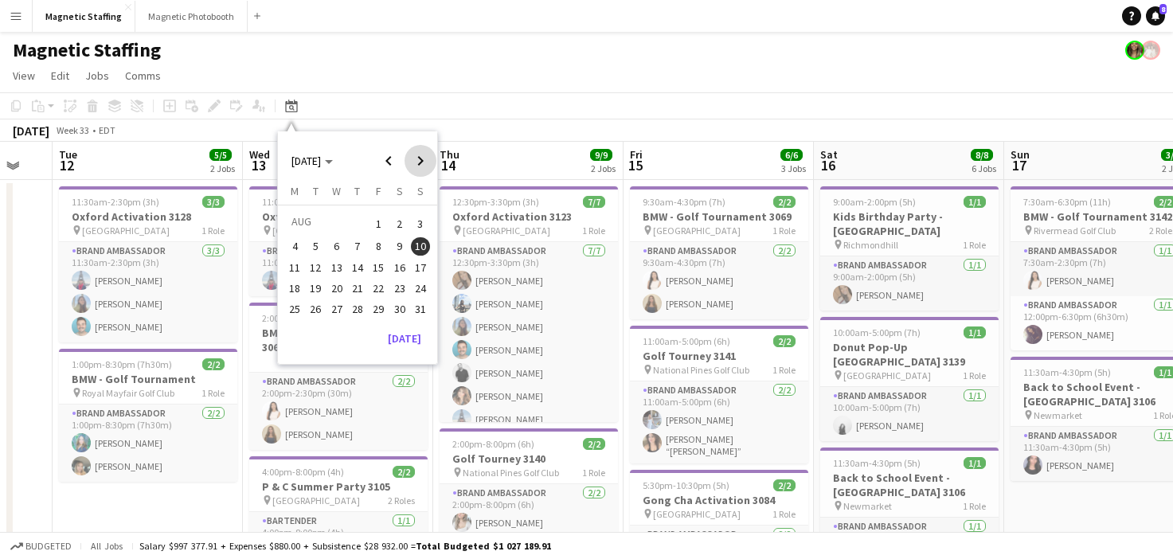
click at [425, 163] on span "Next month" at bounding box center [421, 161] width 32 height 32
click at [318, 283] on span "16" at bounding box center [316, 284] width 19 height 19
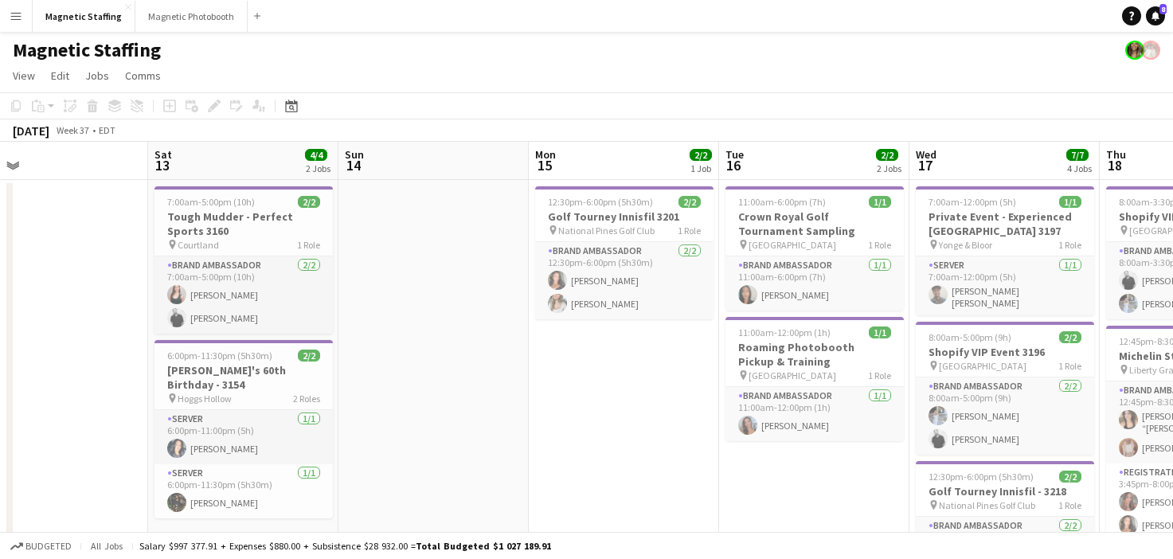
scroll to position [0, 421]
click at [292, 104] on icon at bounding box center [291, 106] width 12 height 13
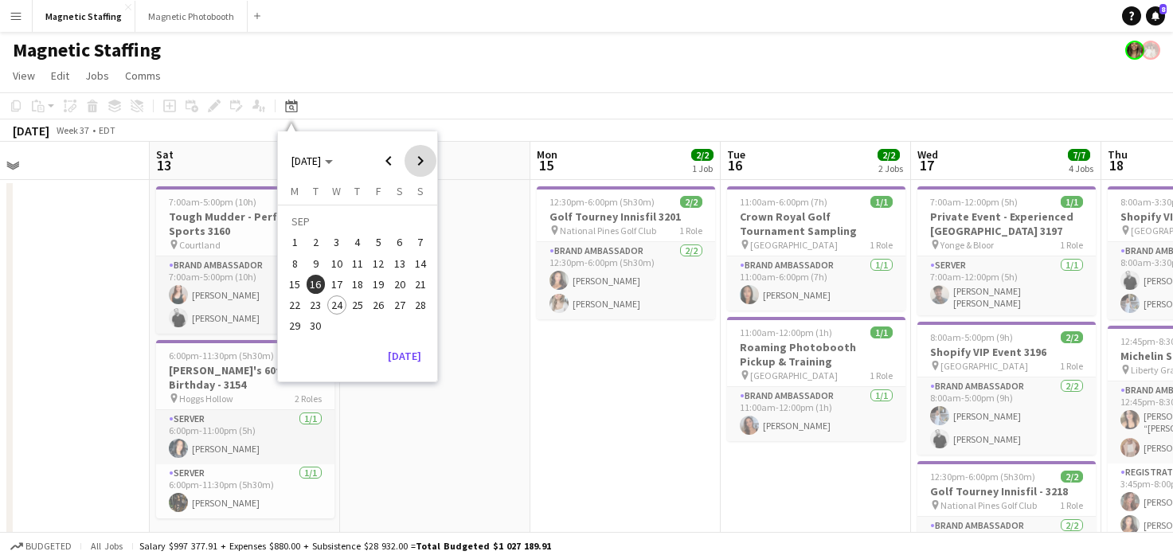
click at [422, 164] on span "Next month" at bounding box center [421, 161] width 32 height 32
click at [390, 269] on button "13" at bounding box center [399, 263] width 21 height 21
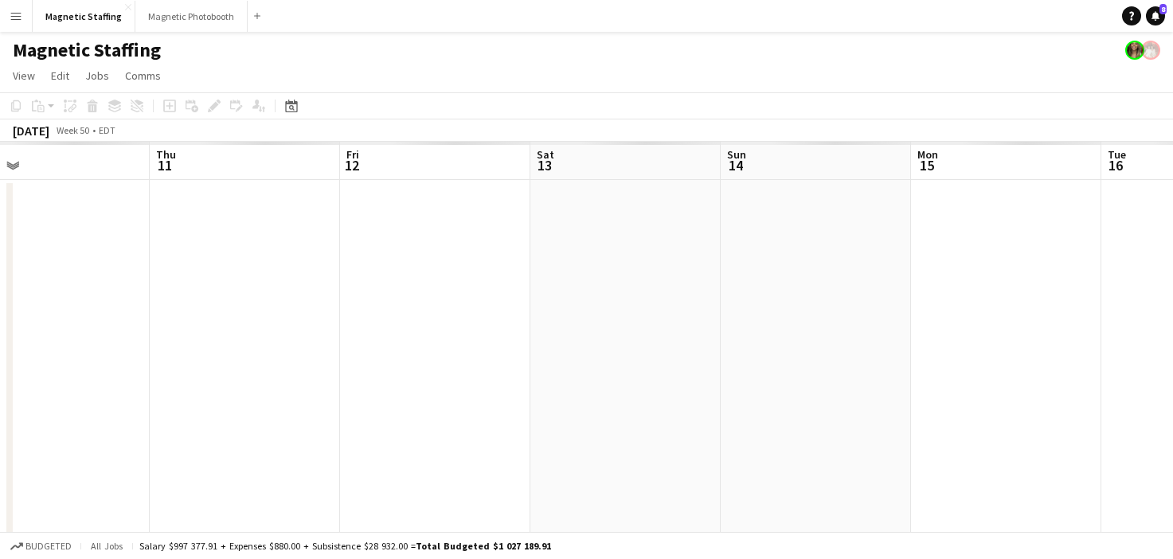
scroll to position [0, 548]
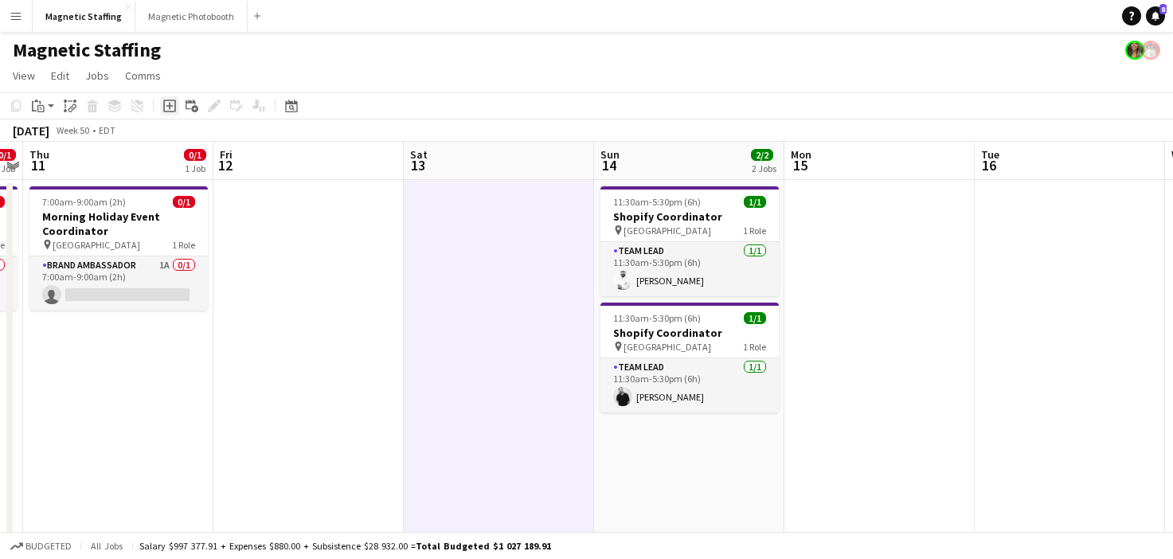
click at [170, 109] on icon "Add job" at bounding box center [169, 106] width 13 height 13
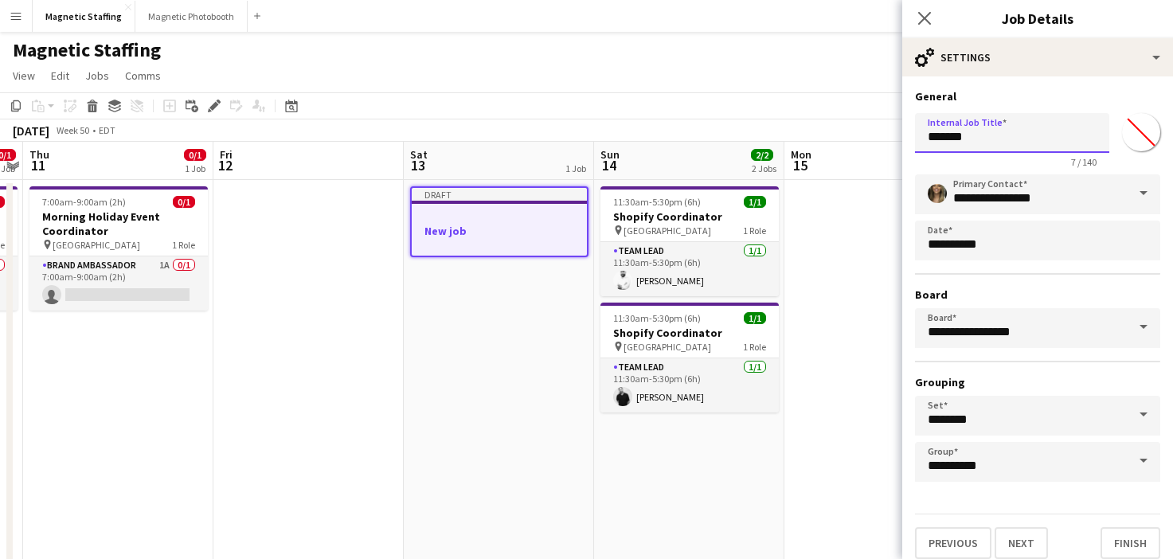
drag, startPoint x: 981, startPoint y: 131, endPoint x: 817, endPoint y: 129, distance: 163.3
type input "**********"
click at [1012, 531] on button "Next" at bounding box center [1021, 543] width 53 height 32
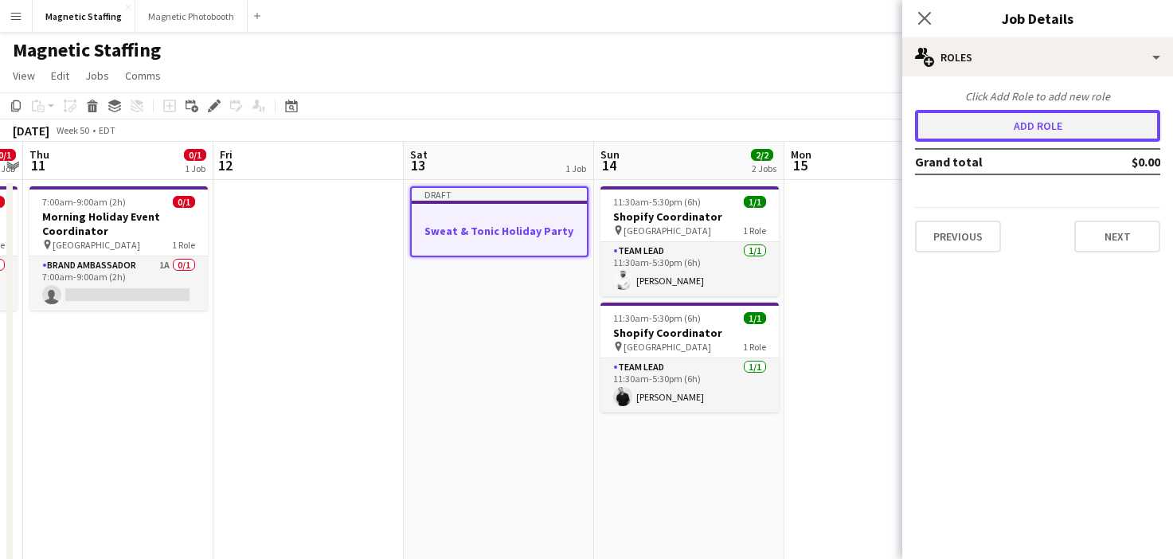
click at [1041, 131] on button "Add role" at bounding box center [1037, 126] width 245 height 32
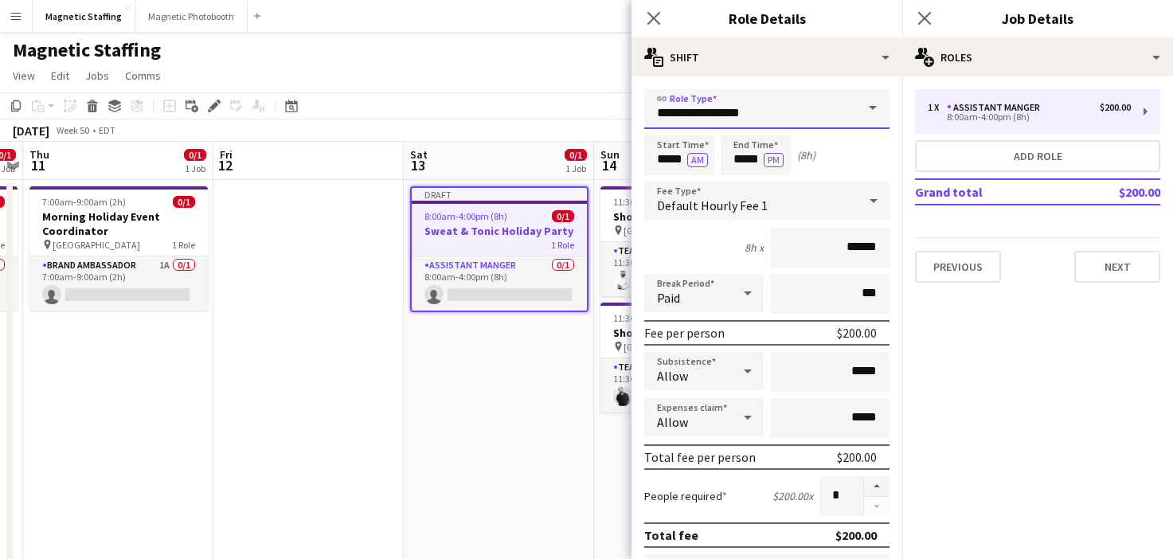
drag, startPoint x: 764, startPoint y: 116, endPoint x: 487, endPoint y: 103, distance: 276.7
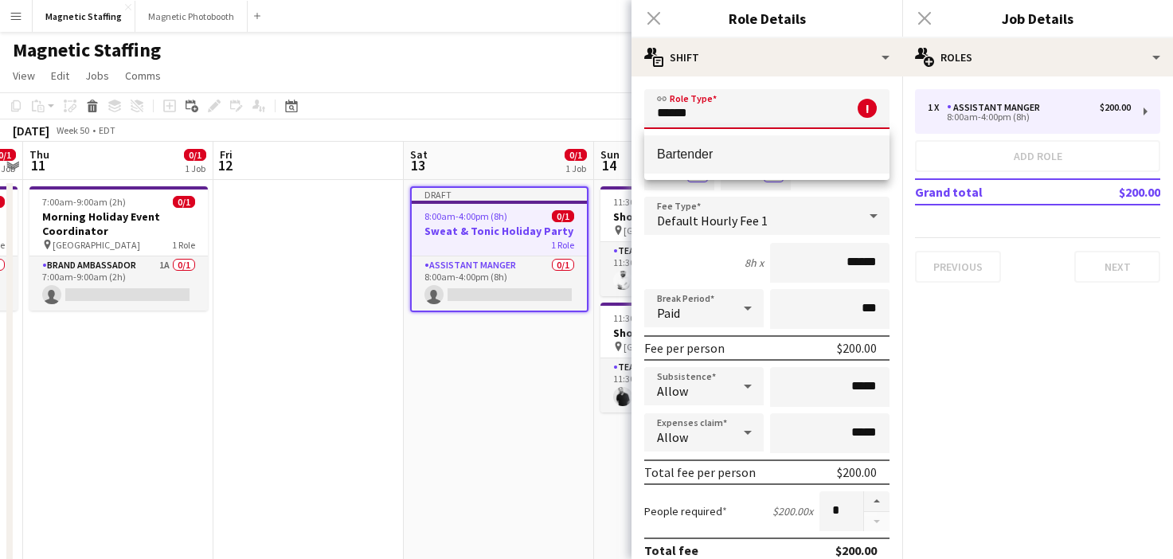
click at [683, 154] on span "Bartender" at bounding box center [767, 154] width 220 height 15
type input "*********"
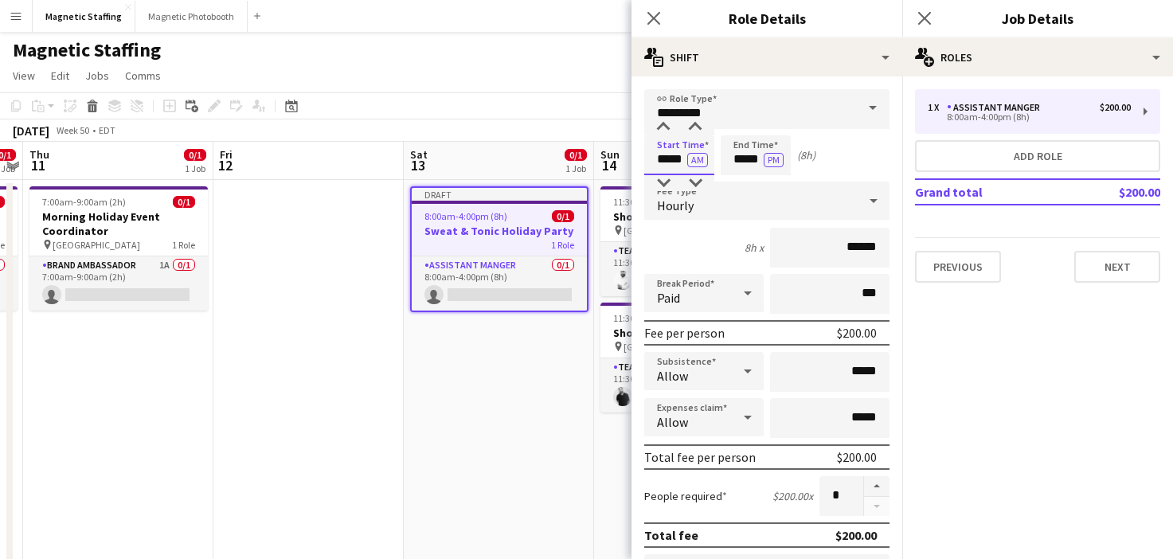
drag, startPoint x: 685, startPoint y: 159, endPoint x: 538, endPoint y: 158, distance: 146.6
type input "*****"
click at [699, 161] on button "AM" at bounding box center [697, 160] width 21 height 14
drag, startPoint x: 761, startPoint y: 162, endPoint x: 571, endPoint y: 154, distance: 190.5
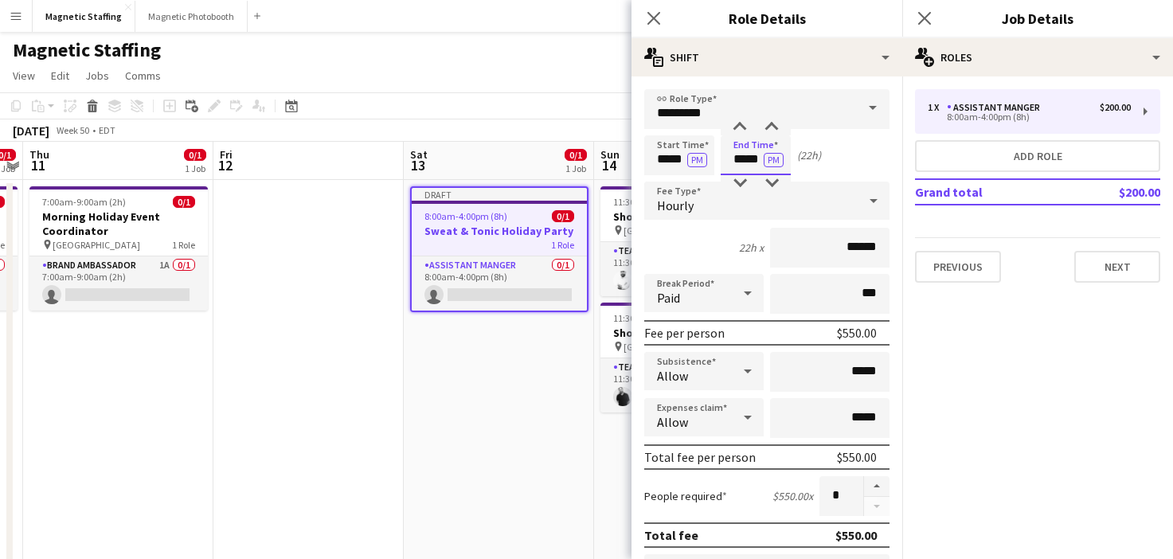
type input "*****"
click at [776, 159] on button "PM" at bounding box center [774, 160] width 20 height 14
click at [880, 487] on button "button" at bounding box center [876, 486] width 25 height 21
click at [883, 482] on button "button" at bounding box center [876, 486] width 25 height 21
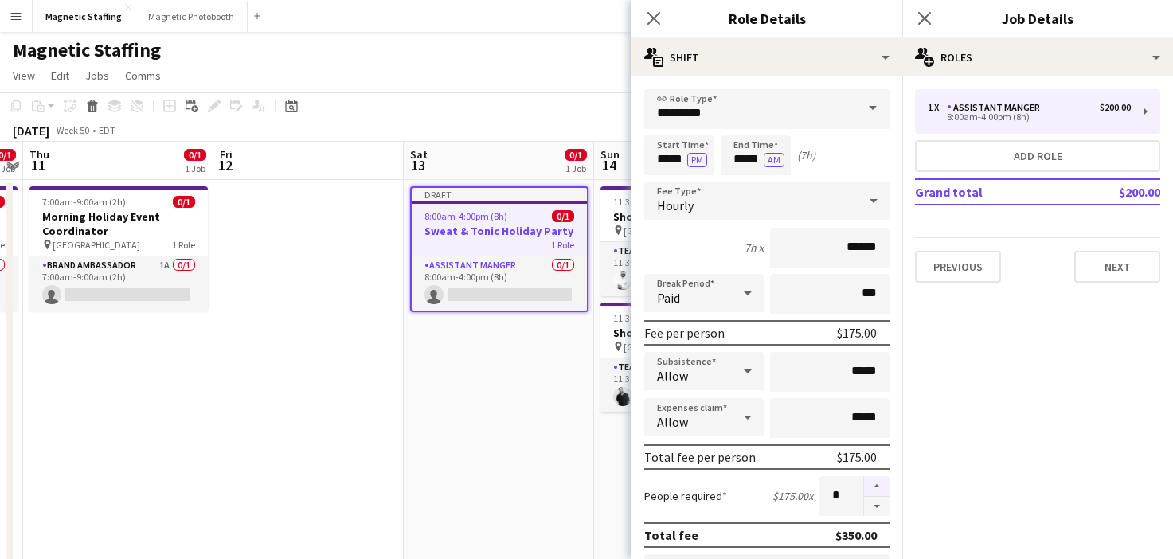
type input "*"
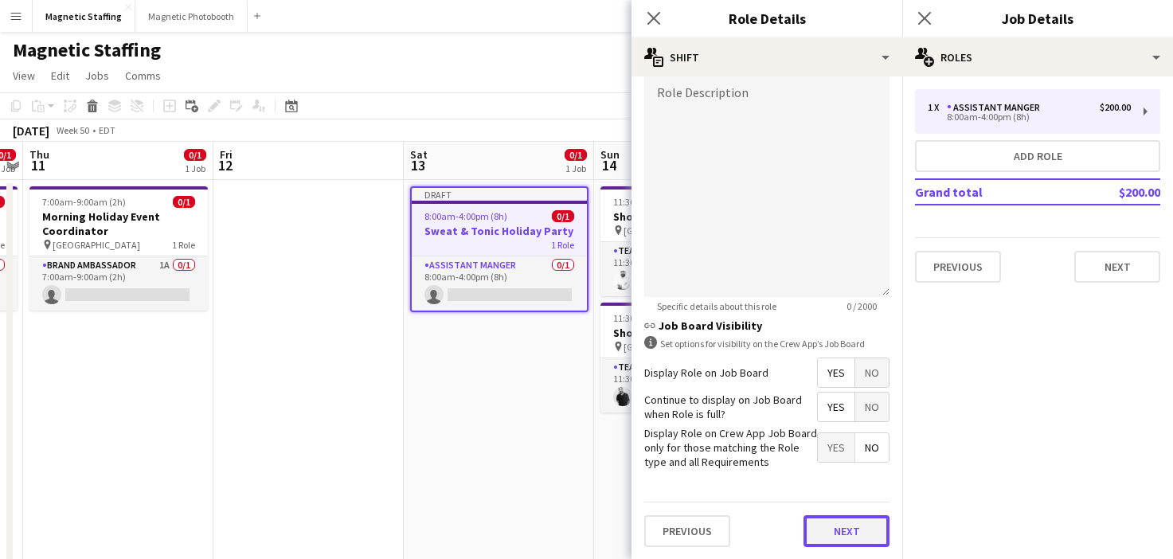
click at [840, 530] on button "Next" at bounding box center [847, 531] width 86 height 32
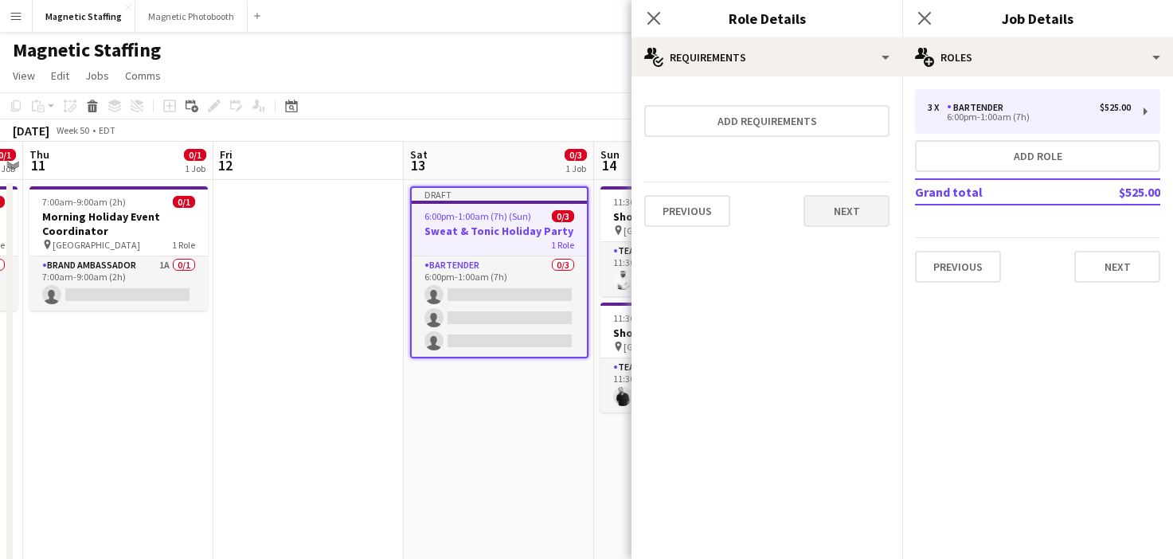
scroll to position [0, 0]
click at [859, 209] on button "Next" at bounding box center [847, 211] width 86 height 32
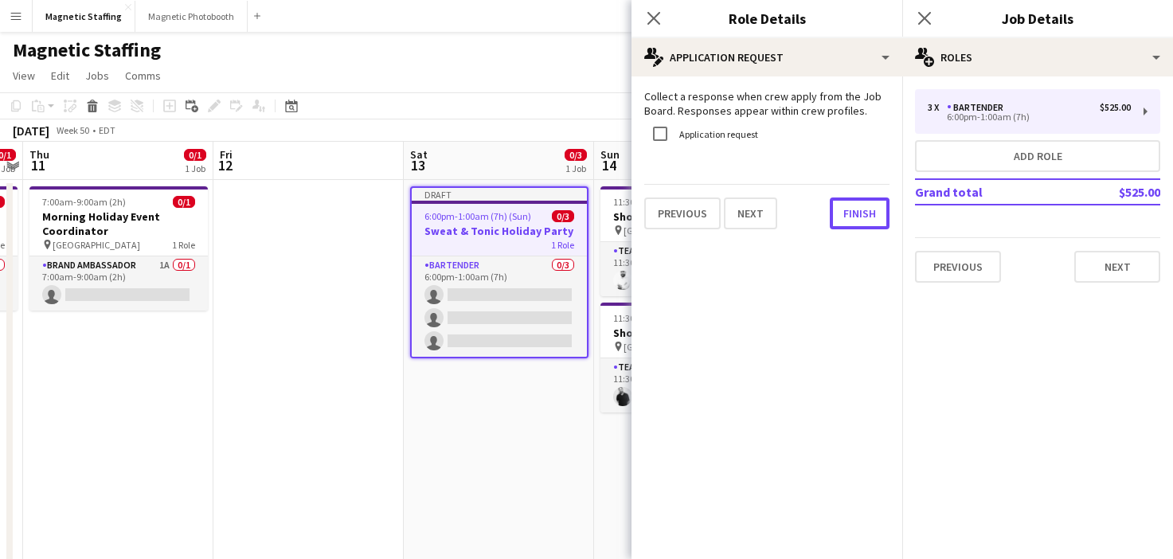
click at [859, 209] on button "Finish" at bounding box center [860, 214] width 60 height 32
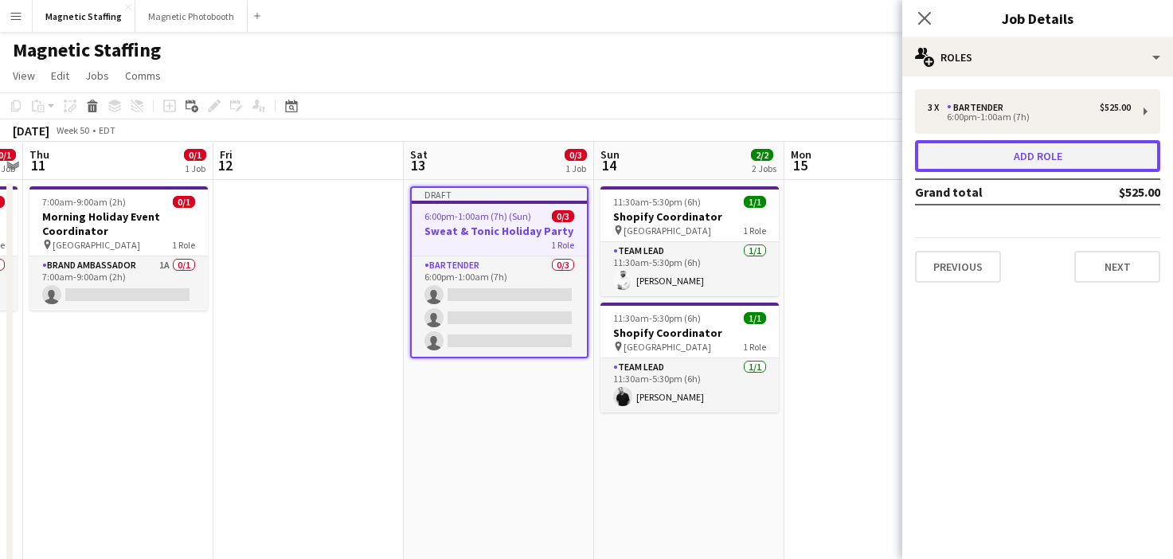
click at [1093, 162] on button "Add role" at bounding box center [1037, 156] width 245 height 32
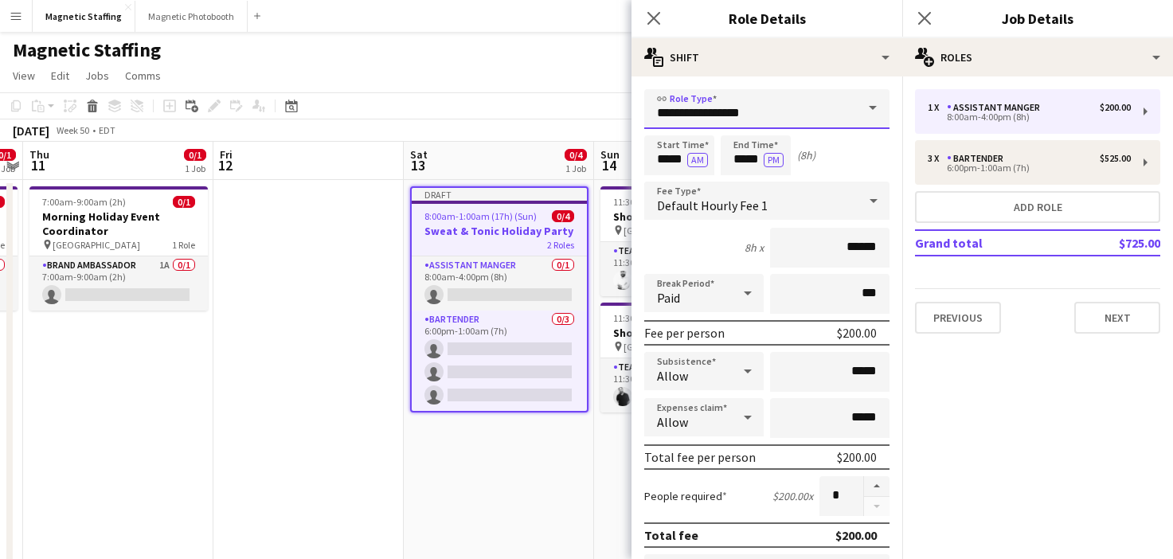
drag, startPoint x: 757, startPoint y: 116, endPoint x: 573, endPoint y: 85, distance: 186.6
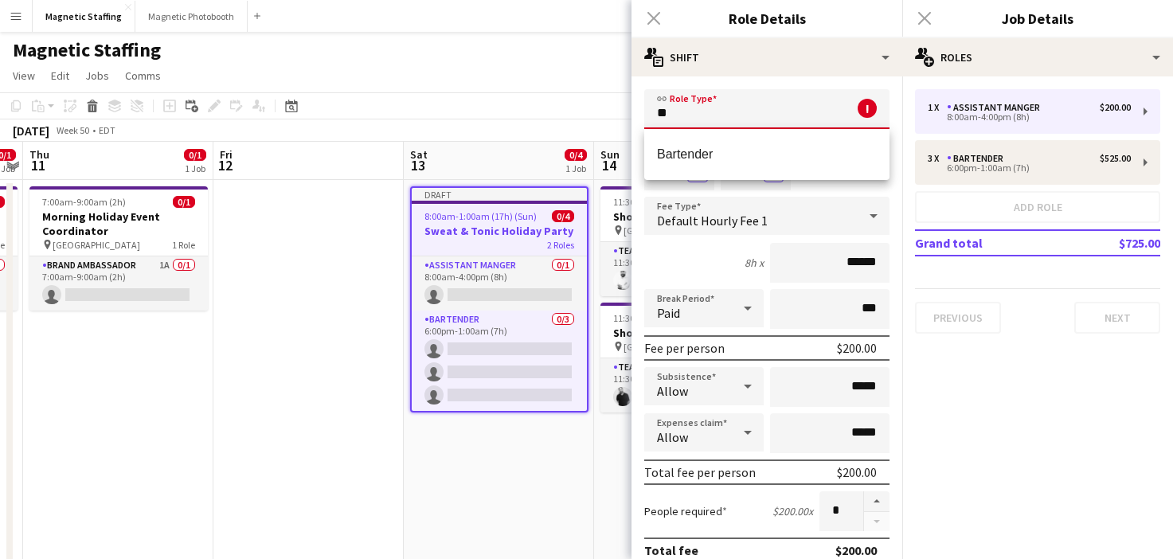
type input "*"
click at [738, 195] on span "Server" at bounding box center [767, 192] width 220 height 15
type input "******"
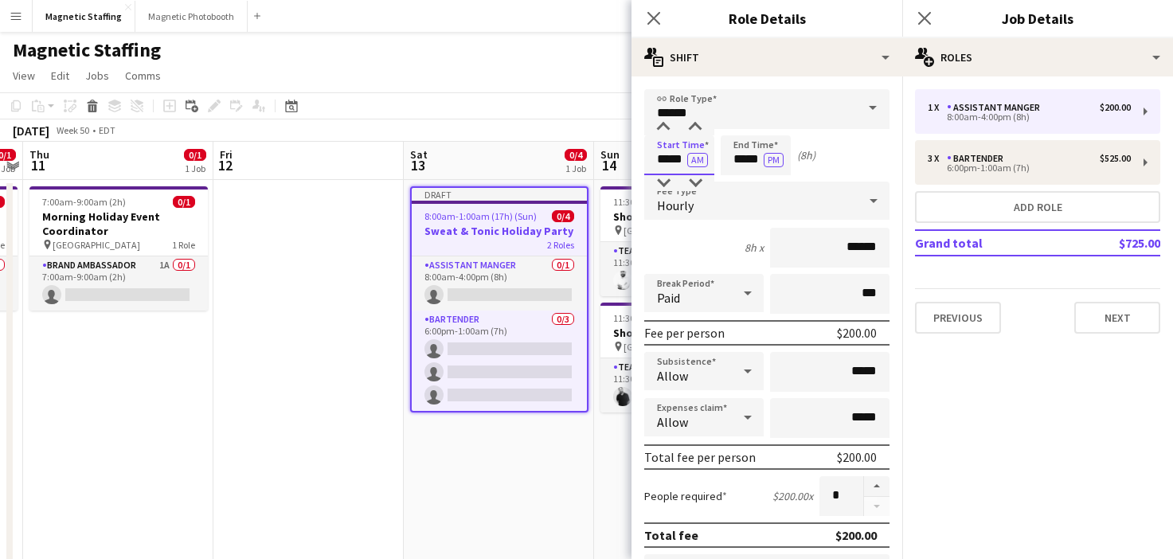
drag, startPoint x: 673, startPoint y: 164, endPoint x: 570, endPoint y: 163, distance: 102.8
type input "*****"
click at [699, 162] on button "AM" at bounding box center [697, 160] width 21 height 14
drag, startPoint x: 736, startPoint y: 161, endPoint x: 655, endPoint y: 158, distance: 81.3
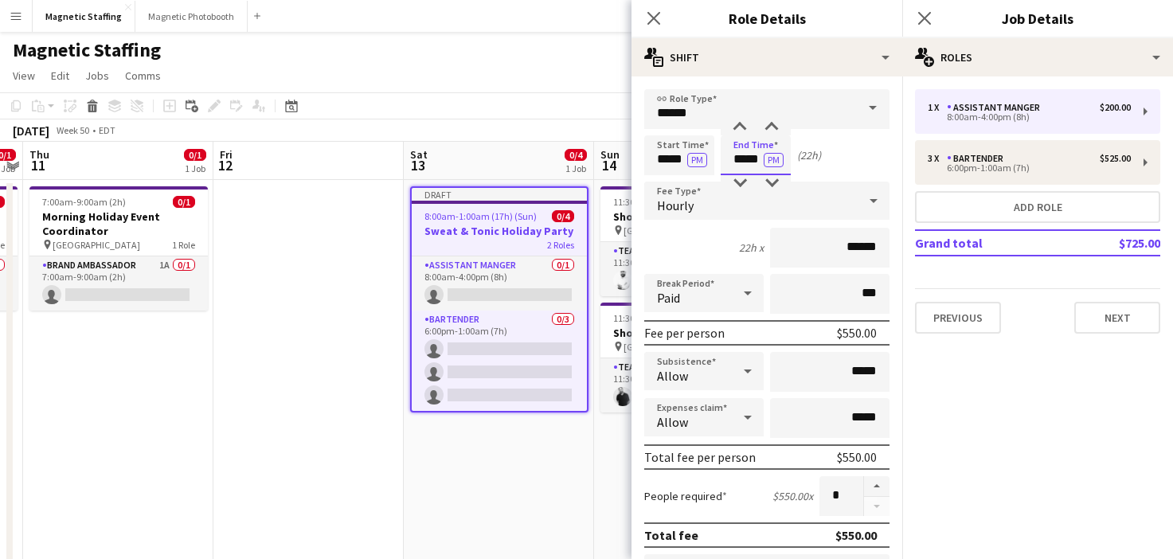
click at [655, 160] on div "Start Time ***** PM End Time ***** PM (22h)" at bounding box center [766, 155] width 245 height 40
type input "*****"
click at [858, 245] on input "******" at bounding box center [829, 248] width 119 height 40
type input "******"
click at [879, 482] on button "button" at bounding box center [876, 486] width 25 height 21
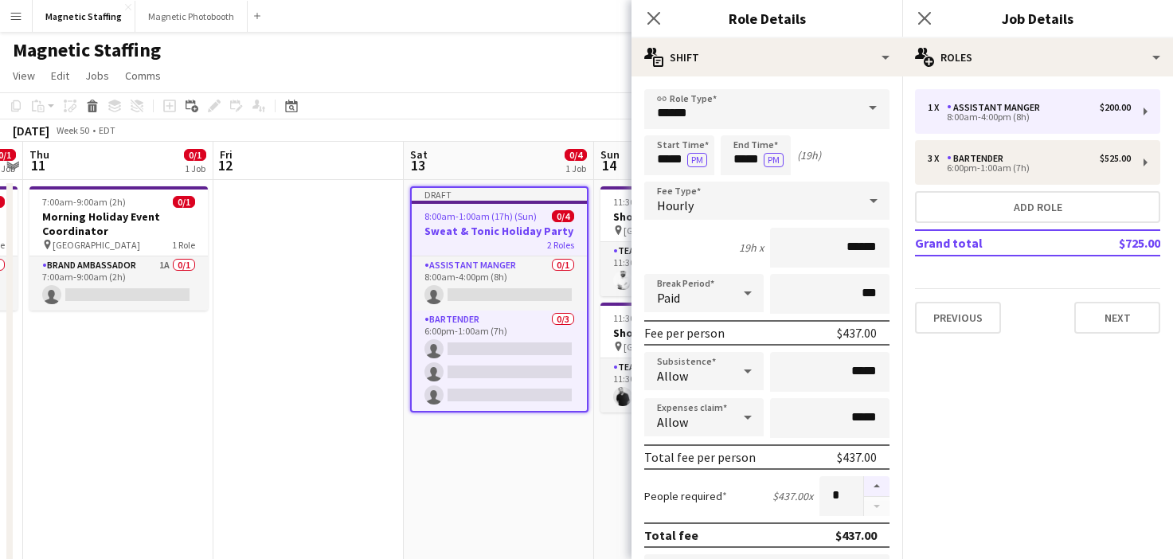
type input "*"
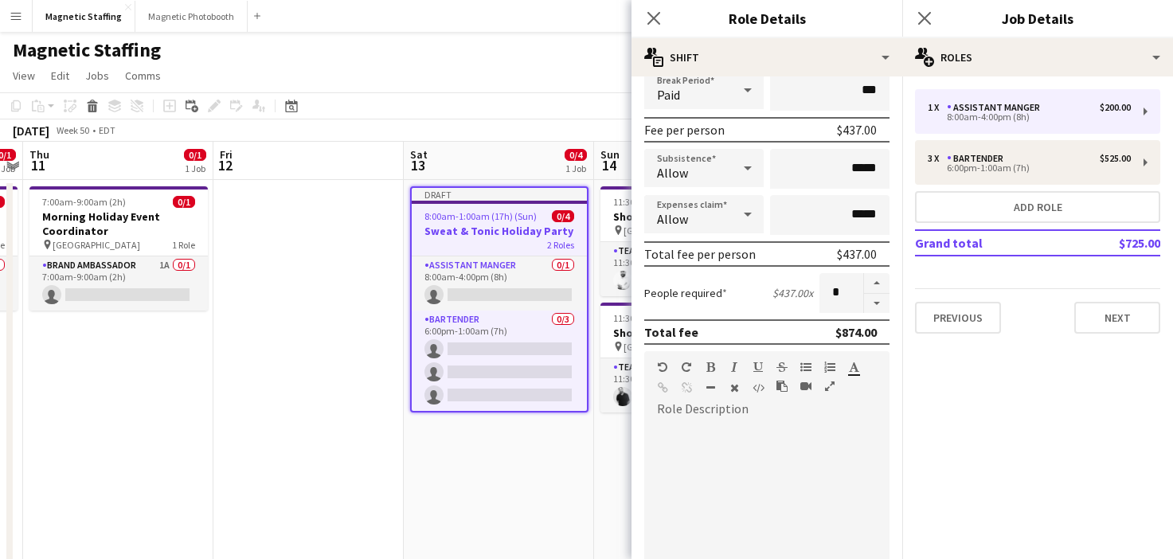
scroll to position [280, 0]
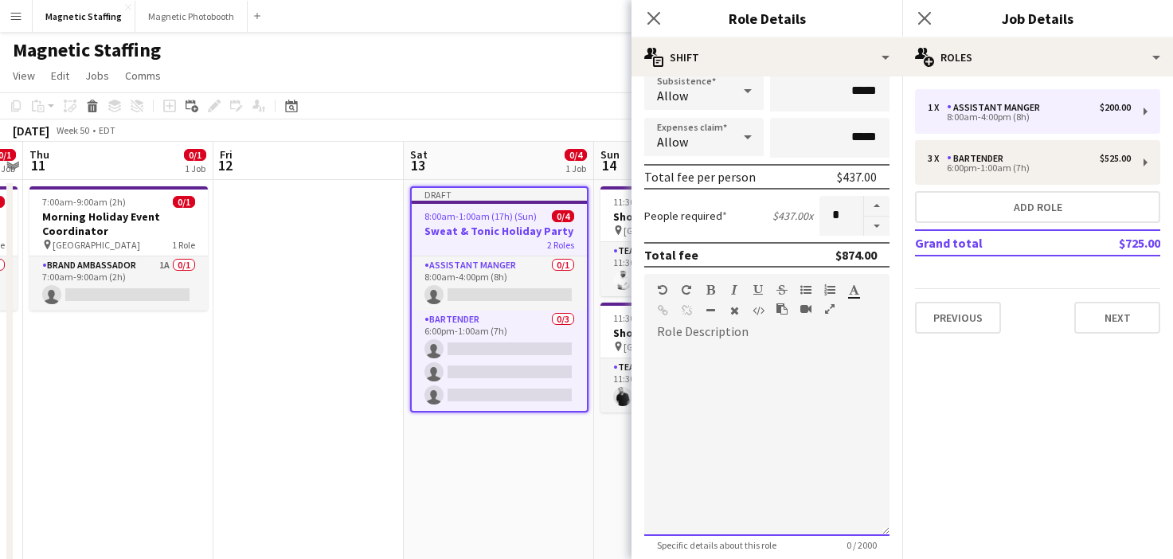
click at [783, 435] on div at bounding box center [766, 440] width 245 height 191
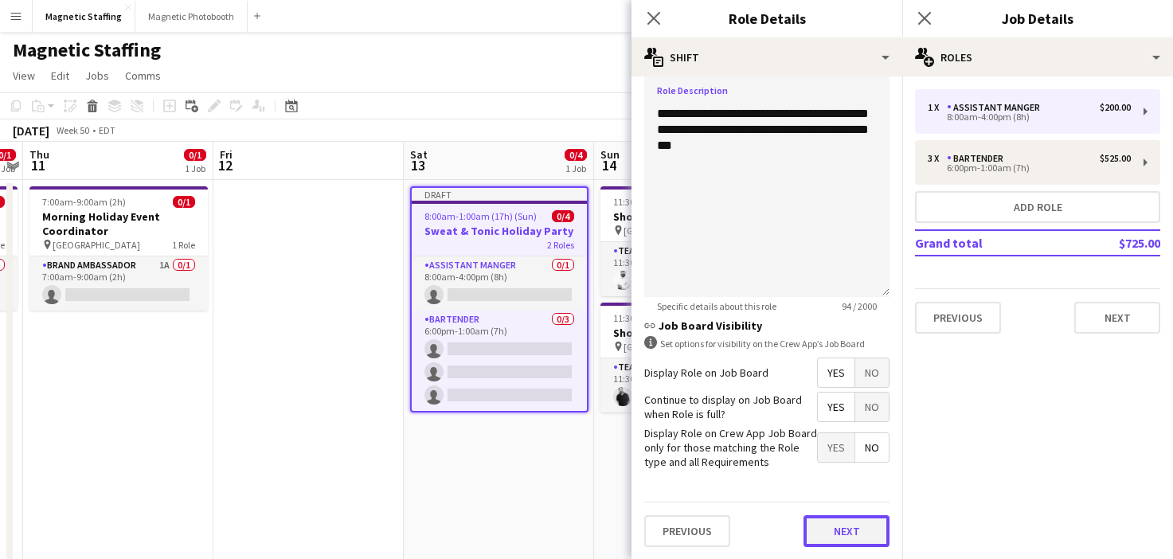
click at [841, 531] on button "Next" at bounding box center [847, 531] width 86 height 32
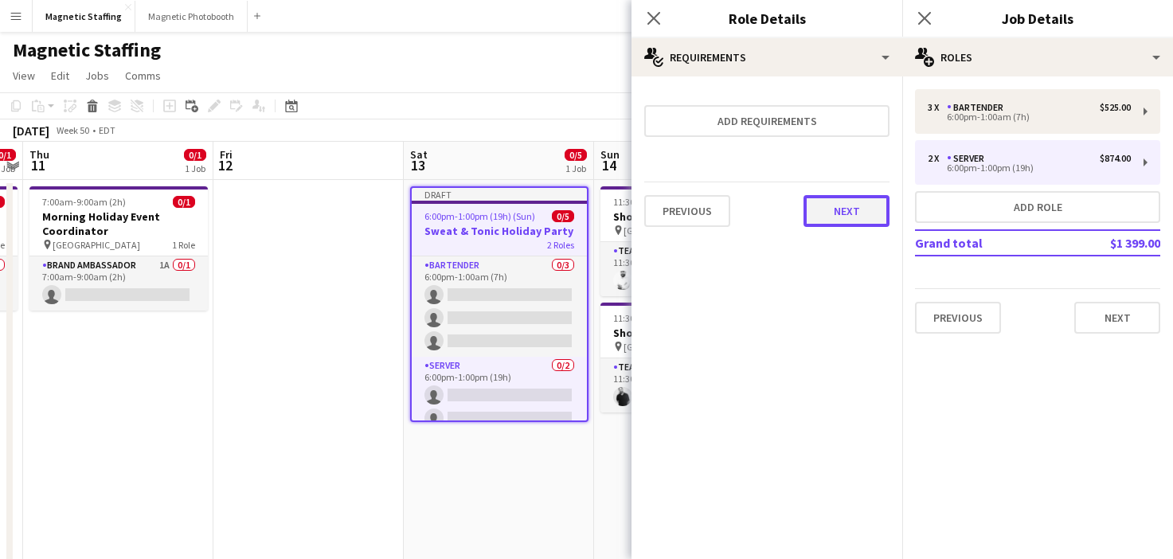
click at [865, 213] on button "Next" at bounding box center [847, 211] width 86 height 32
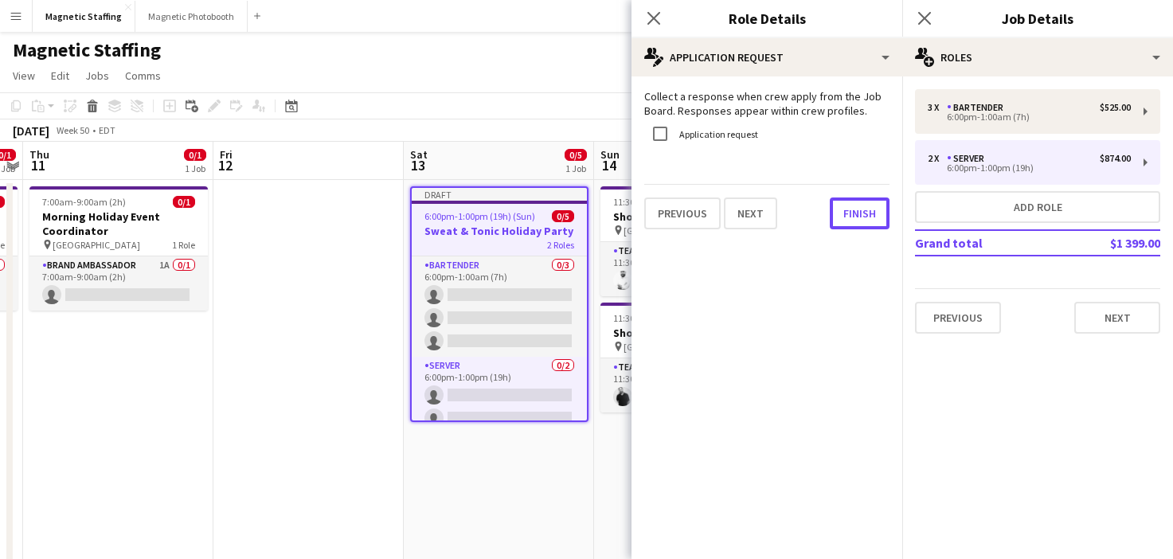
click at [865, 213] on button "Finish" at bounding box center [860, 214] width 60 height 32
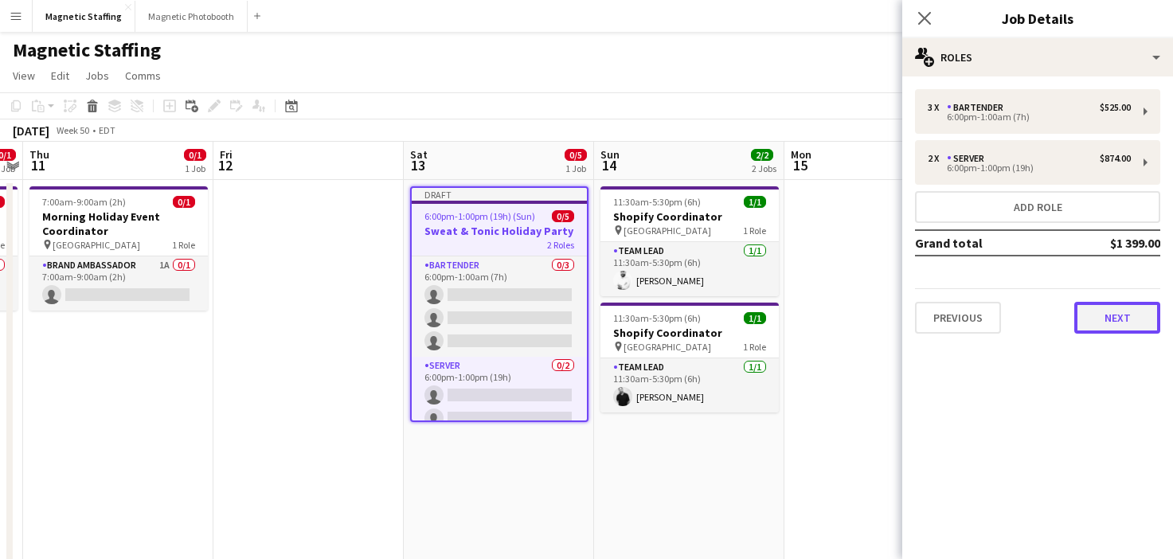
click at [1106, 312] on button "Next" at bounding box center [1118, 318] width 86 height 32
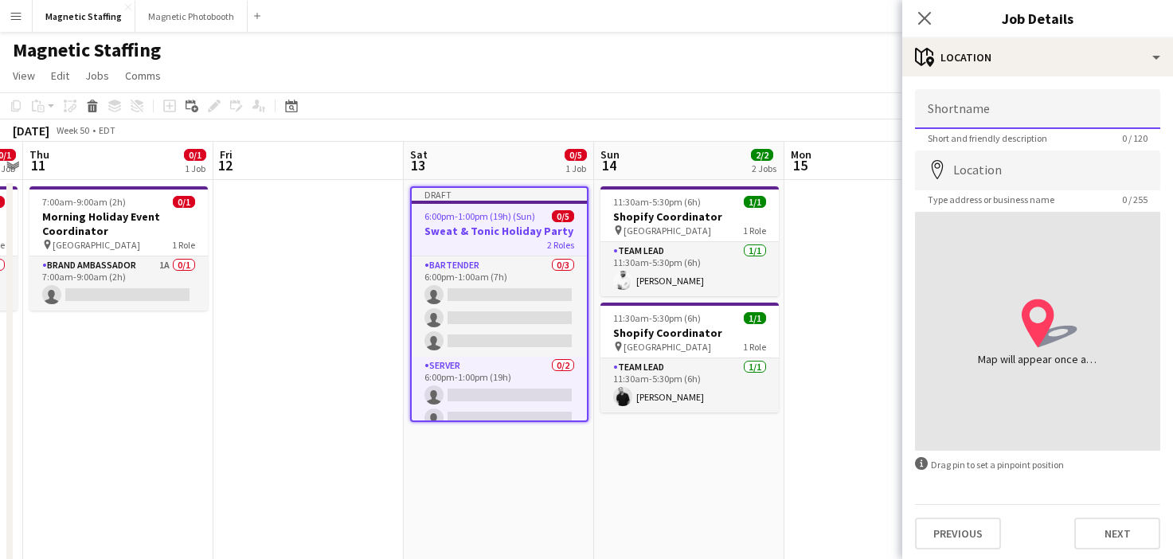
click at [1046, 108] on input "Shortname" at bounding box center [1037, 109] width 245 height 40
type input "********"
click at [965, 178] on input "Location" at bounding box center [1037, 171] width 245 height 40
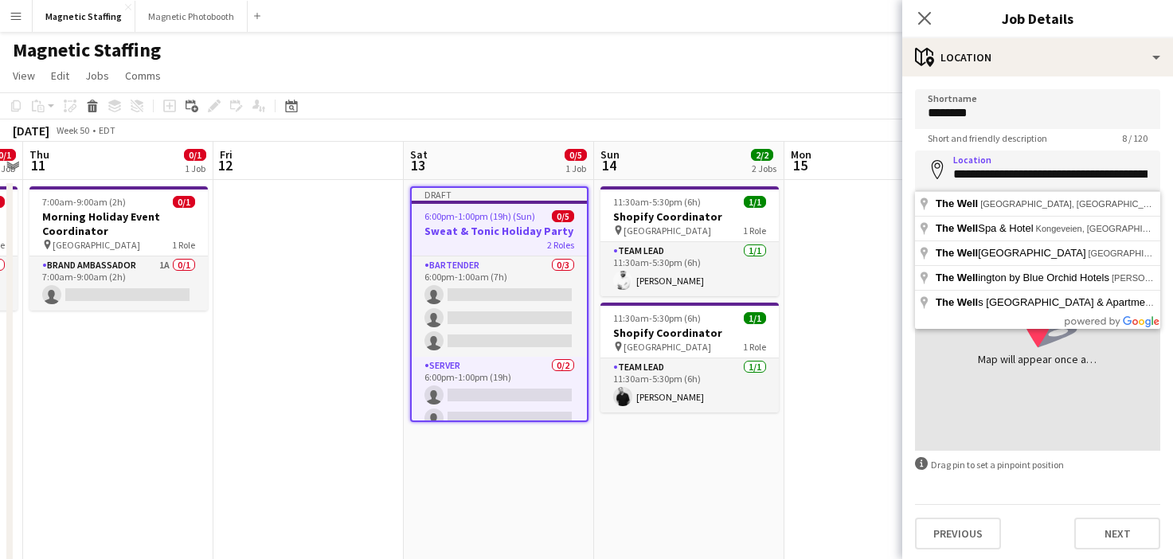
type input "**********"
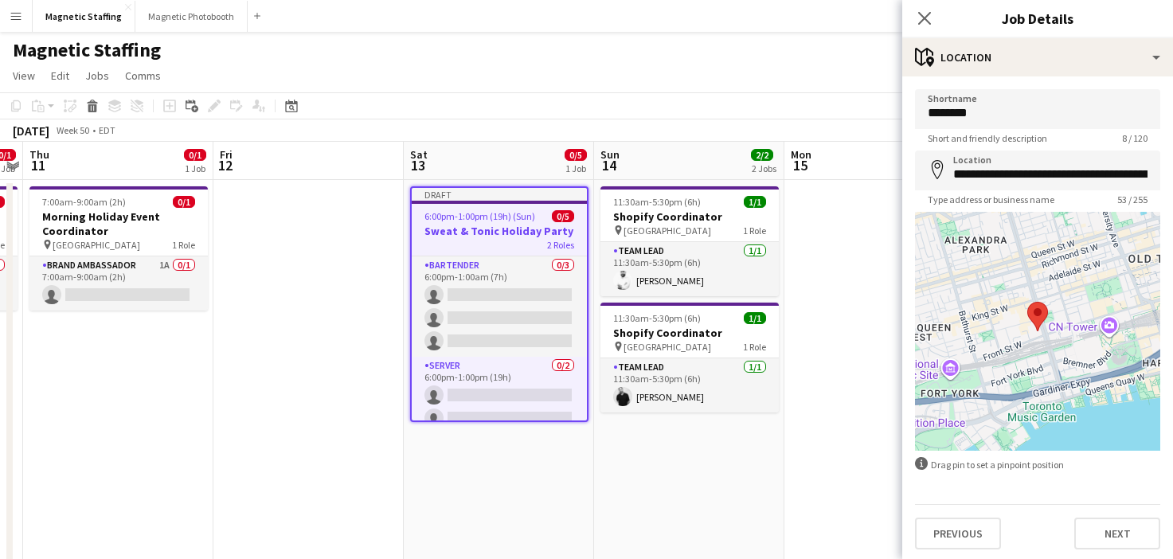
scroll to position [3, 0]
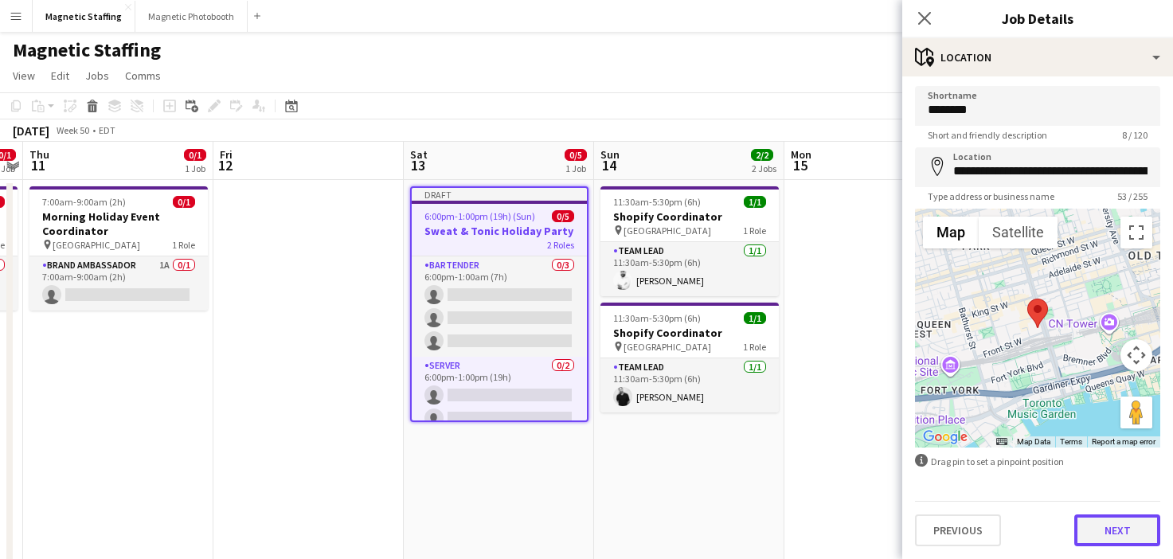
click at [1106, 539] on button "Next" at bounding box center [1118, 531] width 86 height 32
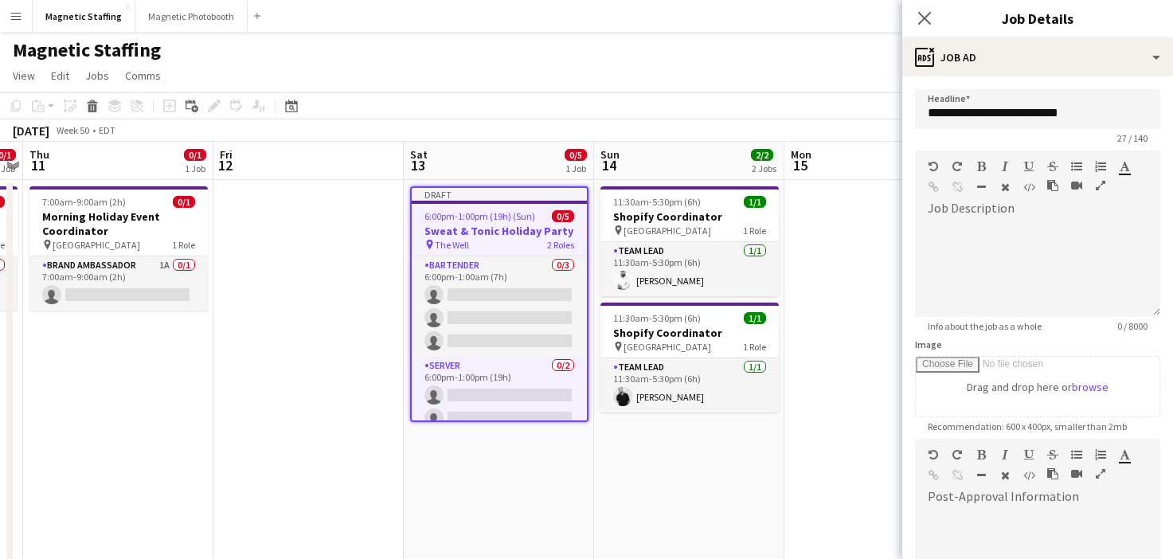
scroll to position [228, 0]
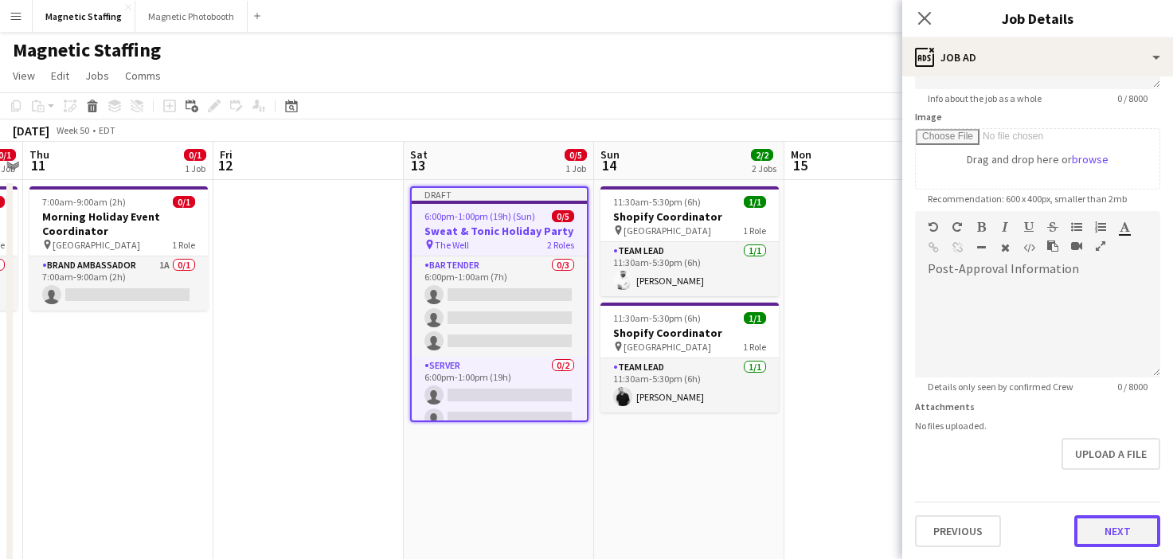
click at [1102, 515] on button "Next" at bounding box center [1118, 531] width 86 height 32
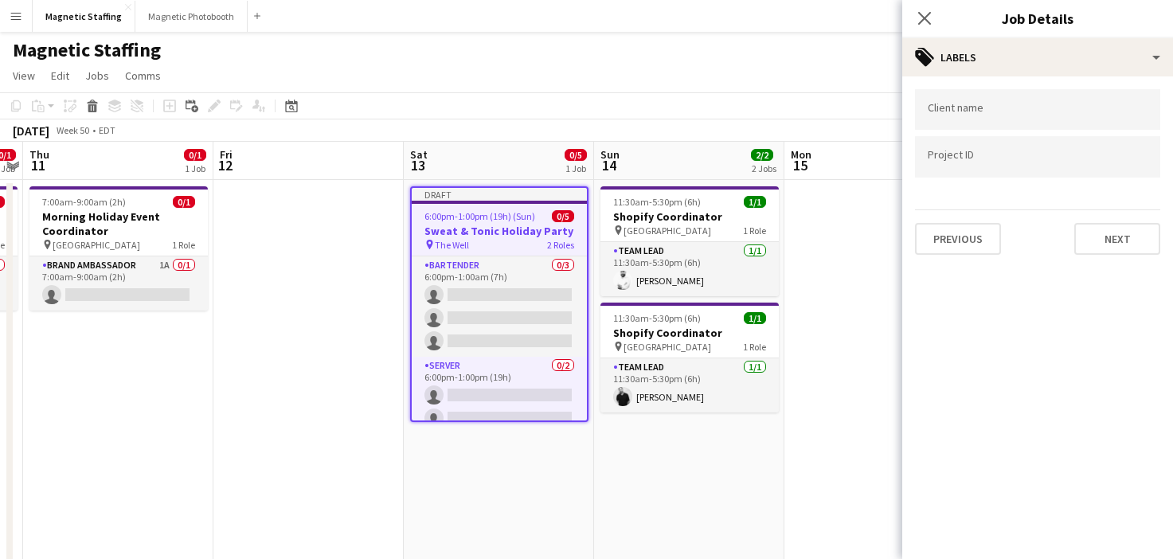
scroll to position [0, 0]
click at [1134, 239] on button "Next" at bounding box center [1118, 239] width 86 height 32
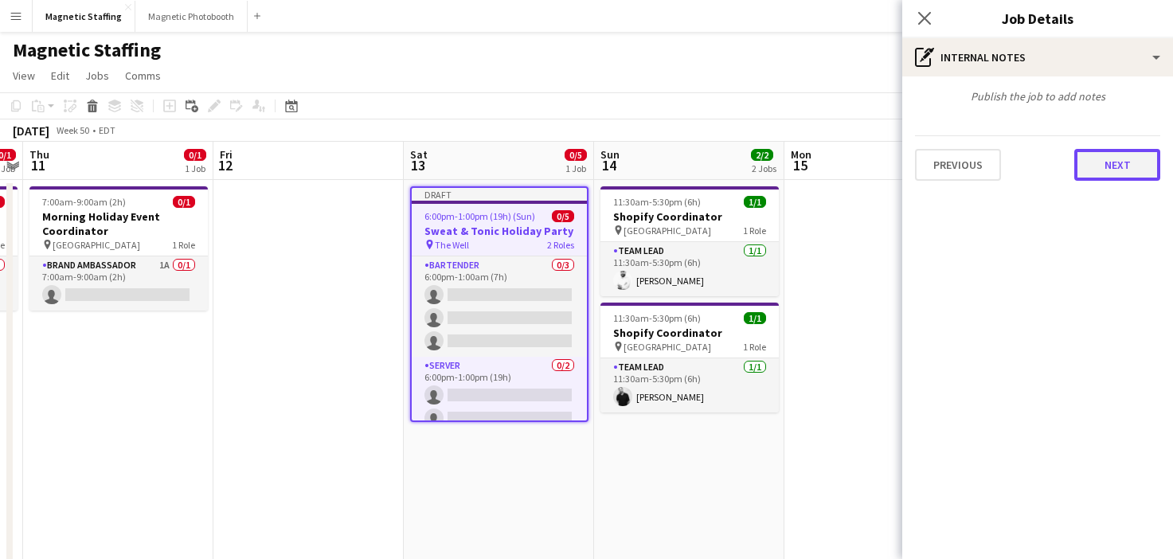
click at [1130, 152] on button "Next" at bounding box center [1118, 165] width 86 height 32
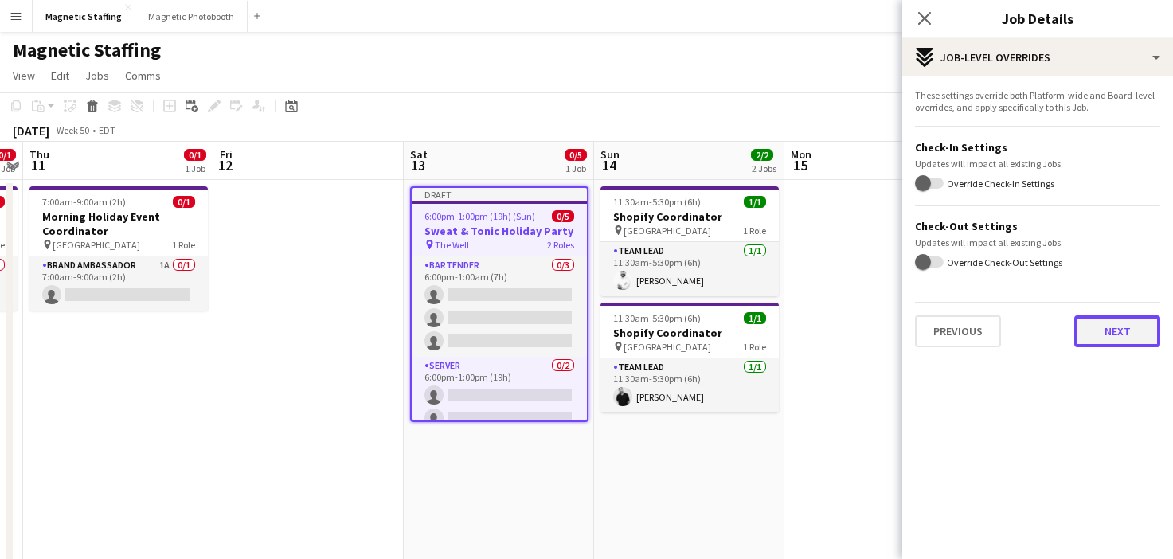
click at [1137, 322] on button "Next" at bounding box center [1118, 331] width 86 height 32
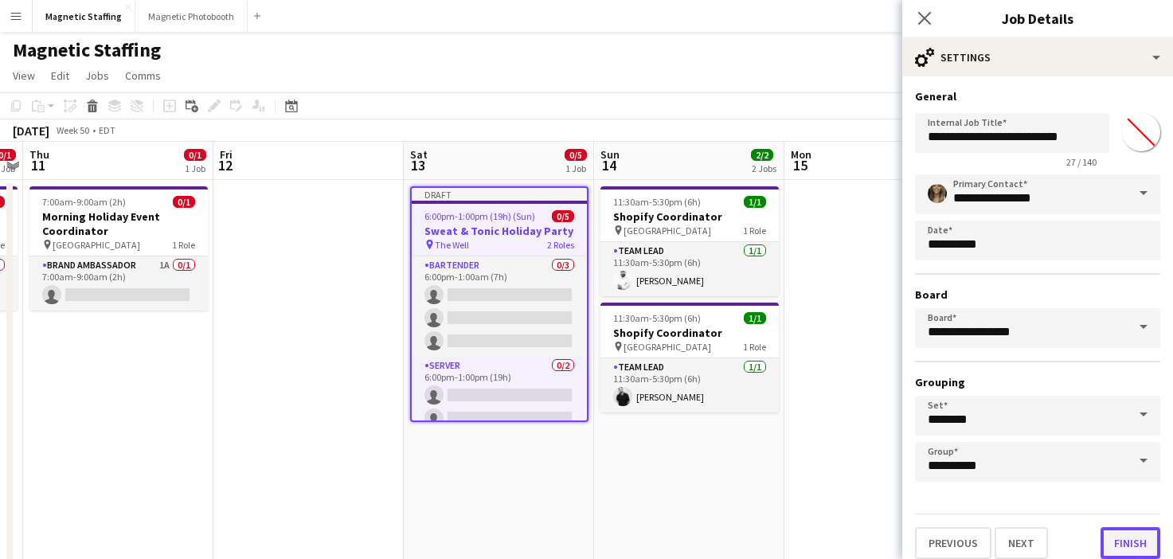
click at [1122, 538] on button "Finish" at bounding box center [1131, 543] width 60 height 32
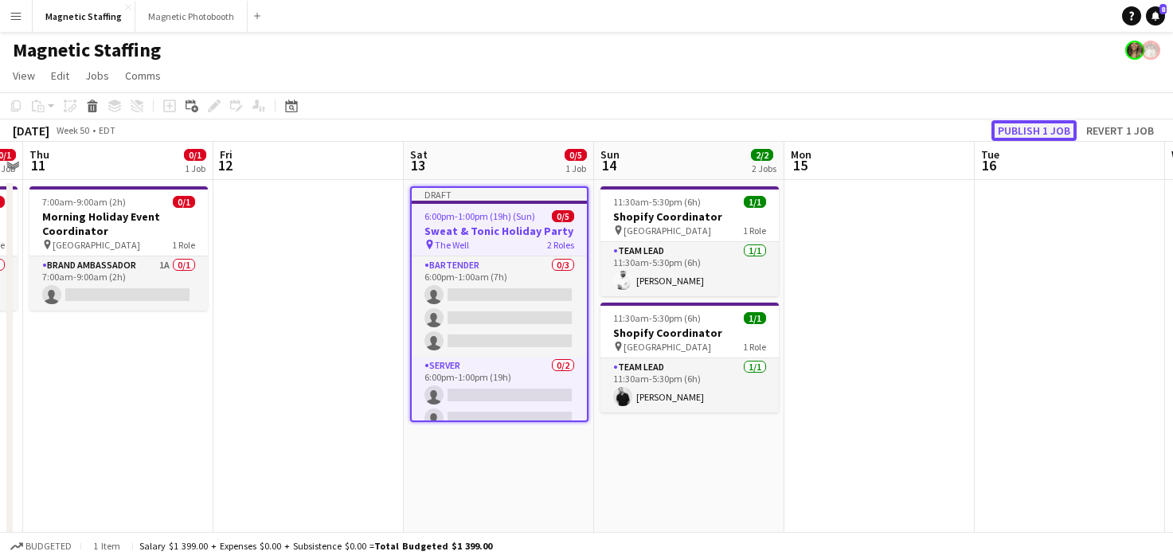
click at [1043, 129] on button "Publish 1 job" at bounding box center [1034, 130] width 85 height 21
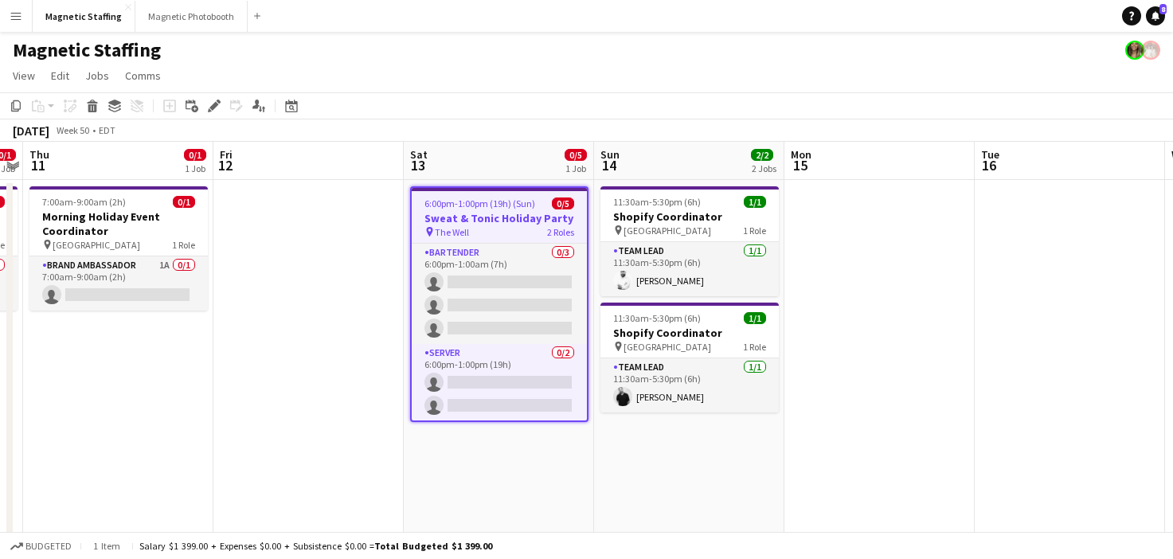
click at [449, 194] on app-job-card "6:00pm-1:00pm (19h) (Sun) 0/5 Sweat & Tonic Holiday Party pin The Well 2 Roles …" at bounding box center [499, 304] width 178 height 236
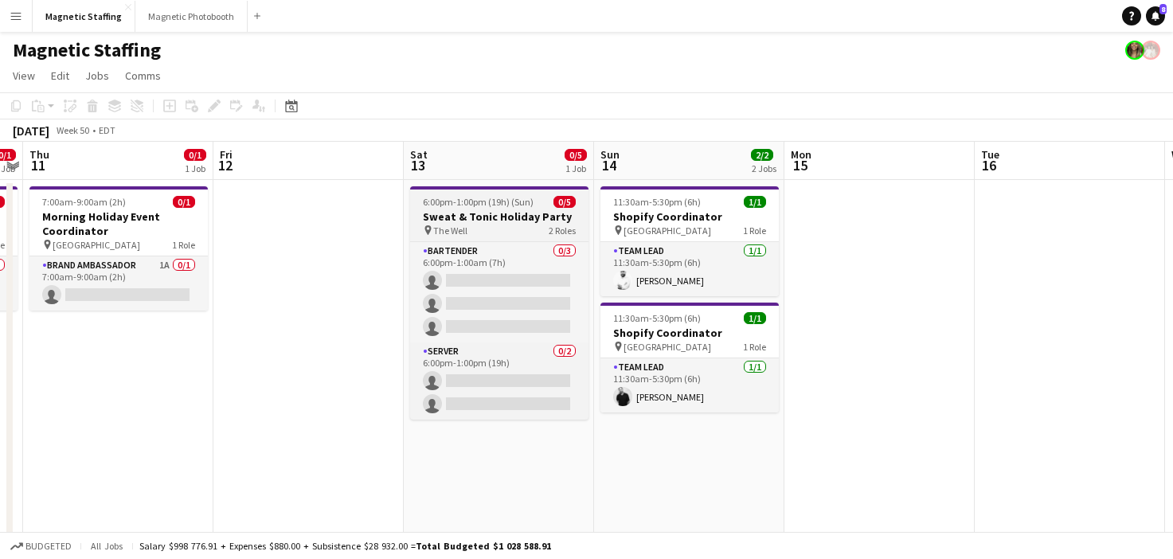
click at [449, 194] on app-job-card "6:00pm-1:00pm (19h) (Sun) 0/5 Sweat & Tonic Holiday Party pin The Well 2 Roles …" at bounding box center [499, 302] width 178 height 233
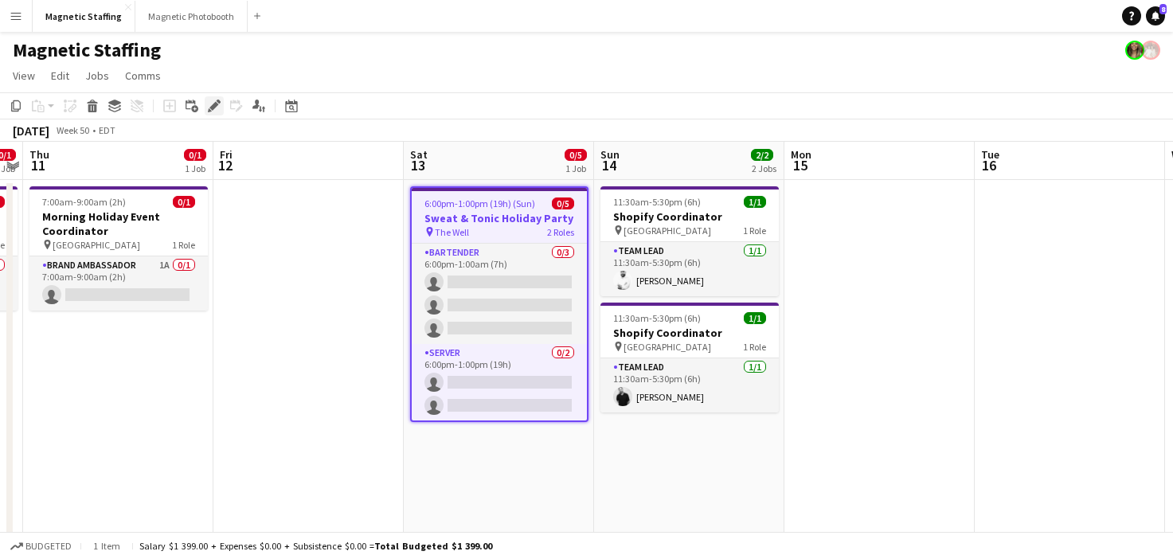
click at [215, 111] on icon "Edit" at bounding box center [214, 106] width 13 height 13
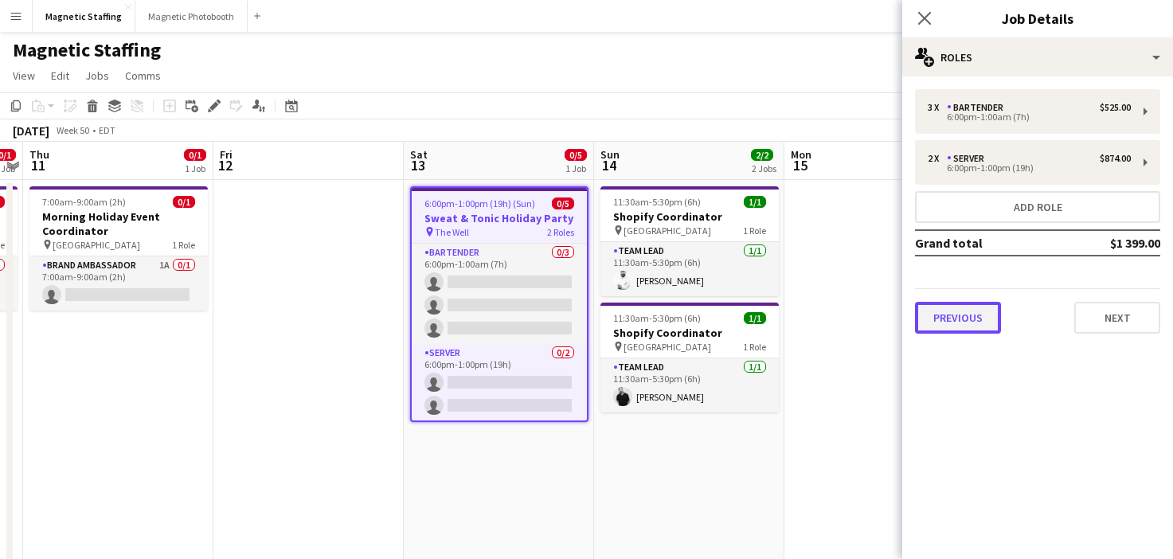
click at [945, 326] on button "Previous" at bounding box center [958, 318] width 86 height 32
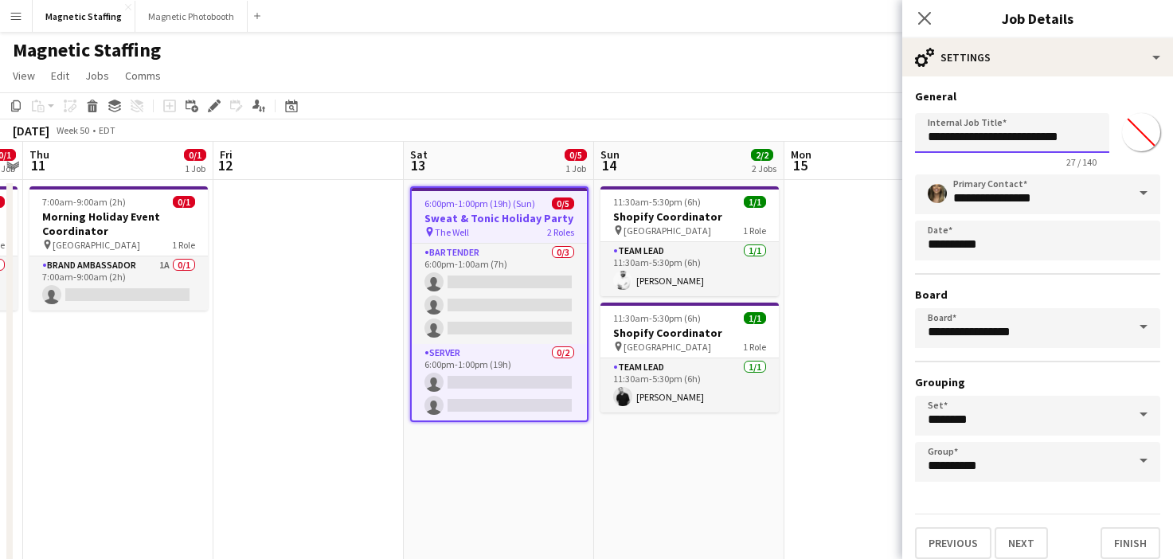
click at [1081, 137] on input "**********" at bounding box center [1012, 133] width 194 height 40
type input "**********"
click at [1128, 541] on button "Finish" at bounding box center [1131, 543] width 60 height 32
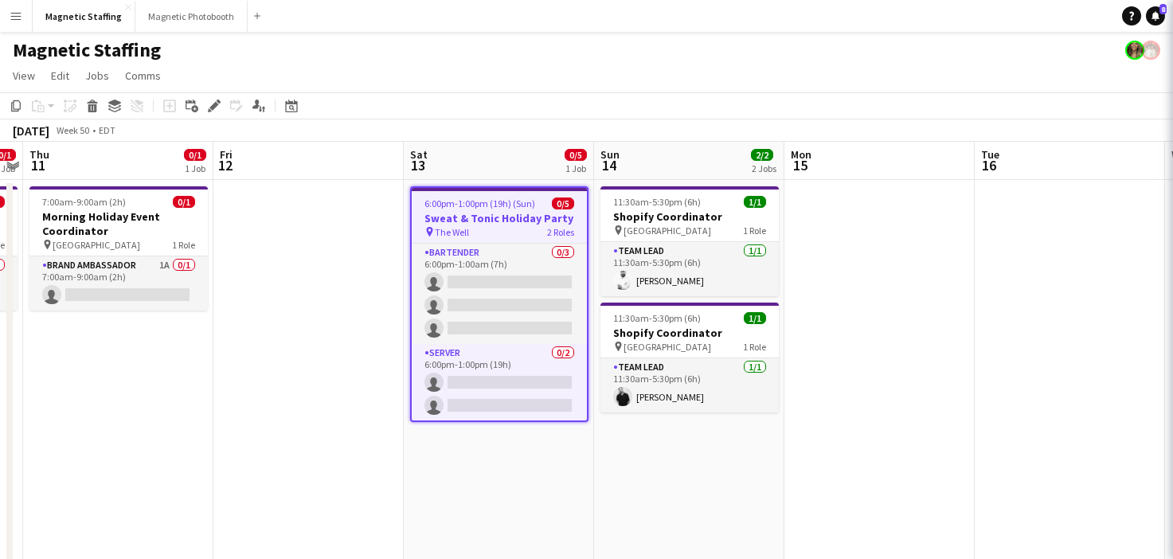
scroll to position [0, 0]
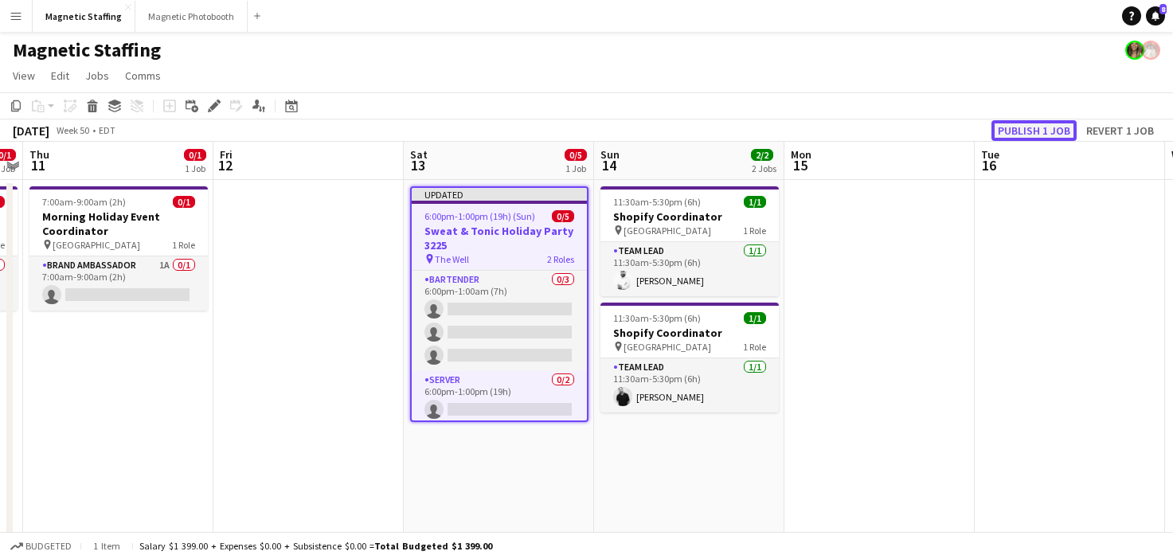
click at [1026, 135] on button "Publish 1 job" at bounding box center [1034, 130] width 85 height 21
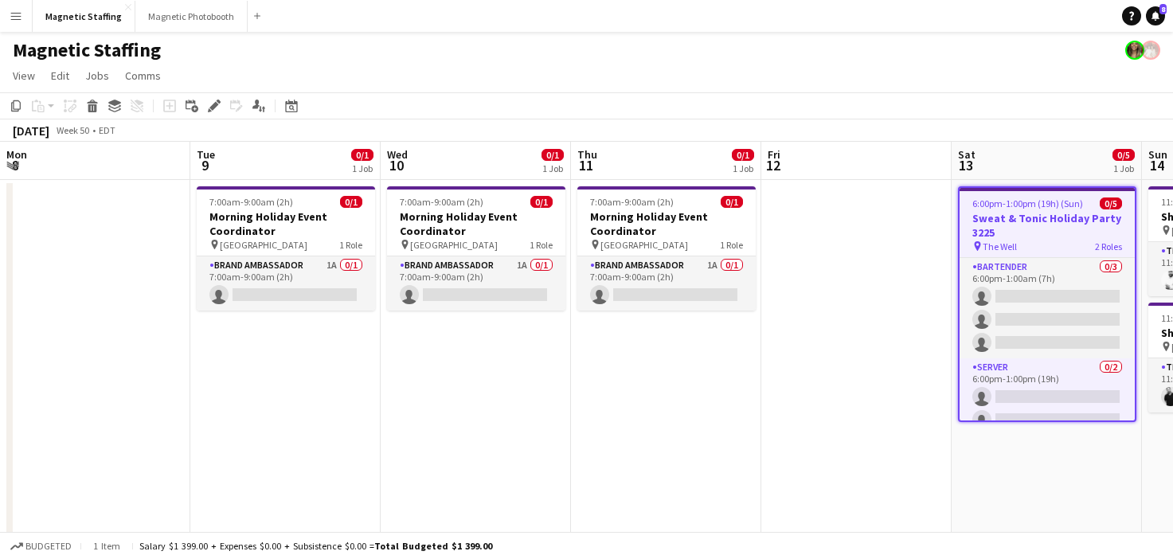
scroll to position [0, 548]
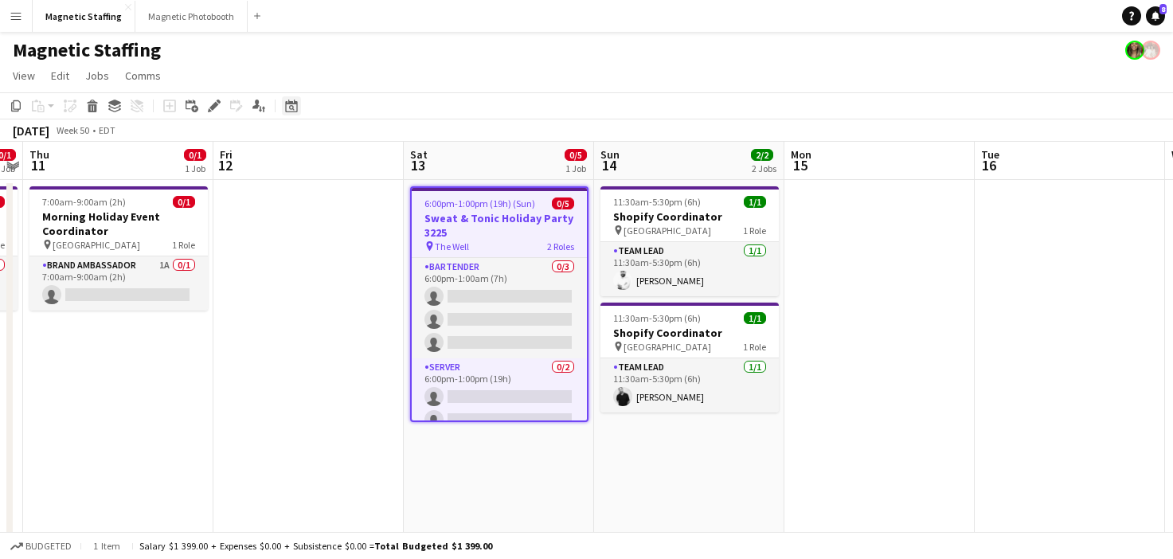
click at [288, 110] on icon "Date picker" at bounding box center [291, 106] width 13 height 13
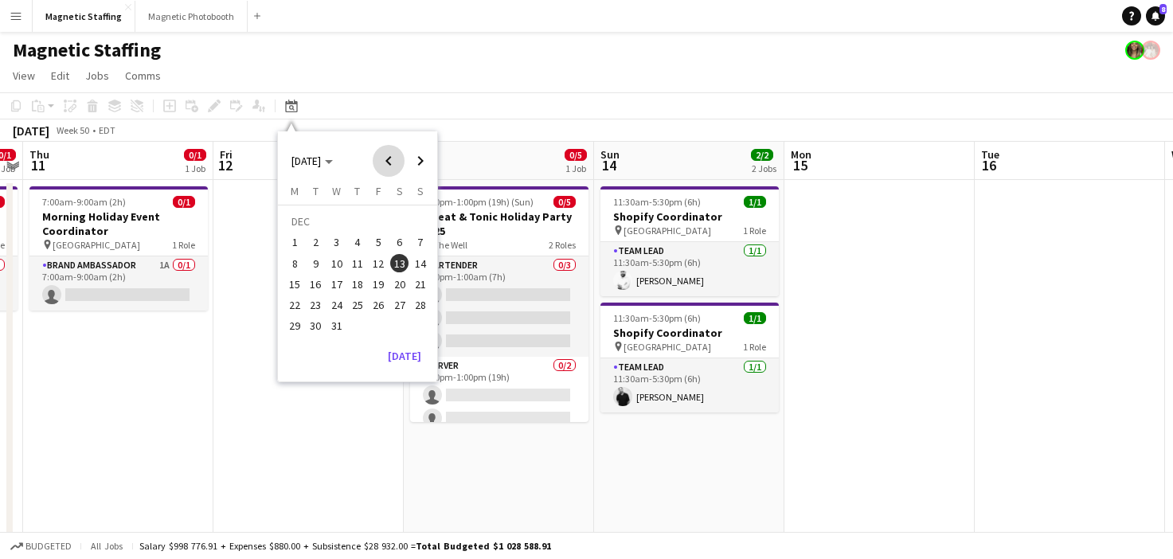
click at [384, 164] on span "Previous month" at bounding box center [389, 161] width 32 height 32
click at [419, 164] on span "Next month" at bounding box center [421, 161] width 32 height 32
click at [397, 243] on span "4" at bounding box center [399, 242] width 19 height 19
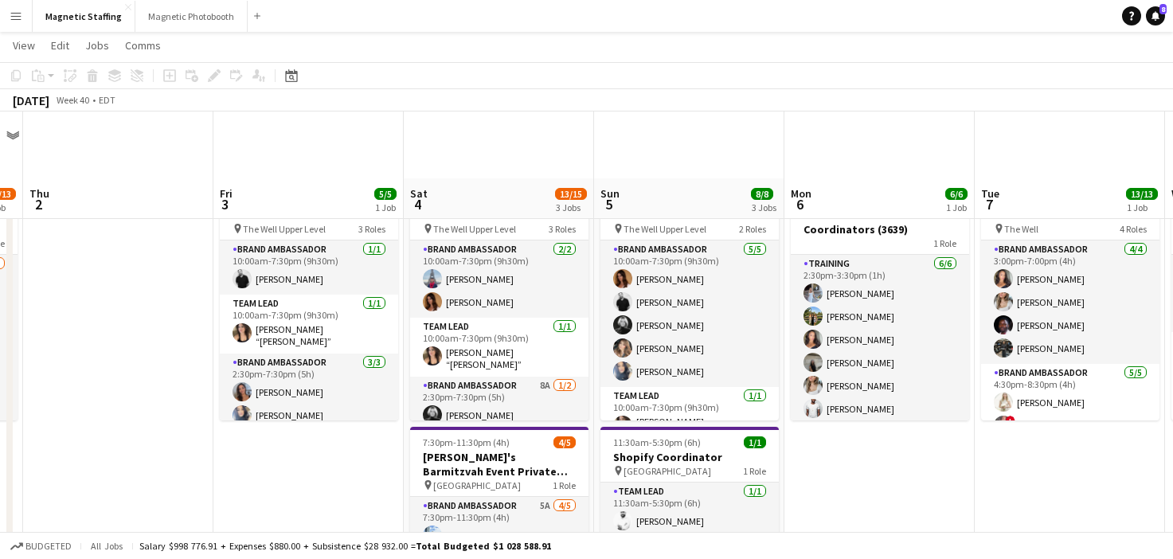
scroll to position [137, 0]
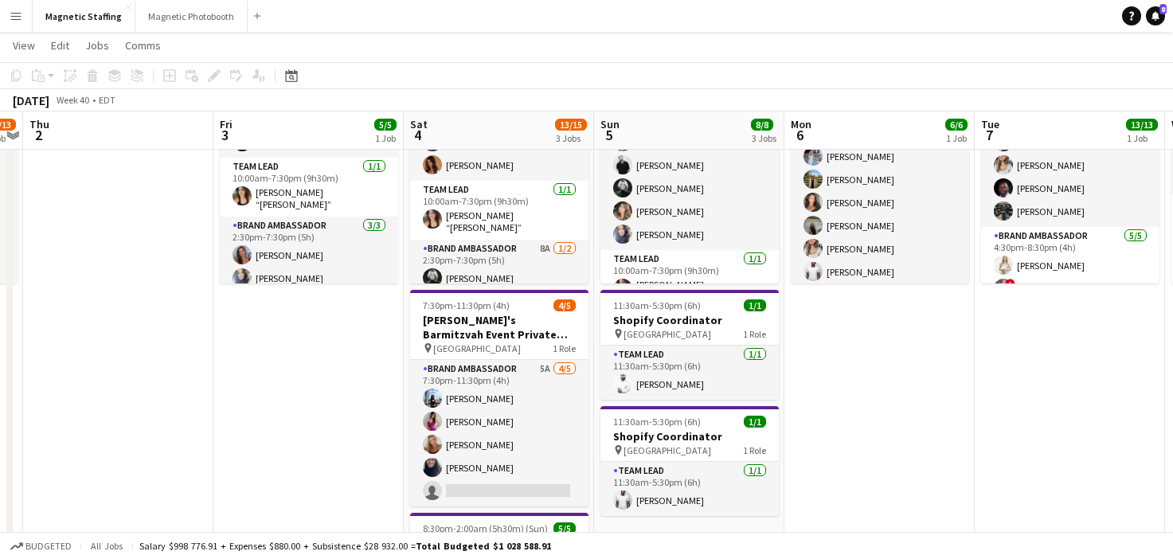
click at [425, 422] on app-user-avatar at bounding box center [432, 421] width 19 height 19
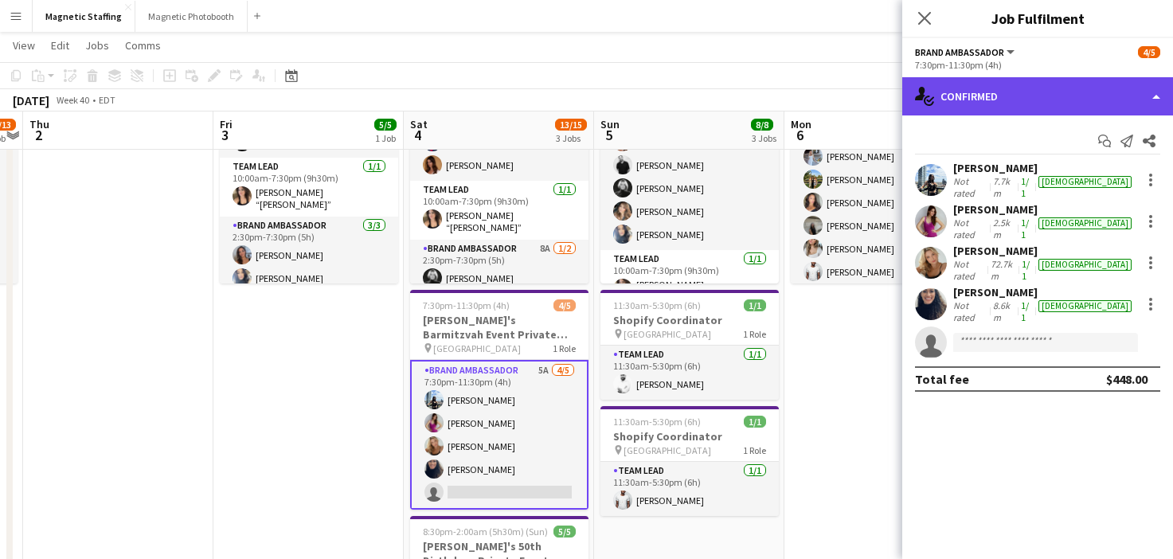
click at [1007, 100] on div "single-neutral-actions-check-2 Confirmed" at bounding box center [1037, 96] width 271 height 38
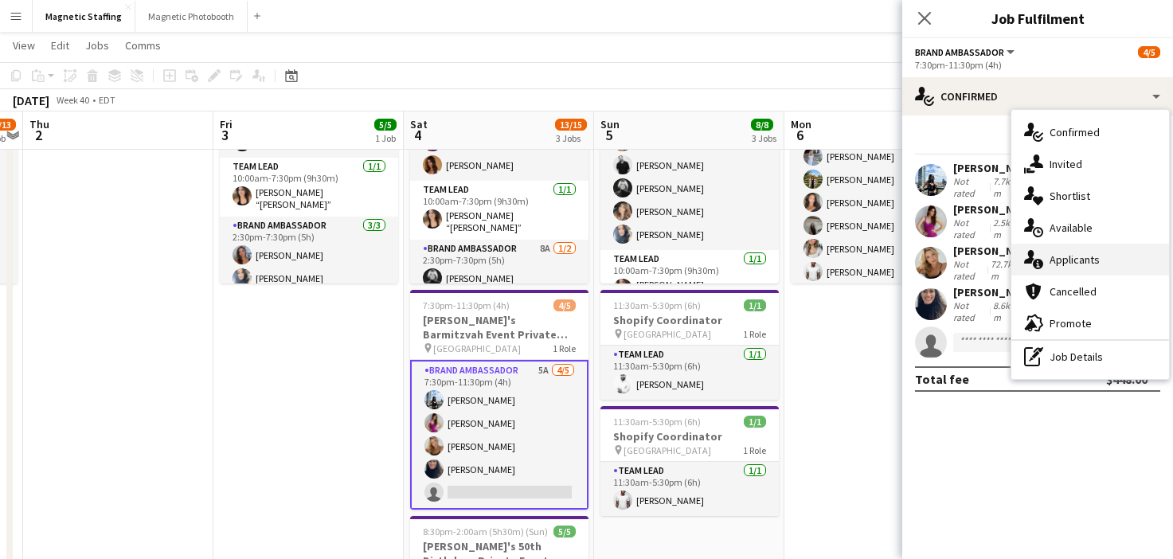
click at [1038, 256] on icon "single-neutral-actions-information" at bounding box center [1033, 259] width 19 height 19
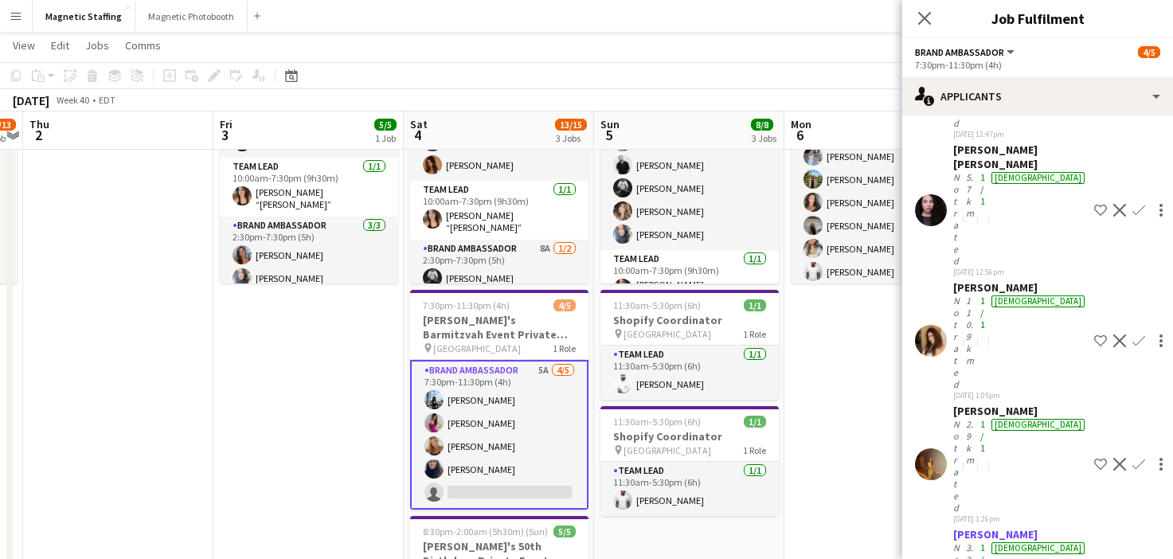
scroll to position [266, 0]
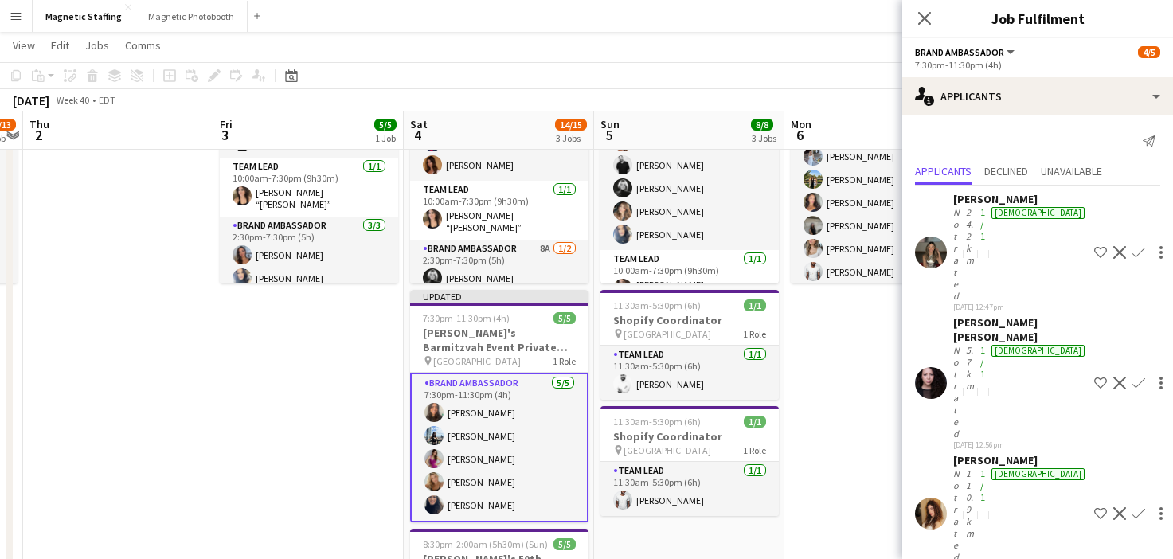
click at [851, 457] on app-date-cell "2:30pm-3:30pm (1h) 6/6 Sunlife Conference - Event Coordinators (3639) 1 Role Tr…" at bounding box center [880, 543] width 190 height 1004
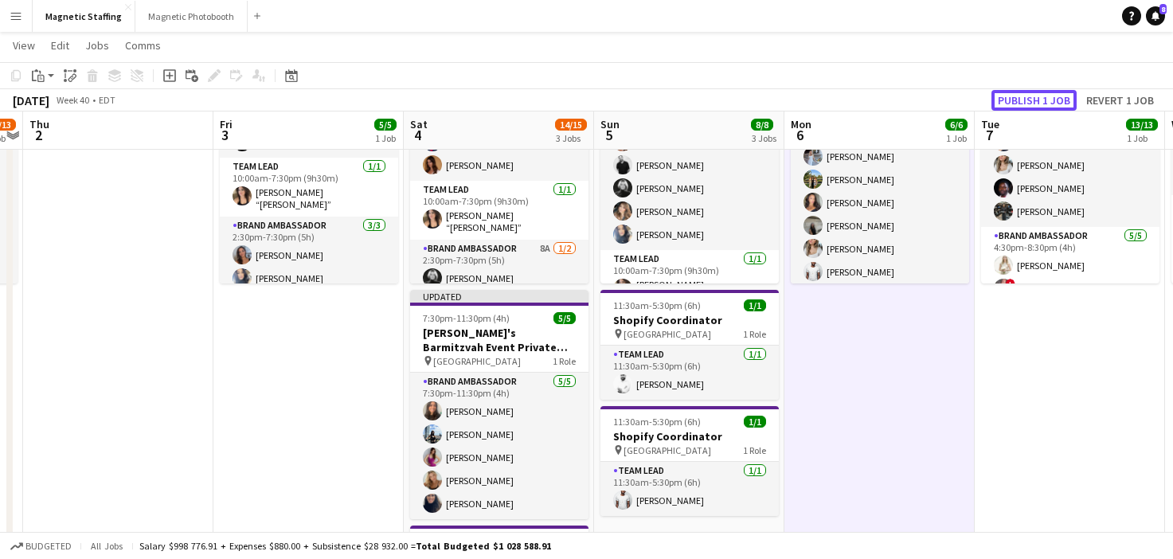
click at [1038, 102] on button "Publish 1 job" at bounding box center [1034, 100] width 85 height 21
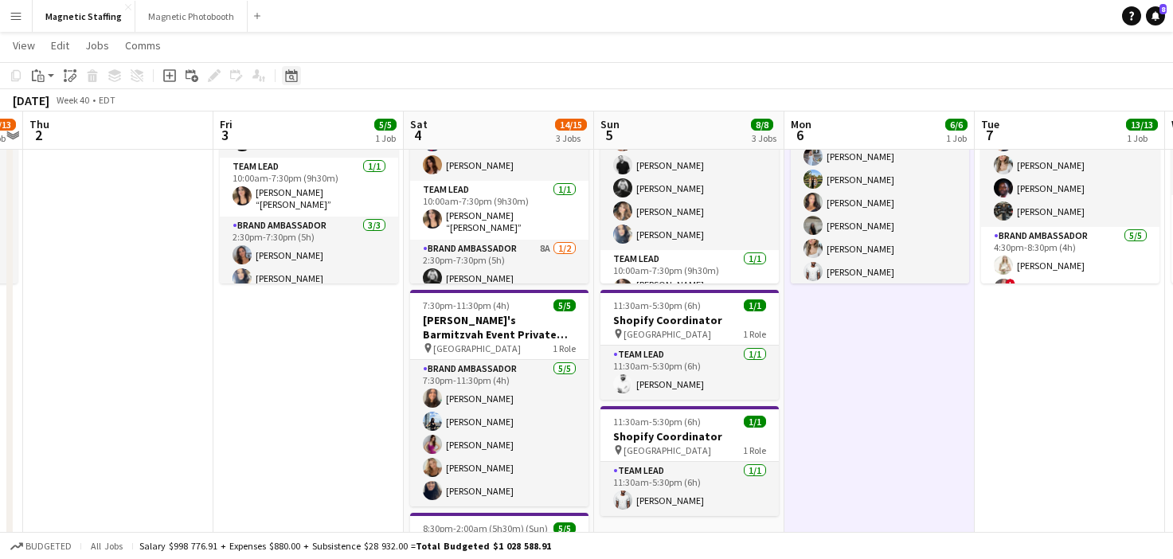
click at [293, 73] on icon at bounding box center [291, 75] width 12 height 13
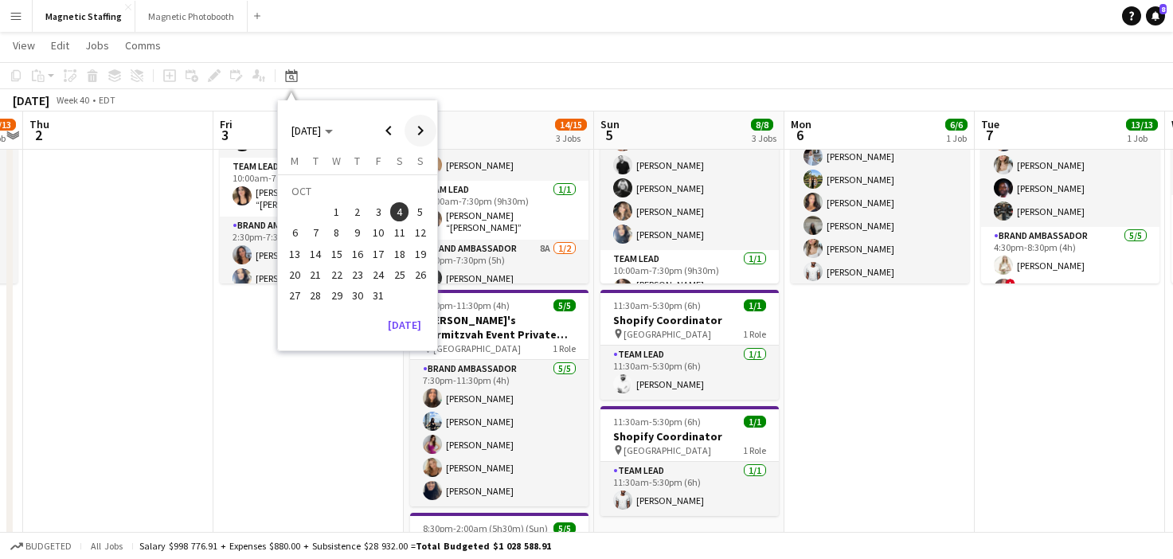
click at [407, 135] on span "Next month" at bounding box center [421, 131] width 32 height 32
click at [300, 232] on span "8" at bounding box center [294, 233] width 19 height 19
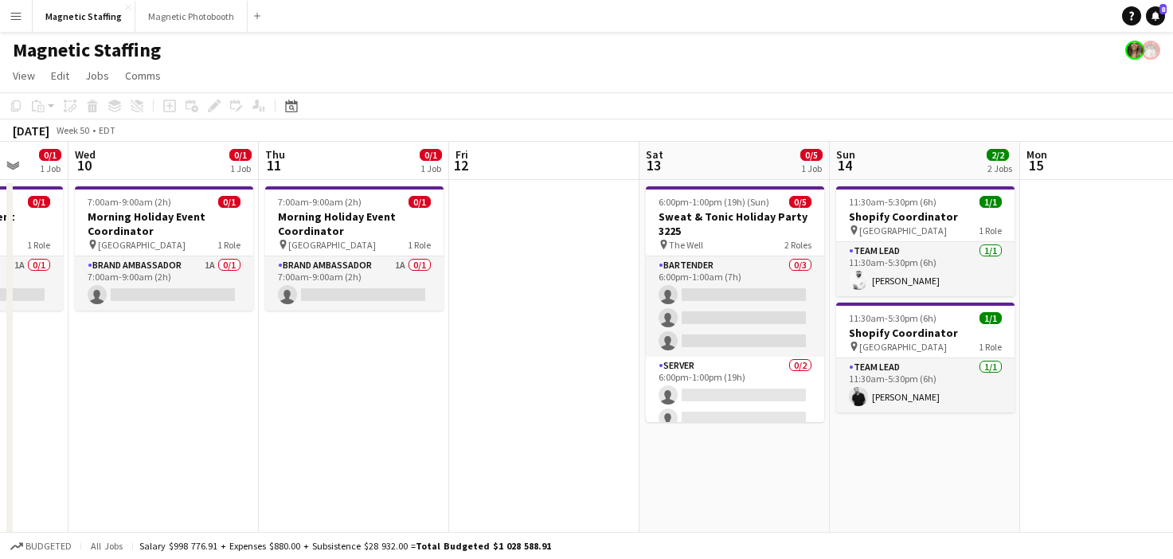
scroll to position [0, 747]
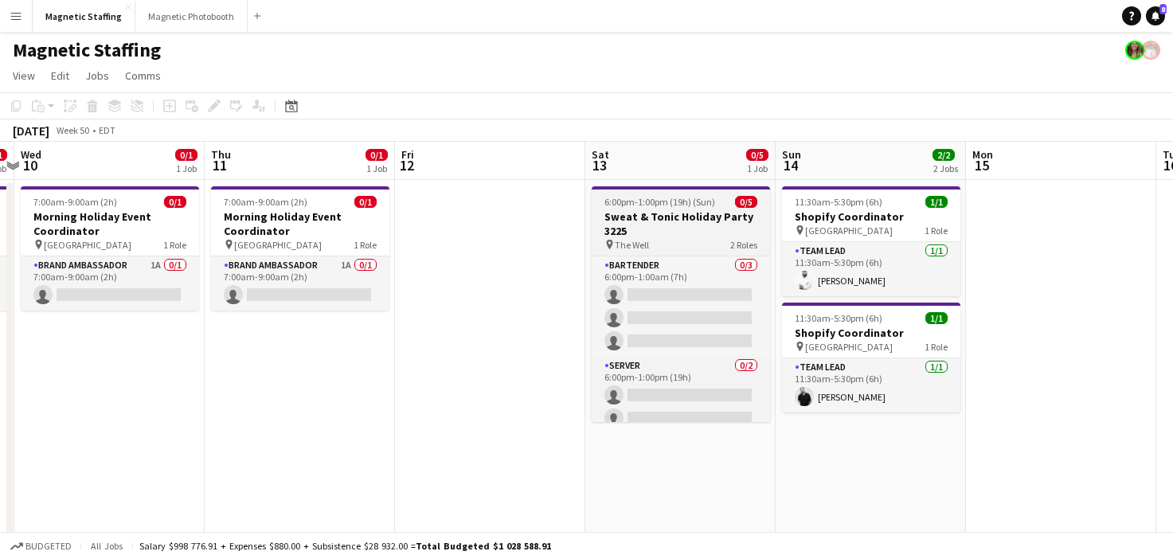
click at [663, 210] on h3 "Sweat & Tonic Holiday Party 3225" at bounding box center [681, 223] width 178 height 29
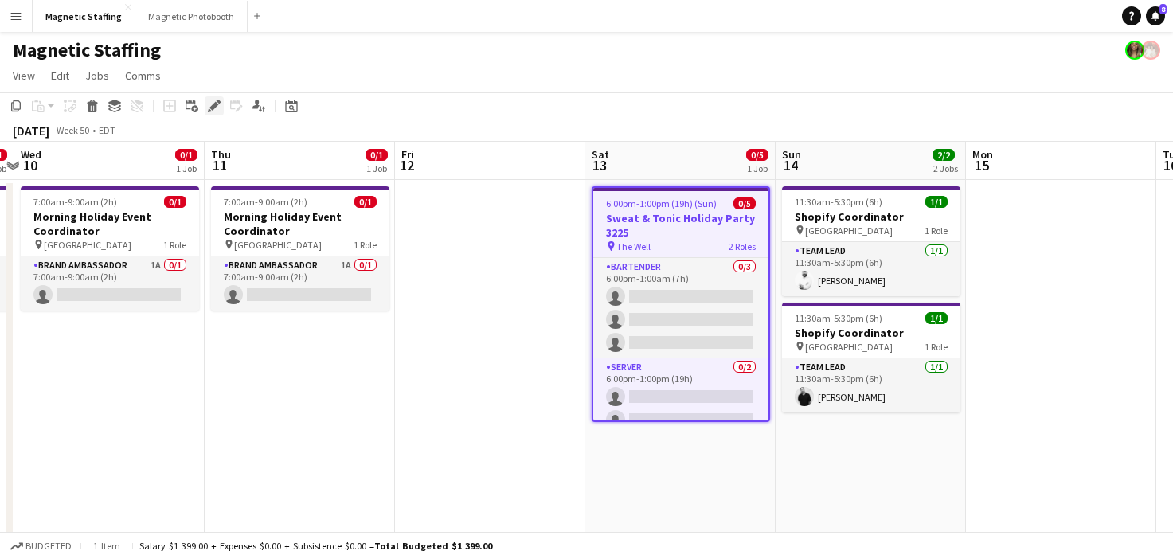
click at [215, 107] on icon at bounding box center [213, 106] width 9 height 9
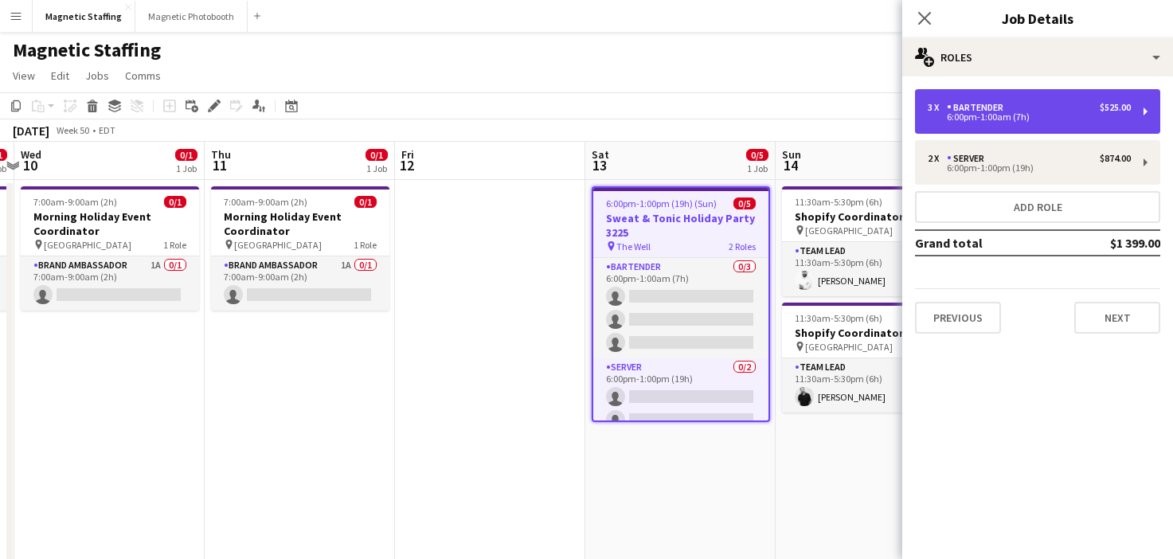
click at [1031, 109] on div "3 x Bartender $525.00" at bounding box center [1029, 107] width 203 height 11
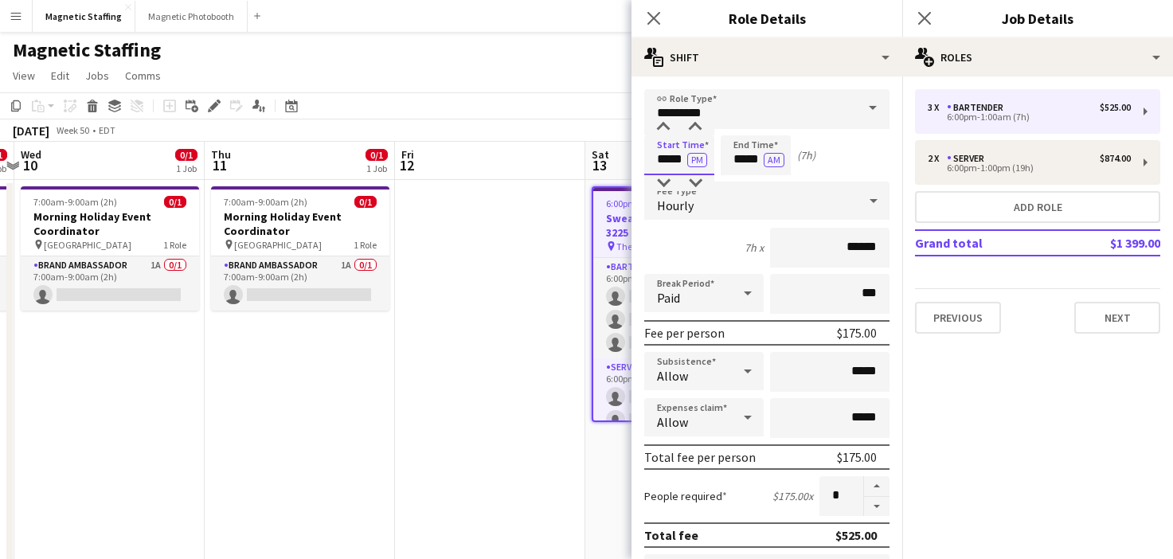
drag, startPoint x: 668, startPoint y: 162, endPoint x: 615, endPoint y: 162, distance: 53.4
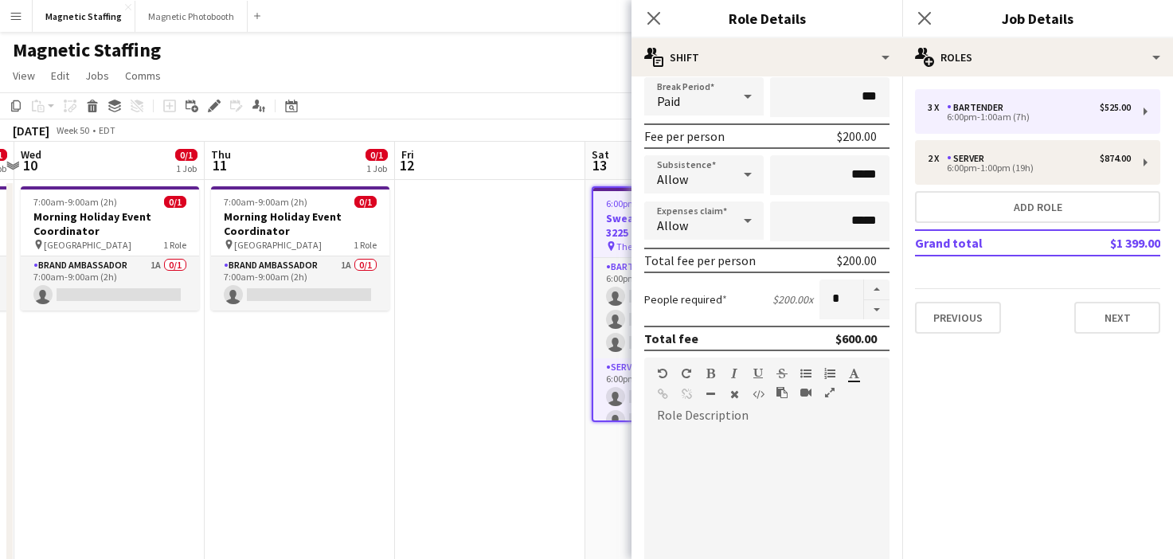
scroll to position [519, 0]
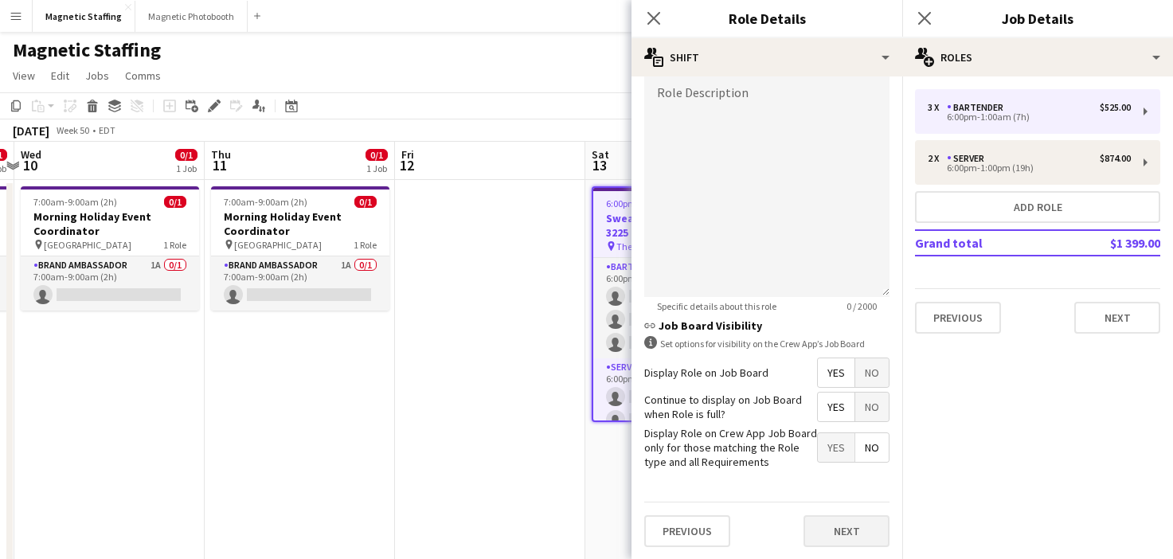
type input "*****"
click at [844, 530] on button "Next" at bounding box center [847, 531] width 86 height 32
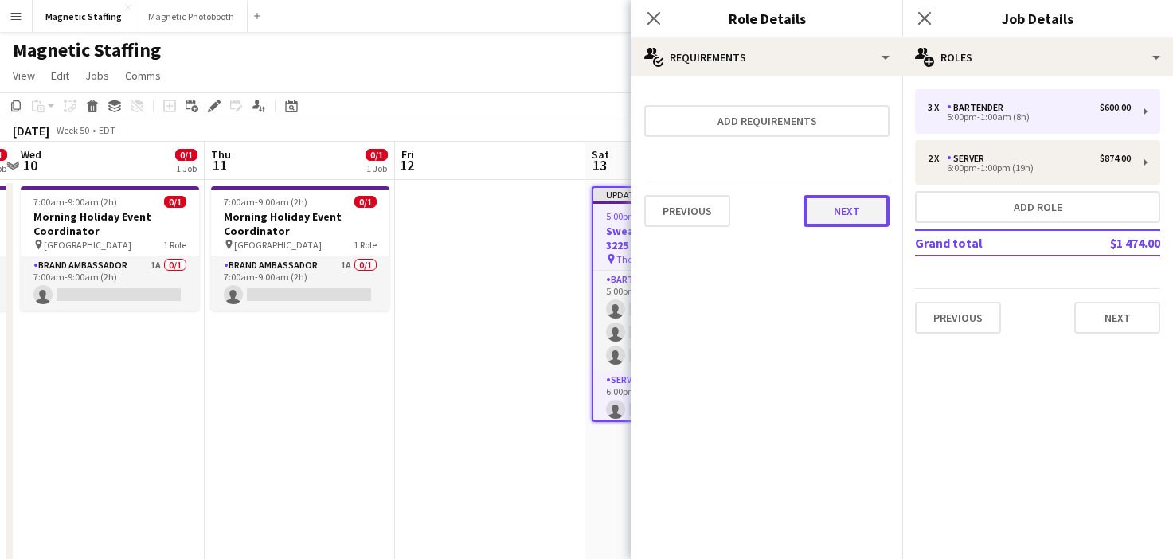
click at [851, 217] on button "Next" at bounding box center [847, 211] width 86 height 32
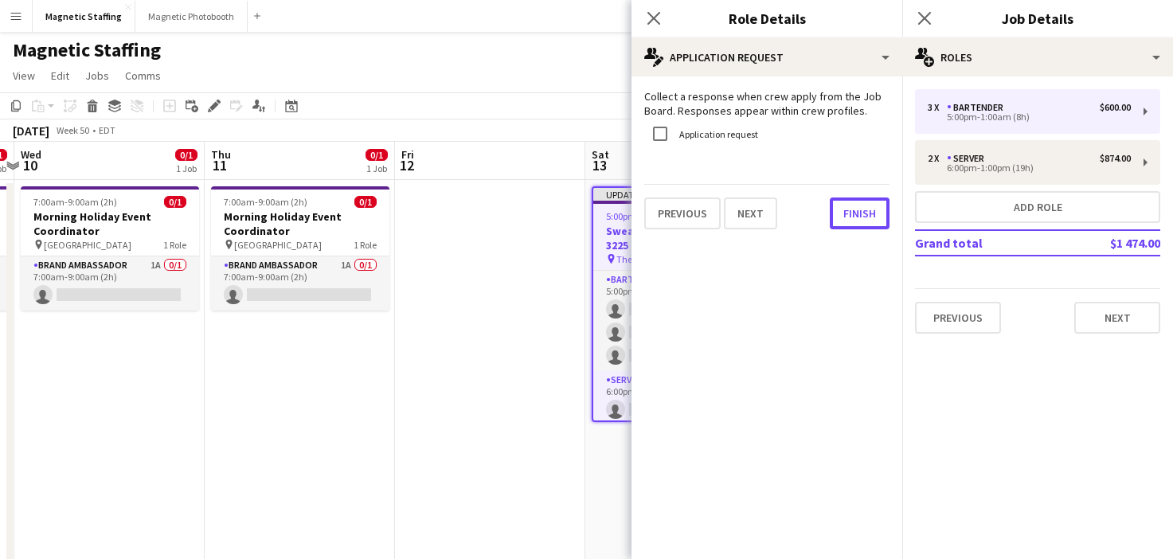
click at [851, 217] on button "Finish" at bounding box center [860, 214] width 60 height 32
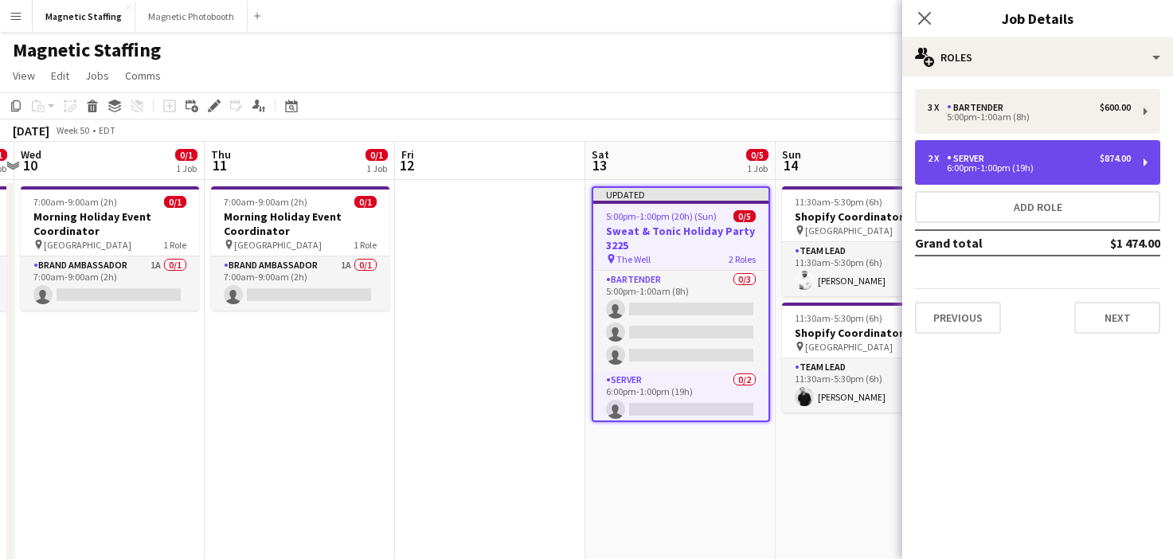
click at [954, 162] on div "Server" at bounding box center [969, 158] width 44 height 11
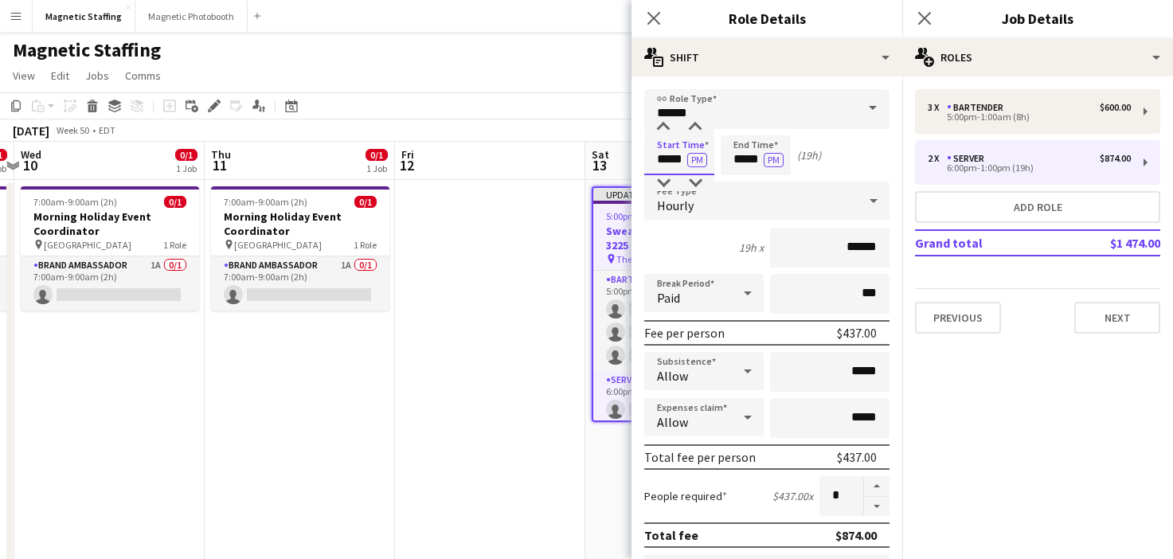
drag, startPoint x: 684, startPoint y: 160, endPoint x: 614, endPoint y: 157, distance: 70.2
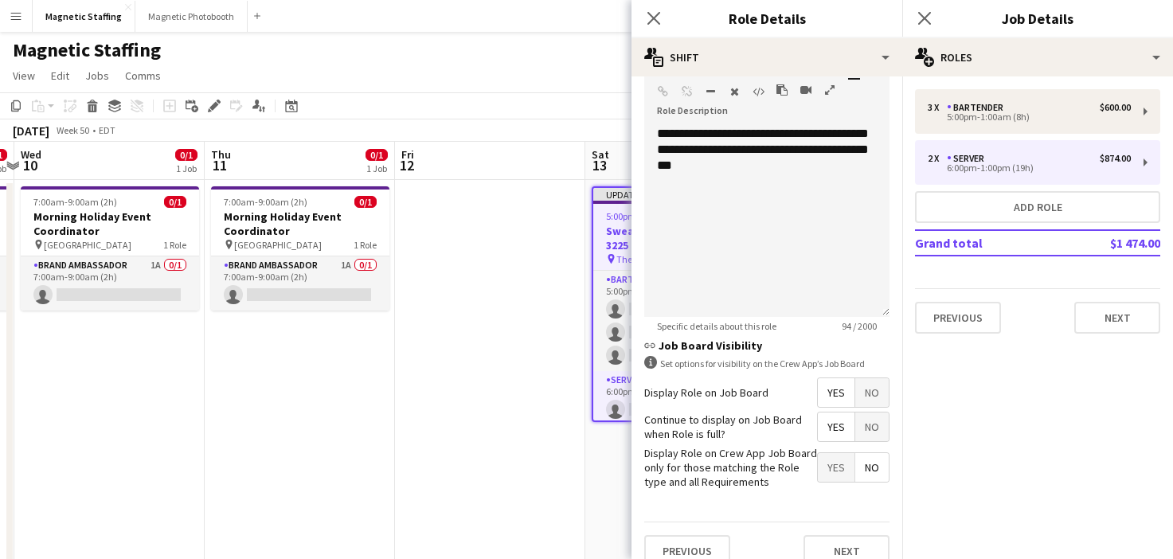
scroll to position [519, 0]
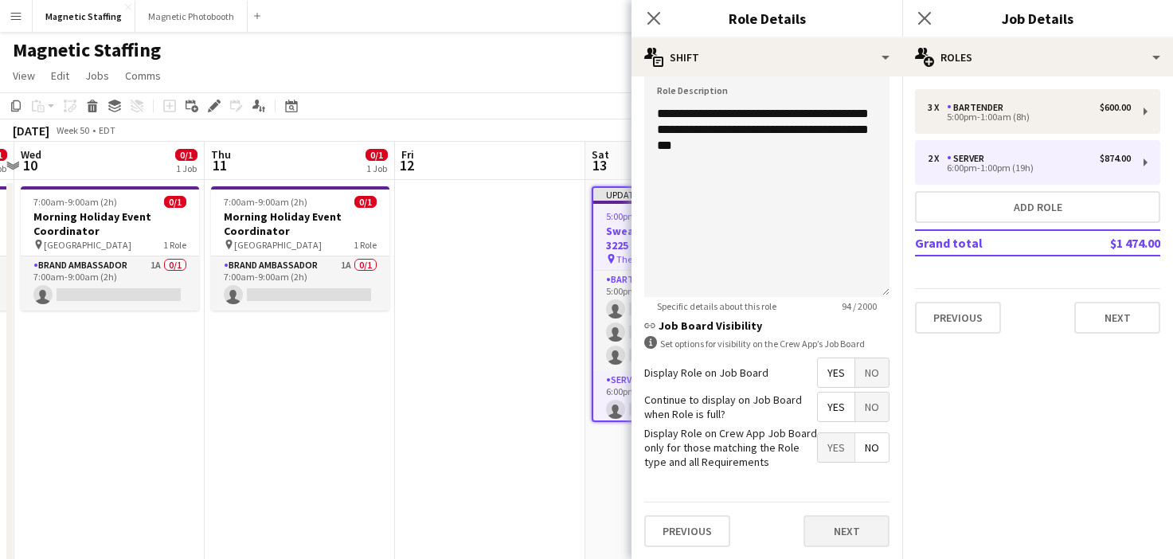
type input "*****"
click at [847, 530] on button "Next" at bounding box center [847, 531] width 86 height 32
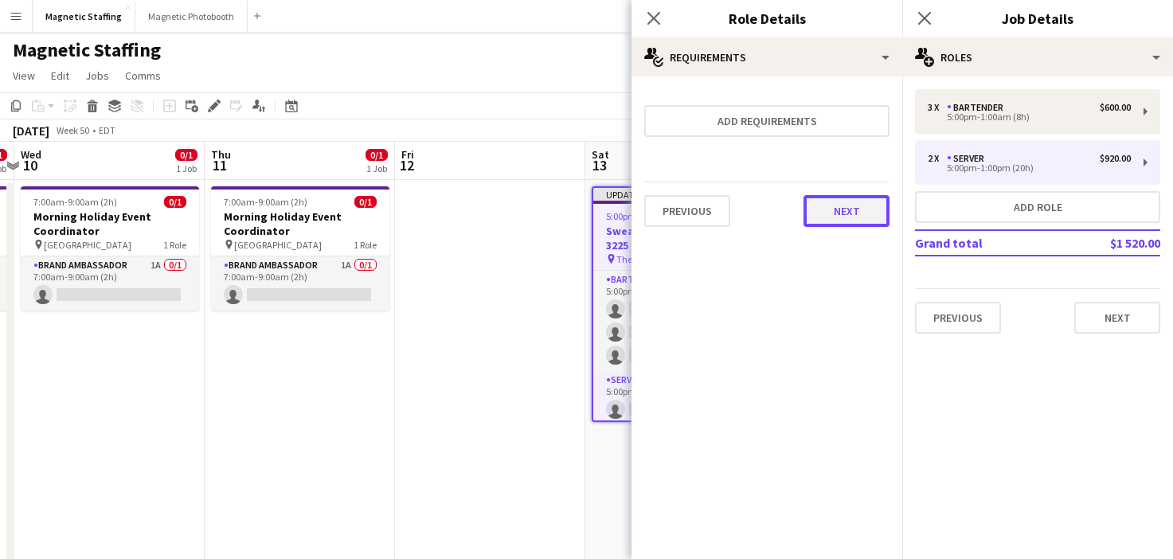
click at [857, 212] on button "Next" at bounding box center [847, 211] width 86 height 32
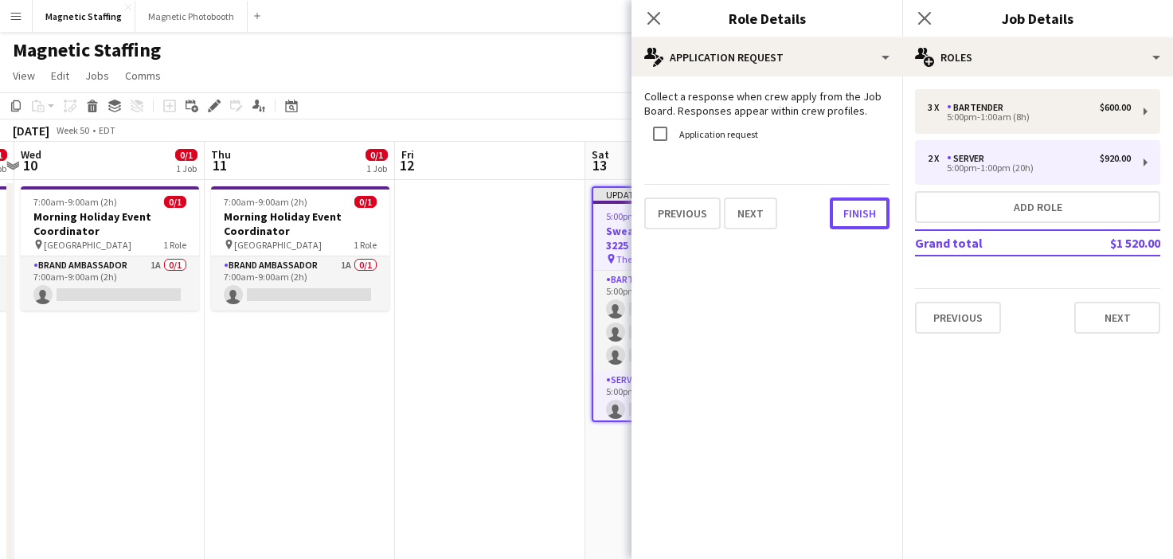
click at [857, 212] on button "Finish" at bounding box center [860, 214] width 60 height 32
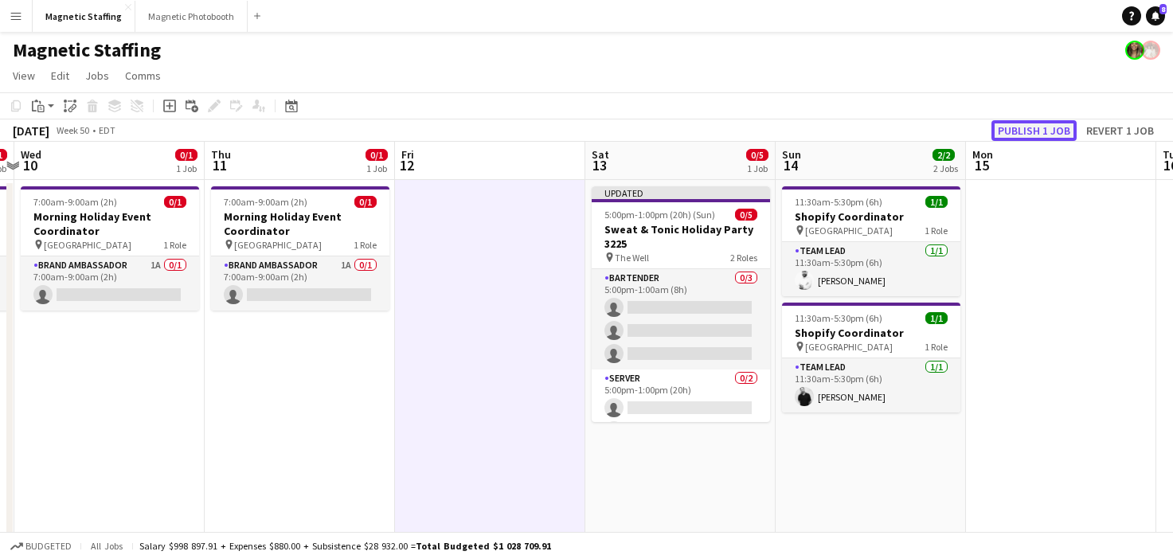
click at [1050, 126] on button "Publish 1 job" at bounding box center [1034, 130] width 85 height 21
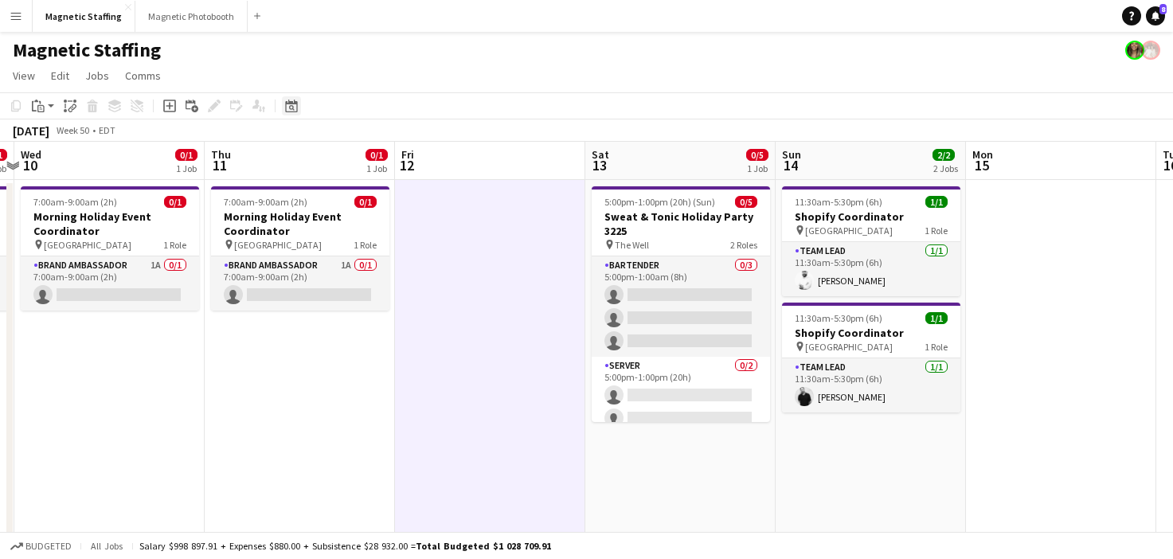
click at [293, 108] on icon at bounding box center [292, 108] width 6 height 6
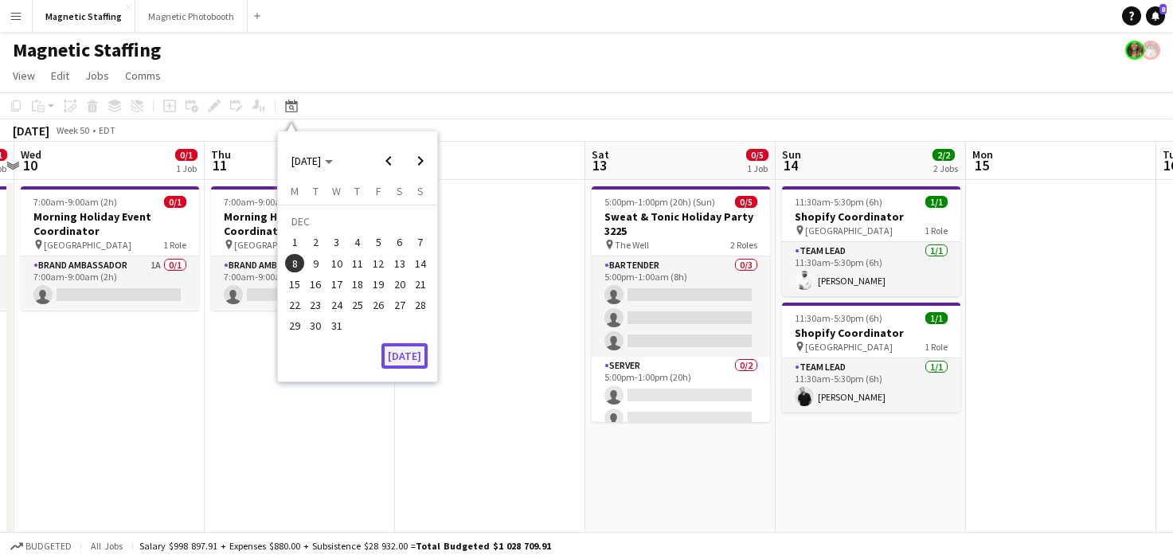
click at [405, 349] on button "[DATE]" at bounding box center [405, 355] width 46 height 25
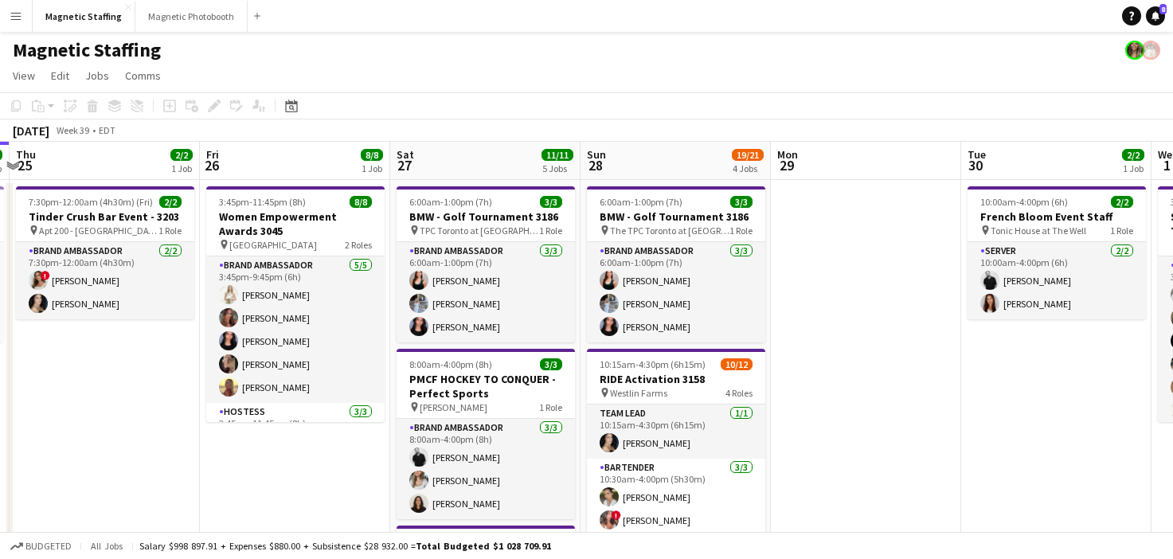
scroll to position [0, 554]
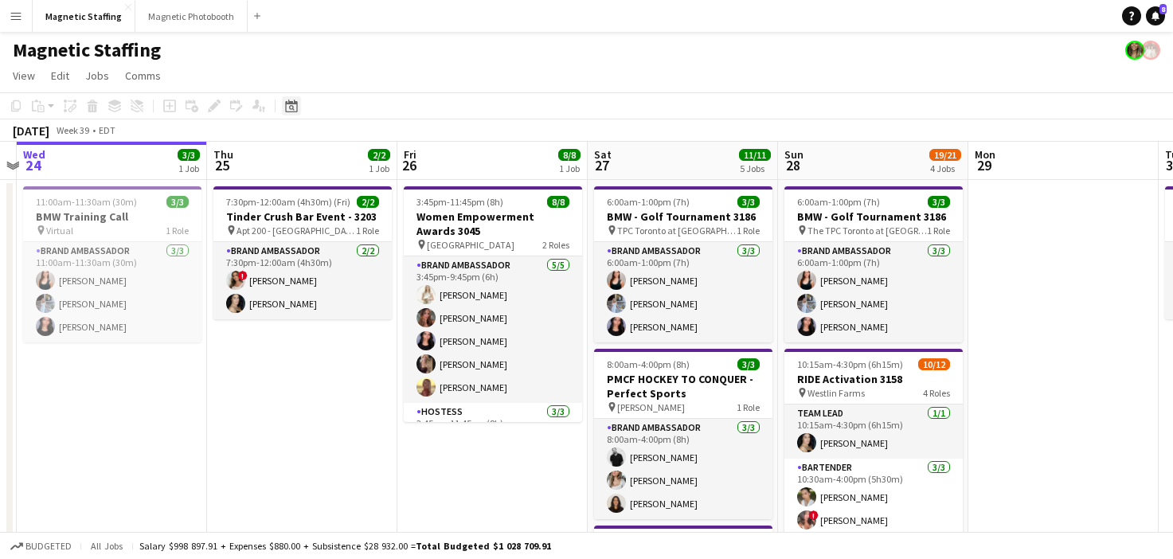
click at [284, 113] on div "Date picker" at bounding box center [291, 105] width 19 height 19
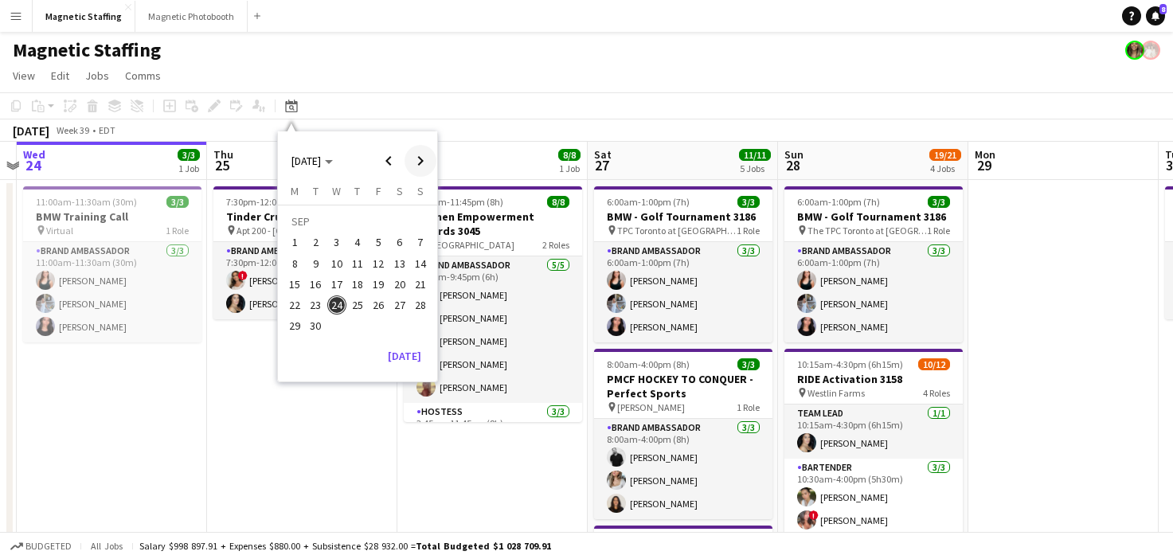
click at [417, 166] on span "Next month" at bounding box center [421, 161] width 32 height 32
click at [337, 305] on span "22" at bounding box center [336, 305] width 19 height 19
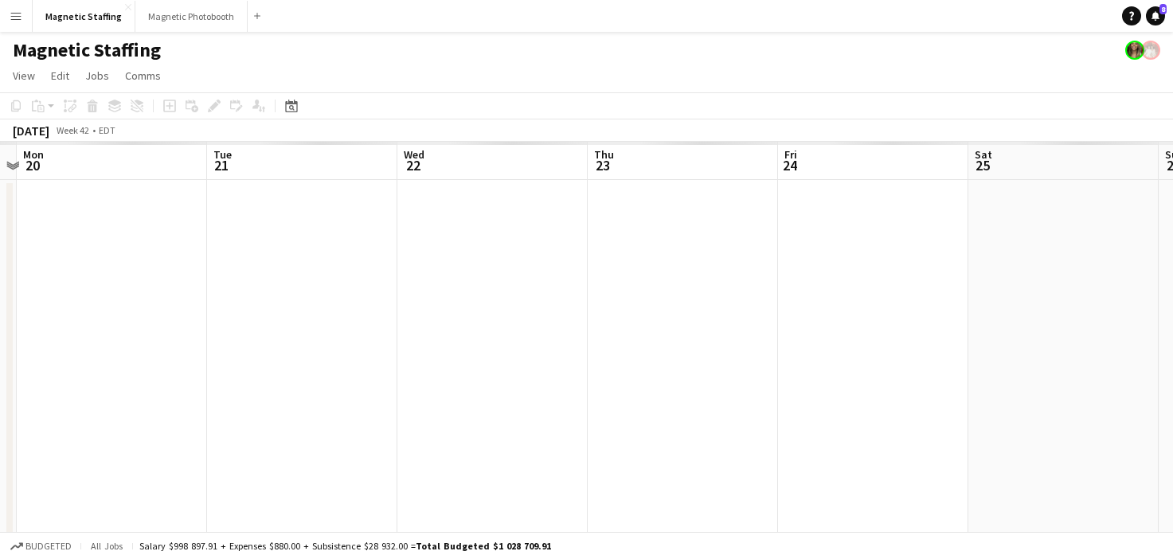
scroll to position [0, 548]
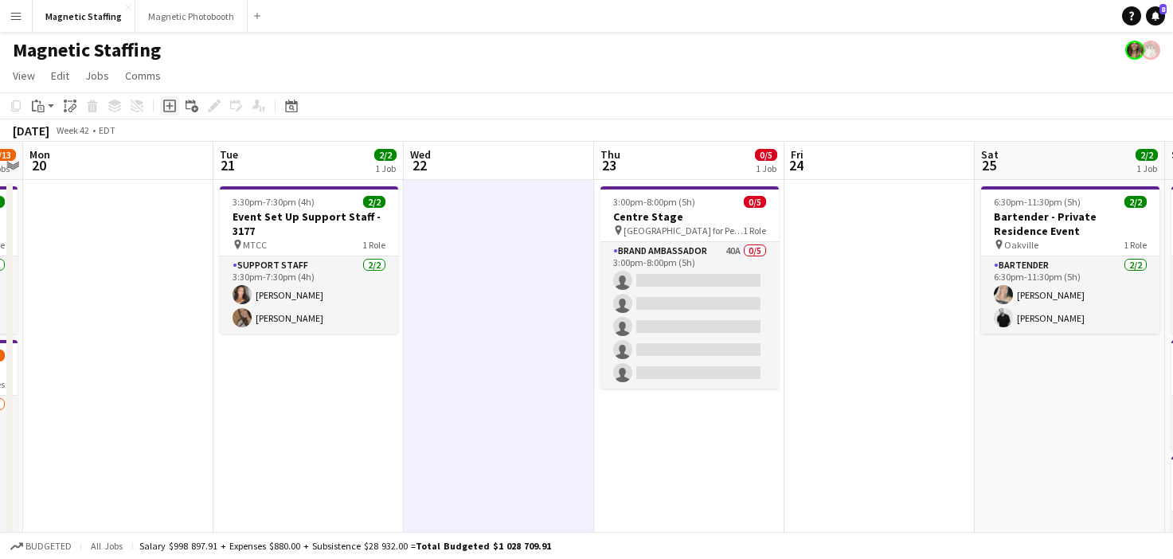
click at [168, 112] on icon "Add job" at bounding box center [169, 106] width 13 height 13
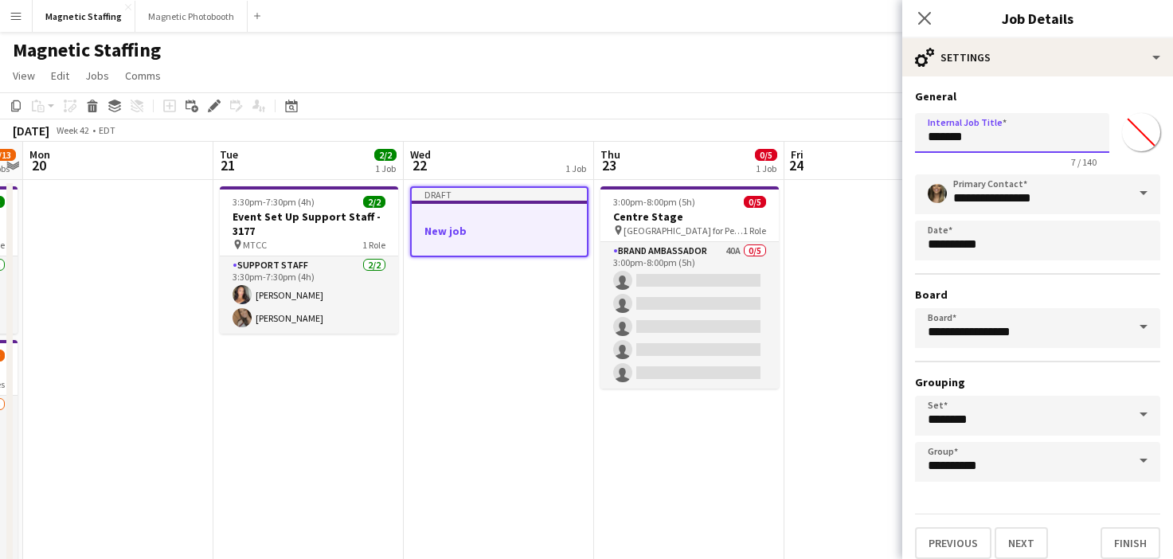
drag, startPoint x: 987, startPoint y: 138, endPoint x: 717, endPoint y: 138, distance: 270.0
type input "**********"
click at [1022, 534] on button "Next" at bounding box center [1021, 543] width 53 height 32
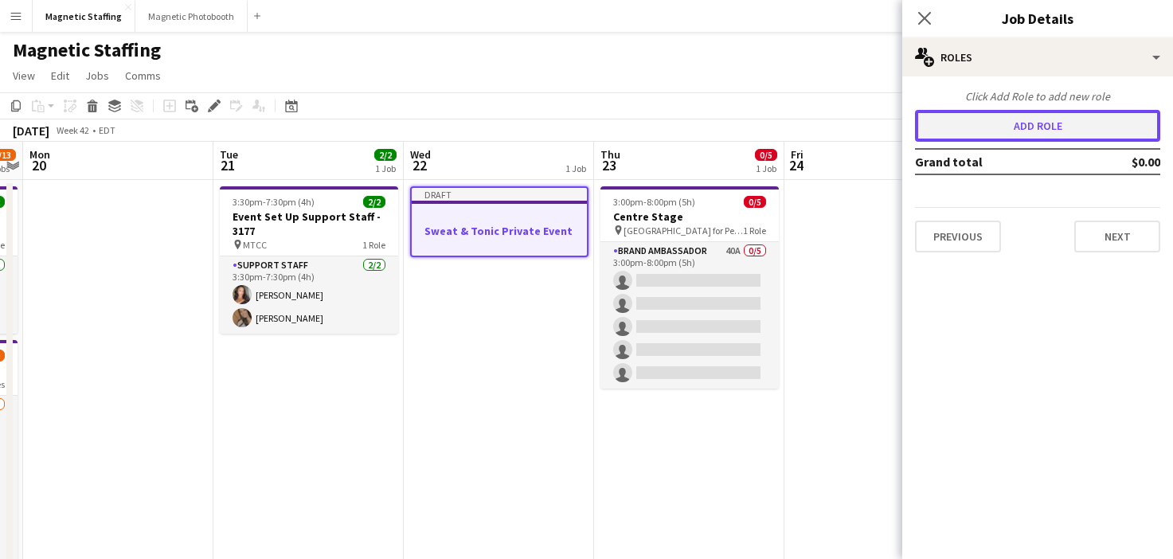
click at [1066, 122] on button "Add role" at bounding box center [1037, 126] width 245 height 32
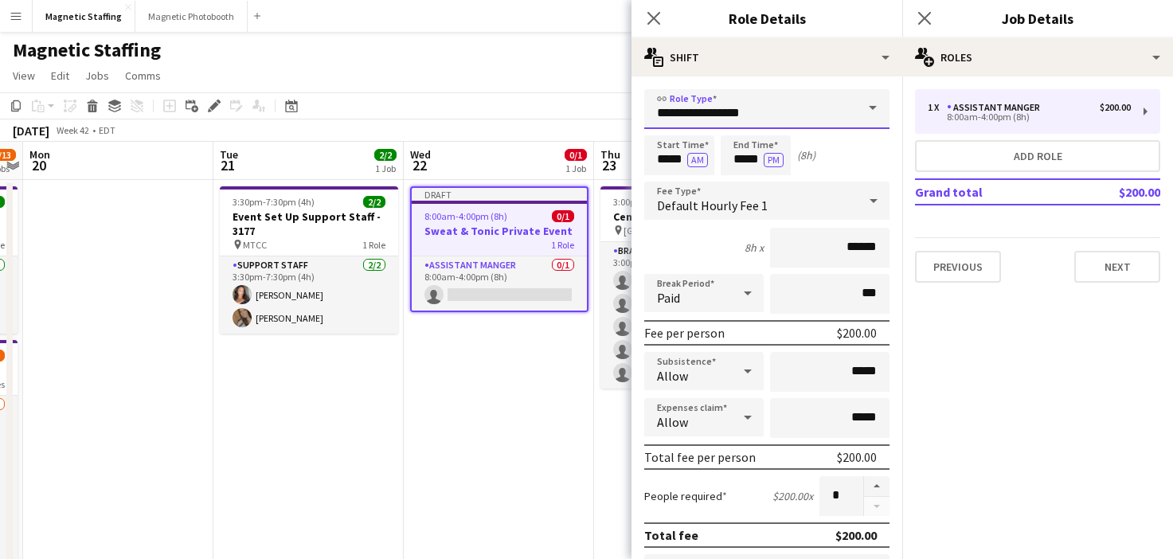
drag, startPoint x: 754, startPoint y: 115, endPoint x: 540, endPoint y: 80, distance: 216.3
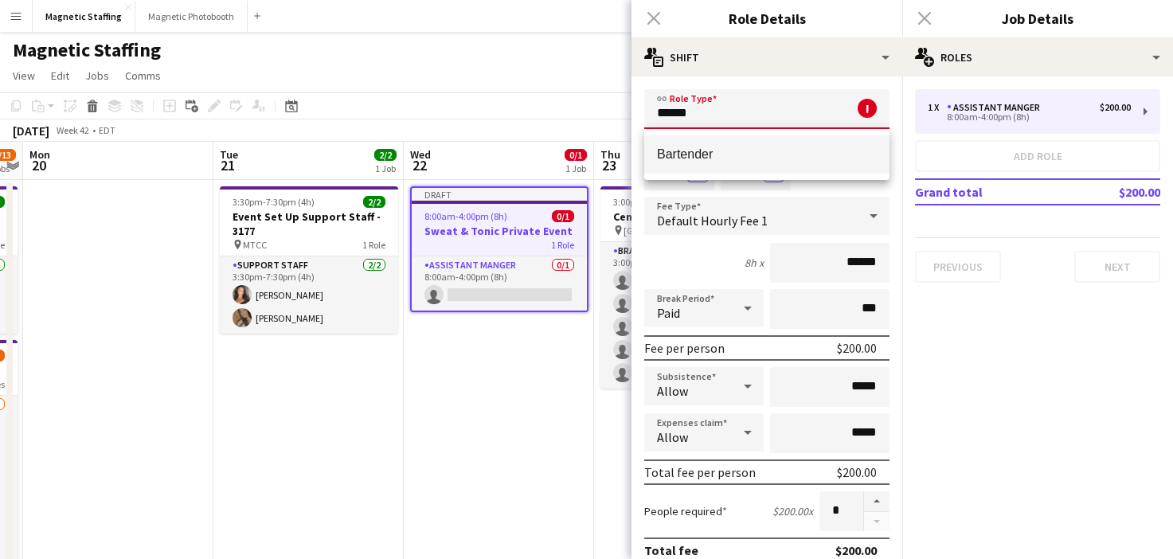
click at [663, 144] on mat-option "Bartender" at bounding box center [766, 154] width 245 height 38
type input "*********"
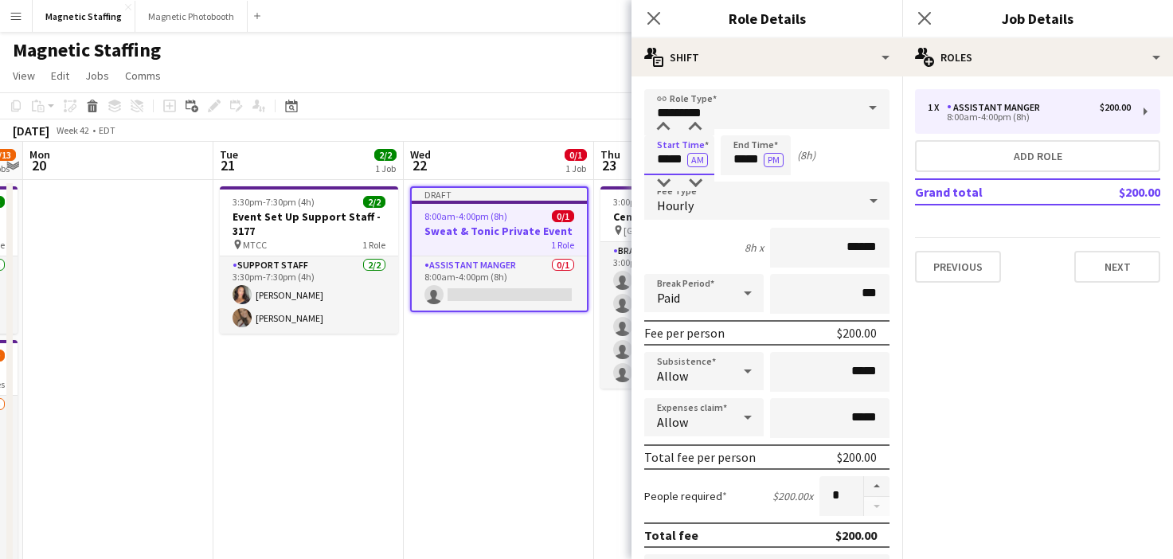
drag, startPoint x: 685, startPoint y: 159, endPoint x: 484, endPoint y: 151, distance: 200.9
type input "*****"
click at [694, 163] on button "AM" at bounding box center [697, 160] width 21 height 14
drag, startPoint x: 761, startPoint y: 162, endPoint x: 605, endPoint y: 145, distance: 157.0
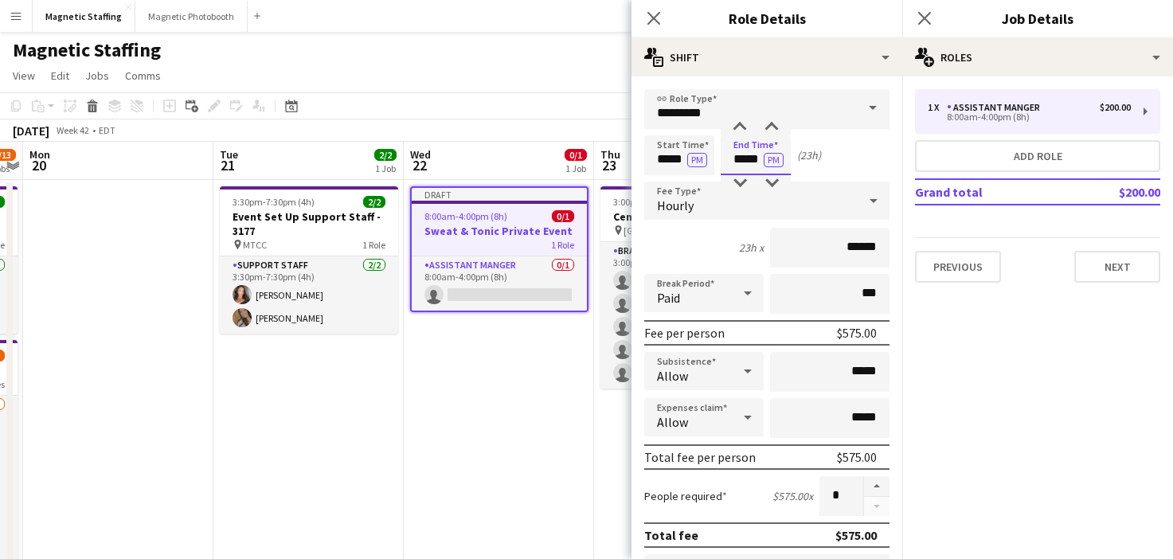
type input "*****"
click at [872, 487] on button "button" at bounding box center [876, 486] width 25 height 21
type input "*"
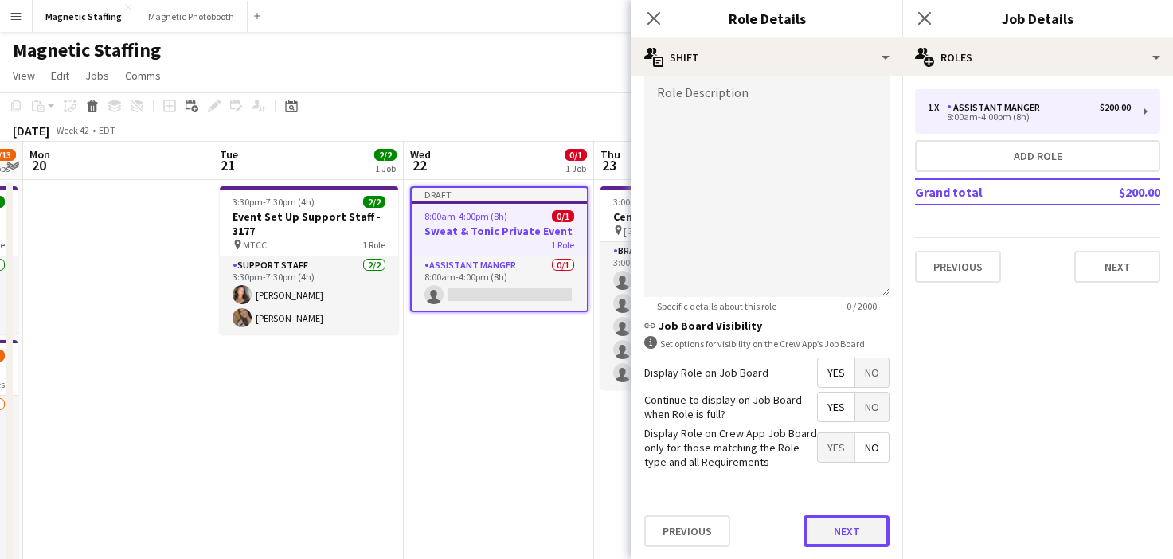
click at [833, 528] on button "Next" at bounding box center [847, 531] width 86 height 32
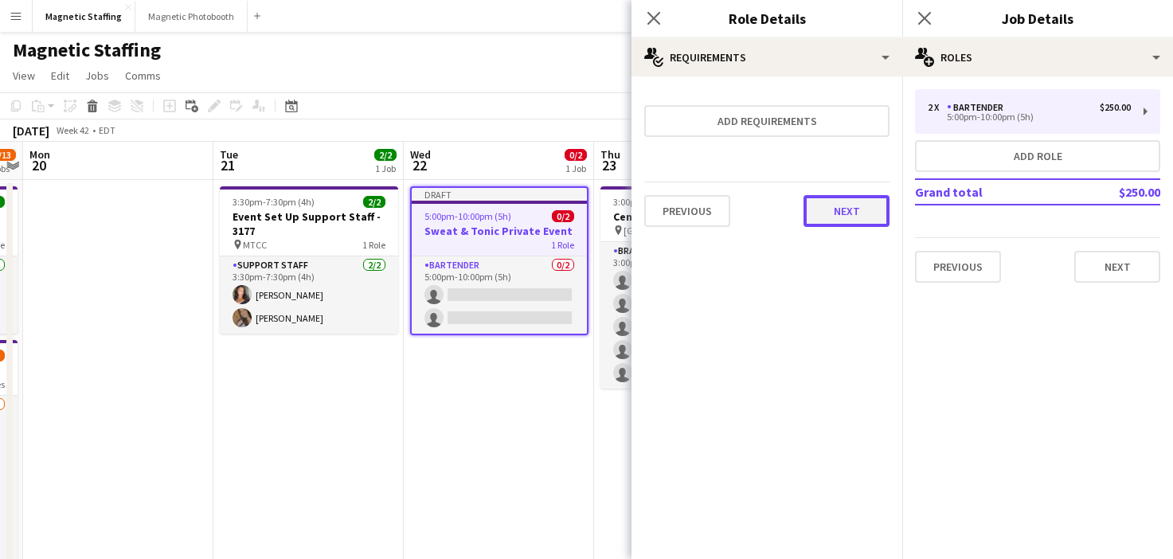
click at [849, 202] on button "Next" at bounding box center [847, 211] width 86 height 32
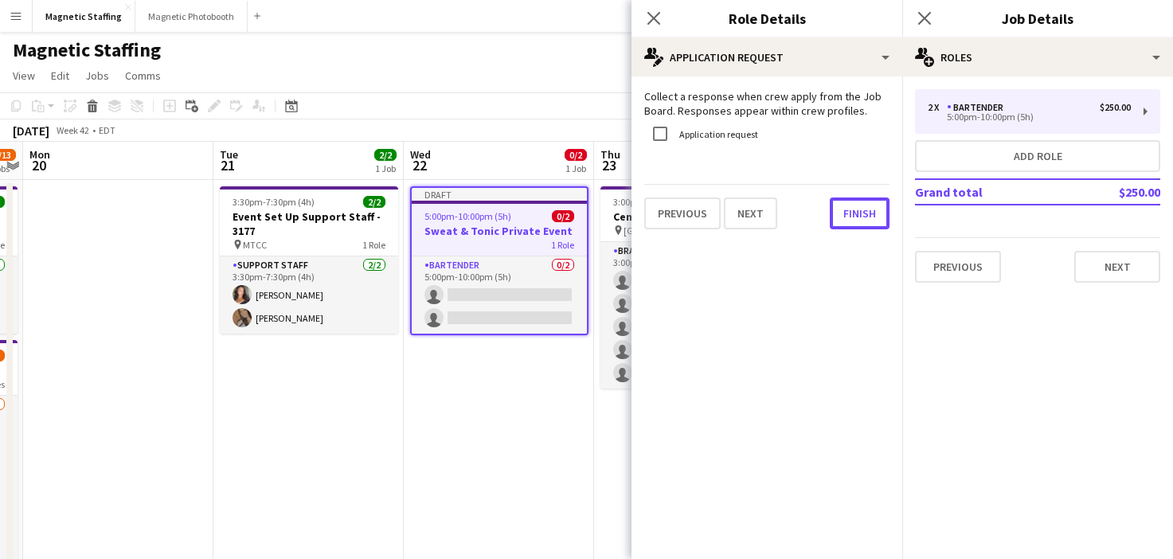
click at [849, 202] on button "Finish" at bounding box center [860, 214] width 60 height 32
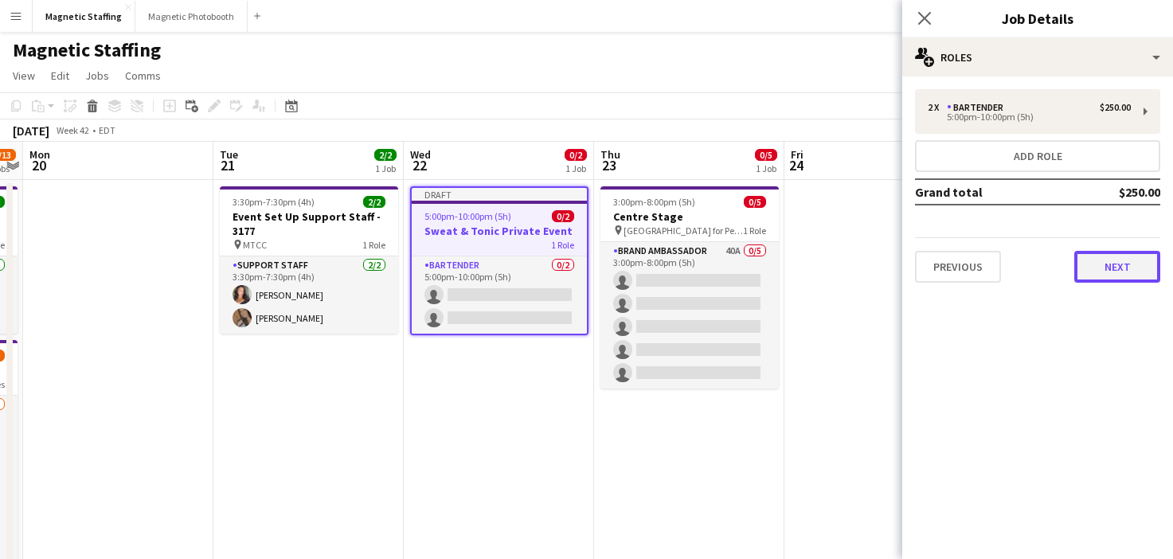
click at [1126, 275] on button "Next" at bounding box center [1118, 267] width 86 height 32
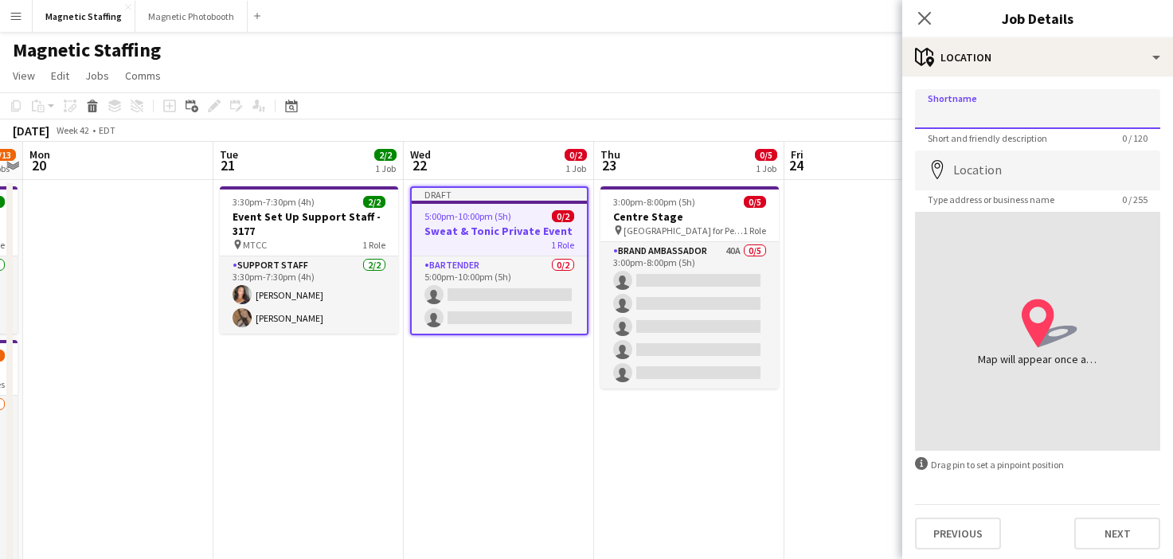
click at [1024, 98] on input "Shortname" at bounding box center [1037, 109] width 245 height 40
drag, startPoint x: 1010, startPoint y: 117, endPoint x: 833, endPoint y: 105, distance: 177.2
type input "********"
click at [969, 169] on input "Location" at bounding box center [1037, 171] width 245 height 40
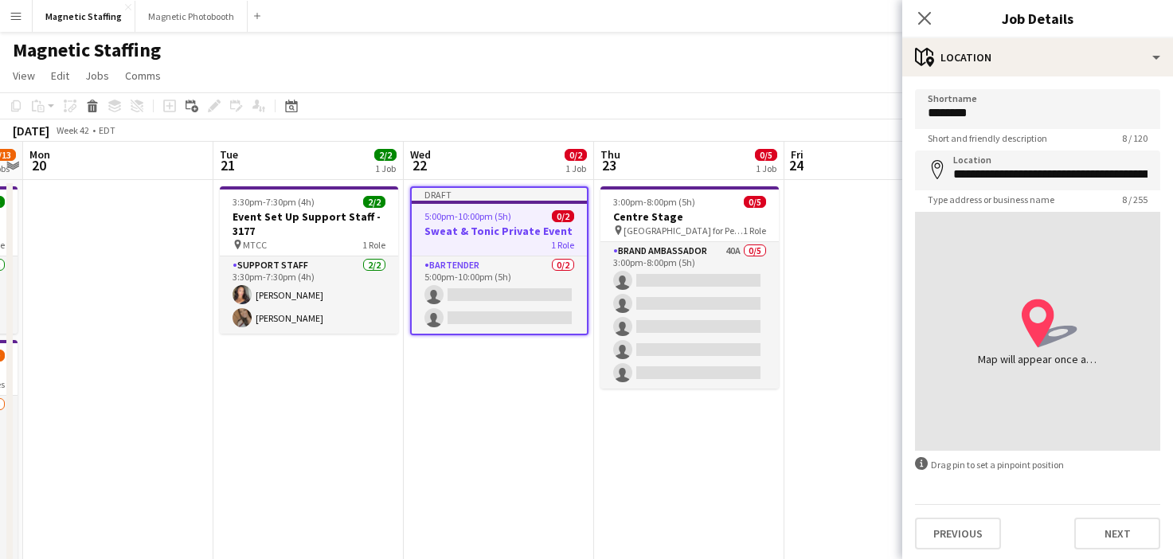
type input "**********"
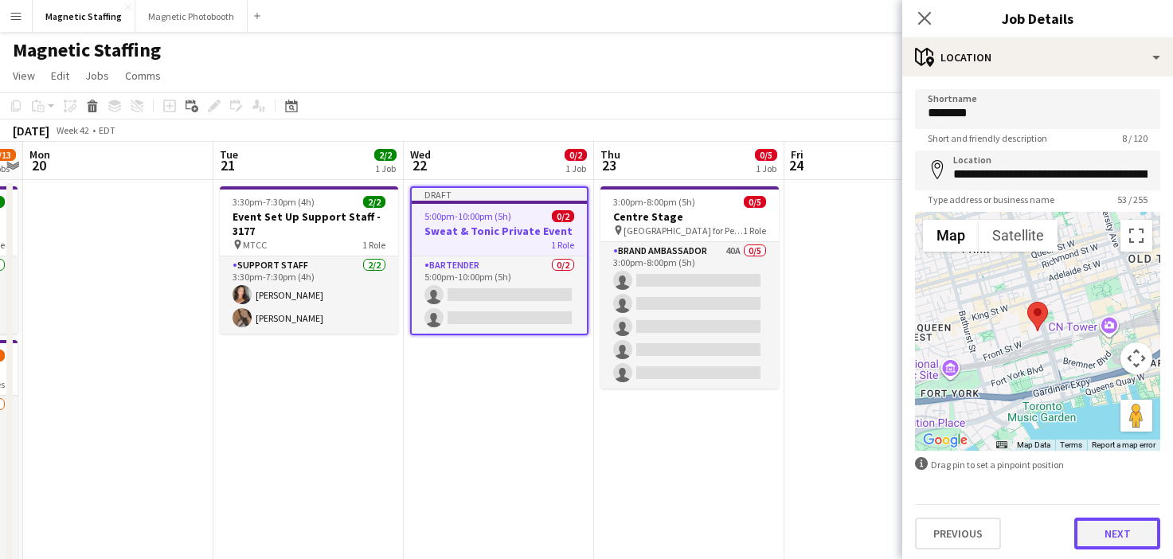
click at [1104, 537] on button "Next" at bounding box center [1118, 534] width 86 height 32
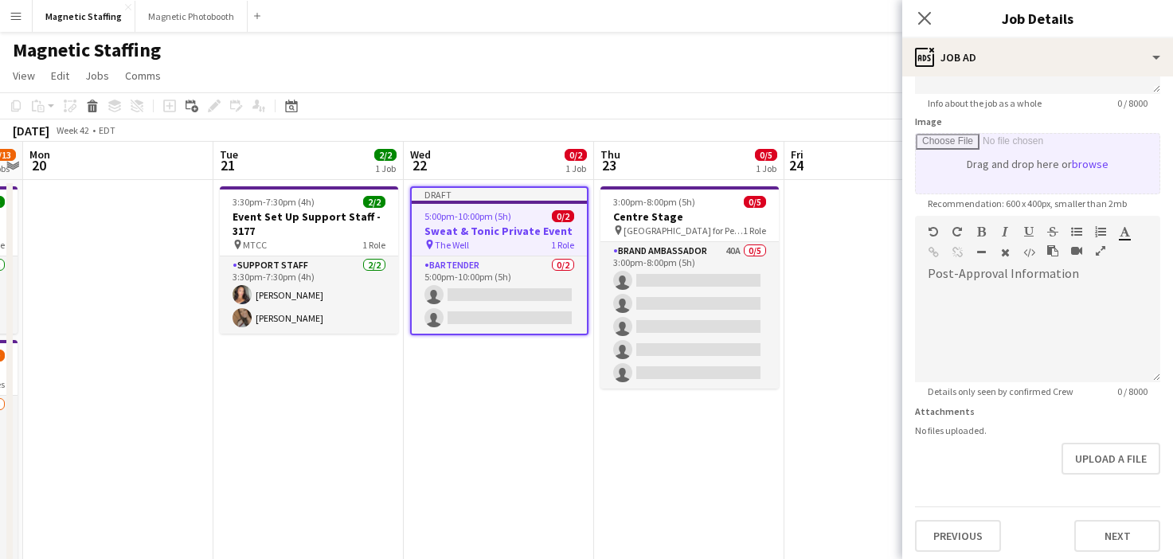
scroll to position [228, 0]
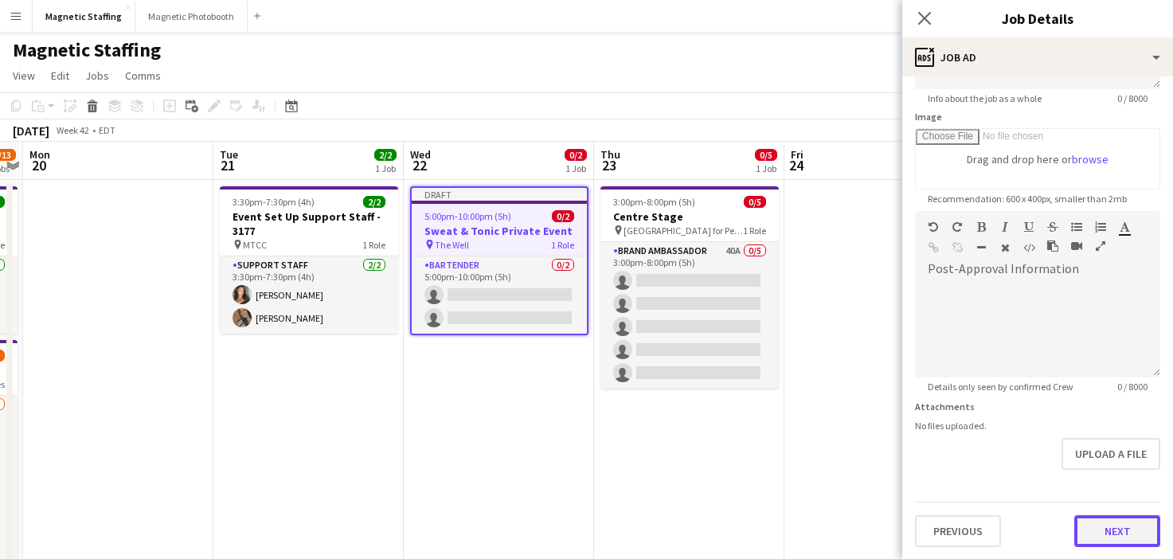
click at [1105, 531] on button "Next" at bounding box center [1118, 531] width 86 height 32
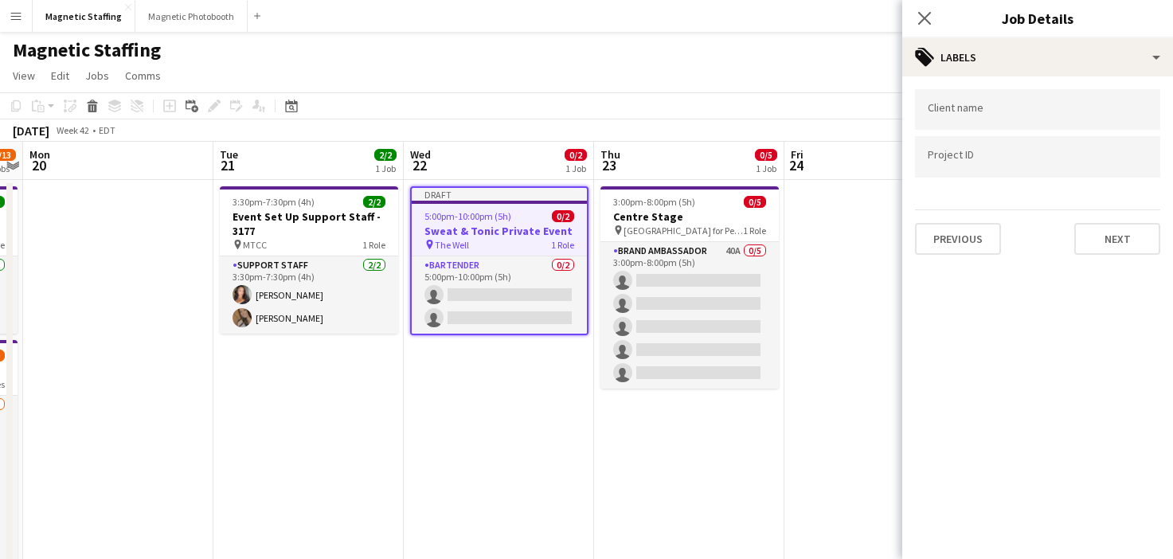
scroll to position [0, 0]
click at [1112, 234] on button "Next" at bounding box center [1118, 239] width 86 height 32
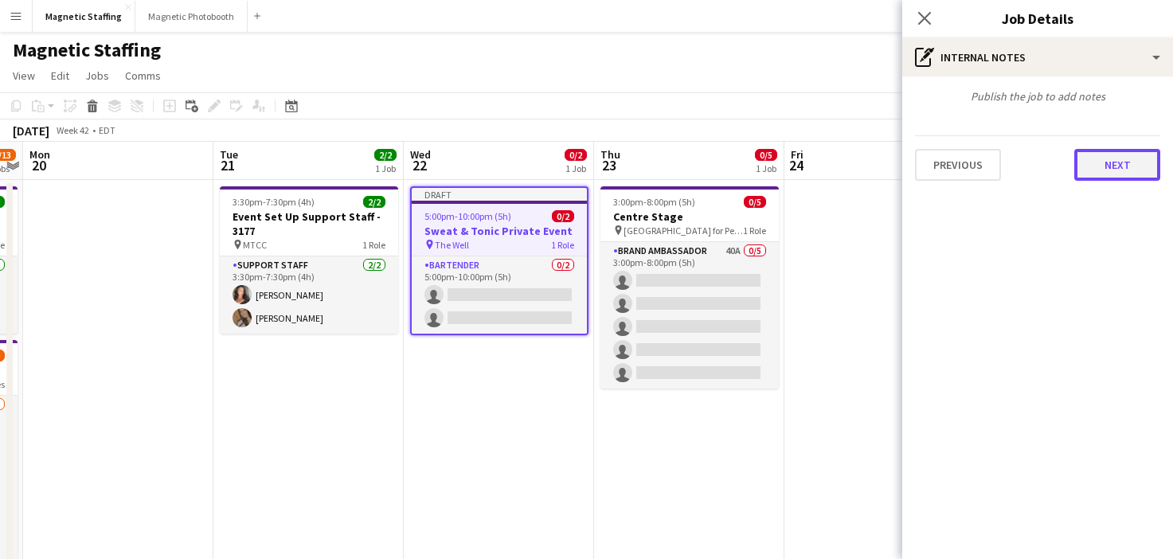
click at [1139, 173] on button "Next" at bounding box center [1118, 165] width 86 height 32
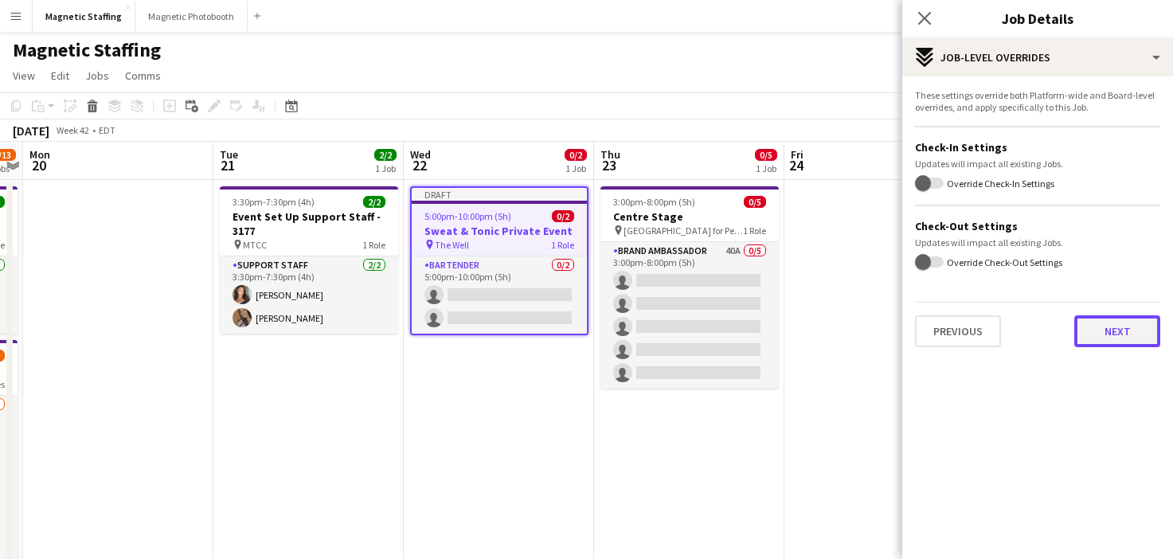
click at [1155, 342] on button "Next" at bounding box center [1118, 331] width 86 height 32
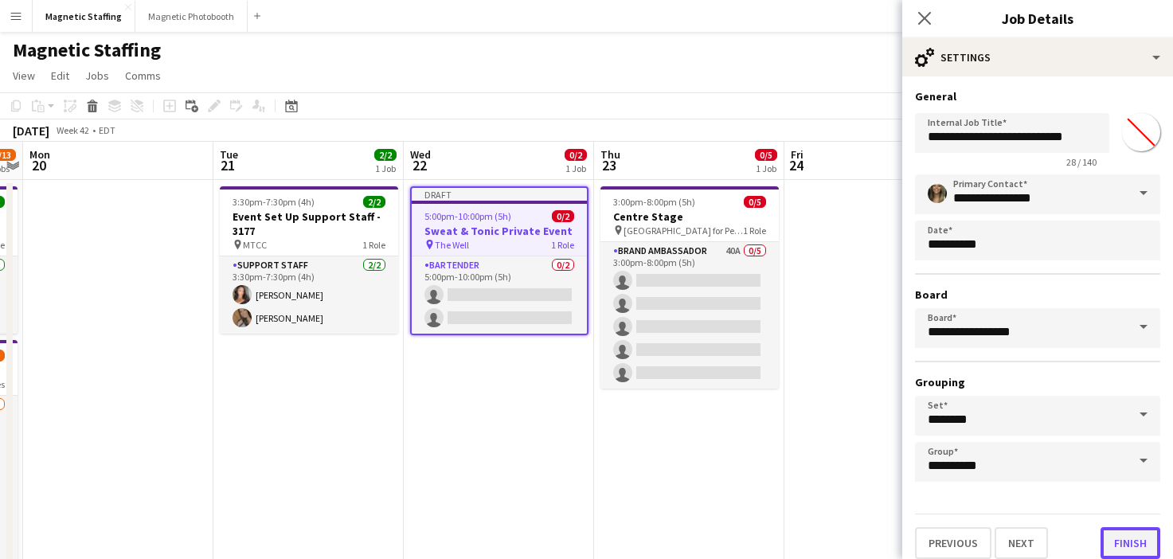
click at [1127, 549] on button "Finish" at bounding box center [1131, 543] width 60 height 32
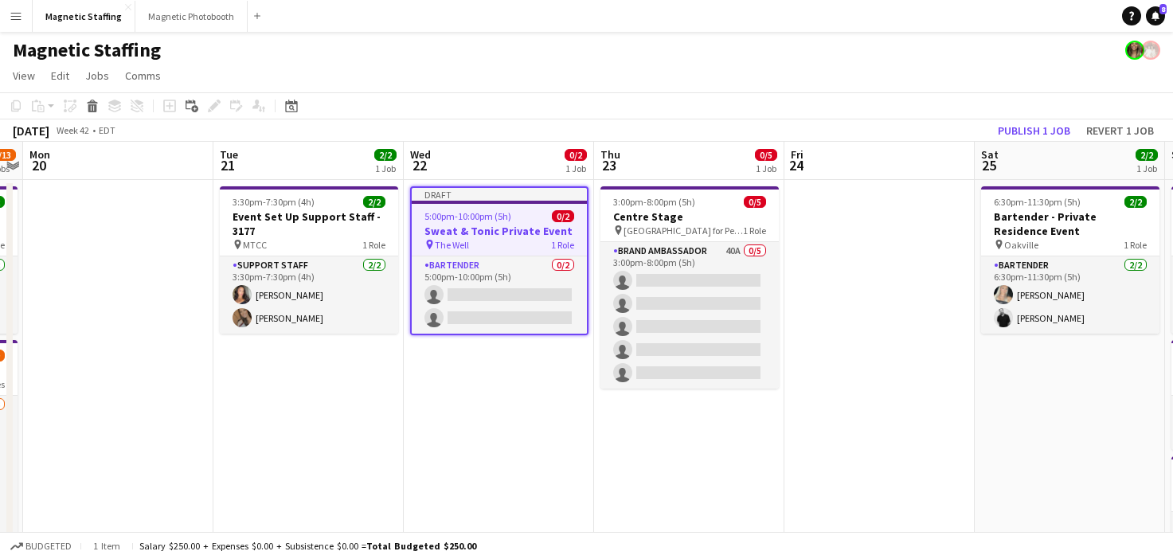
click at [503, 214] on span "5:00pm-10:00pm (5h)" at bounding box center [468, 216] width 87 height 12
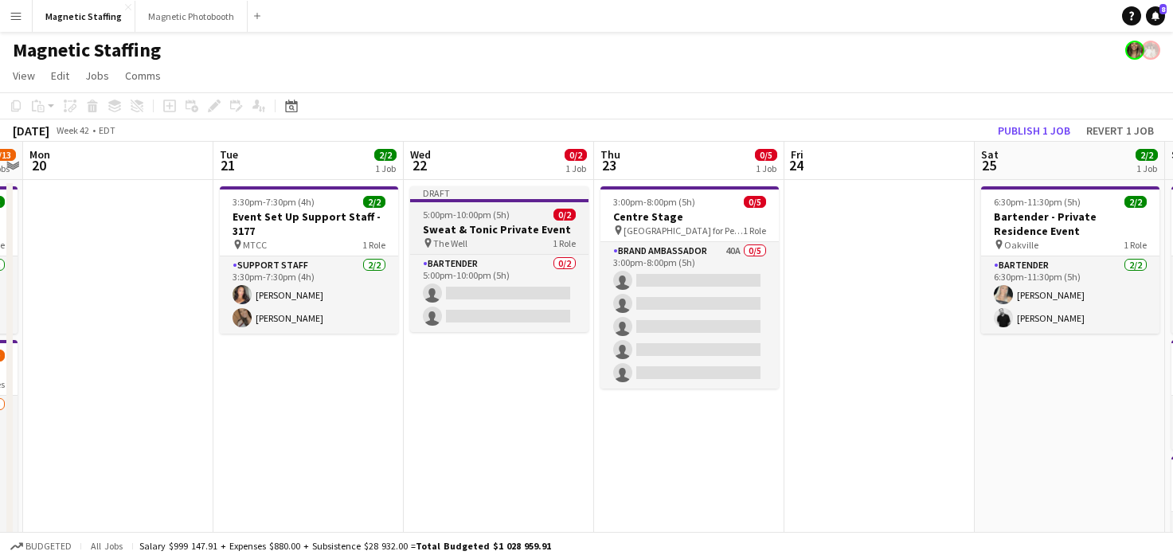
click at [503, 214] on span "5:00pm-10:00pm (5h)" at bounding box center [466, 215] width 87 height 12
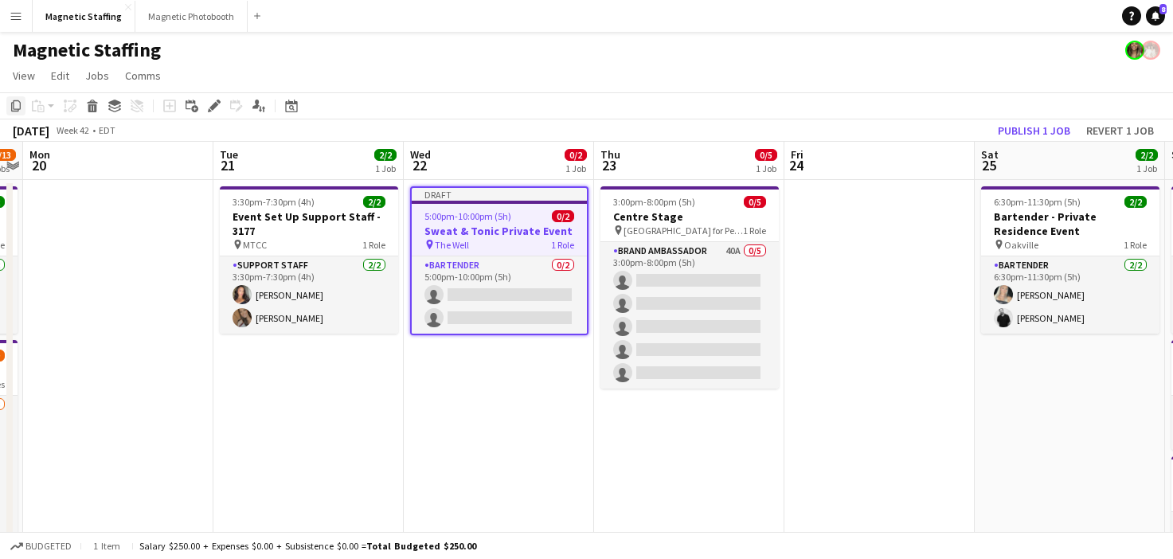
click at [18, 105] on icon "Copy" at bounding box center [16, 106] width 13 height 13
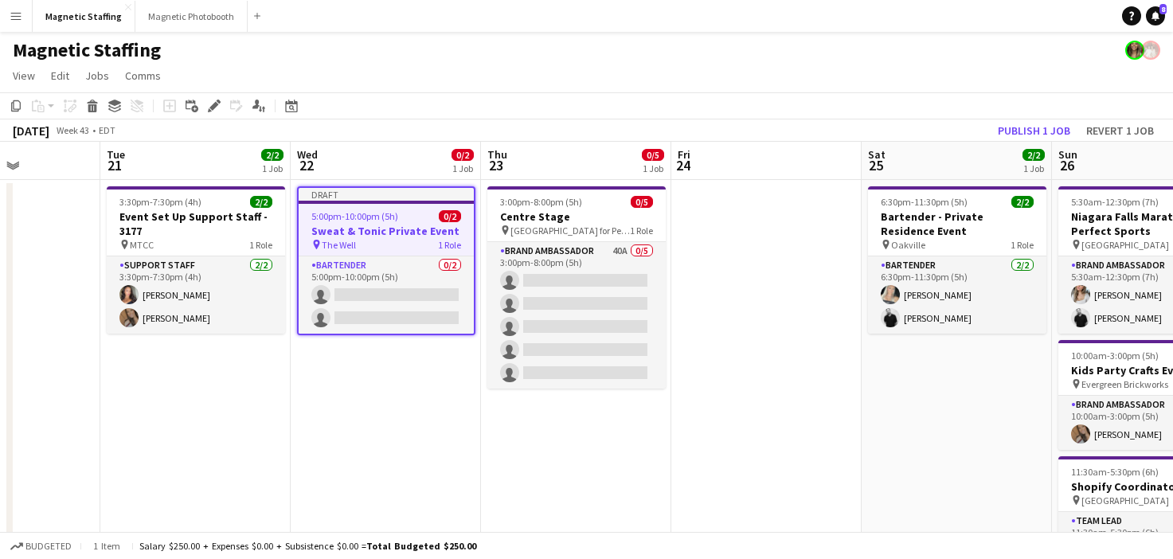
scroll to position [0, 777]
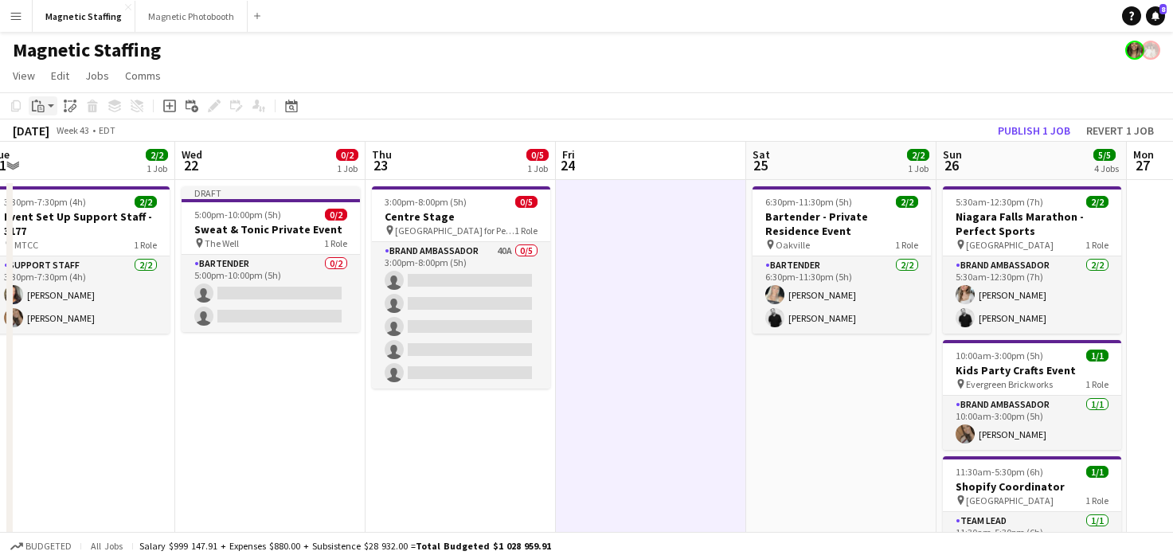
click at [42, 113] on div "Paste" at bounding box center [38, 105] width 19 height 19
click at [45, 132] on link "Paste Command V" at bounding box center [105, 136] width 126 height 14
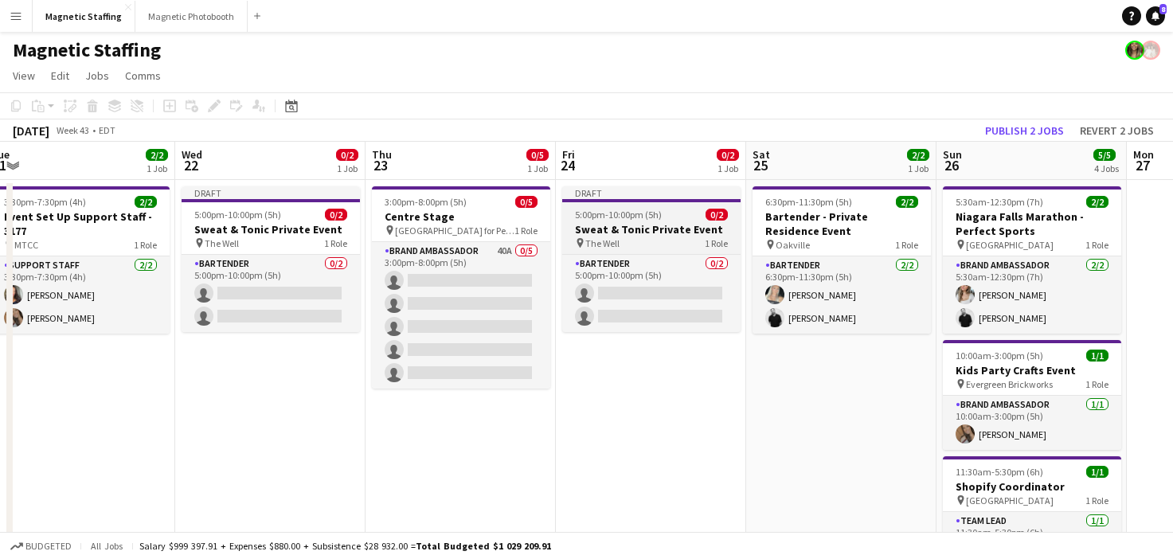
click at [597, 208] on app-job-card "Draft 5:00pm-10:00pm (5h) 0/2 Sweat & Tonic Private Event pin The Well 1 Role B…" at bounding box center [651, 259] width 178 height 146
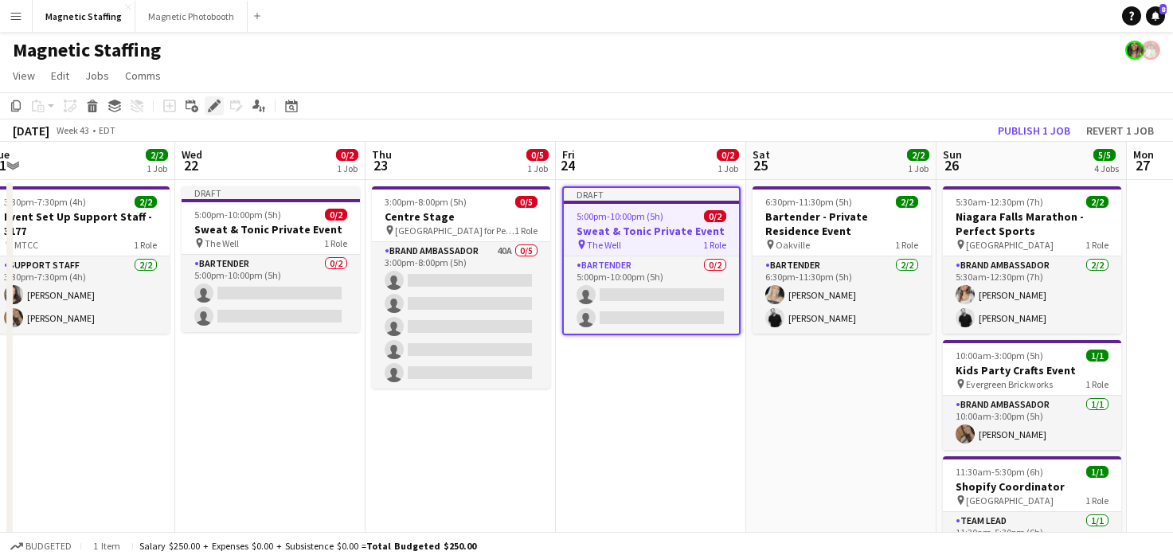
click at [221, 103] on div "Edit" at bounding box center [214, 105] width 19 height 19
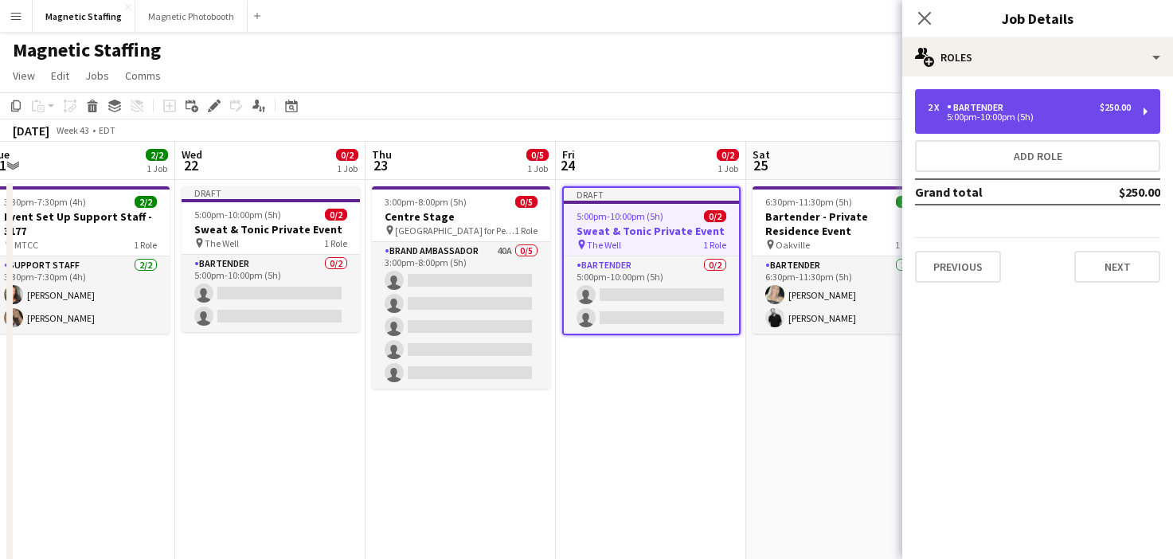
click at [1084, 118] on div "5:00pm-10:00pm (5h)" at bounding box center [1029, 117] width 203 height 8
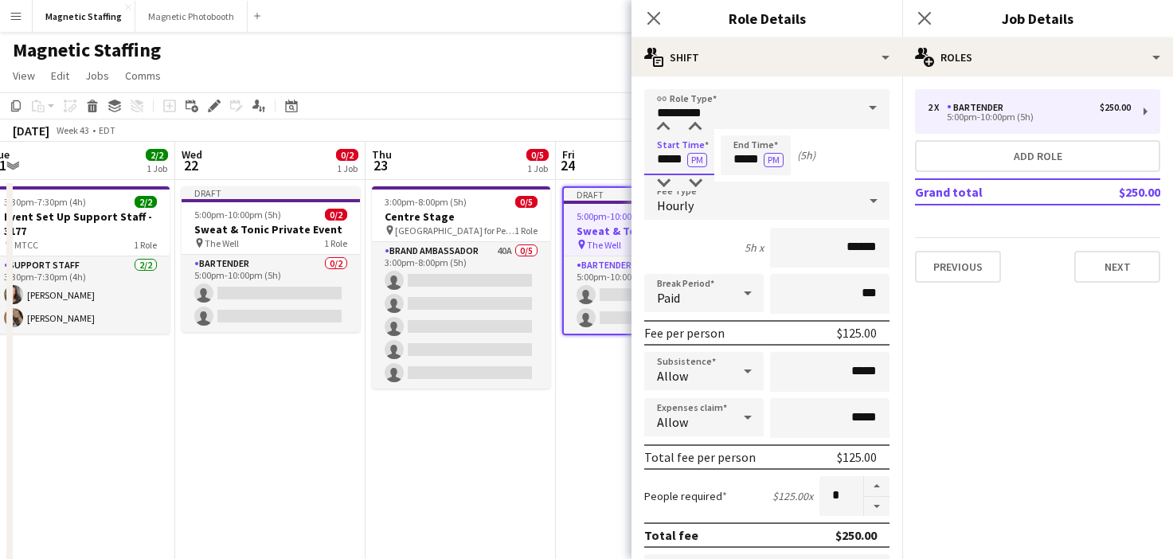
drag, startPoint x: 677, startPoint y: 159, endPoint x: 581, endPoint y: 159, distance: 95.6
type input "*****"
drag, startPoint x: 759, startPoint y: 162, endPoint x: 626, endPoint y: 153, distance: 133.3
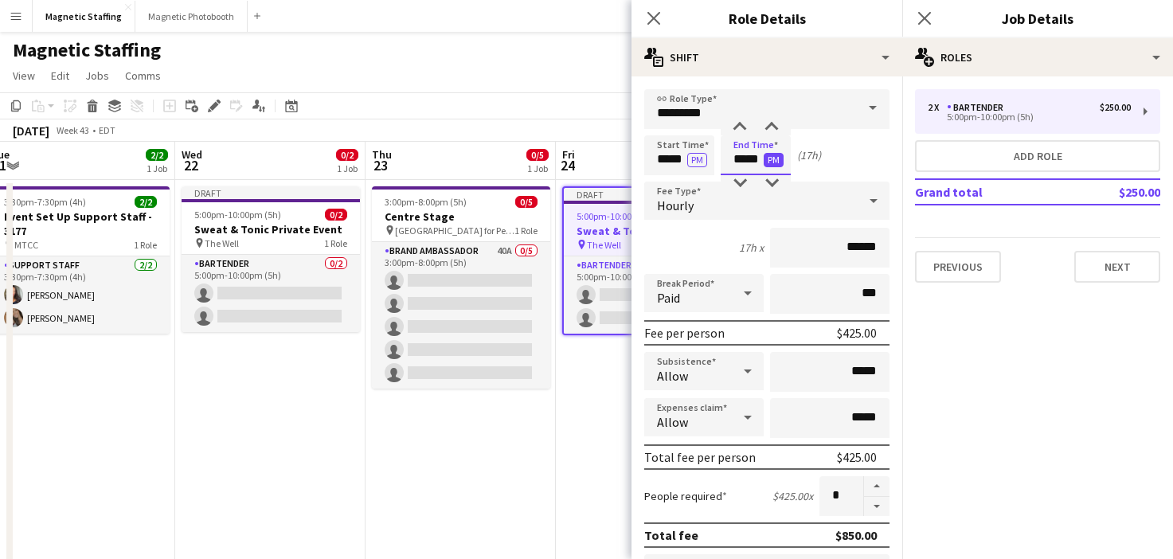
type input "*****"
click at [769, 159] on button "PM" at bounding box center [774, 160] width 20 height 14
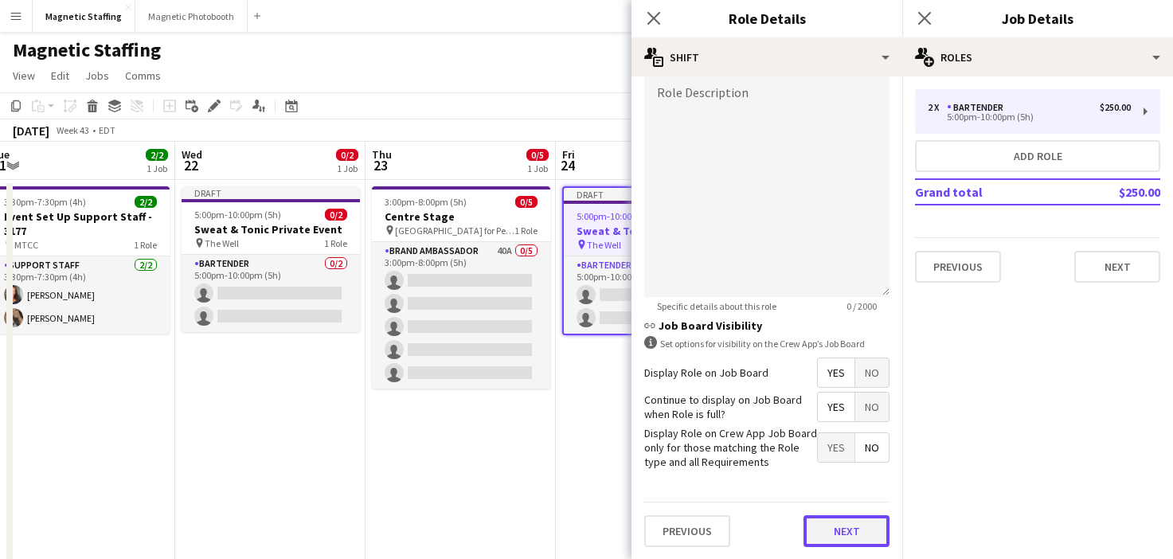
click at [824, 536] on button "Next" at bounding box center [847, 531] width 86 height 32
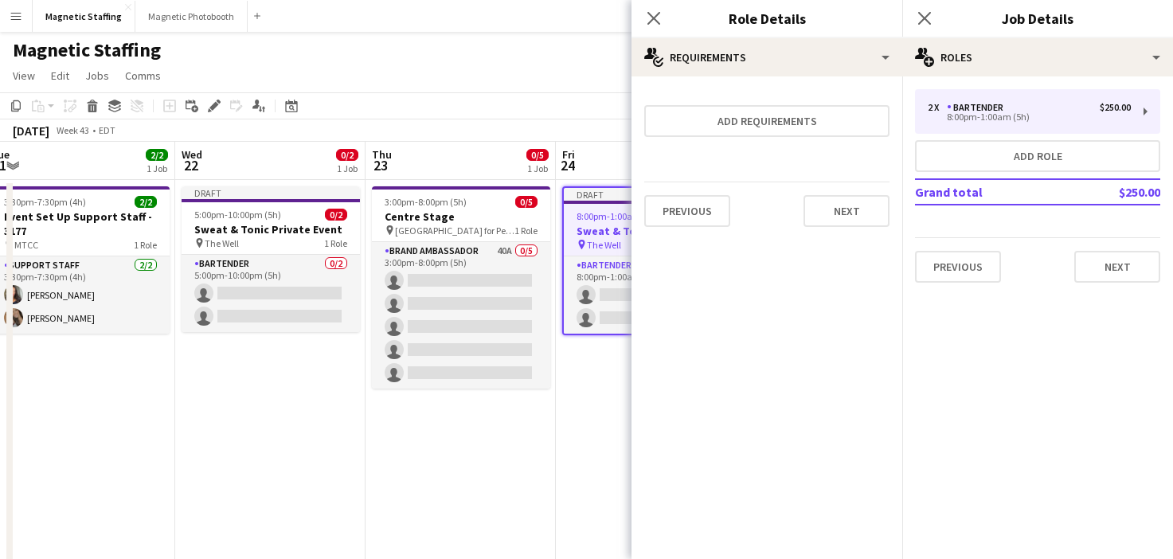
scroll to position [0, 0]
click at [840, 214] on button "Next" at bounding box center [847, 211] width 86 height 32
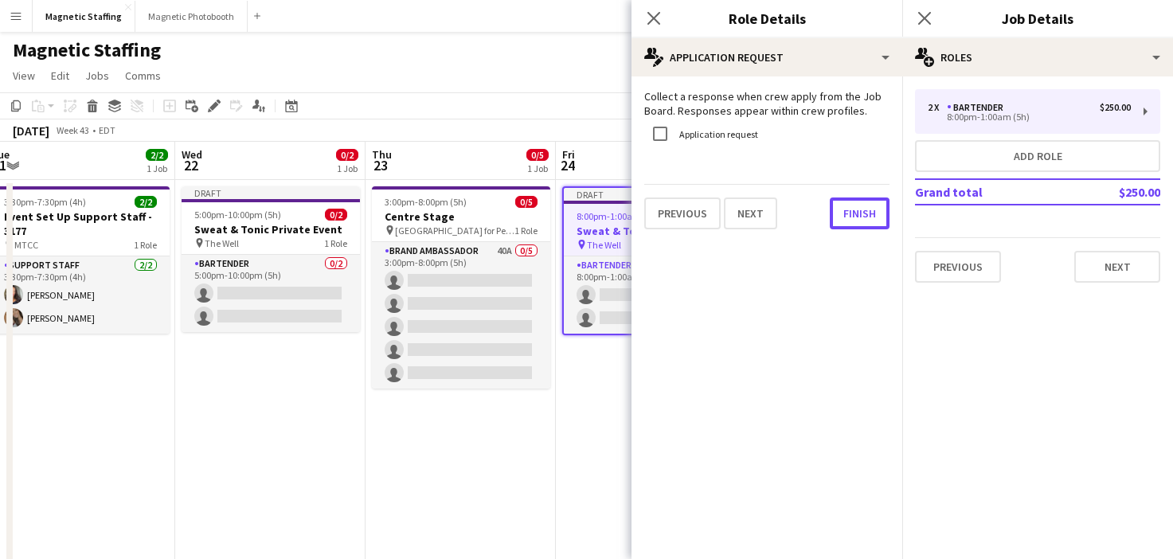
click at [840, 214] on button "Finish" at bounding box center [860, 214] width 60 height 32
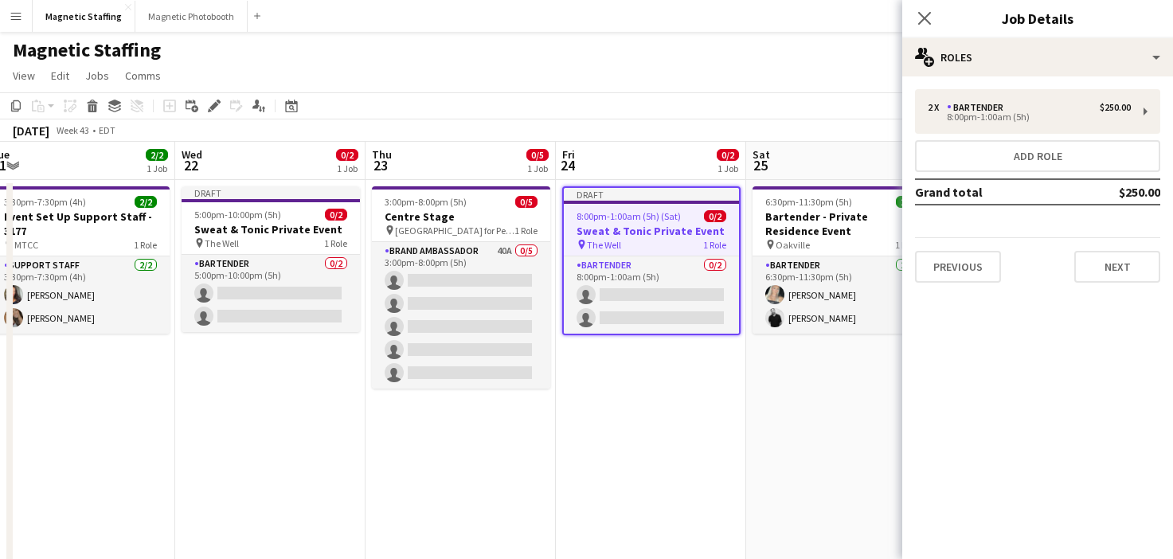
click at [648, 104] on app-toolbar "Copy Paste Paste Command V Paste with crew Command Shift V Paste linked Job Del…" at bounding box center [586, 105] width 1173 height 27
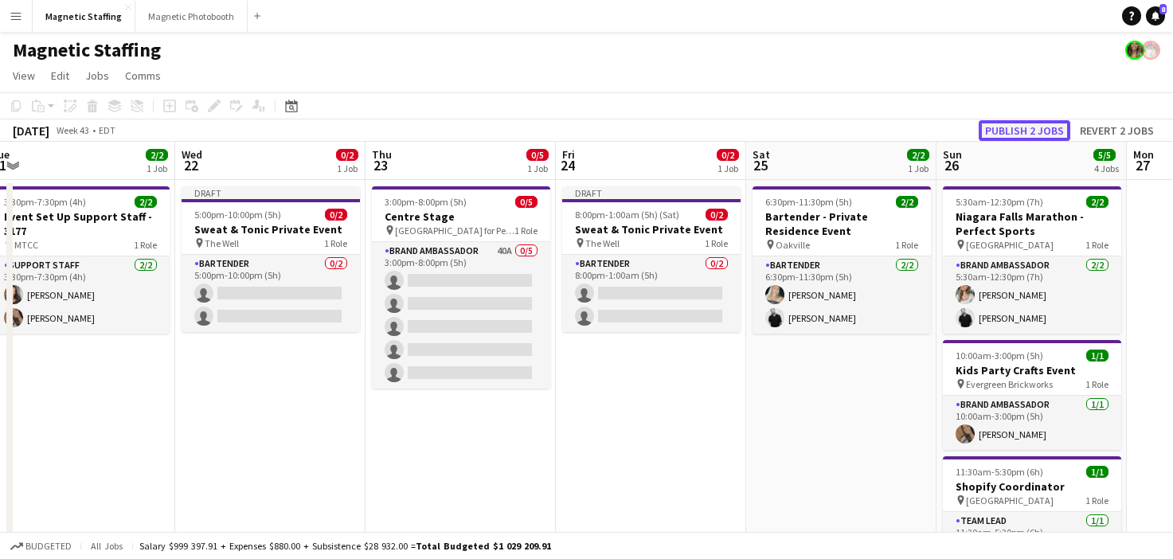
click at [1017, 128] on button "Publish 2 jobs" at bounding box center [1025, 130] width 92 height 21
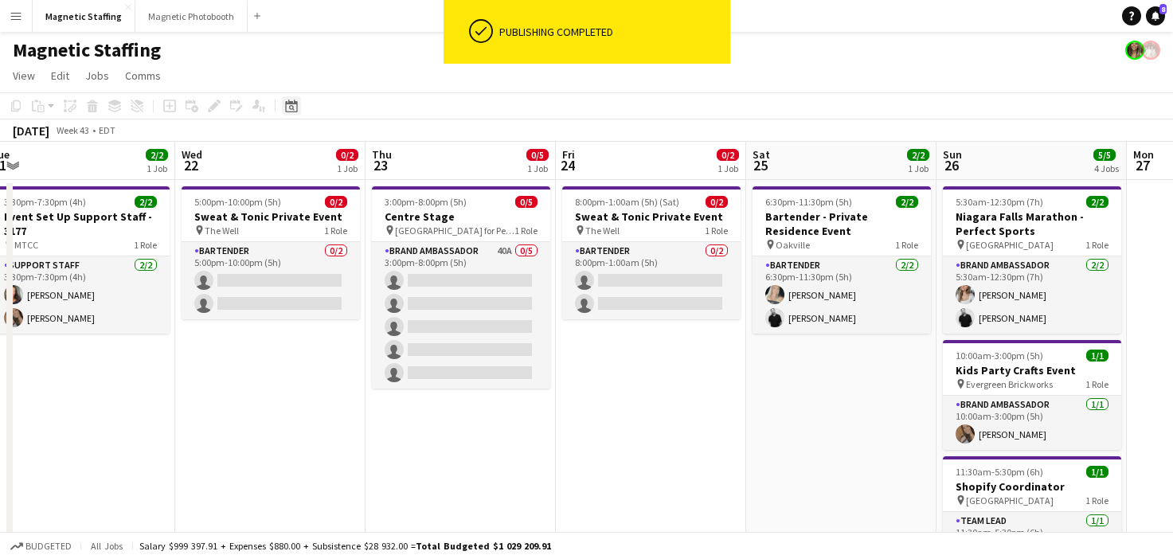
click at [295, 109] on icon "Date picker" at bounding box center [291, 106] width 13 height 13
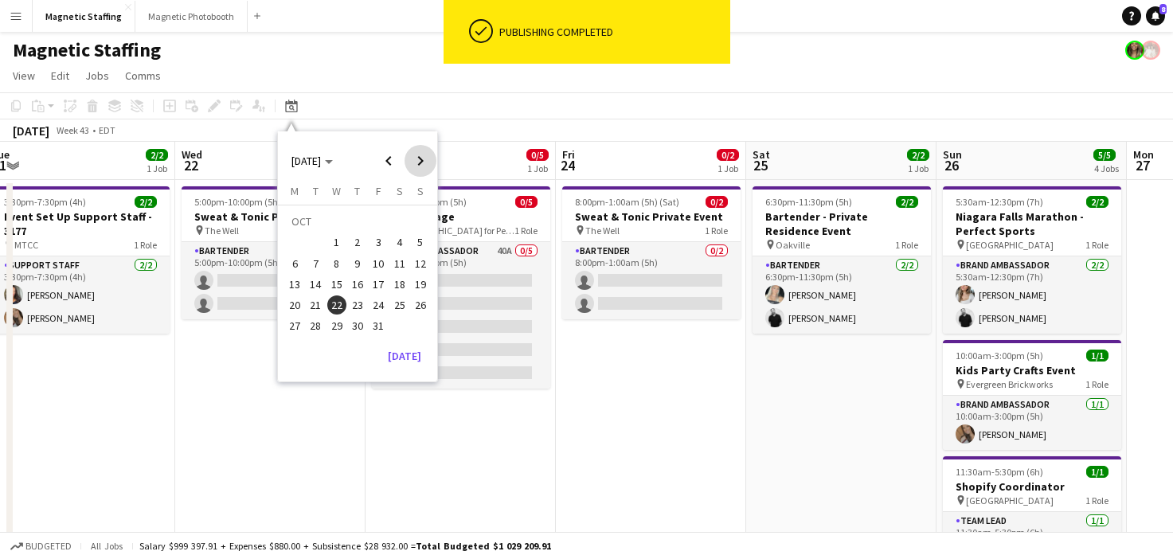
click at [426, 162] on span "Next month" at bounding box center [421, 161] width 32 height 32
click at [397, 264] on span "15" at bounding box center [399, 267] width 19 height 19
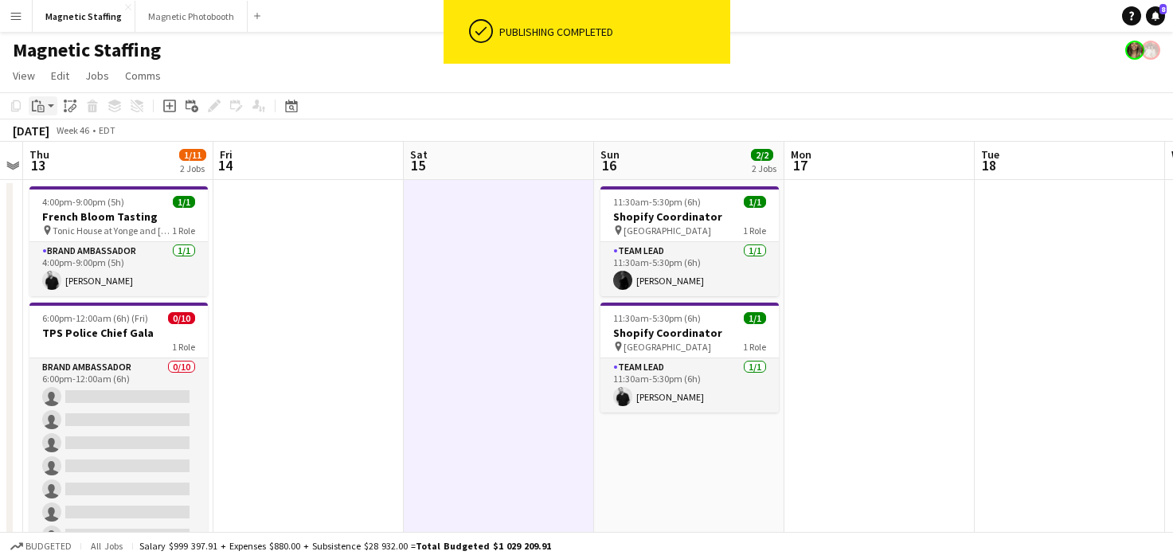
click at [36, 113] on div "Paste" at bounding box center [38, 105] width 19 height 19
click at [44, 137] on link "Paste Command V" at bounding box center [105, 136] width 126 height 14
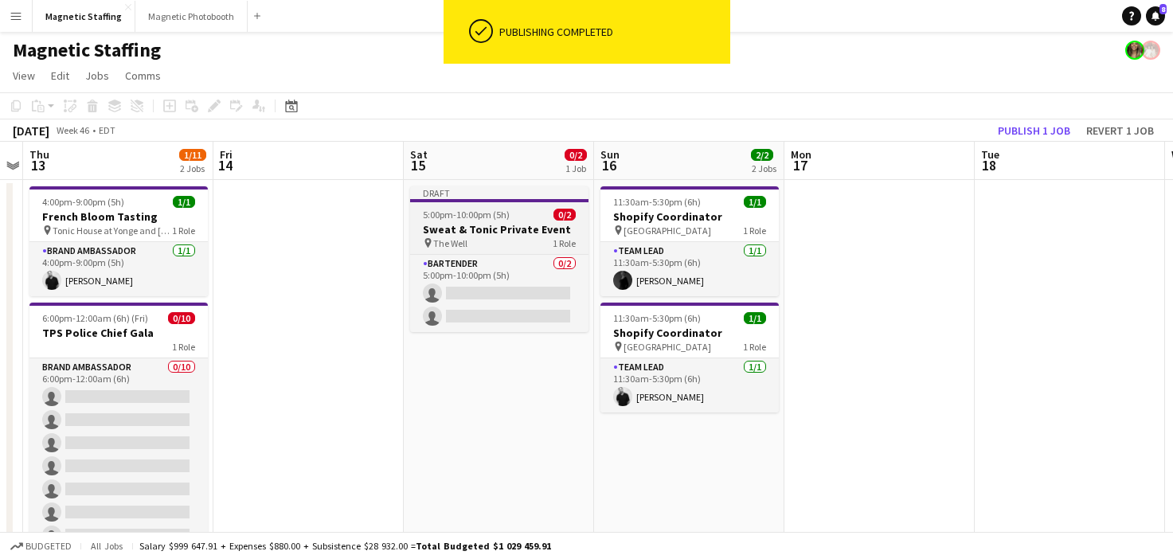
click at [435, 236] on h3 "Sweat & Tonic Private Event" at bounding box center [499, 229] width 178 height 14
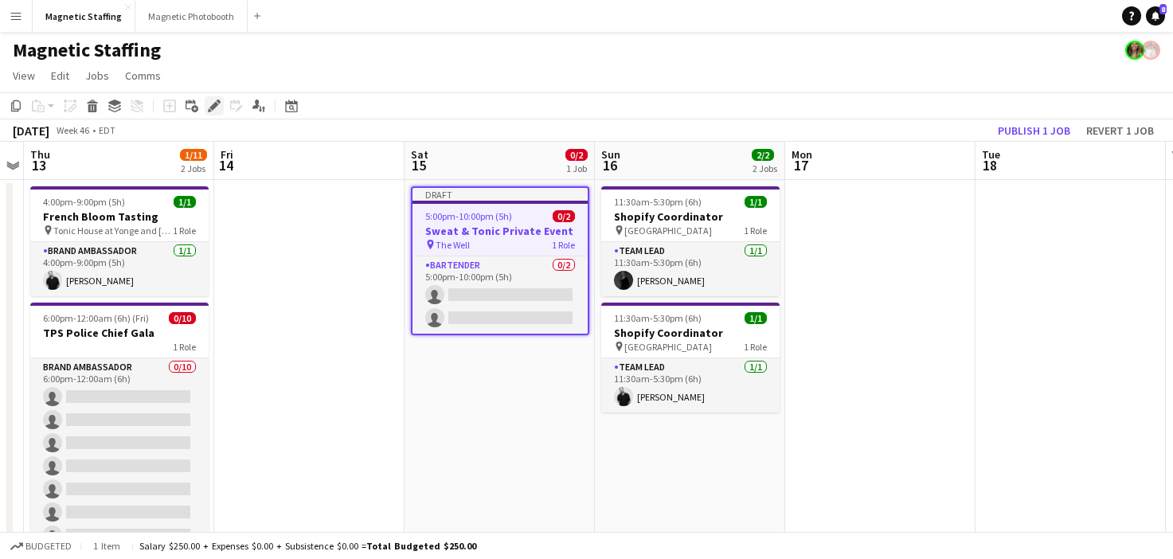
click at [214, 104] on icon at bounding box center [213, 106] width 9 height 9
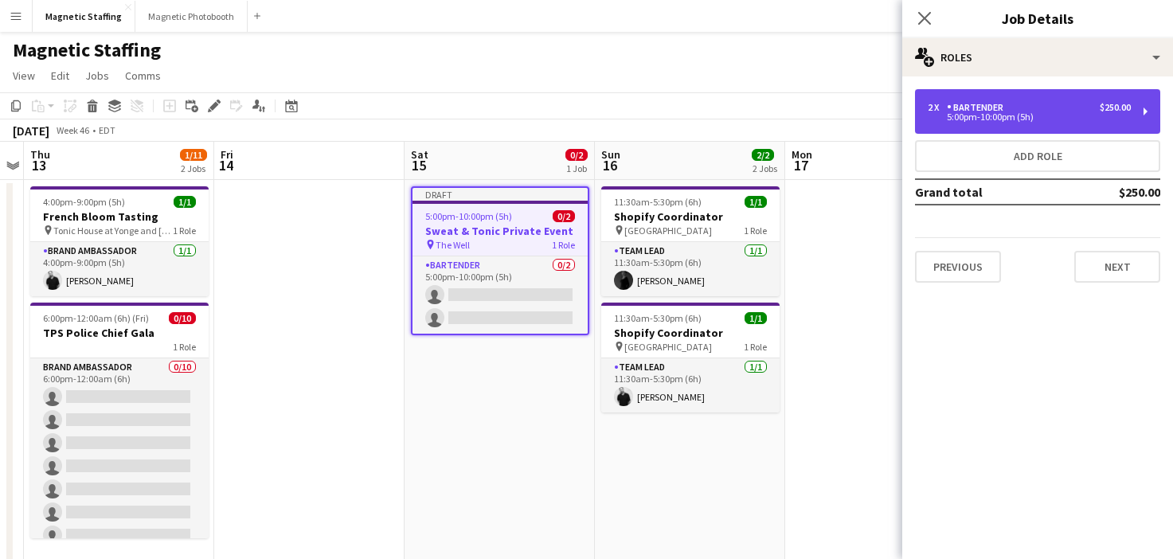
click at [1059, 122] on div "2 x Bartender $250.00 5:00pm-10:00pm (5h)" at bounding box center [1037, 111] width 245 height 45
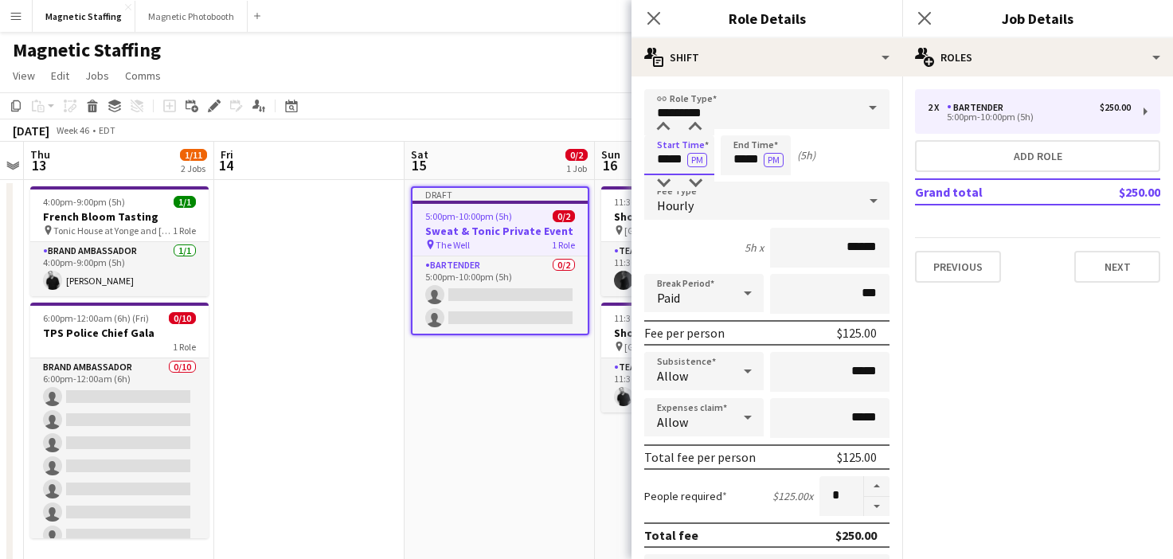
drag, startPoint x: 686, startPoint y: 164, endPoint x: 604, endPoint y: 164, distance: 82.0
type input "*****"
drag, startPoint x: 761, startPoint y: 162, endPoint x: 711, endPoint y: 161, distance: 50.2
click at [711, 161] on div "Start Time ***** PM End Time ***** PM (4h)" at bounding box center [766, 155] width 245 height 40
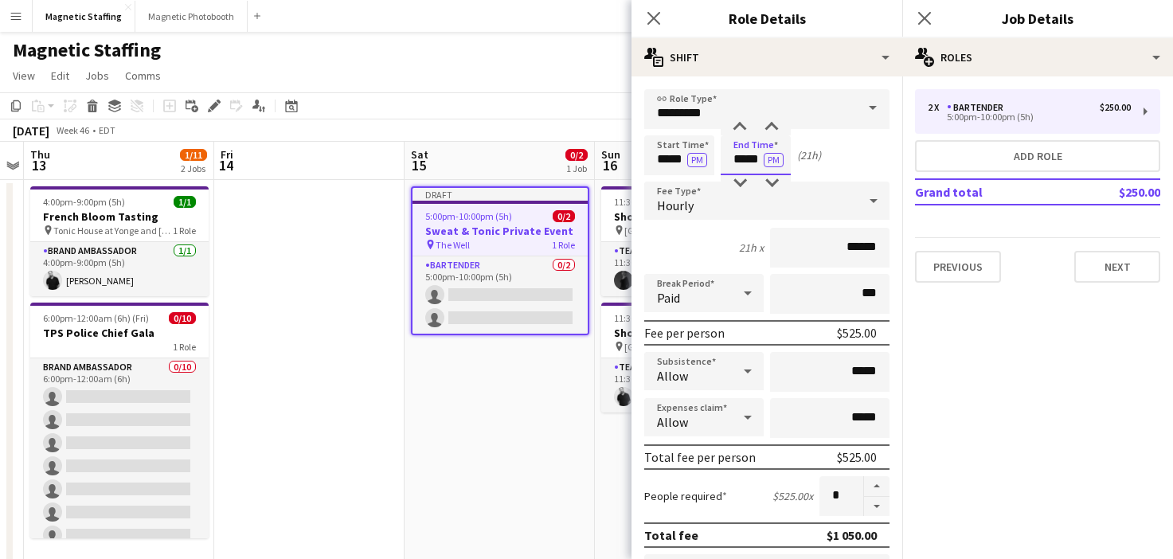
type input "*****"
click at [777, 166] on button "PM" at bounding box center [774, 160] width 20 height 14
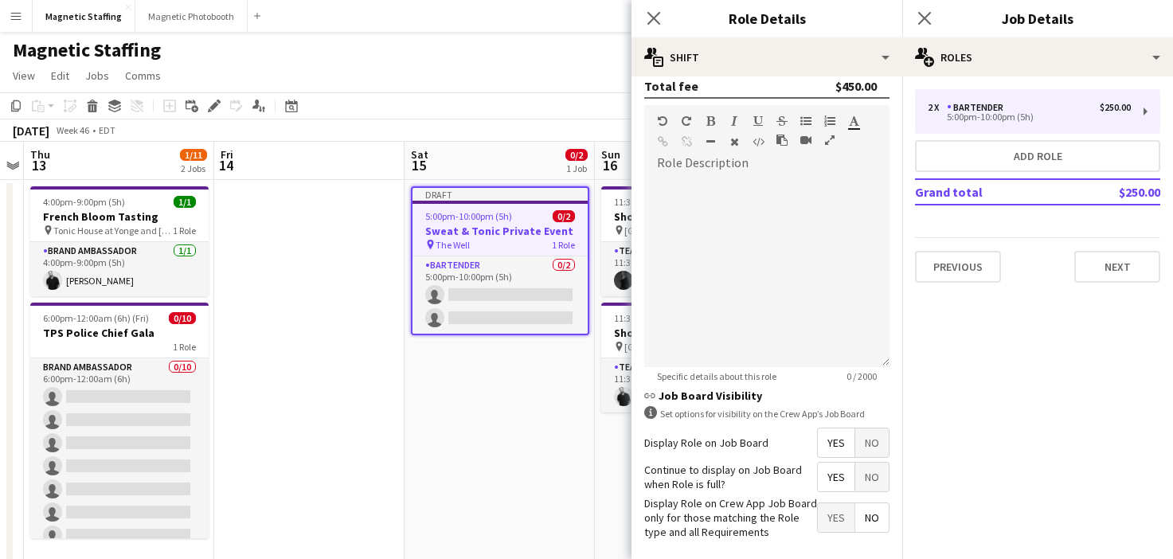
scroll to position [519, 0]
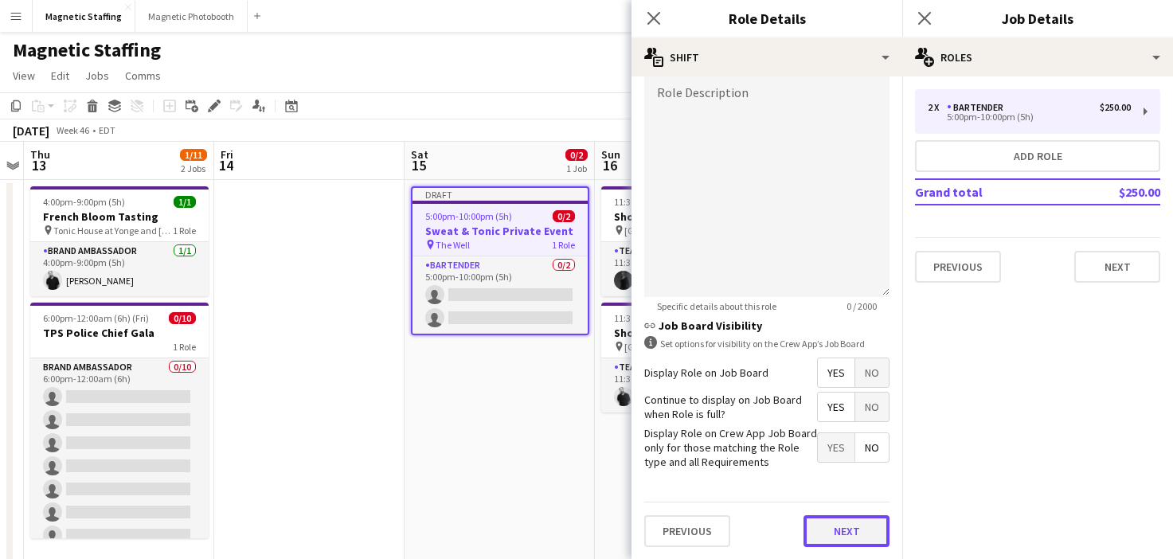
click at [844, 538] on button "Next" at bounding box center [847, 531] width 86 height 32
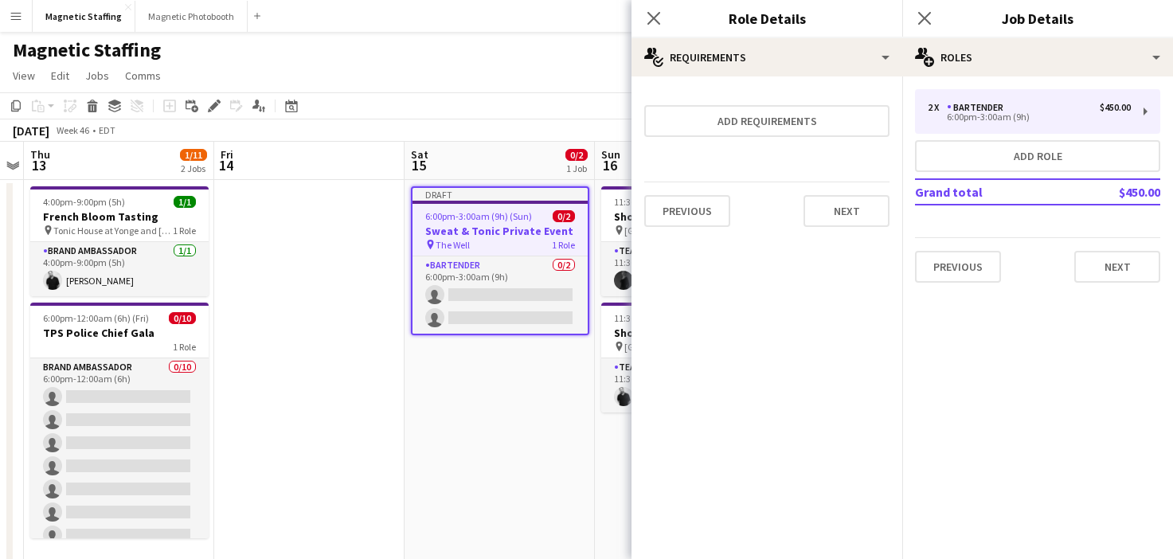
scroll to position [0, 0]
click at [851, 210] on button "Next" at bounding box center [847, 211] width 86 height 32
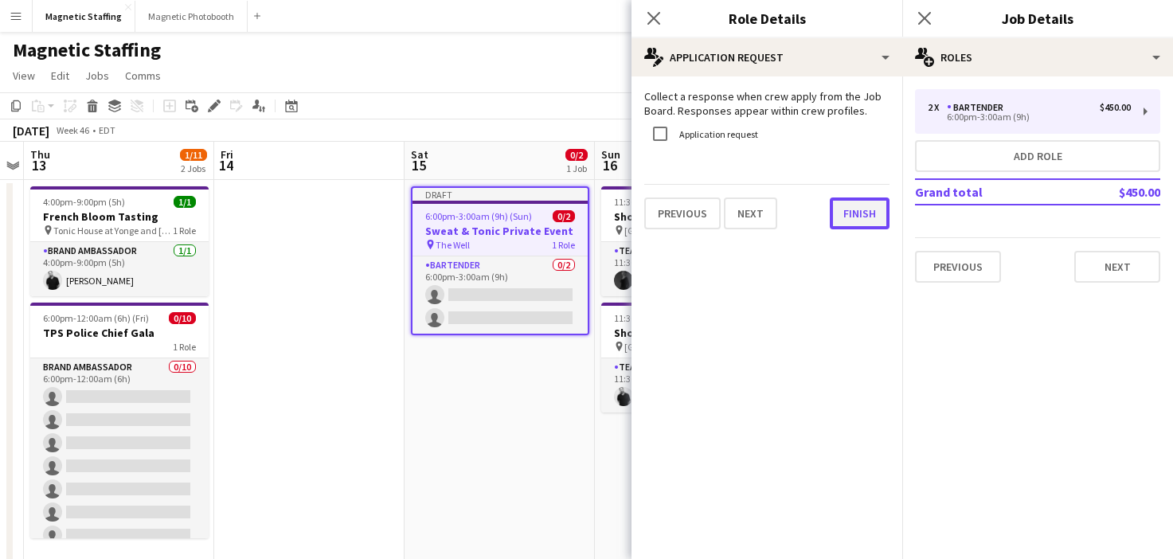
click at [865, 207] on button "Finish" at bounding box center [860, 214] width 60 height 32
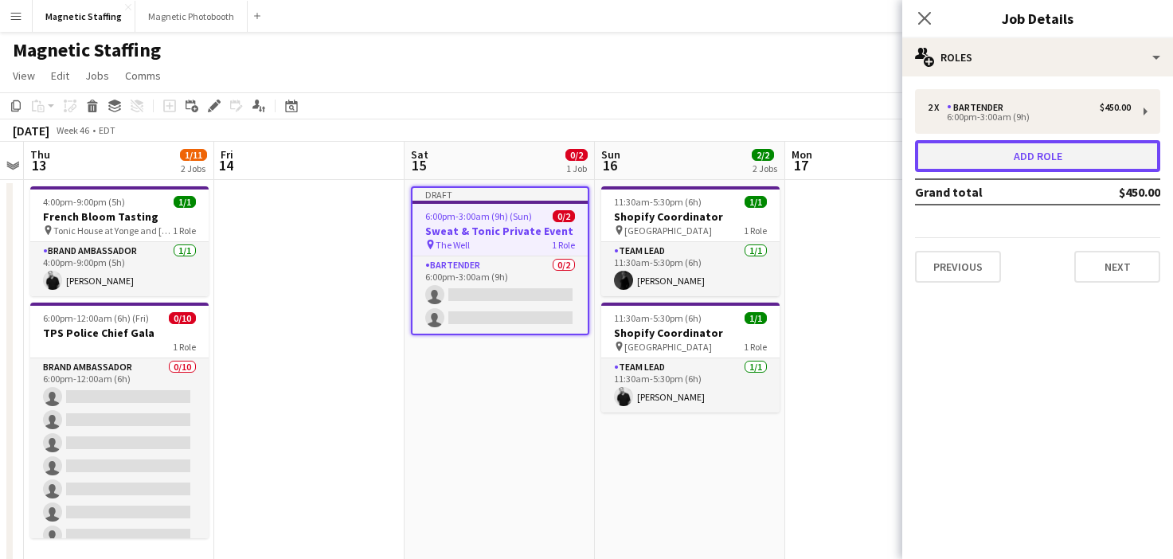
click at [964, 154] on button "Add role" at bounding box center [1037, 156] width 245 height 32
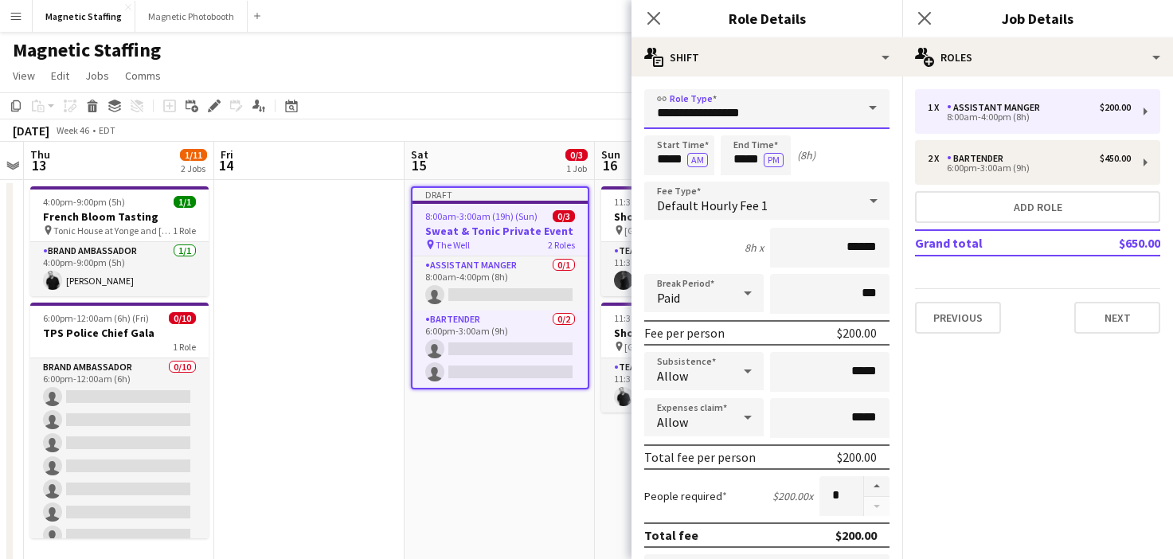
drag, startPoint x: 779, startPoint y: 119, endPoint x: 512, endPoint y: 104, distance: 267.2
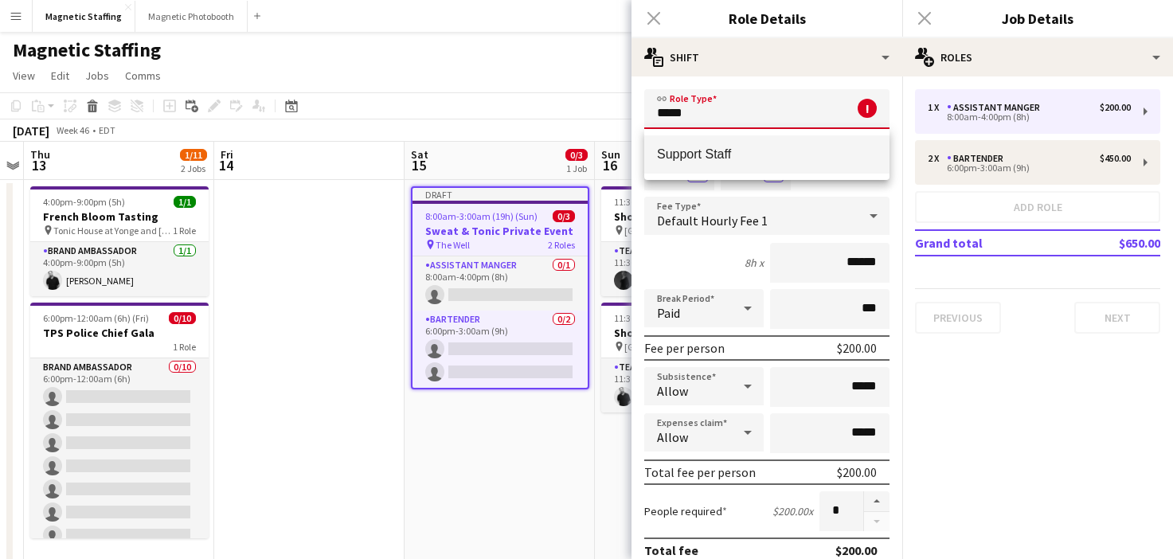
click at [687, 158] on span "Support Staff" at bounding box center [767, 154] width 220 height 15
type input "**********"
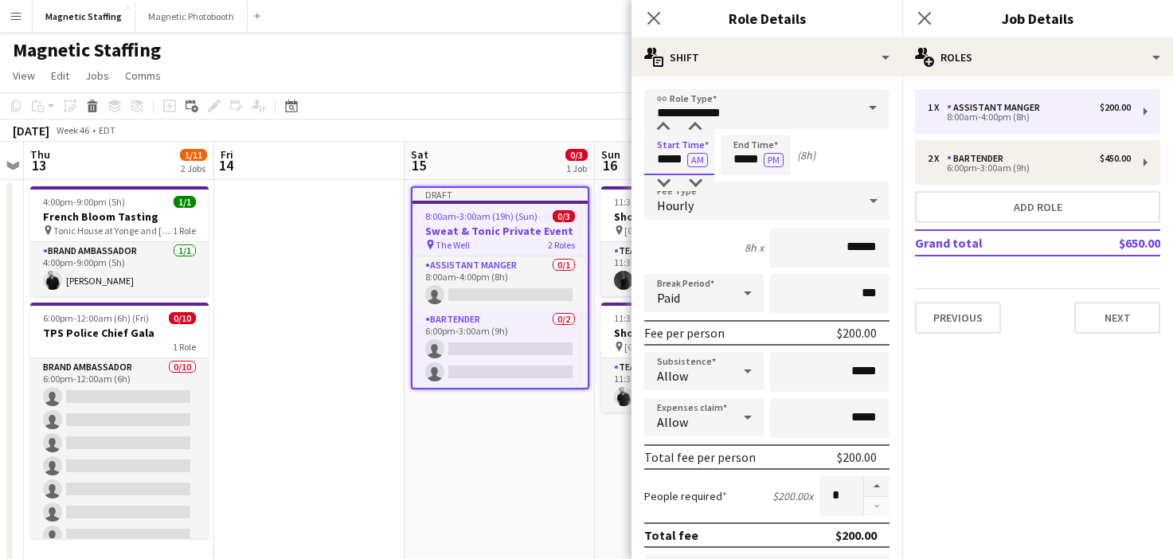
drag, startPoint x: 685, startPoint y: 162, endPoint x: 597, endPoint y: 160, distance: 87.7
type input "*****"
click at [697, 165] on button "AM" at bounding box center [697, 160] width 21 height 14
drag, startPoint x: 759, startPoint y: 163, endPoint x: 653, endPoint y: 159, distance: 106.0
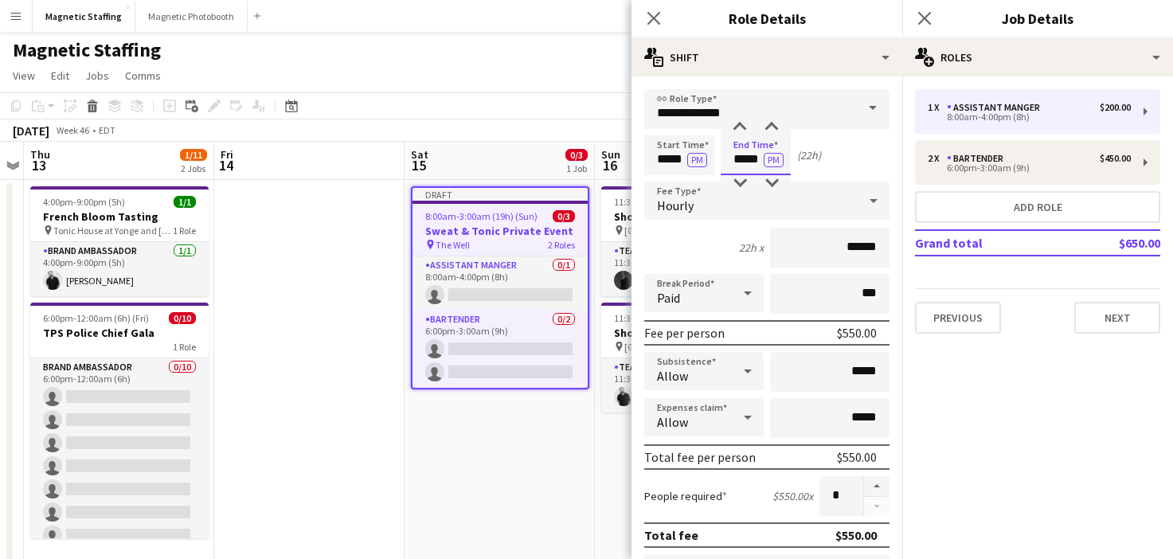
click at [654, 162] on div "Start Time ***** PM End Time ***** PM (22h)" at bounding box center [766, 155] width 245 height 40
type input "*****"
click at [859, 249] on input "******" at bounding box center [829, 248] width 119 height 40
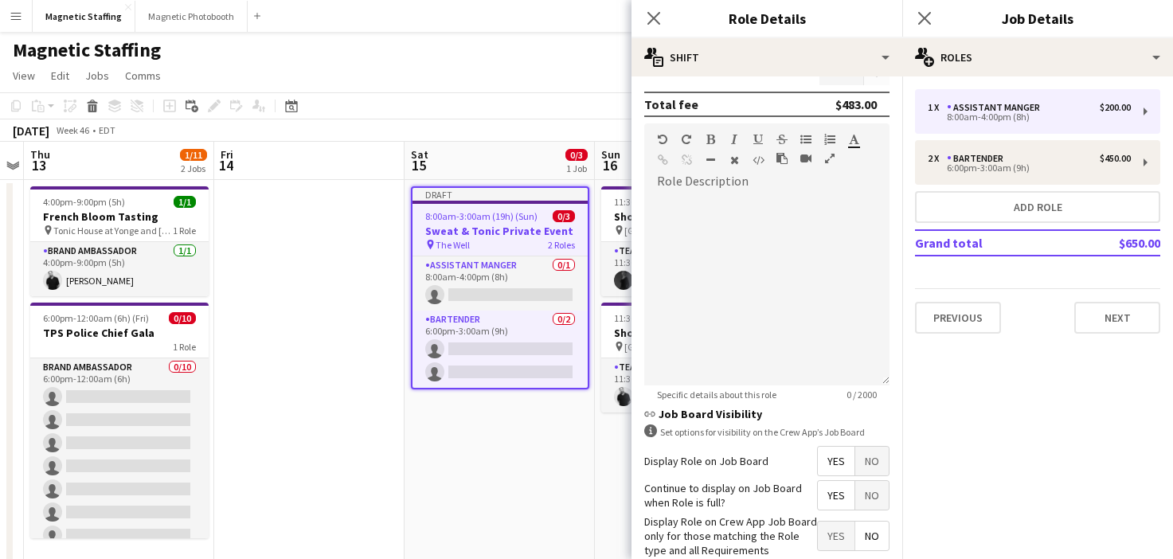
type input "******"
click at [803, 301] on div at bounding box center [766, 289] width 245 height 191
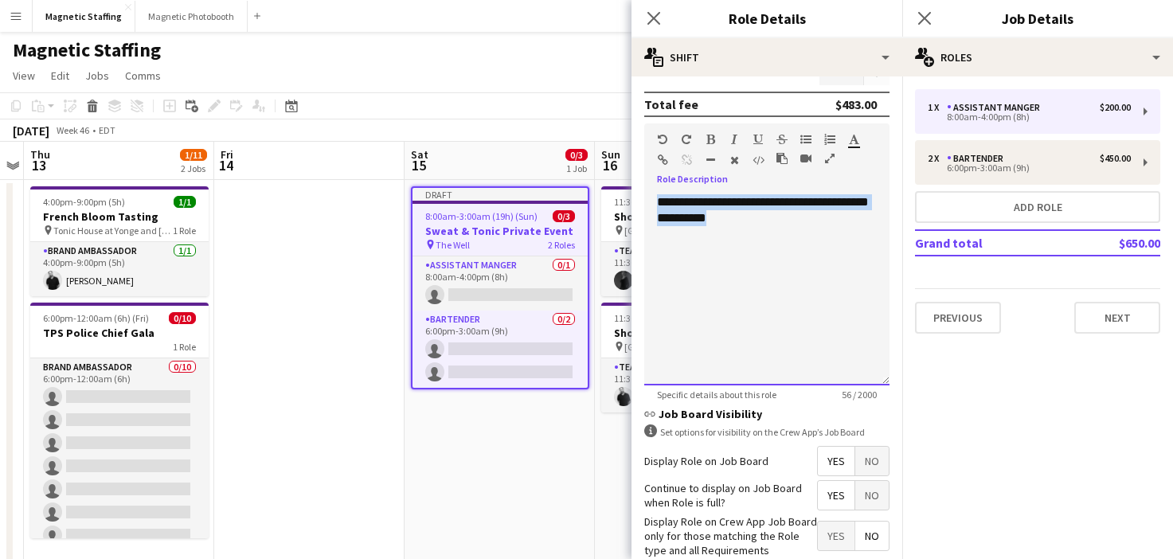
drag, startPoint x: 780, startPoint y: 213, endPoint x: 644, endPoint y: 194, distance: 136.9
click at [643, 194] on form "**********" at bounding box center [767, 153] width 271 height 990
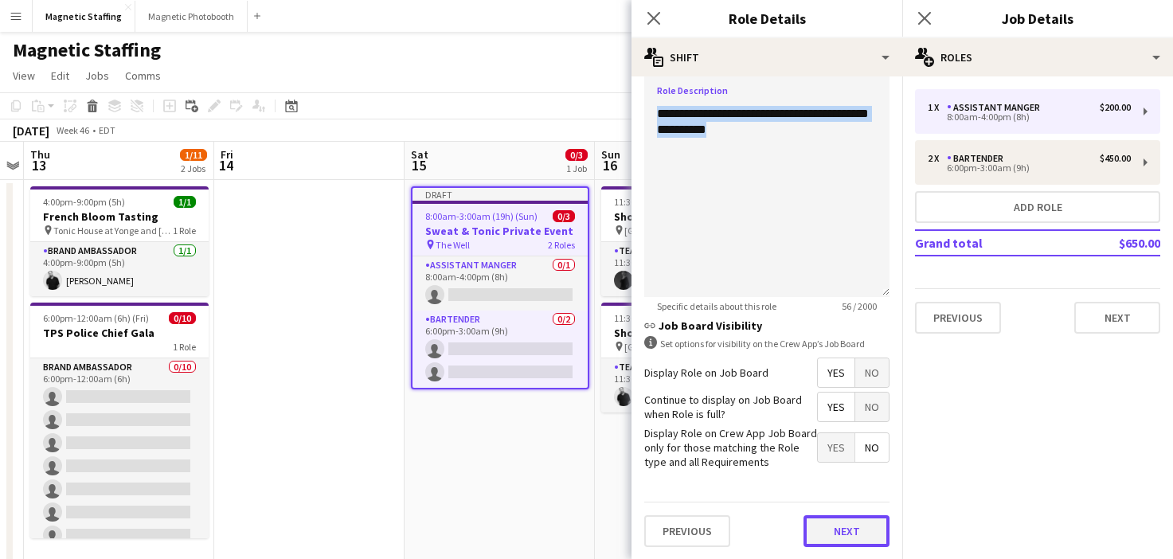
click at [841, 539] on button "Next" at bounding box center [847, 531] width 86 height 32
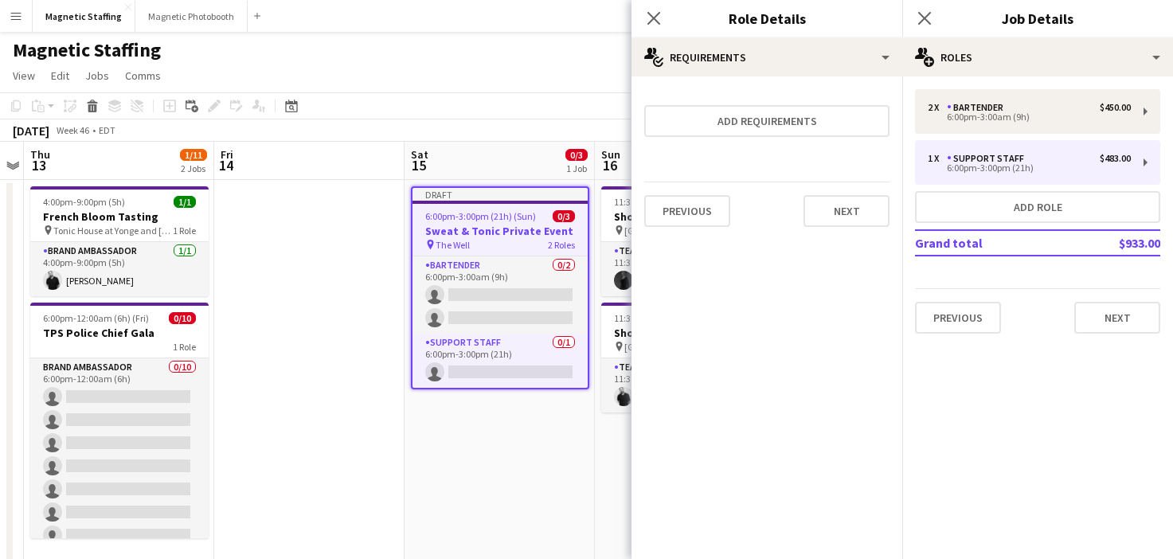
scroll to position [0, 0]
click at [852, 216] on button "Next" at bounding box center [847, 211] width 86 height 32
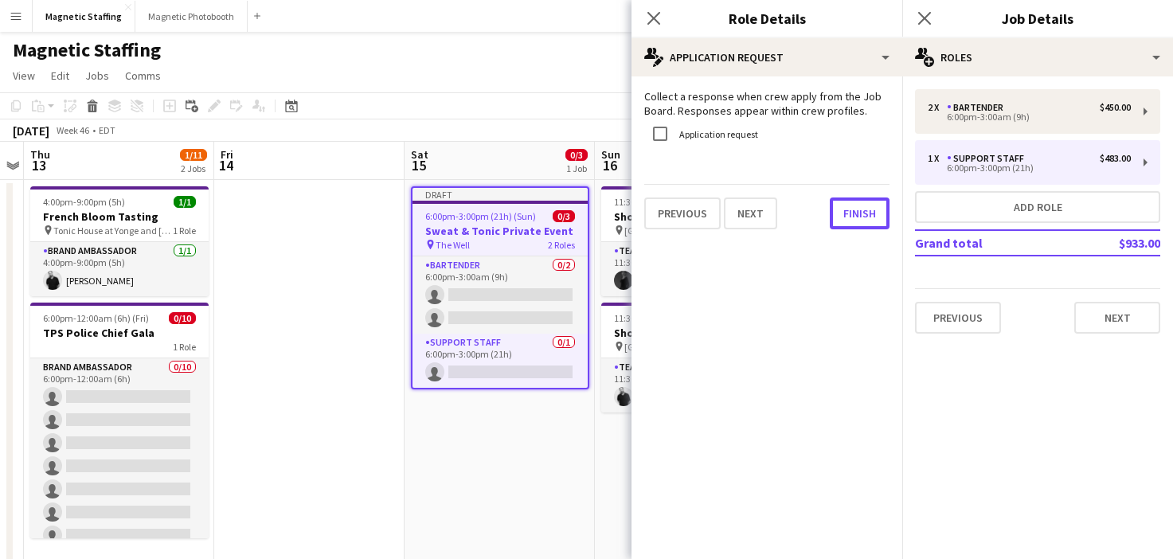
click at [852, 216] on button "Finish" at bounding box center [860, 214] width 60 height 32
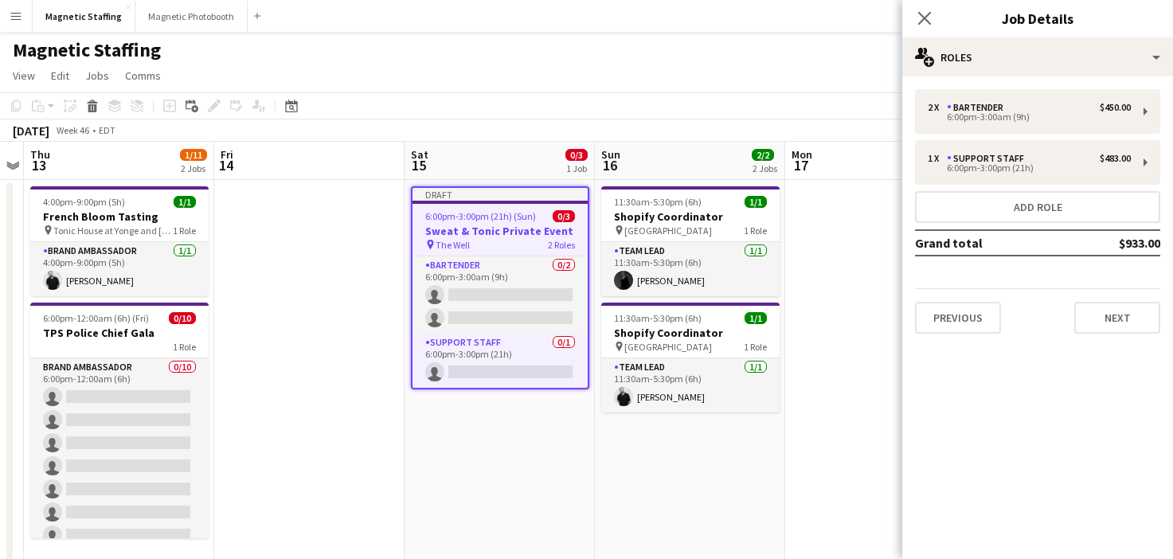
click at [503, 128] on div "November 2025 Week 46 • EDT Publish 1 job Revert 1 job" at bounding box center [586, 130] width 1173 height 22
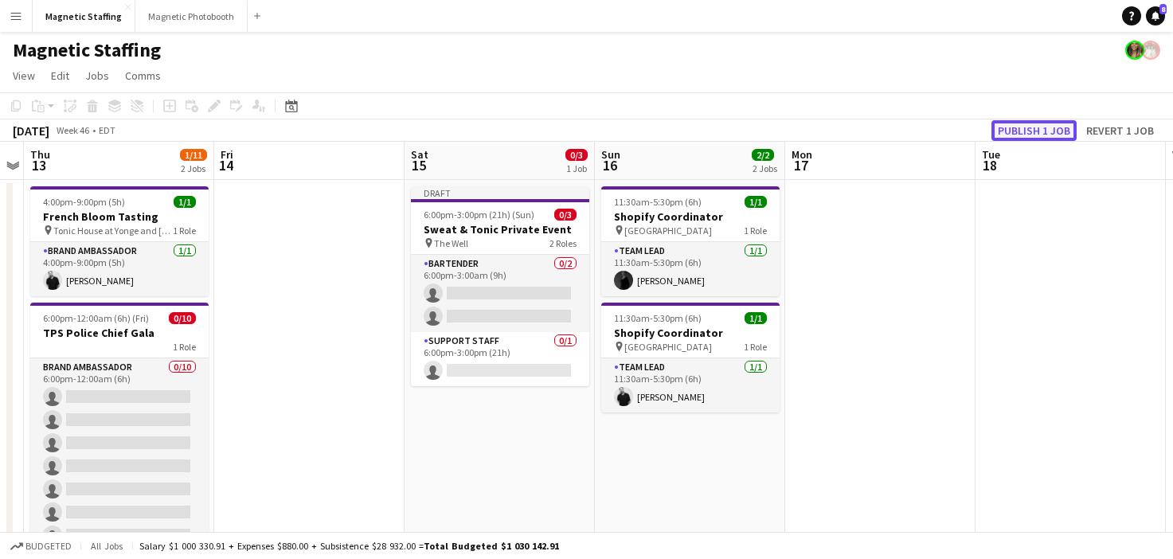
click at [1012, 126] on button "Publish 1 job" at bounding box center [1034, 130] width 85 height 21
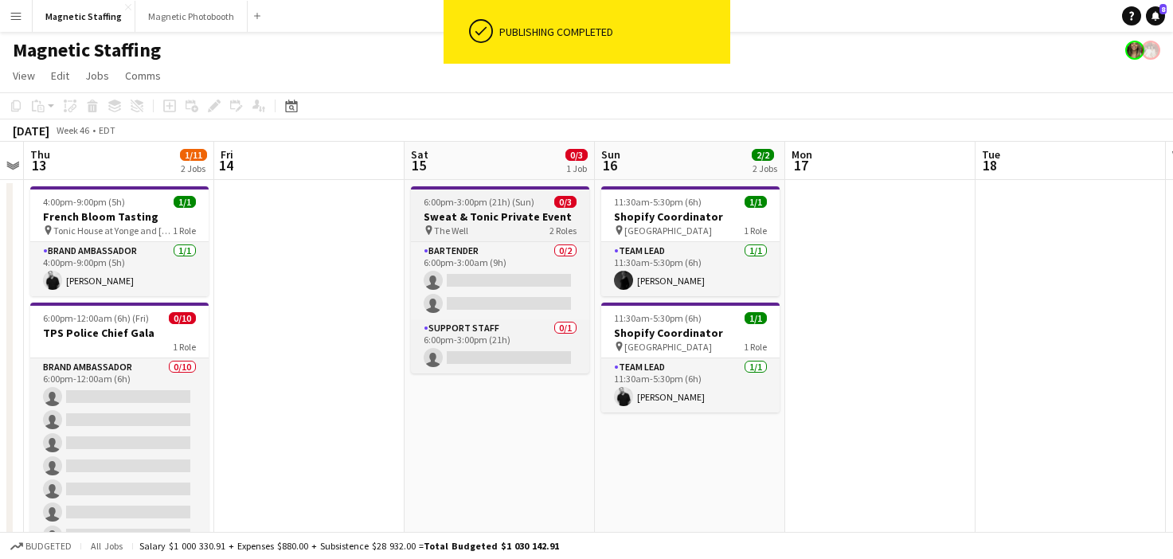
click at [444, 211] on h3 "Sweat & Tonic Private Event" at bounding box center [500, 216] width 178 height 14
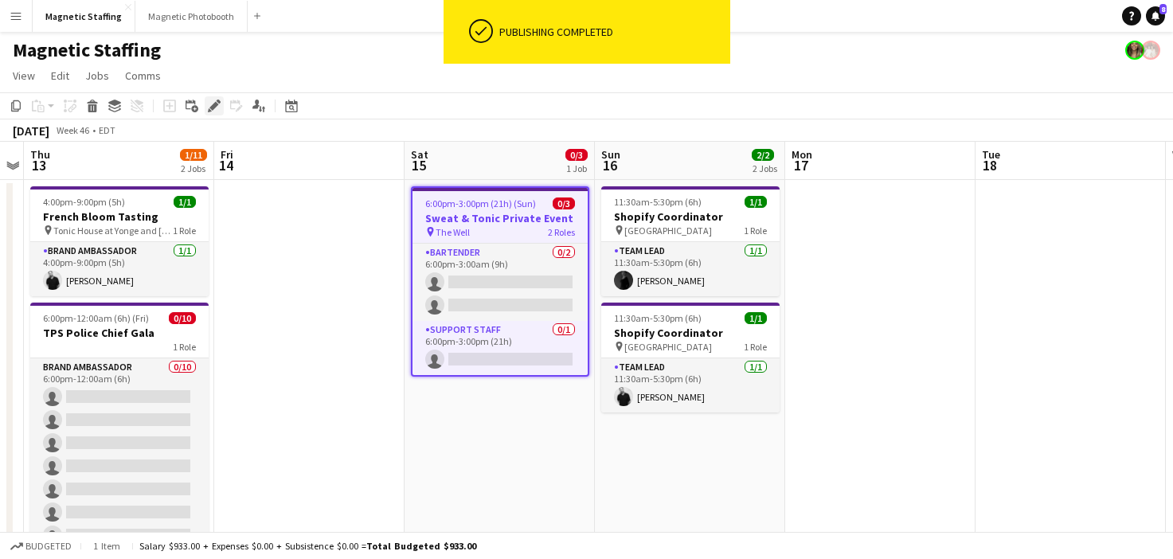
click at [216, 107] on icon "Edit" at bounding box center [214, 106] width 13 height 13
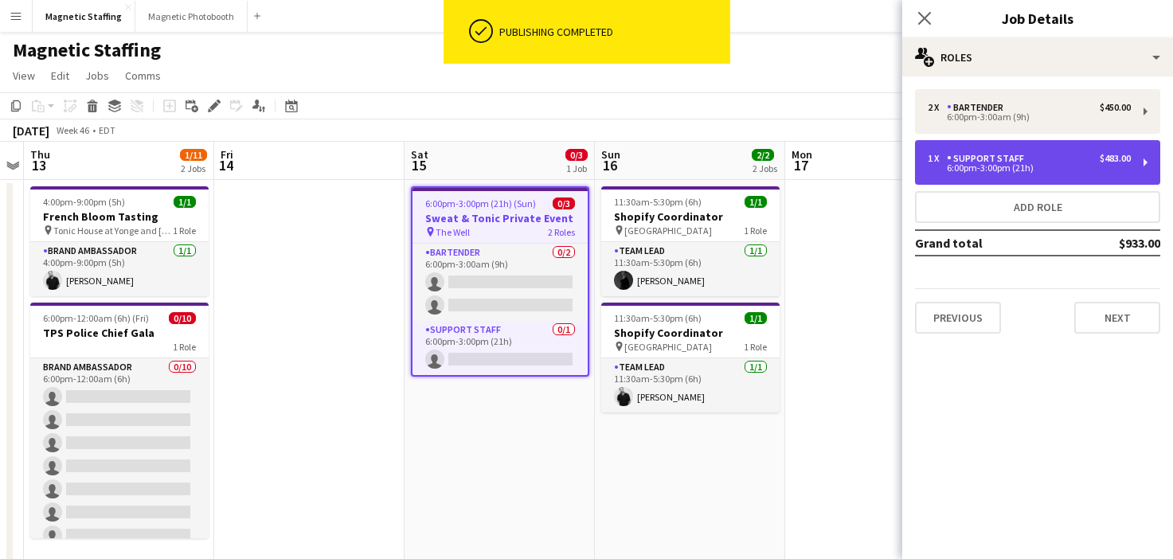
click at [1001, 155] on div "Support Staff" at bounding box center [989, 158] width 84 height 11
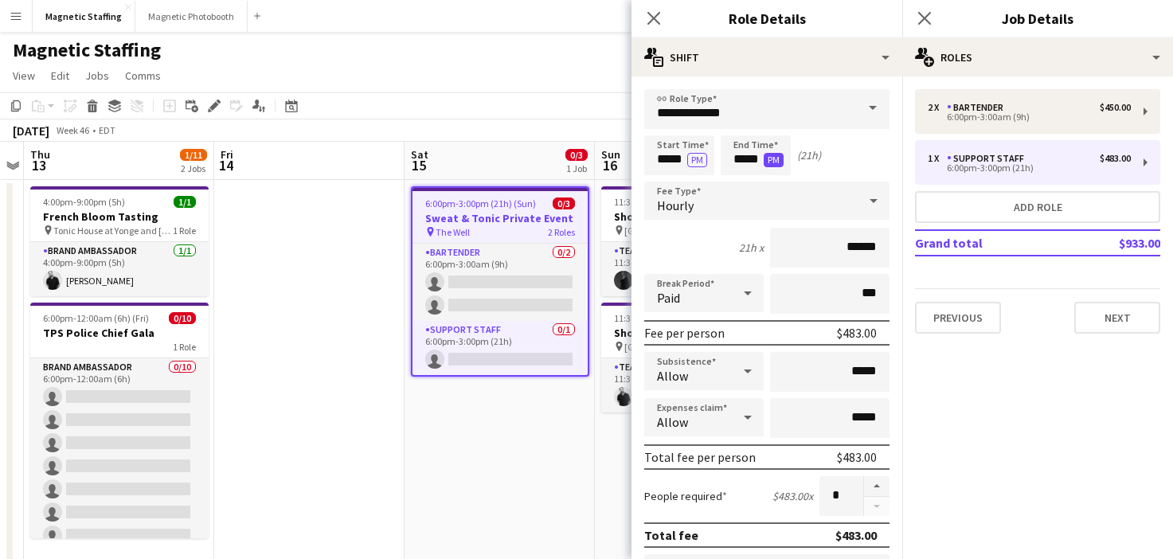
click at [773, 162] on button "PM" at bounding box center [774, 160] width 20 height 14
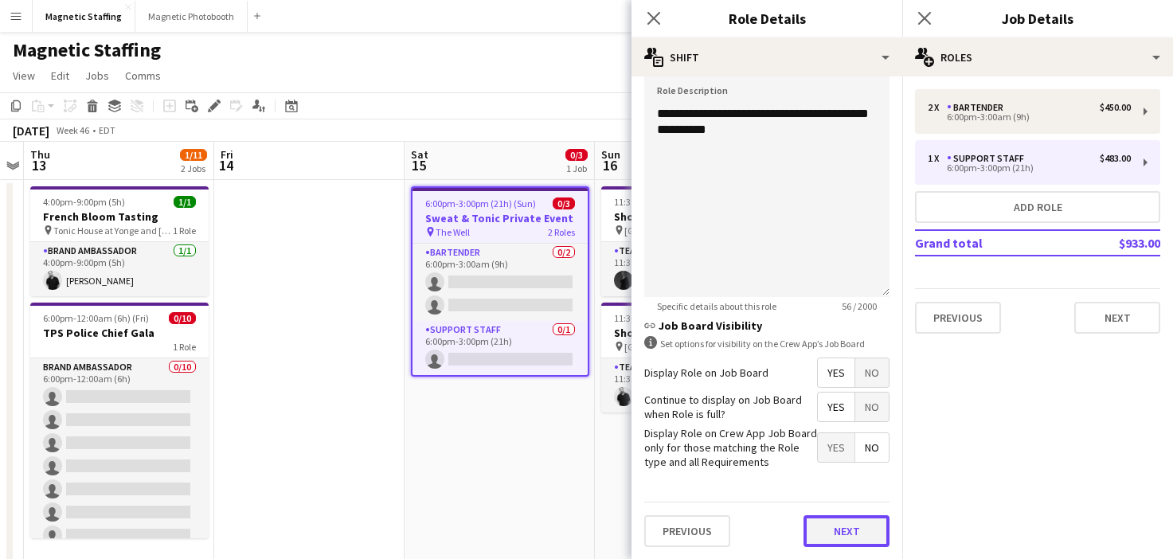
click at [808, 533] on button "Next" at bounding box center [847, 531] width 86 height 32
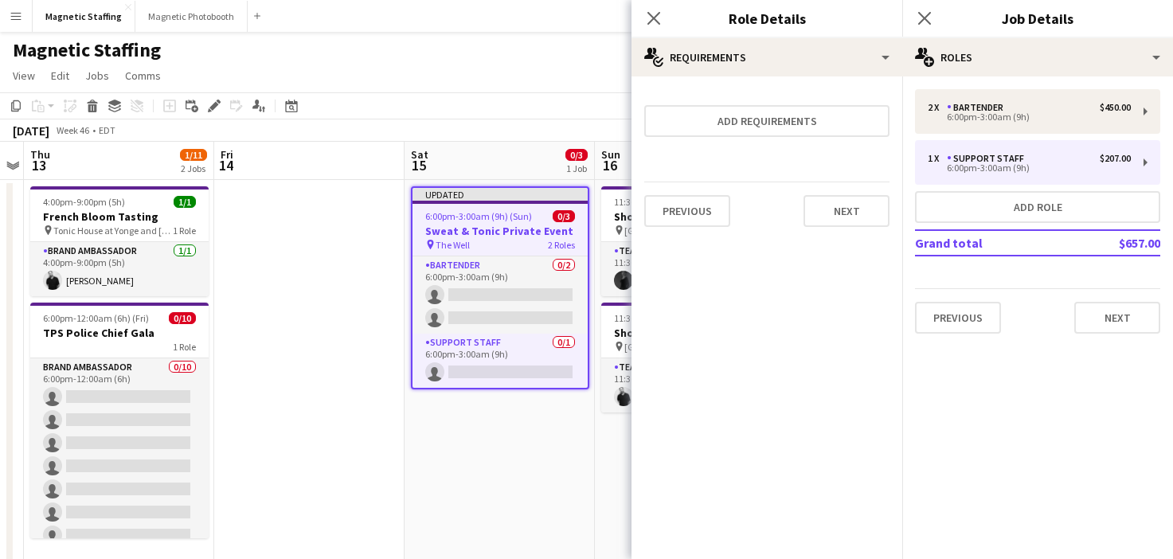
scroll to position [0, 0]
click at [836, 222] on button "Next" at bounding box center [847, 211] width 86 height 32
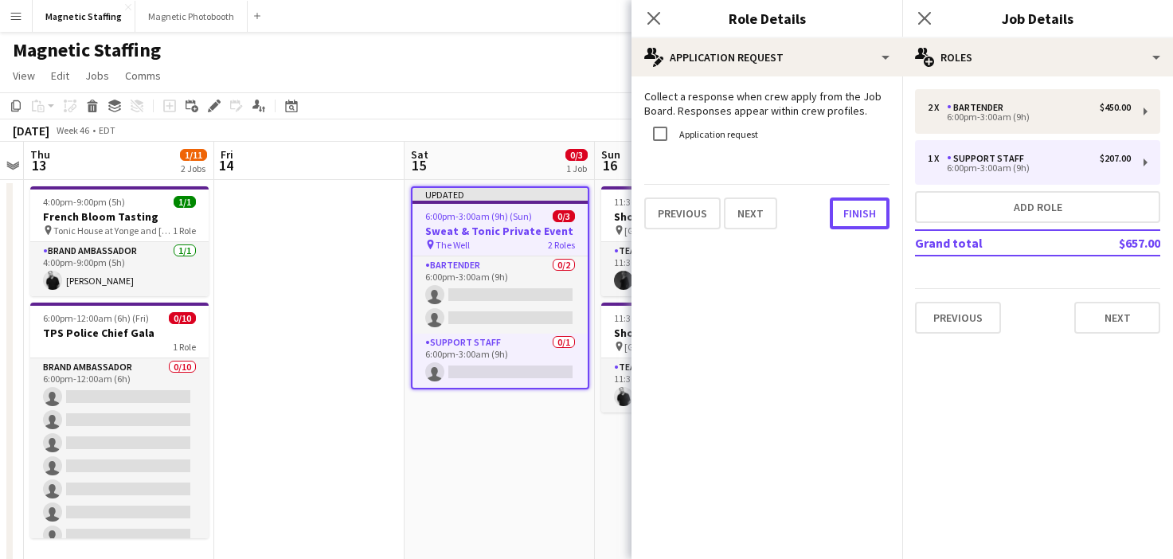
click at [836, 222] on button "Finish" at bounding box center [860, 214] width 60 height 32
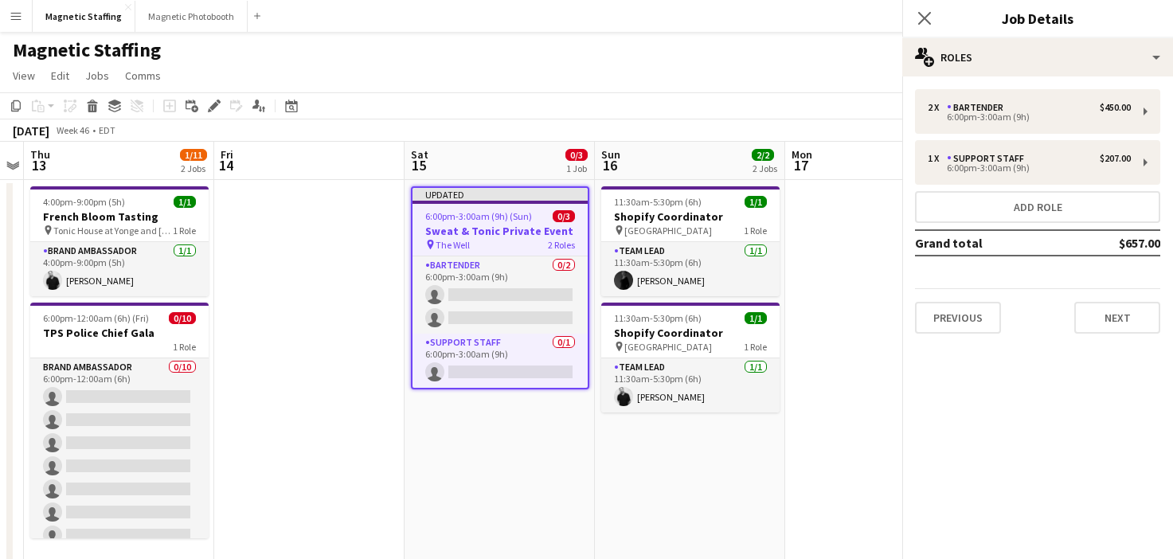
click at [697, 139] on div "November 2025 Week 46 • EDT Publish 1 job Revert 1 job" at bounding box center [586, 130] width 1173 height 22
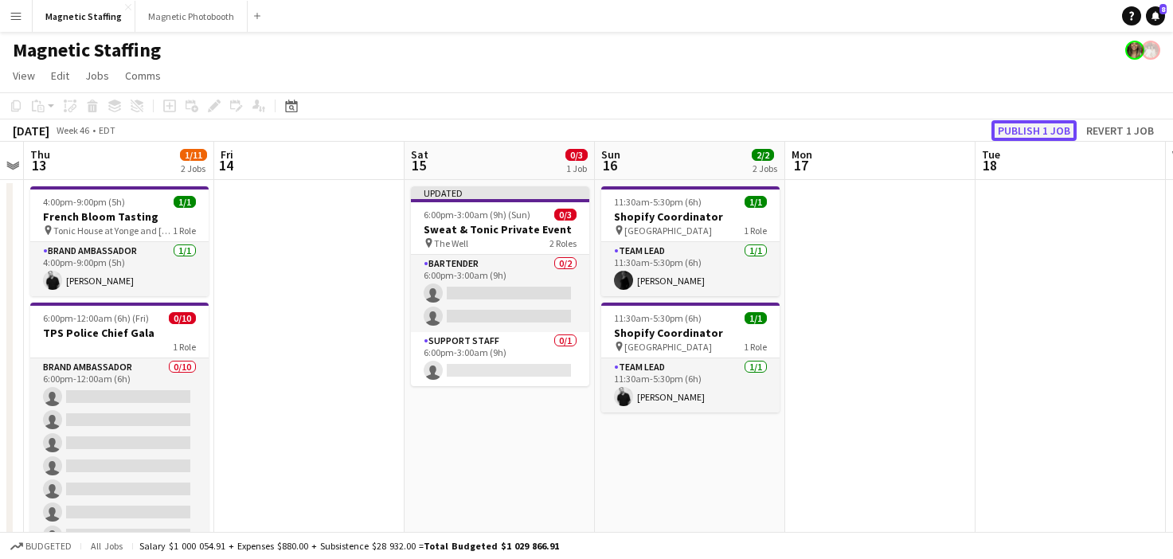
click at [1020, 131] on button "Publish 1 job" at bounding box center [1034, 130] width 85 height 21
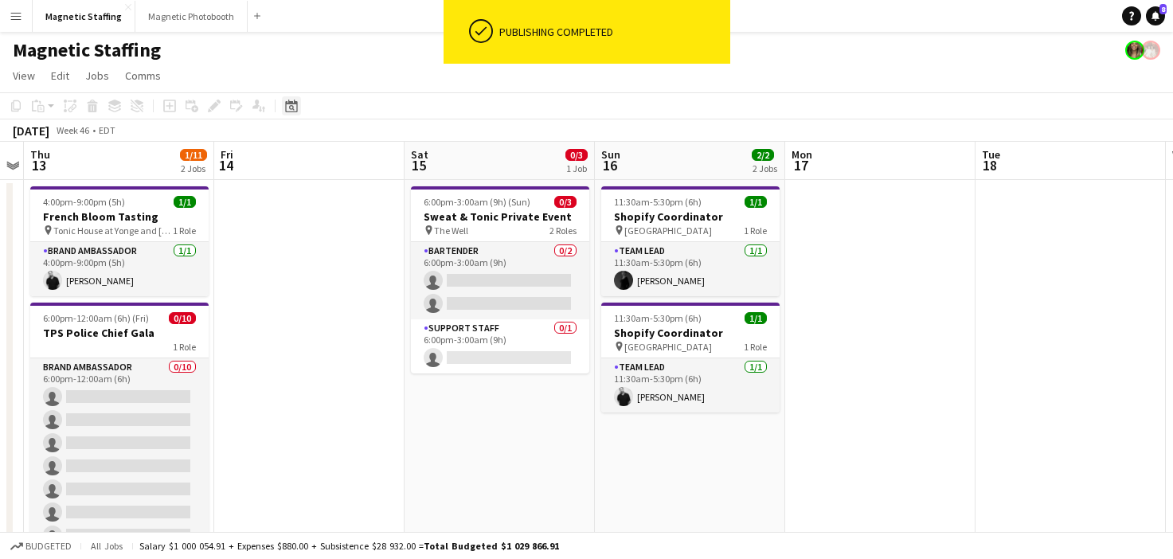
click at [293, 98] on div "Date picker" at bounding box center [291, 105] width 19 height 19
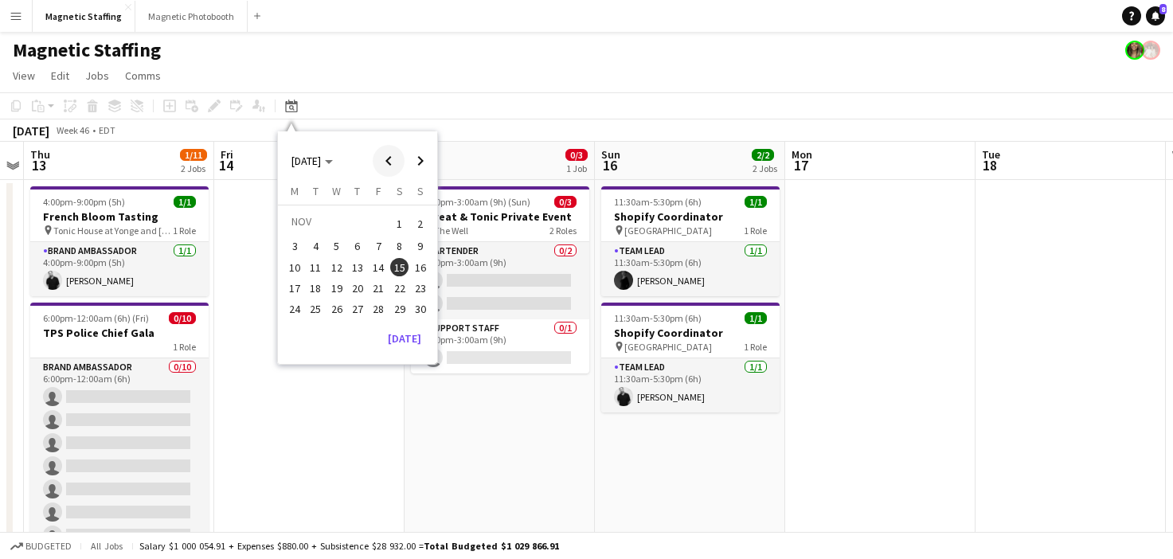
click at [400, 151] on span "Previous month" at bounding box center [389, 161] width 32 height 32
click at [374, 305] on span "24" at bounding box center [378, 305] width 19 height 19
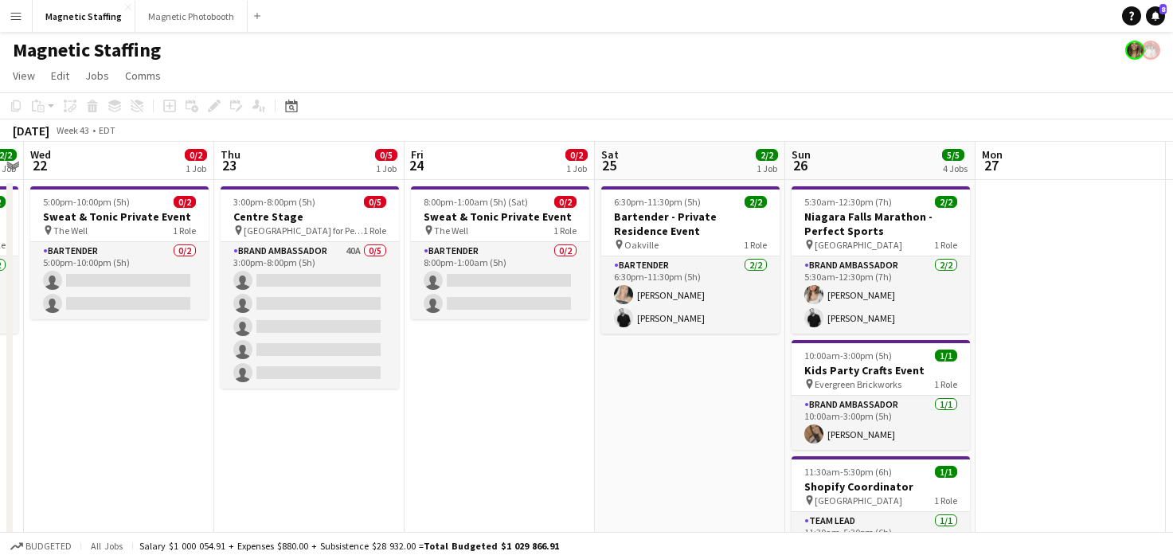
scroll to position [0, 548]
click at [462, 209] on h3 "Sweat & Tonic Private Event" at bounding box center [499, 216] width 178 height 14
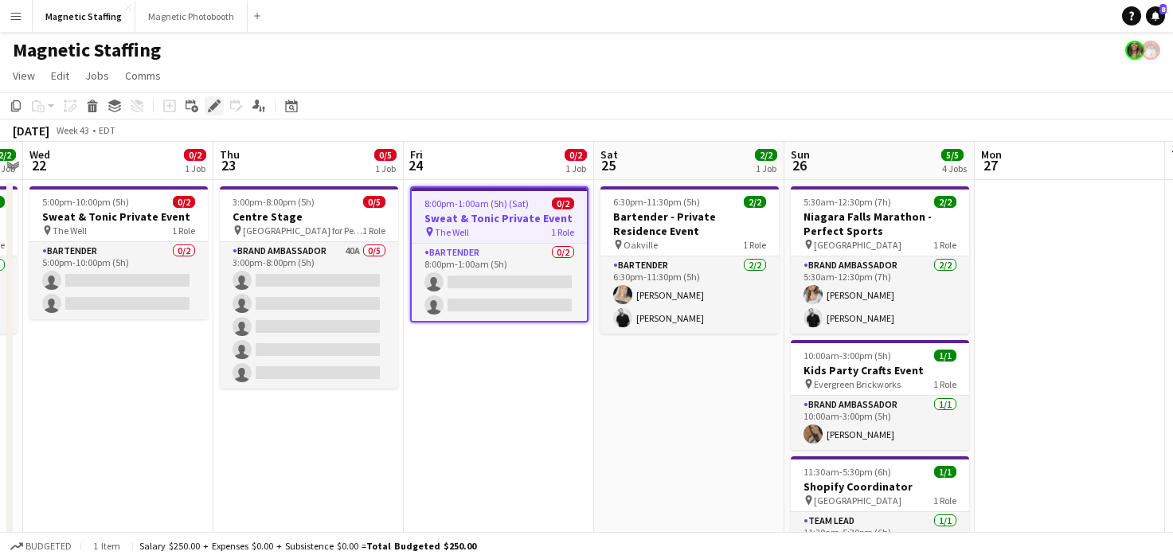
click at [210, 108] on icon at bounding box center [213, 106] width 9 height 9
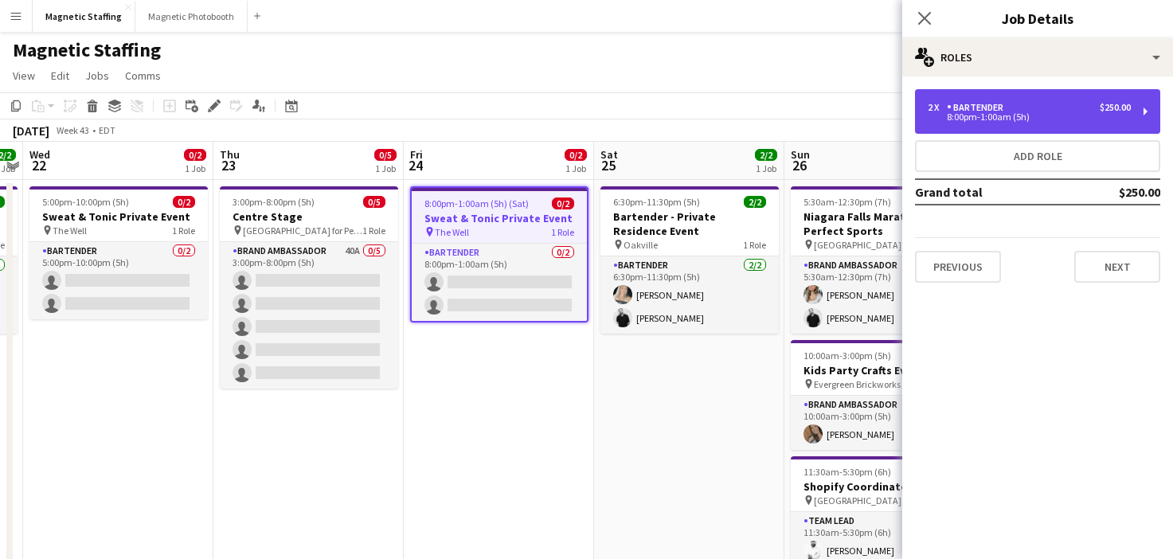
click at [1013, 110] on div "2 x Bartender $250.00 8:00pm-1:00am (5h)" at bounding box center [1029, 111] width 203 height 19
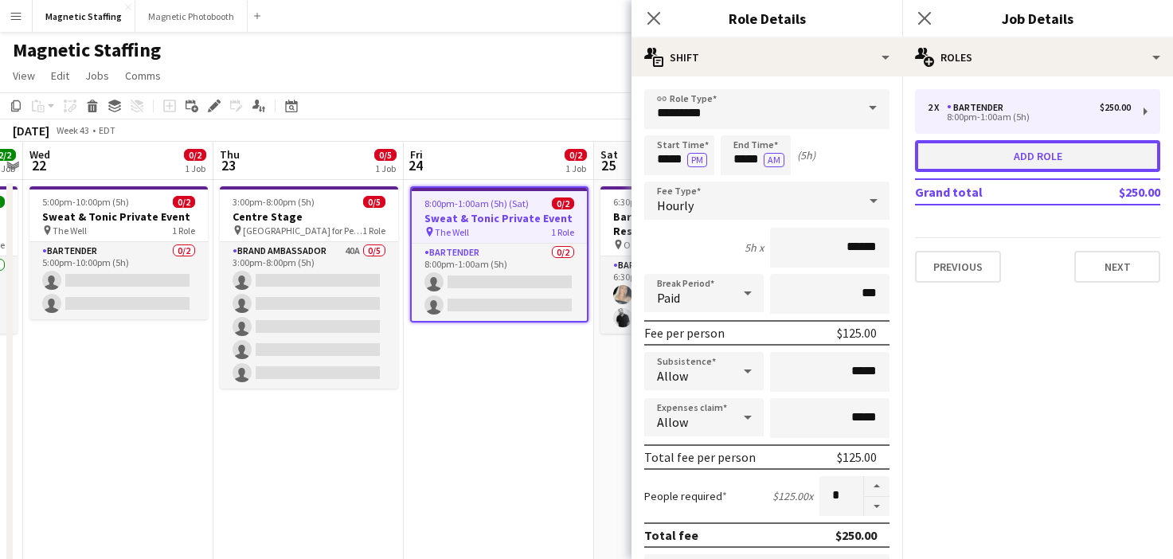
click at [961, 151] on button "Add role" at bounding box center [1037, 156] width 245 height 32
type input "**********"
type input "*****"
type input "*"
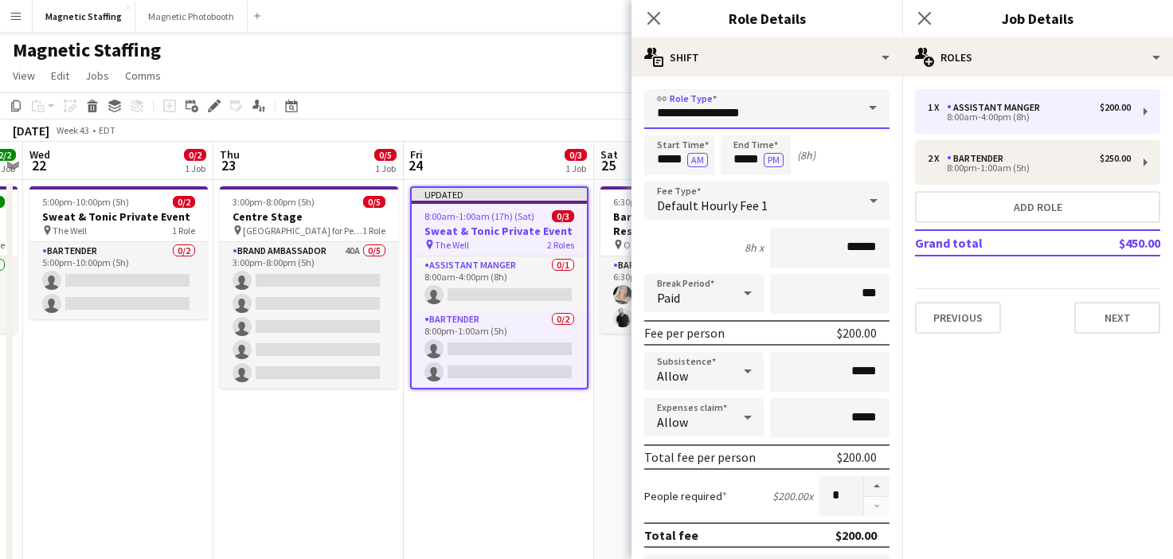
drag, startPoint x: 714, startPoint y: 116, endPoint x: 529, endPoint y: 107, distance: 185.8
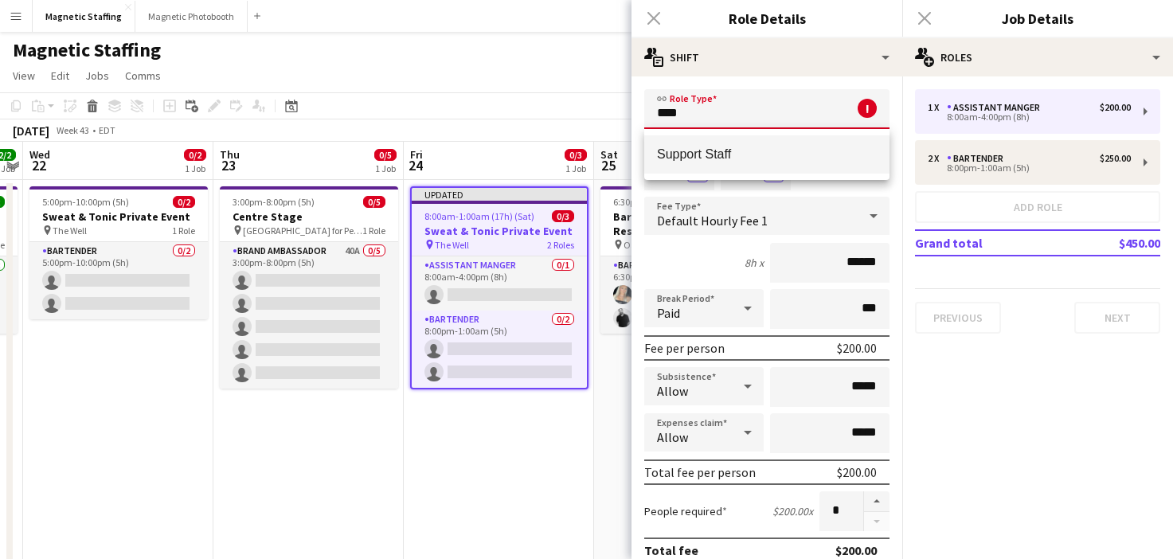
click at [717, 157] on span "Support Staff" at bounding box center [767, 154] width 220 height 15
type input "**********"
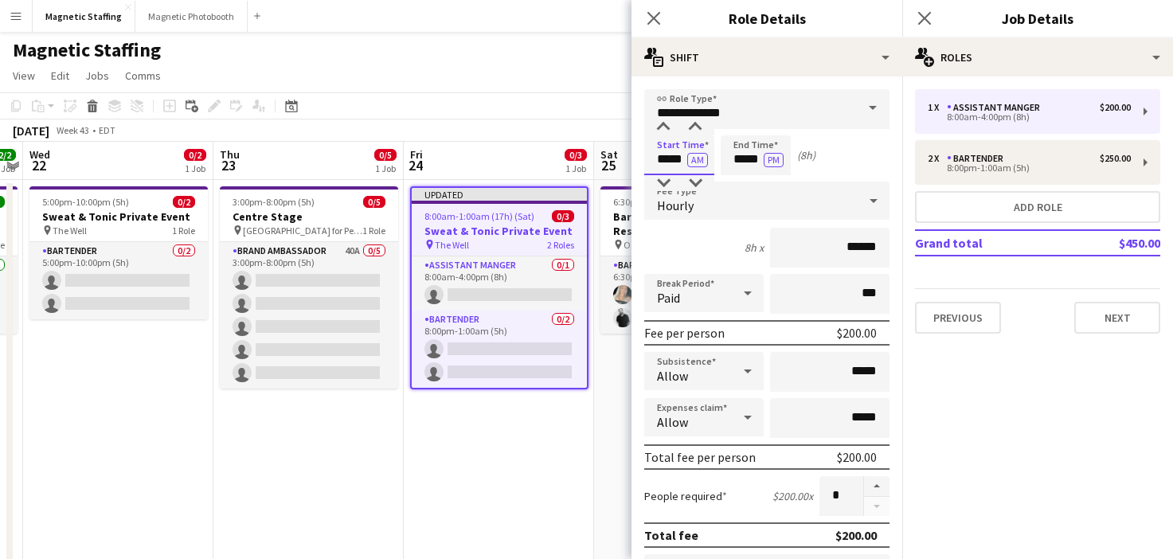
click at [685, 158] on input "*****" at bounding box center [679, 155] width 70 height 40
click at [695, 161] on button "AM" at bounding box center [697, 160] width 21 height 14
drag, startPoint x: 760, startPoint y: 160, endPoint x: 650, endPoint y: 150, distance: 110.4
click at [652, 156] on div "Start Time ***** PM End Time ***** PM (20h)" at bounding box center [766, 155] width 245 height 40
type input "*****"
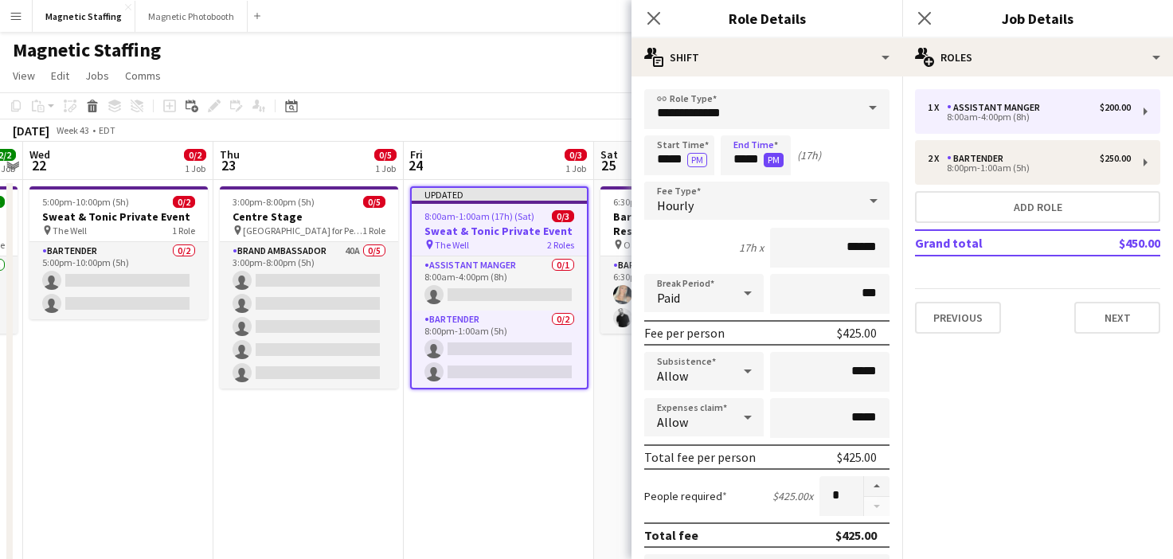
click at [774, 159] on button "PM" at bounding box center [774, 160] width 20 height 14
click at [854, 245] on input "******" at bounding box center [829, 248] width 119 height 40
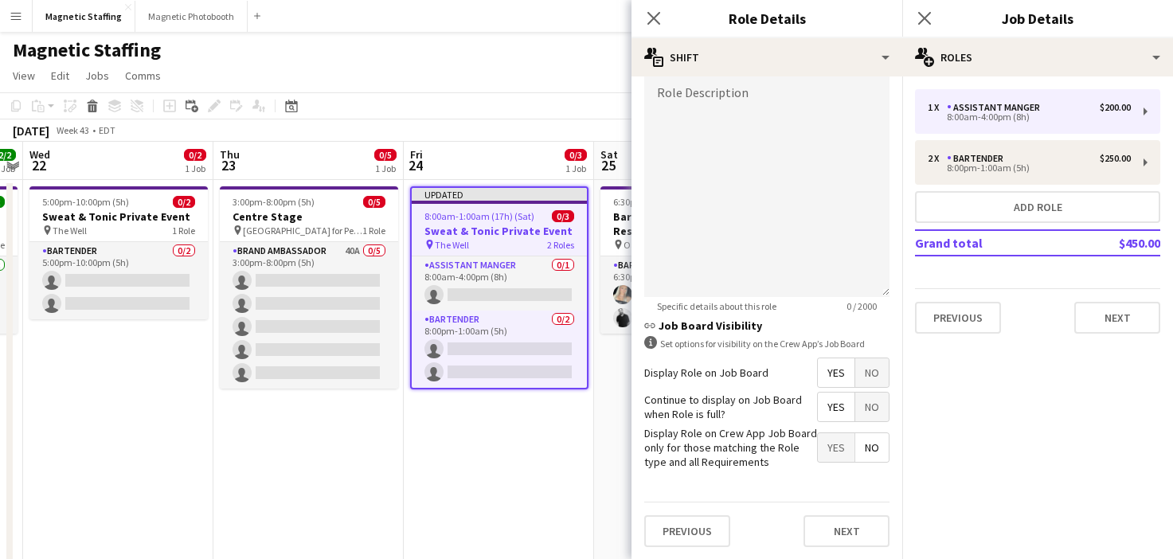
type input "******"
click at [812, 191] on div at bounding box center [766, 201] width 245 height 191
paste div
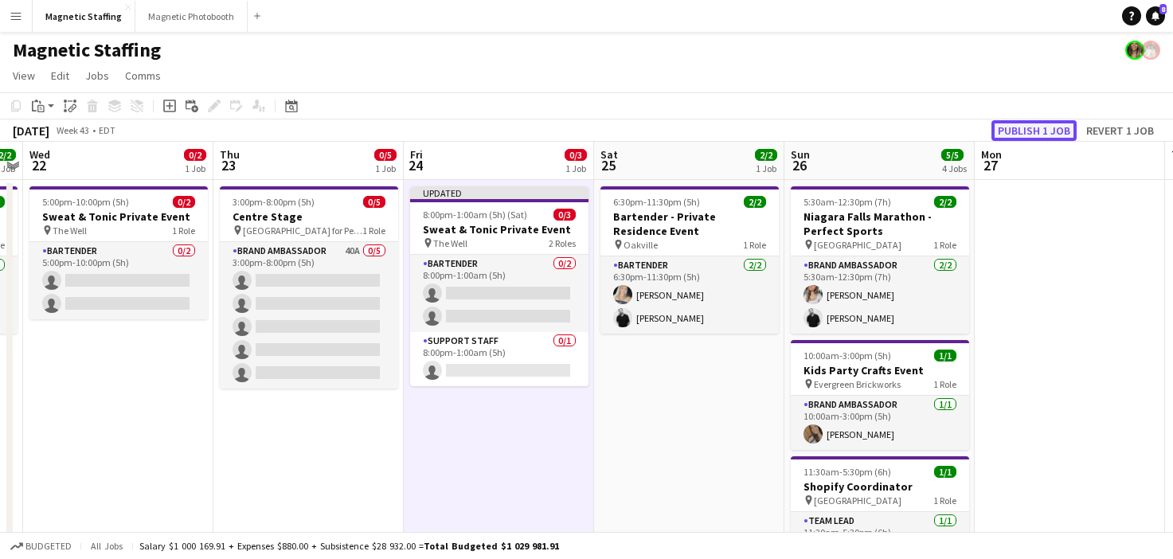
click at [1053, 121] on button "Publish 1 job" at bounding box center [1034, 130] width 85 height 21
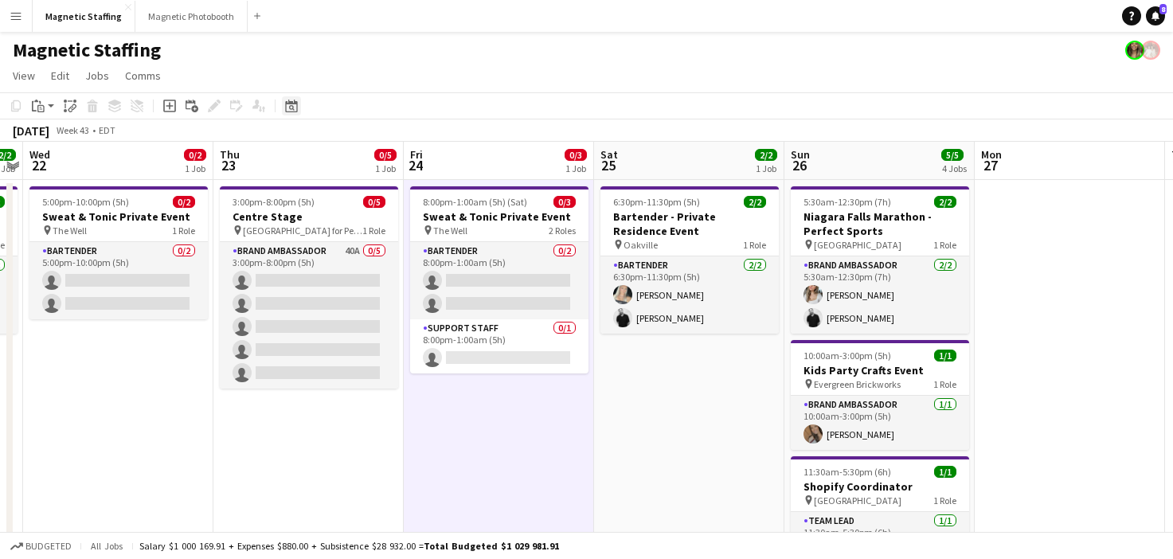
click at [289, 106] on icon "Date picker" at bounding box center [291, 106] width 13 height 13
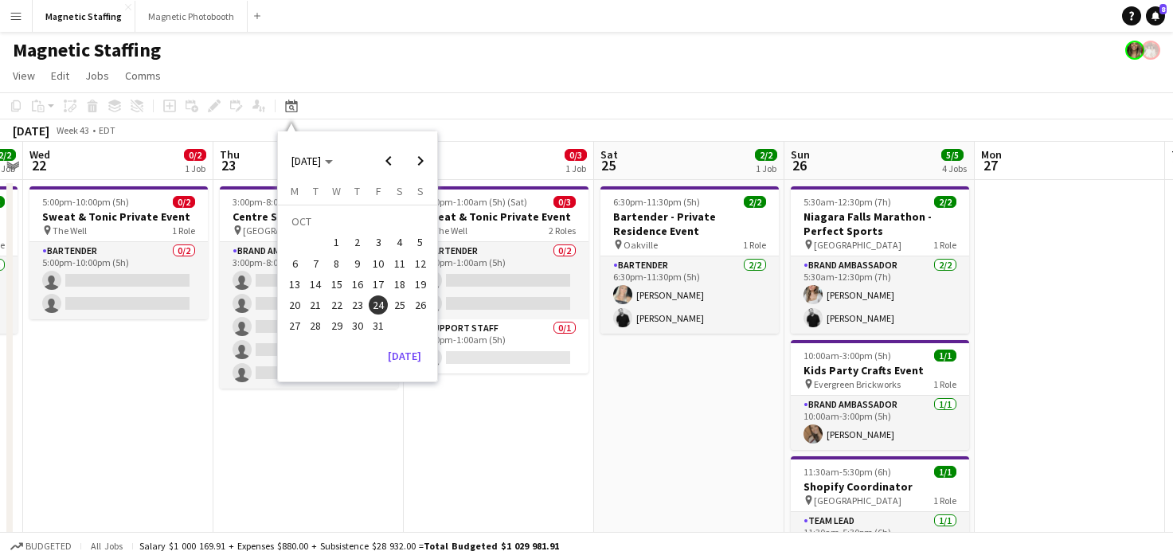
click at [339, 248] on span "1" at bounding box center [336, 242] width 19 height 19
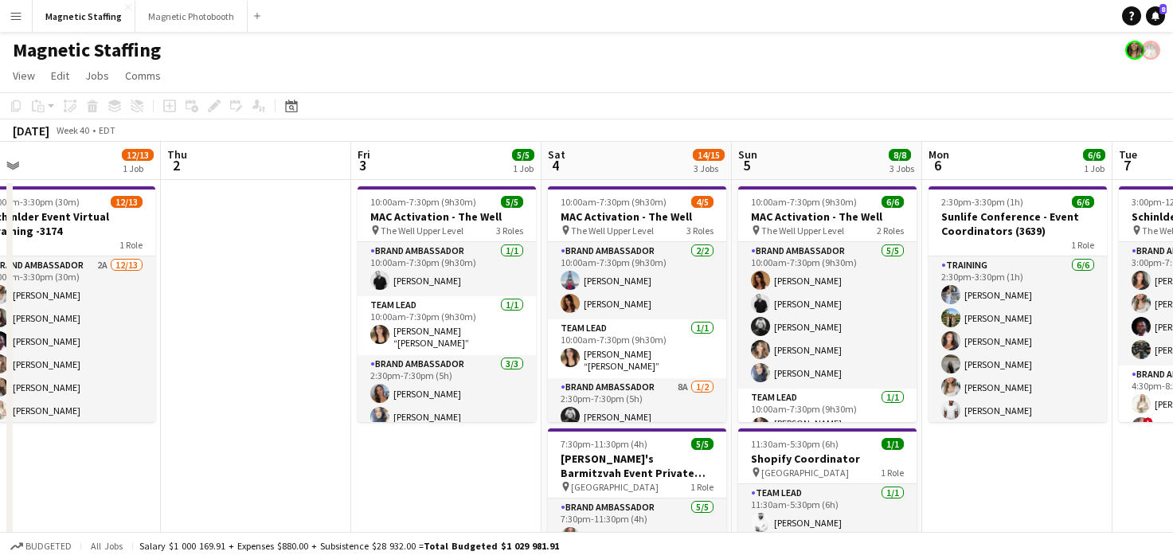
drag, startPoint x: 726, startPoint y: 300, endPoint x: 304, endPoint y: 327, distance: 422.2
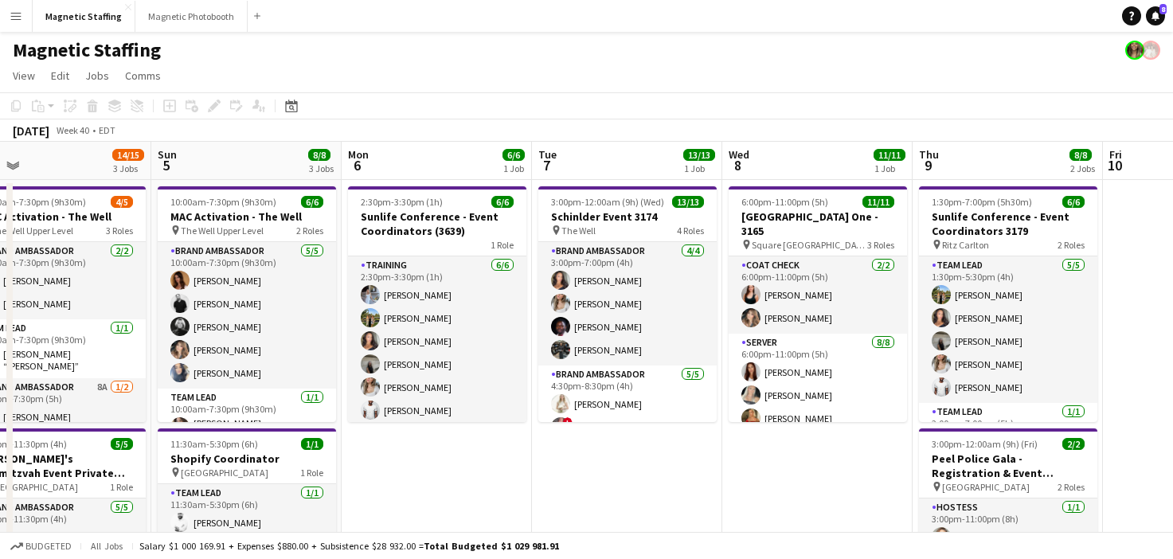
scroll to position [0, 491]
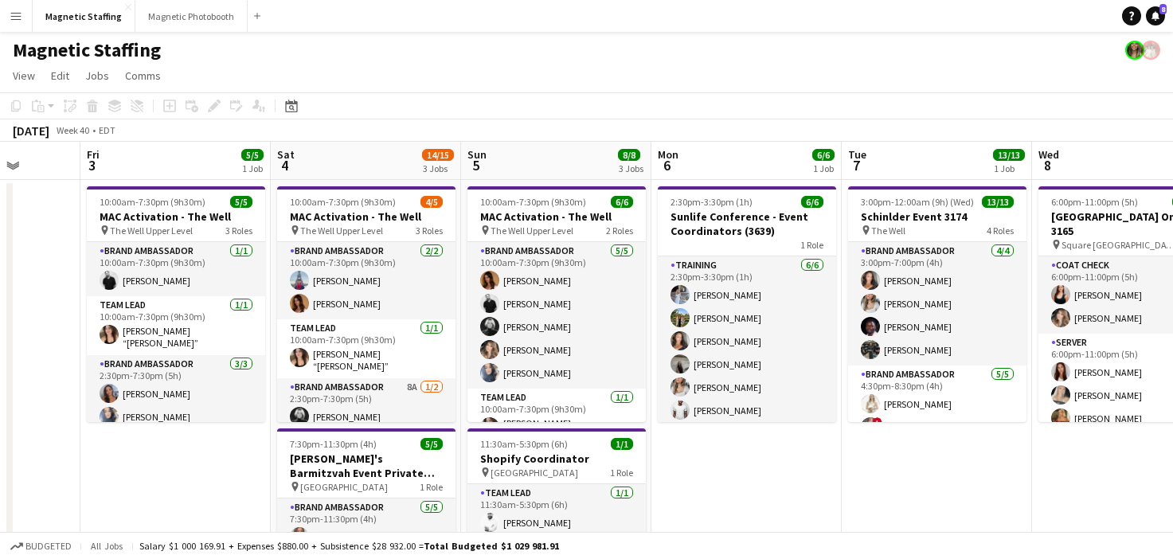
drag, startPoint x: 313, startPoint y: 334, endPoint x: 49, endPoint y: 335, distance: 264.5
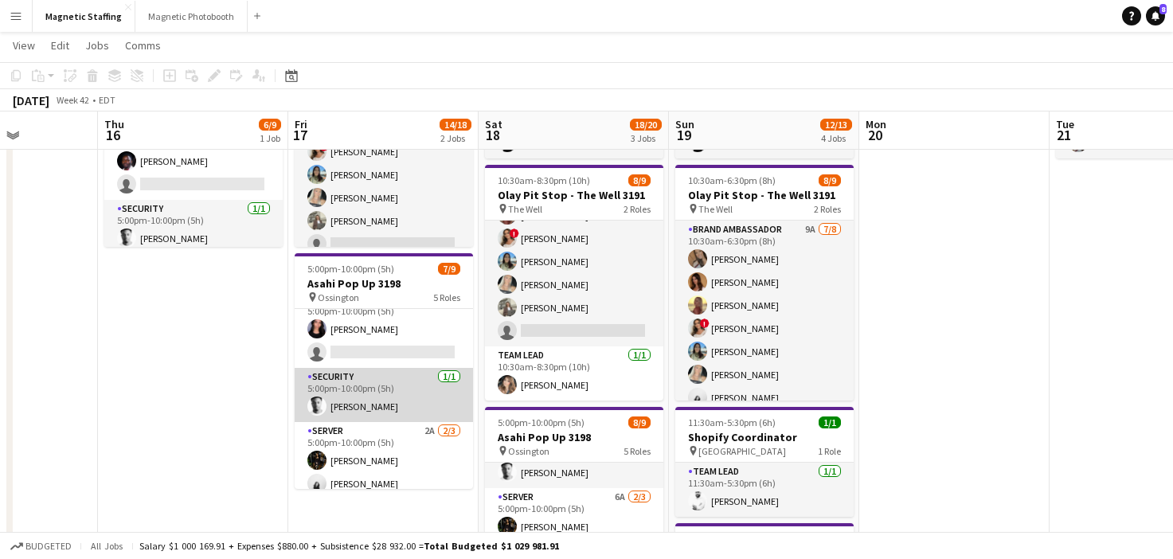
scroll to position [183, 0]
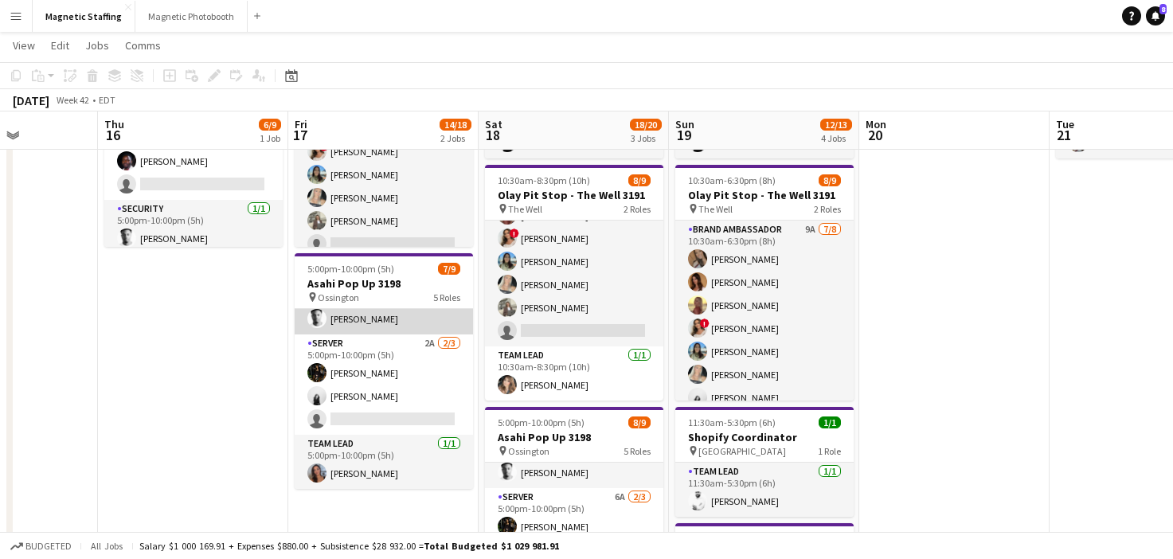
click at [377, 416] on app-card-role "Server 2A 2/3 5:00pm-10:00pm (5h) Hanna Lee angel kim single-neutral-actions" at bounding box center [384, 385] width 178 height 100
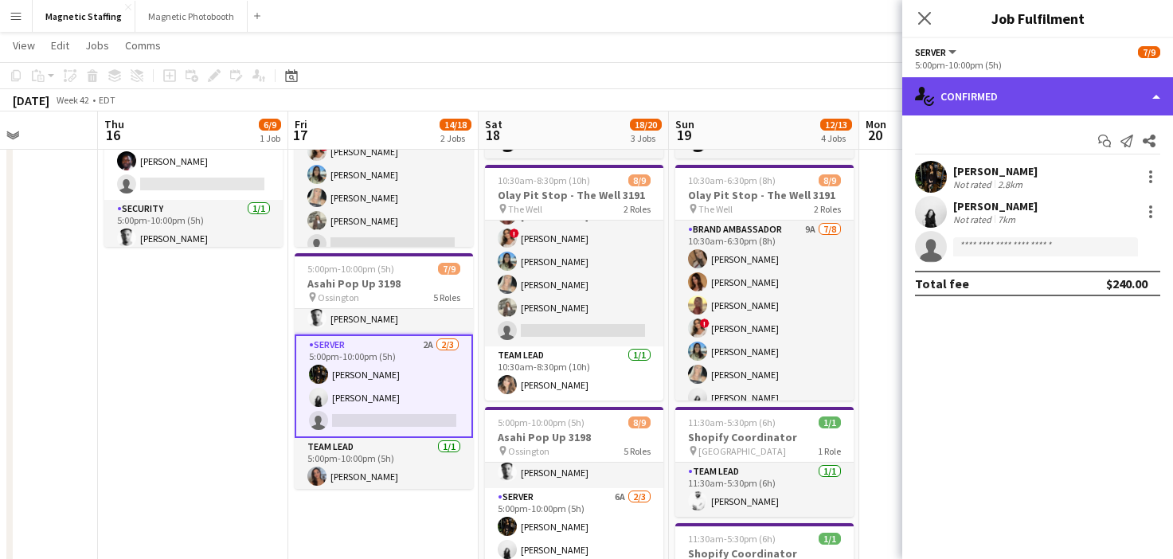
click at [1032, 100] on div "single-neutral-actions-check-2 Confirmed" at bounding box center [1037, 96] width 271 height 38
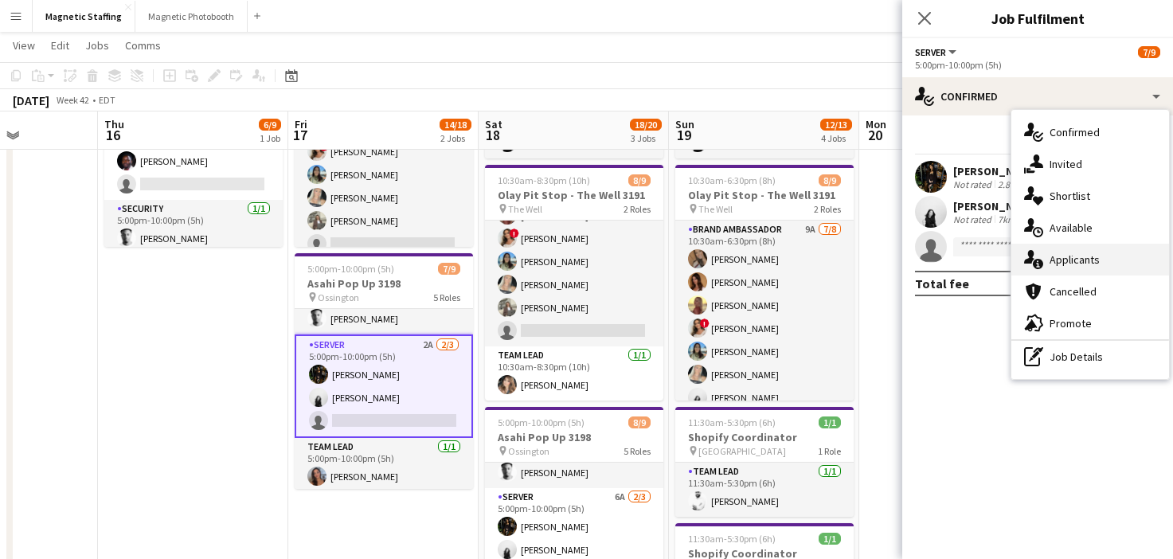
click at [1048, 256] on div "single-neutral-actions-information Applicants" at bounding box center [1091, 260] width 158 height 32
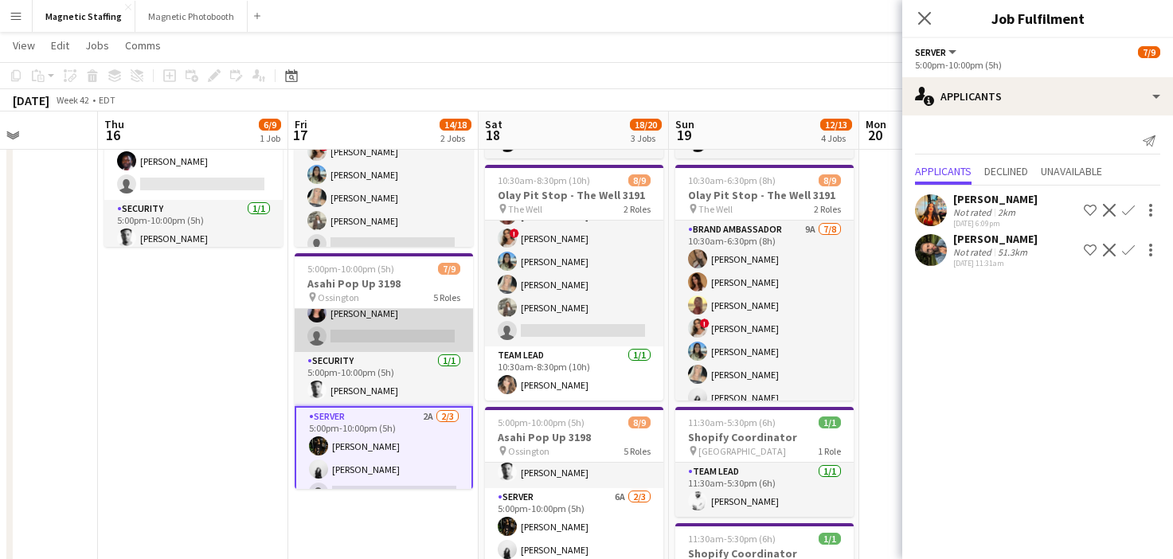
click at [376, 329] on app-card-role "Brand Ambassador 2A [DATE] 5:00pm-10:00pm (5h) [PERSON_NAME] single-neutral-act…" at bounding box center [384, 313] width 178 height 77
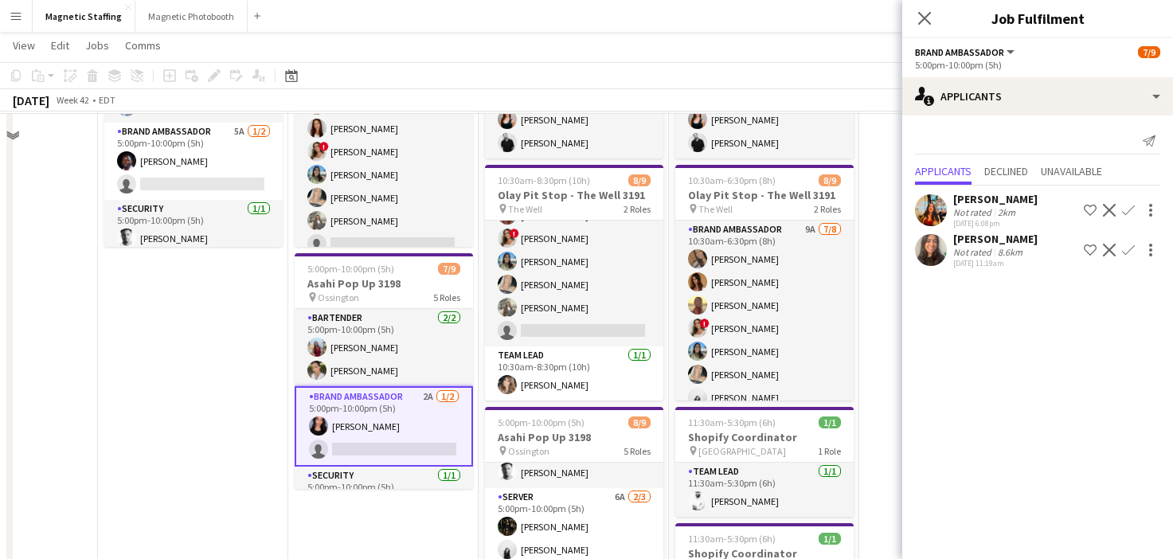
scroll to position [2, 0]
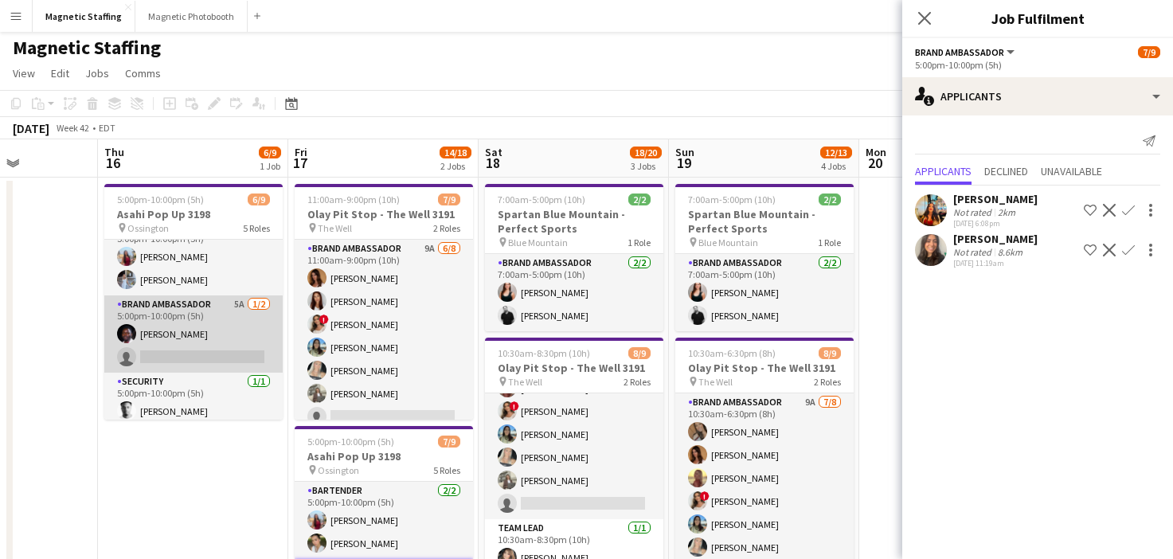
click at [221, 332] on app-card-role "Brand Ambassador 5A 1/2 5:00pm-10:00pm (5h) Anthony Kerr single-neutral-actions" at bounding box center [193, 334] width 178 height 77
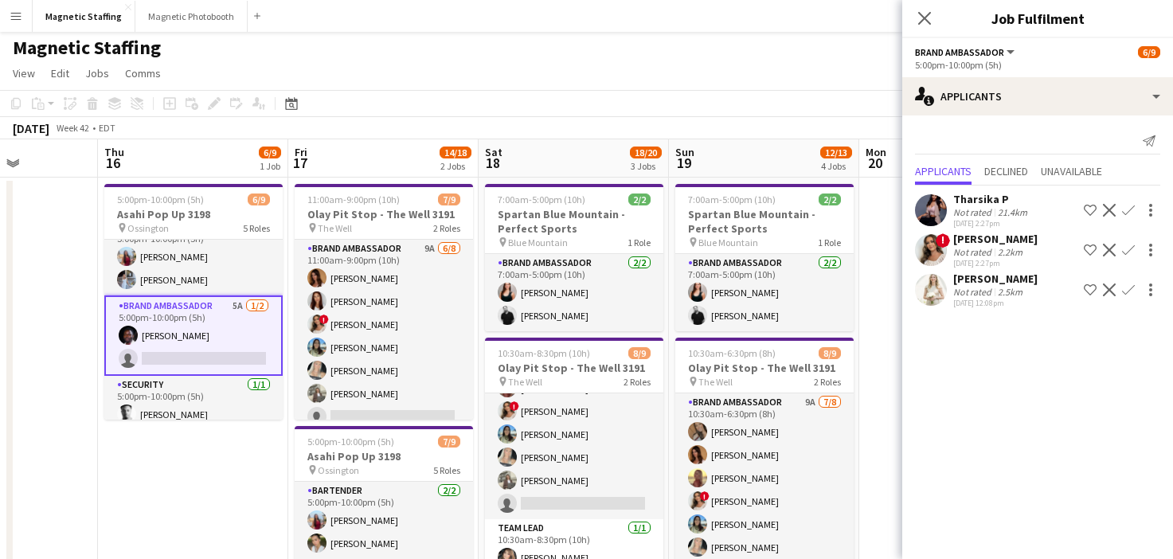
scroll to position [0, 0]
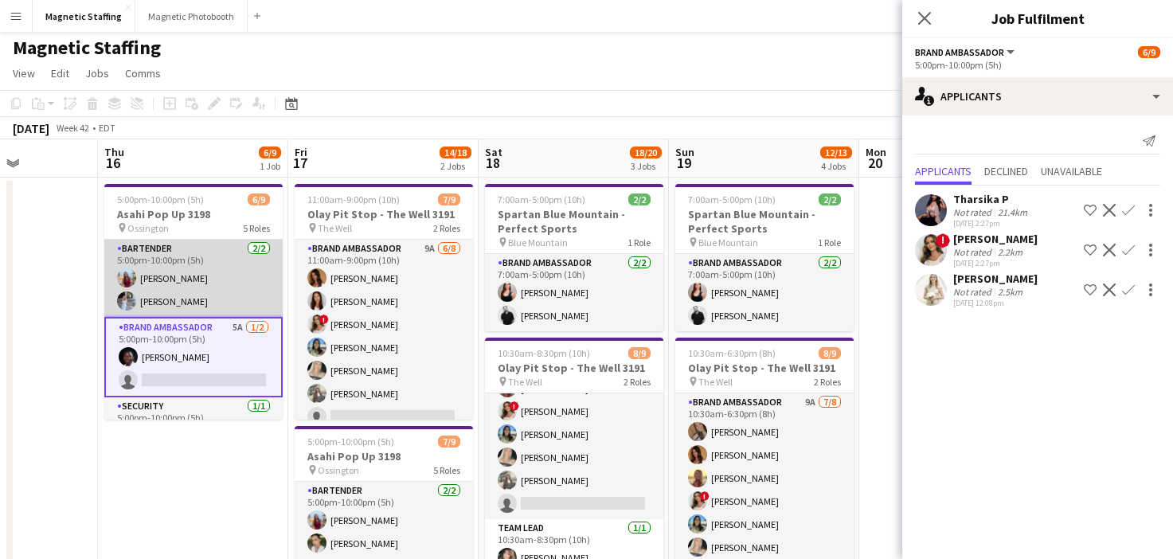
click at [231, 301] on app-card-role "Bartender [DATE] 5:00pm-10:00pm (5h) [PERSON_NAME] [PERSON_NAME]" at bounding box center [193, 278] width 178 height 77
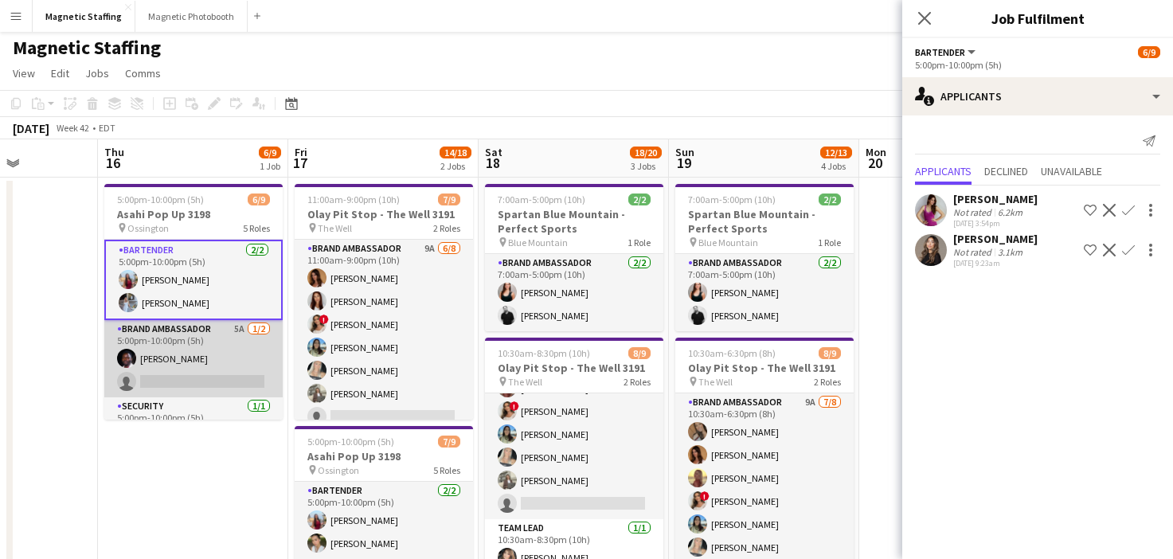
click at [225, 329] on app-card-role "Brand Ambassador 5A 1/2 5:00pm-10:00pm (5h) Anthony Kerr single-neutral-actions" at bounding box center [193, 358] width 178 height 77
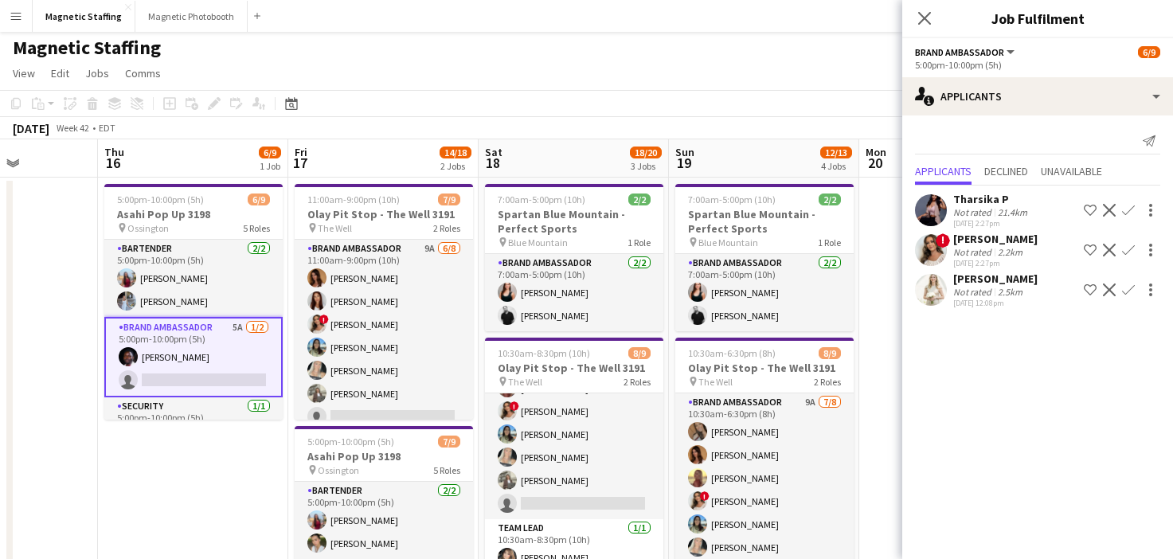
click at [1114, 292] on app-icon "Decline" at bounding box center [1109, 290] width 13 height 13
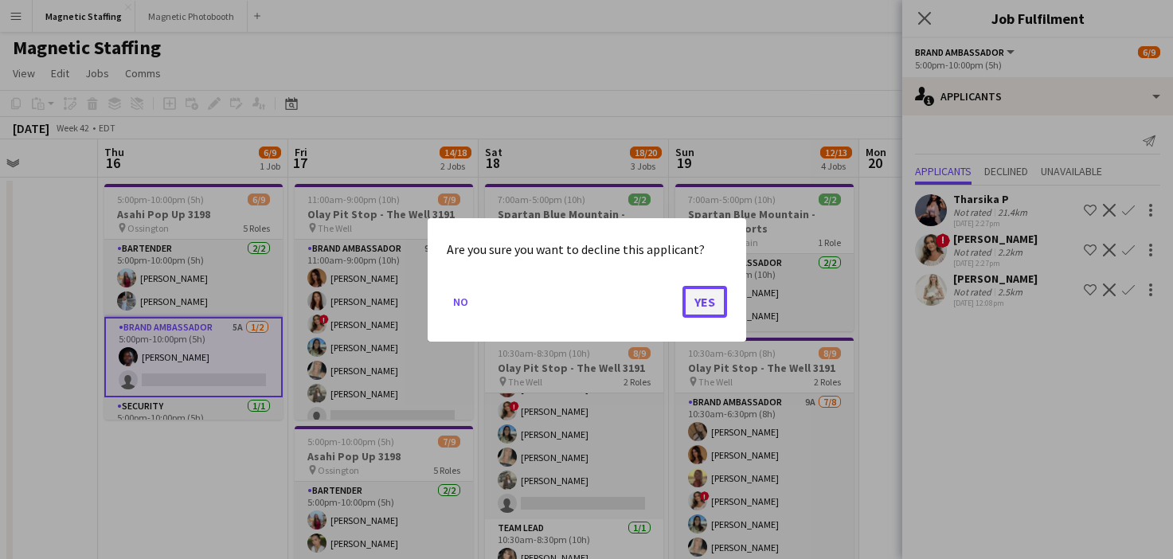
click at [713, 306] on button "Yes" at bounding box center [705, 301] width 45 height 32
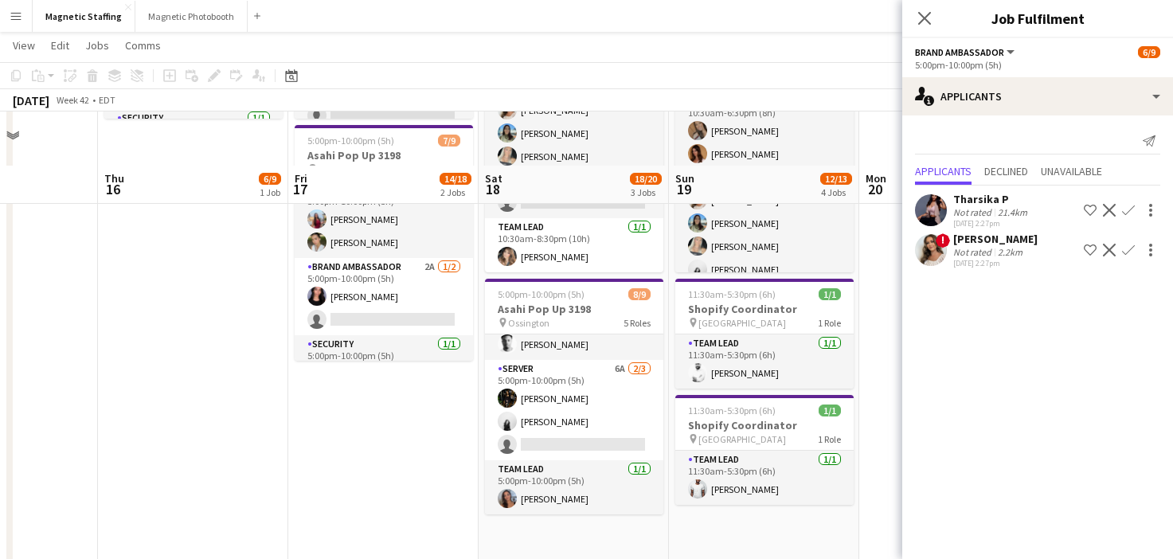
scroll to position [382, 0]
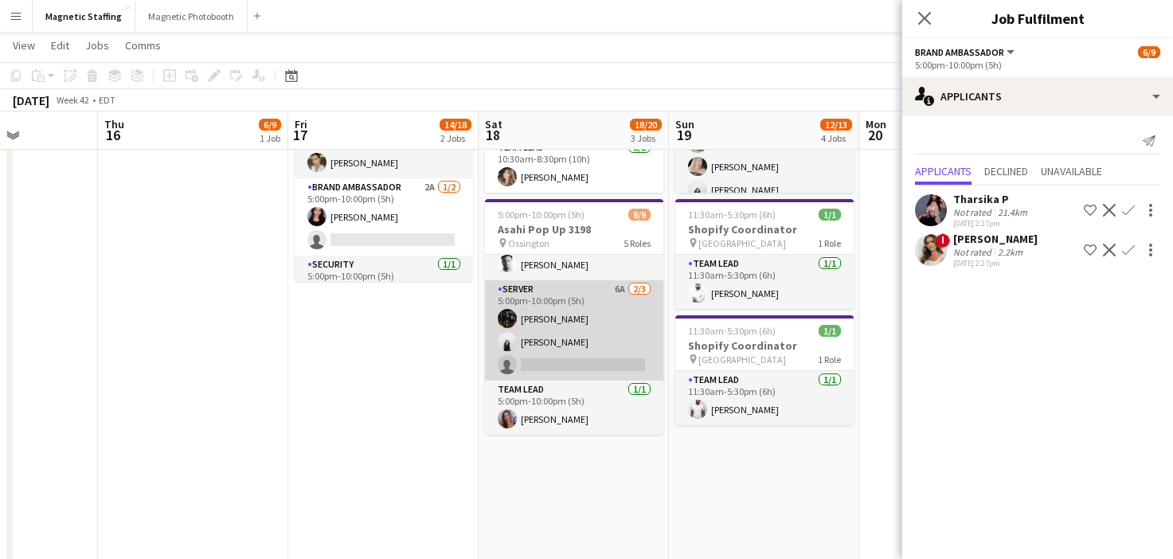
click at [538, 371] on app-card-role "Server 6A 2/3 5:00pm-10:00pm (5h) Hanna Lee angel kim single-neutral-actions" at bounding box center [574, 330] width 178 height 100
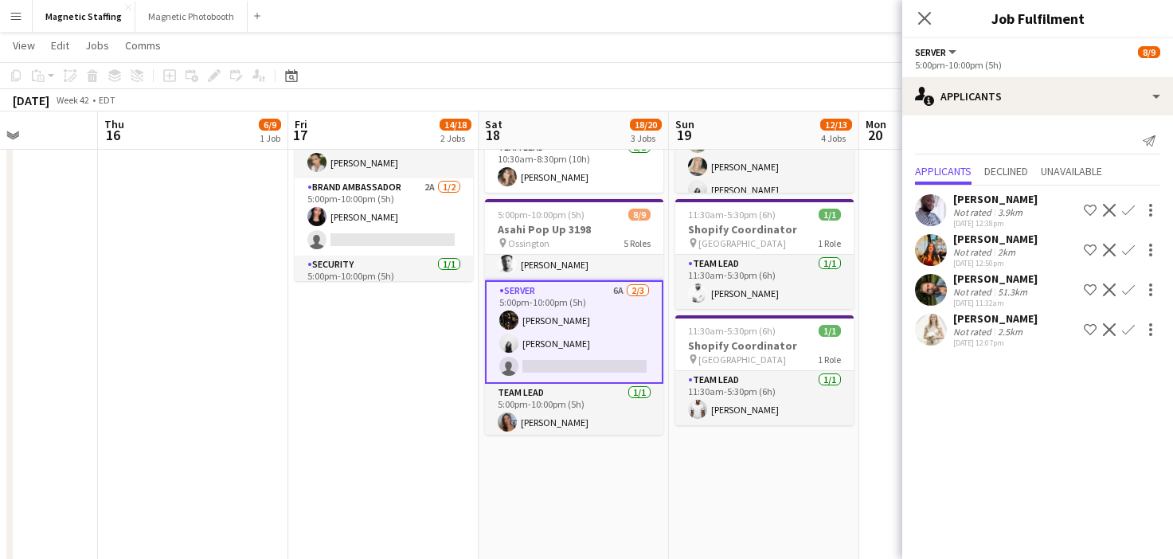
click at [1127, 289] on app-icon "Confirm" at bounding box center [1128, 290] width 13 height 13
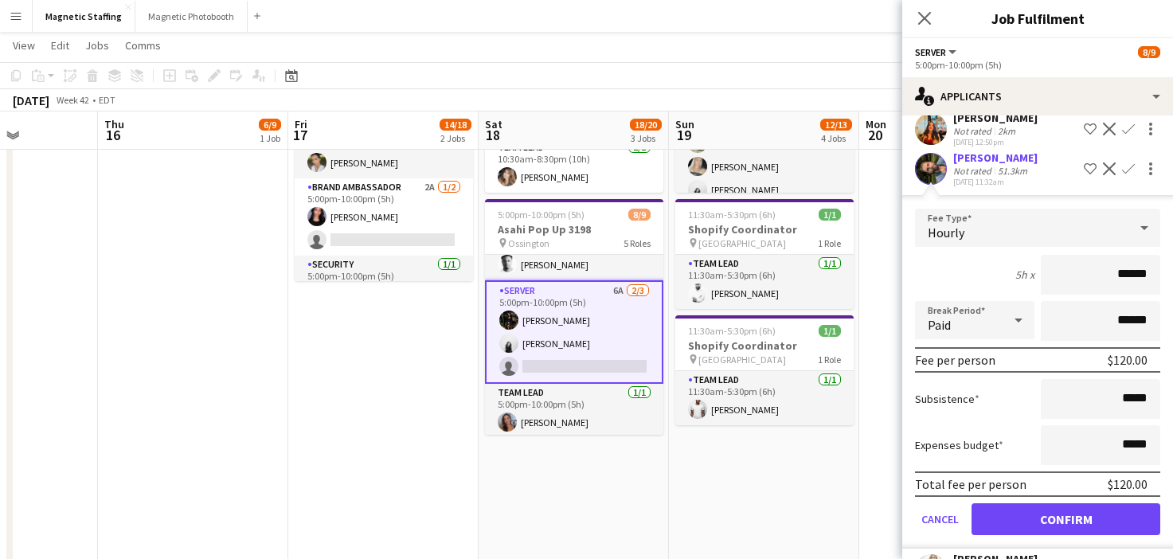
scroll to position [166, 0]
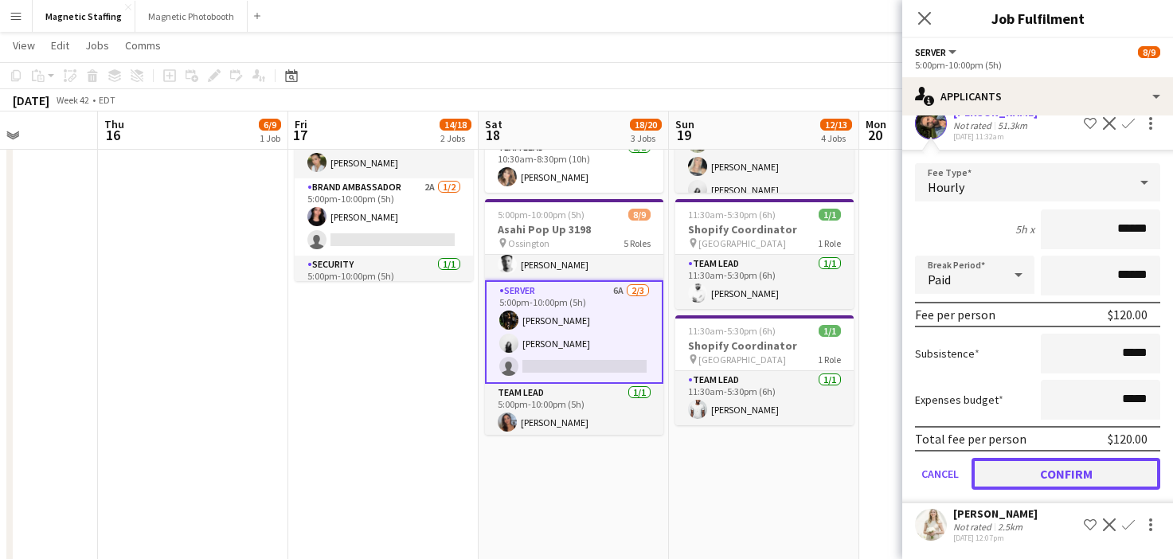
click at [992, 483] on button "Confirm" at bounding box center [1066, 474] width 189 height 32
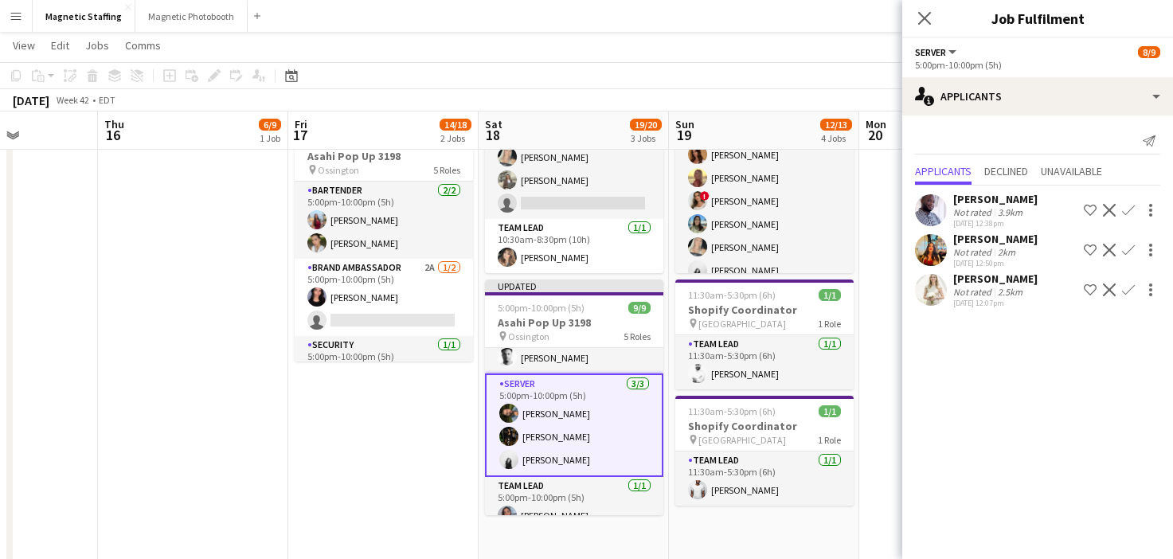
scroll to position [206, 0]
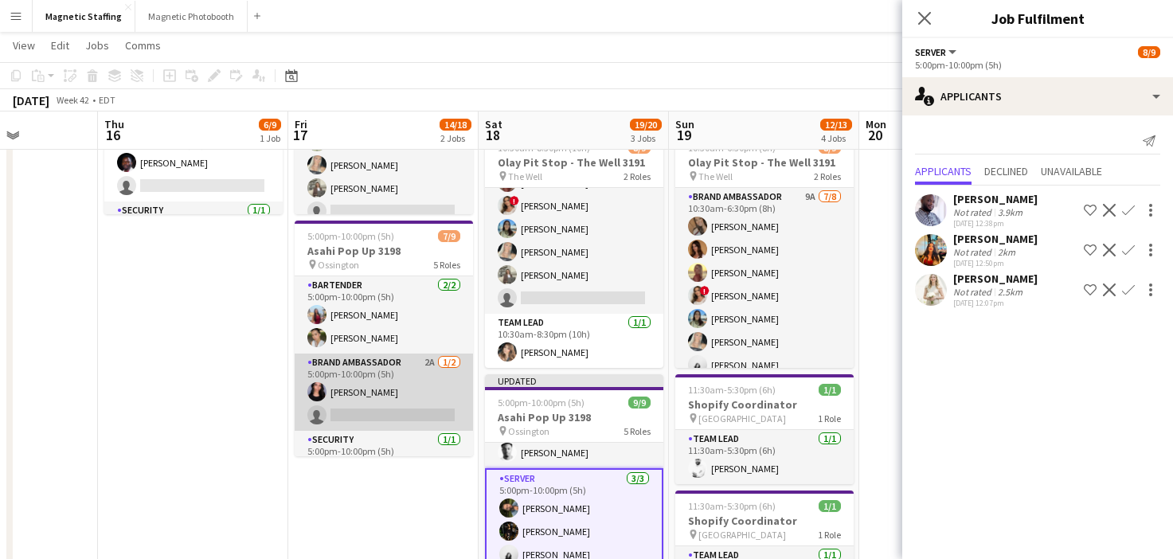
click at [417, 401] on app-card-role "Brand Ambassador 2A [DATE] 5:00pm-10:00pm (5h) [PERSON_NAME] single-neutral-act…" at bounding box center [384, 392] width 178 height 77
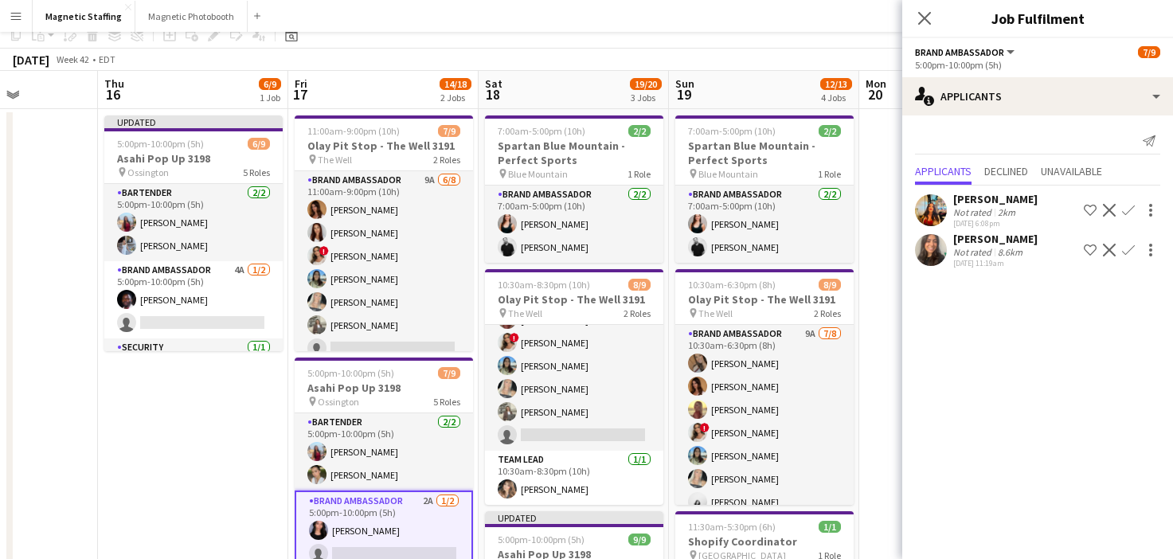
scroll to position [0, 0]
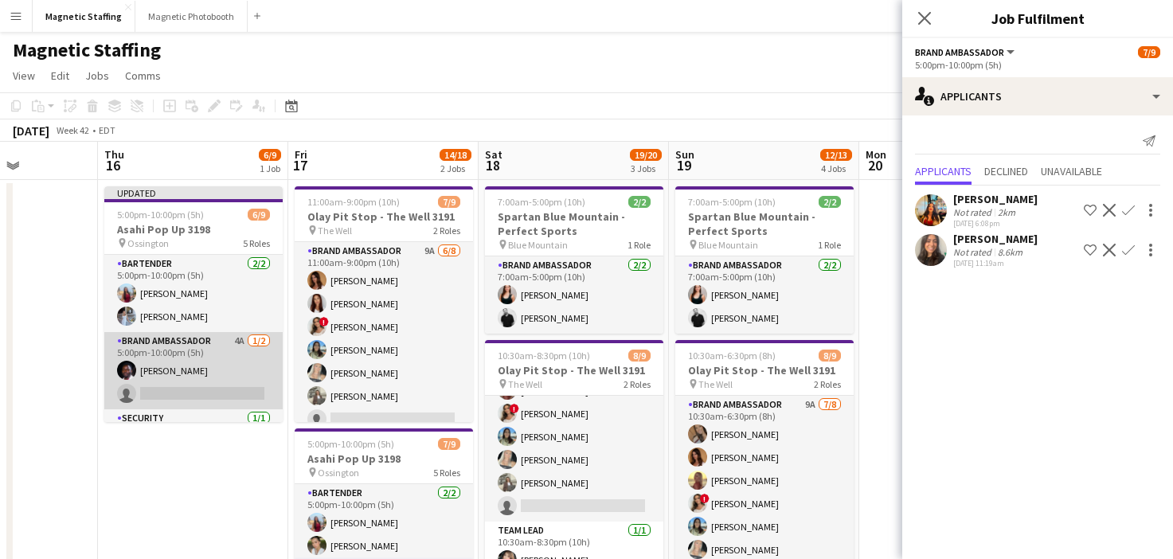
click at [198, 372] on app-card-role "Brand Ambassador 4A [DATE] 5:00pm-10:00pm (5h) [PERSON_NAME] single-neutral-act…" at bounding box center [193, 370] width 178 height 77
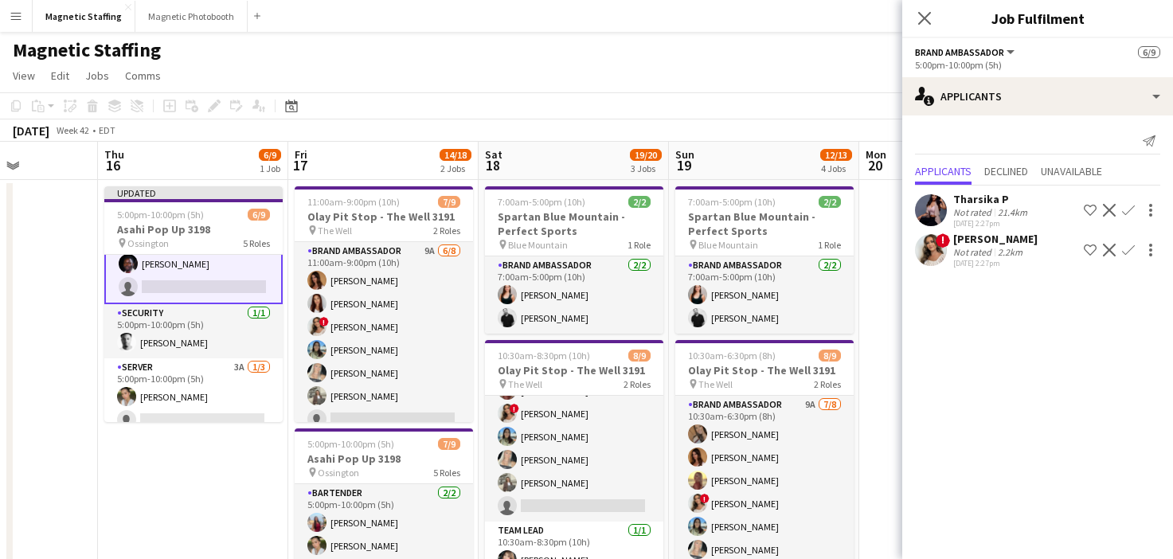
click at [198, 372] on app-card-role "Server 3A 1/3 5:00pm-10:00pm (5h) Mia Truong single-neutral-actions single-neut…" at bounding box center [193, 408] width 178 height 100
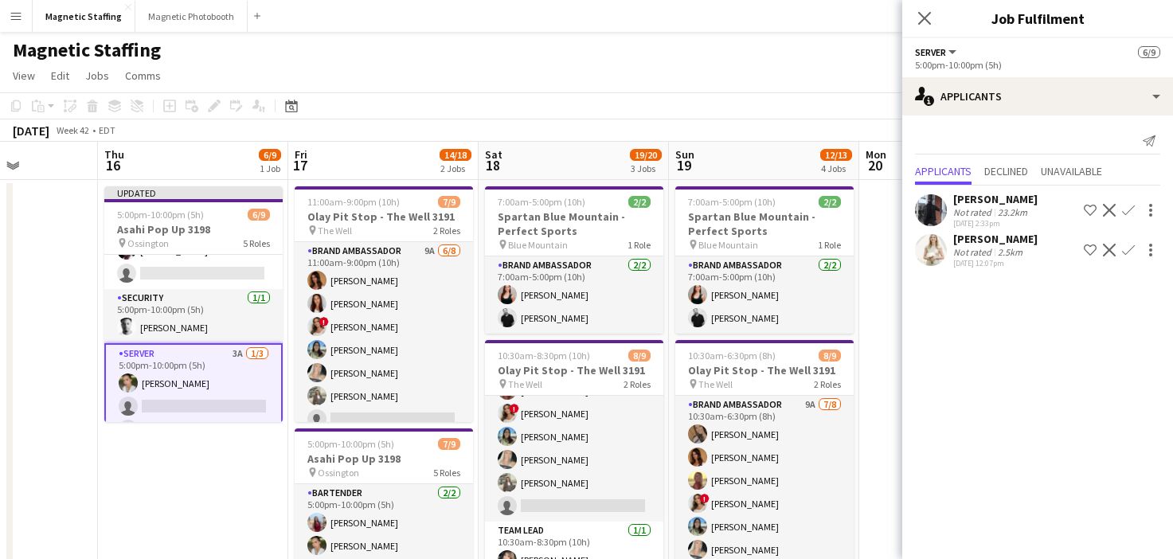
scroll to position [108, 0]
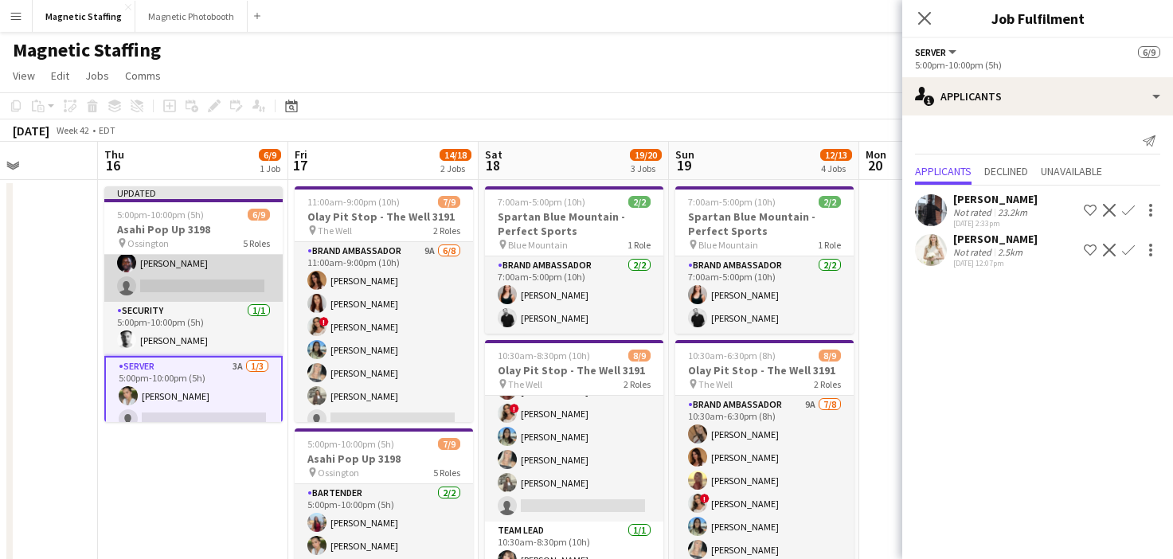
click at [219, 261] on app-card-role "Brand Ambassador 4A [DATE] 5:00pm-10:00pm (5h) [PERSON_NAME] single-neutral-act…" at bounding box center [193, 263] width 178 height 77
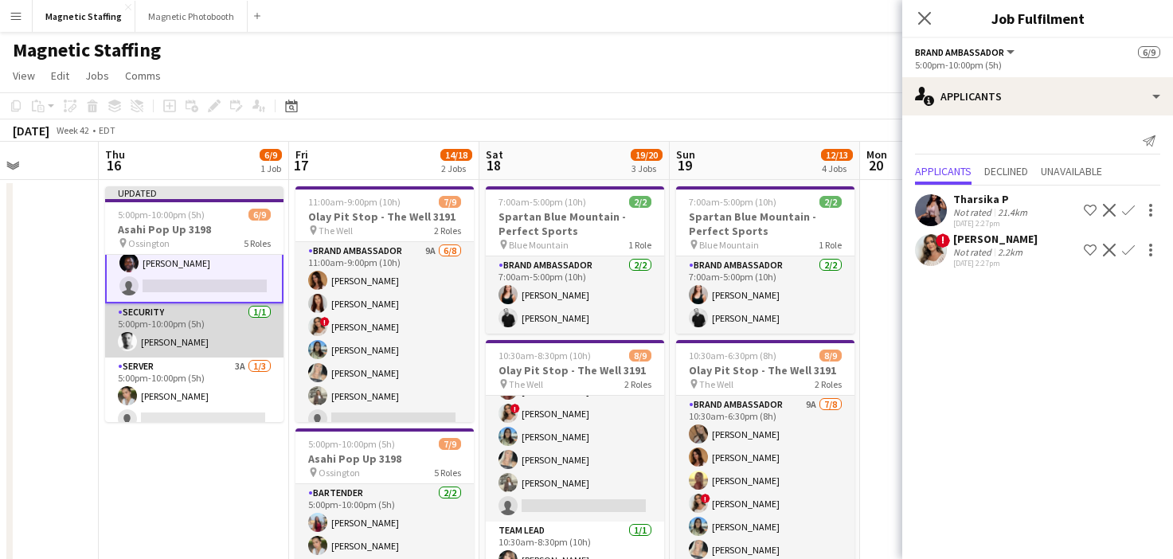
scroll to position [31, 0]
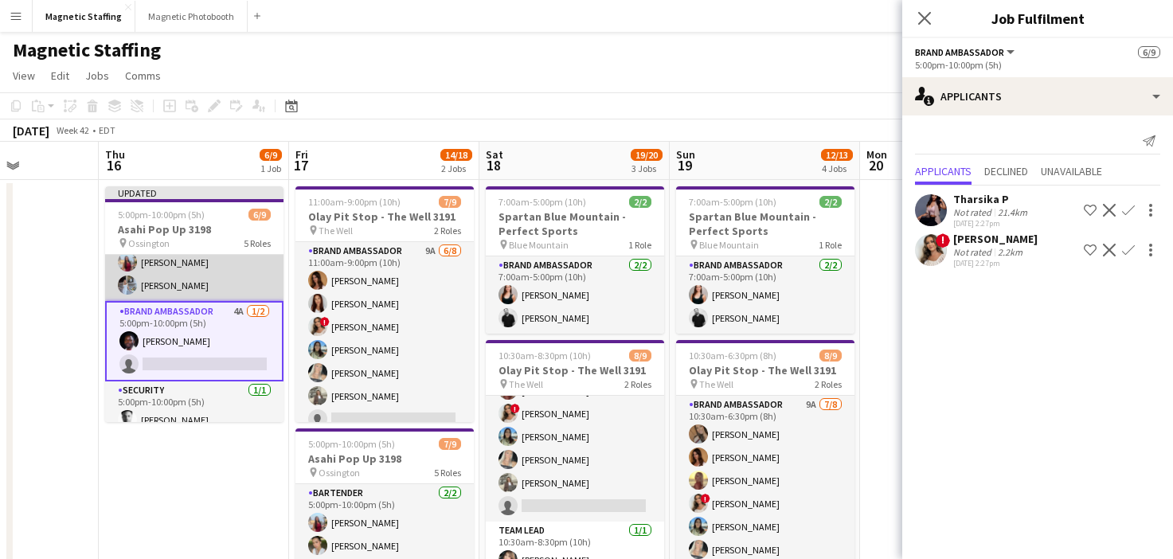
click at [209, 280] on app-card-role "Bartender [DATE] 5:00pm-10:00pm (5h) [PERSON_NAME] [PERSON_NAME]" at bounding box center [194, 262] width 178 height 77
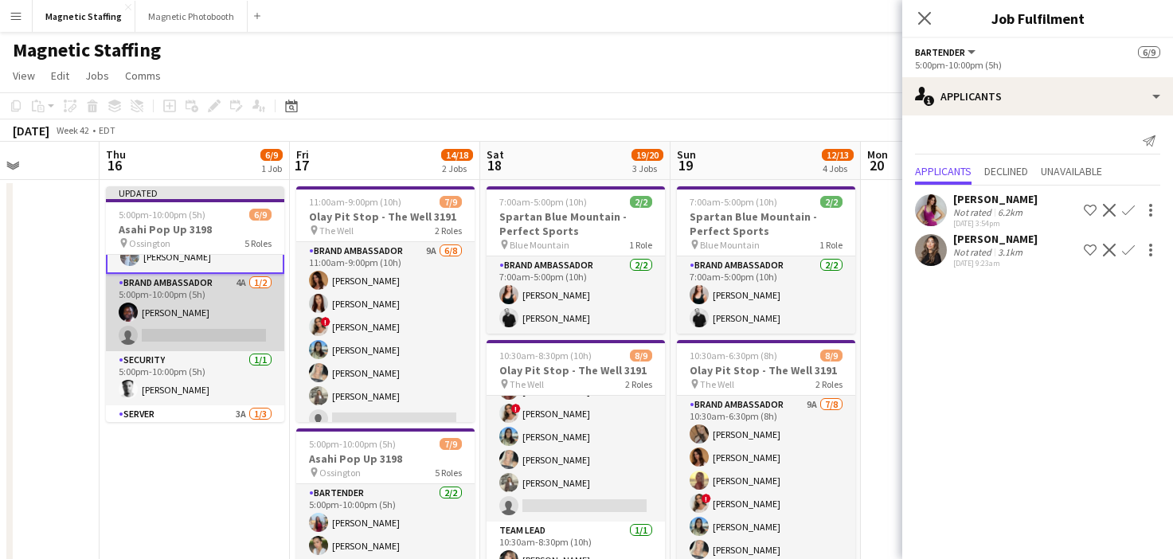
click at [190, 345] on app-card-role "Brand Ambassador 4A [DATE] 5:00pm-10:00pm (5h) [PERSON_NAME] single-neutral-act…" at bounding box center [195, 312] width 178 height 77
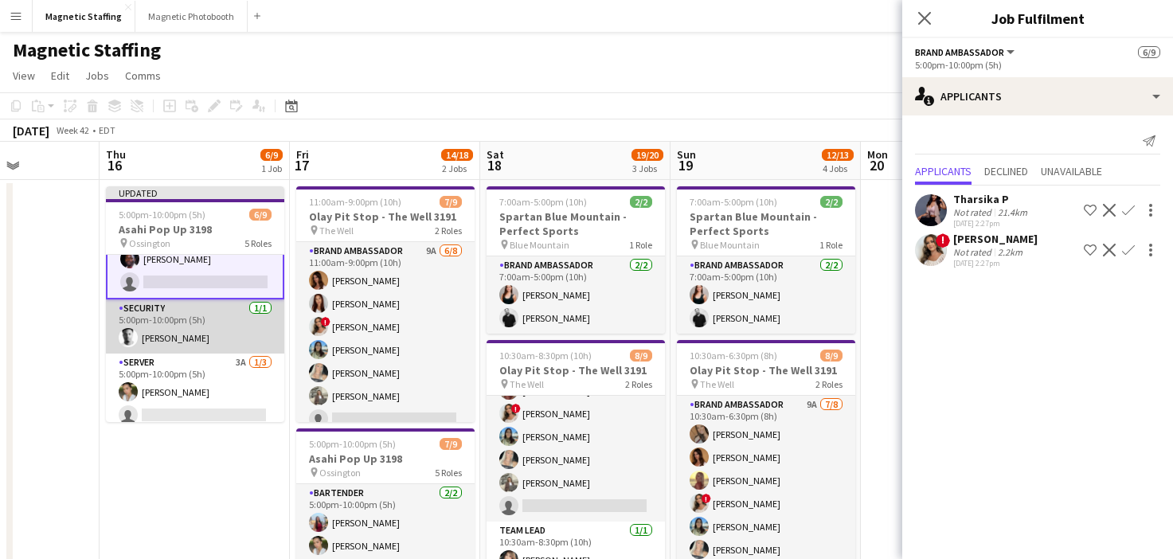
click at [183, 361] on app-card-role "Server 3A 1/3 5:00pm-10:00pm (5h) Mia Truong single-neutral-actions single-neut…" at bounding box center [195, 404] width 178 height 100
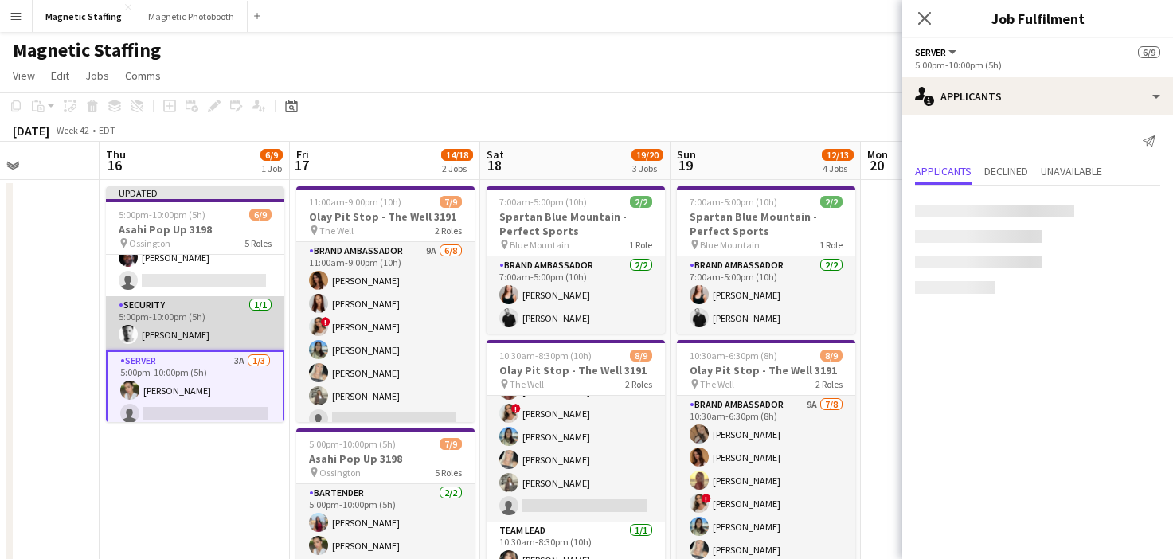
scroll to position [112, 0]
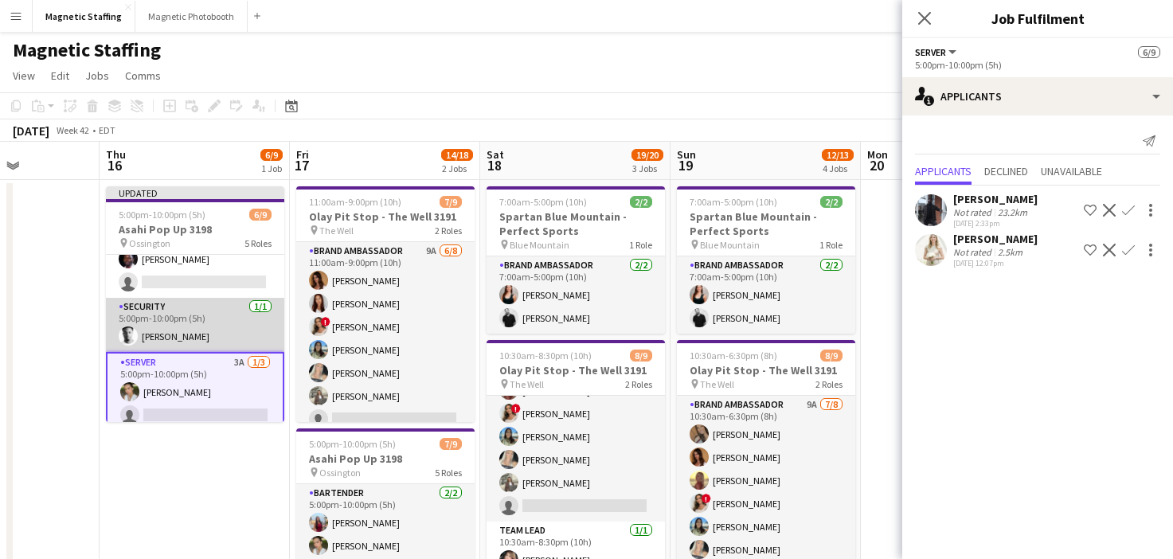
click at [193, 331] on app-card-role "Security 1/1 5:00pm-10:00pm (5h) Aaron Campbell" at bounding box center [195, 325] width 178 height 54
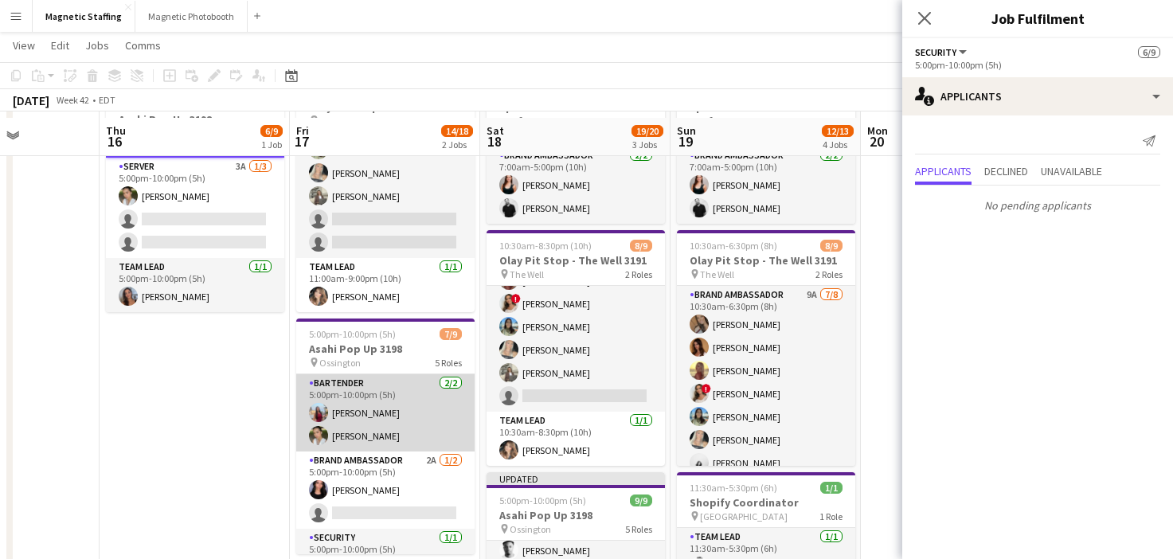
scroll to position [118, 0]
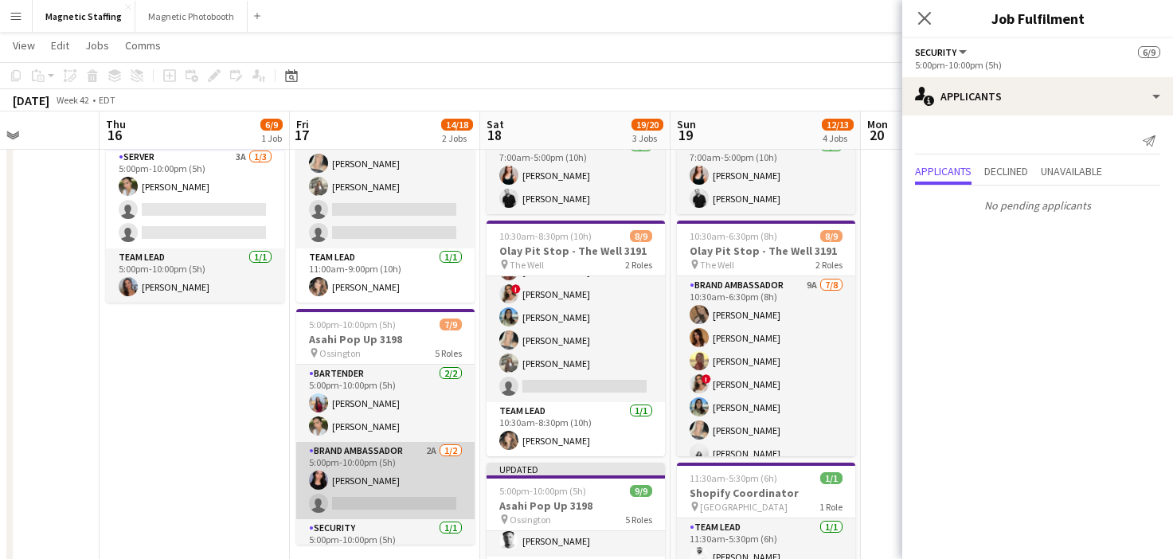
click at [365, 485] on app-card-role "Brand Ambassador 2A [DATE] 5:00pm-10:00pm (5h) [PERSON_NAME] single-neutral-act…" at bounding box center [385, 480] width 178 height 77
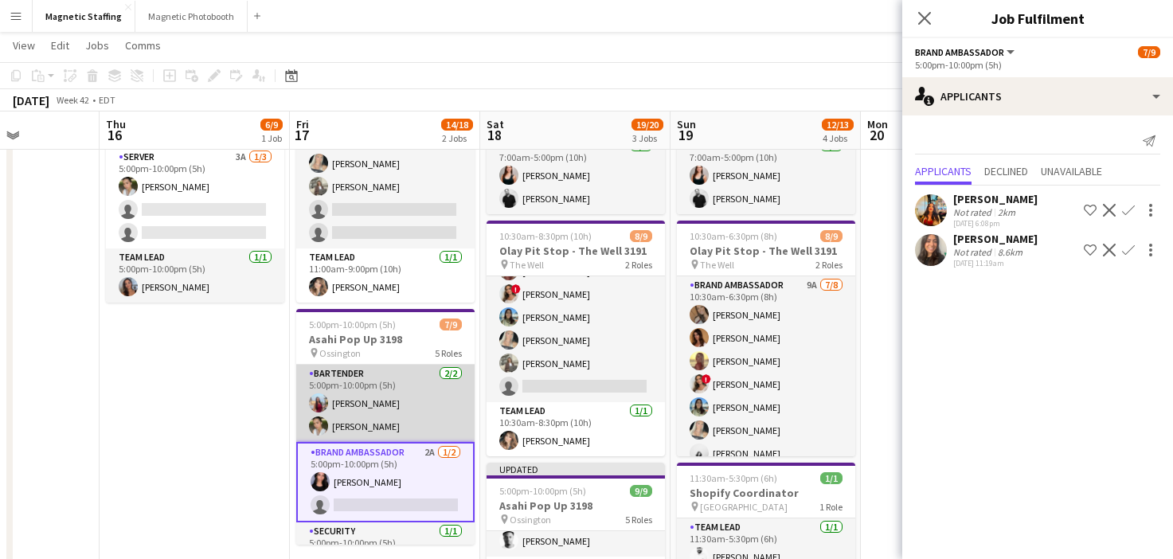
scroll to position [70, 0]
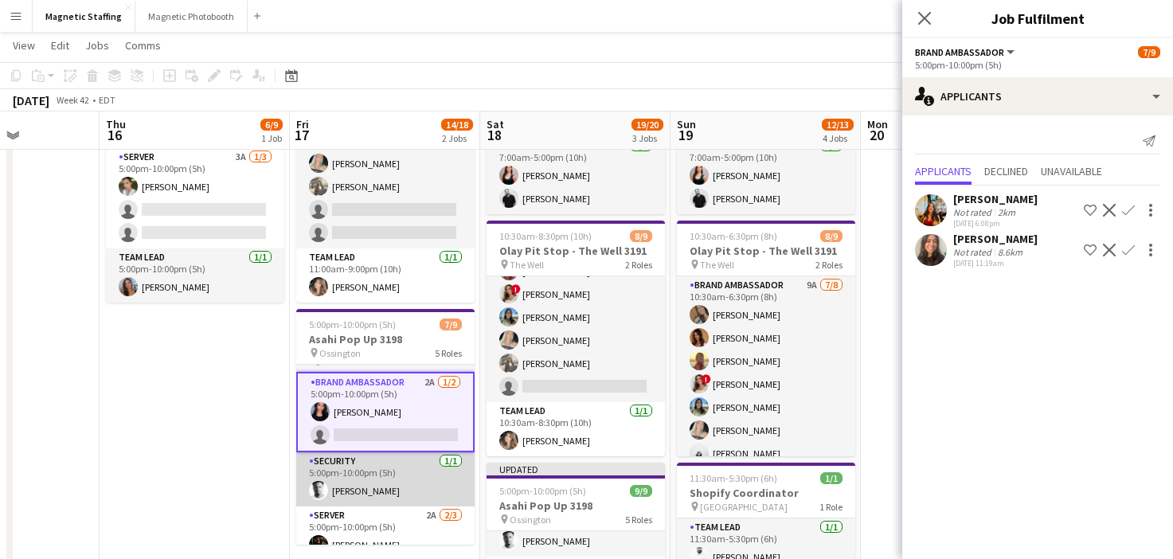
click at [366, 486] on app-card-role "Security 1/1 5:00pm-10:00pm (5h) Aaron Campbell" at bounding box center [385, 479] width 178 height 54
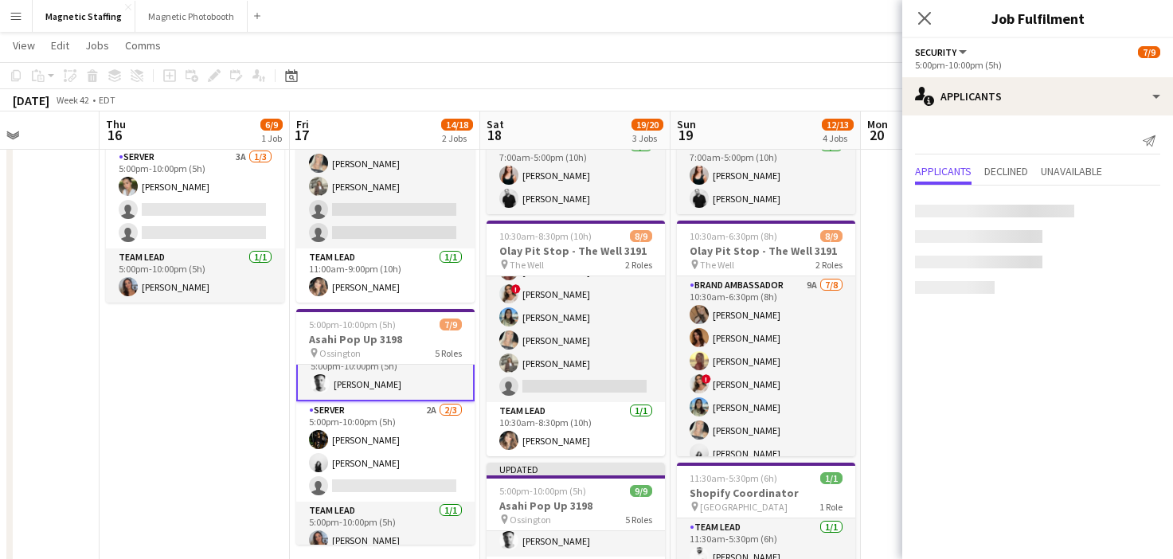
click at [366, 486] on app-card-role "Server 2A 2/3 5:00pm-10:00pm (5h) Hanna Lee angel kim single-neutral-actions" at bounding box center [385, 451] width 178 height 100
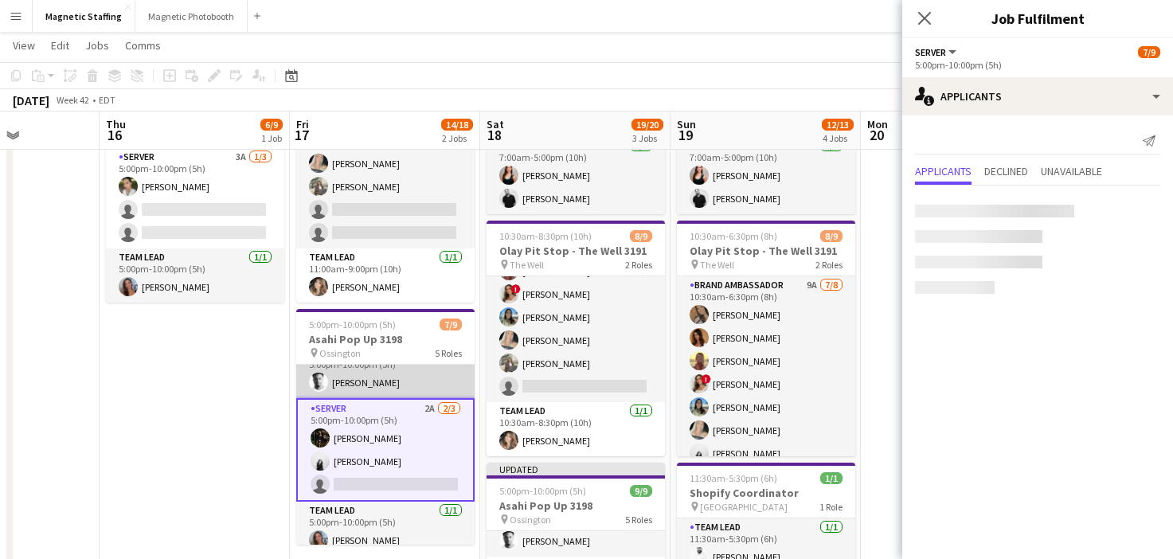
scroll to position [174, 0]
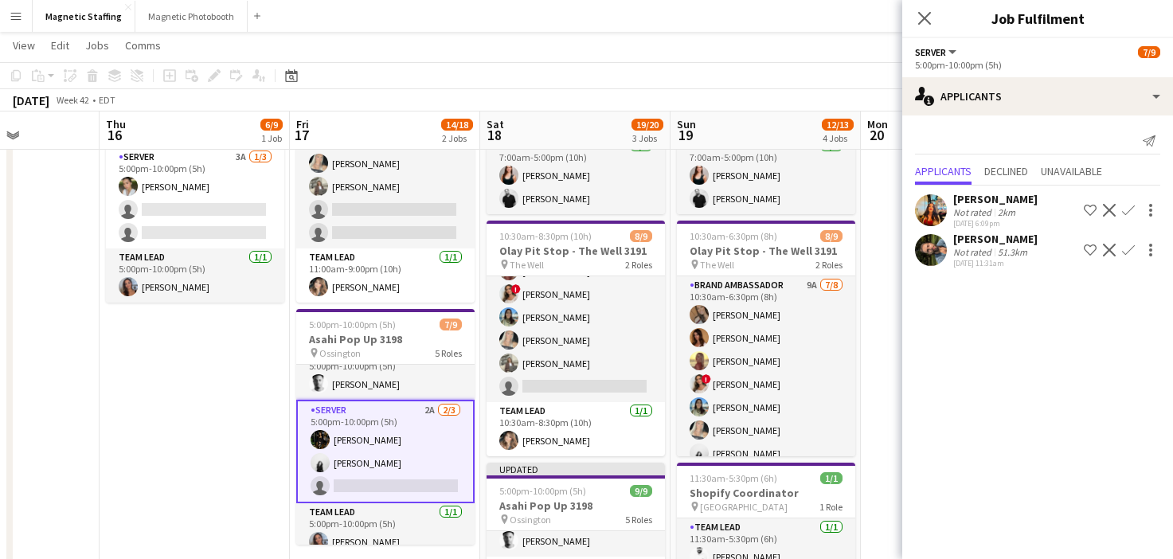
click at [1129, 251] on app-icon "Confirm" at bounding box center [1128, 250] width 13 height 13
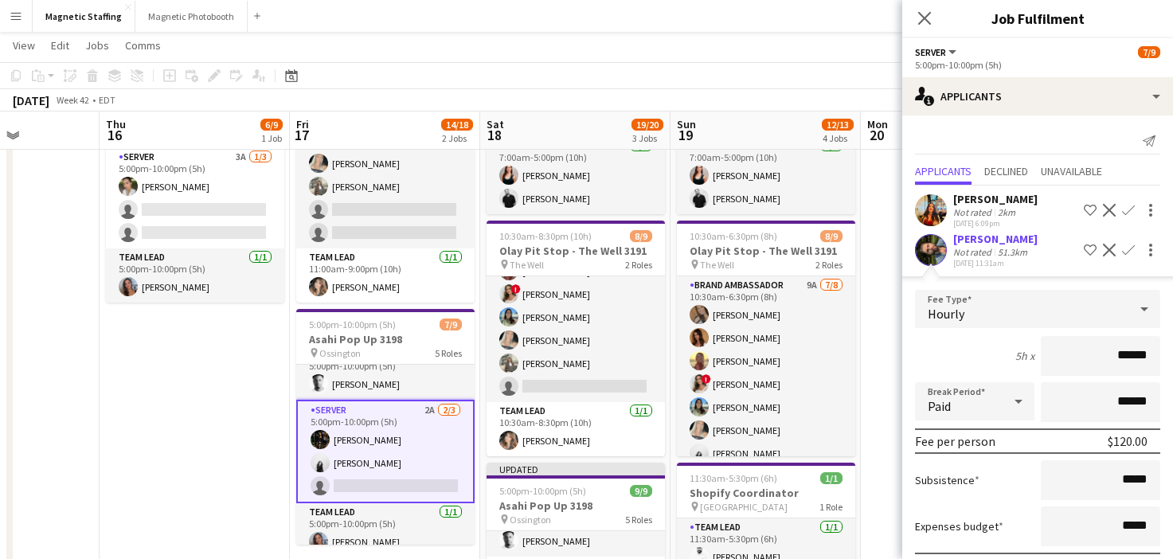
scroll to position [87, 0]
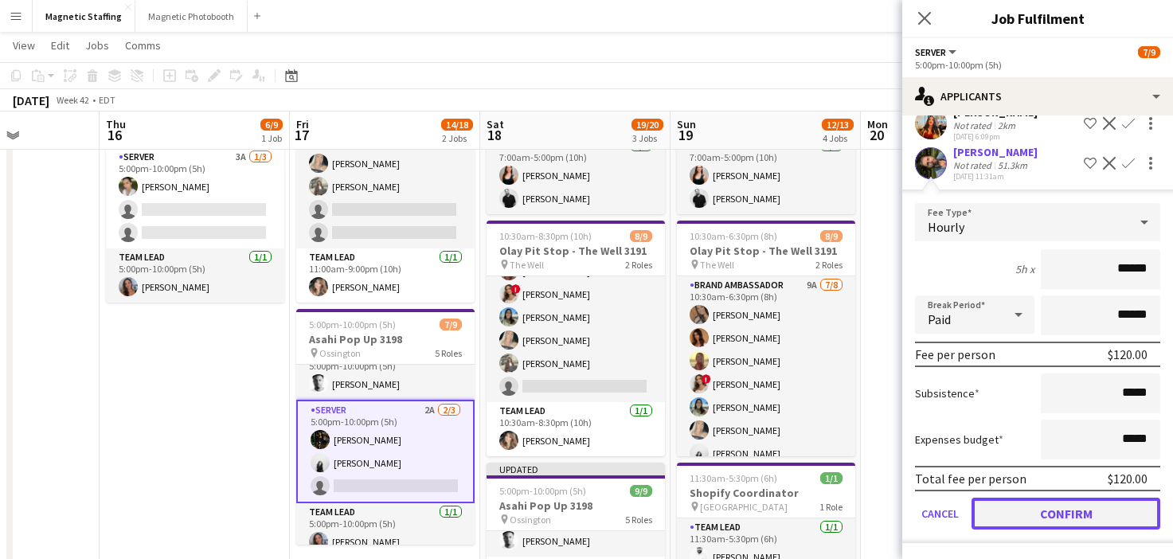
click at [1016, 512] on button "Confirm" at bounding box center [1066, 514] width 189 height 32
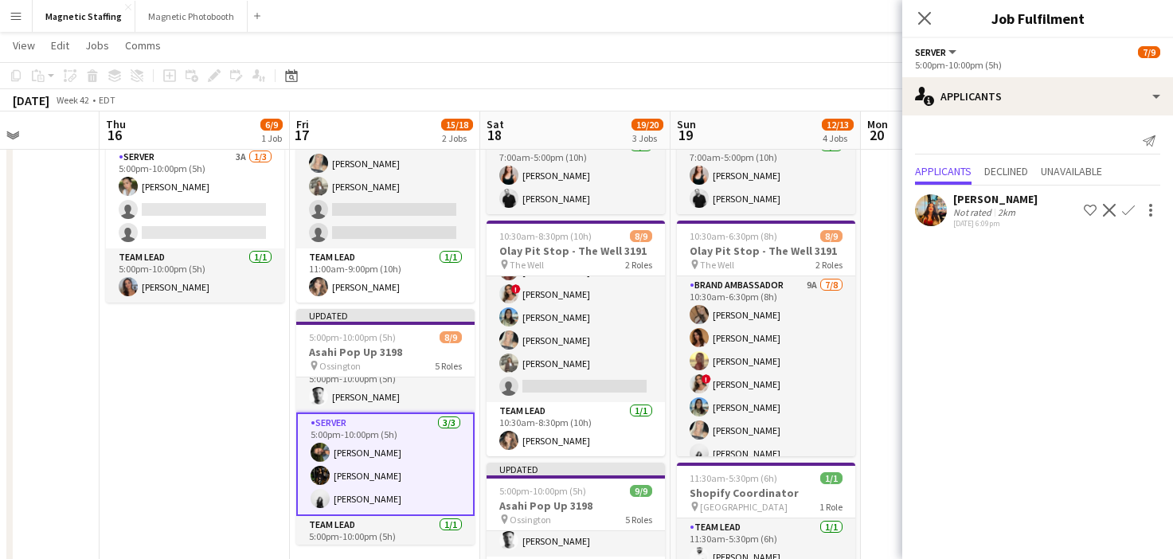
scroll to position [0, 0]
click at [229, 434] on app-date-cell "Updated 5:00pm-10:00pm (5h) 6/9 Asahi Pop Up 3198 pin Ossington 5 Roles Bartend…" at bounding box center [195, 563] width 190 height 1004
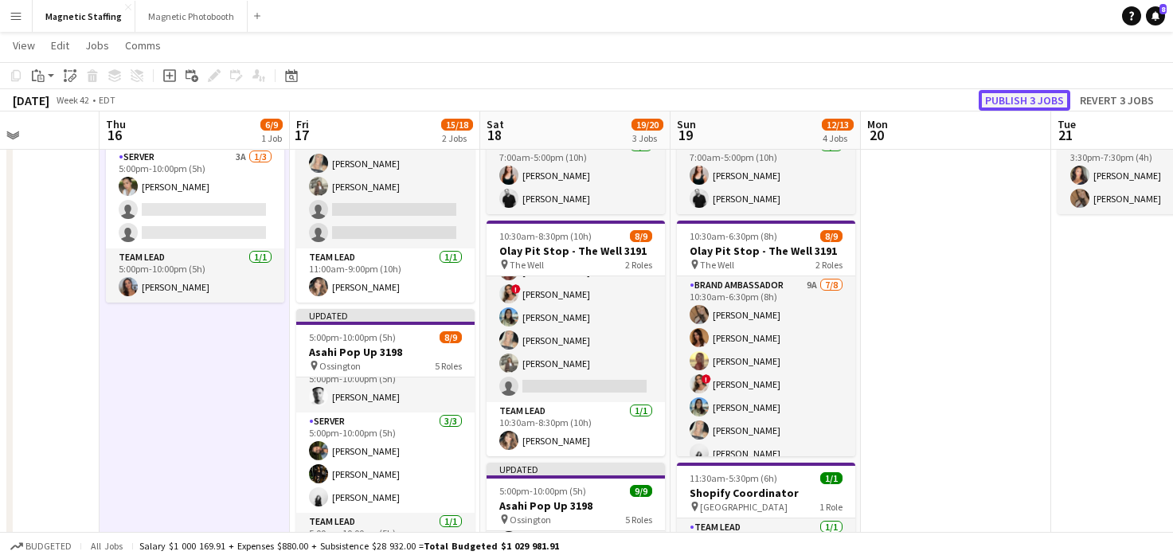
click at [1050, 96] on button "Publish 3 jobs" at bounding box center [1025, 100] width 92 height 21
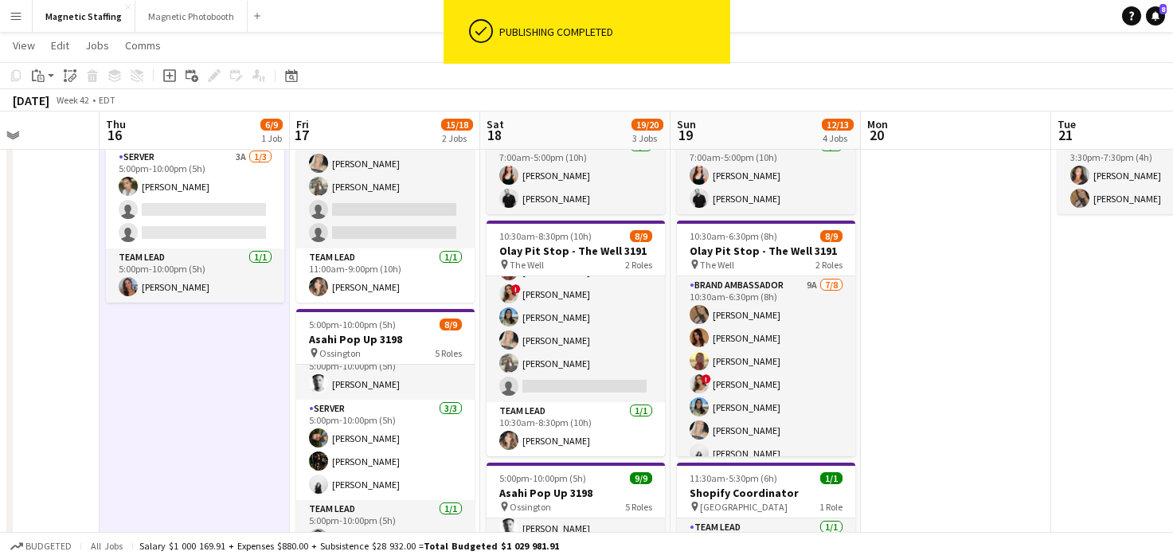
scroll to position [183, 0]
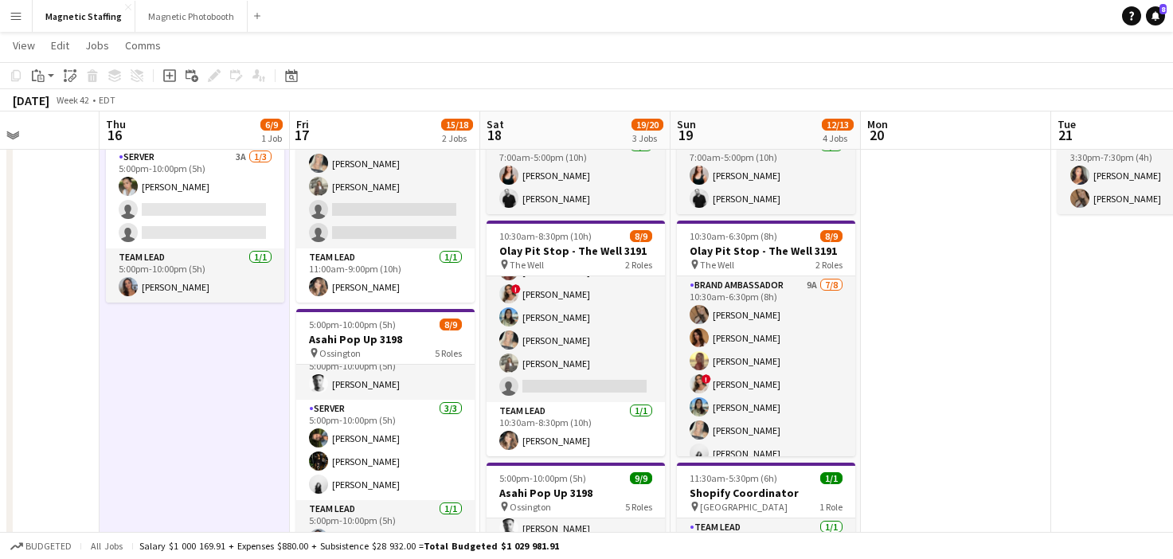
click at [15, 18] on app-icon "Menu" at bounding box center [16, 16] width 13 height 13
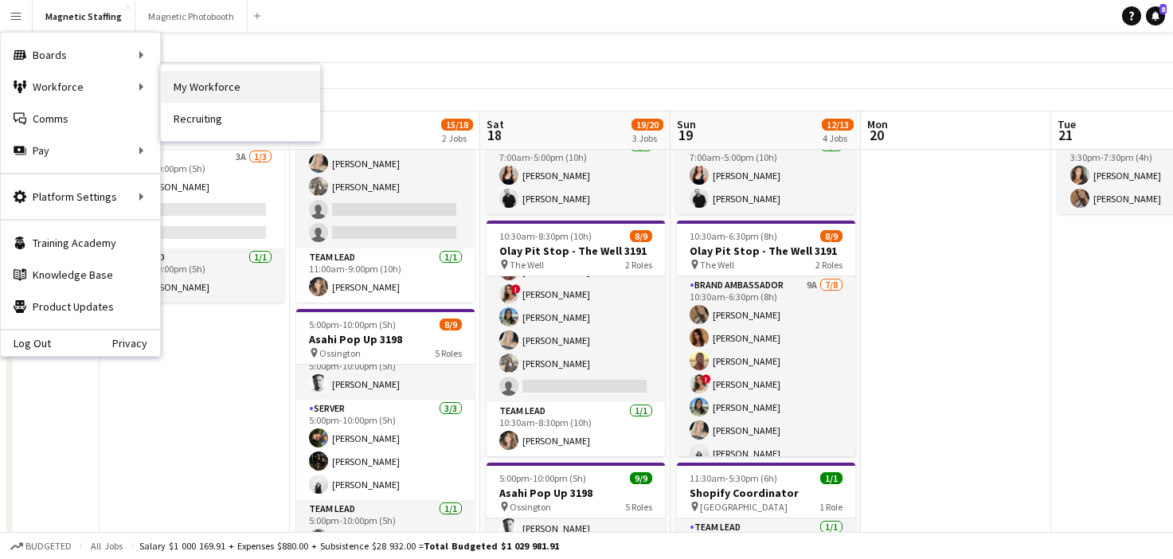
click at [190, 92] on link "My Workforce" at bounding box center [240, 87] width 159 height 32
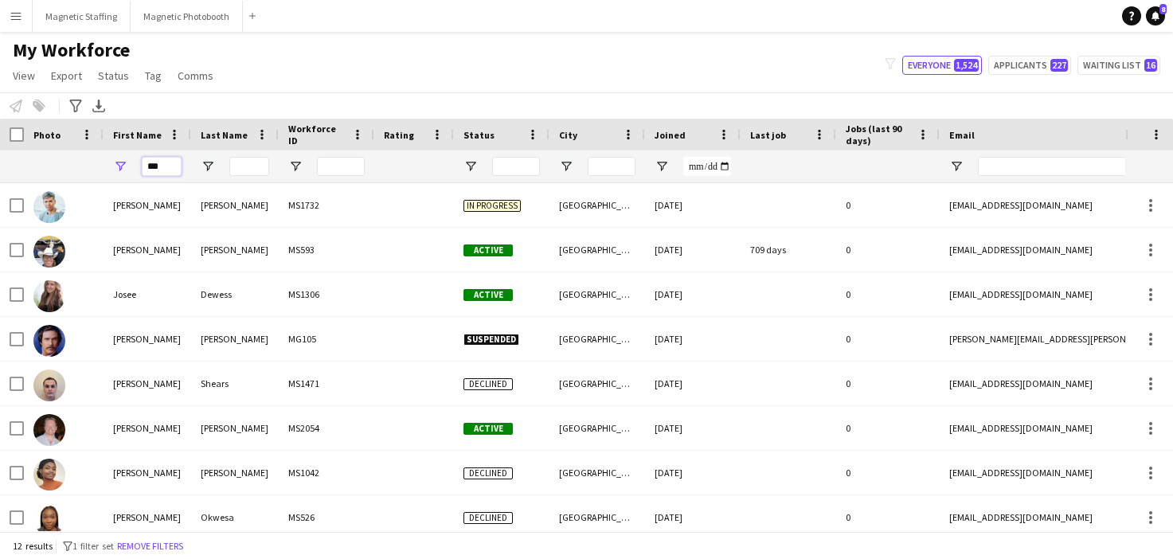
click at [170, 168] on input "***" at bounding box center [162, 166] width 40 height 19
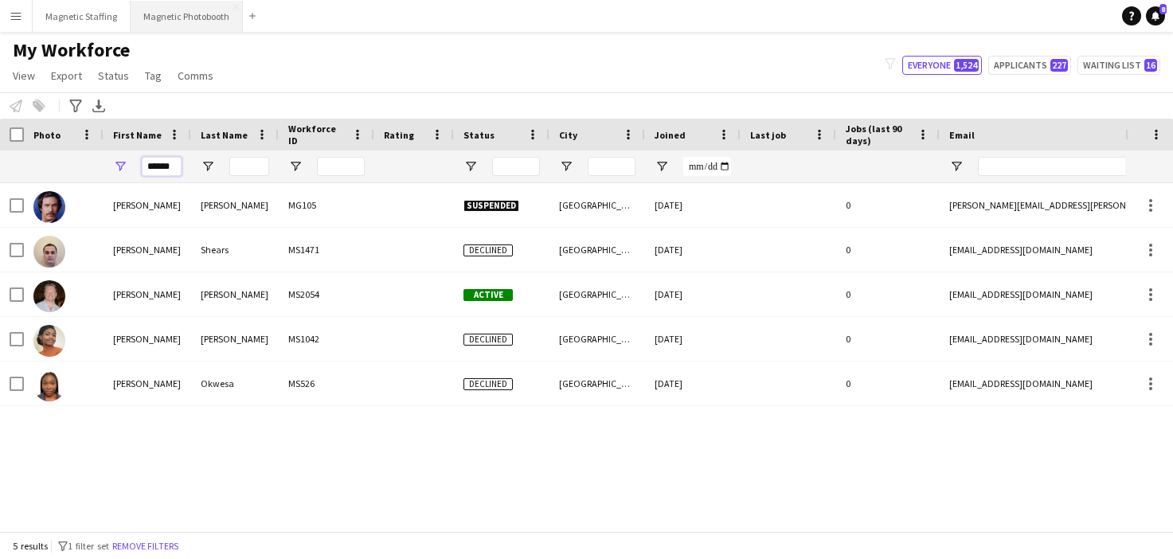
type input "******"
click at [94, 23] on button "Magnetic Staffing Close" at bounding box center [82, 16] width 98 height 31
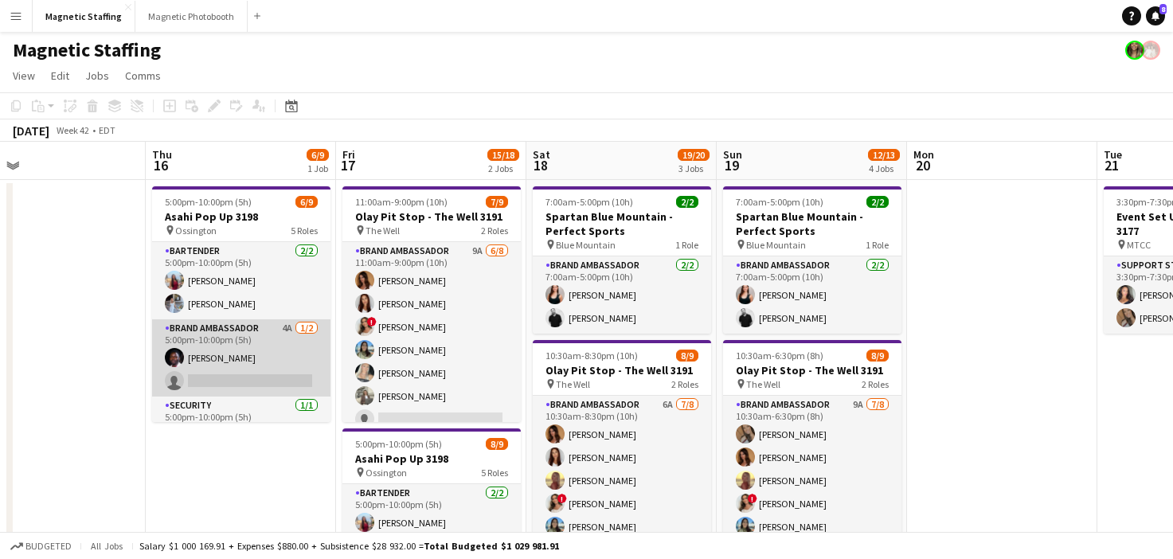
click at [303, 353] on app-card-role "Brand Ambassador 4A [DATE] 5:00pm-10:00pm (5h) [PERSON_NAME] single-neutral-act…" at bounding box center [241, 357] width 178 height 77
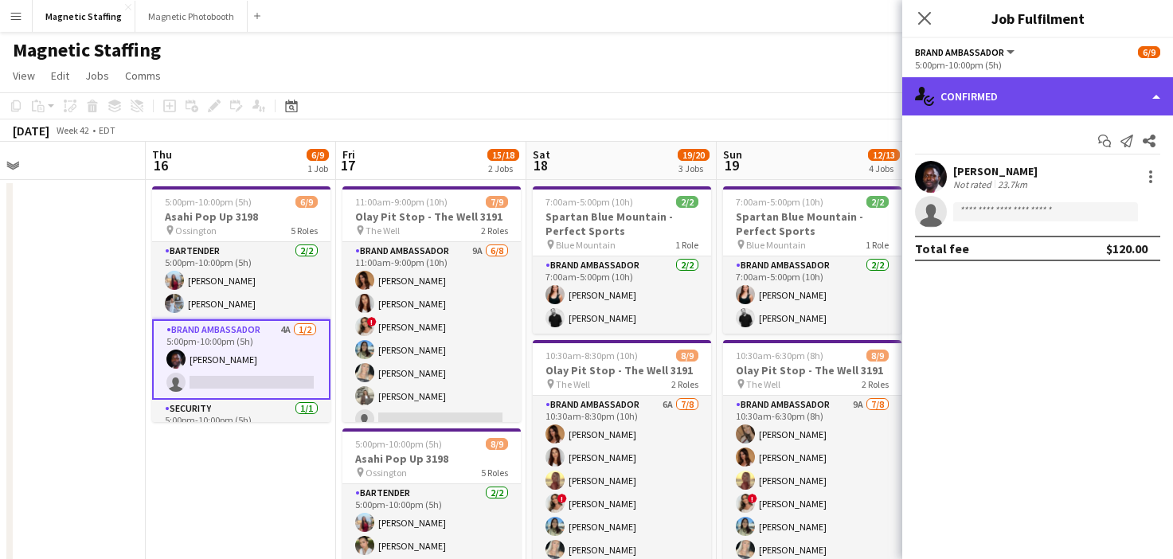
click at [1018, 104] on div "single-neutral-actions-check-2 Confirmed" at bounding box center [1037, 96] width 271 height 38
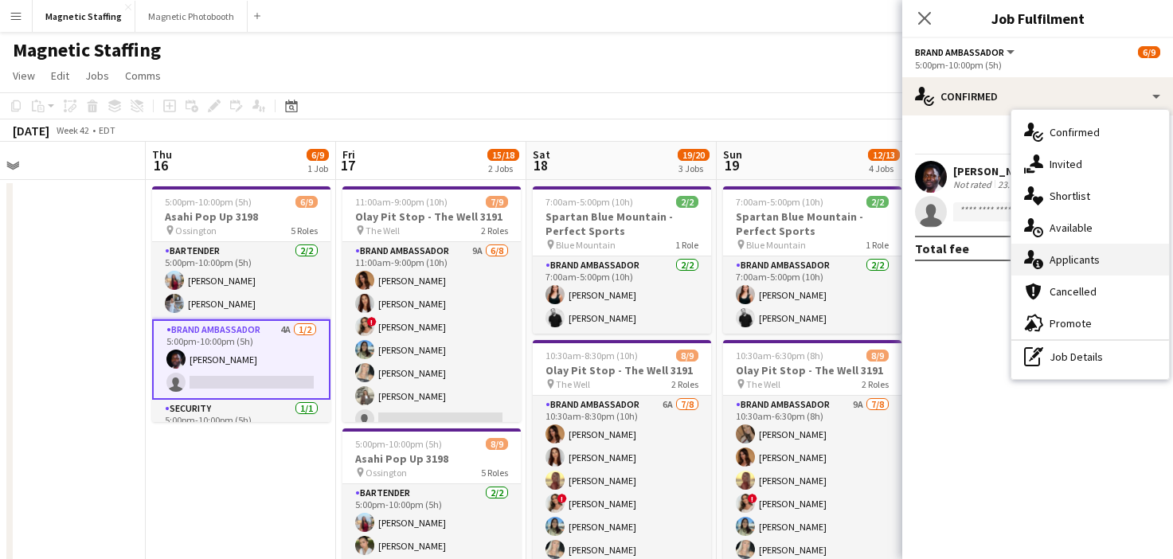
click at [1034, 261] on icon "single-neutral-actions-information" at bounding box center [1033, 259] width 19 height 19
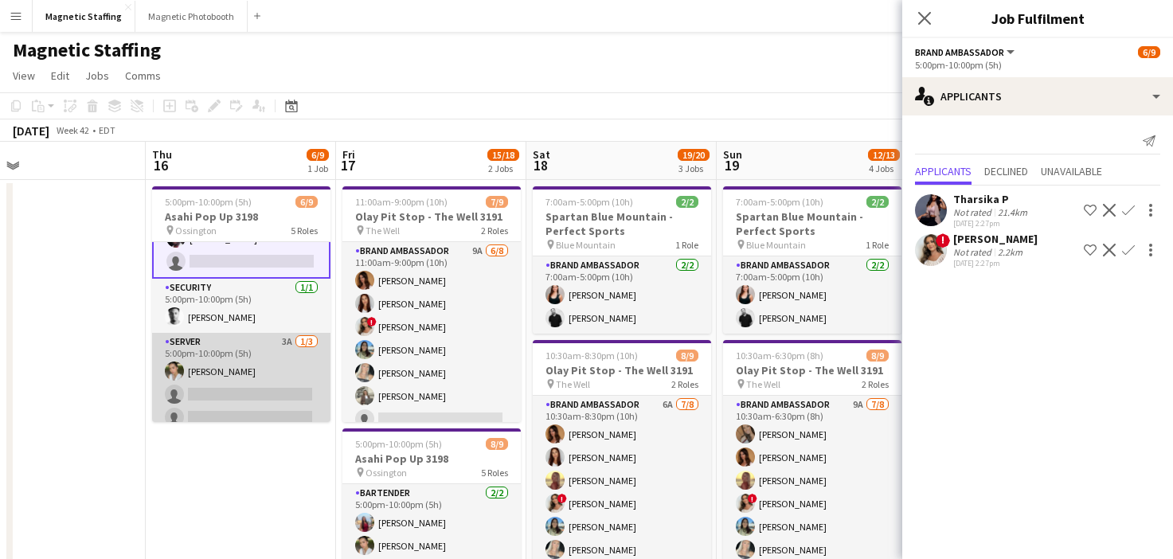
click at [194, 379] on app-card-role "Server 3A 1/3 5:00pm-10:00pm (5h) Mia Truong single-neutral-actions single-neut…" at bounding box center [241, 383] width 178 height 100
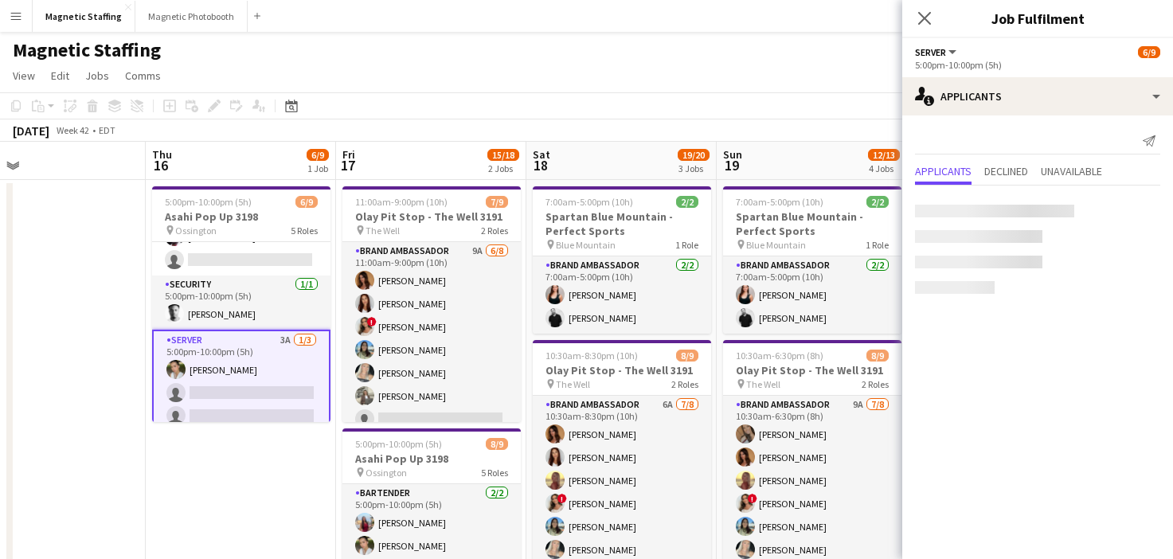
scroll to position [119, 0]
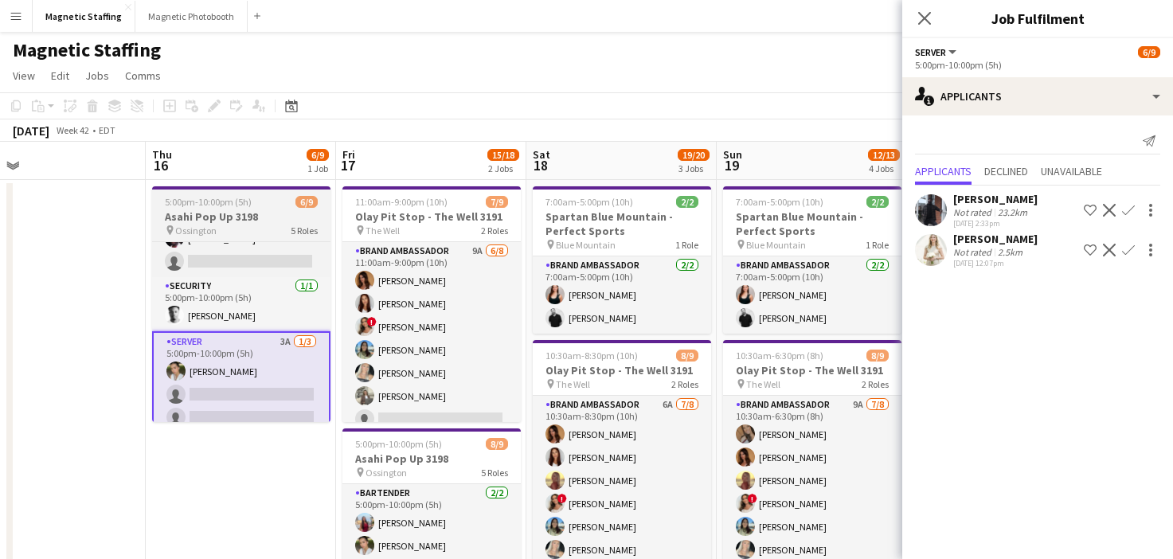
click at [207, 216] on h3 "Asahi Pop Up 3198" at bounding box center [241, 216] width 178 height 14
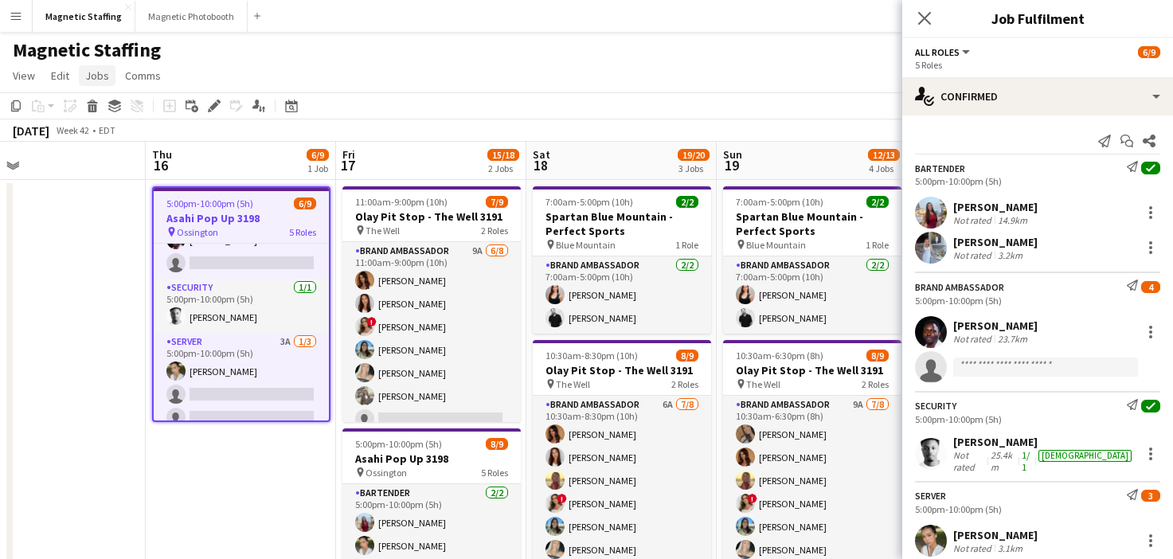
click at [96, 68] on link "Jobs" at bounding box center [97, 75] width 37 height 21
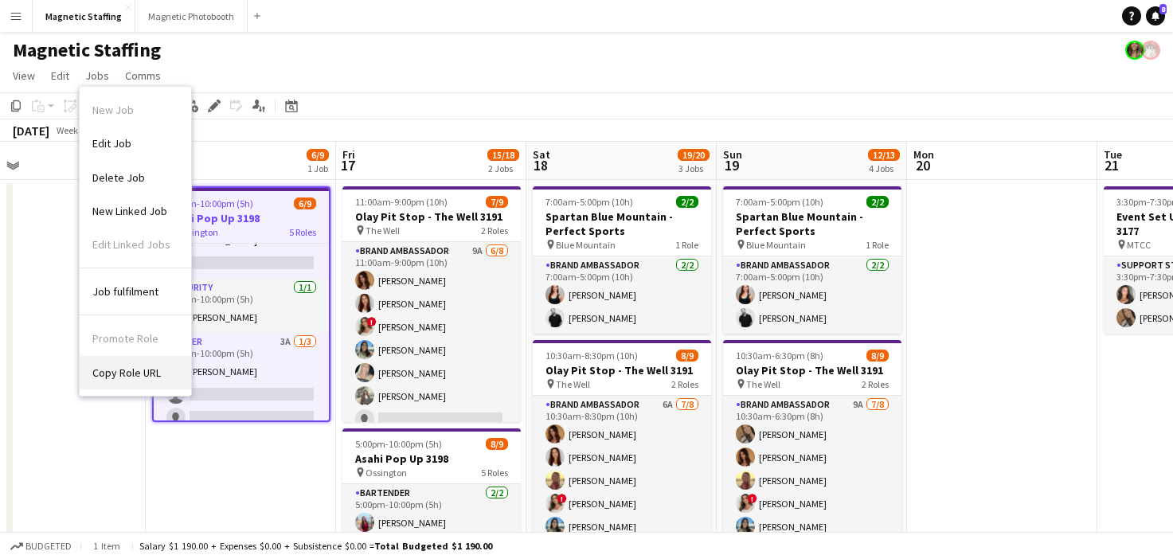
click at [161, 371] on link "Copy Role URL" at bounding box center [136, 372] width 112 height 33
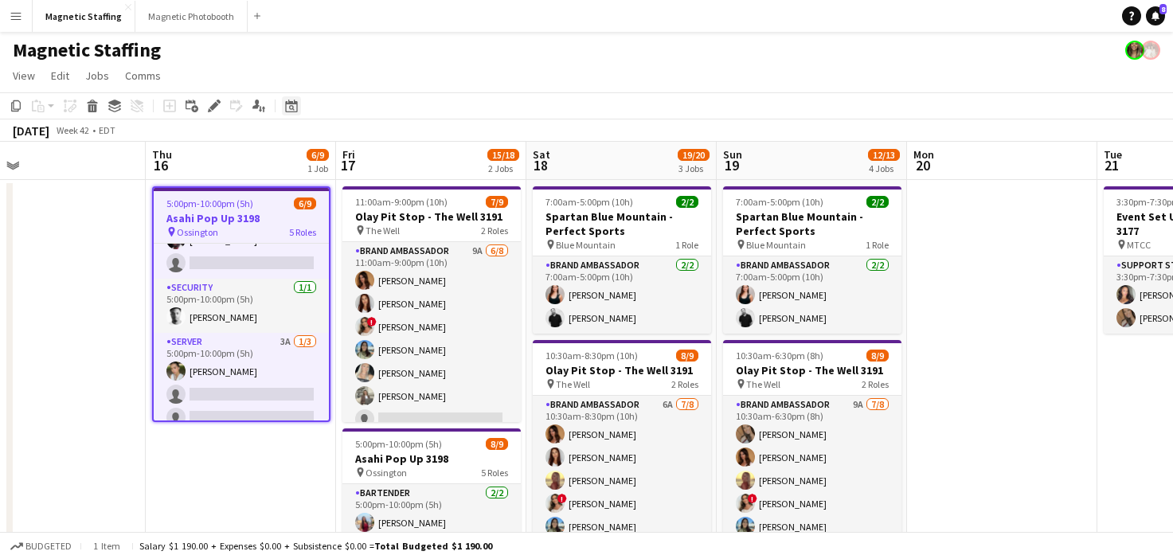
click at [284, 100] on div "Date picker" at bounding box center [291, 105] width 19 height 19
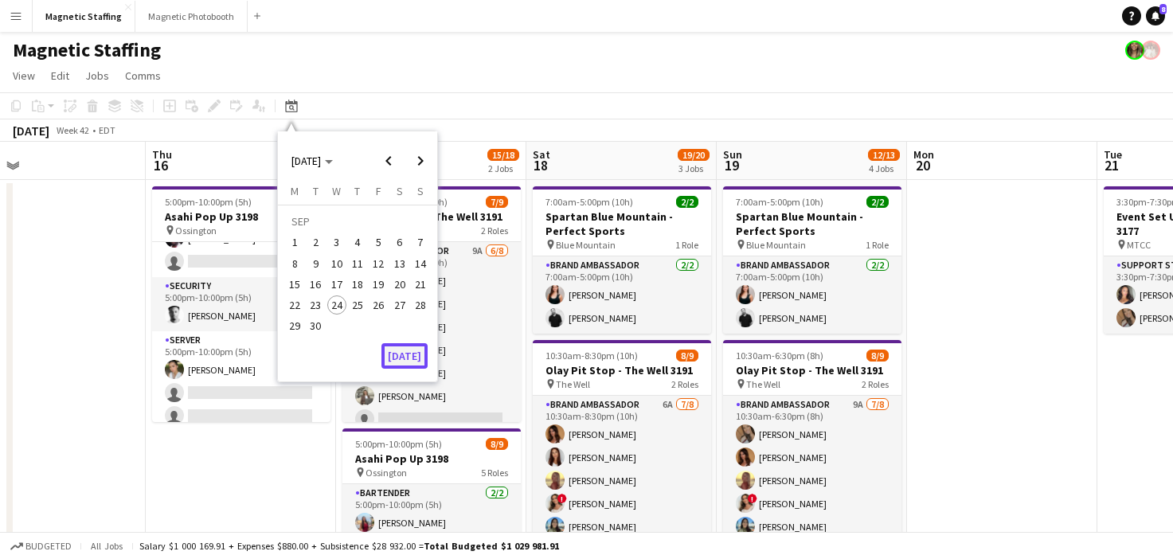
click at [397, 361] on button "[DATE]" at bounding box center [405, 355] width 46 height 25
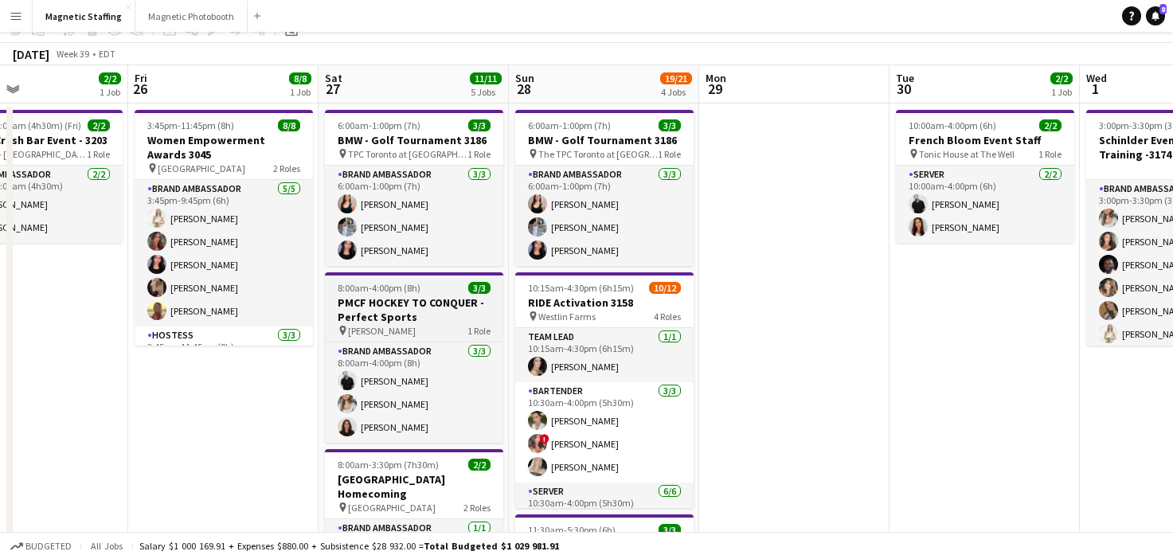
scroll to position [153, 0]
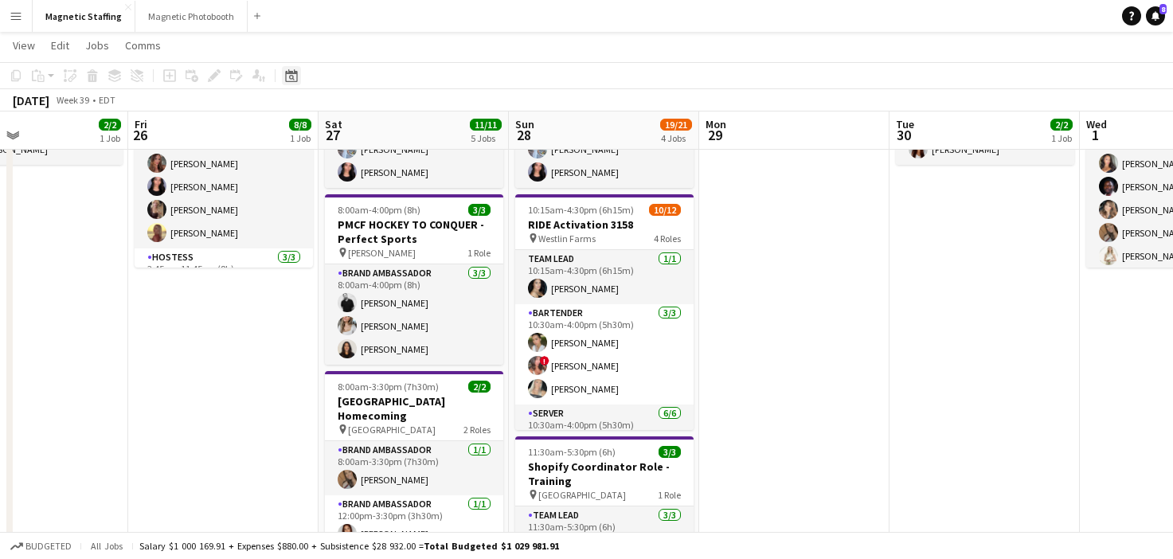
click at [294, 83] on div "Date picker" at bounding box center [291, 75] width 19 height 19
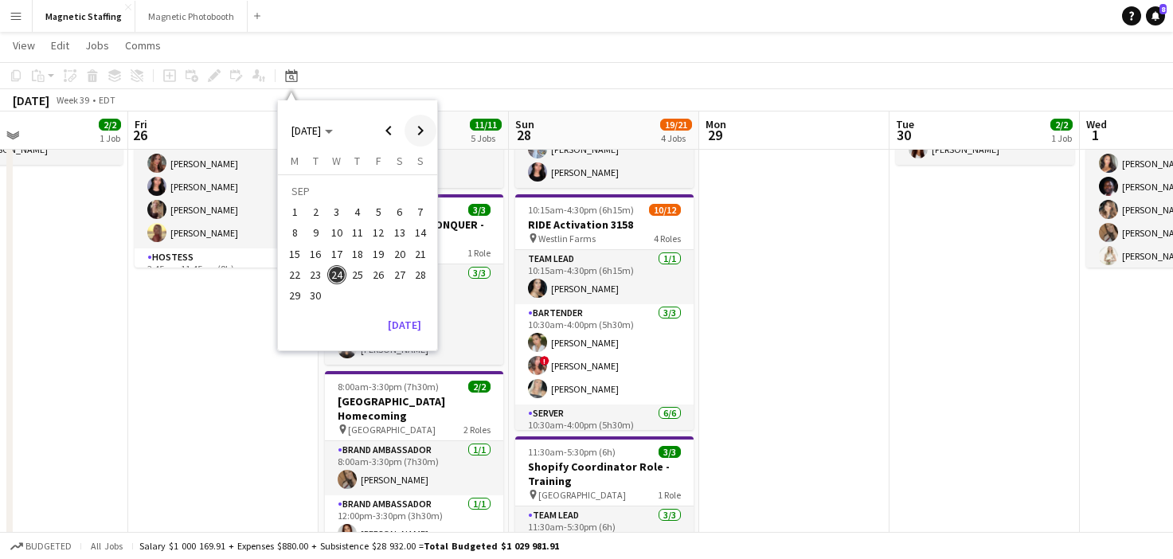
click at [424, 127] on span "Next month" at bounding box center [421, 131] width 32 height 32
click at [362, 219] on span "2" at bounding box center [357, 211] width 19 height 19
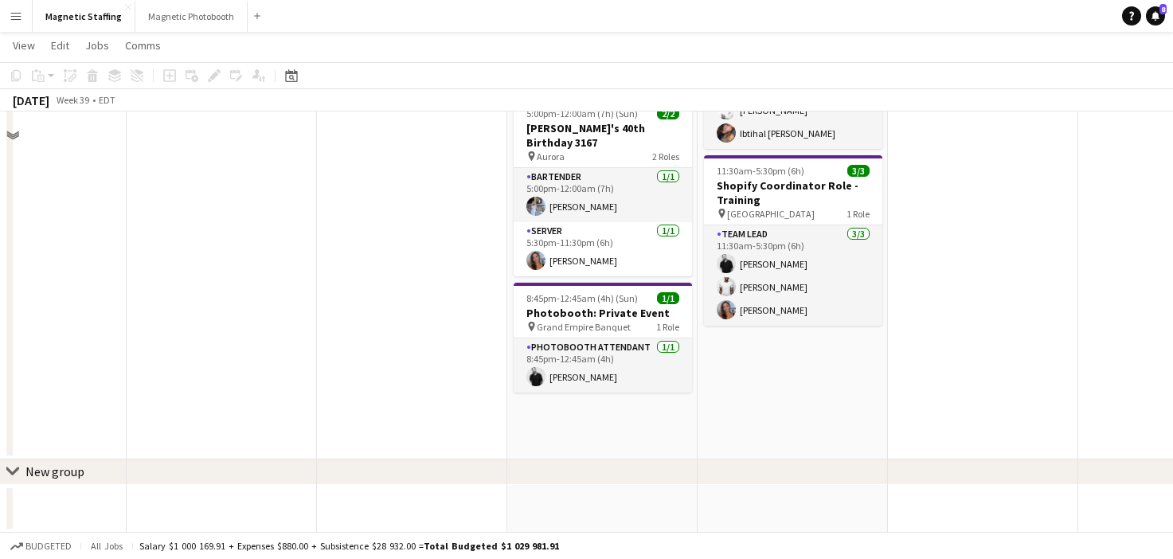
scroll to position [0, 0]
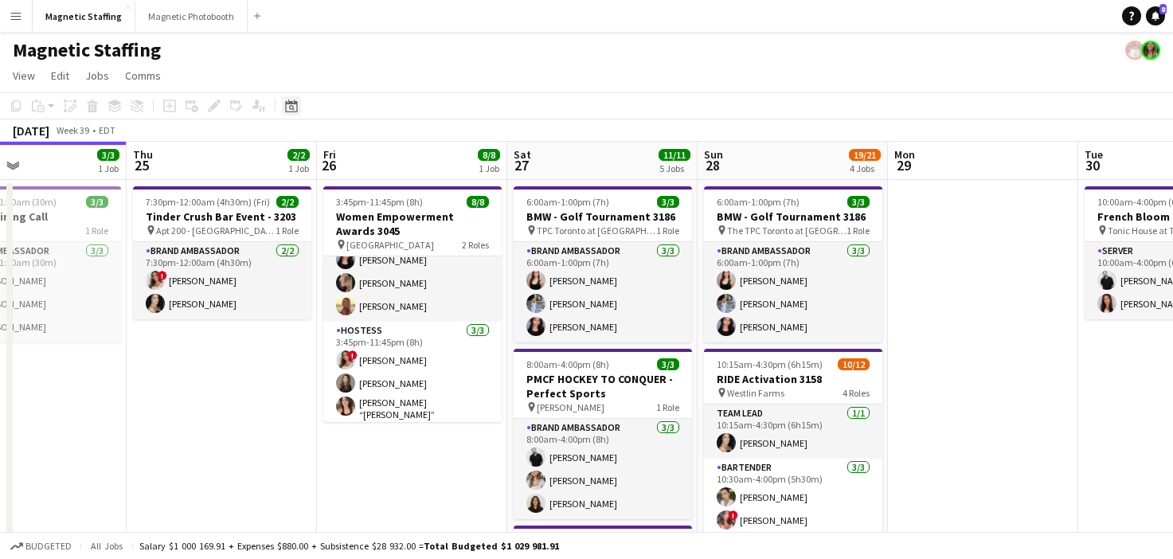
click at [291, 108] on icon at bounding box center [292, 108] width 6 height 6
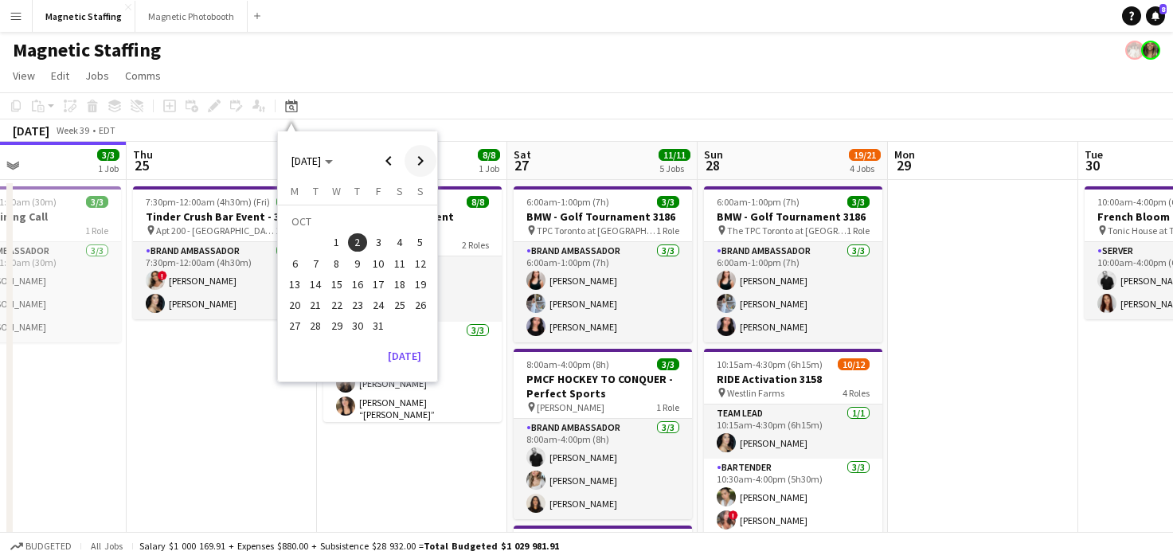
click at [433, 163] on span "Next month" at bounding box center [421, 161] width 32 height 32
click at [398, 163] on span "Previous month" at bounding box center [389, 161] width 32 height 32
click at [393, 238] on span "4" at bounding box center [399, 242] width 19 height 19
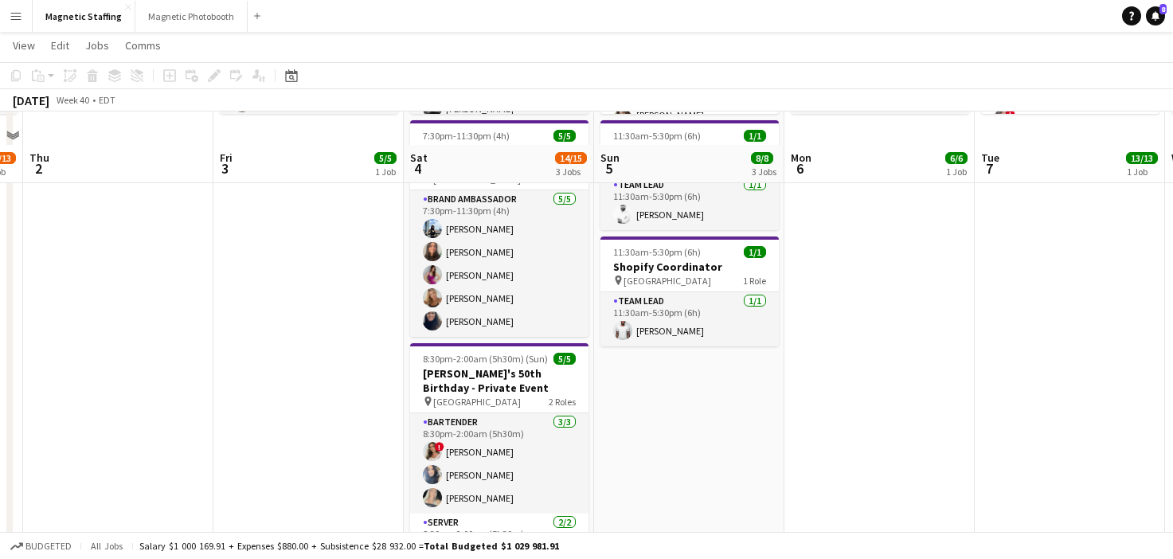
scroll to position [340, 0]
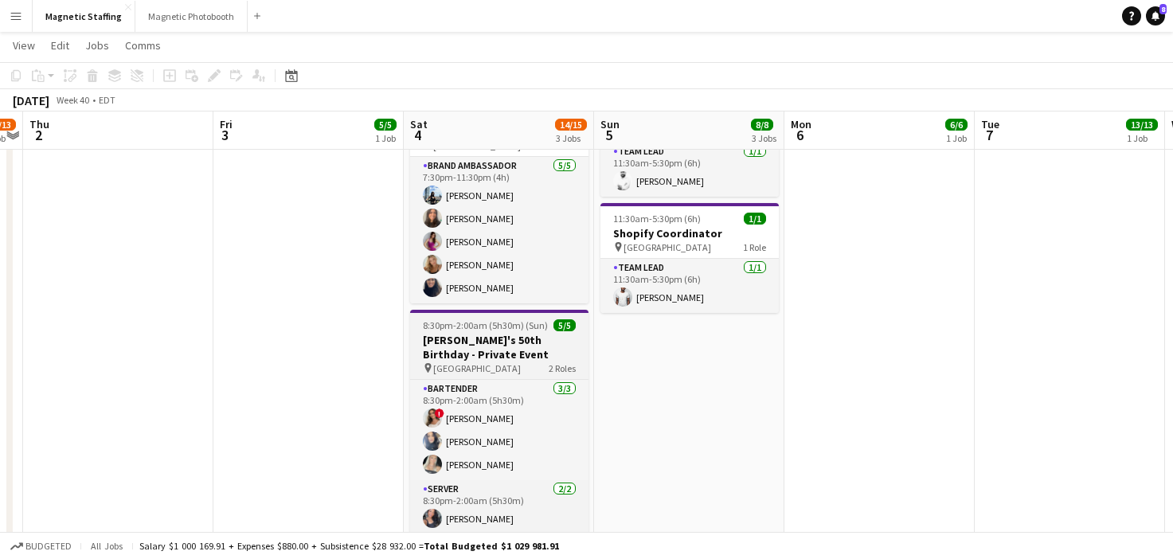
click at [439, 339] on h3 "[PERSON_NAME]'s 50th Birthday - Private Event" at bounding box center [499, 347] width 178 height 29
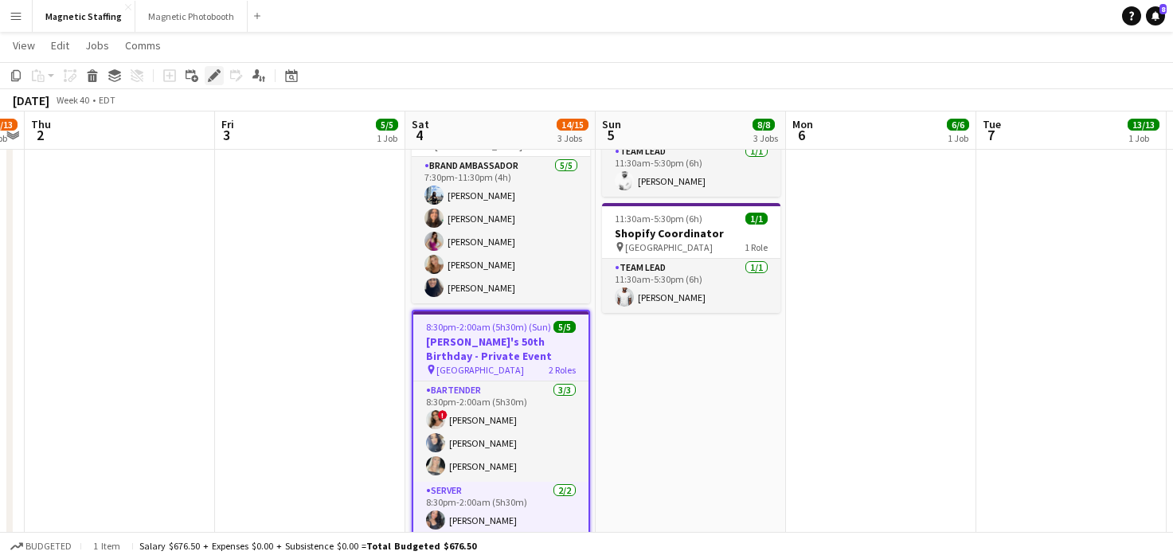
click at [207, 76] on div "Edit" at bounding box center [214, 75] width 19 height 19
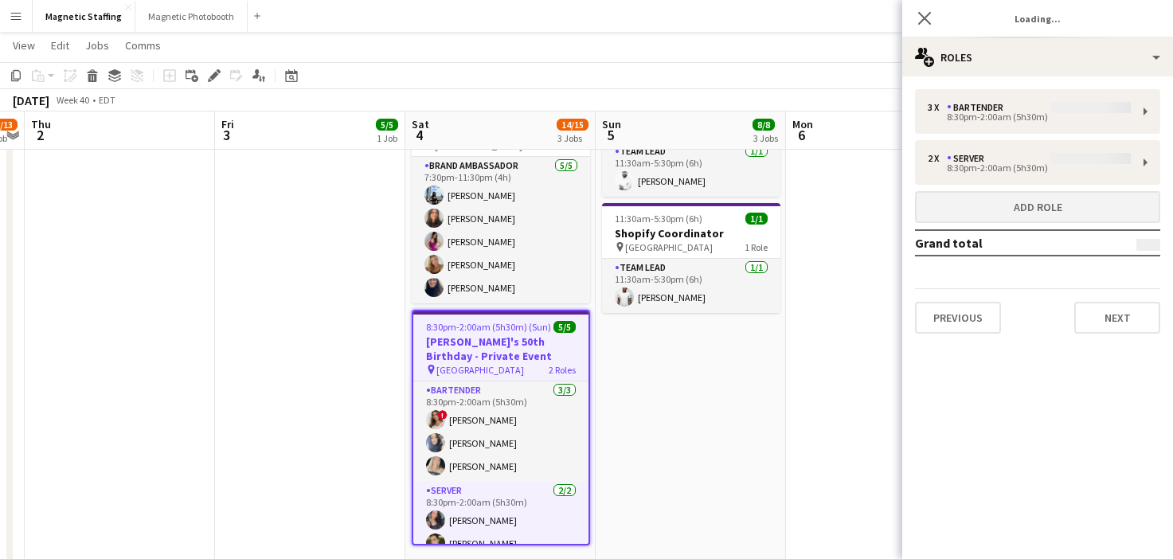
type input "*******"
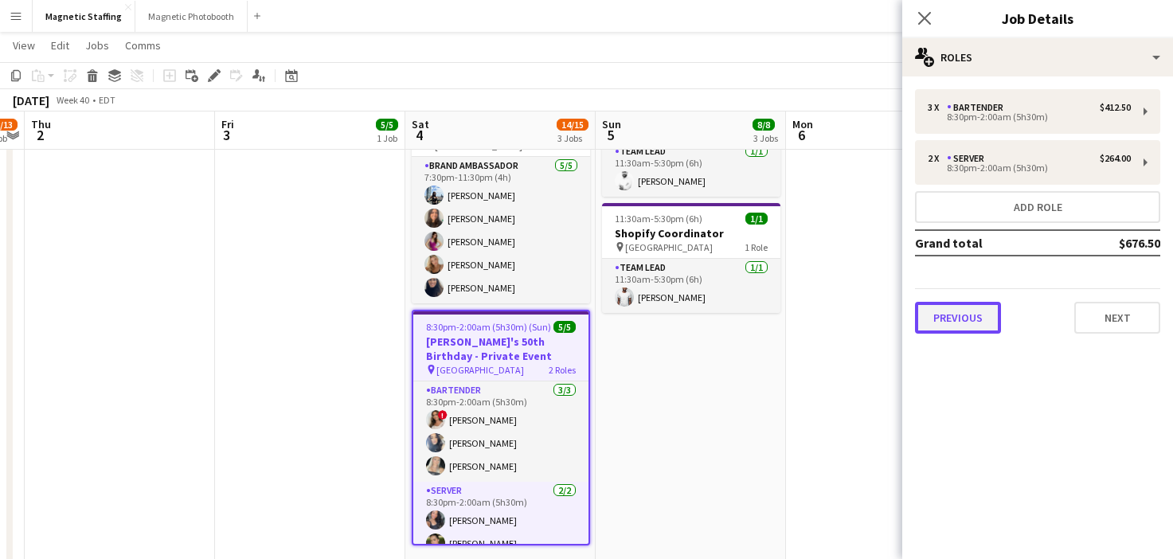
click at [959, 319] on button "Previous" at bounding box center [958, 318] width 86 height 32
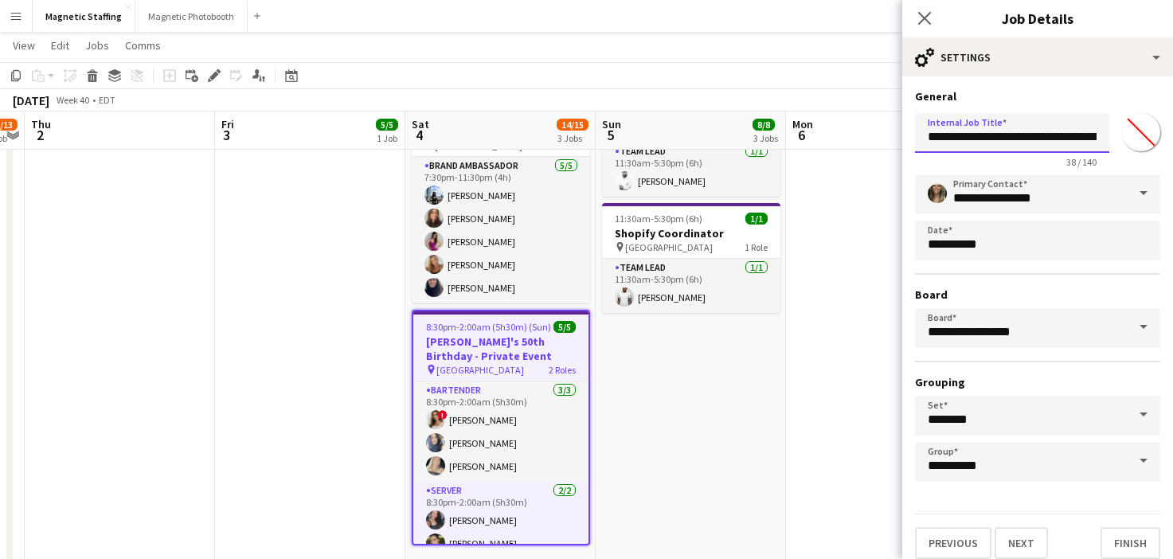
click at [1085, 134] on input "**********" at bounding box center [1012, 133] width 194 height 40
type input "**********"
click at [1121, 525] on div "Previous Next Finish" at bounding box center [1037, 536] width 245 height 45
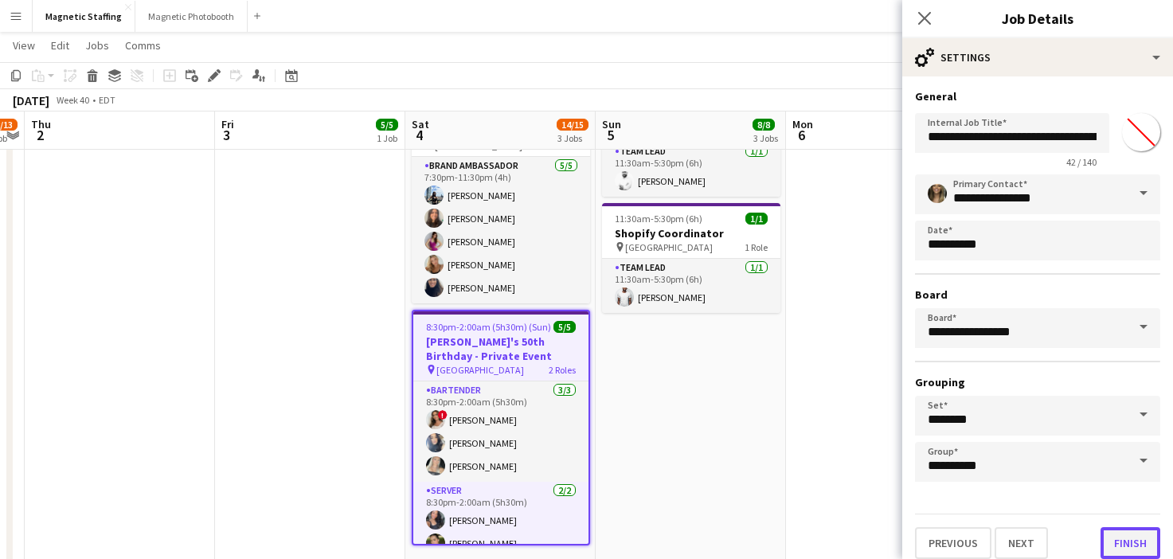
click at [1121, 538] on button "Finish" at bounding box center [1131, 543] width 60 height 32
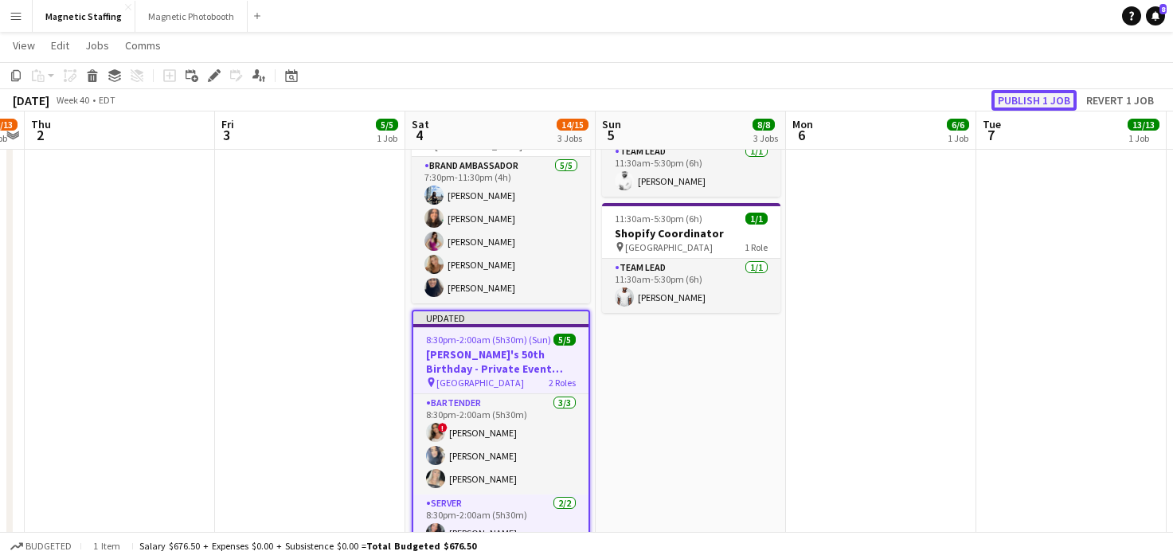
click at [1030, 108] on button "Publish 1 job" at bounding box center [1034, 100] width 85 height 21
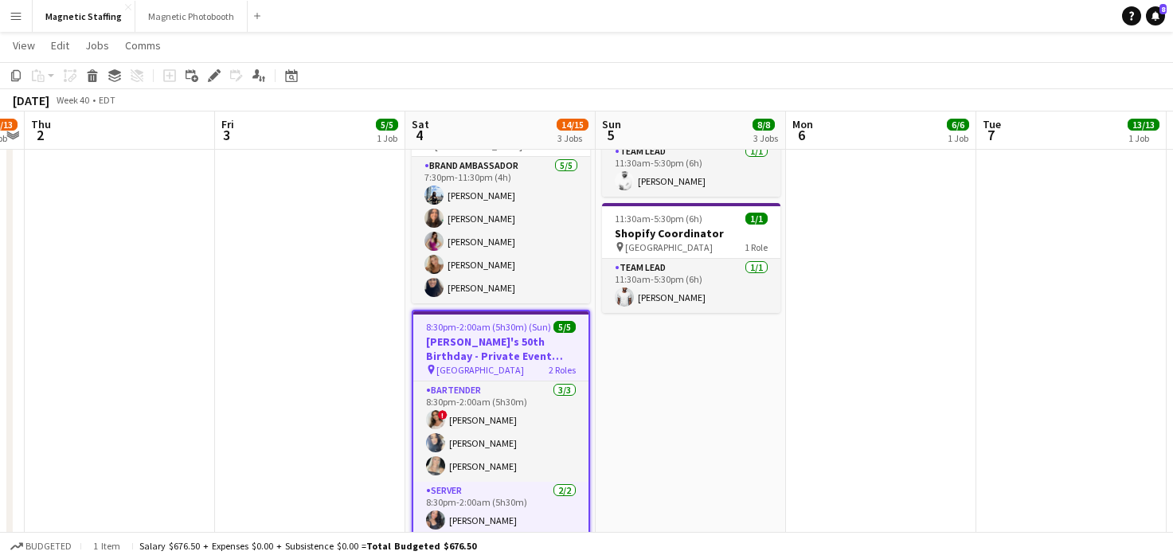
click at [466, 344] on h3 "Jesse's 50th Birthday - Private Event 3224" at bounding box center [500, 349] width 175 height 29
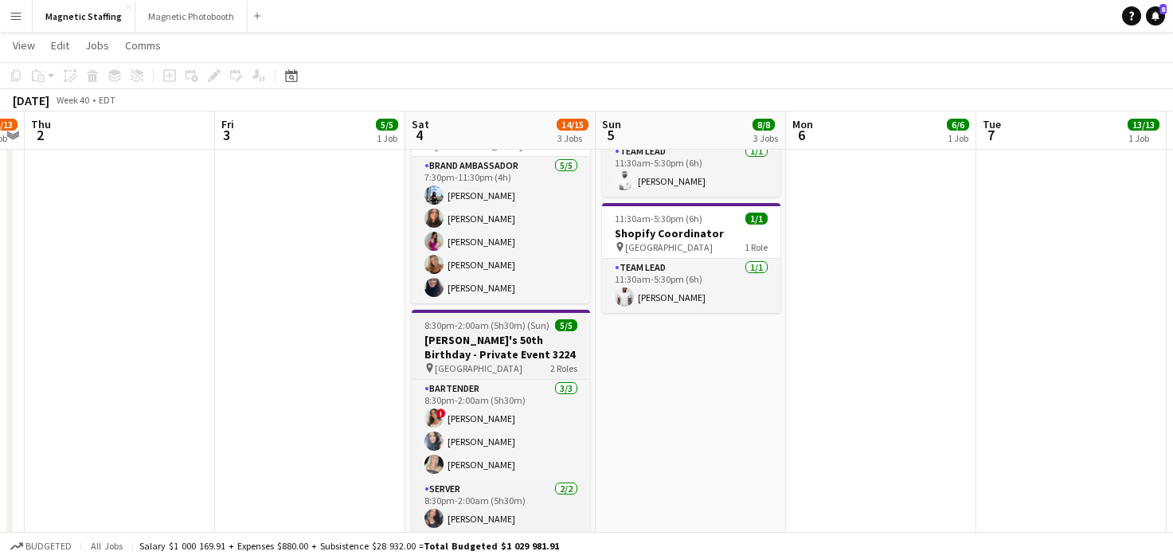
click at [466, 344] on h3 "Jesse's 50th Birthday - Private Event 3224" at bounding box center [501, 347] width 178 height 29
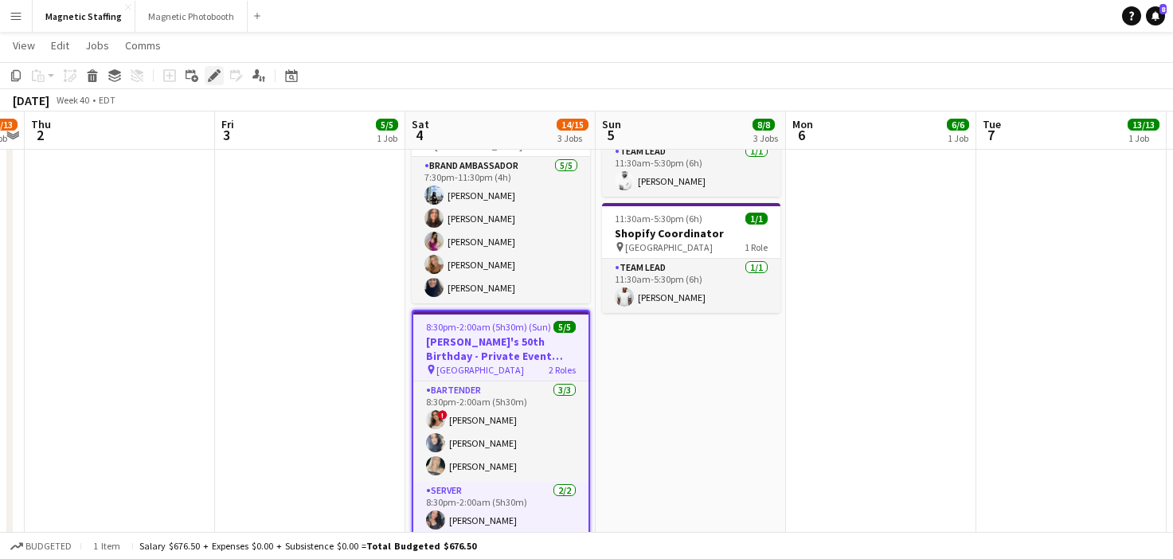
click at [211, 78] on icon at bounding box center [213, 76] width 9 height 9
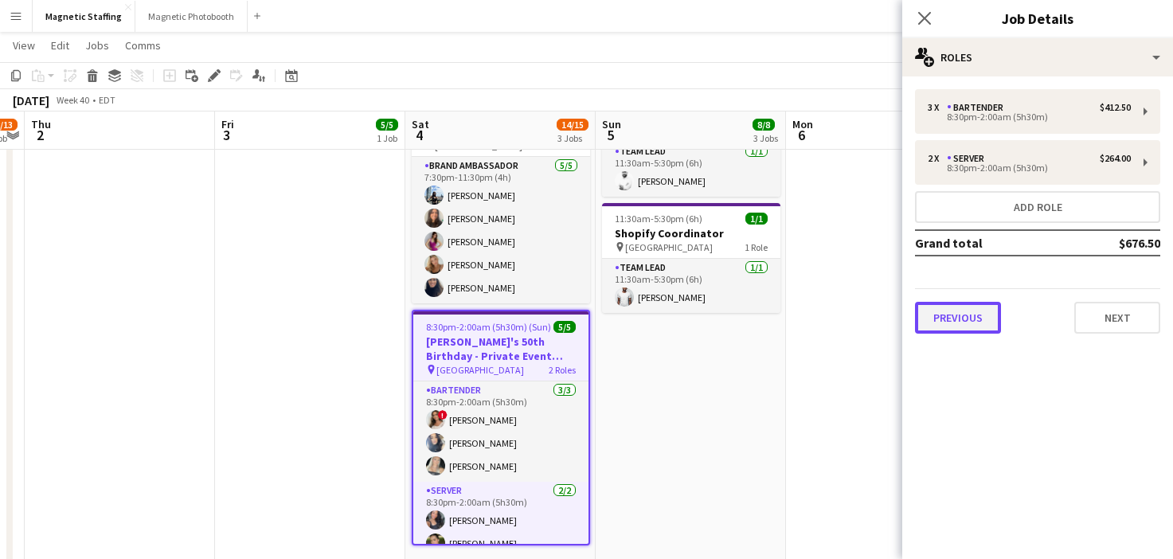
click at [932, 308] on button "Previous" at bounding box center [958, 318] width 86 height 32
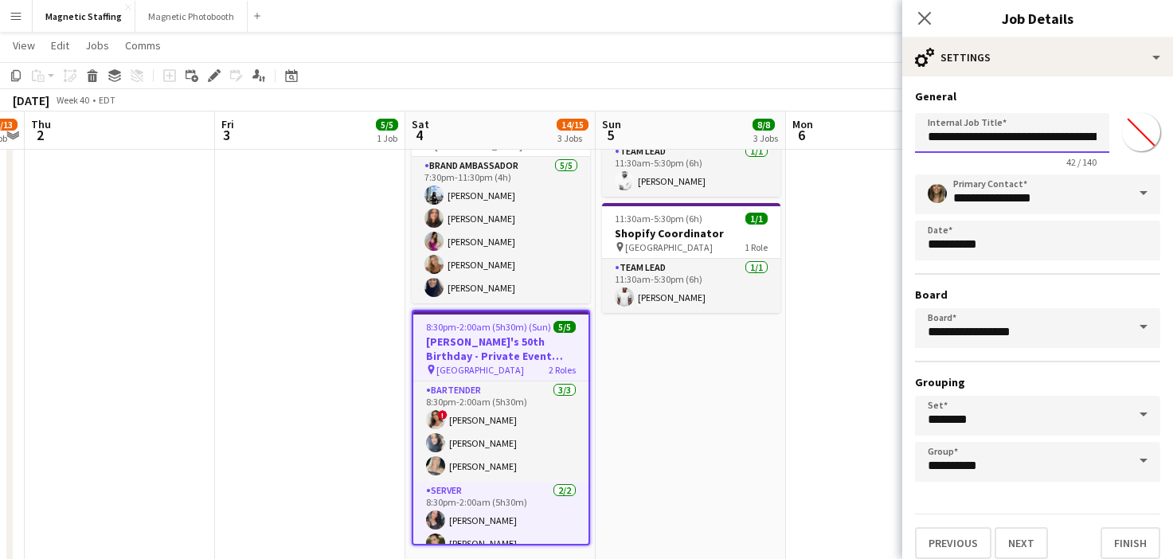
click at [1097, 133] on input "**********" at bounding box center [1012, 133] width 194 height 40
type input "**********"
click at [1137, 546] on button "Finish" at bounding box center [1131, 543] width 60 height 32
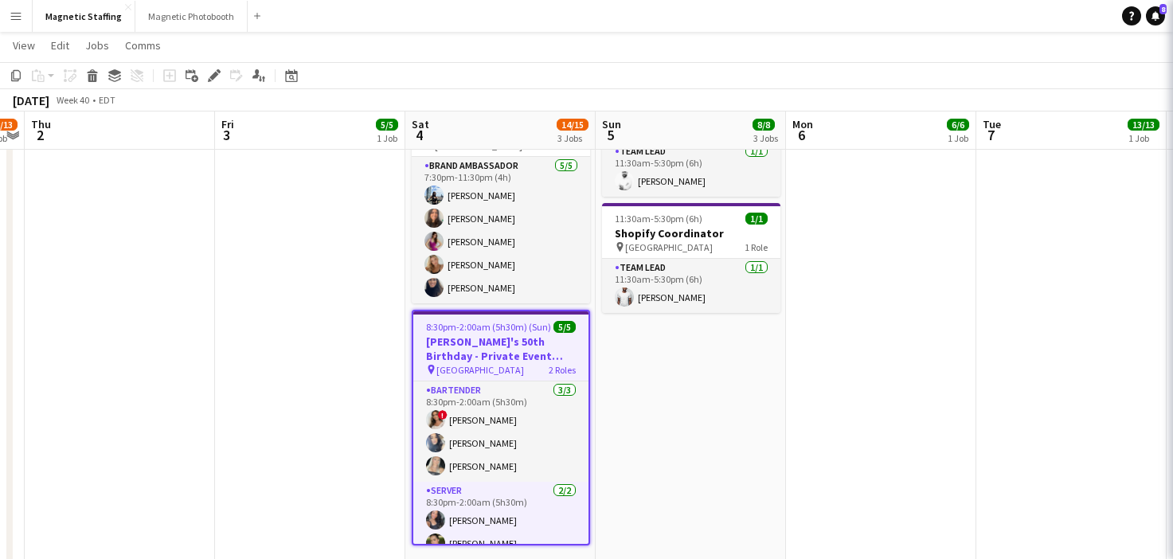
scroll to position [0, 0]
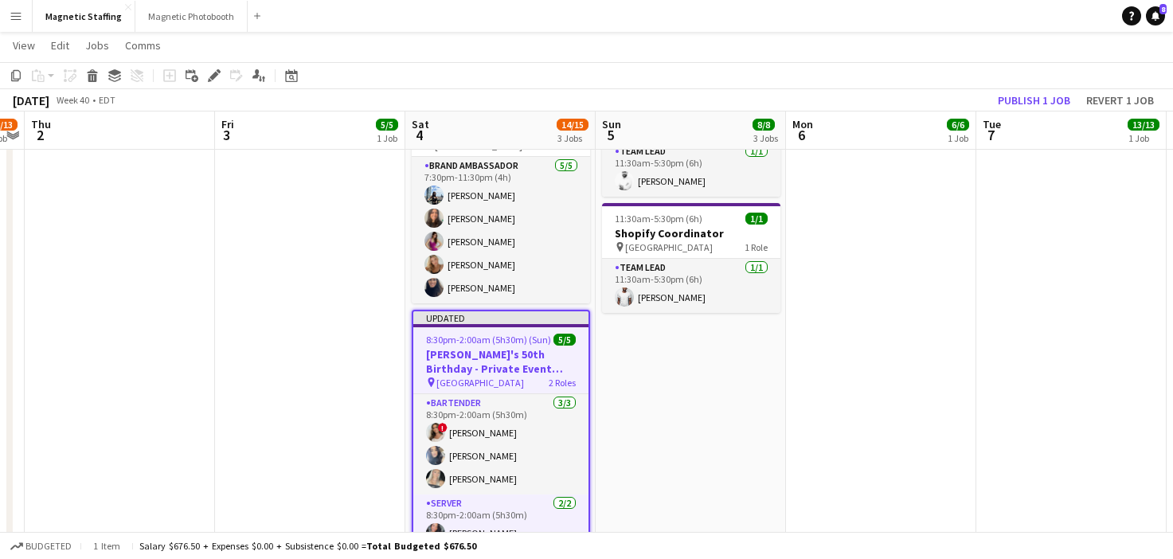
click at [808, 418] on app-date-cell "2:30pm-3:30pm (1h) 6/6 Sunlife Conference - Event Coordinators (3639) 1 Role Tr…" at bounding box center [881, 284] width 190 height 892
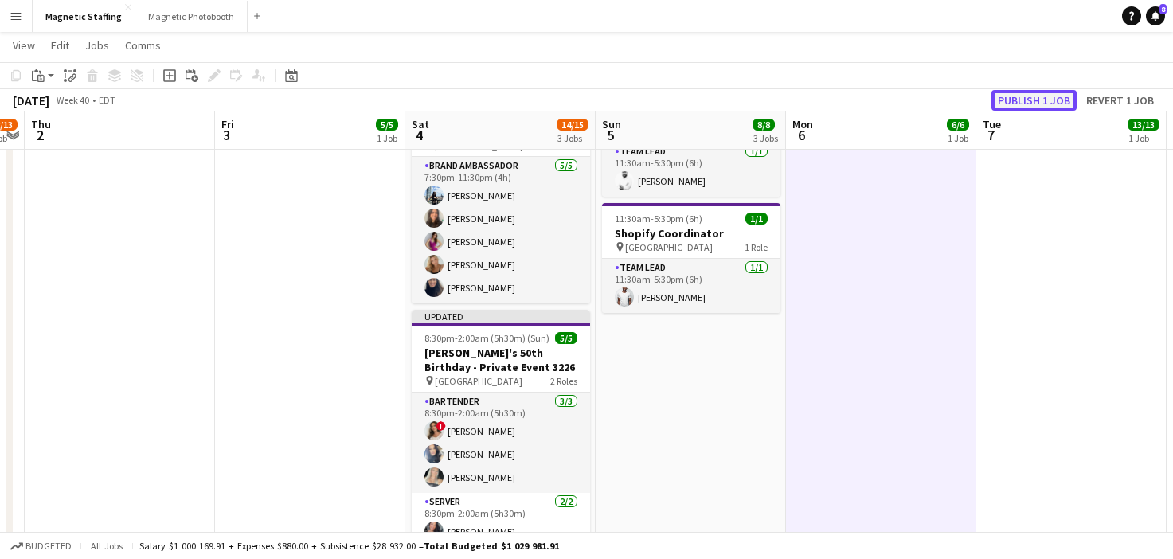
click at [1038, 100] on button "Publish 1 job" at bounding box center [1034, 100] width 85 height 21
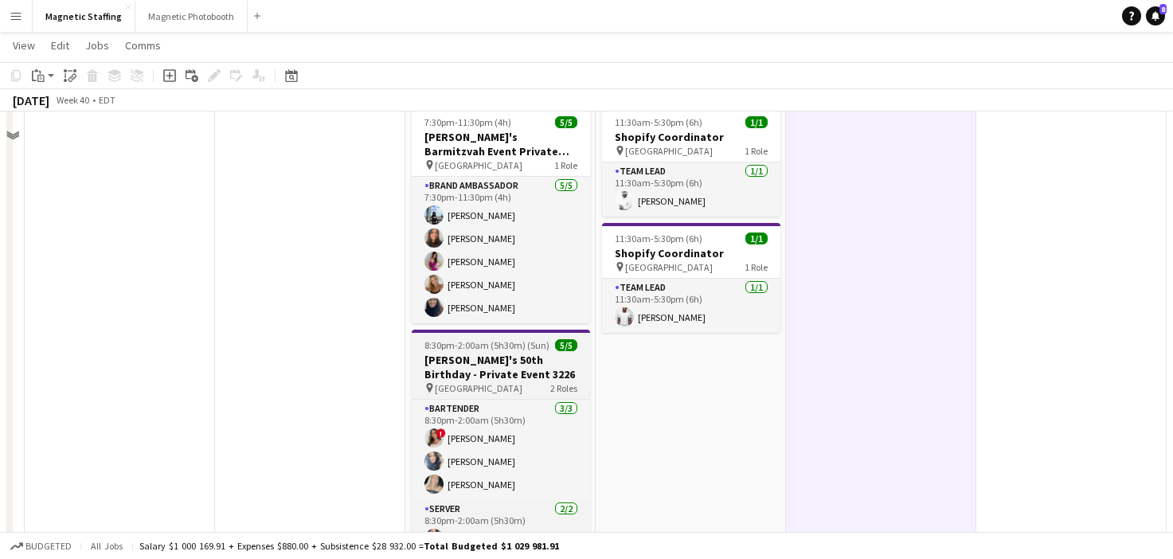
scroll to position [204, 0]
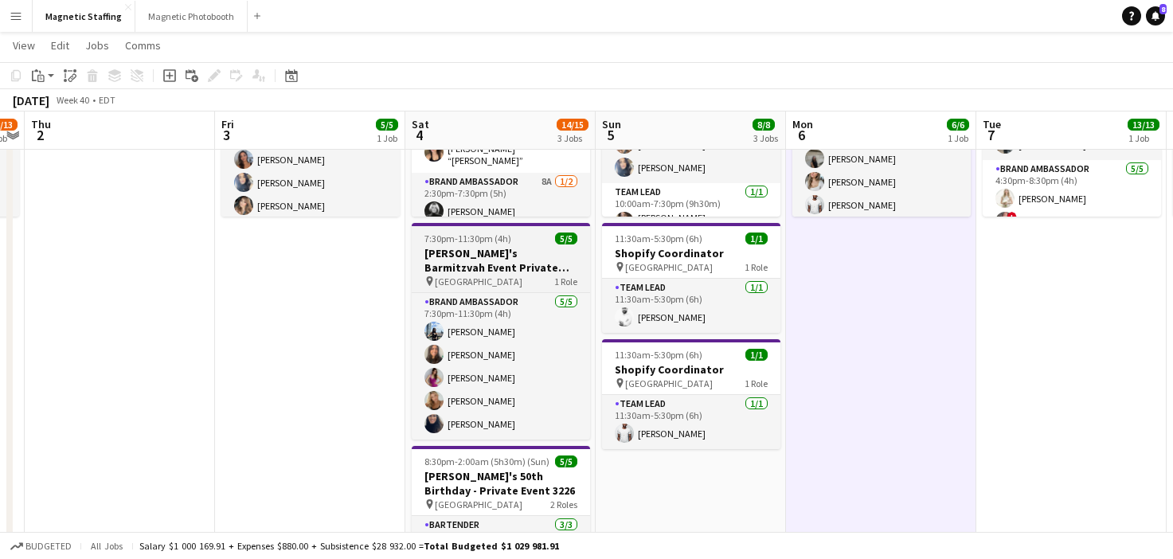
click at [449, 251] on h3 "[PERSON_NAME]'s Barmitzvah Event Private Residence" at bounding box center [501, 260] width 178 height 29
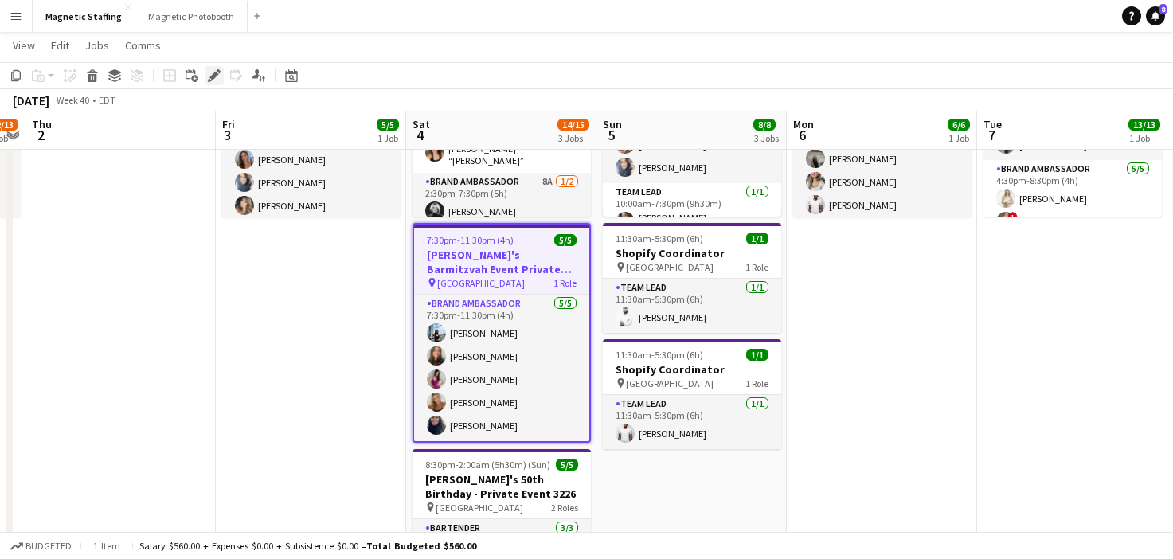
click at [209, 79] on icon at bounding box center [210, 80] width 4 height 4
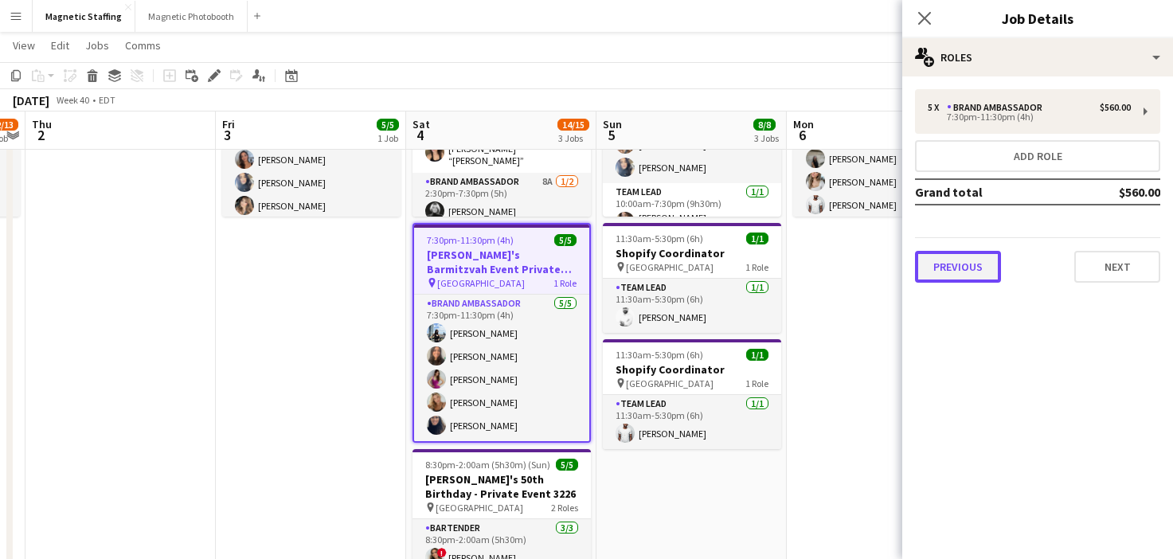
click at [942, 281] on button "Previous" at bounding box center [958, 267] width 86 height 32
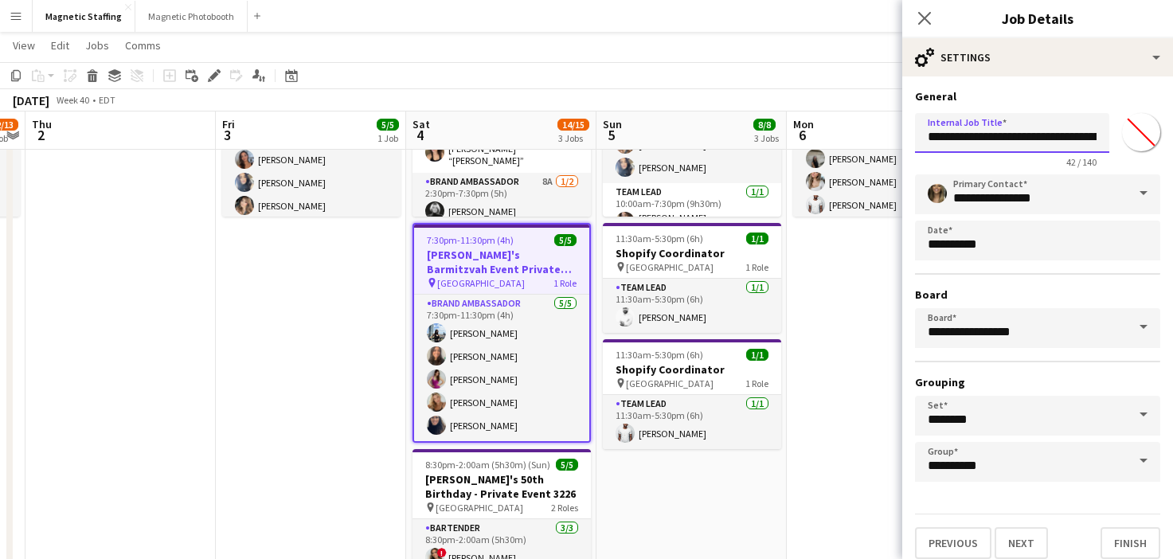
click at [1070, 136] on input "**********" at bounding box center [1012, 133] width 194 height 40
type input "**********"
click at [1137, 537] on button "Finish" at bounding box center [1131, 543] width 60 height 32
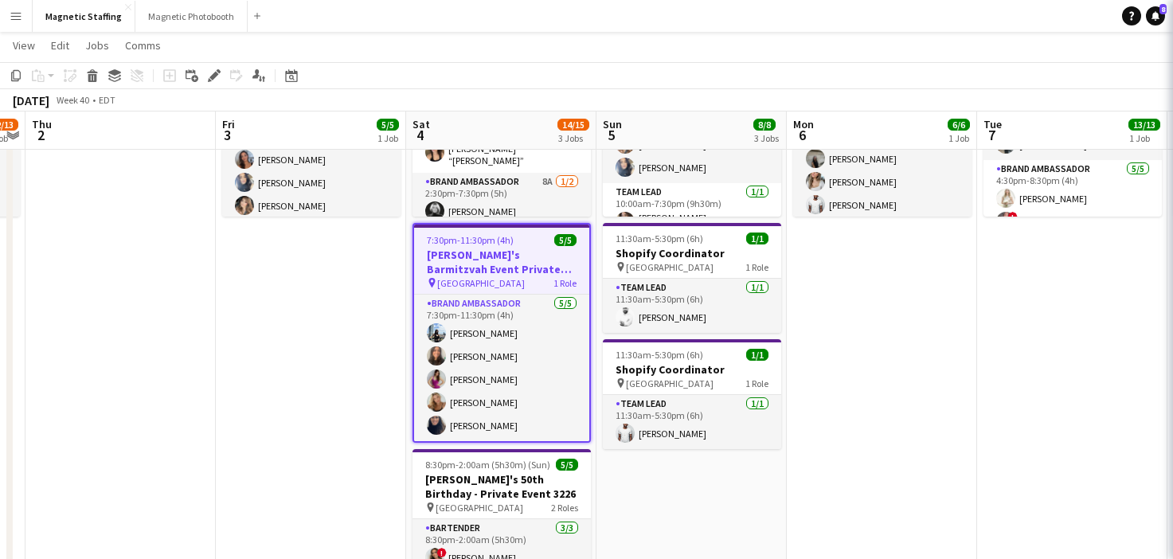
scroll to position [0, 0]
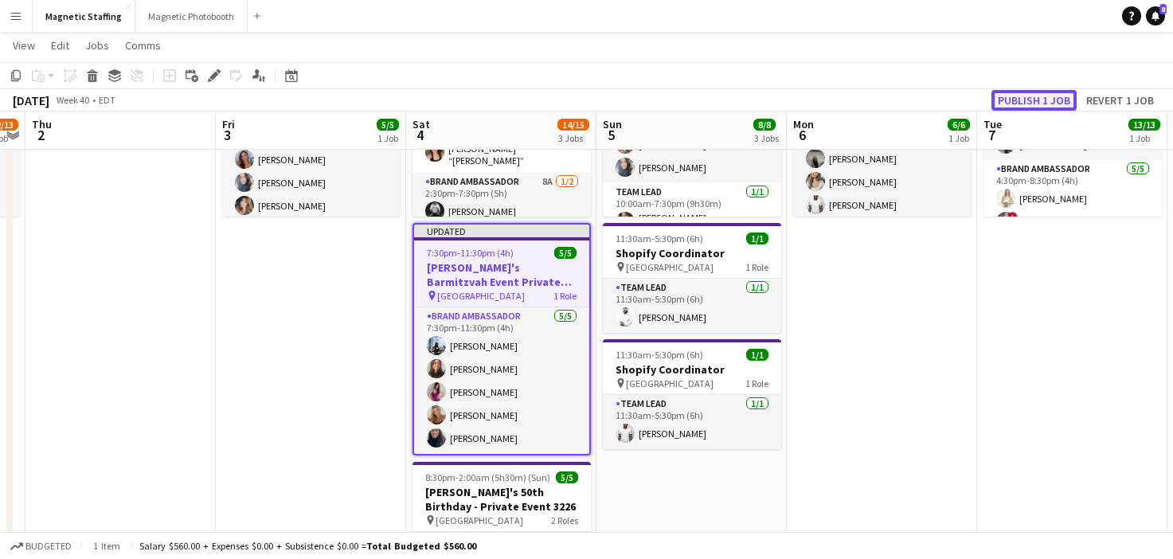
click at [1049, 94] on button "Publish 1 job" at bounding box center [1034, 100] width 85 height 21
